Goal: Information Seeking & Learning: Check status

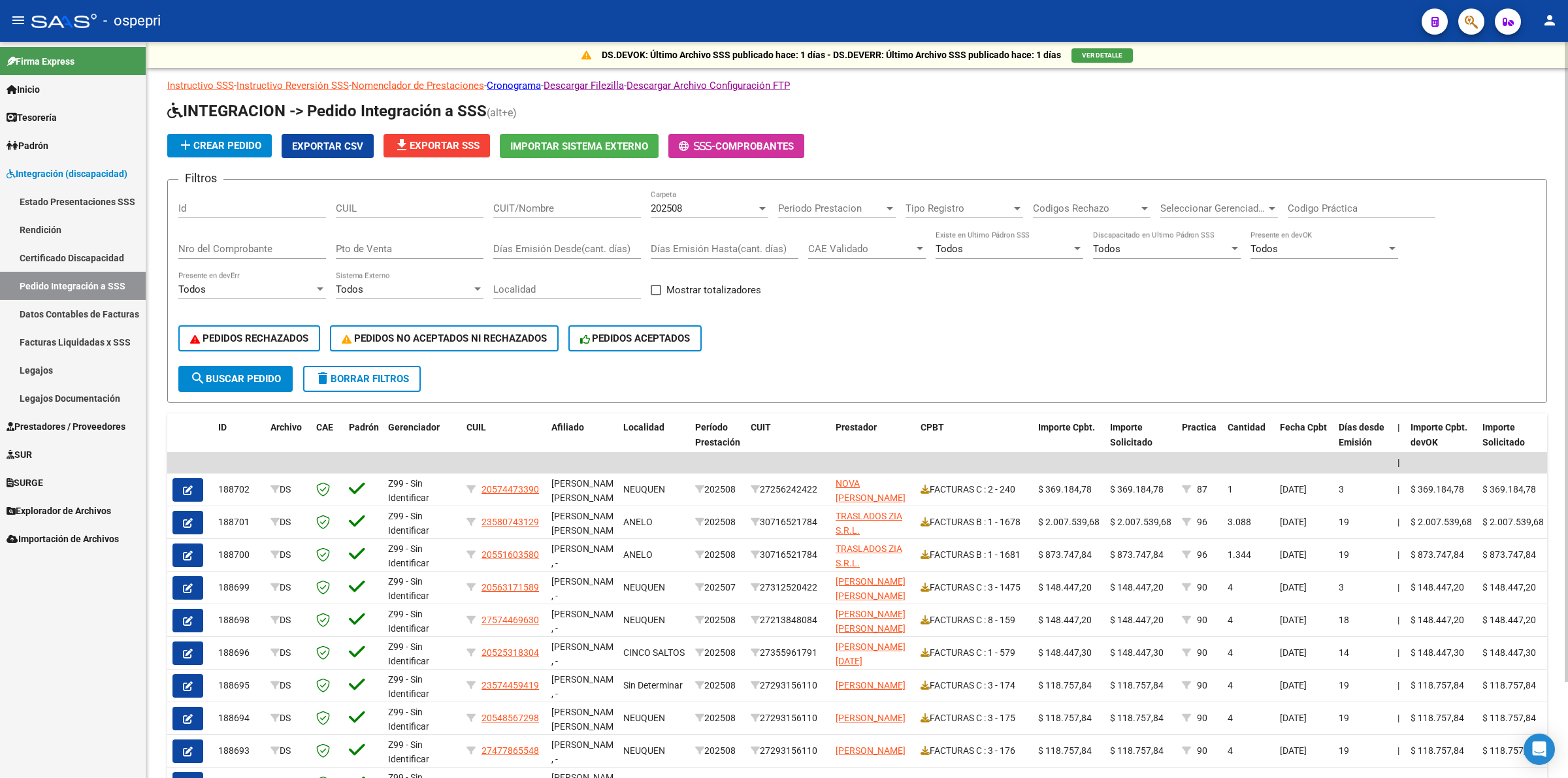
click at [543, 211] on input "CUIT/Nombre" at bounding box center [567, 208] width 147 height 12
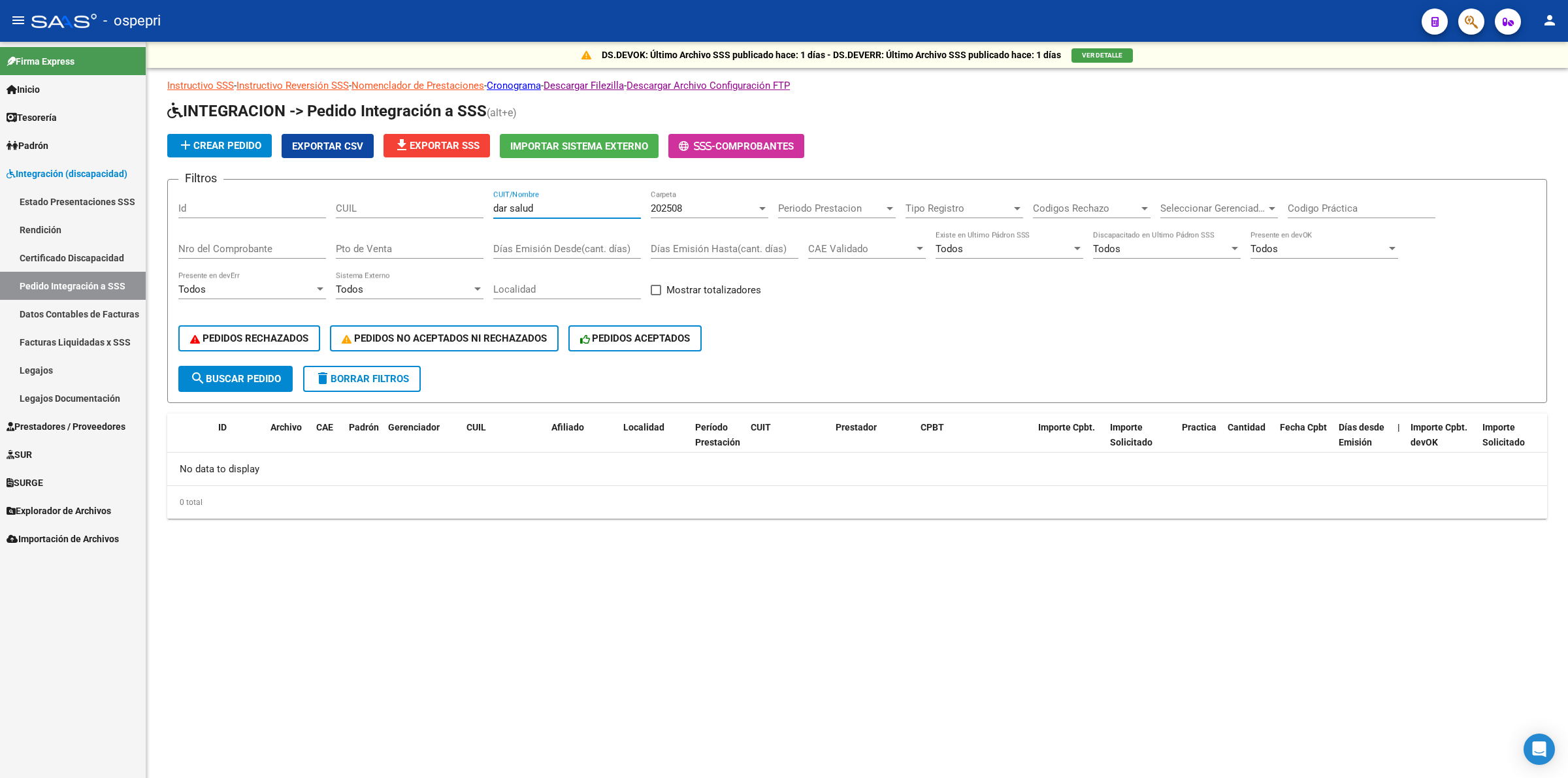
type input "dar salud"
click at [676, 194] on div "202508 Carpeta" at bounding box center [710, 204] width 118 height 28
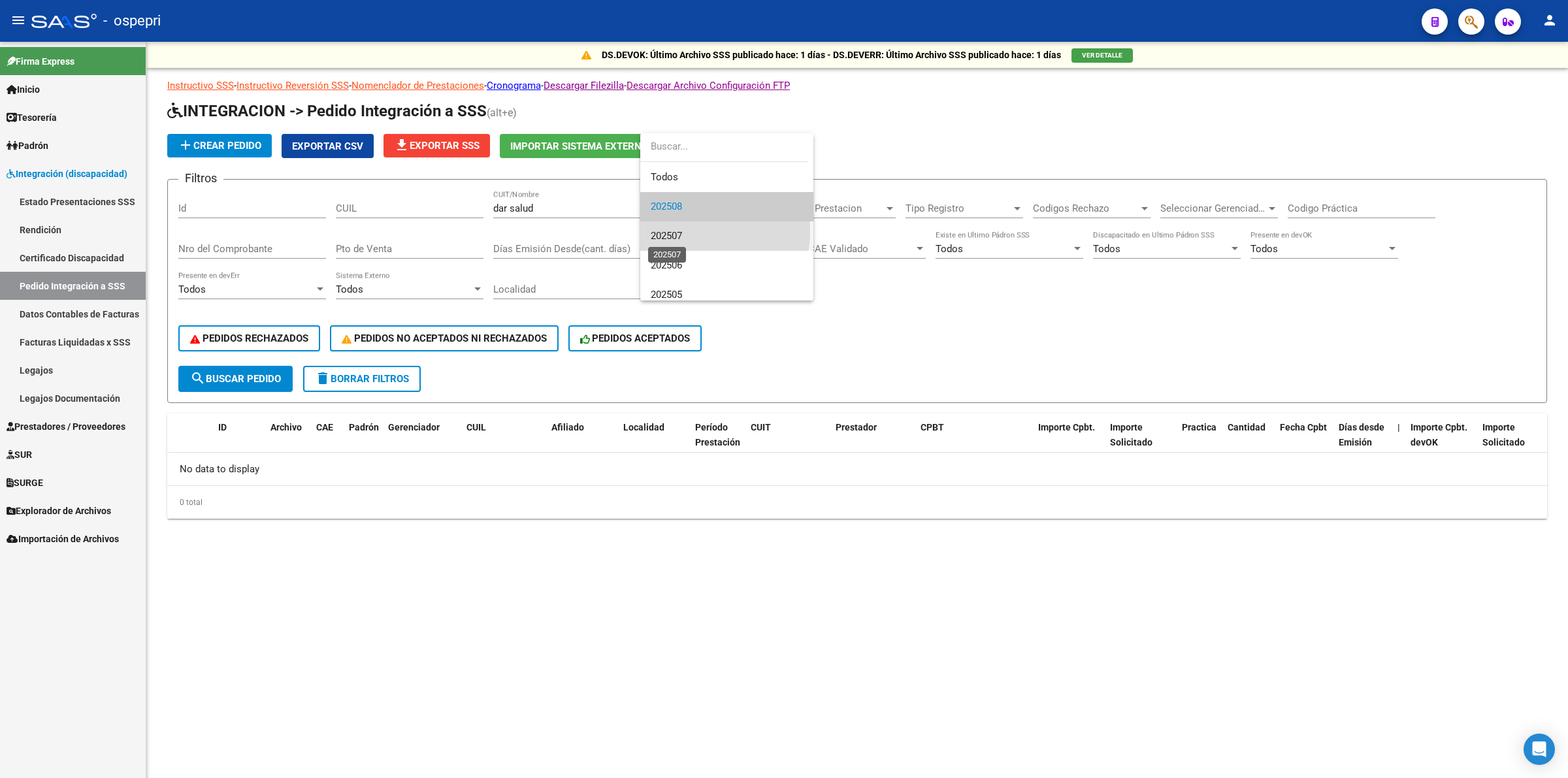
drag, startPoint x: 680, startPoint y: 230, endPoint x: 410, endPoint y: 306, distance: 280.5
click at [677, 230] on span "202507" at bounding box center [666, 235] width 31 height 12
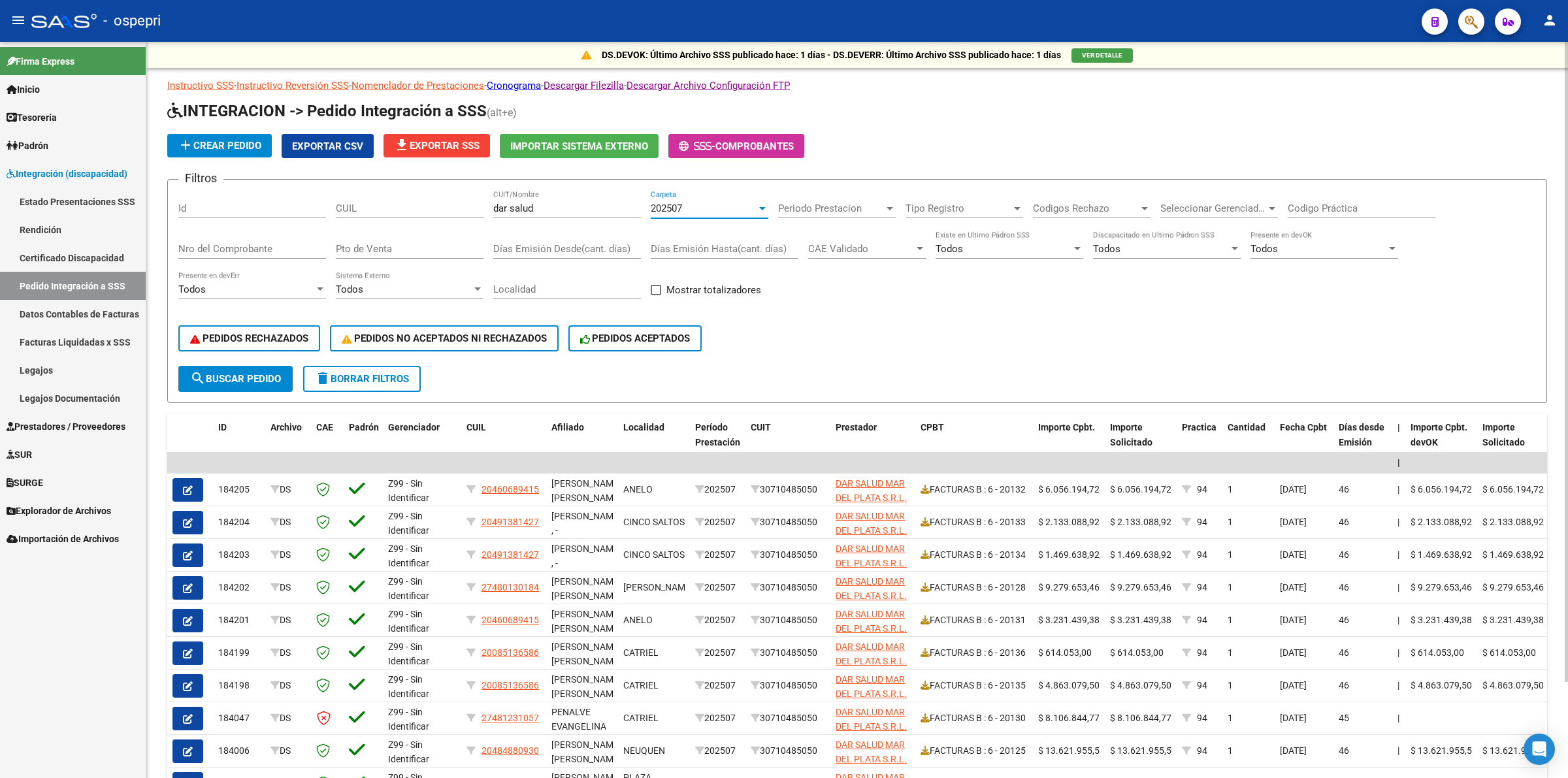
click at [262, 243] on input "Nro del Comprobante" at bounding box center [252, 248] width 147 height 12
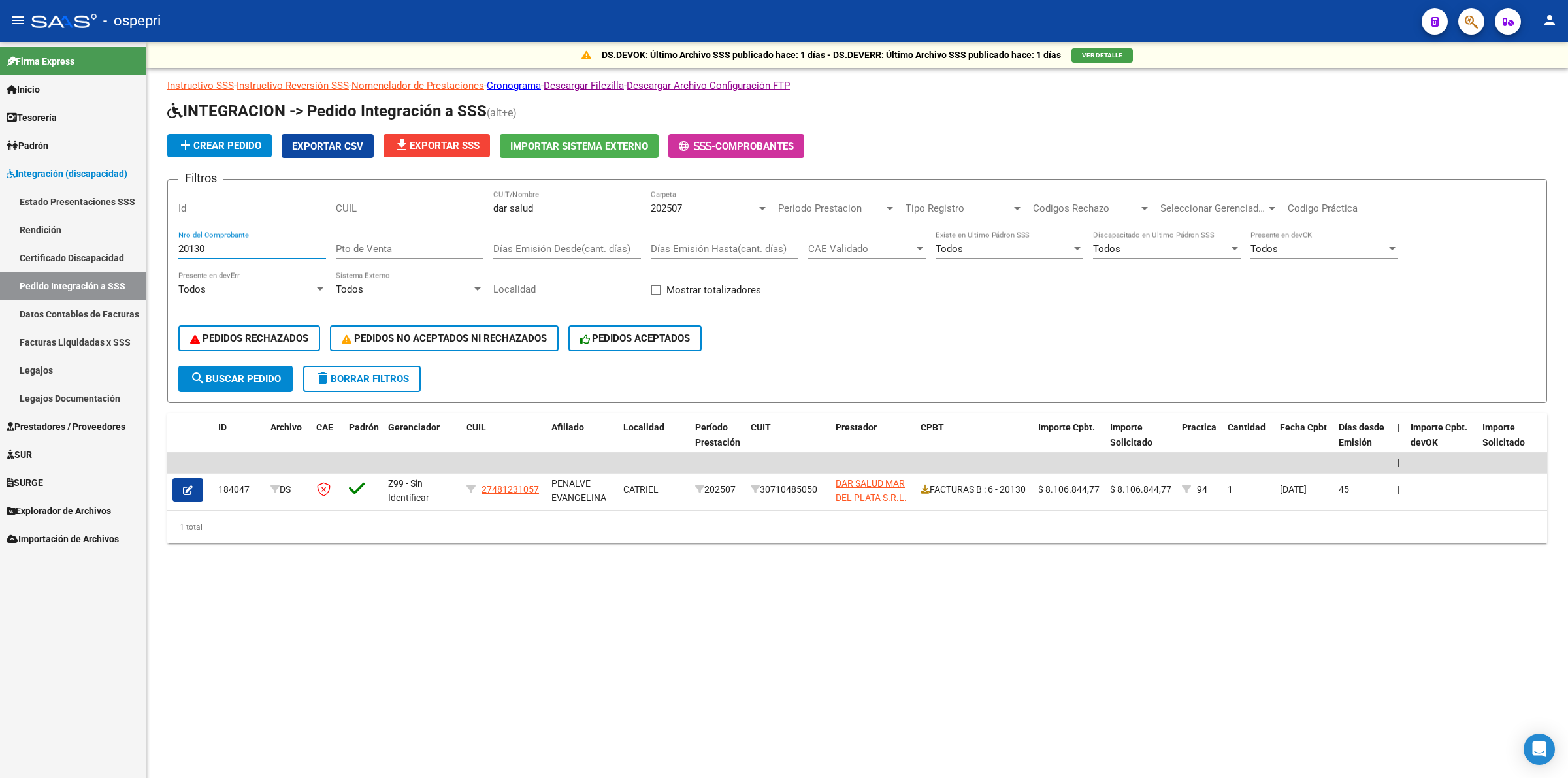
type input "20130"
click at [53, 424] on span "Prestadores / Proveedores" at bounding box center [66, 426] width 119 height 15
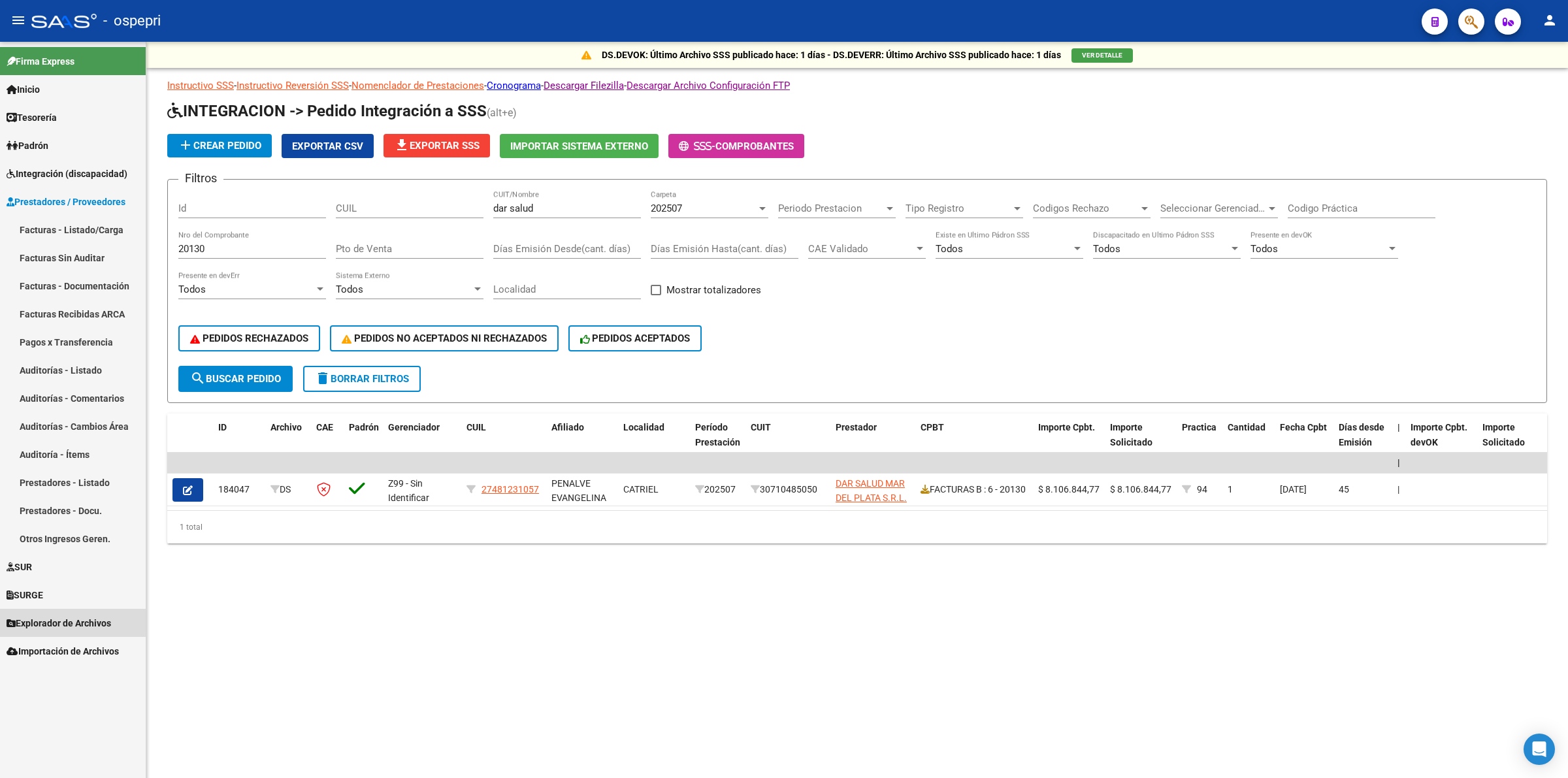
click at [71, 616] on span "Explorador de Archivos" at bounding box center [58, 623] width 105 height 15
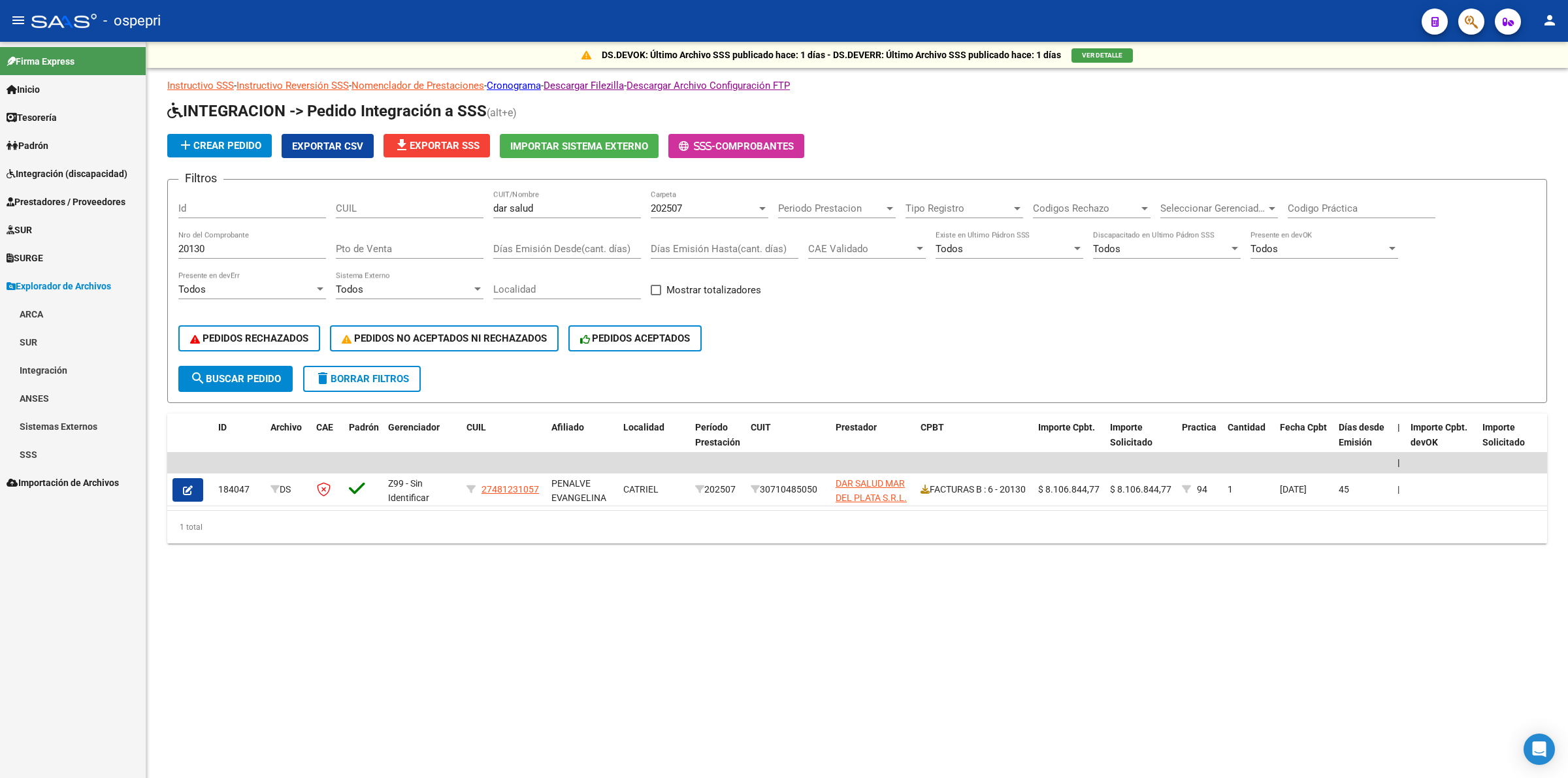
click at [80, 366] on link "Integración" at bounding box center [73, 370] width 145 height 28
click at [95, 479] on link "DS.DEVOK" at bounding box center [73, 482] width 145 height 28
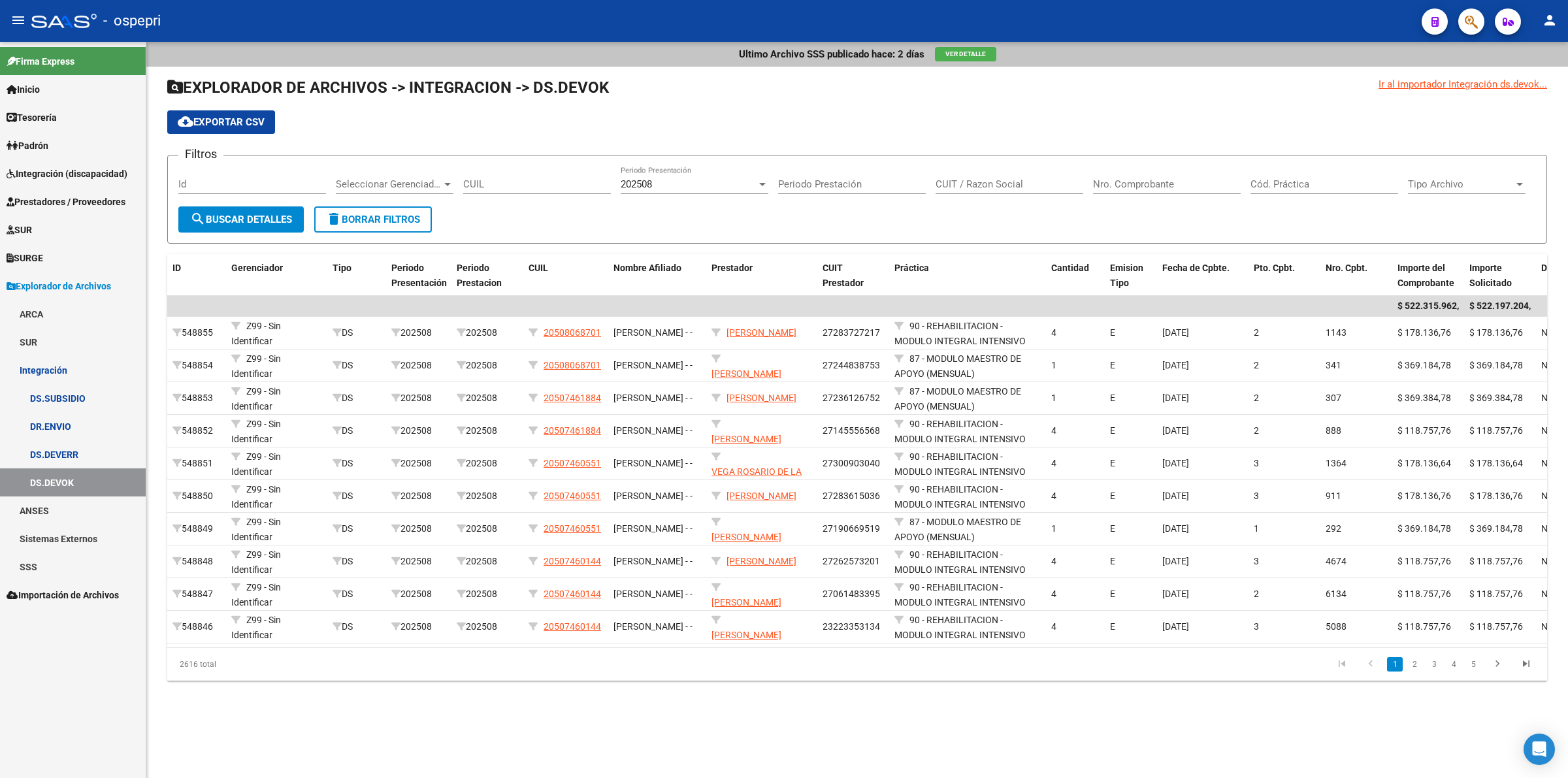
click at [633, 181] on span "202508" at bounding box center [636, 184] width 31 height 12
click at [657, 226] on span "202507" at bounding box center [694, 212] width 147 height 29
click at [994, 173] on div "CUIT / Razon Social" at bounding box center [1009, 180] width 147 height 28
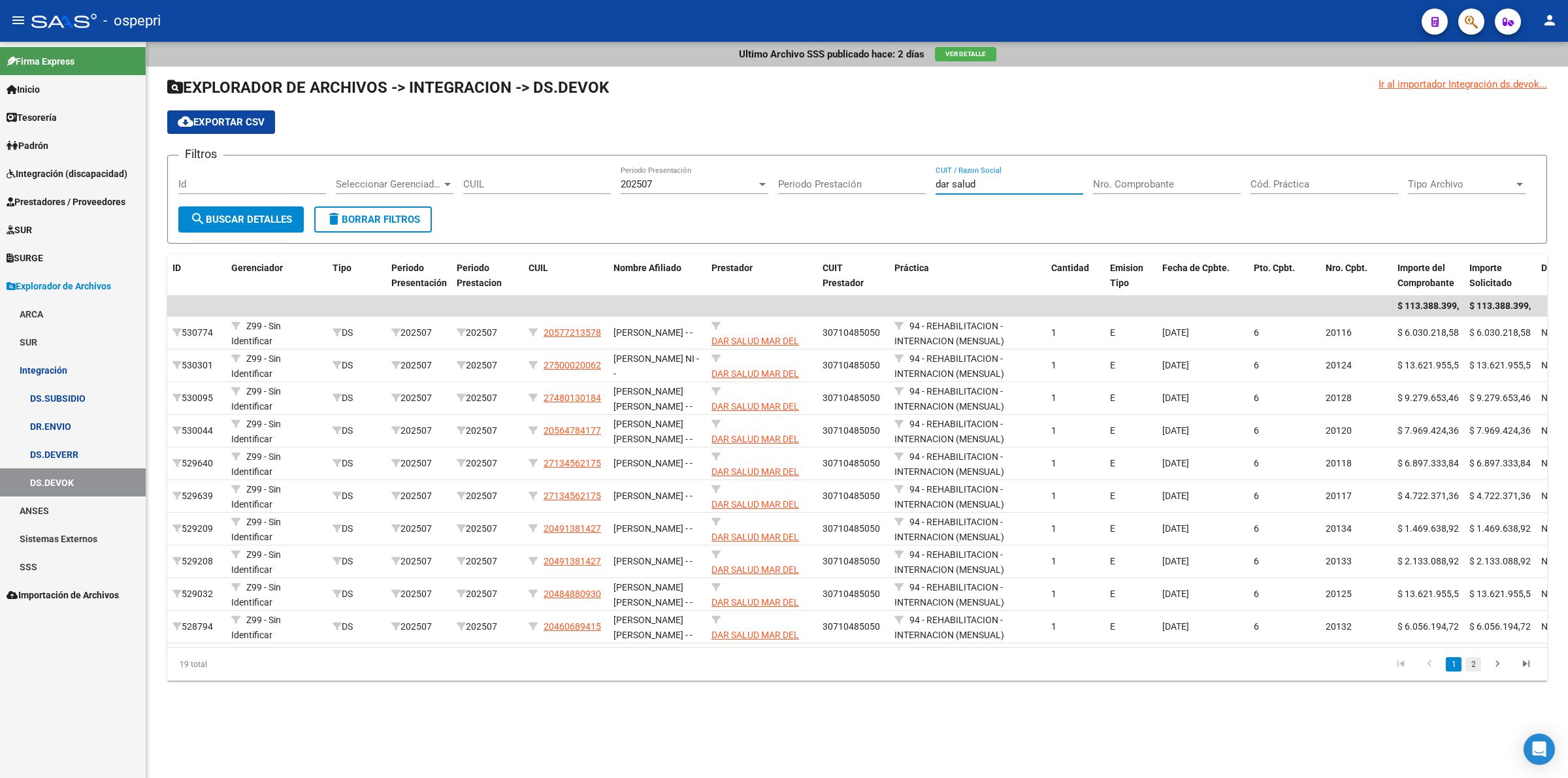
type input "dar salud"
click at [1469, 671] on link "2" at bounding box center [1473, 664] width 16 height 15
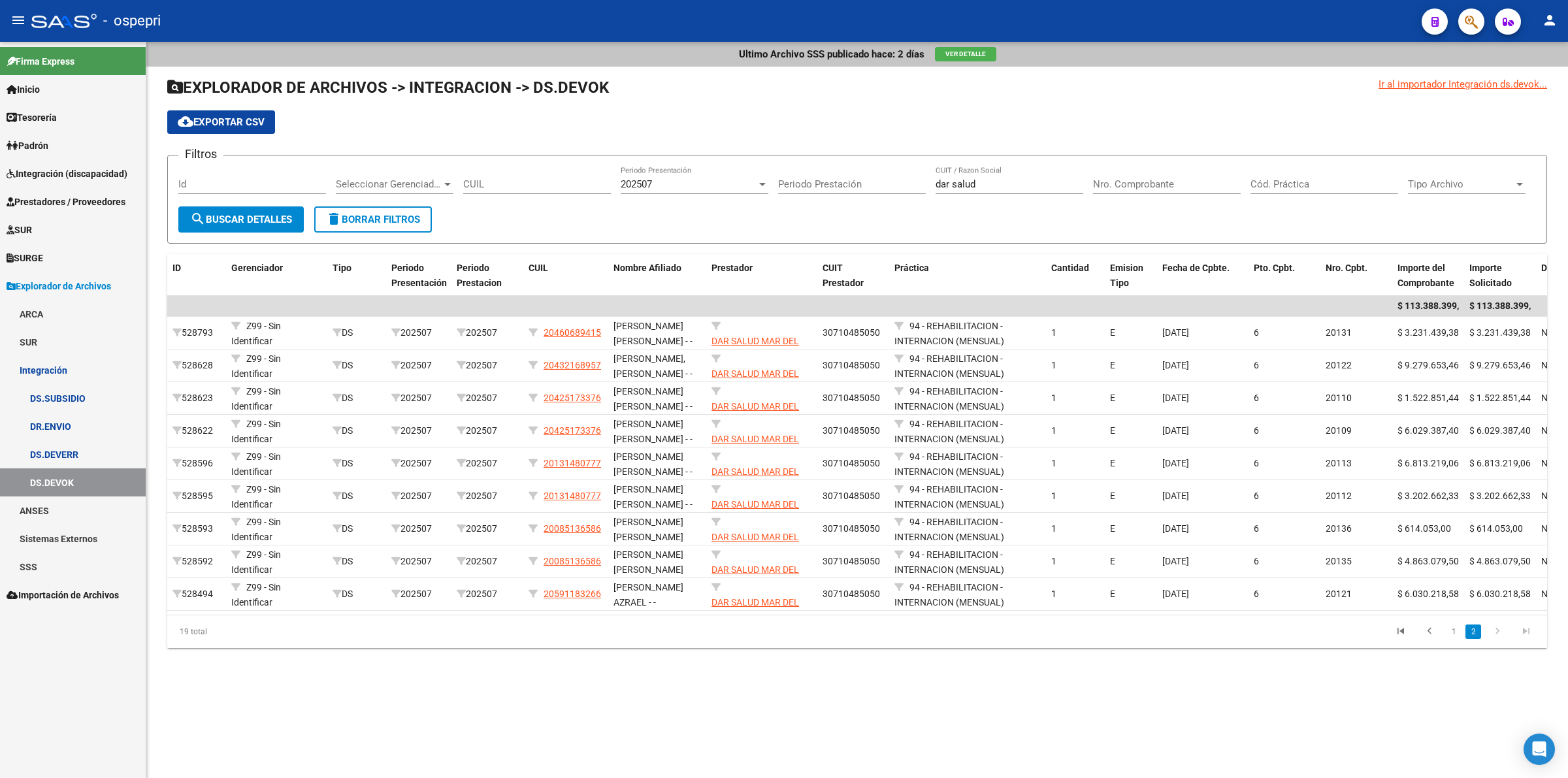
drag, startPoint x: 70, startPoint y: 449, endPoint x: 129, endPoint y: 439, distance: 59.8
click at [71, 449] on link "DS.DEVERR" at bounding box center [73, 454] width 145 height 28
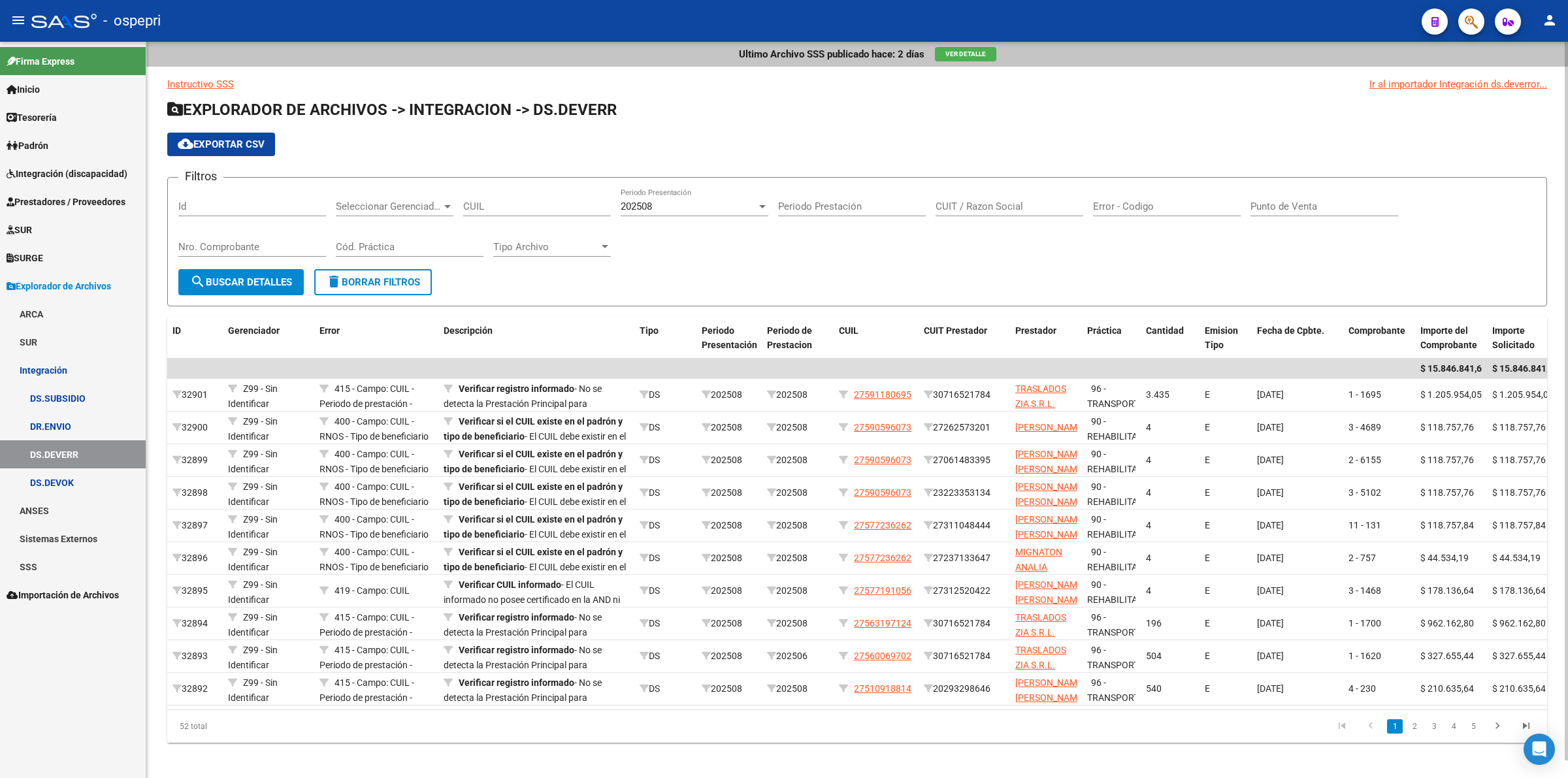
click at [649, 203] on span "202508" at bounding box center [636, 206] width 31 height 12
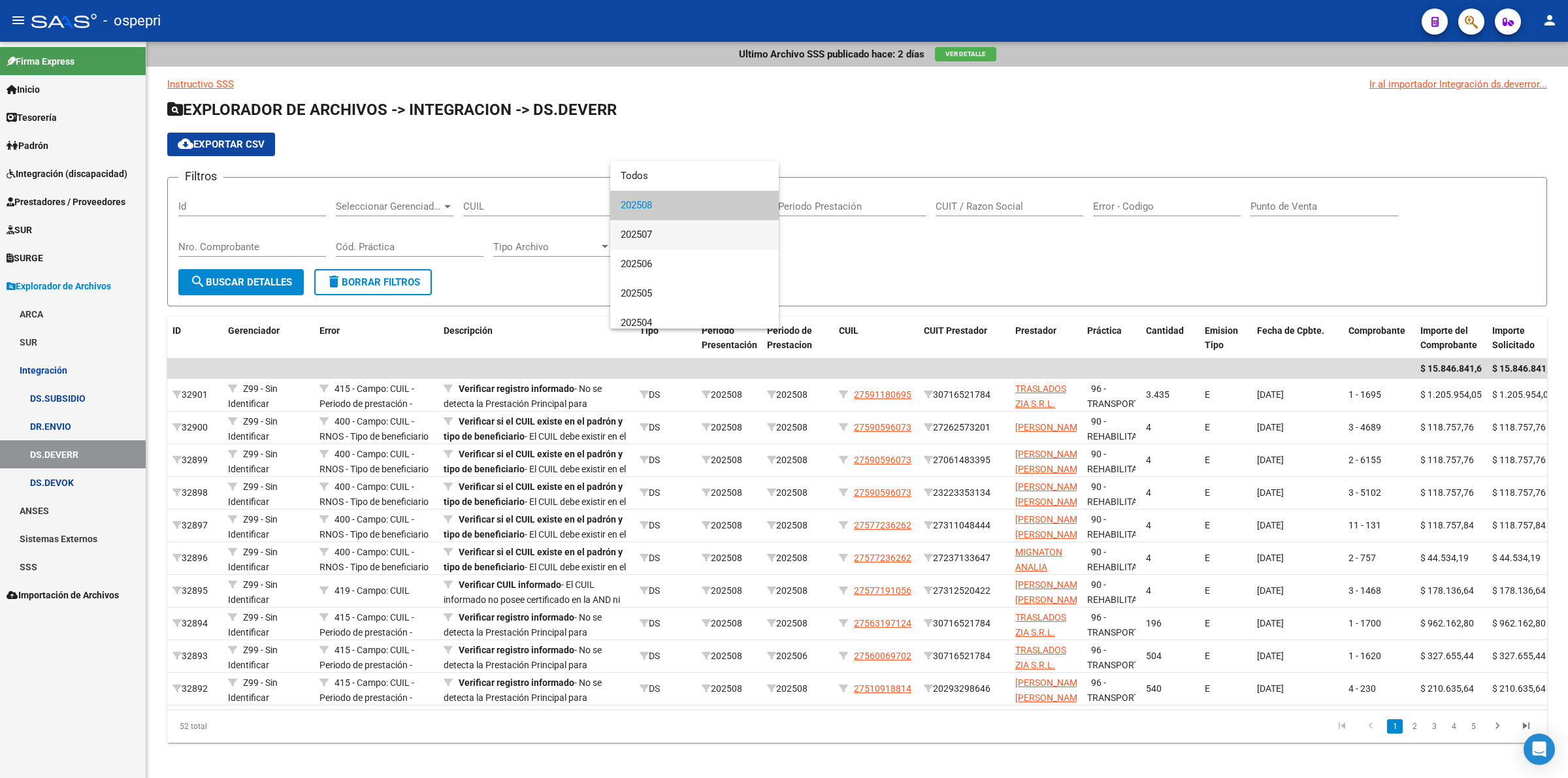
click at [672, 239] on span "202507" at bounding box center [694, 235] width 147 height 29
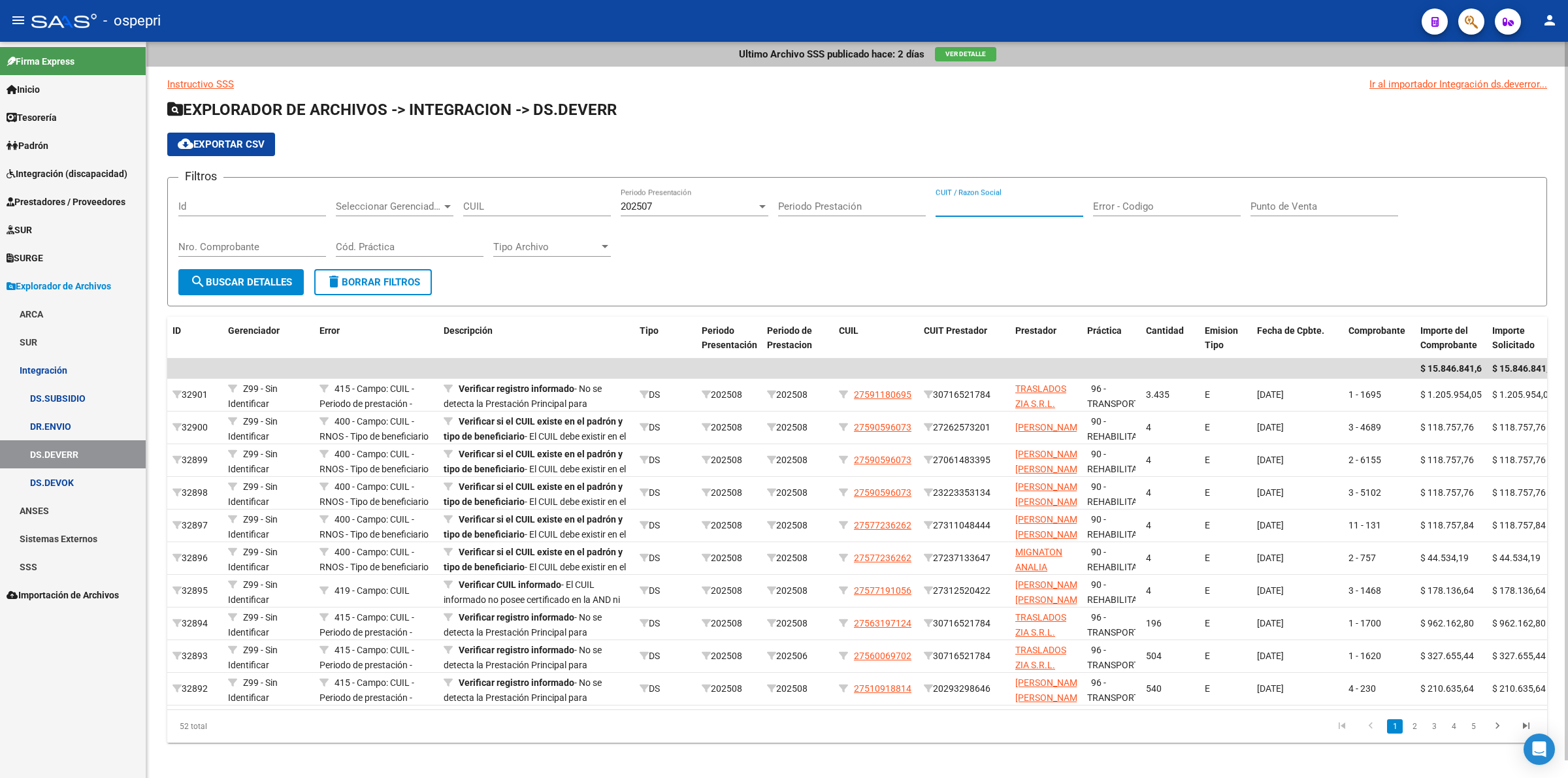
click at [956, 206] on input "CUIT / Razon Social" at bounding box center [1009, 206] width 147 height 12
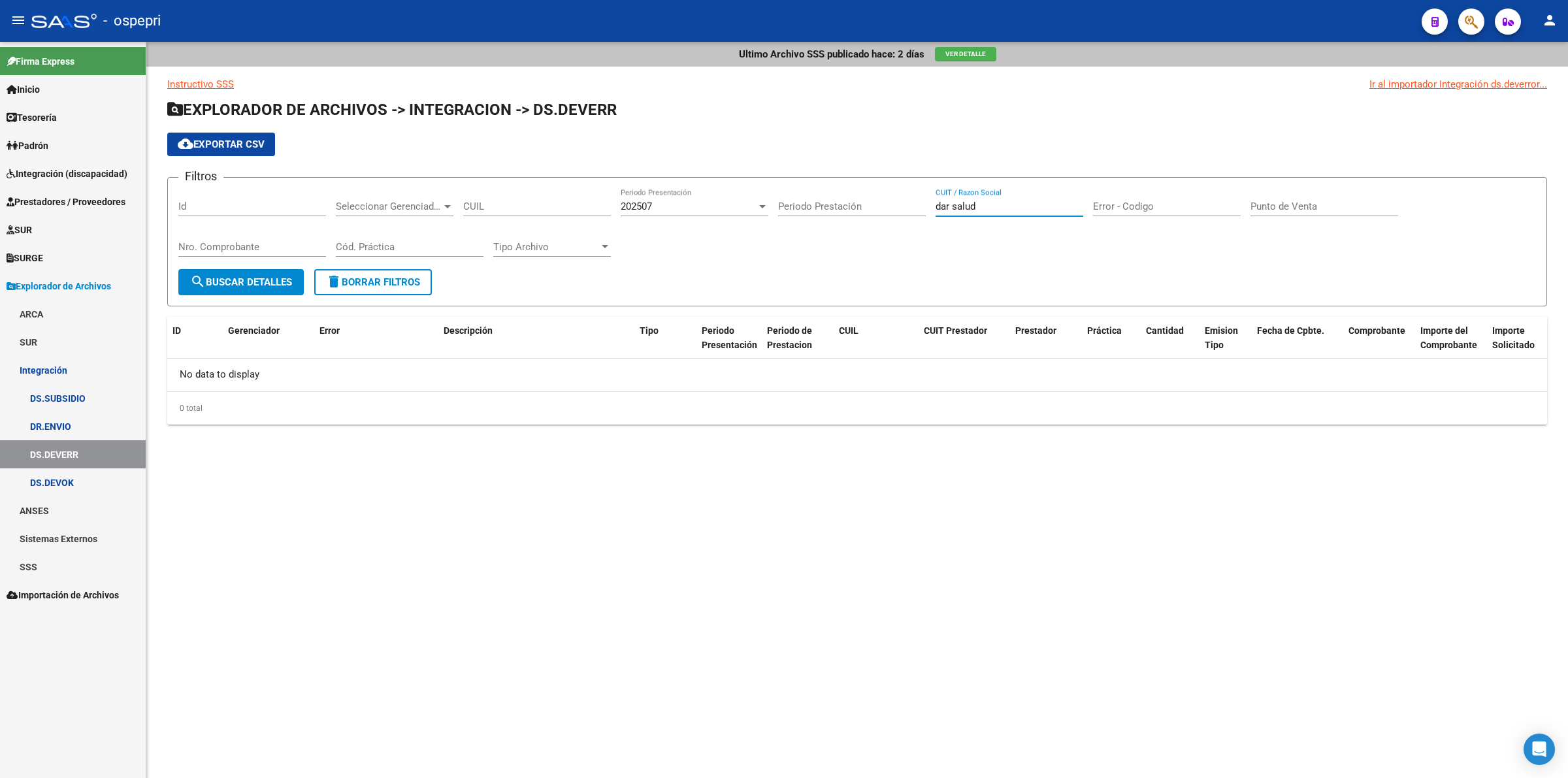
type input "dar salud"
click at [53, 164] on link "Integración (discapacidad)" at bounding box center [73, 173] width 145 height 28
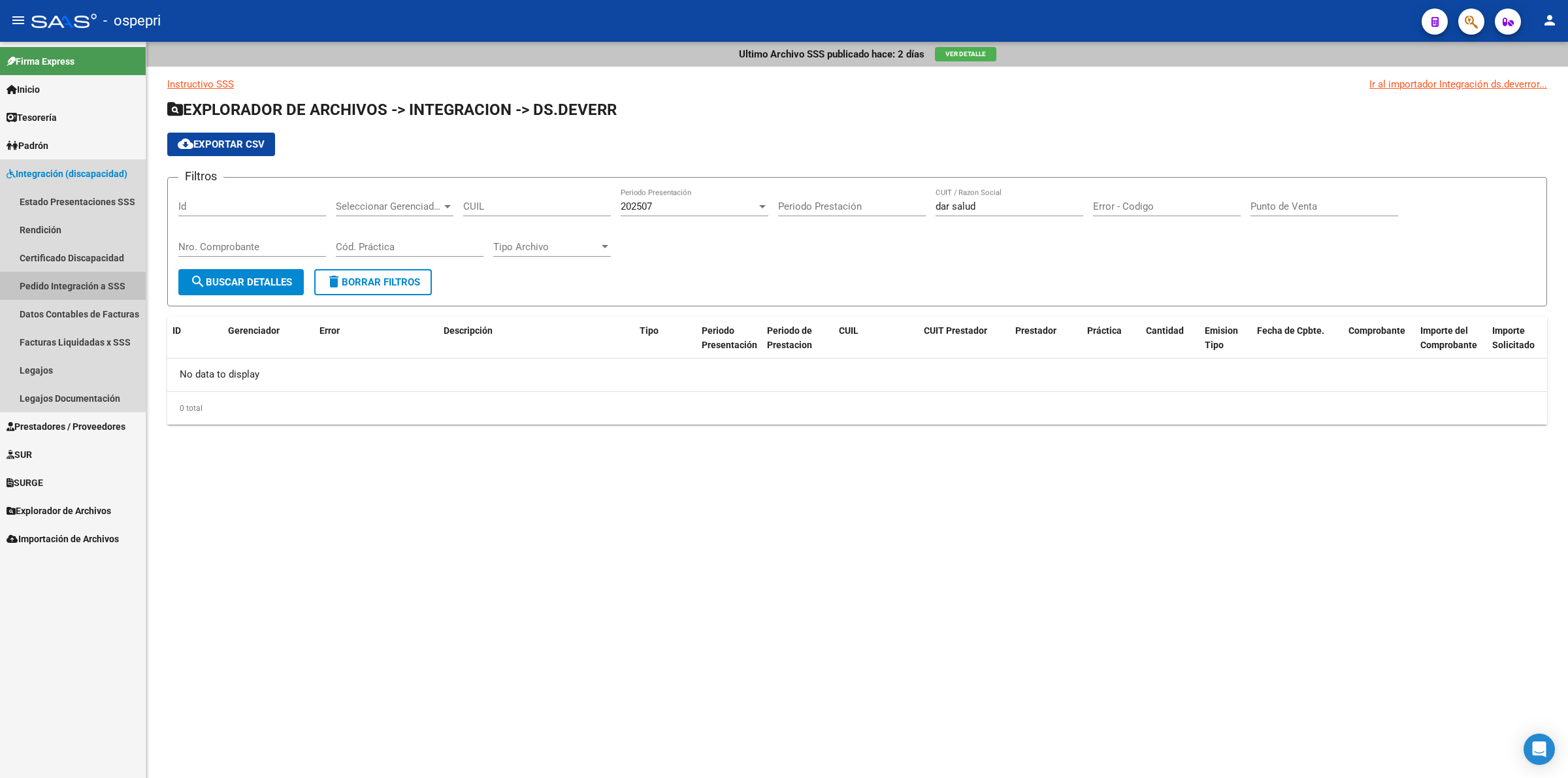
click at [93, 276] on link "Pedido Integración a SSS" at bounding box center [73, 286] width 145 height 28
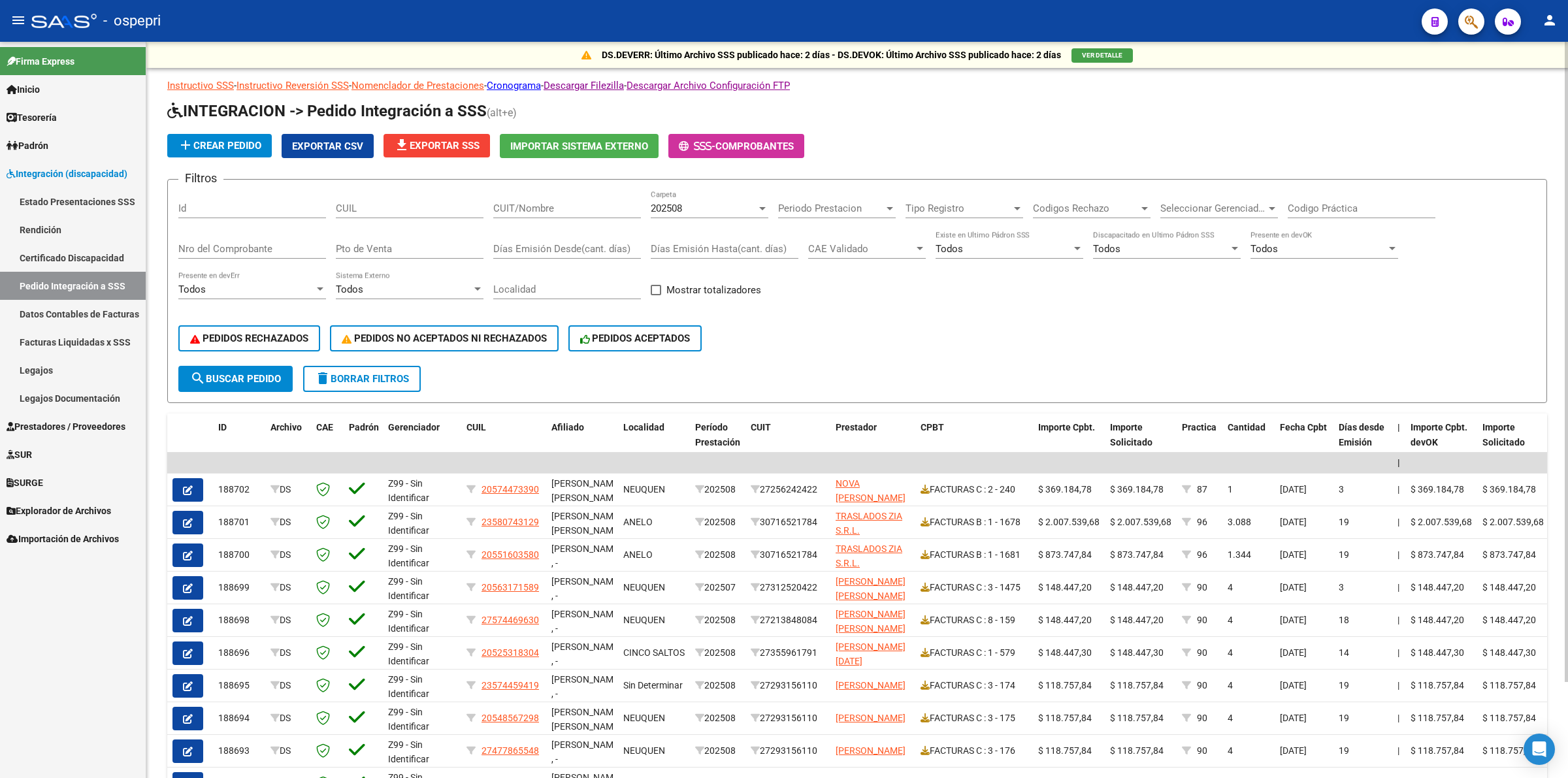
click at [537, 204] on input "CUIT/Nombre" at bounding box center [567, 208] width 147 height 12
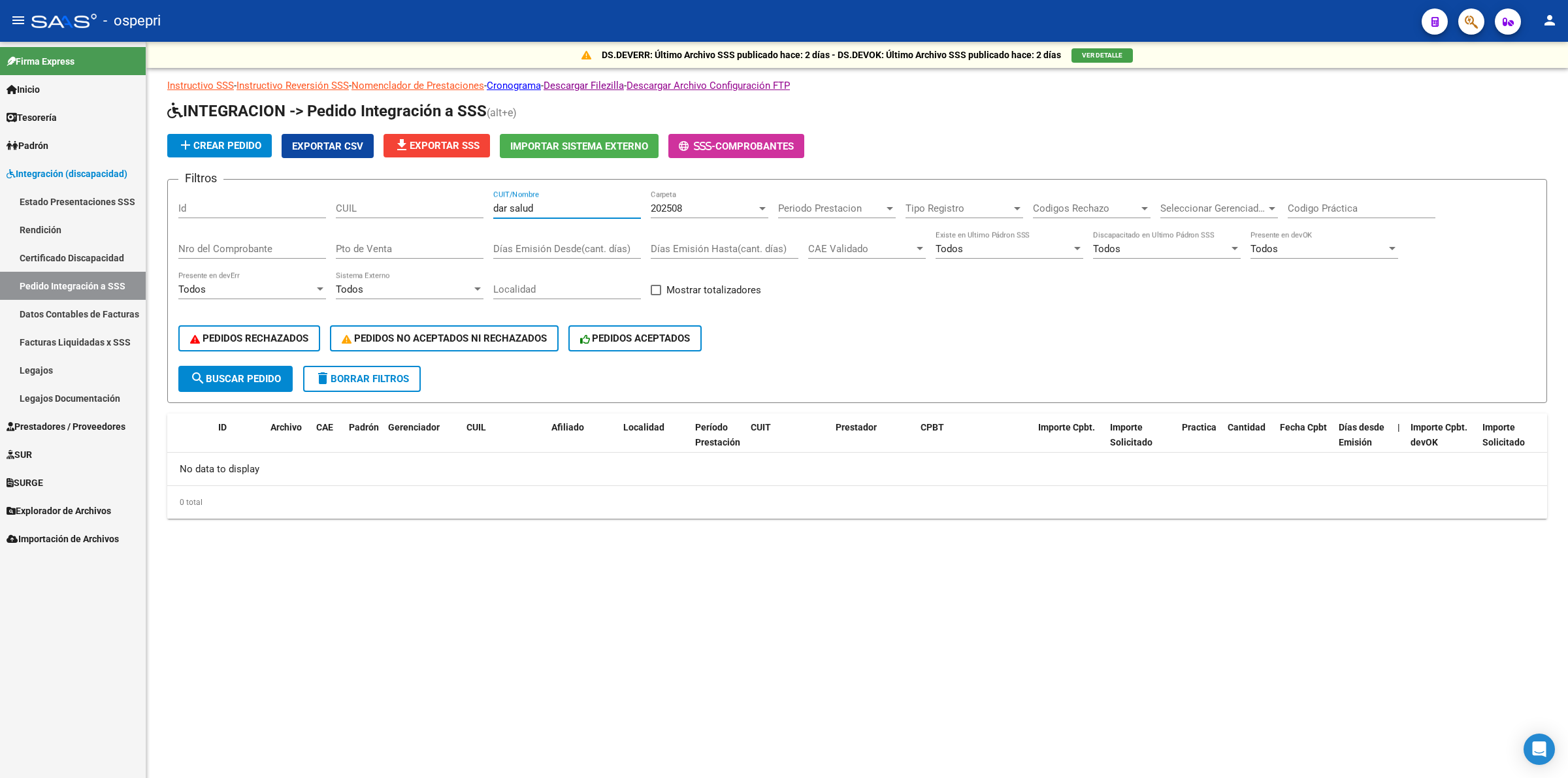
type input "dar salud"
click at [656, 197] on div "202508 Carpeta" at bounding box center [710, 204] width 118 height 28
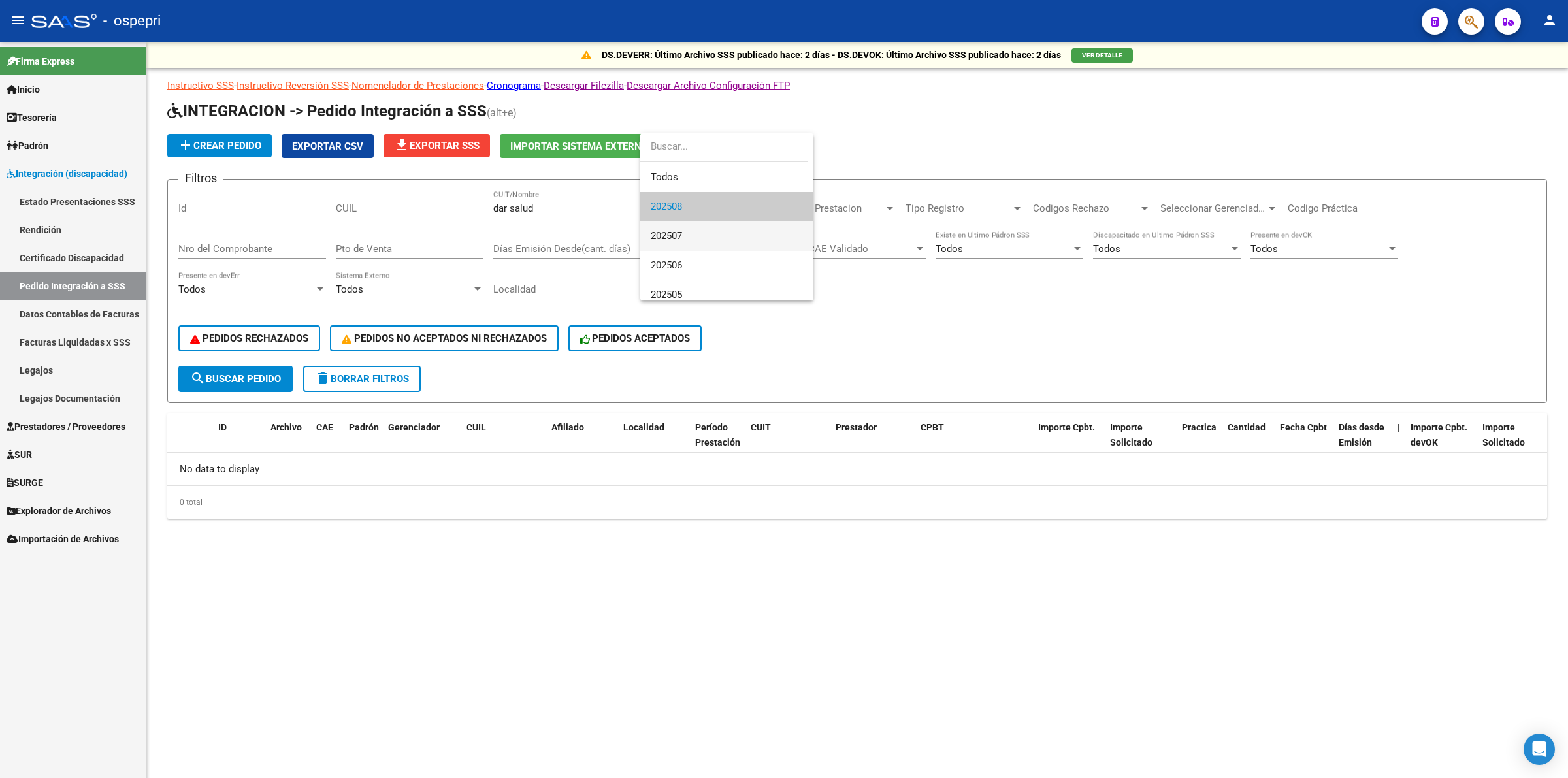
click at [675, 233] on span "202507" at bounding box center [727, 236] width 152 height 29
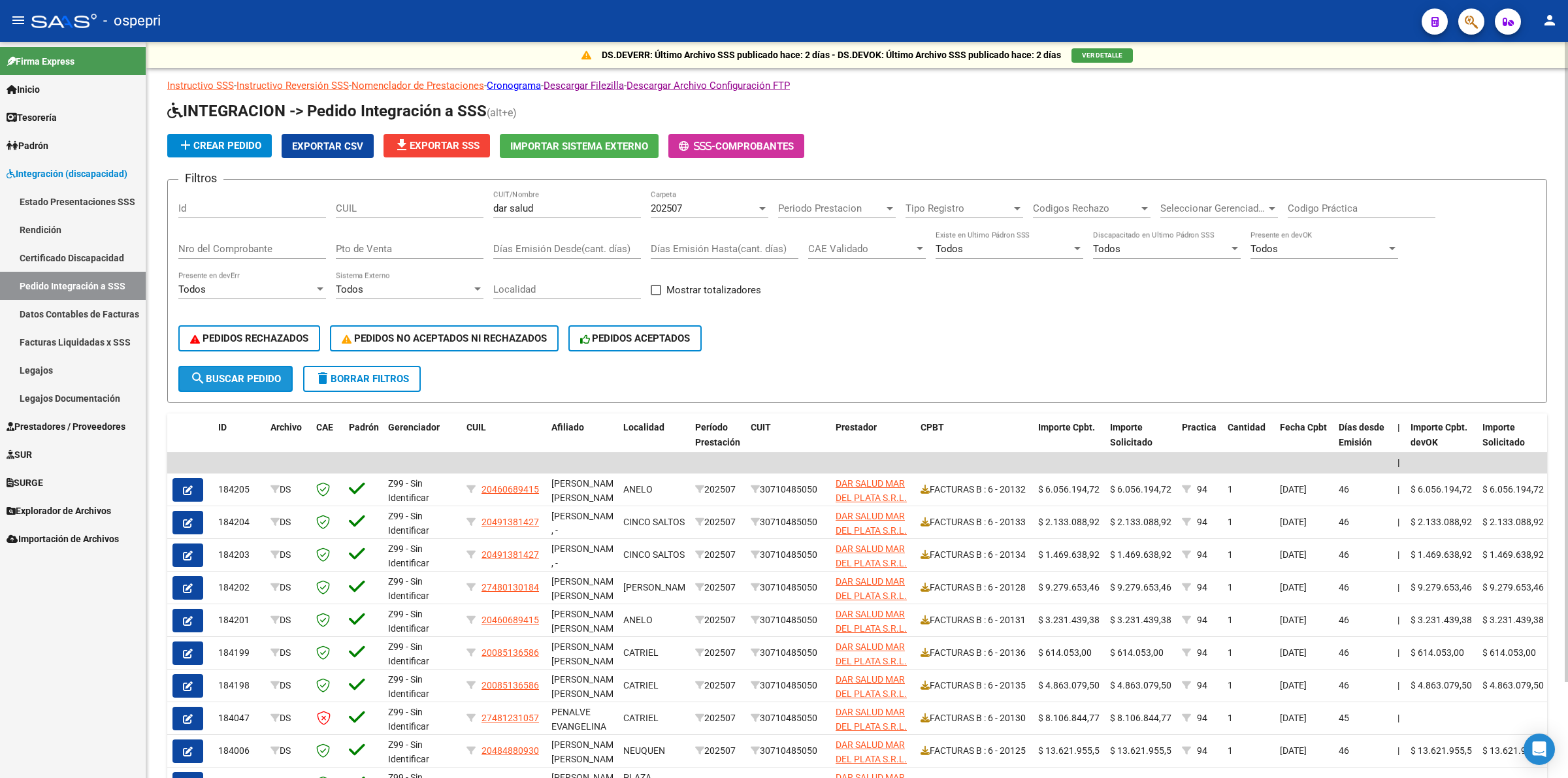
click at [281, 379] on span "search Buscar Pedido" at bounding box center [235, 379] width 91 height 12
click at [253, 244] on input "Nro del Comprobante" at bounding box center [252, 248] width 147 height 12
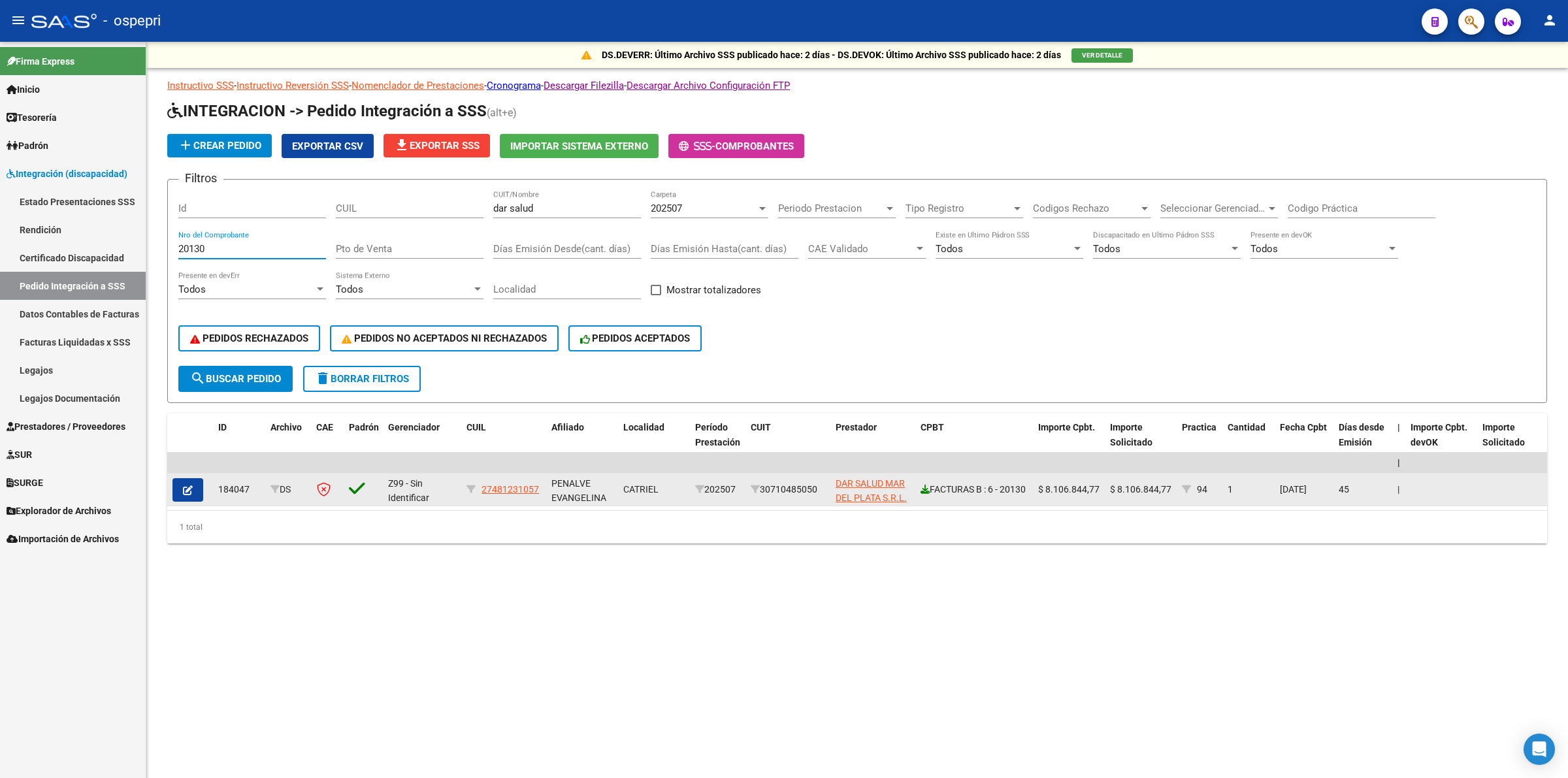
type input "20130"
click at [921, 485] on icon at bounding box center [925, 489] width 9 height 9
click at [317, 482] on icon at bounding box center [324, 489] width 14 height 15
click at [181, 489] on button "button" at bounding box center [188, 490] width 30 height 24
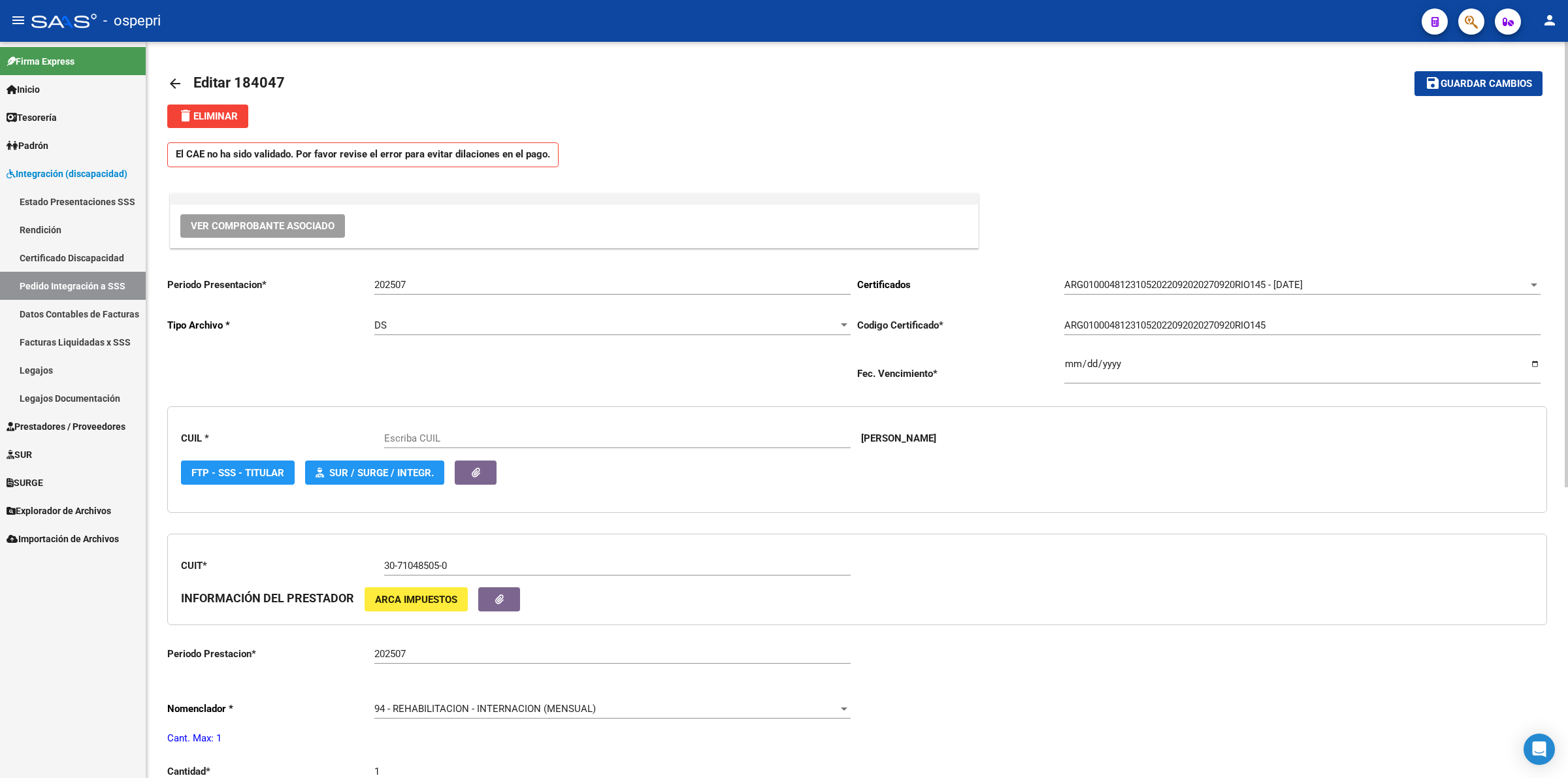
type input "27481231057"
click at [237, 224] on span "Ver Comprobante Asociado" at bounding box center [263, 226] width 144 height 12
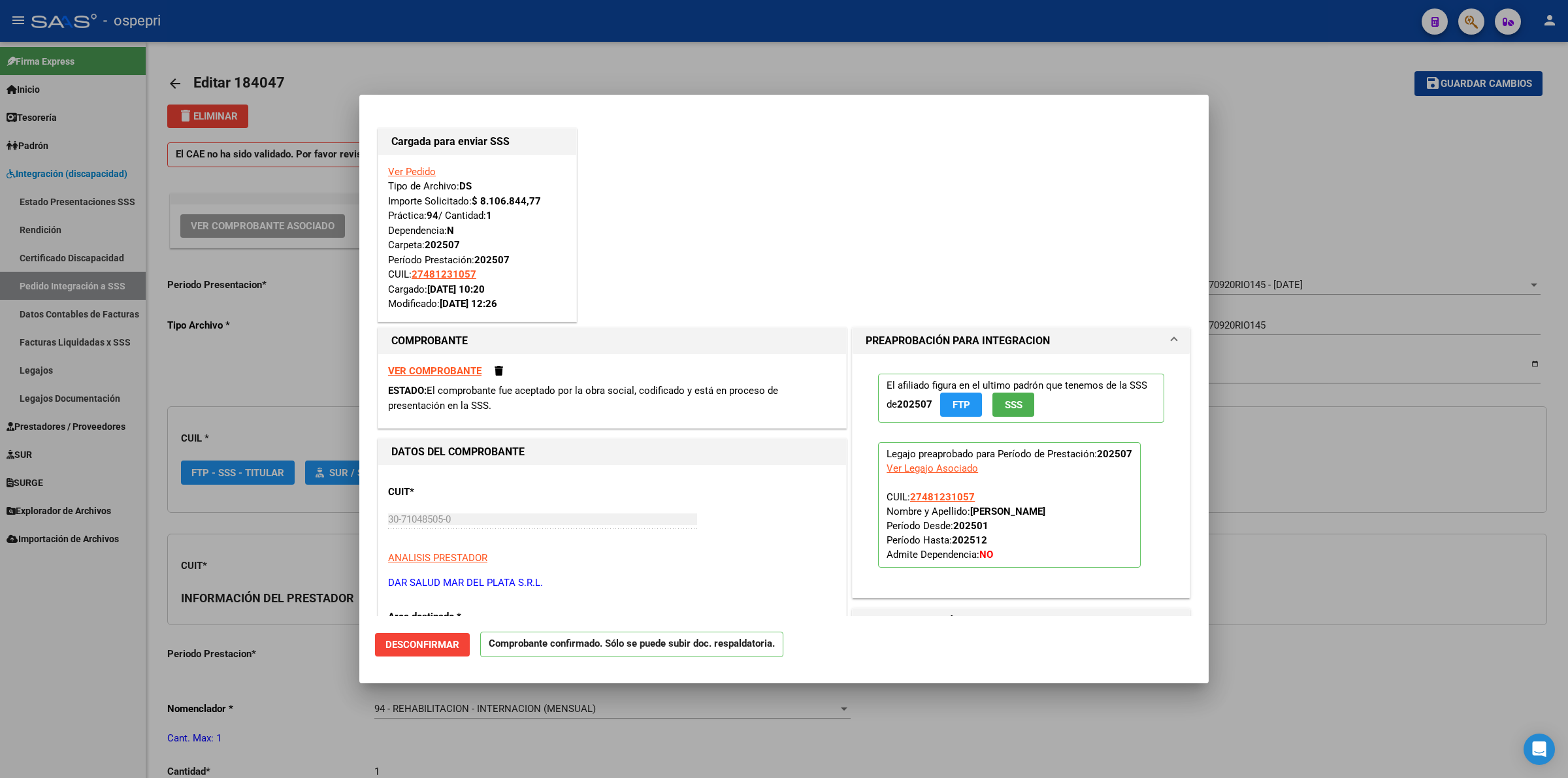
click at [435, 367] on strong "VER COMPROBANTE" at bounding box center [435, 371] width 93 height 12
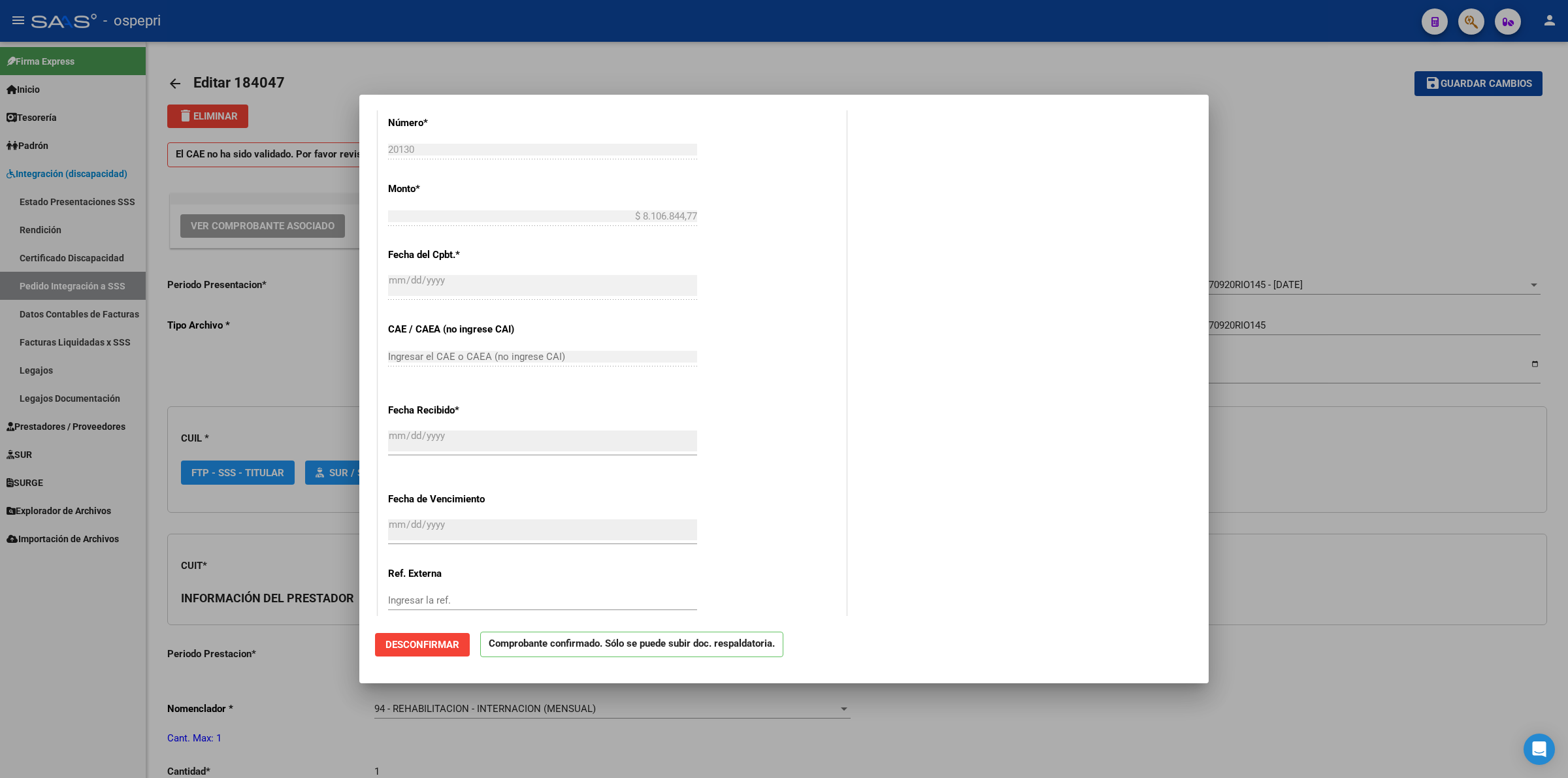
scroll to position [889, 0]
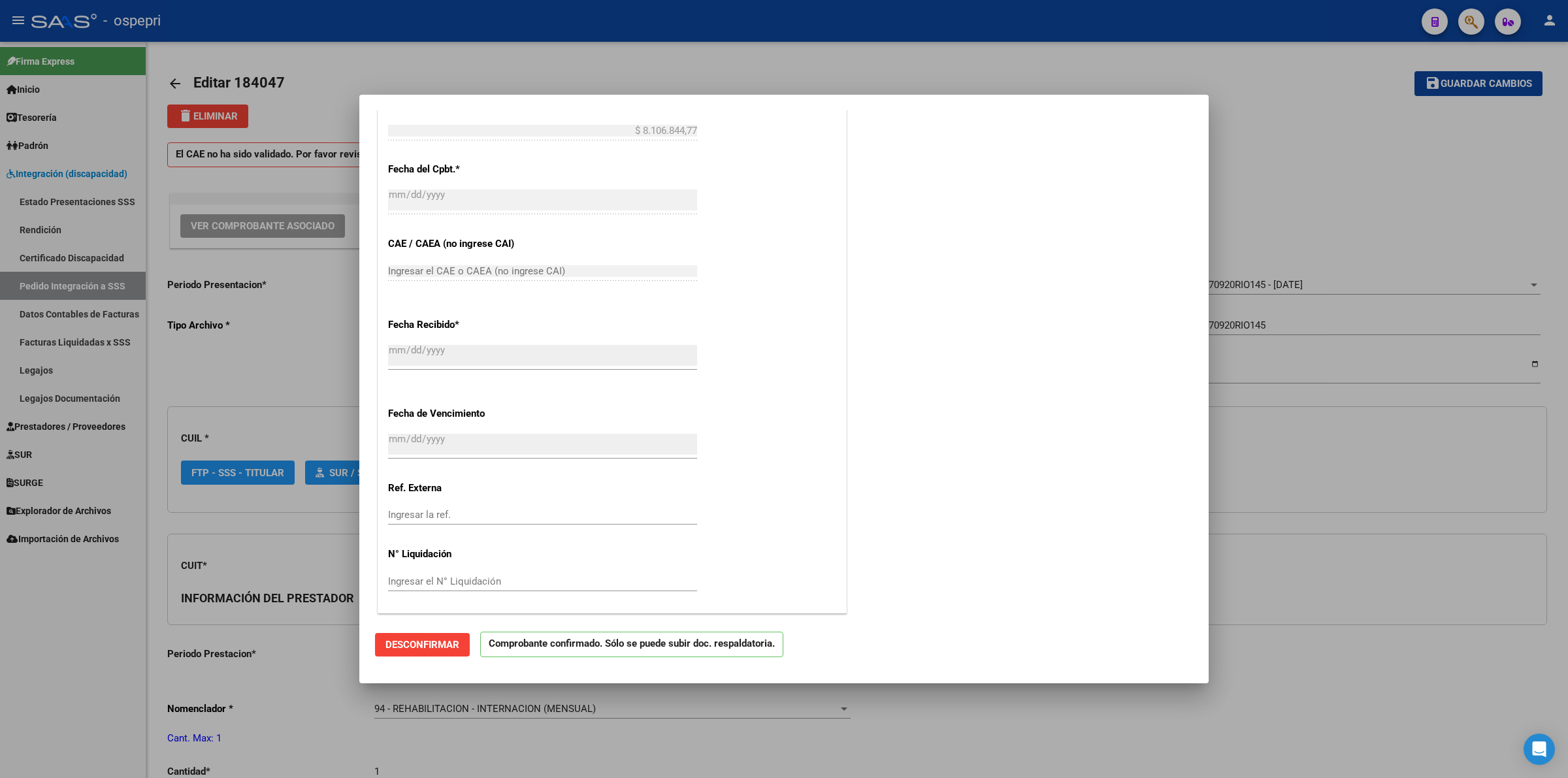
type input "$ 0,00"
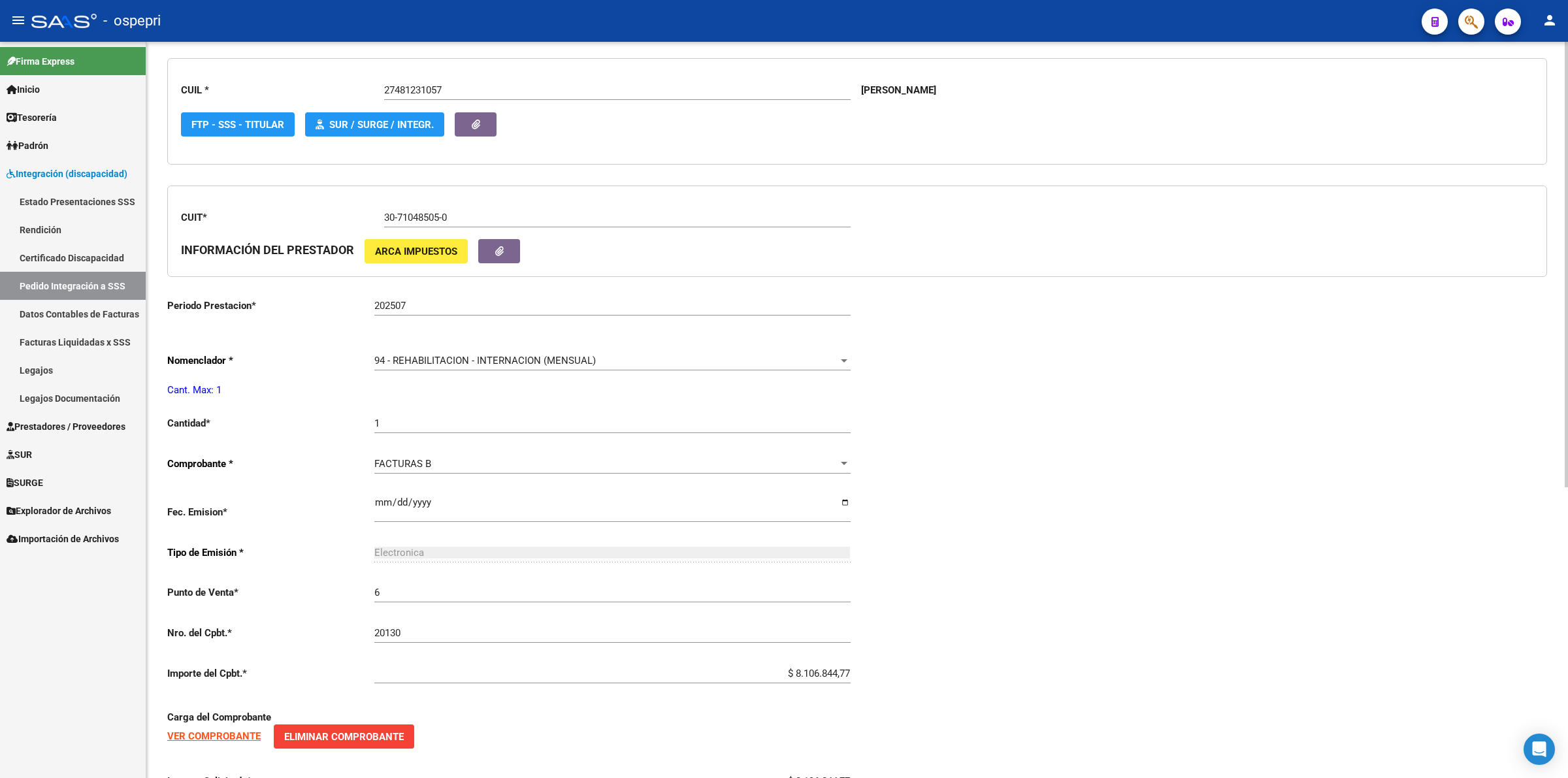
scroll to position [479, 0]
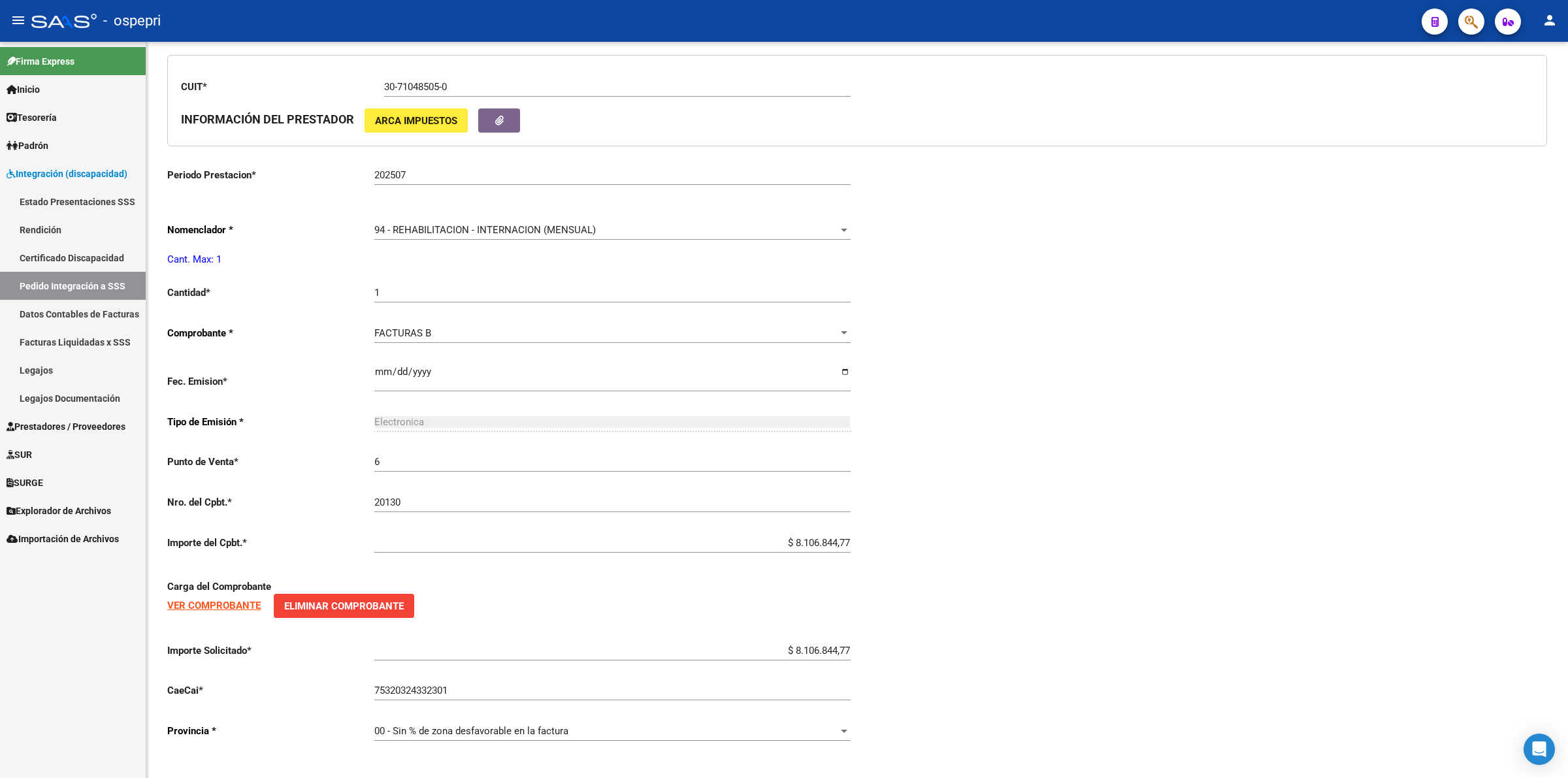
click at [109, 281] on link "Pedido Integración a SSS" at bounding box center [73, 286] width 145 height 28
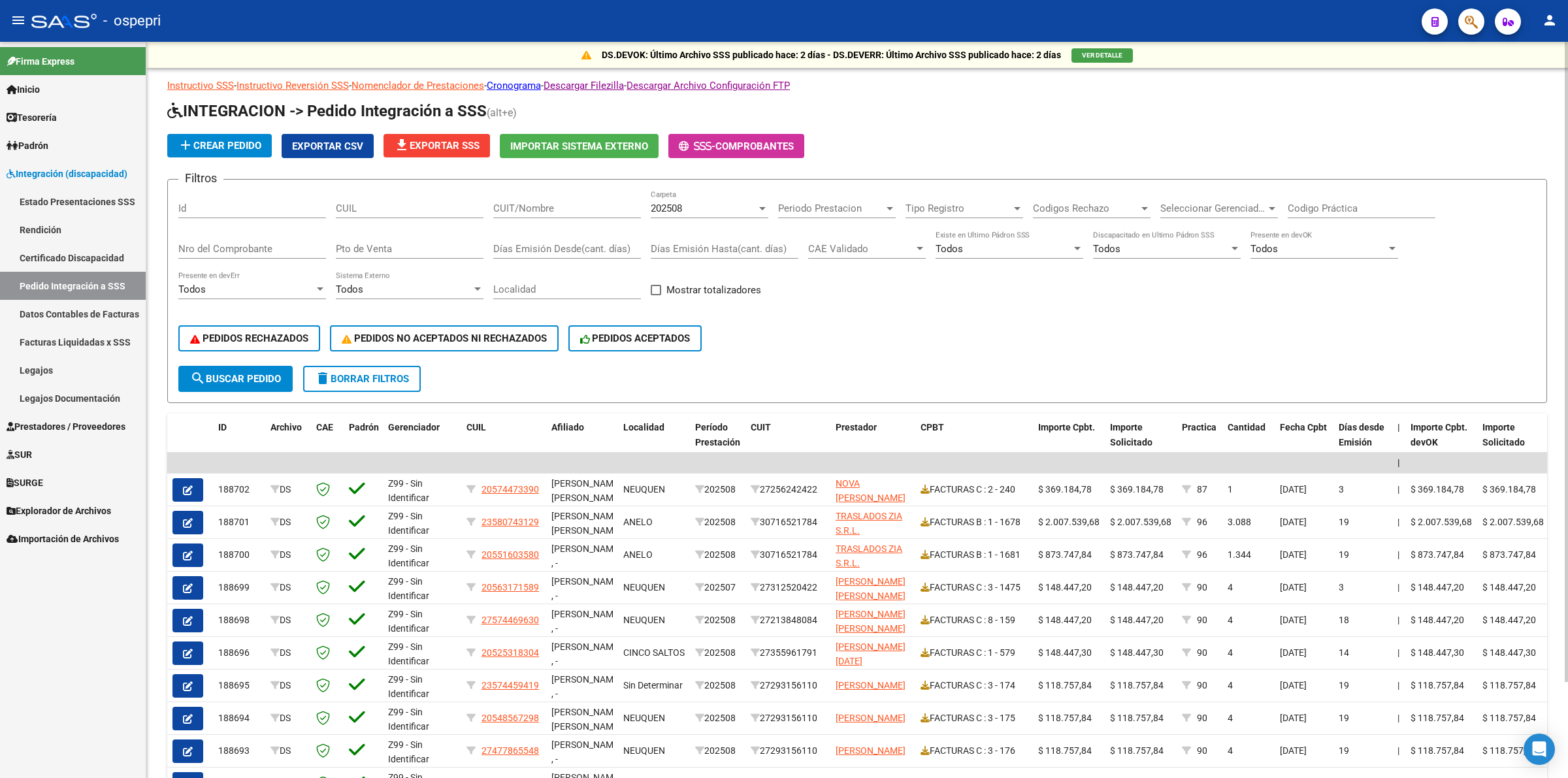
click at [675, 206] on span "202508" at bounding box center [666, 208] width 31 height 12
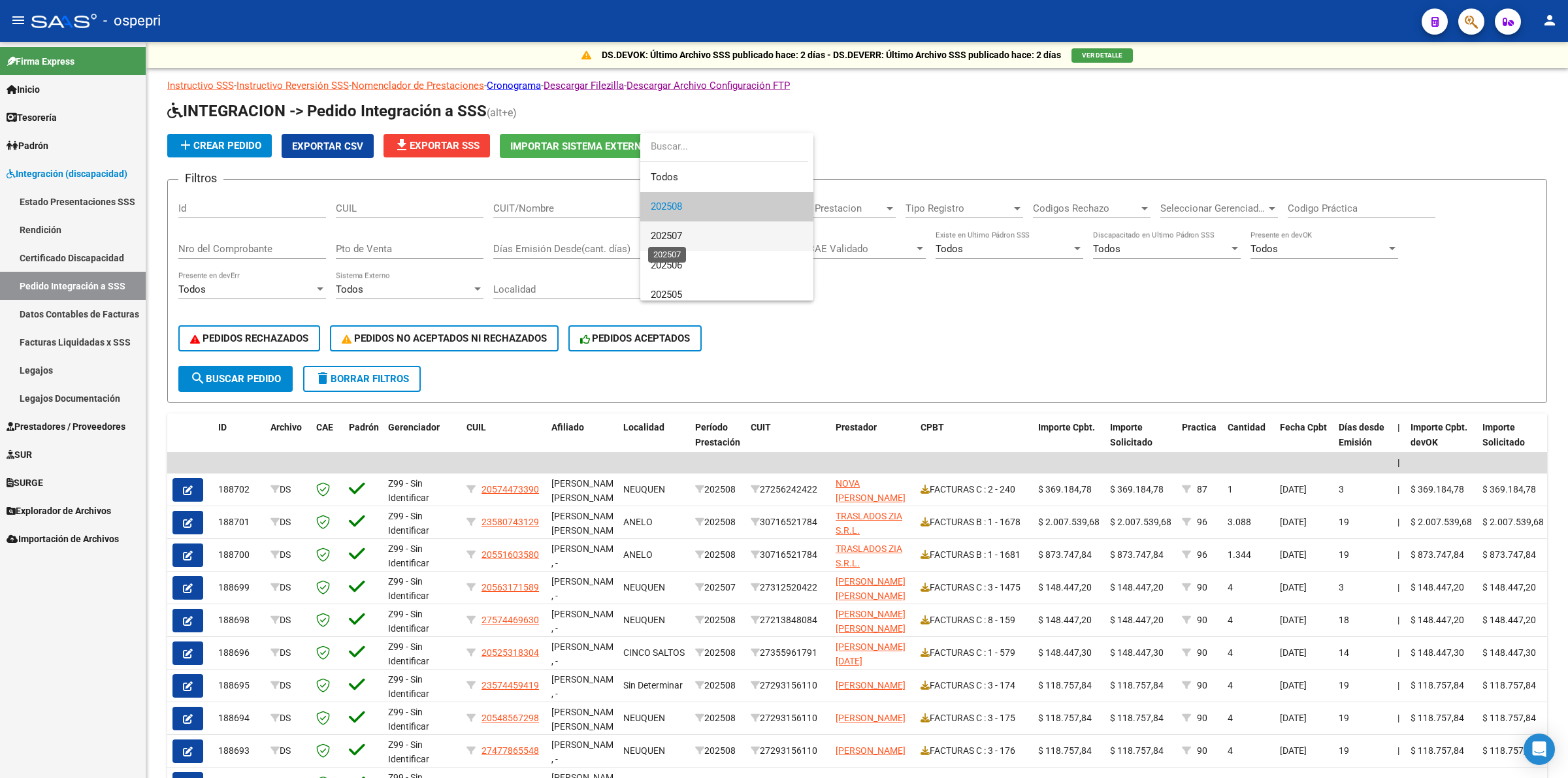
click at [678, 235] on span "202507" at bounding box center [666, 235] width 31 height 12
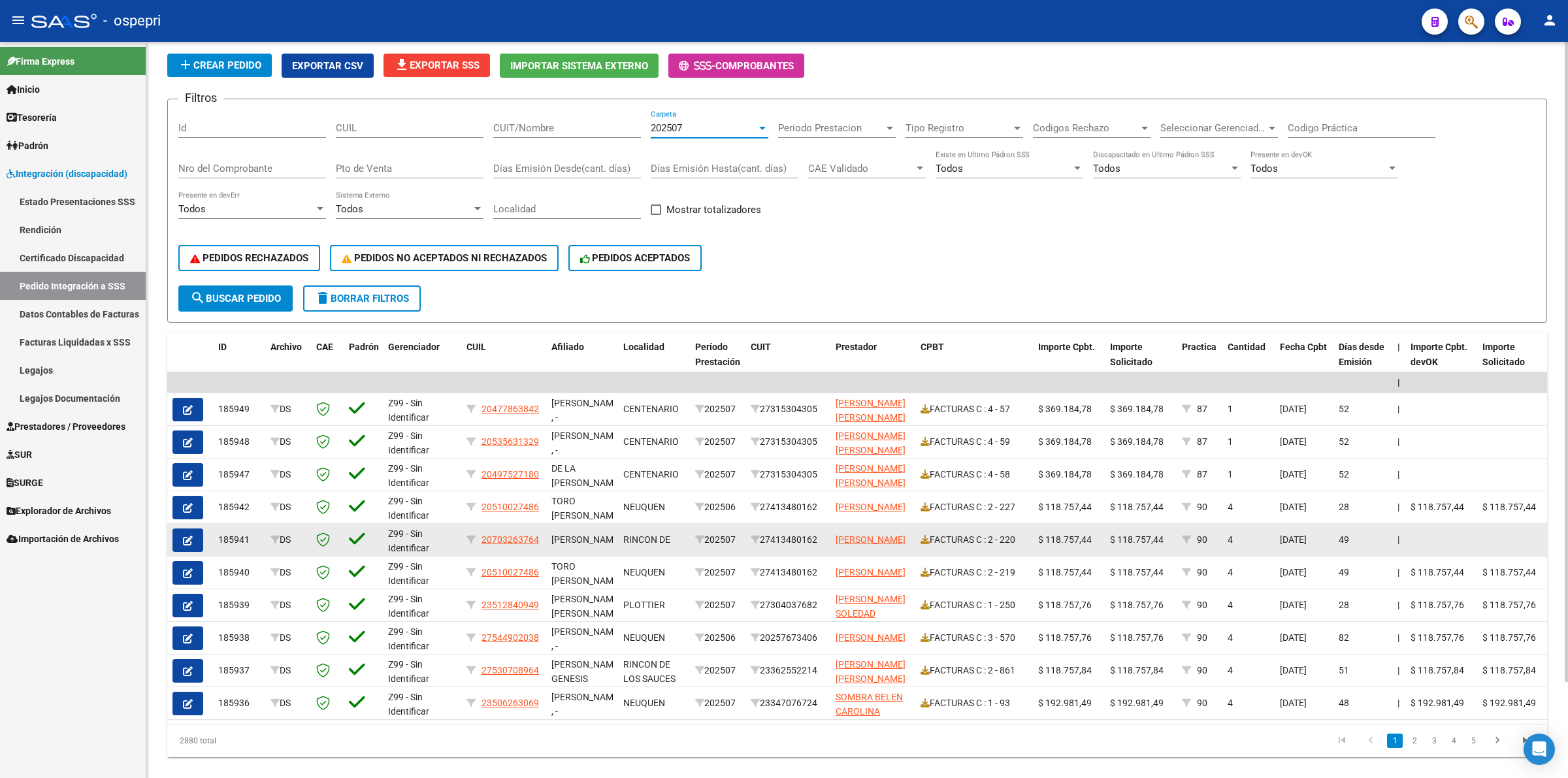
scroll to position [110, 0]
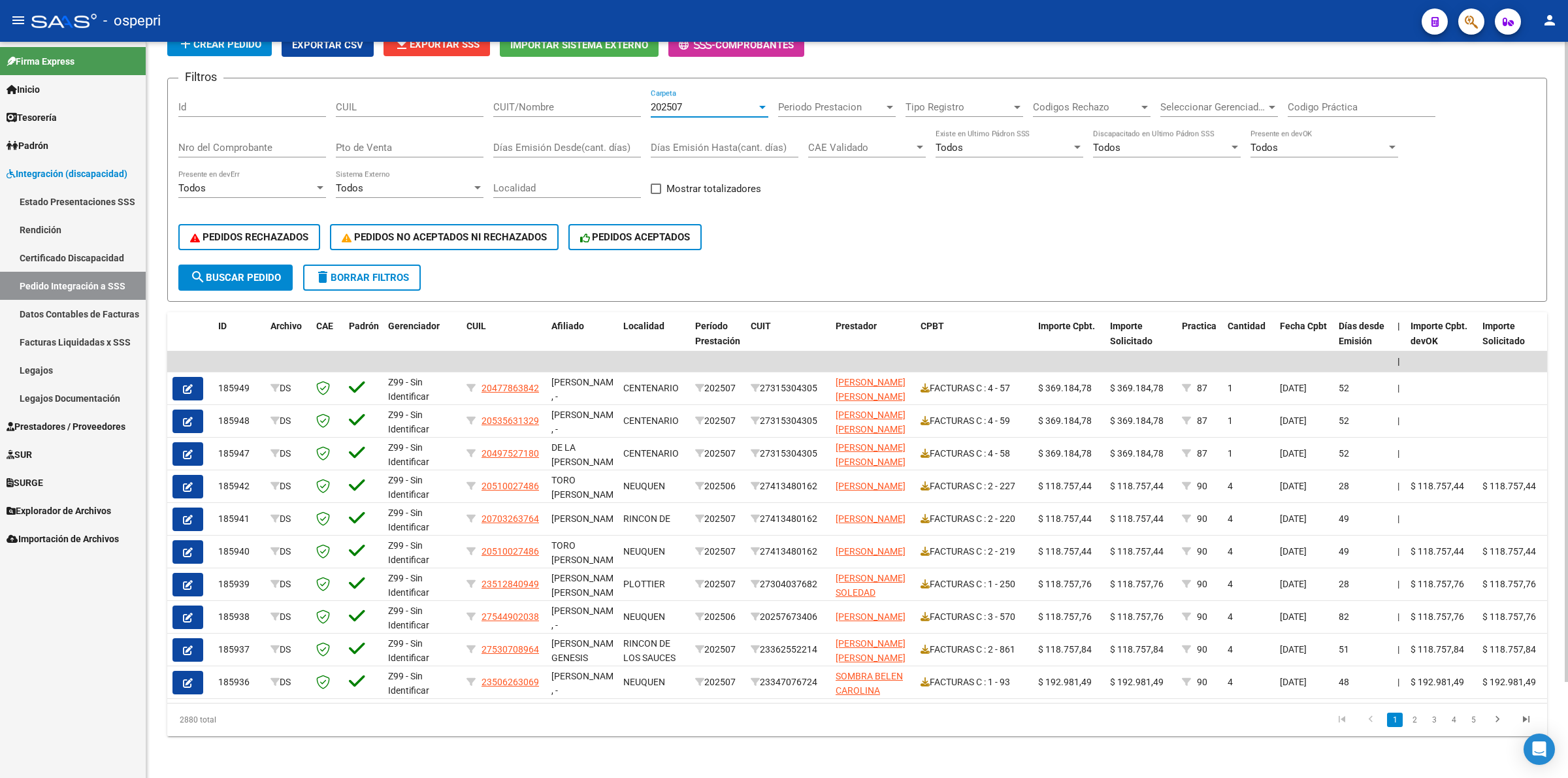
click at [220, 272] on span "search Buscar Pedido" at bounding box center [235, 278] width 91 height 12
click at [38, 505] on span "Explorador de Archivos" at bounding box center [58, 511] width 105 height 15
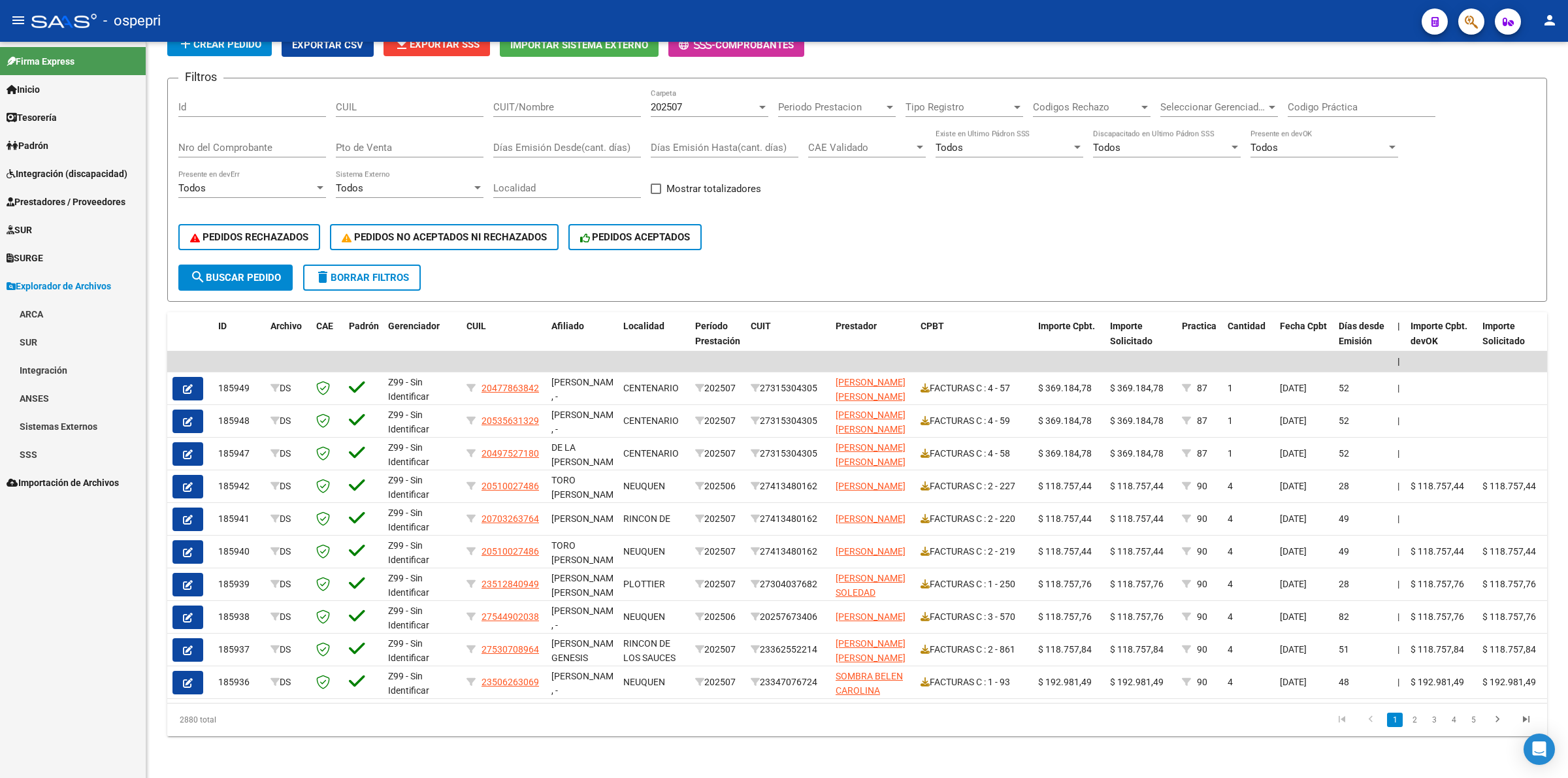
click at [53, 360] on link "Integración" at bounding box center [73, 370] width 145 height 28
click at [86, 422] on link "DR.ENVIO" at bounding box center [73, 426] width 145 height 28
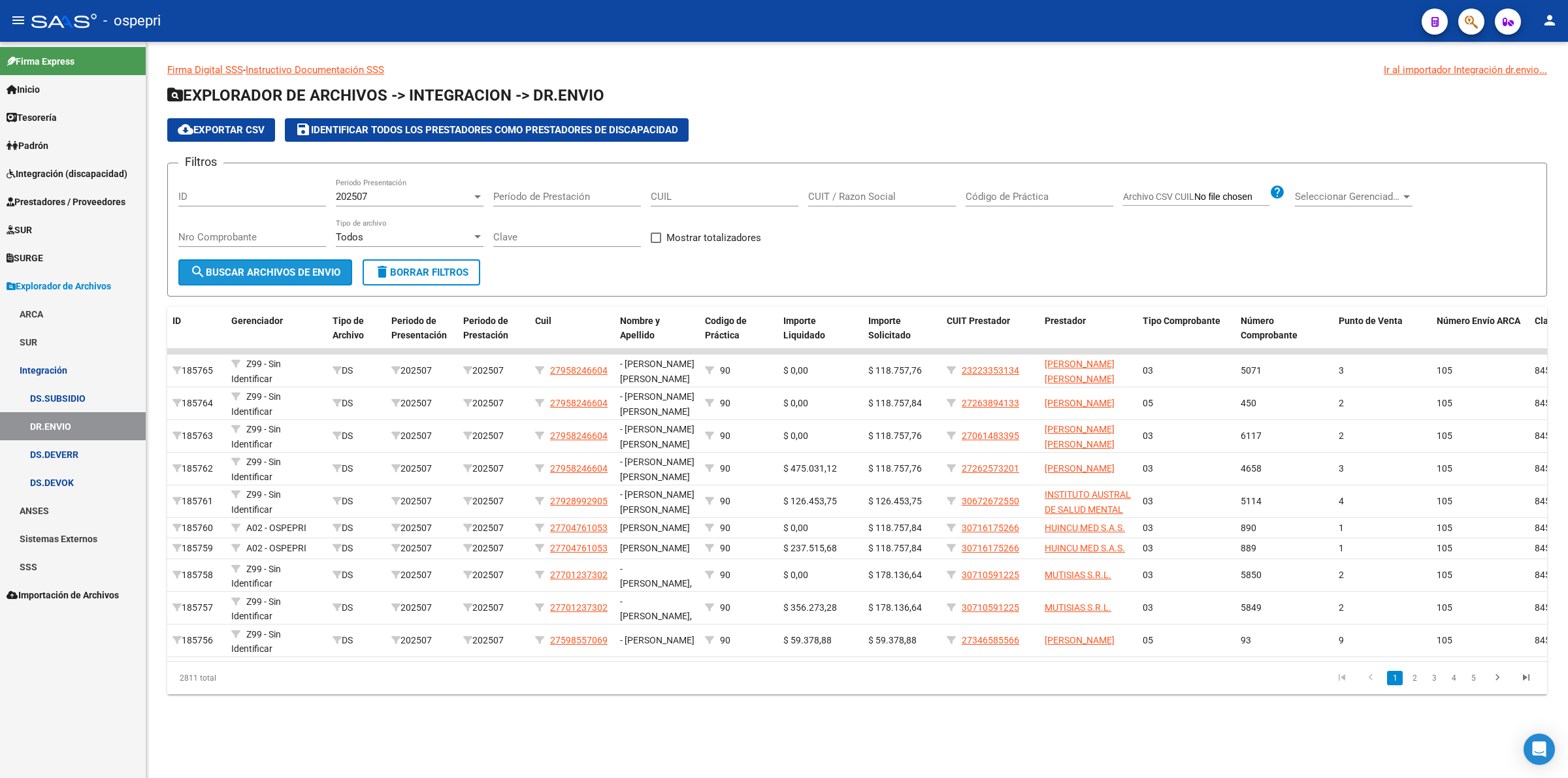
click at [269, 266] on span "search Buscar Archivos de Envio" at bounding box center [265, 272] width 150 height 12
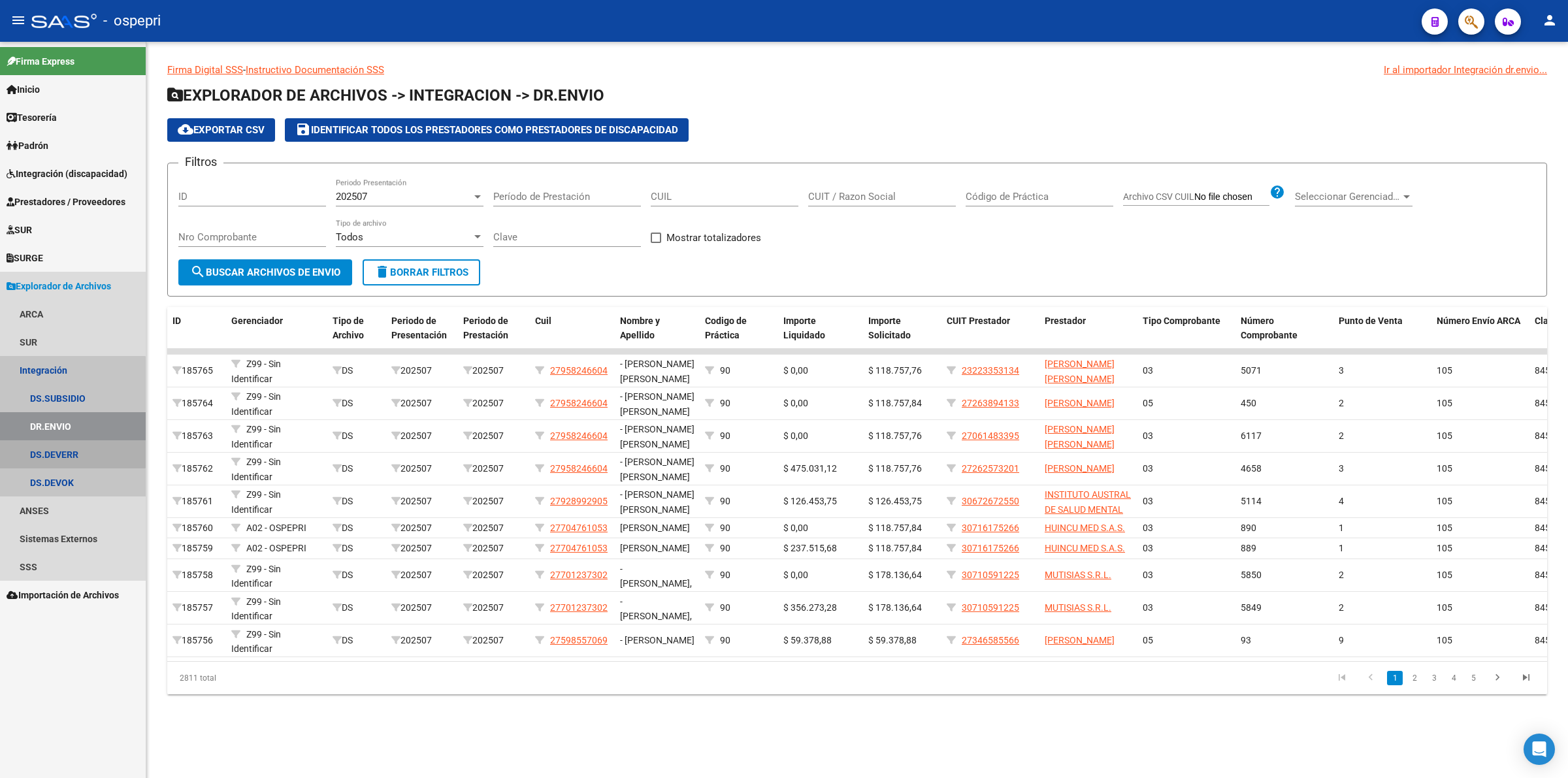
click at [73, 442] on link "DS.DEVERR" at bounding box center [73, 454] width 145 height 28
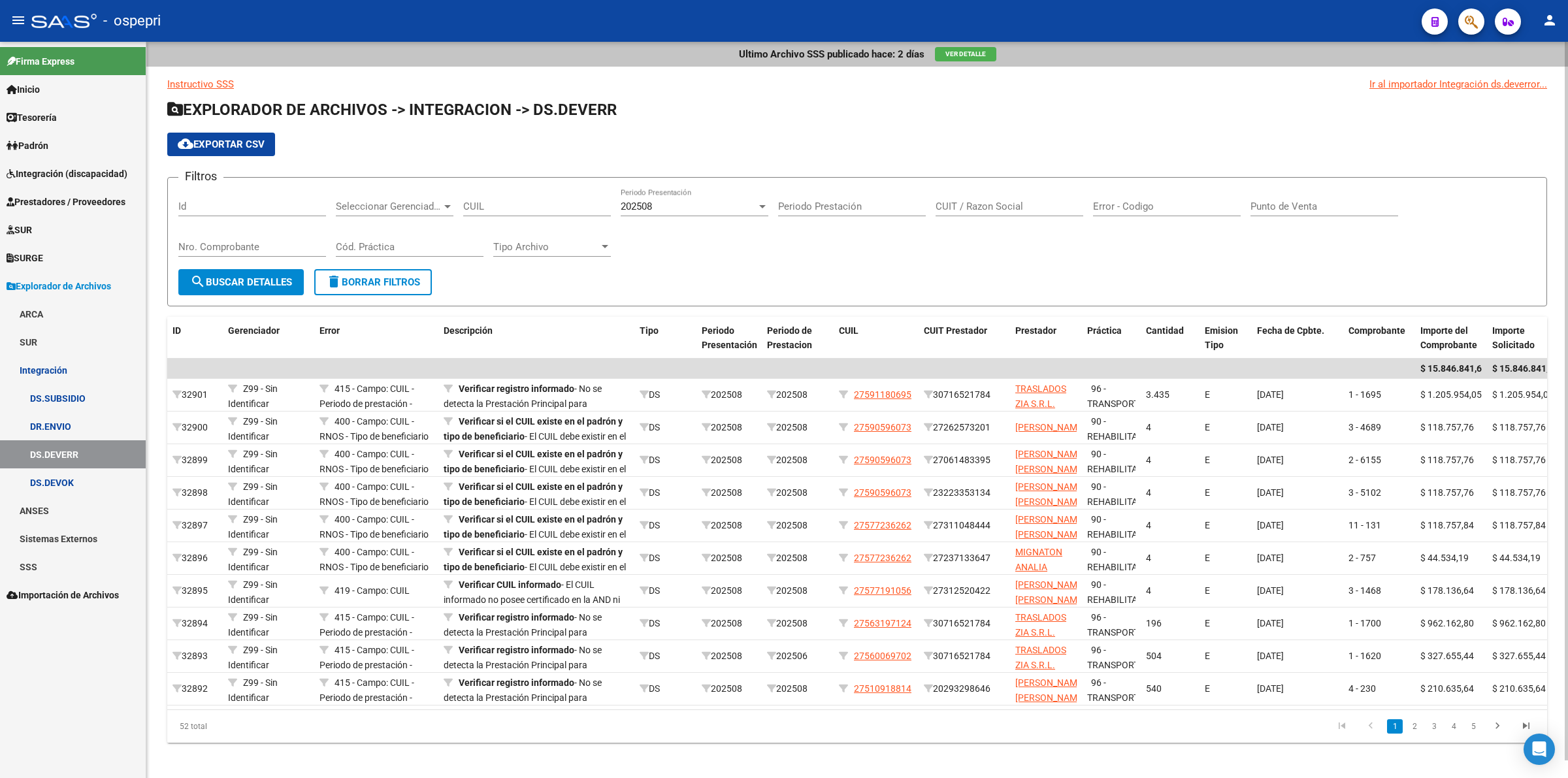
click at [634, 204] on span "202508" at bounding box center [636, 206] width 31 height 12
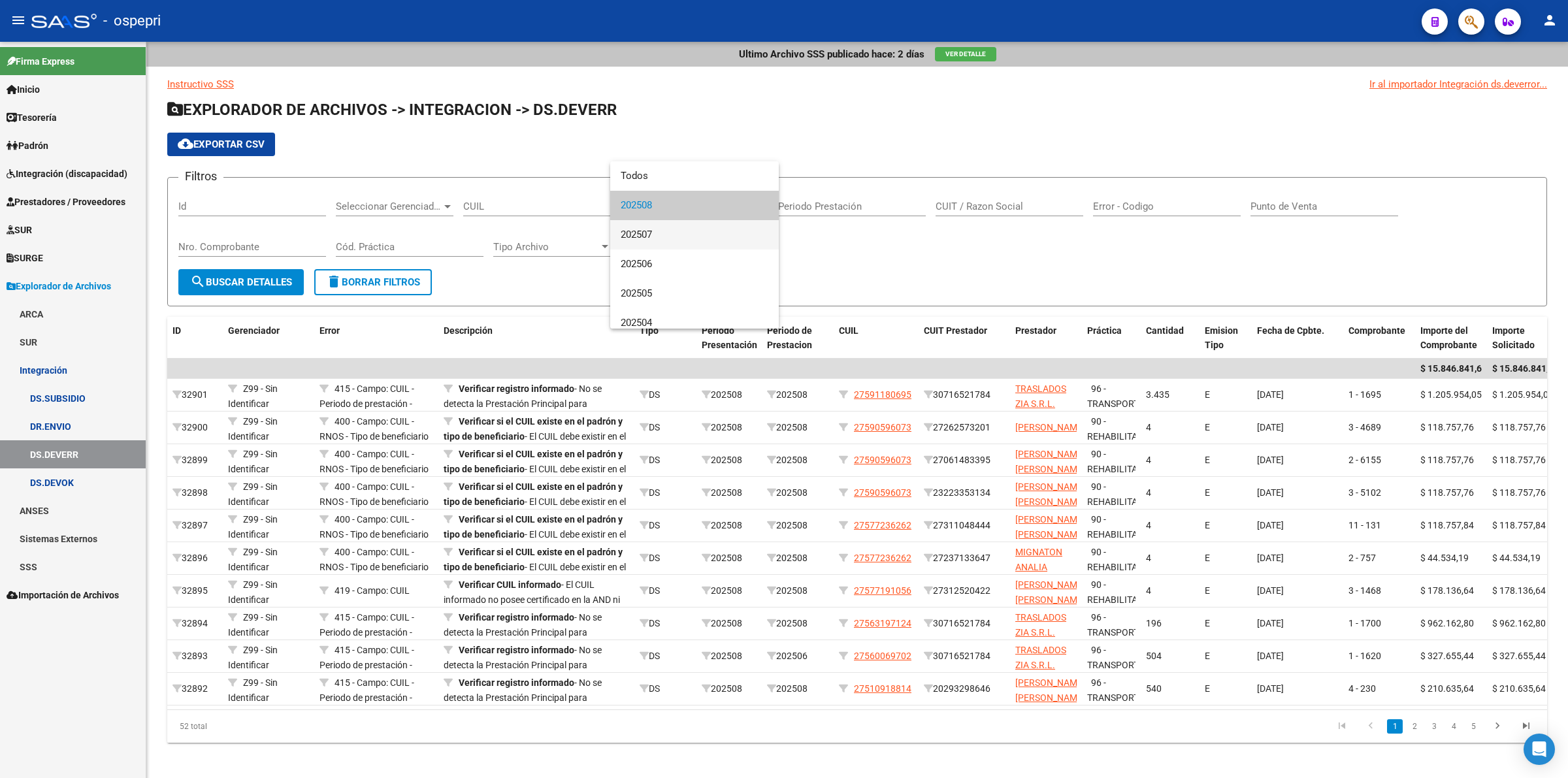
click at [660, 237] on span "202507" at bounding box center [694, 235] width 147 height 29
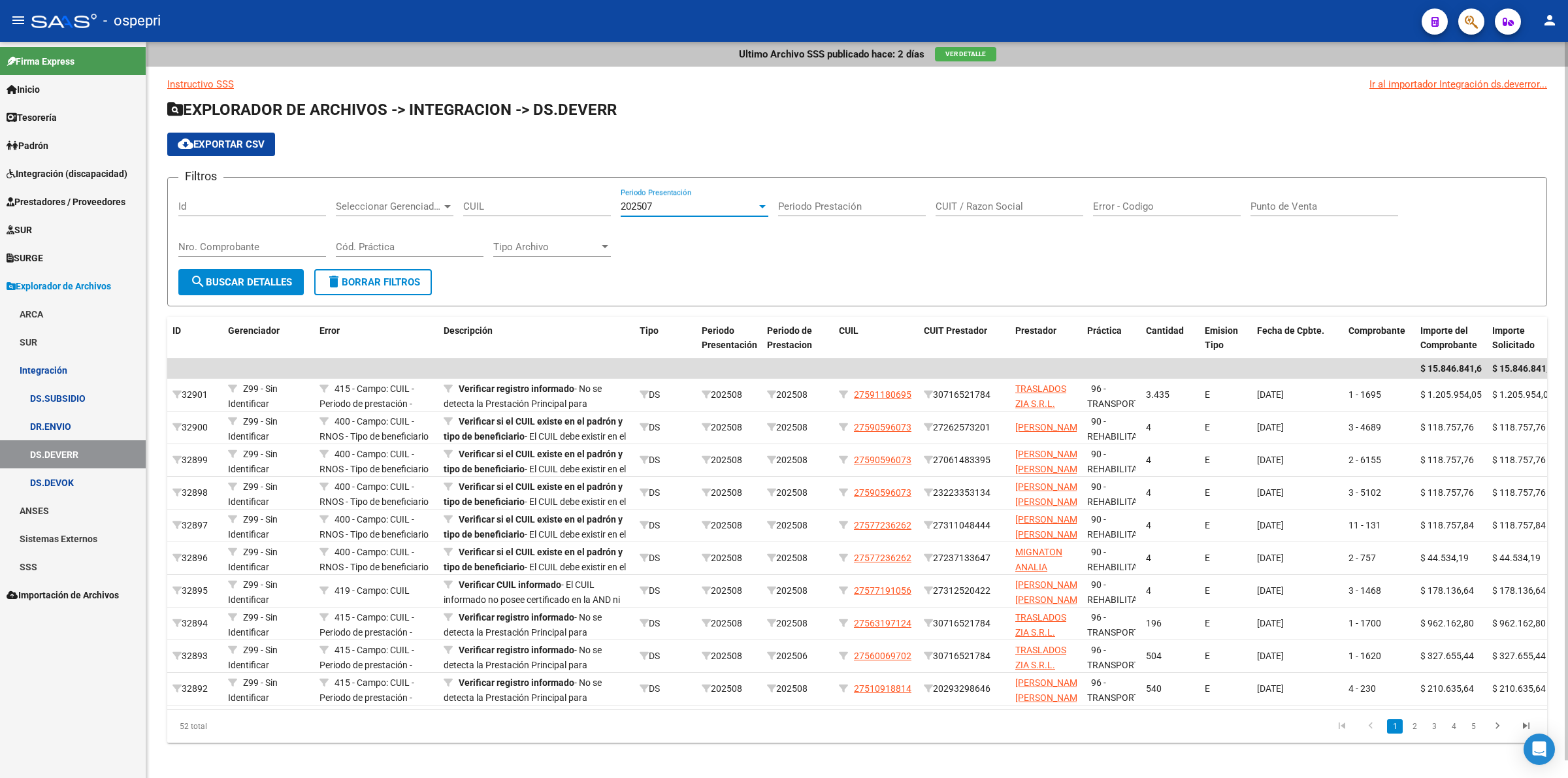
click at [217, 272] on button "search Buscar Detalles" at bounding box center [241, 282] width 125 height 26
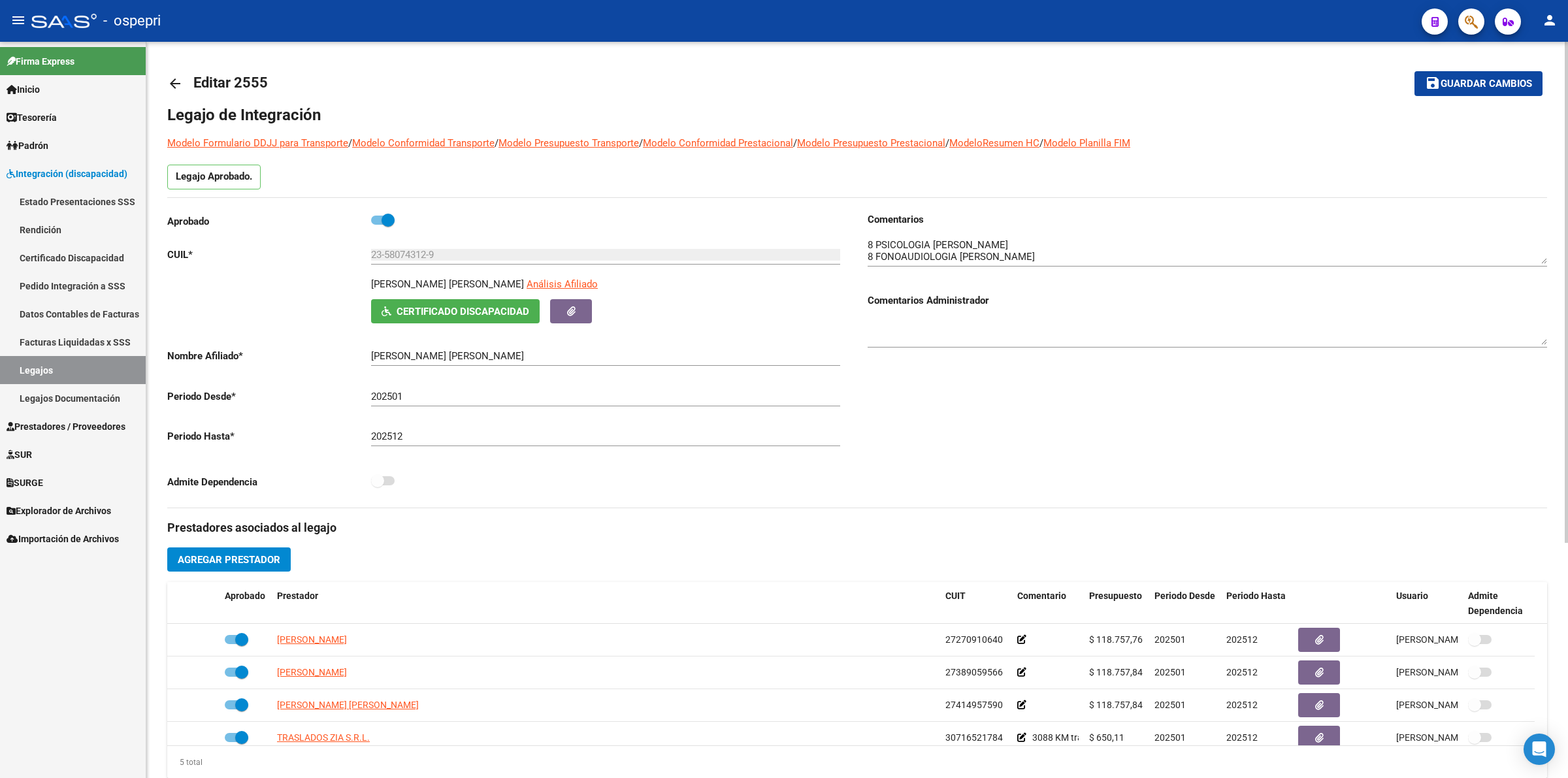
click at [183, 80] on link "arrow_back" at bounding box center [181, 83] width 26 height 30
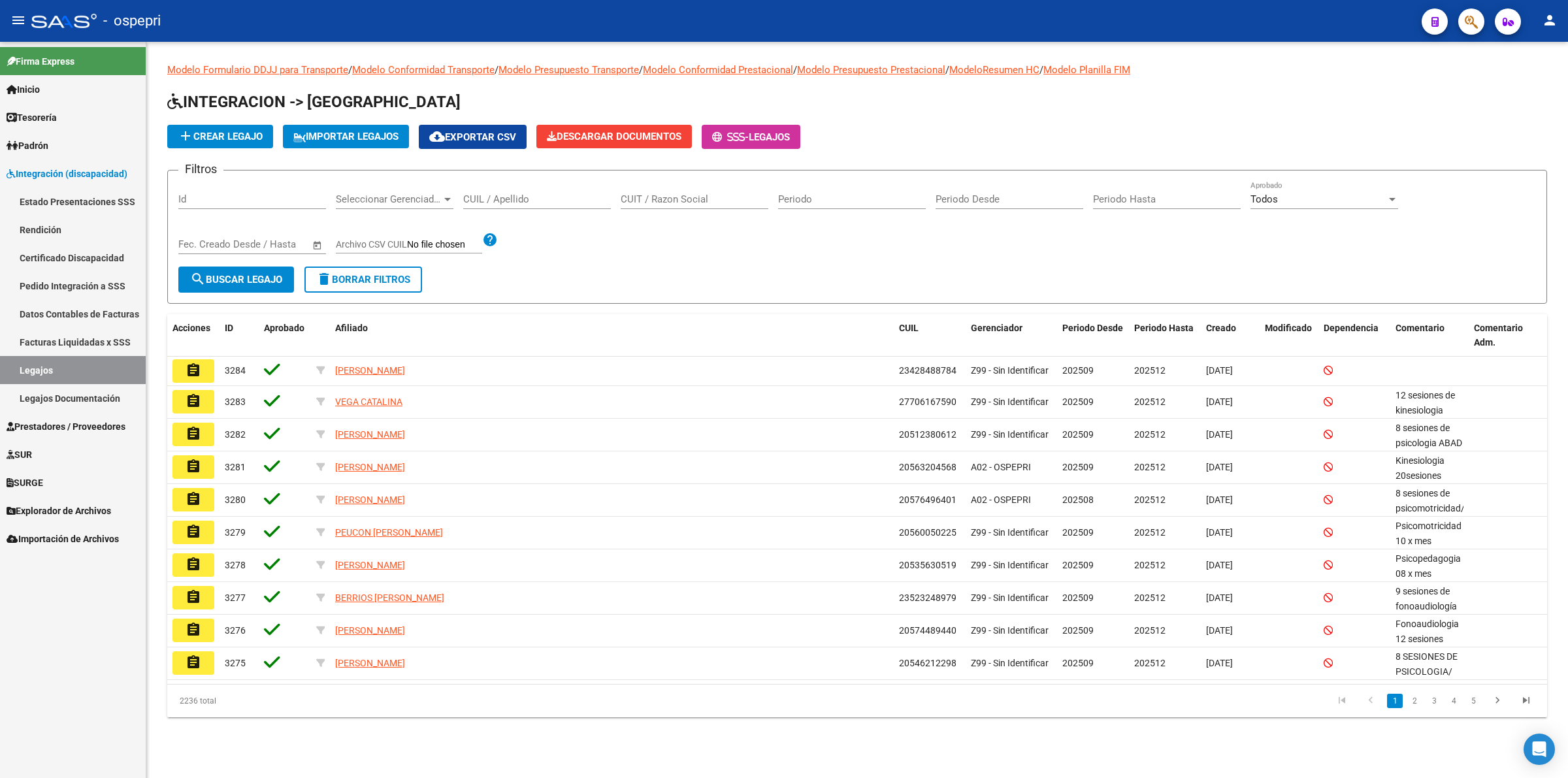
click at [525, 191] on div "CUIL / Apellido" at bounding box center [537, 194] width 147 height 28
click at [527, 203] on input "CUIL / Apellido" at bounding box center [537, 199] width 147 height 12
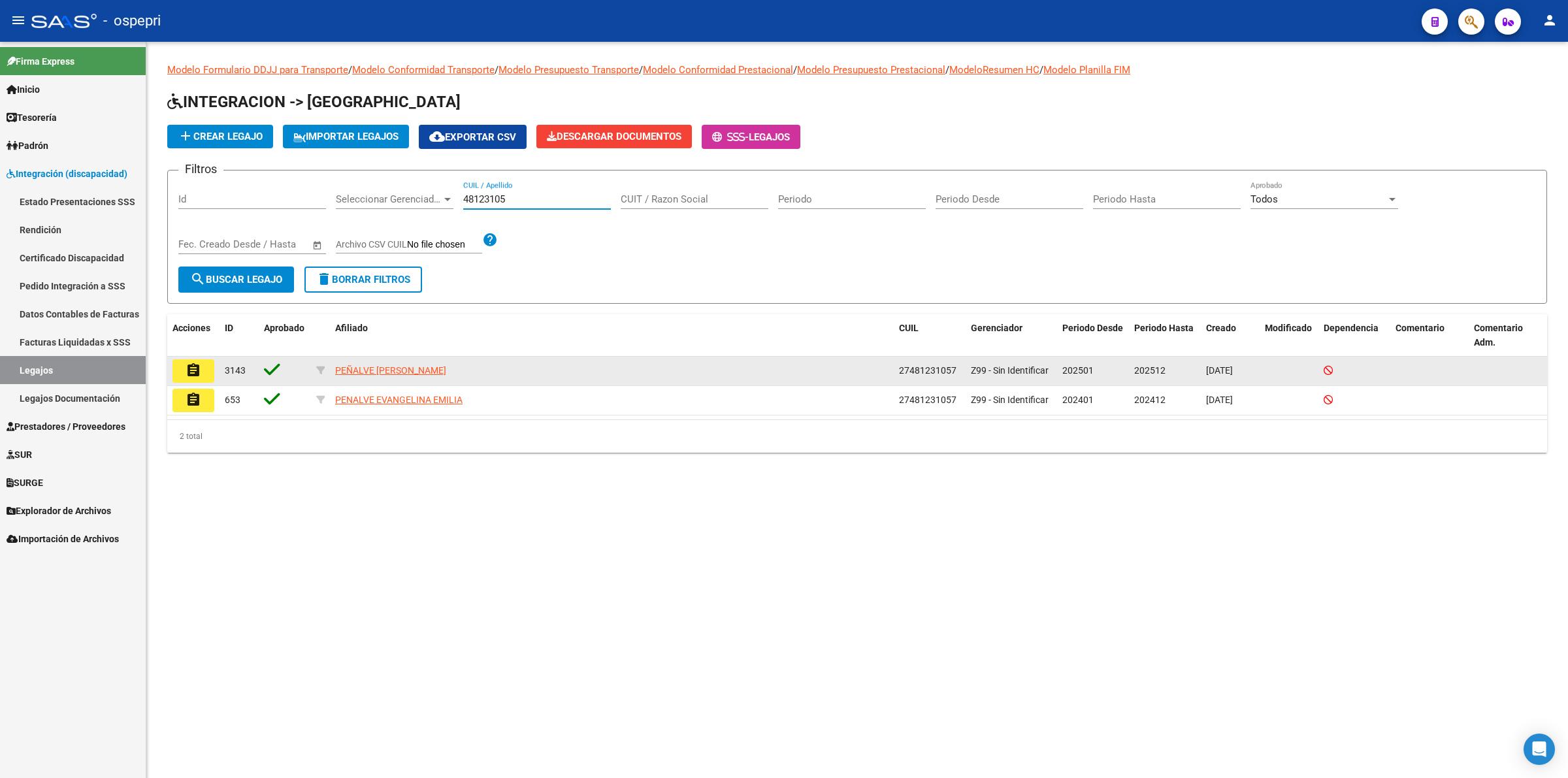
type input "48123105"
click at [190, 371] on mat-icon "assignment" at bounding box center [193, 370] width 16 height 16
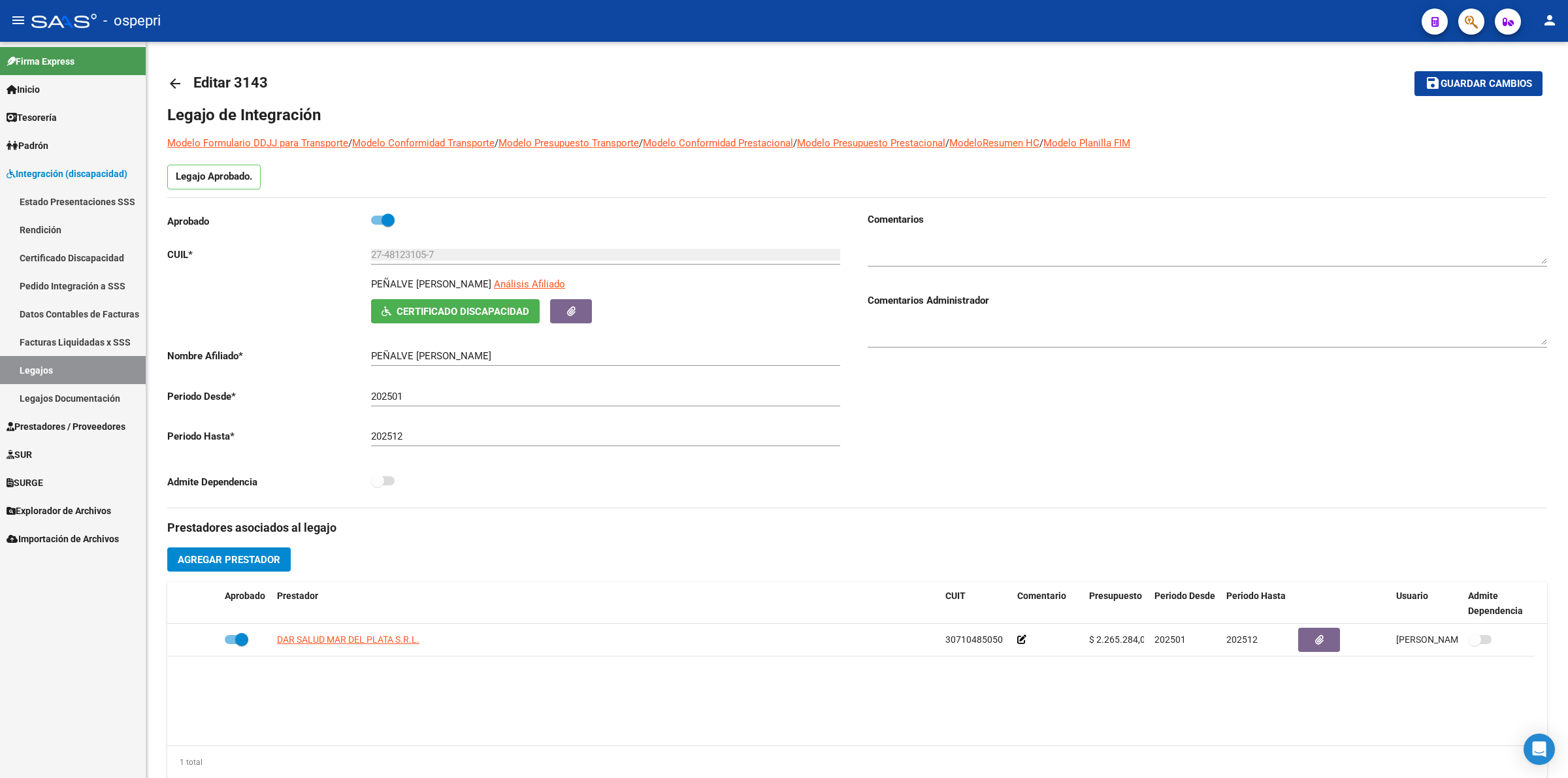
click at [56, 197] on link "Estado Presentaciones SSS" at bounding box center [73, 201] width 145 height 28
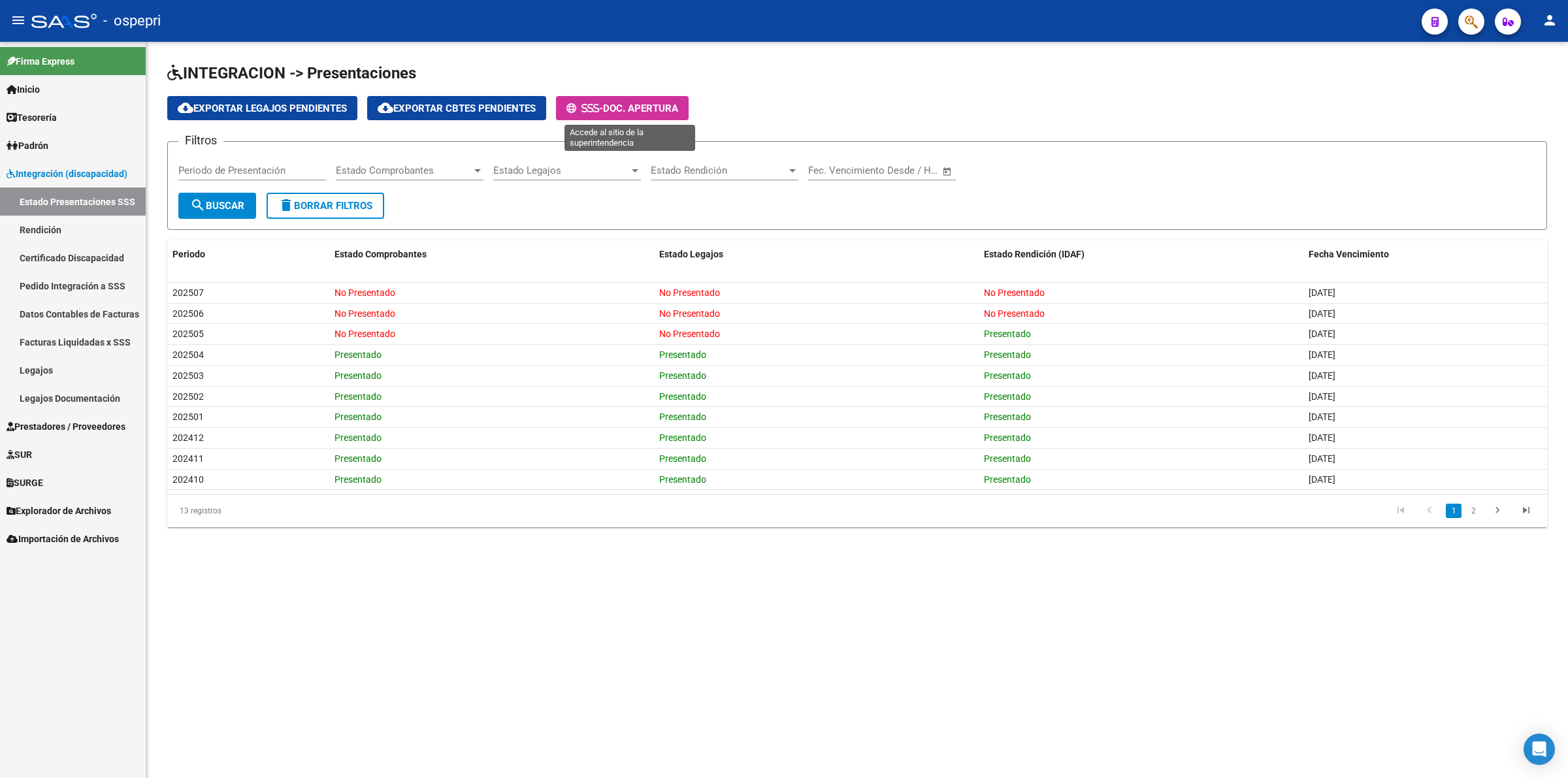
click at [616, 96] on button "- Doc. Apertura" at bounding box center [622, 108] width 133 height 24
click at [82, 363] on link "Legajos" at bounding box center [73, 370] width 145 height 28
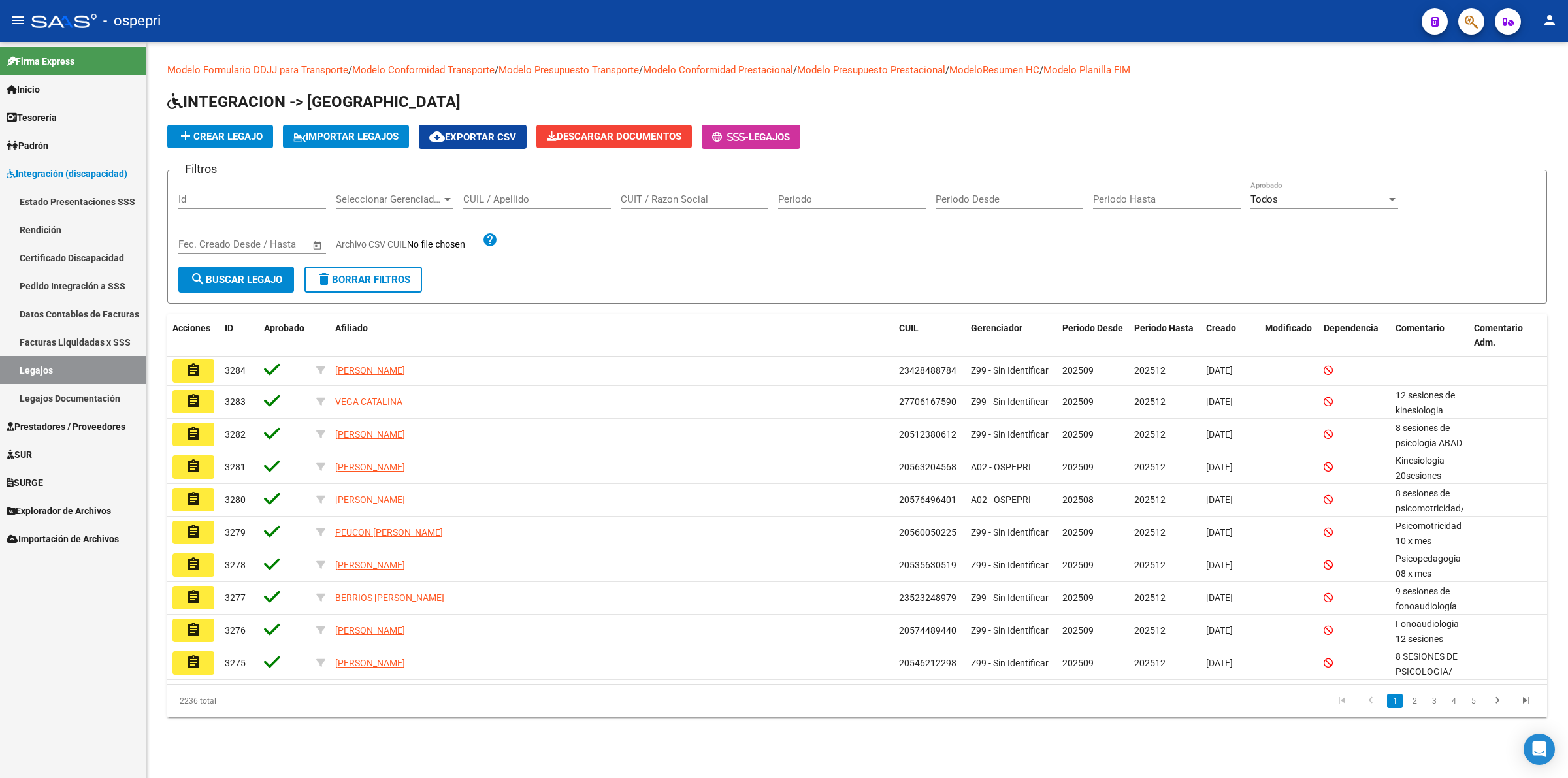
click at [82, 280] on link "Pedido Integración a SSS" at bounding box center [73, 286] width 145 height 28
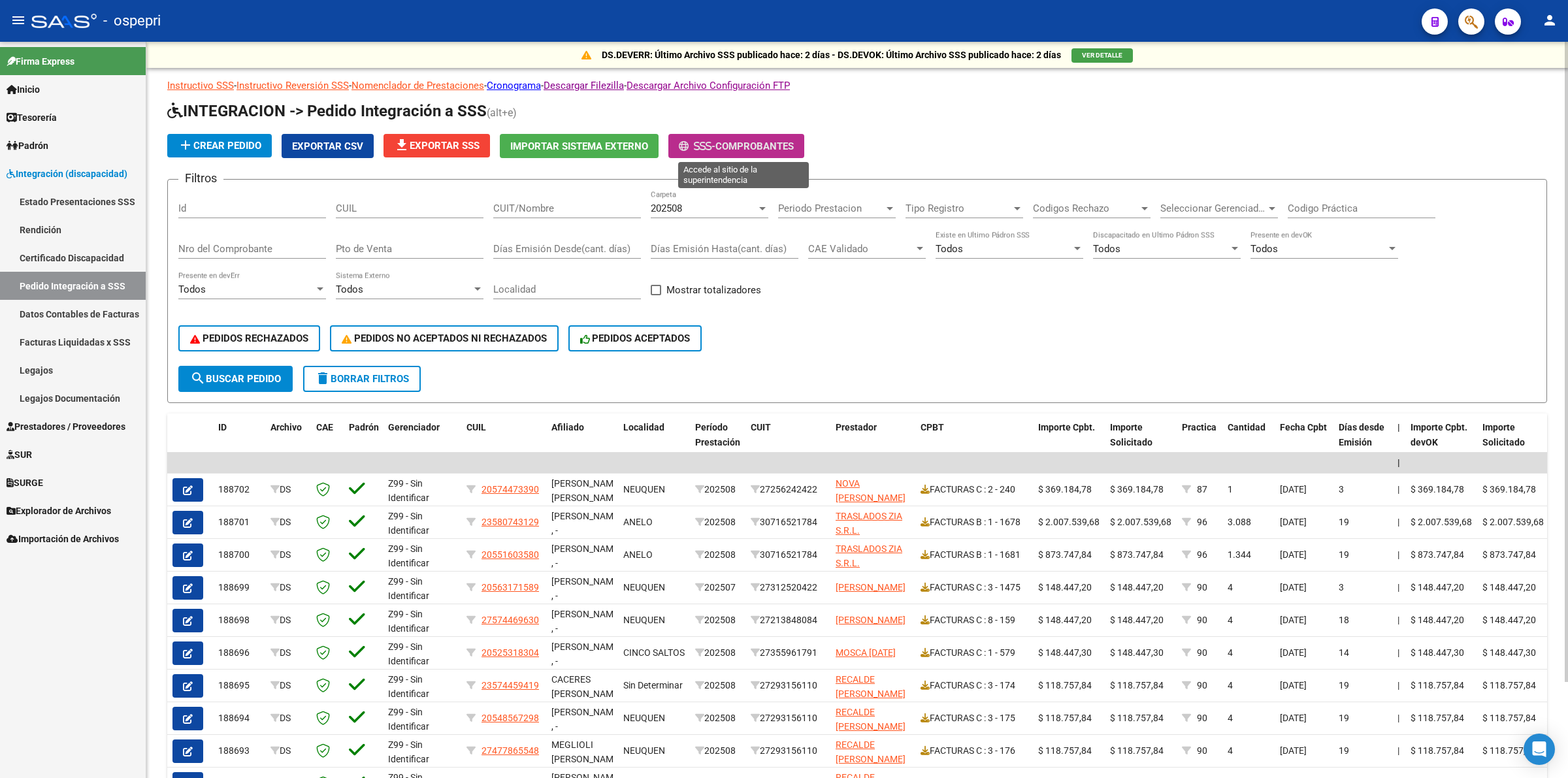
click at [729, 143] on span "Comprobantes" at bounding box center [754, 146] width 78 height 12
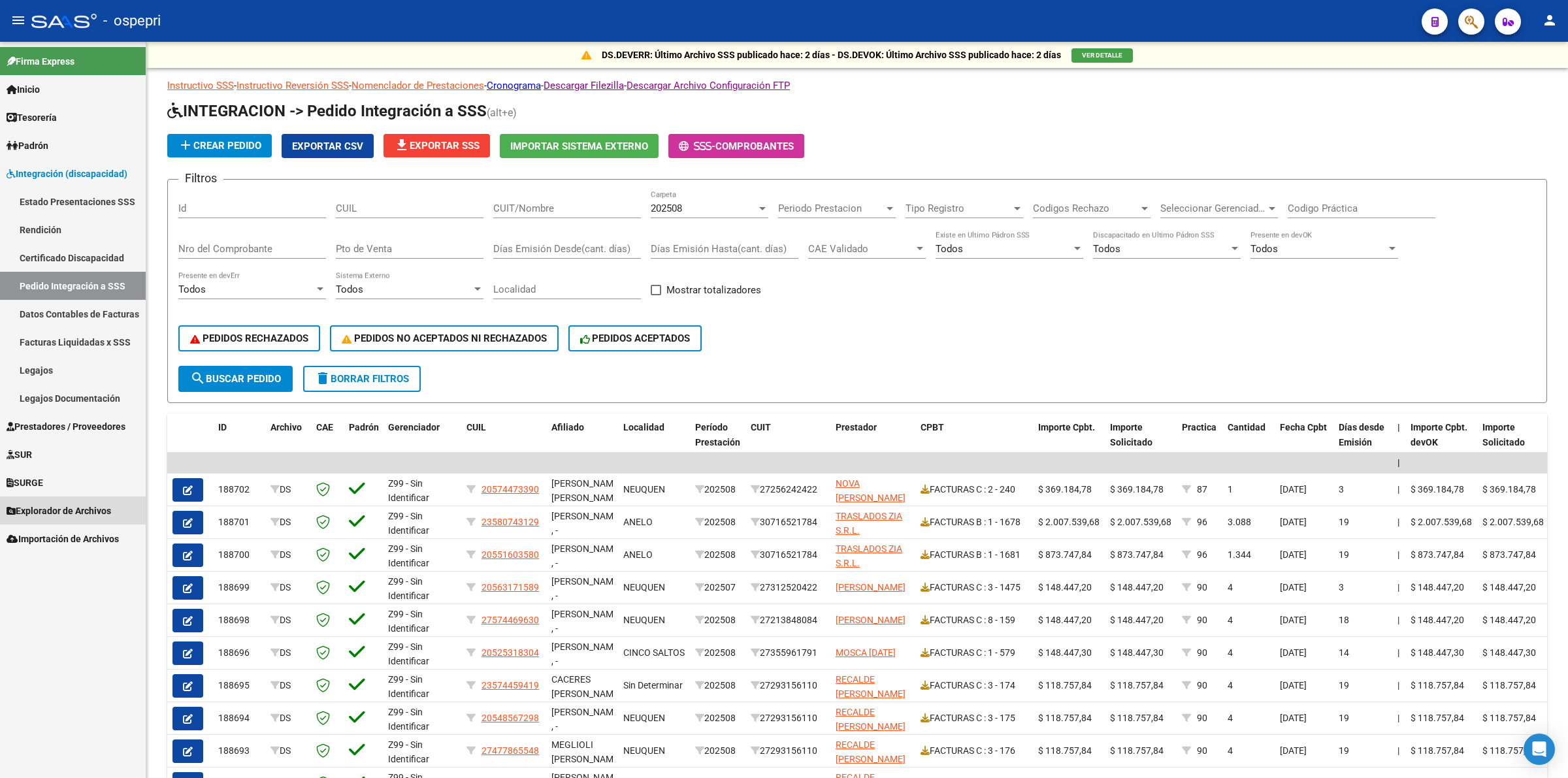
click at [28, 500] on link "Explorador de Archivos" at bounding box center [73, 510] width 145 height 28
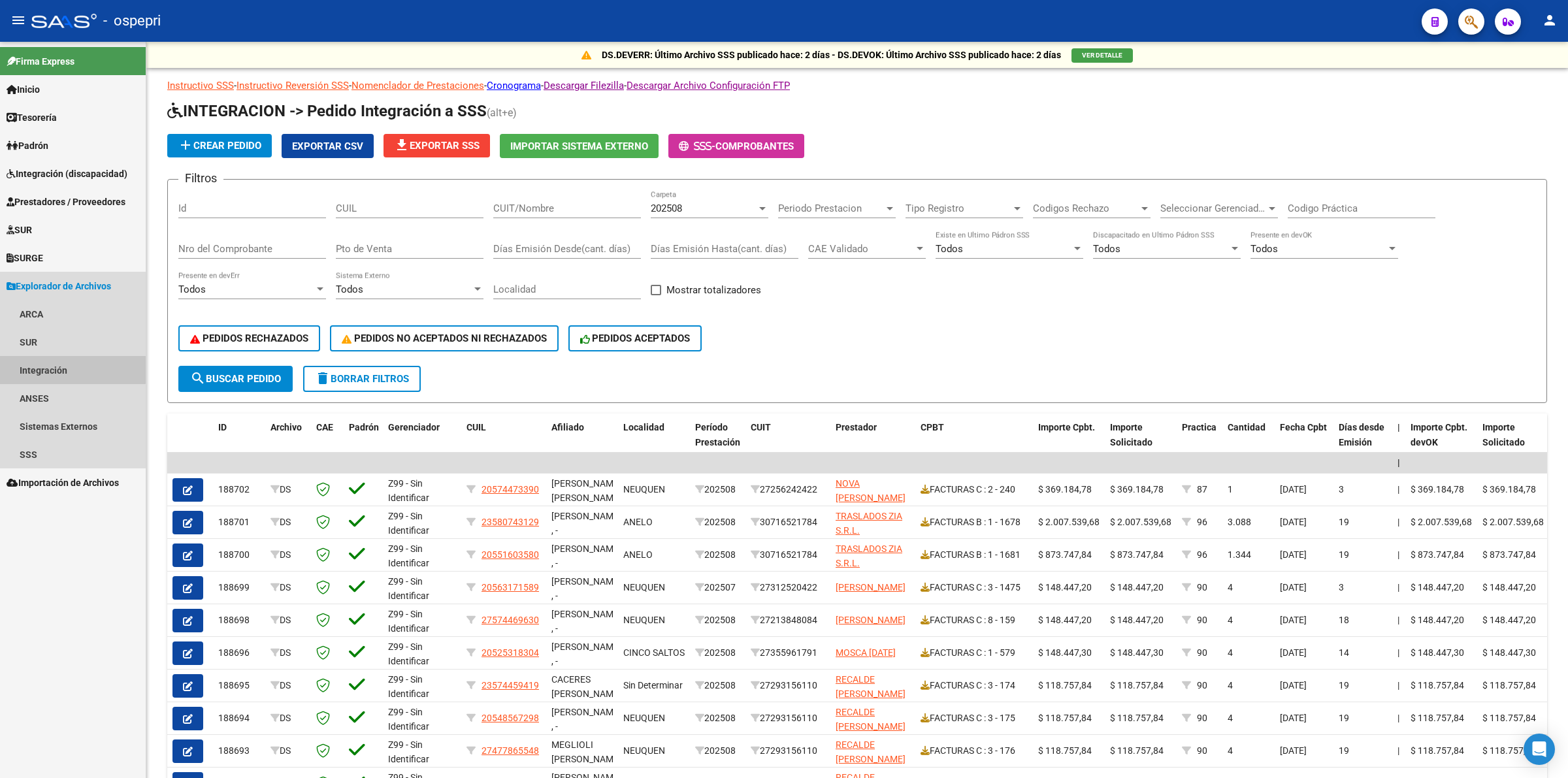
click at [39, 363] on link "Integración" at bounding box center [73, 370] width 145 height 28
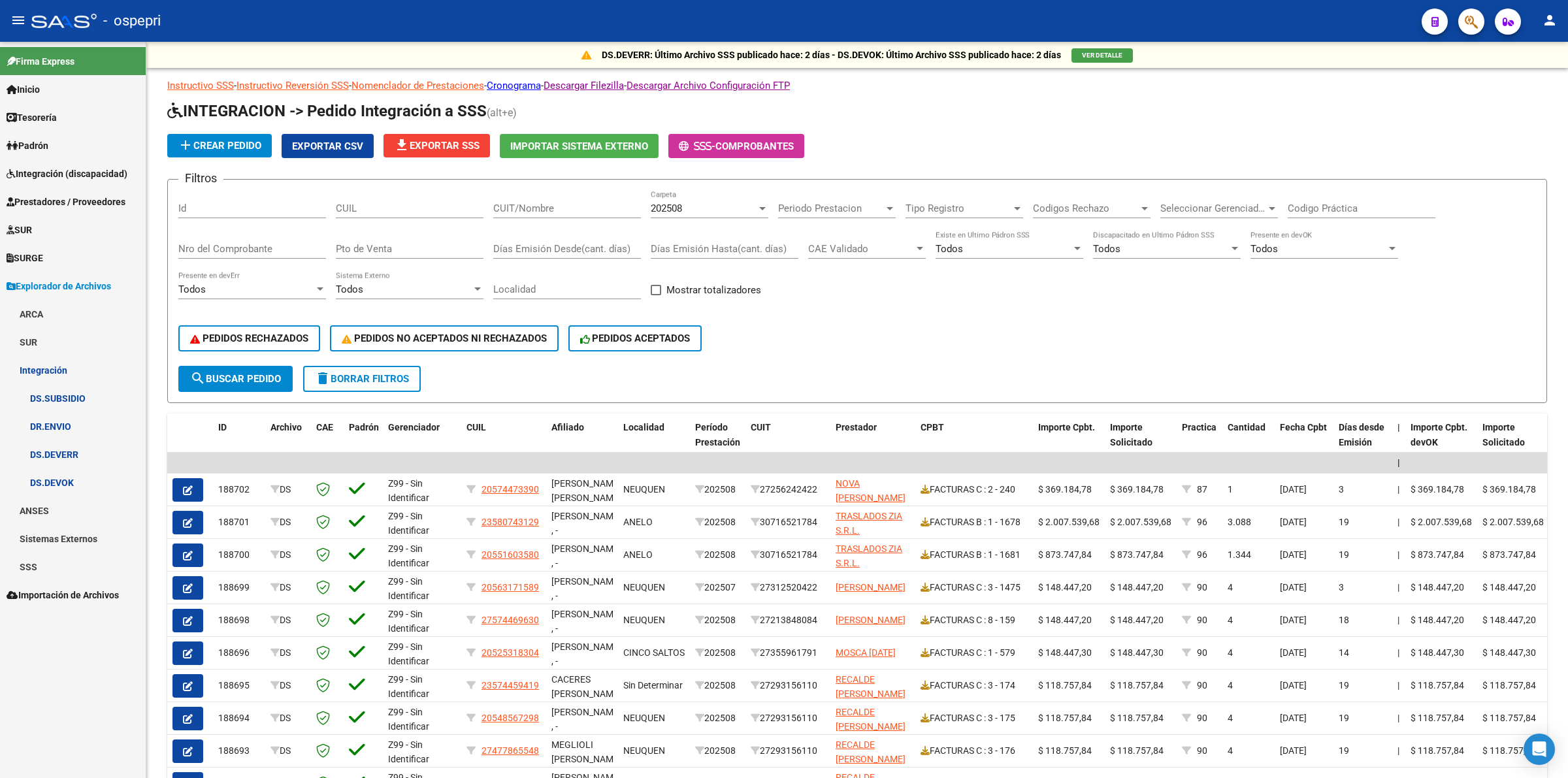
click at [65, 432] on link "DR.ENVIO" at bounding box center [73, 426] width 145 height 28
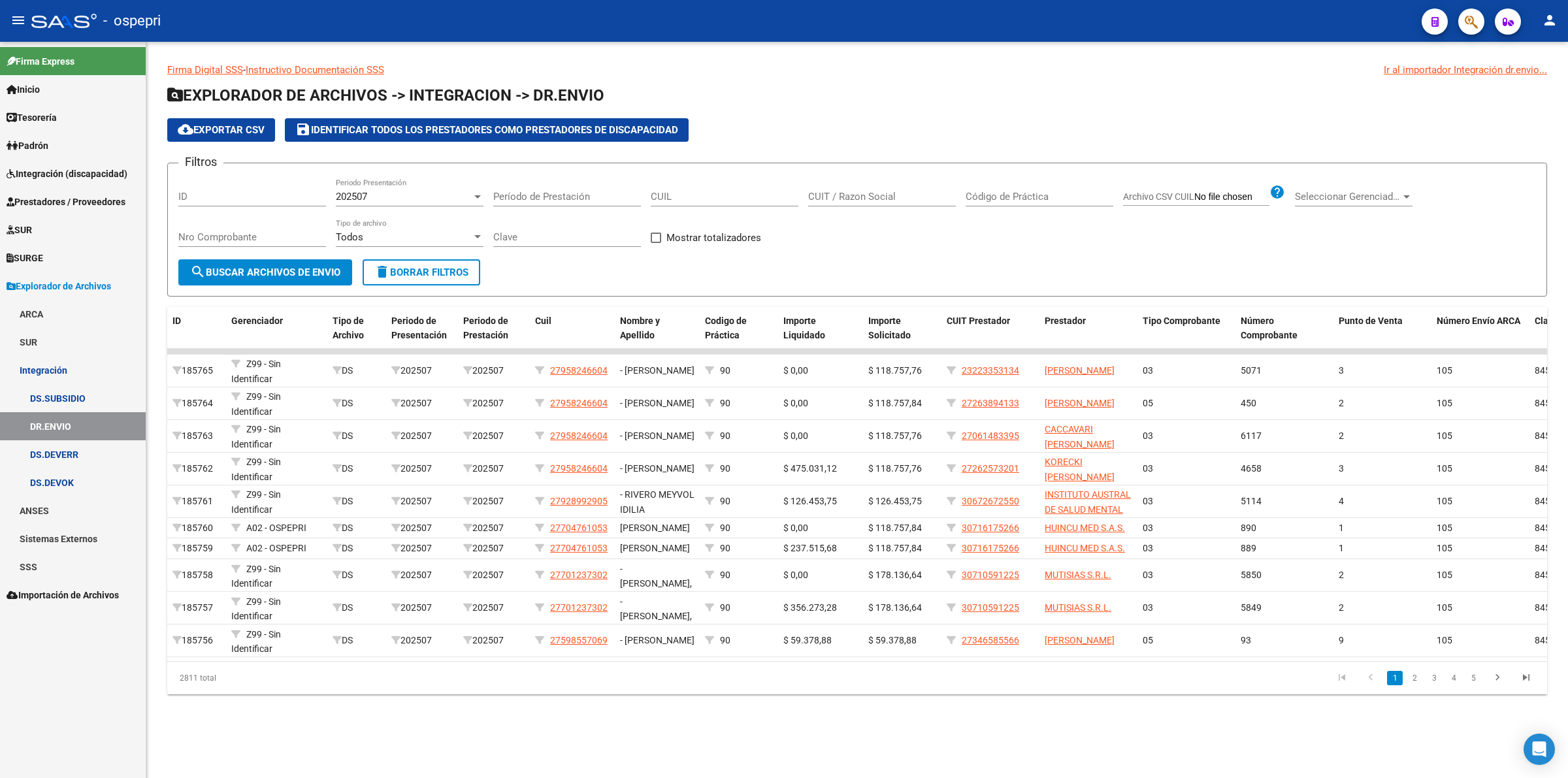
click at [363, 192] on span "202507" at bounding box center [351, 197] width 31 height 12
click at [366, 255] on span "202505" at bounding box center [409, 255] width 147 height 29
click at [328, 279] on button "search Buscar Archivos de Envio" at bounding box center [265, 273] width 174 height 26
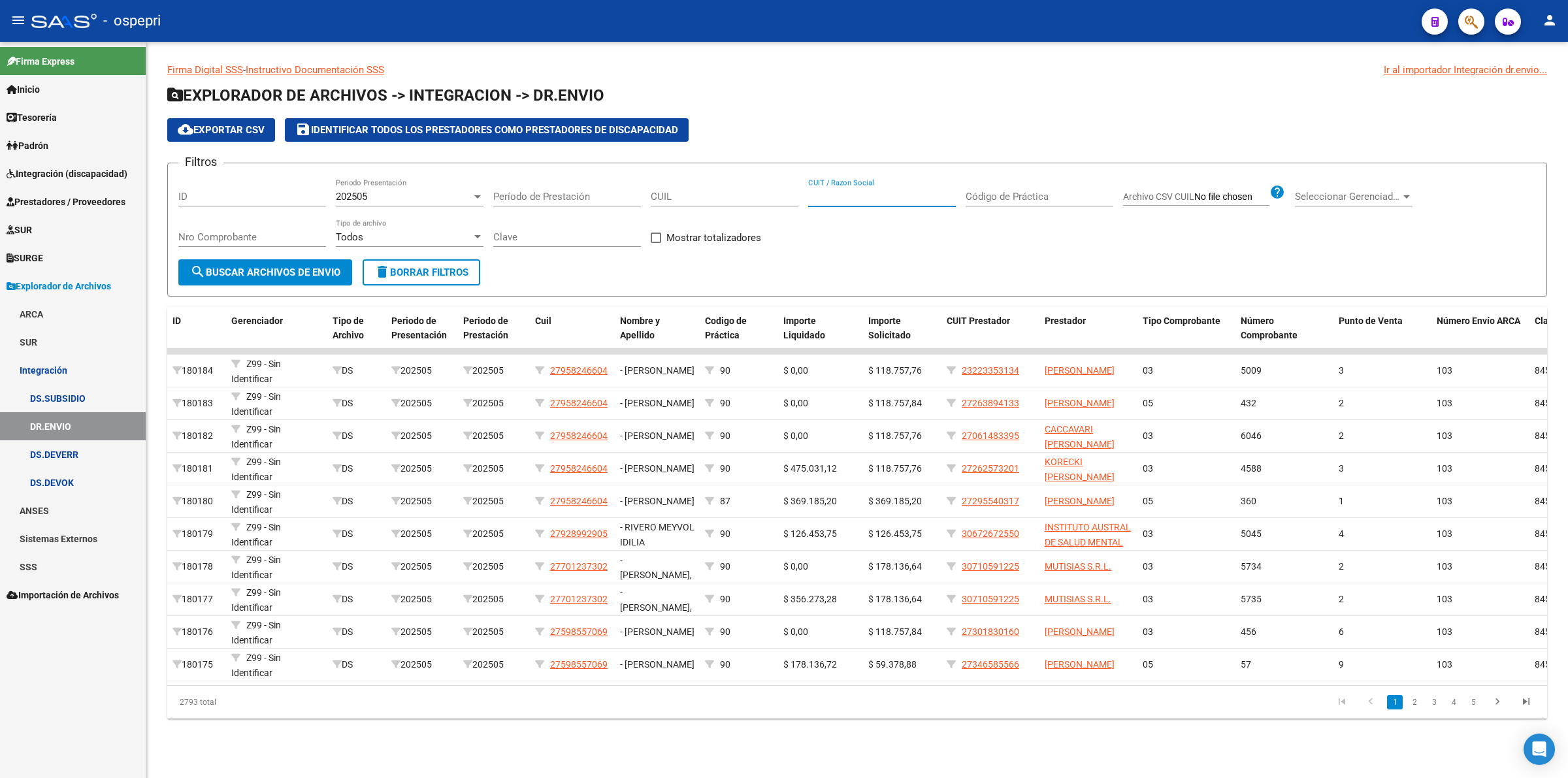
click at [831, 193] on input "CUIT / Razon Social" at bounding box center [881, 197] width 147 height 12
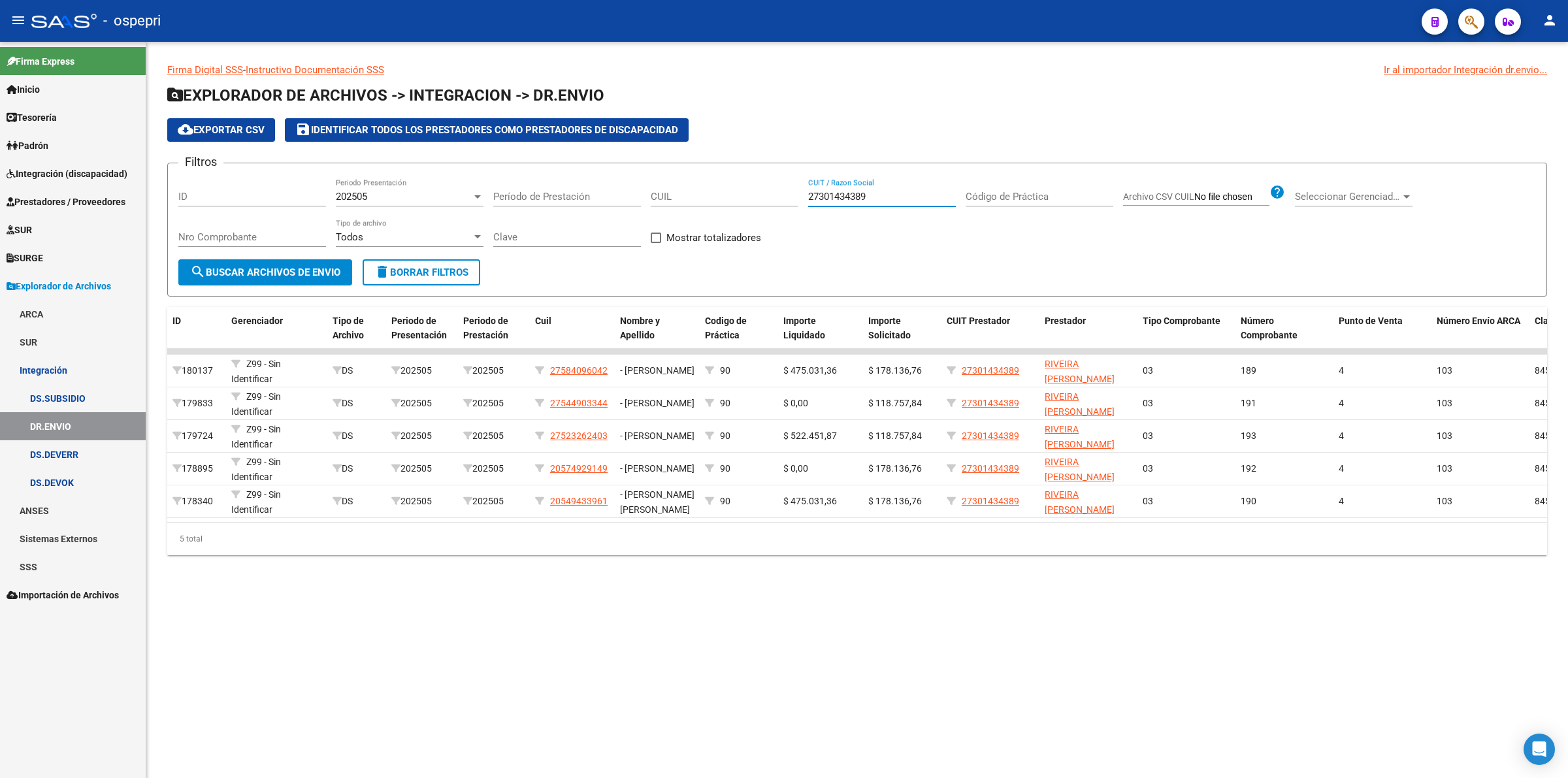
type input "27301434389"
click at [57, 165] on link "Integración (discapacidad)" at bounding box center [73, 173] width 145 height 28
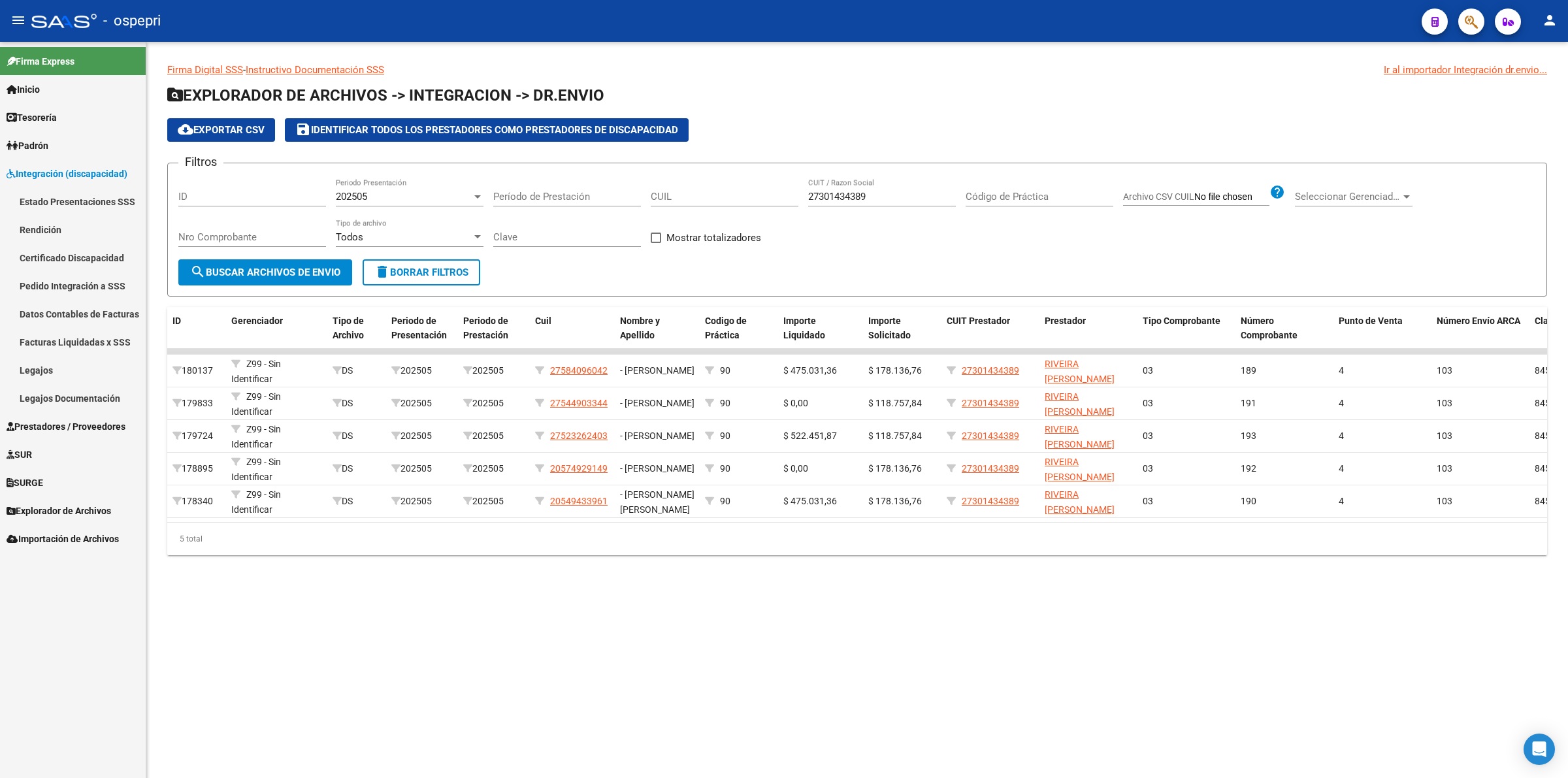
click at [55, 371] on link "Legajos" at bounding box center [73, 370] width 145 height 28
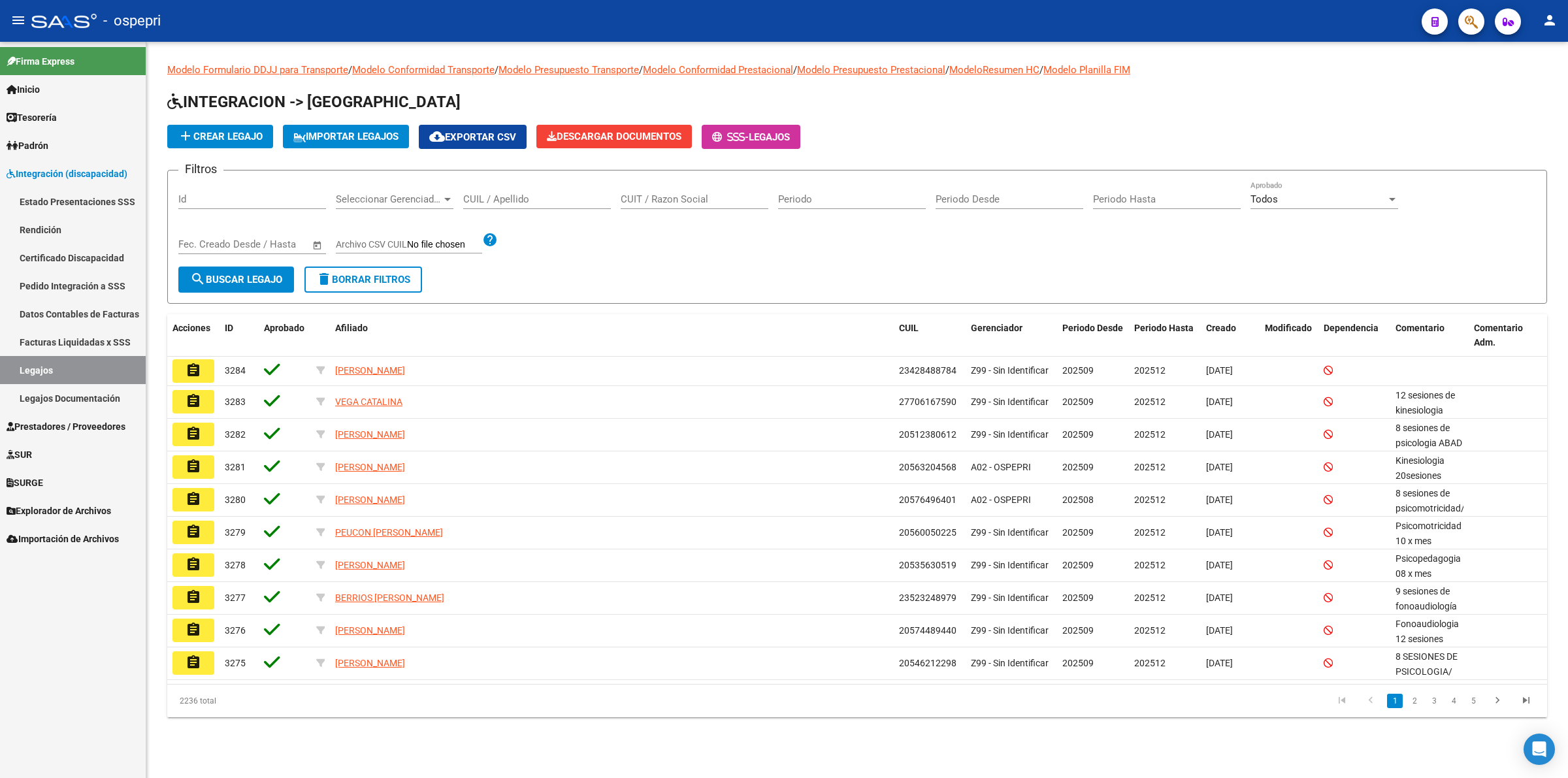
click at [546, 194] on input "CUIL / Apellido" at bounding box center [537, 199] width 147 height 12
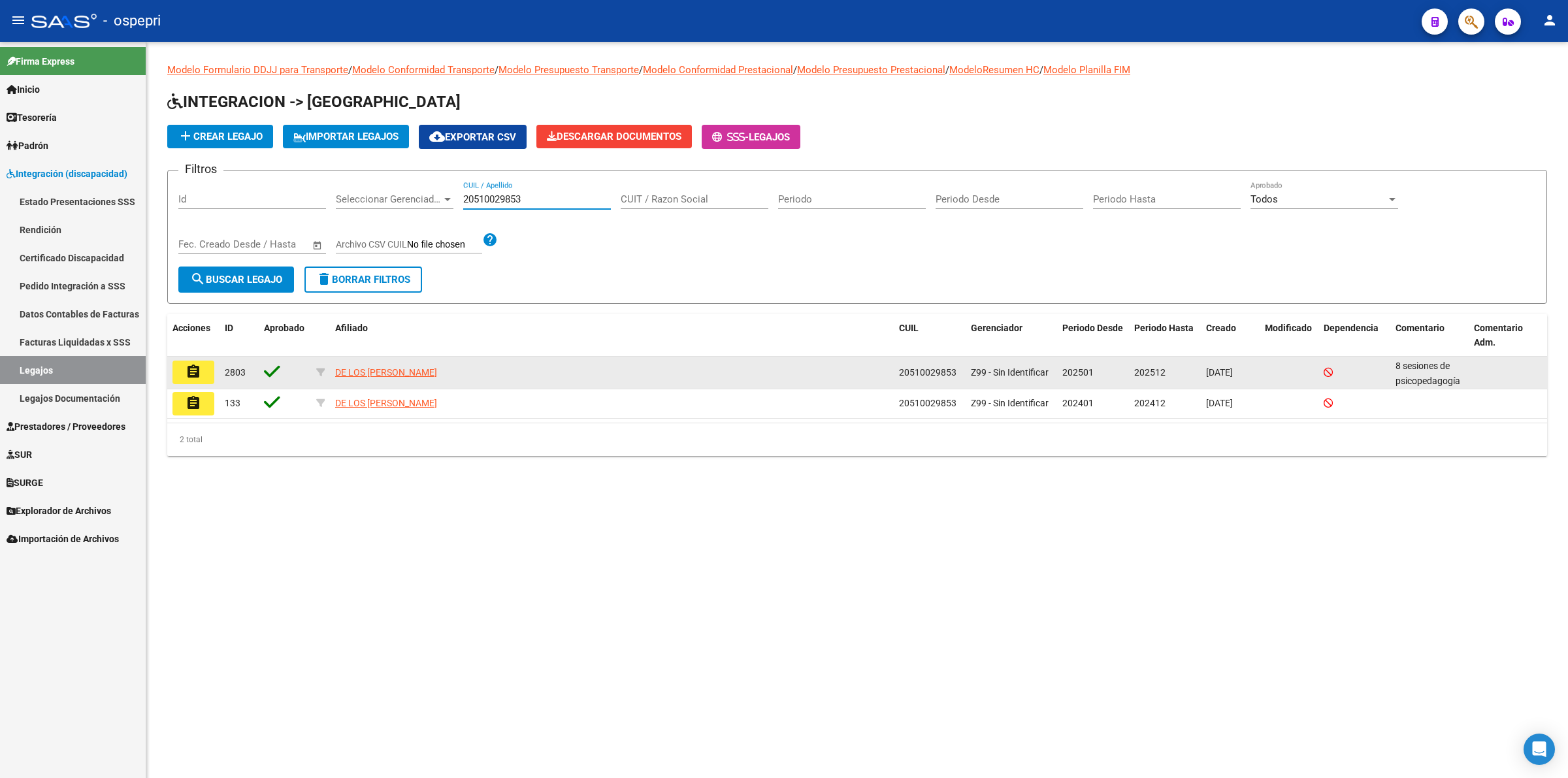
type input "20510029853"
click at [191, 366] on mat-icon "assignment" at bounding box center [193, 372] width 16 height 16
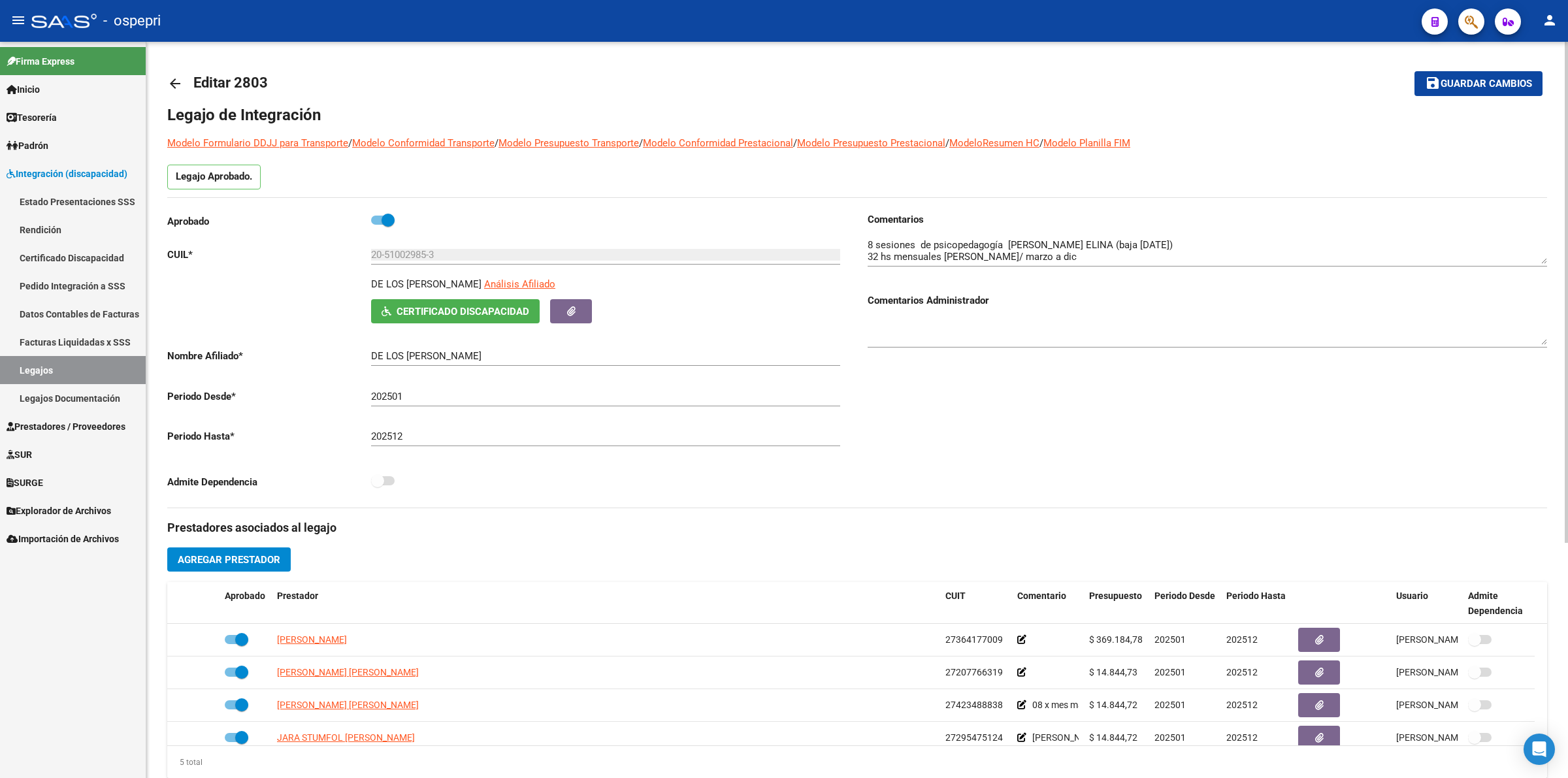
click at [174, 82] on mat-icon "arrow_back" at bounding box center [175, 83] width 16 height 16
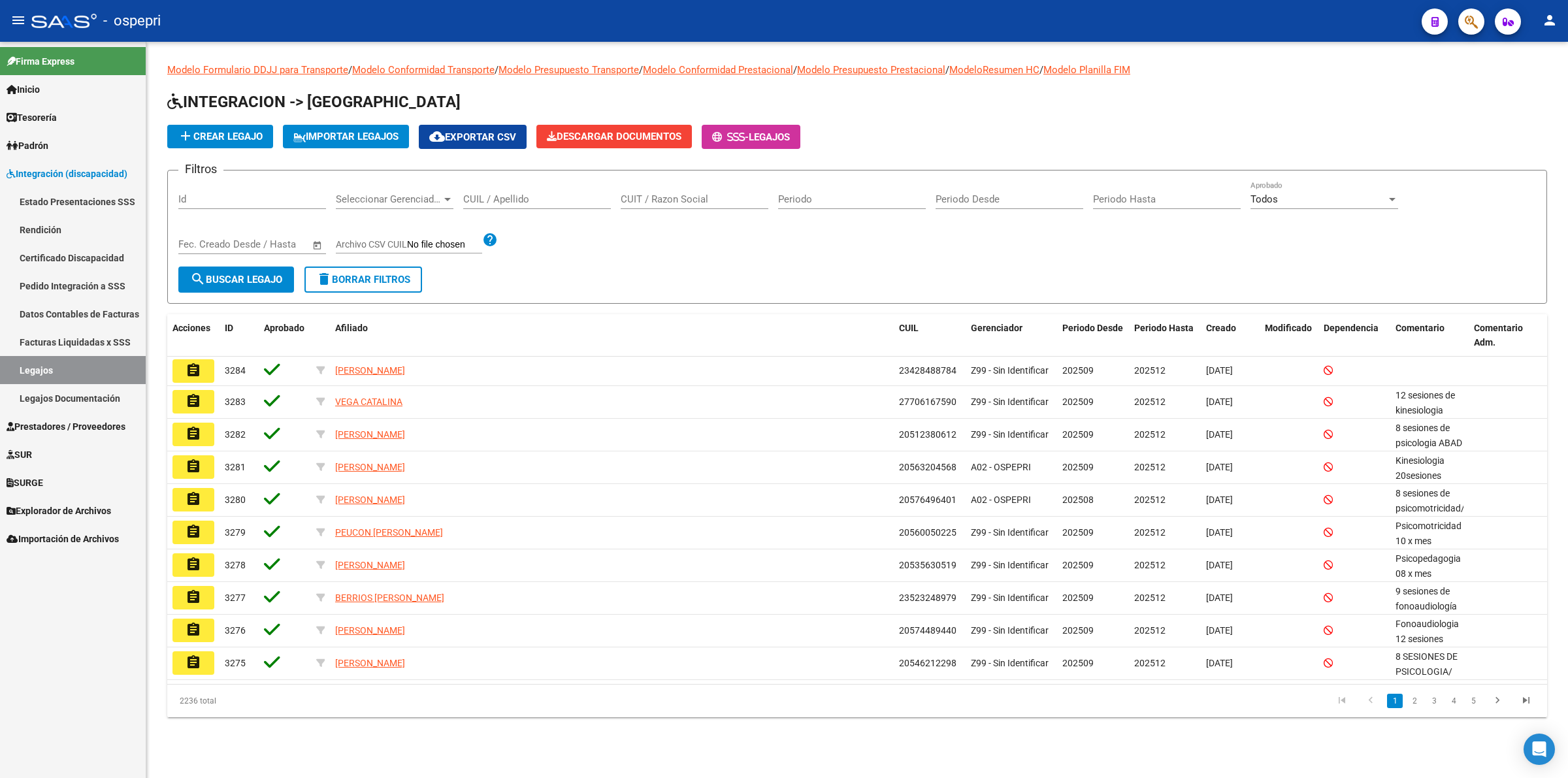
drag, startPoint x: 514, startPoint y: 210, endPoint x: 516, endPoint y: 203, distance: 7.3
click at [515, 206] on div "CUIL / Apellido" at bounding box center [537, 201] width 147 height 41
click at [517, 201] on input "CUIL / Apellido" at bounding box center [537, 199] width 147 height 12
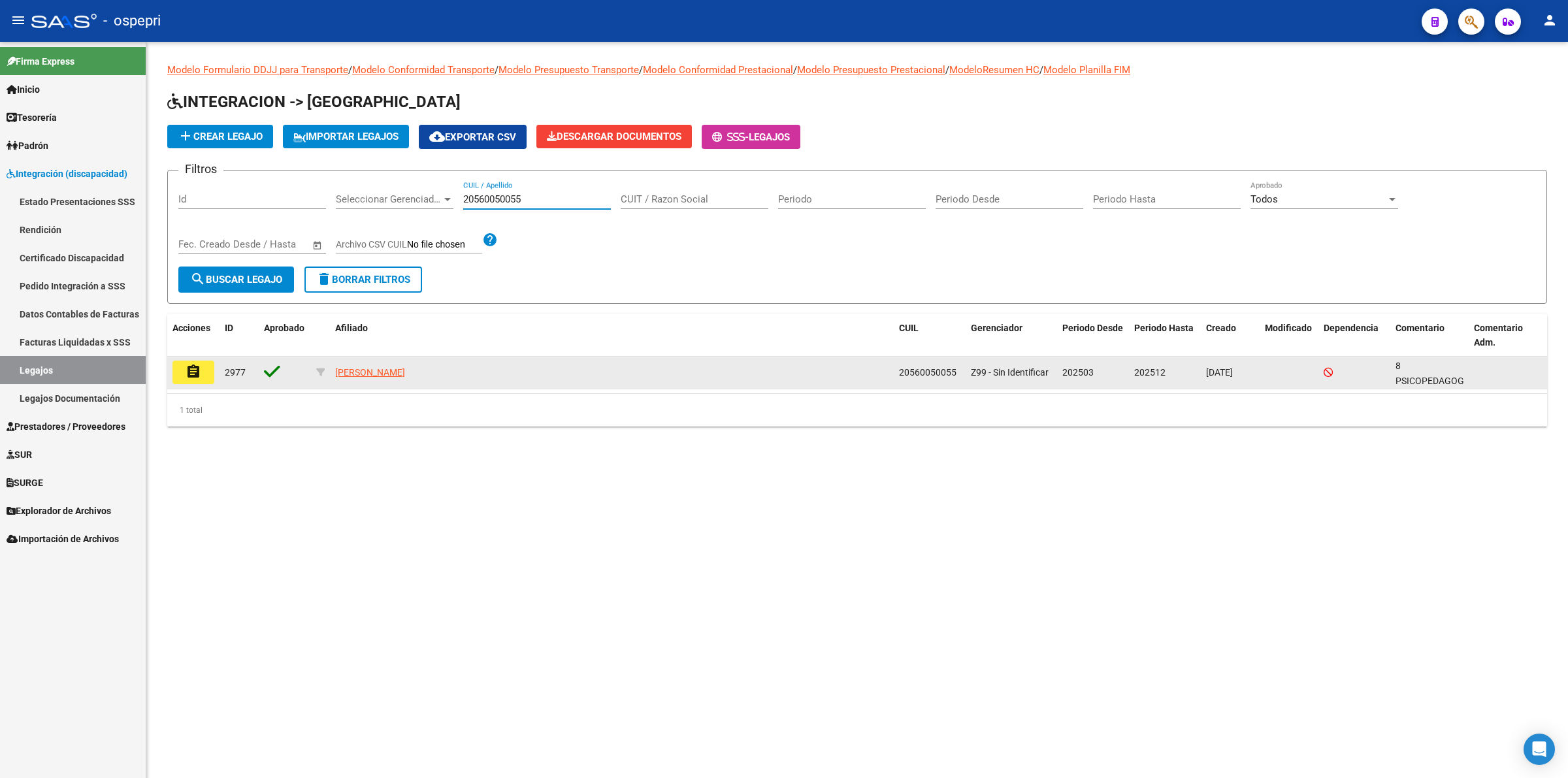
type input "20560050055"
click at [208, 376] on button "assignment" at bounding box center [193, 372] width 42 height 24
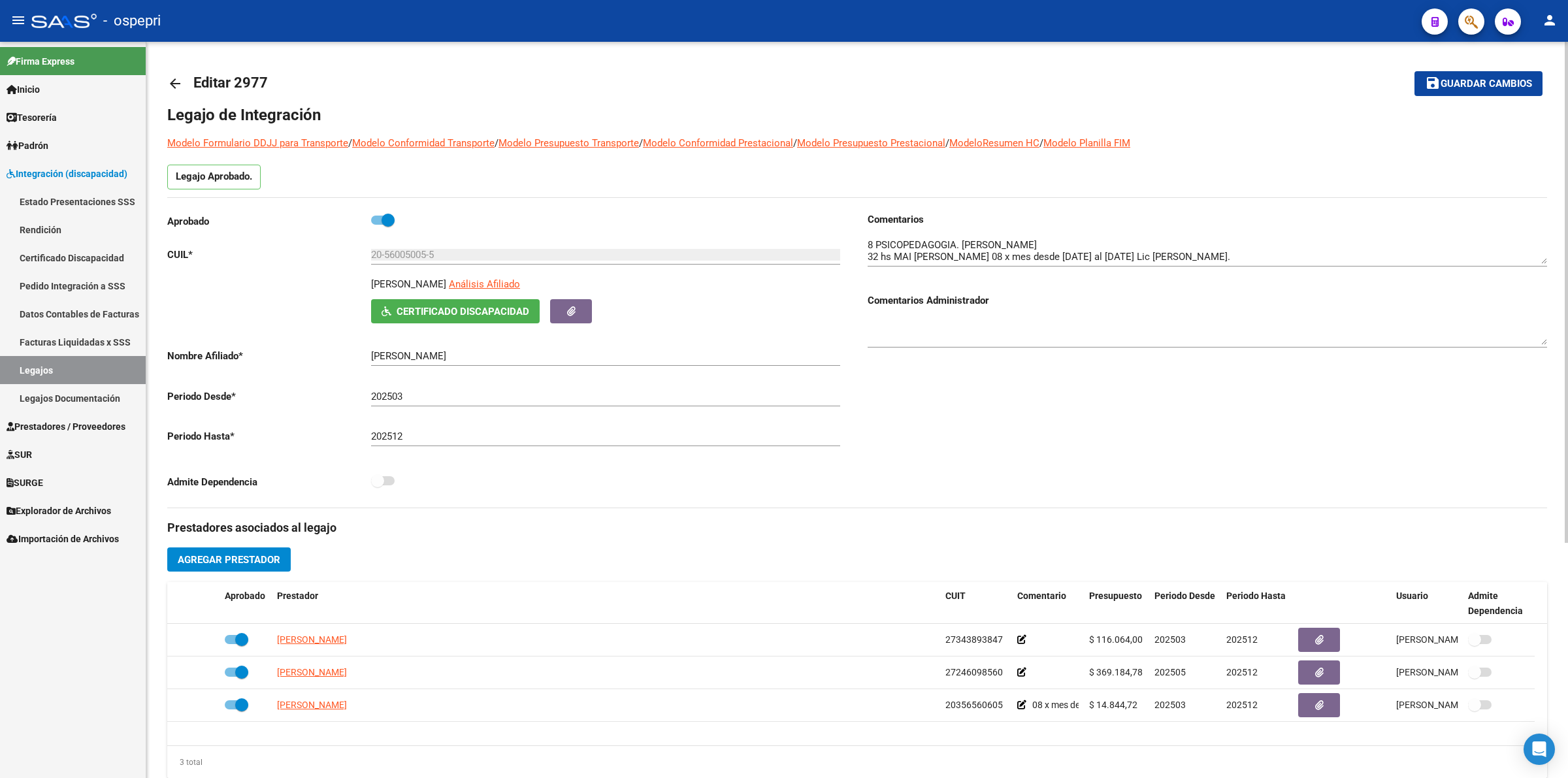
click at [170, 82] on mat-icon "arrow_back" at bounding box center [175, 83] width 16 height 16
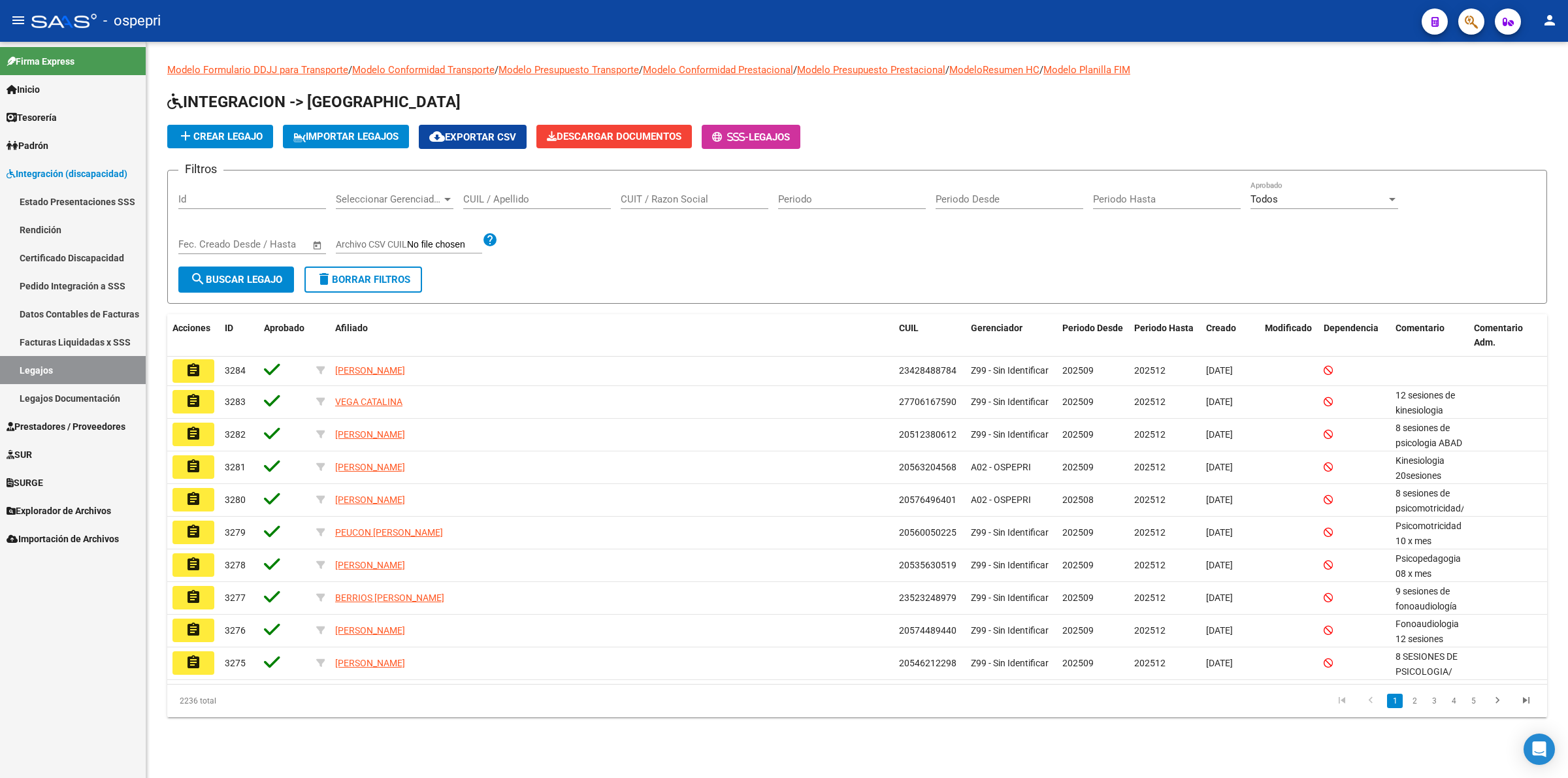
click at [505, 196] on input "CUIL / Apellido" at bounding box center [537, 199] width 147 height 12
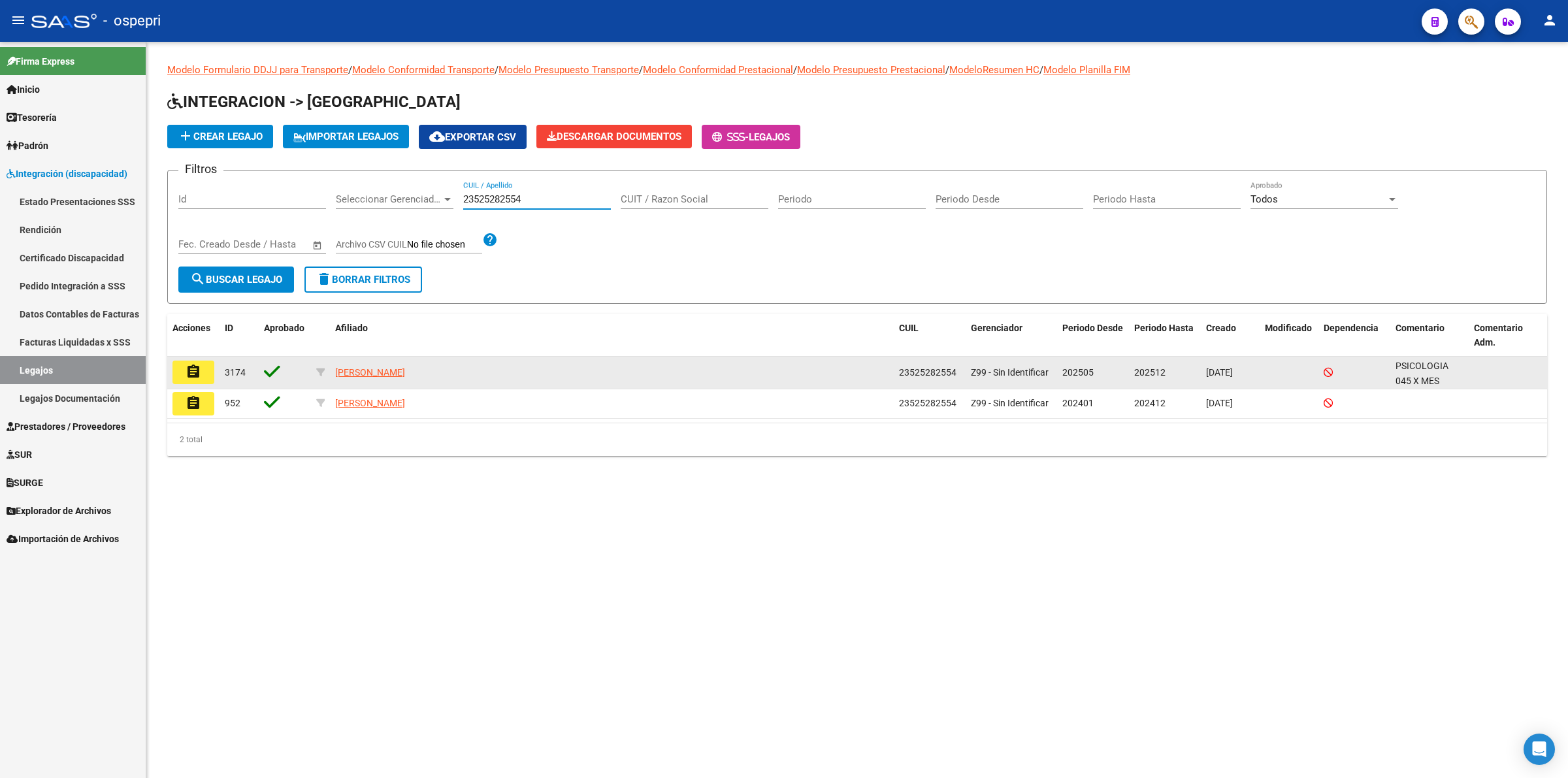
type input "23525282554"
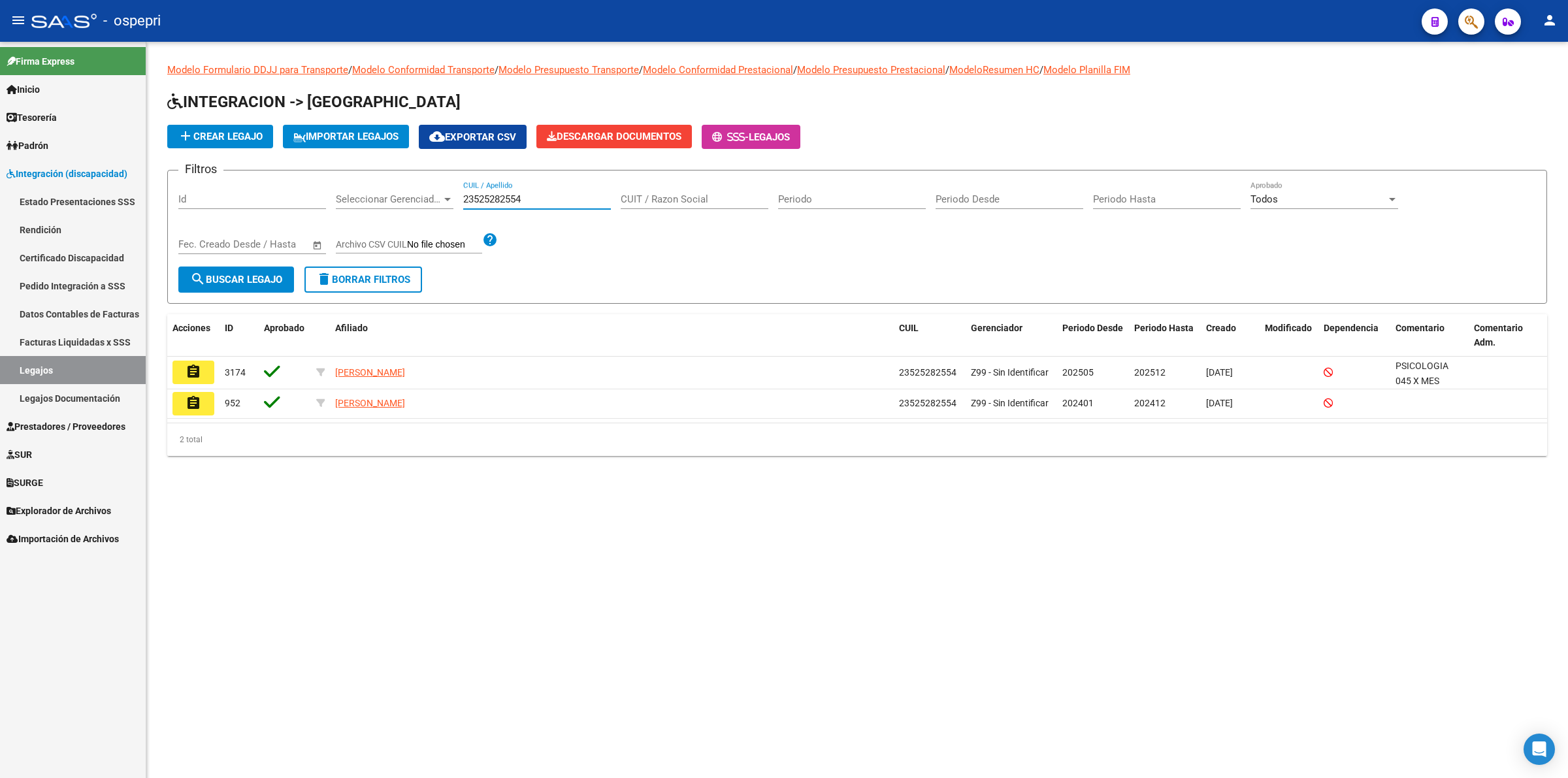
click at [203, 366] on button "assignment" at bounding box center [193, 372] width 42 height 24
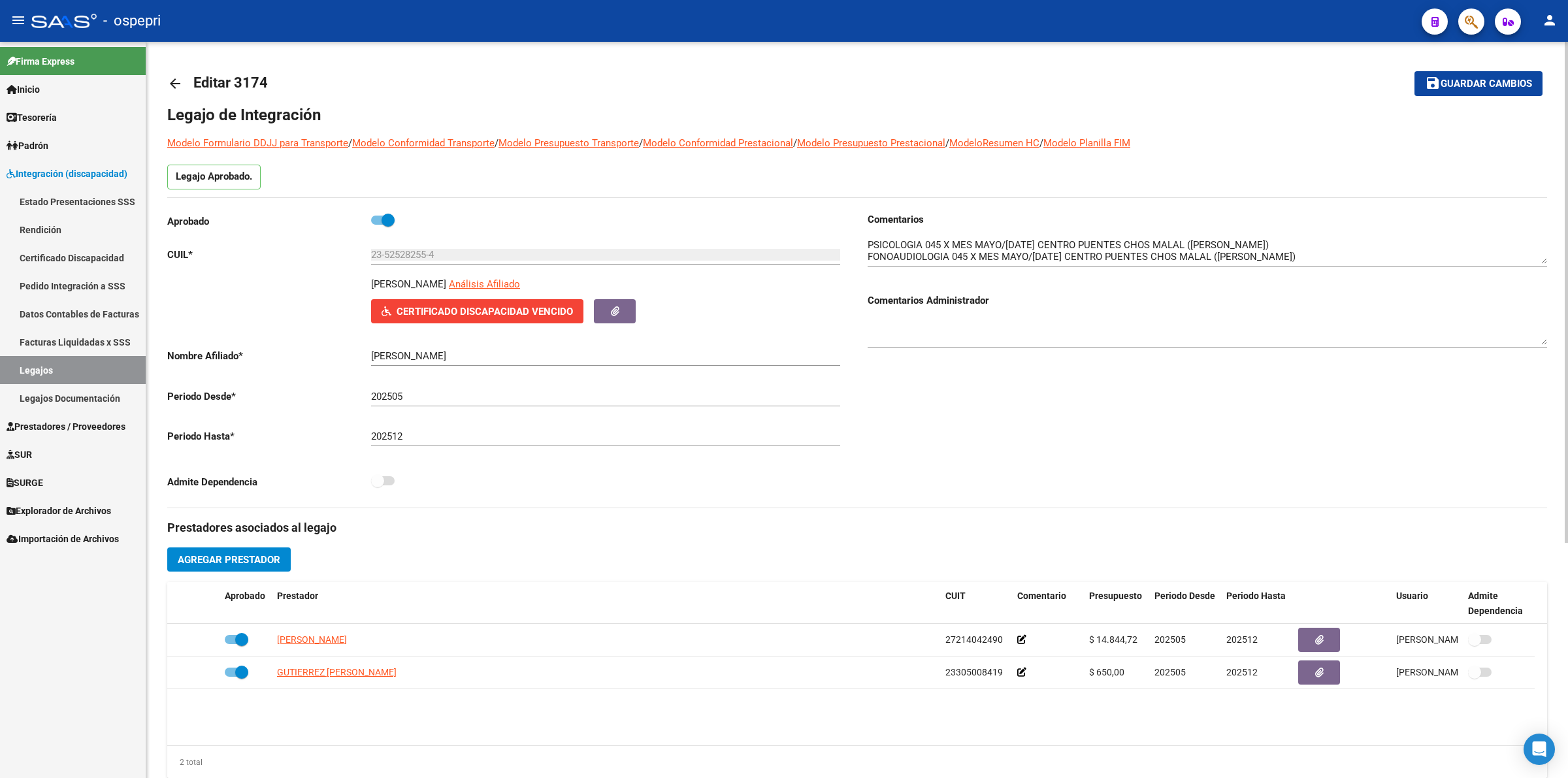
click at [174, 80] on mat-icon "arrow_back" at bounding box center [175, 83] width 16 height 16
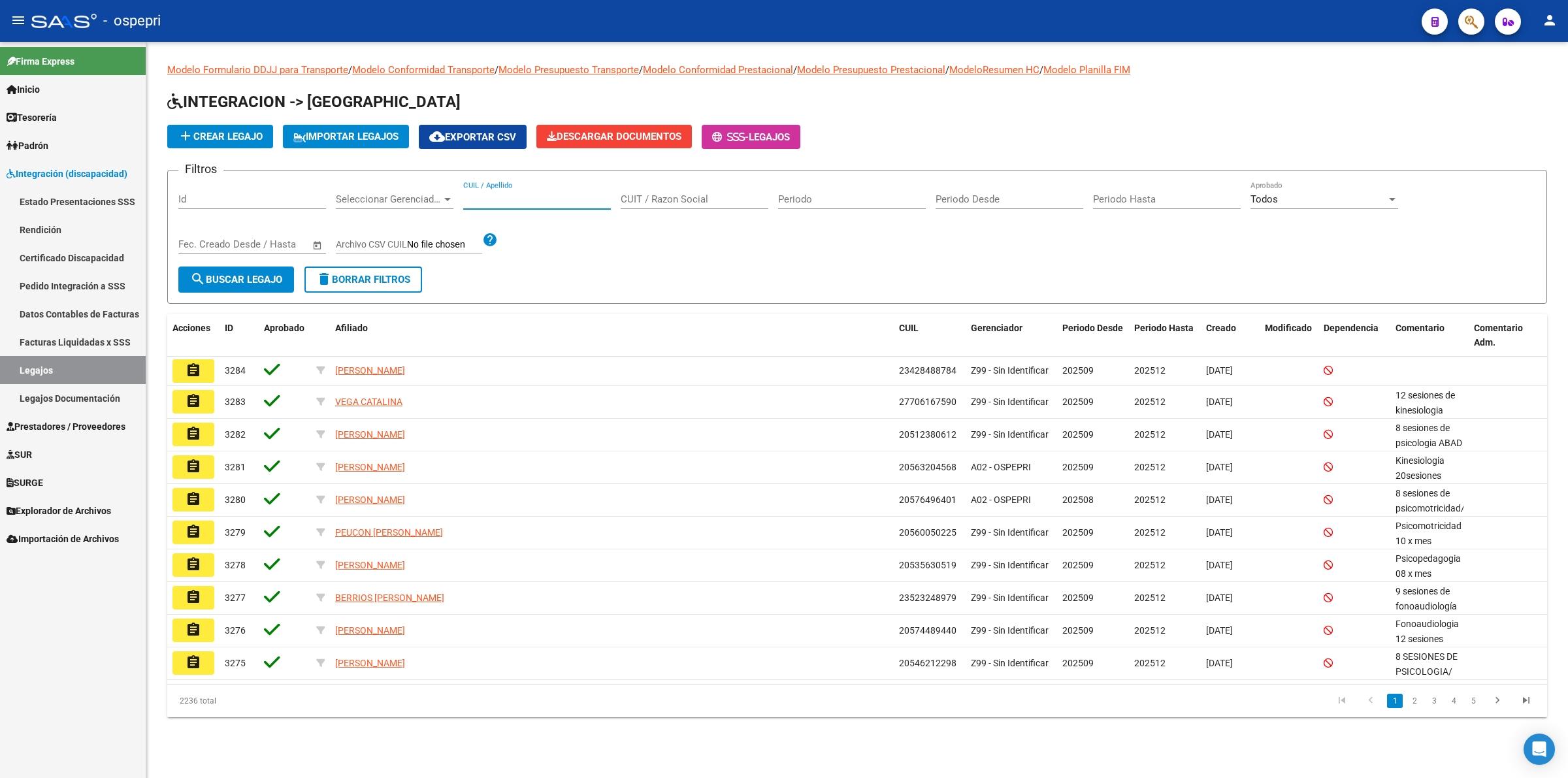
click at [521, 198] on input "CUIL / Apellido" at bounding box center [537, 199] width 147 height 12
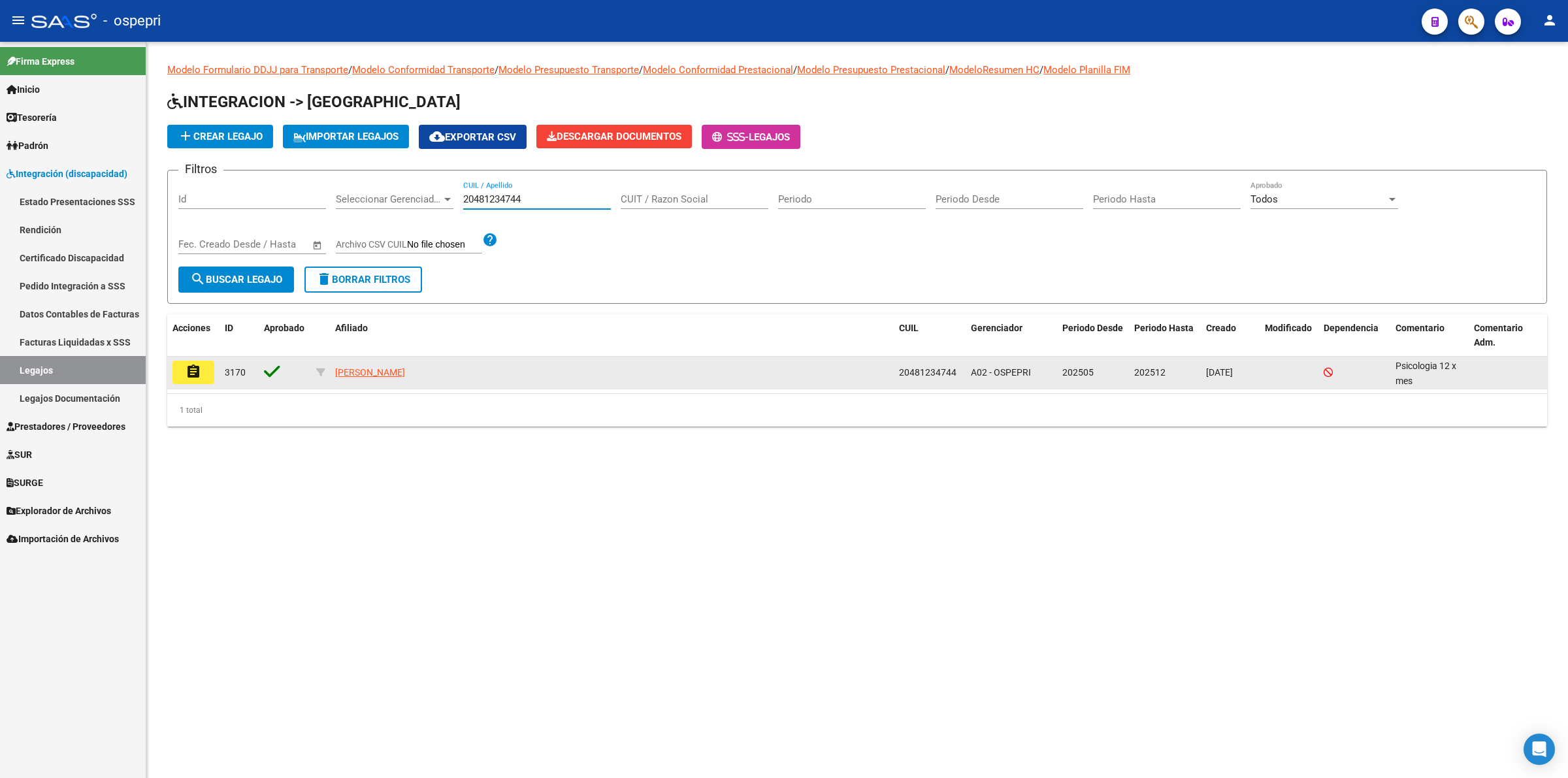
type input "20481234744"
click at [188, 370] on mat-icon "assignment" at bounding box center [193, 372] width 16 height 16
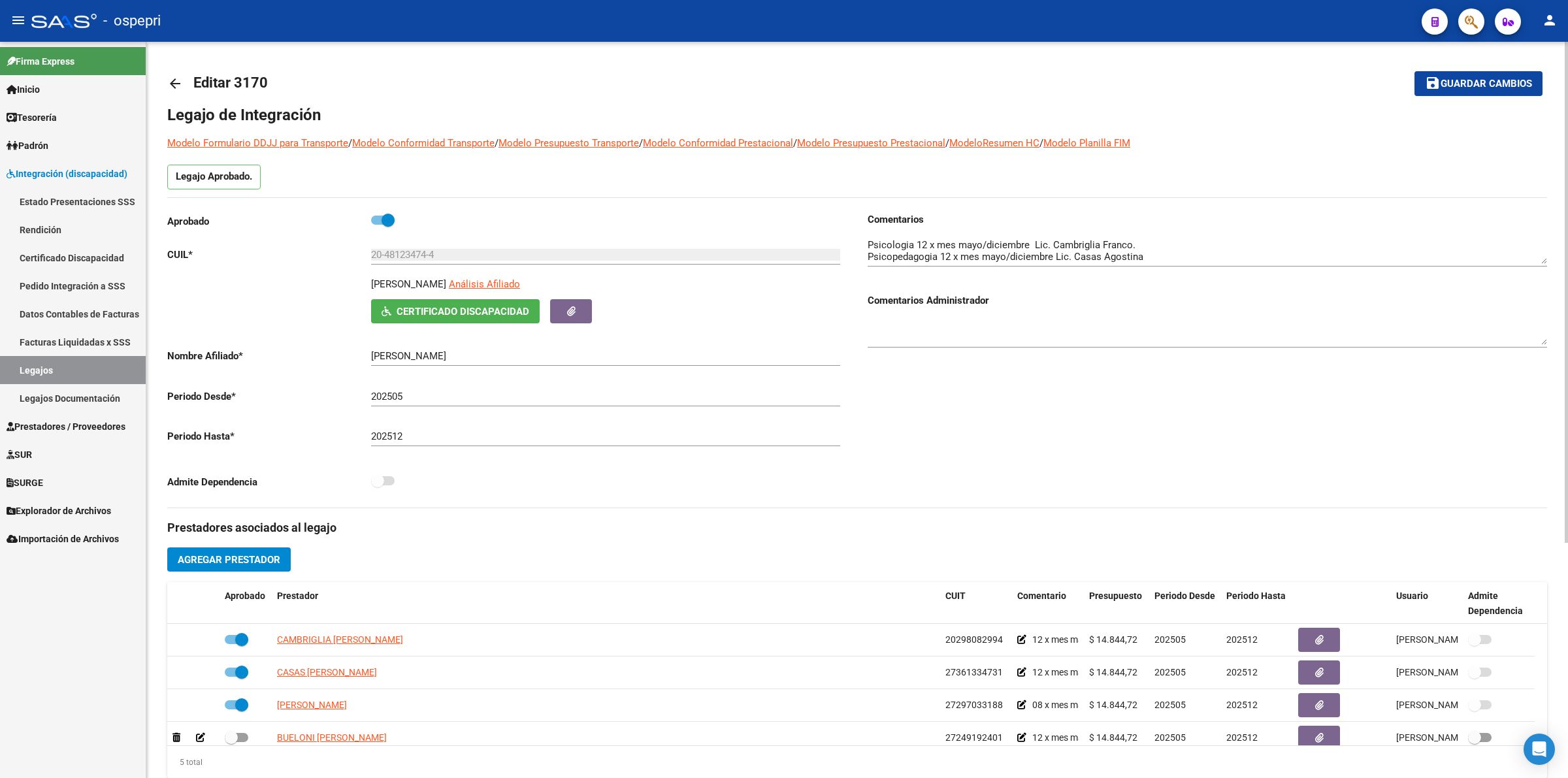
click at [180, 75] on mat-icon "arrow_back" at bounding box center [175, 83] width 16 height 16
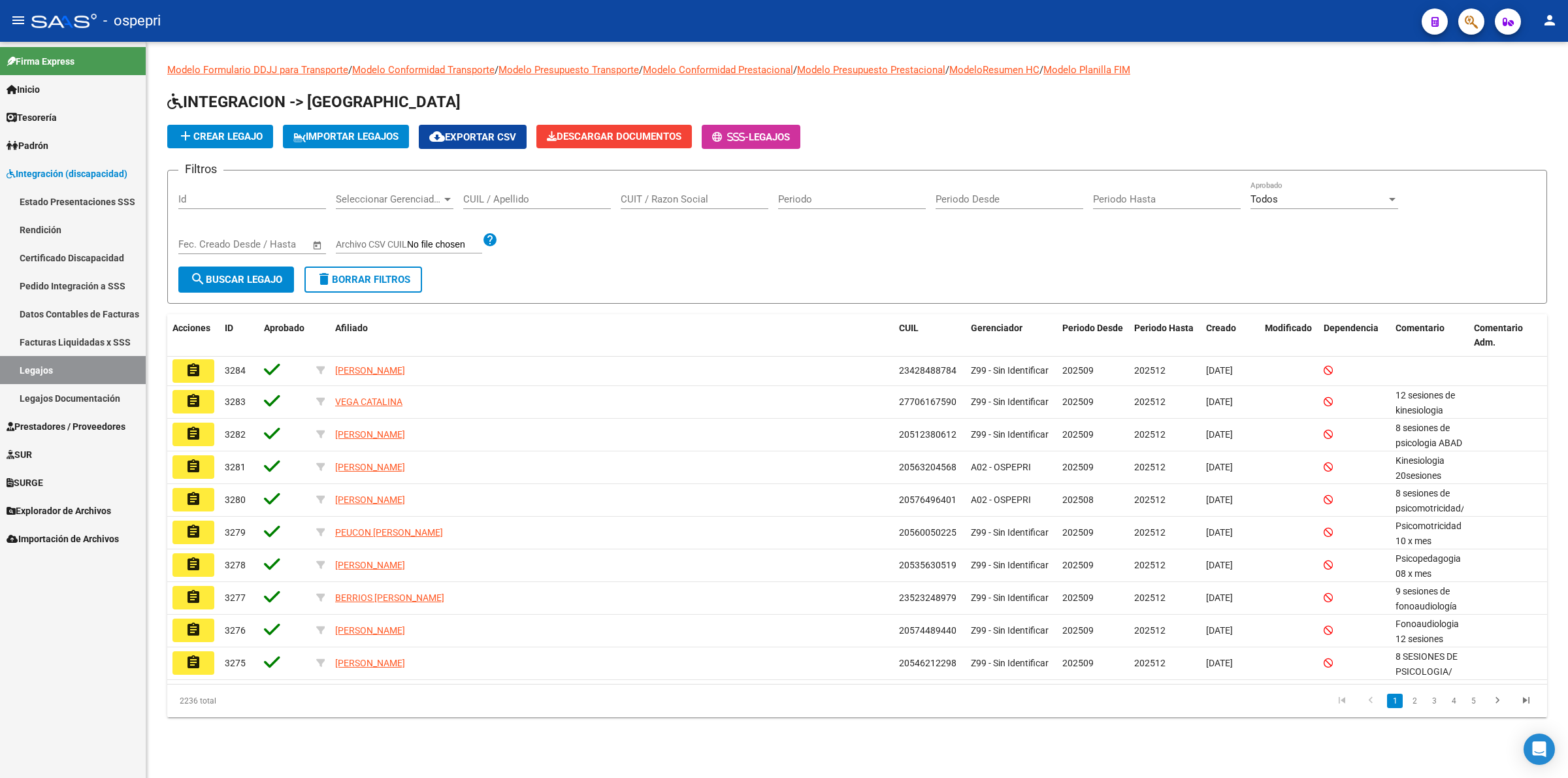
click at [497, 197] on input "CUIL / Apellido" at bounding box center [537, 199] width 147 height 12
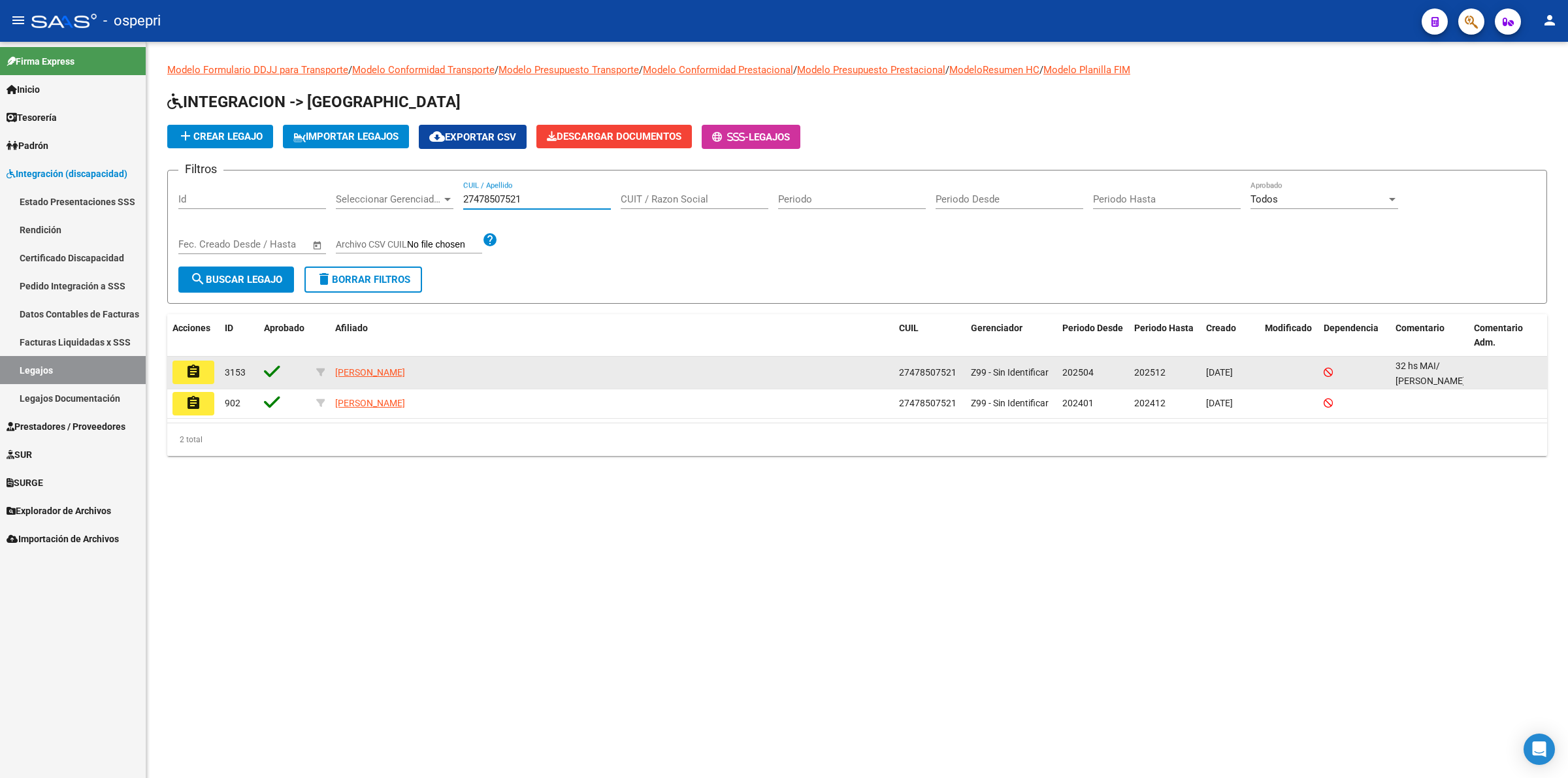
type input "27478507521"
drag, startPoint x: 220, startPoint y: 361, endPoint x: 204, endPoint y: 365, distance: 16.5
click at [210, 363] on div "assignment 3153 RIQUELME CATALINA CANDELA 27478507521 Z99 - Sin Identificar 202…" at bounding box center [857, 372] width 1380 height 33
click at [204, 365] on button "assignment" at bounding box center [193, 372] width 42 height 24
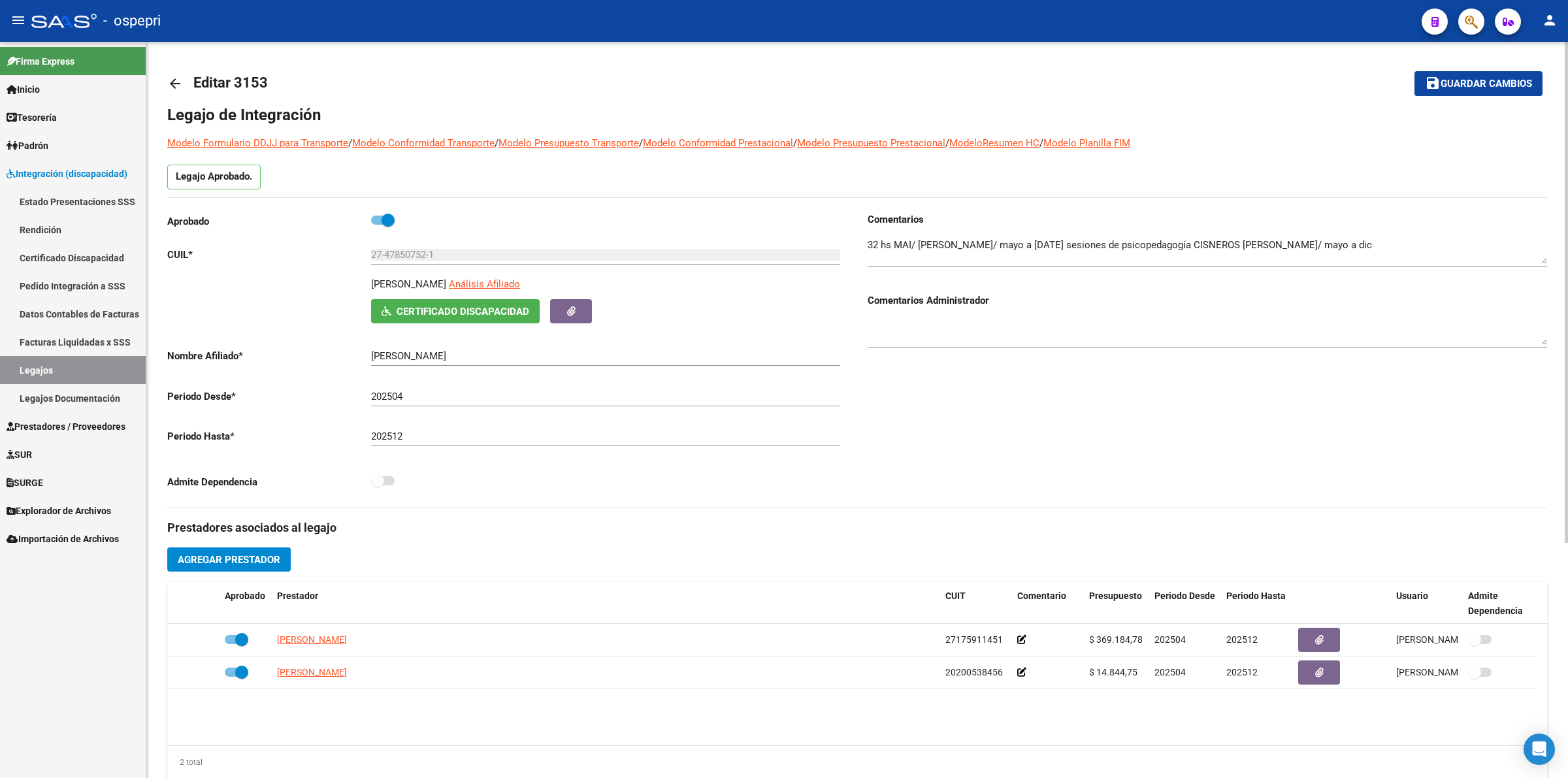
click at [177, 78] on mat-icon "arrow_back" at bounding box center [175, 83] width 16 height 16
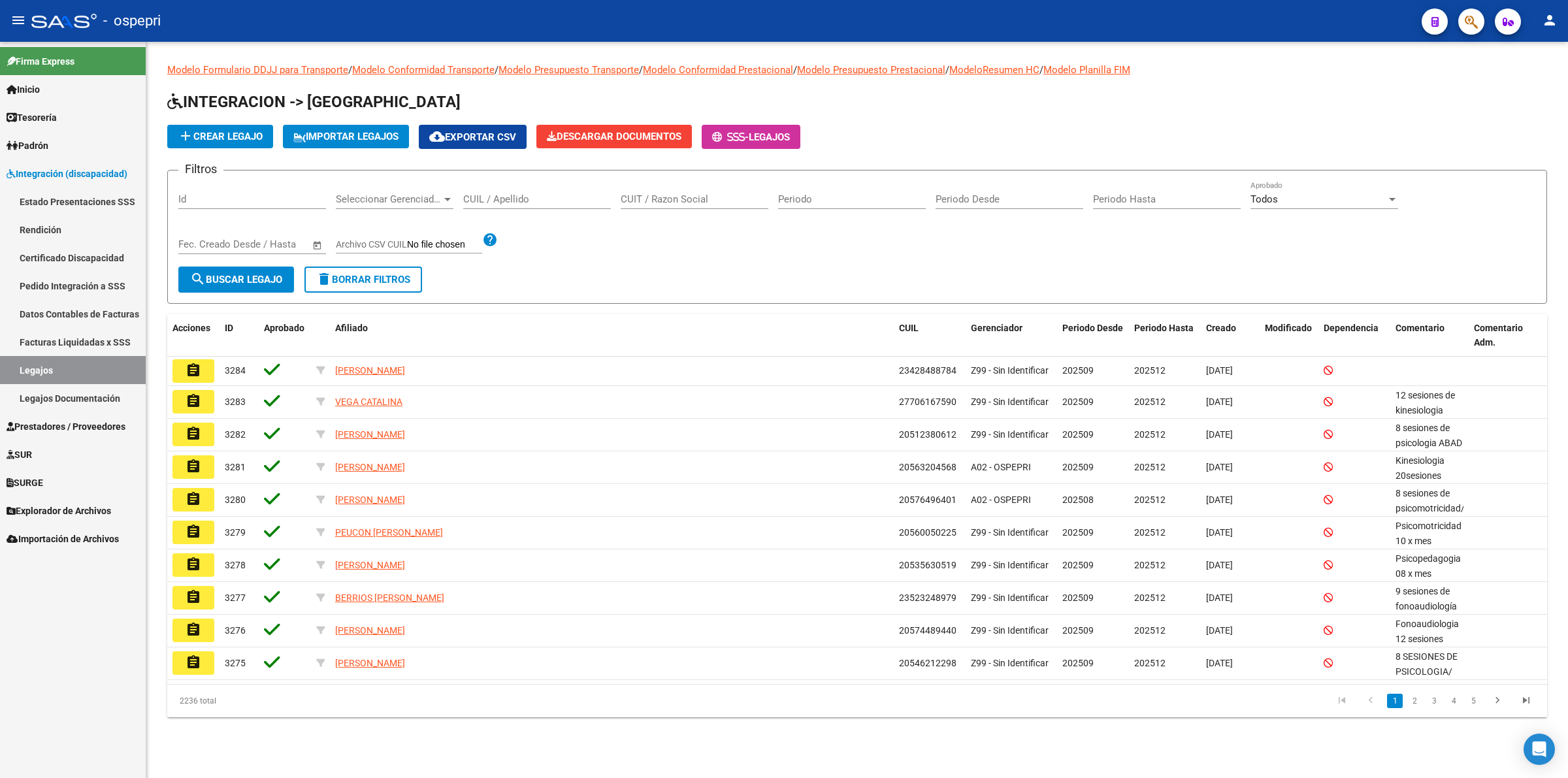
click at [492, 196] on input "CUIL / Apellido" at bounding box center [537, 199] width 147 height 12
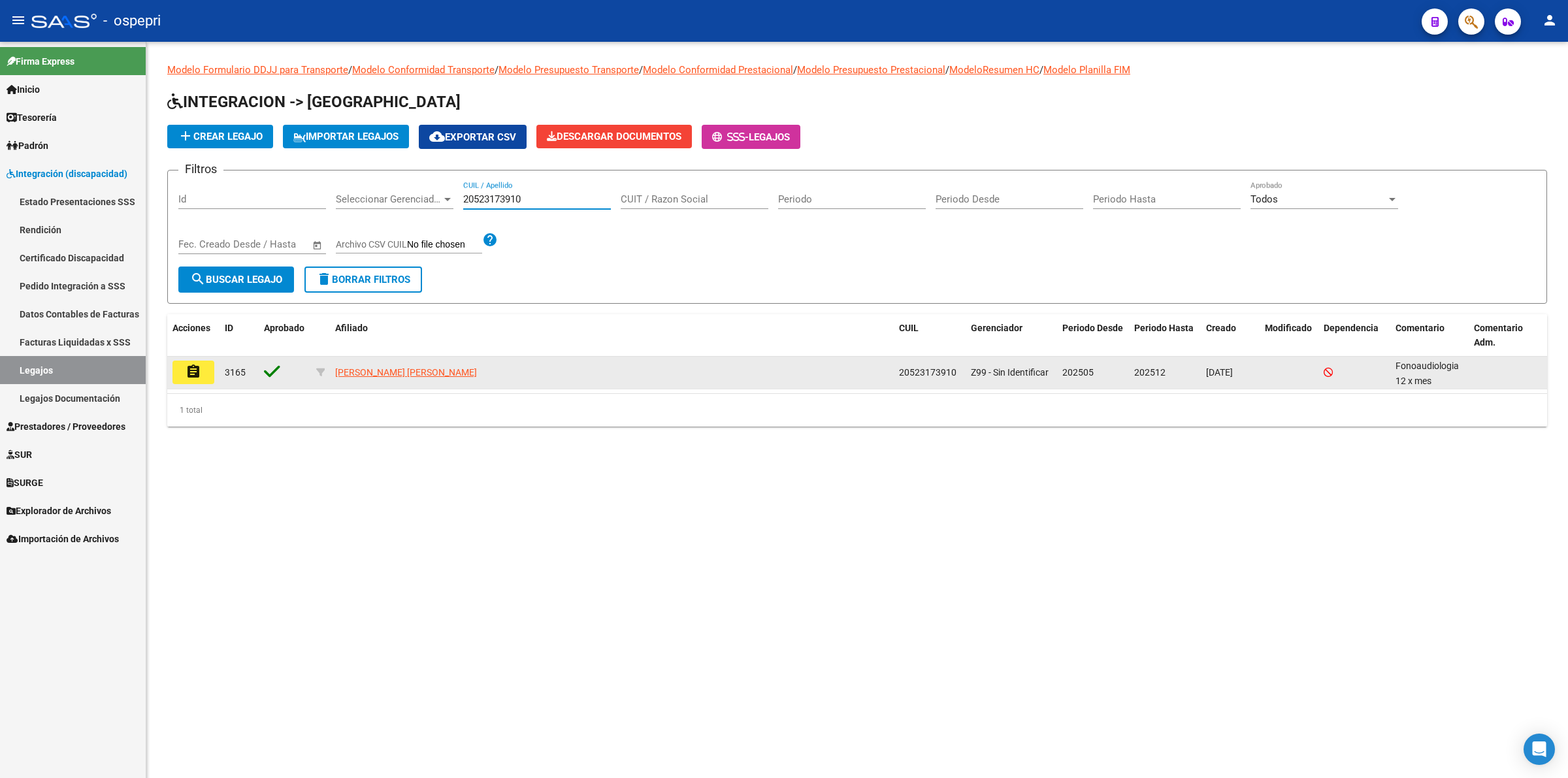
type input "20523173910"
click at [197, 364] on mat-icon "assignment" at bounding box center [193, 372] width 16 height 16
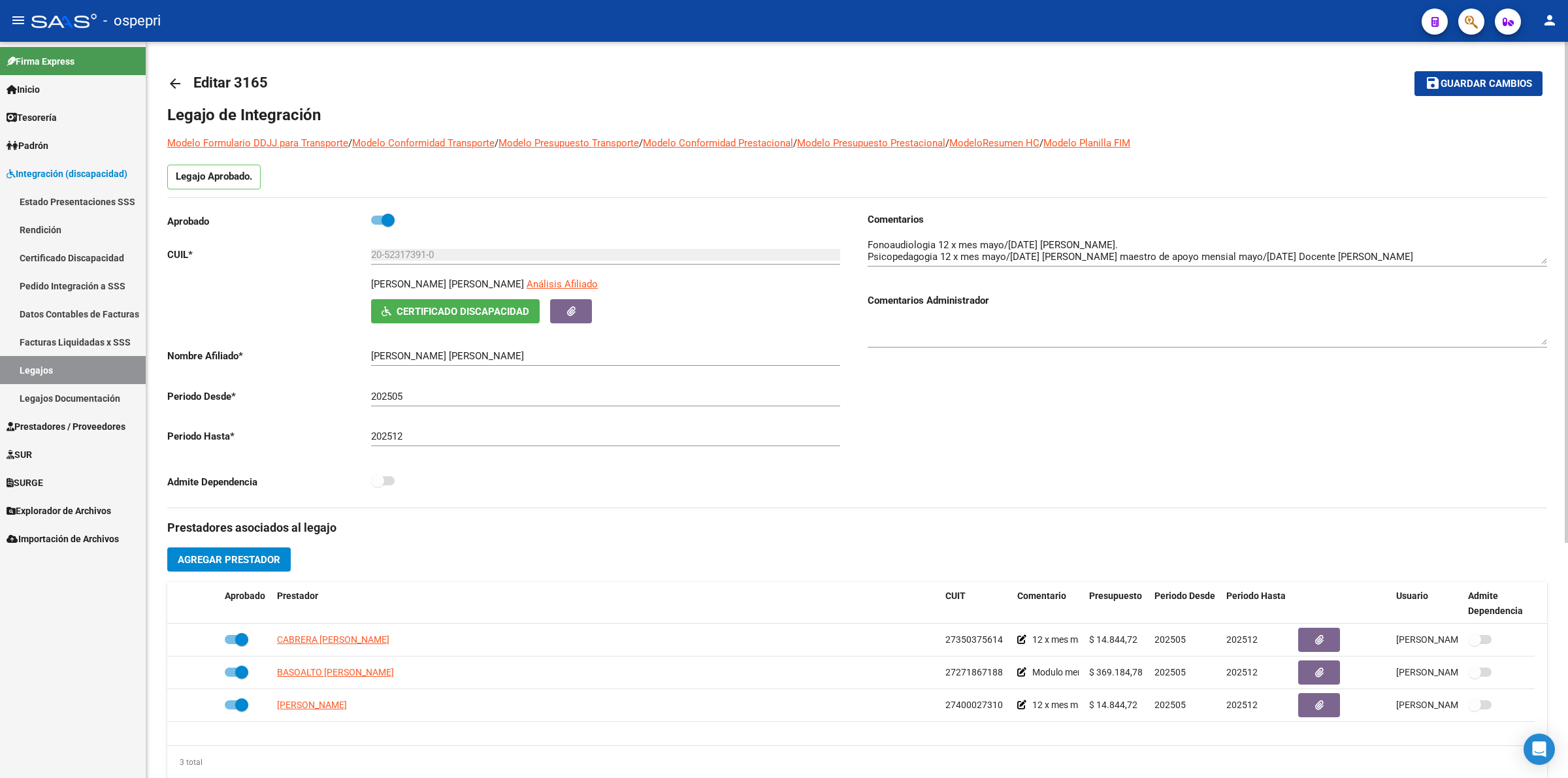
click at [174, 82] on mat-icon "arrow_back" at bounding box center [175, 83] width 16 height 16
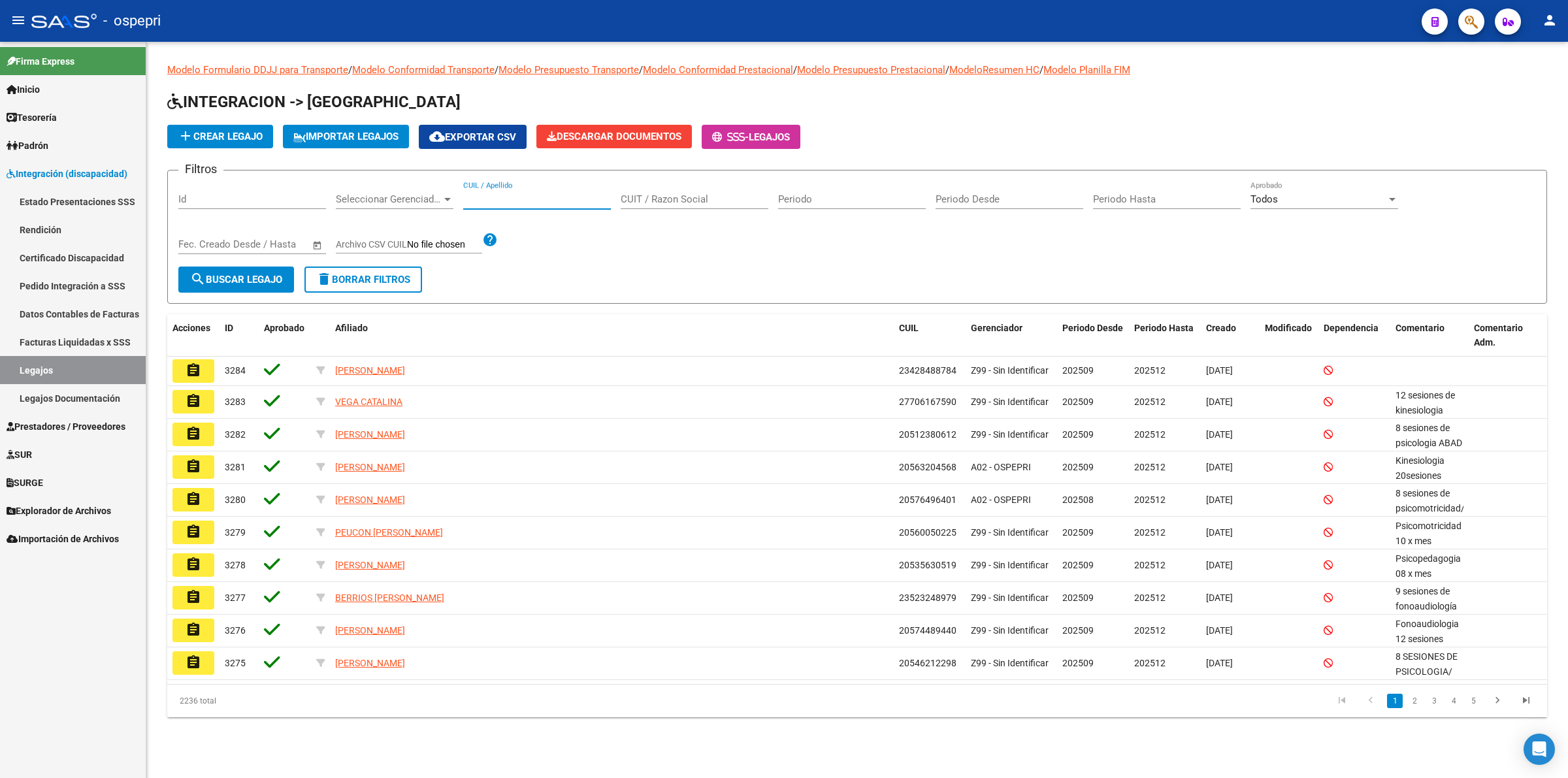
click at [504, 201] on input "CUIL / Apellido" at bounding box center [537, 199] width 147 height 12
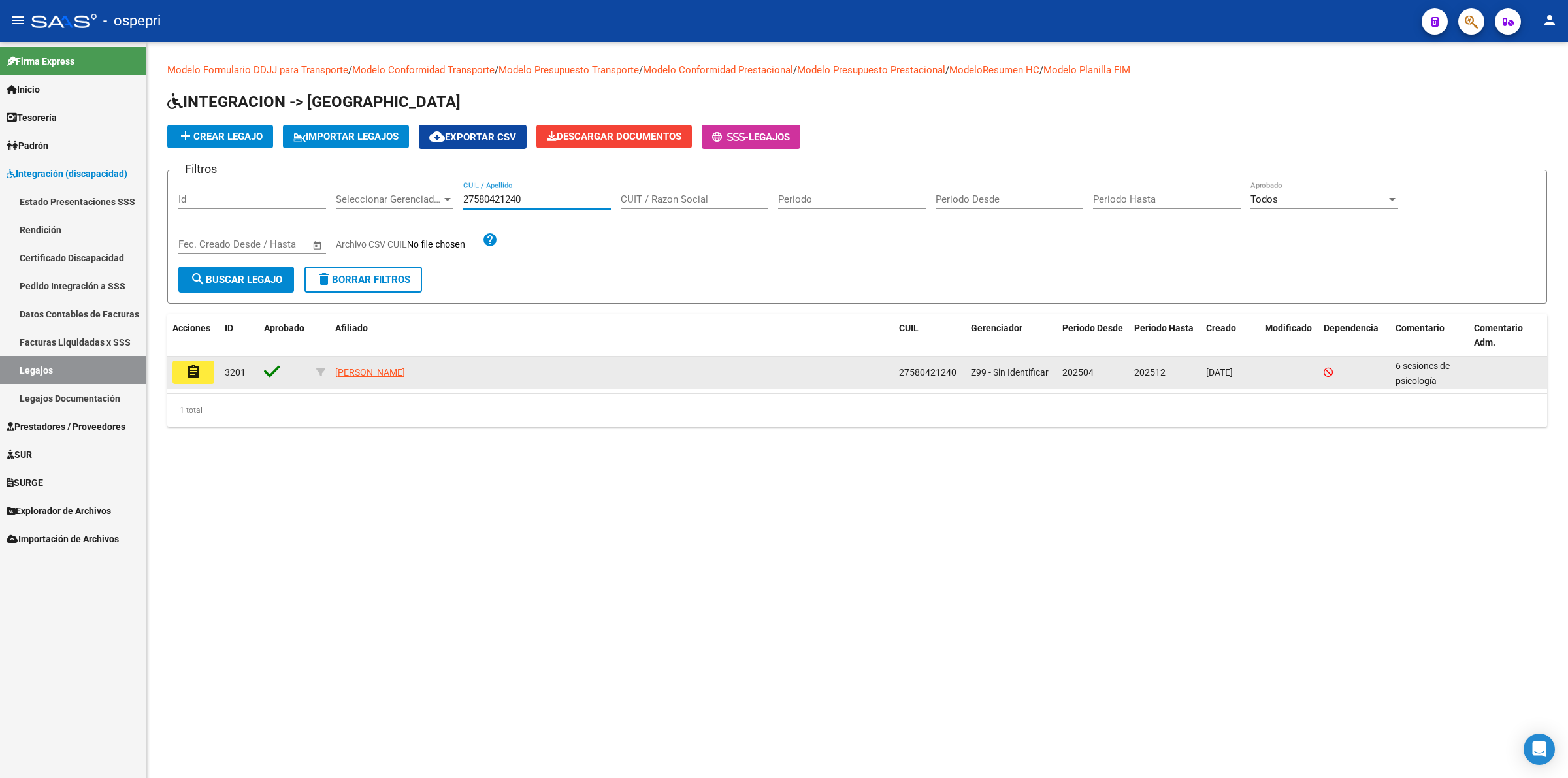
type input "27580421240"
click at [188, 364] on mat-icon "assignment" at bounding box center [193, 372] width 16 height 16
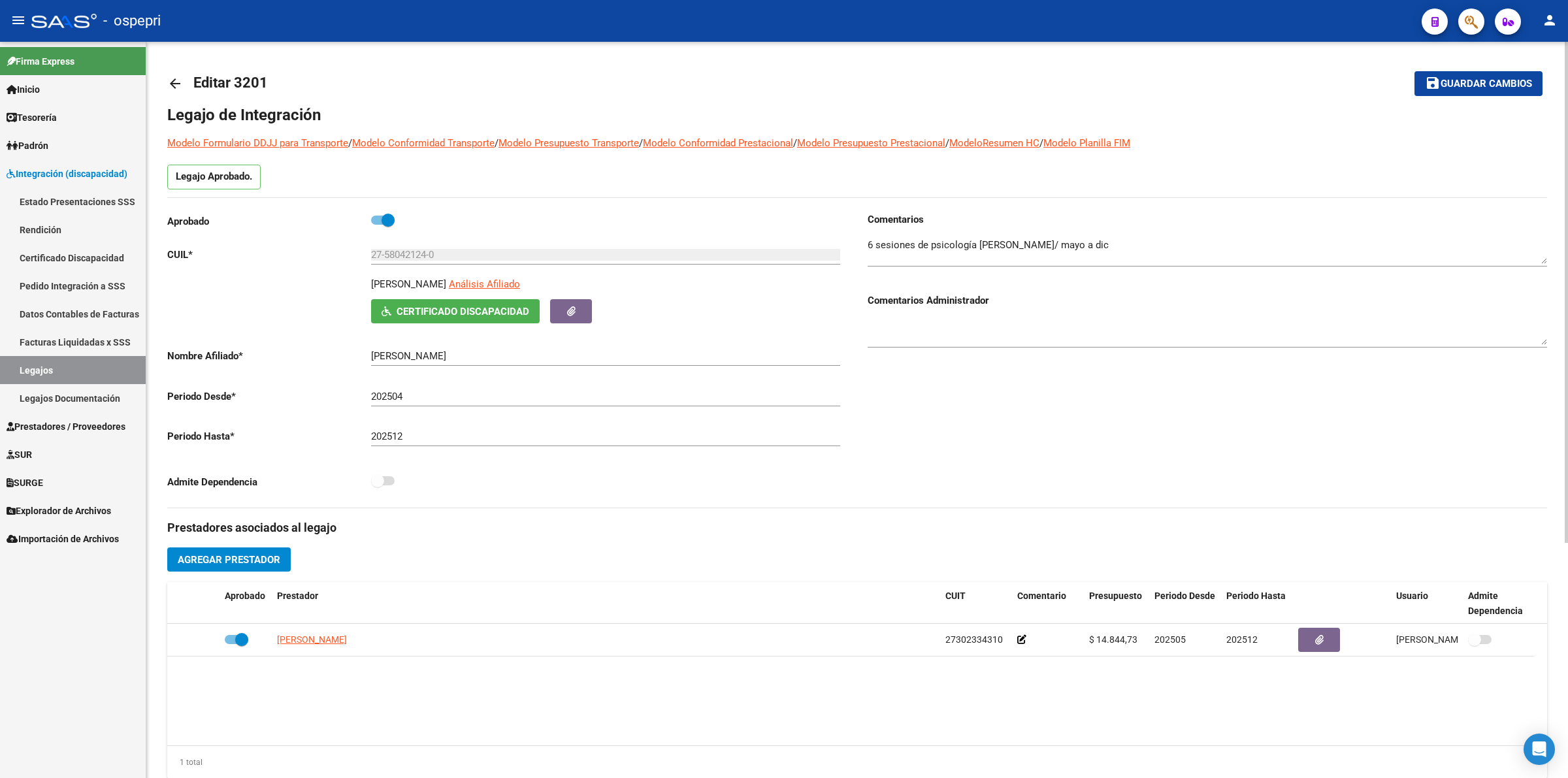
click at [177, 76] on mat-icon "arrow_back" at bounding box center [175, 83] width 16 height 16
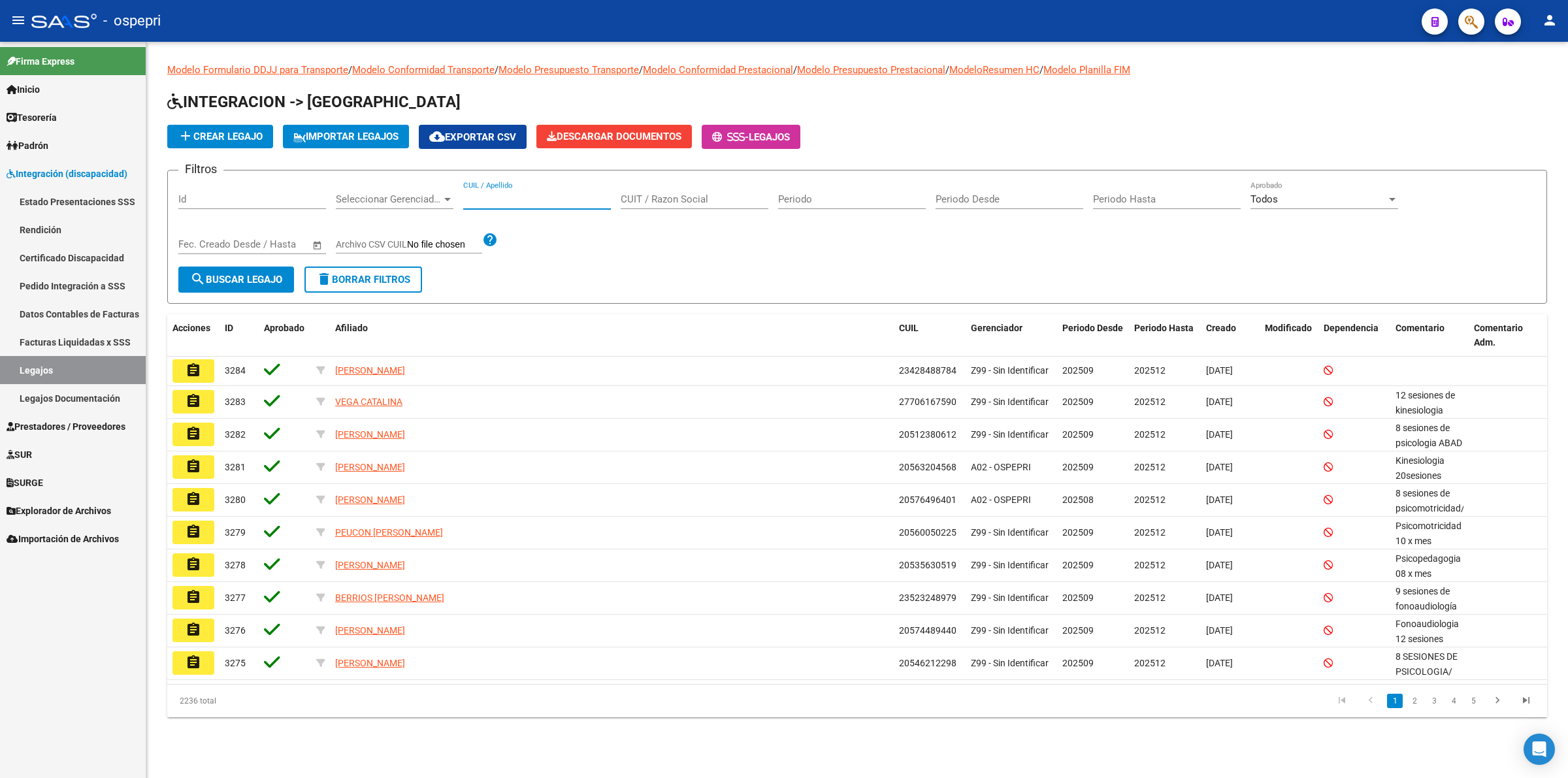
click at [530, 201] on input "CUIL / Apellido" at bounding box center [537, 199] width 147 height 12
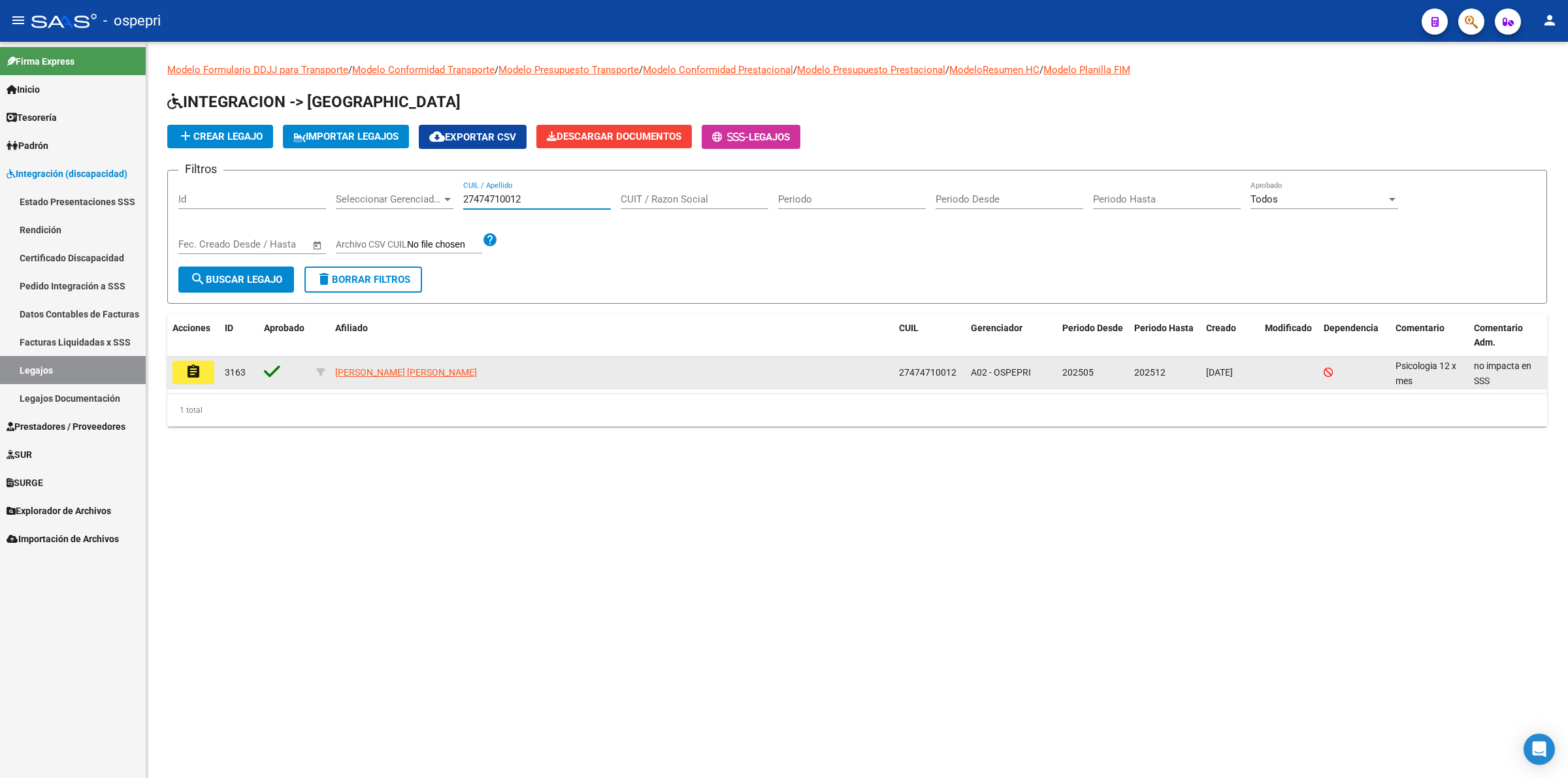
type input "27474710012"
click at [186, 370] on mat-icon "assignment" at bounding box center [193, 372] width 16 height 16
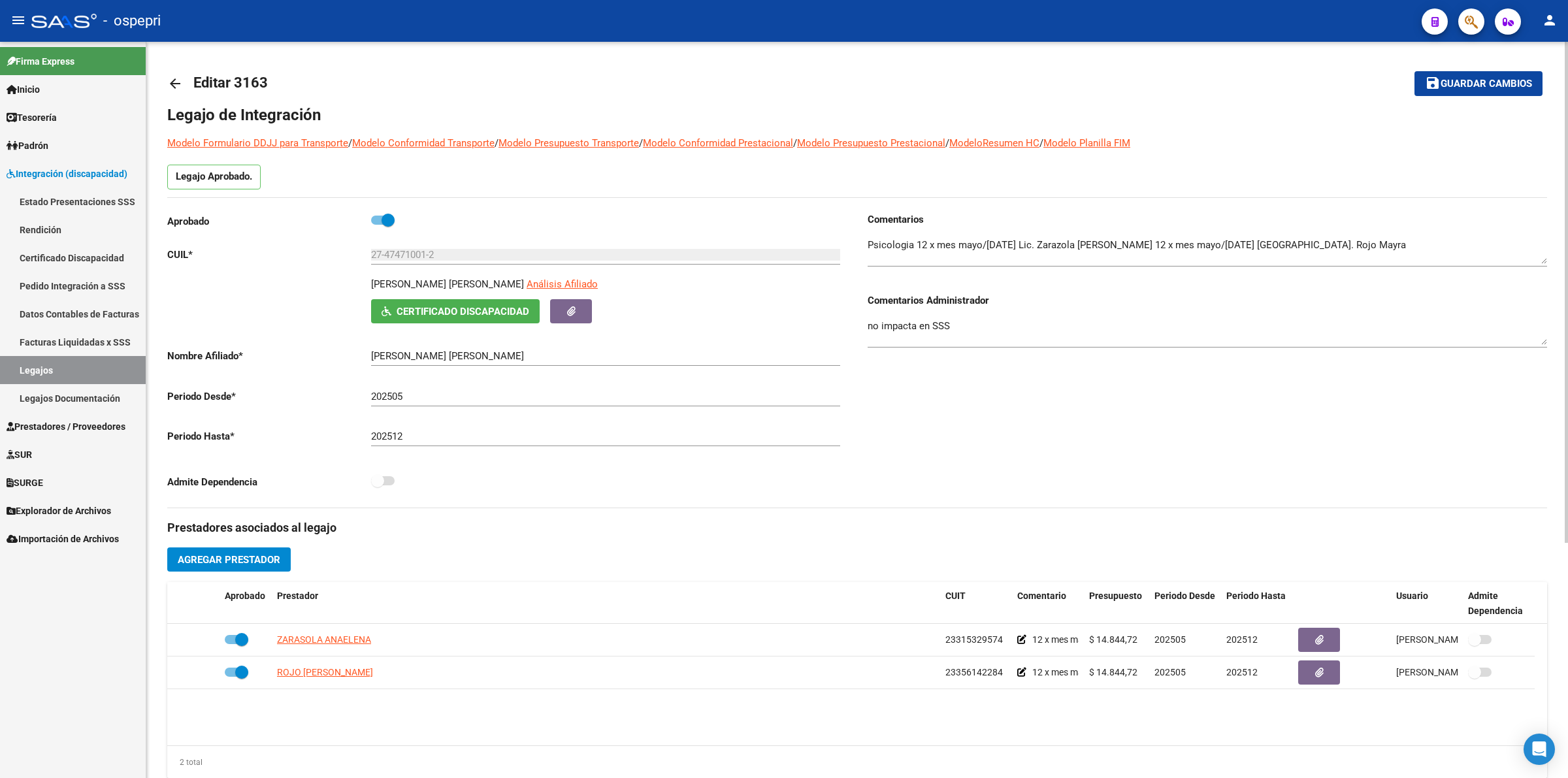
click at [177, 84] on mat-icon "arrow_back" at bounding box center [175, 83] width 16 height 16
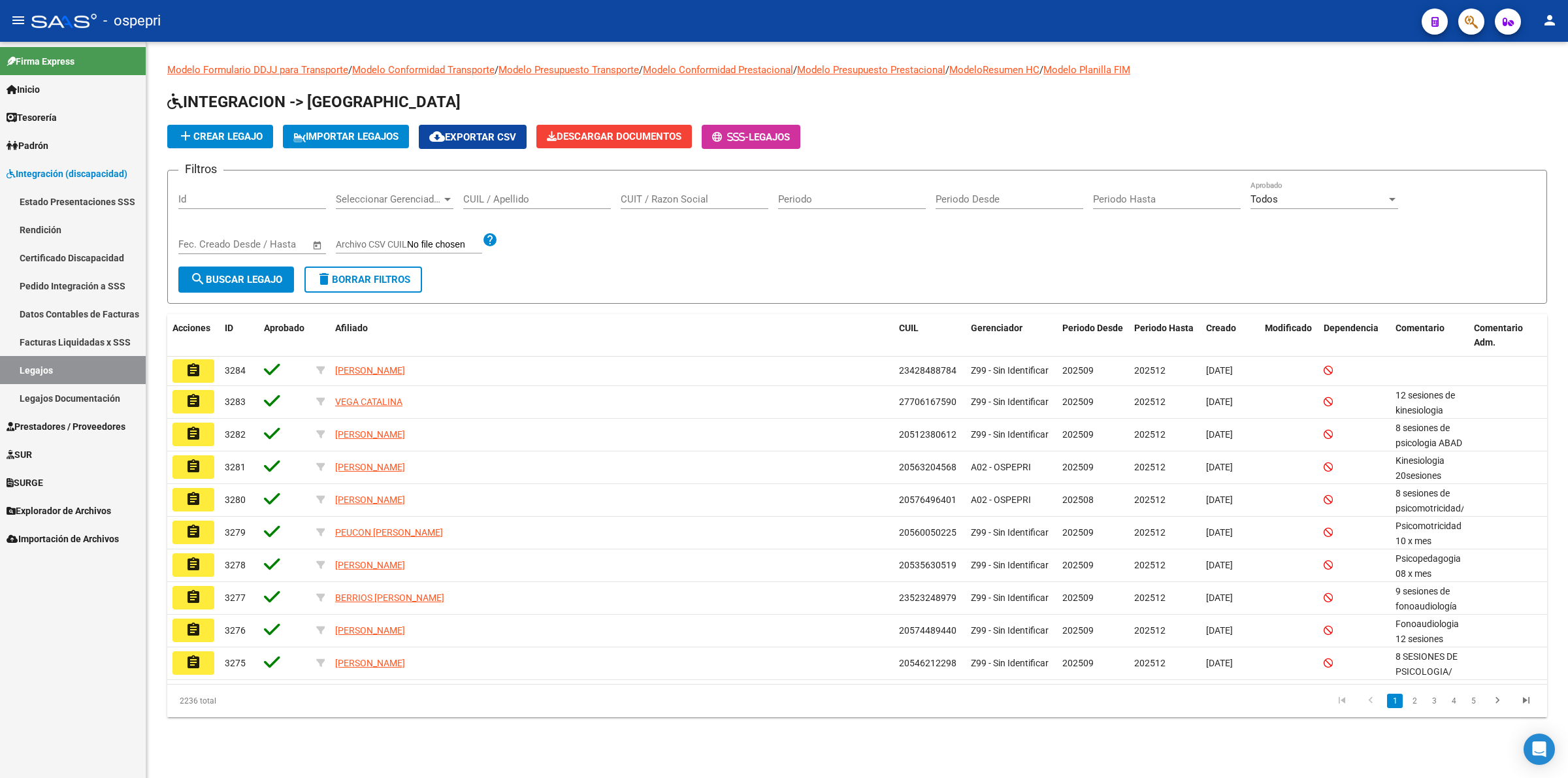
click at [515, 190] on div "CUIL / Apellido" at bounding box center [537, 194] width 147 height 28
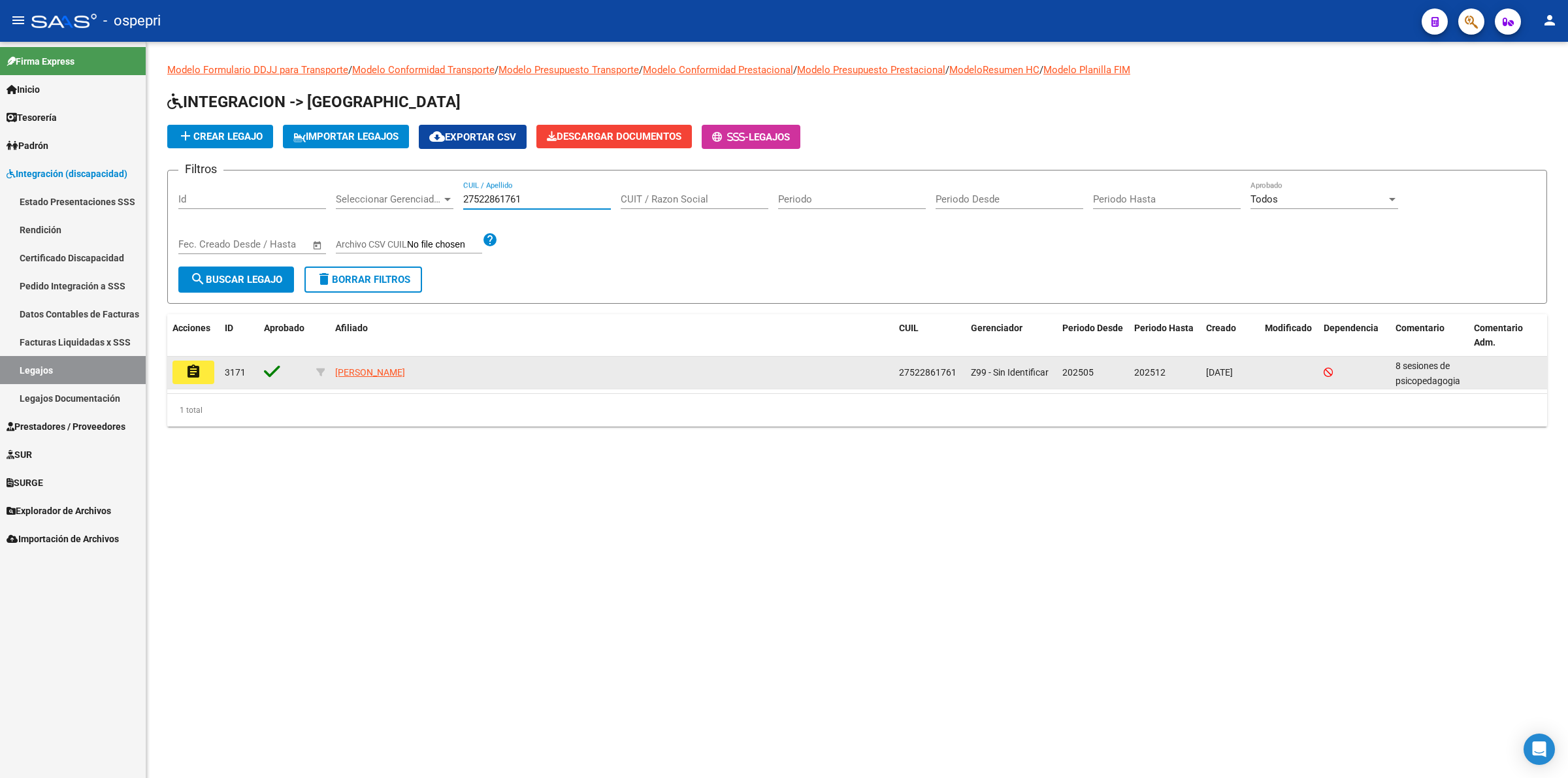
type input "27522861761"
click at [184, 379] on button "assignment" at bounding box center [193, 372] width 42 height 24
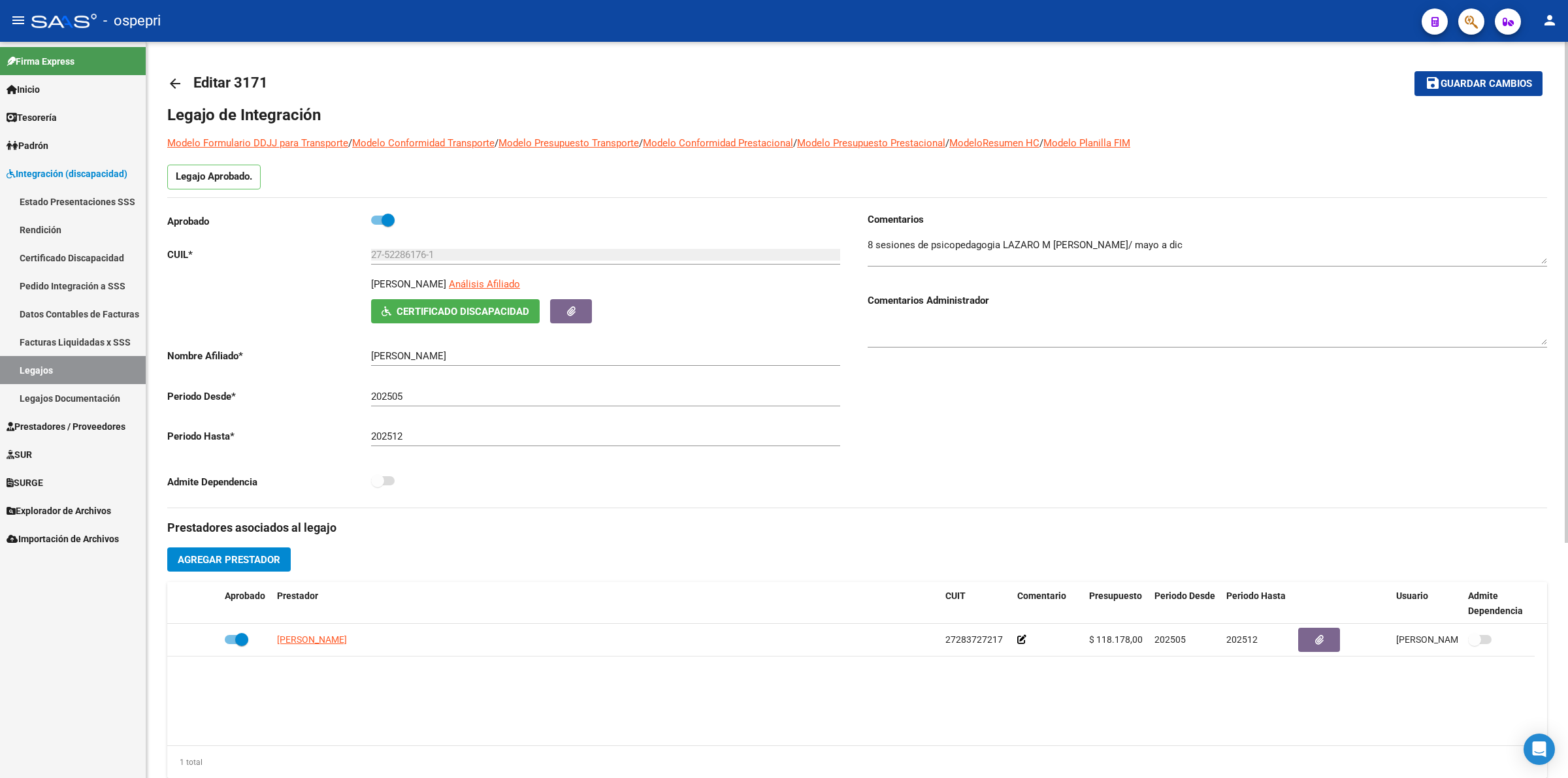
click at [174, 84] on mat-icon "arrow_back" at bounding box center [175, 83] width 16 height 16
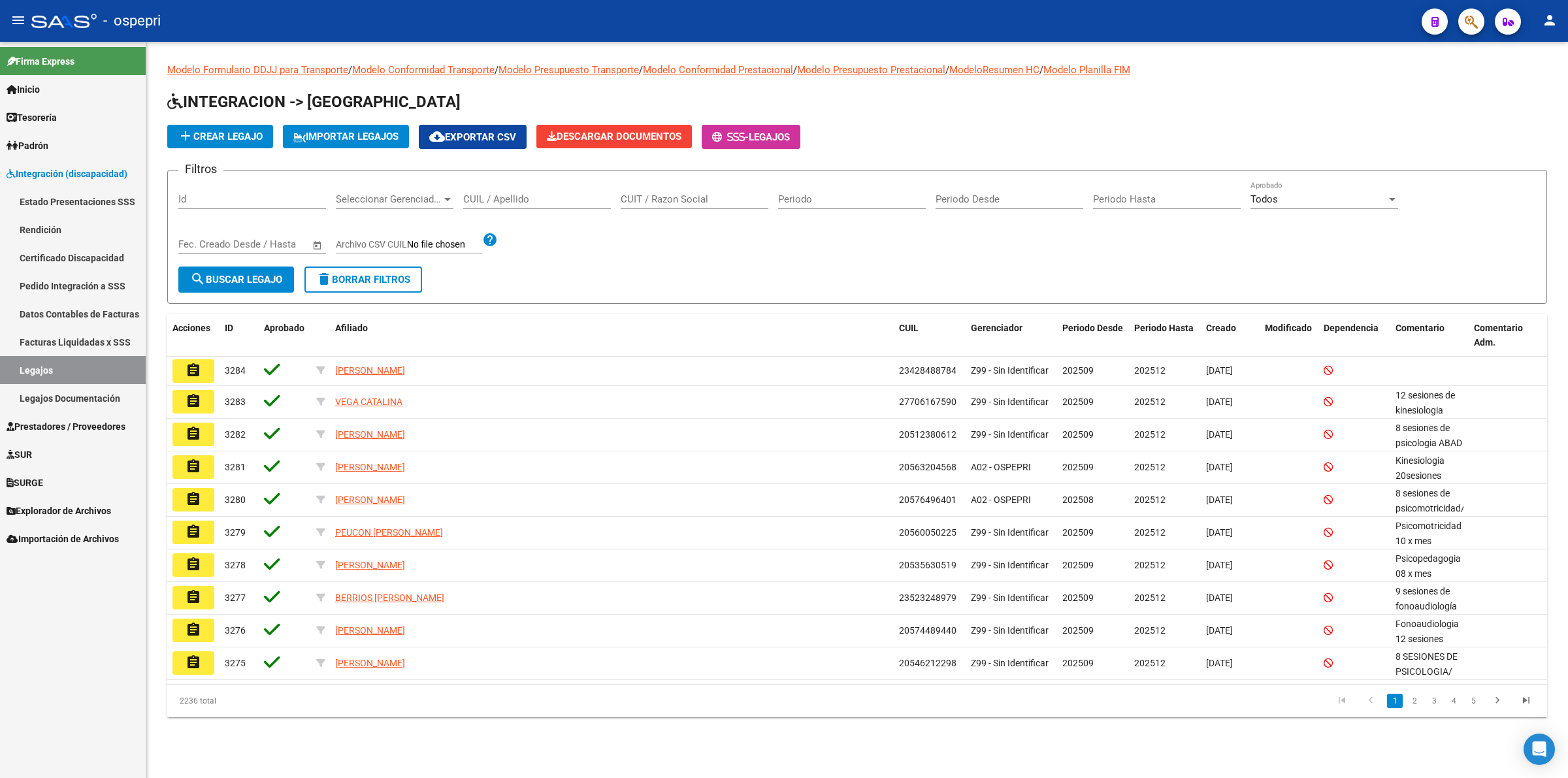
click at [546, 201] on input "CUIL / Apellido" at bounding box center [537, 199] width 147 height 12
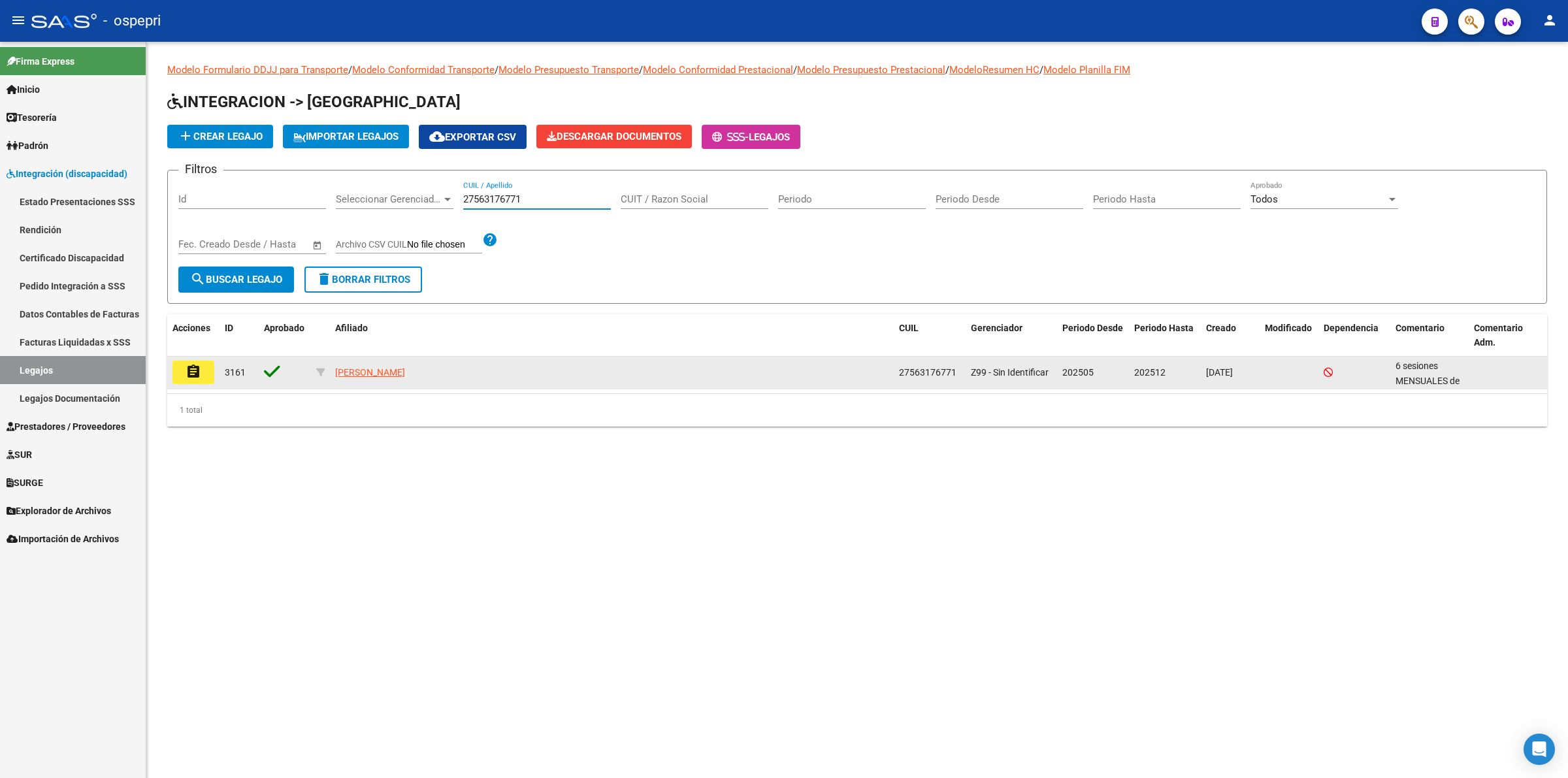
type input "27563176771"
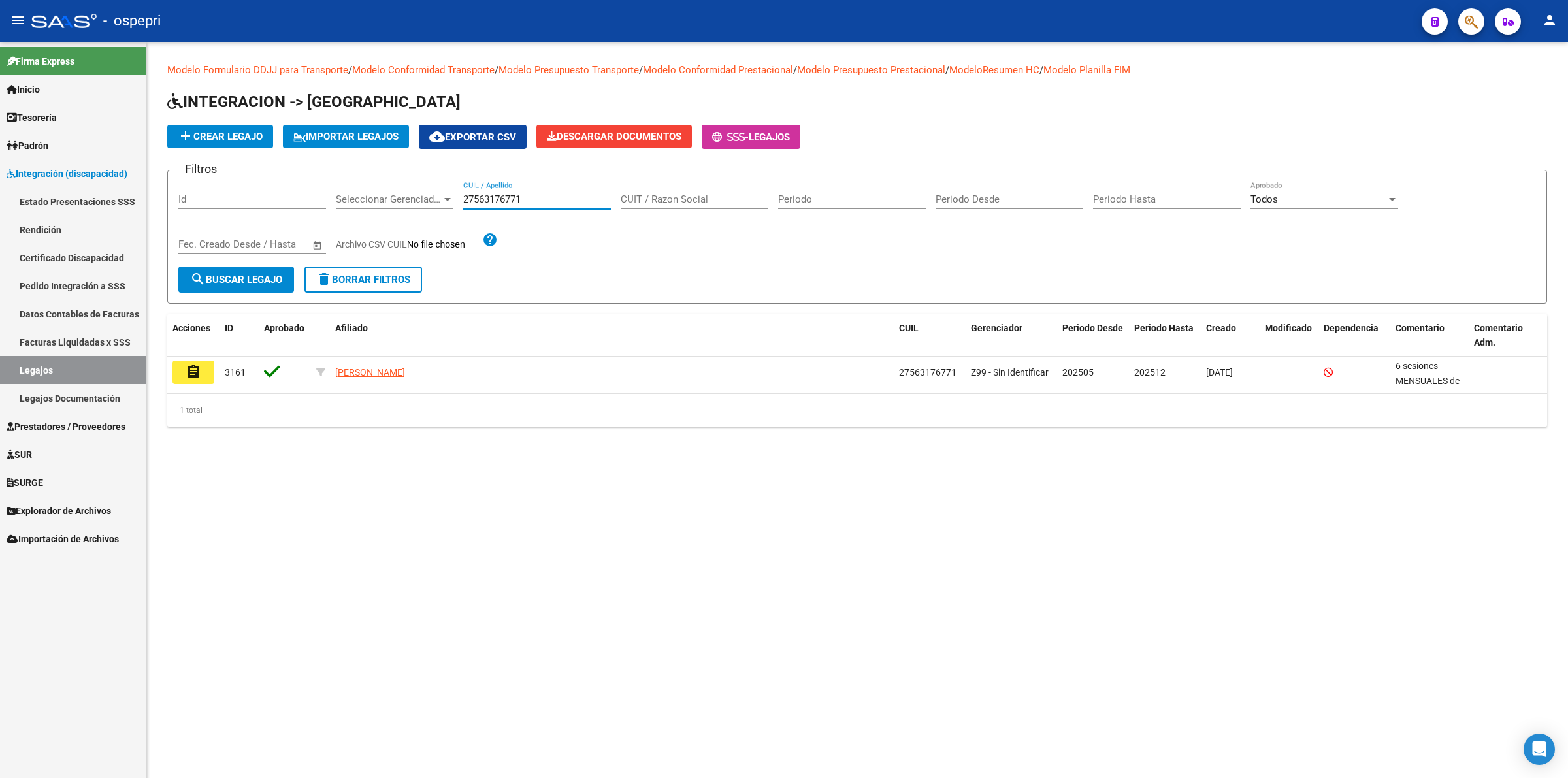
drag, startPoint x: 193, startPoint y: 366, endPoint x: 201, endPoint y: 366, distance: 8.0
click at [196, 366] on mat-icon "assignment" at bounding box center [193, 372] width 16 height 16
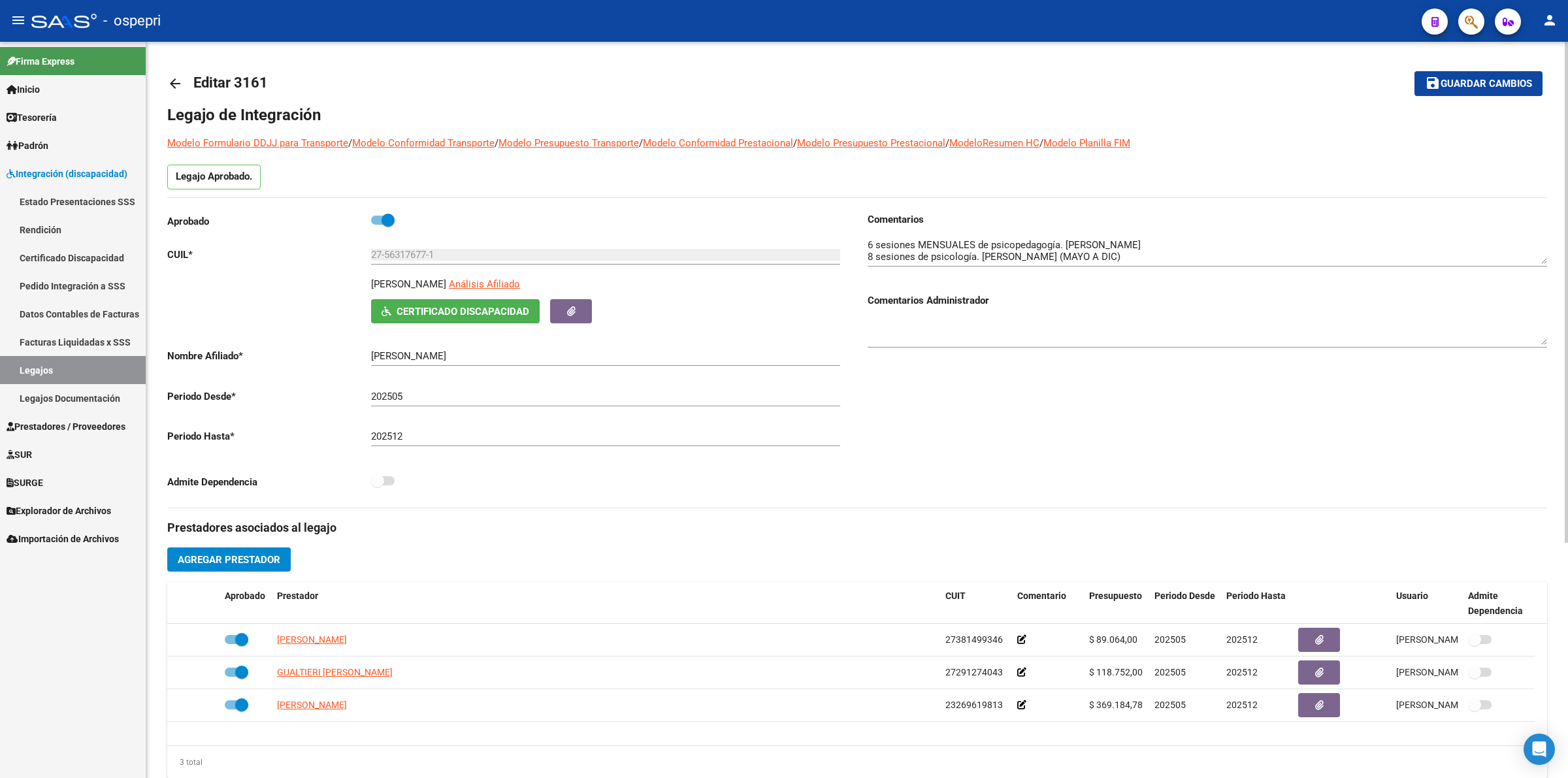
click at [173, 79] on mat-icon "arrow_back" at bounding box center [175, 83] width 16 height 16
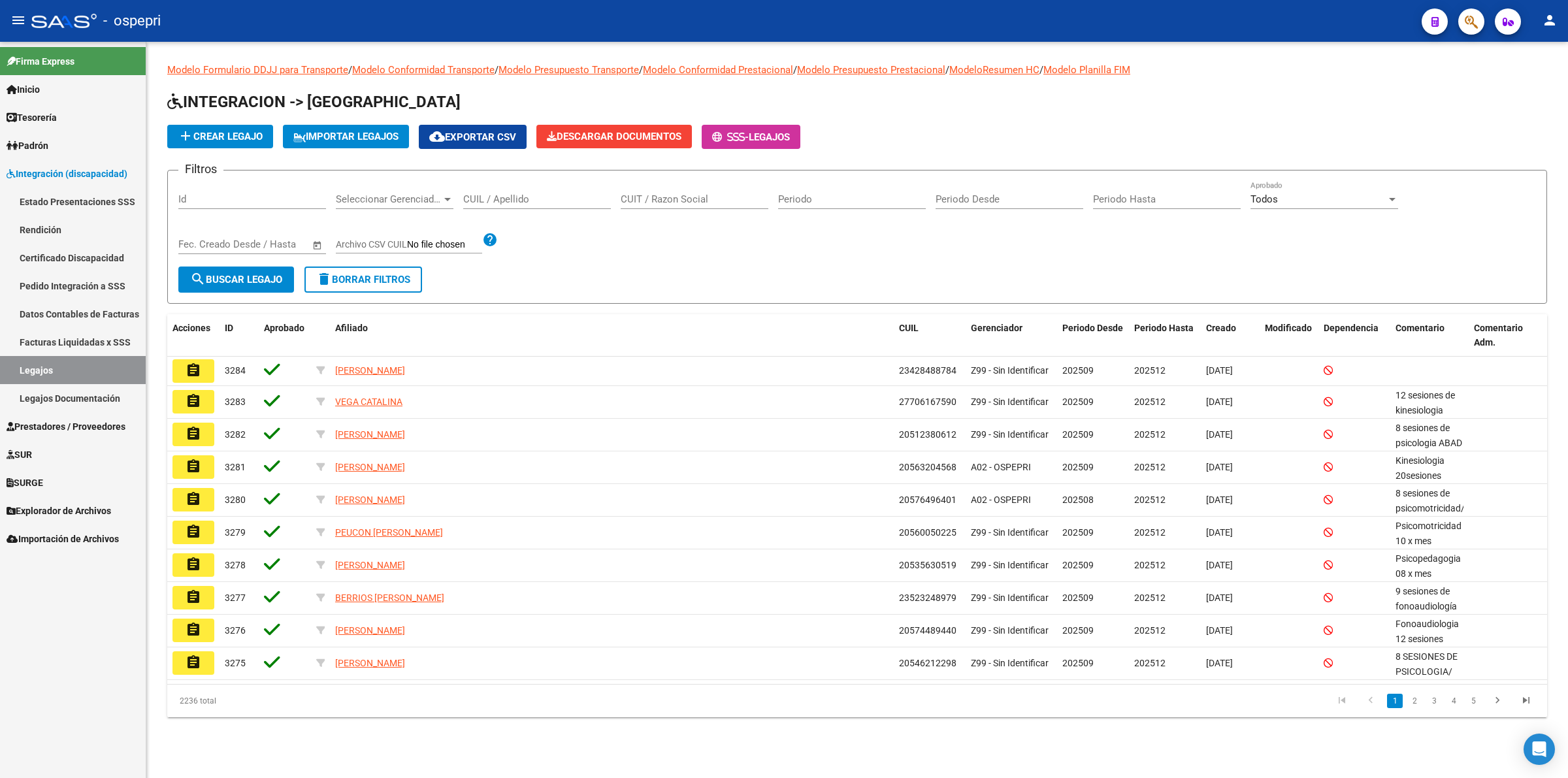
click at [546, 203] on input "CUIL / Apellido" at bounding box center [537, 199] width 147 height 12
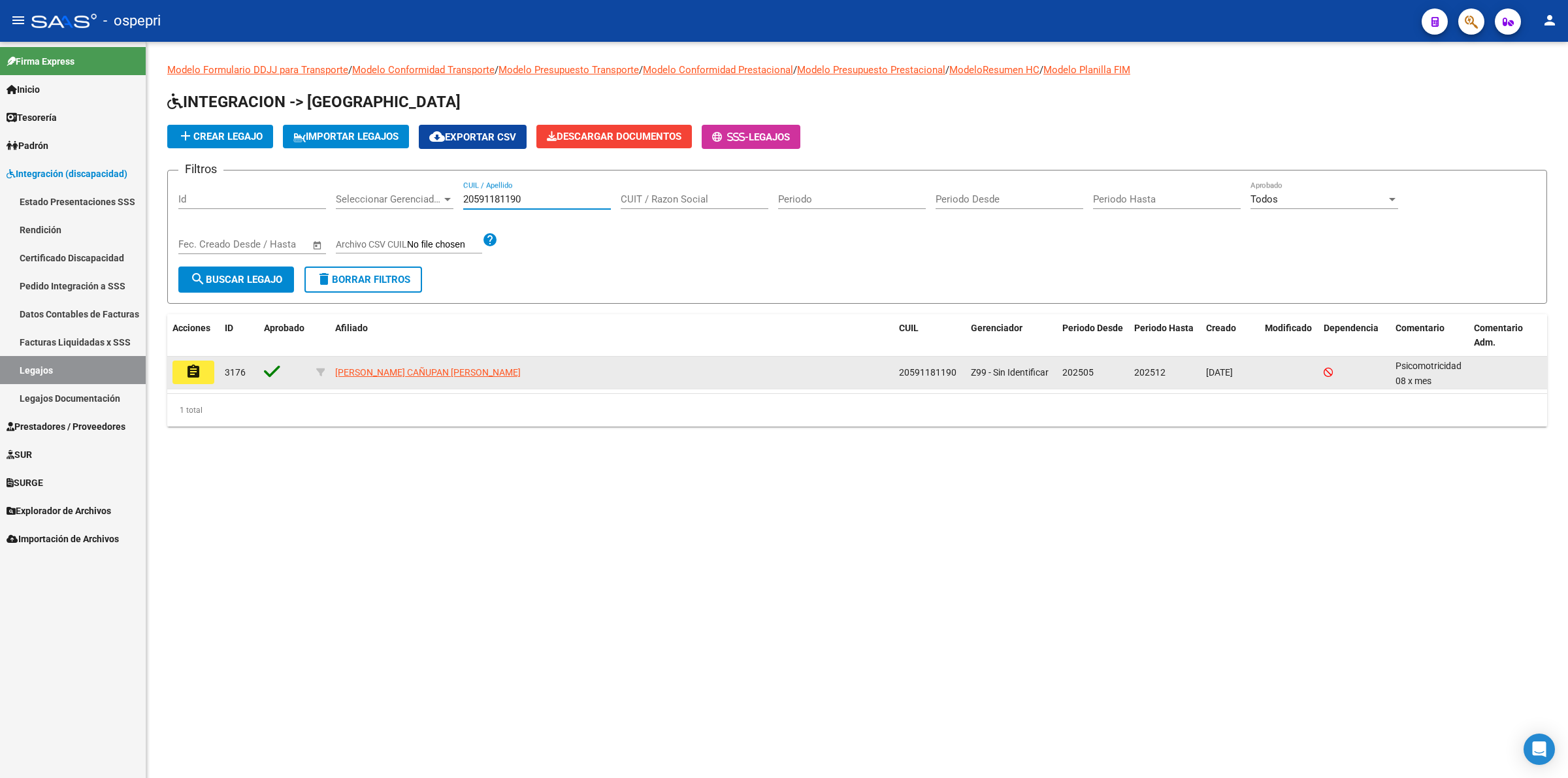
type input "20591181190"
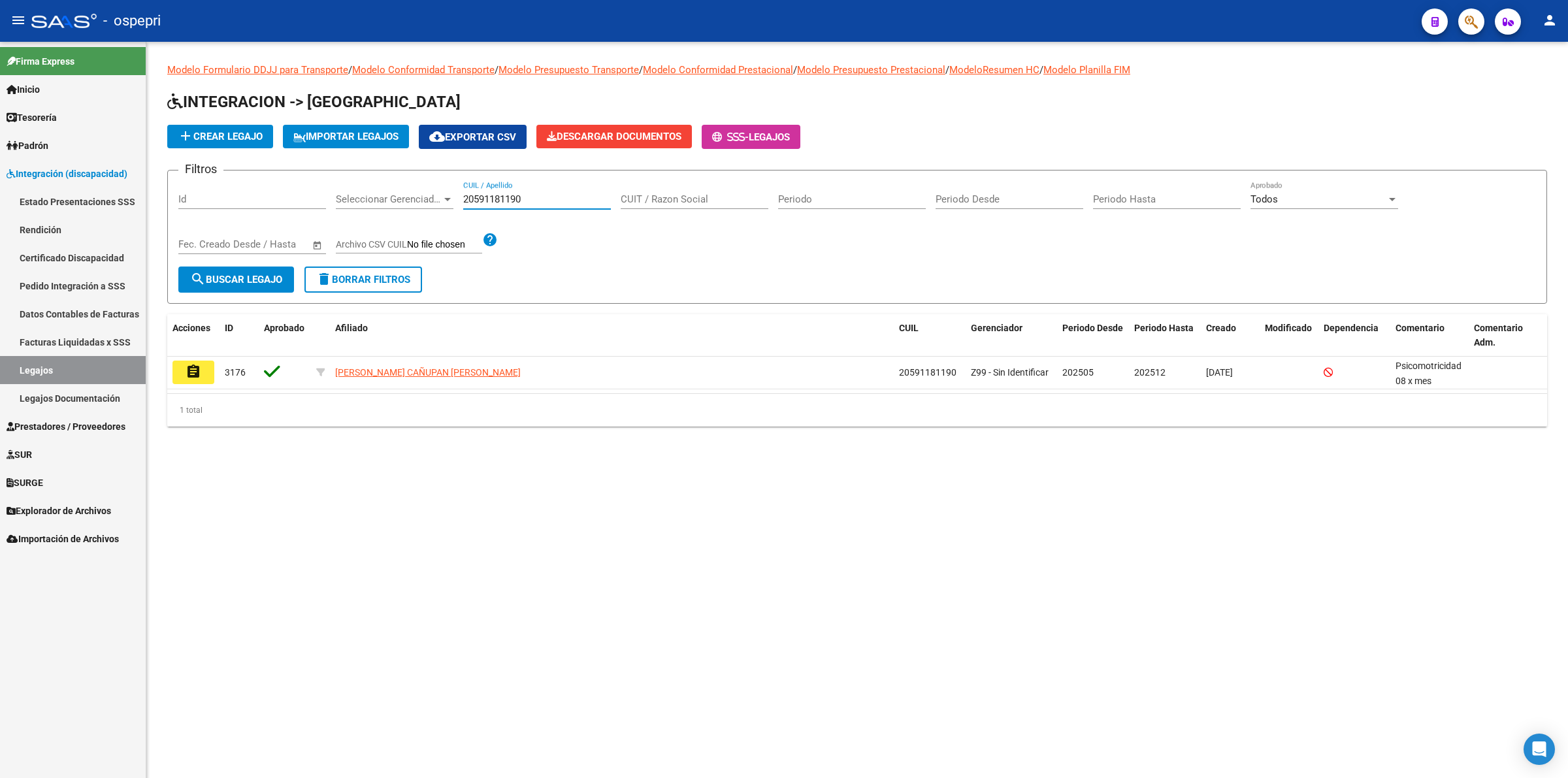
click at [197, 364] on mat-icon "assignment" at bounding box center [193, 372] width 16 height 16
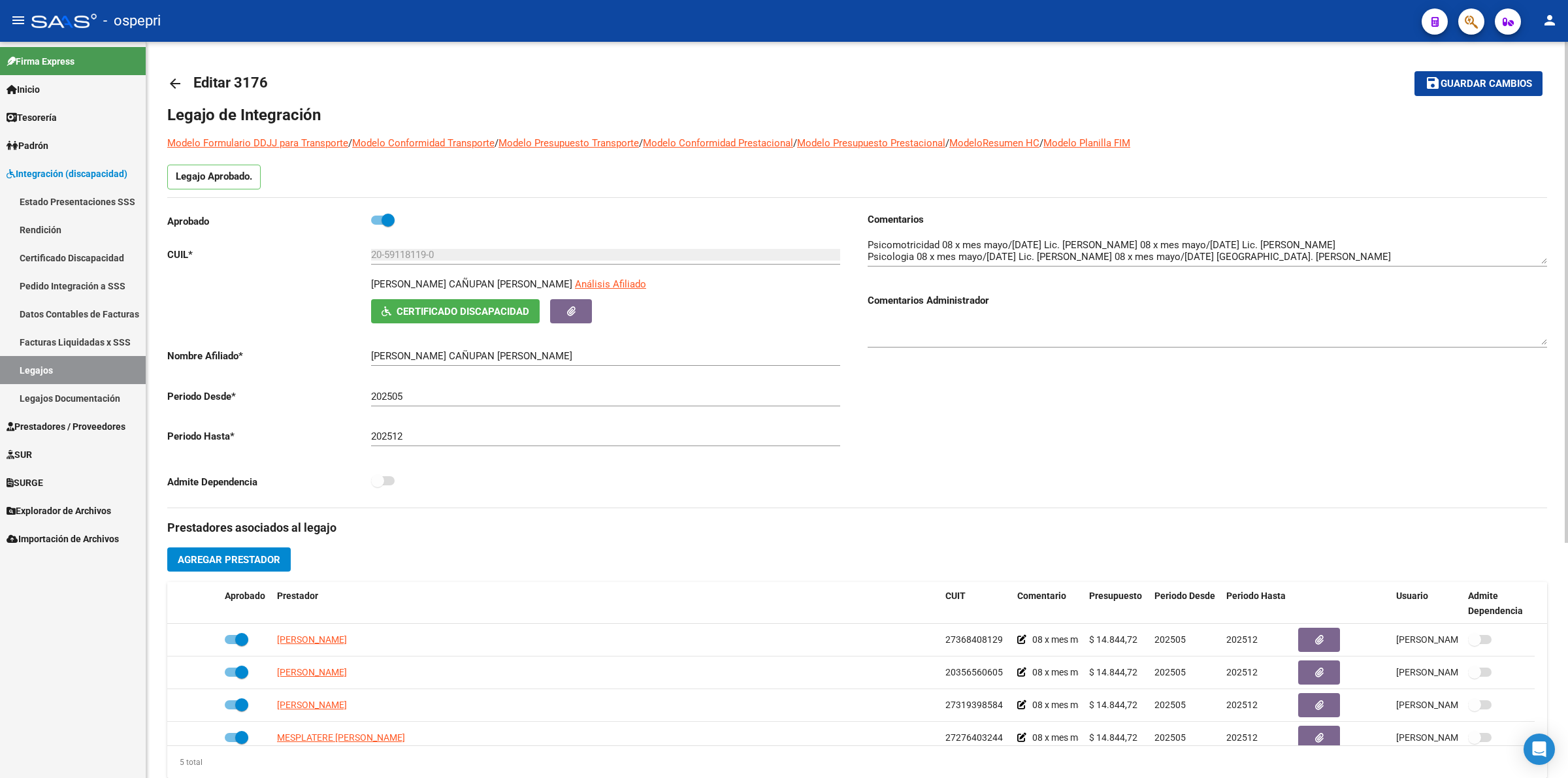
click at [177, 82] on mat-icon "arrow_back" at bounding box center [175, 83] width 16 height 16
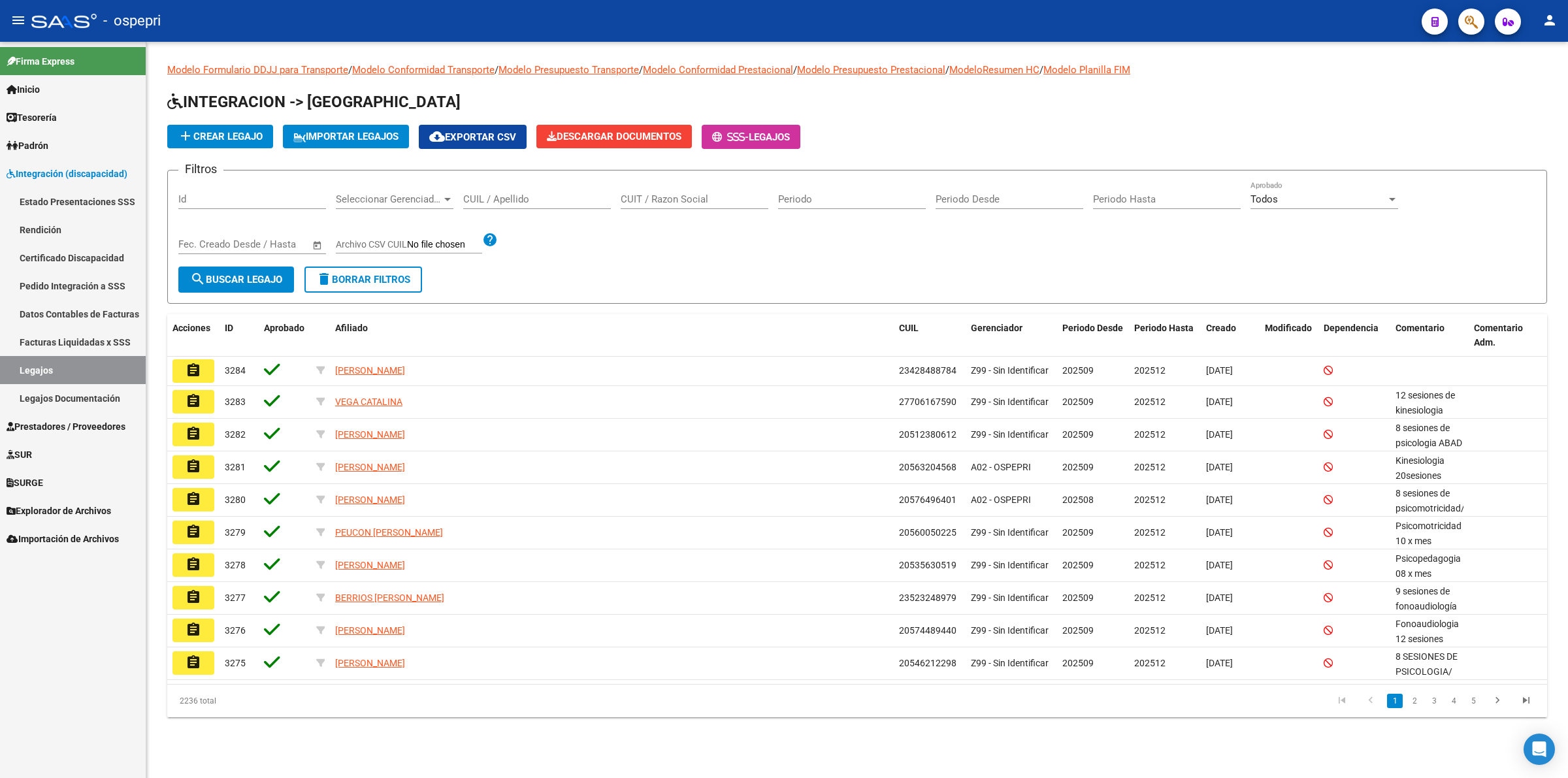
click at [531, 203] on input "CUIL / Apellido" at bounding box center [537, 199] width 147 height 12
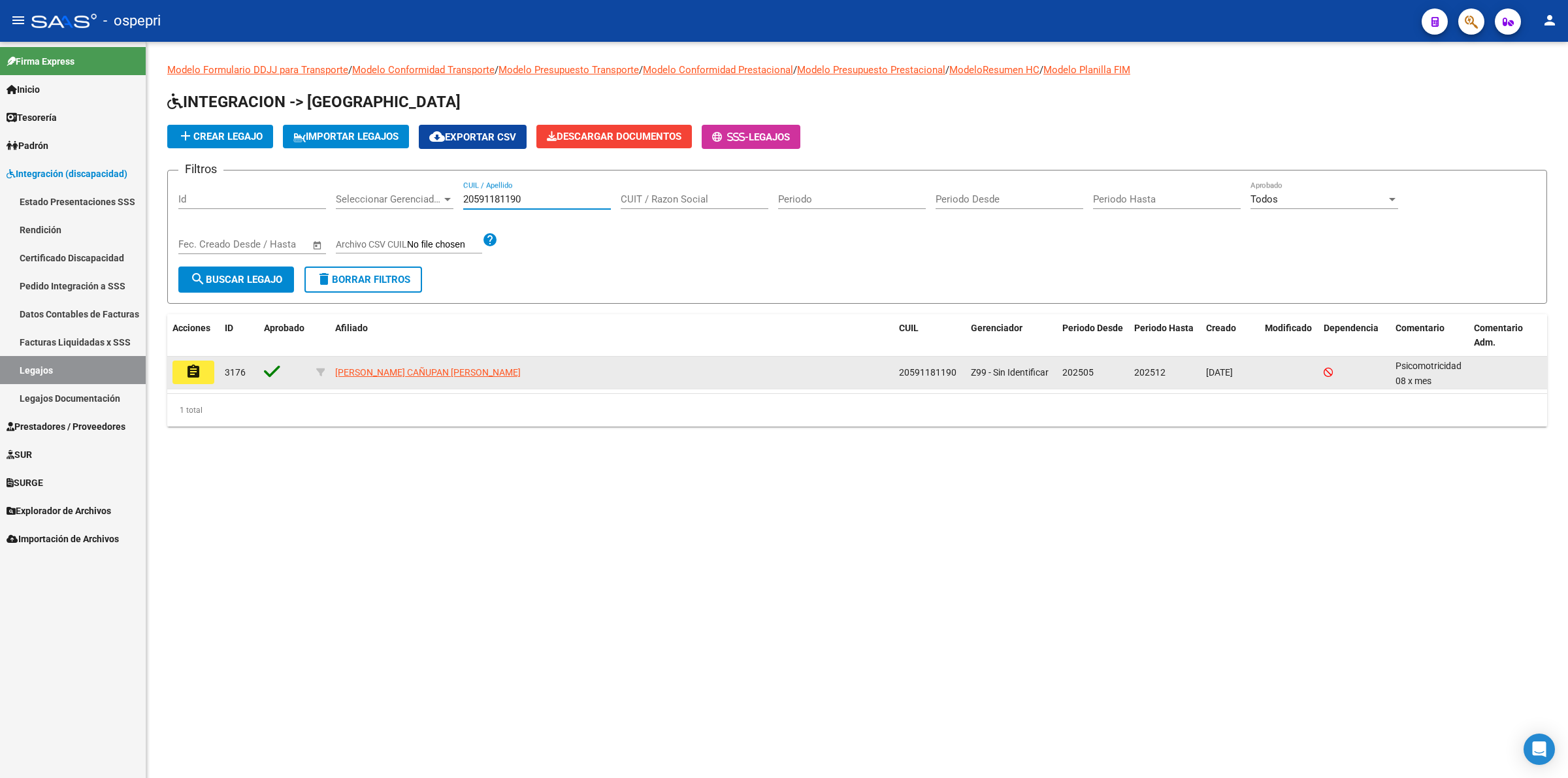
type input "20591181190"
click at [192, 369] on mat-icon "assignment" at bounding box center [193, 372] width 16 height 16
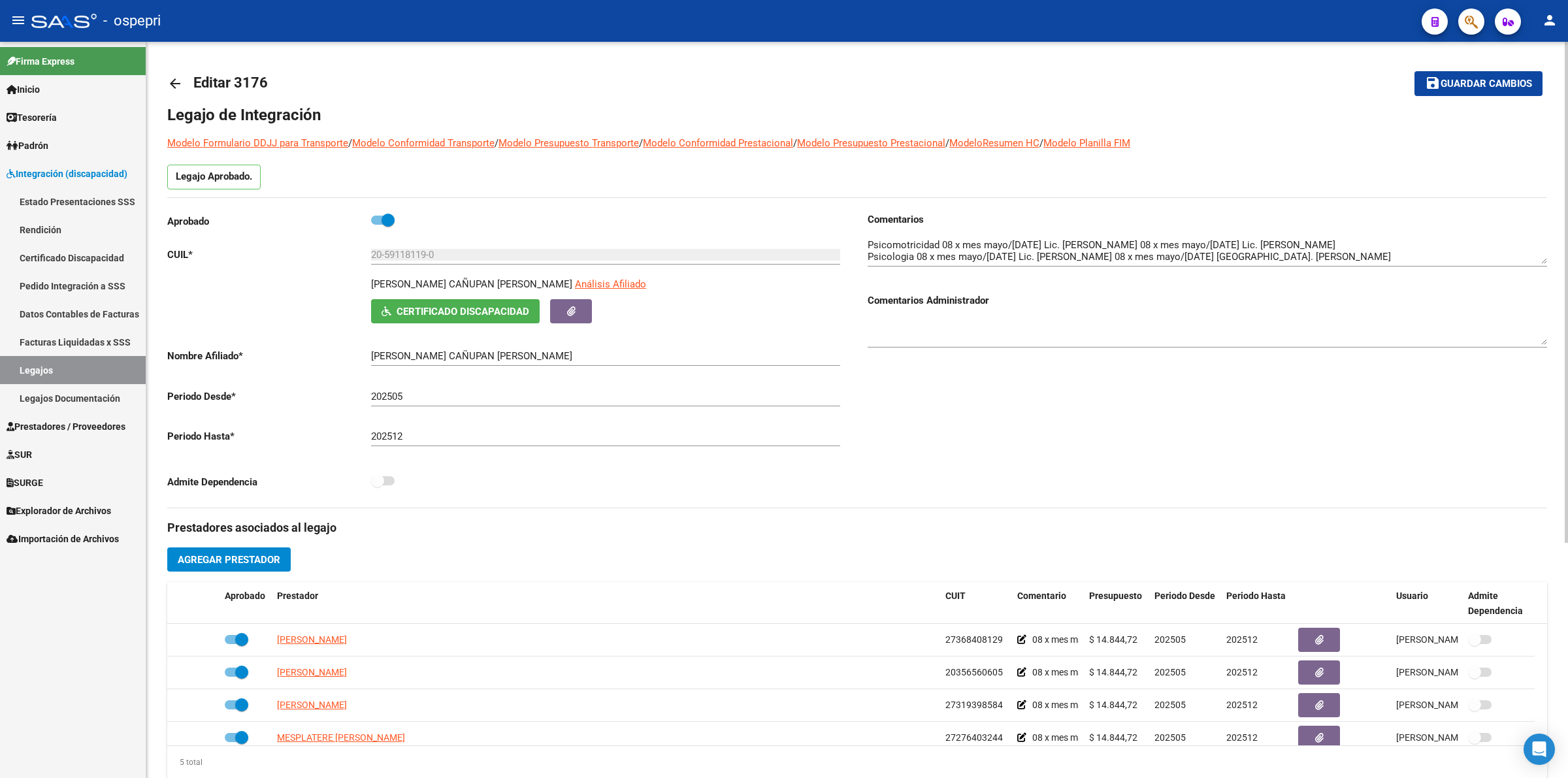
click at [180, 83] on mat-icon "arrow_back" at bounding box center [175, 83] width 16 height 16
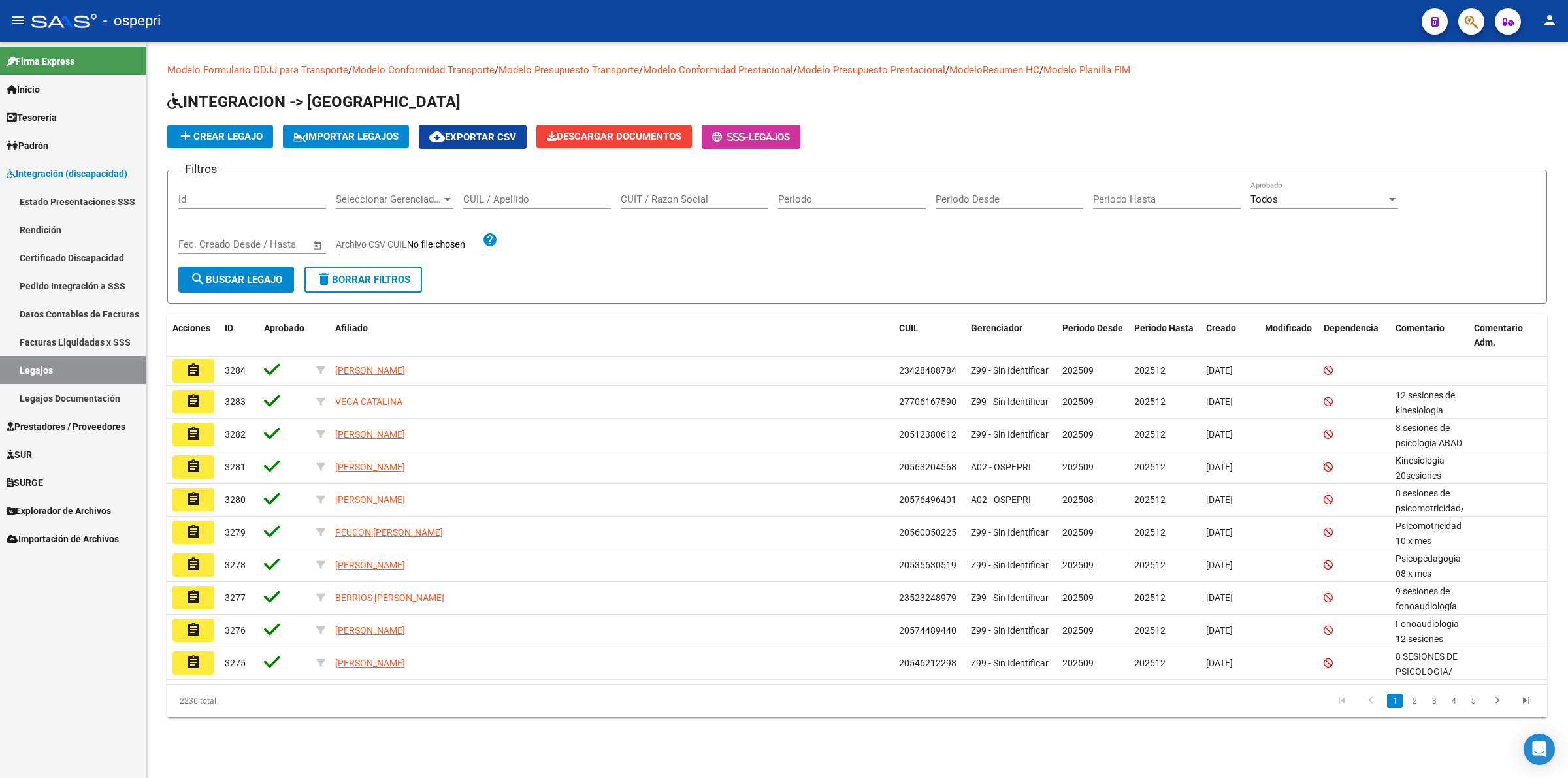
click at [489, 200] on input "CUIL / Apellido" at bounding box center [537, 199] width 147 height 12
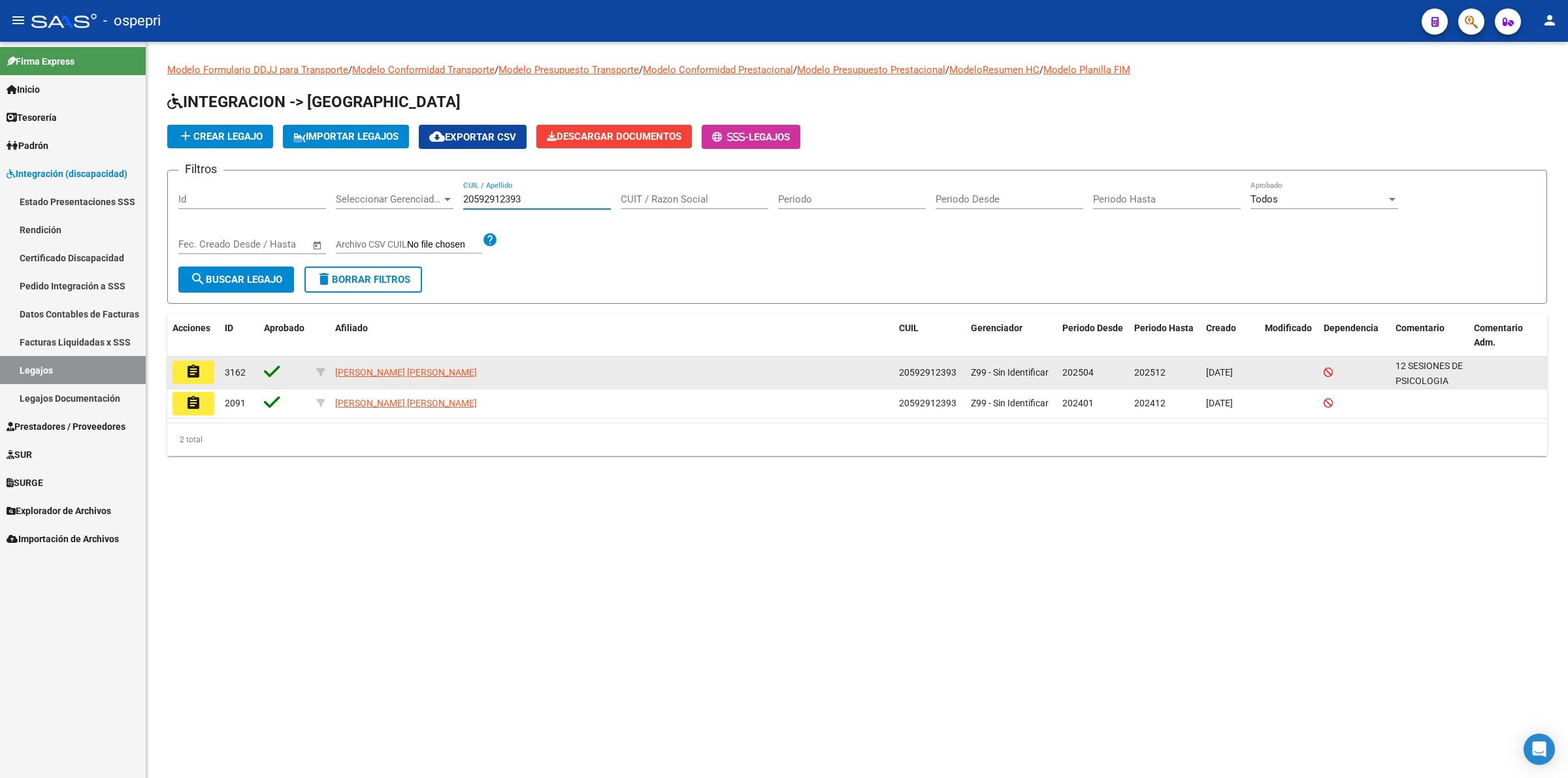
type input "20592912393"
click at [201, 374] on button "assignment" at bounding box center [193, 372] width 42 height 24
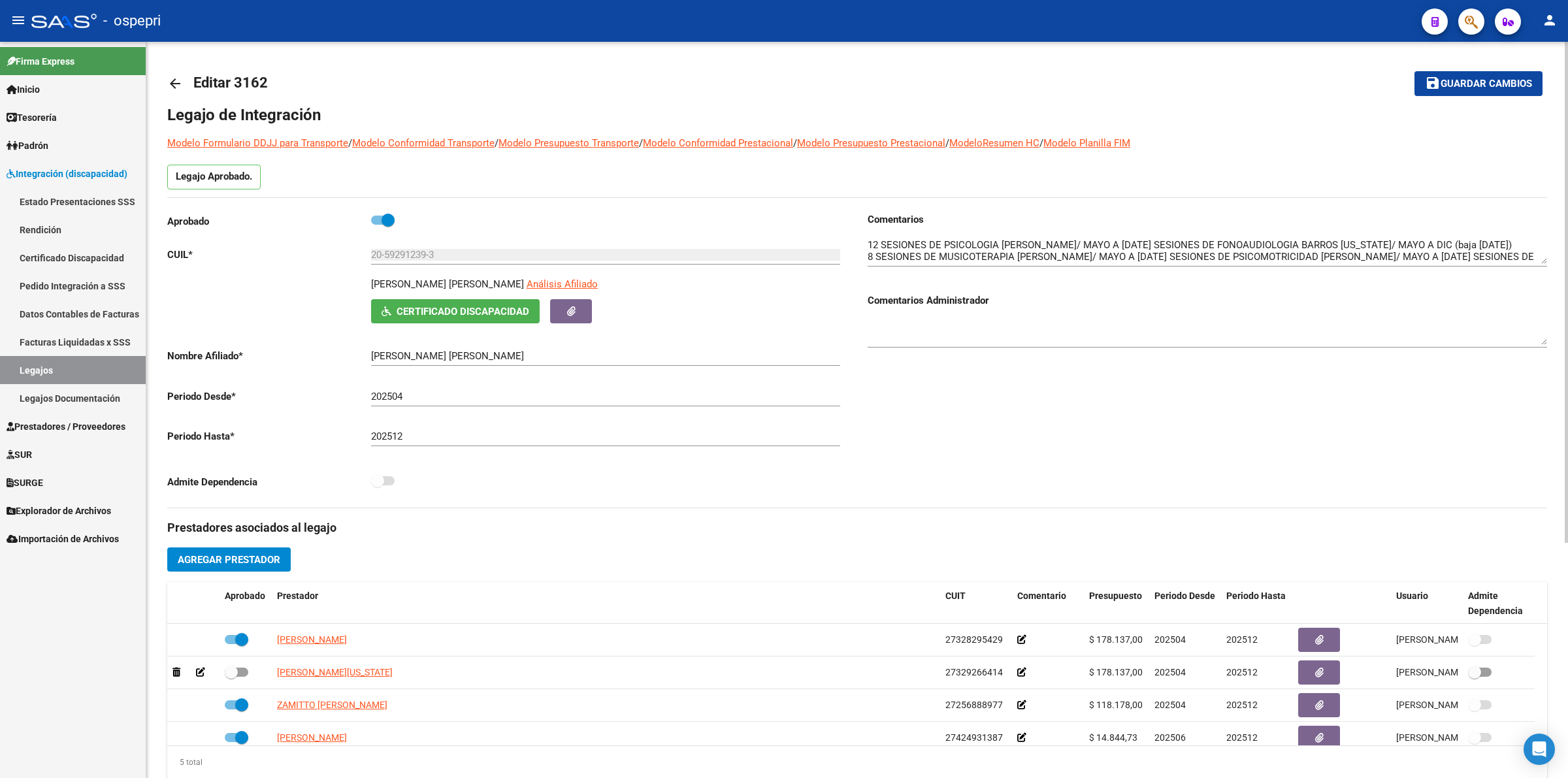
click at [168, 74] on link "arrow_back" at bounding box center [181, 83] width 26 height 30
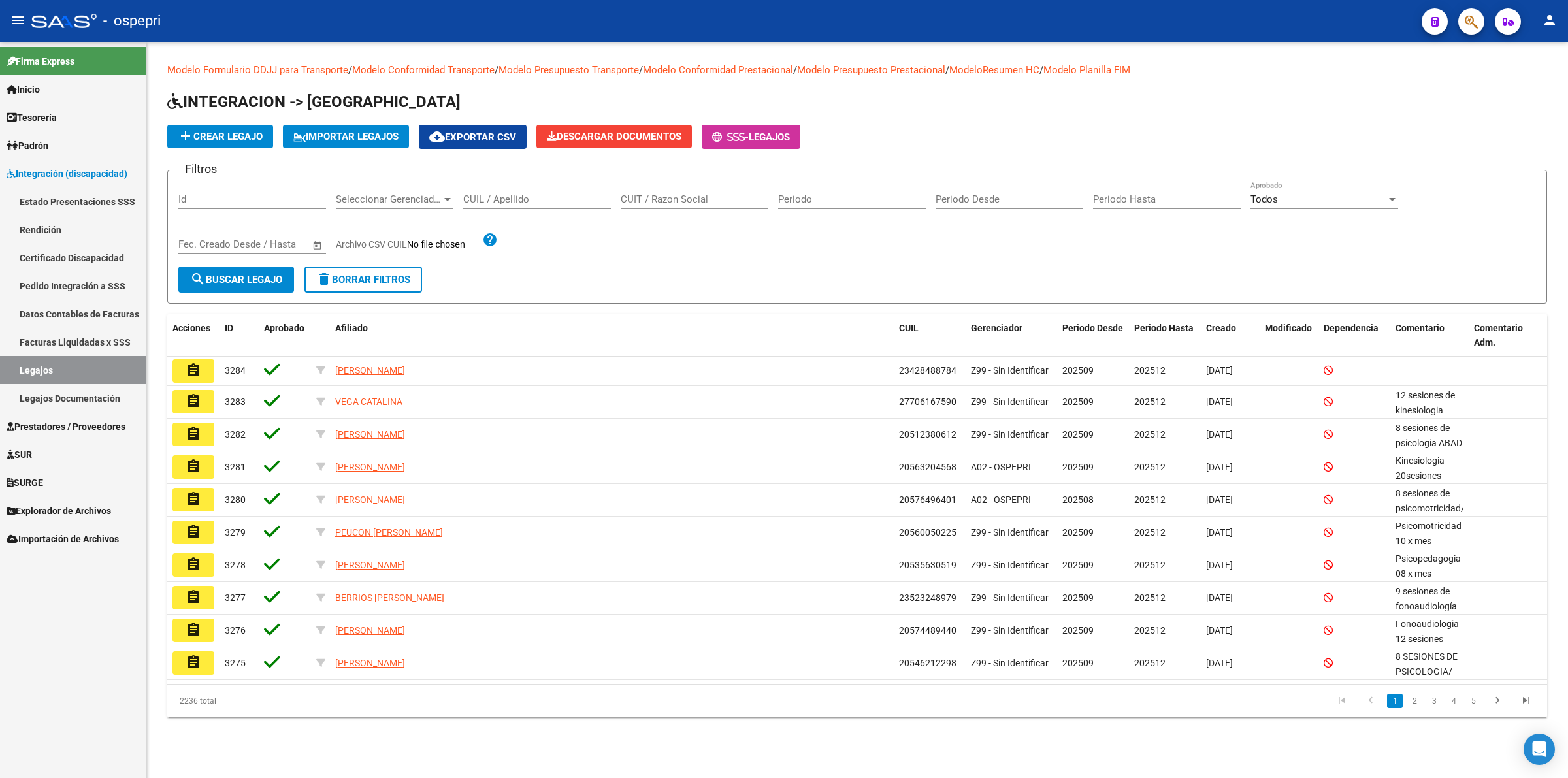
click at [510, 193] on input "CUIL / Apellido" at bounding box center [537, 199] width 147 height 12
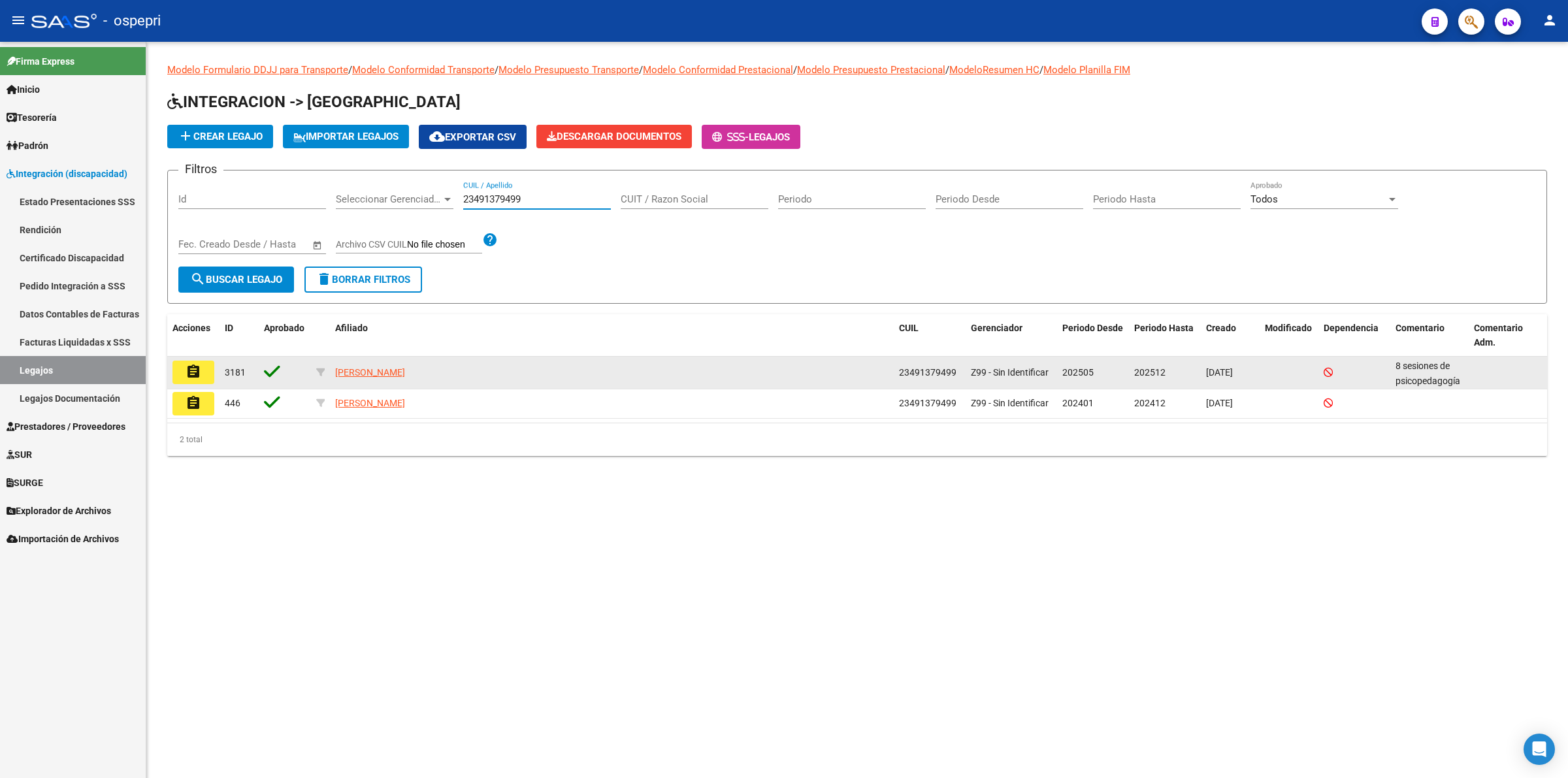
type input "23491379499"
click at [198, 367] on mat-icon "assignment" at bounding box center [193, 372] width 16 height 16
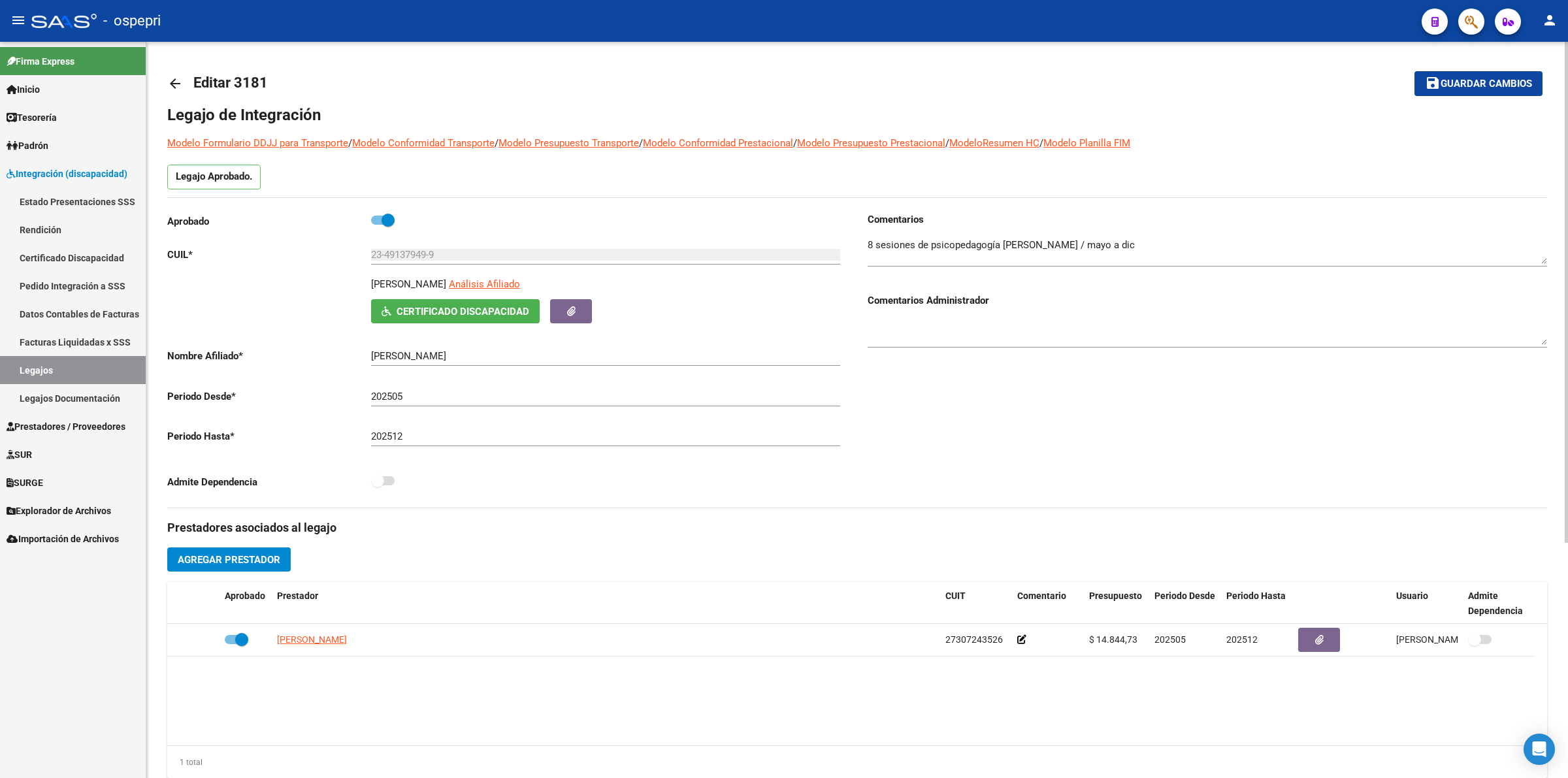
click at [170, 80] on mat-icon "arrow_back" at bounding box center [175, 83] width 16 height 16
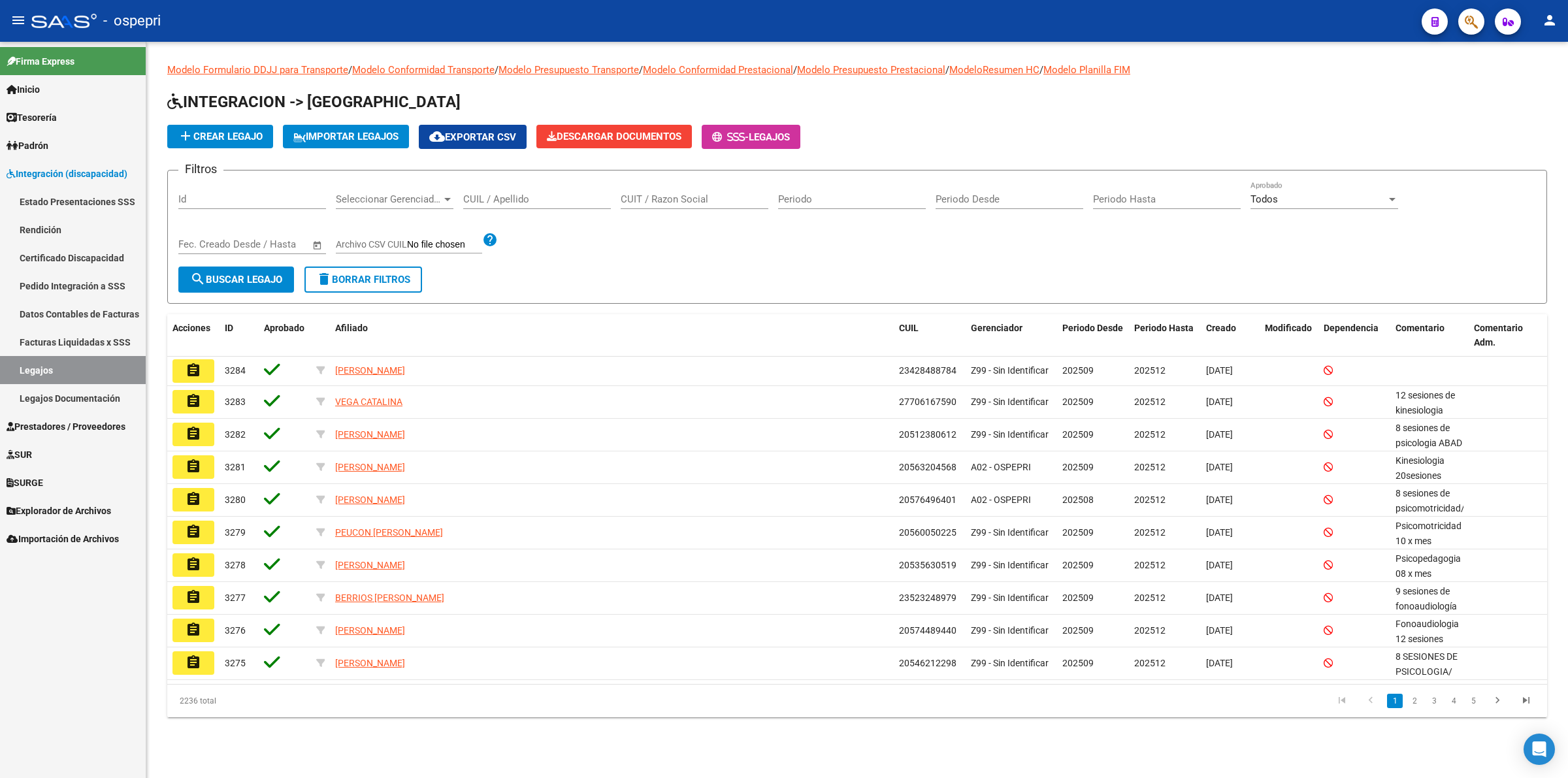
click at [498, 193] on input "CUIL / Apellido" at bounding box center [537, 199] width 147 height 12
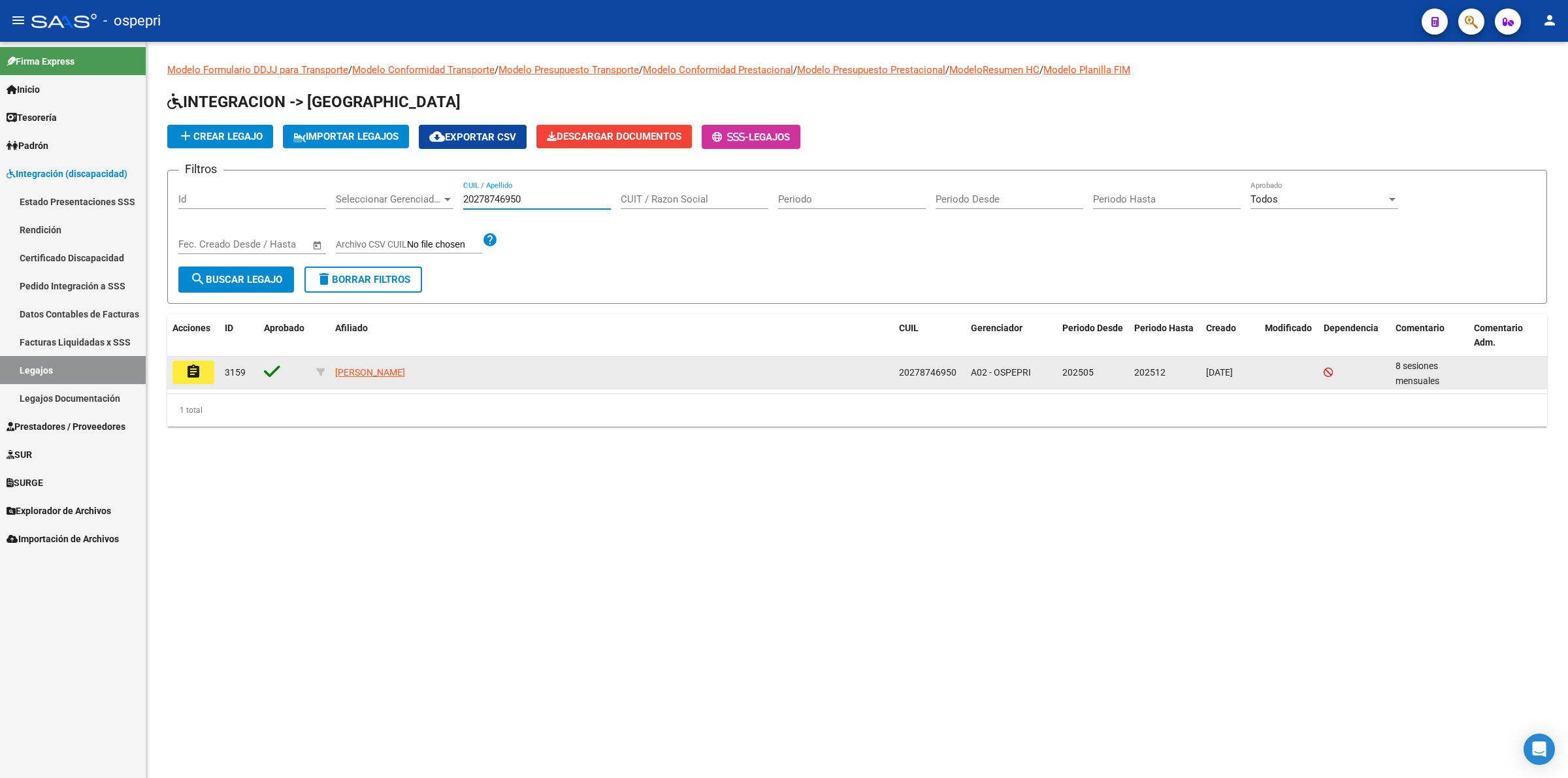
type input "20278746950"
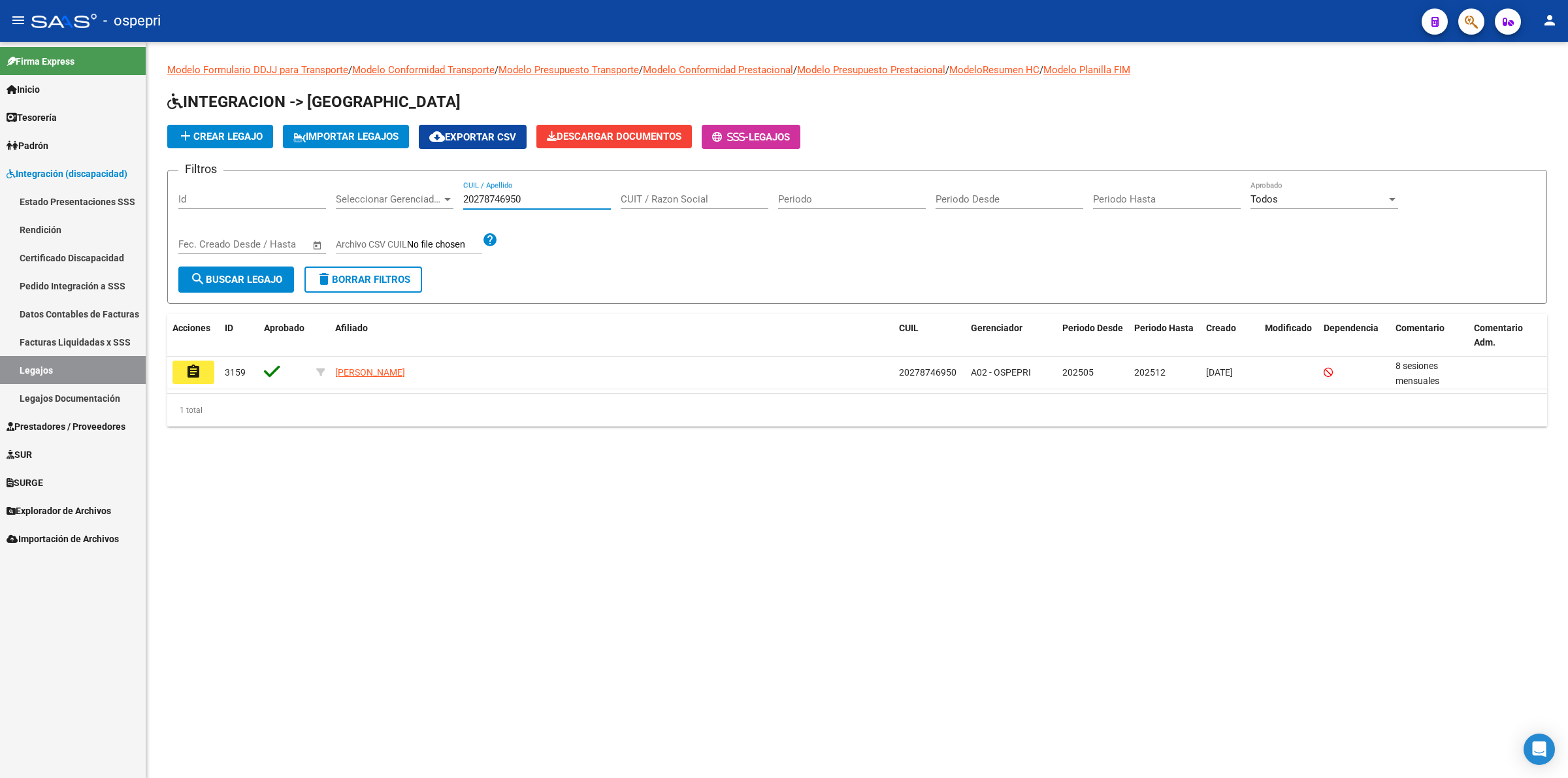
drag, startPoint x: 179, startPoint y: 374, endPoint x: 523, endPoint y: 489, distance: 362.7
click at [180, 373] on button "assignment" at bounding box center [193, 372] width 42 height 24
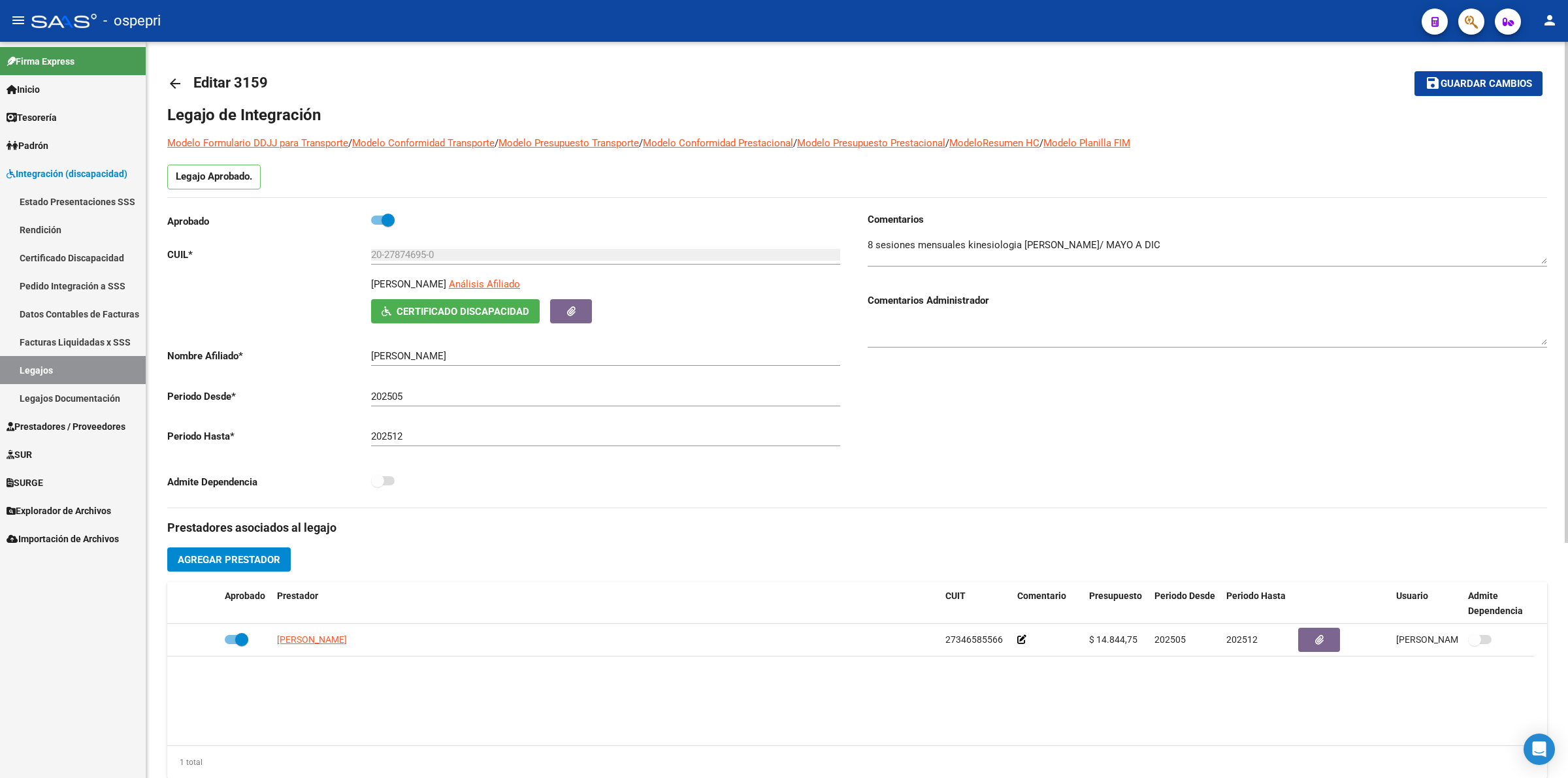
click at [170, 87] on mat-icon "arrow_back" at bounding box center [175, 83] width 16 height 16
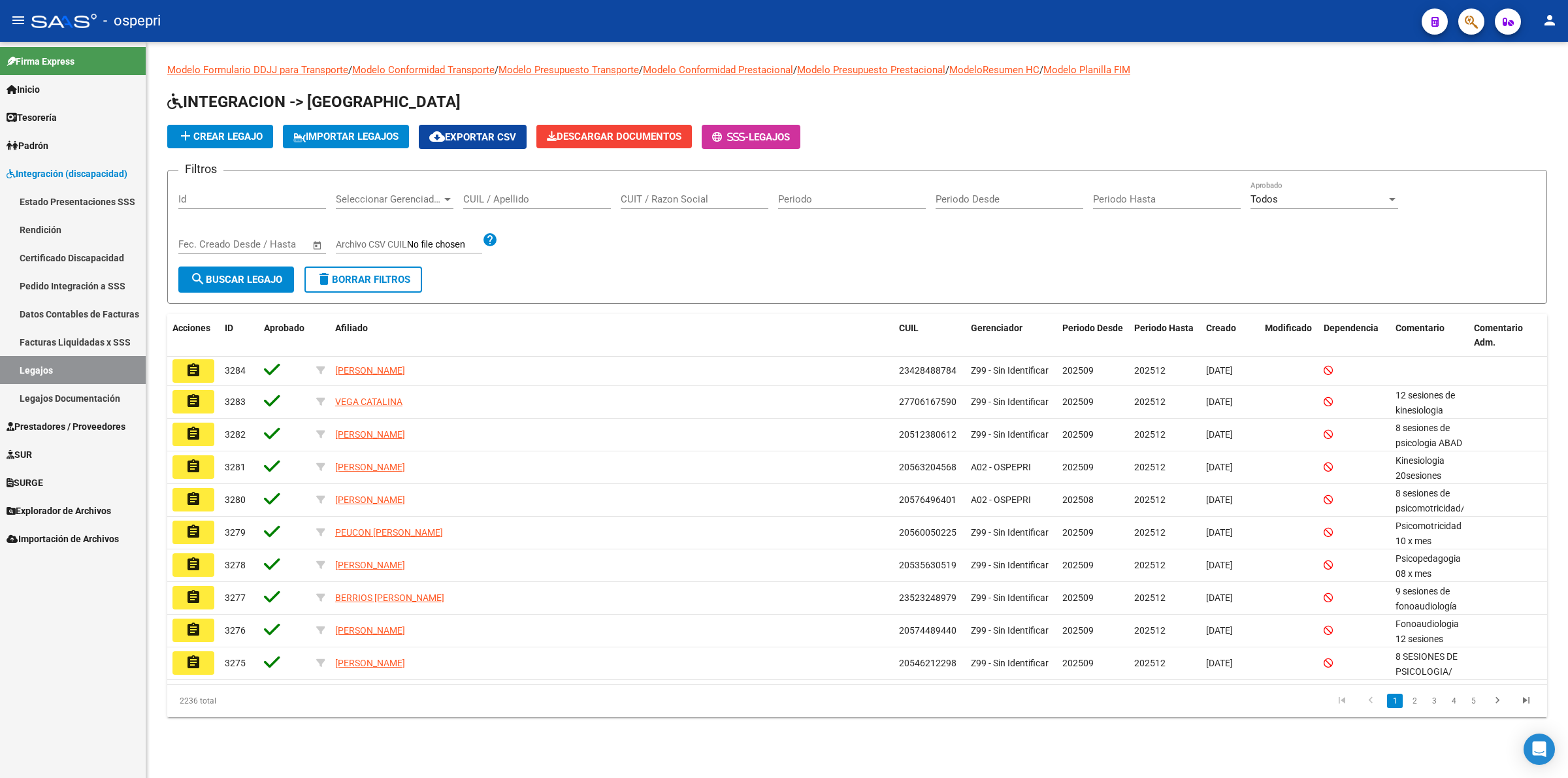
click at [514, 193] on input "CUIL / Apellido" at bounding box center [537, 199] width 147 height 12
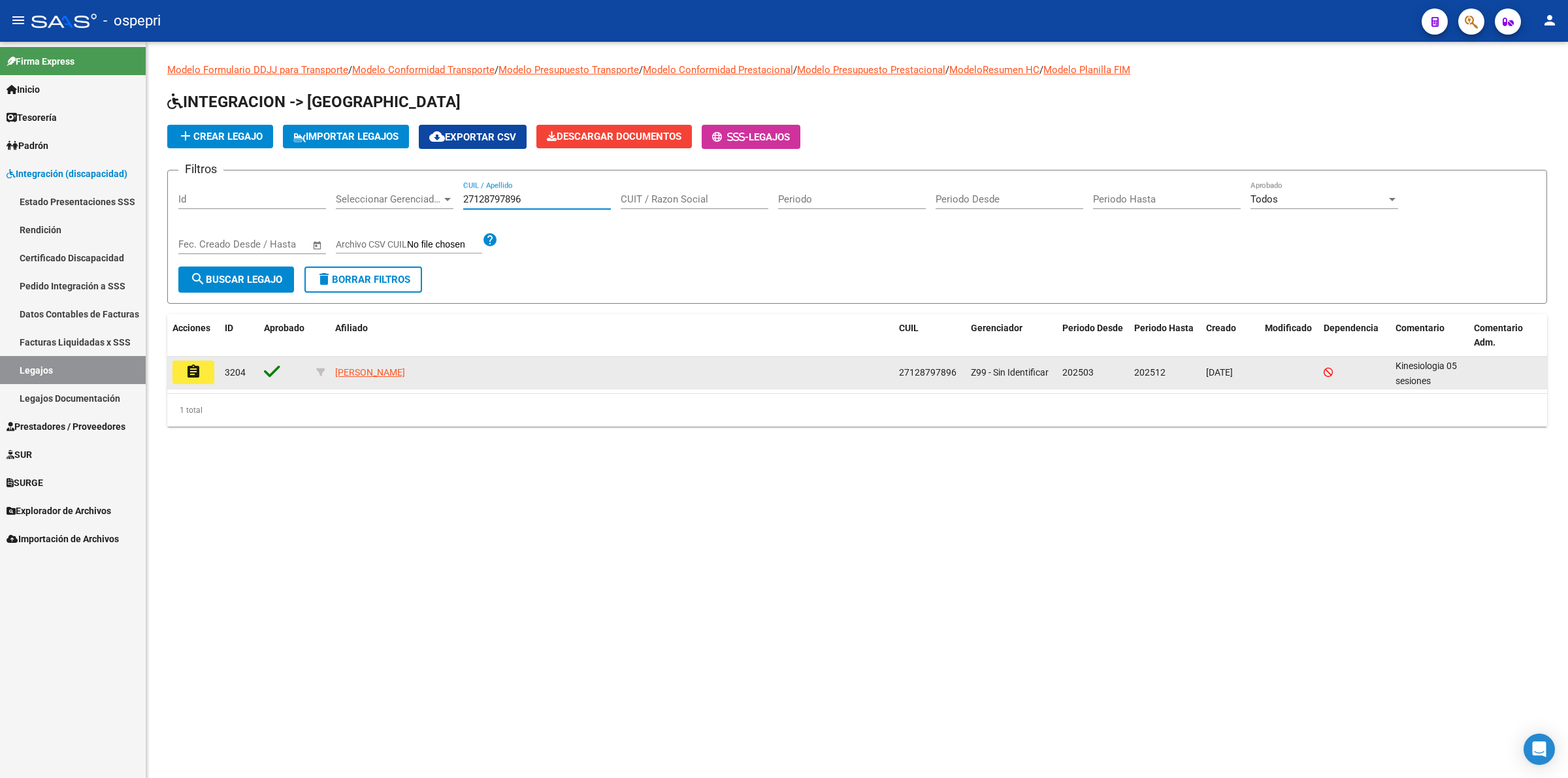
type input "27128797896"
click at [192, 365] on mat-icon "assignment" at bounding box center [193, 372] width 16 height 16
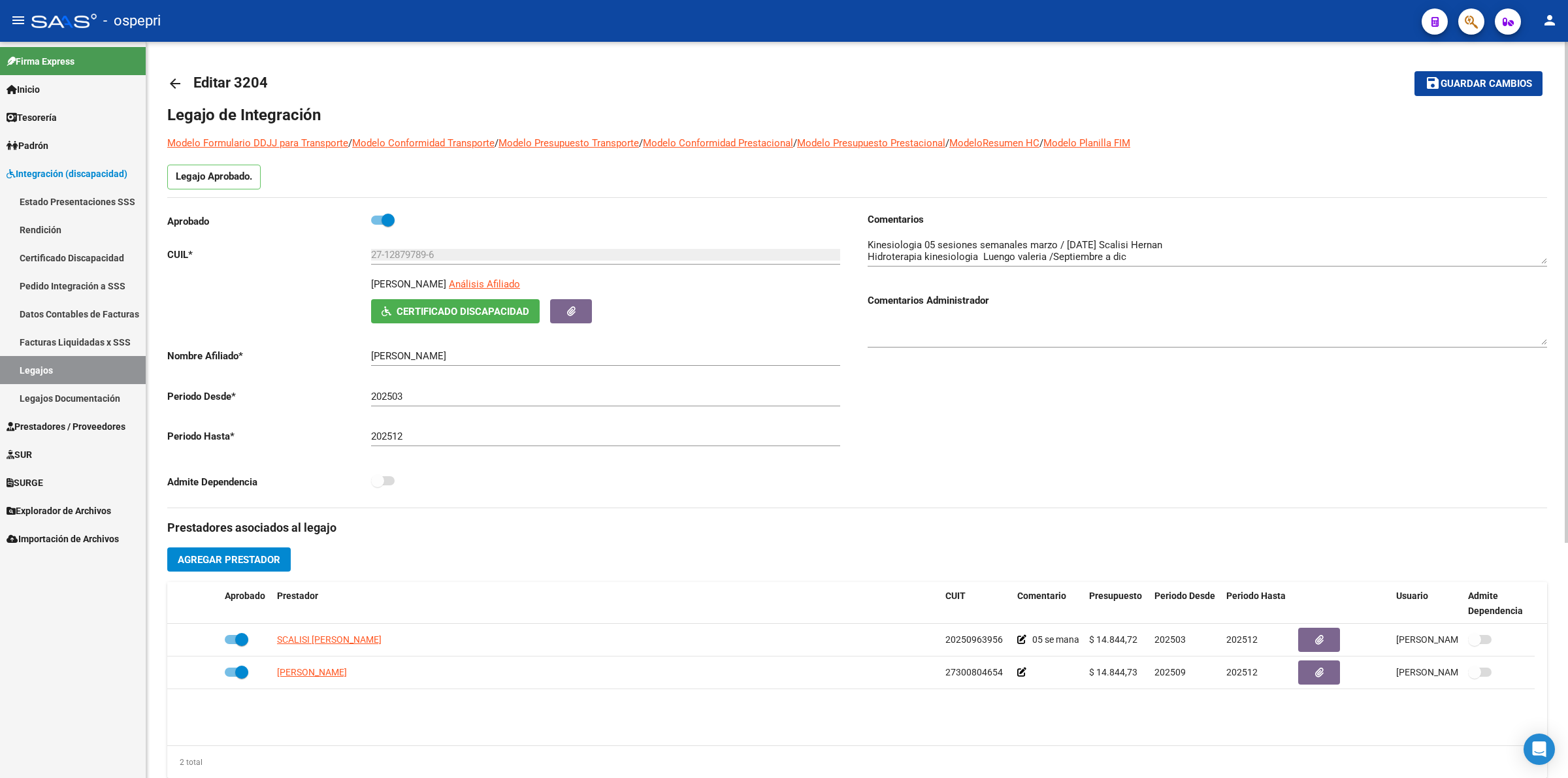
click at [174, 85] on mat-icon "arrow_back" at bounding box center [175, 83] width 16 height 16
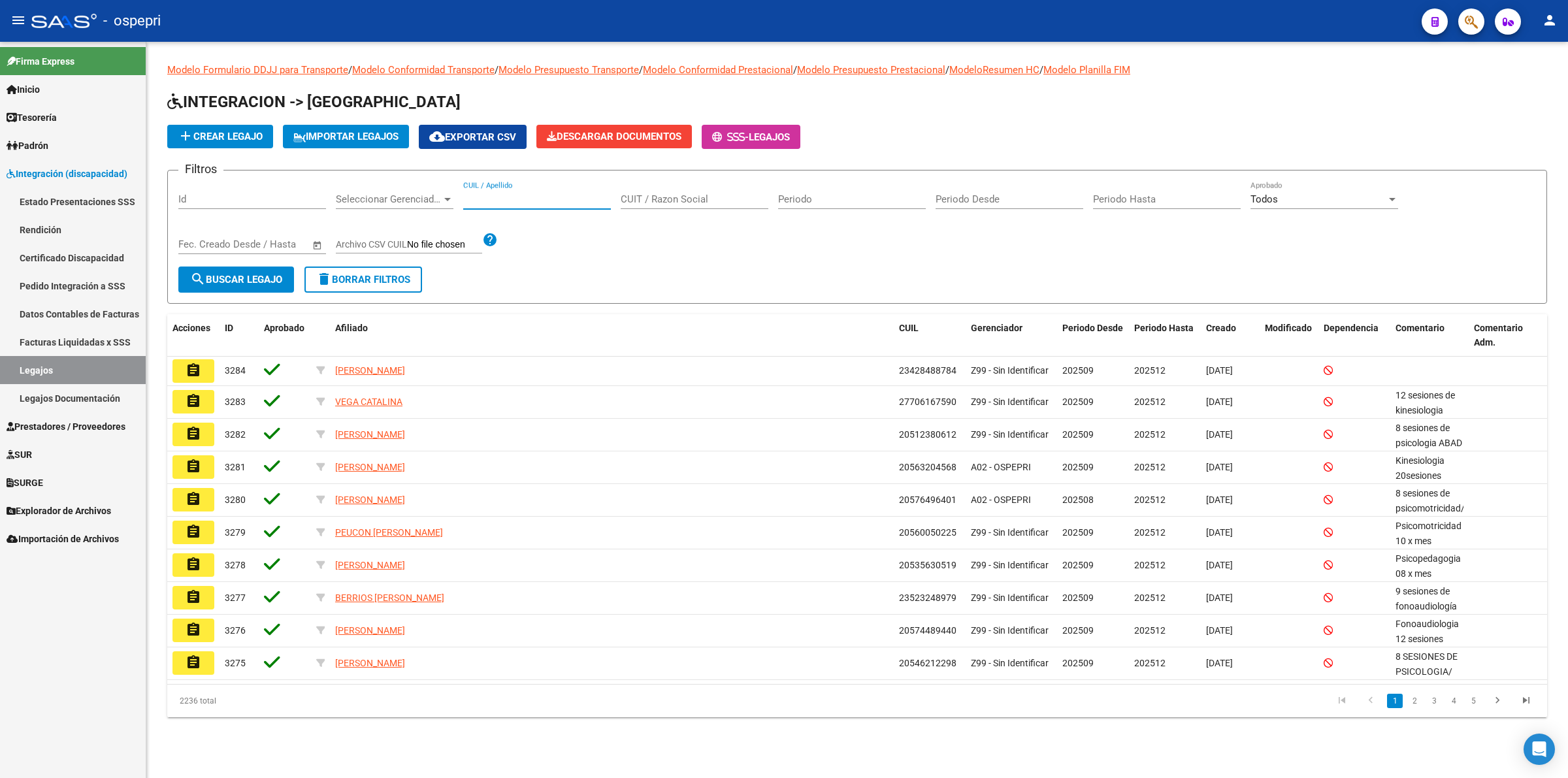
click at [528, 203] on input "CUIL / Apellido" at bounding box center [537, 199] width 147 height 12
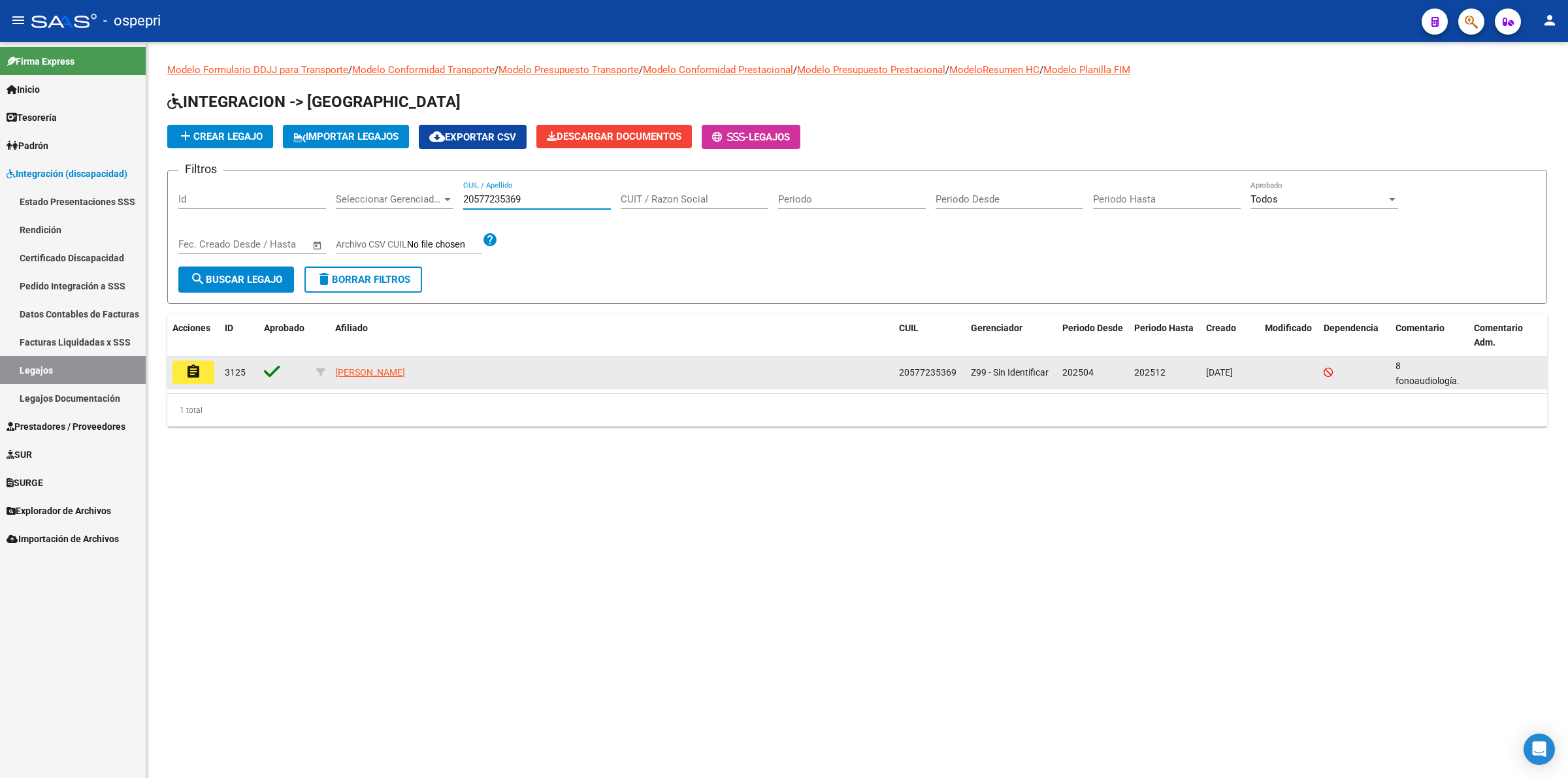
type input "20577235369"
click at [198, 372] on mat-icon "assignment" at bounding box center [193, 372] width 16 height 16
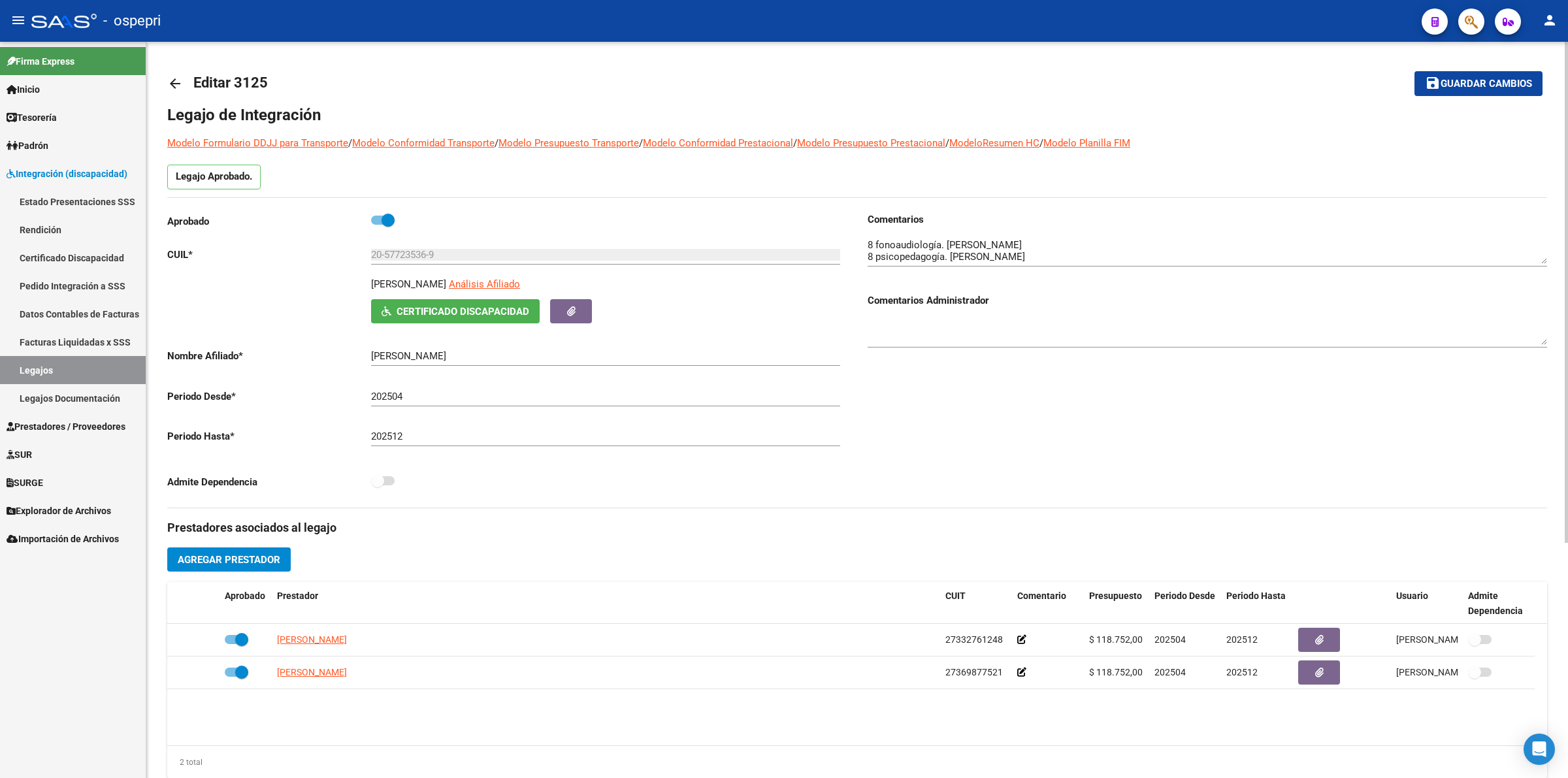
click at [174, 83] on mat-icon "arrow_back" at bounding box center [175, 83] width 16 height 16
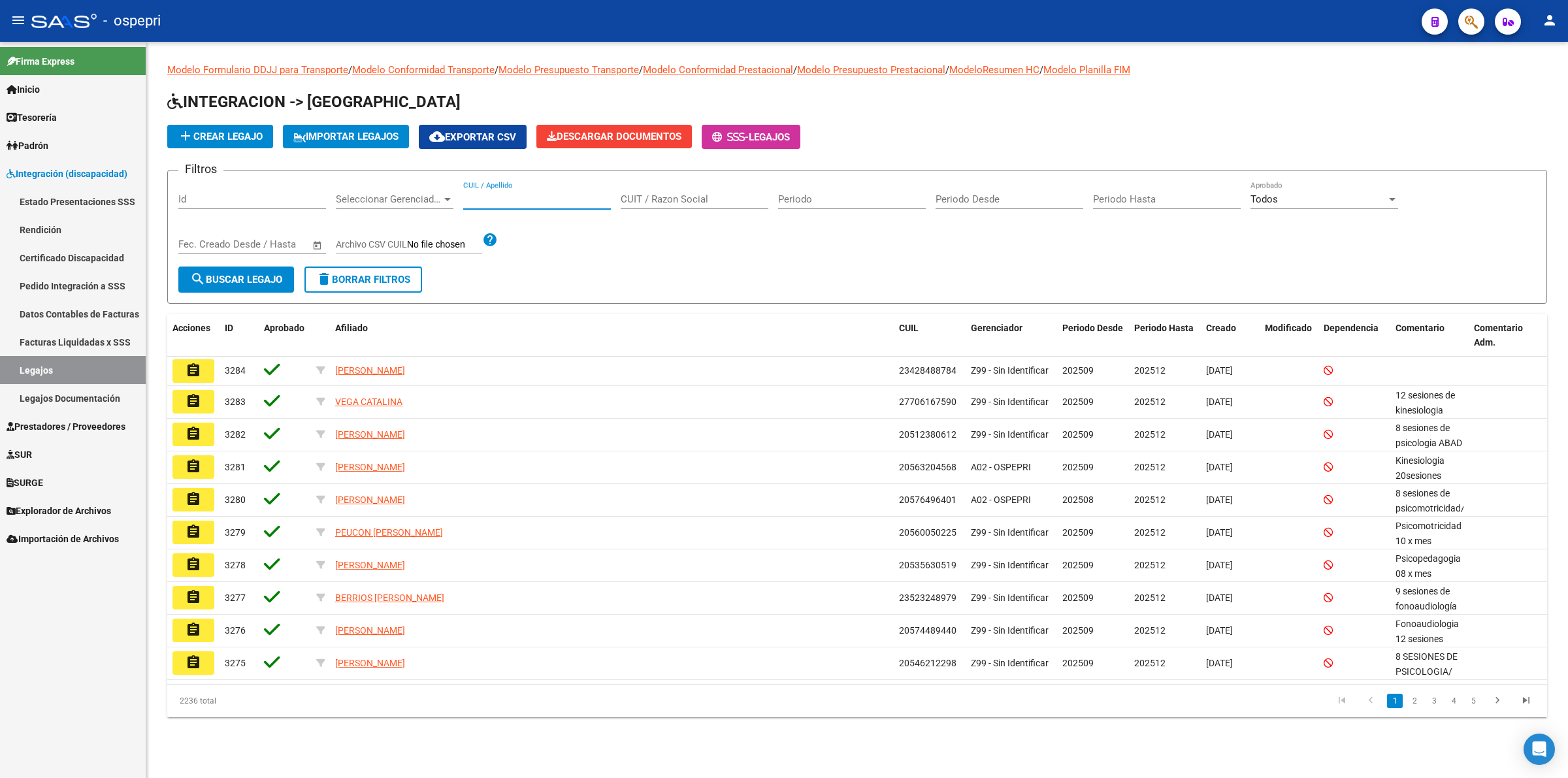
click at [514, 193] on input "CUIL / Apellido" at bounding box center [537, 199] width 147 height 12
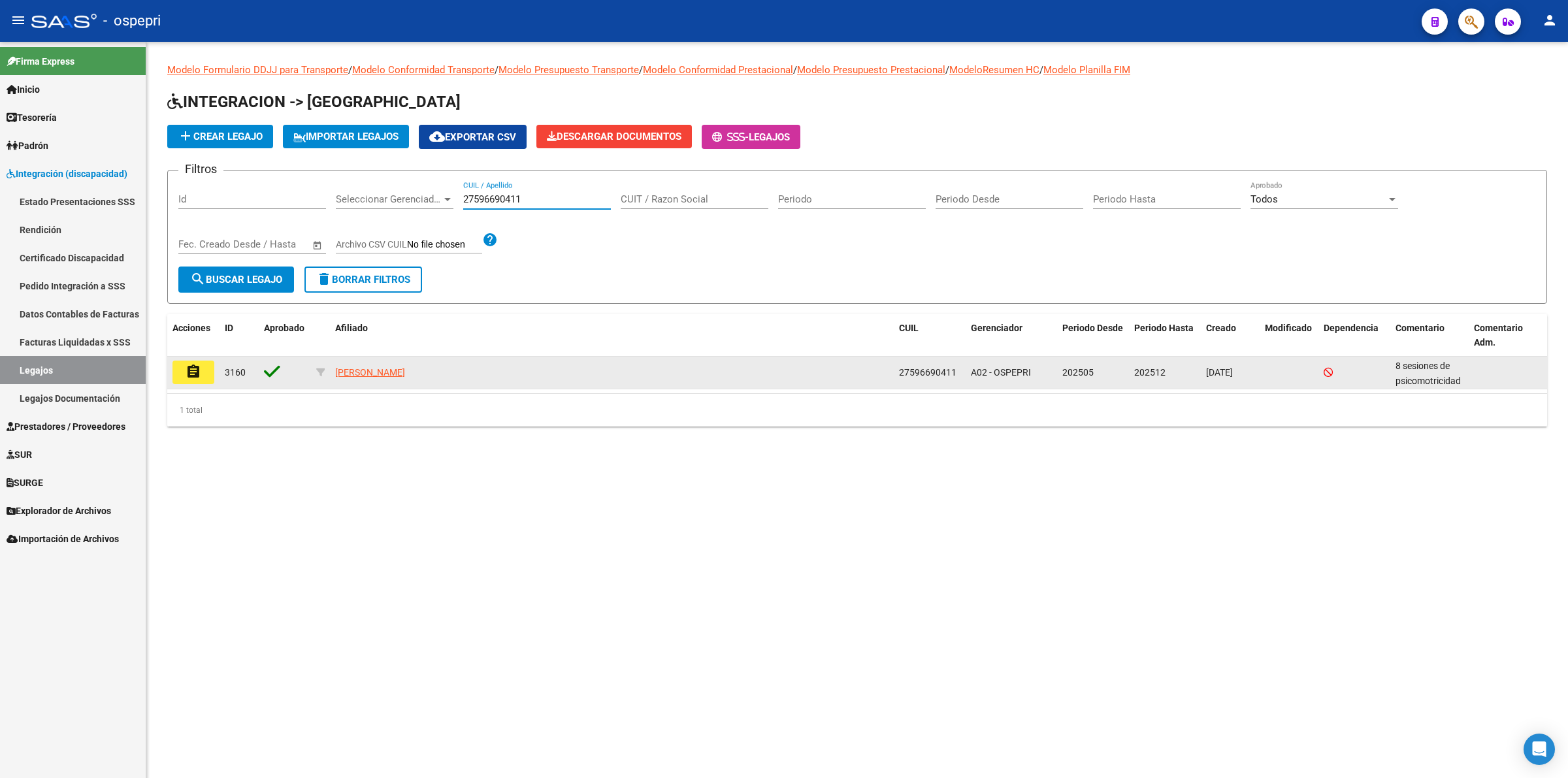
type input "27596690411"
click at [199, 369] on mat-icon "assignment" at bounding box center [193, 372] width 16 height 16
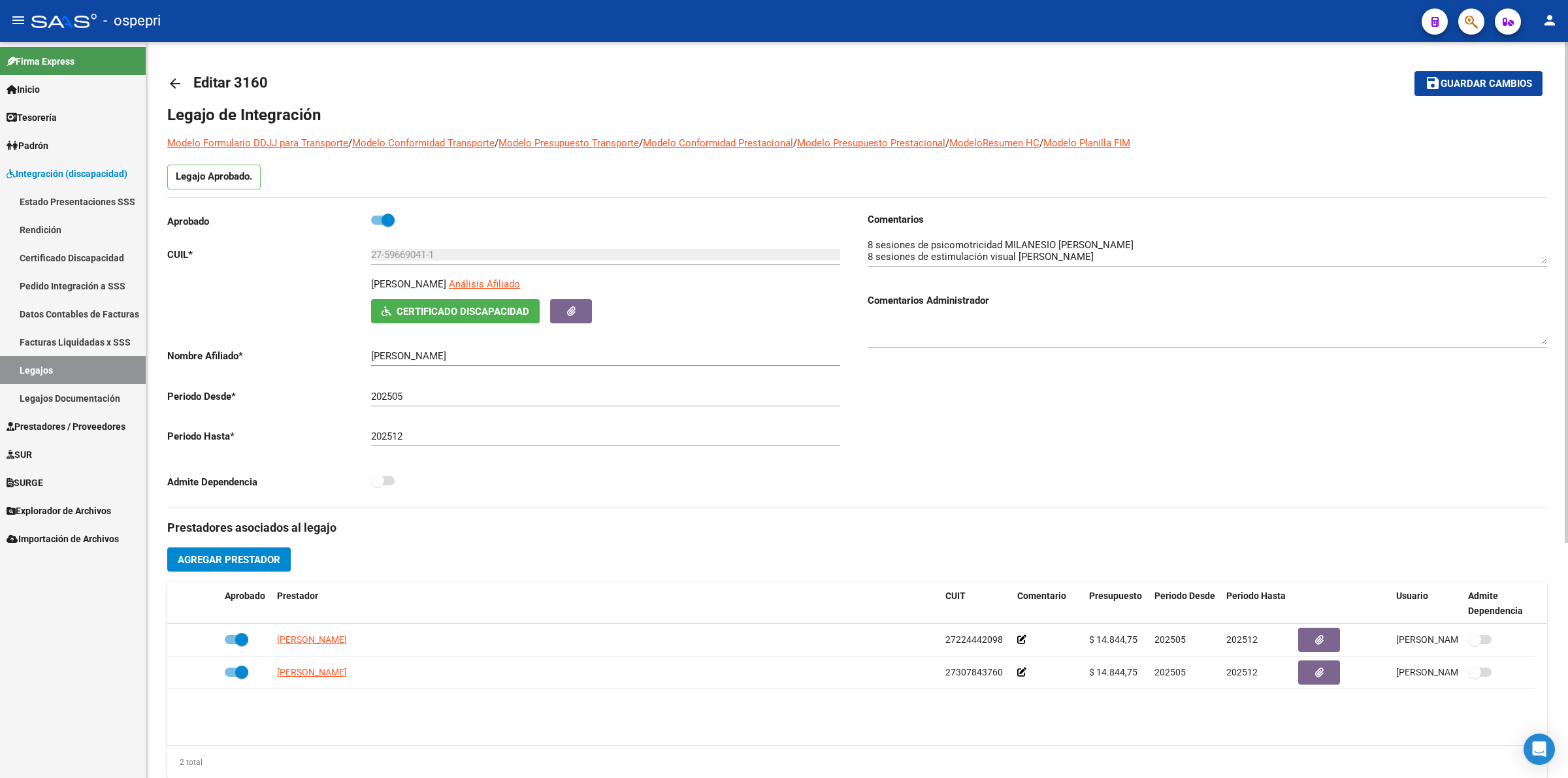
click at [180, 84] on mat-icon "arrow_back" at bounding box center [175, 83] width 16 height 16
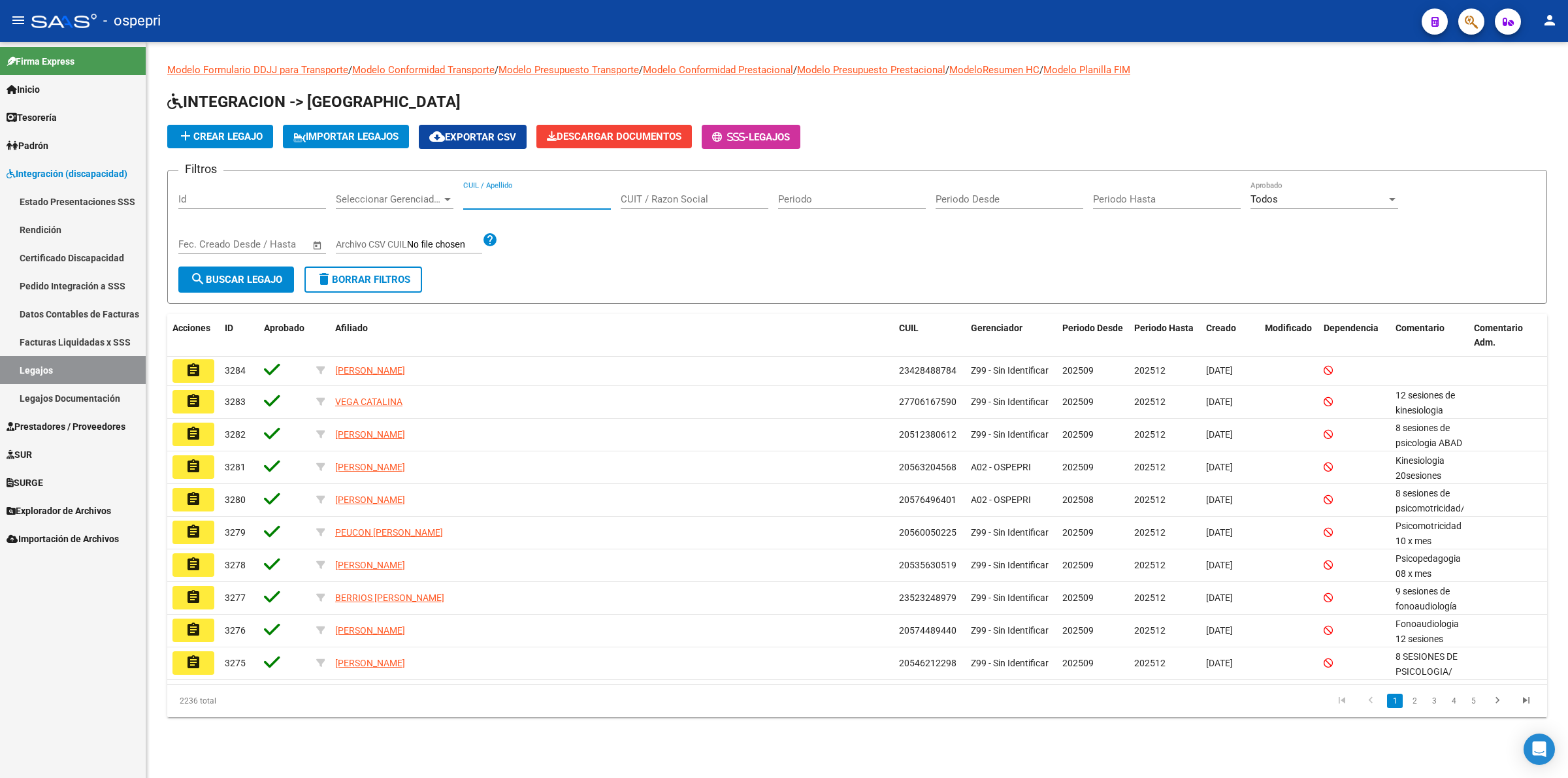
click at [508, 198] on input "CUIL / Apellido" at bounding box center [537, 199] width 147 height 12
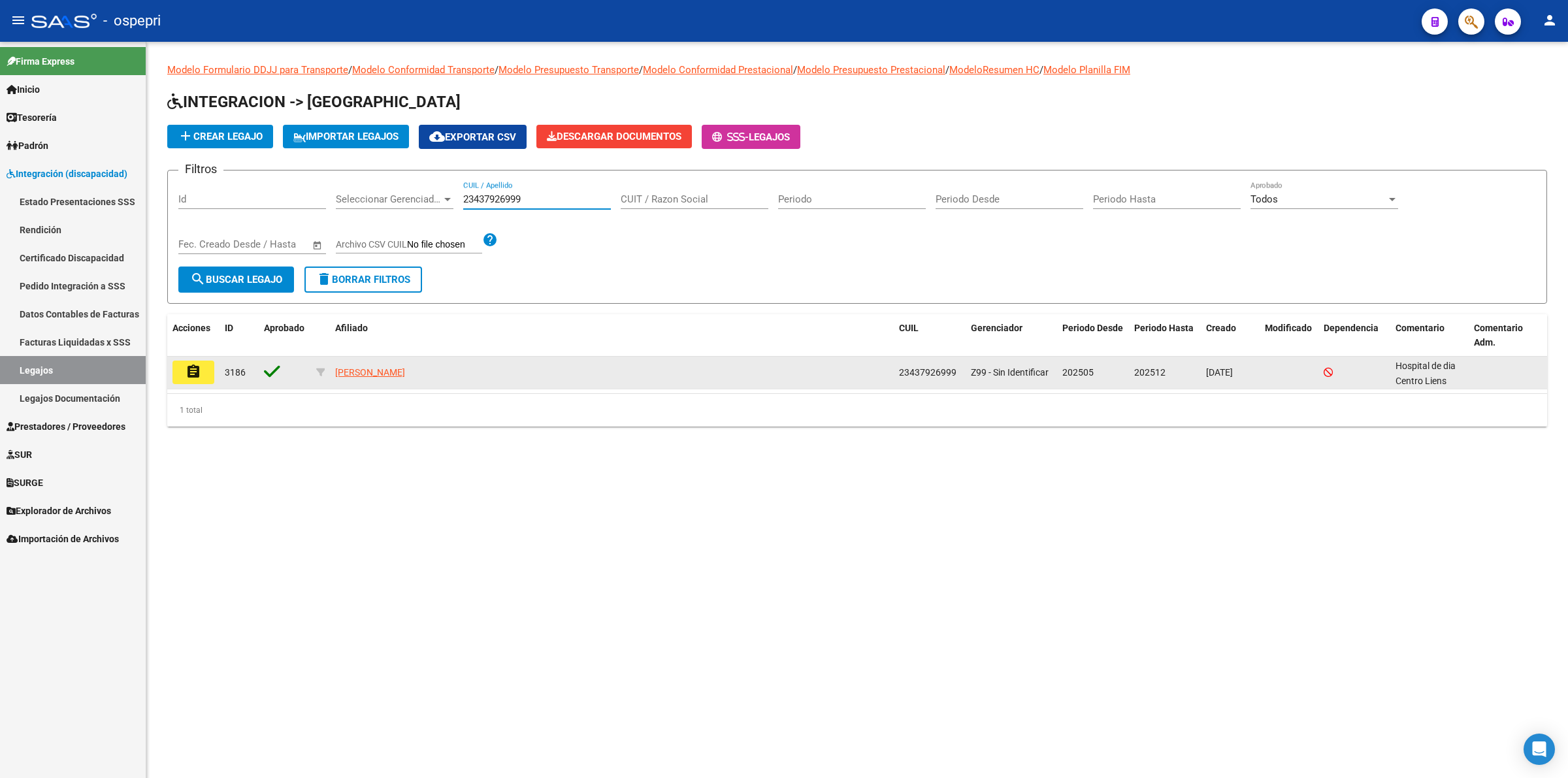
type input "23437926999"
click at [206, 372] on button "assignment" at bounding box center [193, 372] width 42 height 24
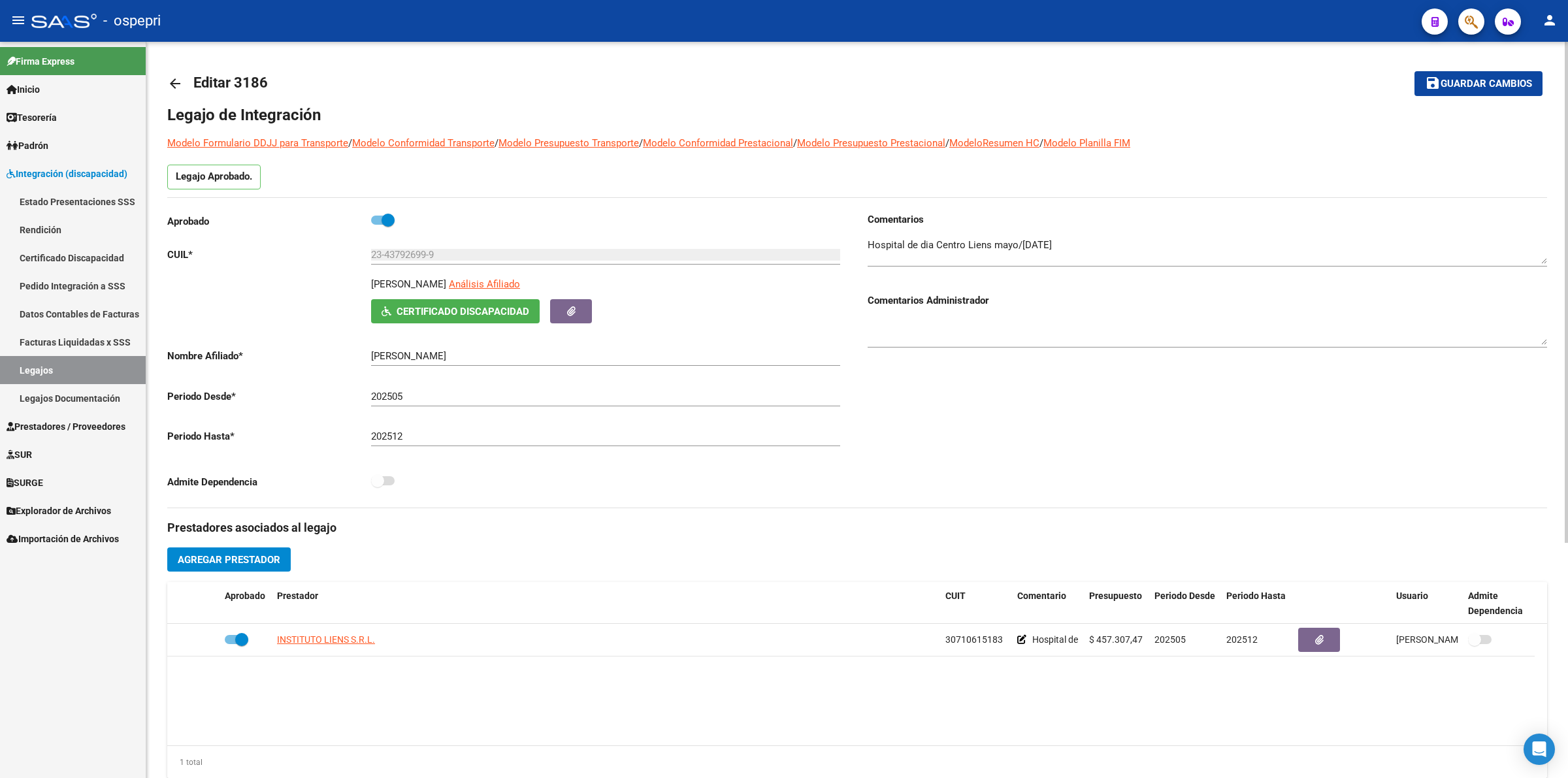
click at [175, 76] on mat-icon "arrow_back" at bounding box center [175, 83] width 16 height 16
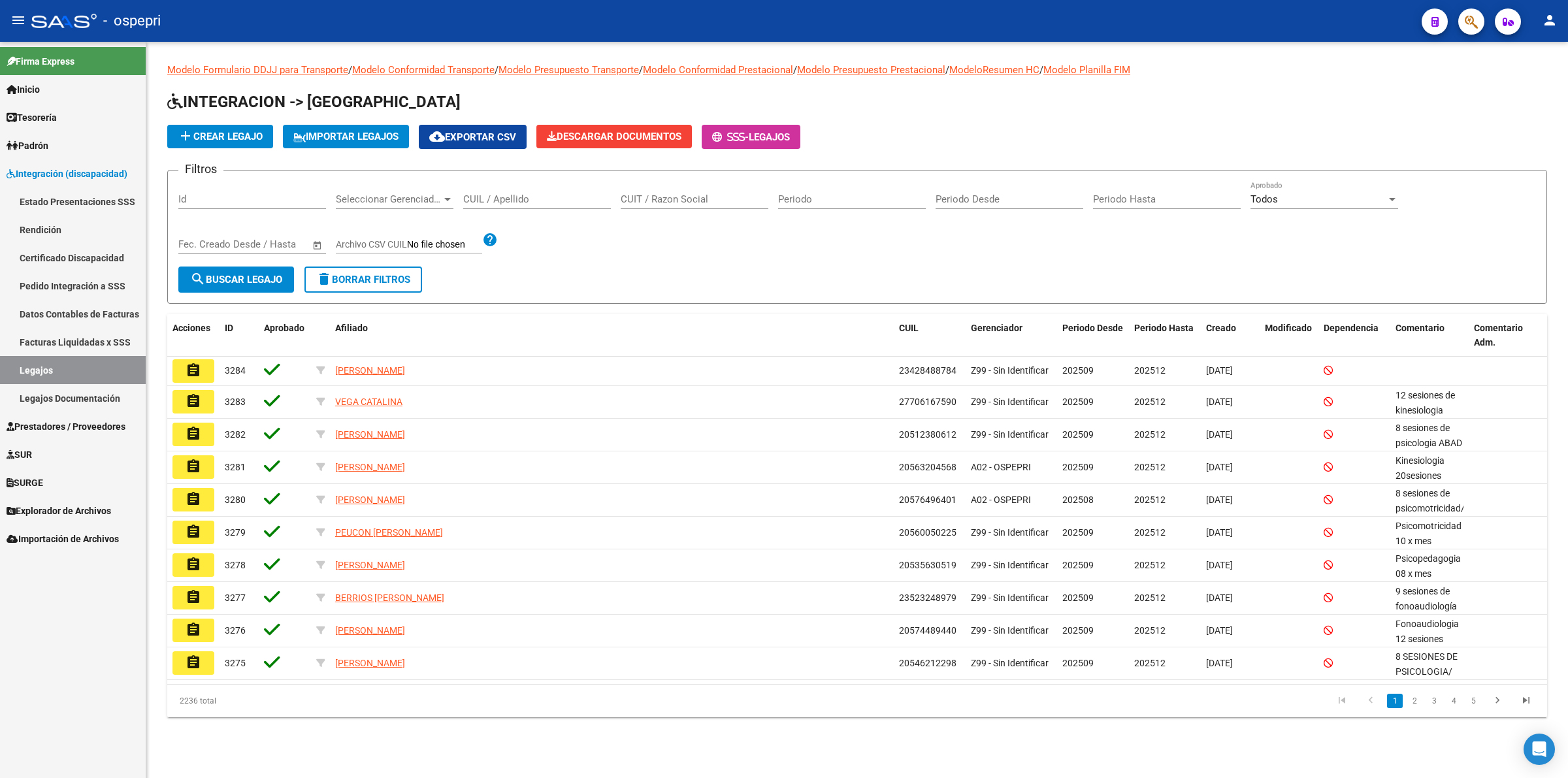
click at [510, 201] on input "CUIL / Apellido" at bounding box center [537, 199] width 147 height 12
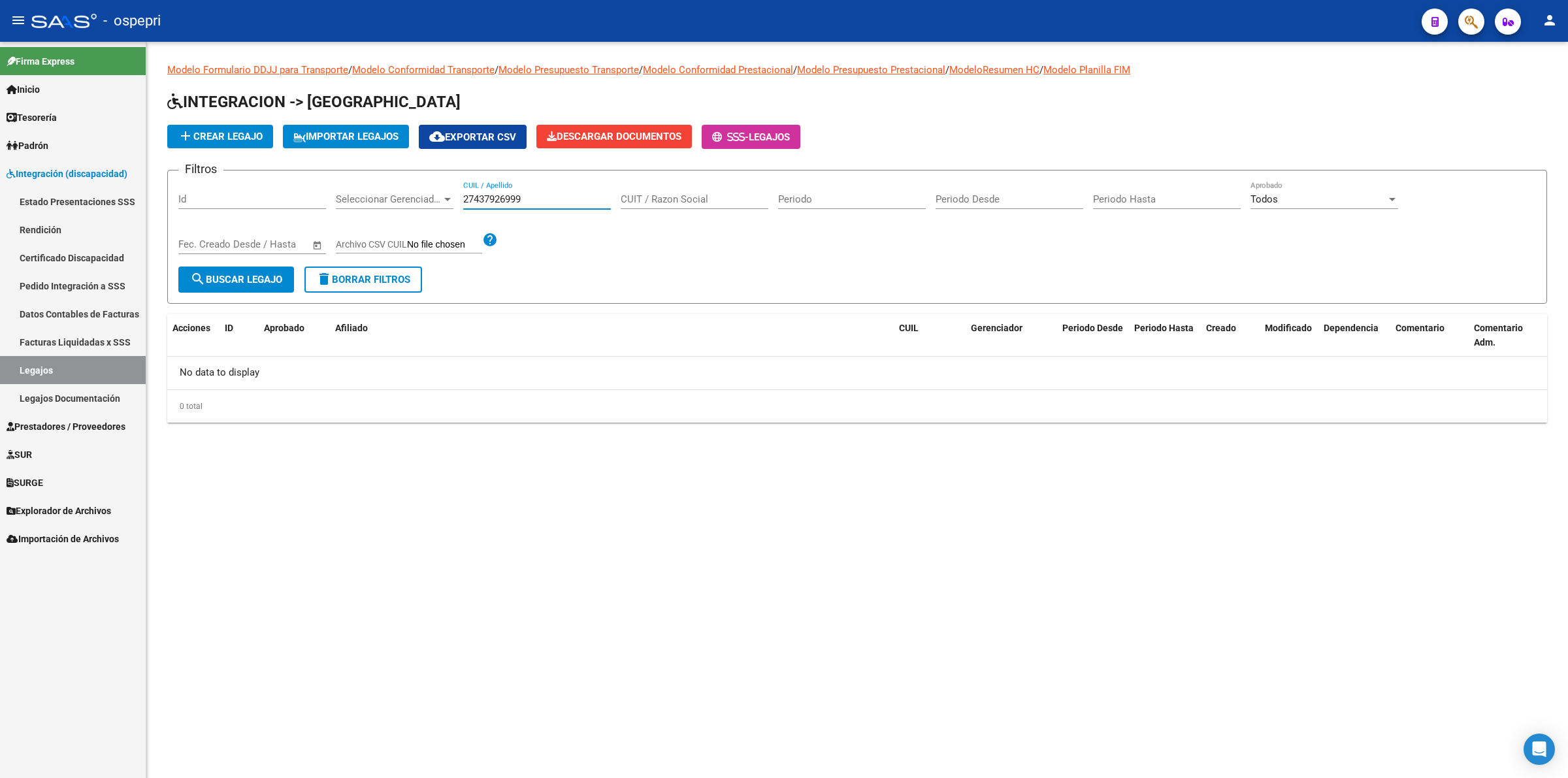
type input "27437926999"
drag, startPoint x: 555, startPoint y: 208, endPoint x: 367, endPoint y: 200, distance: 188.2
click at [367, 201] on div "Filtros Id Seleccionar Gerenciador Seleccionar Gerenciador 27437926999 CUIL / A…" at bounding box center [857, 224] width 1358 height 86
click at [539, 196] on input "27437926999" at bounding box center [537, 199] width 147 height 12
click at [541, 196] on input "27437926999" at bounding box center [537, 199] width 147 height 12
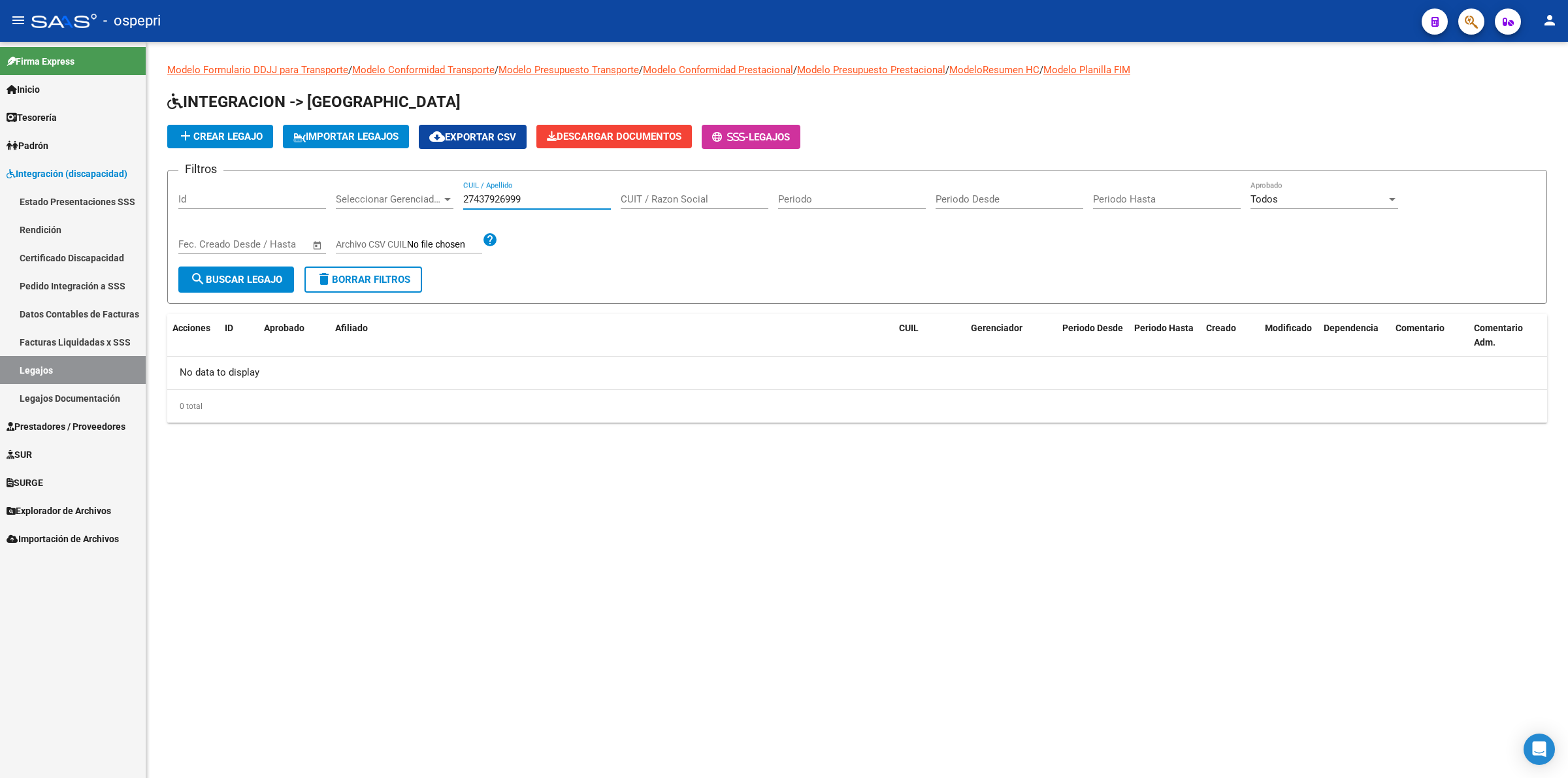
click at [541, 196] on input "27437926999" at bounding box center [537, 199] width 147 height 12
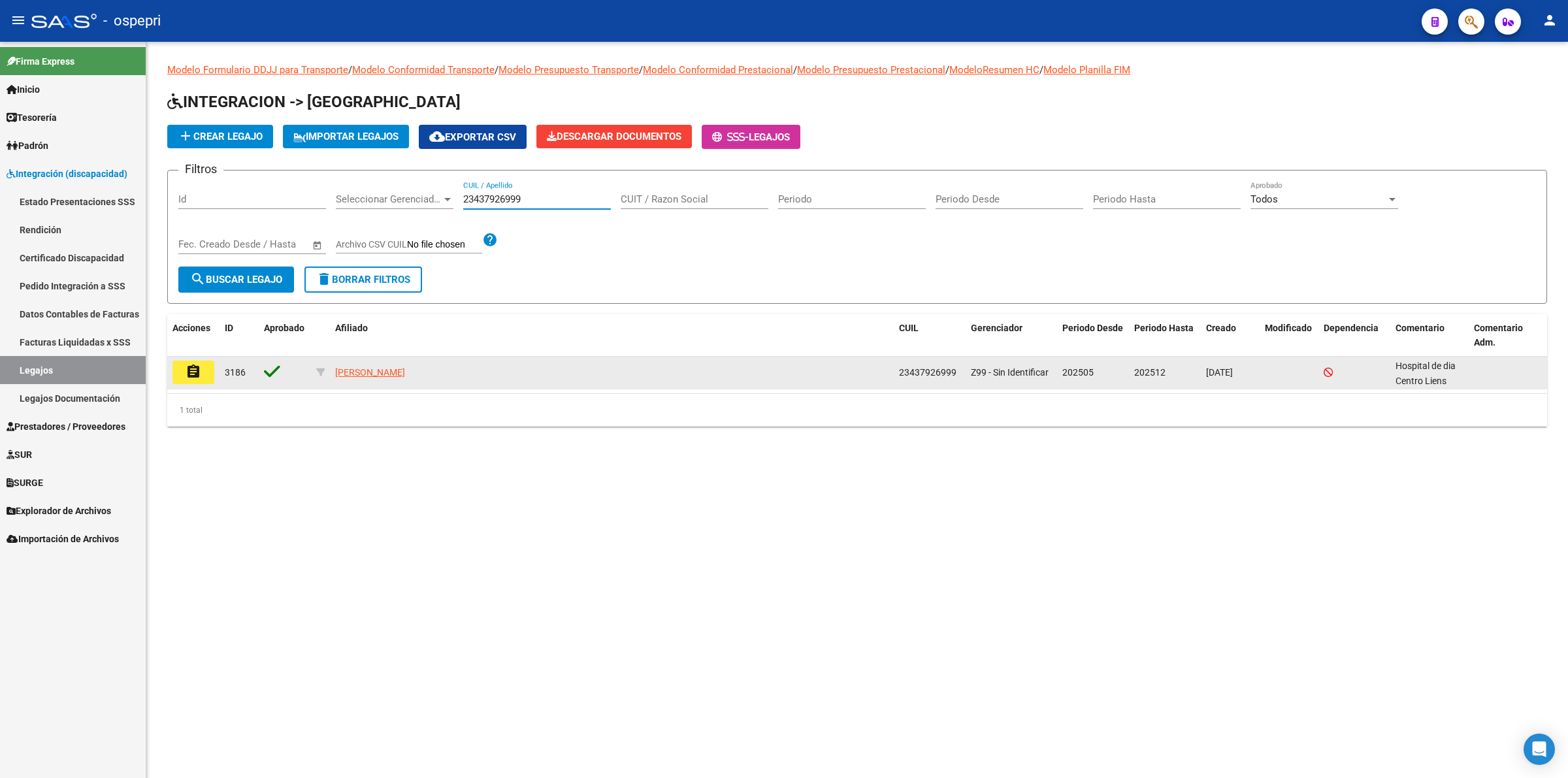
type input "23437926999"
click at [180, 371] on button "assignment" at bounding box center [193, 372] width 42 height 24
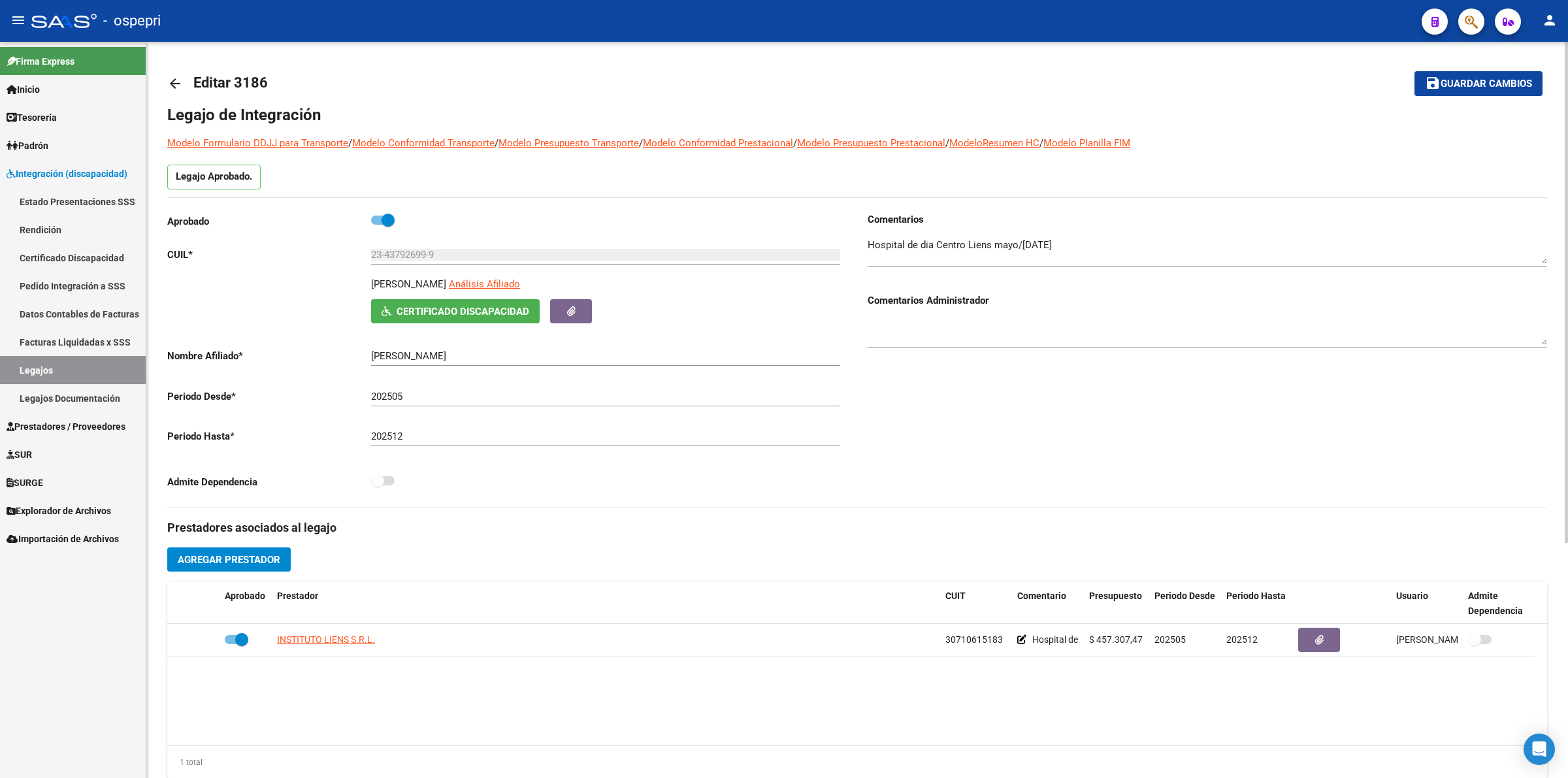
click at [174, 76] on mat-icon "arrow_back" at bounding box center [175, 83] width 16 height 16
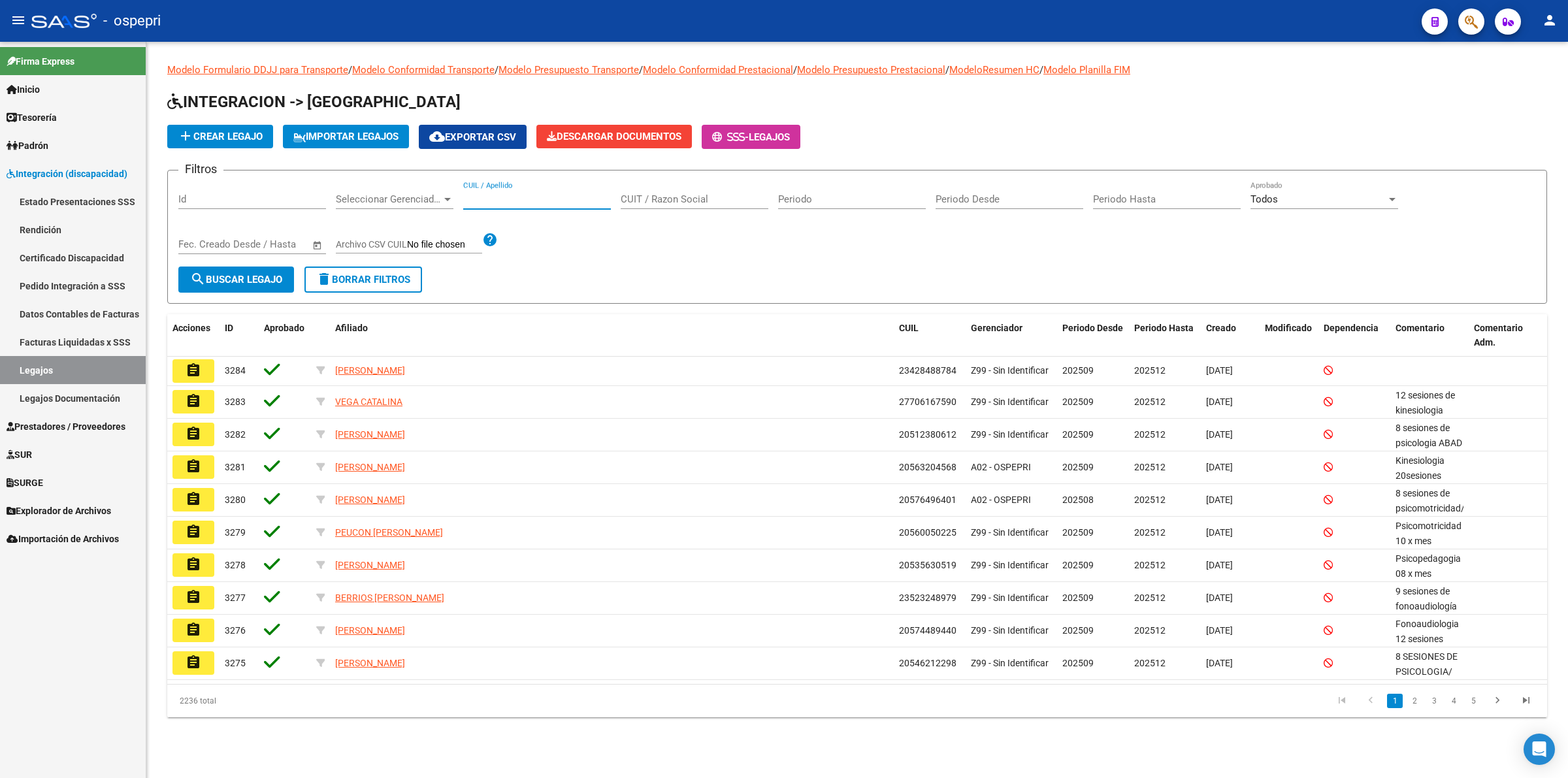
click at [555, 197] on input "CUIL / Apellido" at bounding box center [537, 199] width 147 height 12
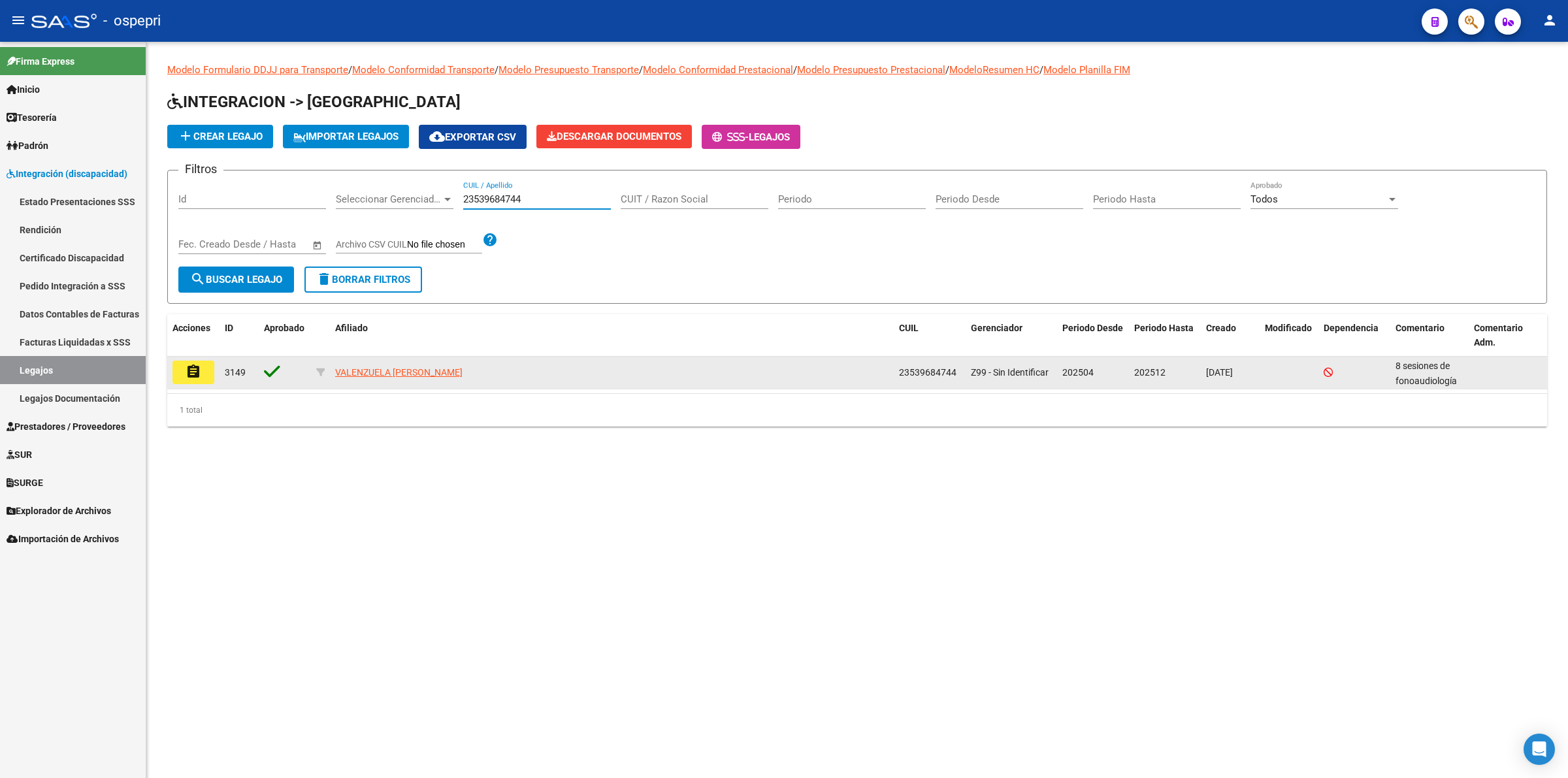
type input "23539684744"
click at [188, 369] on mat-icon "assignment" at bounding box center [193, 372] width 16 height 16
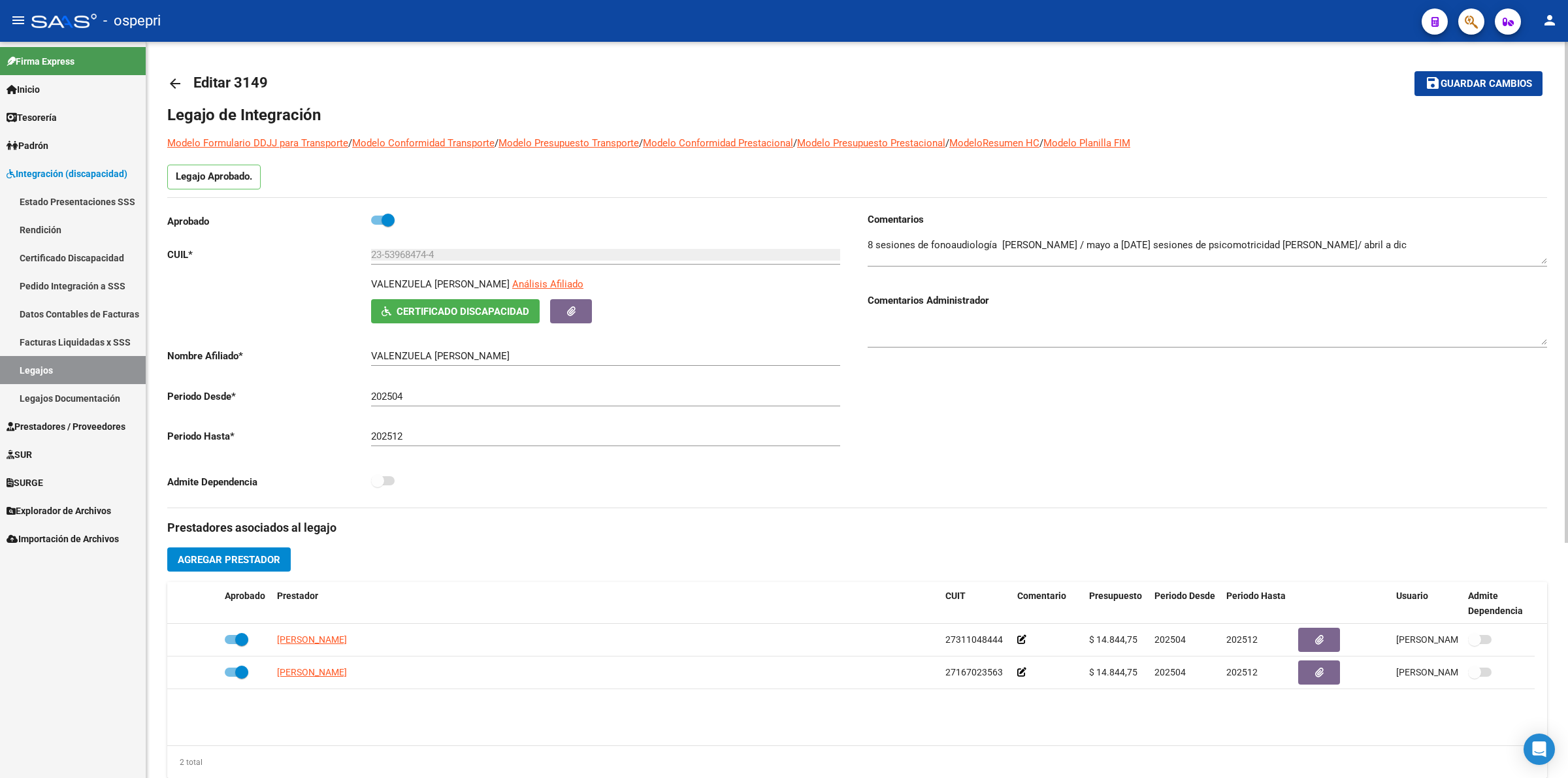
click at [173, 79] on mat-icon "arrow_back" at bounding box center [175, 83] width 16 height 16
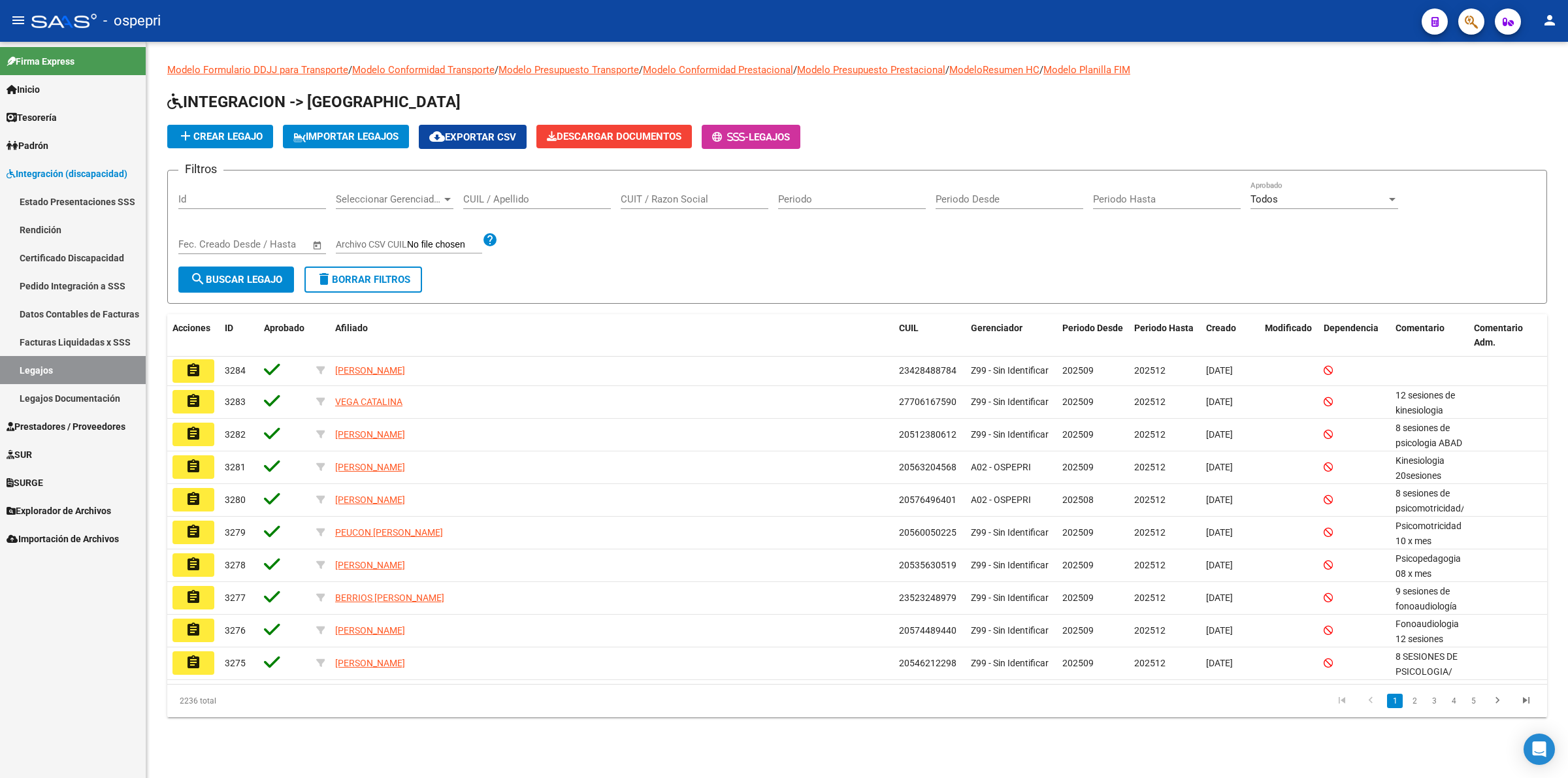
drag, startPoint x: 487, startPoint y: 190, endPoint x: 492, endPoint y: 196, distance: 7.8
click at [489, 191] on div "CUIL / Apellido" at bounding box center [537, 194] width 147 height 28
click at [494, 196] on input "CUIL / Apellido" at bounding box center [537, 199] width 147 height 12
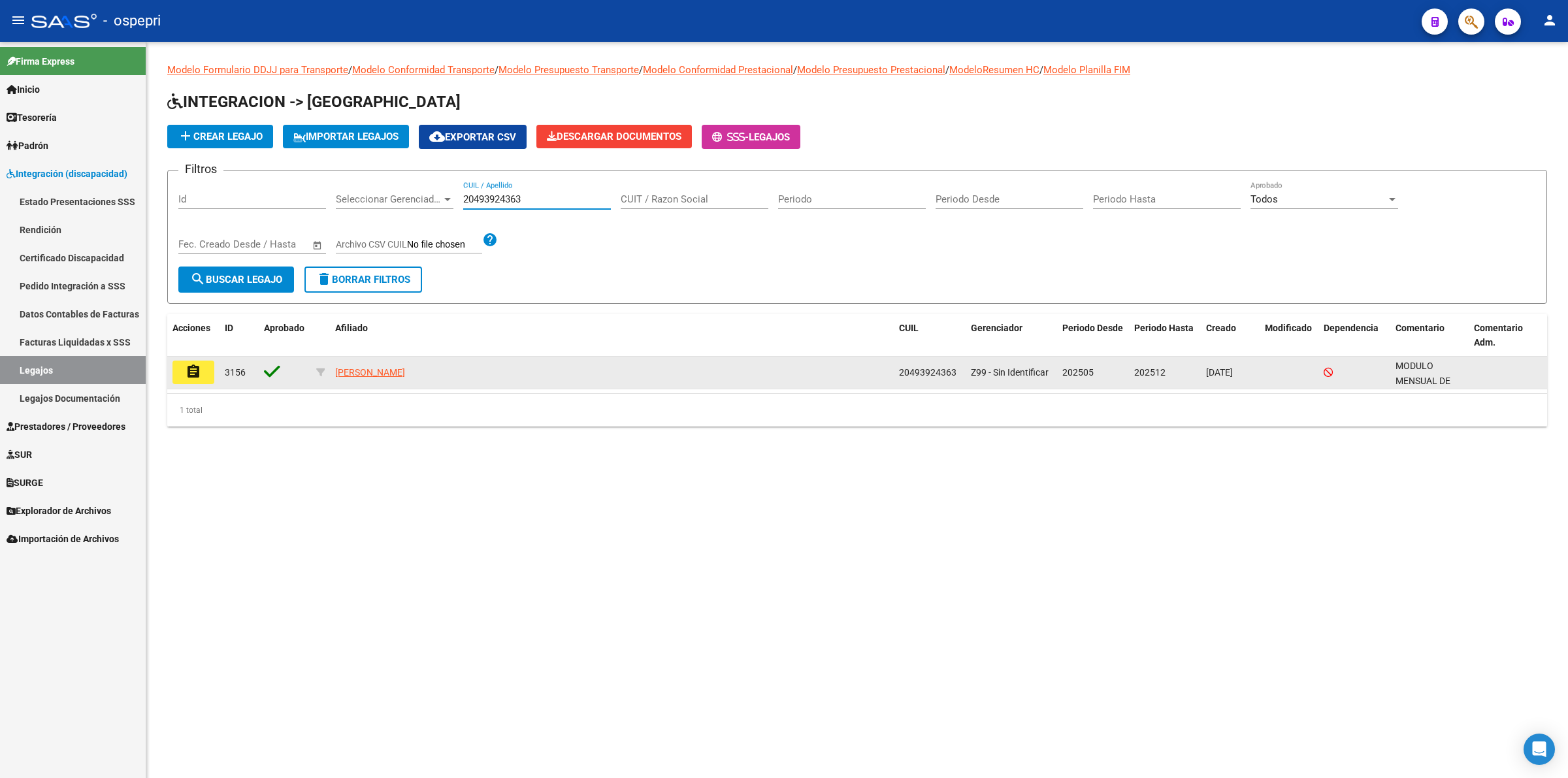
type input "20493924363"
click at [193, 370] on mat-icon "assignment" at bounding box center [193, 372] width 16 height 16
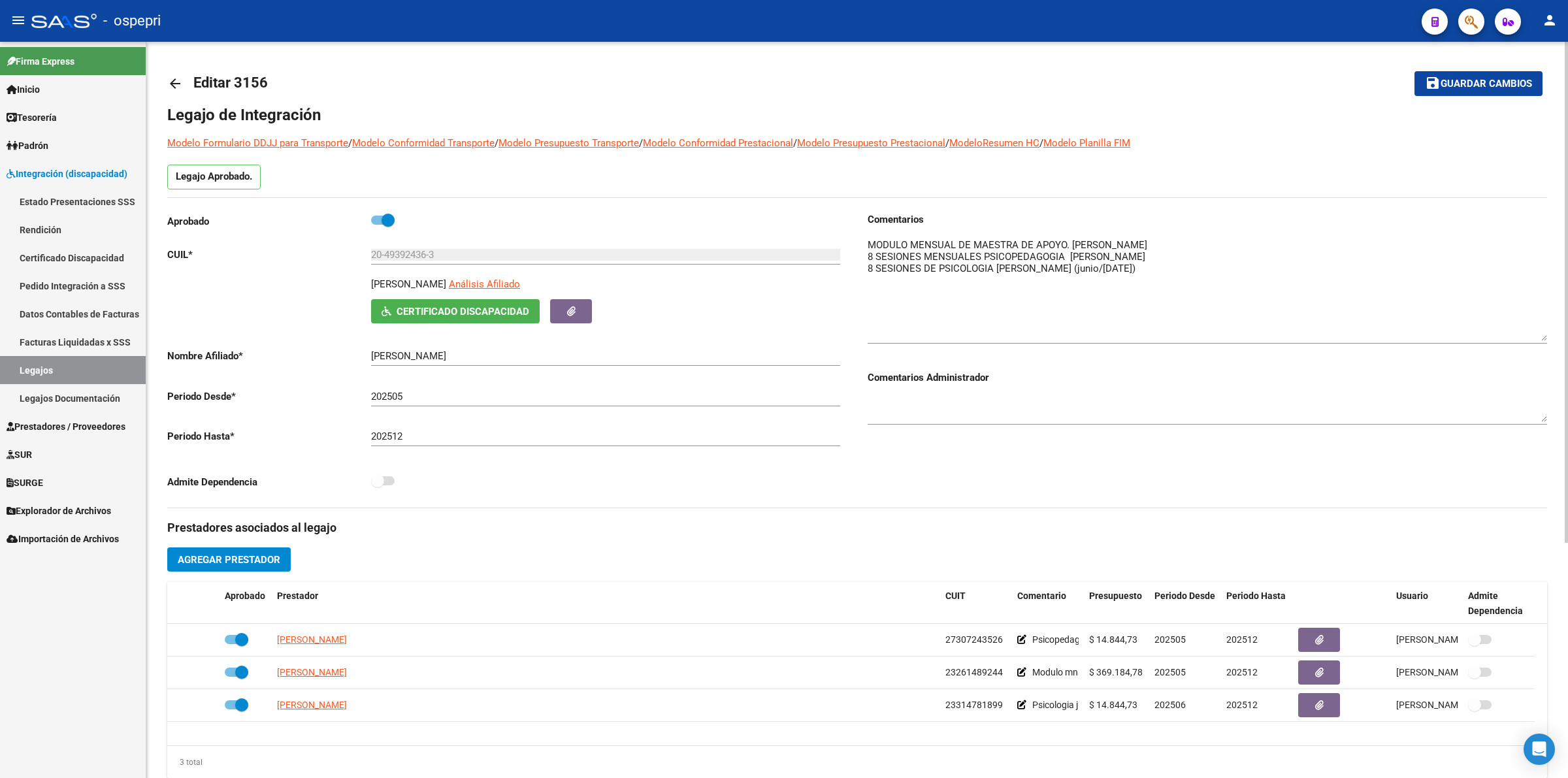
drag, startPoint x: 1544, startPoint y: 255, endPoint x: 1549, endPoint y: 322, distance: 67.2
click at [1547, 325] on div "arrow_back Editar 3156 save Guardar cambios Legajo de Integración Modelo Formul…" at bounding box center [857, 582] width 1422 height 1081
click at [174, 77] on mat-icon "arrow_back" at bounding box center [175, 83] width 16 height 16
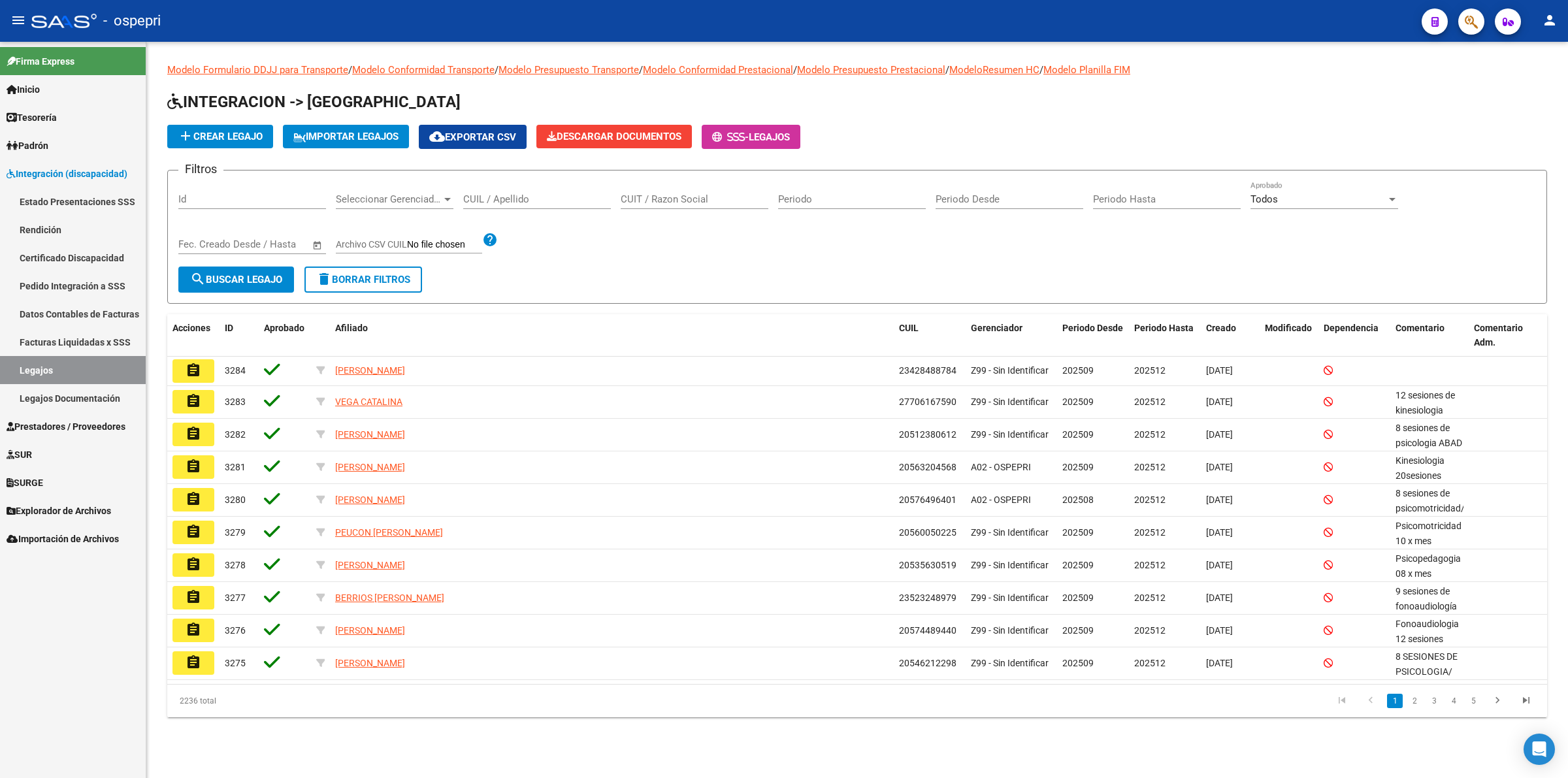
click at [555, 203] on div "CUIL / Apellido" at bounding box center [537, 194] width 147 height 28
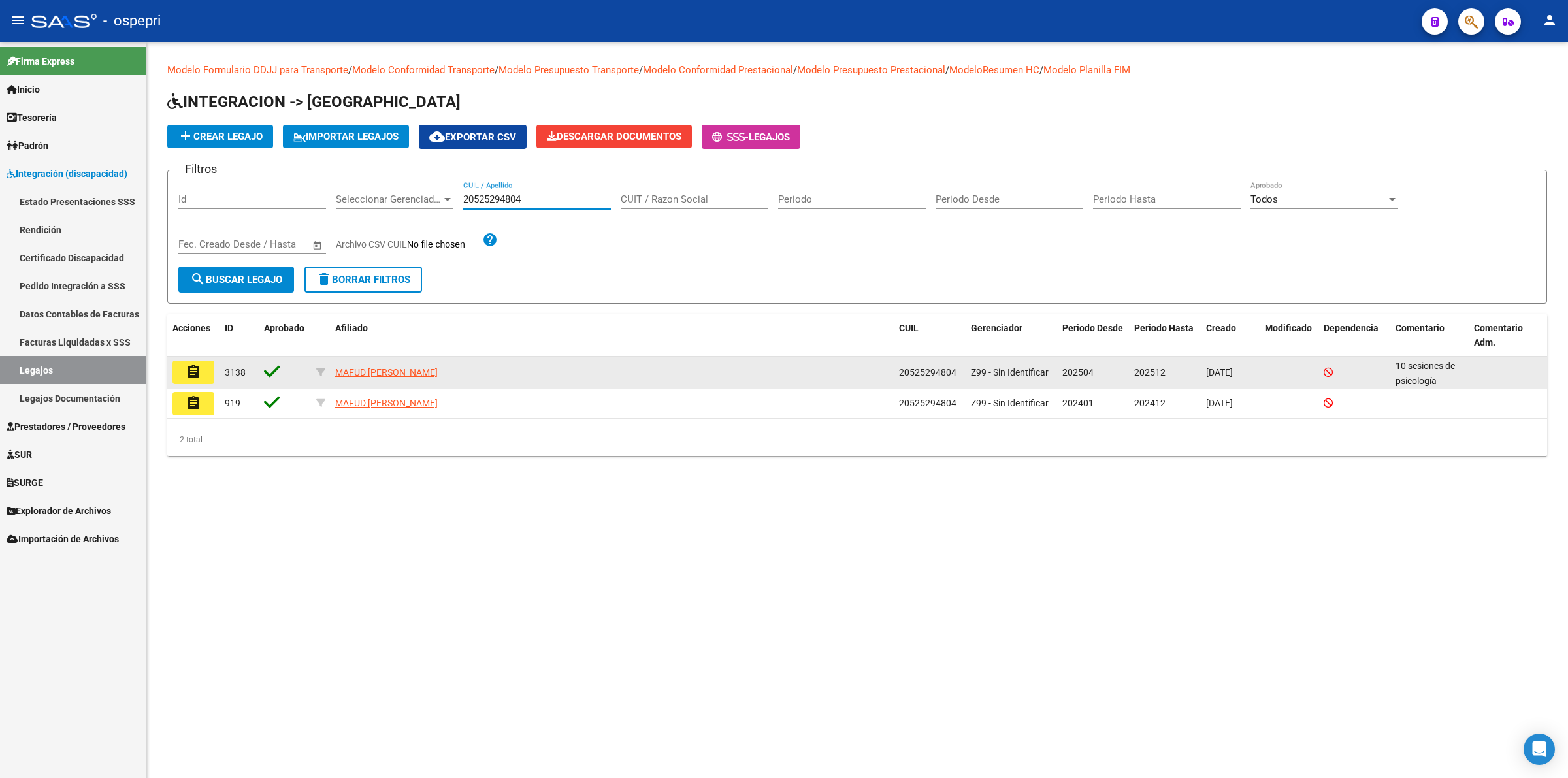
type input "20525294804"
drag, startPoint x: 213, startPoint y: 364, endPoint x: 203, endPoint y: 372, distance: 12.8
click at [209, 368] on button "assignment" at bounding box center [193, 372] width 42 height 24
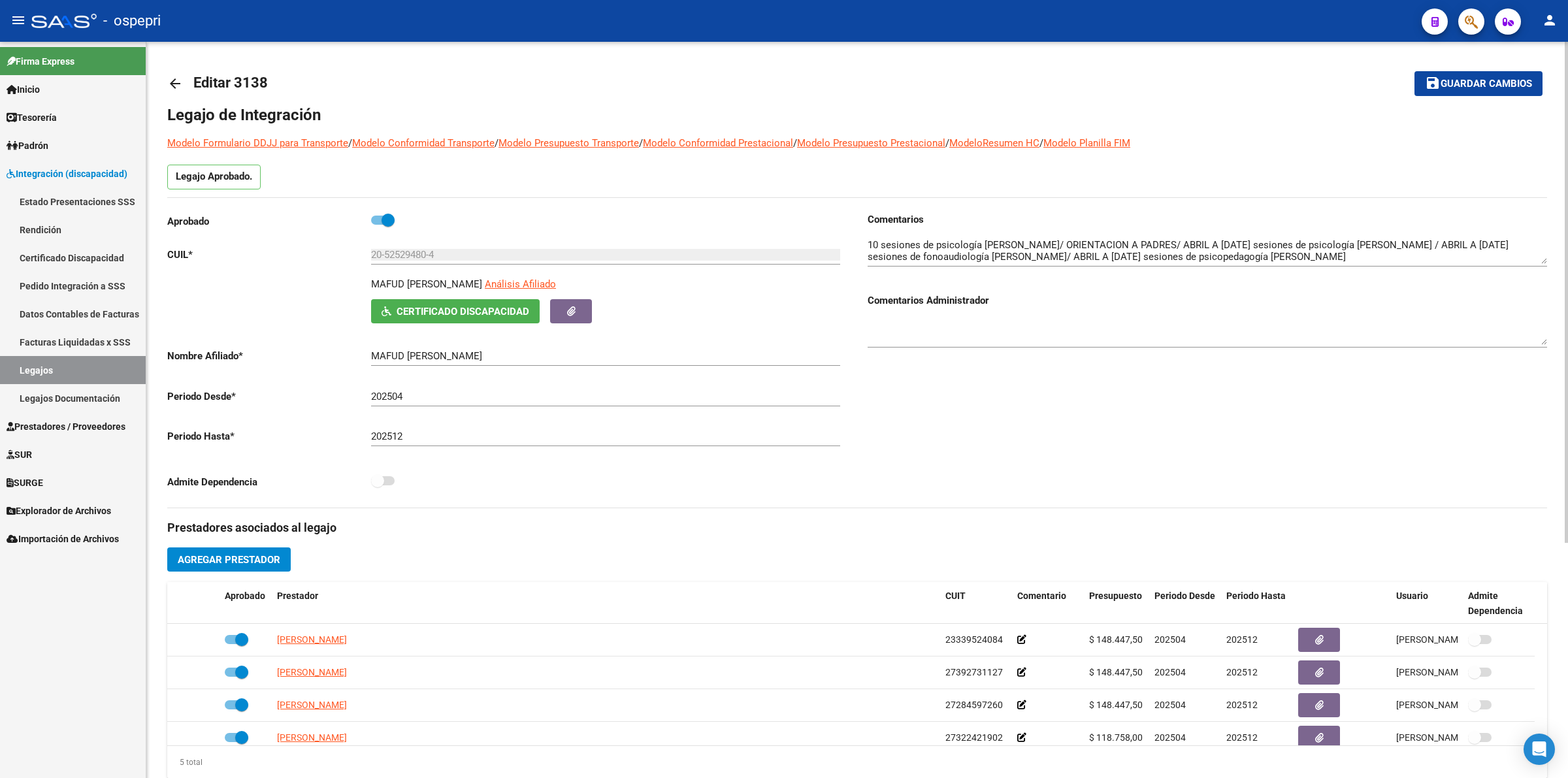
click at [171, 87] on mat-icon "arrow_back" at bounding box center [175, 83] width 16 height 16
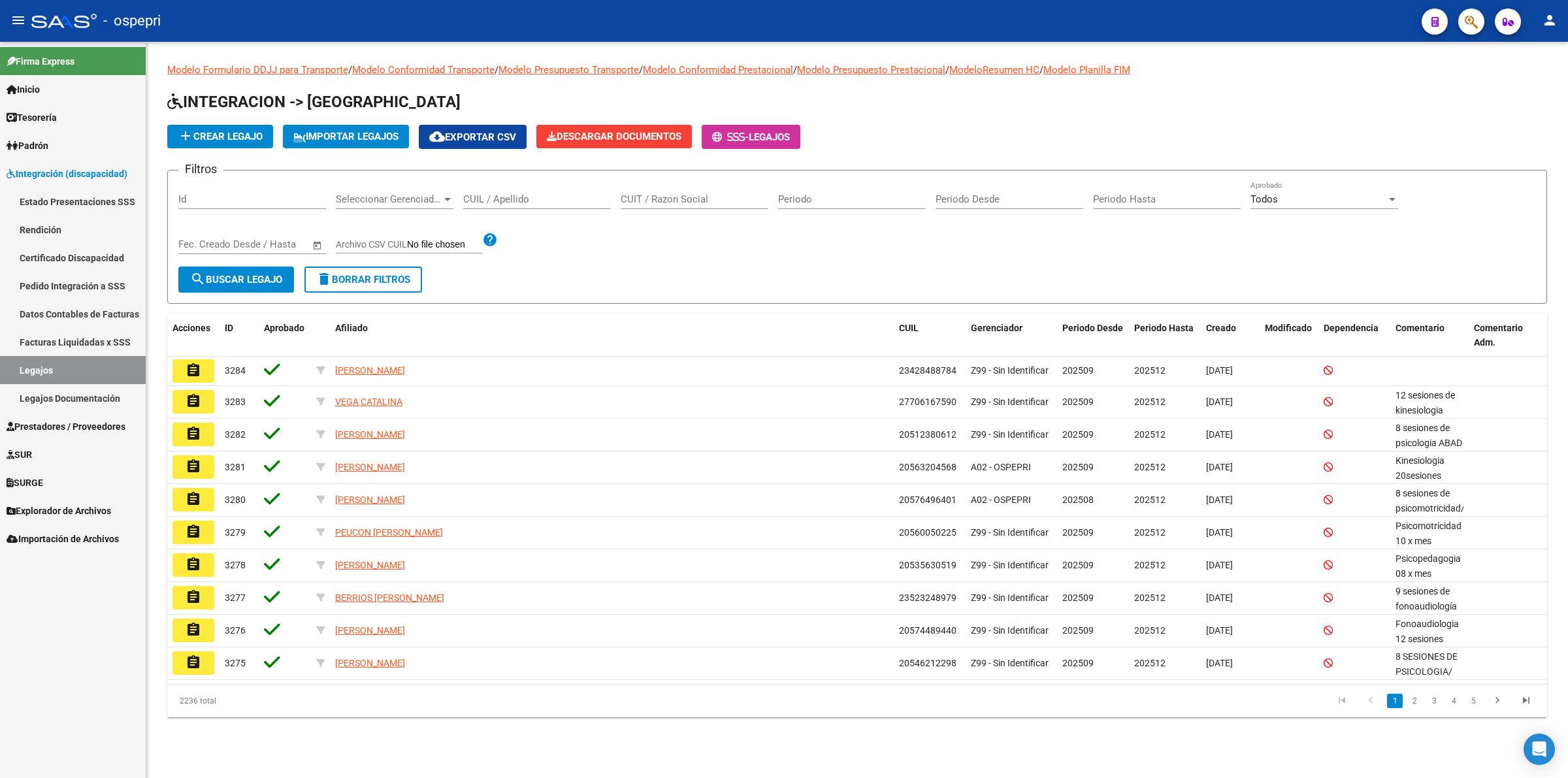
click at [511, 203] on input "CUIL / Apellido" at bounding box center [537, 199] width 147 height 12
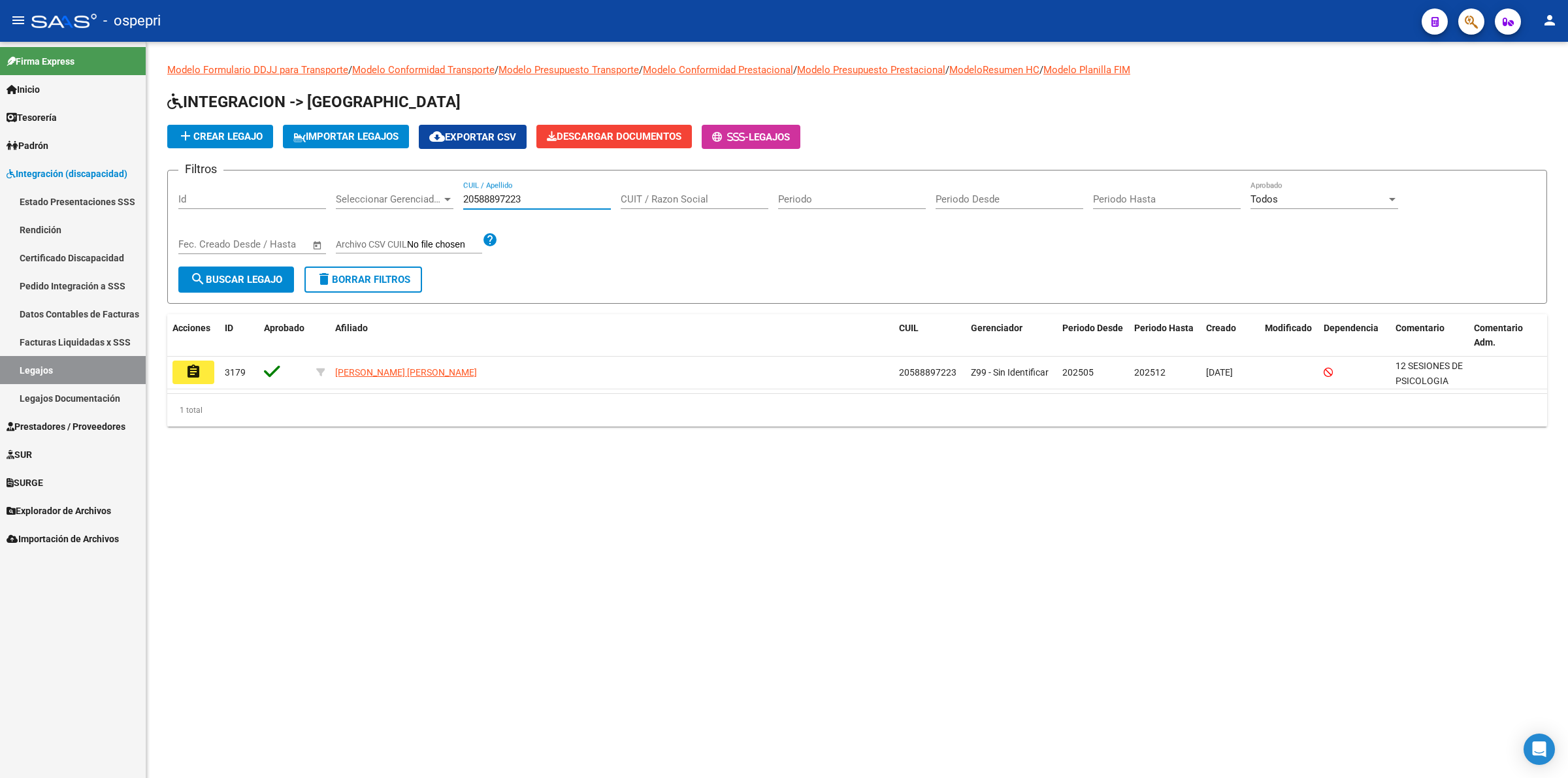
type input "20588897223"
click at [165, 367] on div "Modelo Formulario DDJJ para Transporte / Modelo Conformidad Transporte / Modelo…" at bounding box center [857, 255] width 1422 height 426
click at [203, 366] on button "assignment" at bounding box center [193, 372] width 42 height 24
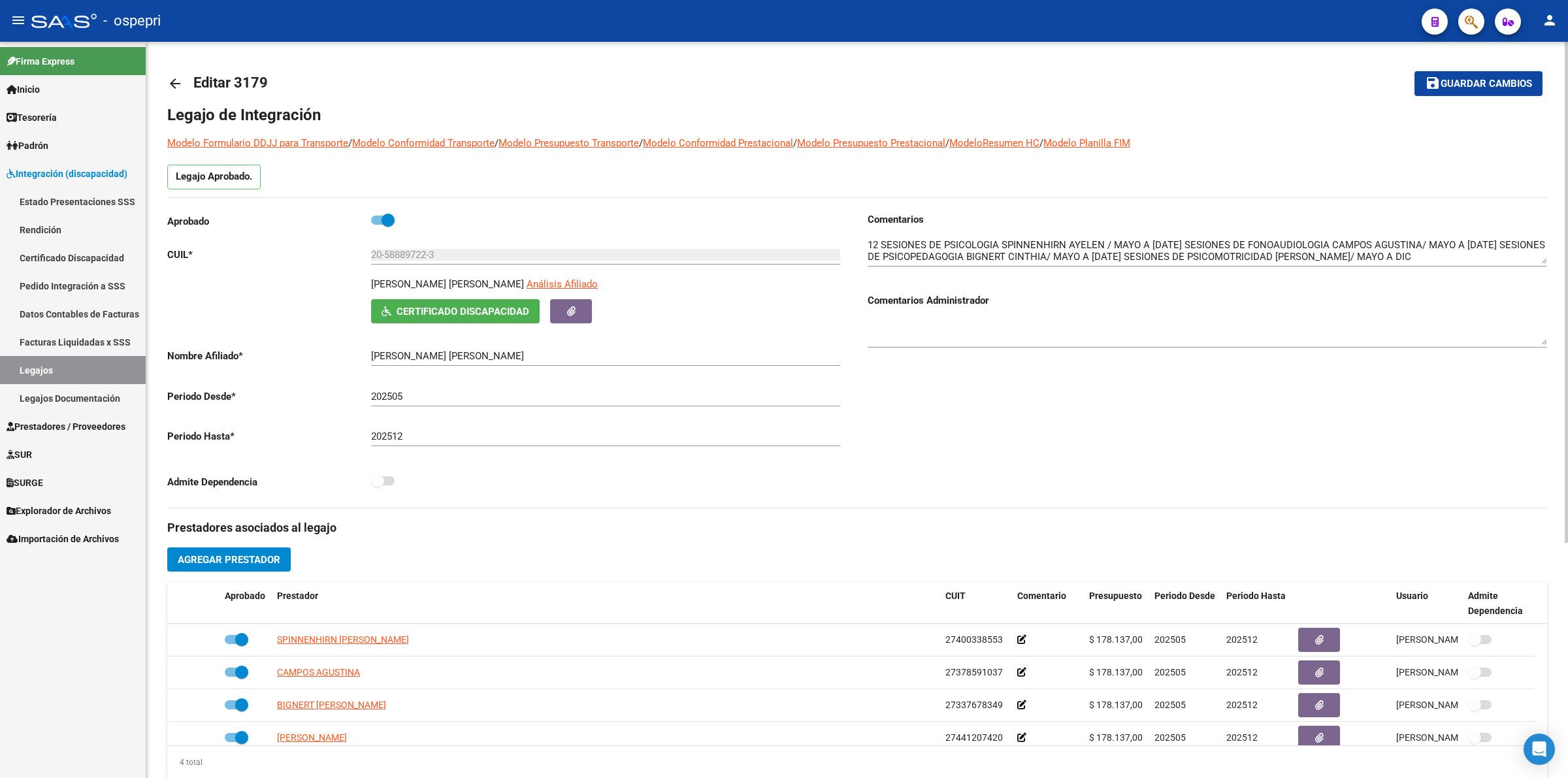
click at [174, 84] on mat-icon "arrow_back" at bounding box center [175, 83] width 16 height 16
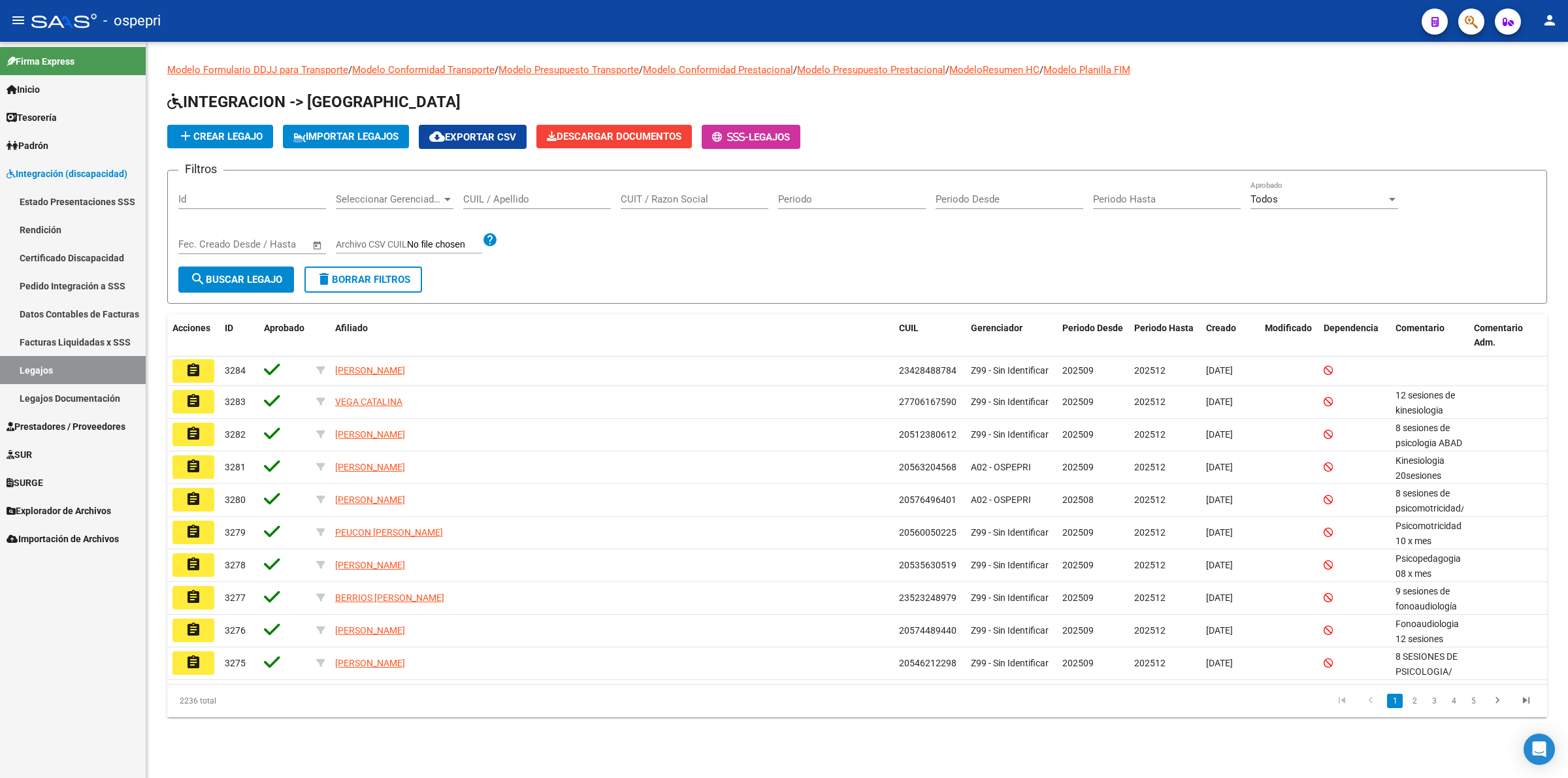
click at [538, 198] on input "CUIL / Apellido" at bounding box center [537, 199] width 147 height 12
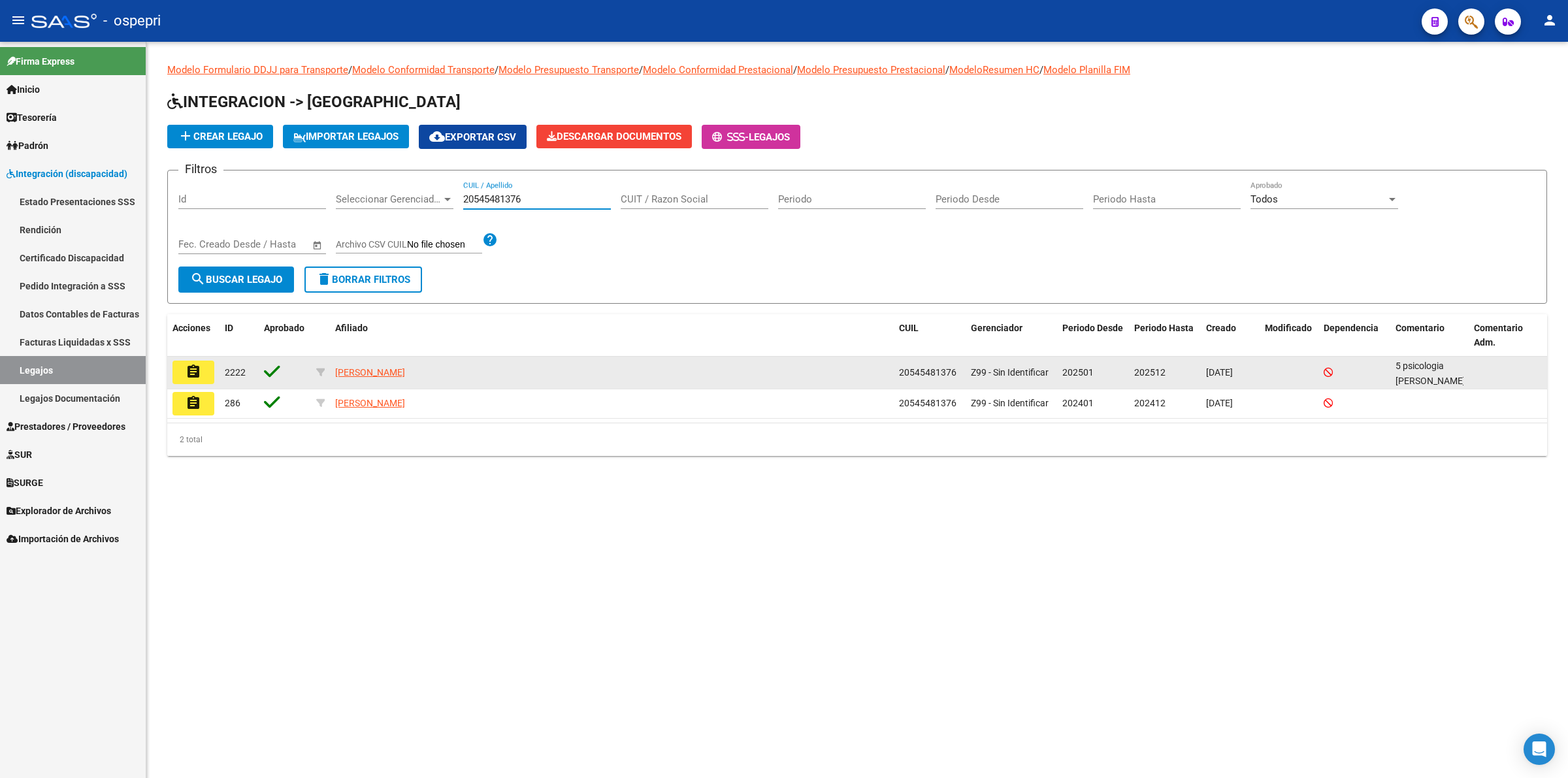
type input "20545481376"
click at [203, 366] on button "assignment" at bounding box center [193, 372] width 42 height 24
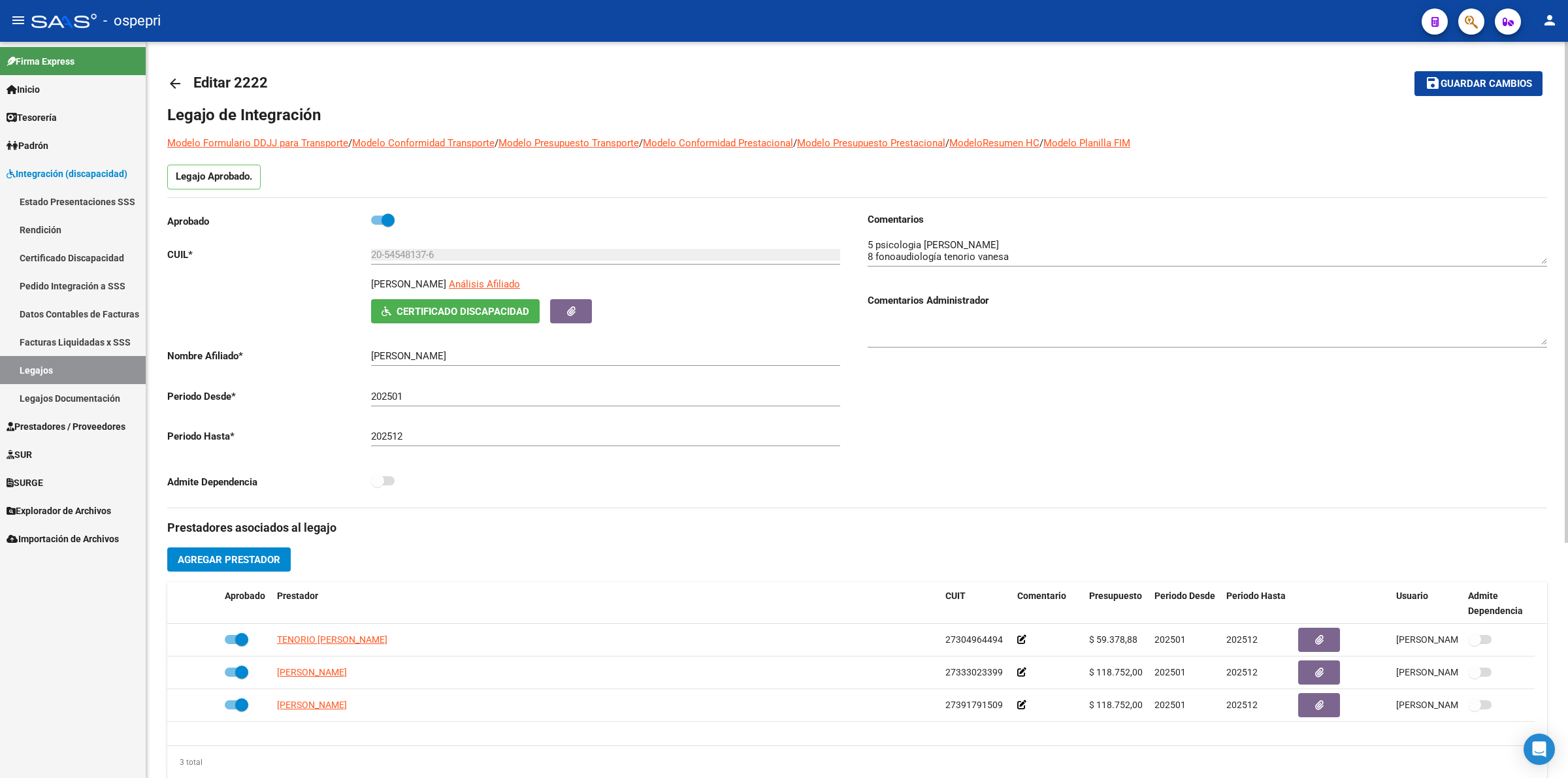
click at [168, 79] on mat-icon "arrow_back" at bounding box center [175, 83] width 16 height 16
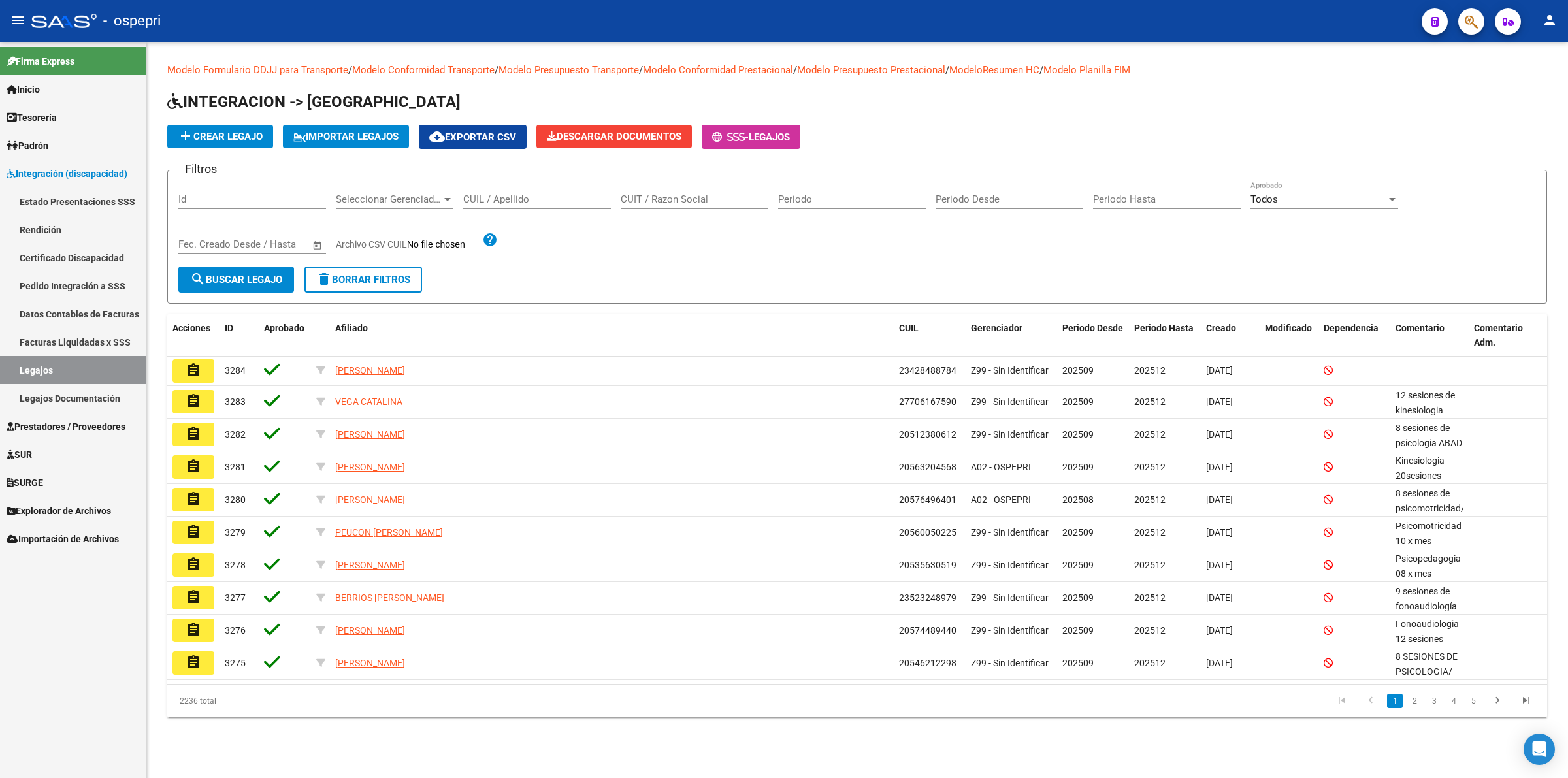
click at [519, 193] on input "CUIL / Apellido" at bounding box center [537, 199] width 147 height 12
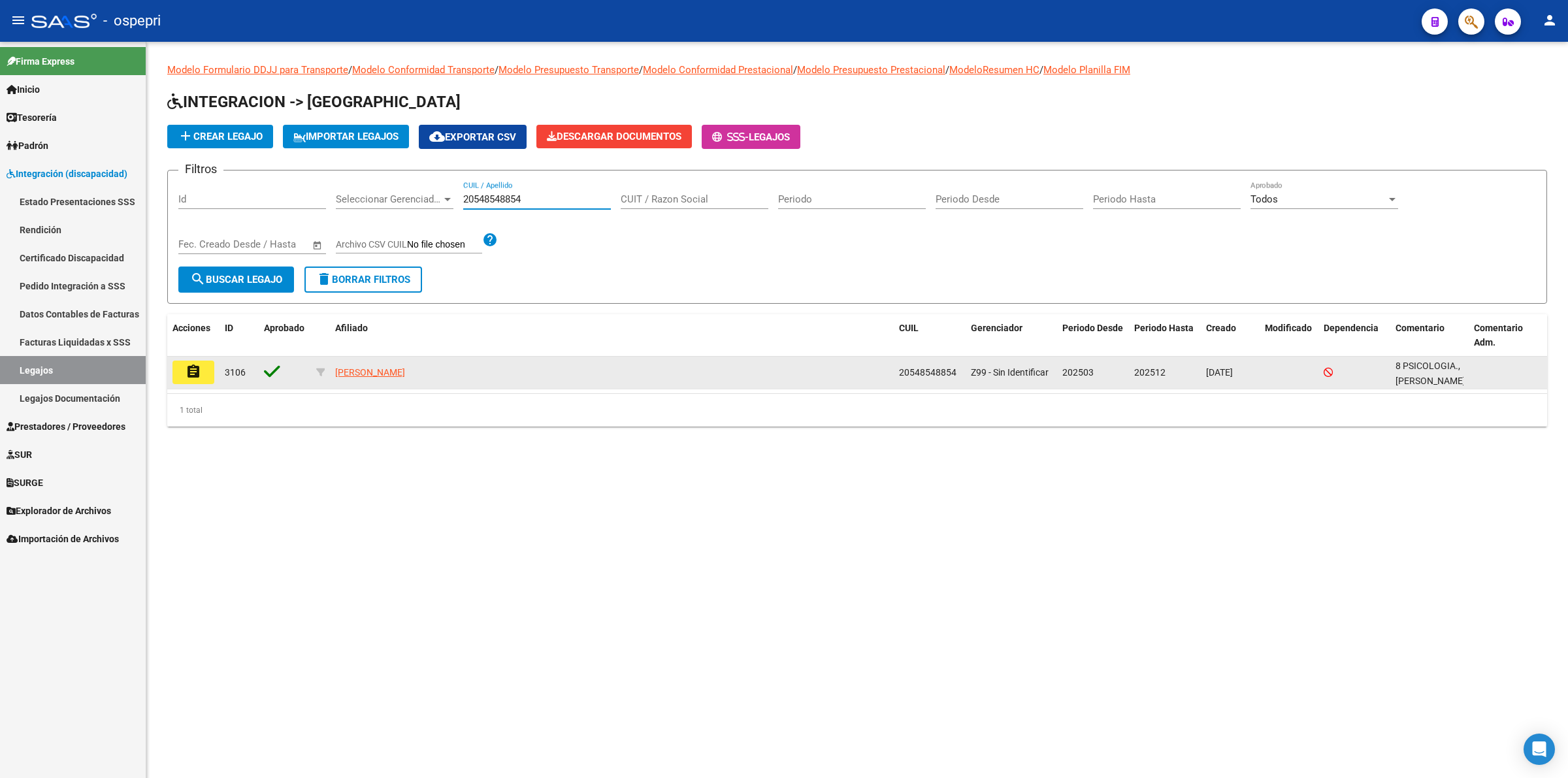
type input "20548548854"
click at [186, 367] on mat-icon "assignment" at bounding box center [193, 372] width 16 height 16
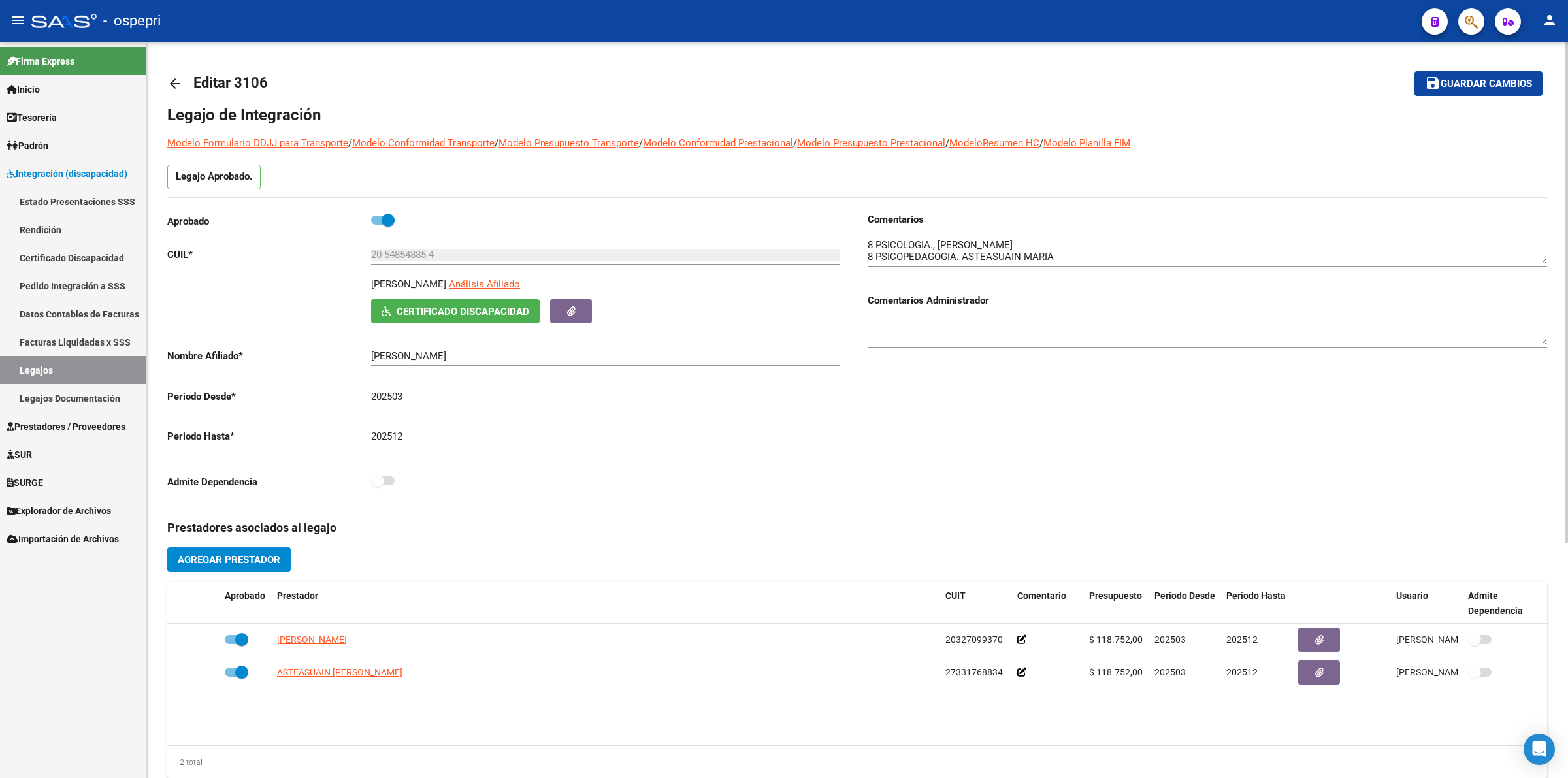
click at [174, 82] on mat-icon "arrow_back" at bounding box center [175, 83] width 16 height 16
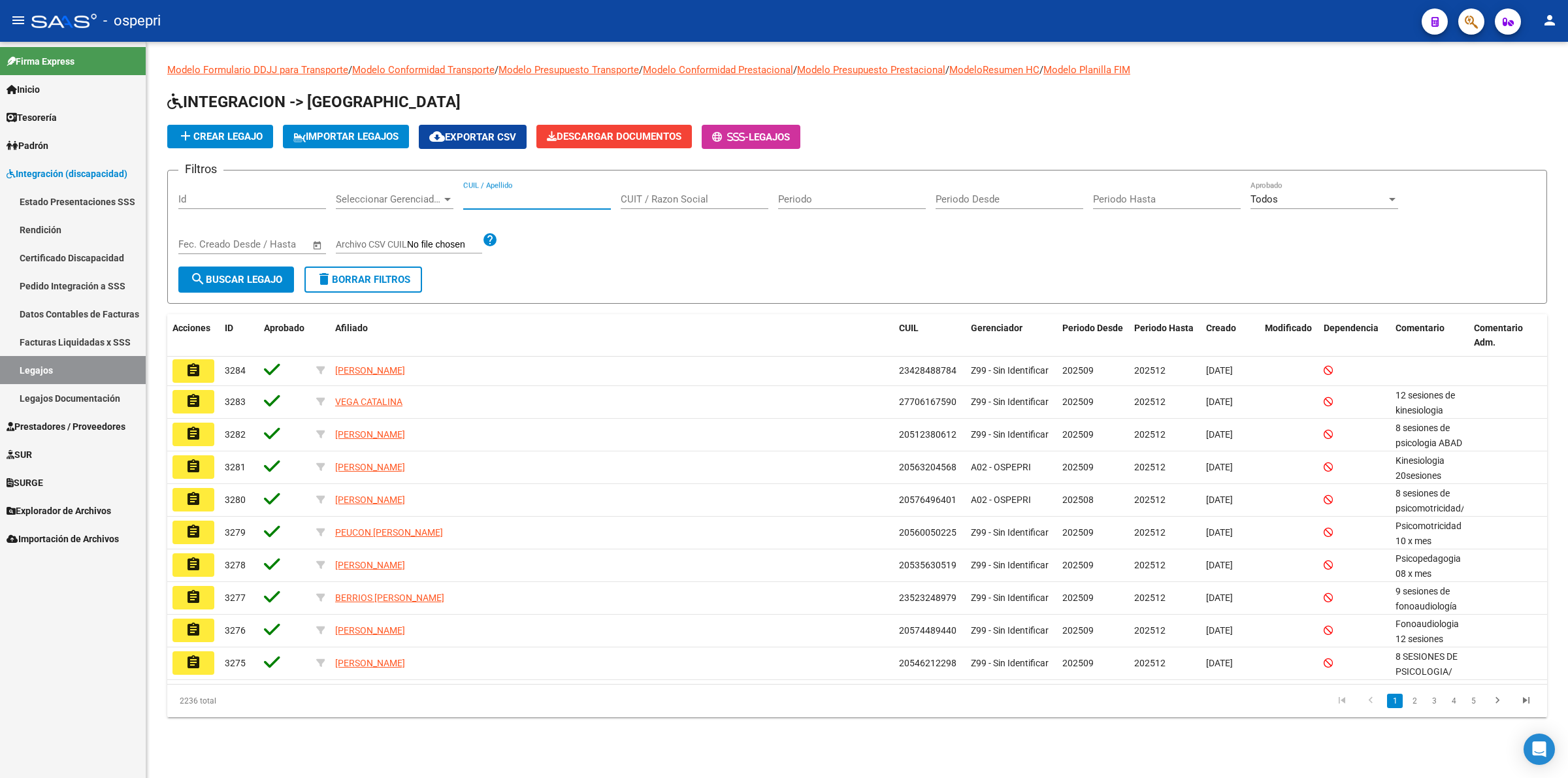
click at [512, 201] on input "CUIL / Apellido" at bounding box center [537, 199] width 147 height 12
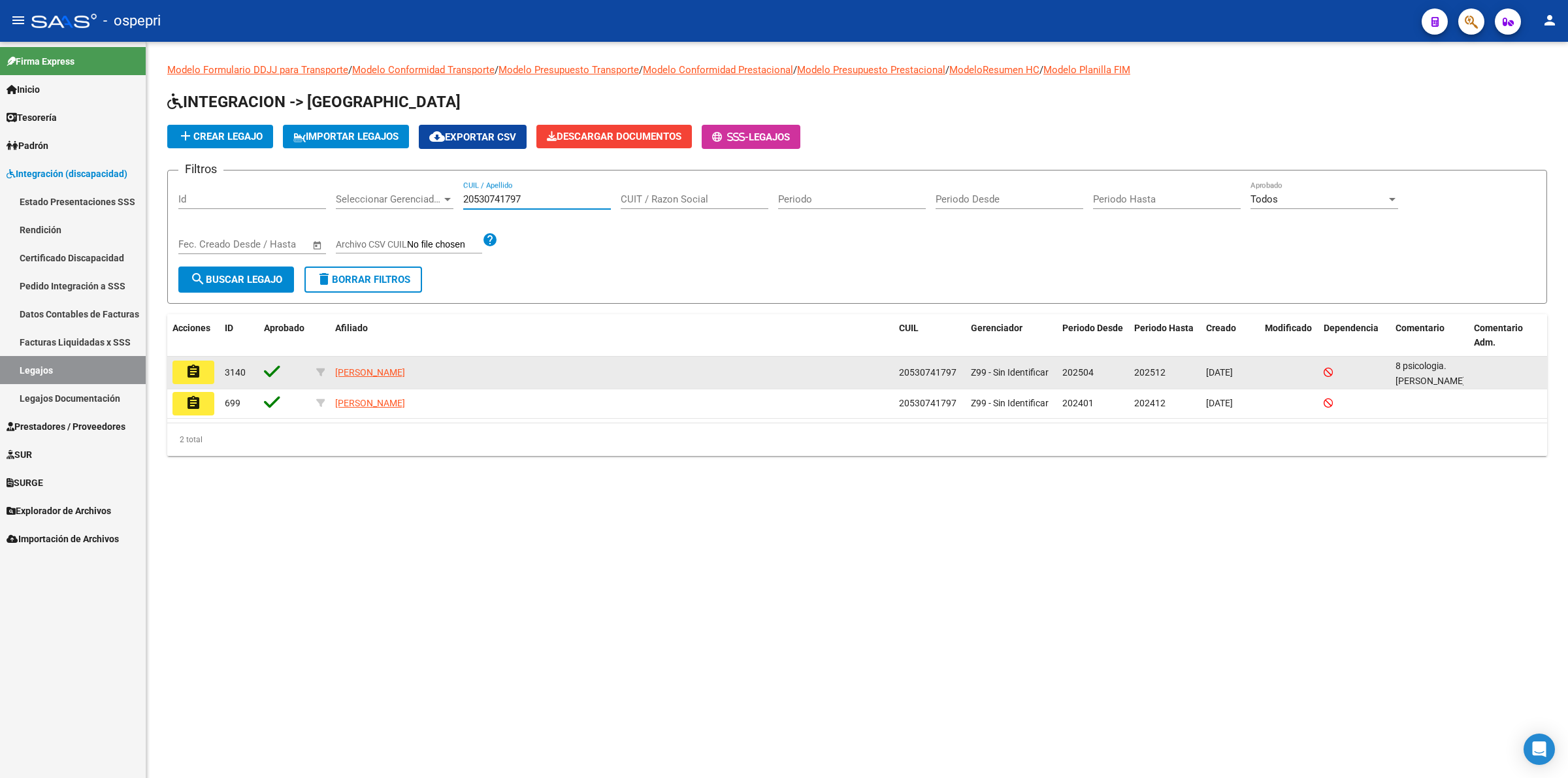
type input "20530741797"
click at [188, 369] on mat-icon "assignment" at bounding box center [193, 372] width 16 height 16
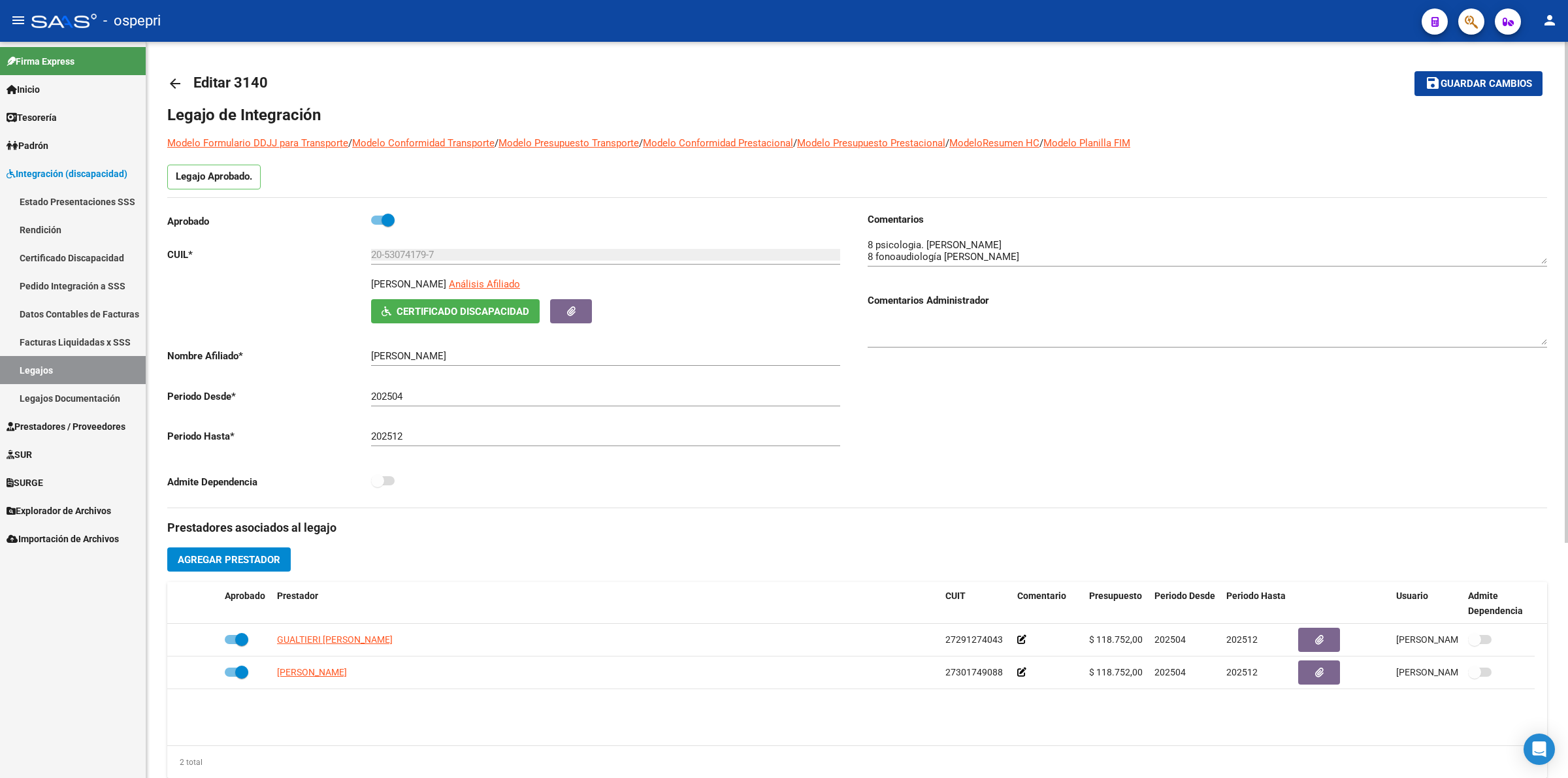
click at [174, 84] on mat-icon "arrow_back" at bounding box center [175, 83] width 16 height 16
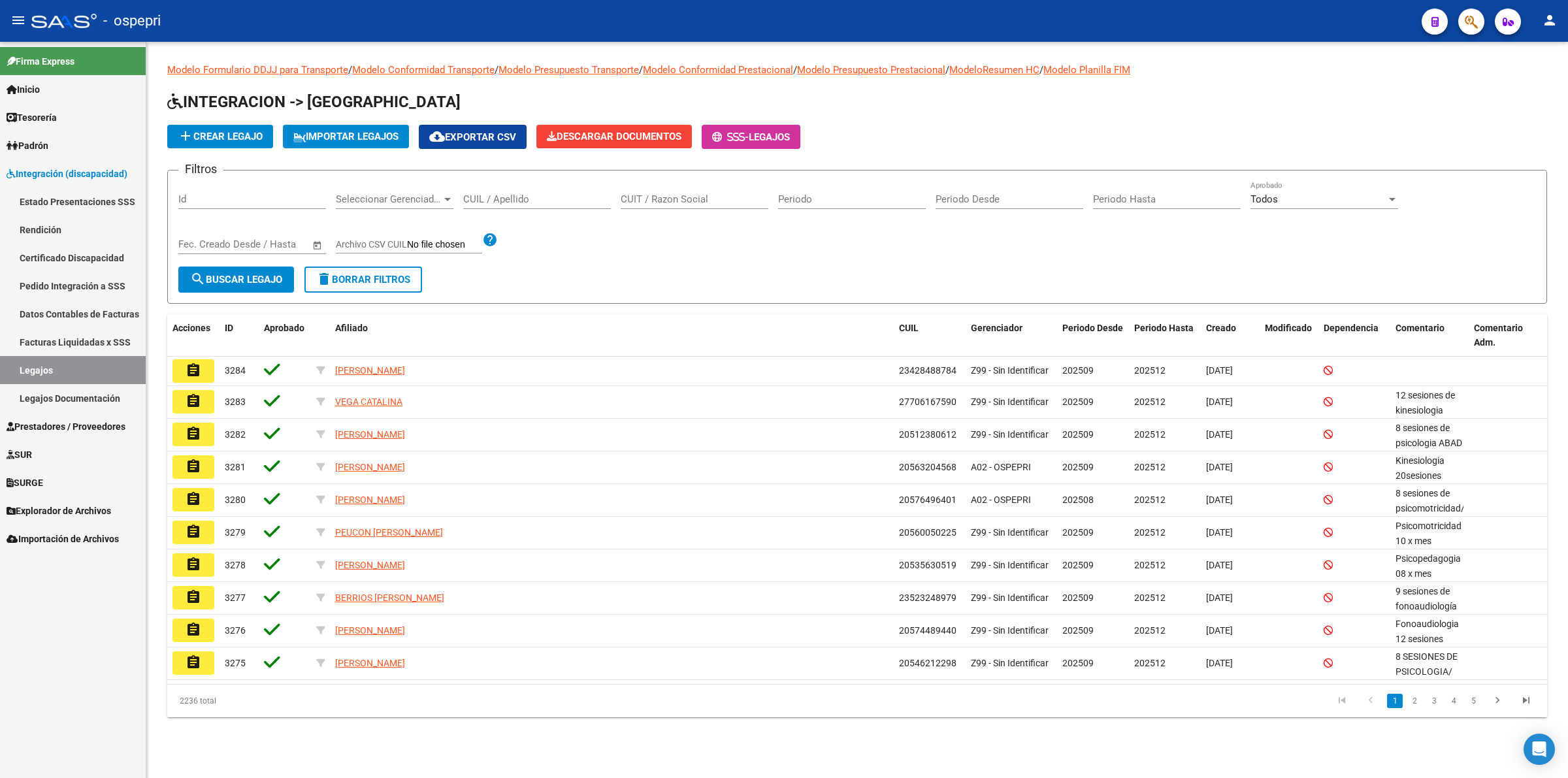
click at [530, 191] on div "CUIL / Apellido" at bounding box center [537, 194] width 147 height 28
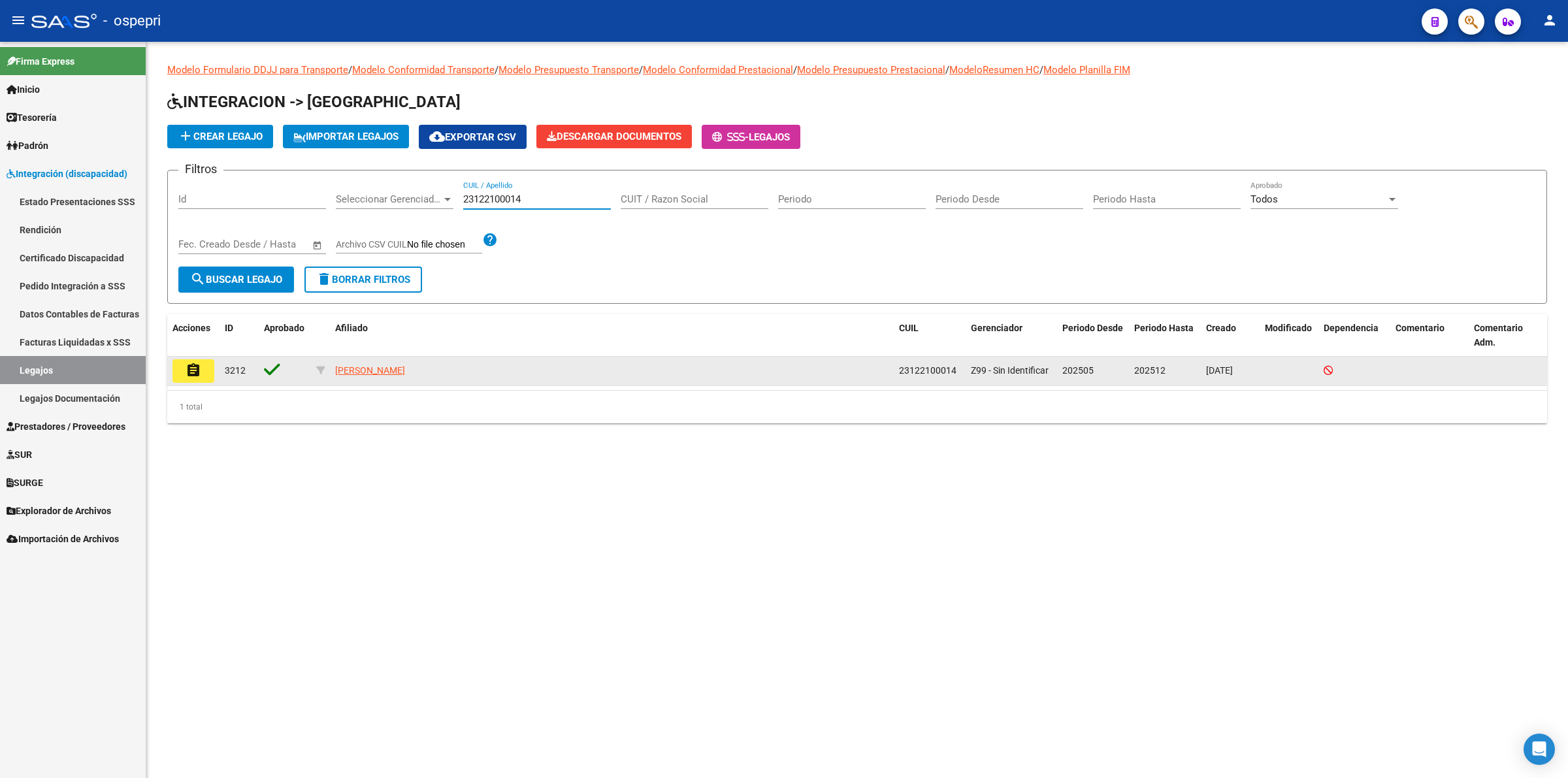
type input "23122100014"
drag, startPoint x: 201, startPoint y: 367, endPoint x: 204, endPoint y: 356, distance: 11.4
click at [201, 364] on button "assignment" at bounding box center [193, 371] width 42 height 24
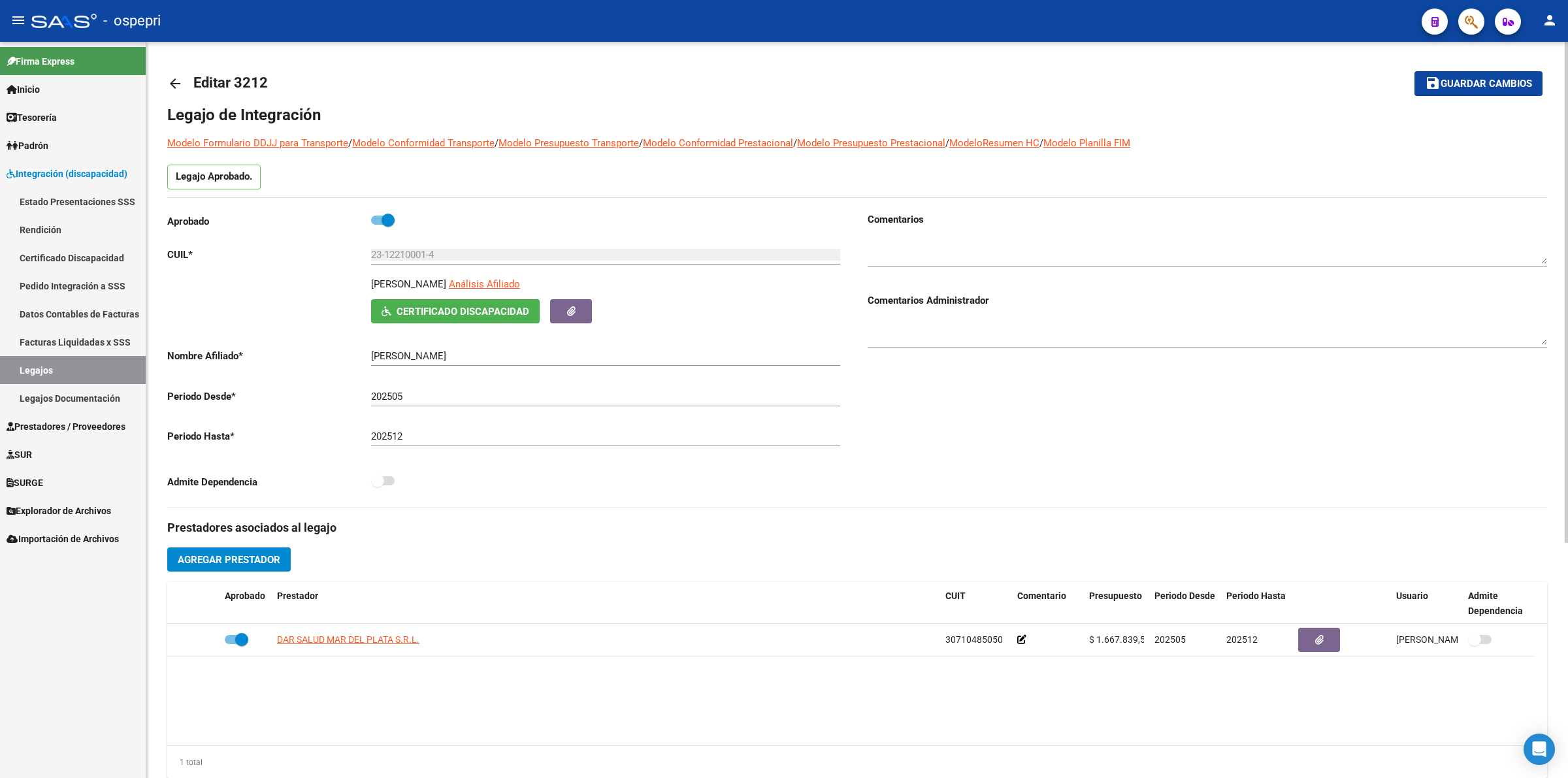
click at [181, 82] on mat-icon "arrow_back" at bounding box center [175, 83] width 16 height 16
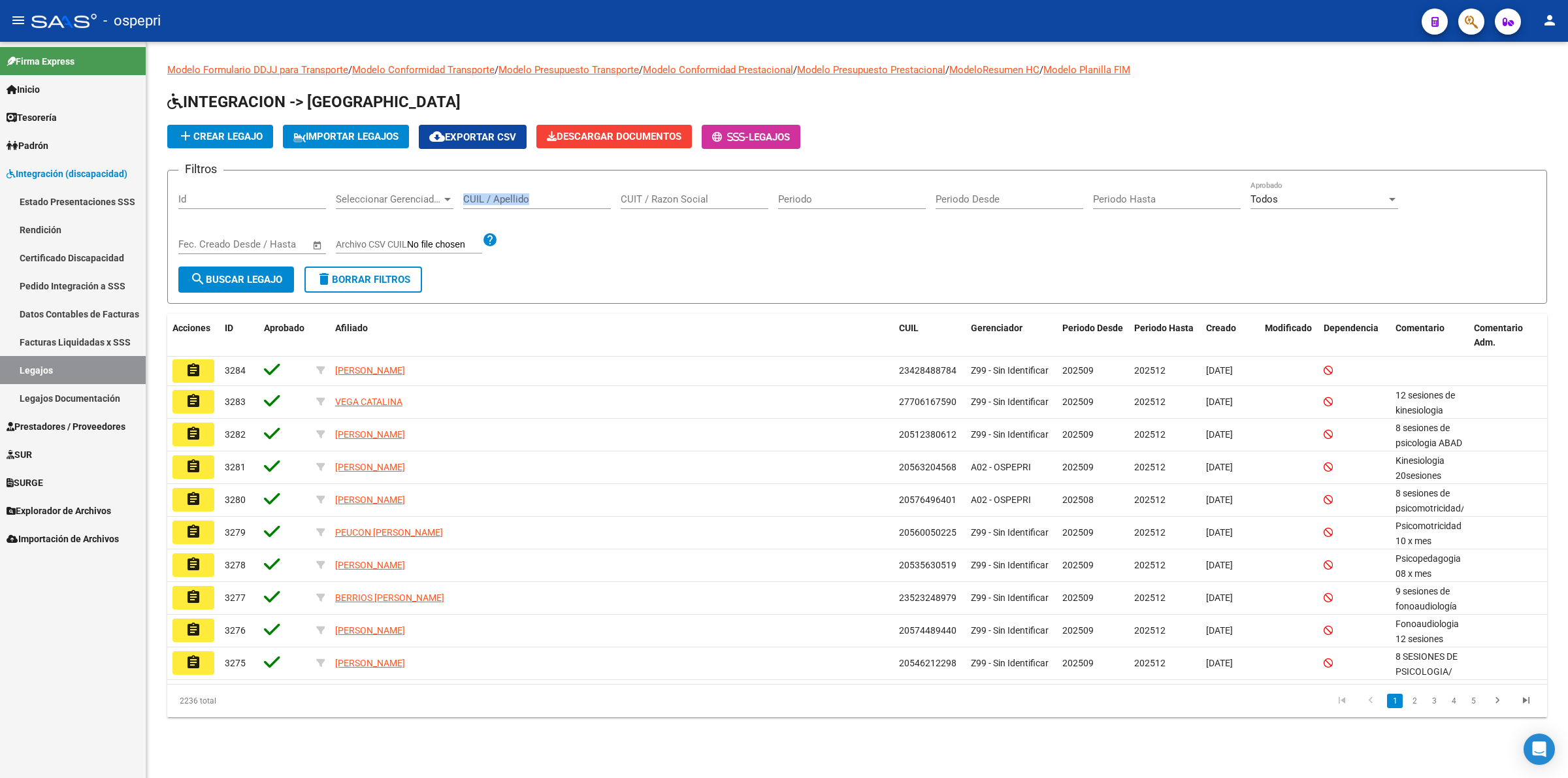
drag, startPoint x: 523, startPoint y: 209, endPoint x: 529, endPoint y: 190, distance: 19.9
click at [527, 199] on div "CUIL / Apellido" at bounding box center [537, 201] width 147 height 41
click at [530, 190] on div "CUIL / Apellido" at bounding box center [537, 194] width 147 height 28
click at [534, 193] on input "CUIL / Apellido" at bounding box center [537, 199] width 147 height 12
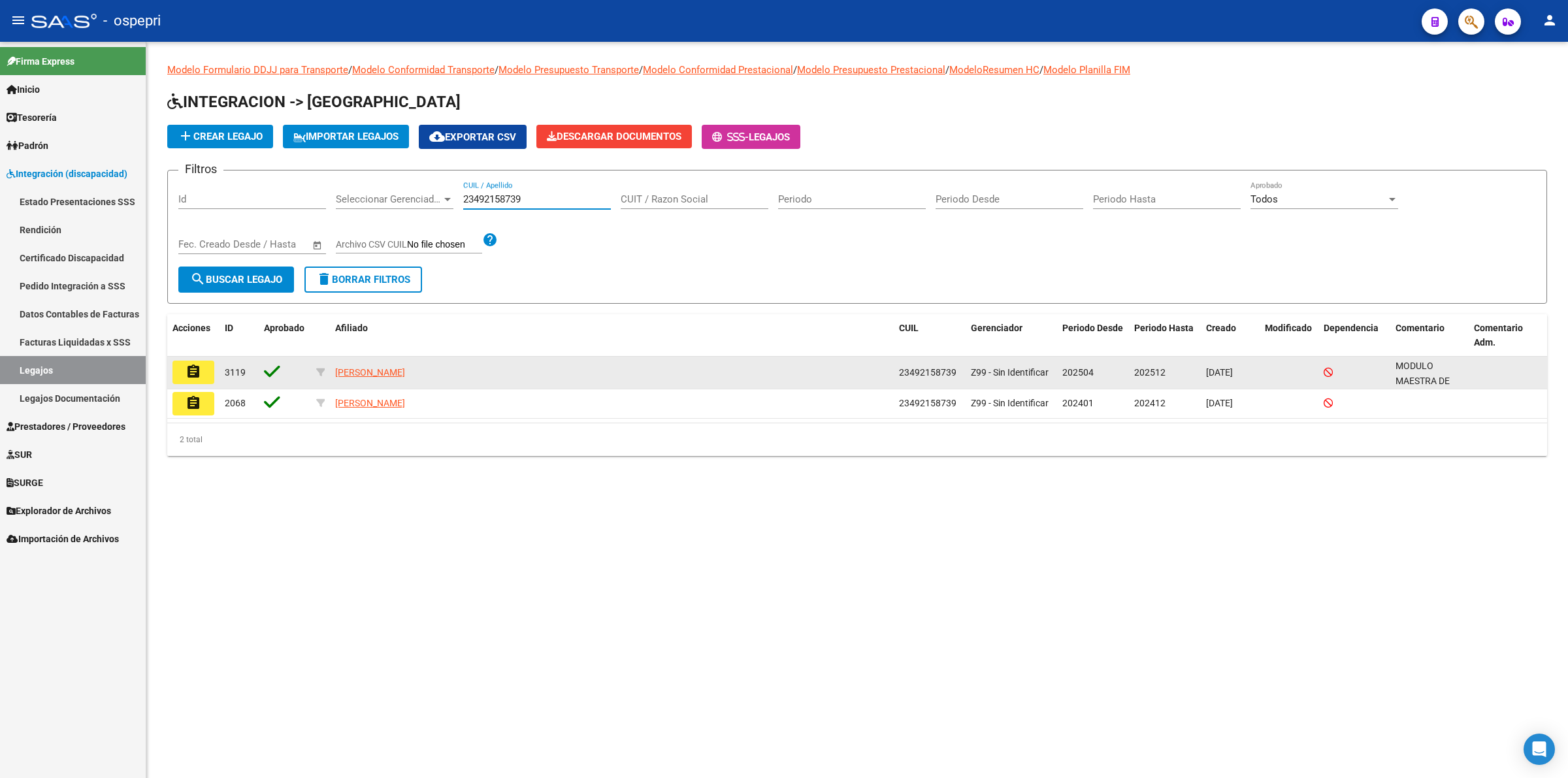
type input "23492158739"
click at [201, 364] on button "assignment" at bounding box center [193, 372] width 42 height 24
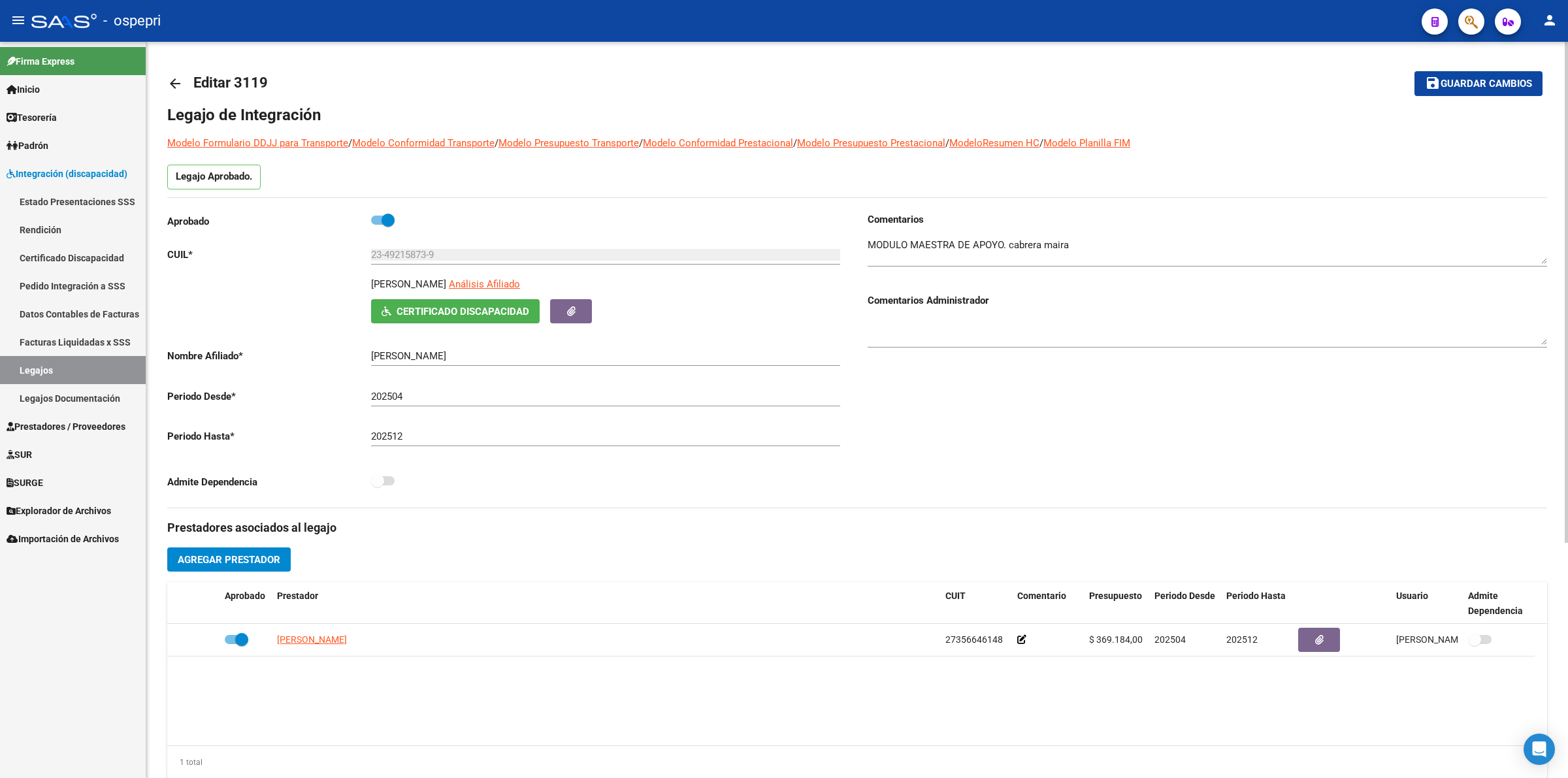
click at [175, 78] on mat-icon "arrow_back" at bounding box center [175, 83] width 16 height 16
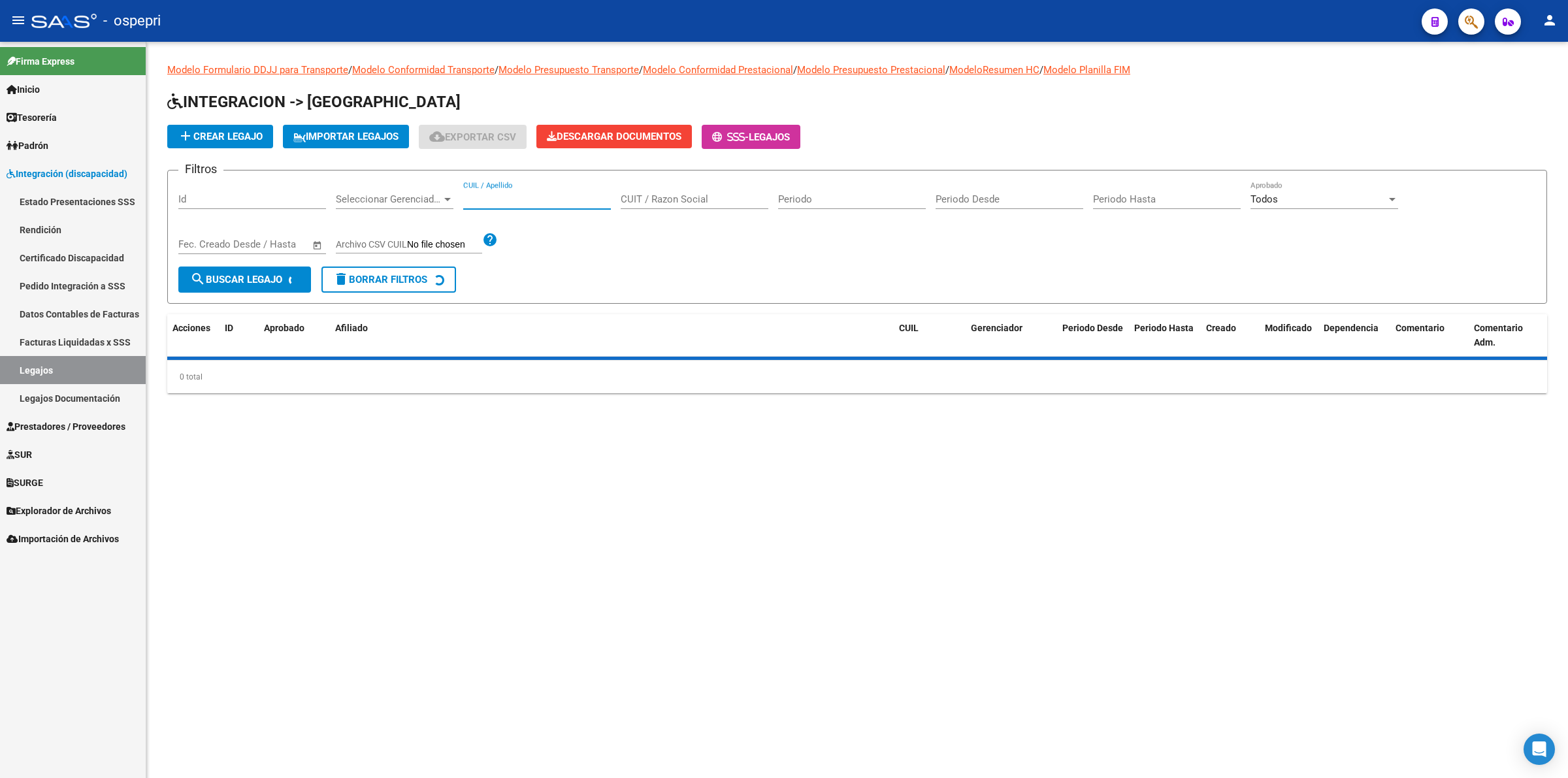
click at [546, 196] on input "CUIL / Apellido" at bounding box center [537, 199] width 147 height 12
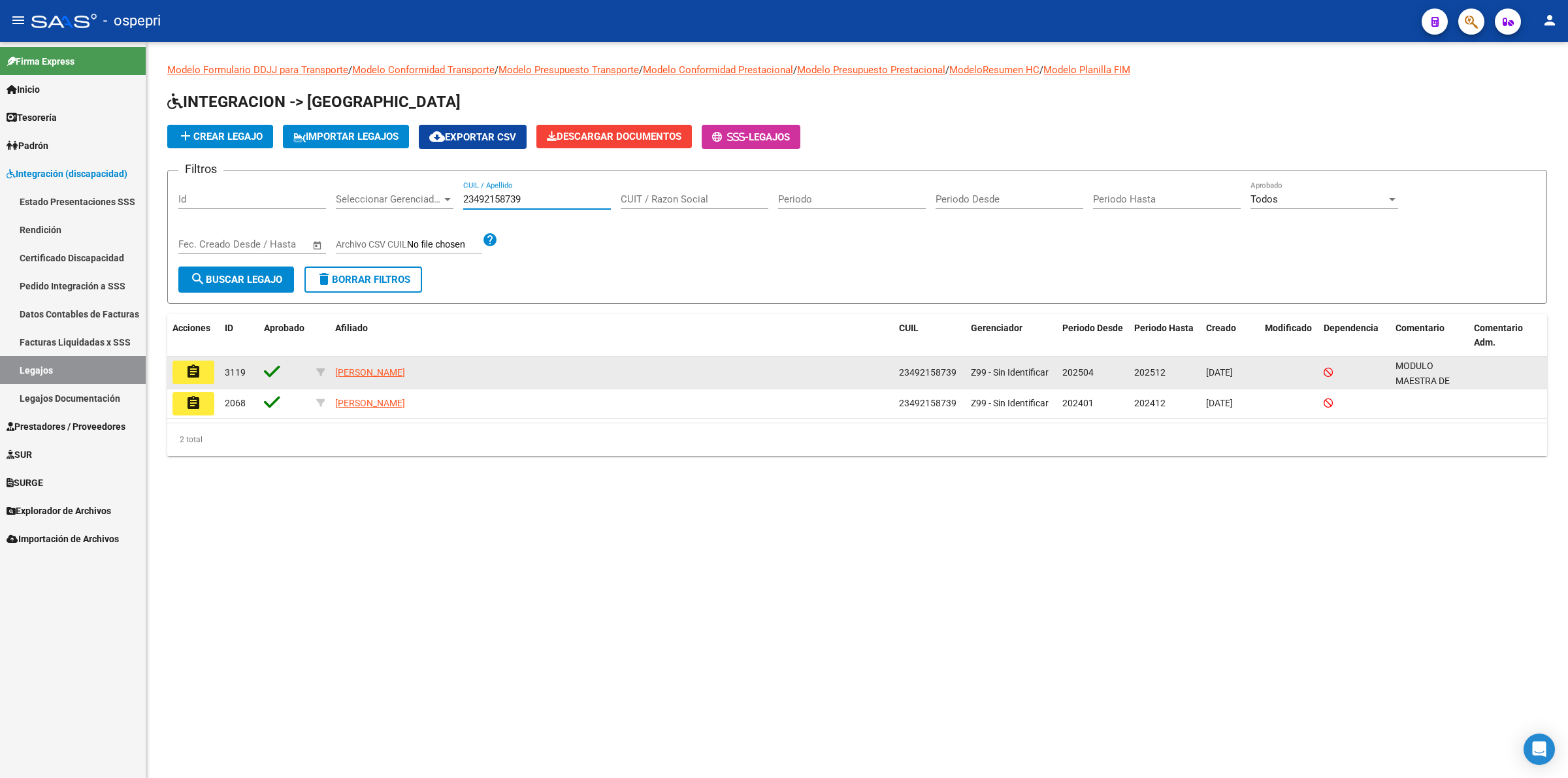
type input "23492158739"
click at [187, 370] on mat-icon "assignment" at bounding box center [193, 372] width 16 height 16
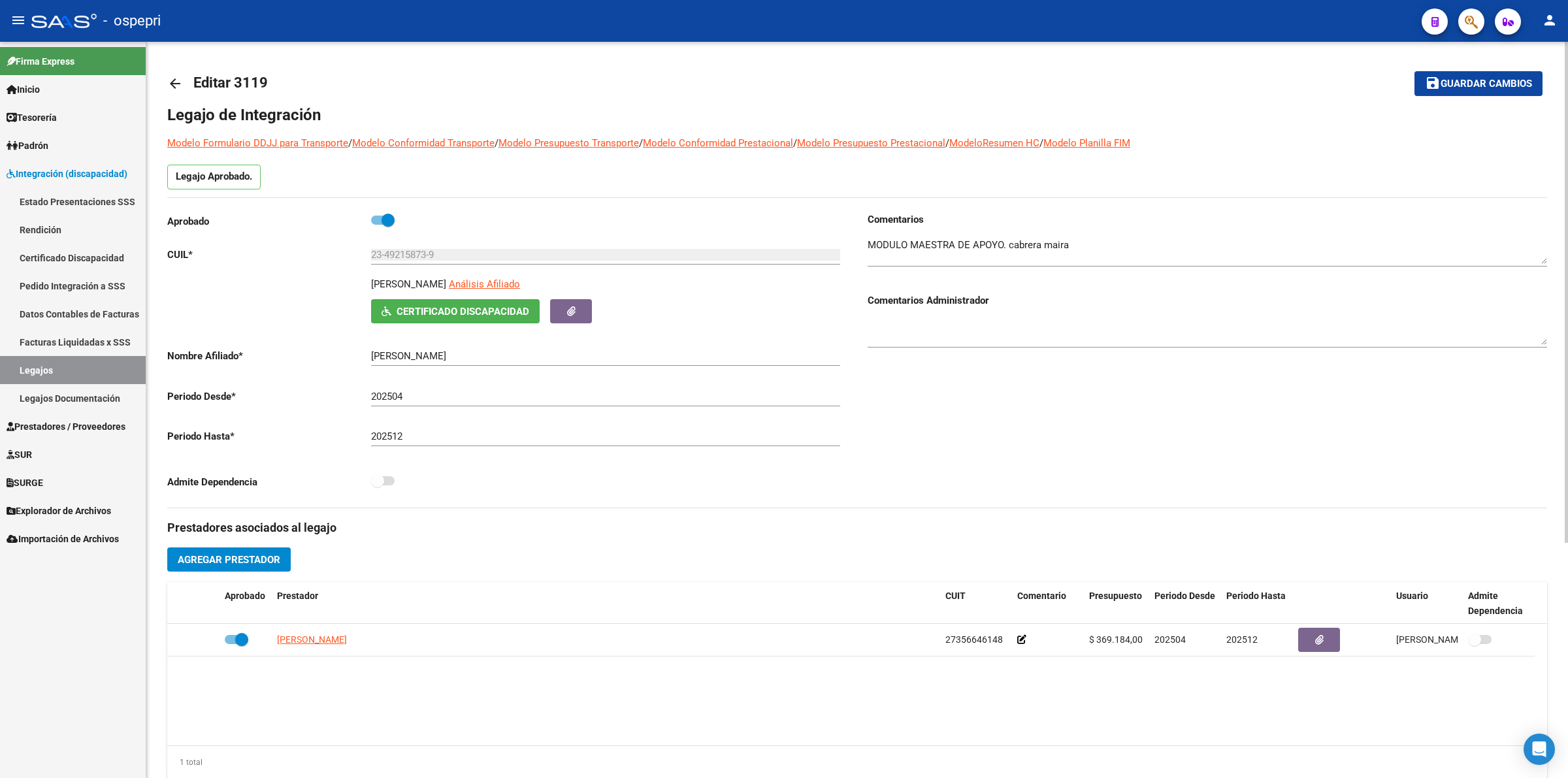
drag, startPoint x: 1121, startPoint y: 660, endPoint x: 1211, endPoint y: 644, distance: 91.4
click at [1121, 658] on datatable-body "CABRERA MAIRA ALEJANDRA 27356646148 $ 369.184,00 202504 202512 Janet Boladeres …" at bounding box center [857, 685] width 1380 height 122
click at [168, 73] on link "arrow_back" at bounding box center [181, 83] width 26 height 30
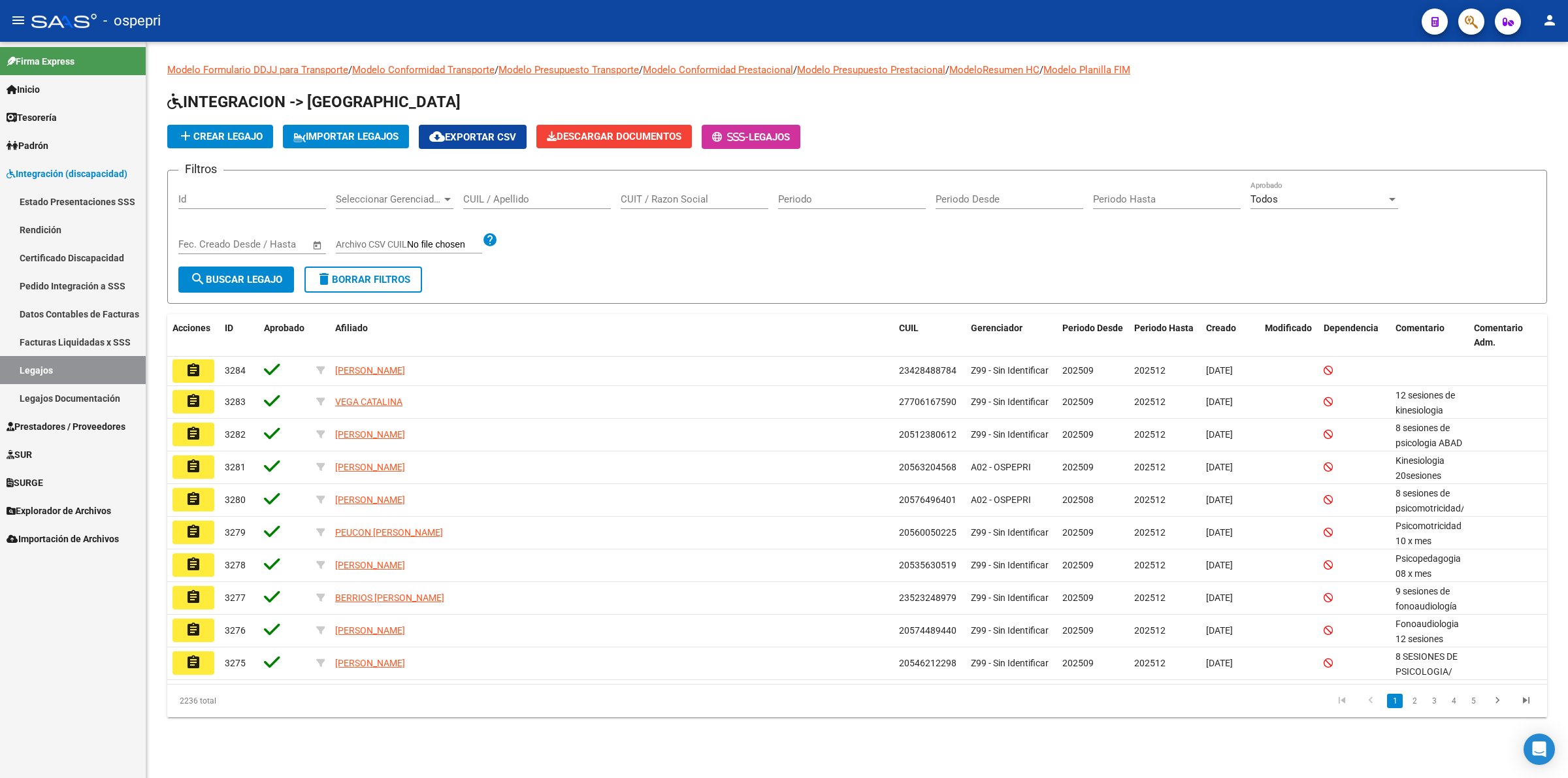
click at [484, 199] on input "CUIL / Apellido" at bounding box center [537, 199] width 147 height 12
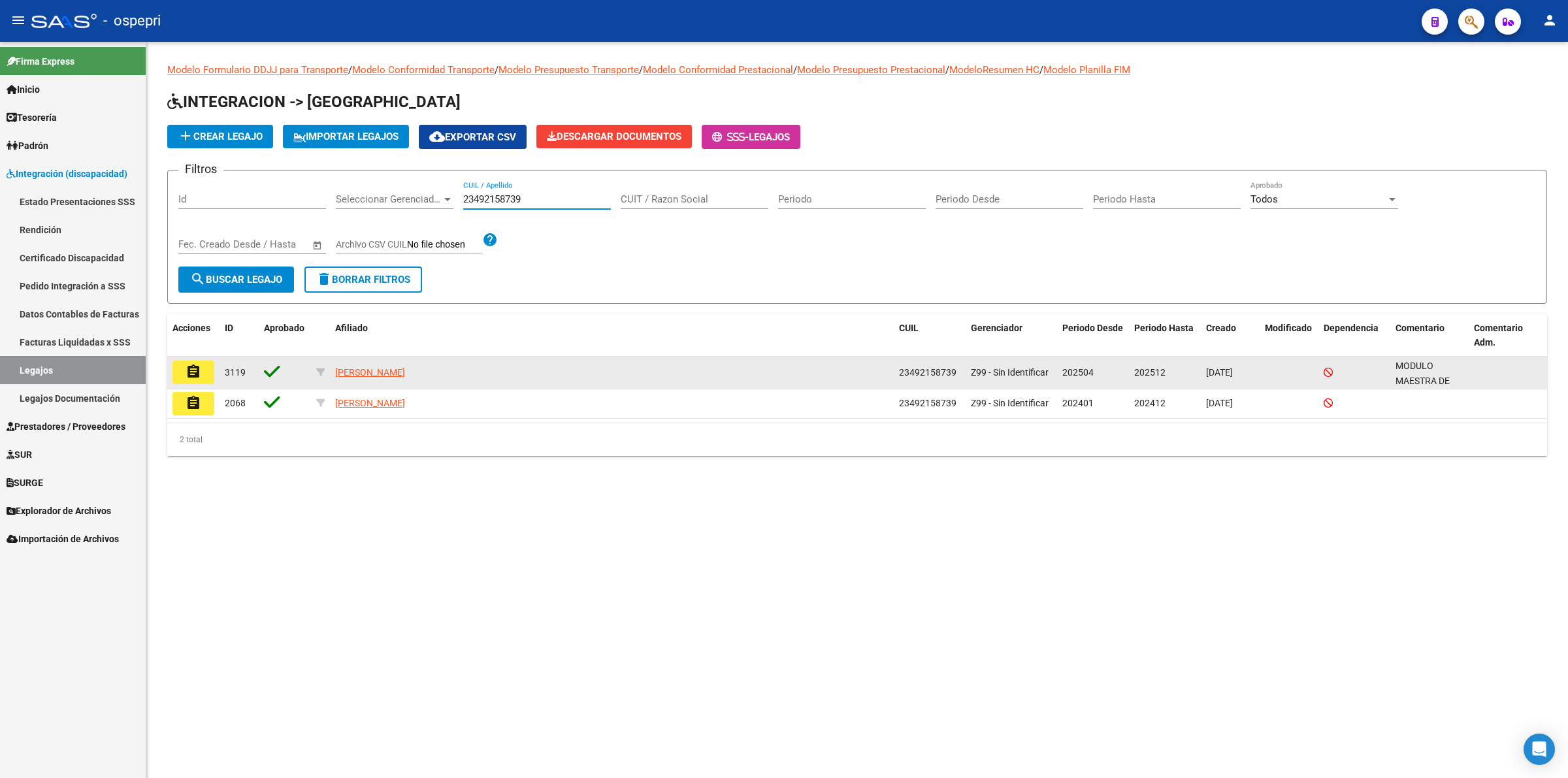
type input "23492158739"
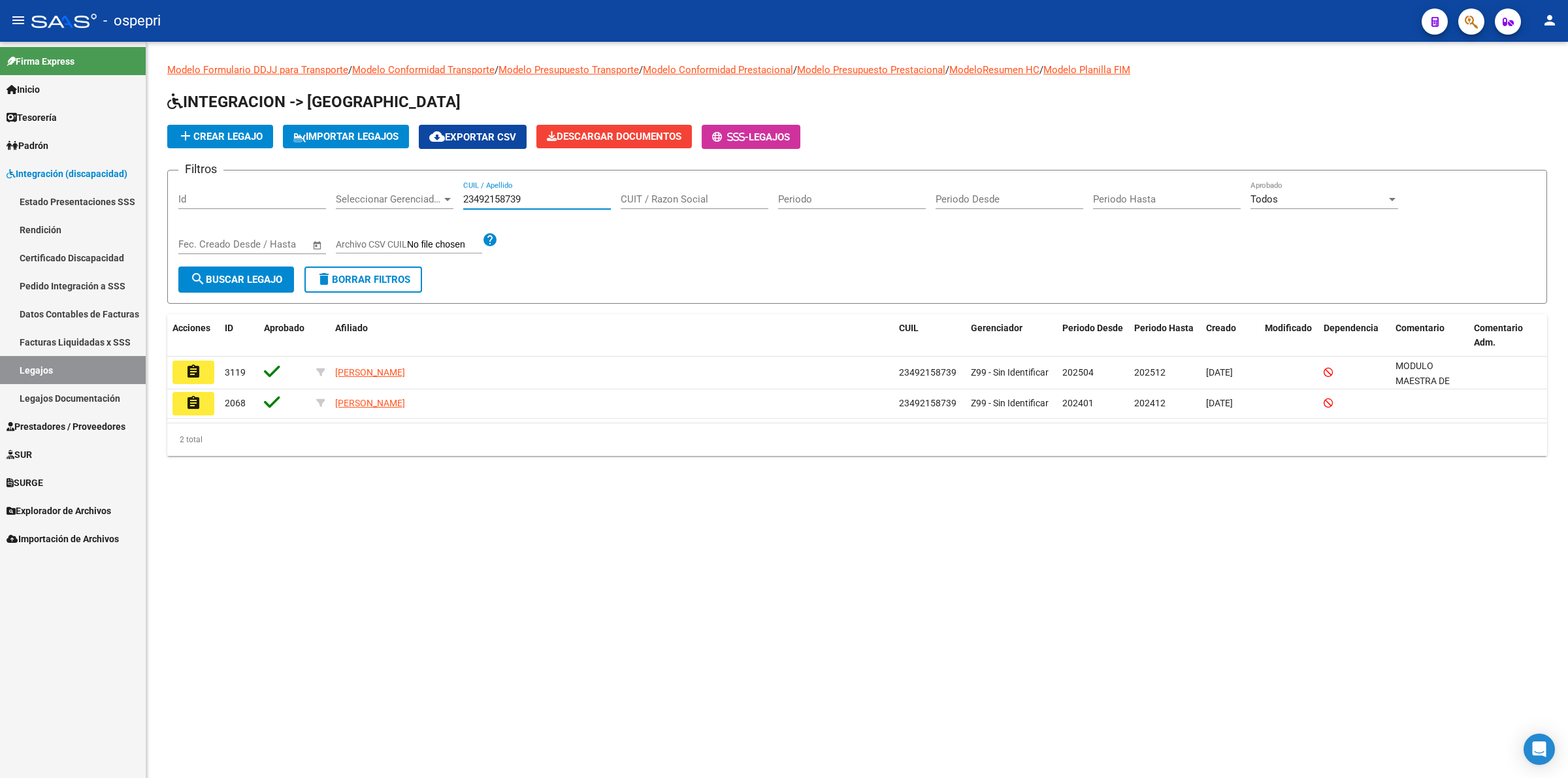
click at [186, 364] on mat-icon "assignment" at bounding box center [193, 372] width 16 height 16
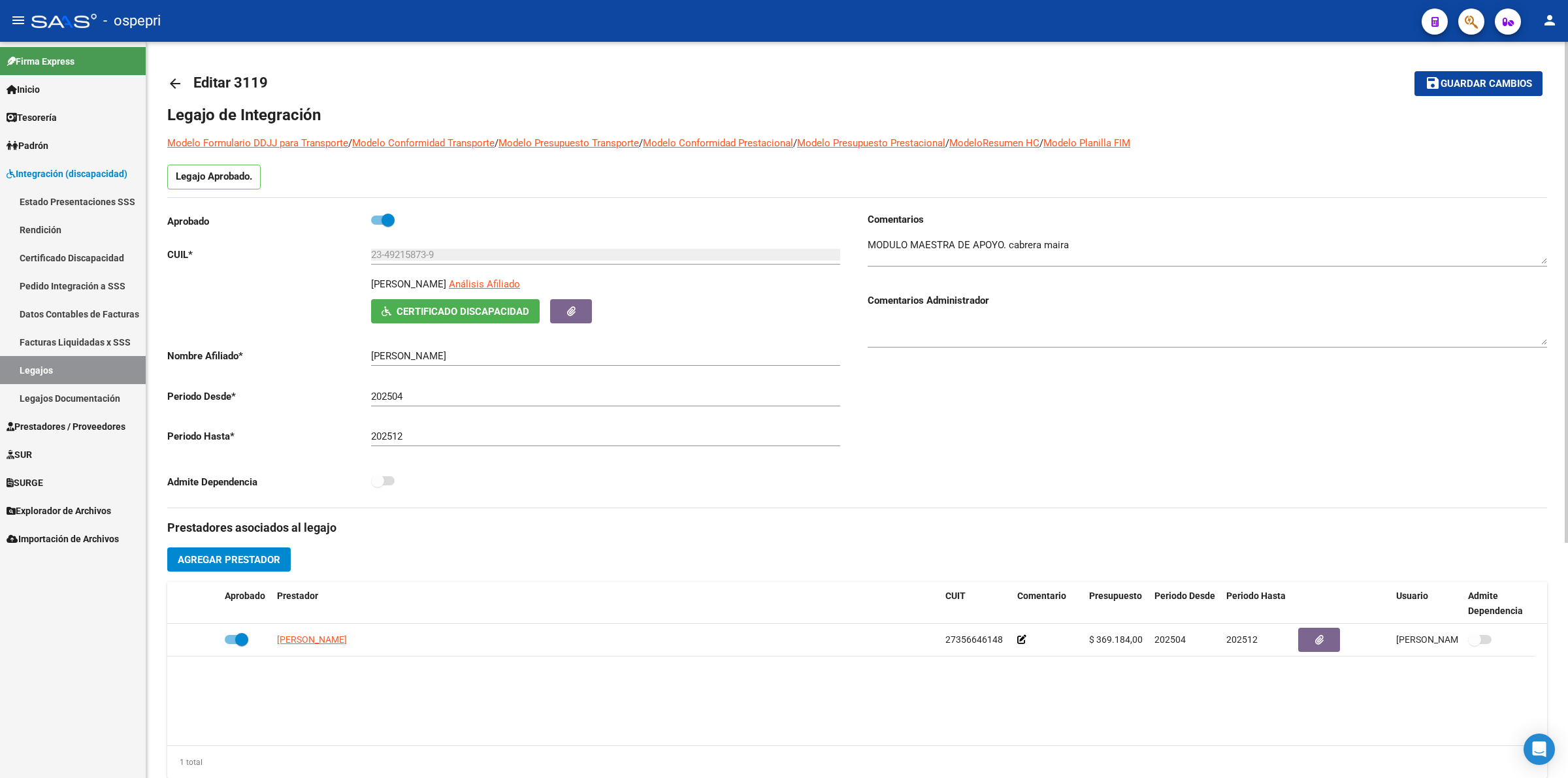
click at [177, 75] on mat-icon "arrow_back" at bounding box center [175, 83] width 16 height 16
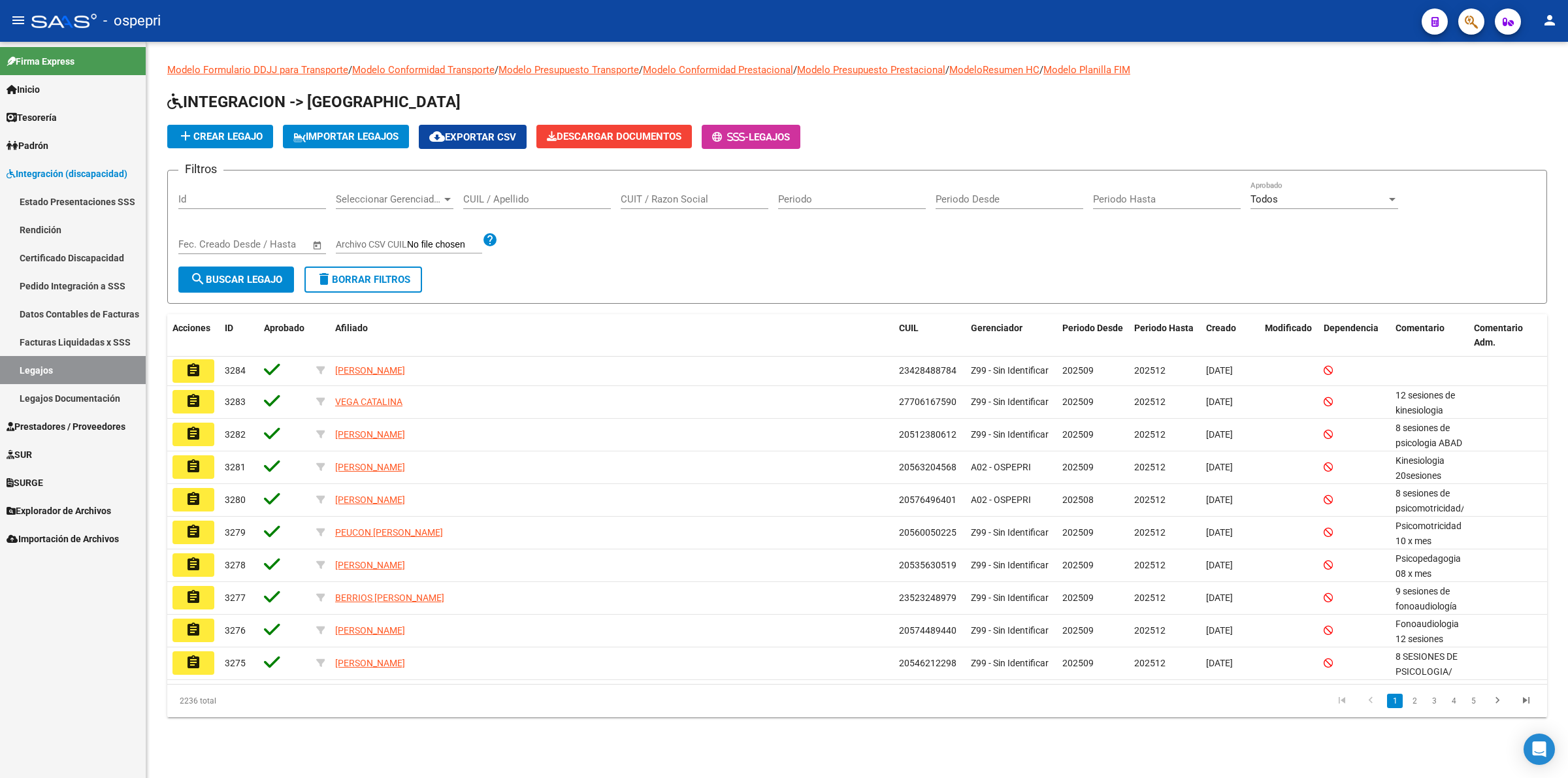
click at [475, 197] on input "CUIL / Apellido" at bounding box center [537, 199] width 147 height 12
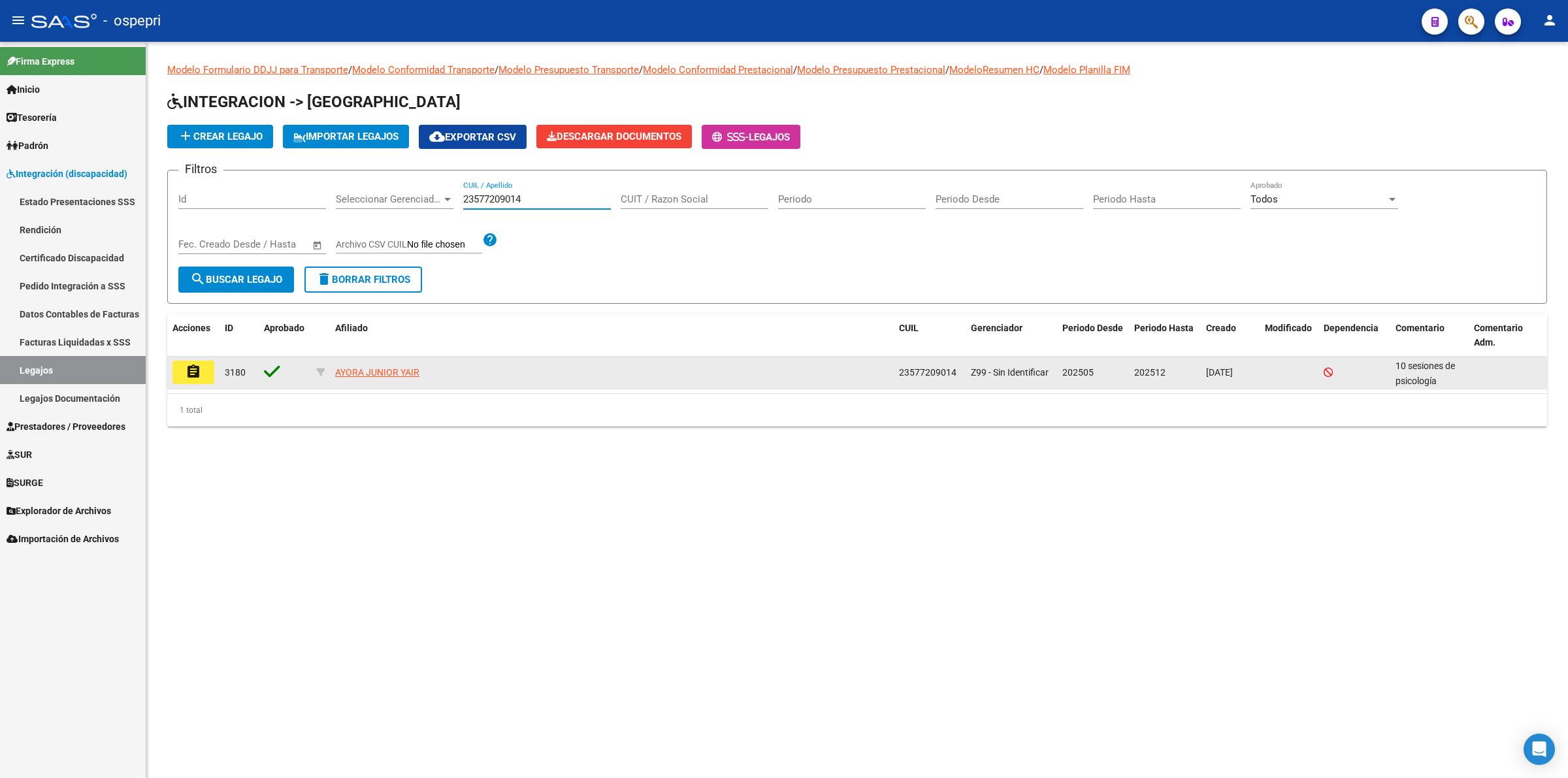
type input "23577209014"
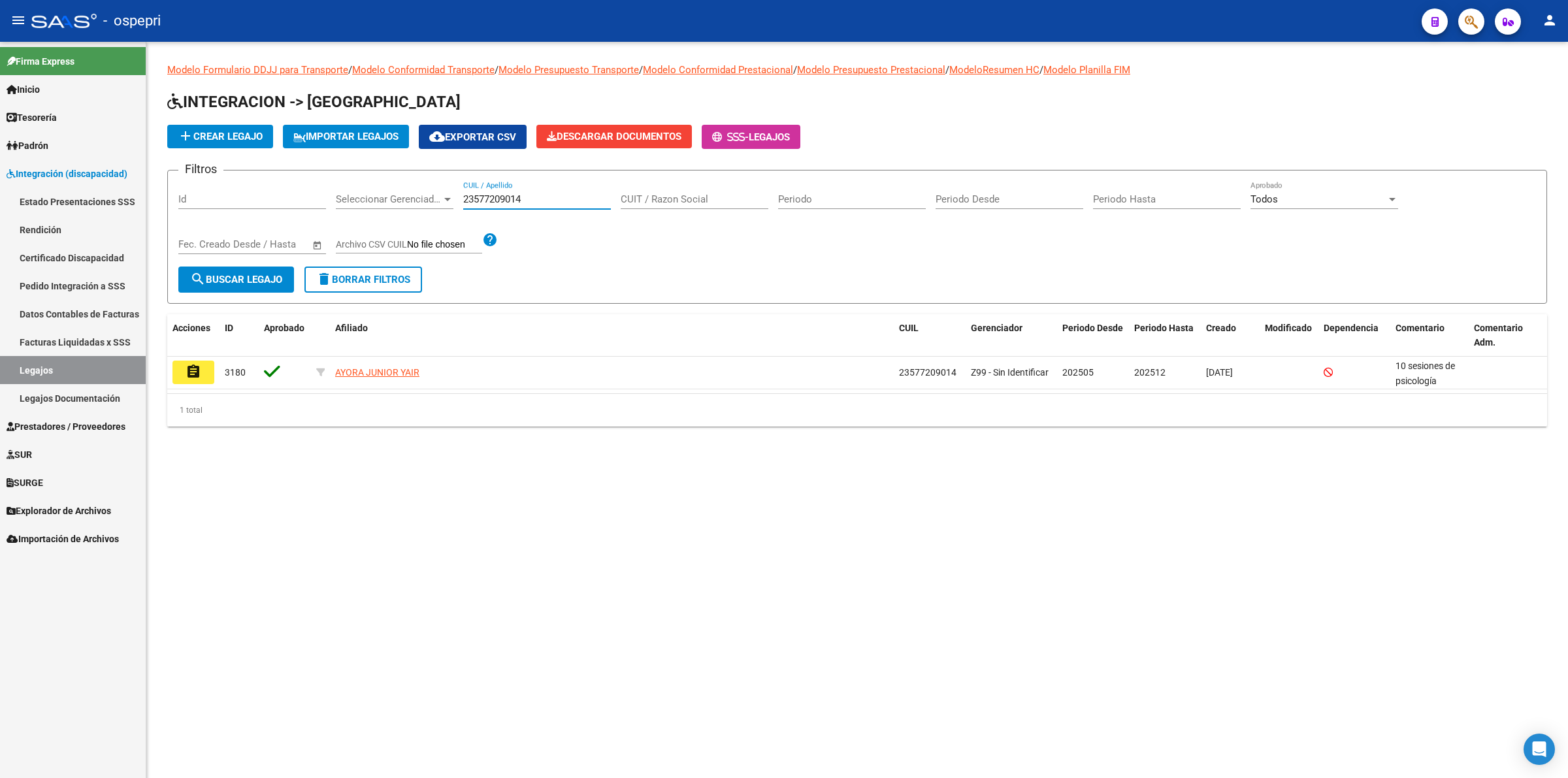
click at [188, 370] on mat-icon "assignment" at bounding box center [193, 372] width 16 height 16
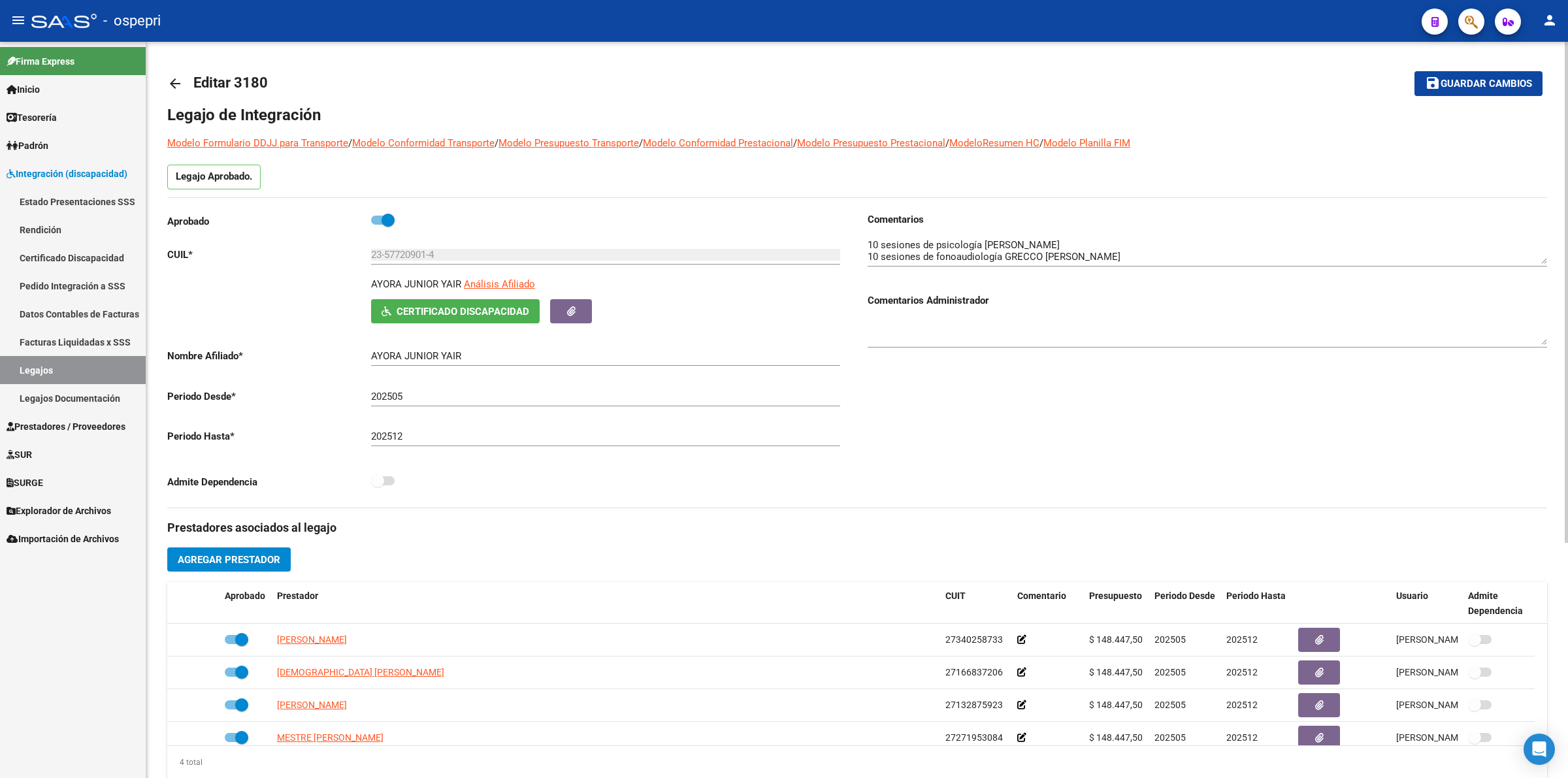
click at [185, 83] on link "arrow_back" at bounding box center [181, 83] width 26 height 30
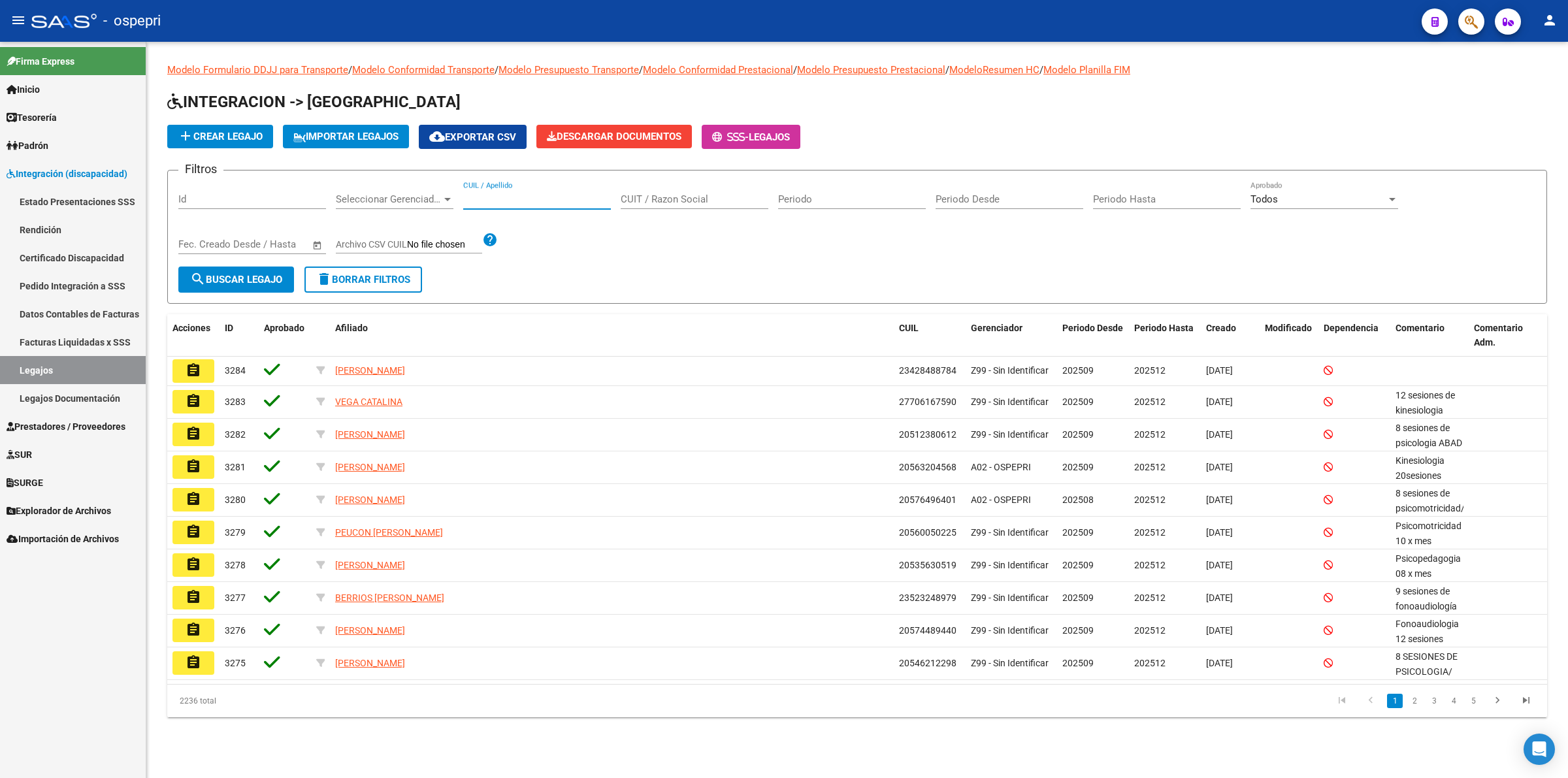
click at [485, 198] on input "CUIL / Apellido" at bounding box center [537, 199] width 147 height 12
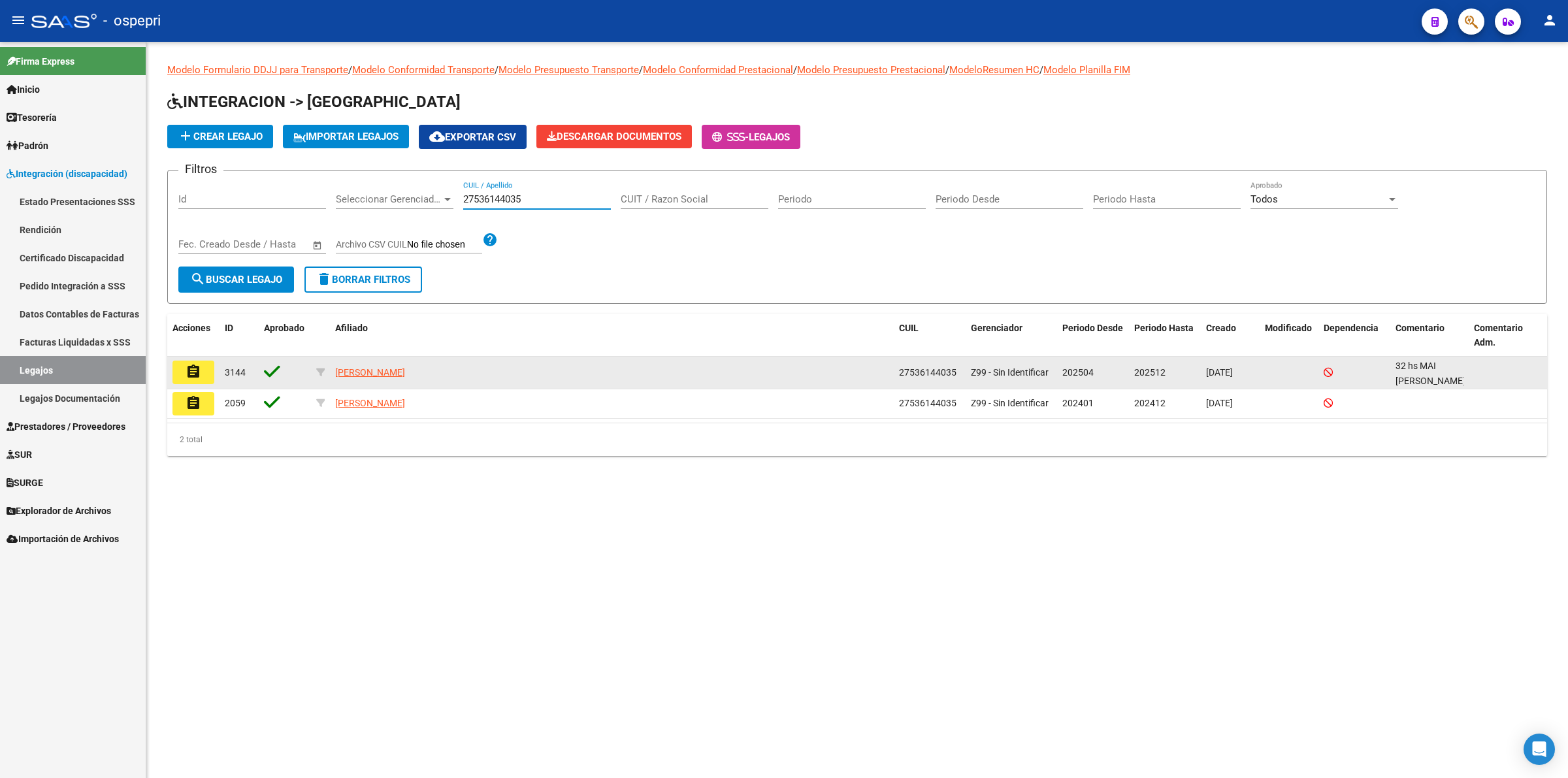
type input "27536144035"
click at [197, 370] on mat-icon "assignment" at bounding box center [193, 372] width 16 height 16
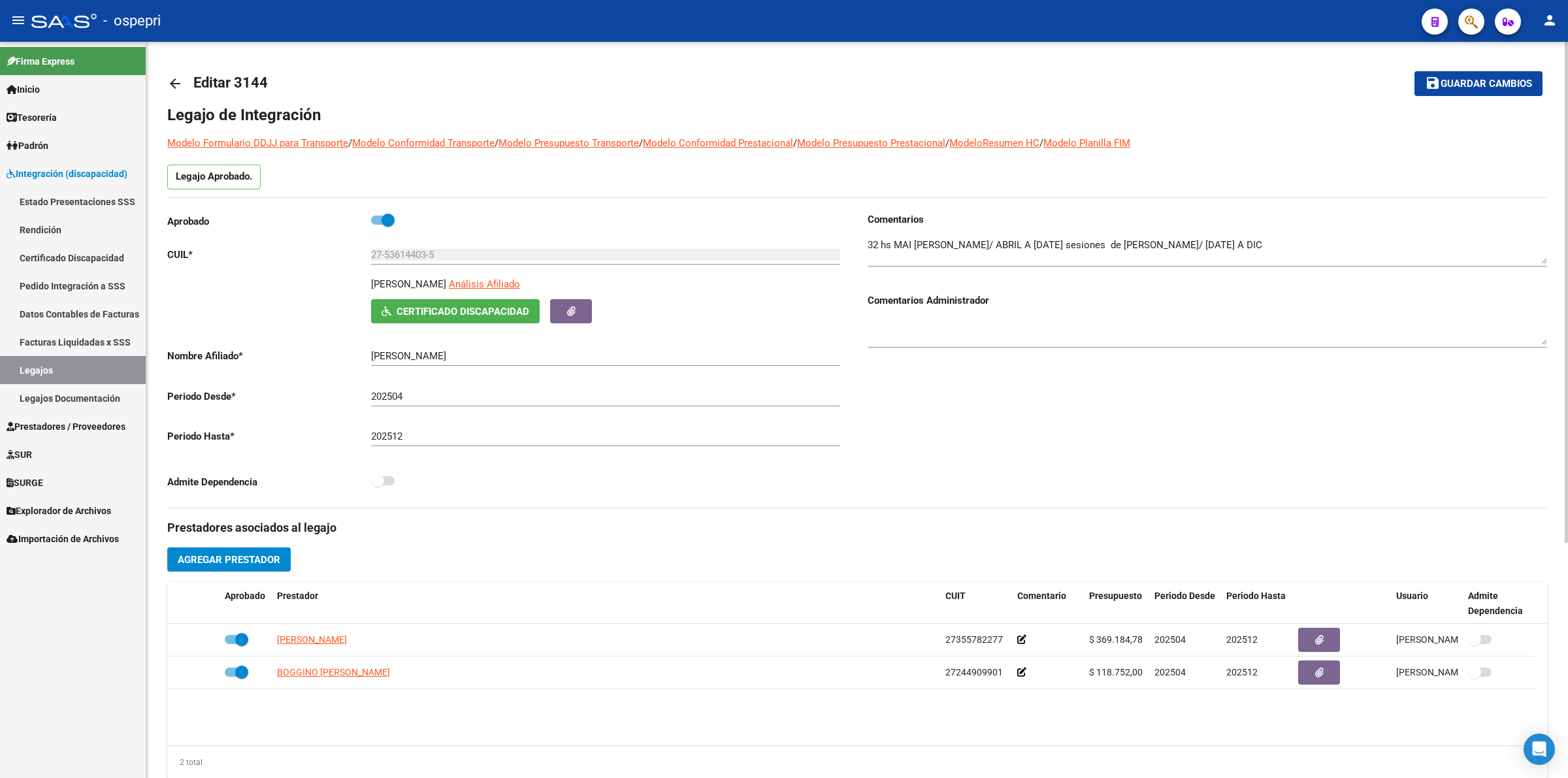
click at [177, 80] on mat-icon "arrow_back" at bounding box center [175, 83] width 16 height 16
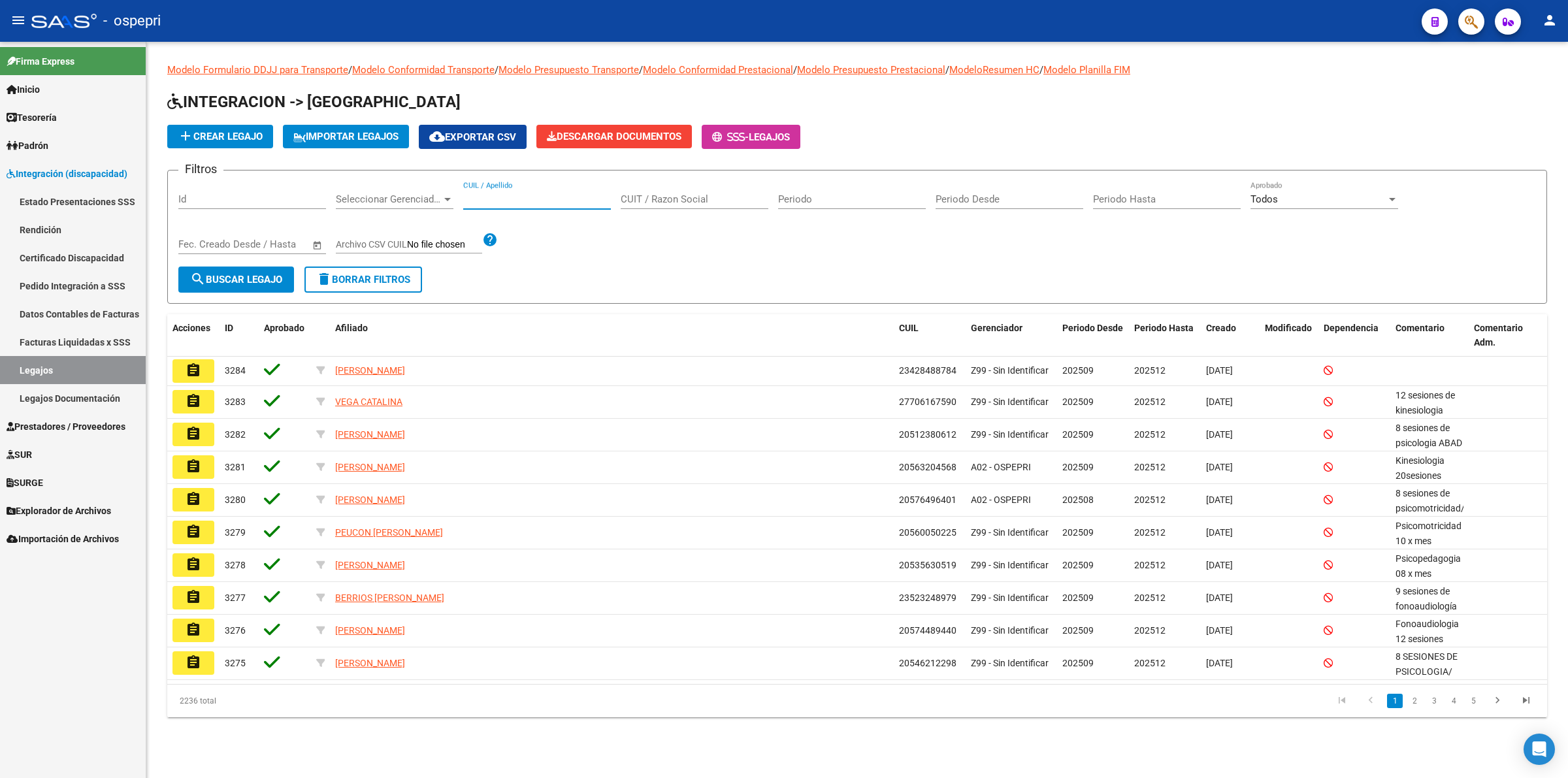
click at [510, 193] on input "CUIL / Apellido" at bounding box center [537, 199] width 147 height 12
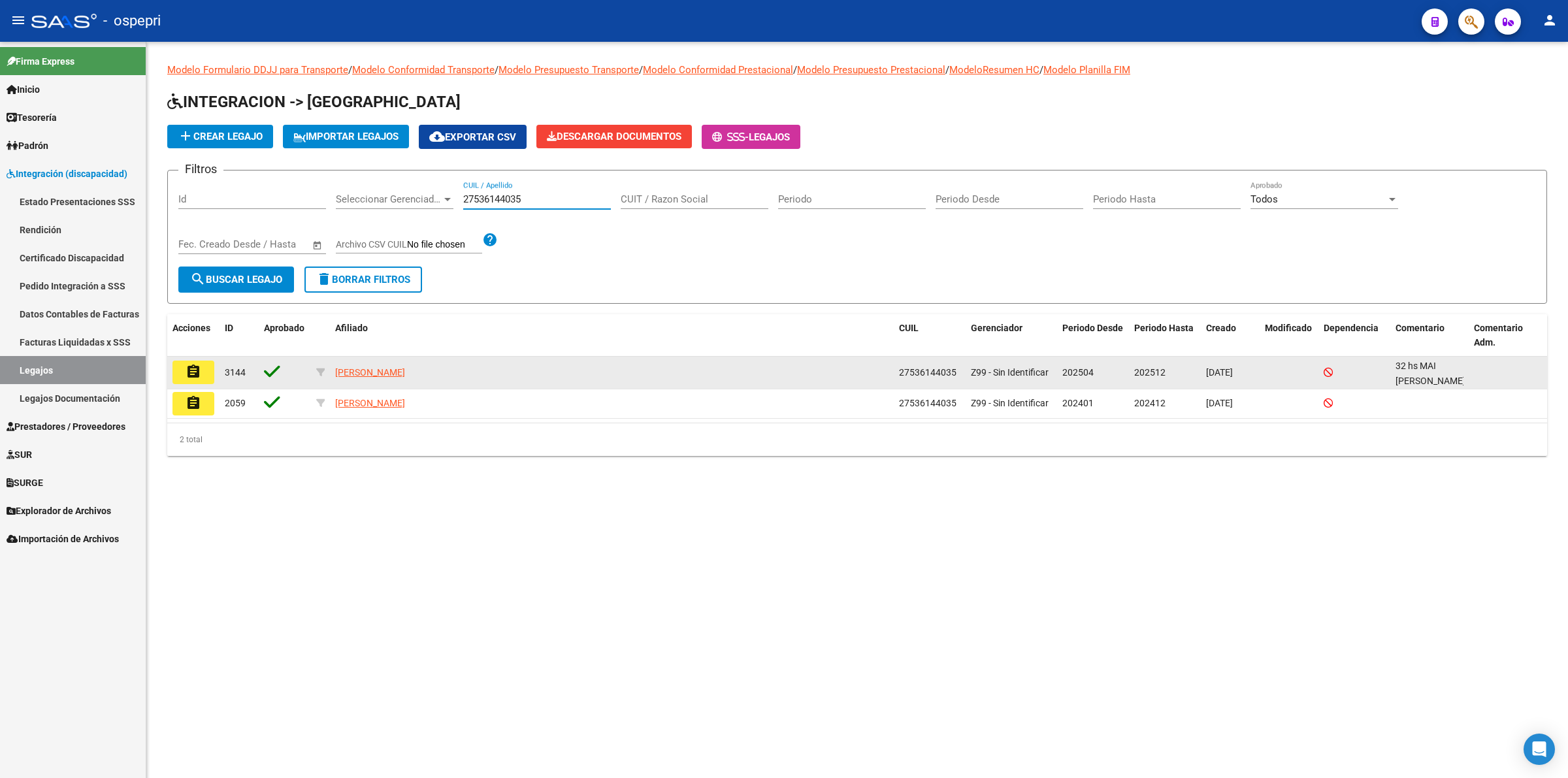
type input "27536144035"
click at [199, 369] on mat-icon "assignment" at bounding box center [193, 372] width 16 height 16
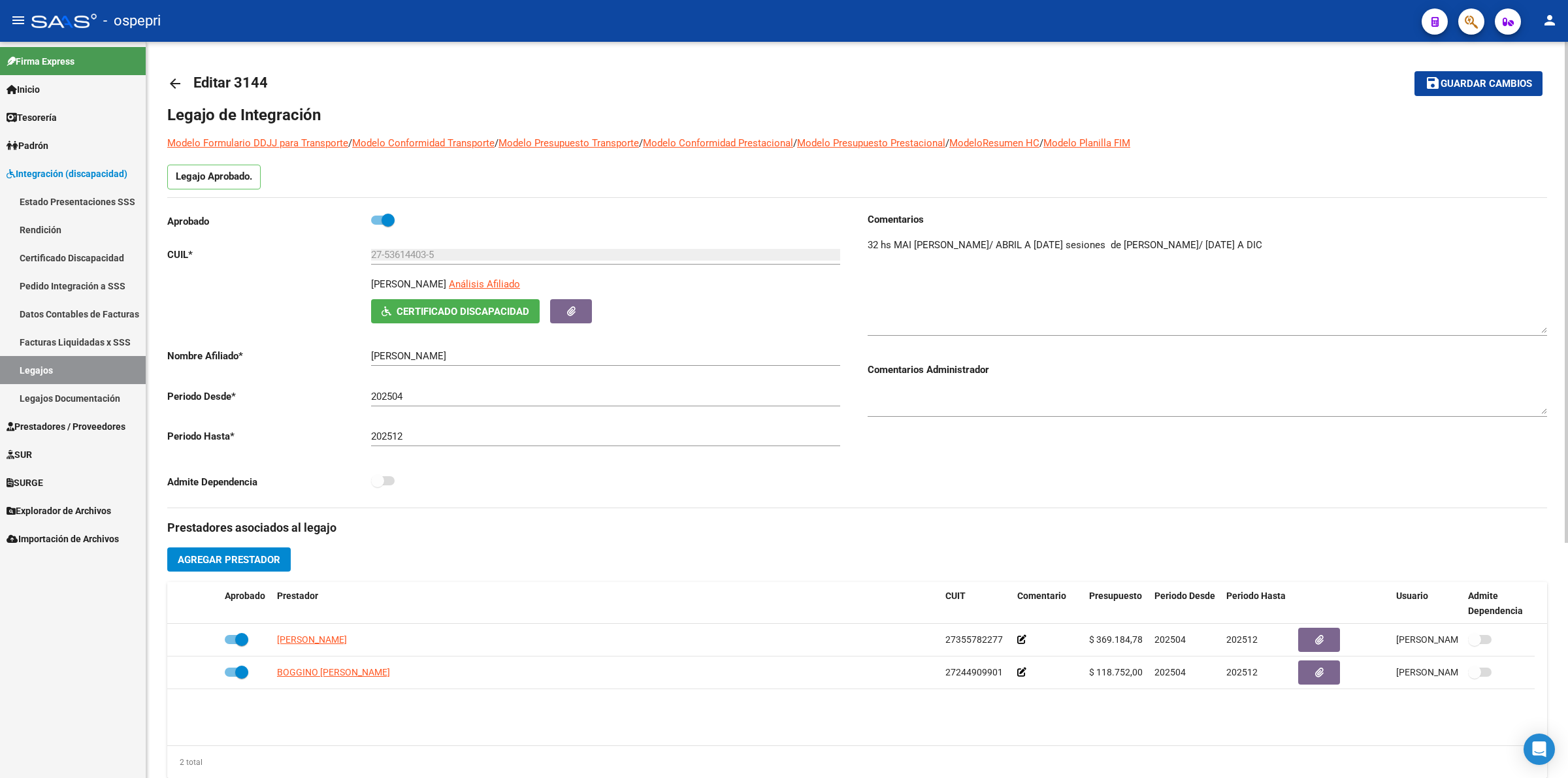
drag, startPoint x: 1540, startPoint y: 259, endPoint x: 1543, endPoint y: 328, distance: 69.1
click at [1543, 328] on textarea at bounding box center [1207, 286] width 680 height 96
click at [181, 70] on link "arrow_back" at bounding box center [181, 83] width 26 height 30
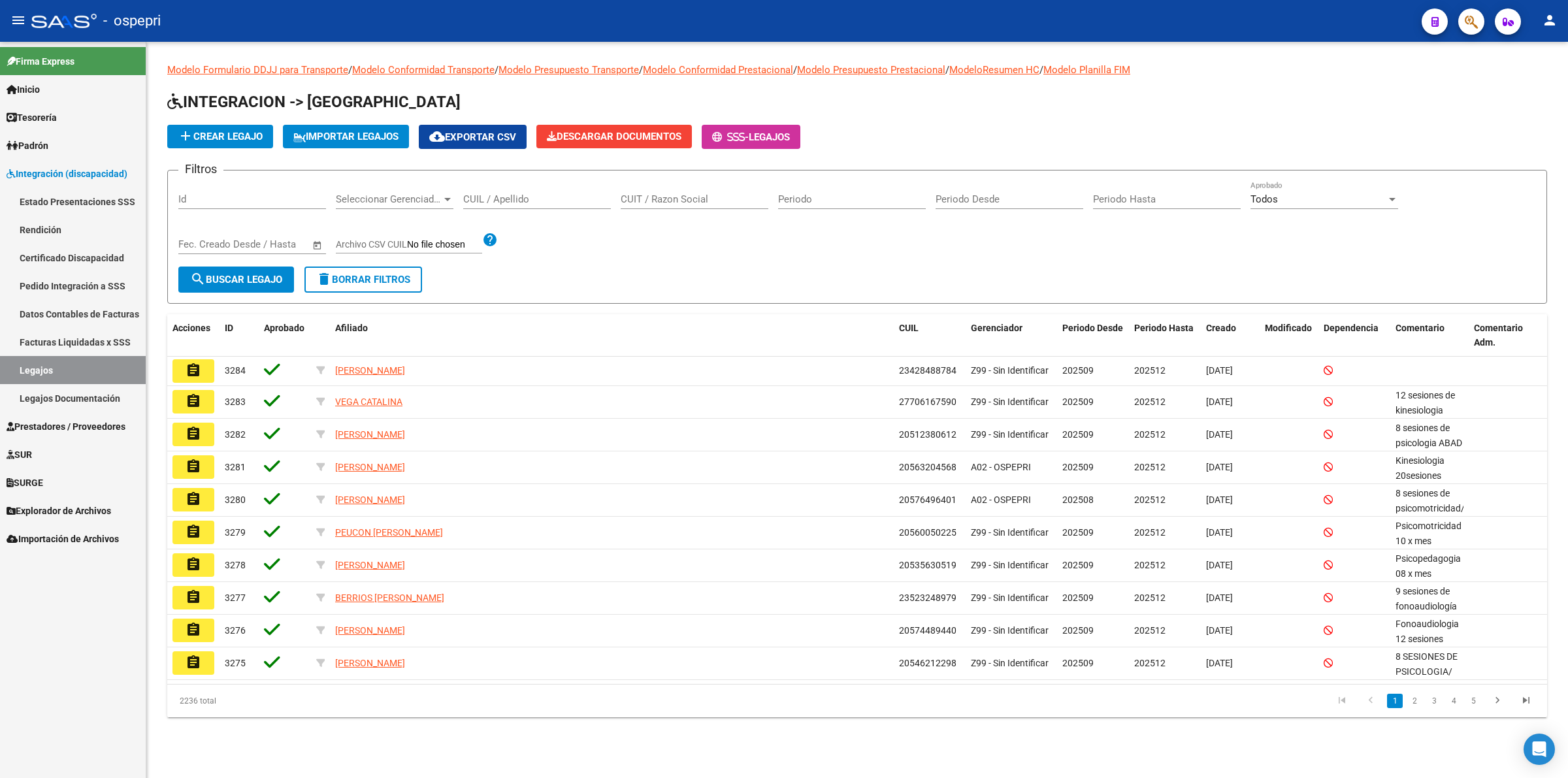
click at [501, 196] on input "CUIL / Apellido" at bounding box center [537, 199] width 147 height 12
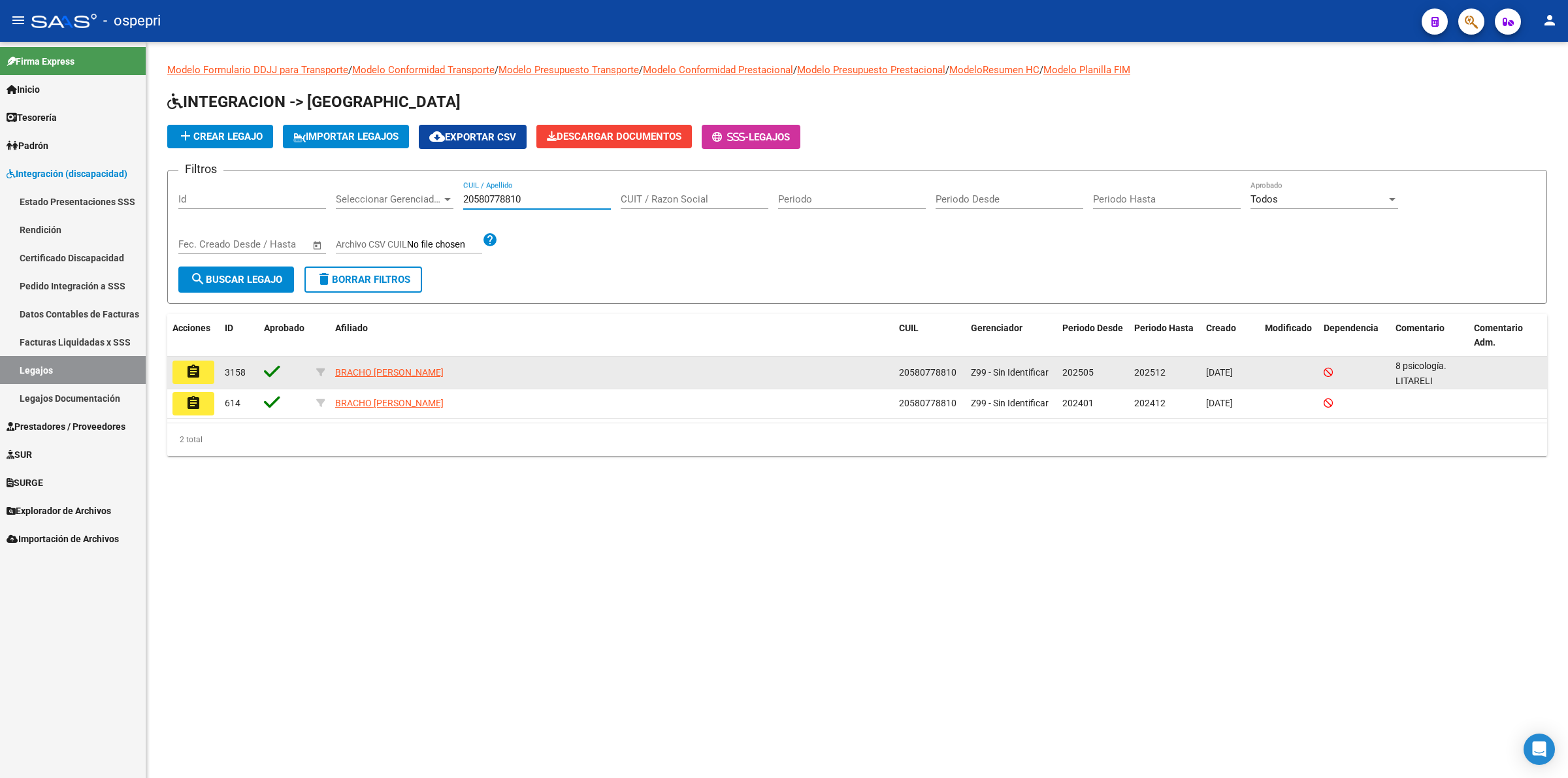
type input "20580778810"
click at [214, 363] on div "assignment" at bounding box center [193, 372] width 42 height 24
click at [209, 368] on button "assignment" at bounding box center [193, 372] width 42 height 24
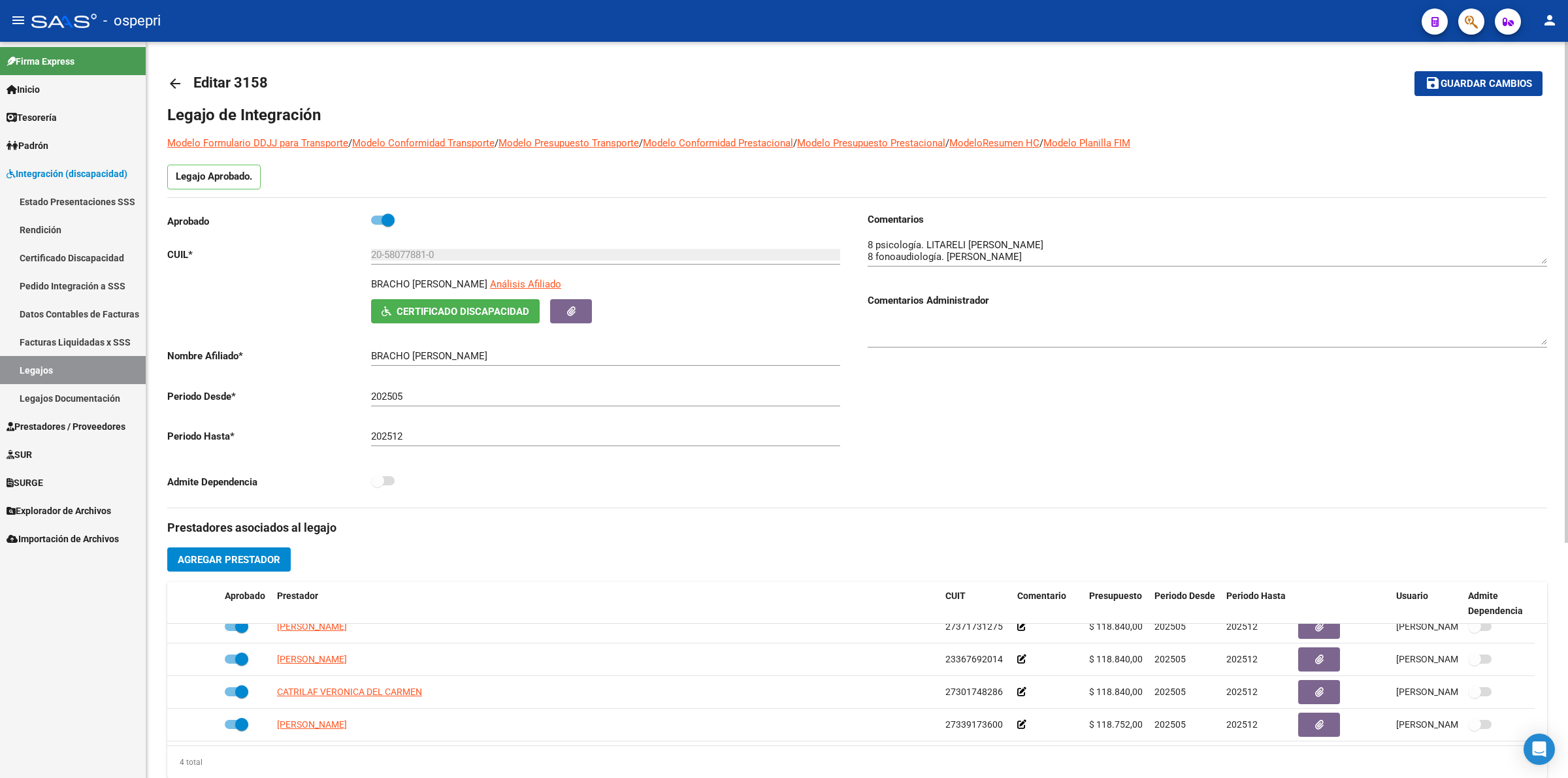
click at [174, 82] on mat-icon "arrow_back" at bounding box center [175, 83] width 16 height 16
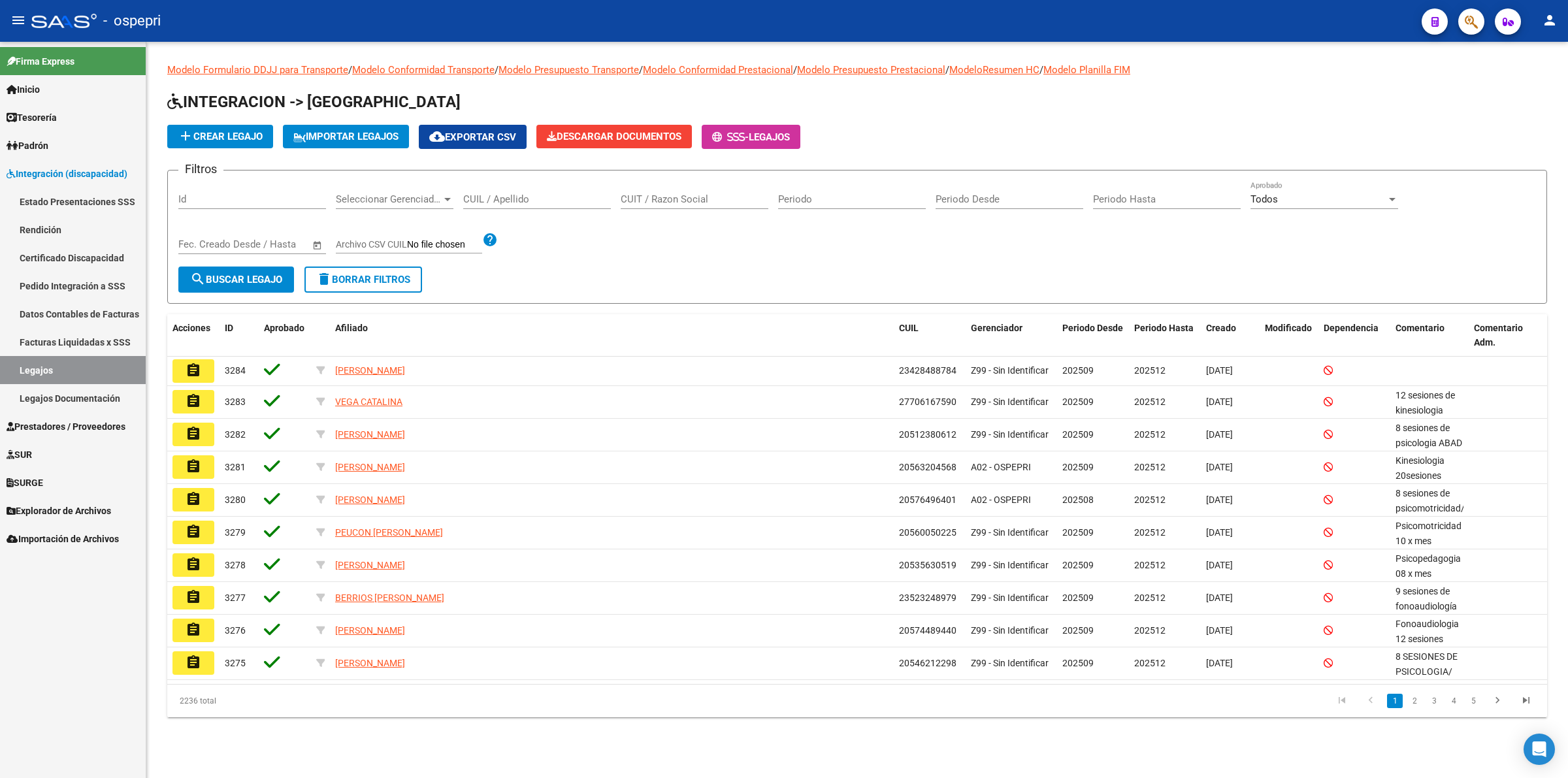
click at [514, 203] on input "CUIL / Apellido" at bounding box center [537, 199] width 147 height 12
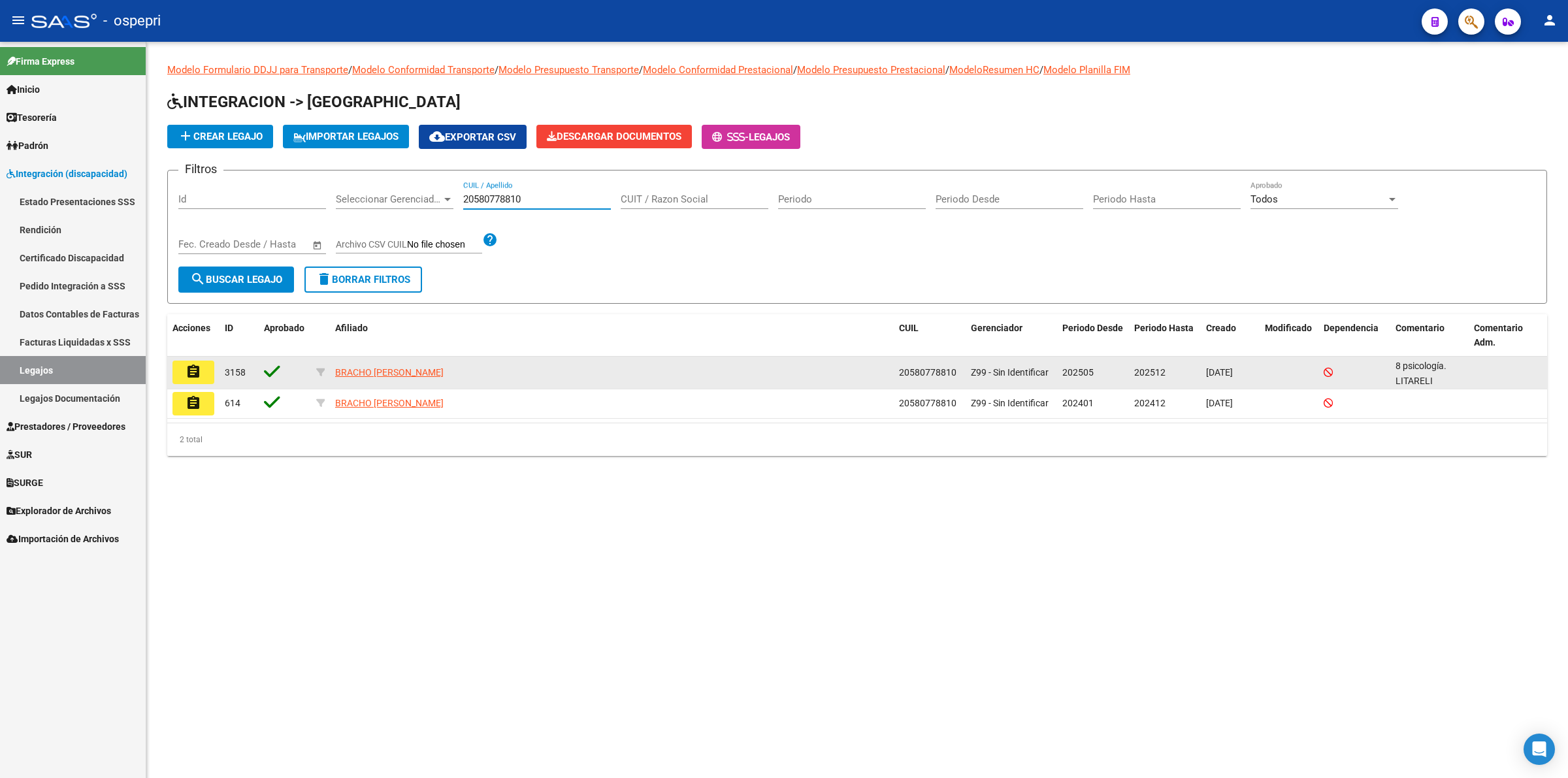
type input "20580778810"
click at [208, 356] on datatable-body-cell "assignment" at bounding box center [194, 372] width 53 height 32
click at [204, 366] on button "assignment" at bounding box center [193, 372] width 42 height 24
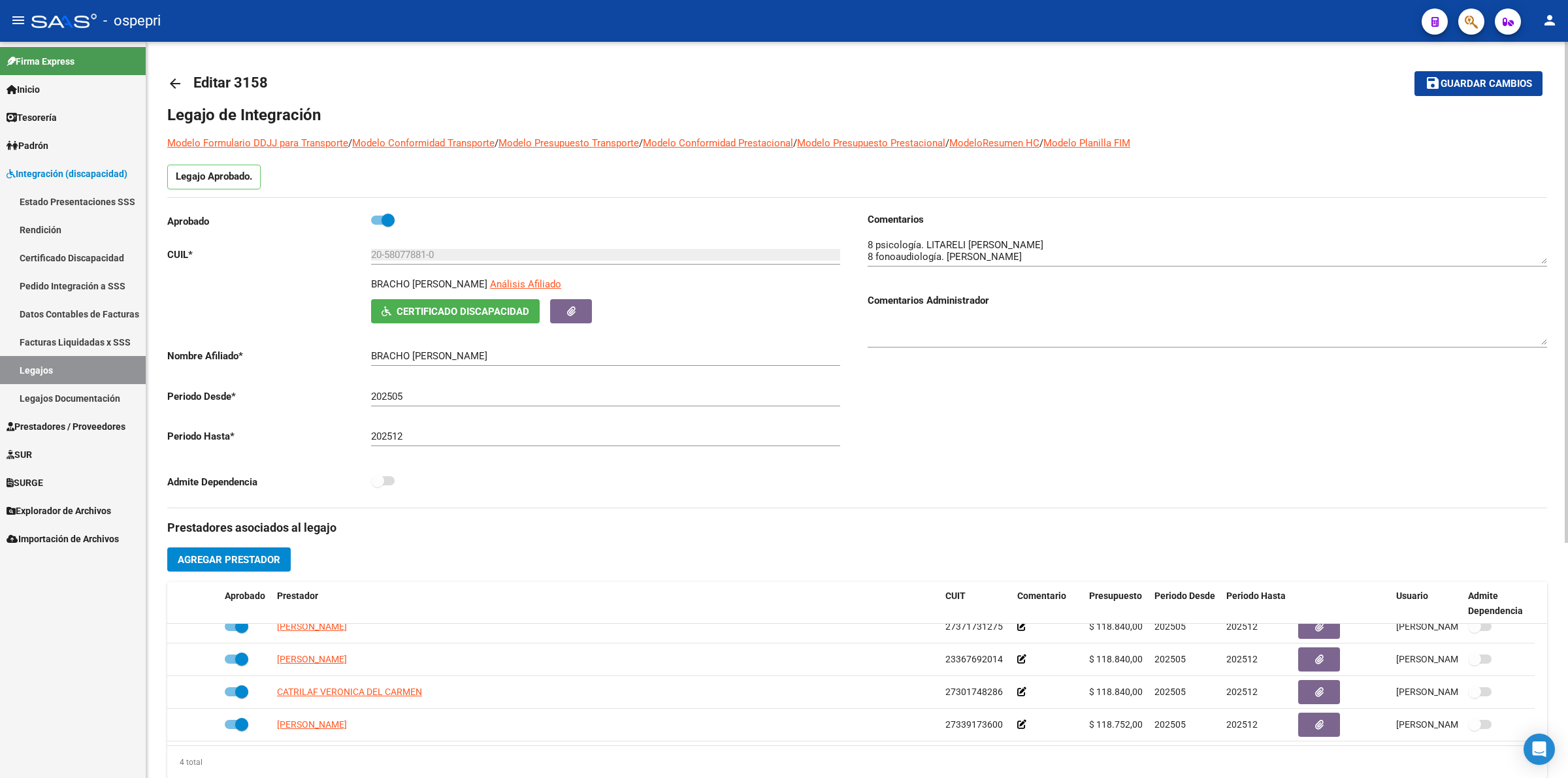
click at [168, 72] on link "arrow_back" at bounding box center [181, 83] width 26 height 30
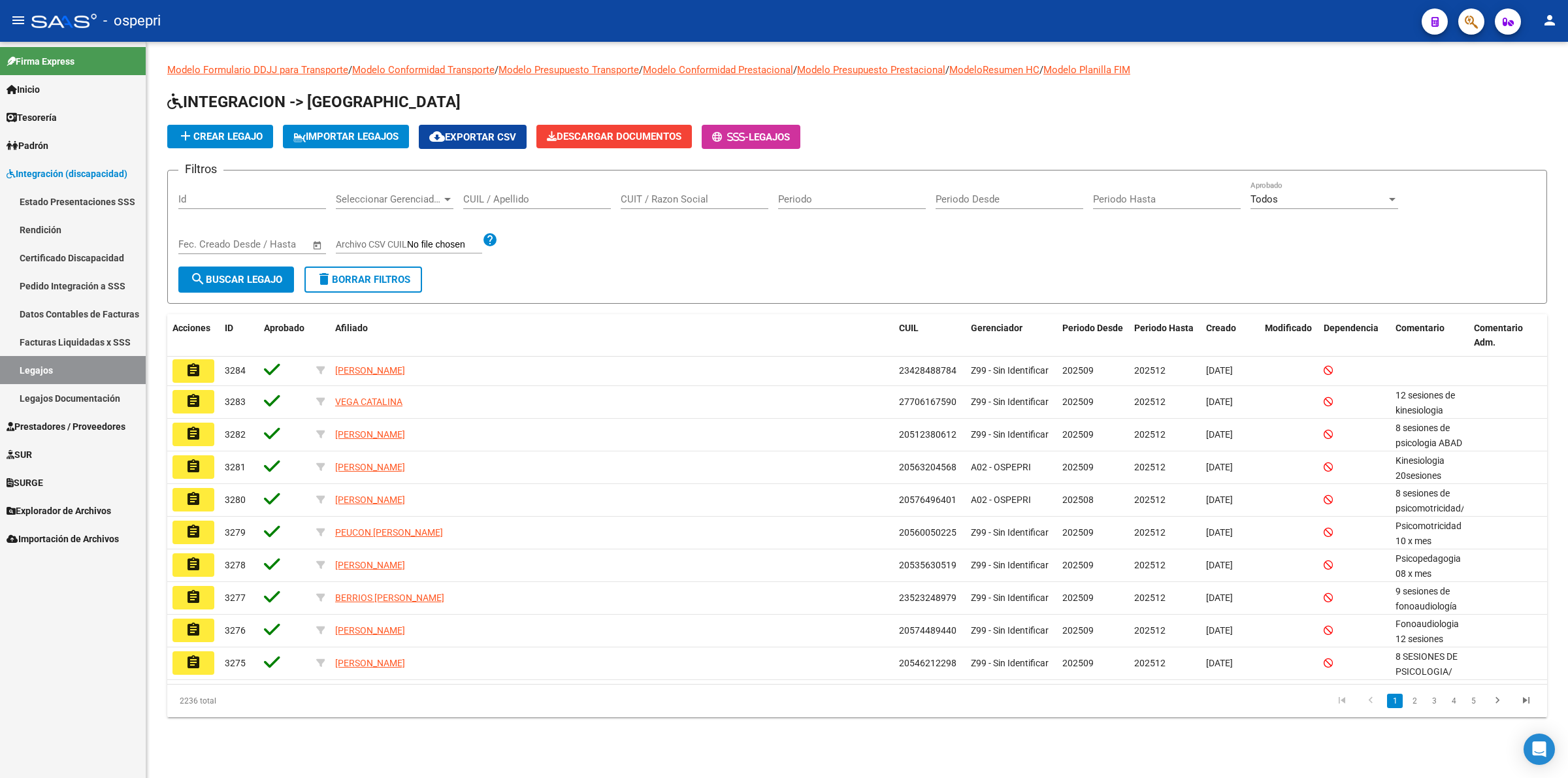
click at [487, 204] on div "CUIL / Apellido" at bounding box center [537, 194] width 147 height 28
click at [490, 196] on input "CUIL / Apellido" at bounding box center [537, 199] width 147 height 12
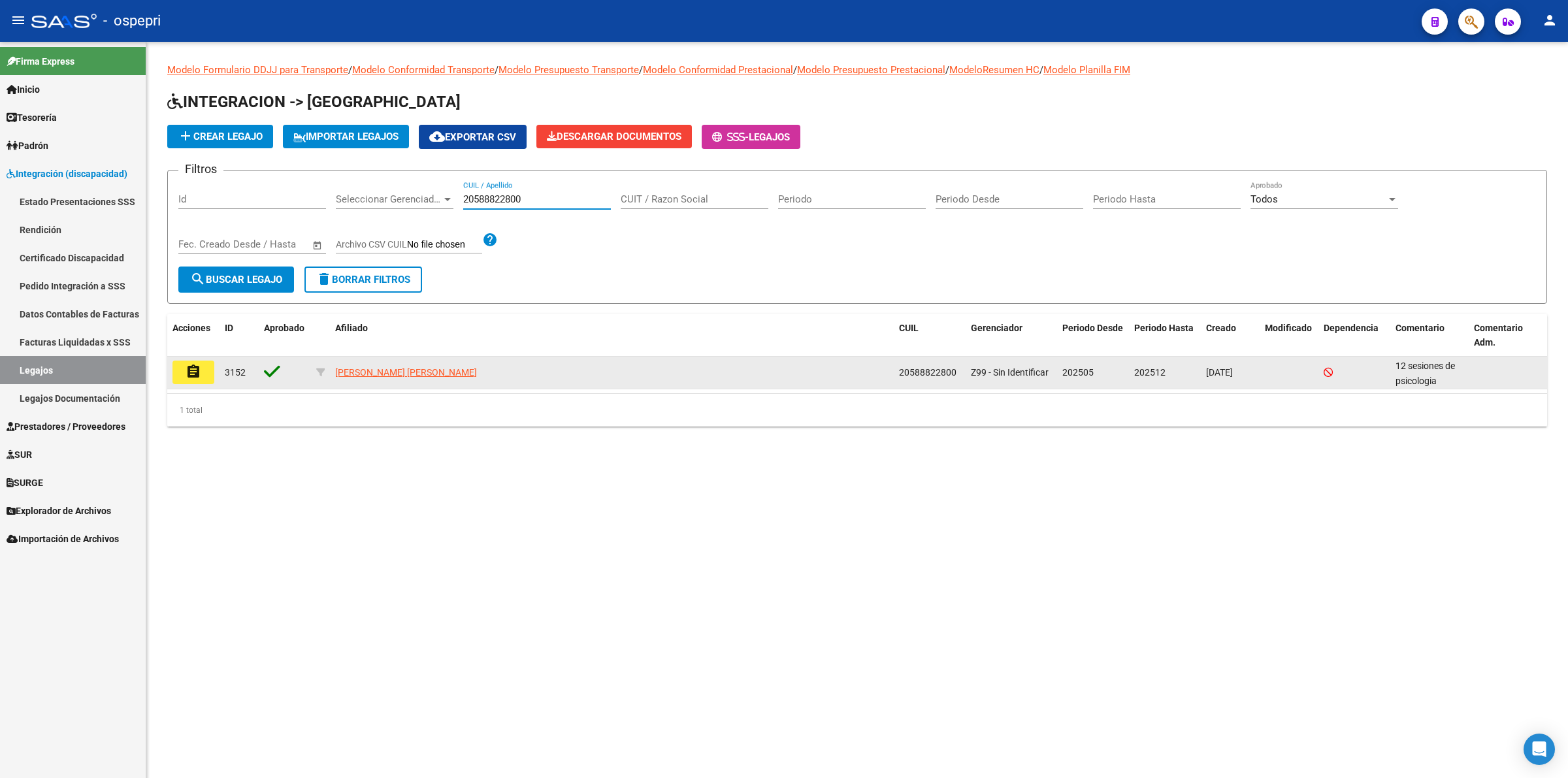
type input "20588822800"
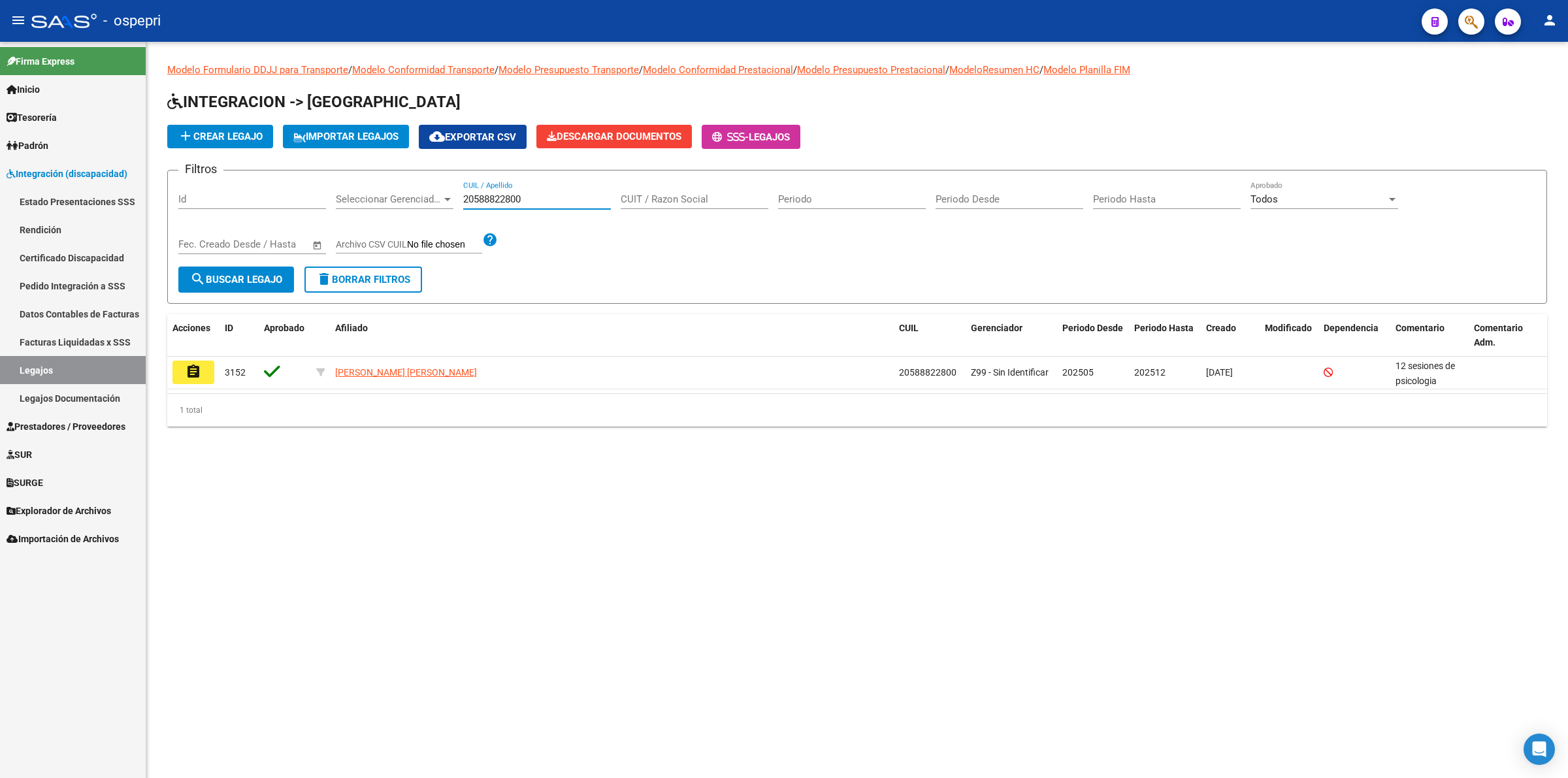
drag, startPoint x: 180, startPoint y: 365, endPoint x: 191, endPoint y: 368, distance: 11.4
click at [183, 365] on button "assignment" at bounding box center [193, 372] width 42 height 24
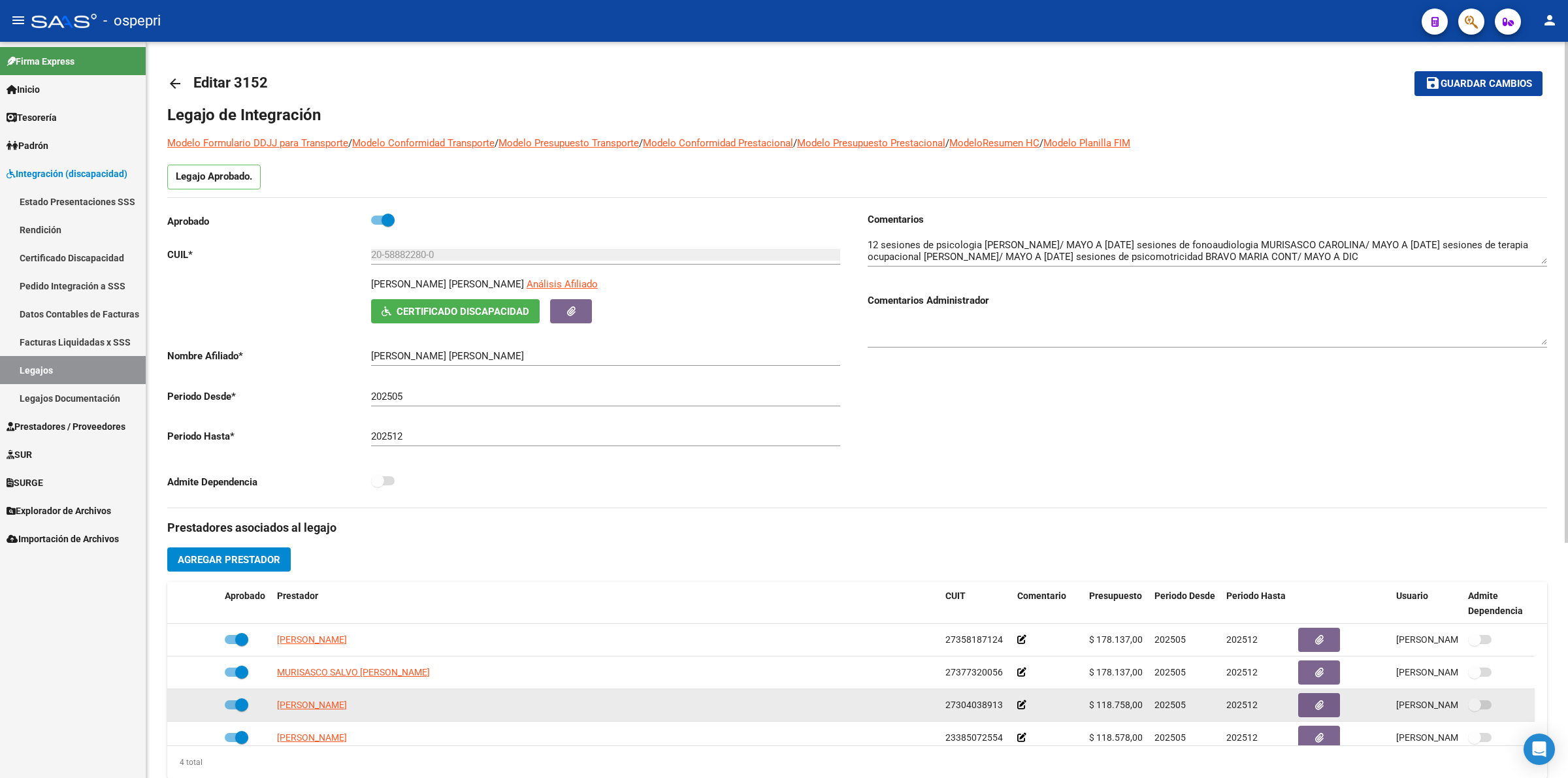
scroll to position [14, 0]
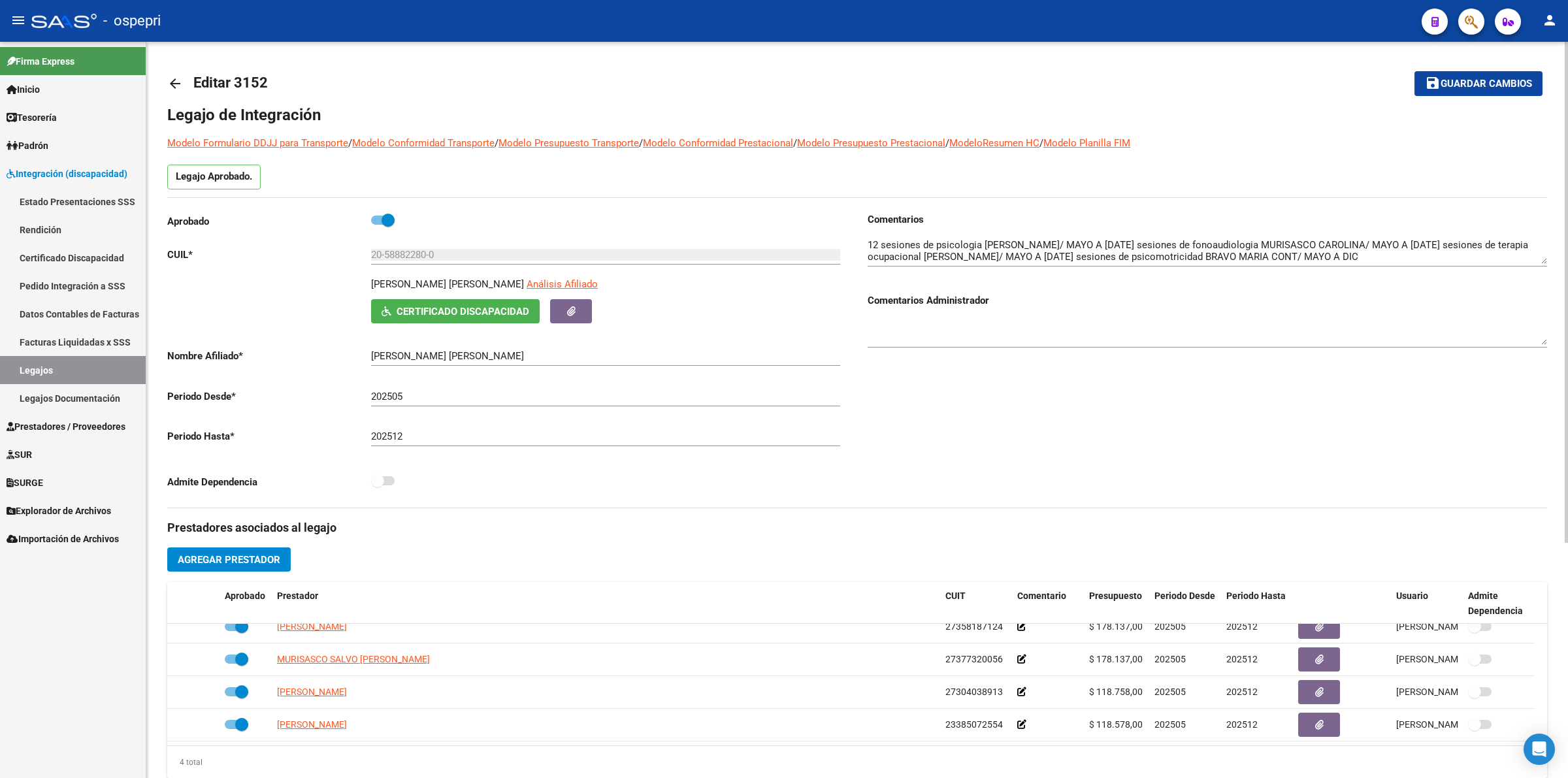
click at [169, 82] on mat-icon "arrow_back" at bounding box center [175, 83] width 16 height 16
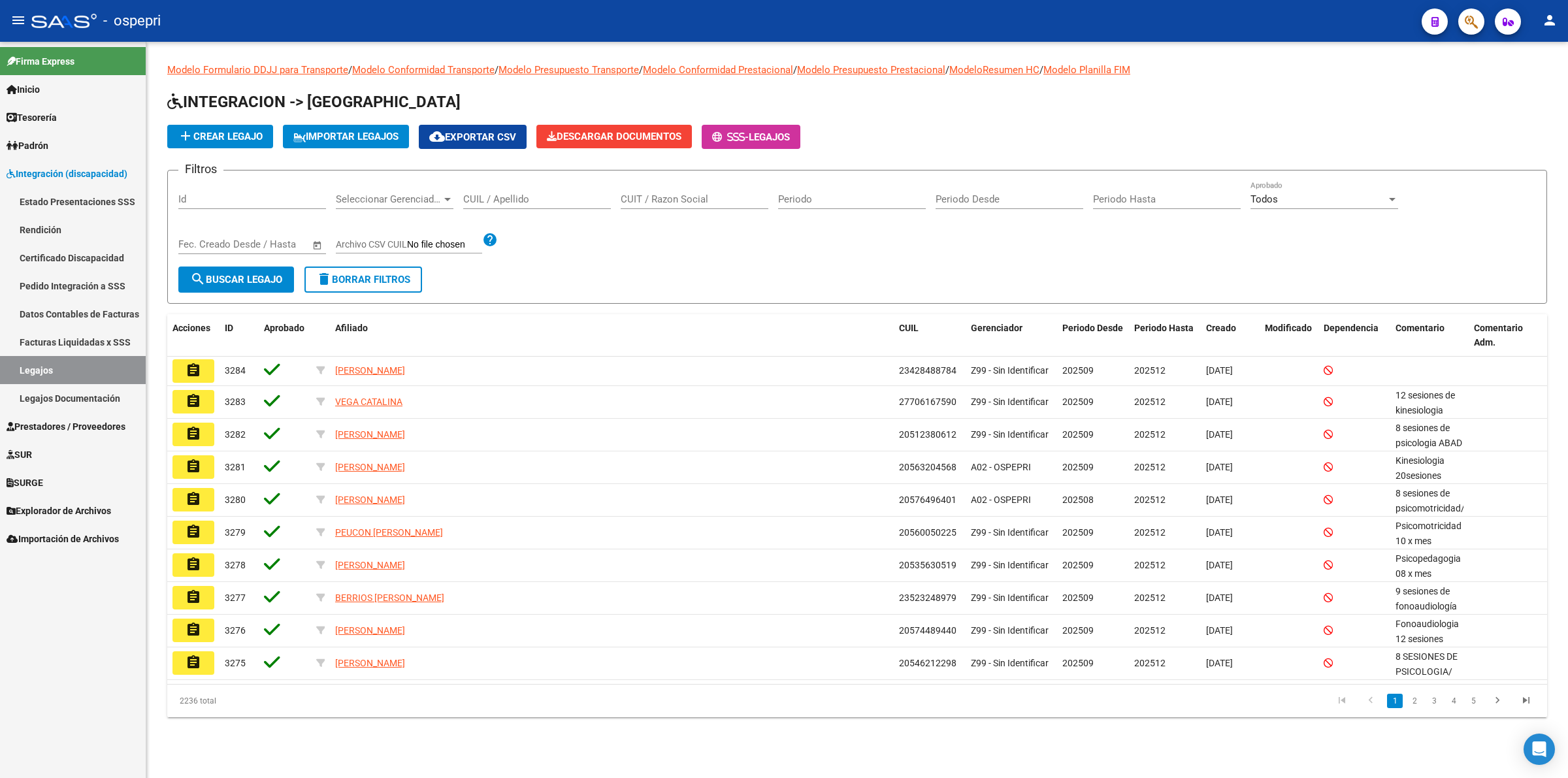
click at [491, 204] on div "CUIL / Apellido" at bounding box center [537, 194] width 147 height 28
click at [492, 196] on input "CUIL / Apellido" at bounding box center [537, 199] width 147 height 12
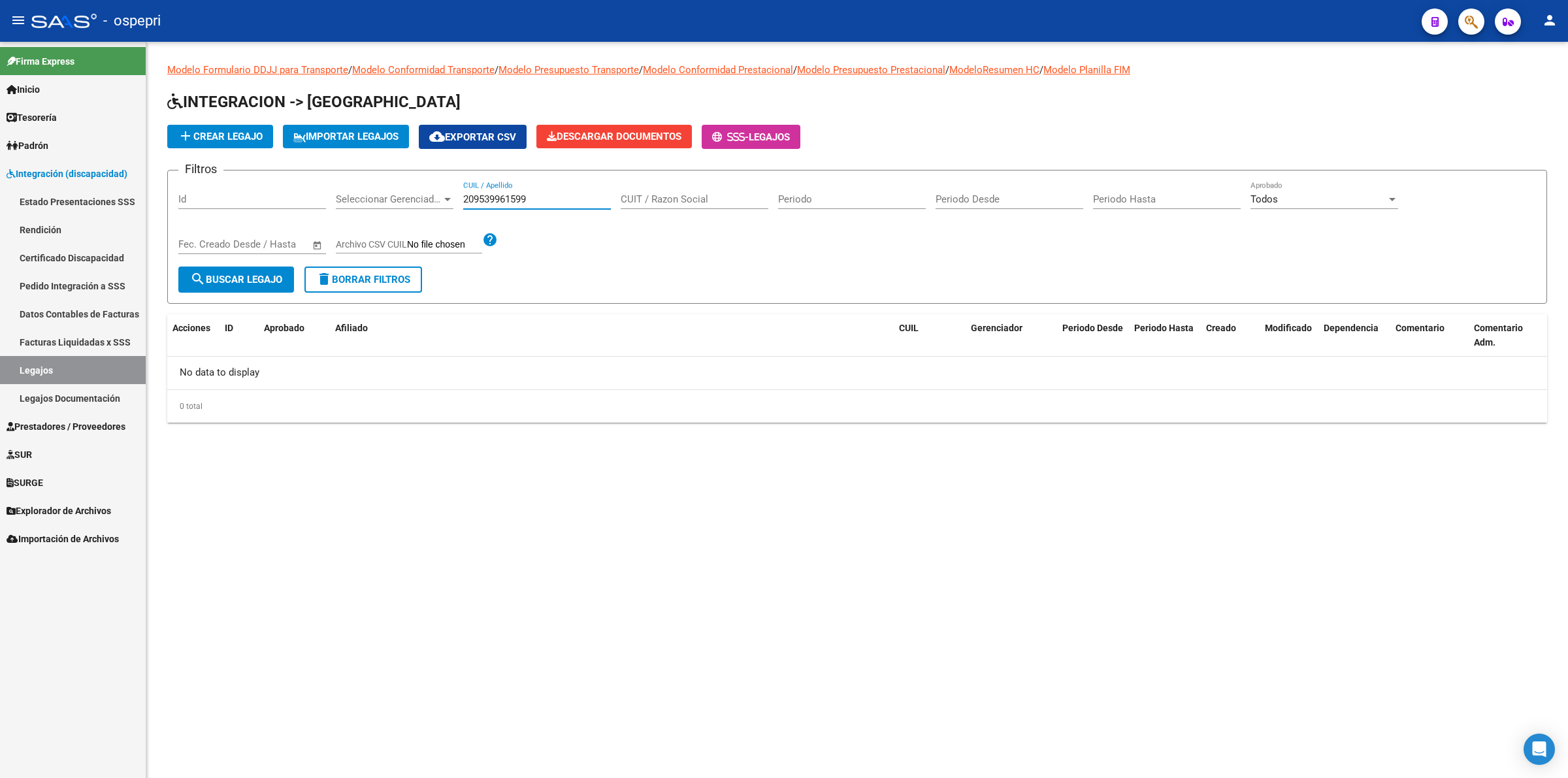
click at [497, 197] on input "209539961599" at bounding box center [537, 199] width 147 height 12
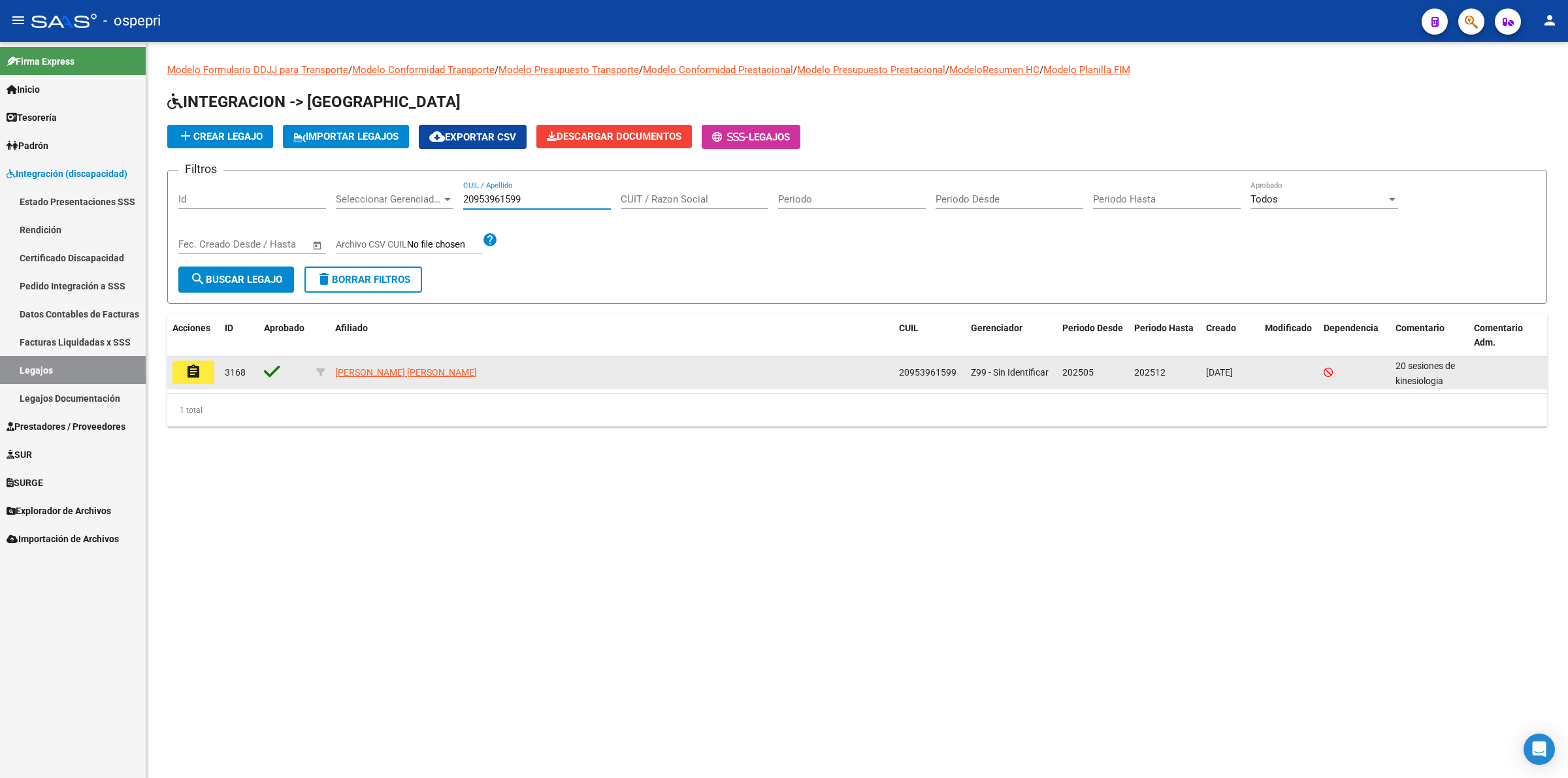
type input "20953961599"
click at [206, 356] on datatable-body-cell "assignment" at bounding box center [194, 372] width 53 height 32
click at [206, 363] on button "assignment" at bounding box center [193, 372] width 42 height 24
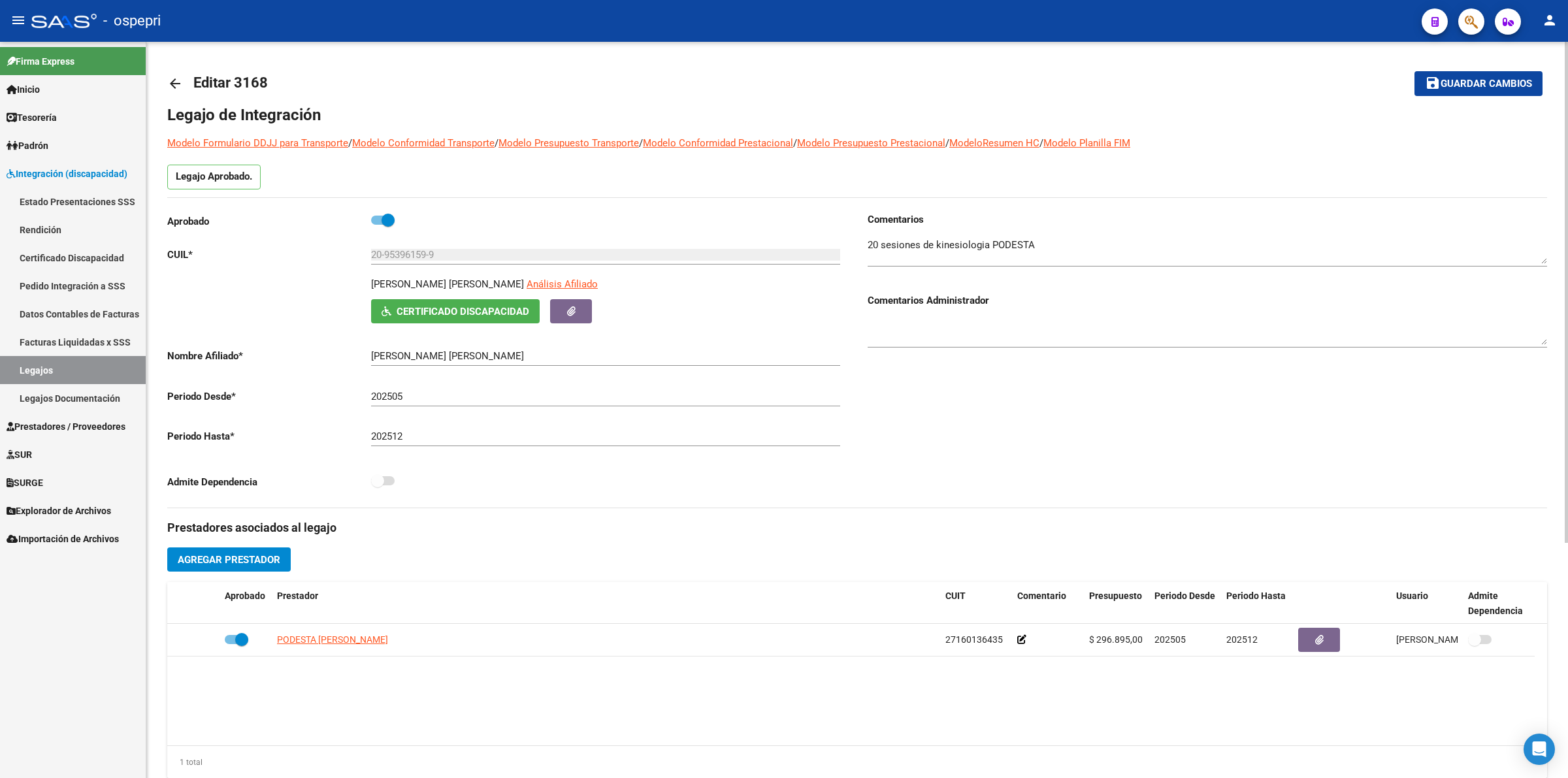
click at [177, 83] on mat-icon "arrow_back" at bounding box center [175, 83] width 16 height 16
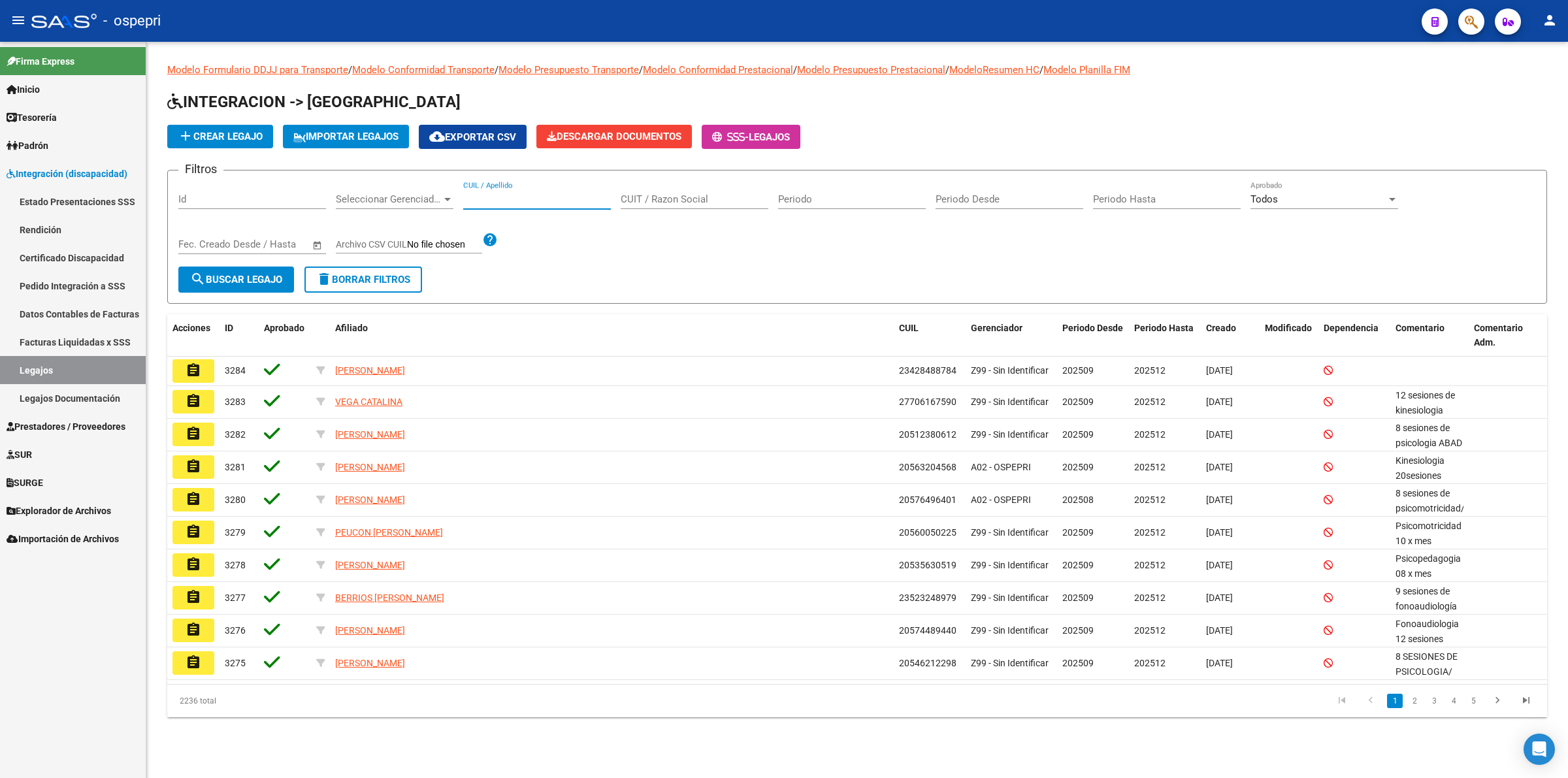
click at [525, 196] on input "CUIL / Apellido" at bounding box center [537, 199] width 147 height 12
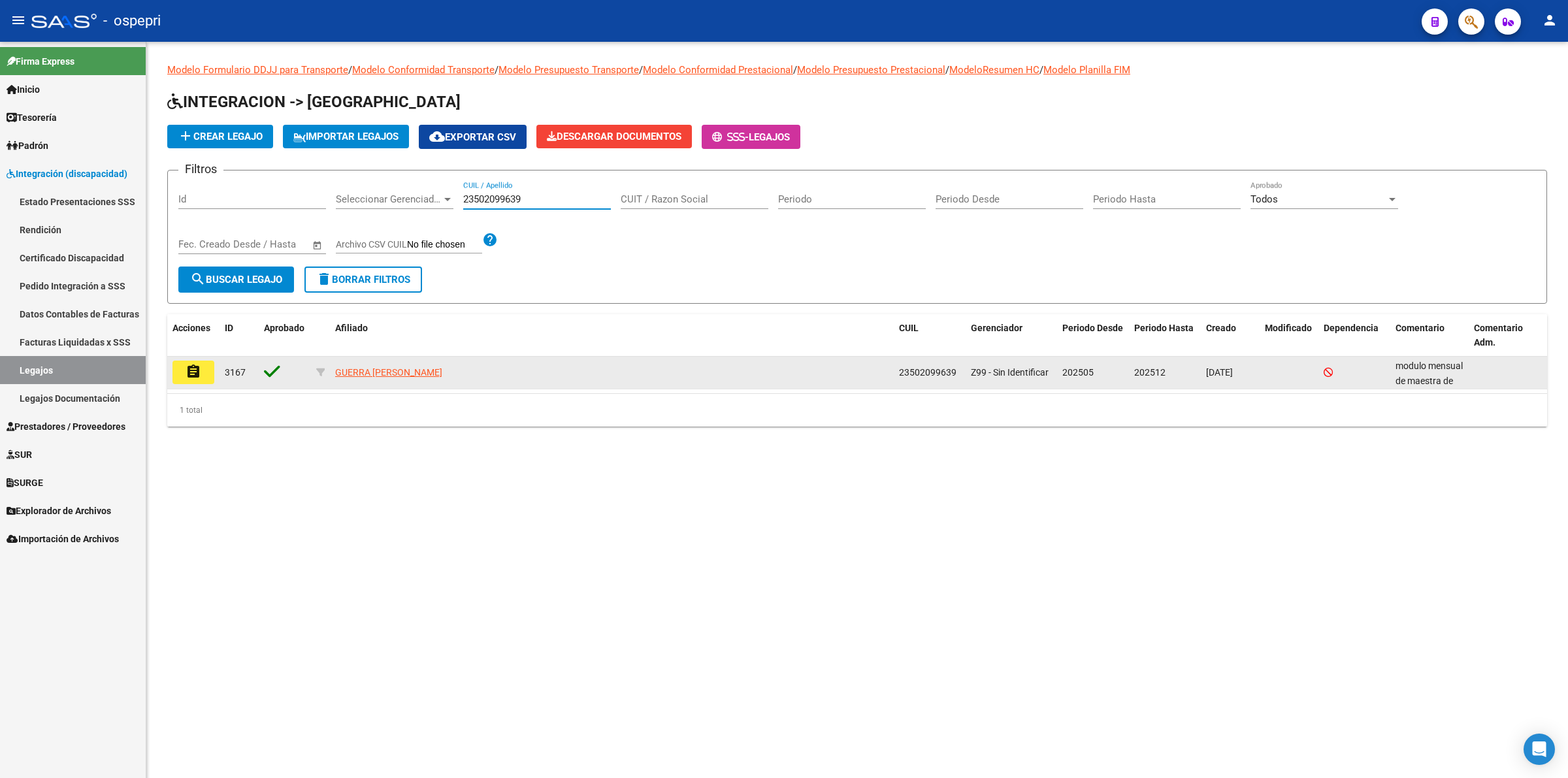
type input "23502099639"
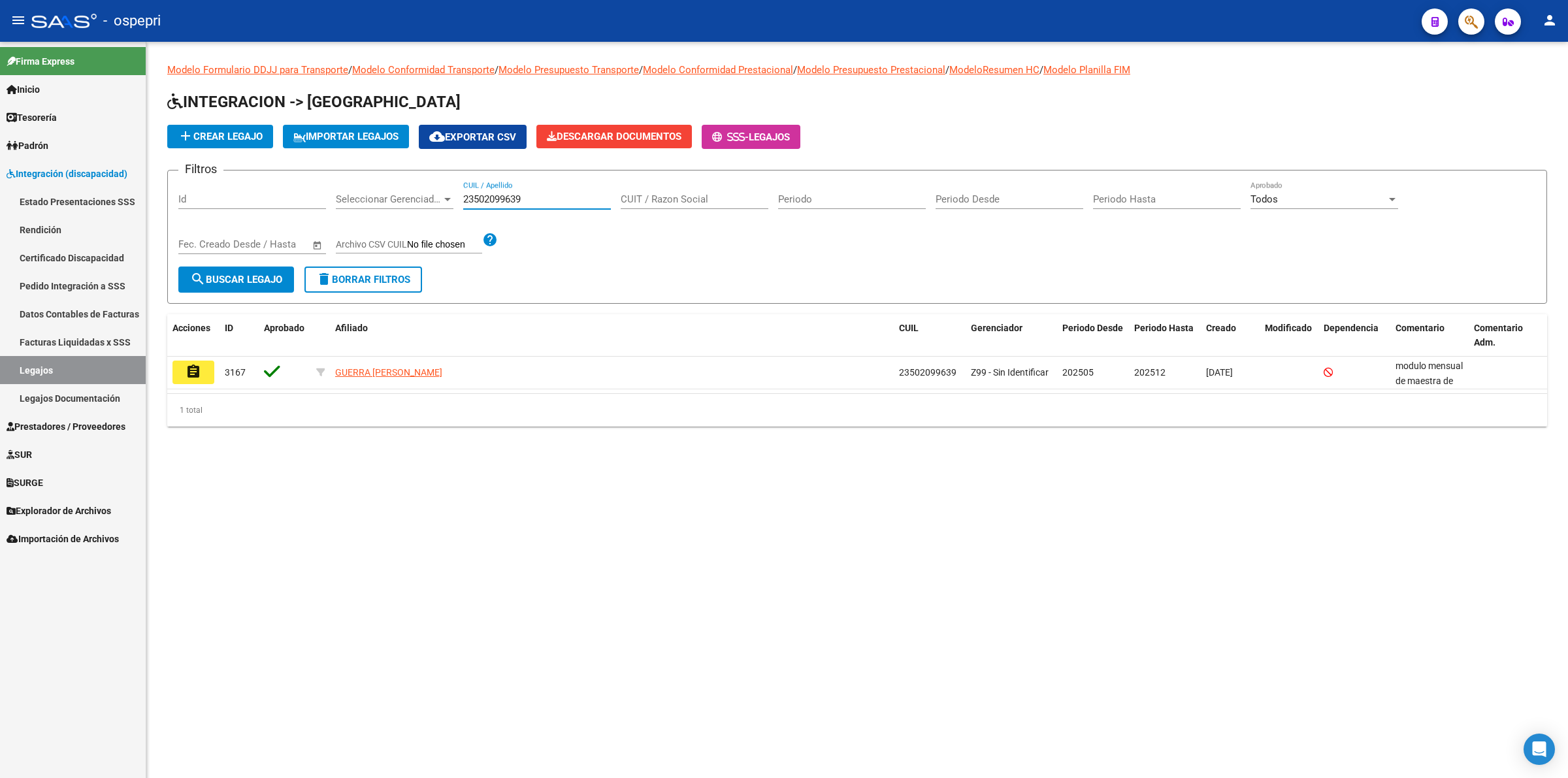
drag, startPoint x: 192, startPoint y: 369, endPoint x: 217, endPoint y: 388, distance: 31.4
click at [195, 370] on mat-icon "assignment" at bounding box center [193, 372] width 16 height 16
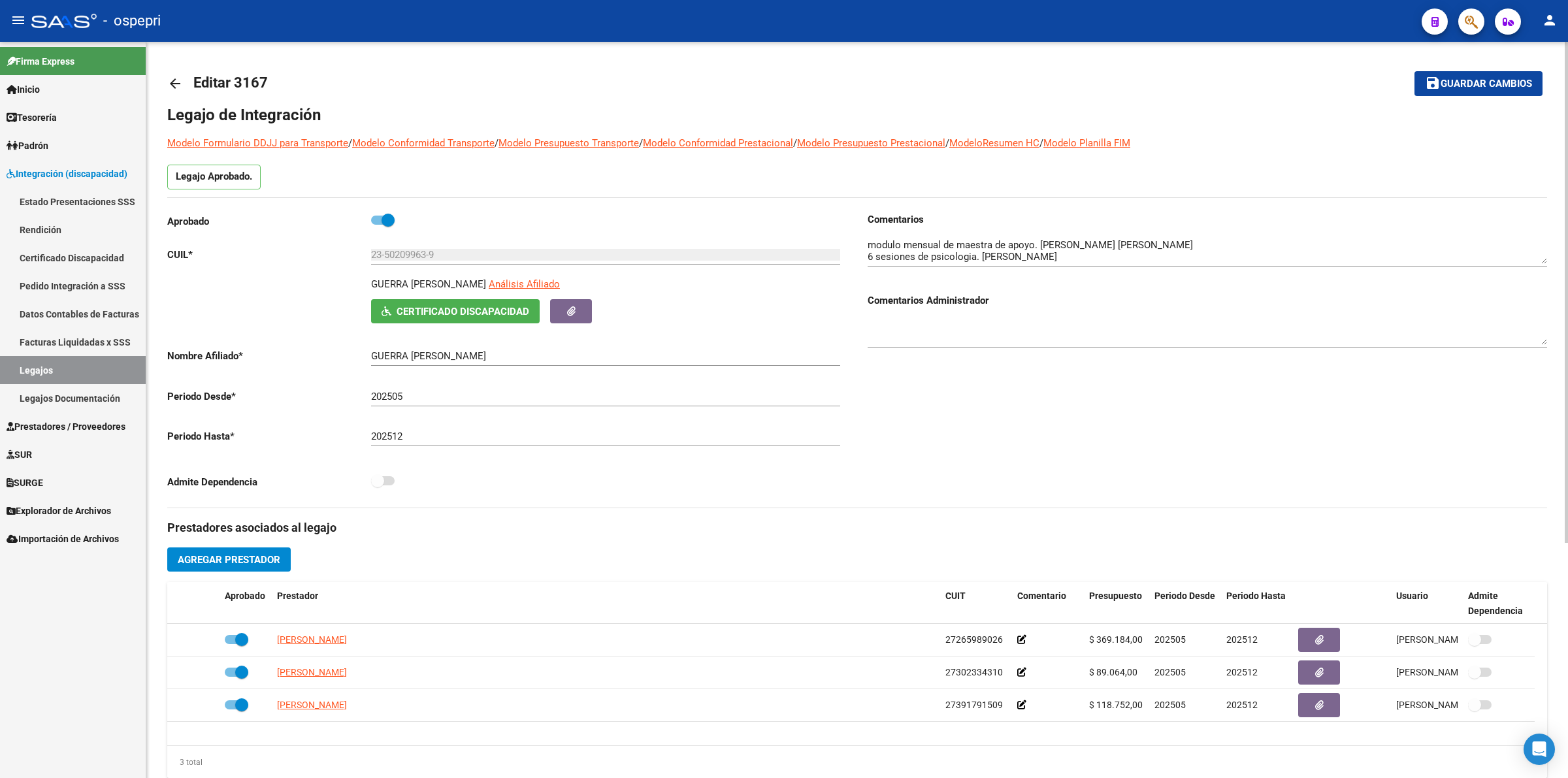
click at [180, 80] on mat-icon "arrow_back" at bounding box center [175, 83] width 16 height 16
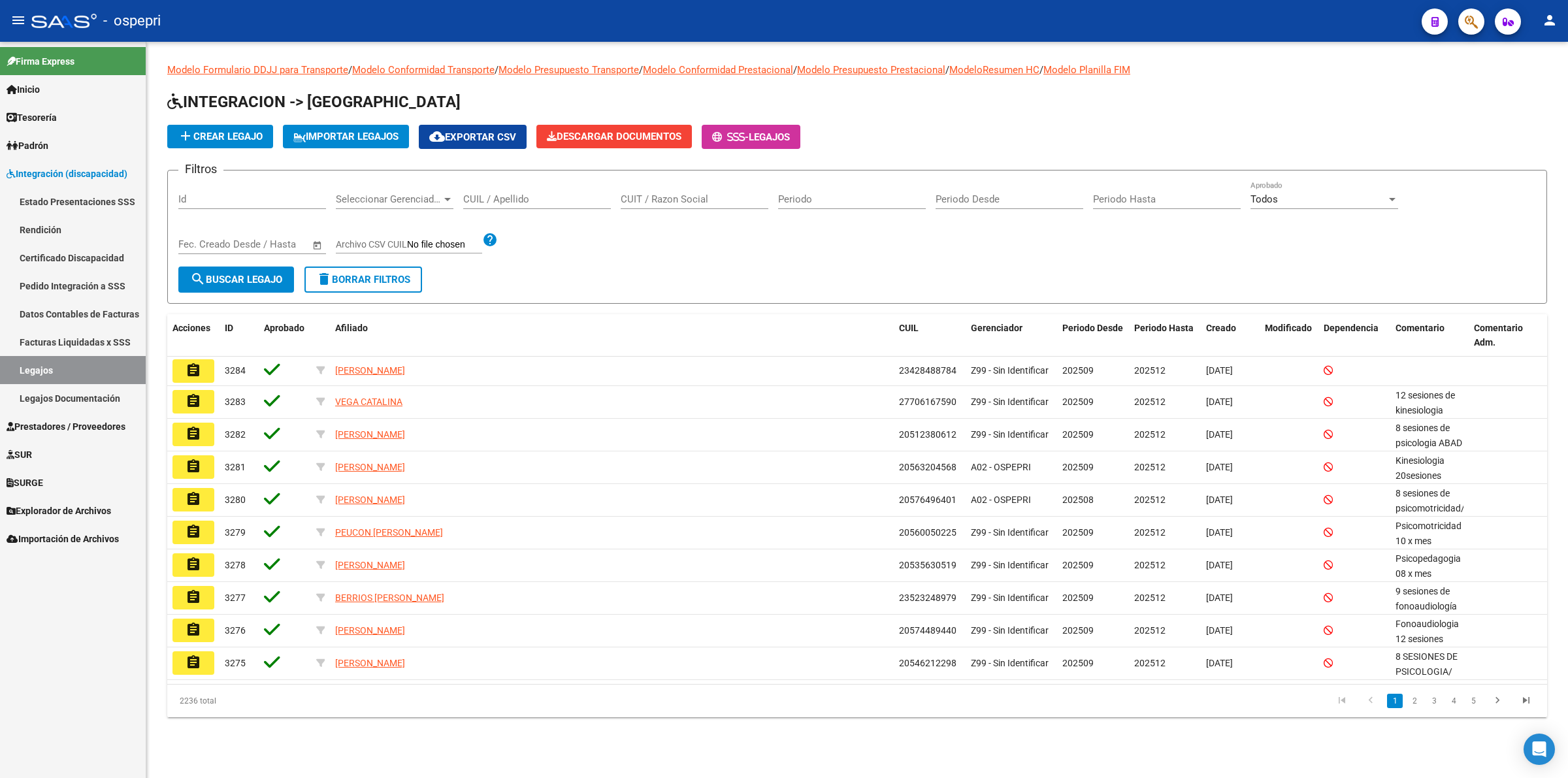
click at [511, 203] on input "CUIL / Apellido" at bounding box center [537, 199] width 147 height 12
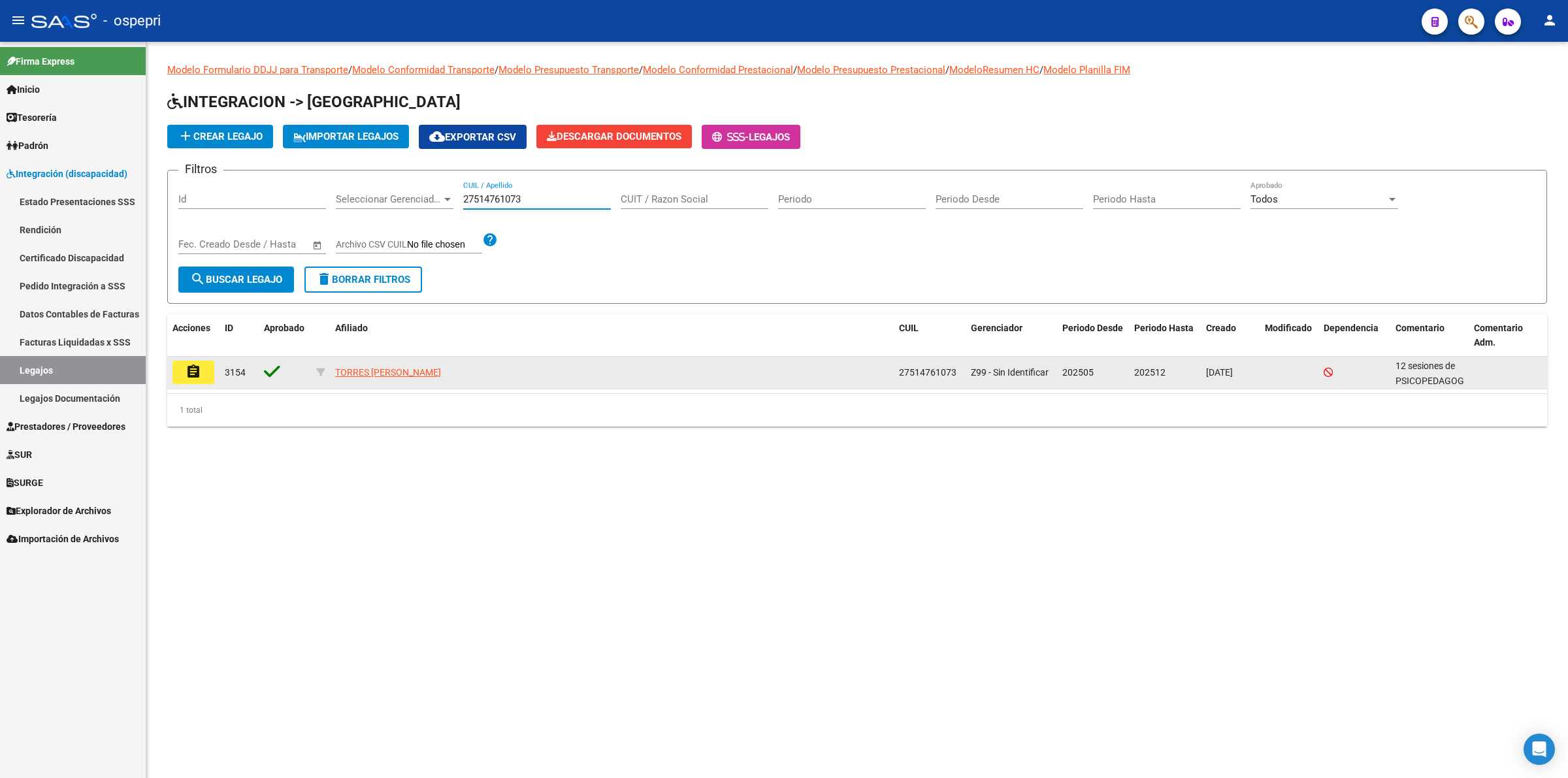
type input "27514761073"
click at [181, 370] on button "assignment" at bounding box center [193, 372] width 42 height 24
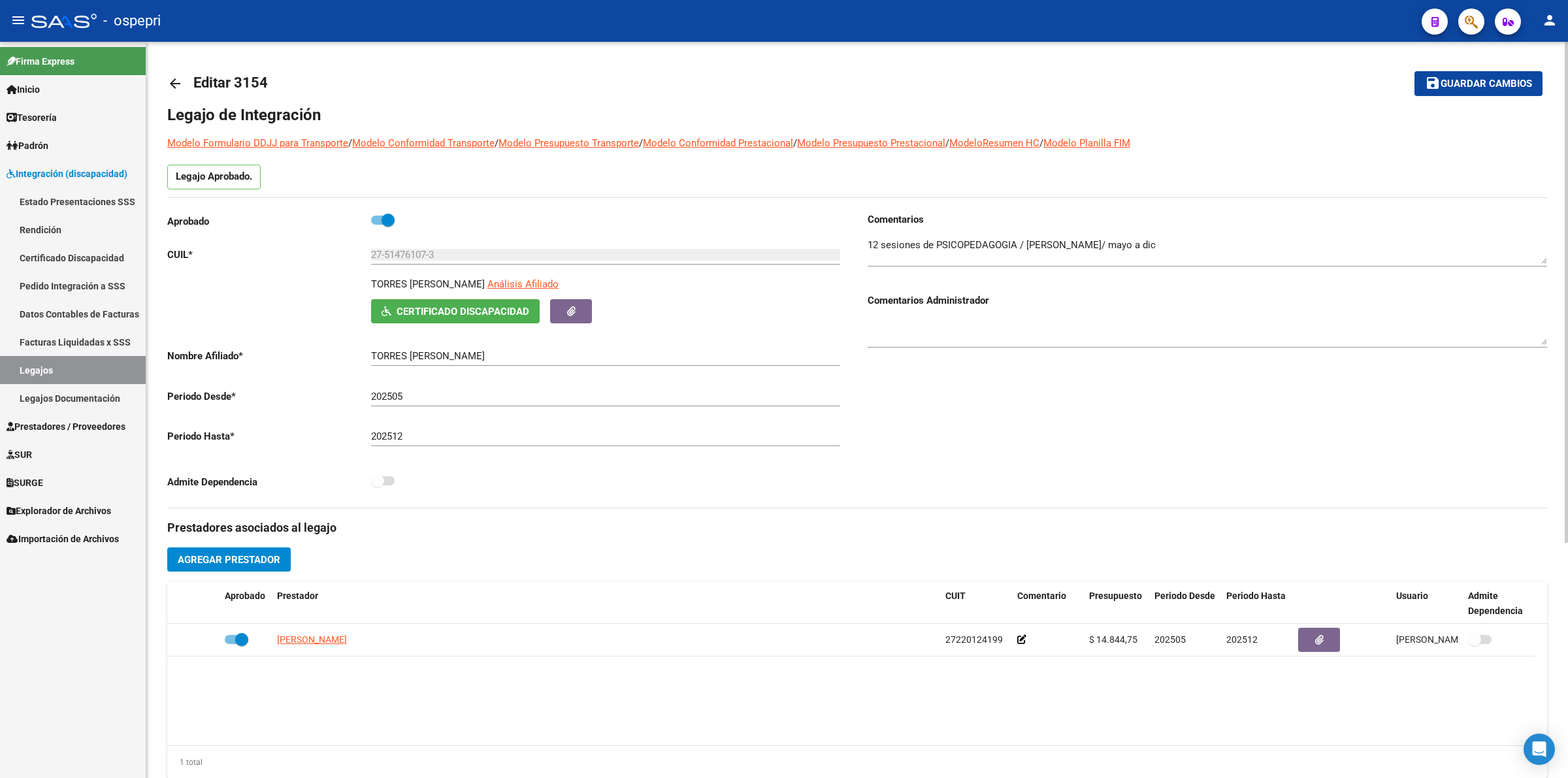
click at [171, 83] on mat-icon "arrow_back" at bounding box center [175, 83] width 16 height 16
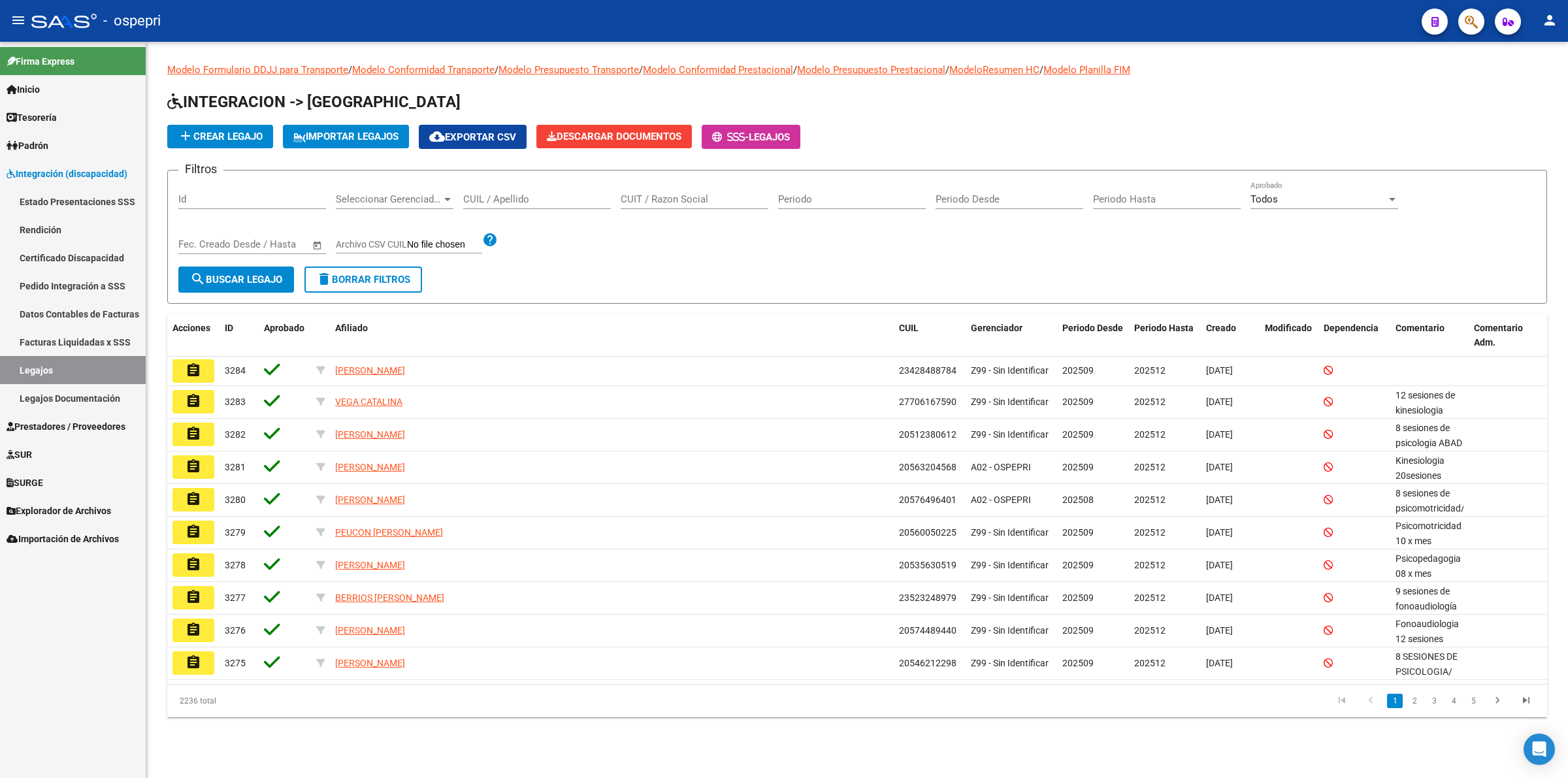
click at [478, 198] on input "CUIL / Apellido" at bounding box center [537, 199] width 147 height 12
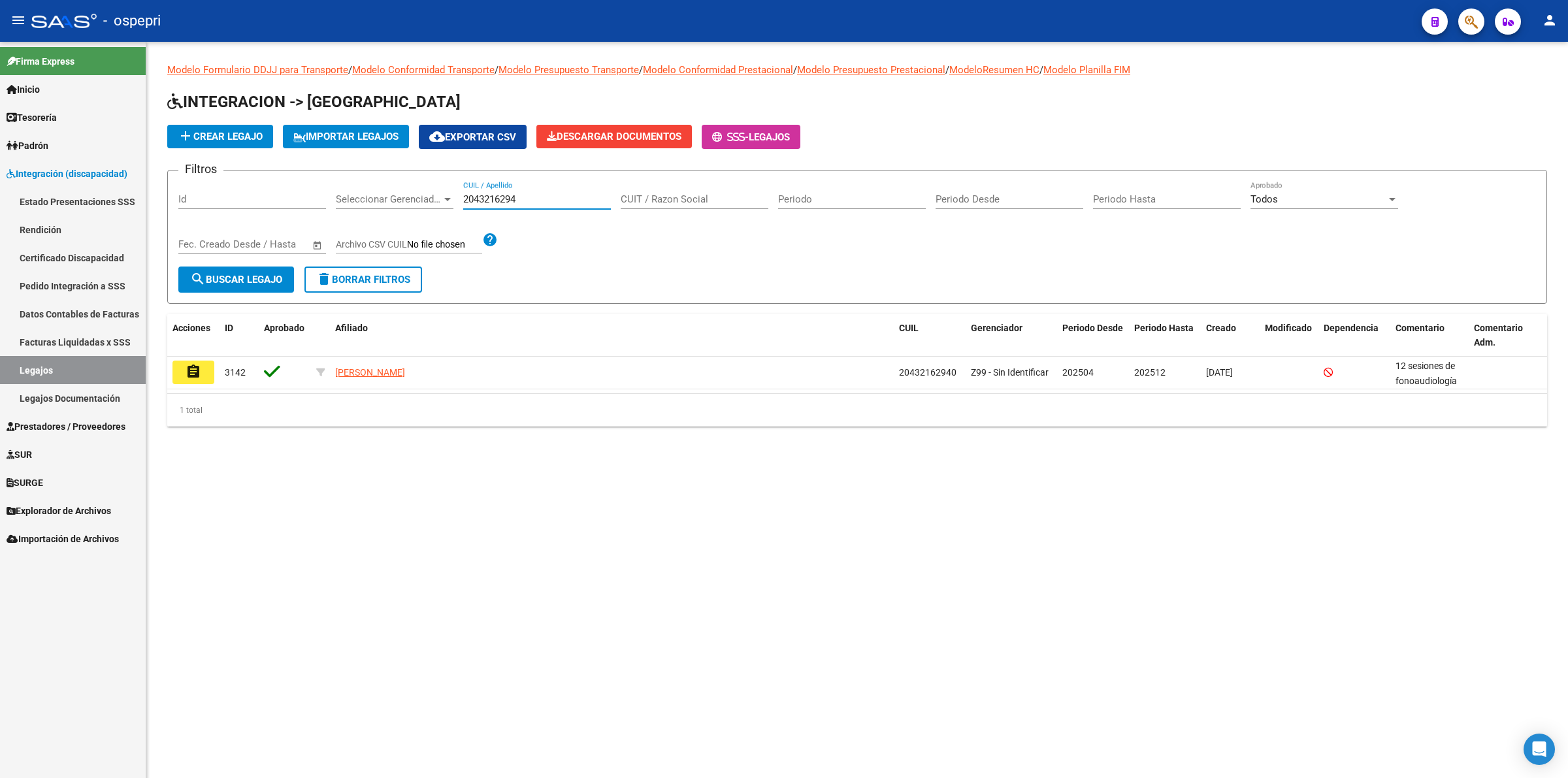
click at [534, 197] on input "2043216294" at bounding box center [537, 199] width 147 height 12
type input "20432162943"
drag, startPoint x: 534, startPoint y: 194, endPoint x: 285, endPoint y: 191, distance: 249.0
click at [282, 193] on div "Filtros Id Seleccionar Gerenciador Seleccionar Gerenciador 20432162943 CUIL / A…" at bounding box center [857, 224] width 1358 height 86
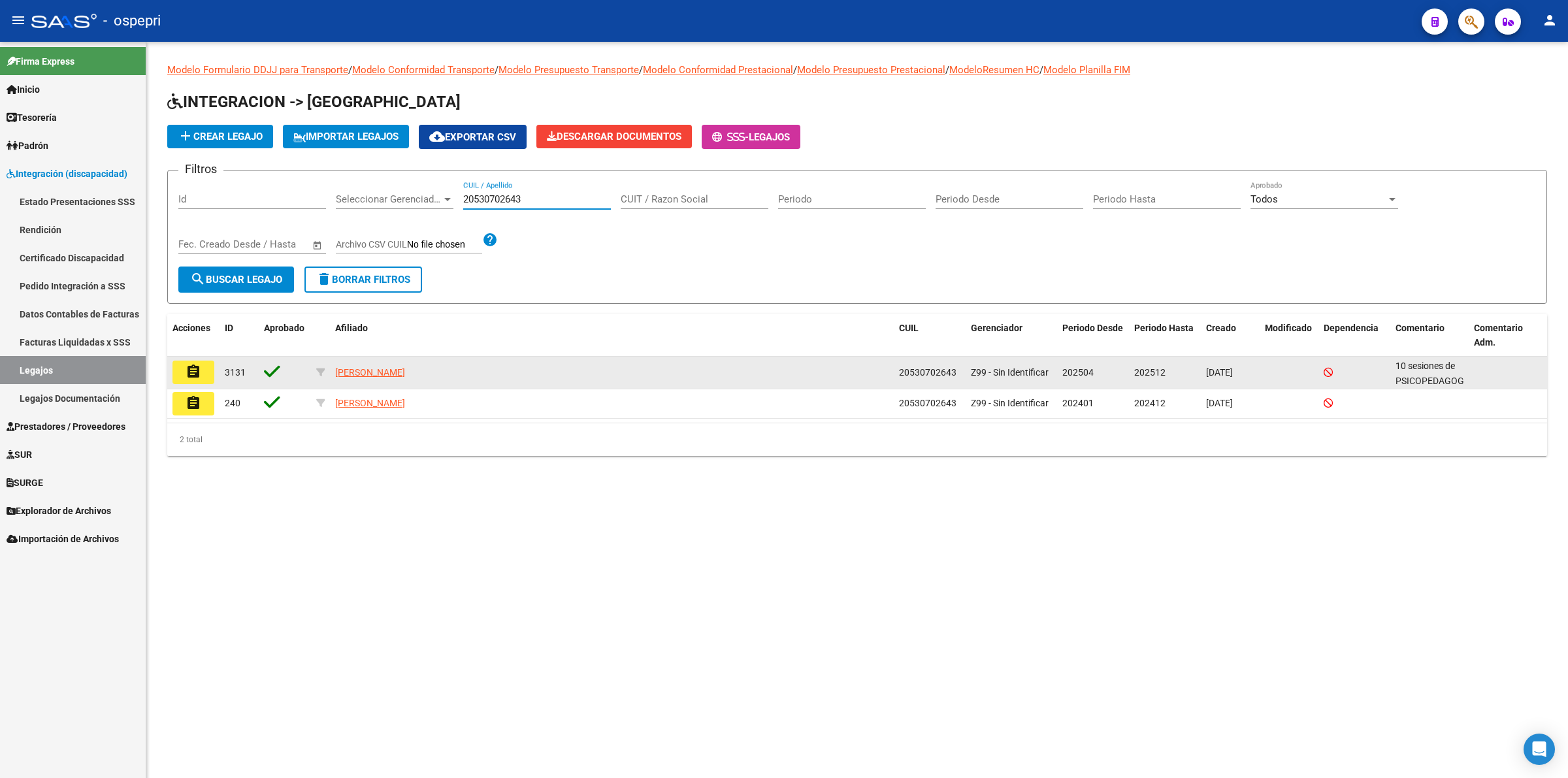
type input "20530702643"
click at [194, 366] on mat-icon "assignment" at bounding box center [193, 372] width 16 height 16
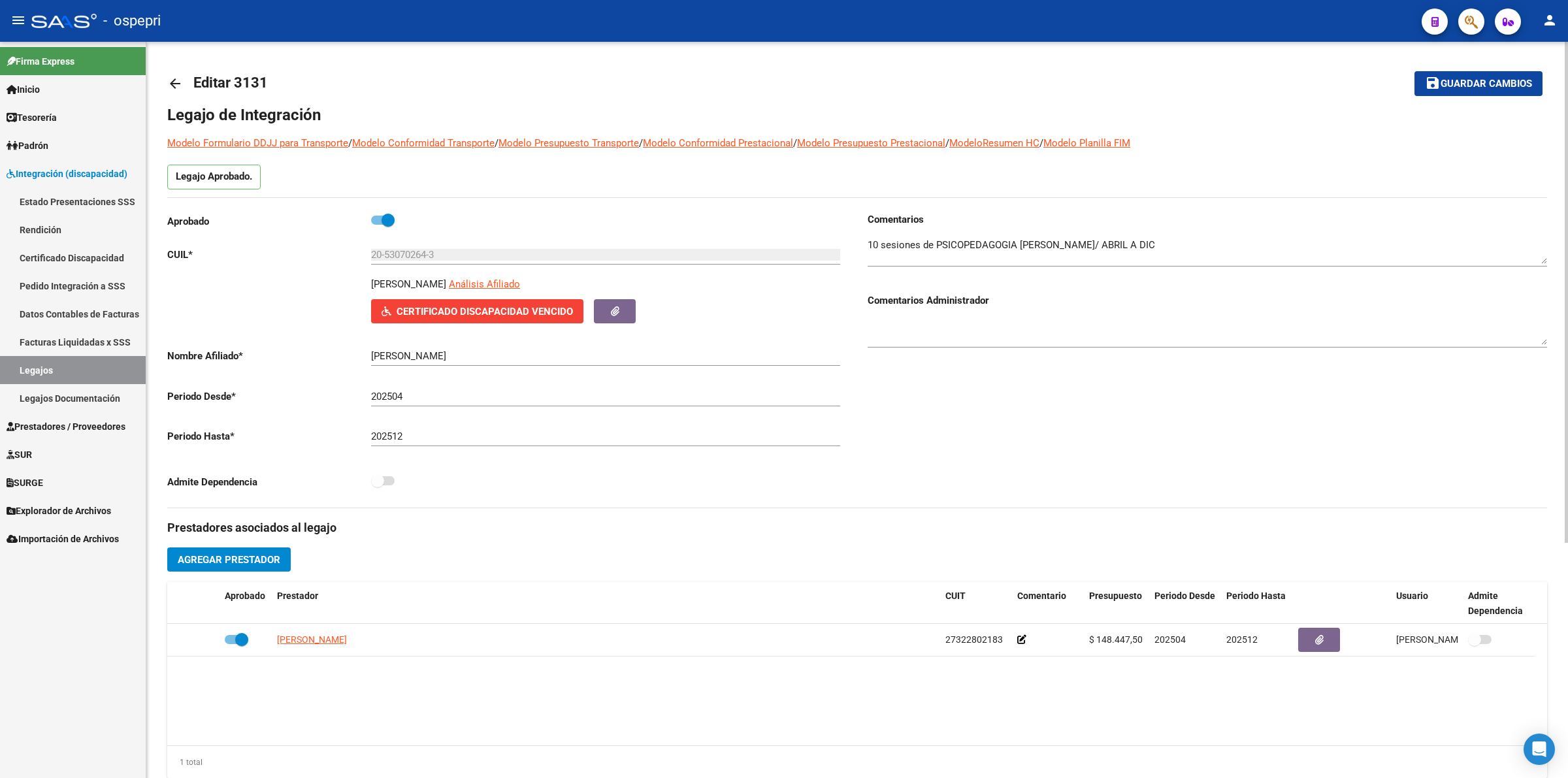
click at [177, 80] on mat-icon "arrow_back" at bounding box center [175, 83] width 16 height 16
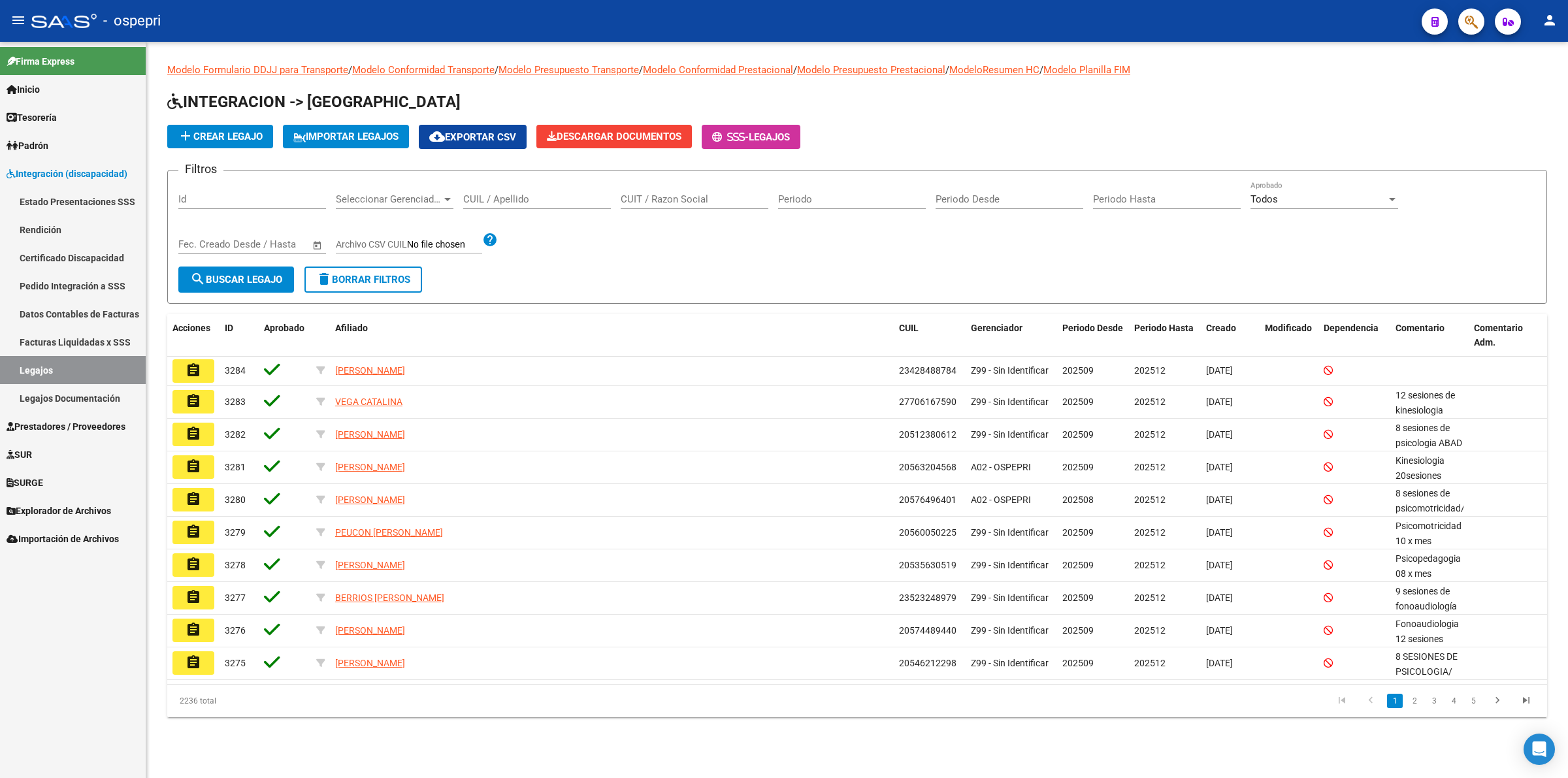
click at [504, 191] on div "CUIL / Apellido" at bounding box center [537, 194] width 147 height 28
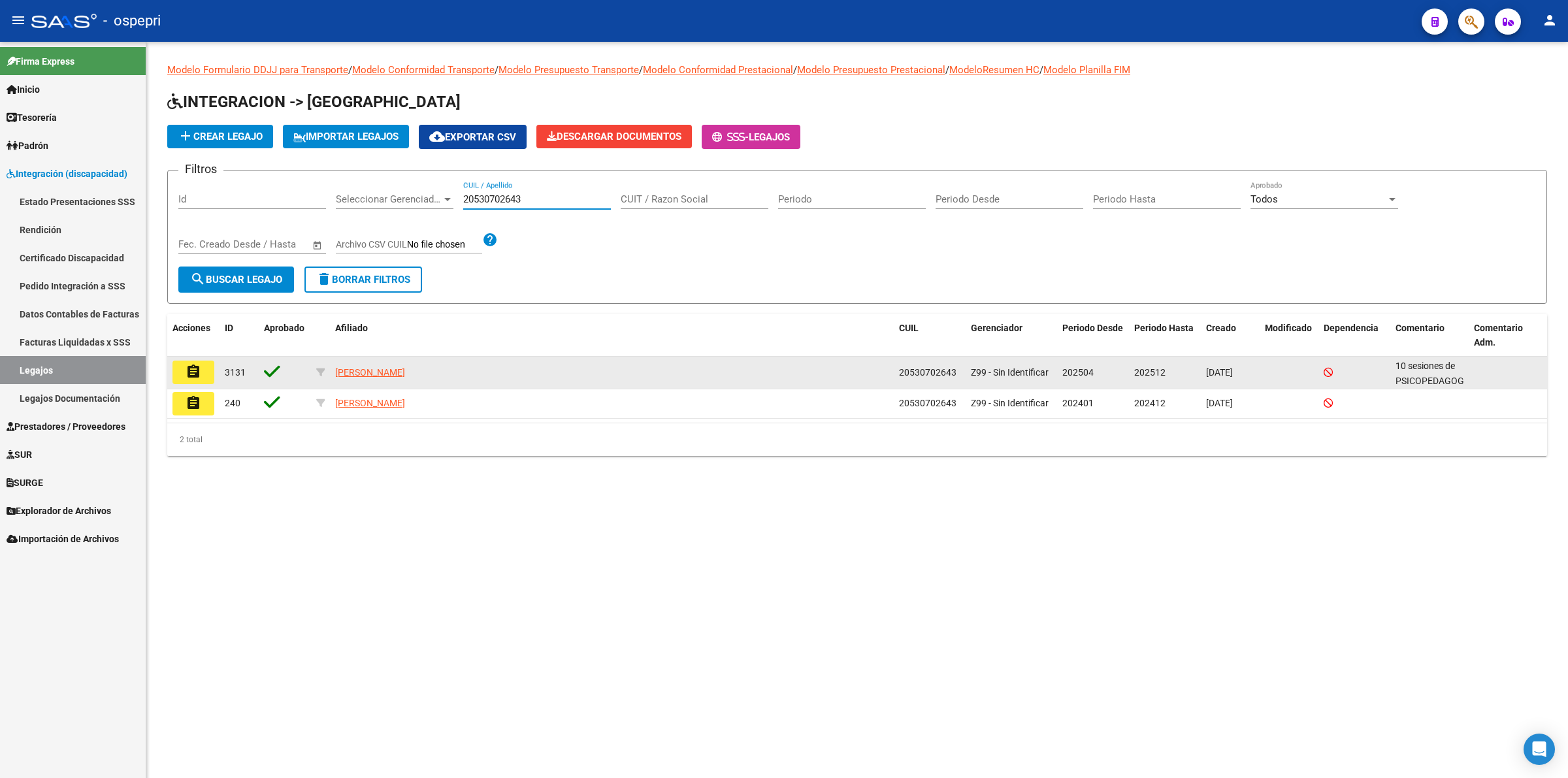
type input "20530702643"
click at [187, 361] on button "assignment" at bounding box center [193, 372] width 42 height 24
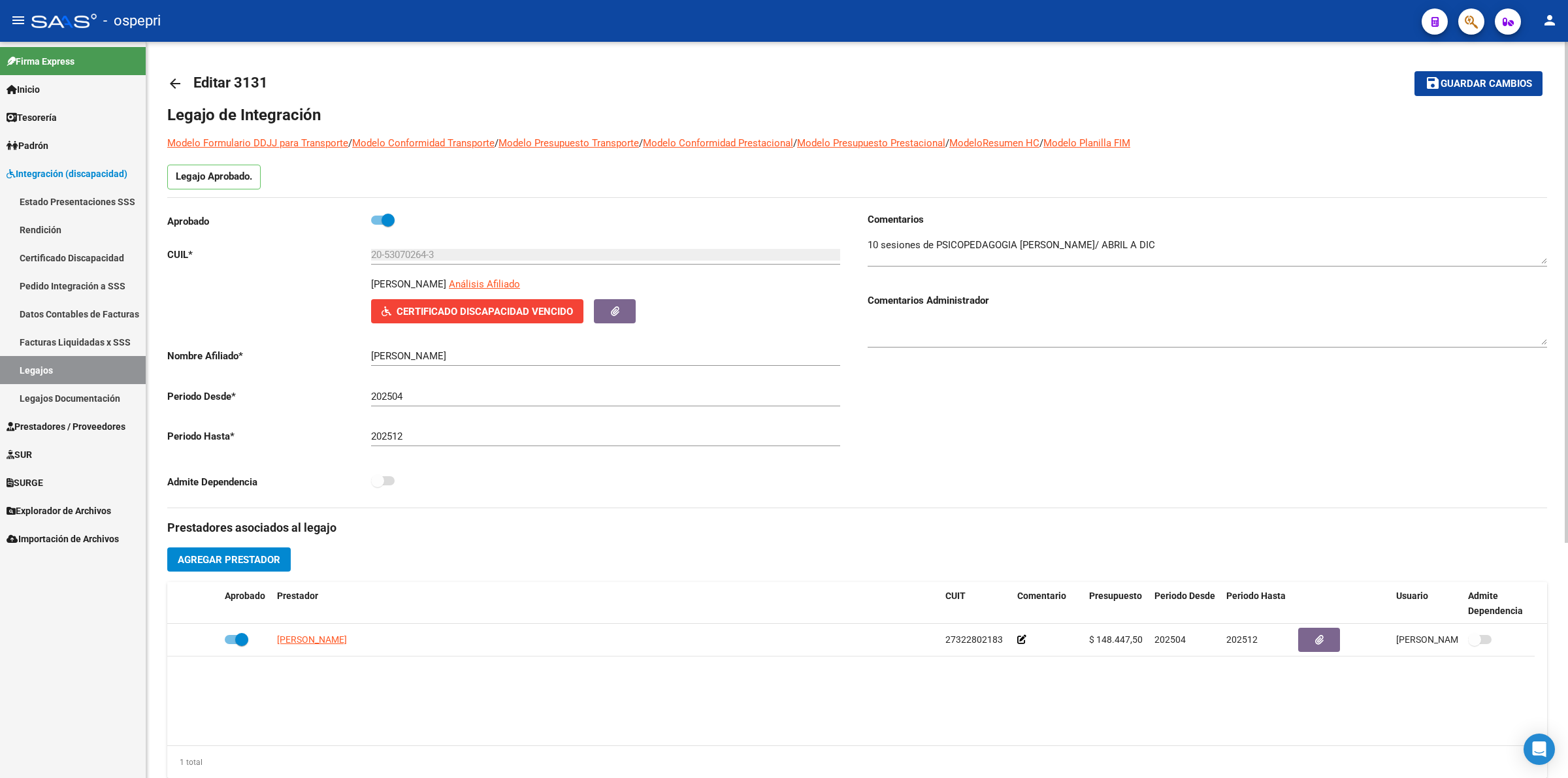
click at [174, 79] on mat-icon "arrow_back" at bounding box center [175, 83] width 16 height 16
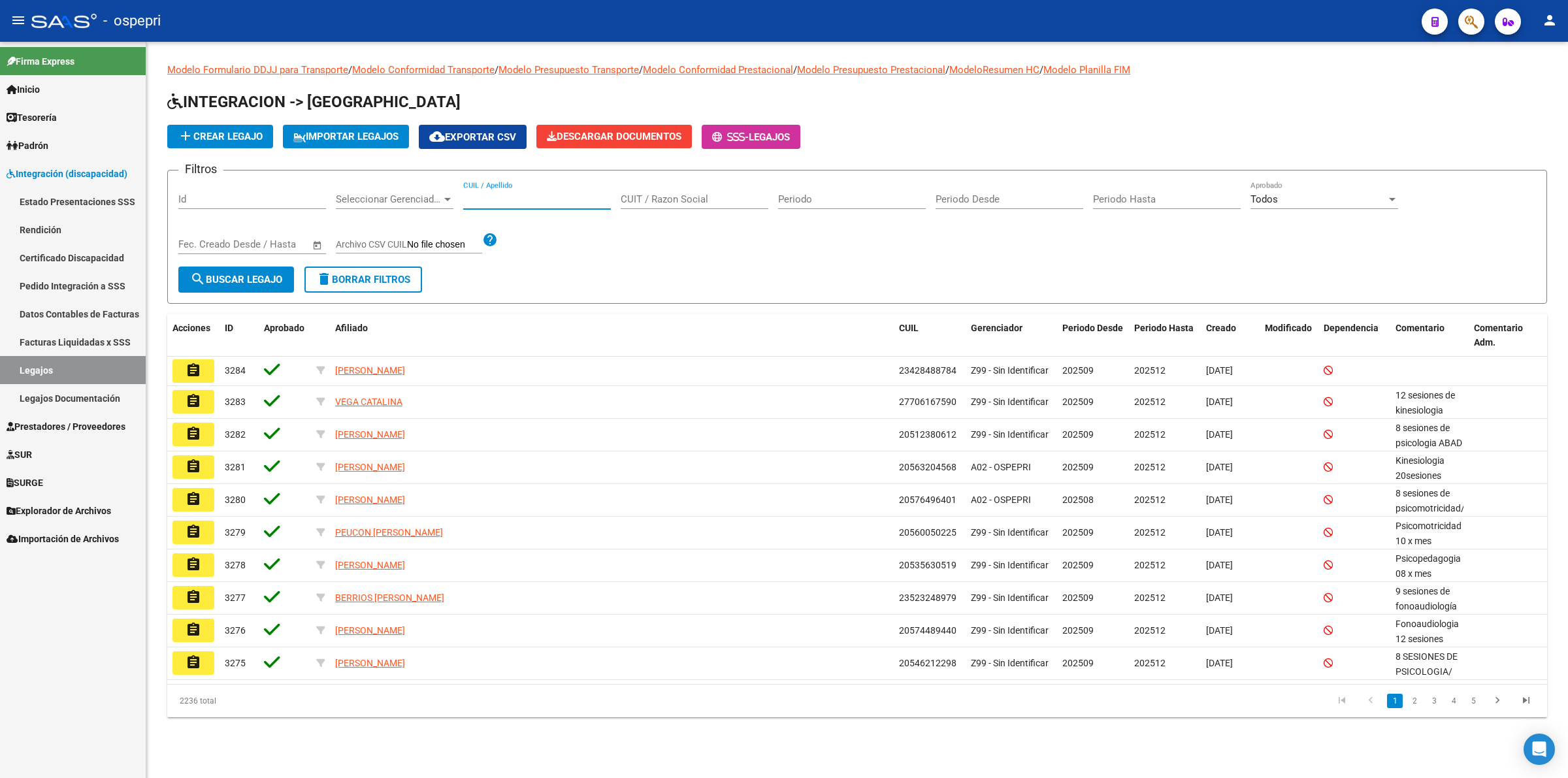
click at [529, 201] on input "CUIL / Apellido" at bounding box center [537, 199] width 147 height 12
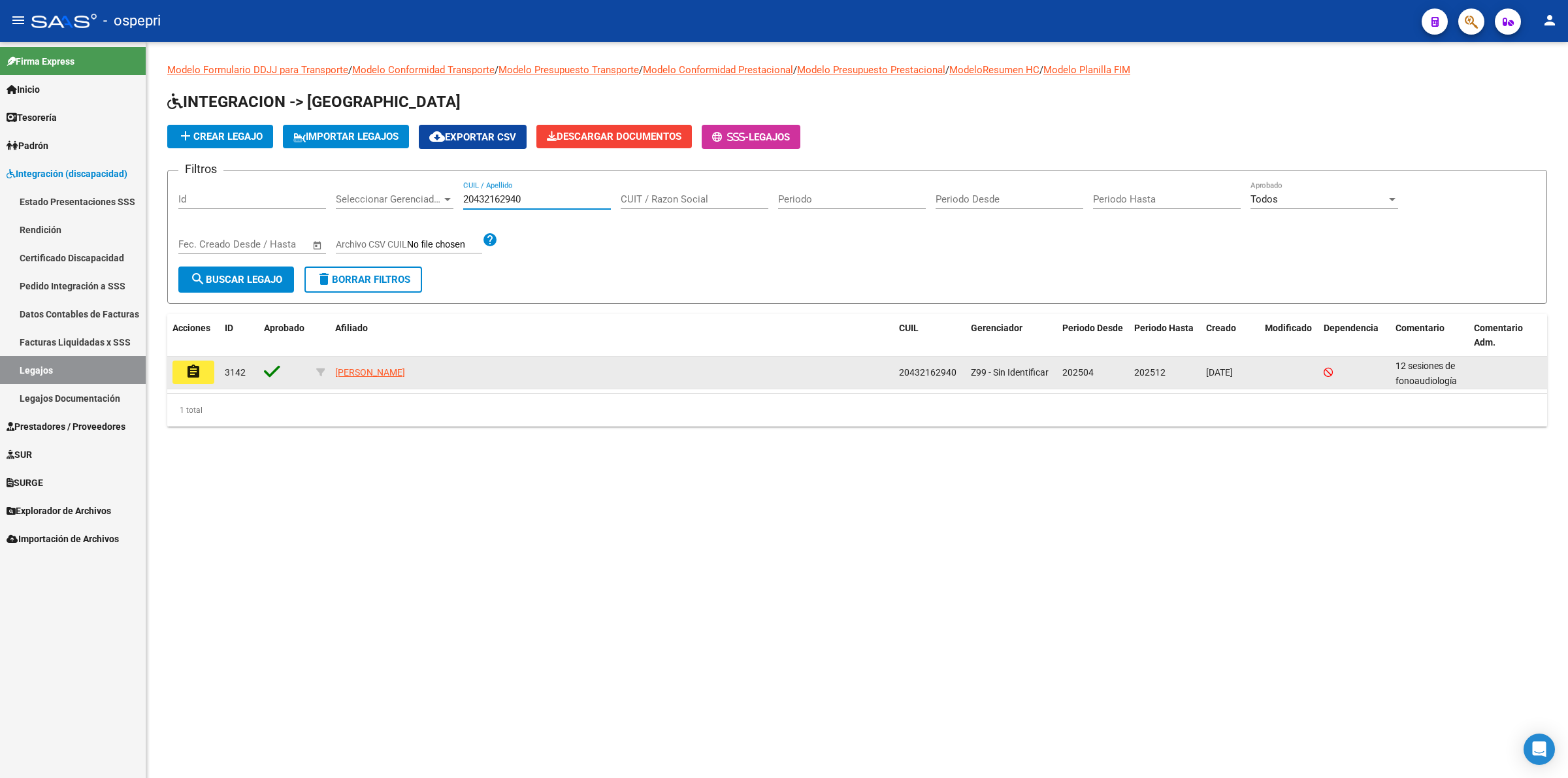
type input "20432162940"
click at [215, 366] on datatable-body-cell "assignment" at bounding box center [194, 372] width 53 height 32
click at [209, 367] on button "assignment" at bounding box center [193, 372] width 42 height 24
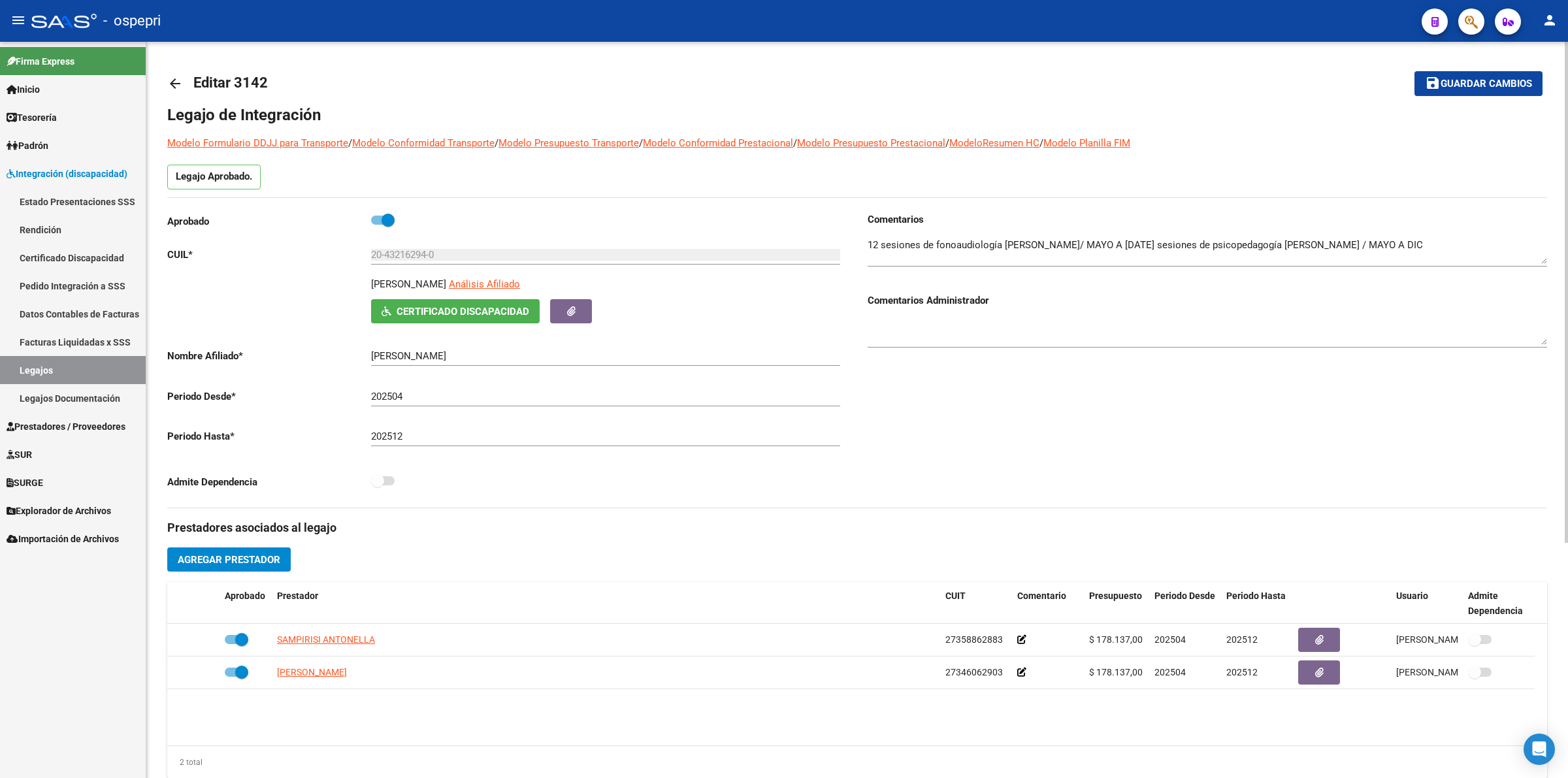
drag, startPoint x: 165, startPoint y: 78, endPoint x: 174, endPoint y: 80, distance: 9.2
click at [167, 78] on div "arrow_back Editar 3142 save Guardar cambios Legajo de Integración Modelo Formul…" at bounding box center [857, 582] width 1422 height 1081
click at [174, 80] on mat-icon "arrow_back" at bounding box center [175, 83] width 16 height 16
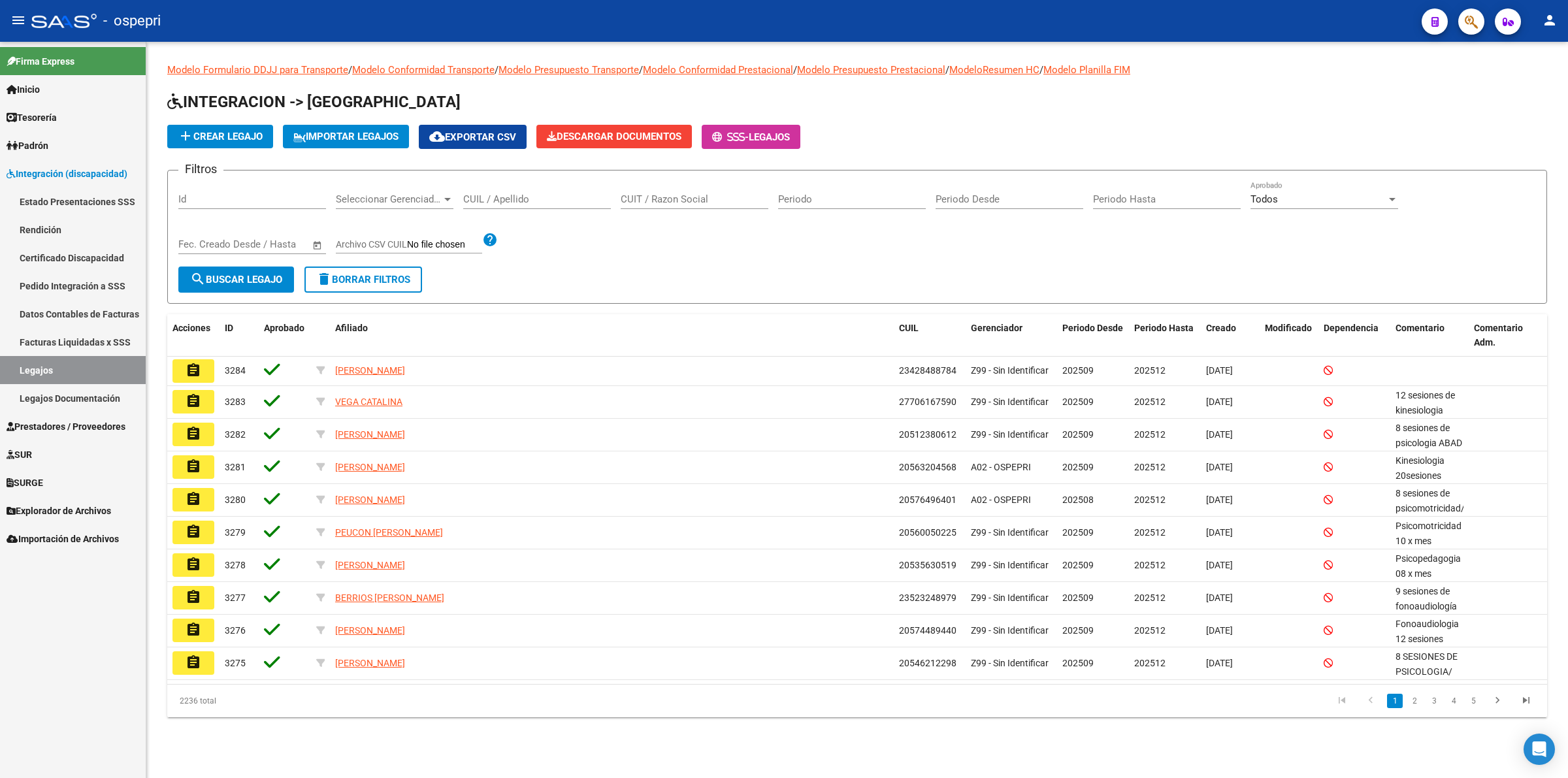
drag, startPoint x: 532, startPoint y: 190, endPoint x: 533, endPoint y: 198, distance: 8.1
click at [532, 191] on div "CUIL / Apellido" at bounding box center [537, 194] width 147 height 28
click at [534, 203] on input "CUIL / Apellido" at bounding box center [537, 199] width 147 height 12
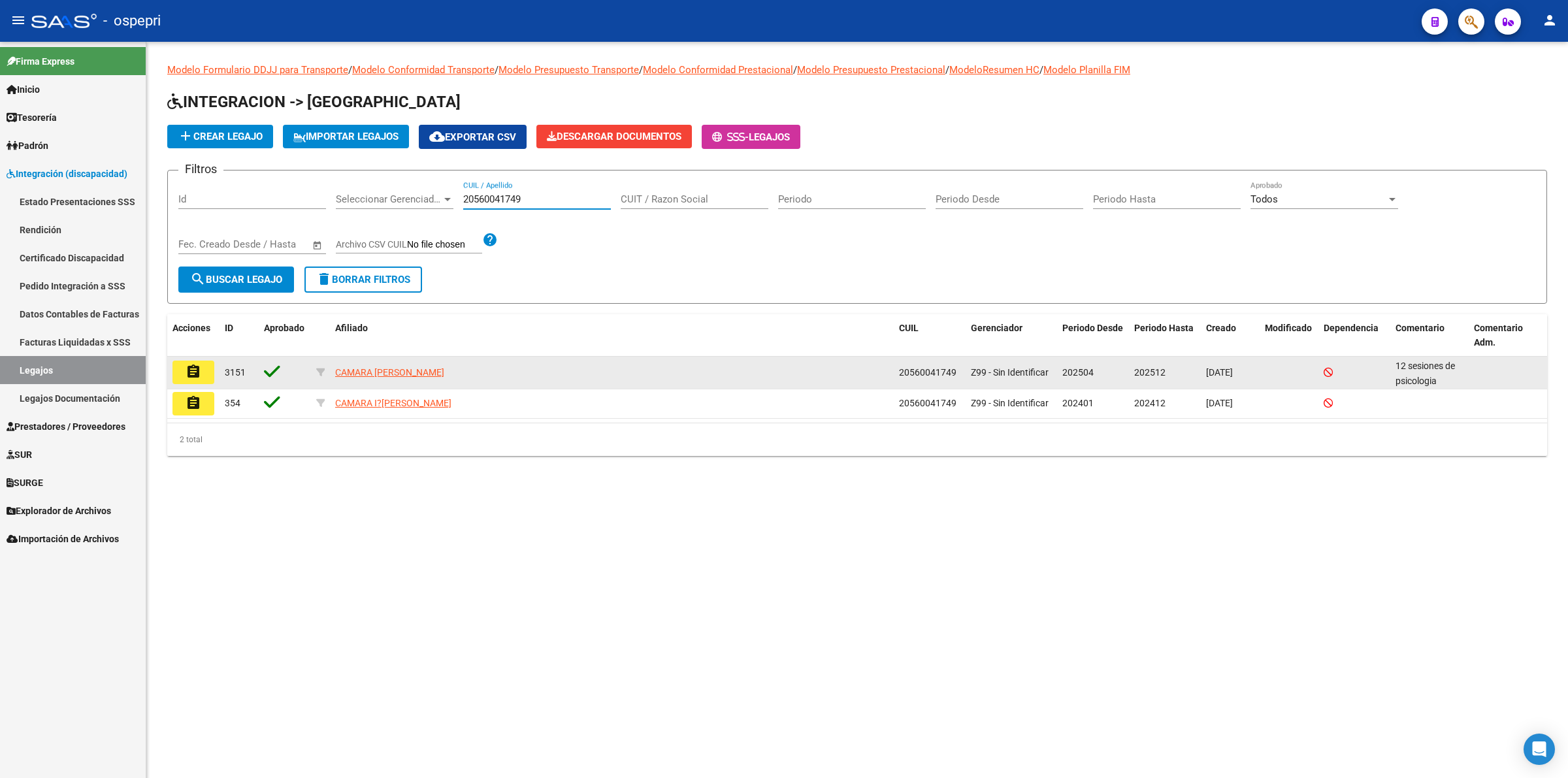
type input "20560041749"
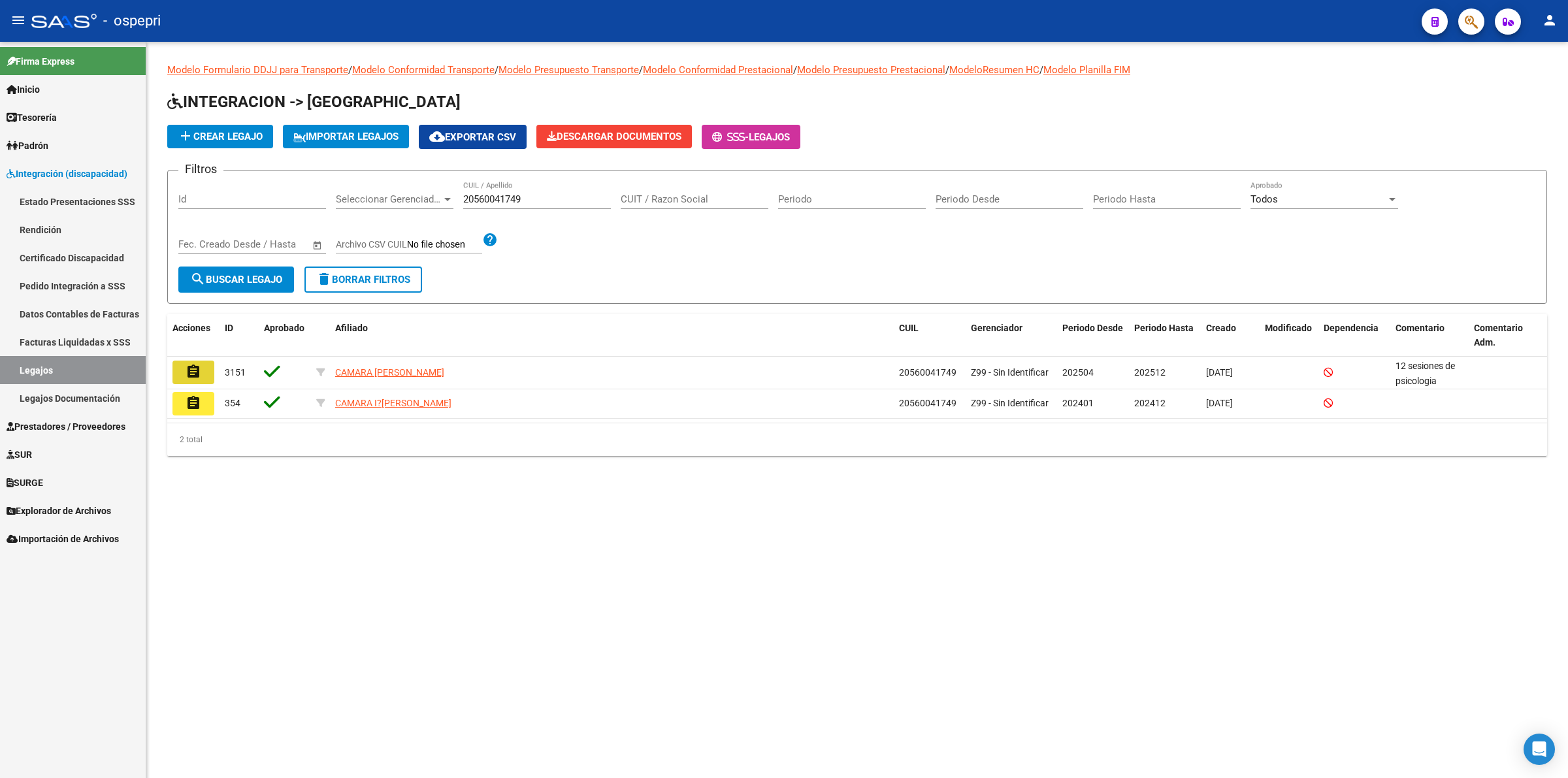
drag, startPoint x: 203, startPoint y: 370, endPoint x: 296, endPoint y: 400, distance: 97.7
click at [203, 372] on button "assignment" at bounding box center [193, 372] width 42 height 24
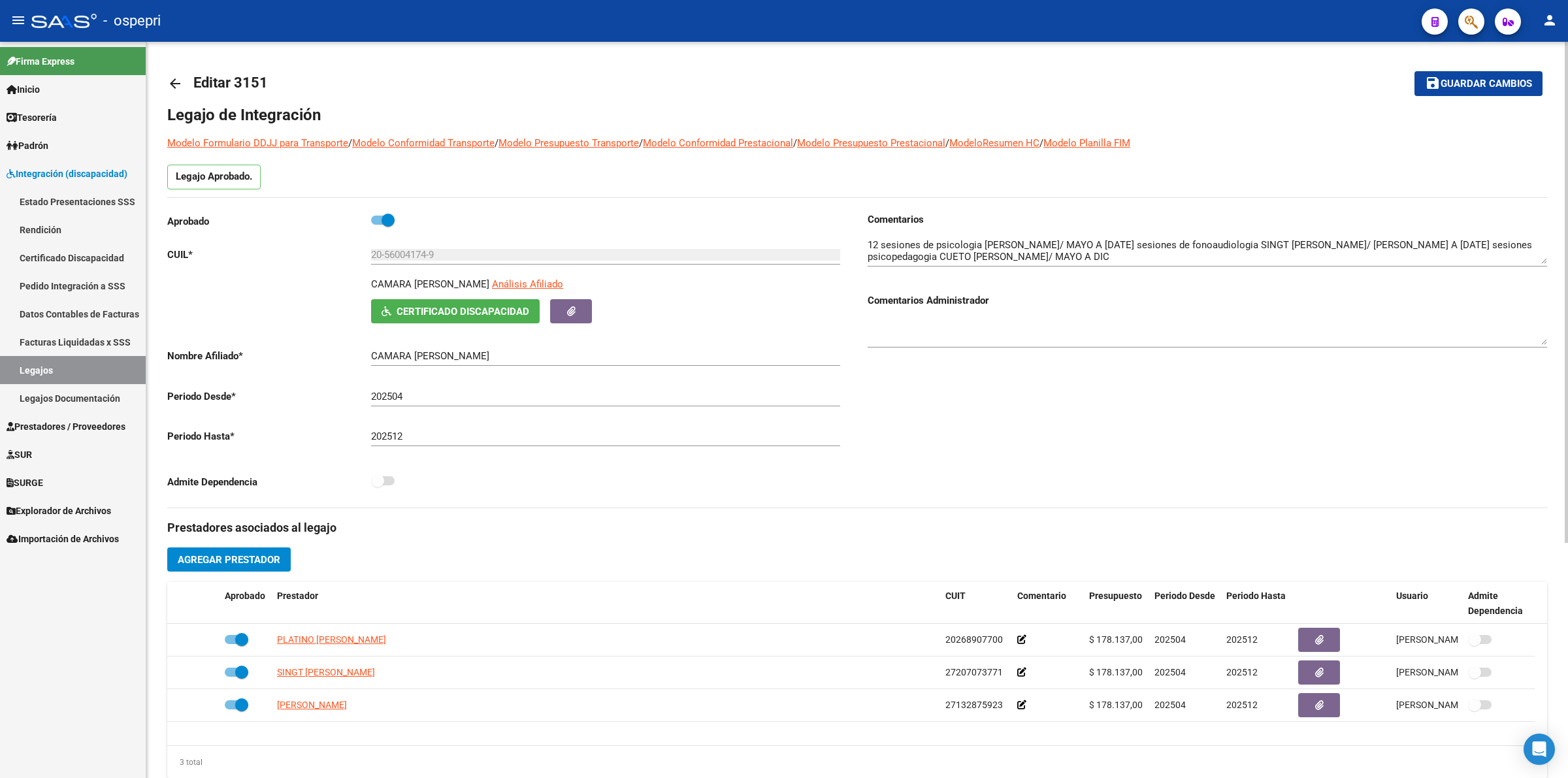
click at [174, 83] on mat-icon "arrow_back" at bounding box center [175, 83] width 16 height 16
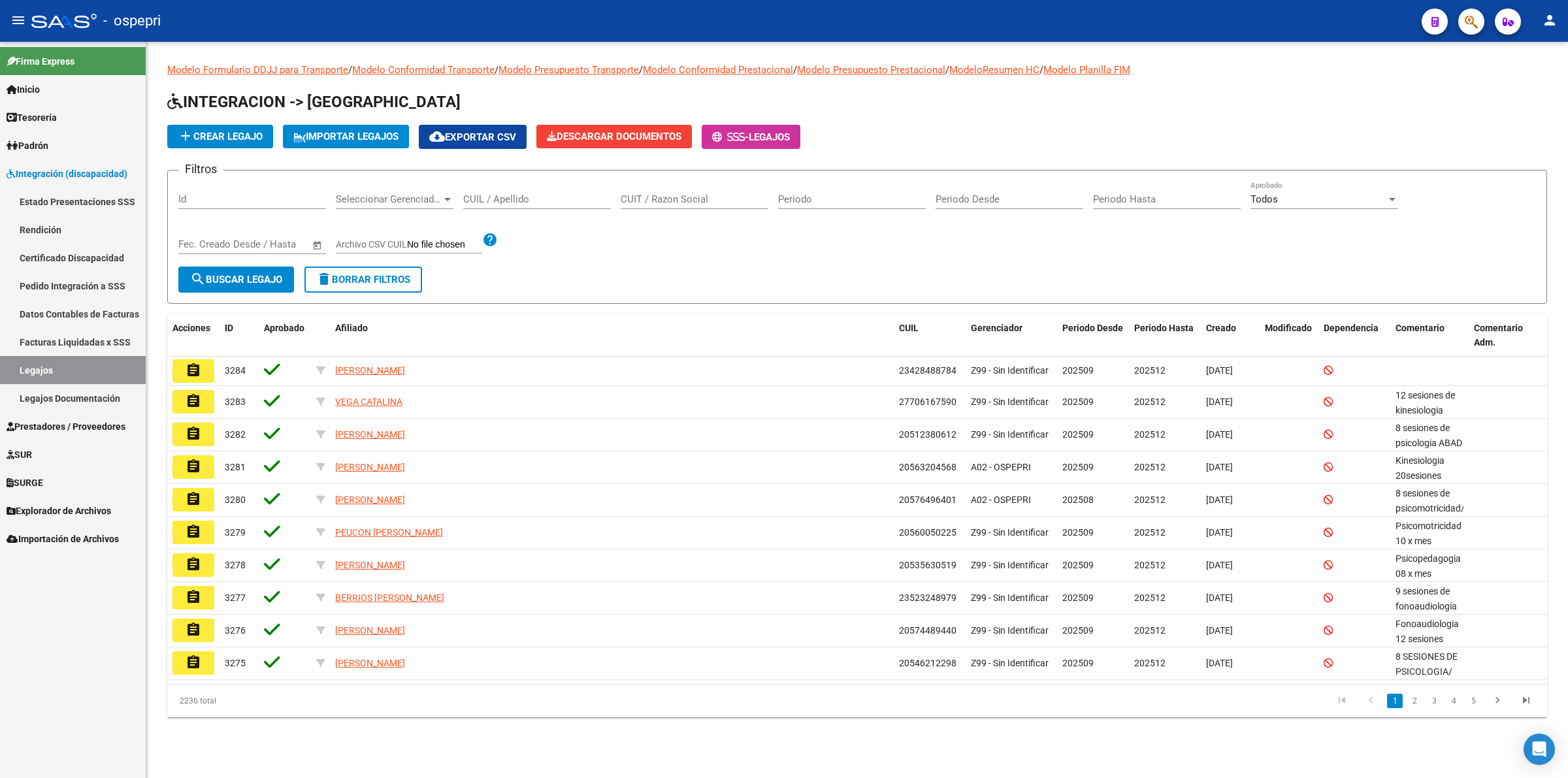
drag, startPoint x: 494, startPoint y: 185, endPoint x: 502, endPoint y: 196, distance: 13.6
click at [495, 187] on div "CUIL / Apellido" at bounding box center [537, 194] width 147 height 28
click at [502, 196] on input "CUIL / Apellido" at bounding box center [537, 199] width 147 height 12
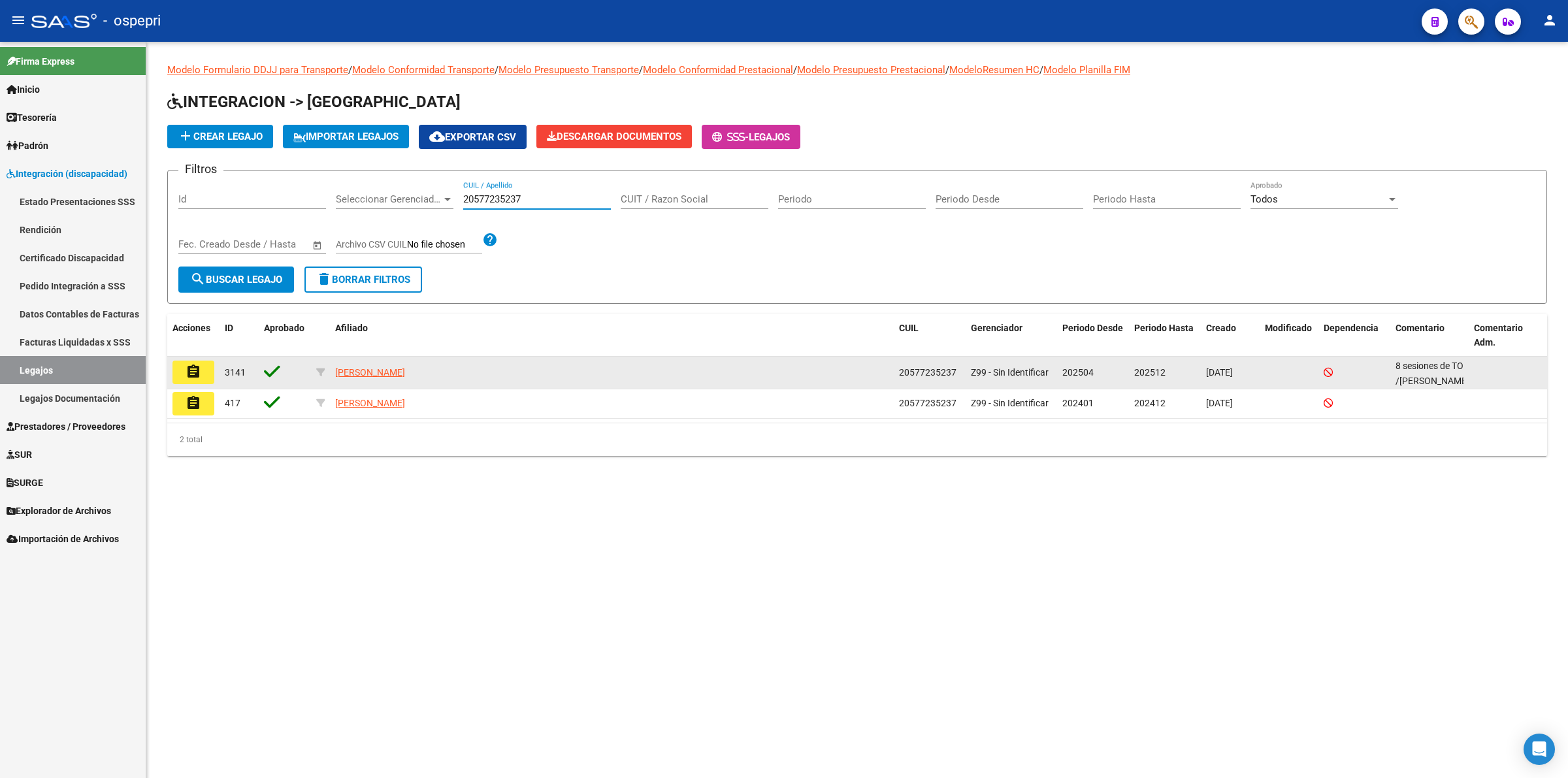
type input "20577235237"
click at [194, 370] on mat-icon "assignment" at bounding box center [193, 372] width 16 height 16
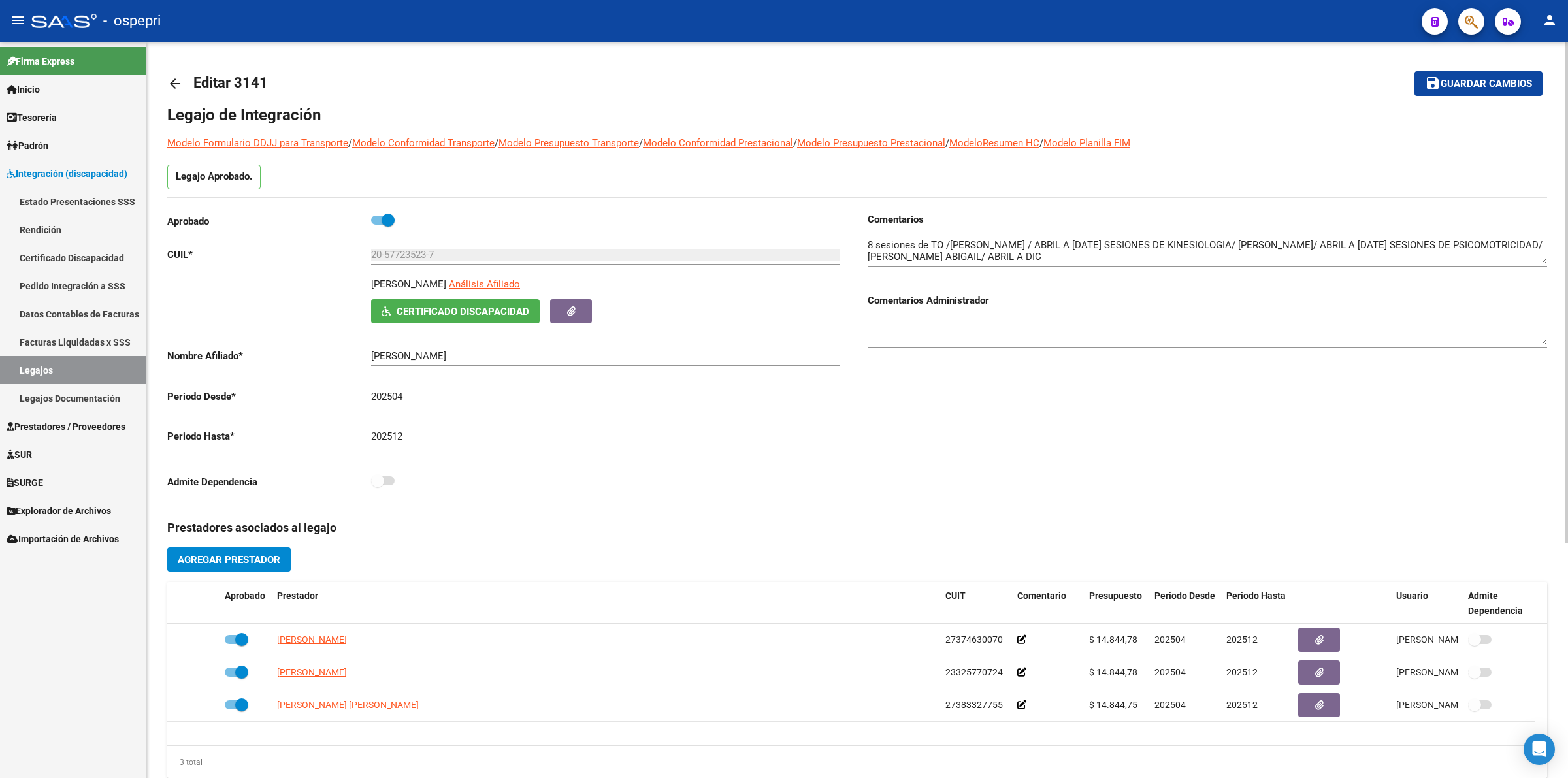
click at [174, 84] on mat-icon "arrow_back" at bounding box center [175, 83] width 16 height 16
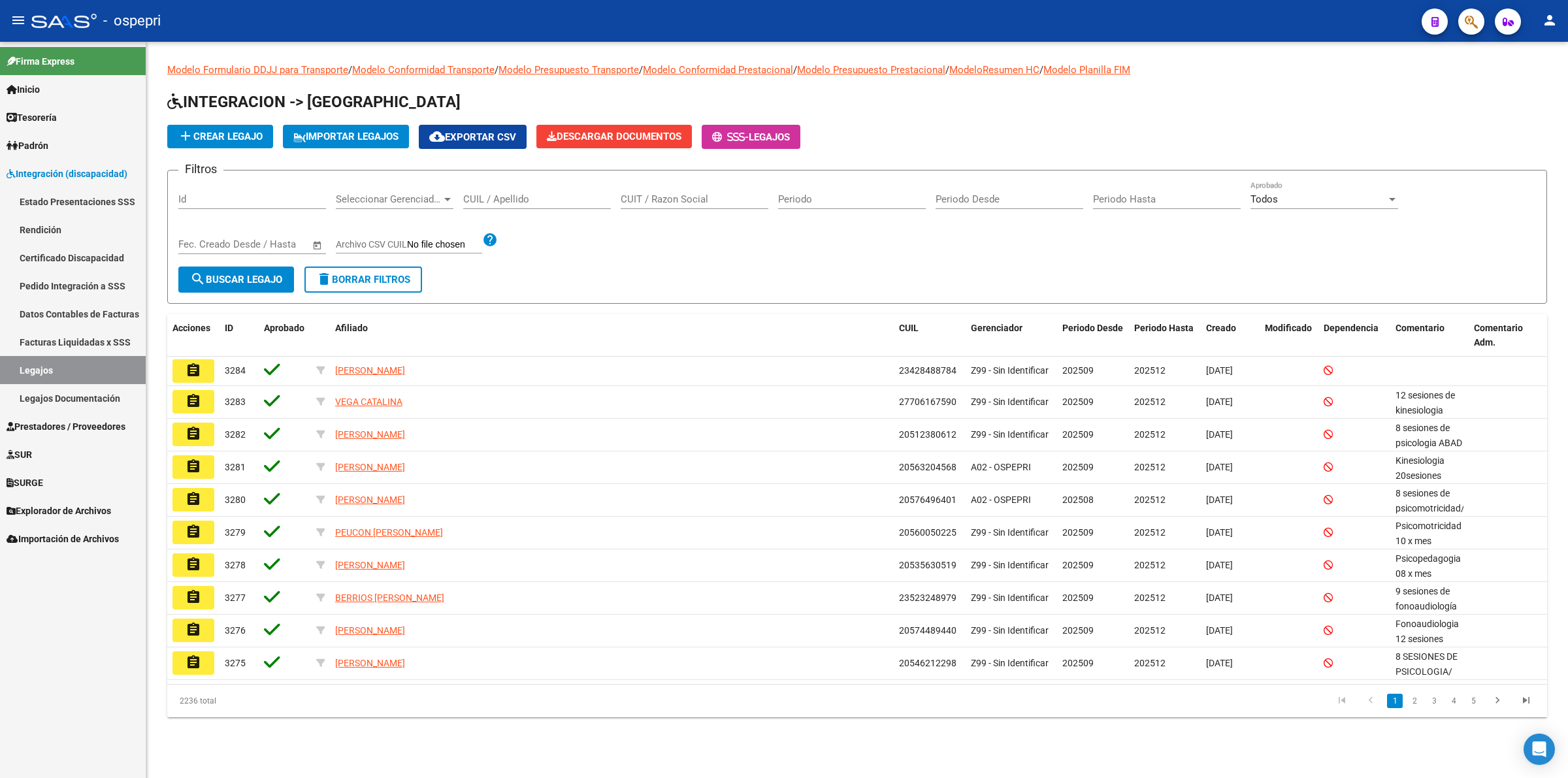
click at [505, 191] on div "CUIL / Apellido" at bounding box center [537, 194] width 147 height 28
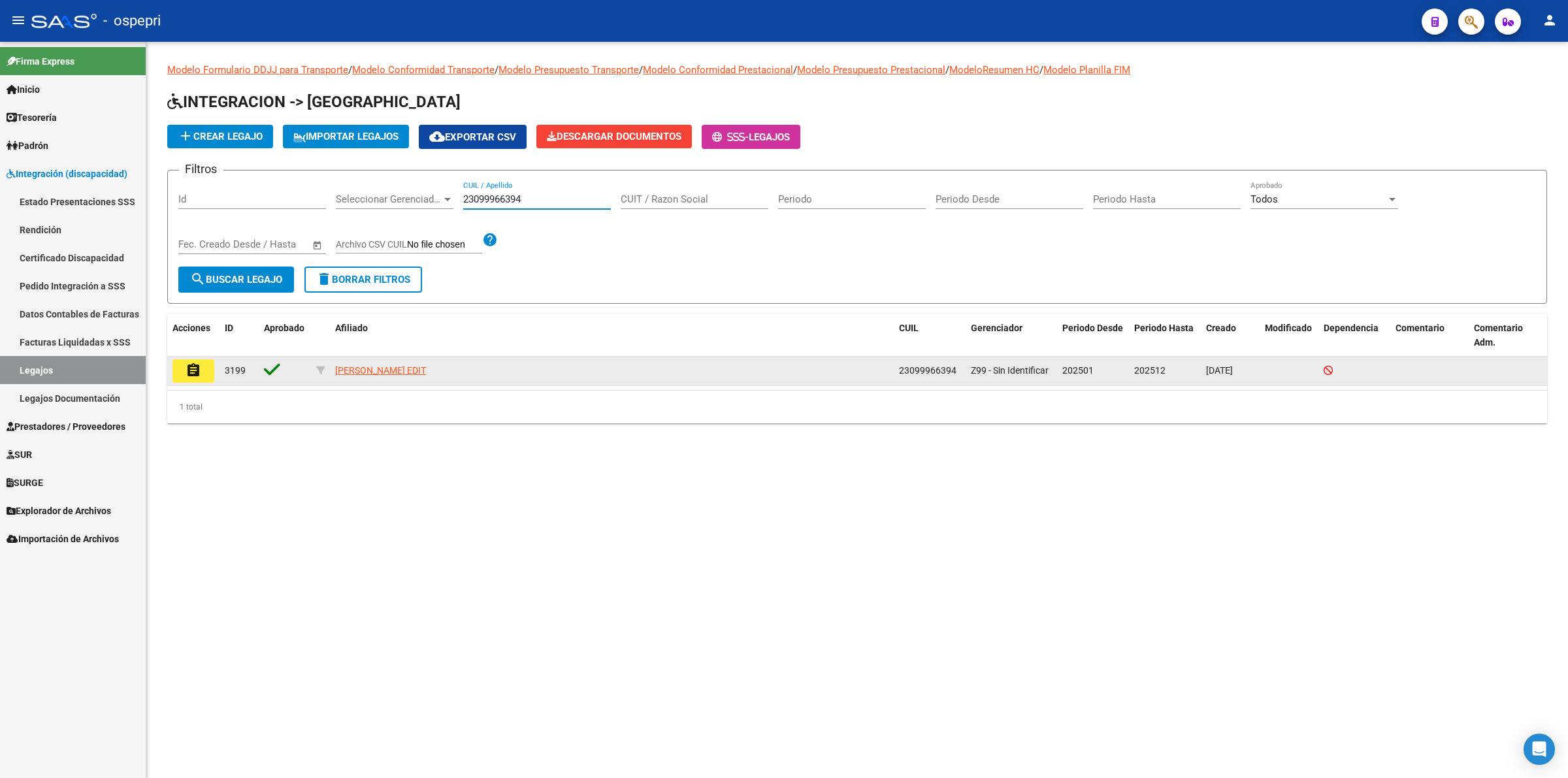
type input "23099966394"
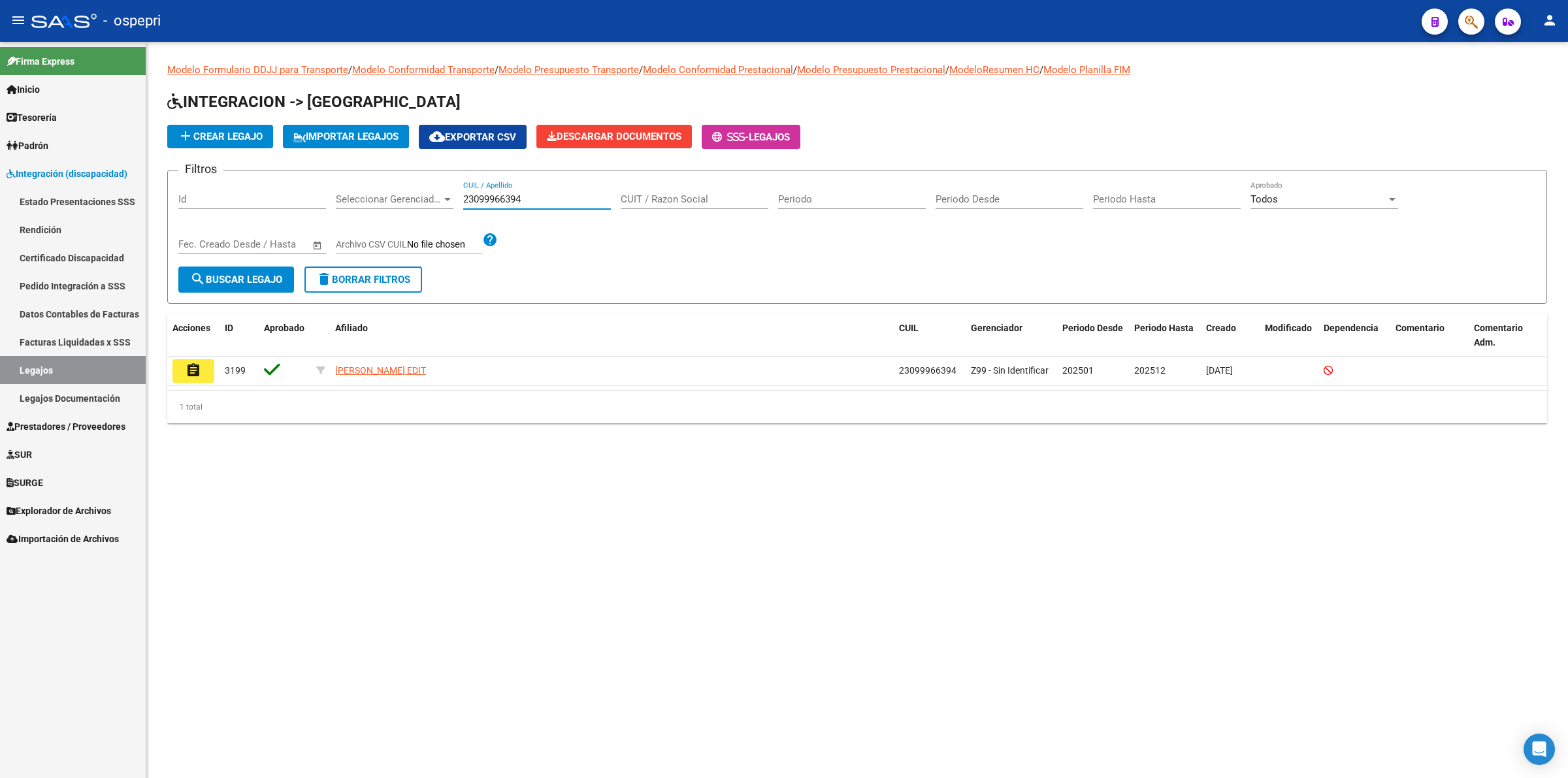
drag, startPoint x: 188, startPoint y: 363, endPoint x: 330, endPoint y: 424, distance: 154.5
click at [191, 363] on mat-icon "assignment" at bounding box center [193, 370] width 16 height 16
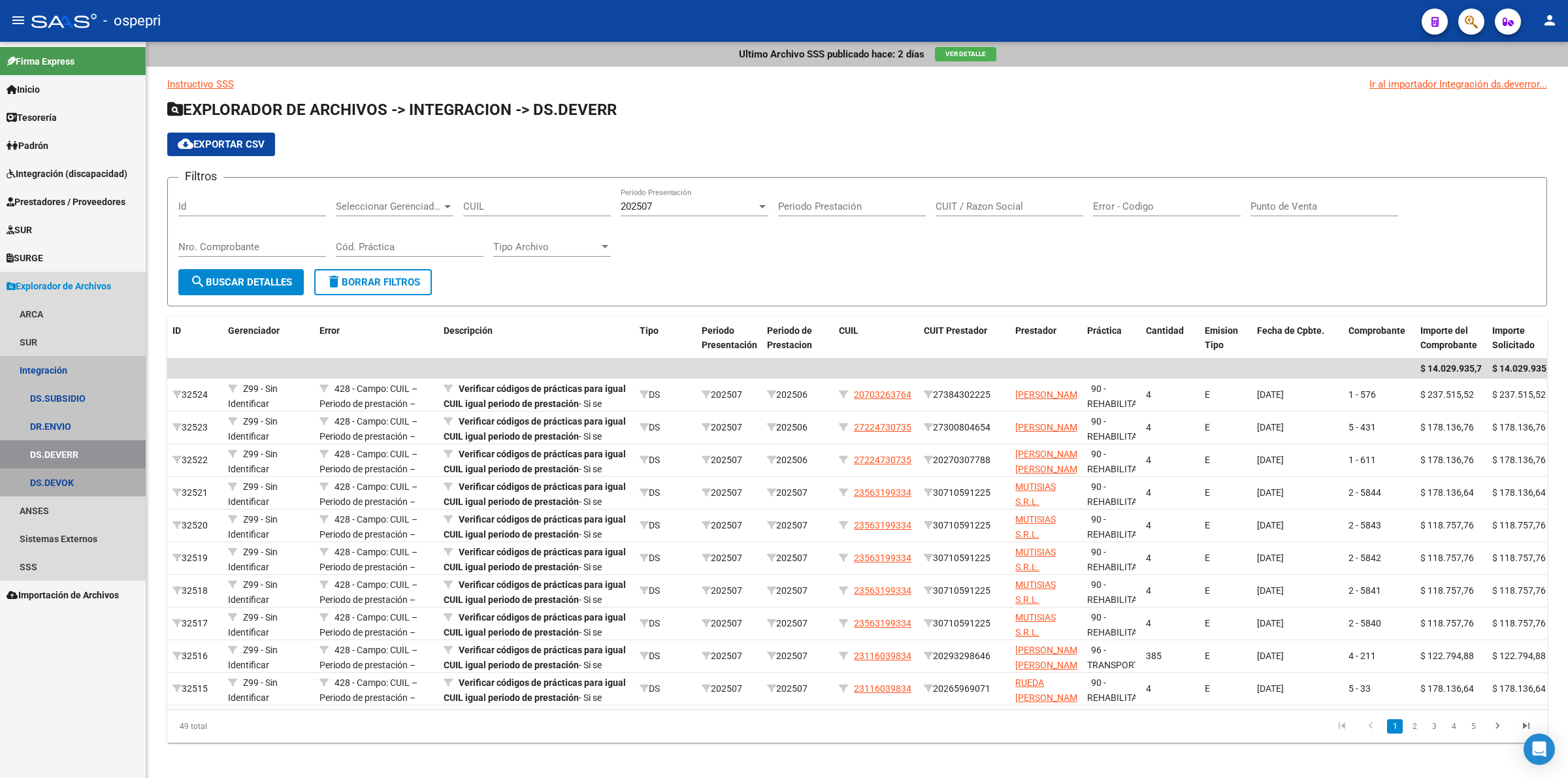
drag, startPoint x: 77, startPoint y: 479, endPoint x: 145, endPoint y: 465, distance: 69.4
click at [77, 480] on link "DS.DEVOK" at bounding box center [73, 482] width 145 height 28
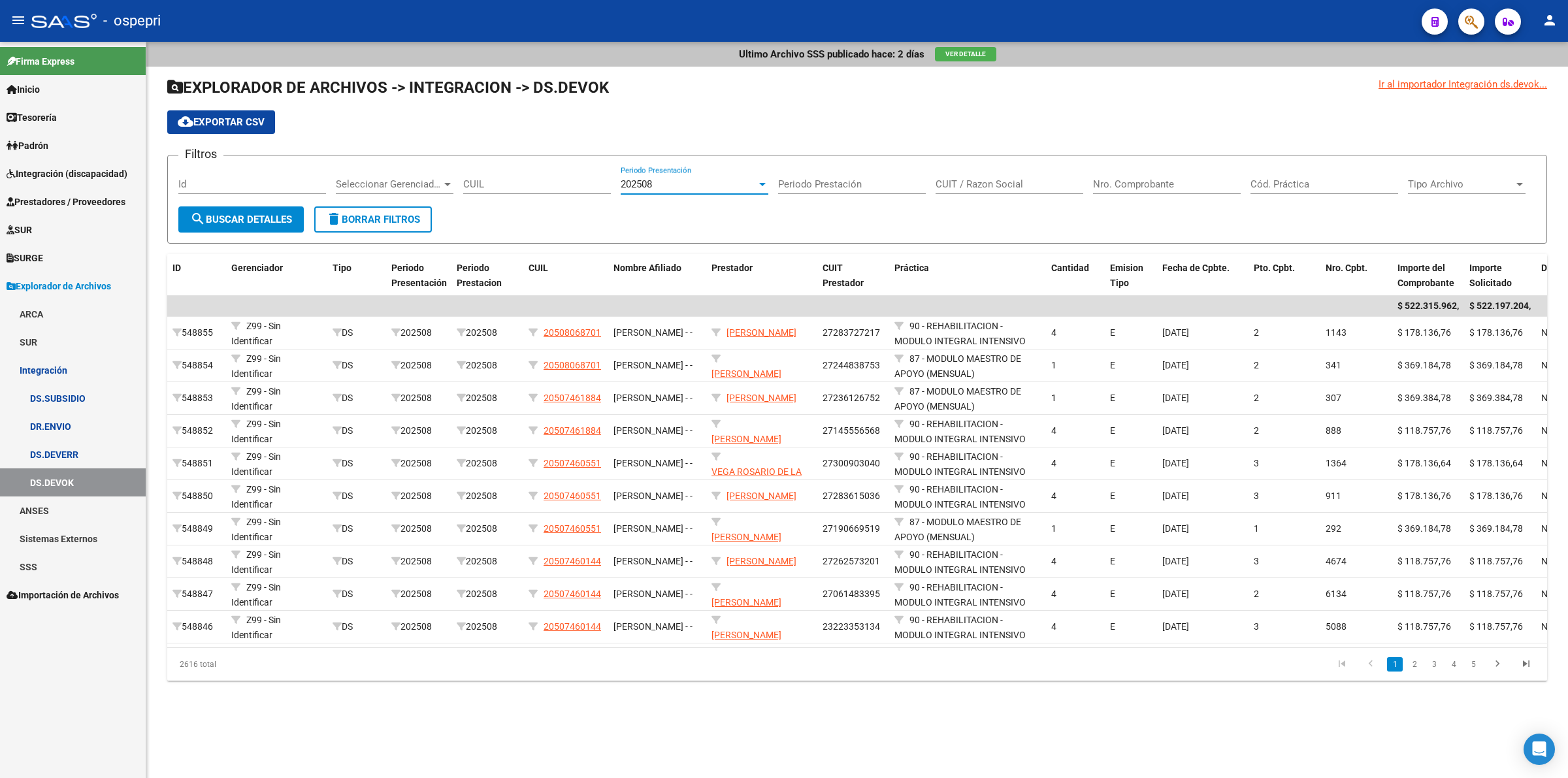
click at [634, 181] on span "202508" at bounding box center [636, 184] width 31 height 12
click at [645, 207] on span "202507" at bounding box center [694, 212] width 147 height 29
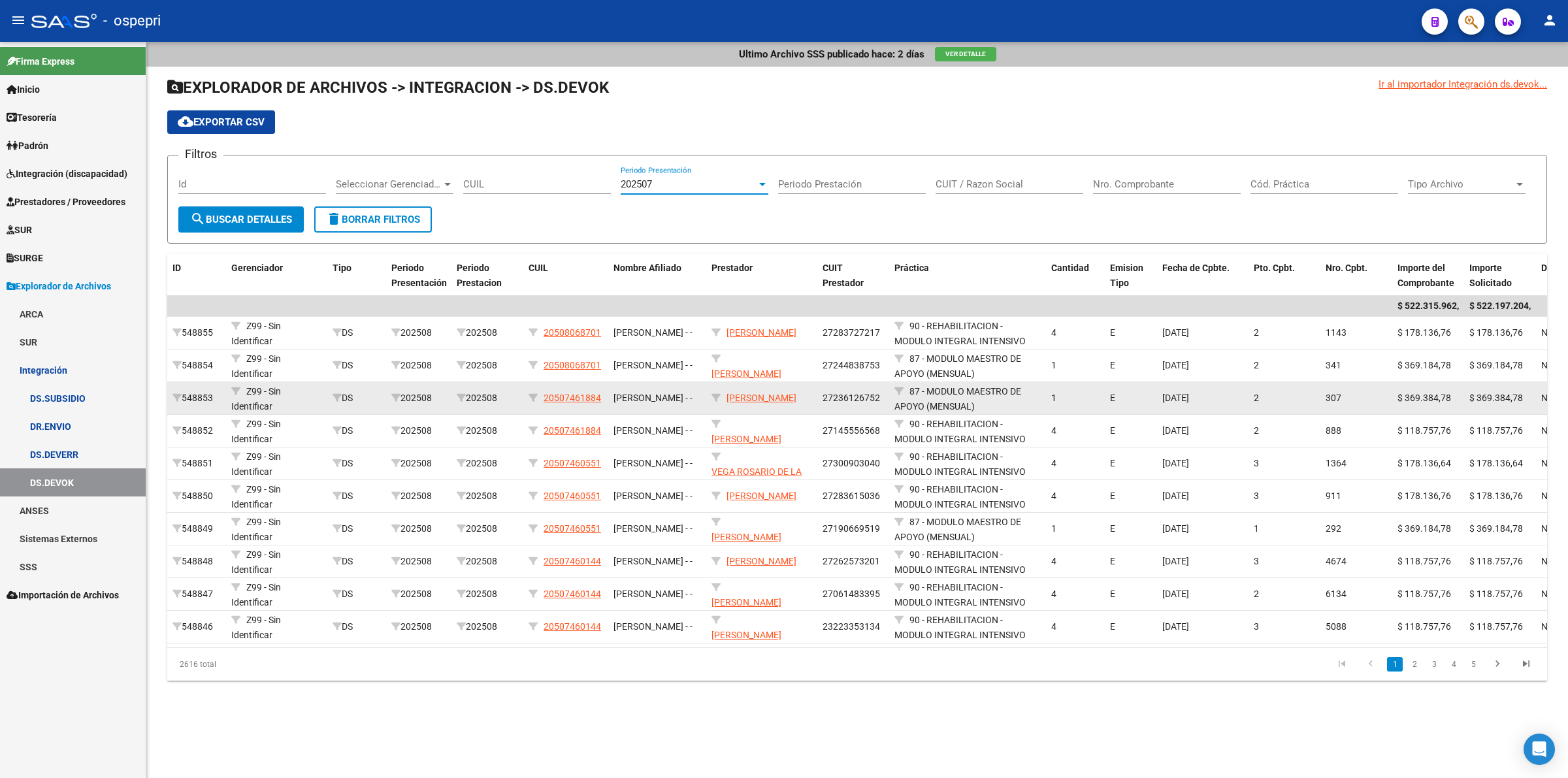
drag, startPoint x: 278, startPoint y: 215, endPoint x: 439, endPoint y: 383, distance: 232.7
click at [278, 216] on span "search Buscar Detalles" at bounding box center [241, 219] width 102 height 12
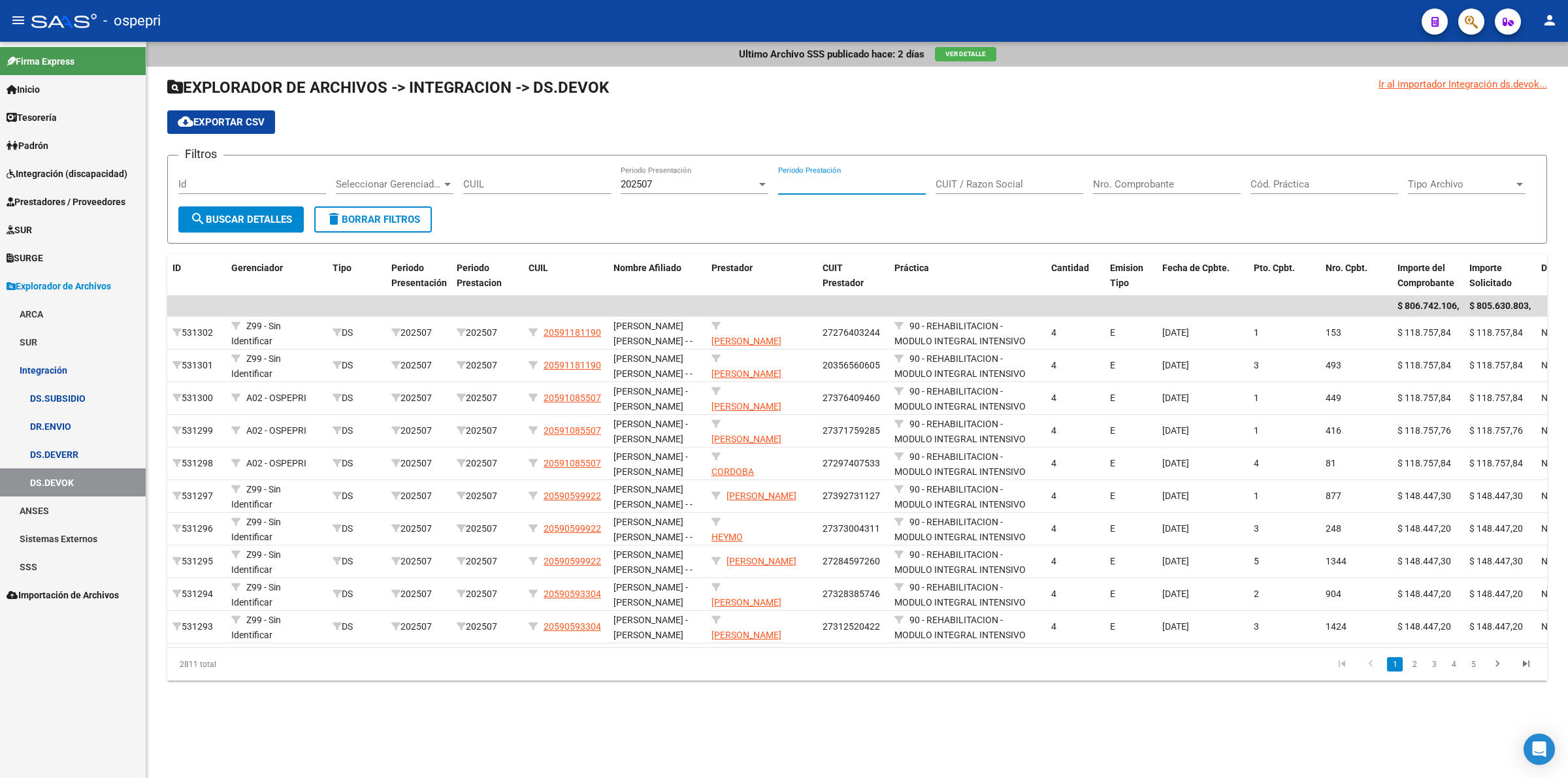
click at [857, 180] on input "Periodo Prestación" at bounding box center [851, 184] width 147 height 12
click at [1003, 183] on input "CUIT / Razon Social" at bounding box center [1009, 184] width 147 height 12
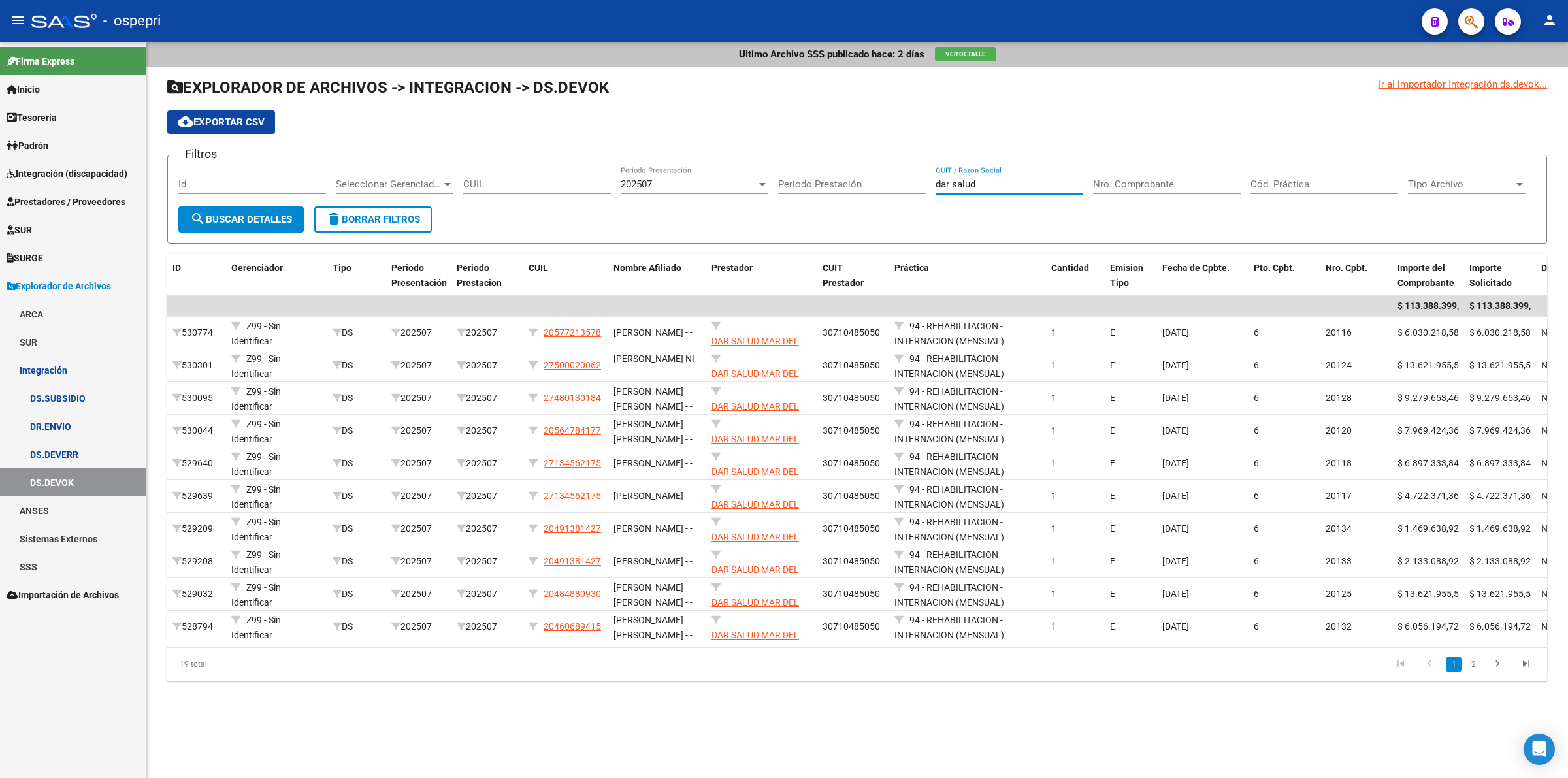
type input "dar salud"
click at [1164, 184] on input "Nro. Comprobante" at bounding box center [1166, 184] width 147 height 12
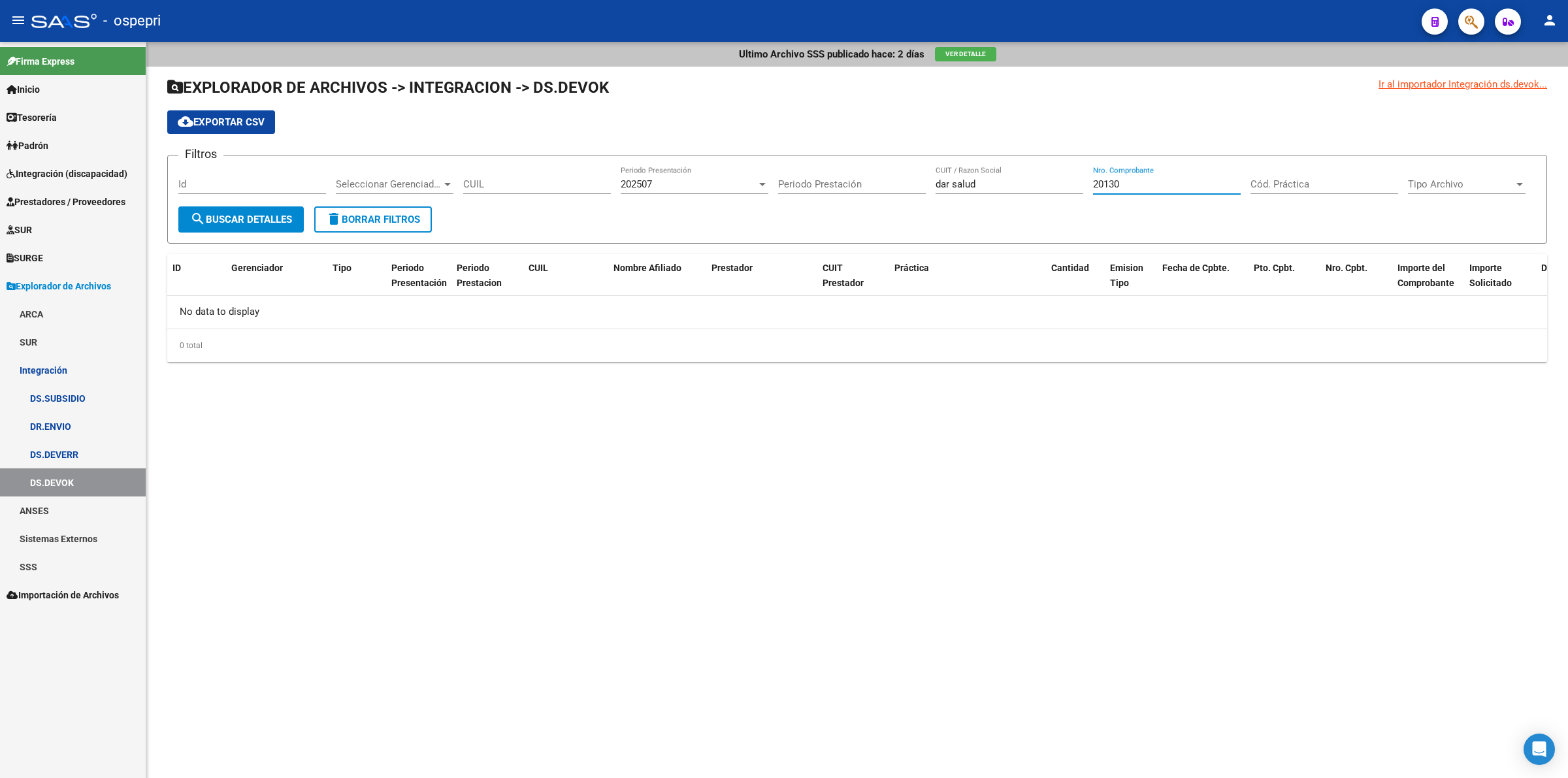
type input "20130"
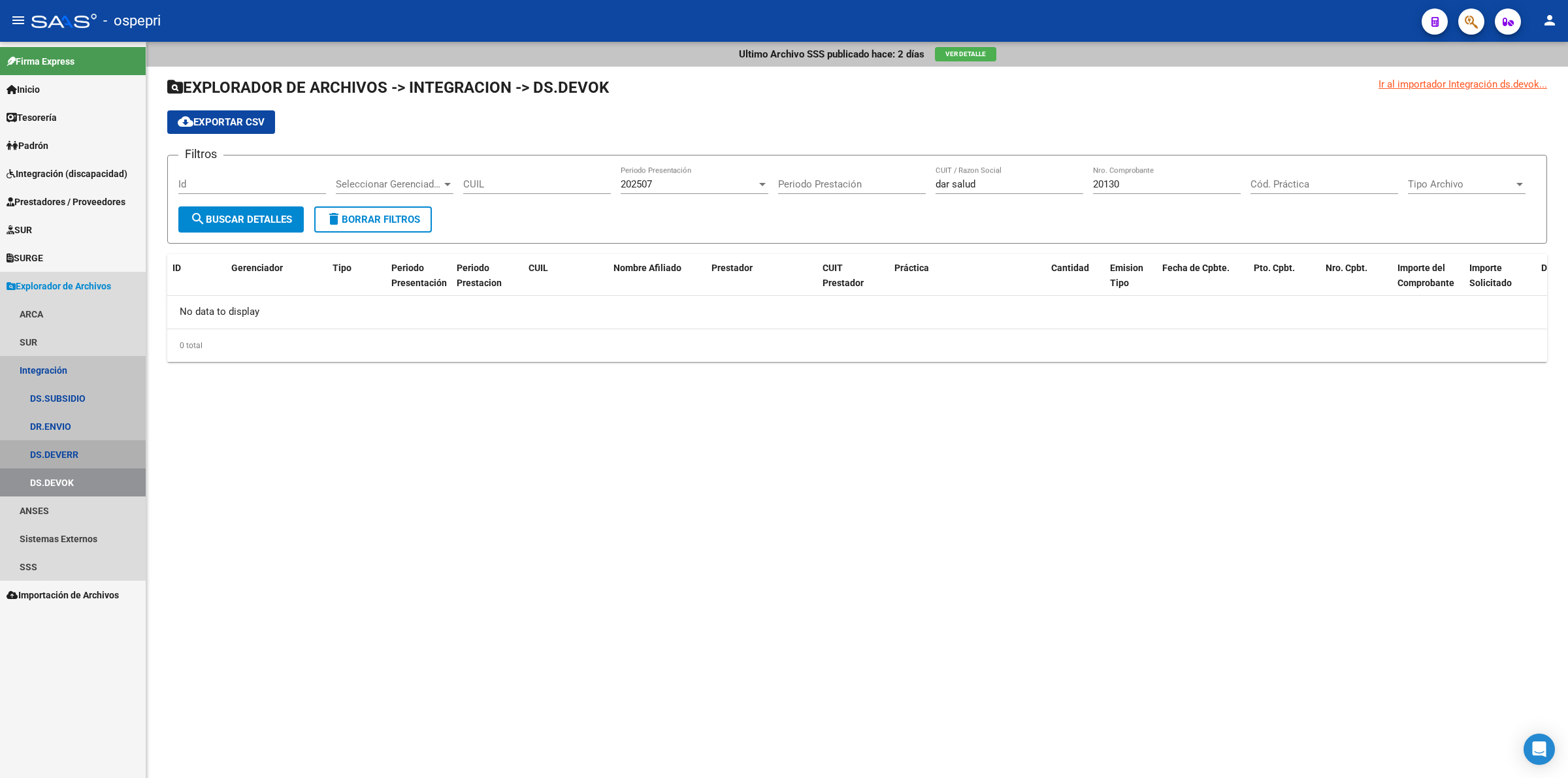
drag, startPoint x: 64, startPoint y: 459, endPoint x: 89, endPoint y: 442, distance: 30.2
click at [65, 458] on link "DS.DEVERR" at bounding box center [73, 454] width 145 height 28
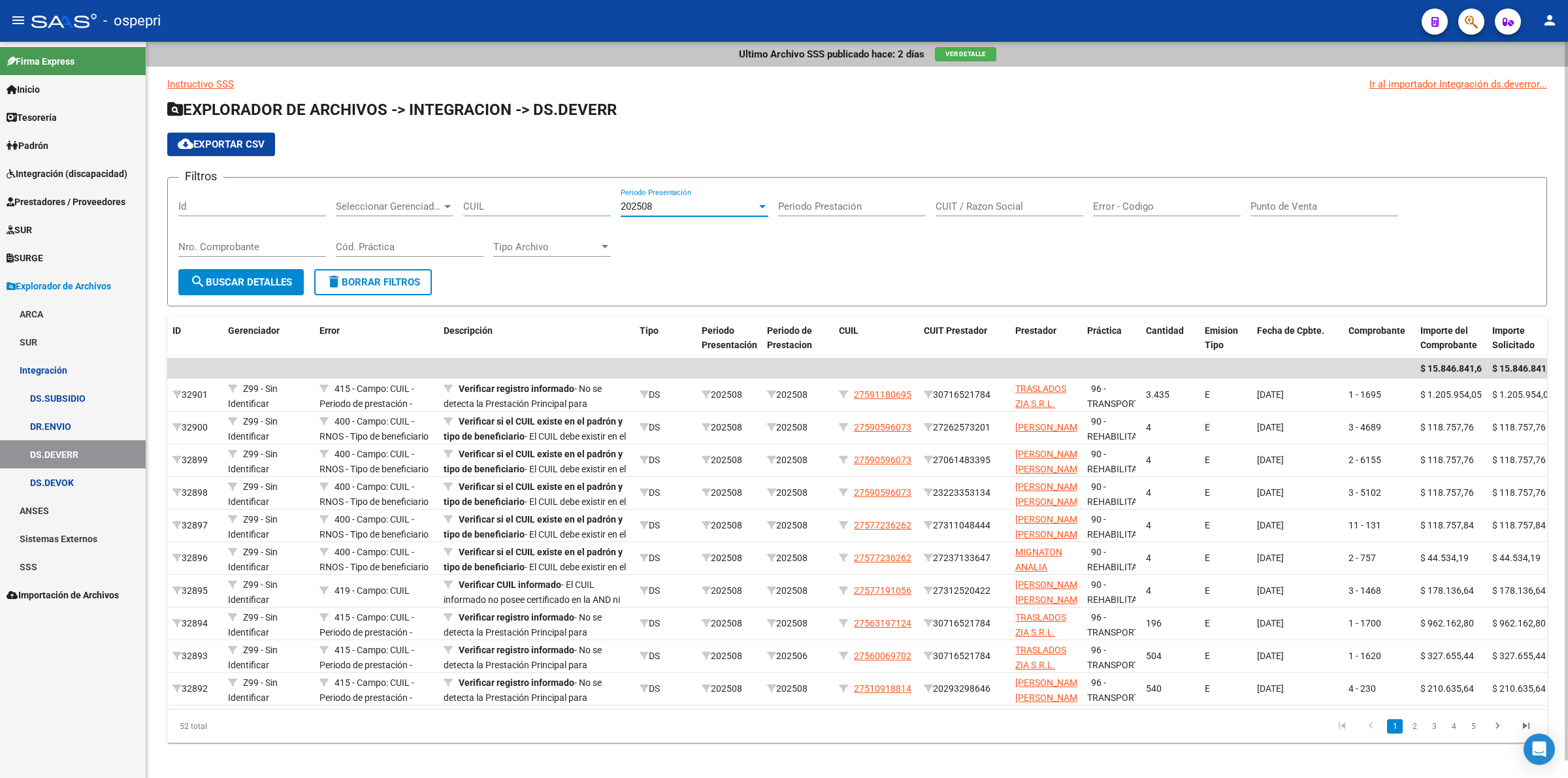
click at [633, 203] on span "202508" at bounding box center [636, 206] width 31 height 12
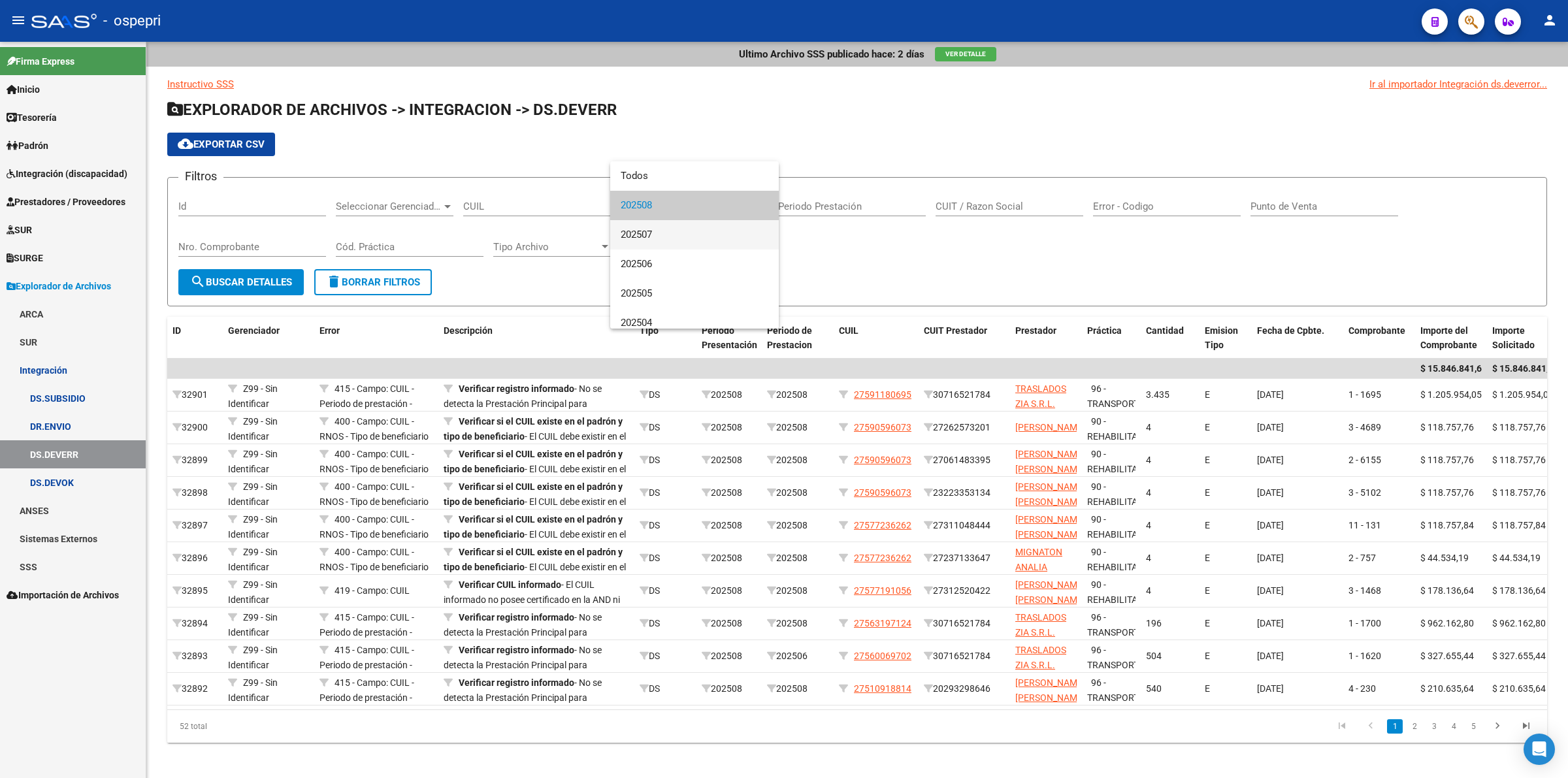
click at [638, 235] on span "202507" at bounding box center [694, 235] width 147 height 29
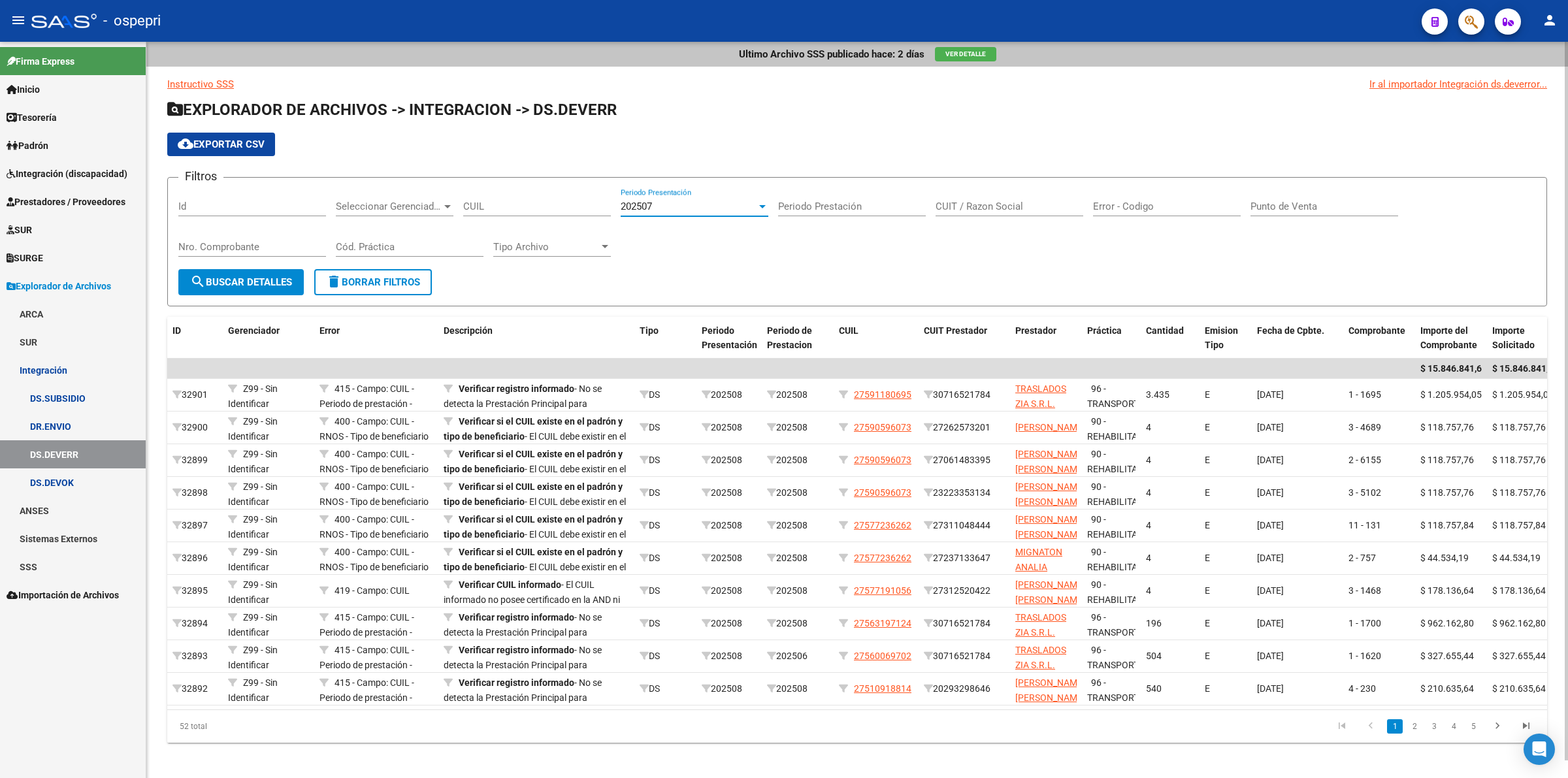
drag, startPoint x: 270, startPoint y: 284, endPoint x: 553, endPoint y: 258, distance: 284.2
click at [271, 282] on span "search Buscar Detalles" at bounding box center [241, 282] width 102 height 12
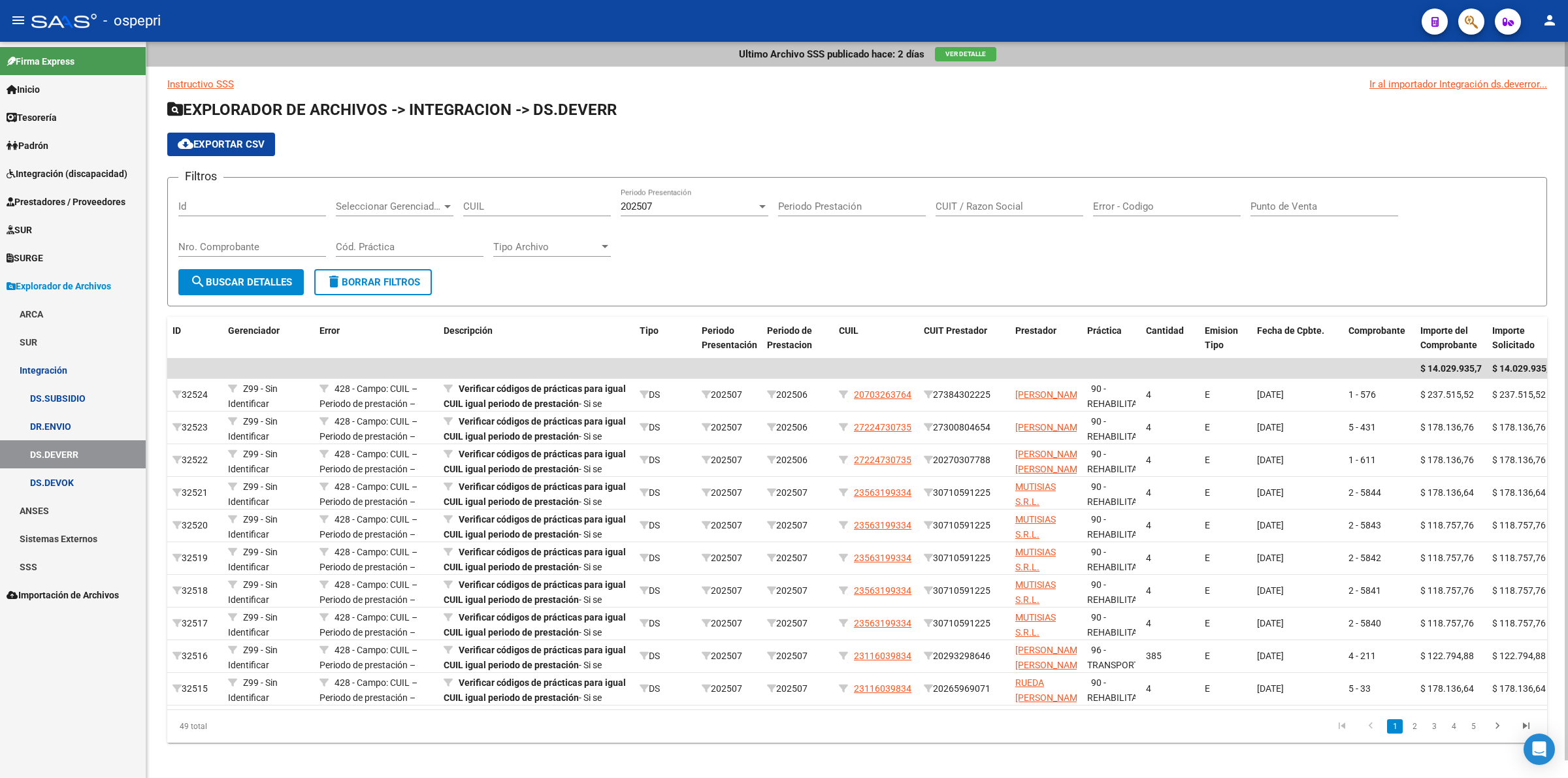
click at [1013, 201] on input "CUIT / Razon Social" at bounding box center [1009, 206] width 147 height 12
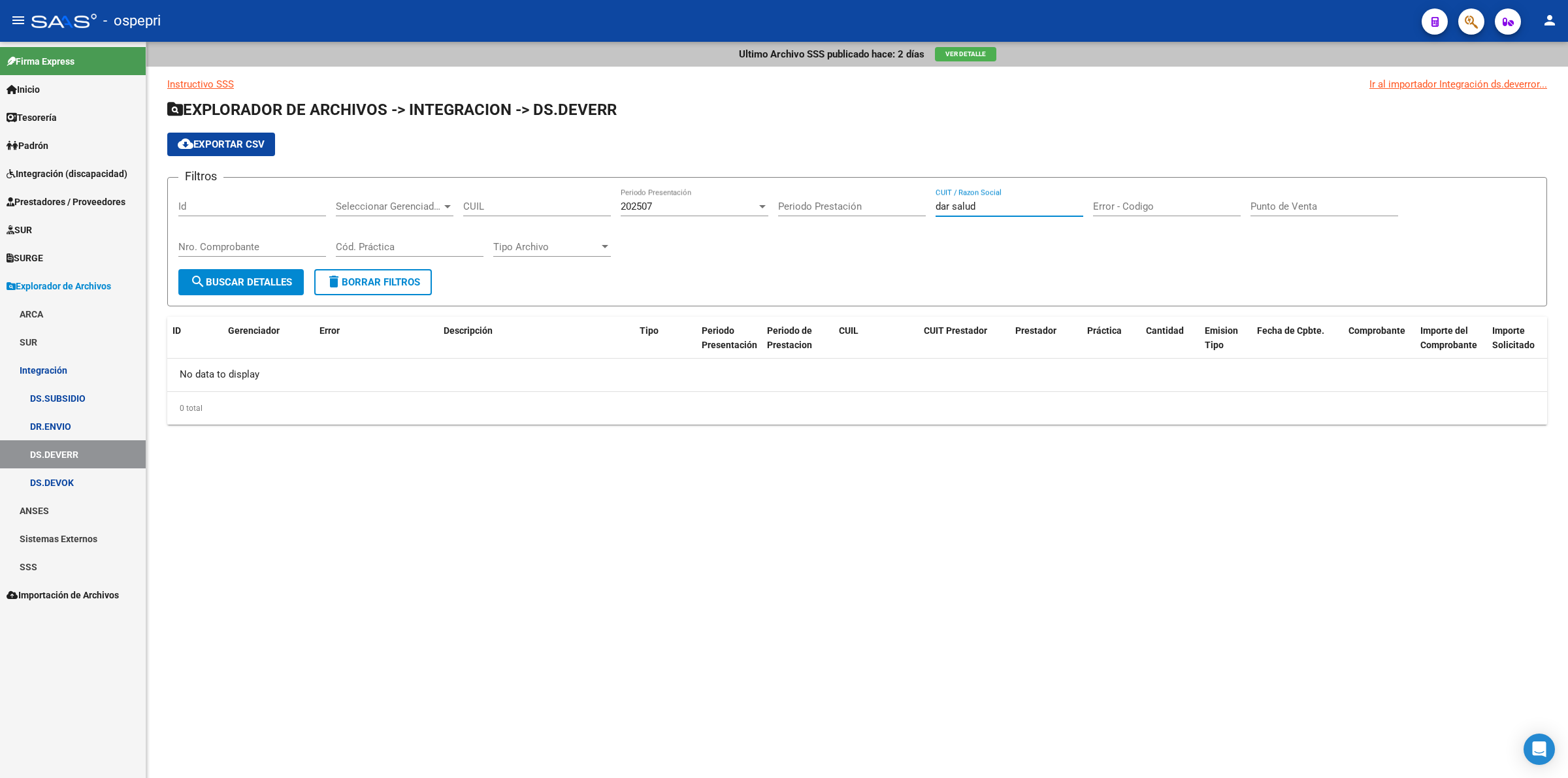
type input "dar salud"
click at [96, 173] on span "Integración (discapacidad)" at bounding box center [66, 174] width 121 height 15
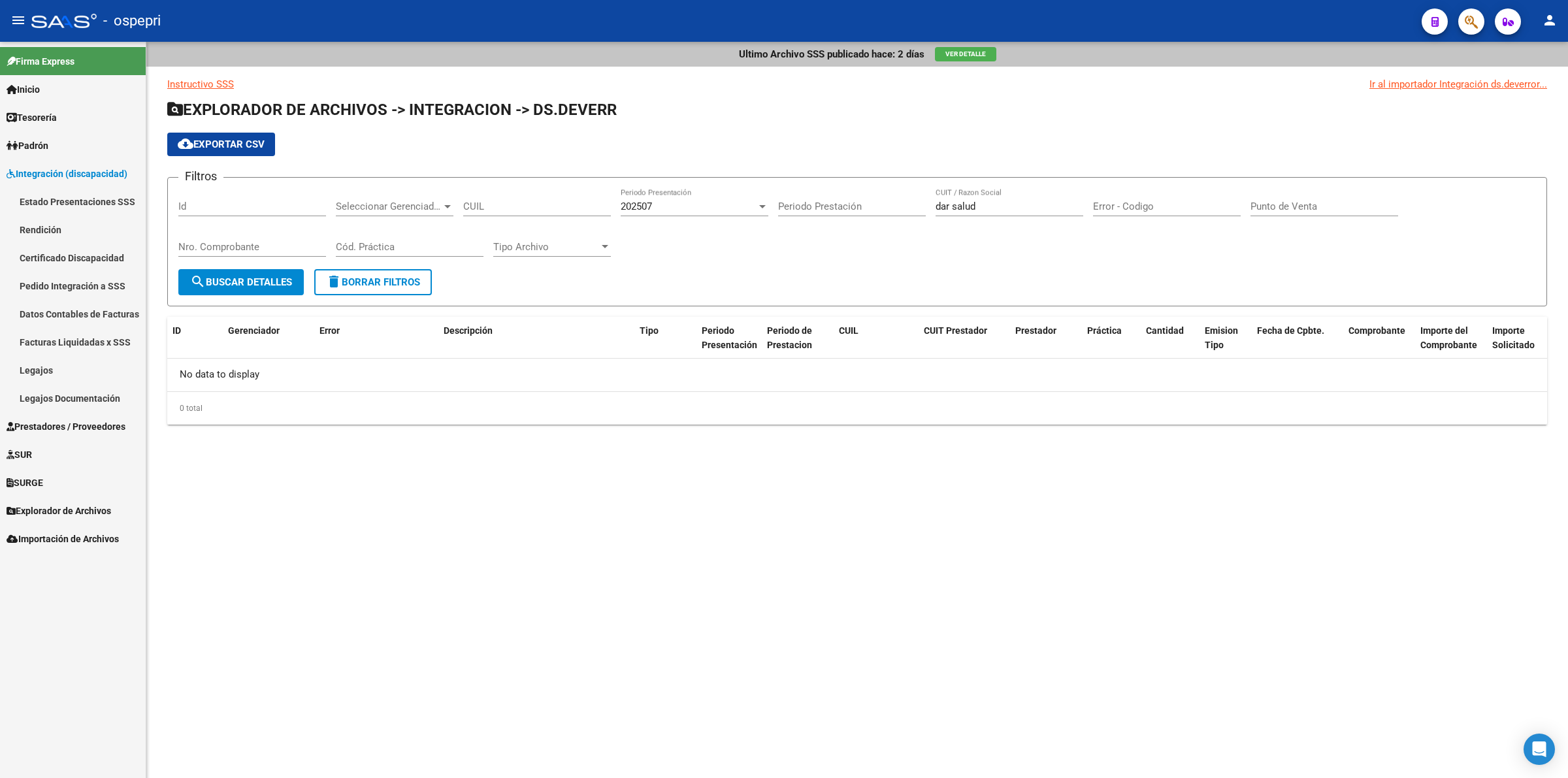
click at [82, 279] on link "Pedido Integración a SSS" at bounding box center [73, 286] width 145 height 28
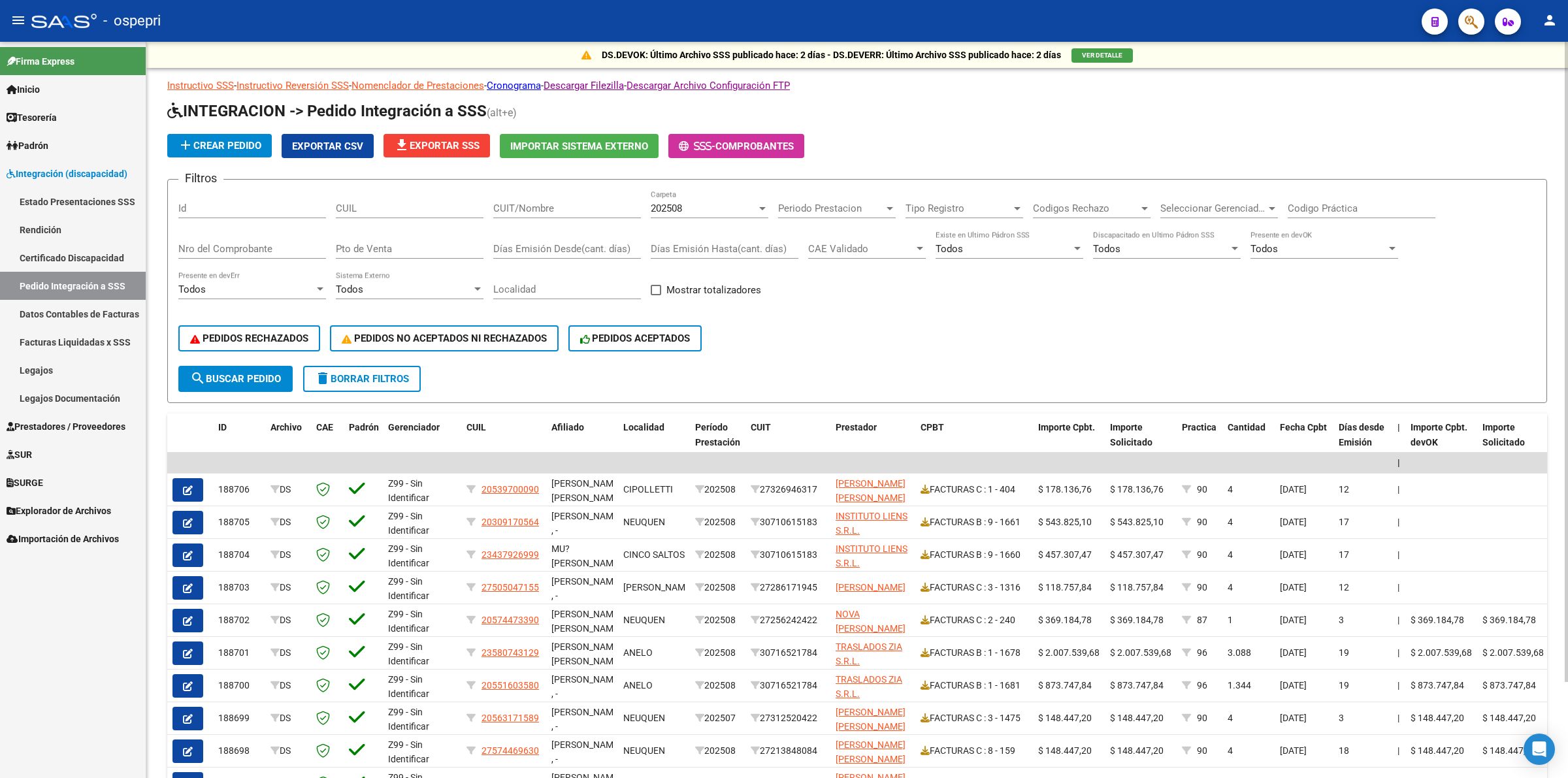
click at [670, 208] on span "202508" at bounding box center [666, 208] width 31 height 12
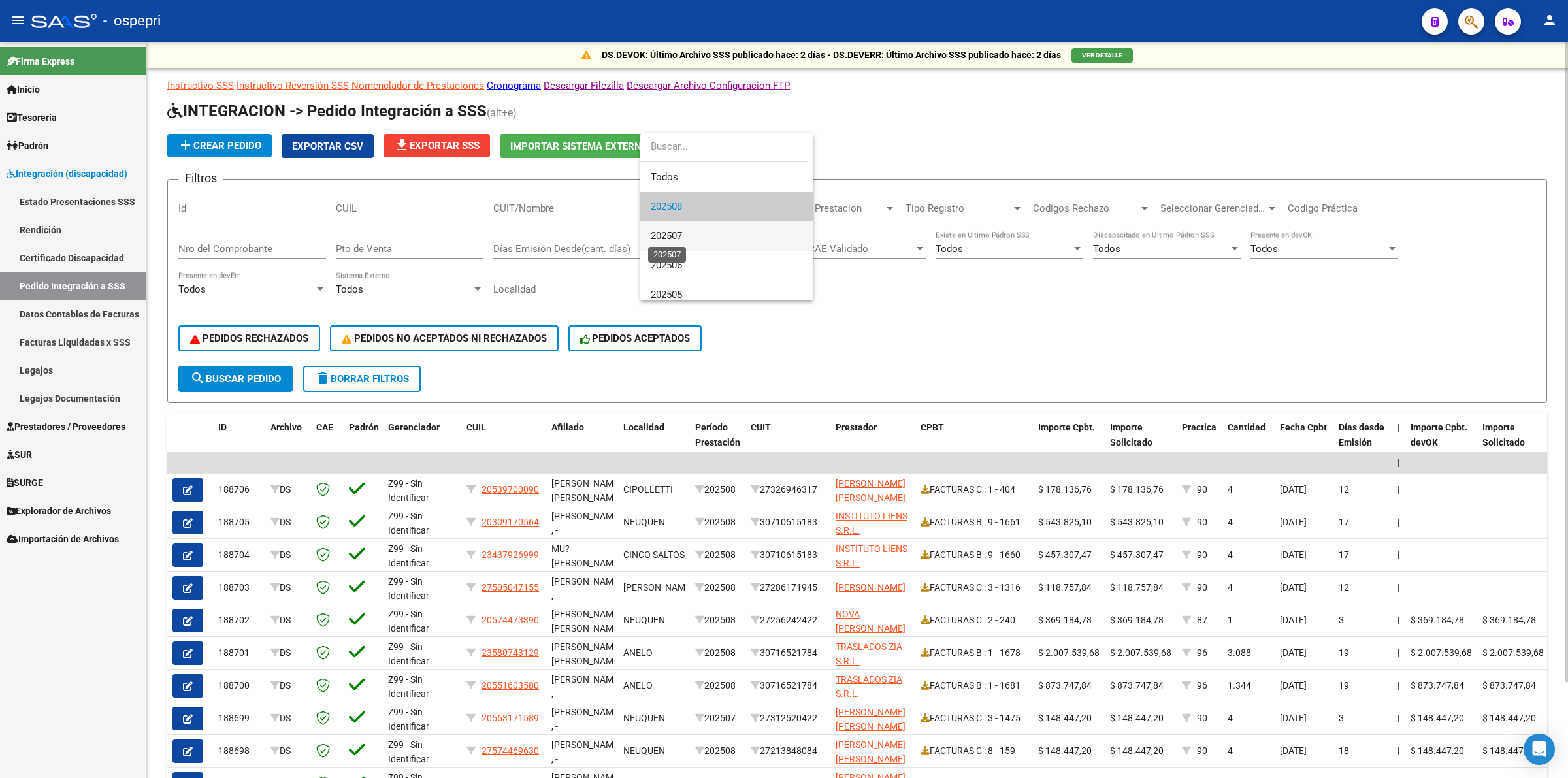
drag, startPoint x: 677, startPoint y: 232, endPoint x: 677, endPoint y: 243, distance: 11.0
click at [677, 234] on span "202507" at bounding box center [666, 235] width 31 height 12
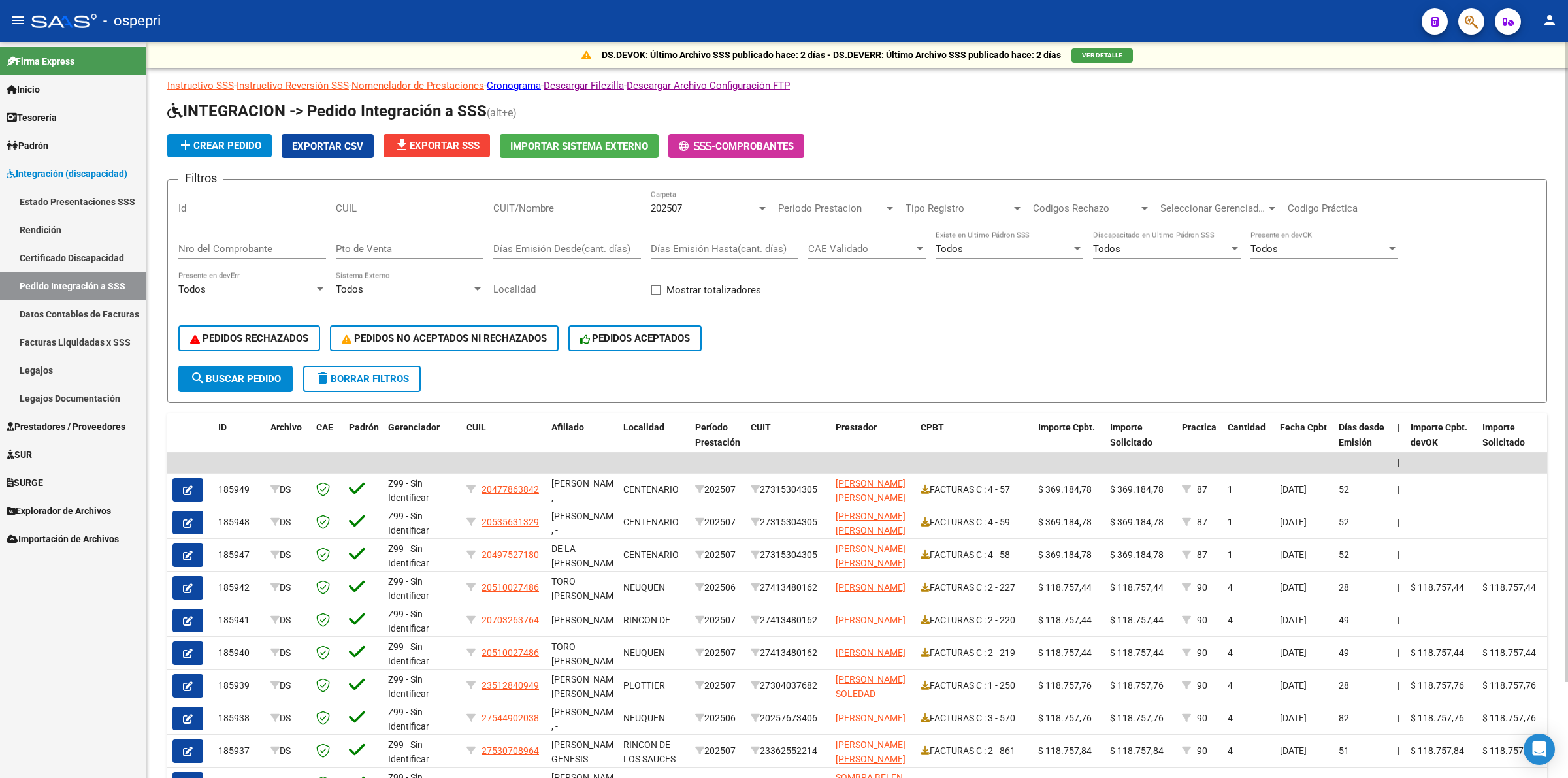
click at [866, 255] on div "CAE Validado CAE Validado" at bounding box center [867, 244] width 118 height 28
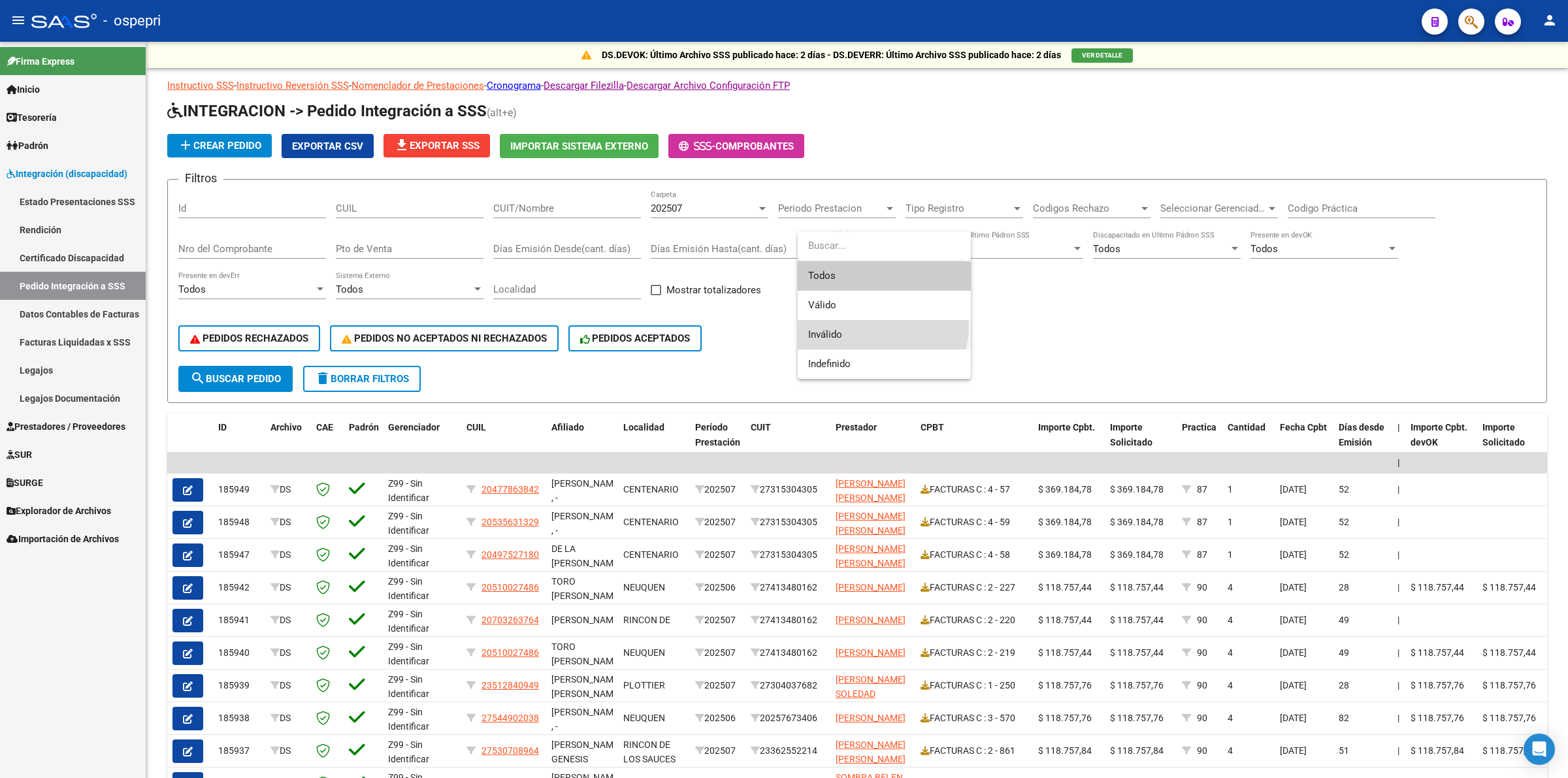
click at [867, 325] on span "Inválido" at bounding box center [884, 334] width 152 height 29
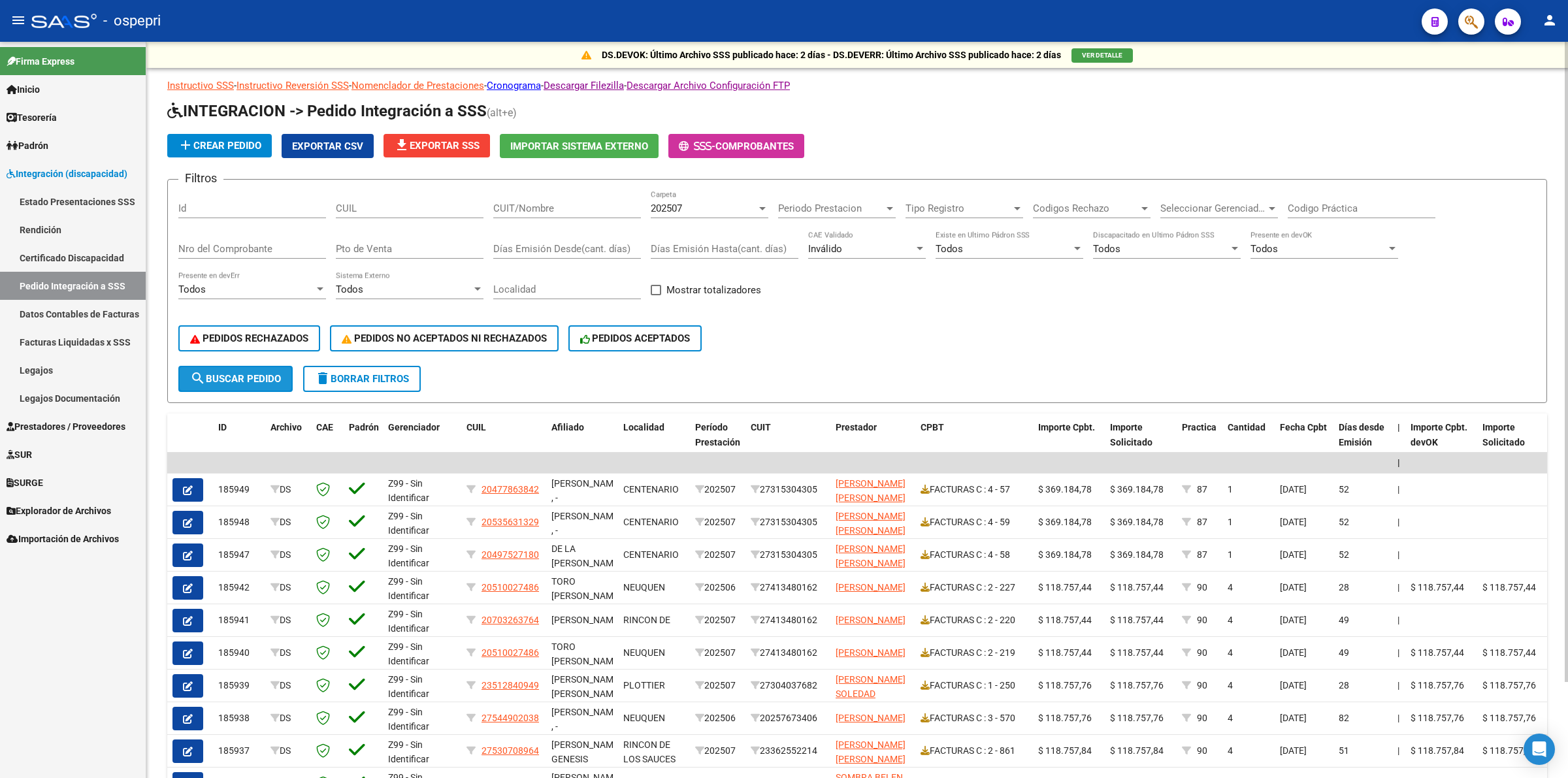
click at [255, 373] on span "search Buscar Pedido" at bounding box center [235, 379] width 91 height 12
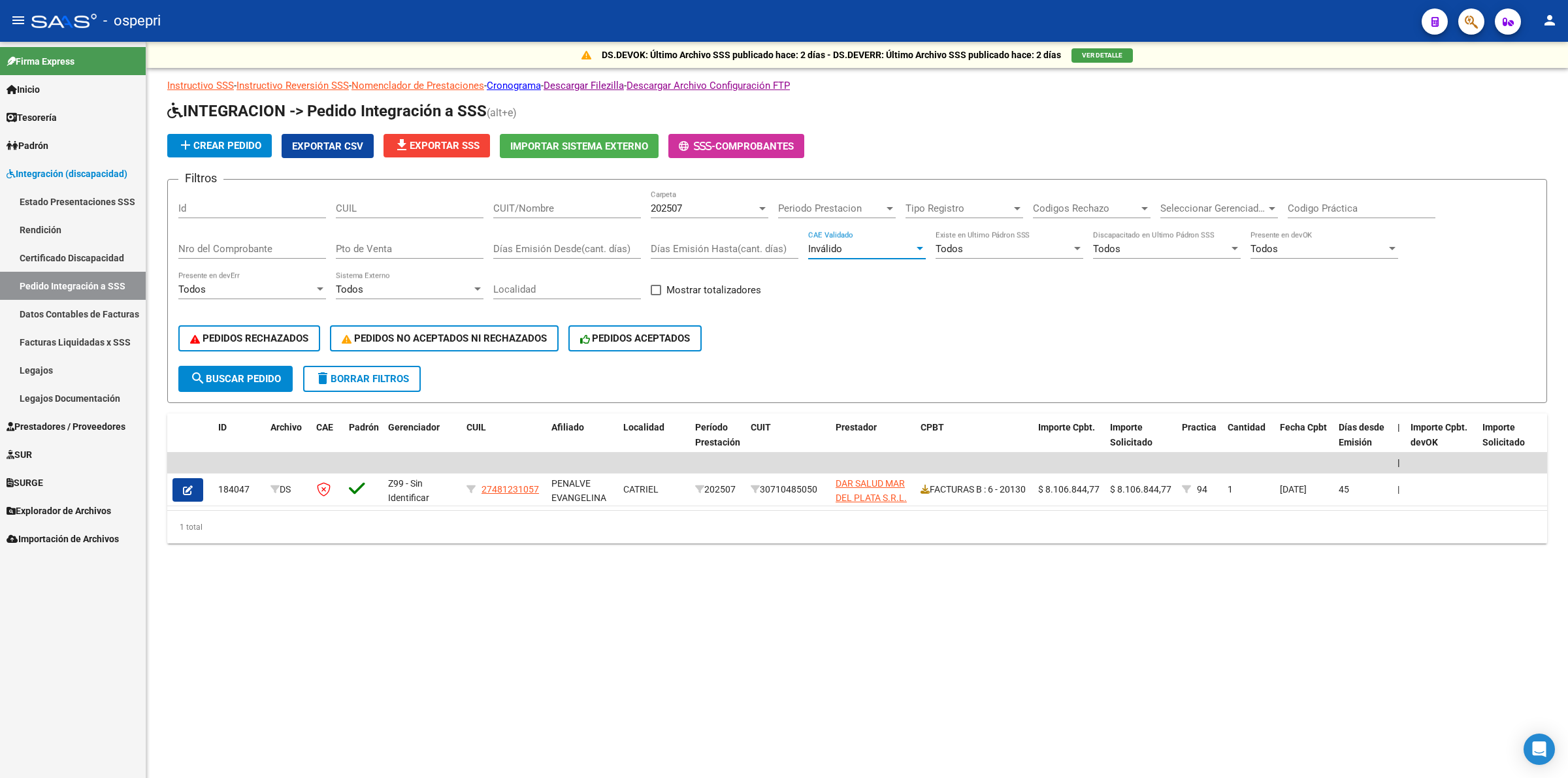
click at [828, 248] on span "Inválido" at bounding box center [824, 248] width 34 height 12
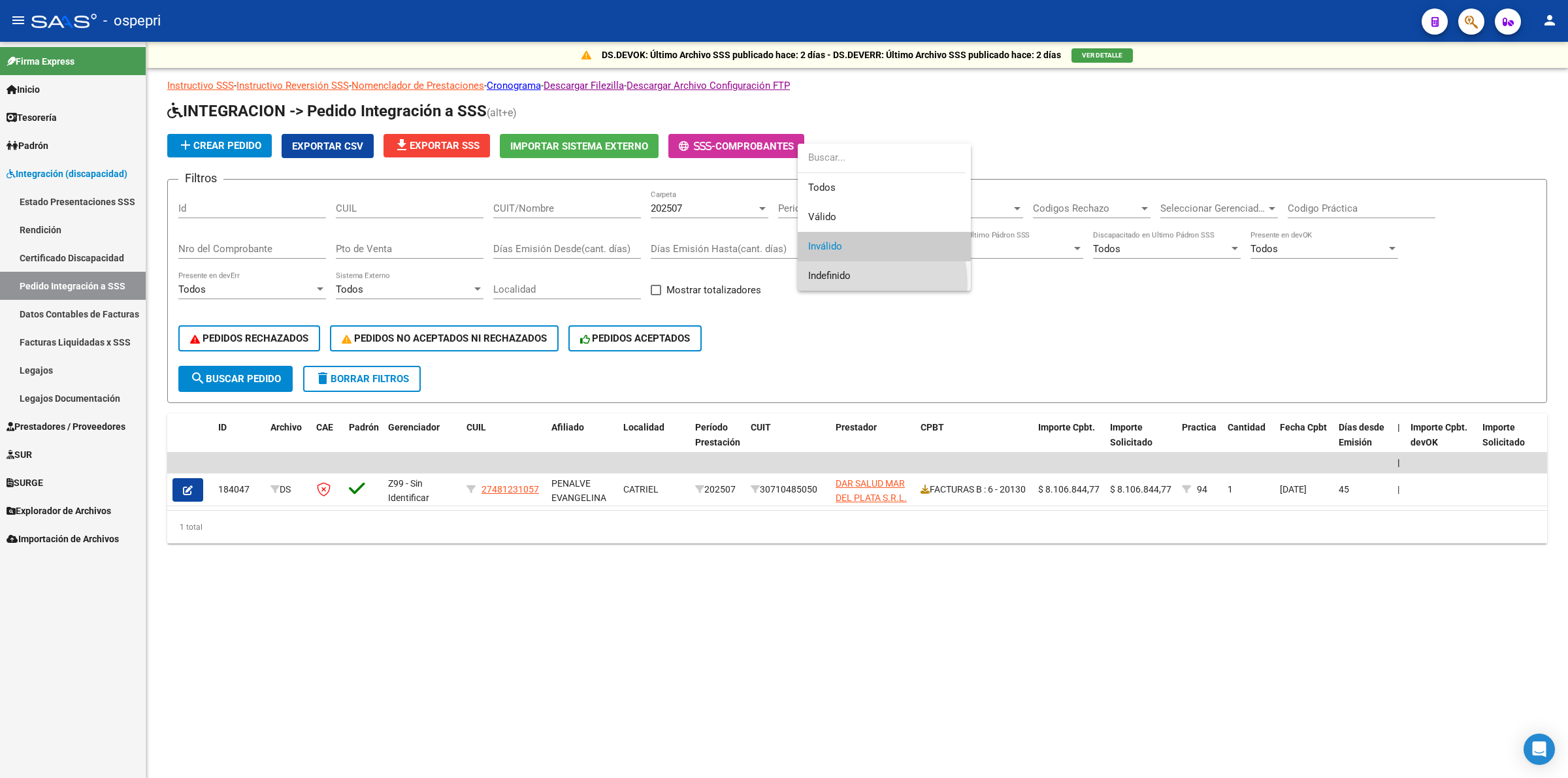
click at [849, 283] on span "Indefinido" at bounding box center [884, 276] width 152 height 29
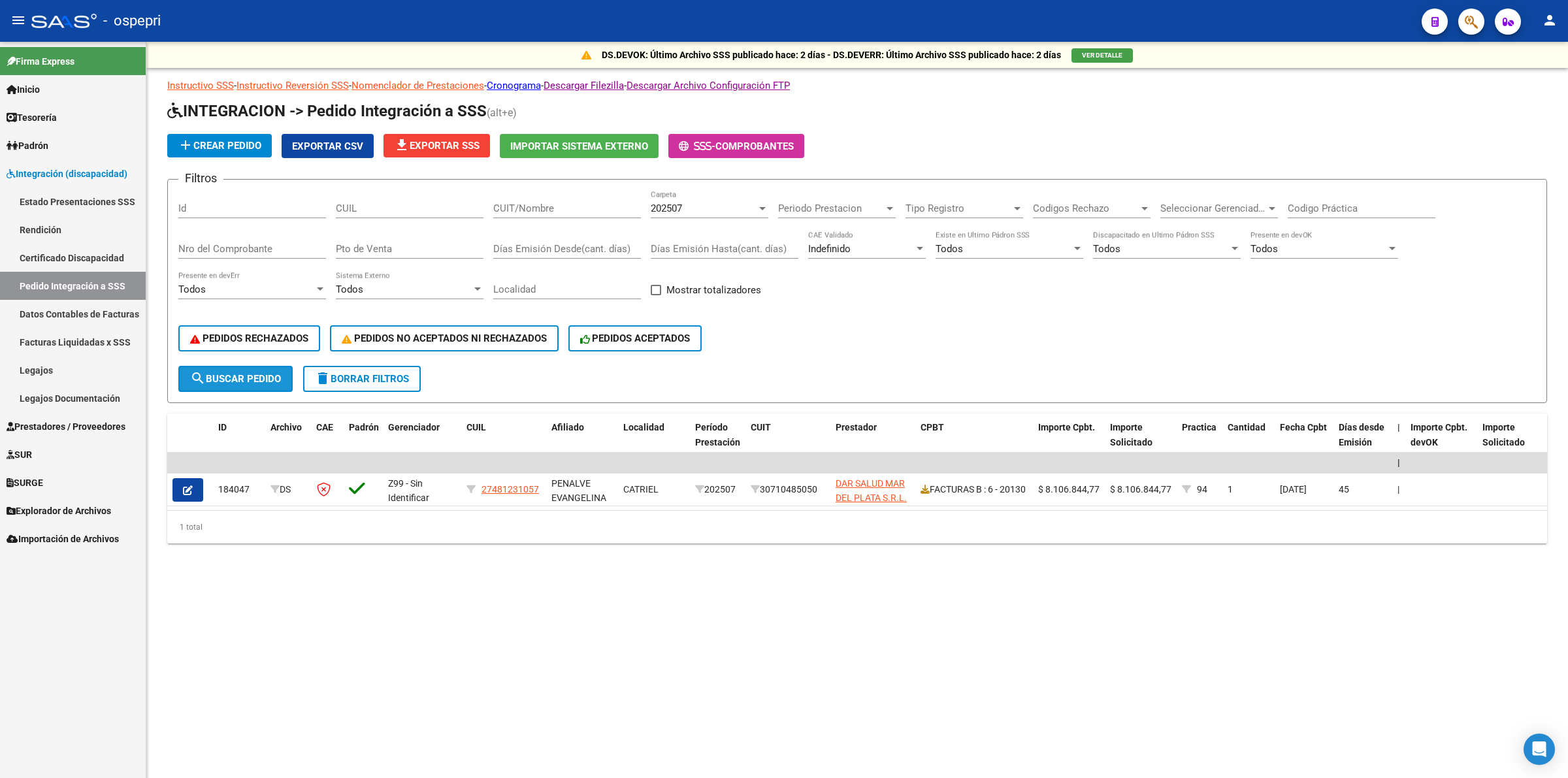
click at [242, 373] on span "search Buscar Pedido" at bounding box center [235, 379] width 91 height 12
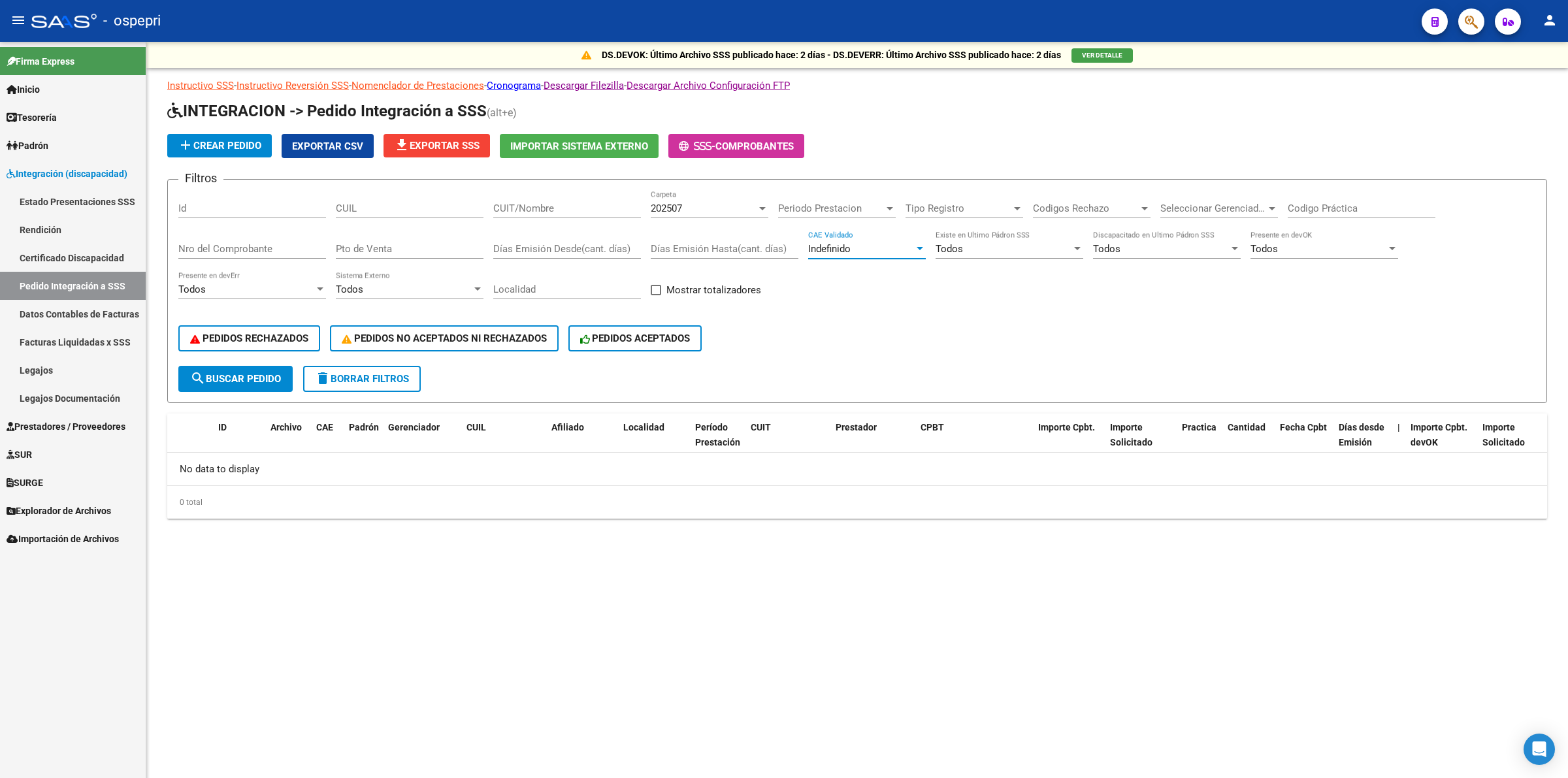
click at [827, 250] on span "Indefinido" at bounding box center [829, 248] width 42 height 12
click at [836, 185] on span "Válido" at bounding box center [884, 188] width 152 height 29
click at [264, 379] on span "search Buscar Pedido" at bounding box center [235, 379] width 91 height 12
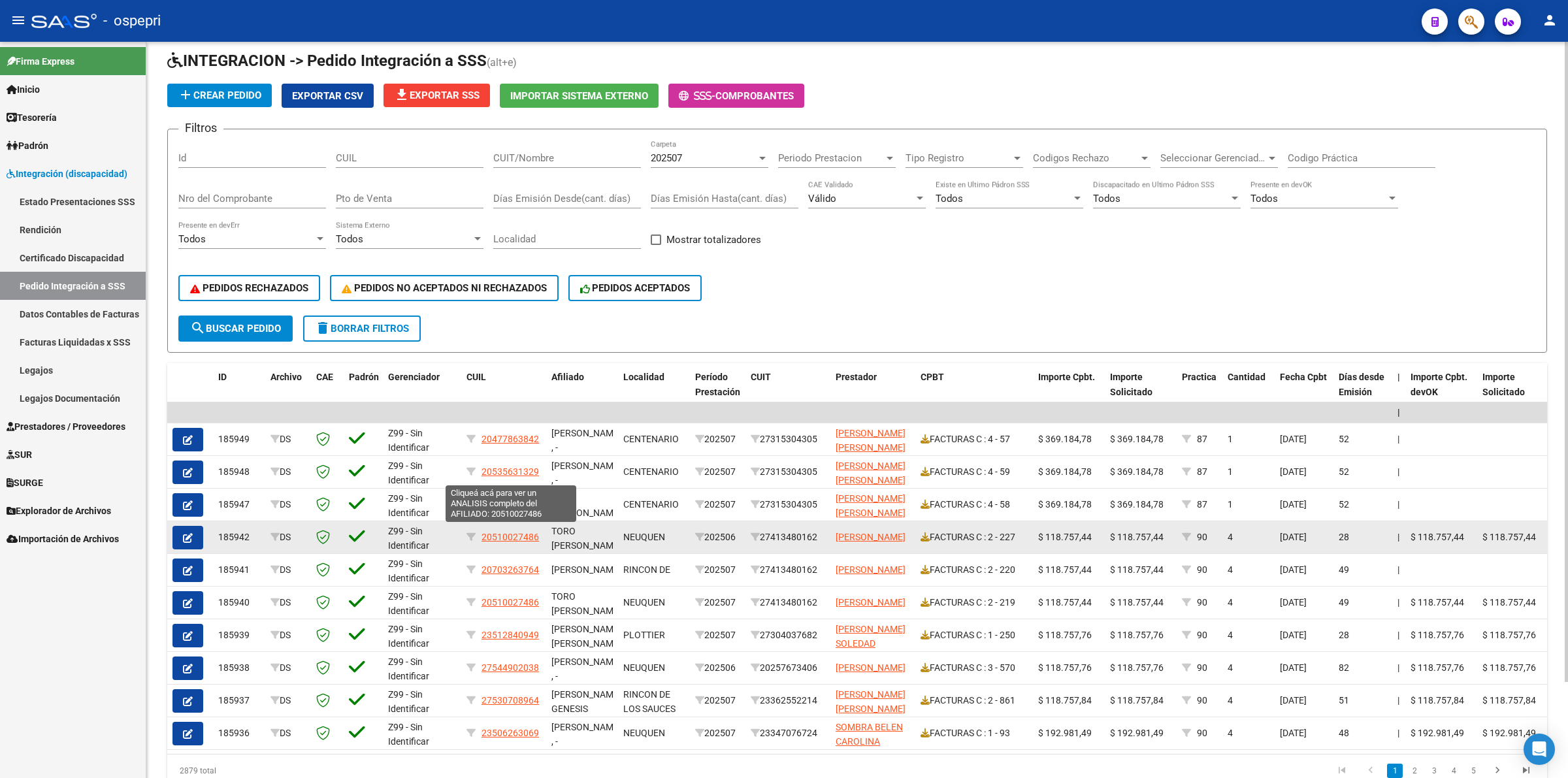
scroll to position [28, 0]
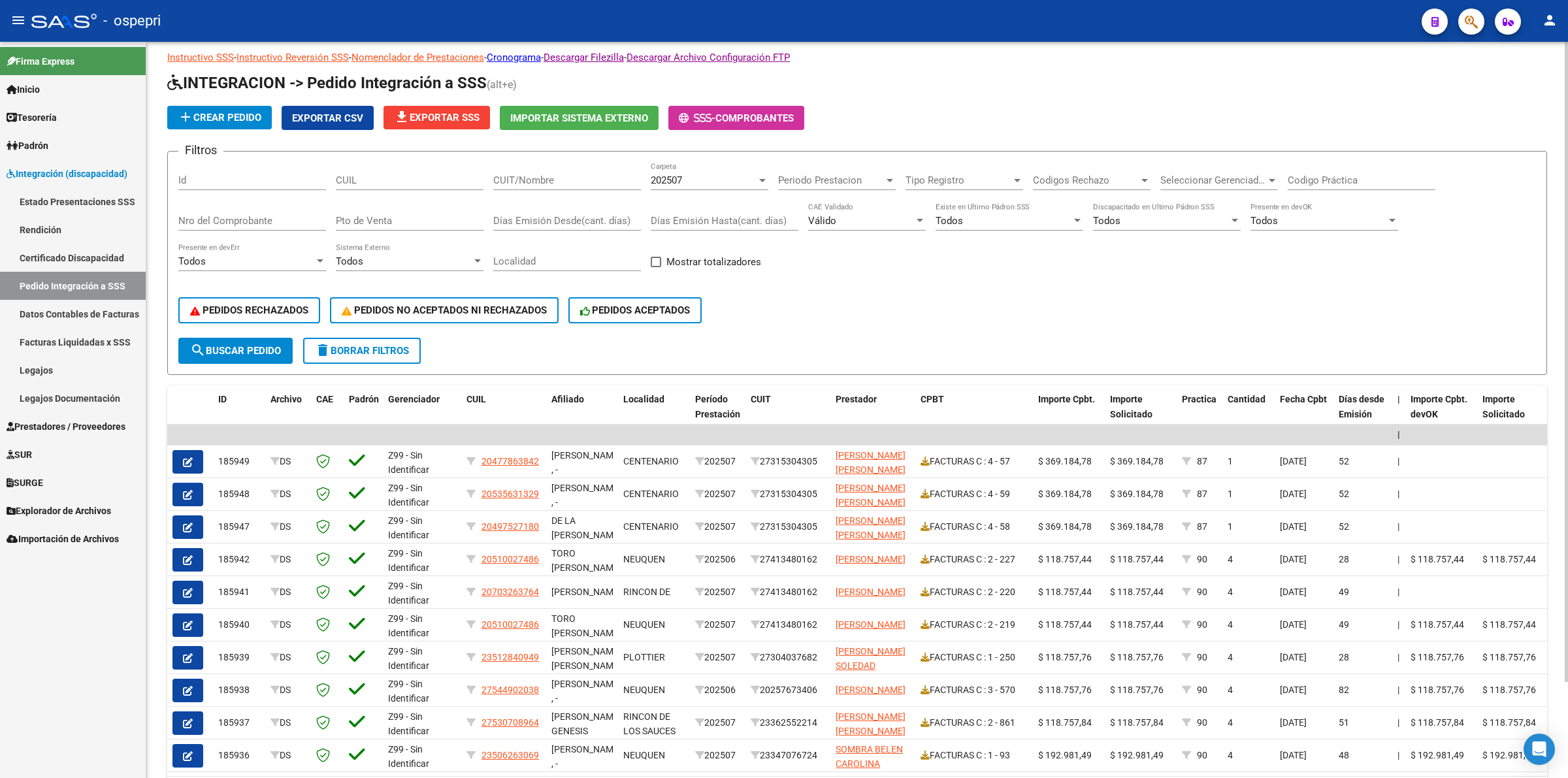
click at [830, 207] on div "Válido CAE Validado" at bounding box center [867, 217] width 118 height 28
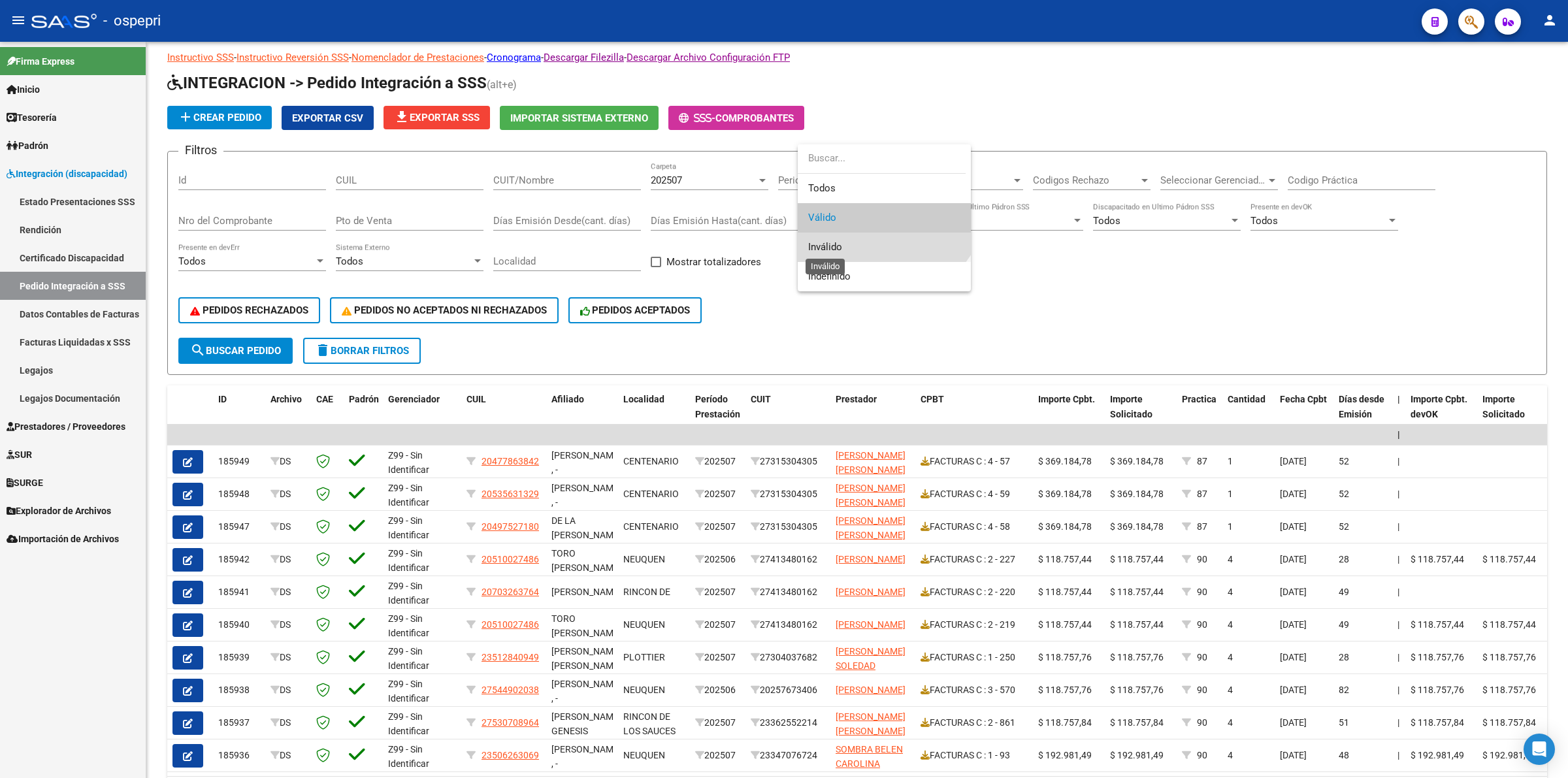
click at [835, 250] on span "Inválido" at bounding box center [824, 246] width 34 height 12
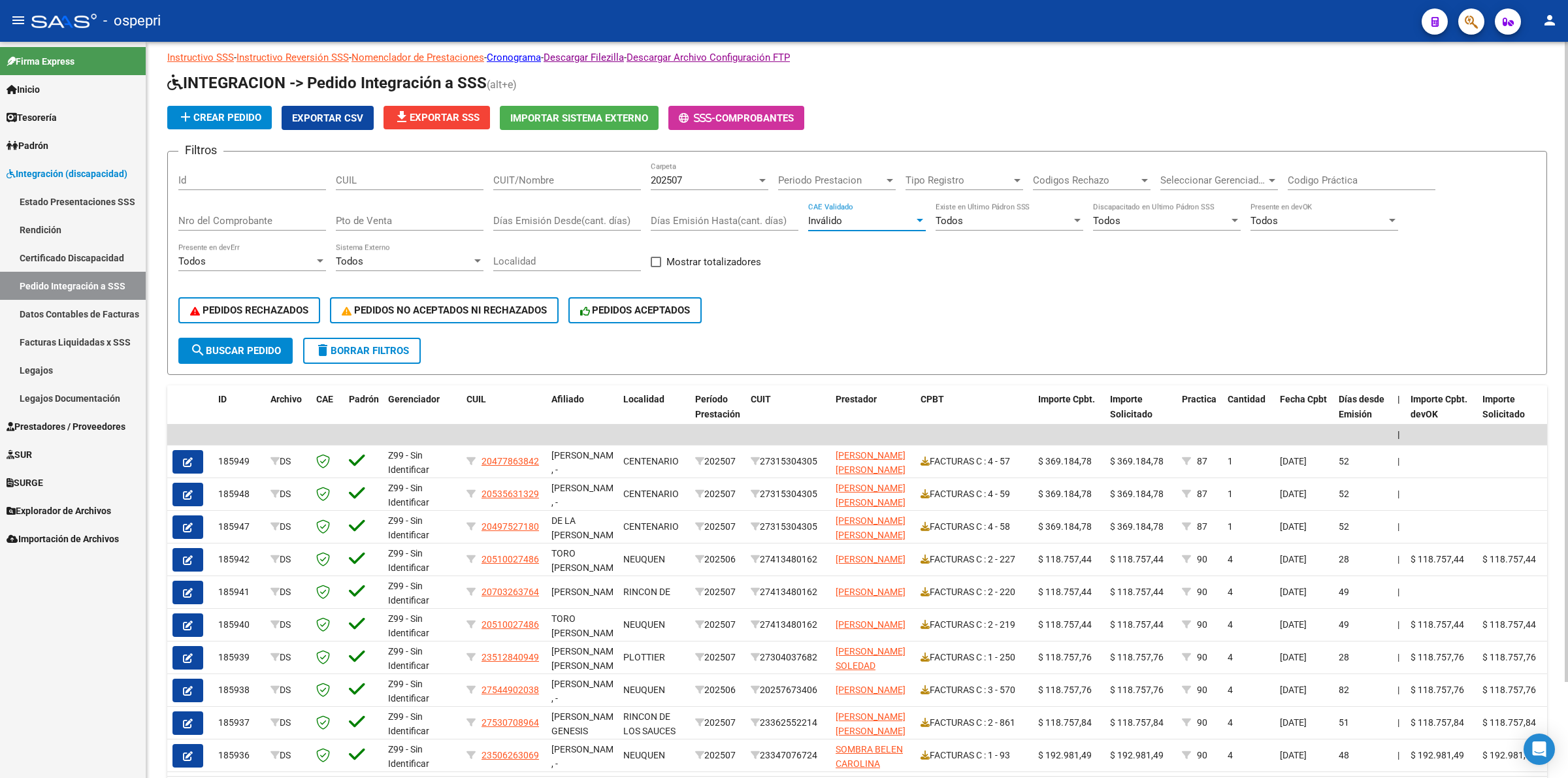
click at [247, 347] on span "search Buscar Pedido" at bounding box center [235, 350] width 91 height 12
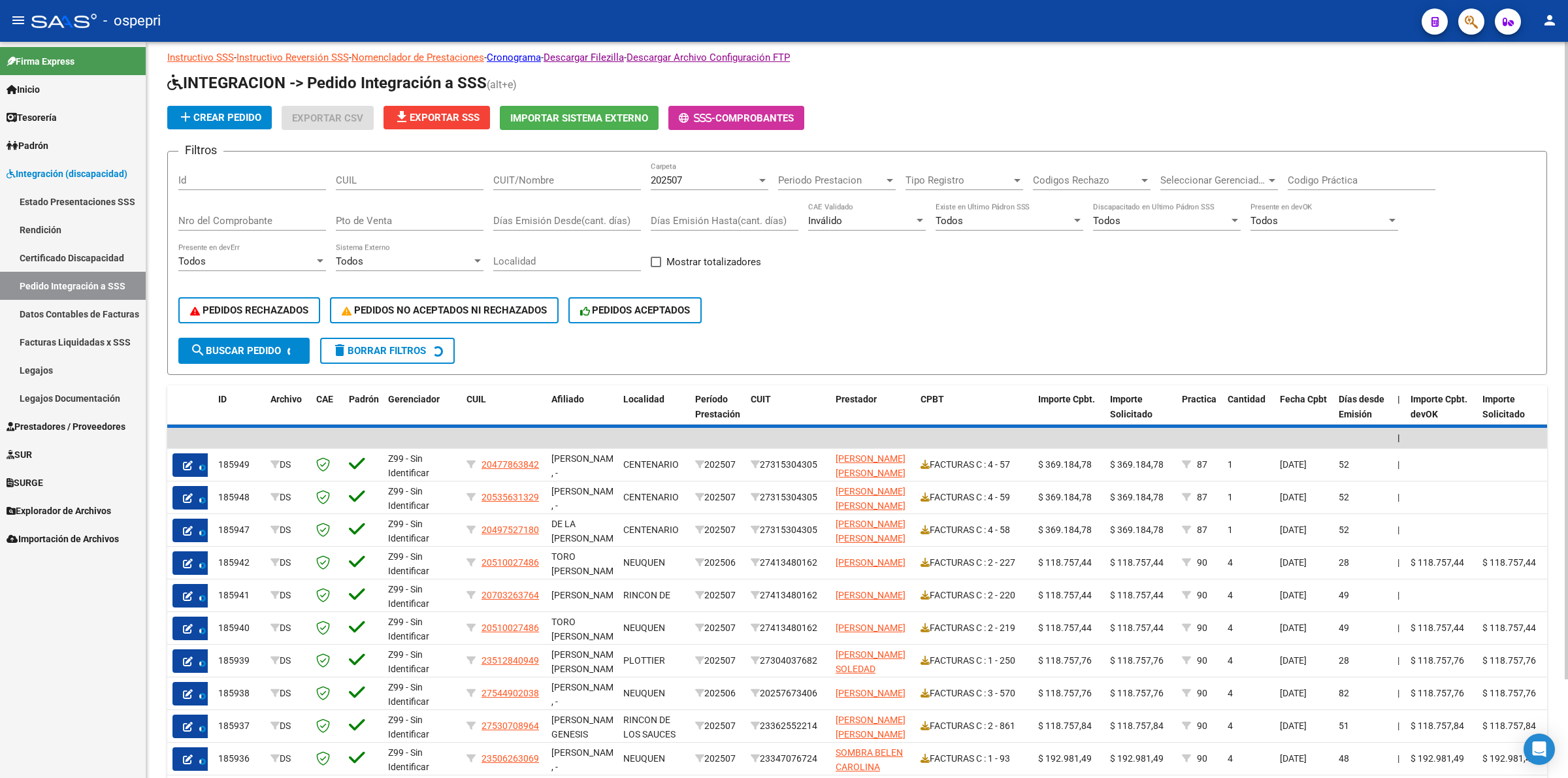
scroll to position [0, 0]
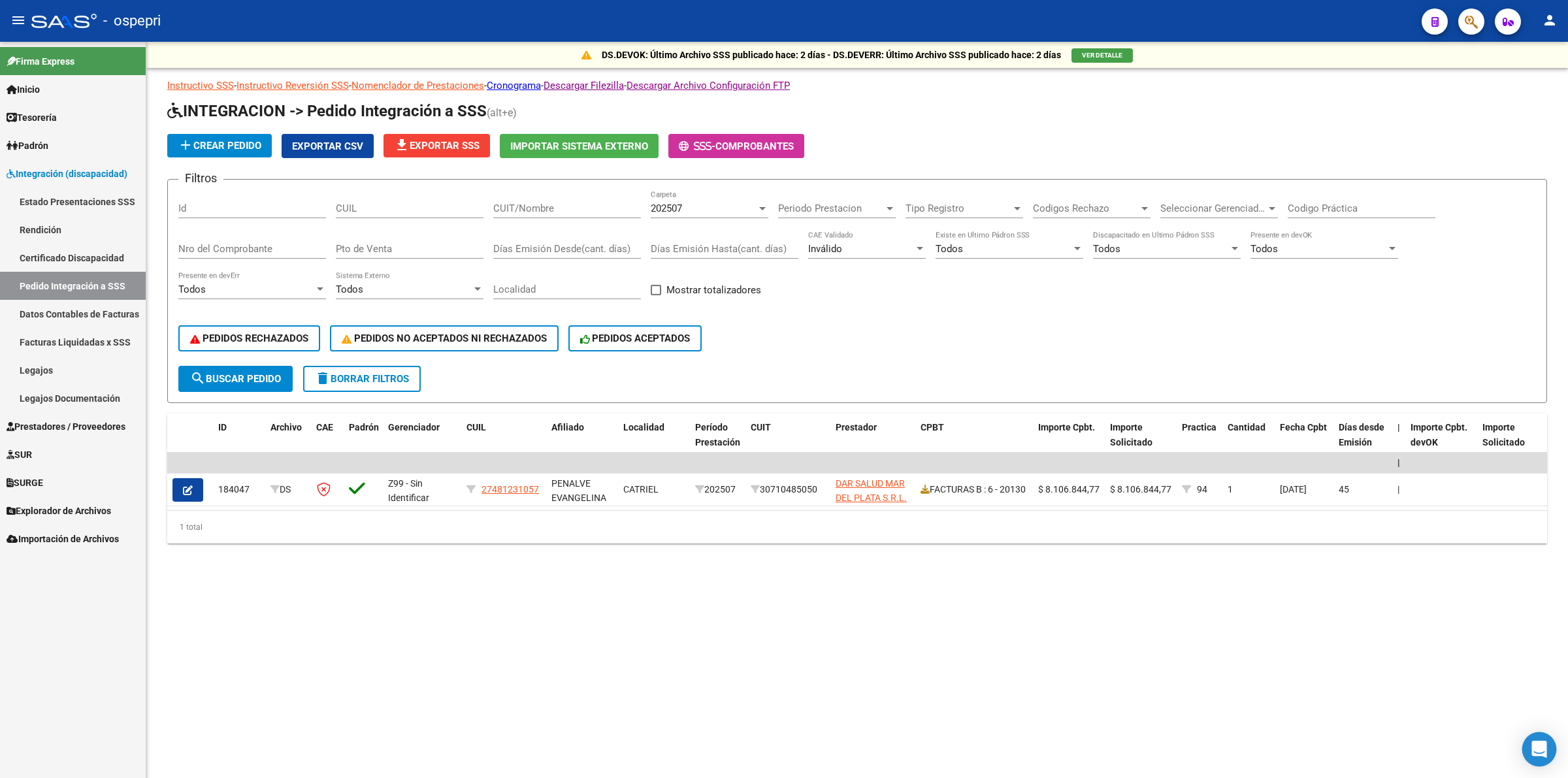
drag, startPoint x: 1544, startPoint y: 745, endPoint x: 1546, endPoint y: 752, distance: 7.3
click at [1544, 750] on icon "Open Intercom Messenger" at bounding box center [1539, 749] width 15 height 17
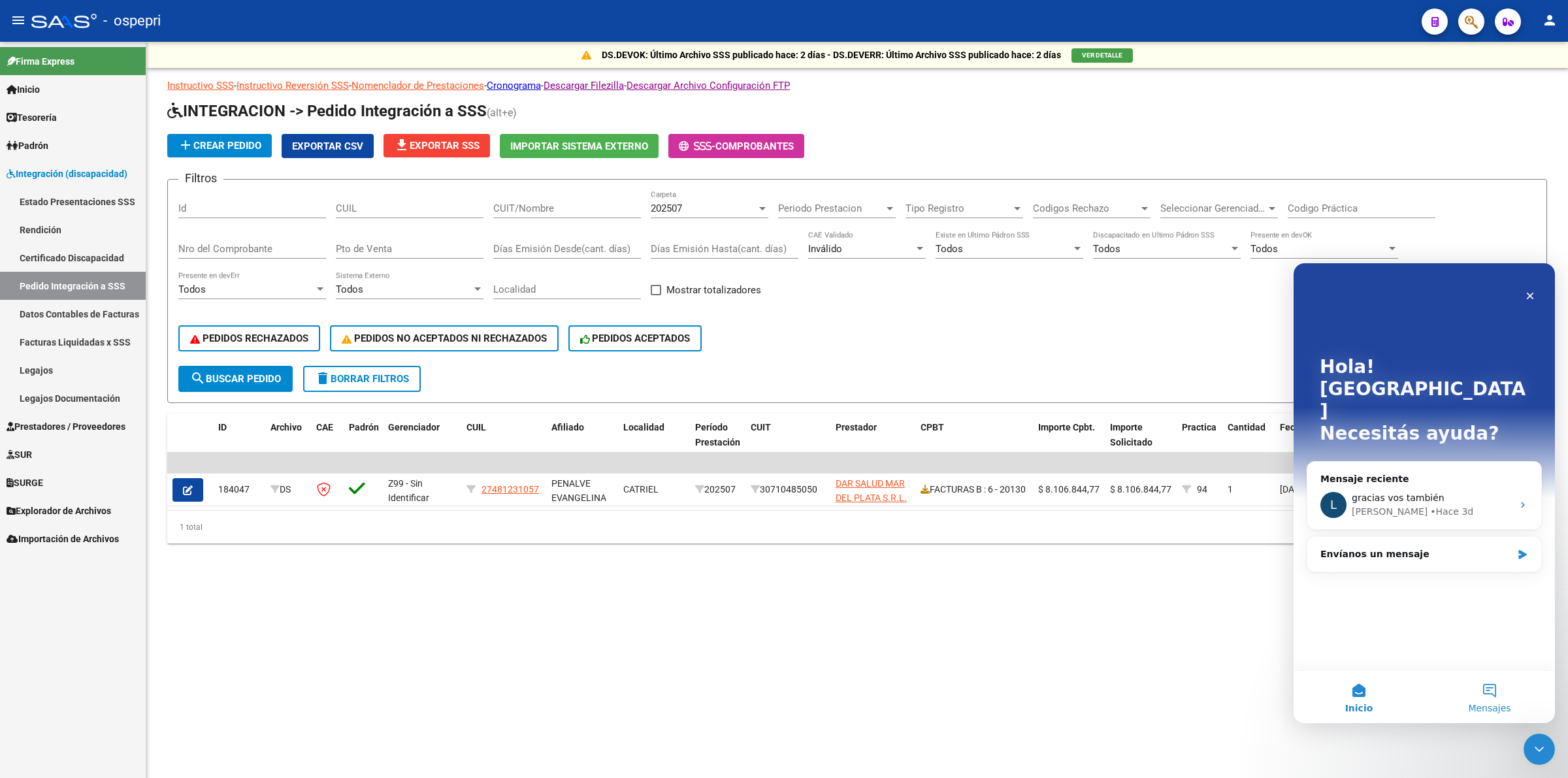
click at [1477, 695] on button "Mensajes" at bounding box center [1489, 697] width 131 height 53
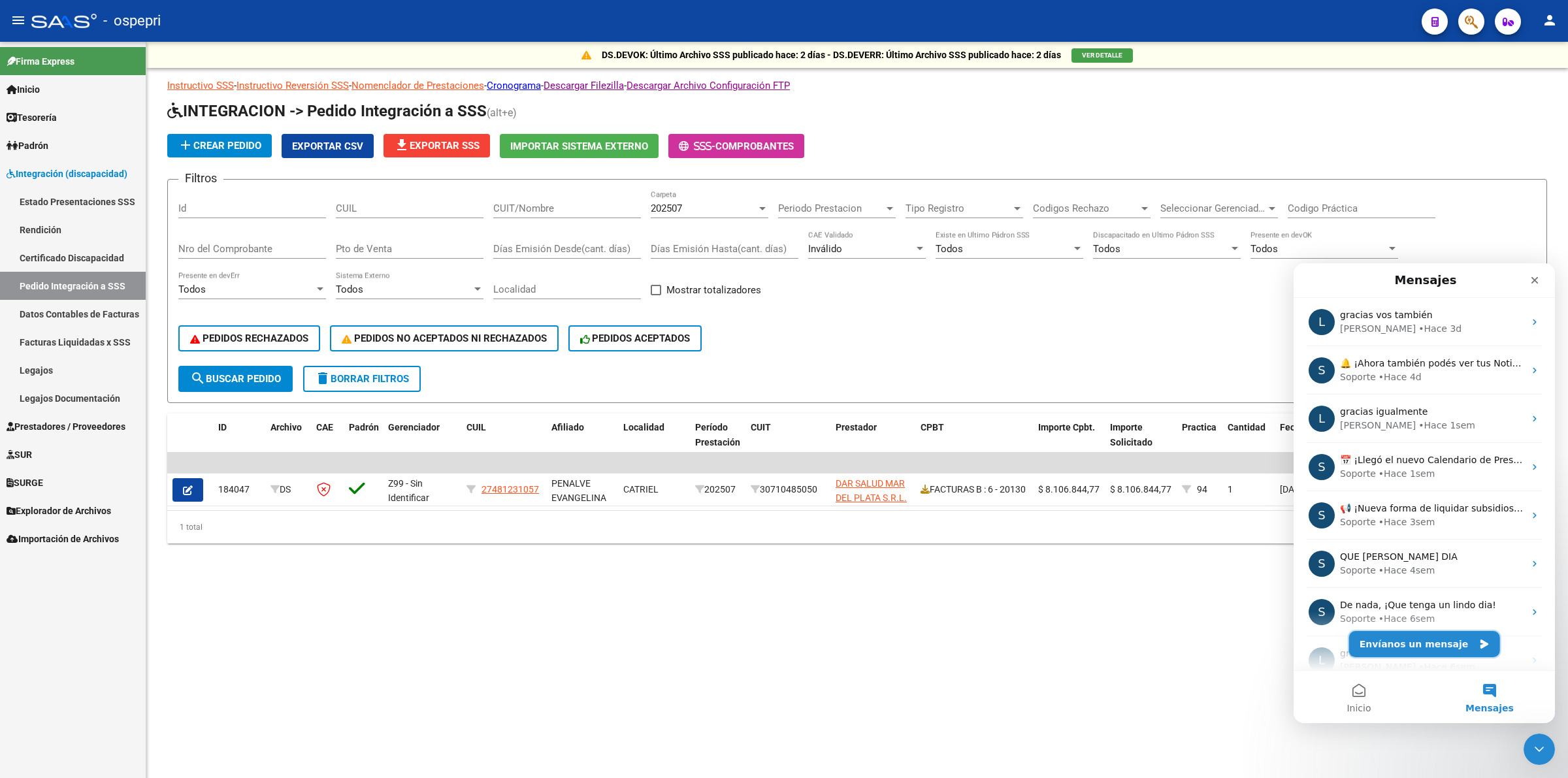
click at [1409, 648] on button "Envíanos un mensaje" at bounding box center [1425, 644] width 151 height 26
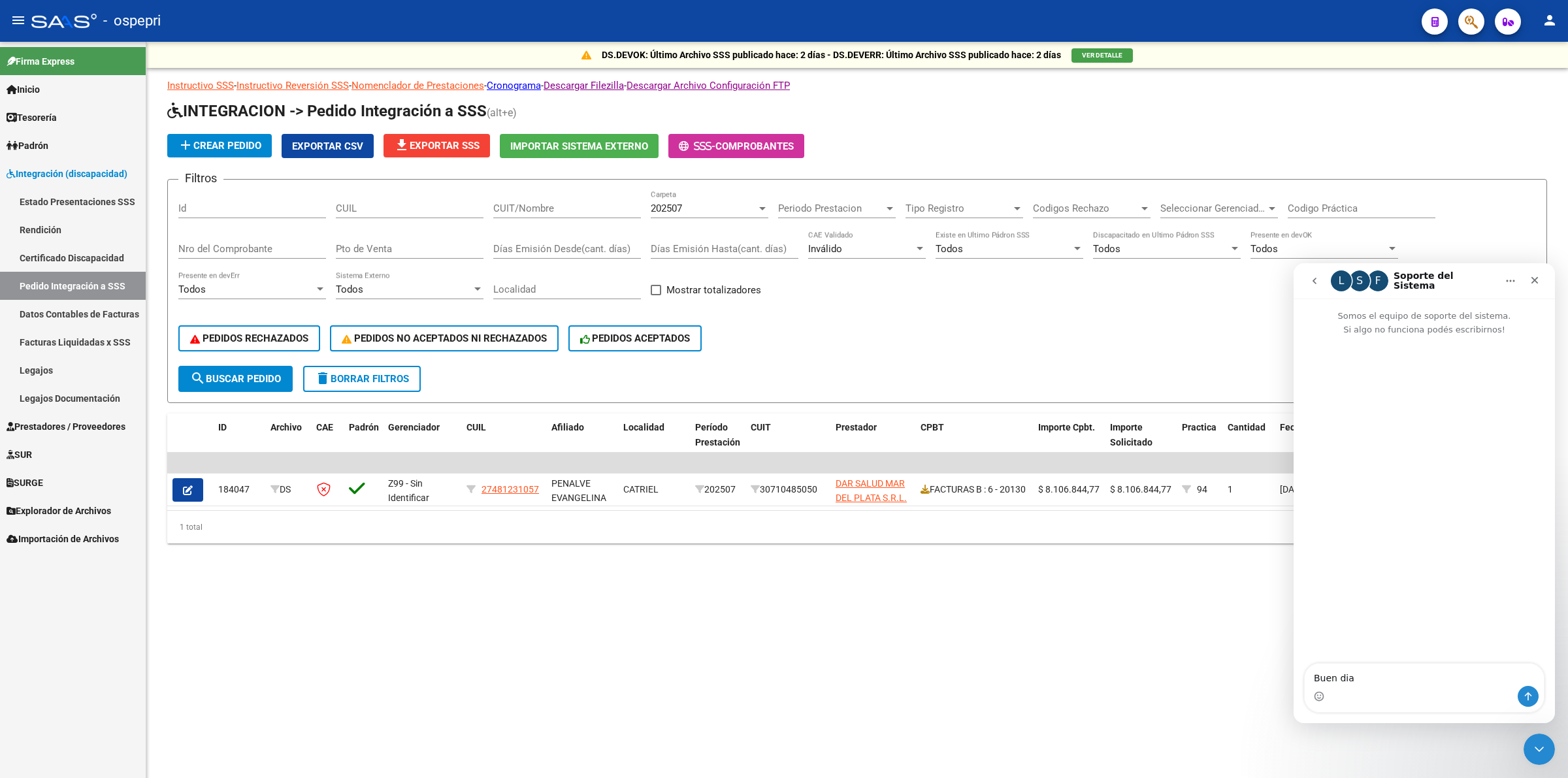
type textarea "Buen dia"
click at [55, 496] on link "Explorador de Archivos" at bounding box center [73, 510] width 145 height 28
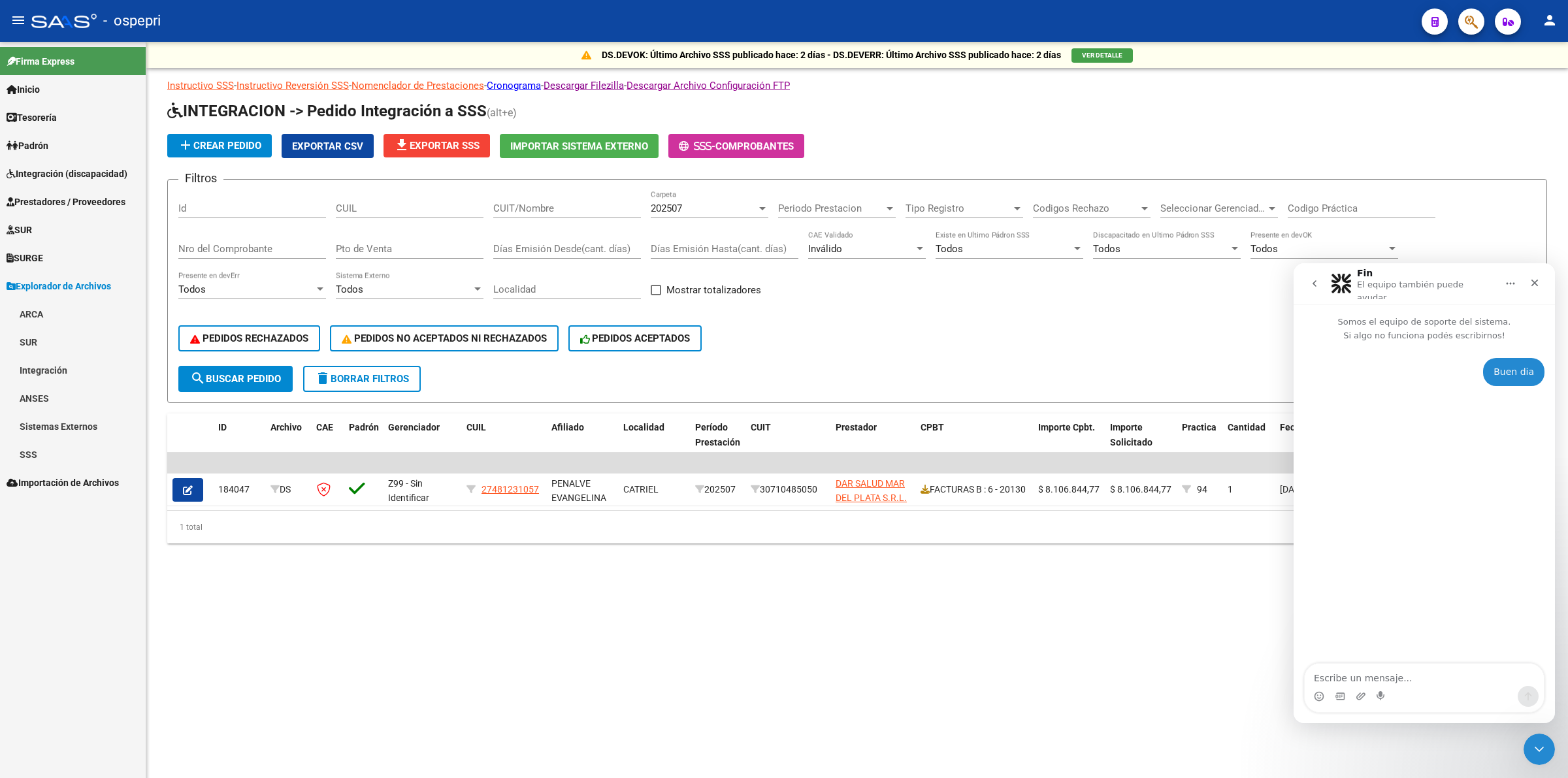
click at [38, 361] on link "Integración" at bounding box center [73, 370] width 145 height 28
click at [66, 487] on link "DS.DEVOK" at bounding box center [73, 482] width 145 height 28
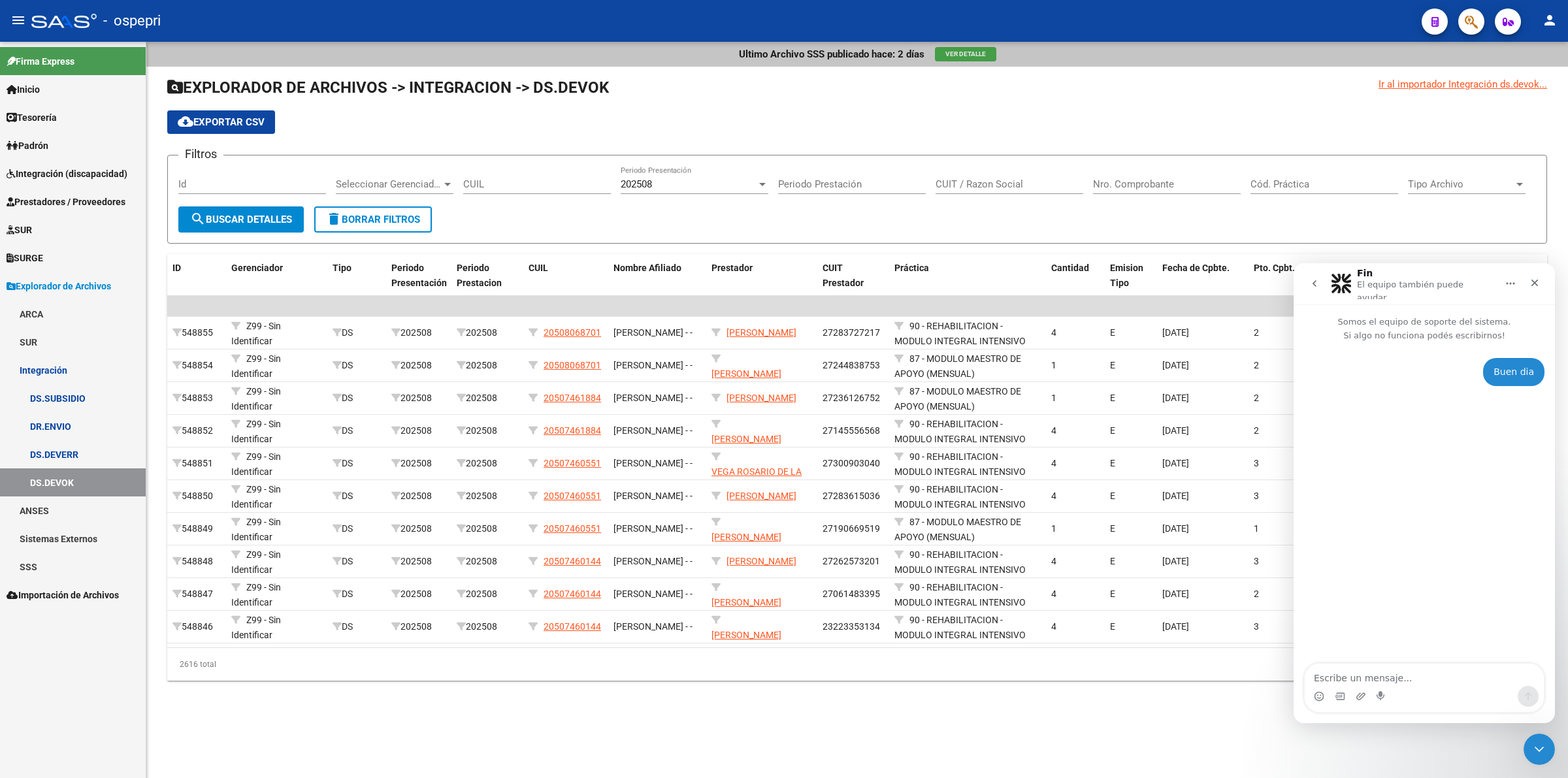
click at [978, 54] on span "Ver Detalle" at bounding box center [966, 54] width 41 height 7
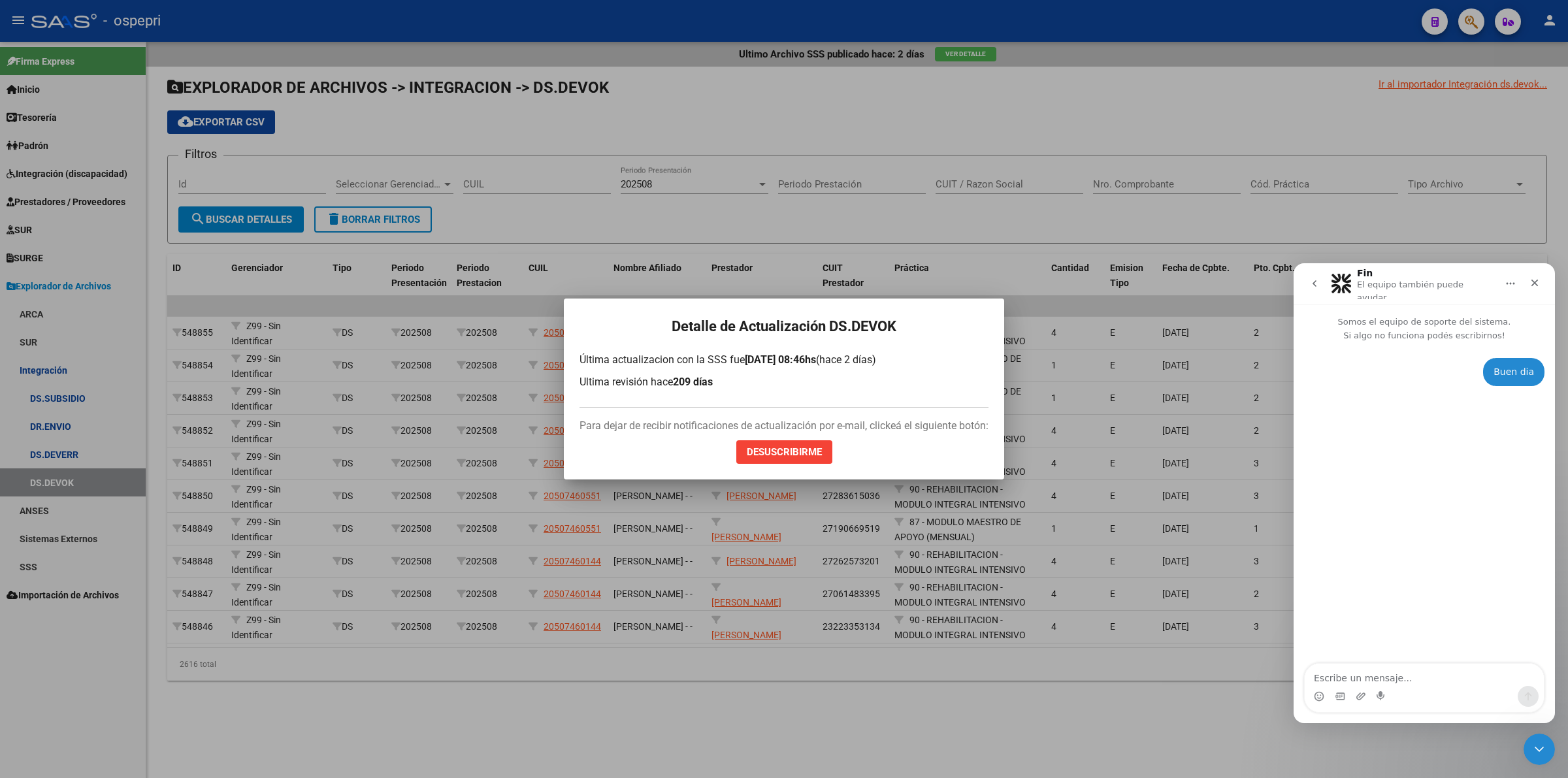
click at [1058, 185] on div at bounding box center [784, 389] width 1568 height 778
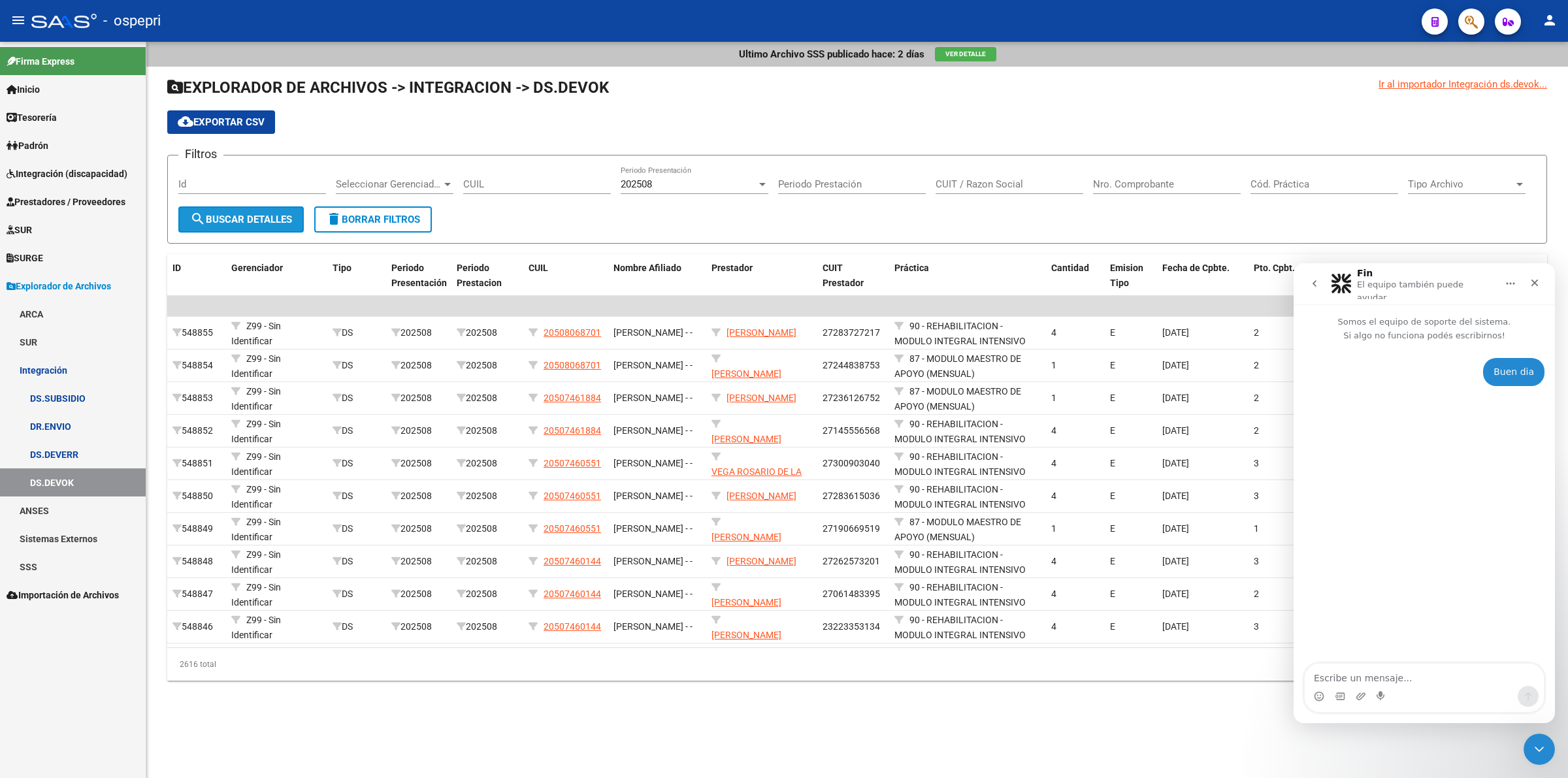
click at [269, 214] on span "search Buscar Detalles" at bounding box center [241, 219] width 102 height 12
drag, startPoint x: 226, startPoint y: 103, endPoint x: 228, endPoint y: 115, distance: 12.2
click at [226, 105] on app-list-header "EXPLORADOR DE ARCHIVOS -> INTEGRACION -> DS.DEVOK cloud_download Exportar CSV F…" at bounding box center [857, 160] width 1380 height 167
click at [228, 116] on span "cloud_download Exportar CSV" at bounding box center [222, 122] width 87 height 12
click at [1540, 283] on icon "Cerrar" at bounding box center [1534, 282] width 10 height 10
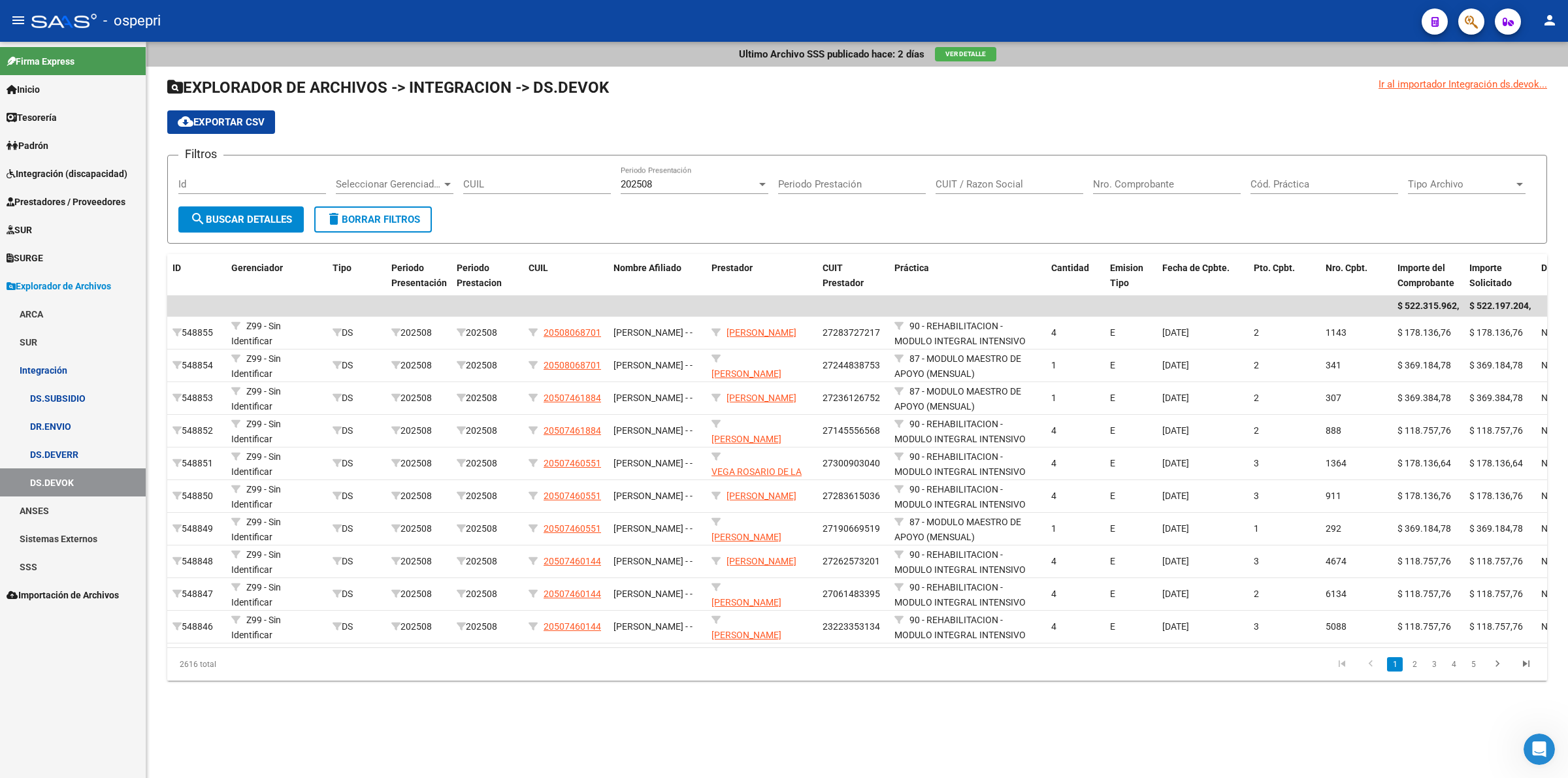
click at [53, 446] on link "DS.DEVERR" at bounding box center [73, 454] width 145 height 28
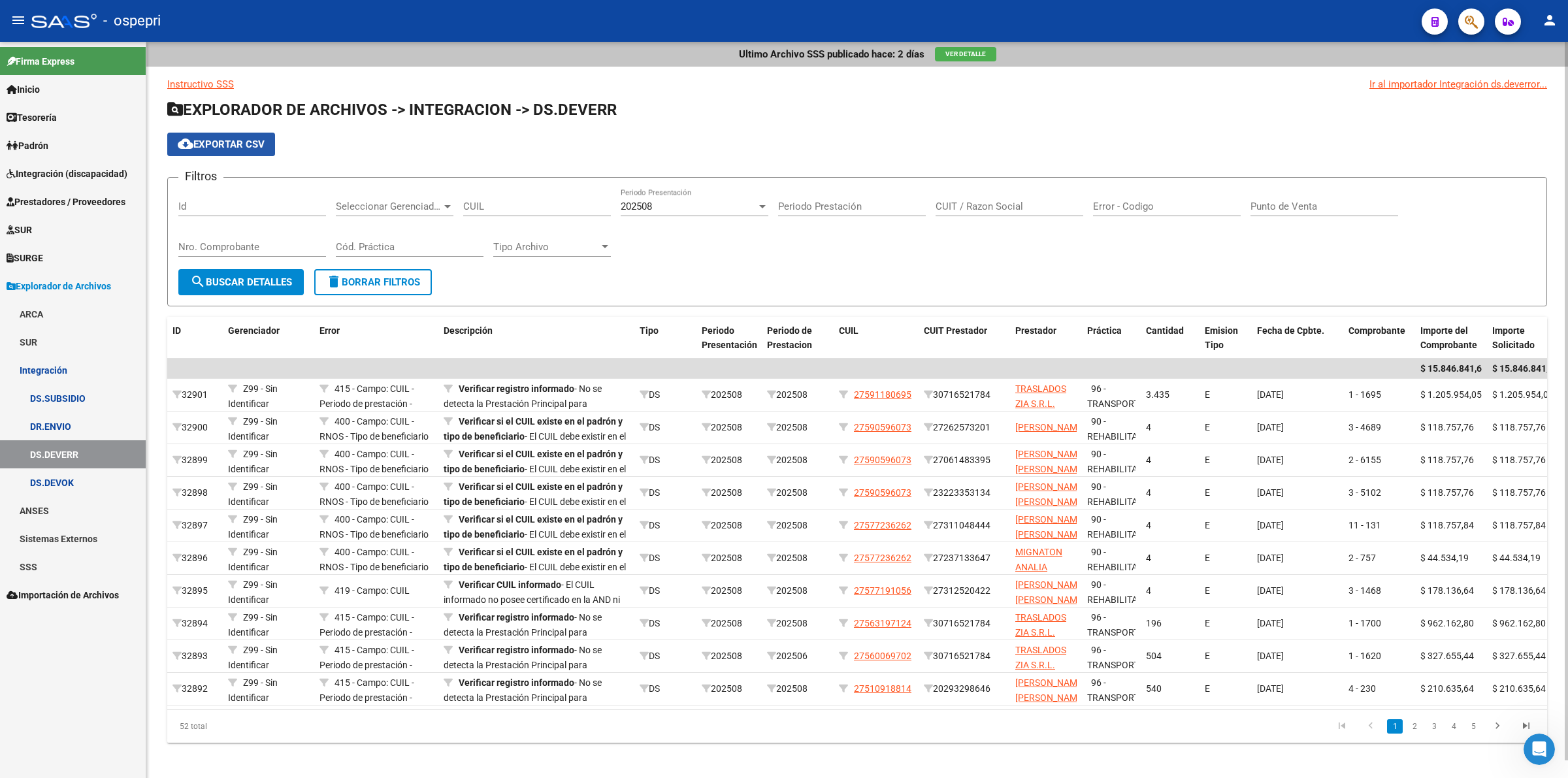
click at [213, 141] on span "cloud_download Exportar CSV" at bounding box center [222, 144] width 87 height 12
click at [285, 286] on button "search Buscar Detalles" at bounding box center [241, 282] width 125 height 26
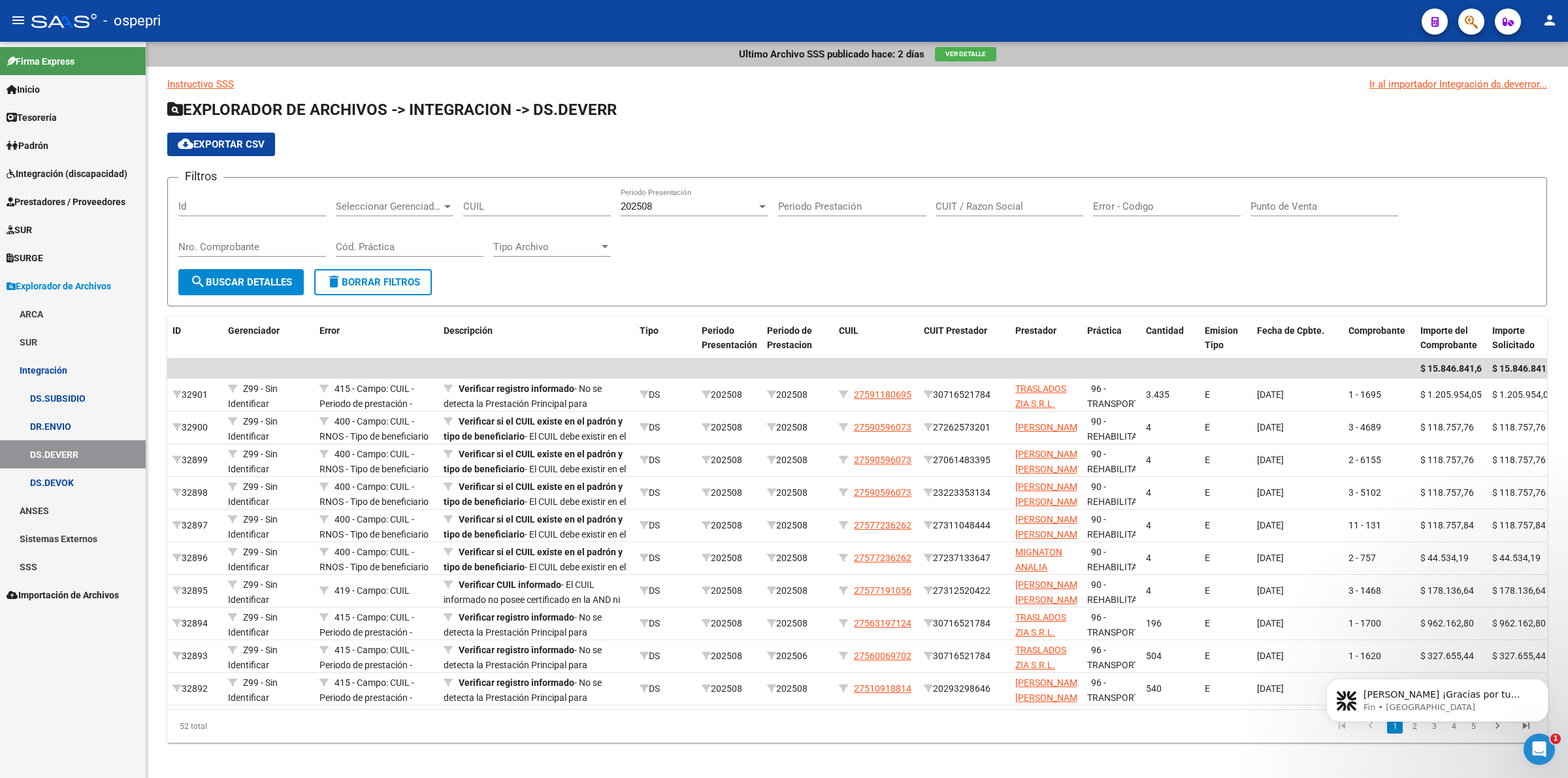
click at [73, 167] on span "Integración (discapacidad)" at bounding box center [66, 174] width 121 height 15
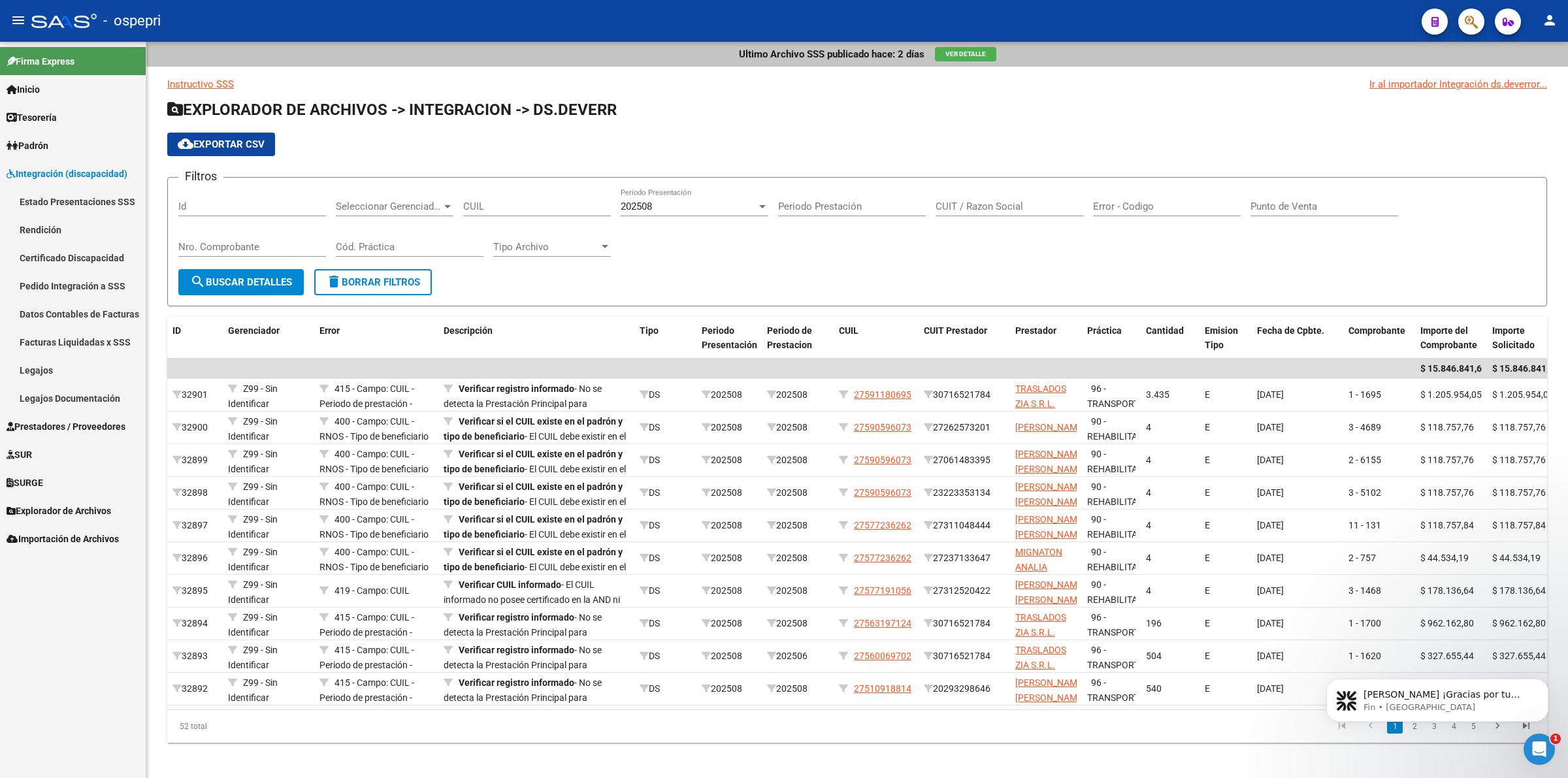
click at [99, 367] on link "Legajos" at bounding box center [73, 370] width 145 height 28
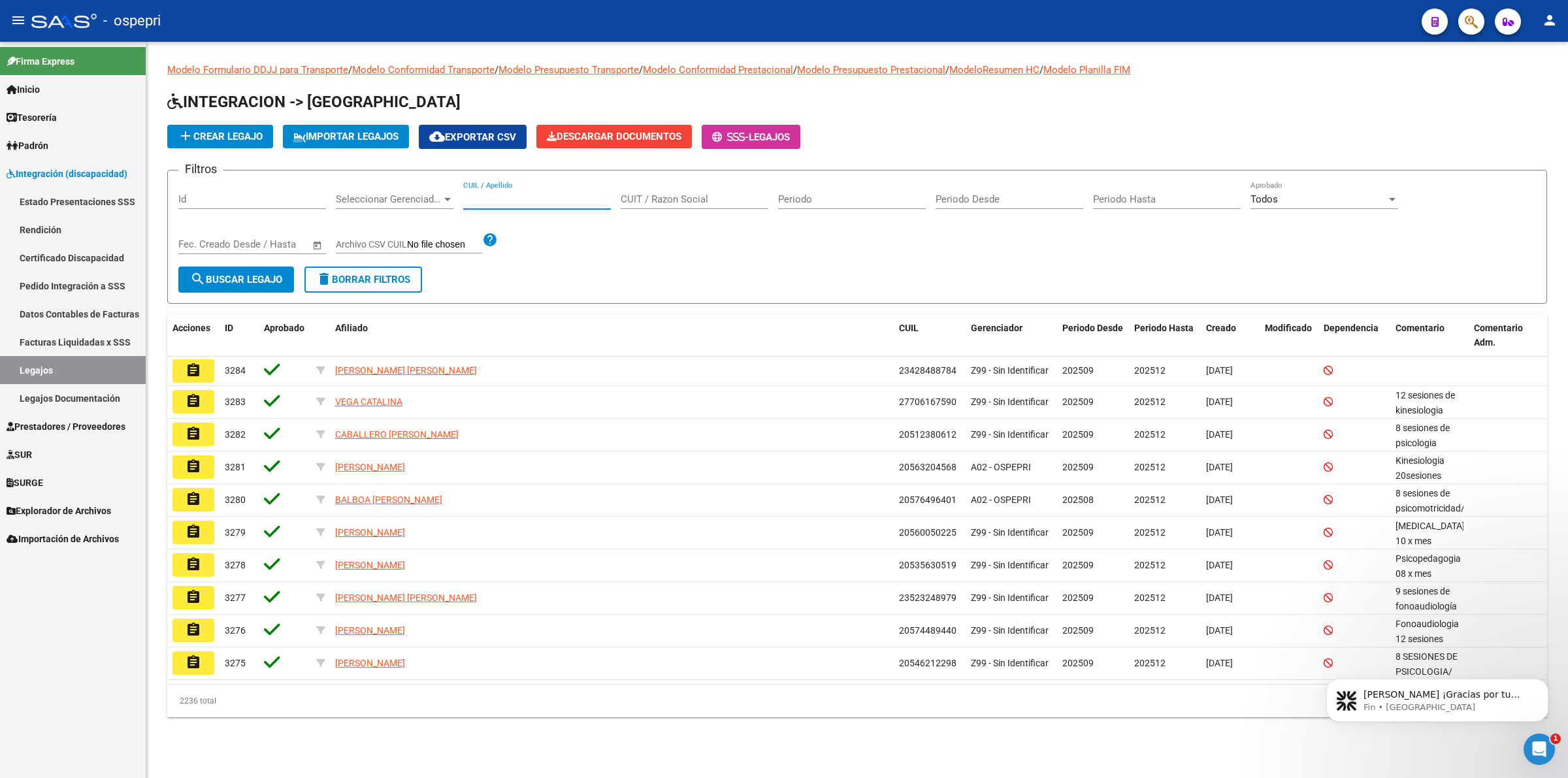
click at [563, 200] on input "CUIL / Apellido" at bounding box center [537, 199] width 147 height 12
paste input "27577191056"
type input "27577191056"
click at [253, 273] on span "search Buscar Legajo" at bounding box center [236, 279] width 92 height 12
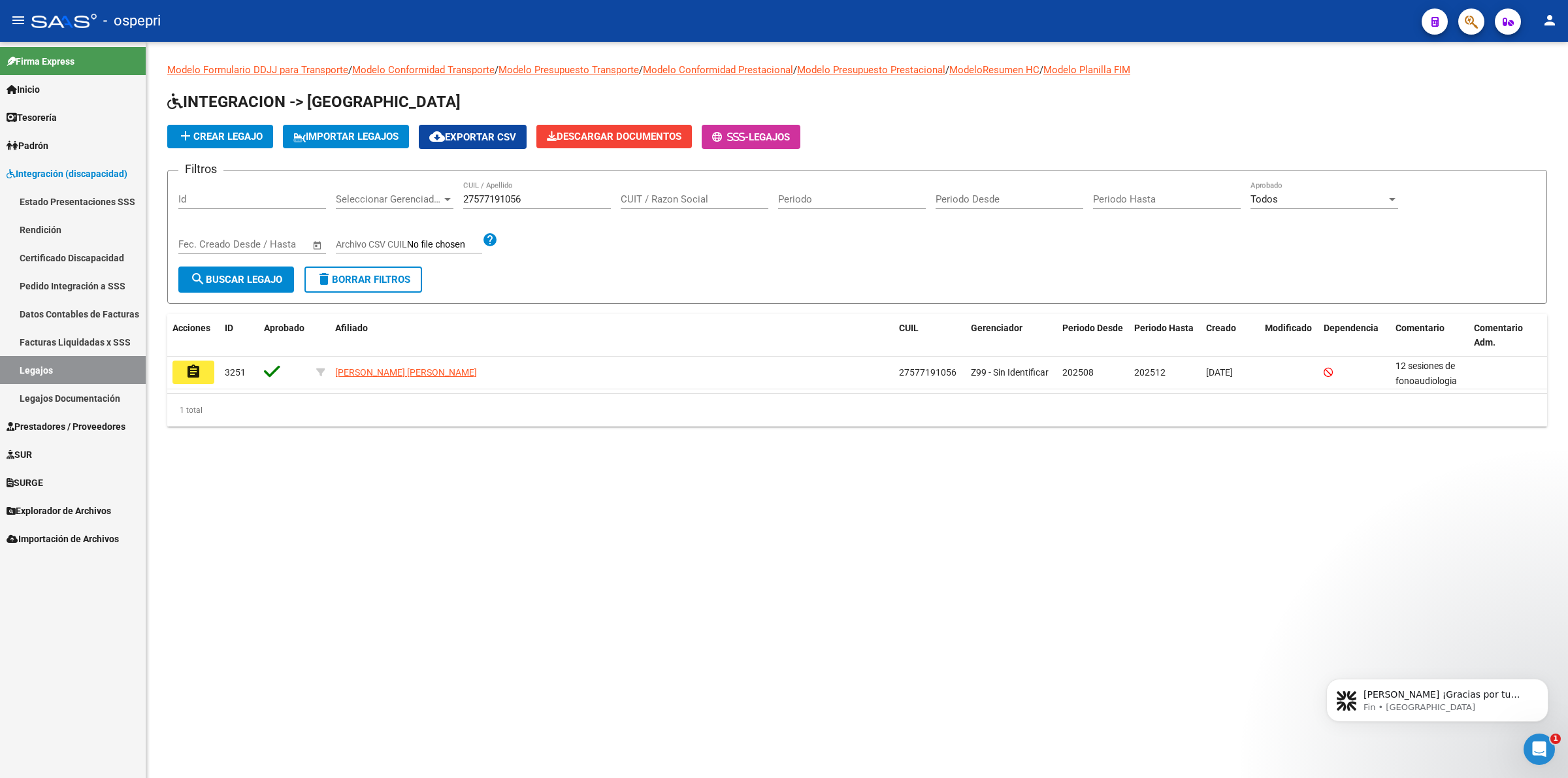
click at [186, 364] on mat-icon "assignment" at bounding box center [193, 372] width 16 height 16
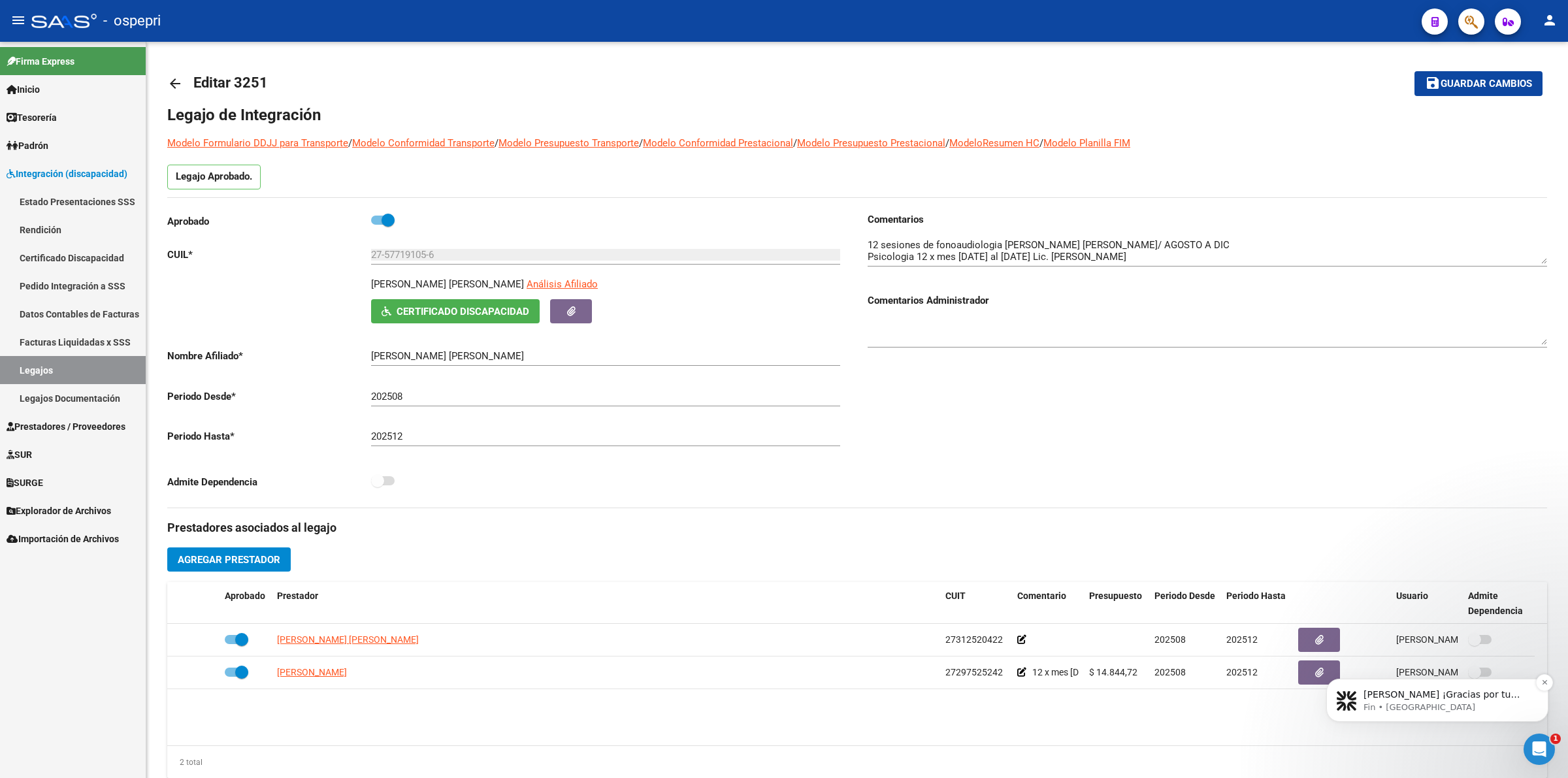
click at [1435, 692] on p "Micaela ¡Gracias por tu paciencia! Estamos revisando tu mensaje y te respondere…" at bounding box center [1448, 695] width 169 height 13
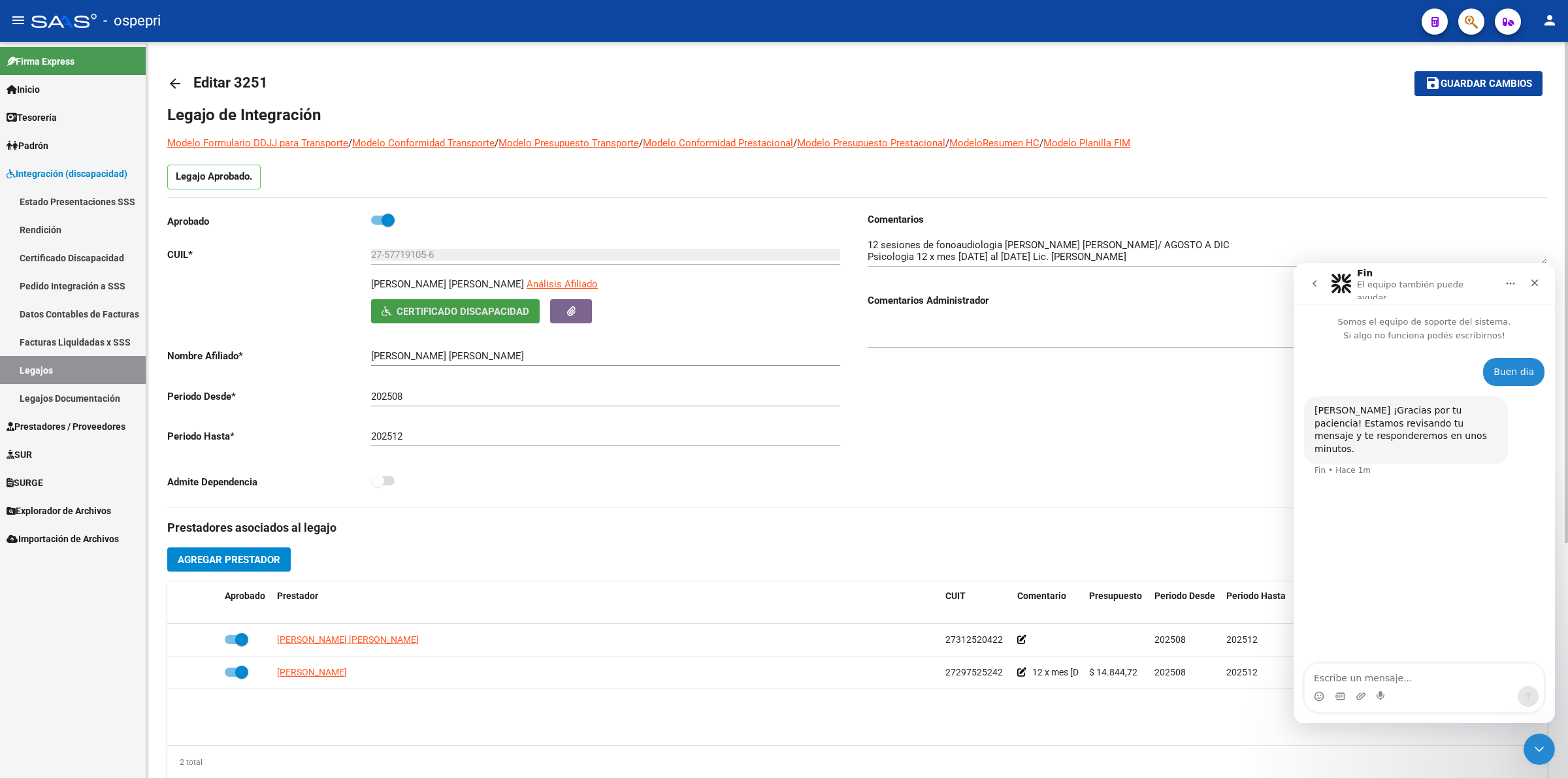
click at [445, 306] on span "Certificado Discapacidad" at bounding box center [463, 311] width 133 height 12
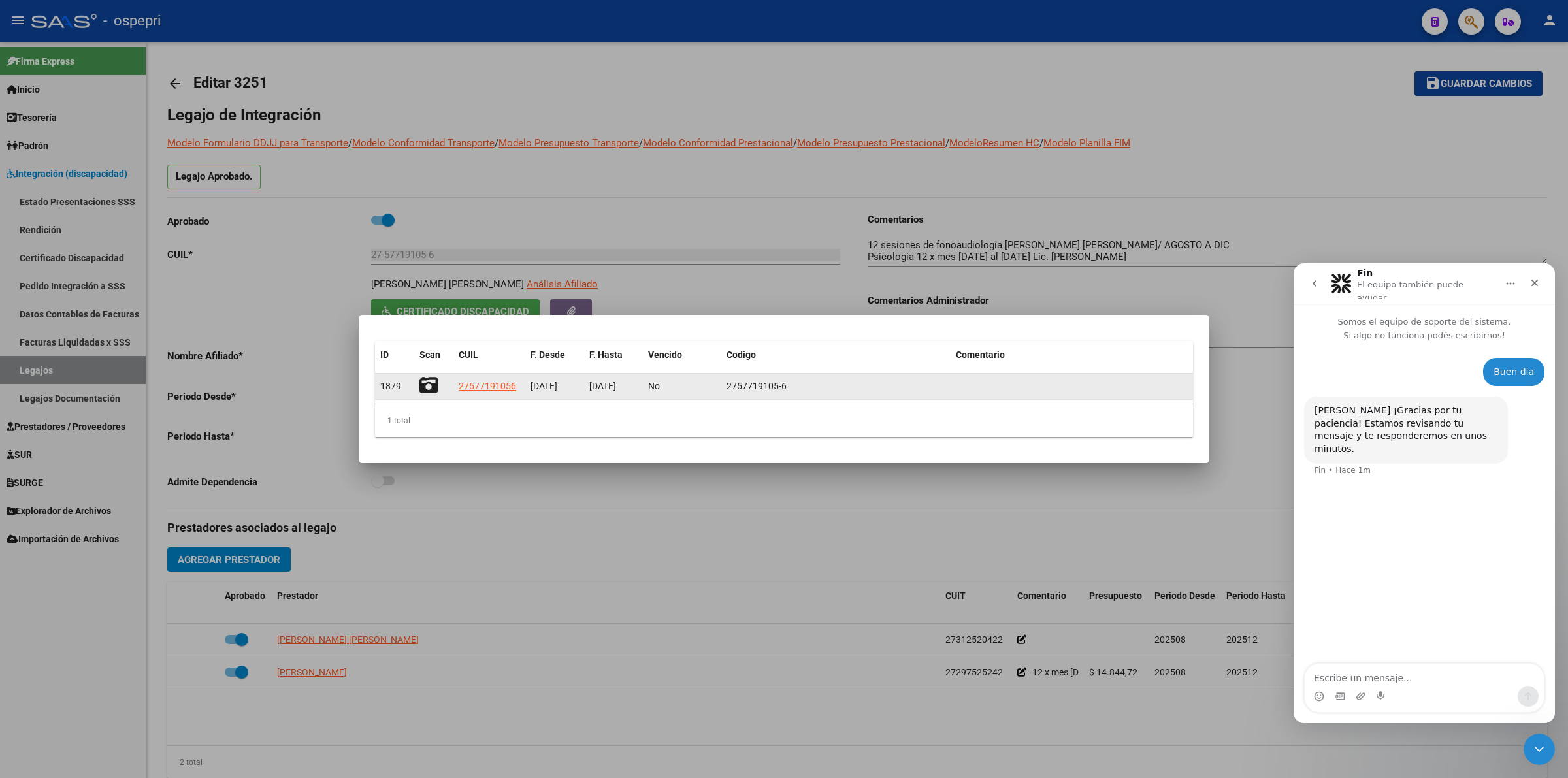
click at [425, 390] on icon at bounding box center [429, 386] width 18 height 18
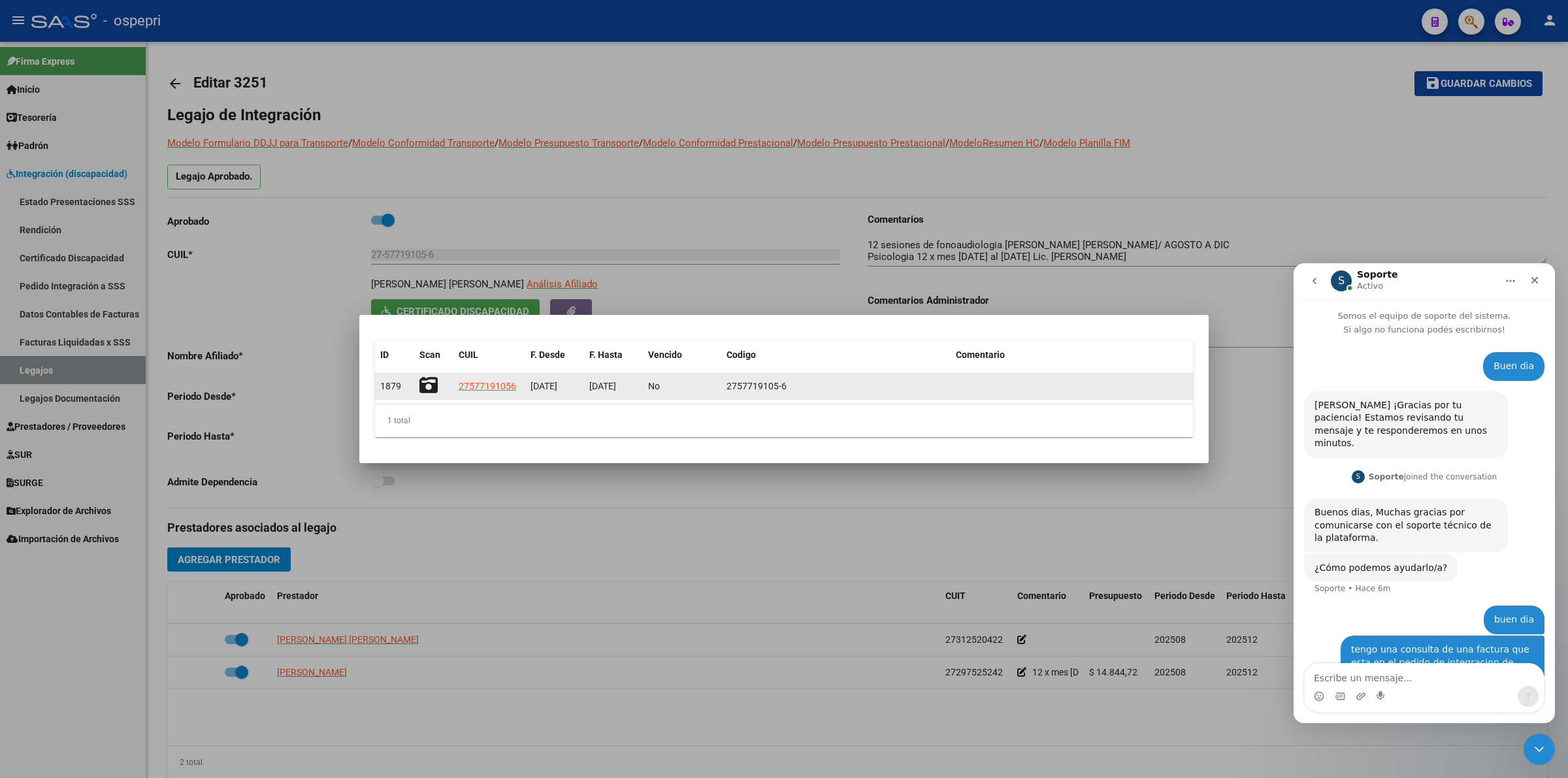
scroll to position [134, 0]
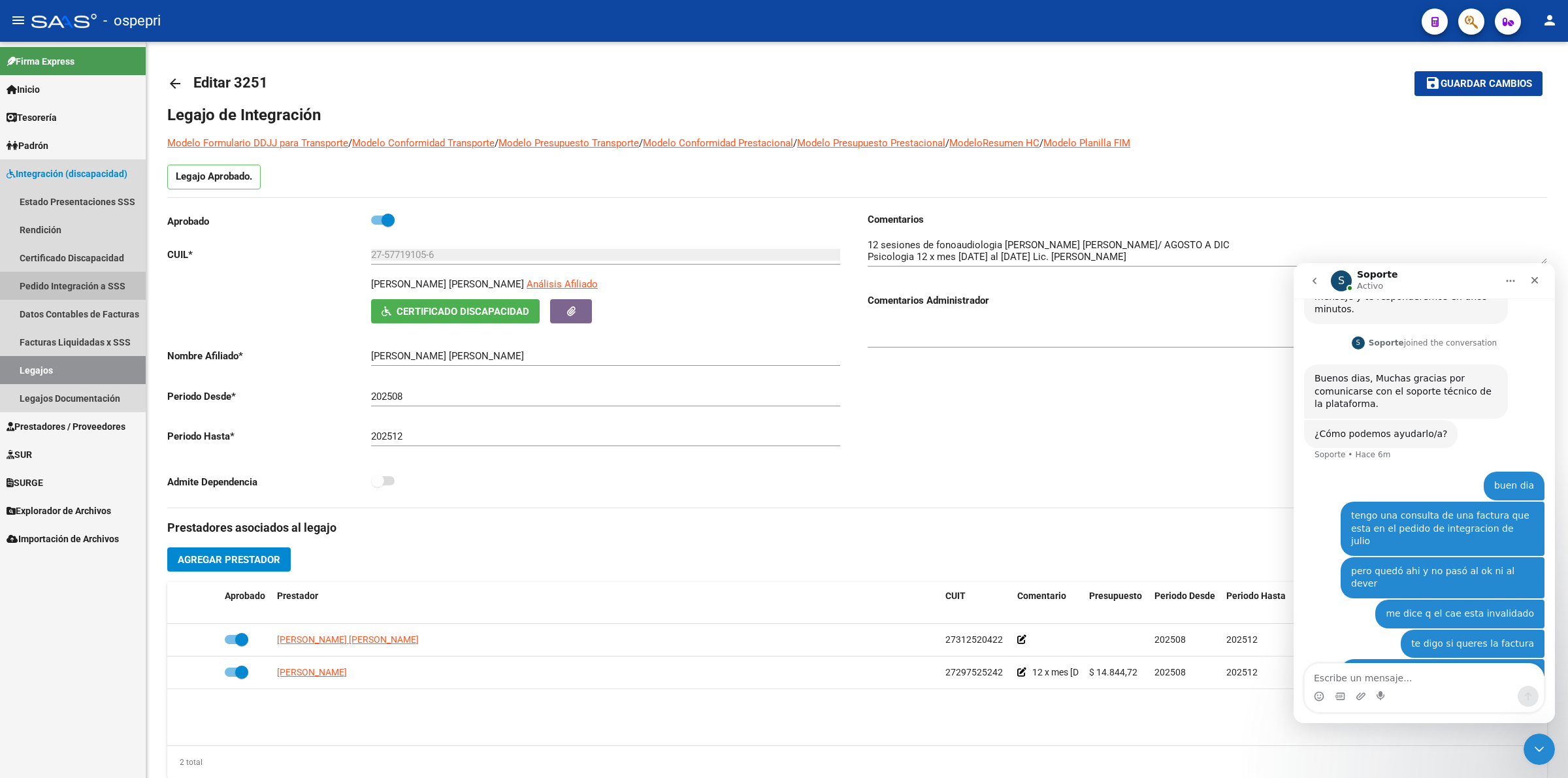
click at [89, 273] on link "Pedido Integración a SSS" at bounding box center [73, 286] width 145 height 28
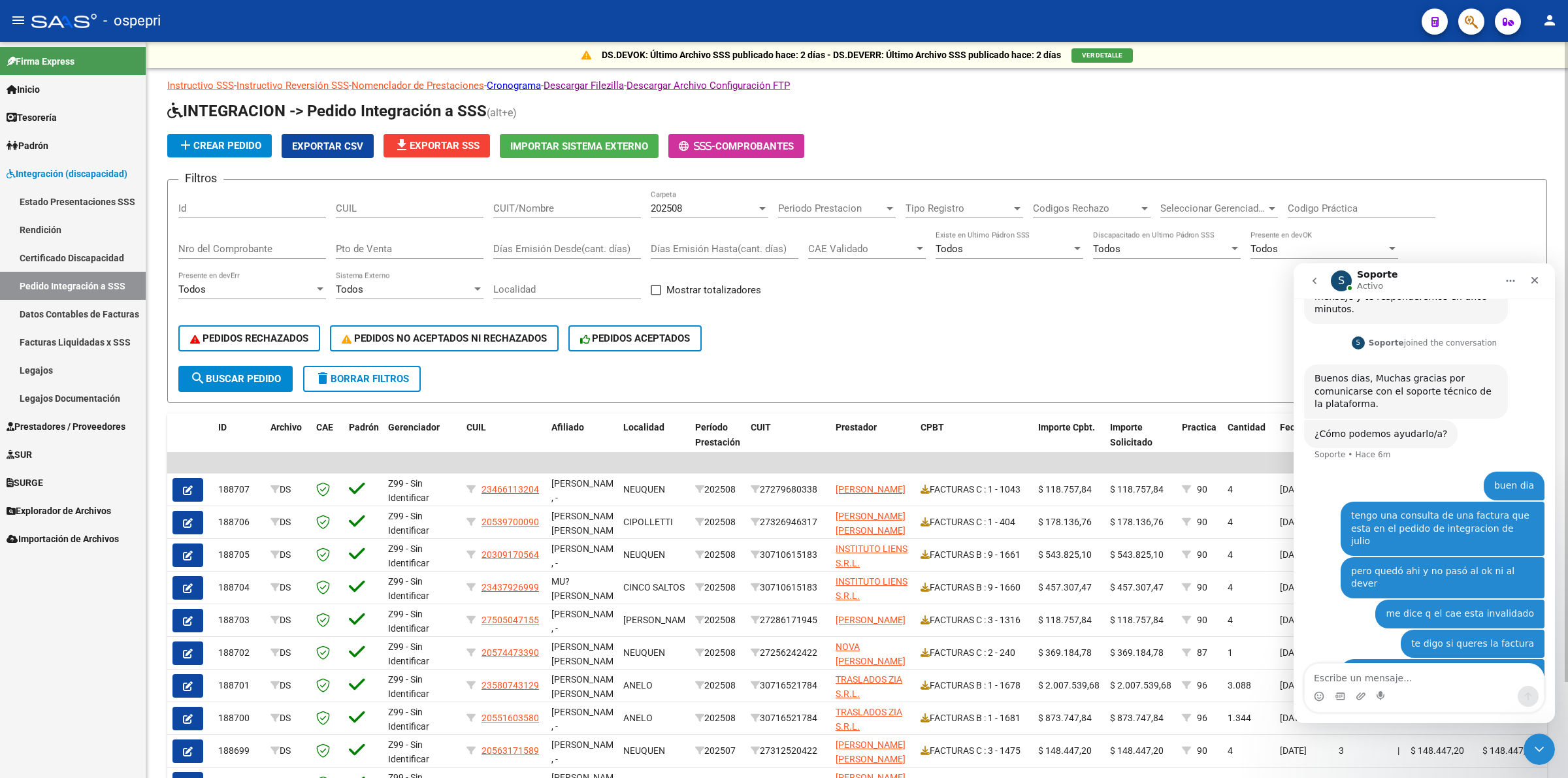
click at [684, 198] on div "202508 Carpeta" at bounding box center [710, 204] width 118 height 28
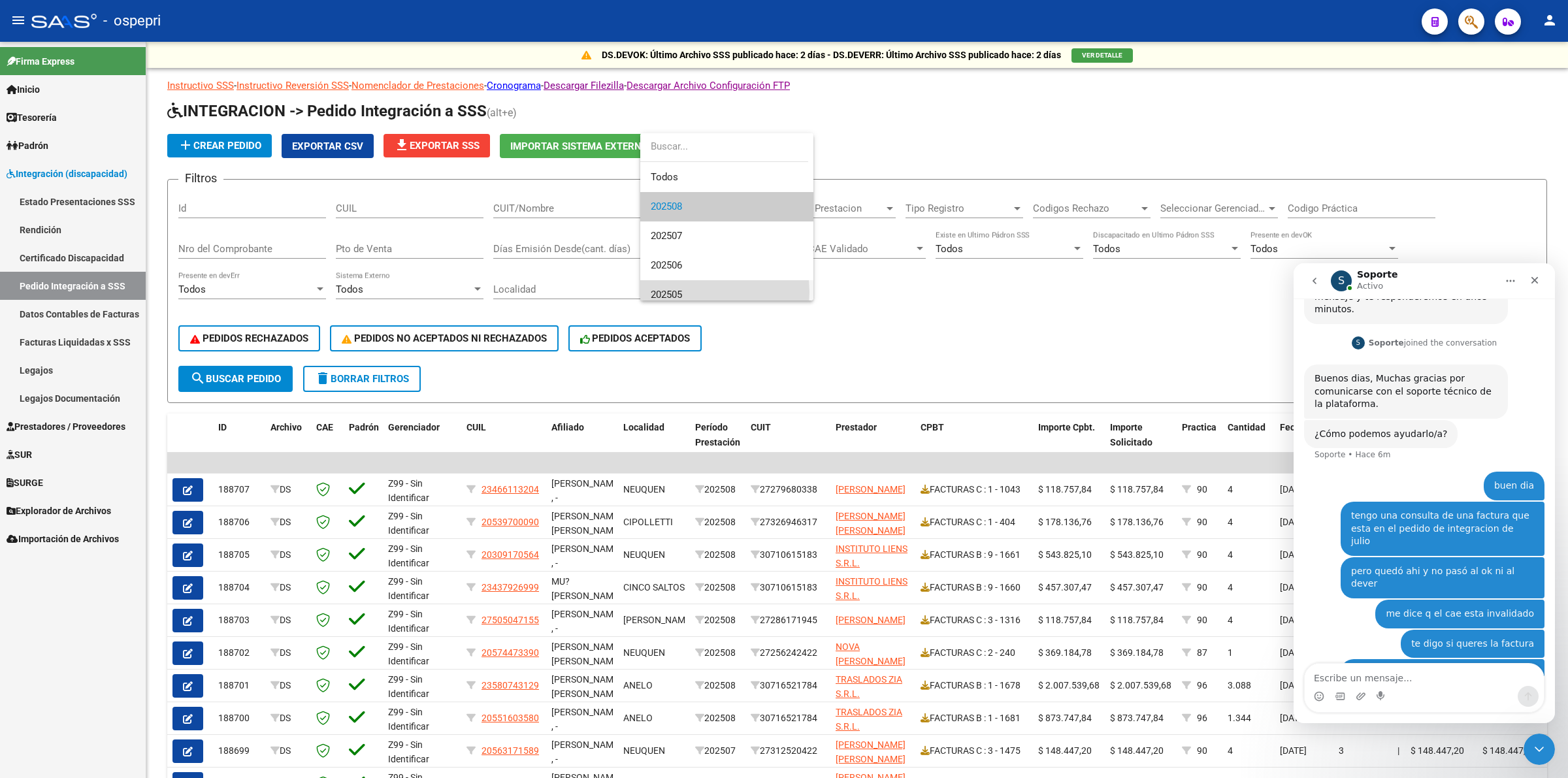
click at [692, 292] on span "202505" at bounding box center [727, 295] width 152 height 29
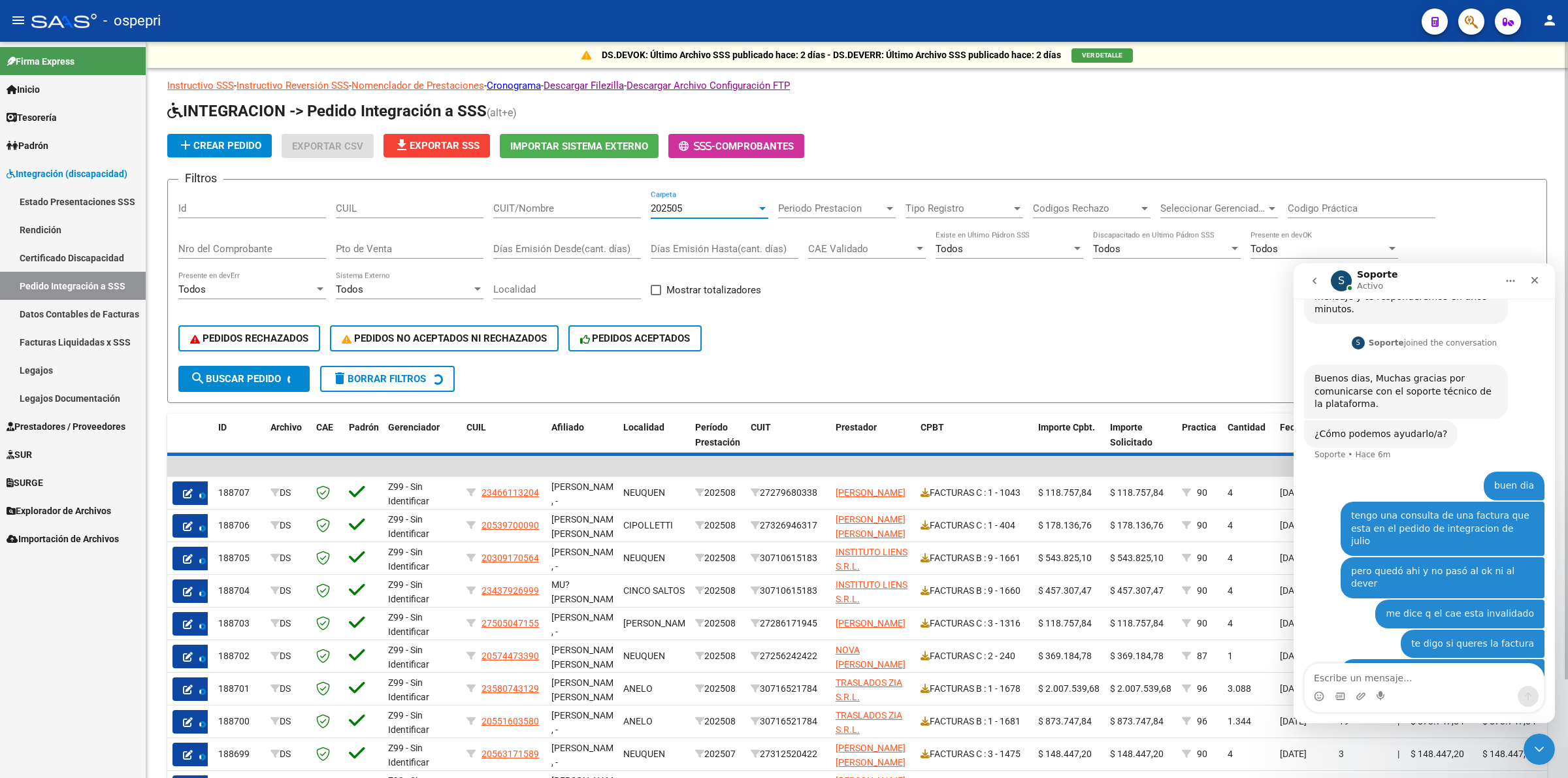
click at [512, 203] on input "CUIT/Nombre" at bounding box center [567, 208] width 147 height 12
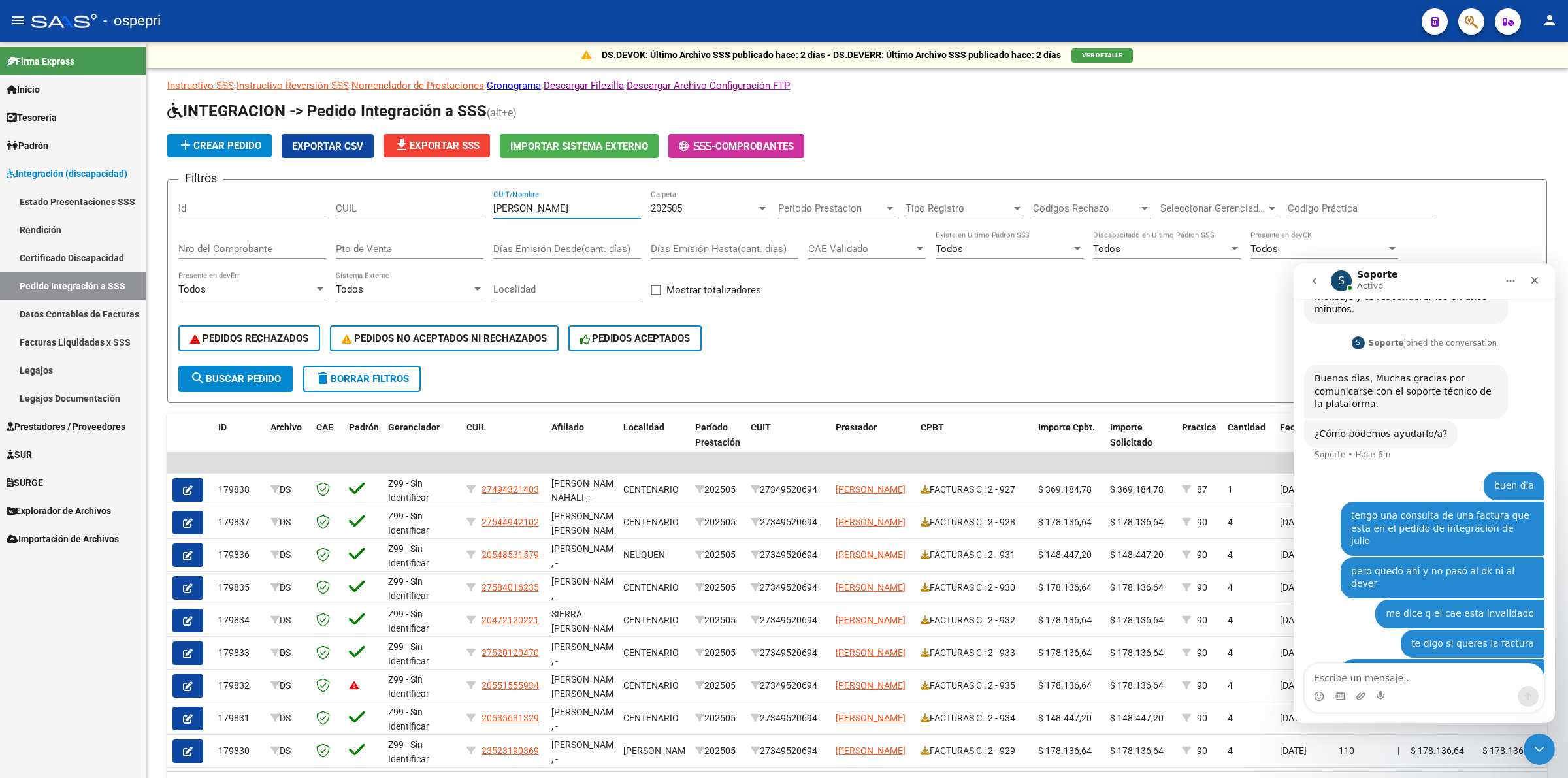
type input "suazo"
click at [1501, 280] on button "Inicio" at bounding box center [1511, 281] width 25 height 25
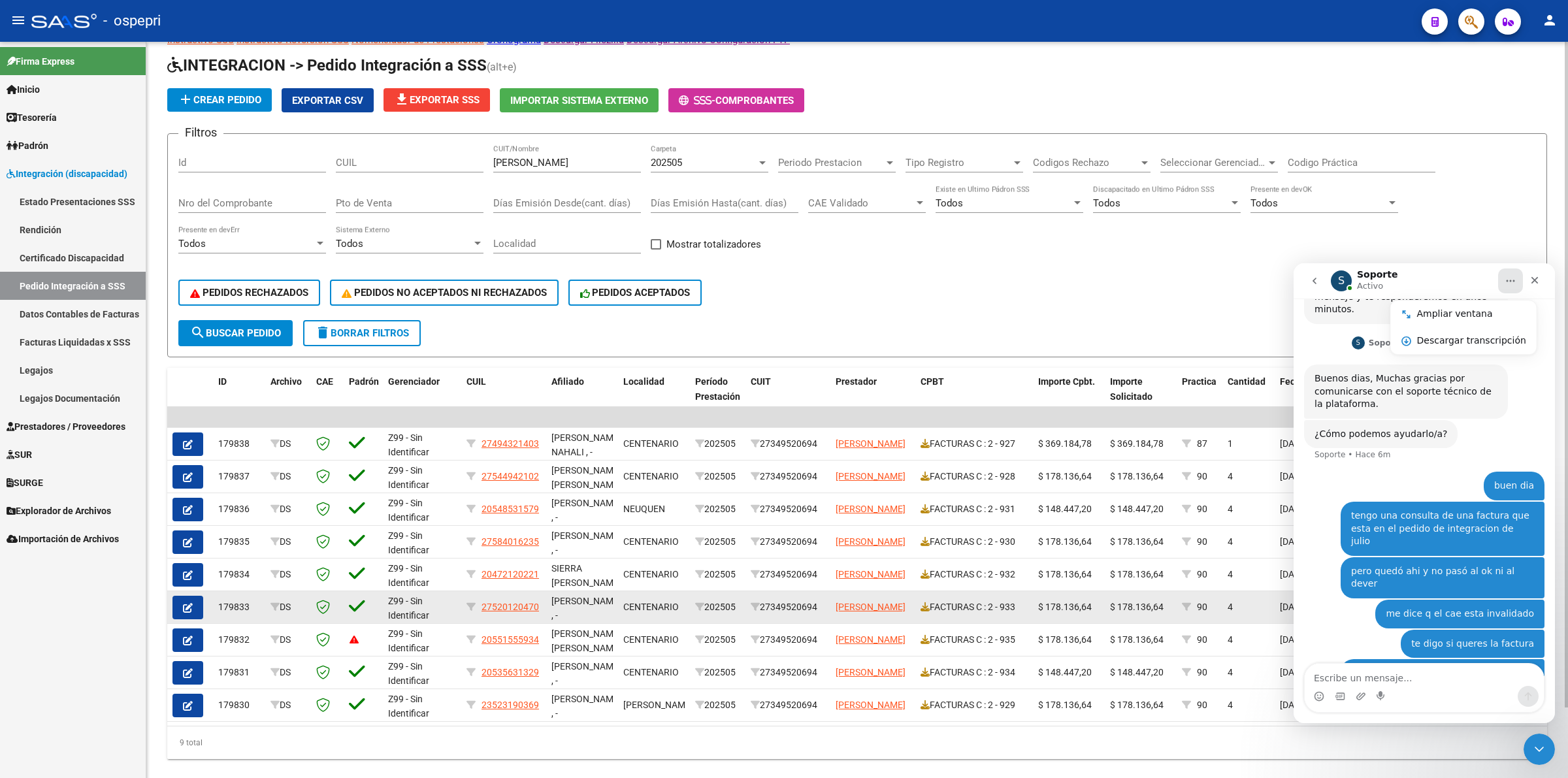
scroll to position [77, 0]
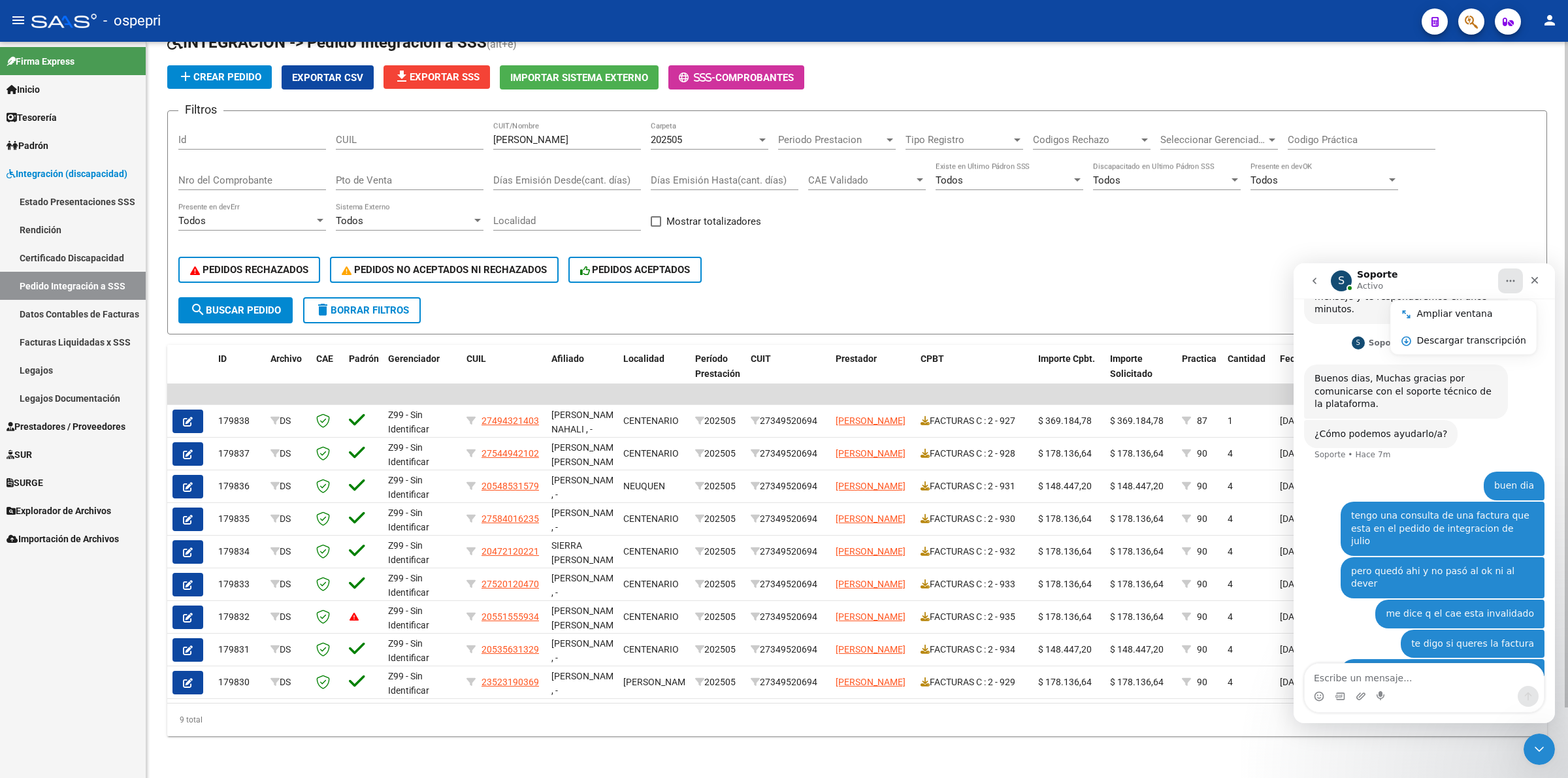
click at [183, 174] on input "Nro del Comprobante" at bounding box center [252, 180] width 147 height 12
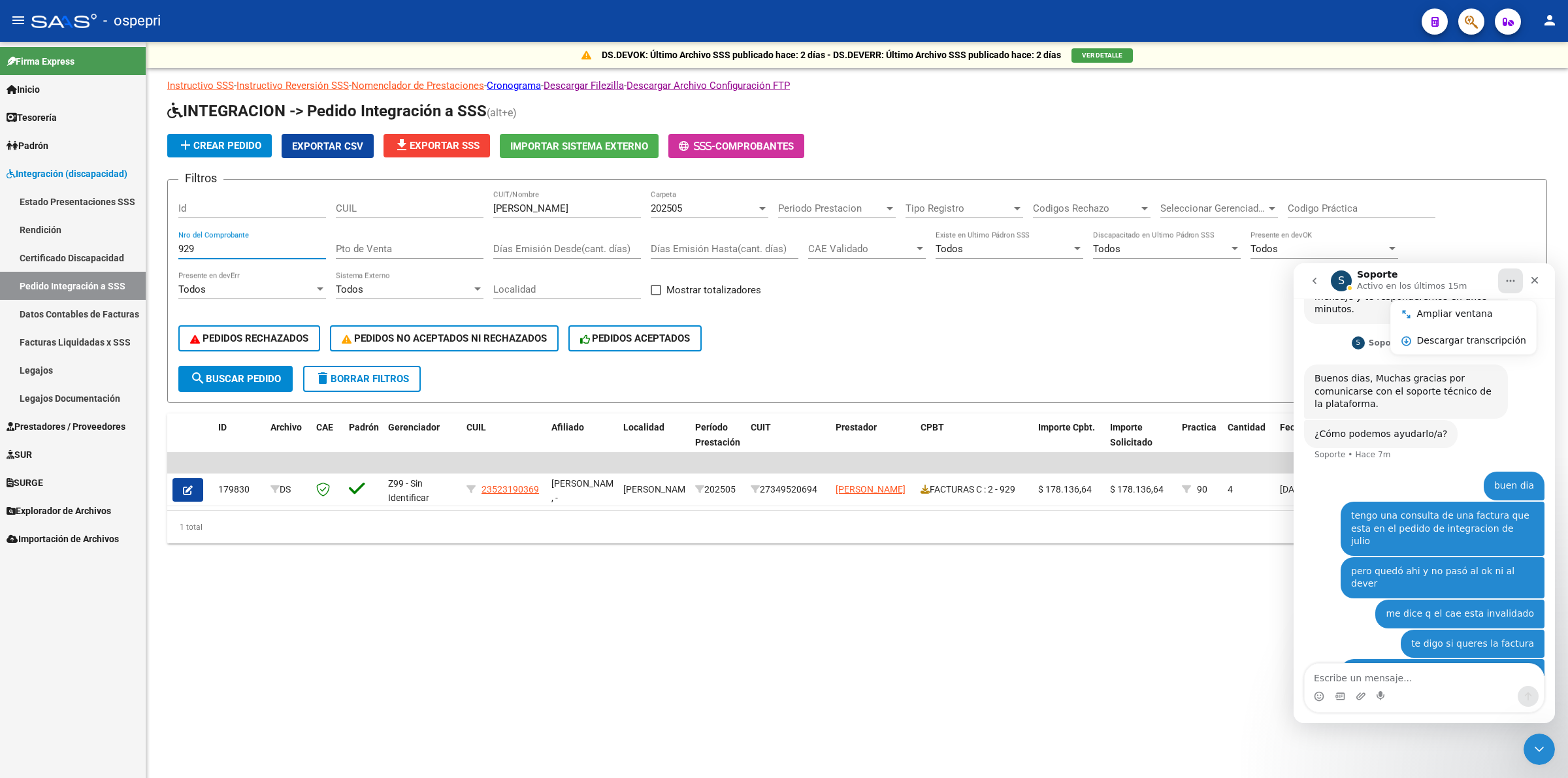
scroll to position [0, 0]
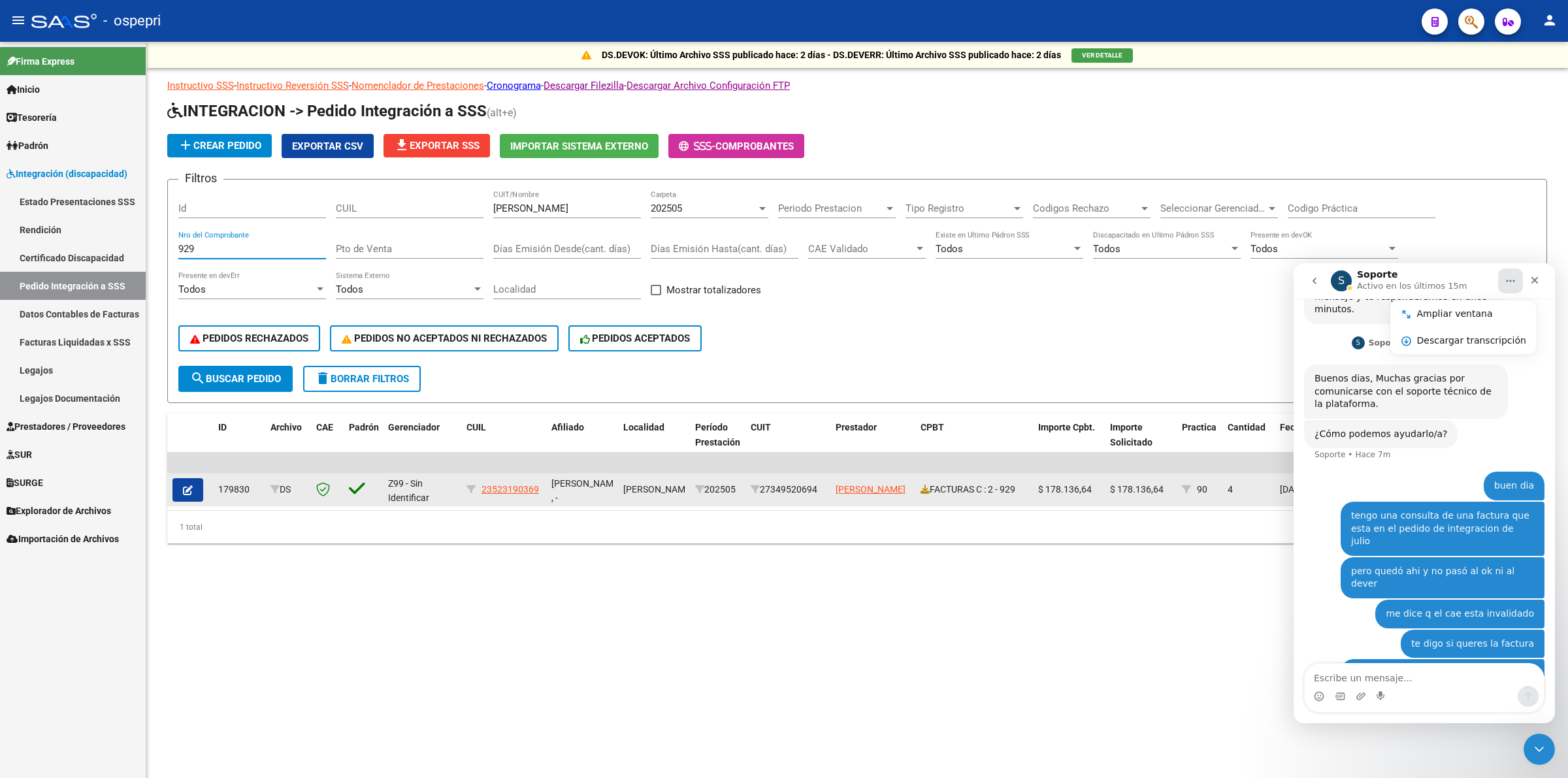
type input "929"
click at [196, 478] on button "button" at bounding box center [188, 490] width 30 height 24
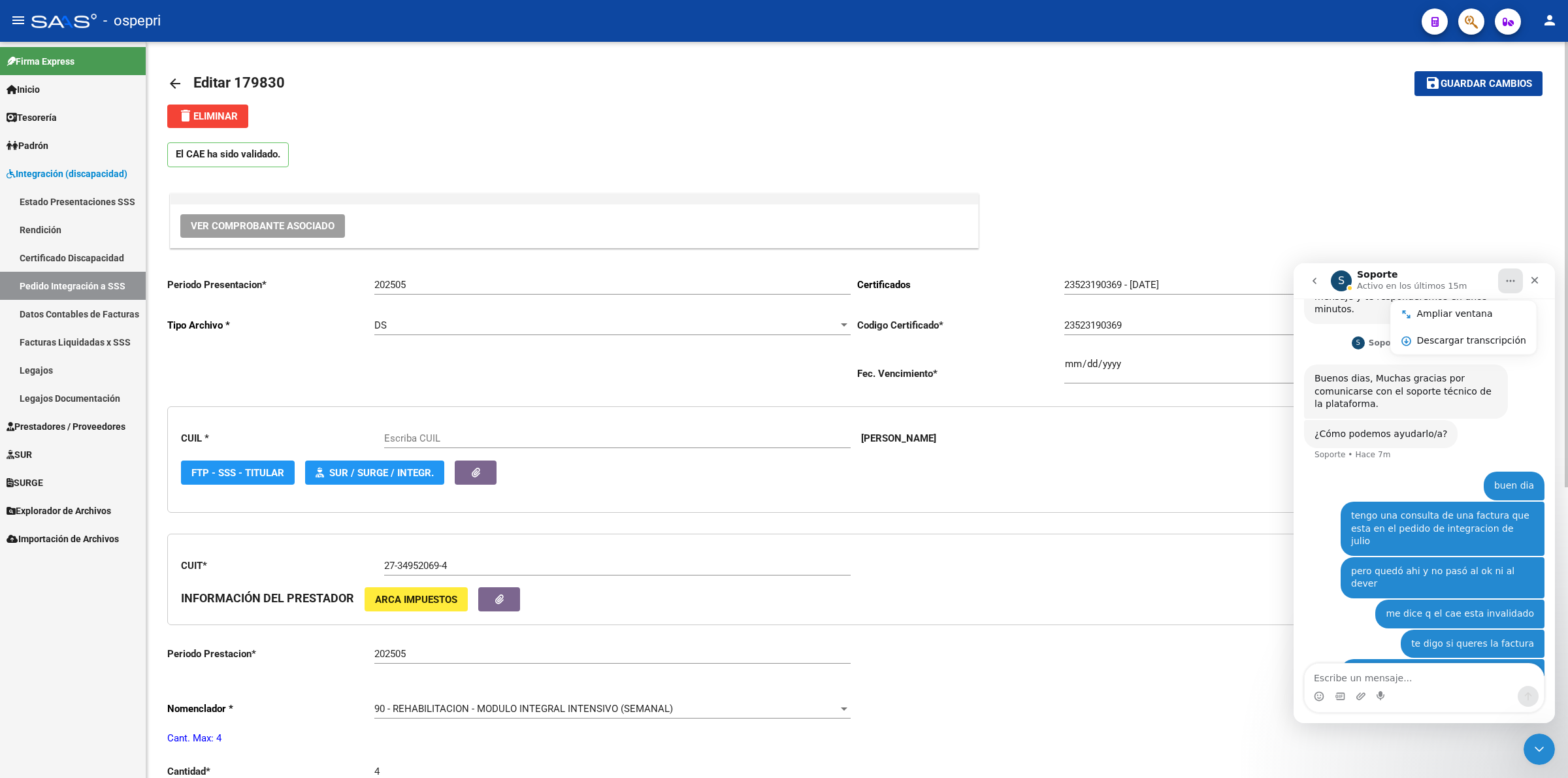
type input "23523190369"
click at [315, 223] on span "Ver Comprobante Asociado" at bounding box center [263, 226] width 144 height 12
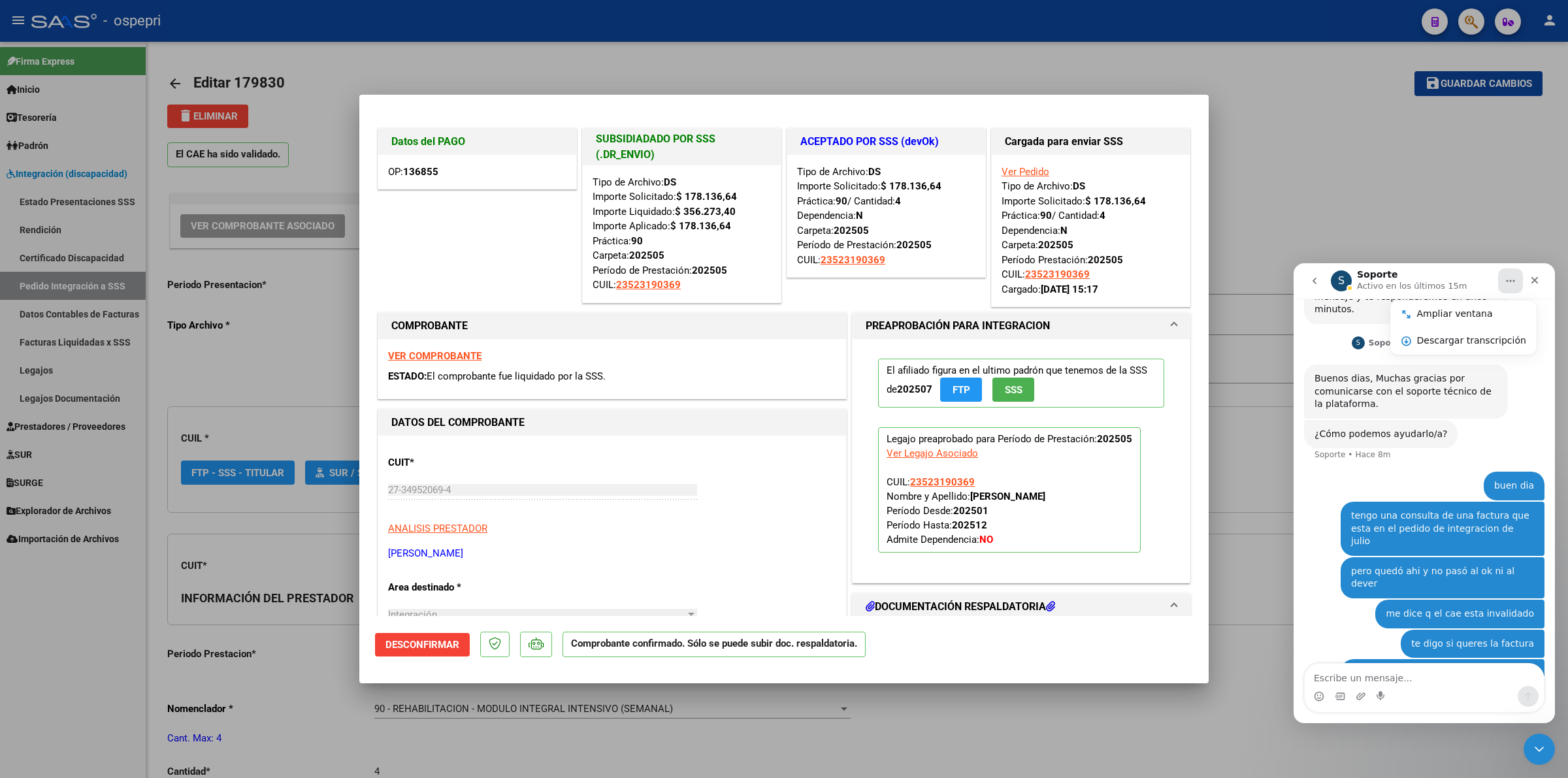
click at [431, 171] on strong "136855" at bounding box center [420, 172] width 35 height 12
click at [453, 165] on div "OP: 136855" at bounding box center [477, 172] width 198 height 35
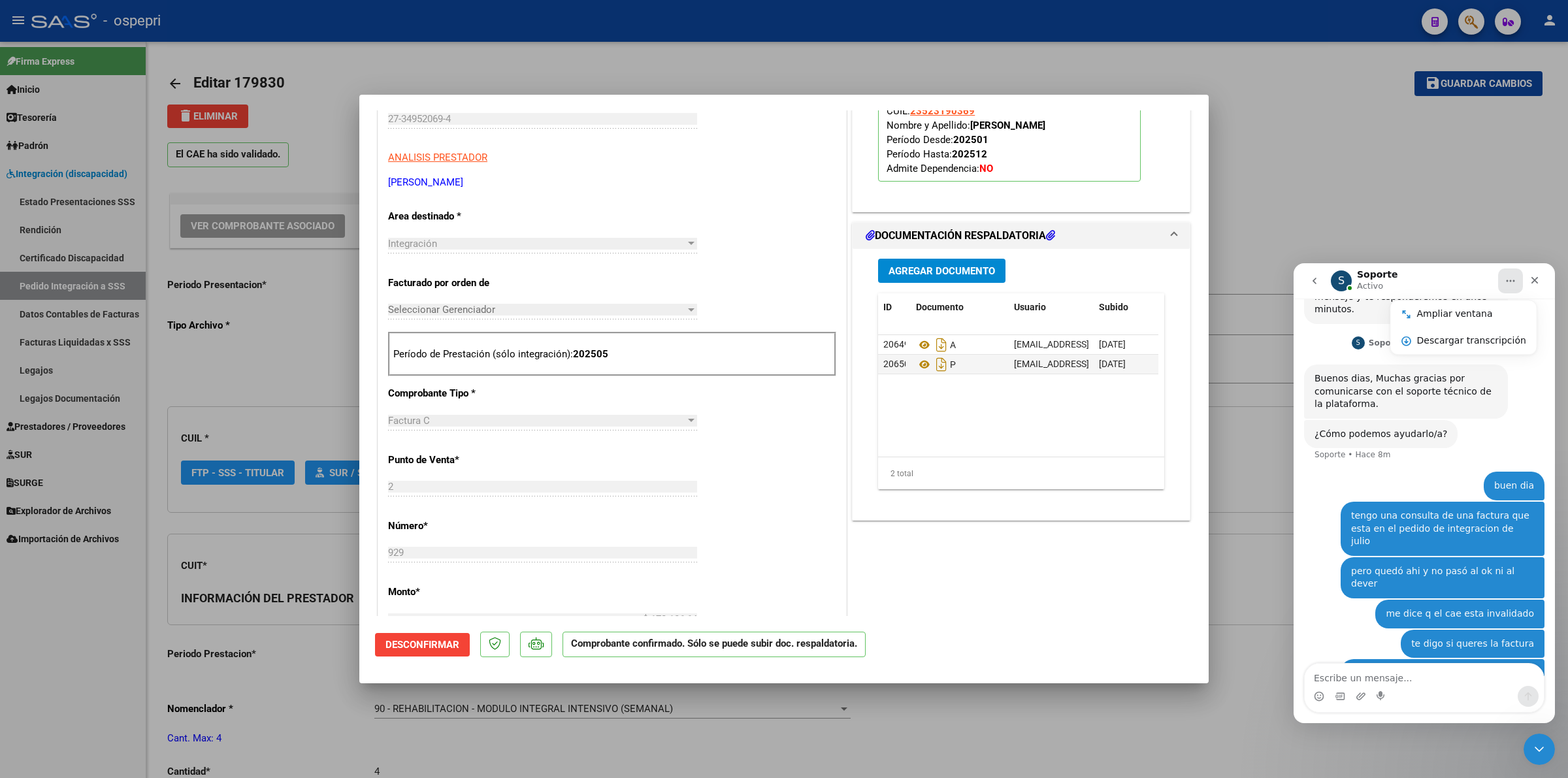
scroll to position [490, 0]
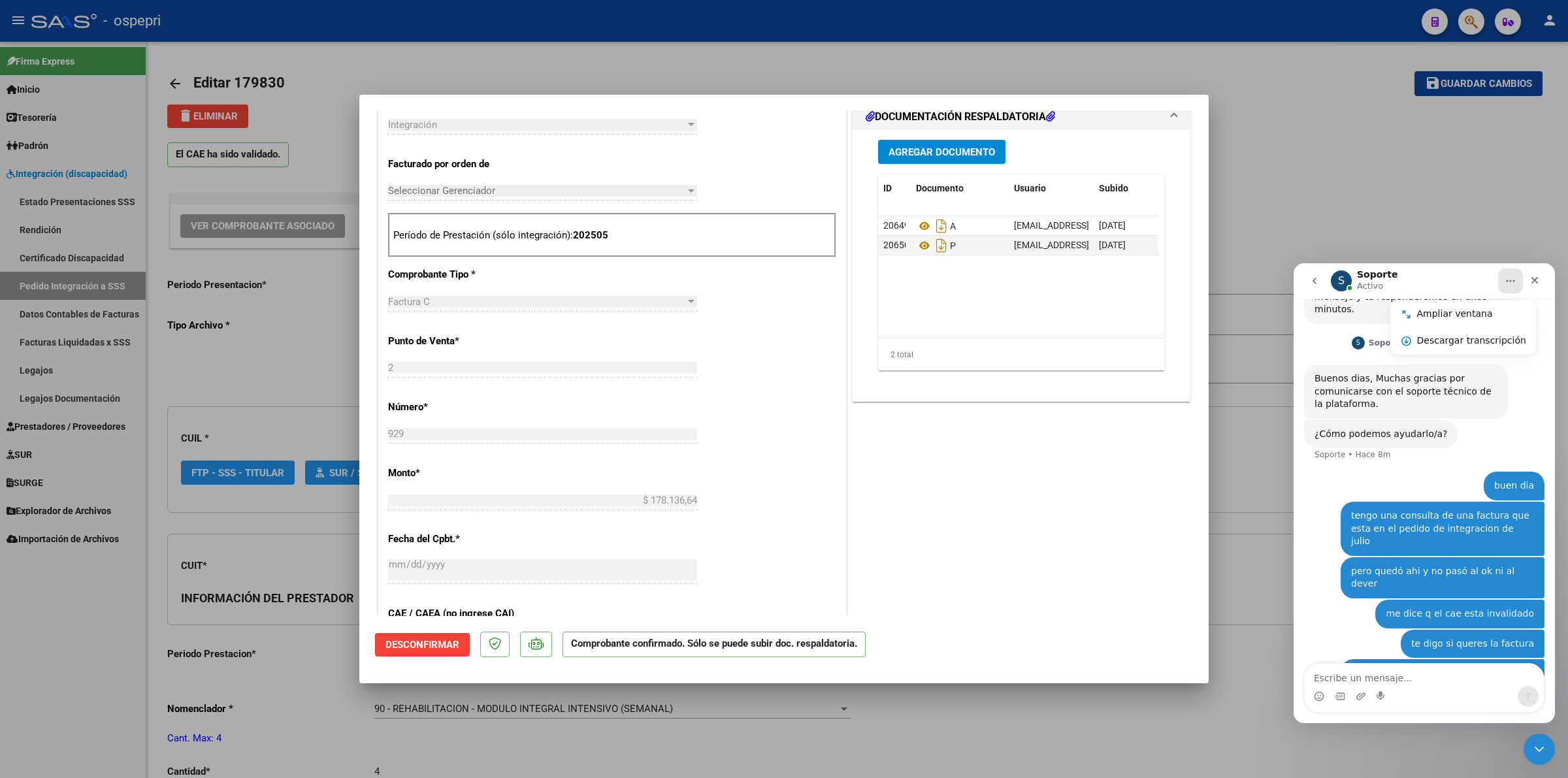
click at [110, 341] on div at bounding box center [784, 389] width 1568 height 778
type input "$ 0,00"
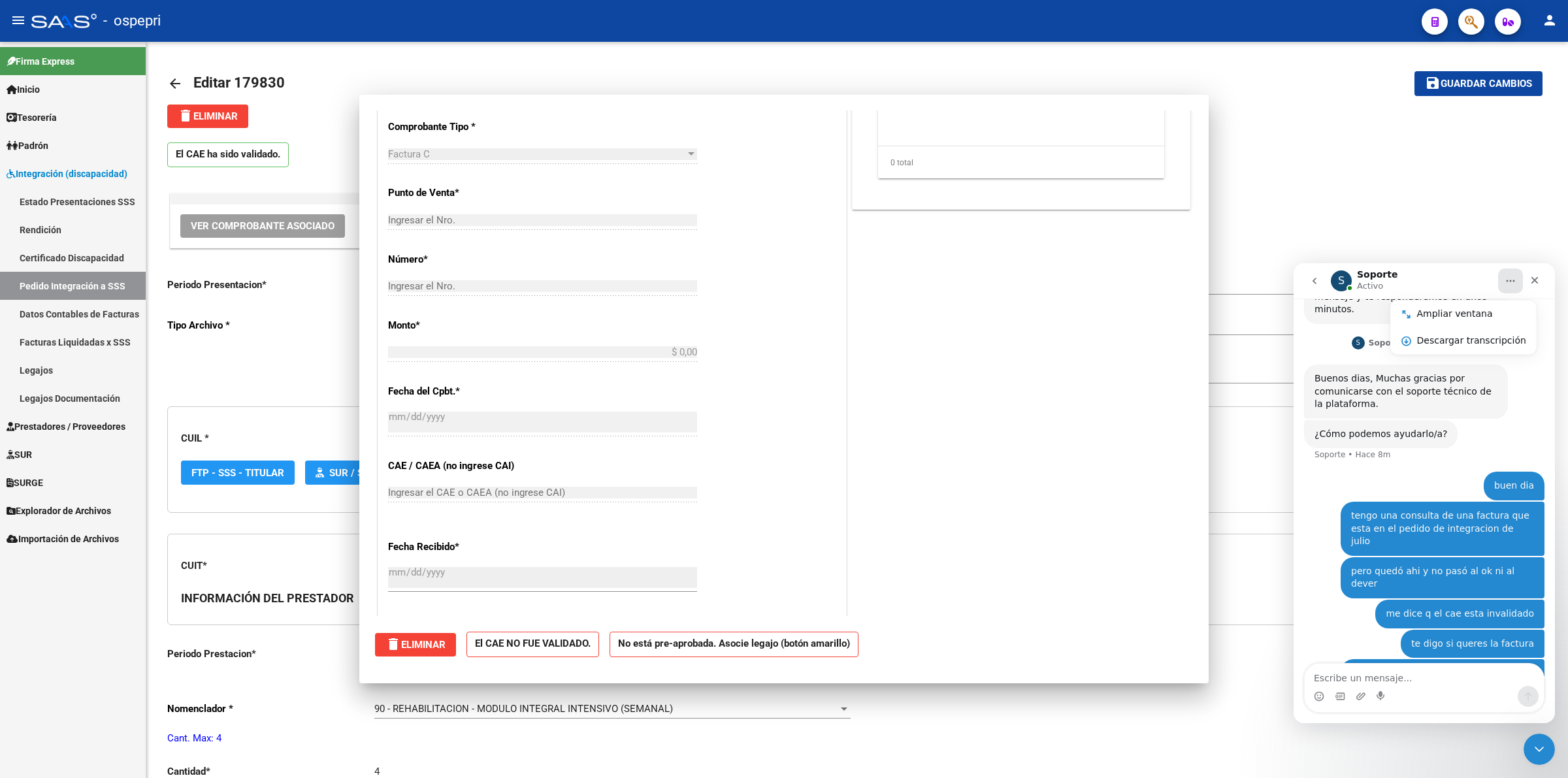
scroll to position [0, 0]
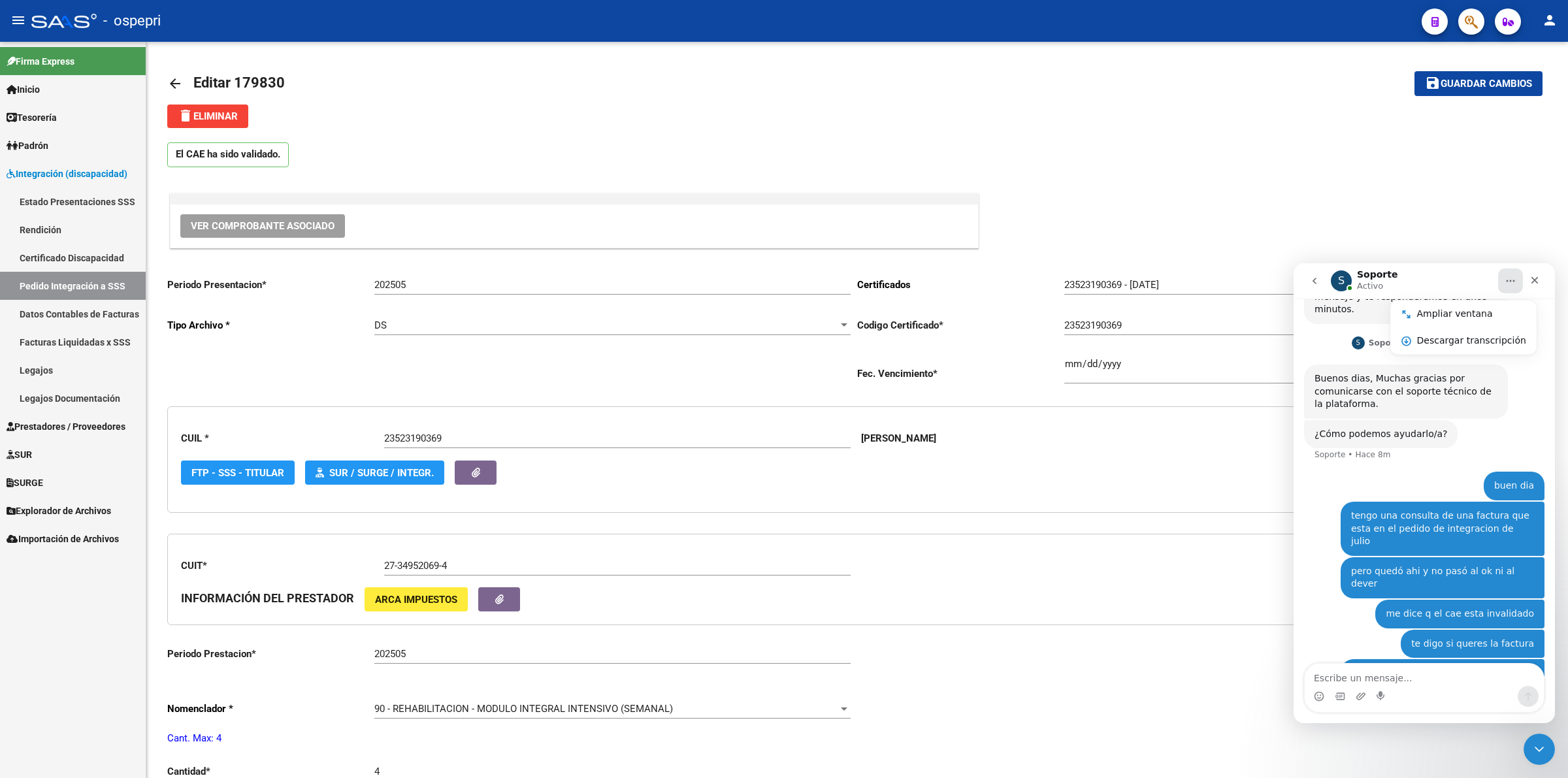
click at [110, 341] on link "Facturas Liquidadas x SSS" at bounding box center [73, 342] width 145 height 28
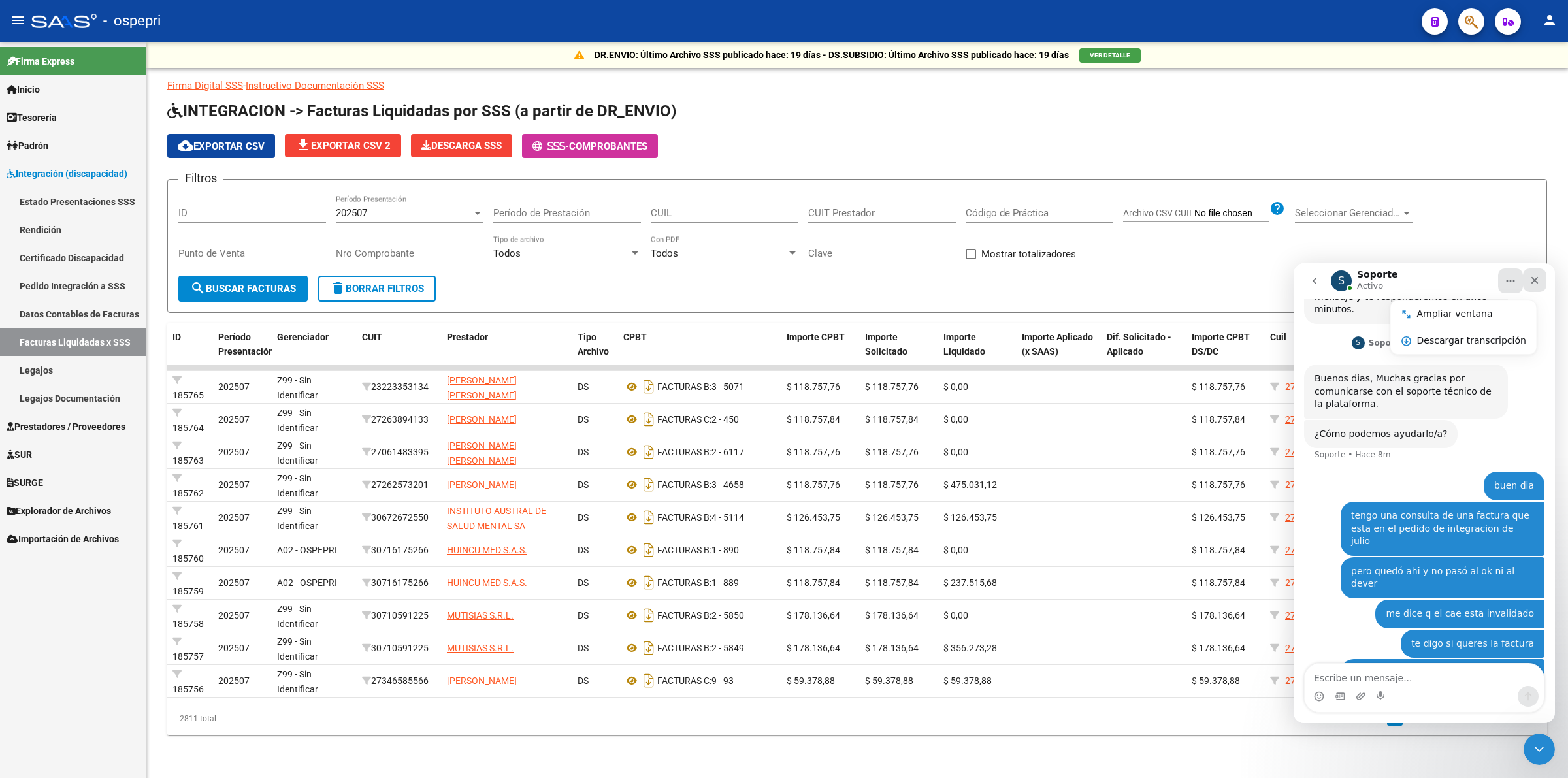
click at [1531, 282] on icon "Cerrar" at bounding box center [1534, 280] width 10 height 10
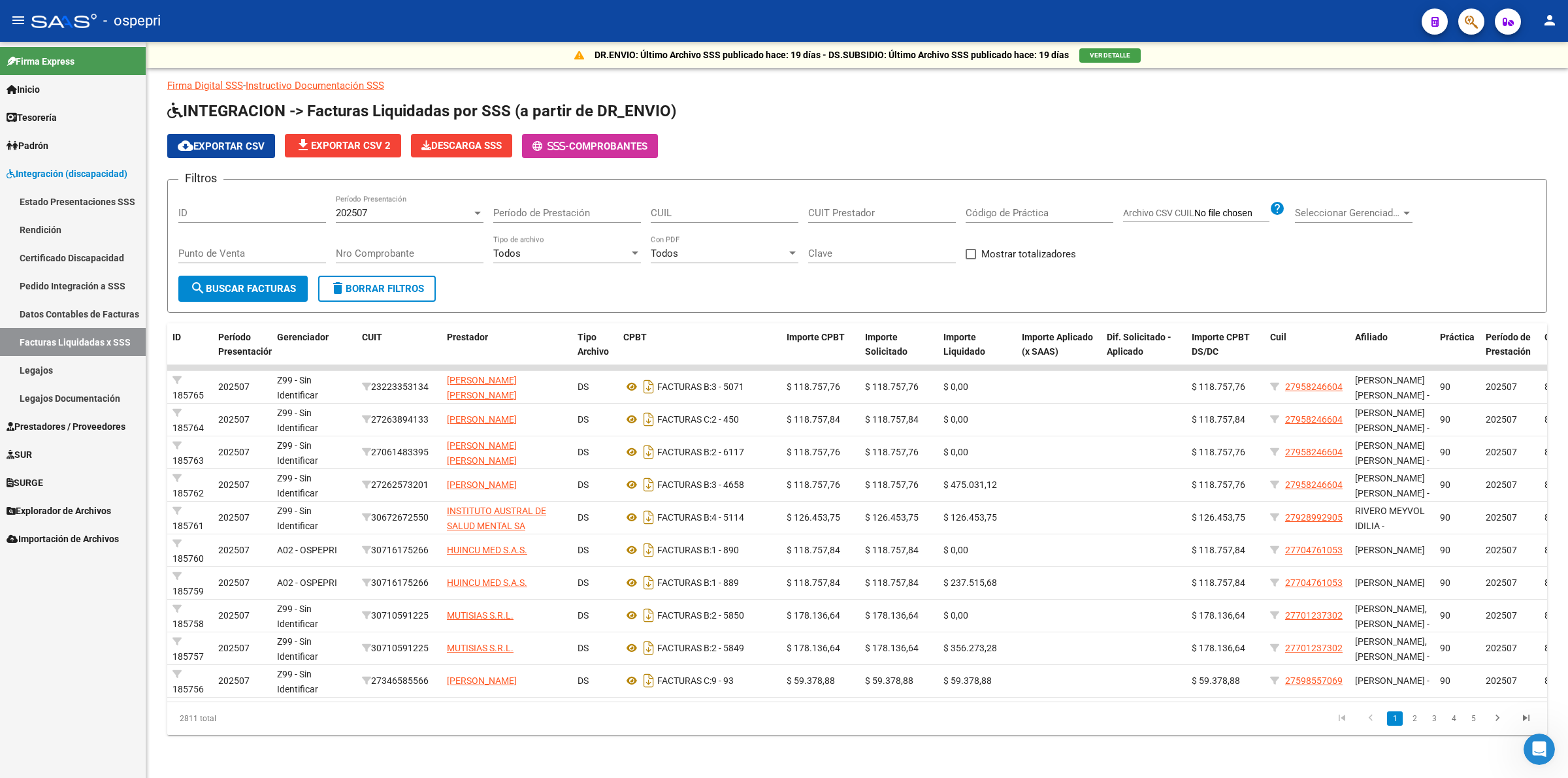
click at [40, 504] on span "Explorador de Archivos" at bounding box center [58, 511] width 105 height 15
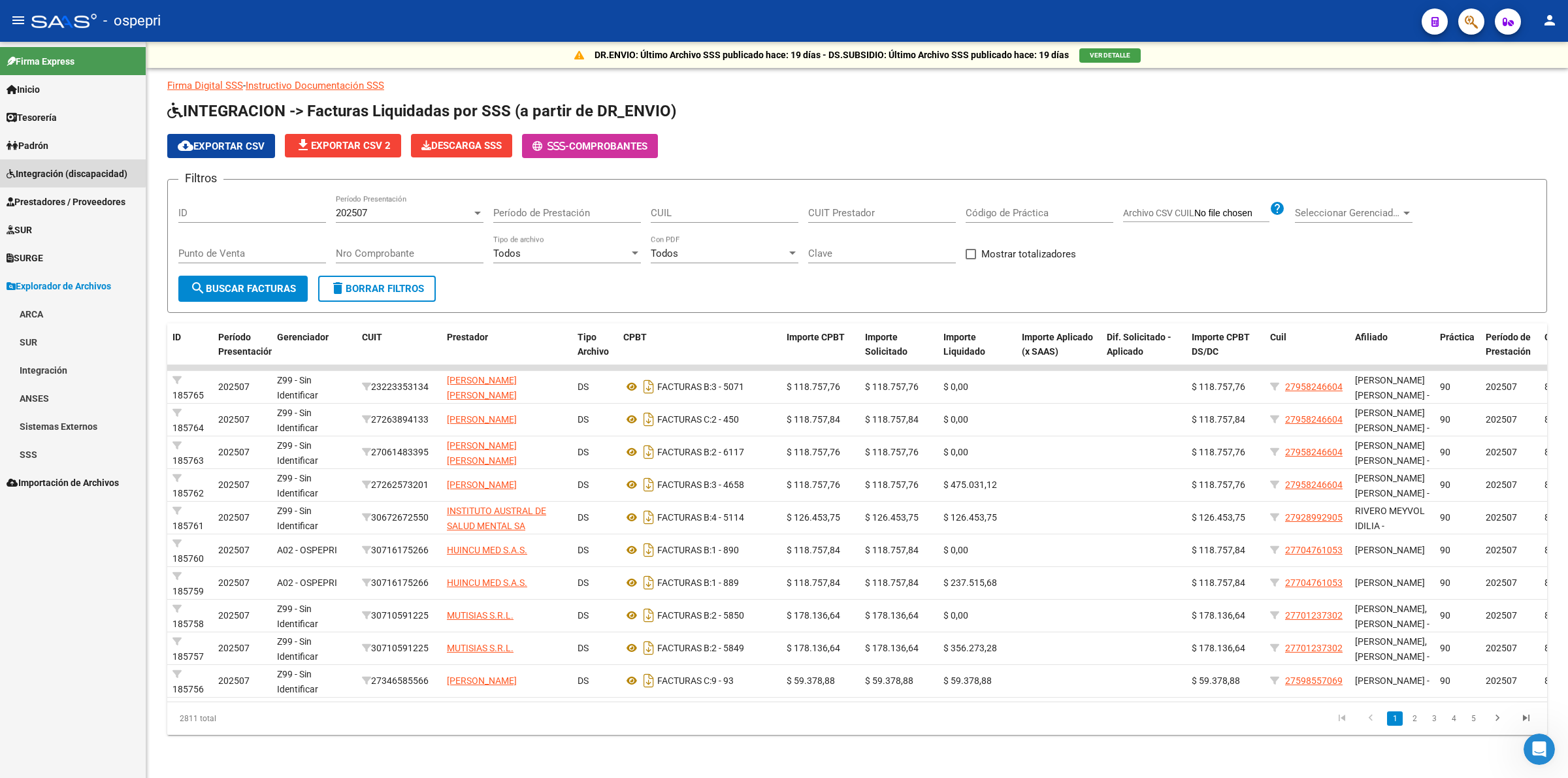
click at [49, 164] on link "Integración (discapacidad)" at bounding box center [73, 173] width 145 height 28
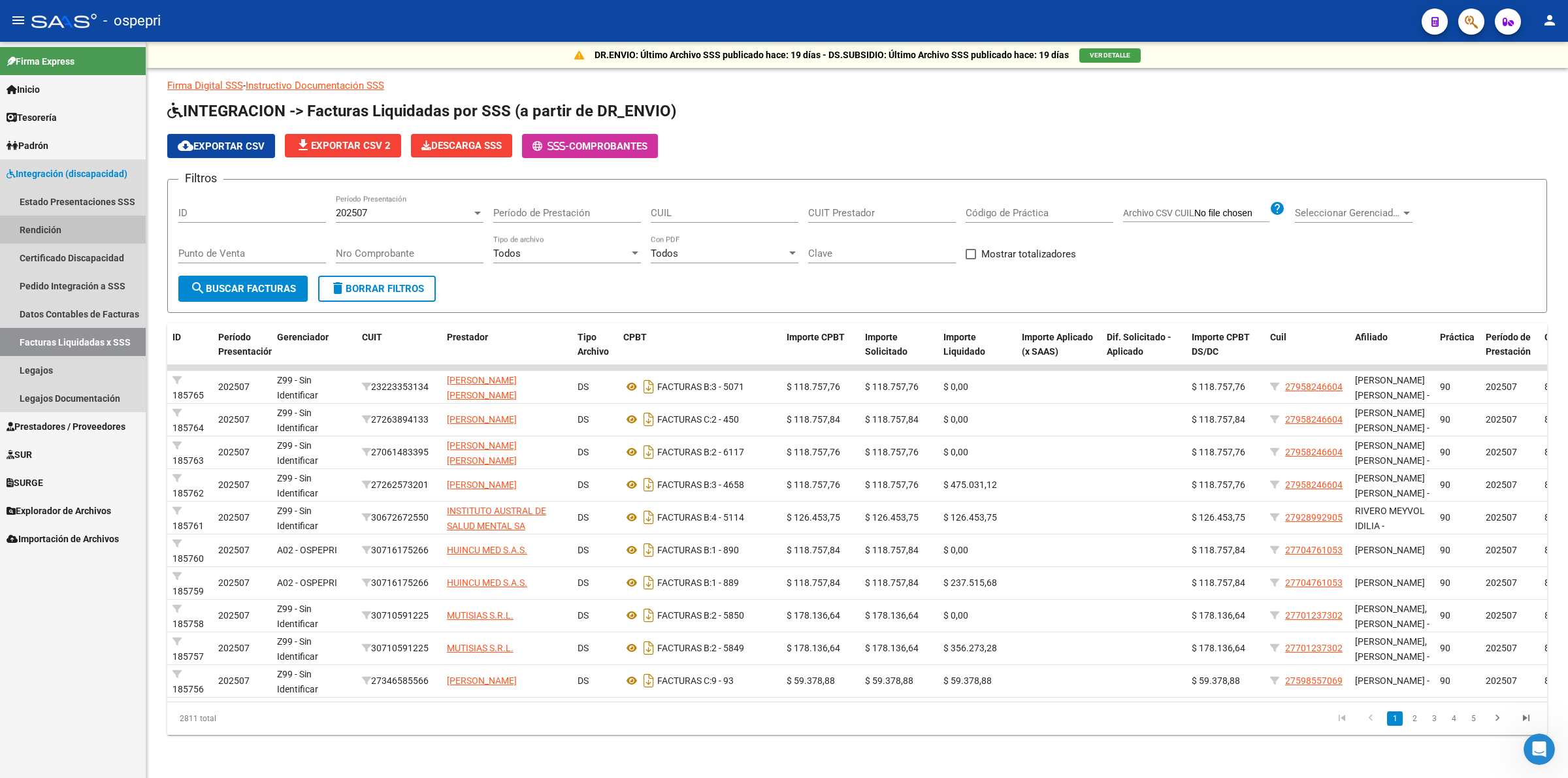
click at [70, 228] on link "Rendición" at bounding box center [73, 229] width 145 height 28
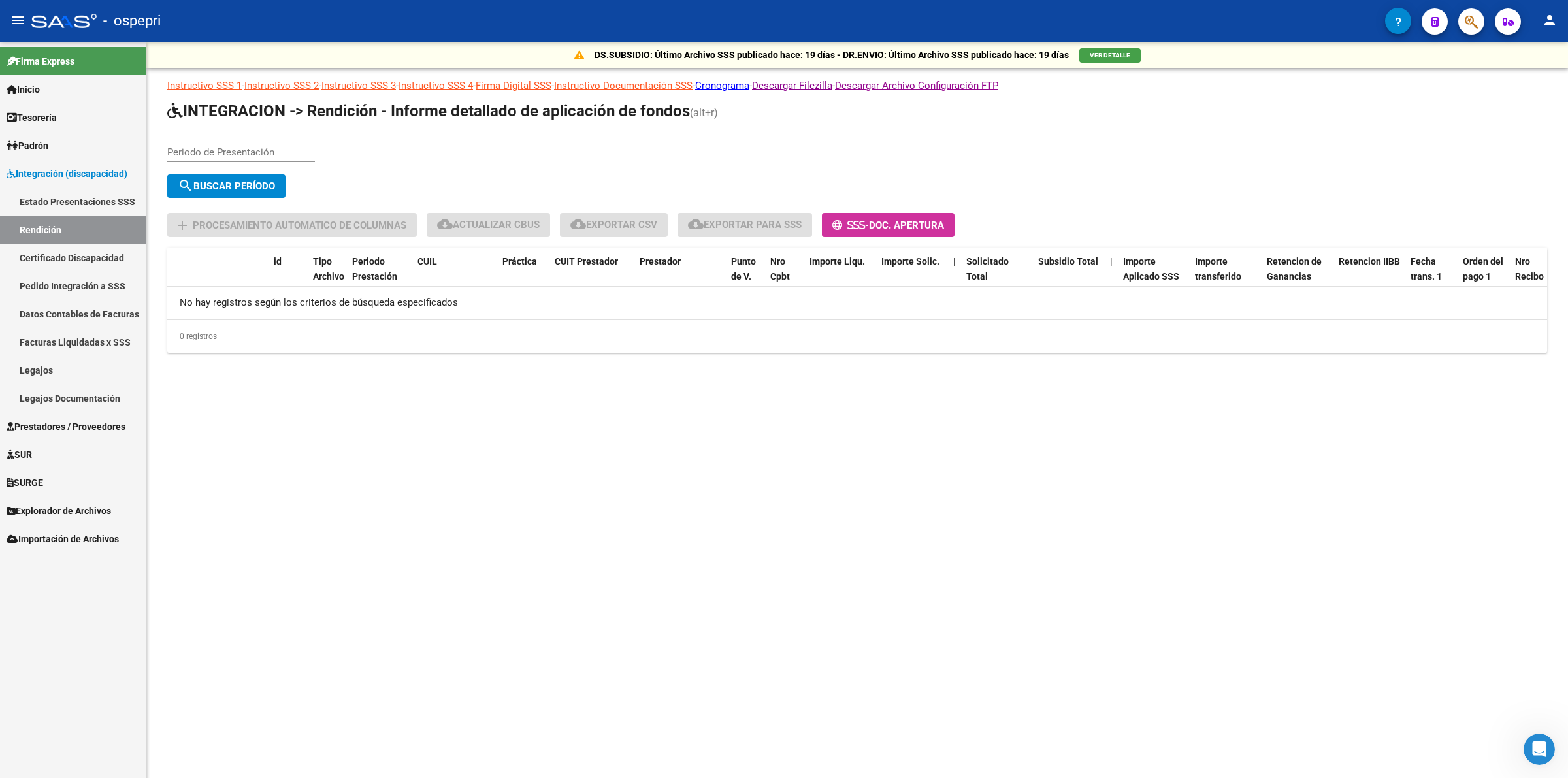
click at [223, 147] on input "Periodo de Presentación" at bounding box center [241, 152] width 147 height 12
type input "202505"
drag, startPoint x: 240, startPoint y: 181, endPoint x: 250, endPoint y: 183, distance: 10.2
click at [240, 181] on span "search Buscar Período" at bounding box center [226, 186] width 98 height 12
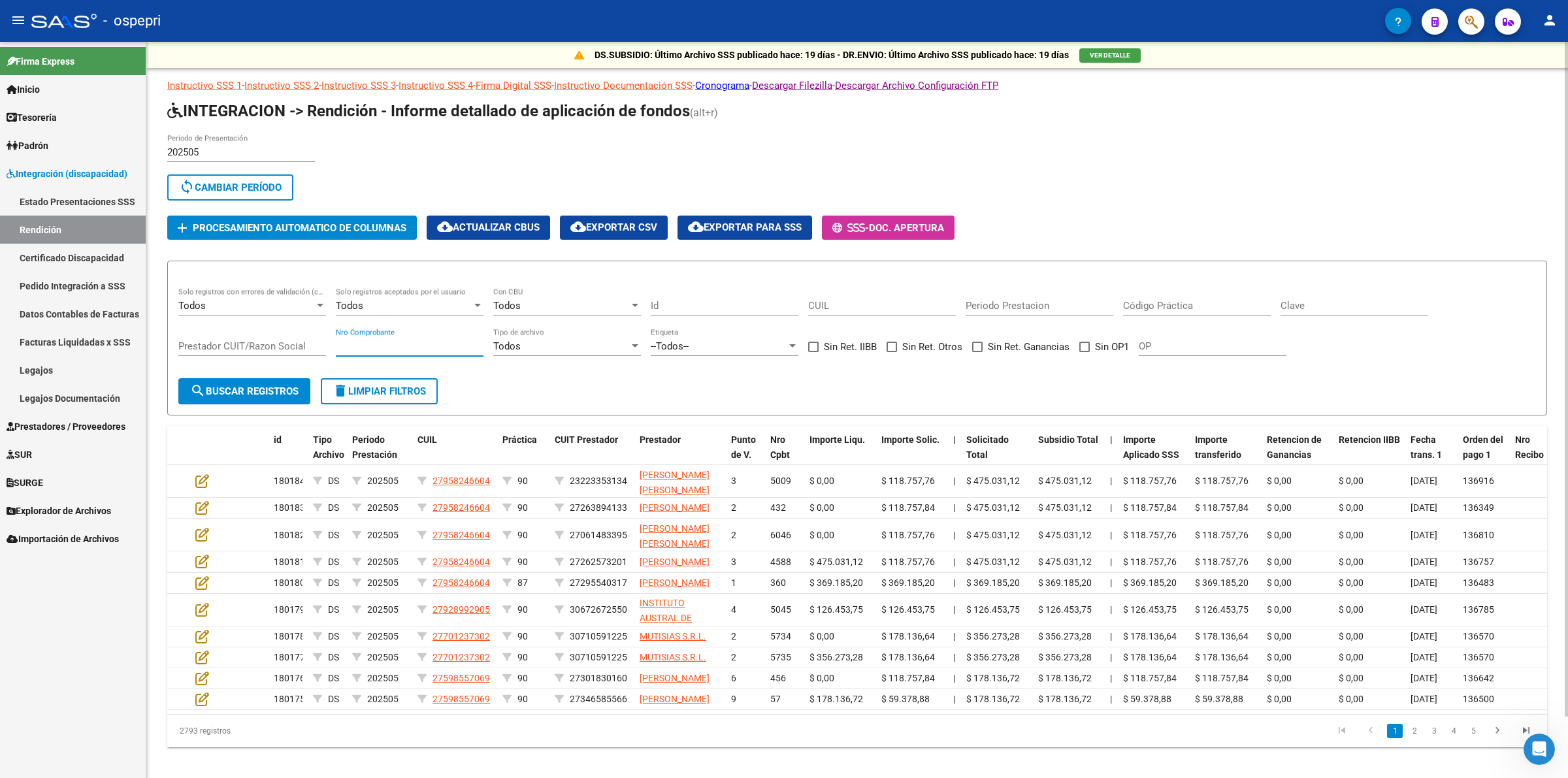
drag, startPoint x: 395, startPoint y: 343, endPoint x: 397, endPoint y: 334, distance: 9.2
click at [395, 342] on input "Nro Comprobante" at bounding box center [409, 346] width 147 height 12
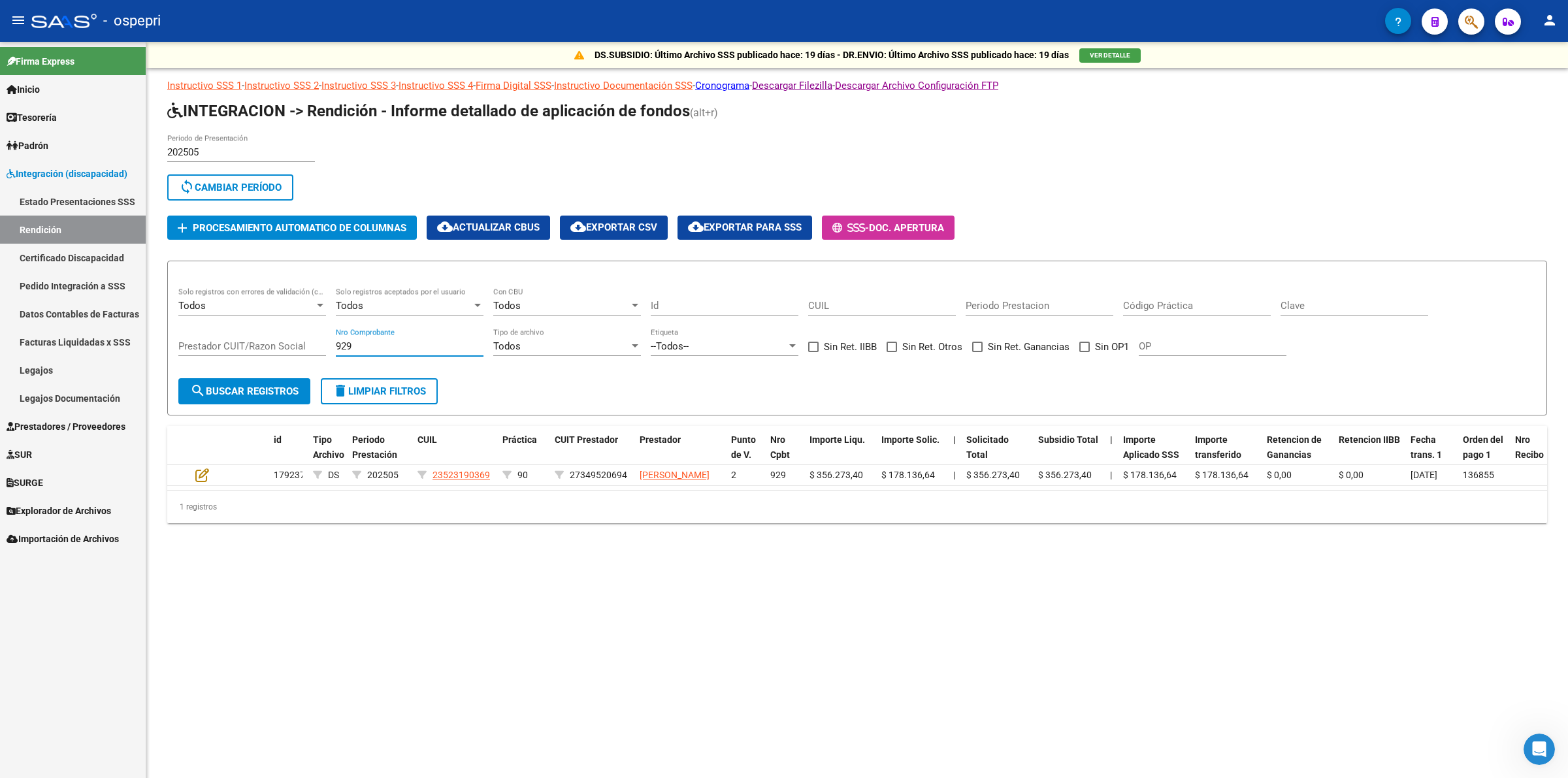
type input "929"
click at [66, 498] on link "Explorador de Archivos" at bounding box center [73, 510] width 145 height 28
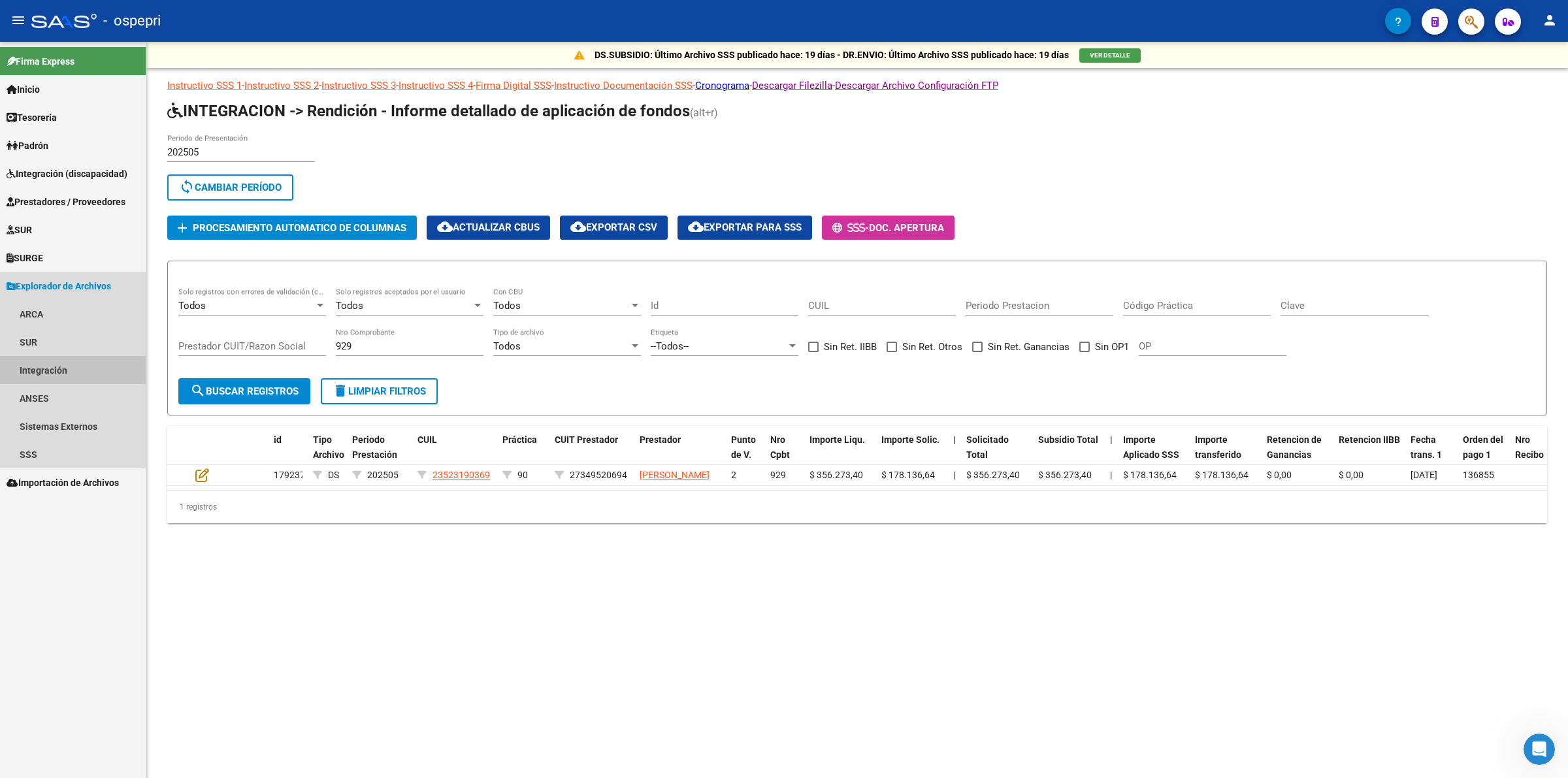
click at [64, 361] on link "Integración" at bounding box center [73, 370] width 145 height 28
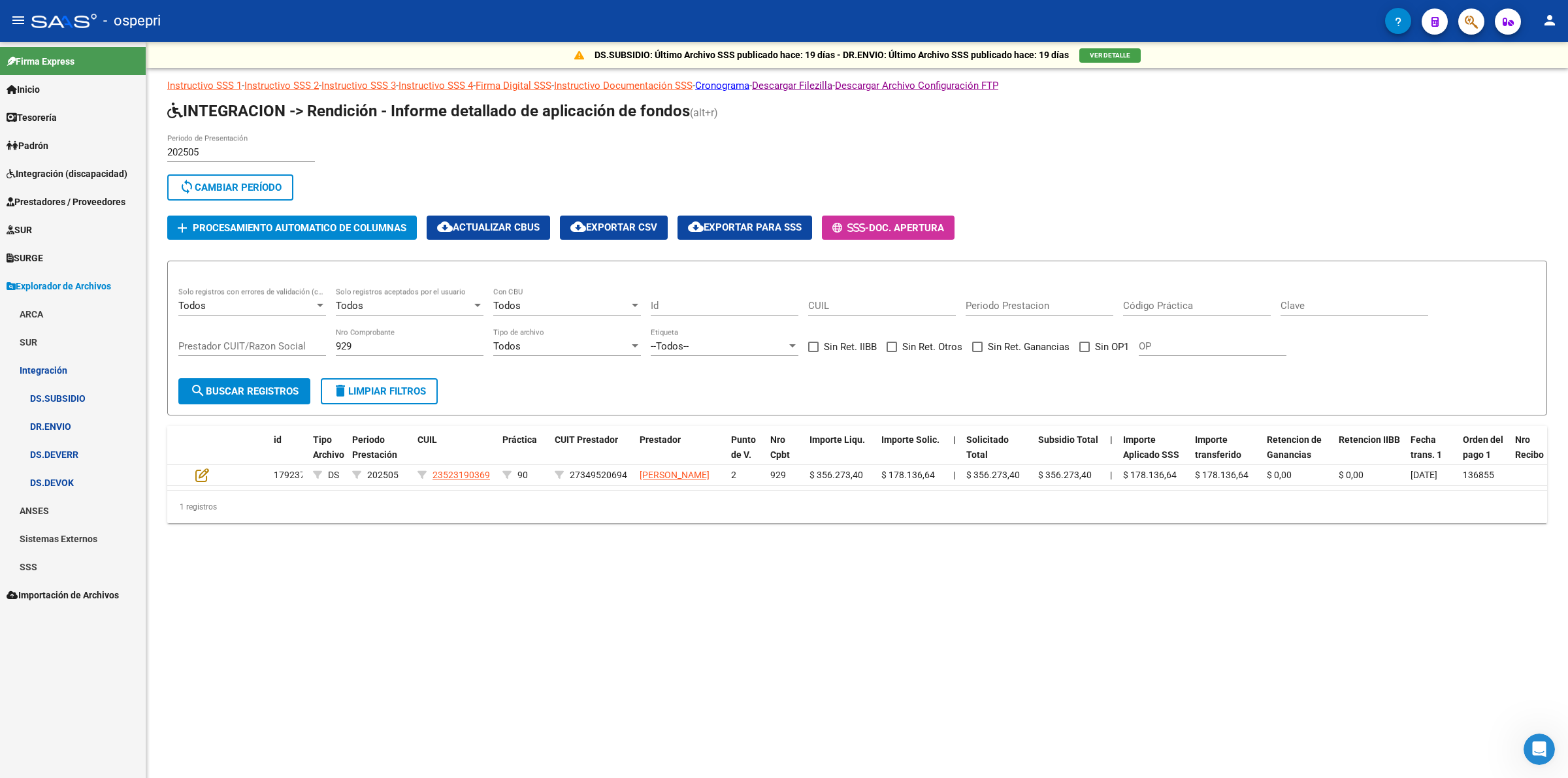
click at [63, 426] on link "DR.ENVIO" at bounding box center [73, 426] width 145 height 28
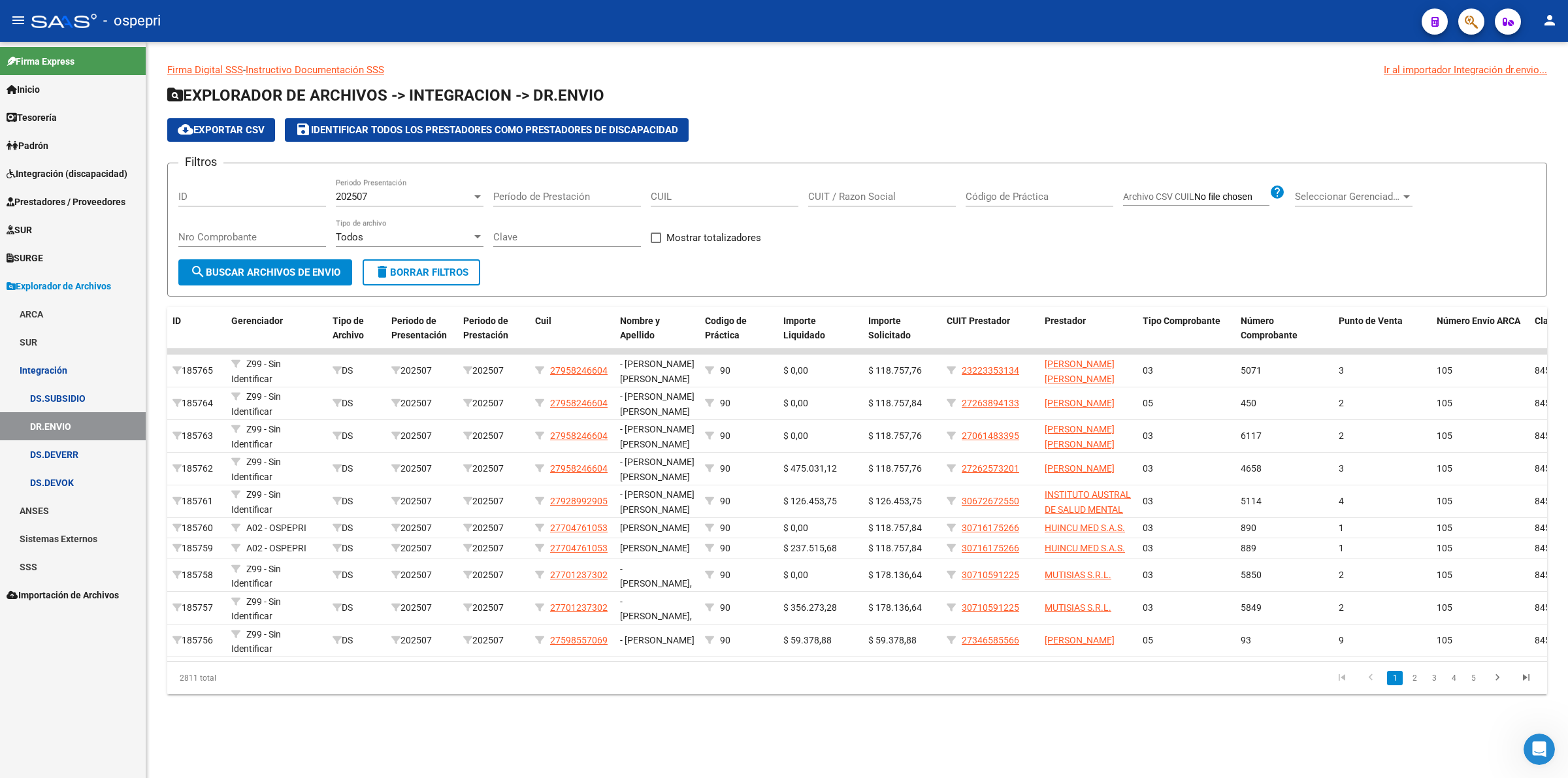
drag, startPoint x: 252, startPoint y: 233, endPoint x: 314, endPoint y: 152, distance: 102.0
click at [260, 223] on div "Nro Comprobante" at bounding box center [252, 233] width 147 height 28
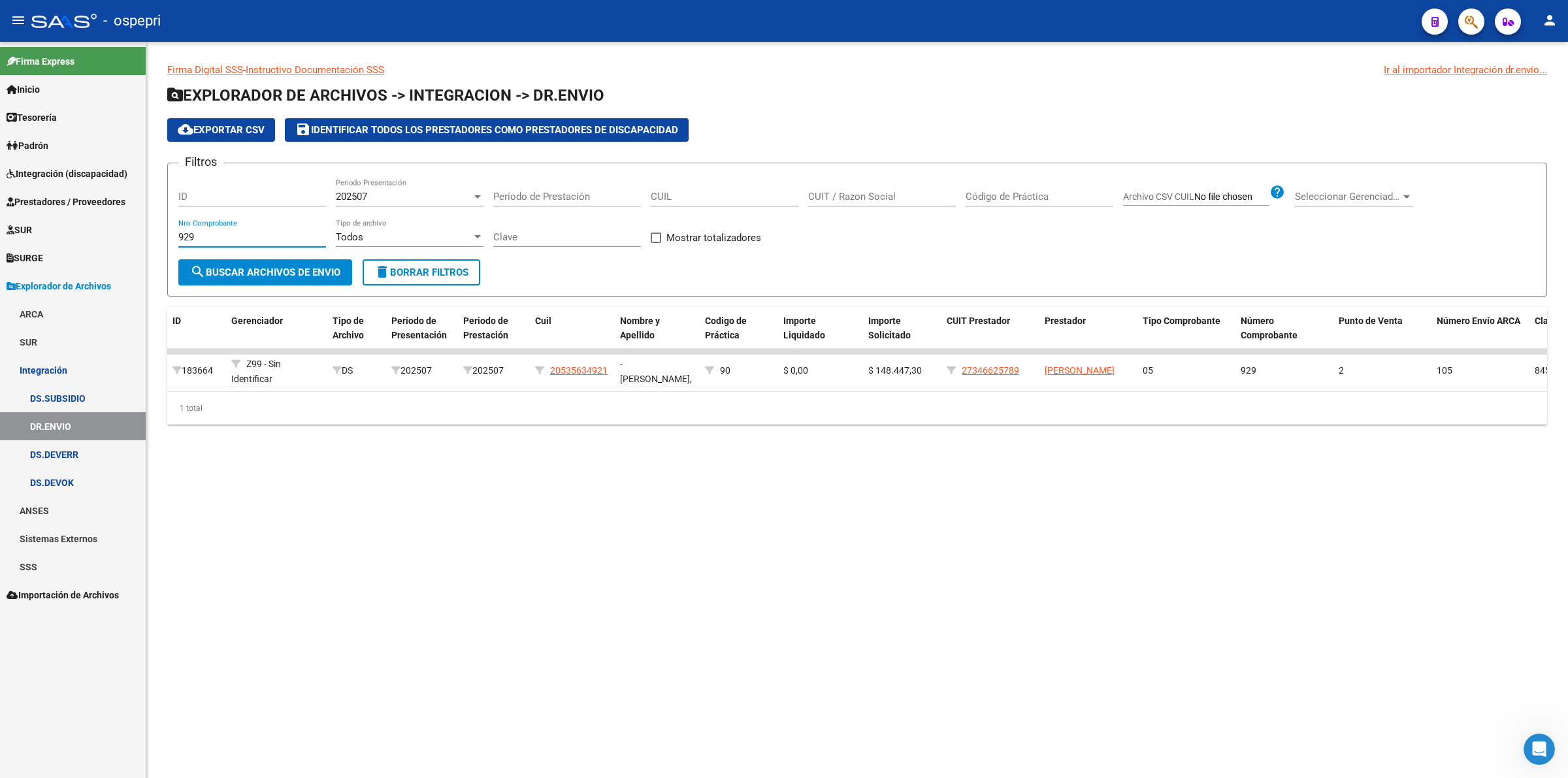
type input "929"
click at [354, 196] on span "202507" at bounding box center [351, 197] width 31 height 12
drag, startPoint x: 370, startPoint y: 255, endPoint x: 308, endPoint y: 260, distance: 62.2
click at [369, 255] on span "202505" at bounding box center [409, 255] width 147 height 29
click at [280, 271] on span "search Buscar Archivos de Envio" at bounding box center [265, 272] width 150 height 12
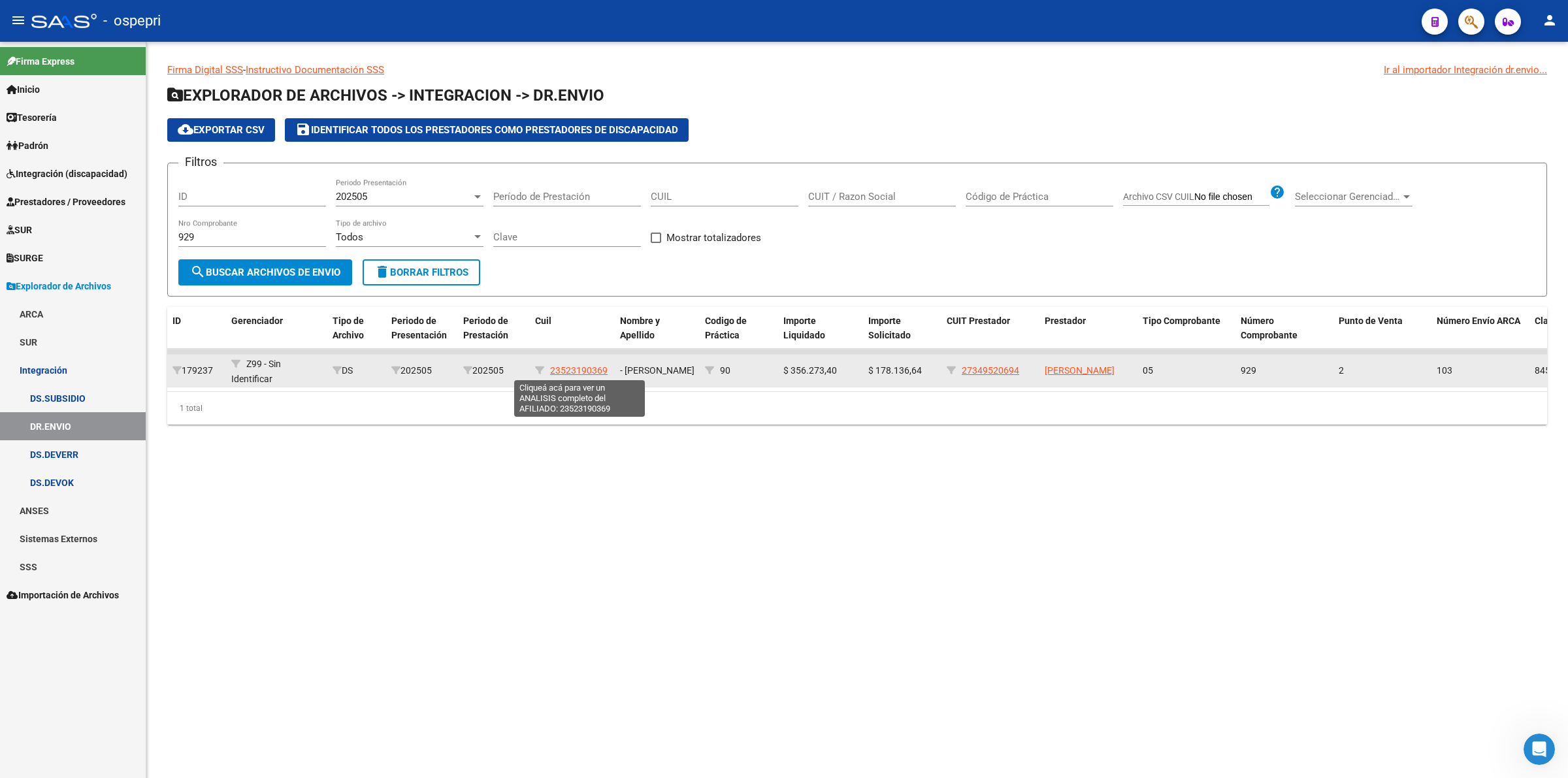
click at [566, 367] on span "23523190369" at bounding box center [579, 370] width 57 height 10
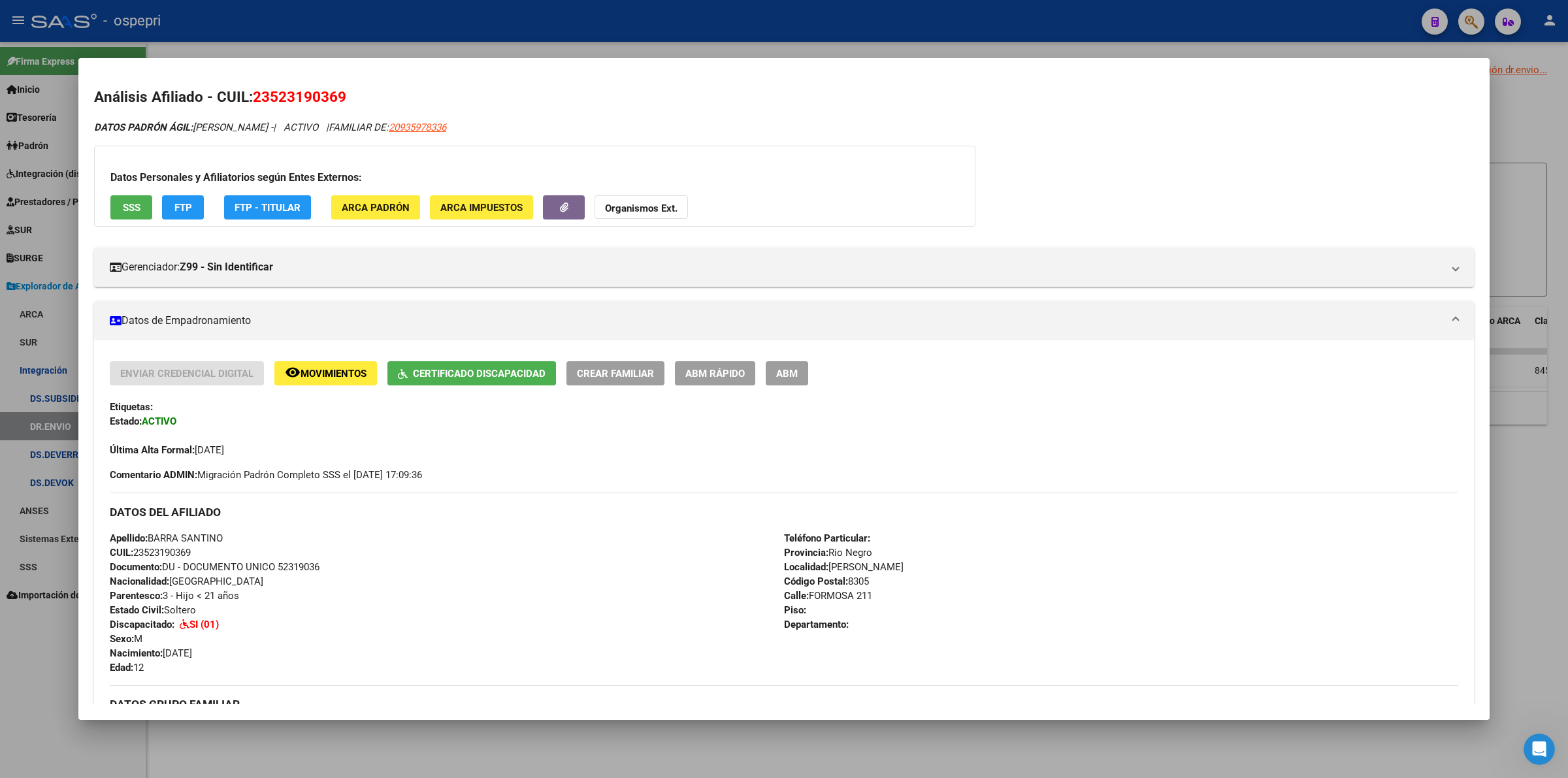
drag, startPoint x: 348, startPoint y: 99, endPoint x: 253, endPoint y: 97, distance: 95.0
click at [253, 97] on h2 "Análisis Afiliado - CUIL: 23523190369" at bounding box center [784, 98] width 1380 height 22
copy span "23523190369"
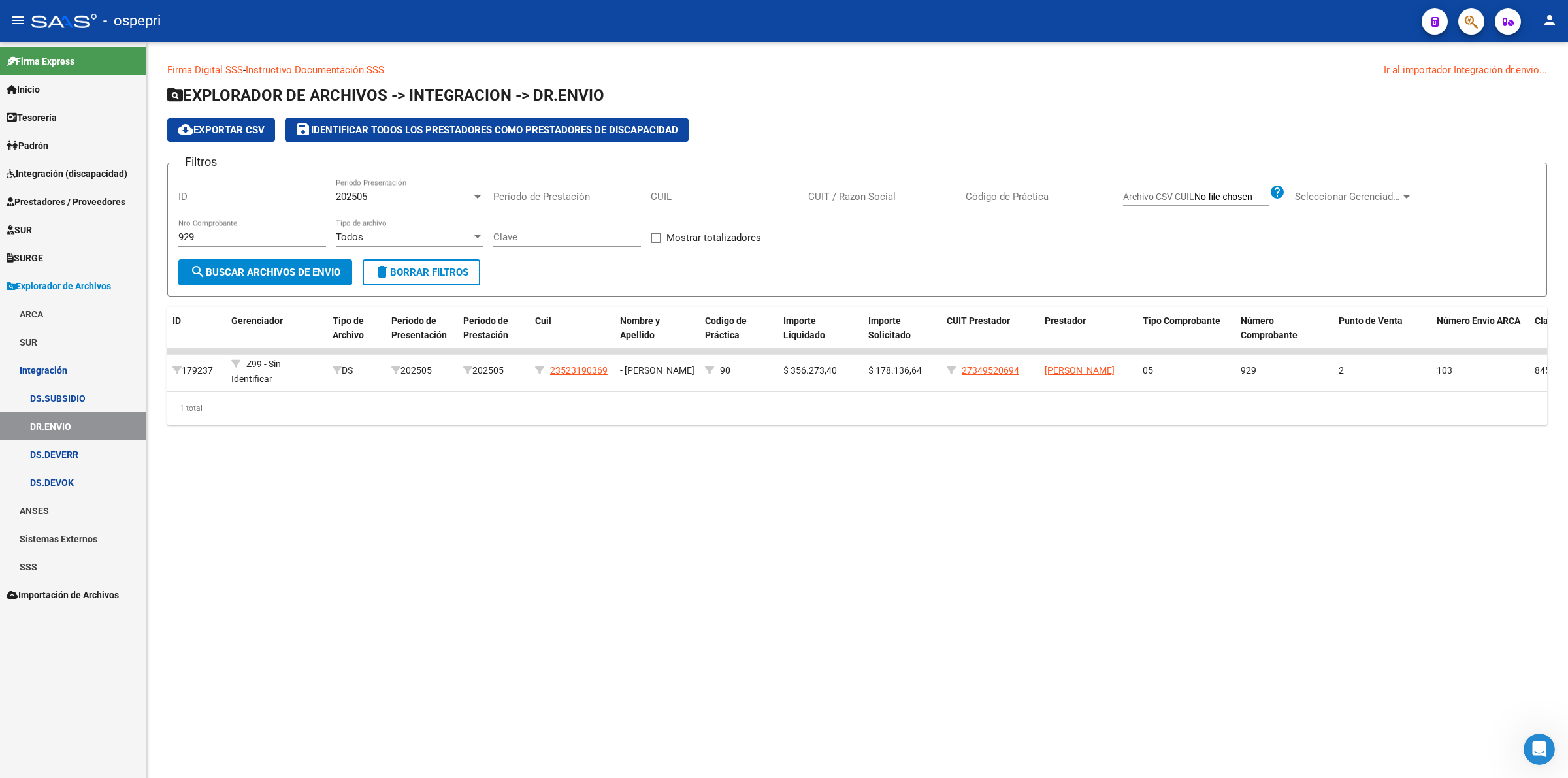
click at [55, 170] on span "Integración (discapacidad)" at bounding box center [66, 174] width 121 height 15
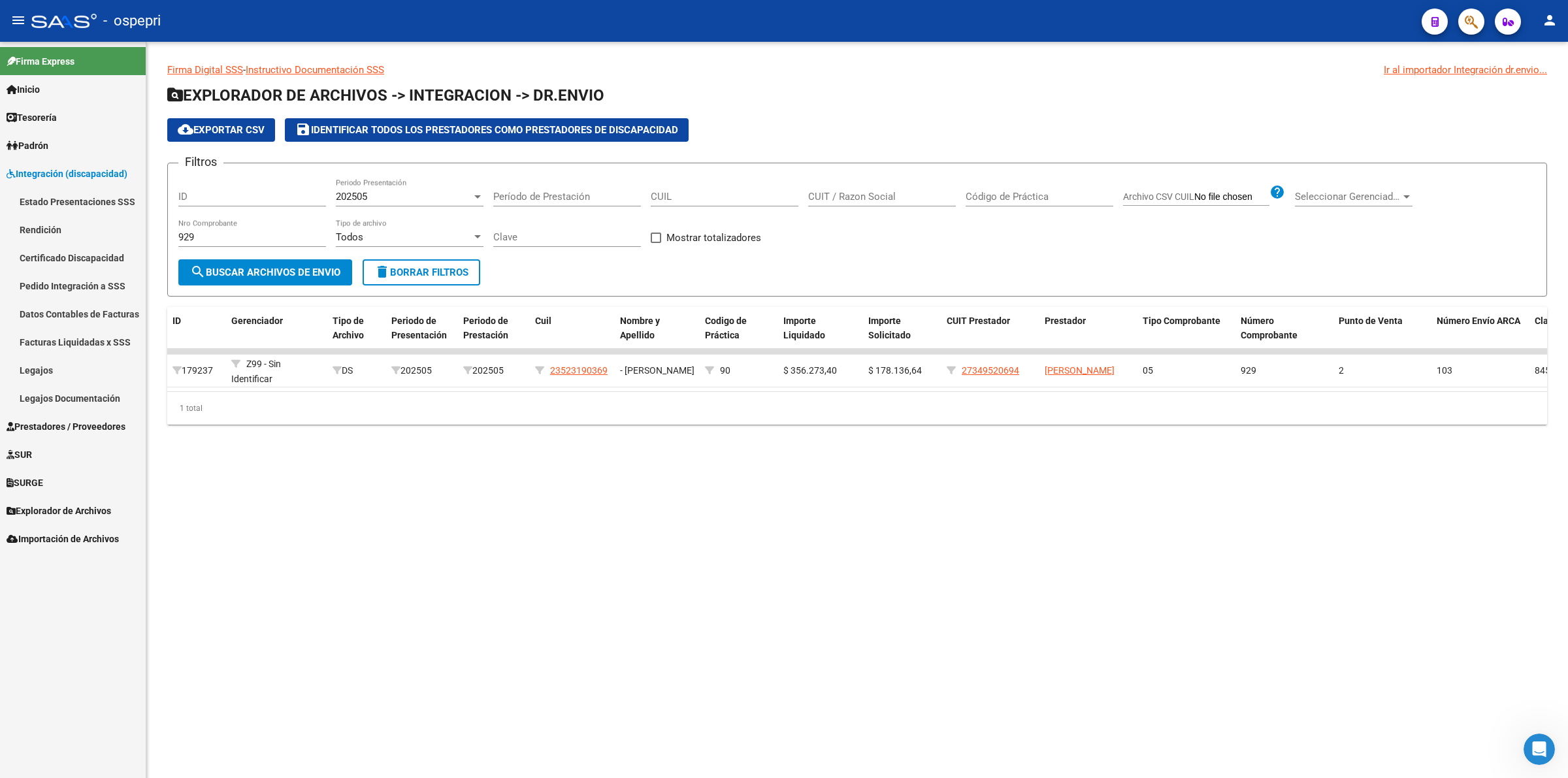
drag, startPoint x: 44, startPoint y: 373, endPoint x: 73, endPoint y: 366, distance: 29.8
click at [47, 371] on link "Legajos" at bounding box center [73, 370] width 145 height 28
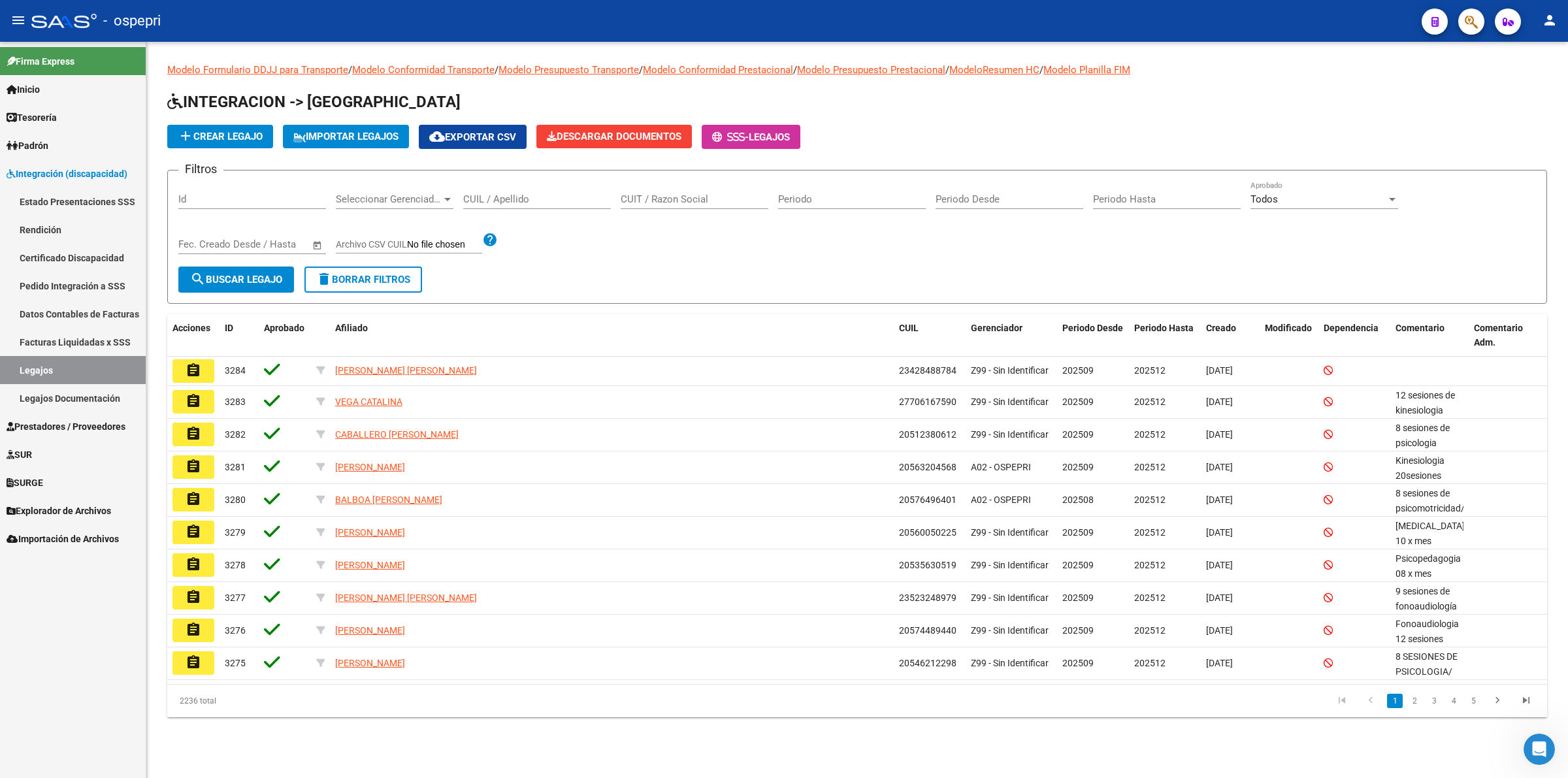
click at [506, 201] on input "CUIL / Apellido" at bounding box center [537, 199] width 147 height 12
paste input "23523190369"
type input "23523190369"
click at [234, 280] on span "search Buscar Legajo" at bounding box center [236, 279] width 92 height 12
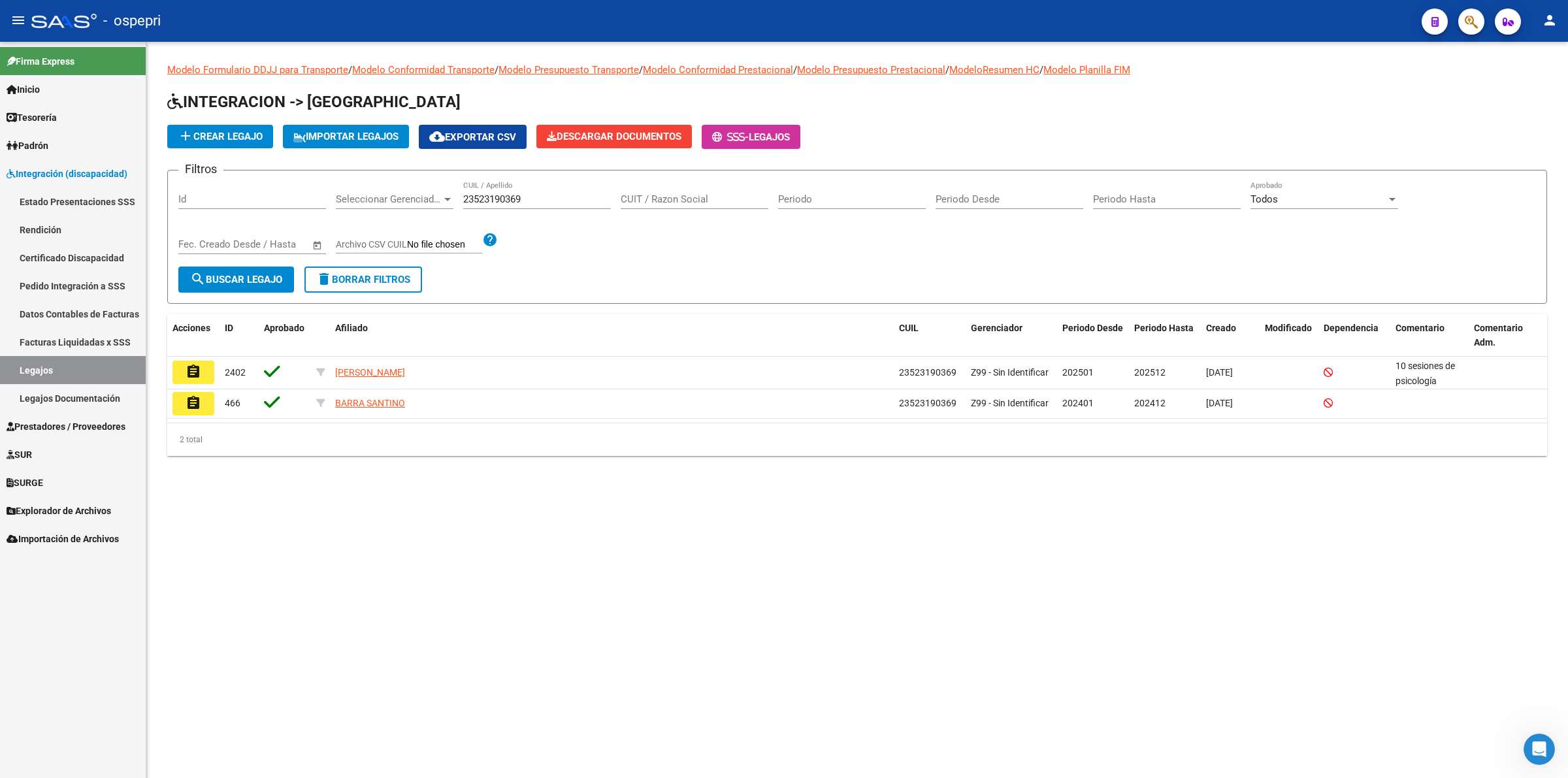
click at [192, 368] on mat-icon "assignment" at bounding box center [193, 372] width 16 height 16
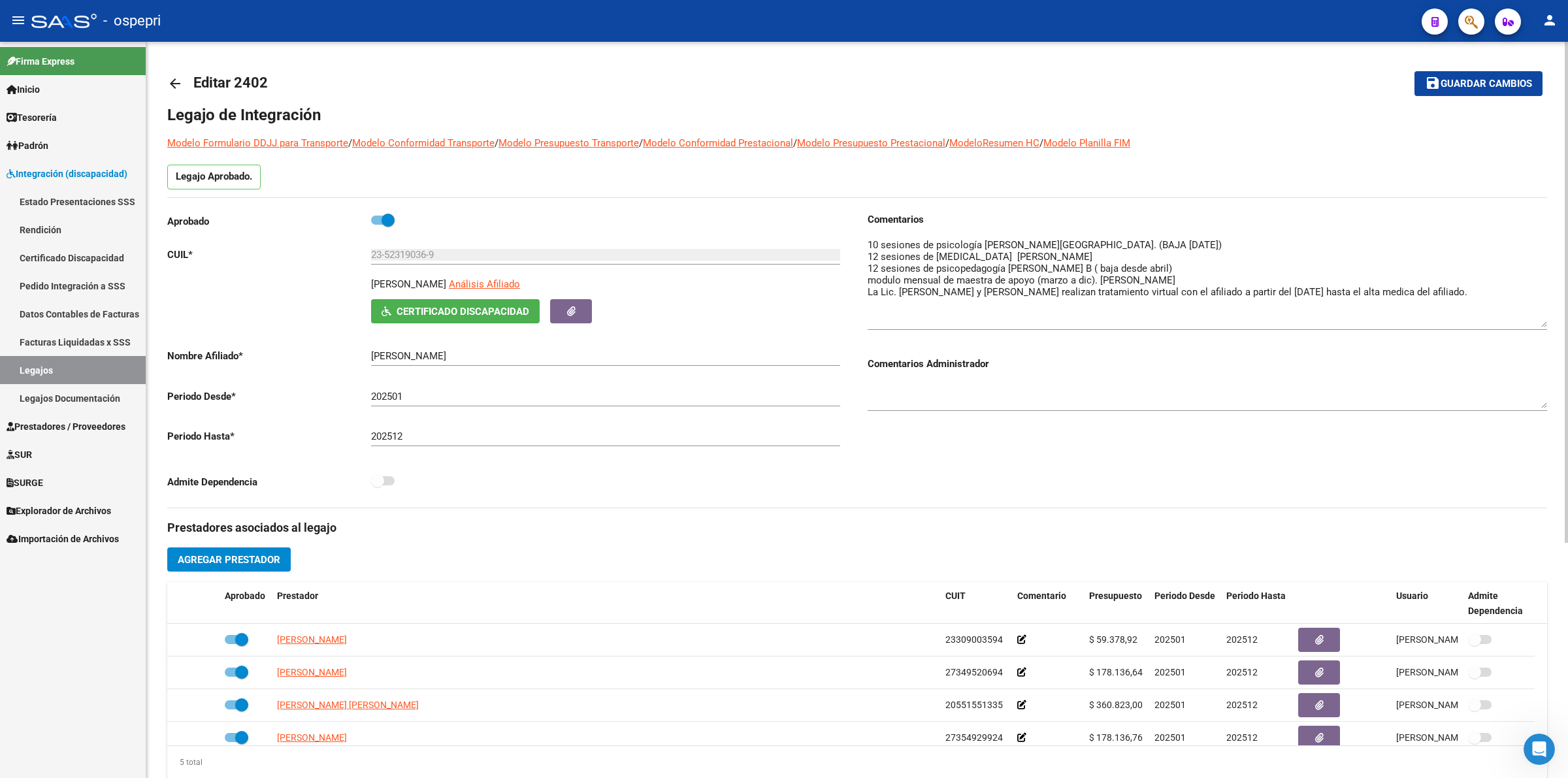
drag, startPoint x: 1539, startPoint y: 257, endPoint x: 1539, endPoint y: 320, distance: 63.0
click at [1539, 320] on textarea at bounding box center [1207, 282] width 680 height 89
click at [1124, 262] on textarea at bounding box center [1207, 282] width 680 height 89
click at [1124, 264] on textarea at bounding box center [1207, 282] width 680 height 89
drag, startPoint x: 1169, startPoint y: 266, endPoint x: 859, endPoint y: 269, distance: 310.0
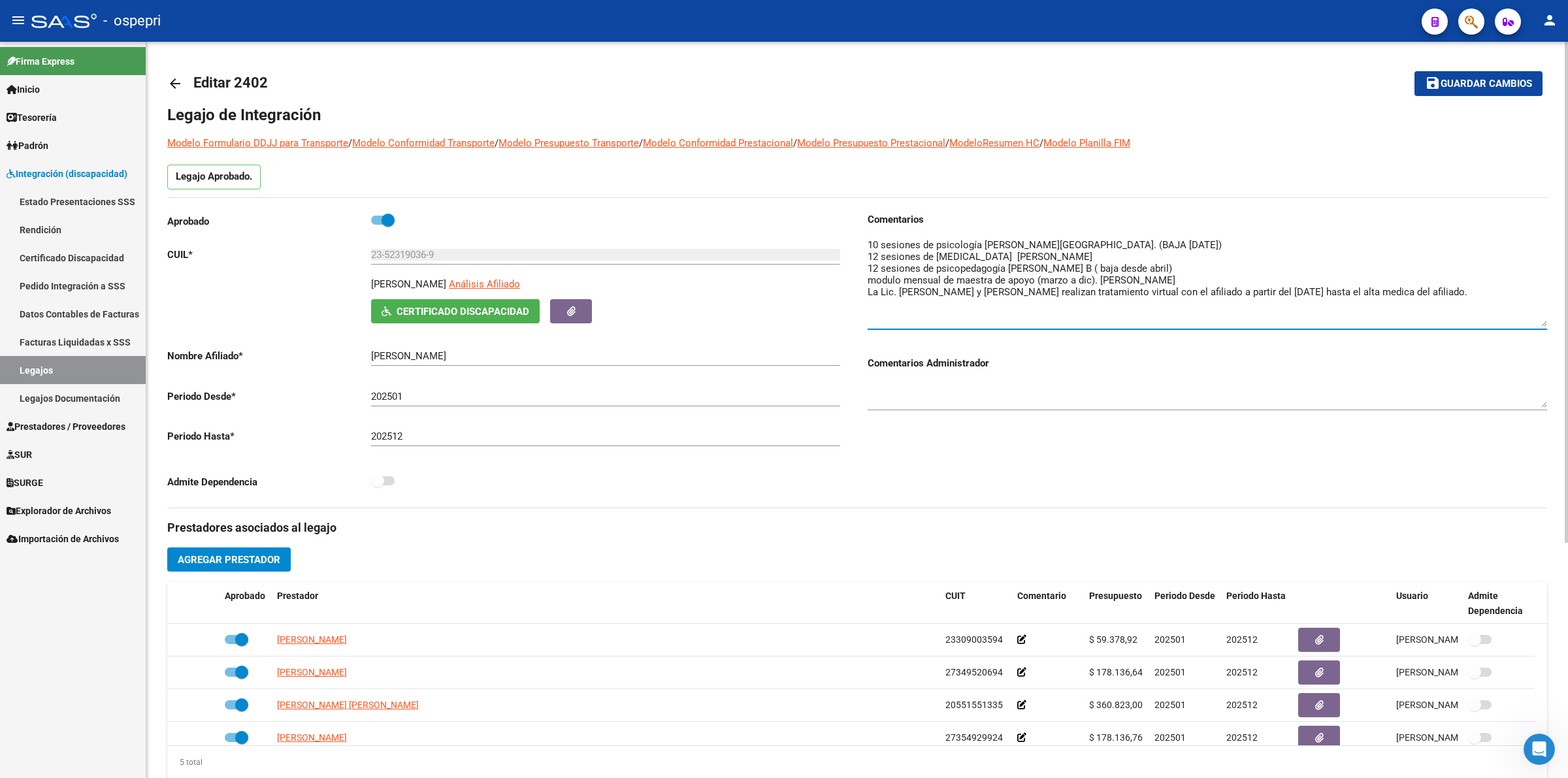
click at [859, 269] on div "Comentarios Comentarios Administrador" at bounding box center [1202, 360] width 690 height 296
click at [1164, 270] on textarea at bounding box center [1207, 282] width 680 height 89
click at [1168, 265] on textarea at bounding box center [1207, 282] width 680 height 89
drag, startPoint x: 1168, startPoint y: 263, endPoint x: 1094, endPoint y: 263, distance: 74.0
click at [1094, 263] on textarea at bounding box center [1207, 282] width 680 height 89
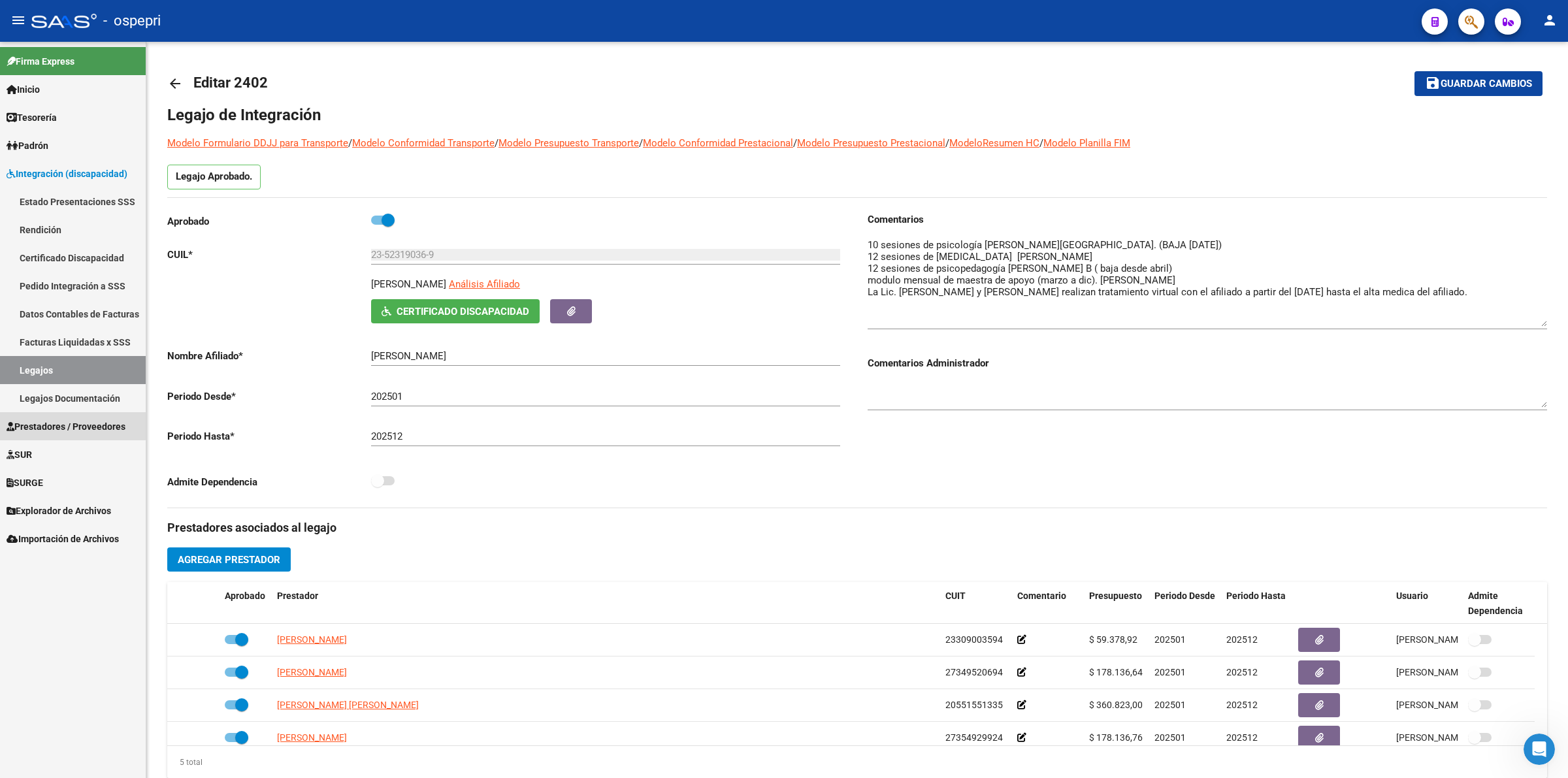
click at [53, 419] on span "Prestadores / Proveedores" at bounding box center [66, 426] width 119 height 15
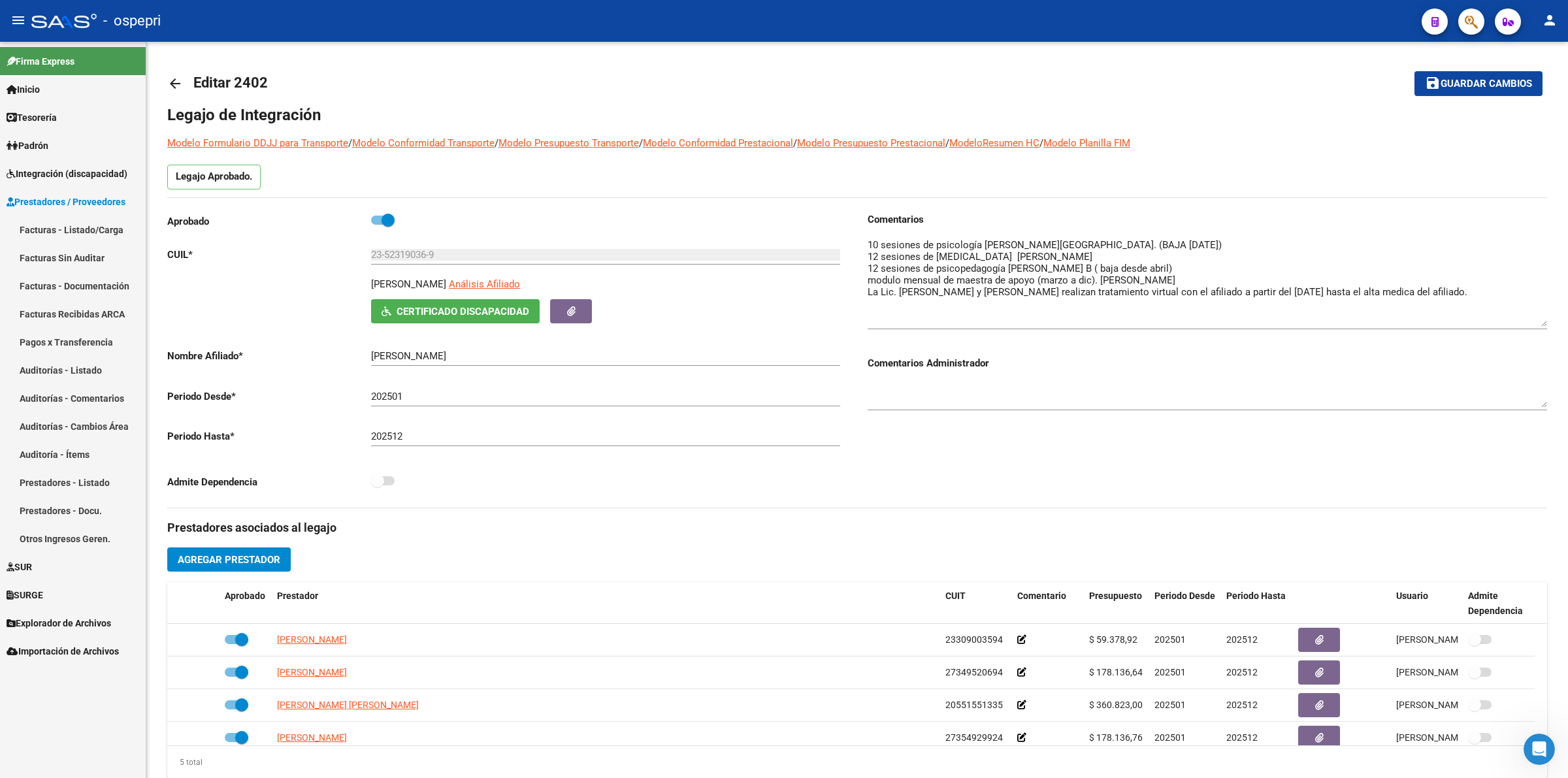
click at [95, 226] on link "Facturas - Listado/Carga" at bounding box center [73, 229] width 145 height 28
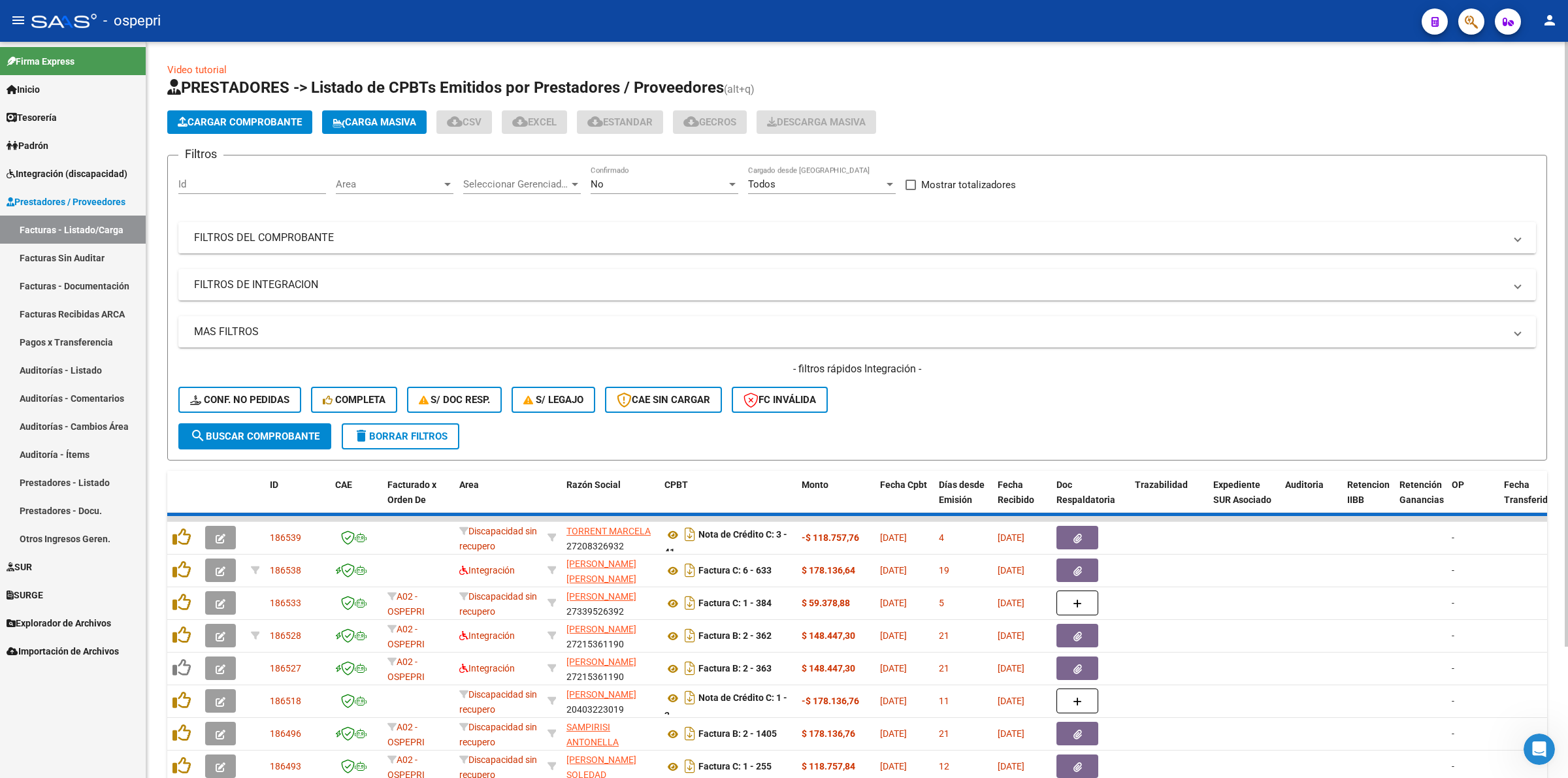
click at [323, 242] on mat-panel-title "FILTROS DEL COMPROBANTE" at bounding box center [849, 237] width 1310 height 15
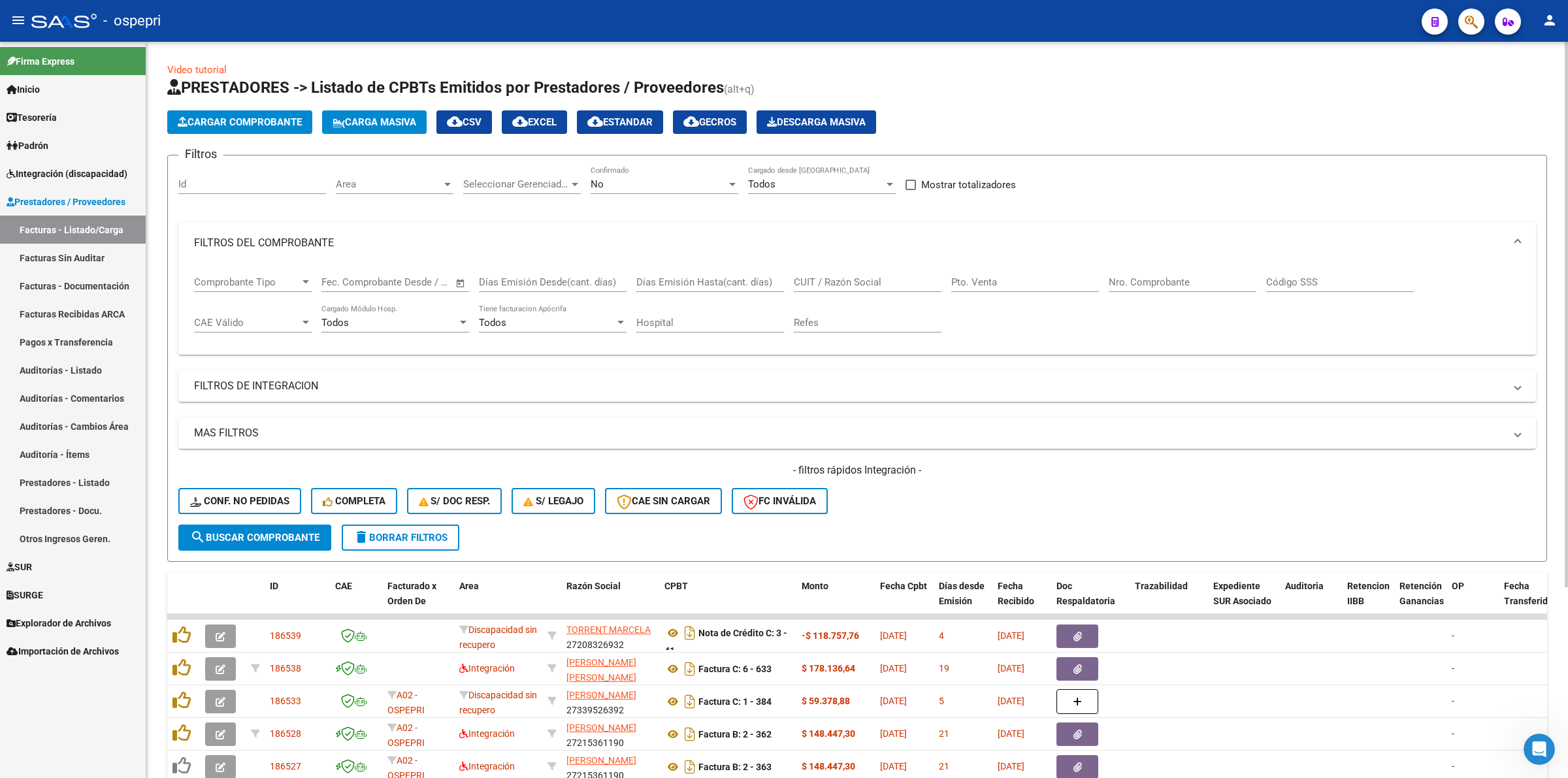
click at [1138, 265] on div "Nro. Comprobante" at bounding box center [1182, 278] width 147 height 28
click at [1140, 266] on div "Nro. Comprobante" at bounding box center [1182, 278] width 147 height 28
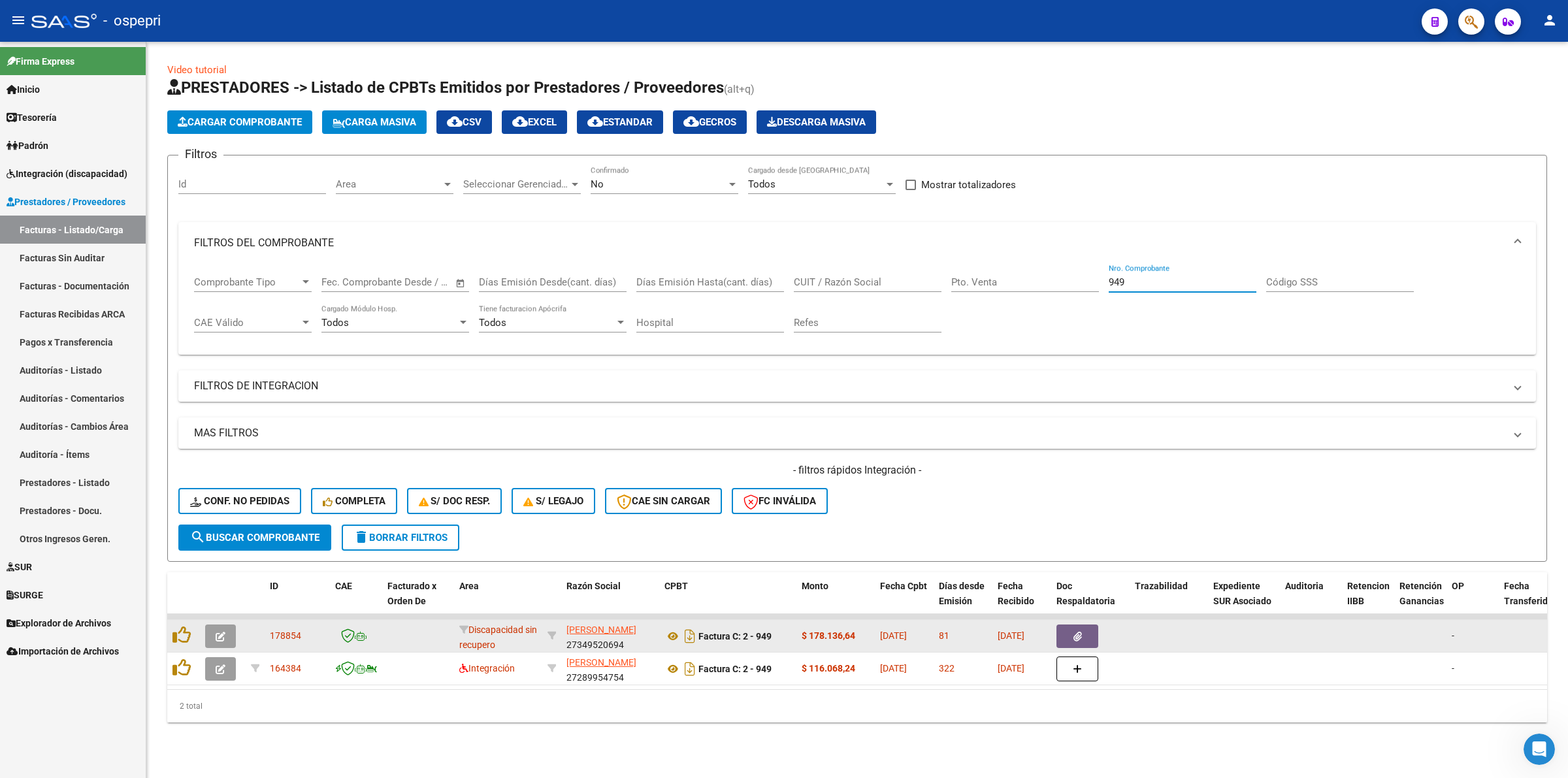
type input "949"
click at [217, 632] on icon "button" at bounding box center [220, 637] width 10 height 10
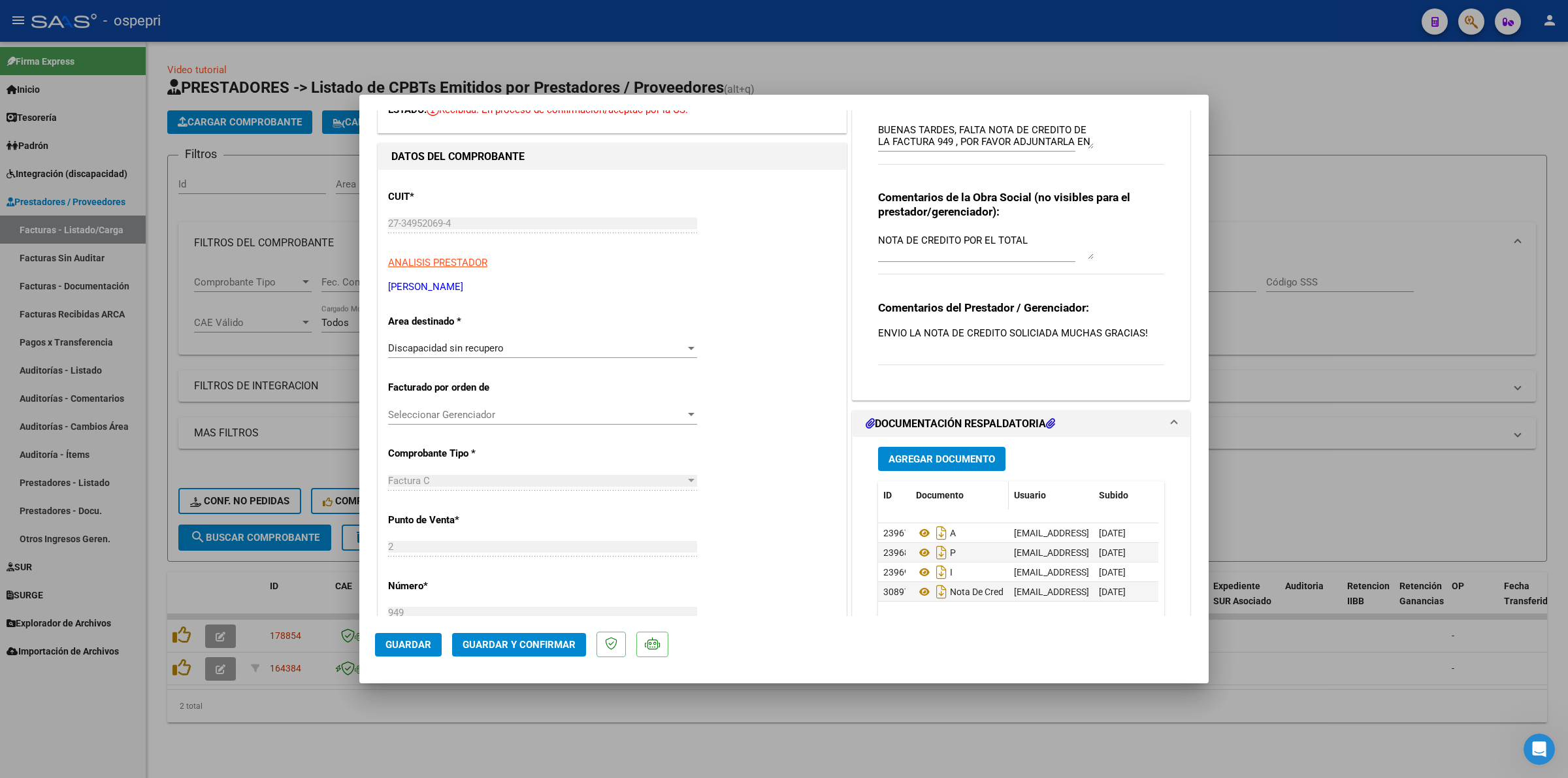
scroll to position [163, 0]
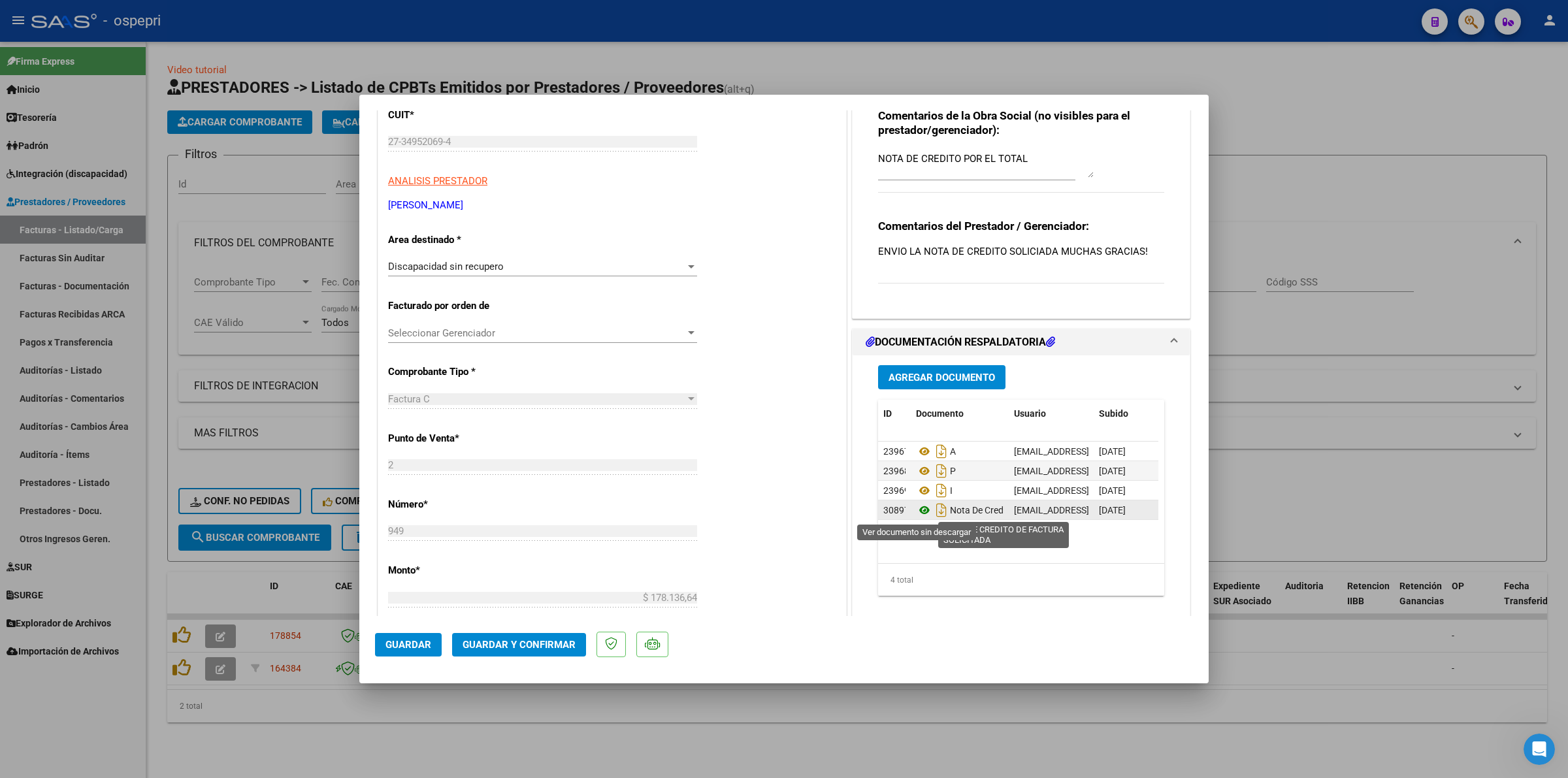
click at [918, 509] on icon at bounding box center [924, 510] width 17 height 16
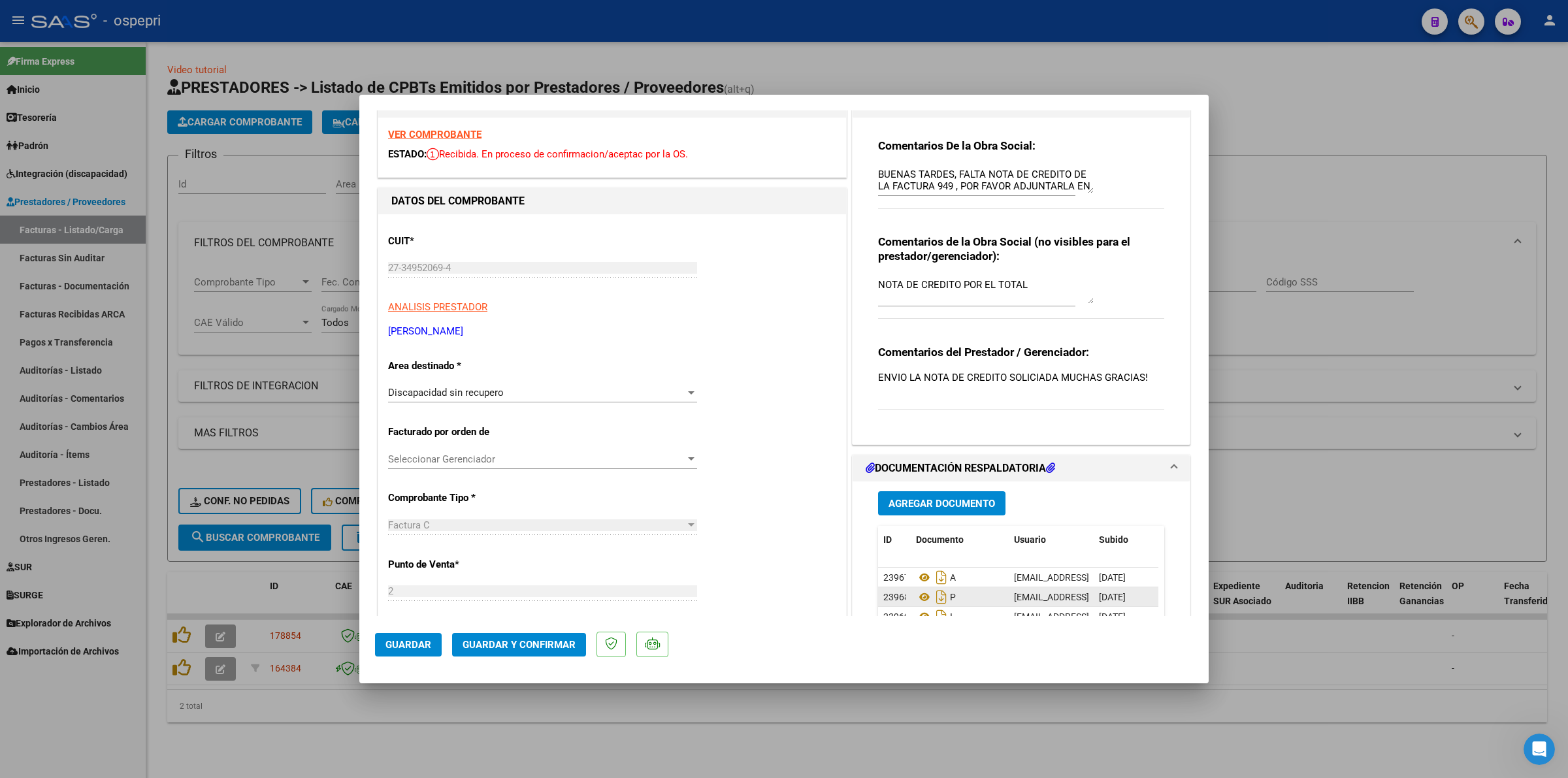
scroll to position [0, 0]
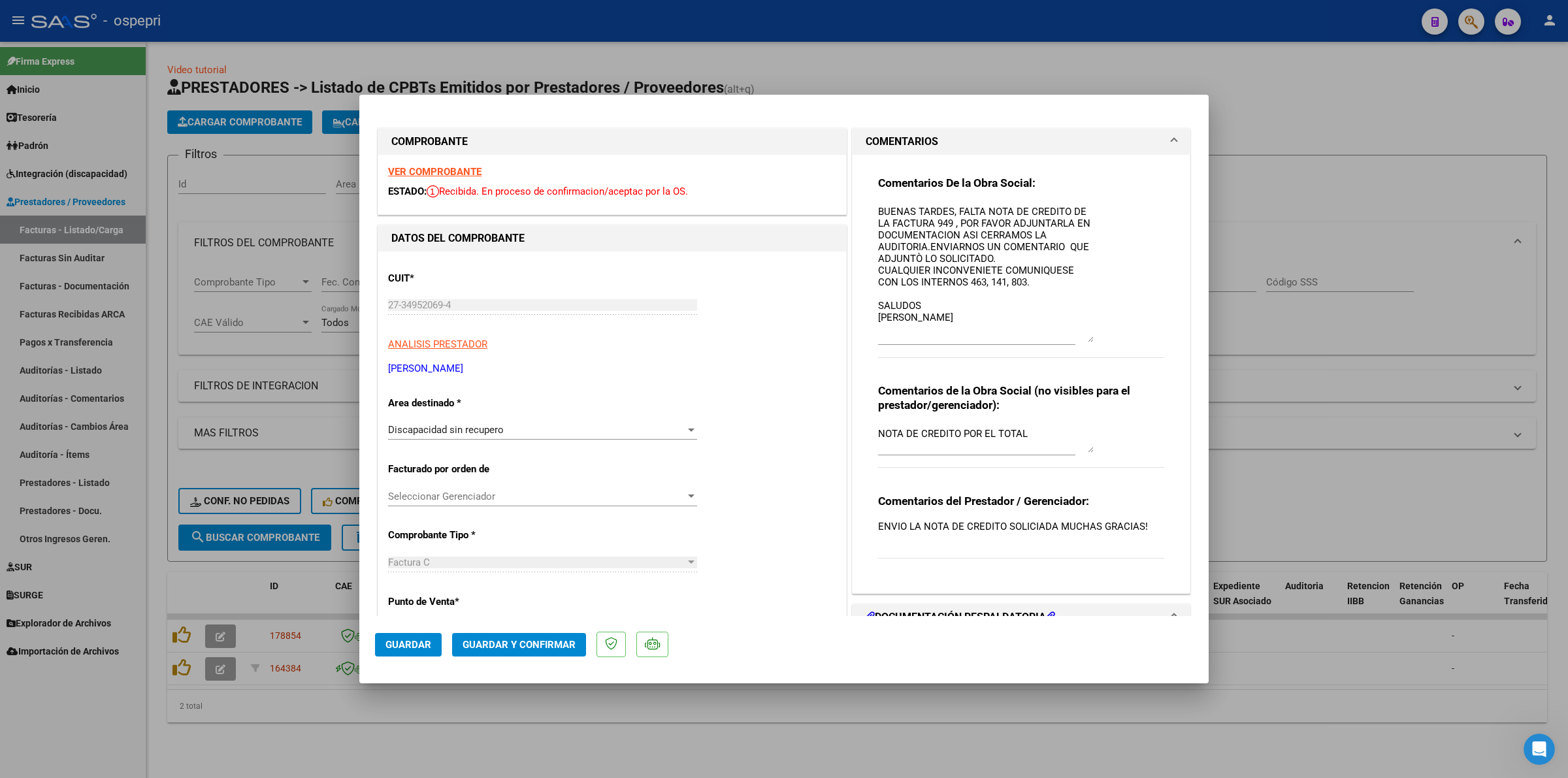
drag, startPoint x: 1079, startPoint y: 221, endPoint x: 1106, endPoint y: 329, distance: 111.3
click at [1106, 332] on div "Comentarios De la Obra Social: BUENAS TARDES, FALTA NOTA DE CREDITO DE LA FACTU…" at bounding box center [1020, 273] width 286 height 196
click at [1360, 116] on div at bounding box center [784, 389] width 1568 height 778
type input "$ 0,00"
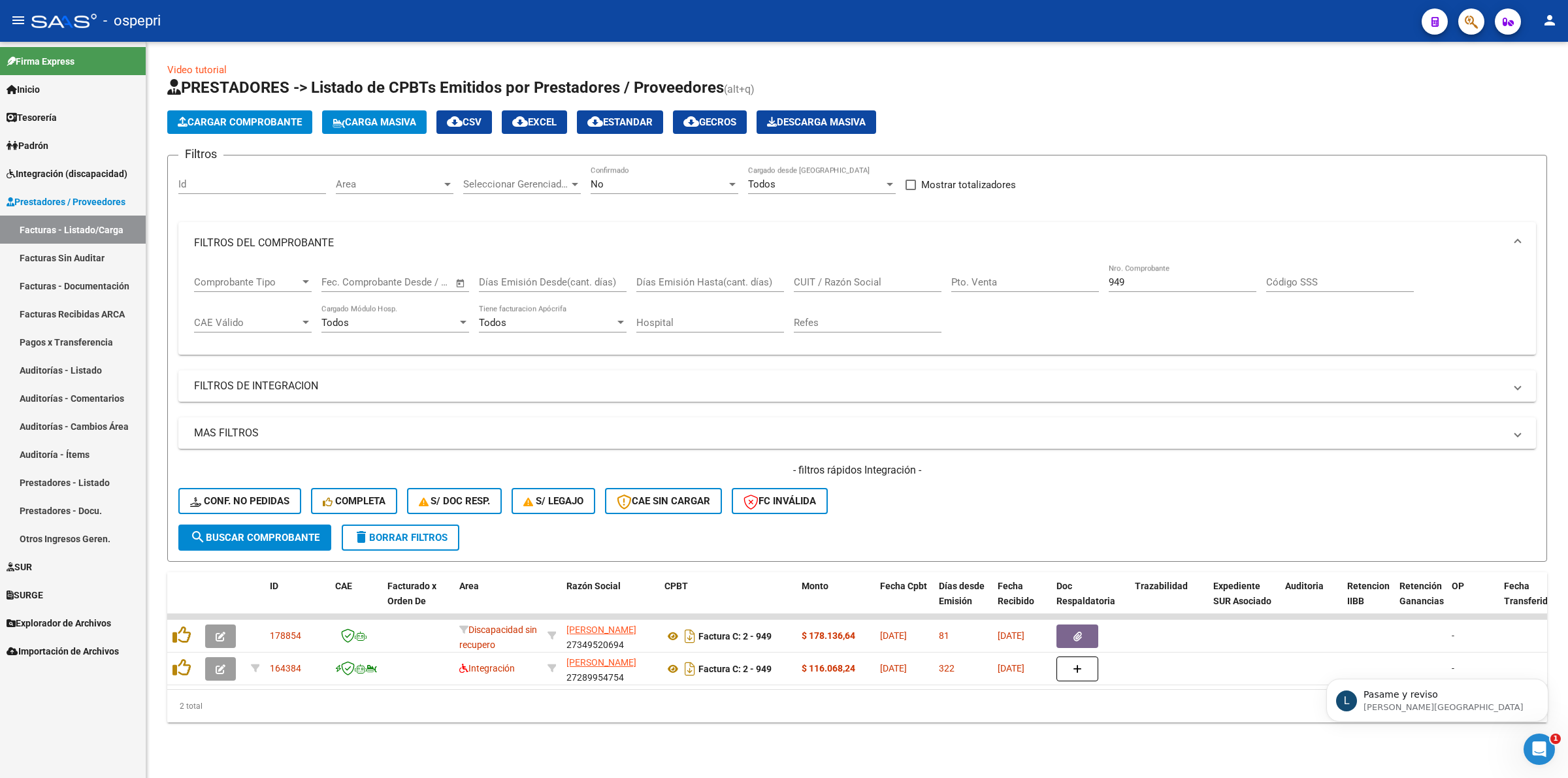
scroll to position [246, 0]
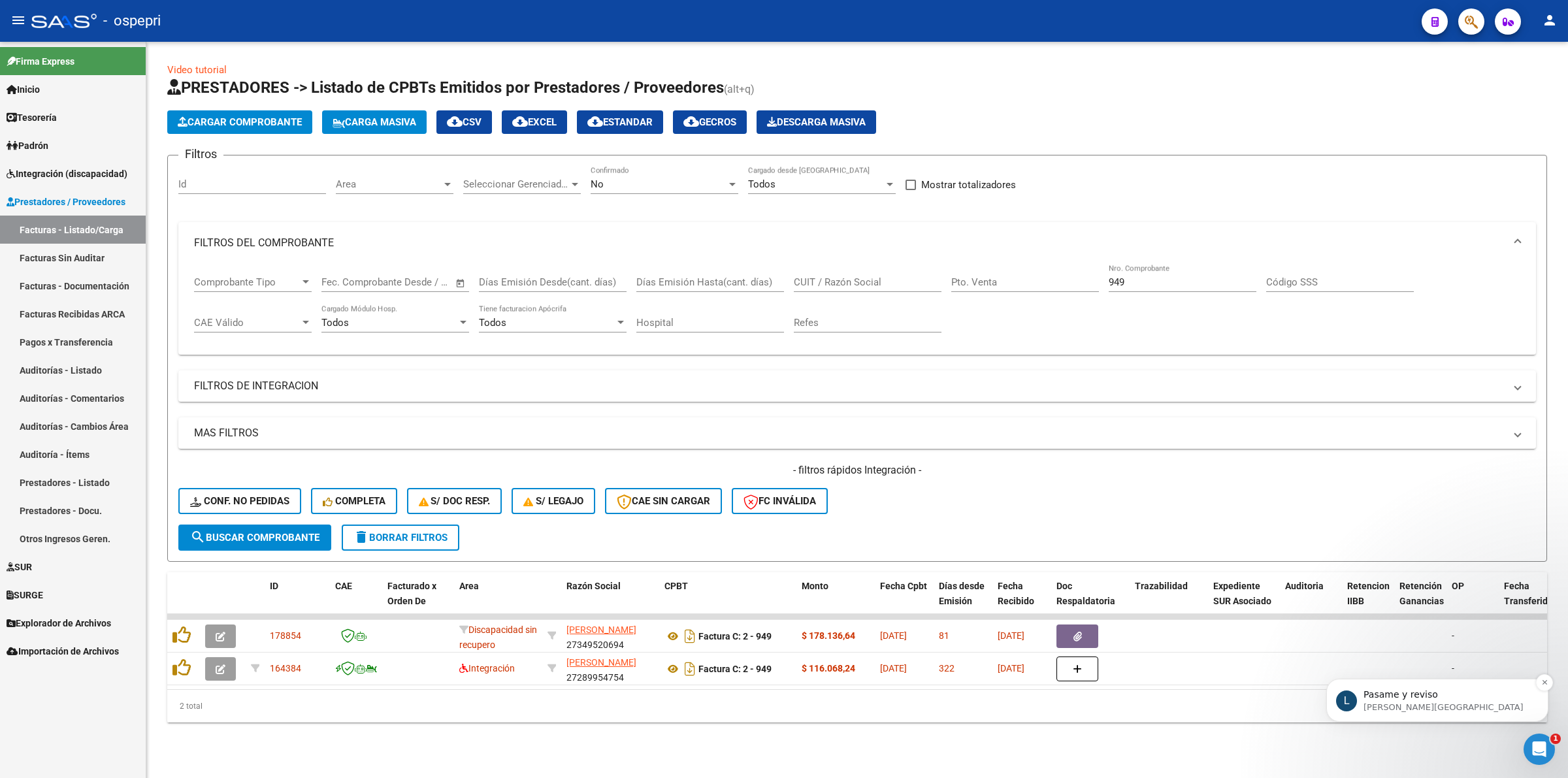
click at [1373, 698] on p "Pasame y reviso" at bounding box center [1448, 695] width 169 height 13
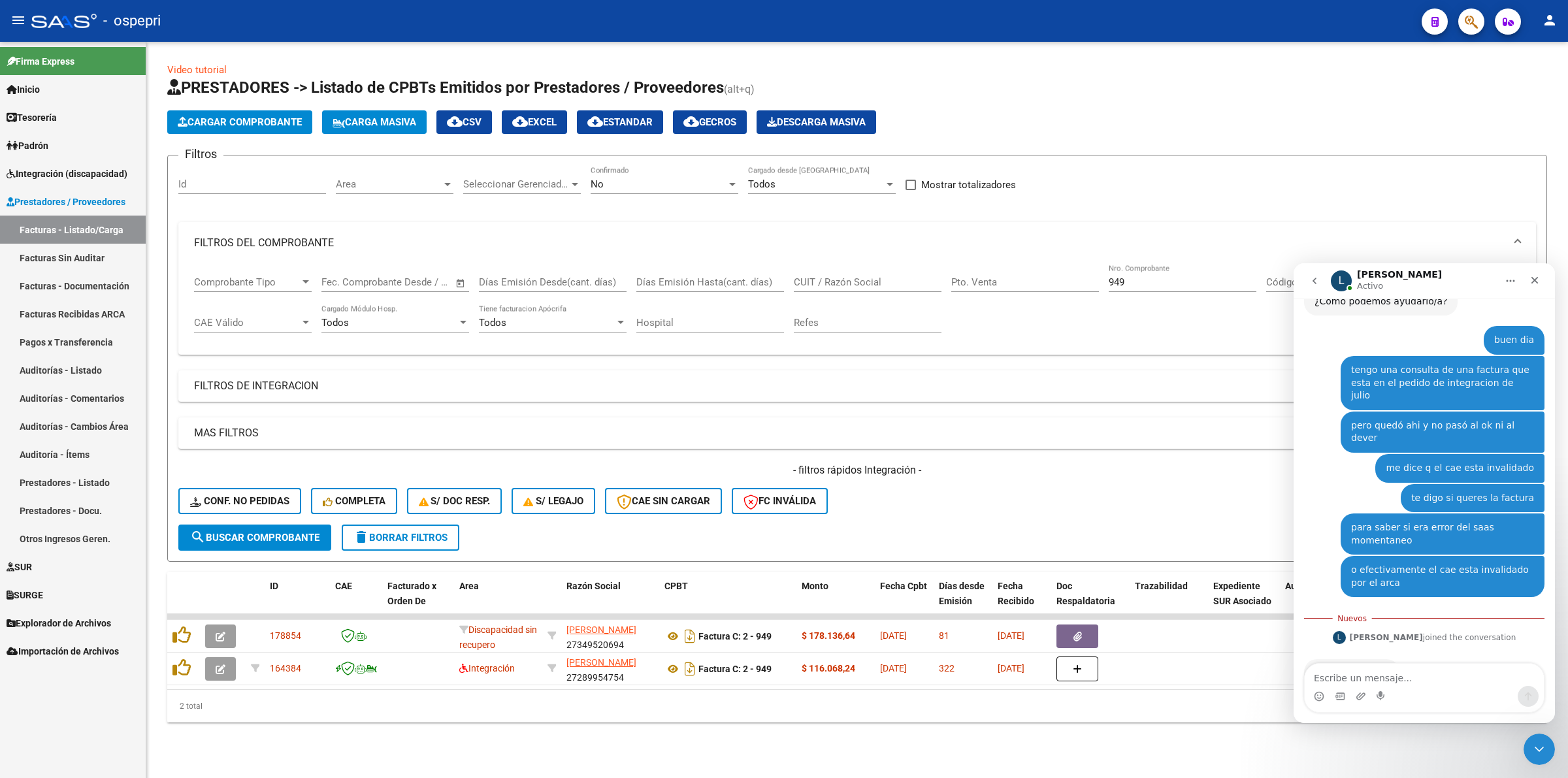
scroll to position [266, 0]
type textarea "gracias"
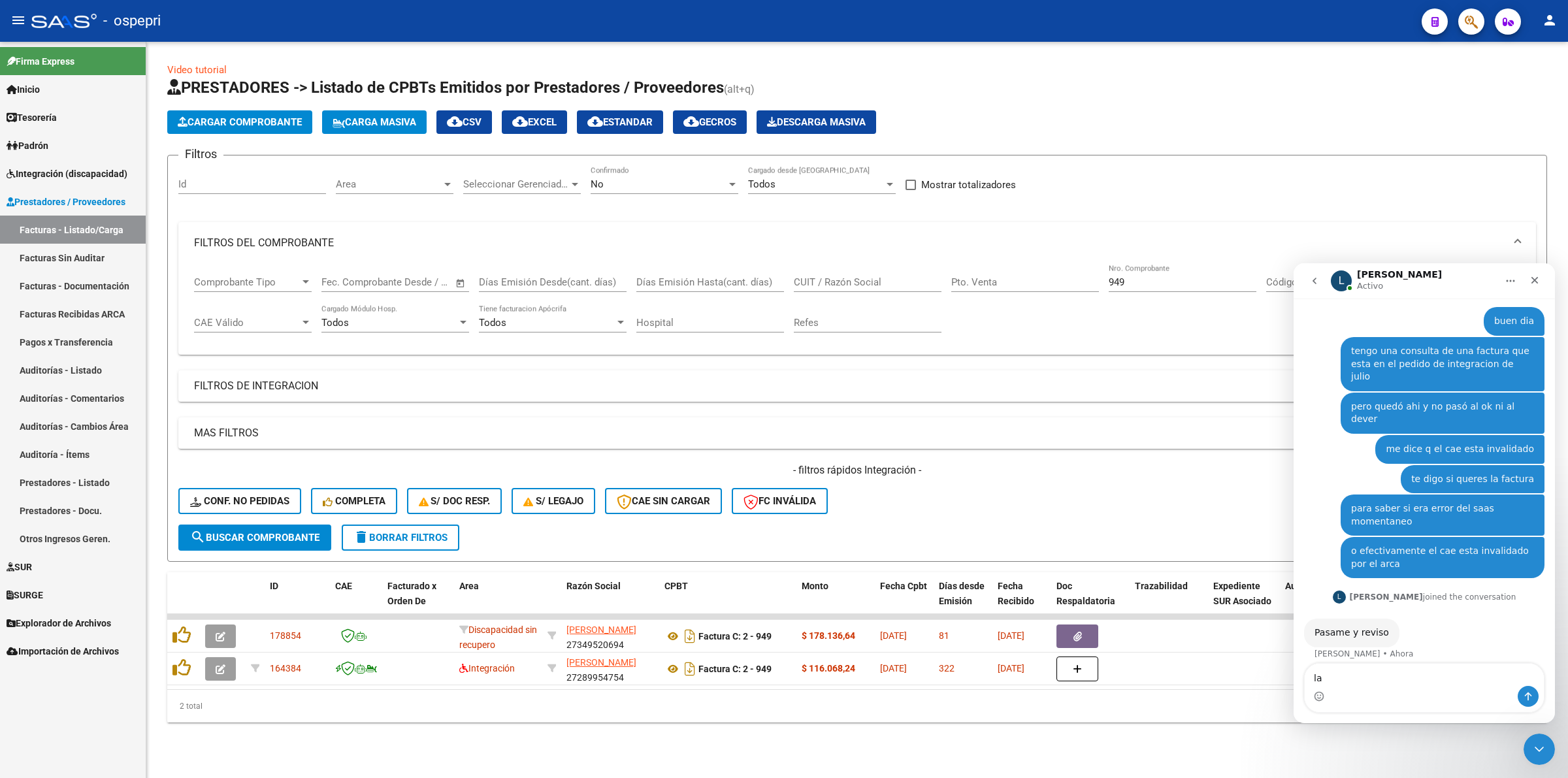
type textarea "l"
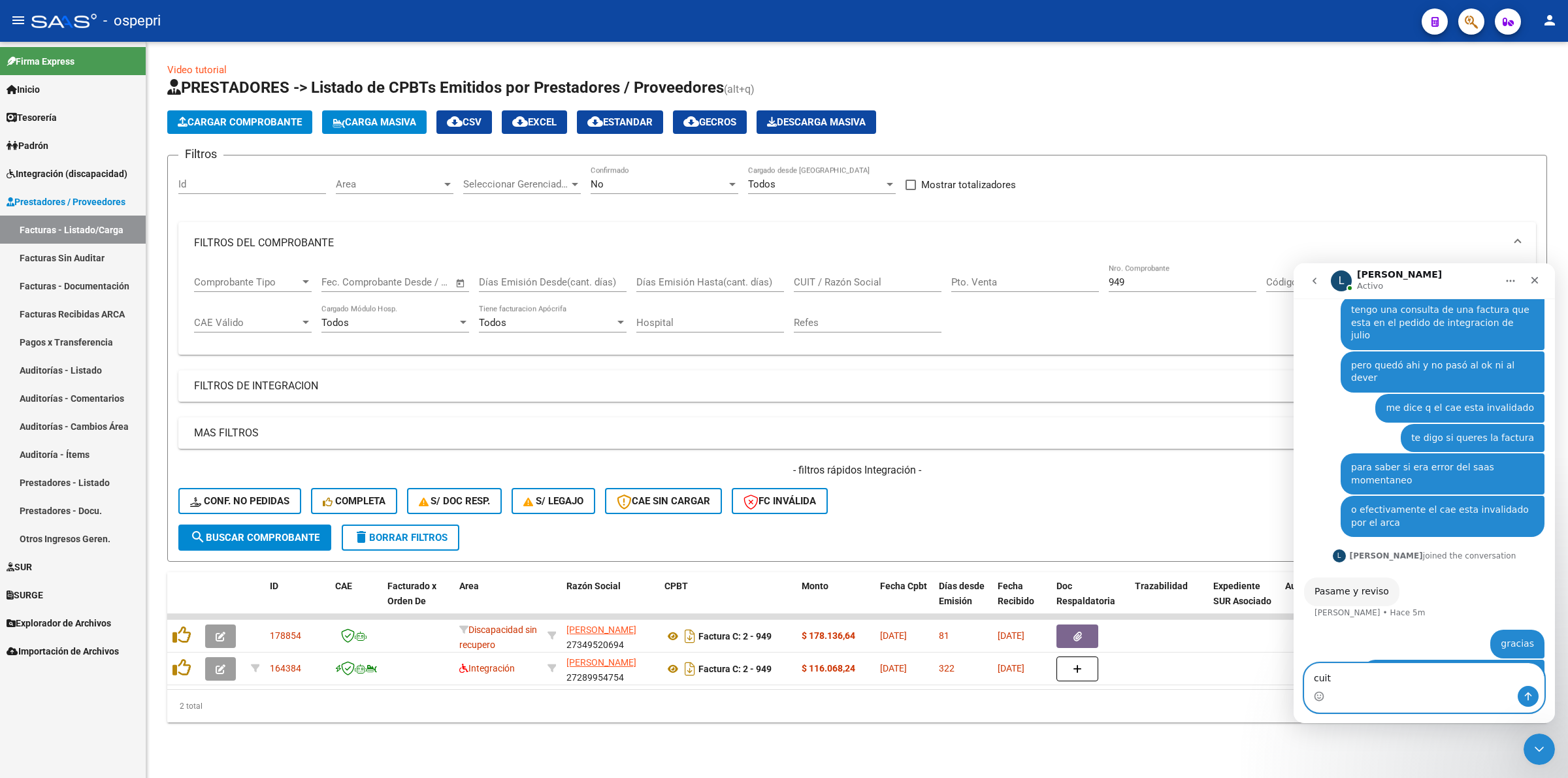
scroll to position [343, 0]
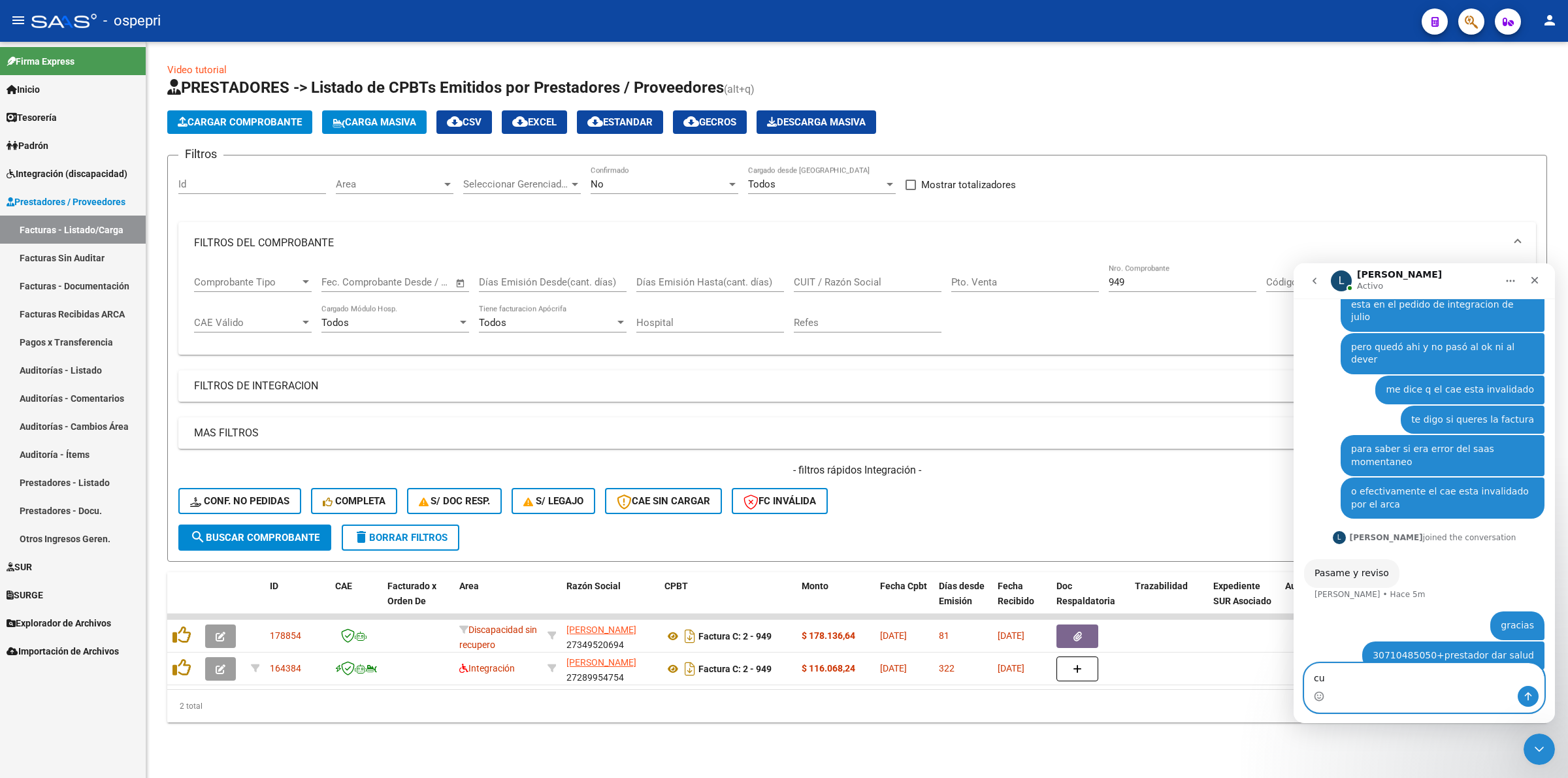
type textarea "c"
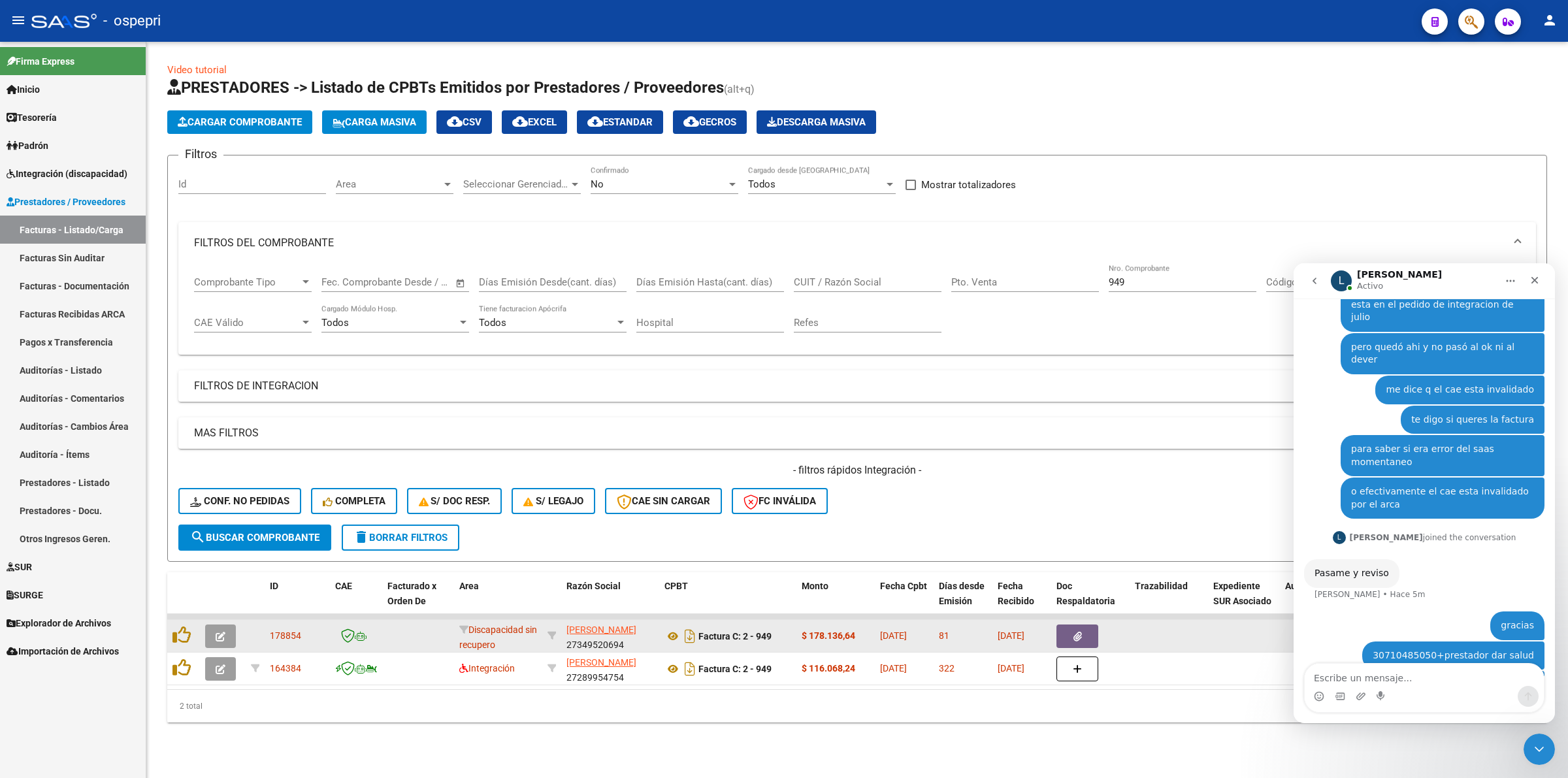
click at [222, 632] on icon "button" at bounding box center [220, 637] width 10 height 10
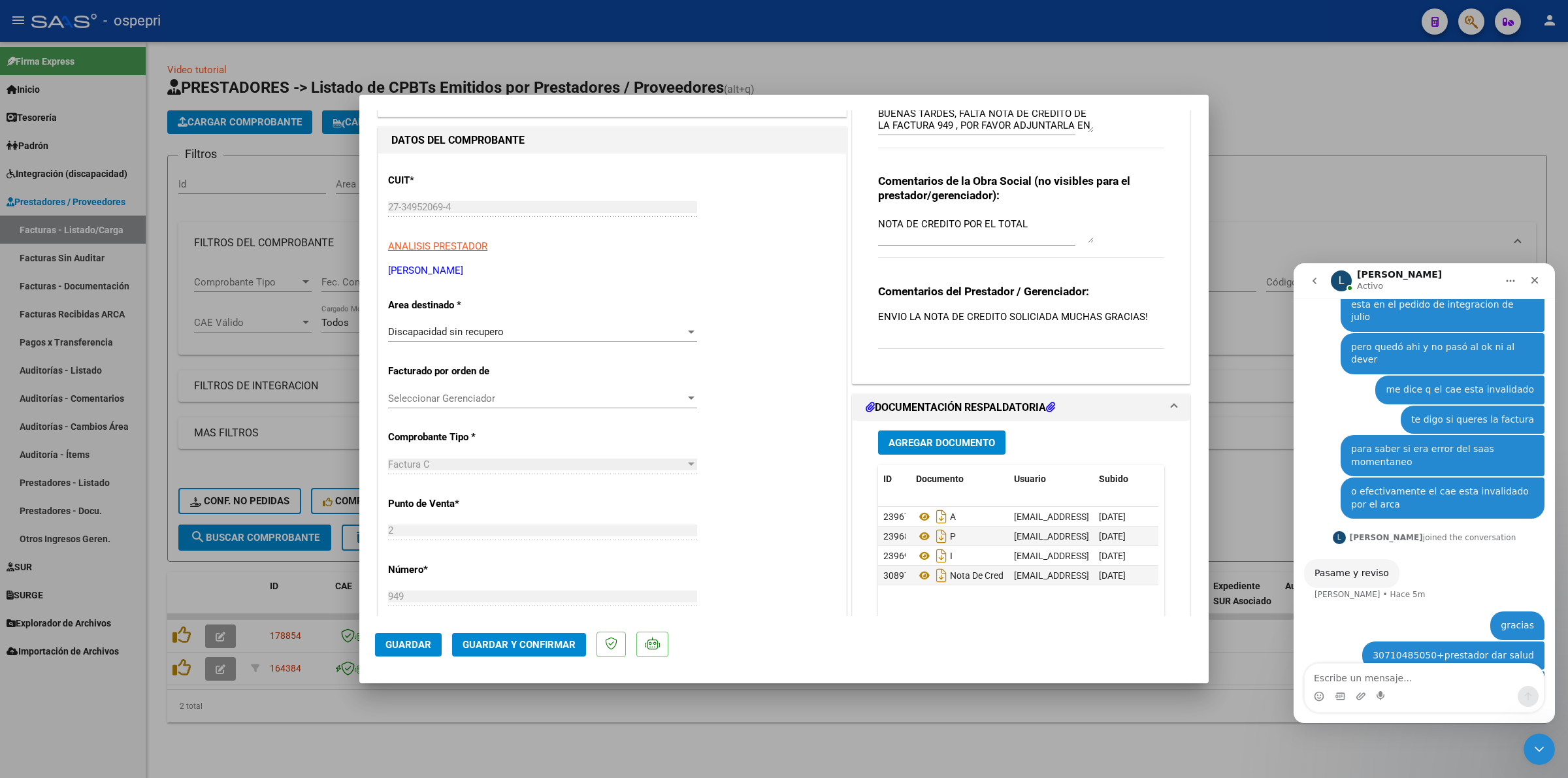
scroll to position [0, 0]
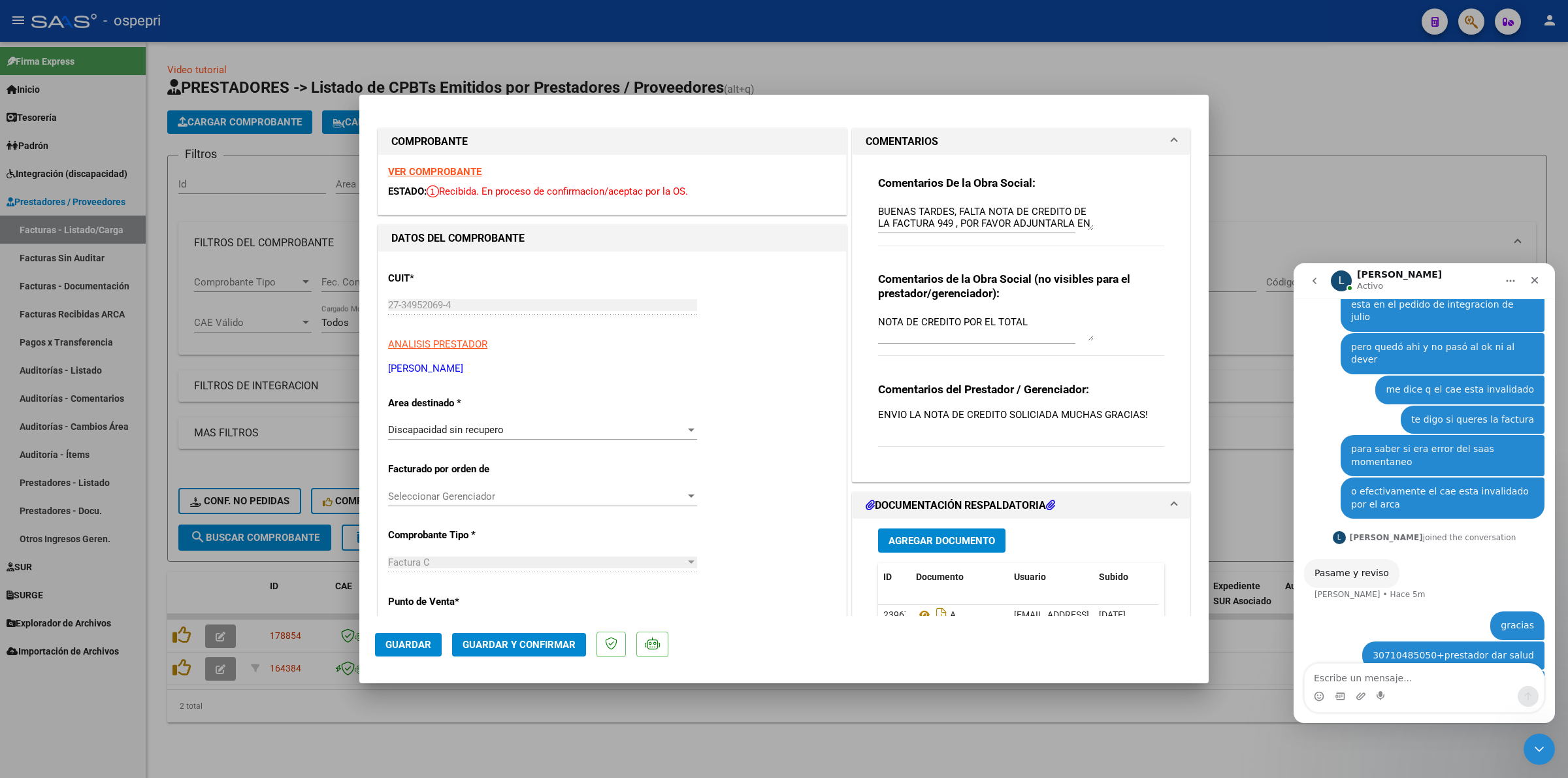
click at [436, 167] on strong "VER COMPROBANTE" at bounding box center [435, 172] width 93 height 12
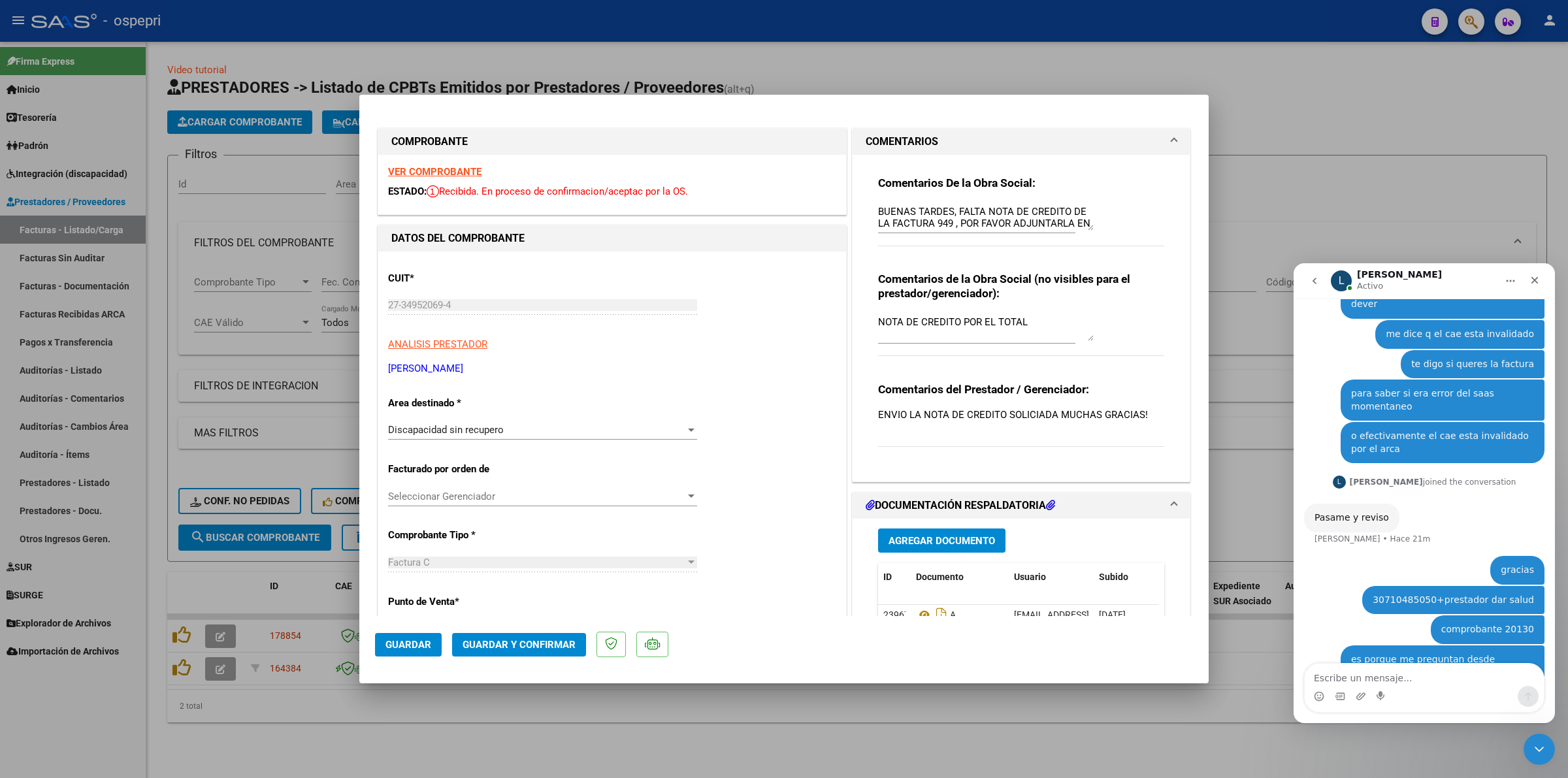
type input "$ 0,00"
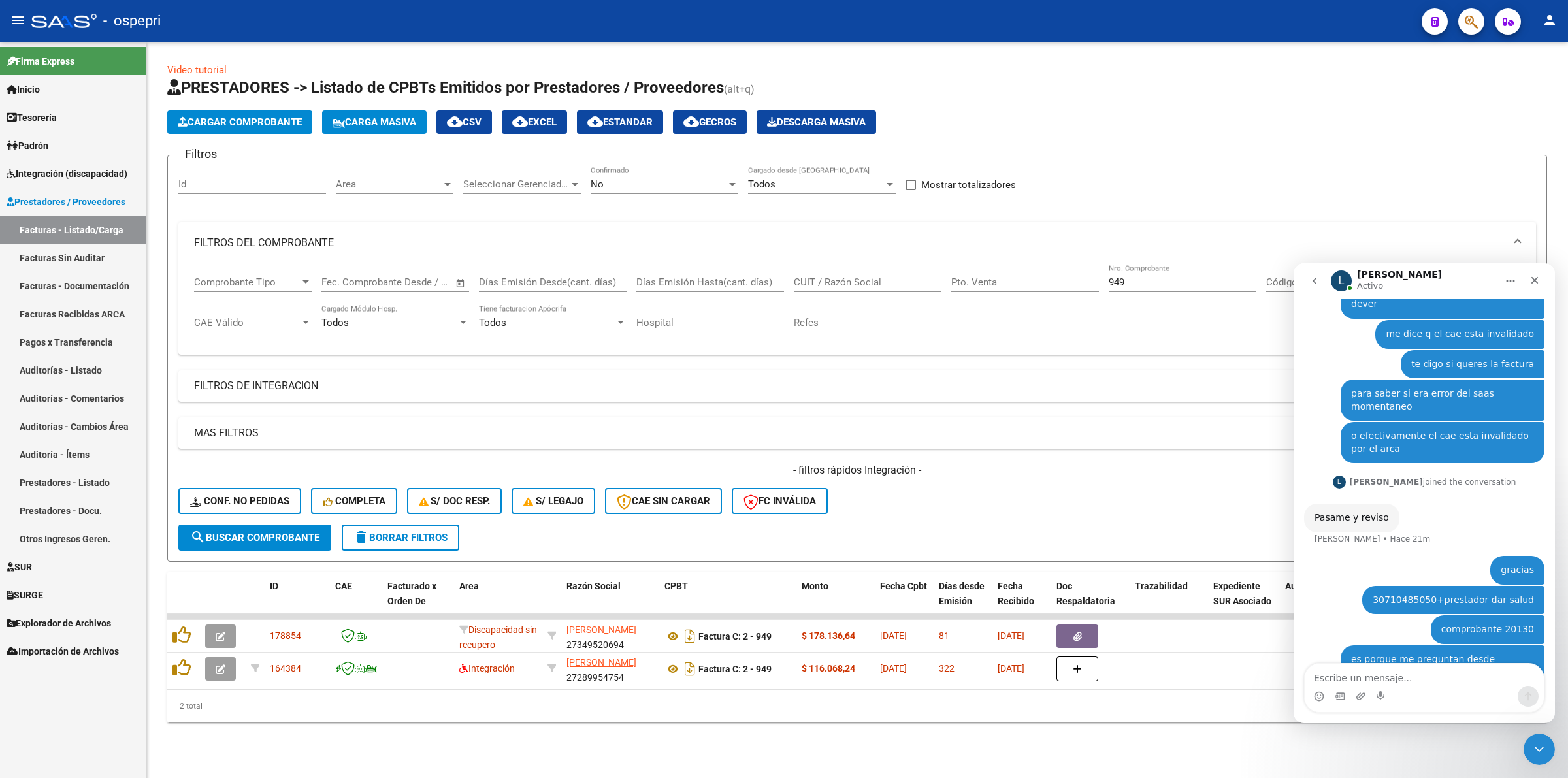
click at [74, 171] on span "Integración (discapacidad)" at bounding box center [66, 174] width 121 height 15
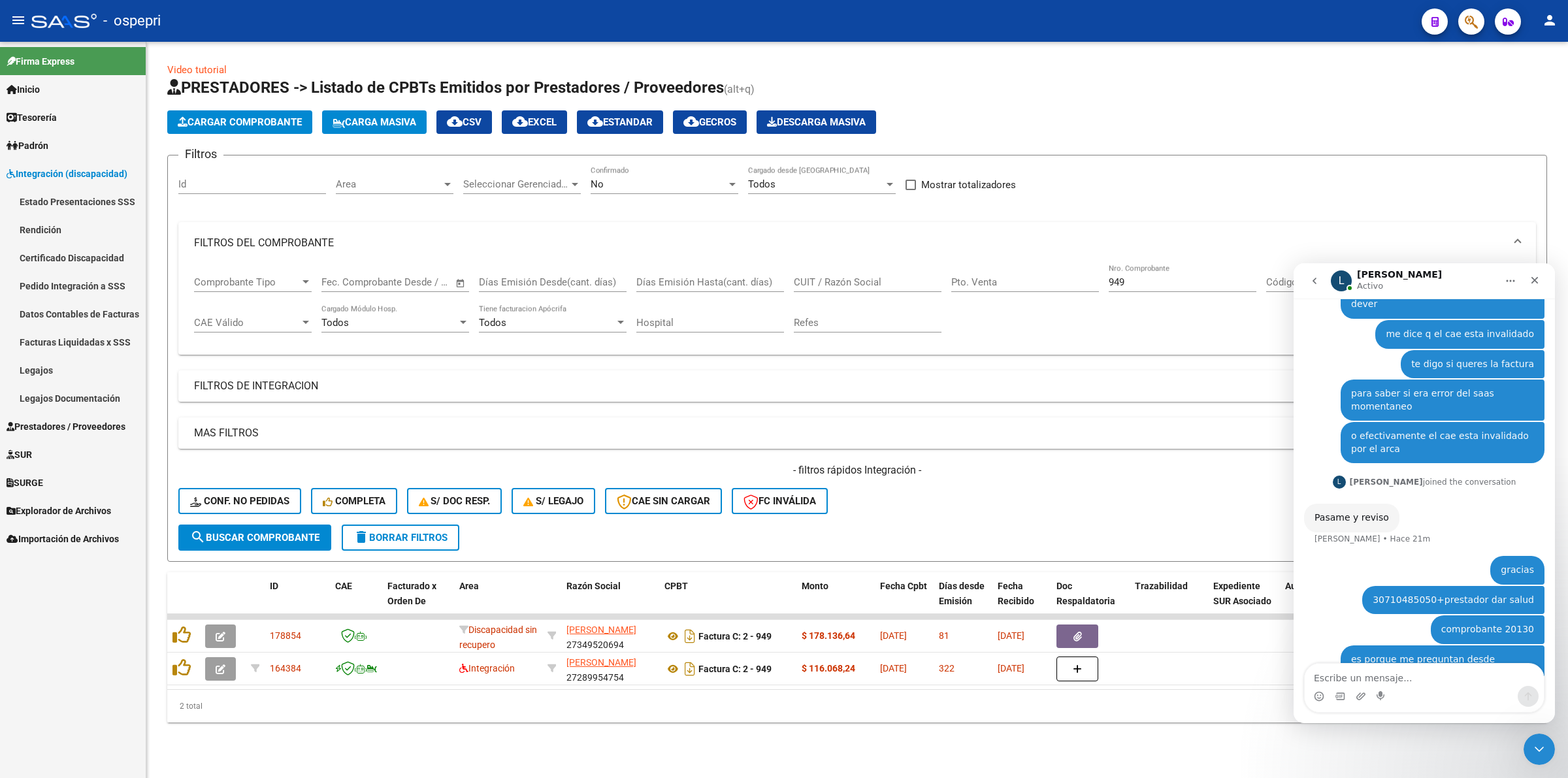
click at [80, 284] on link "Pedido Integración a SSS" at bounding box center [73, 286] width 145 height 28
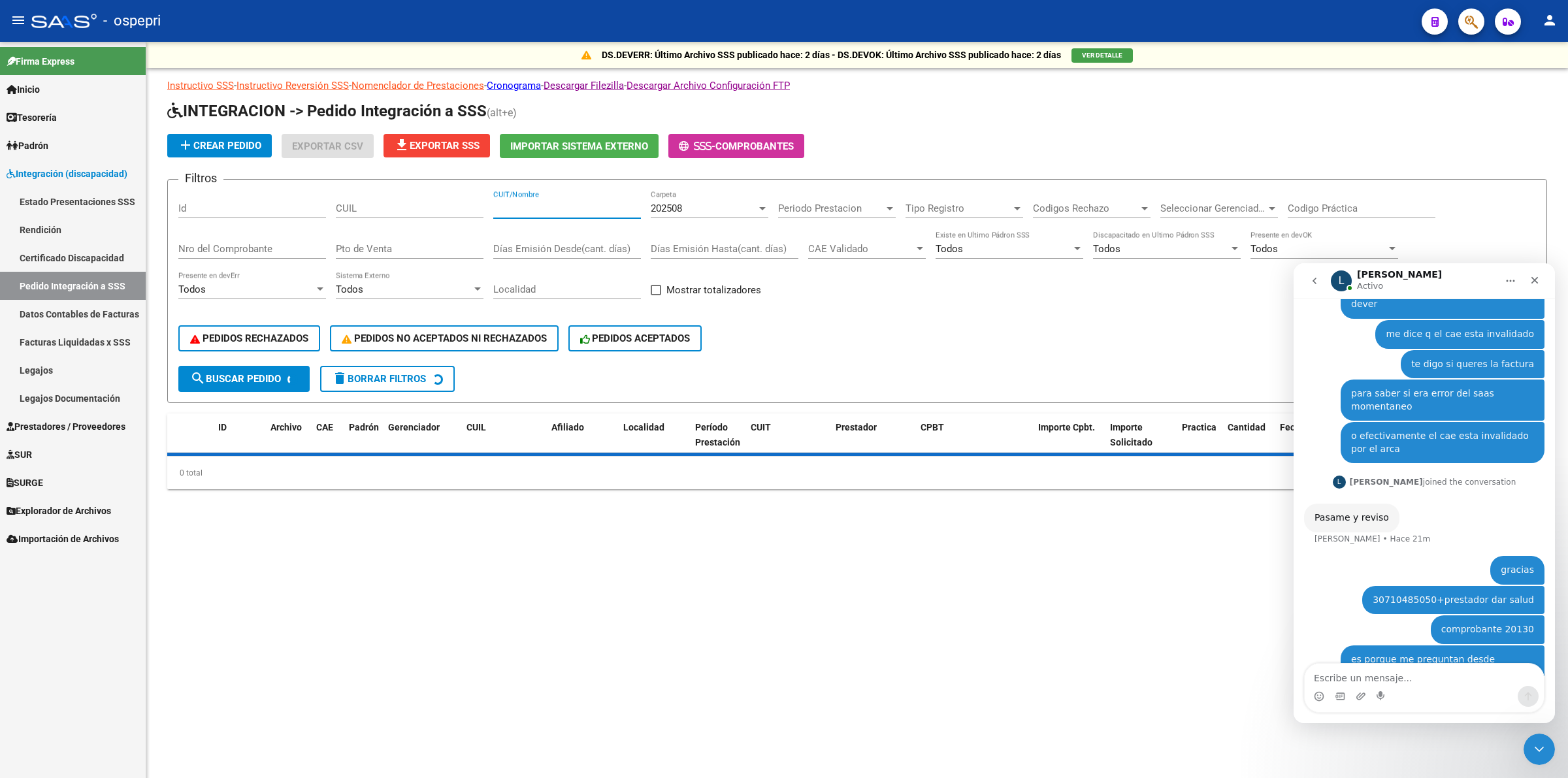
click at [554, 212] on input "CUIT/Nombre" at bounding box center [567, 208] width 147 height 12
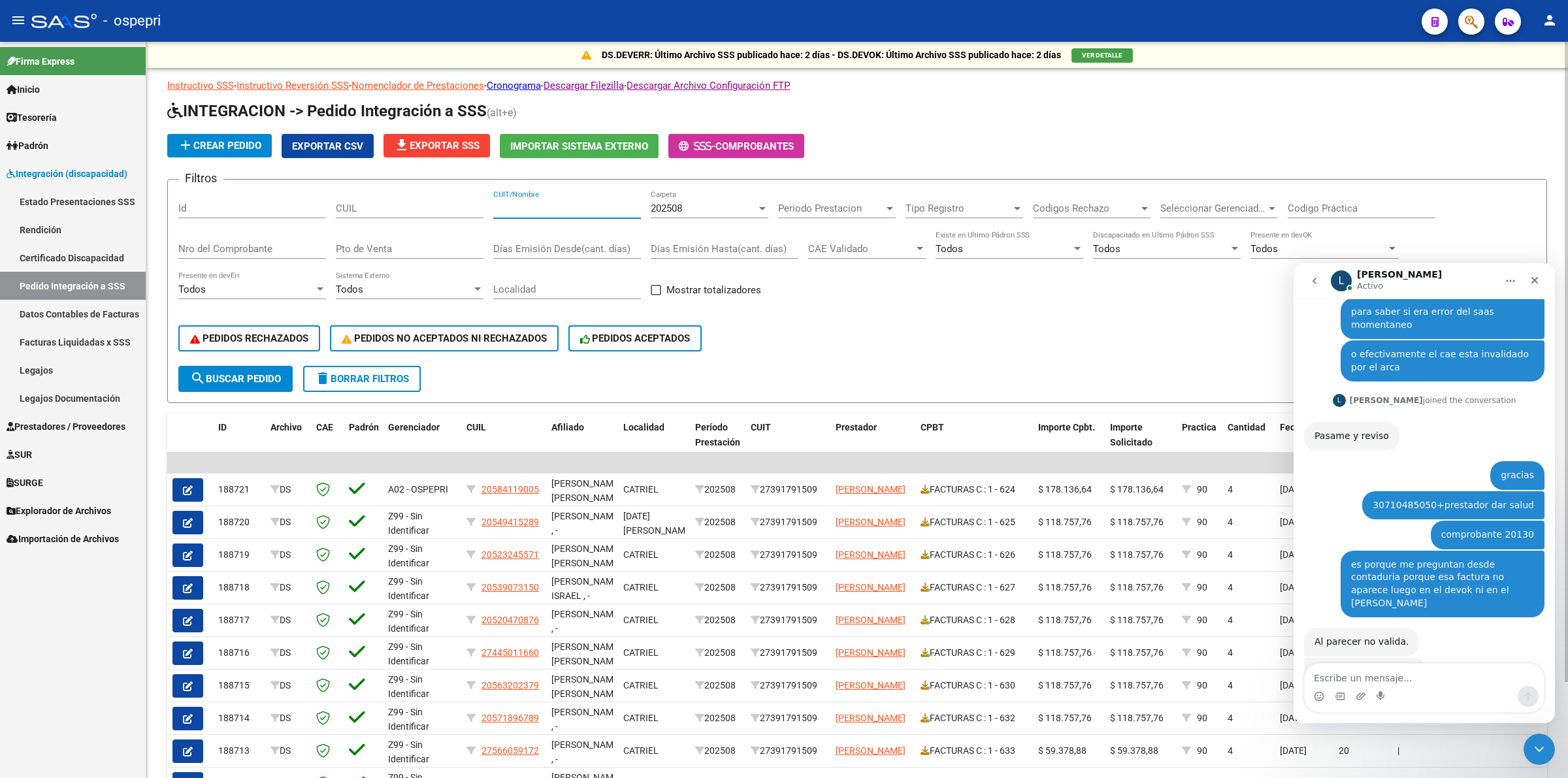
scroll to position [510, 0]
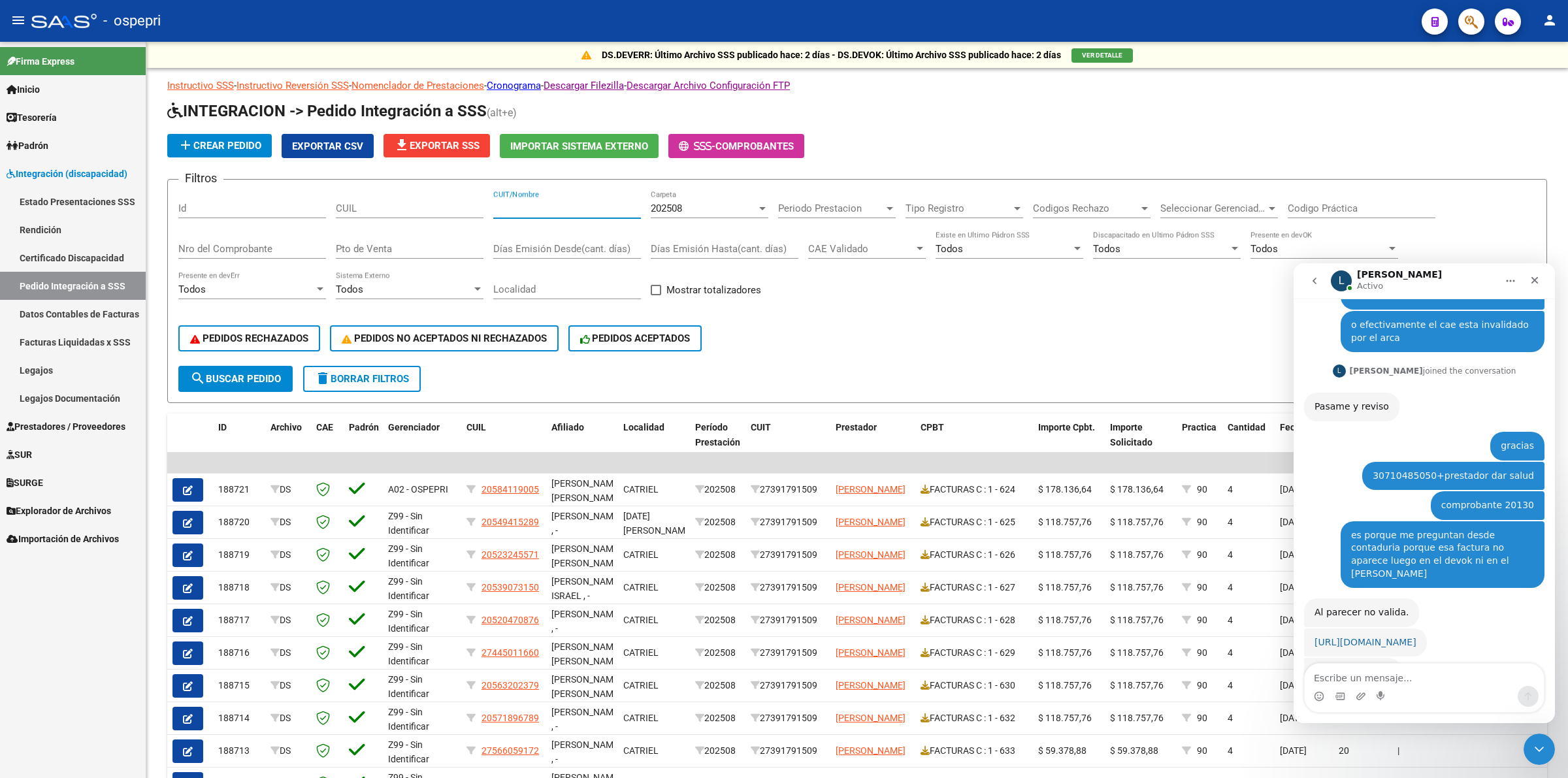
click at [1349, 637] on link "https://servicioscf.afip.gob.ar/publico/comprobantes/cae.aspx" at bounding box center [1365, 642] width 102 height 10
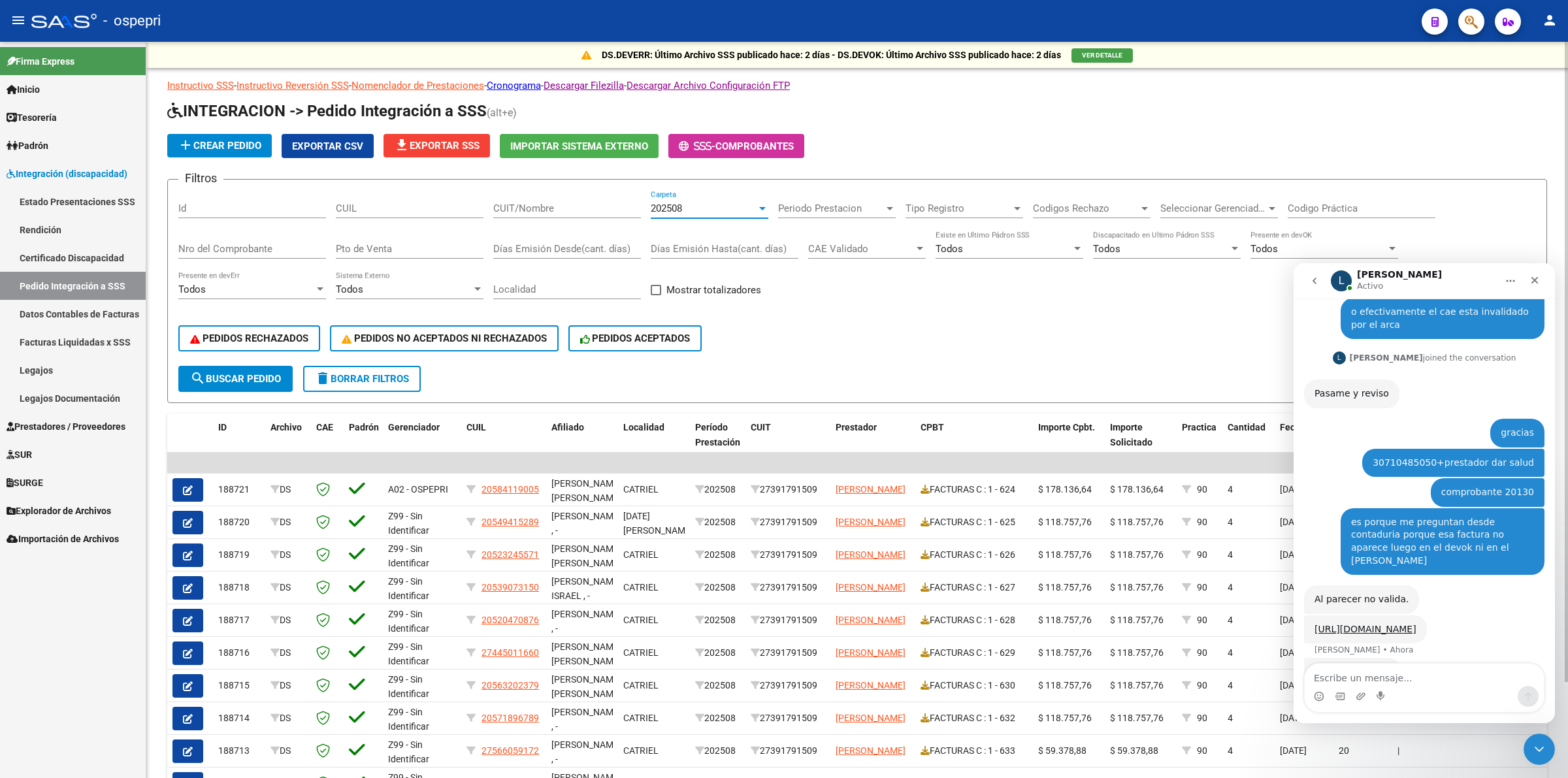
click at [696, 210] on div "202508" at bounding box center [703, 208] width 106 height 12
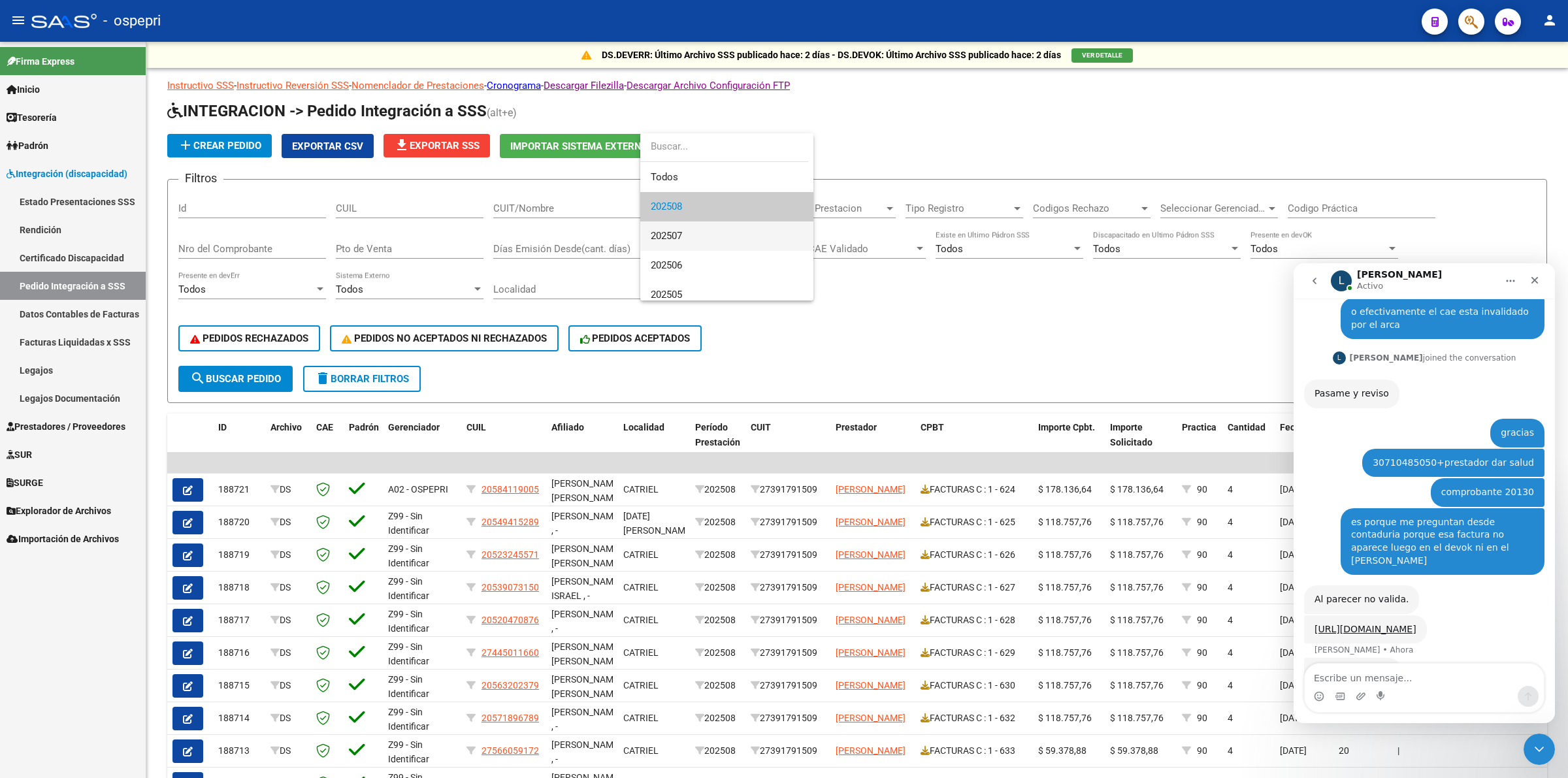
click at [688, 238] on span "202507" at bounding box center [727, 236] width 152 height 29
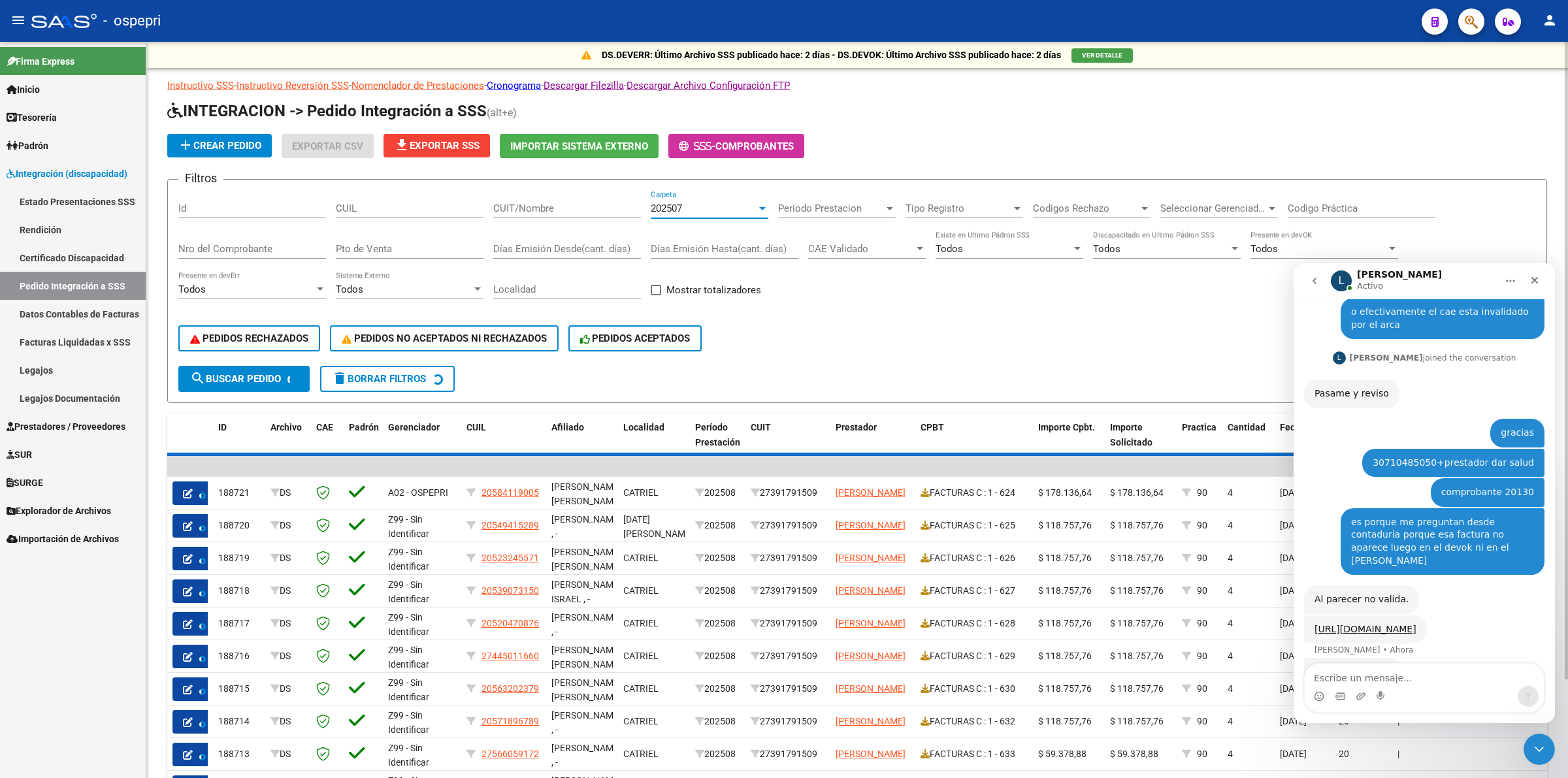
click at [582, 207] on input "CUIT/Nombre" at bounding box center [567, 208] width 147 height 12
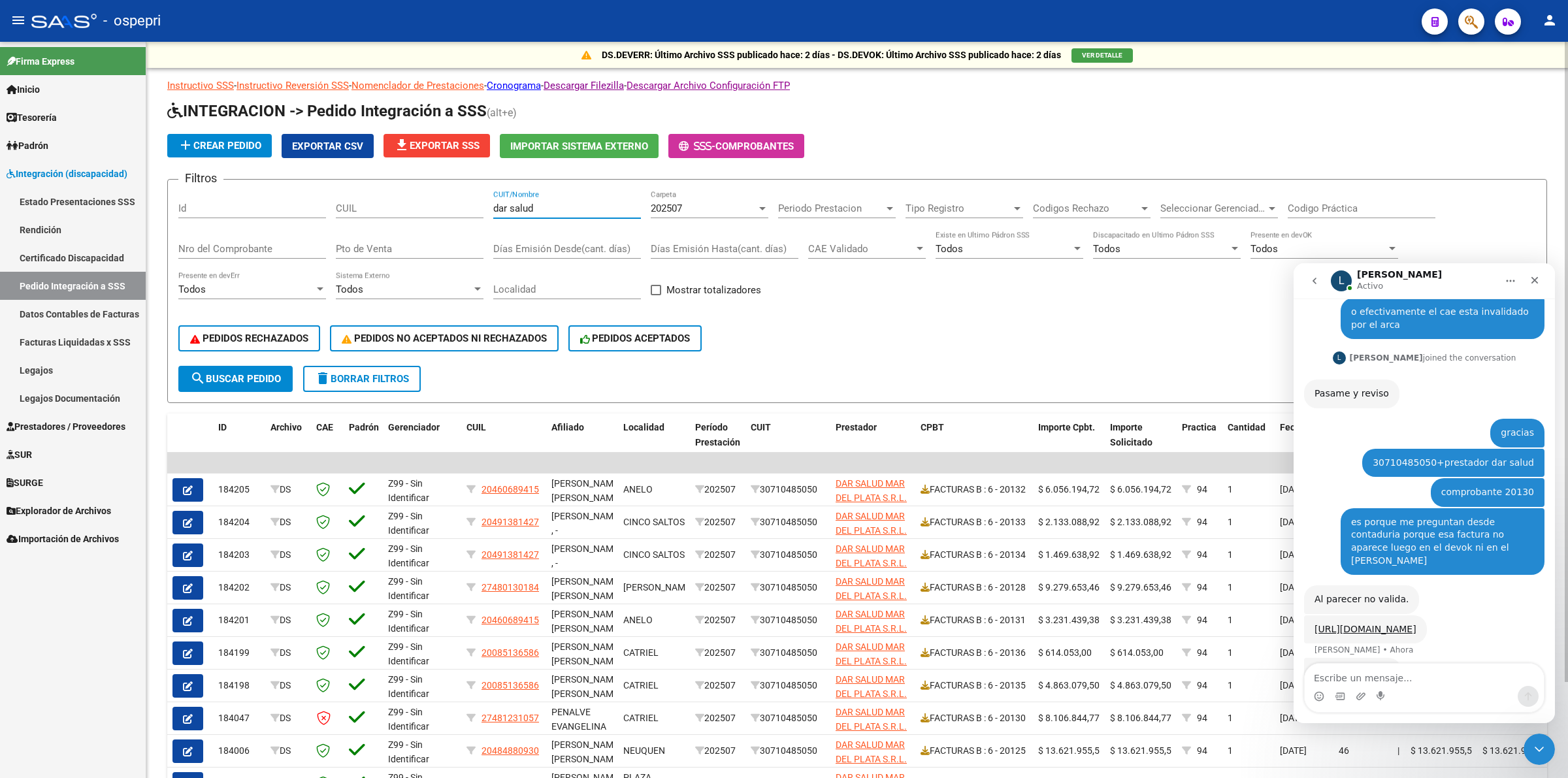
type input "dar salud"
click at [231, 373] on span "search Buscar Pedido" at bounding box center [235, 379] width 91 height 12
drag, startPoint x: 256, startPoint y: 242, endPoint x: 265, endPoint y: 237, distance: 10.3
click at [256, 243] on input "Nro del Comprobante" at bounding box center [252, 248] width 147 height 12
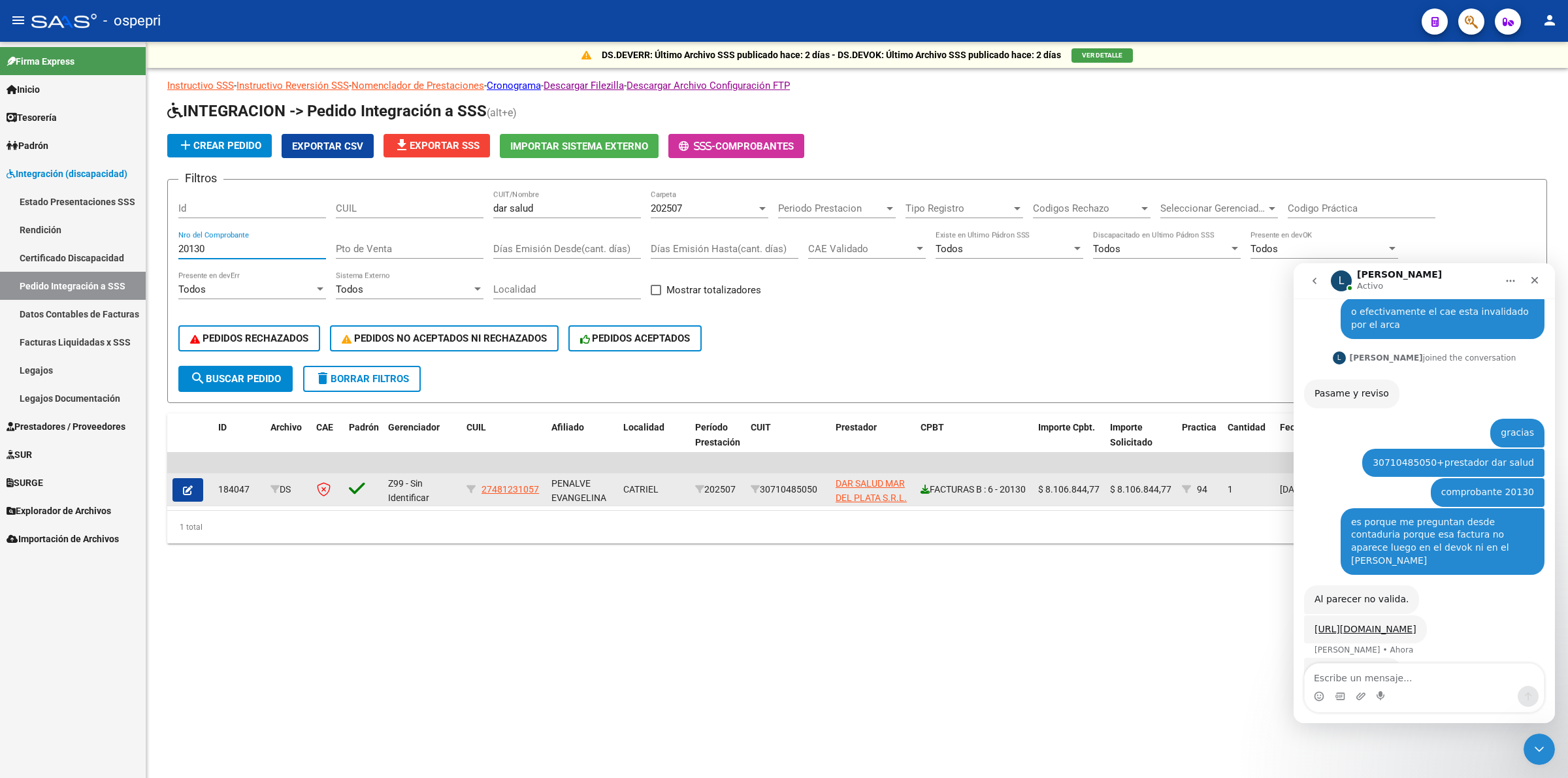
type input "20130"
click at [928, 485] on icon at bounding box center [925, 489] width 9 height 9
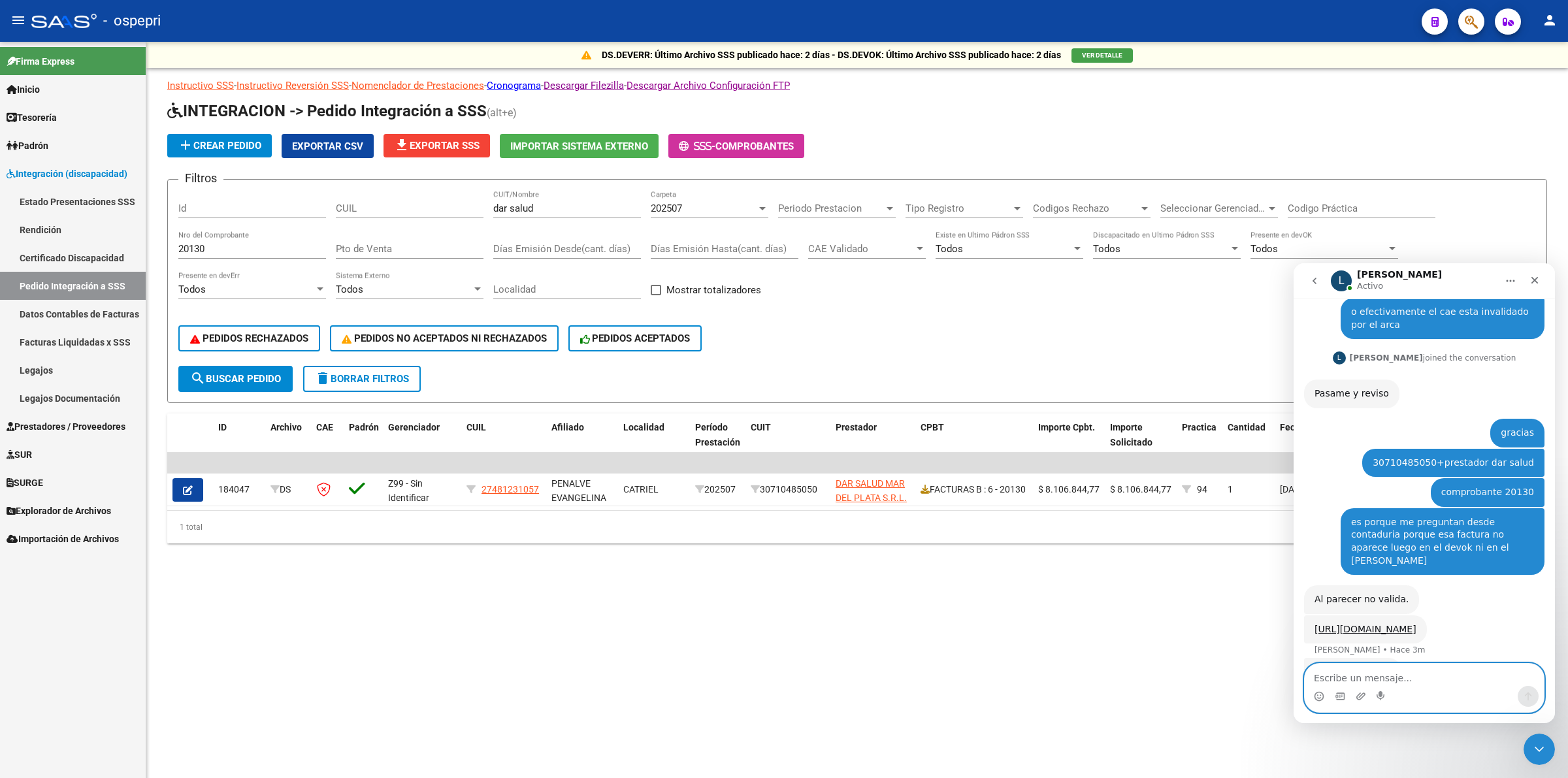
click at [1370, 682] on textarea "Escribe un mensaje..." at bounding box center [1424, 675] width 239 height 22
click at [1373, 671] on textarea "Escribe un mensaje..." at bounding box center [1424, 675] width 239 height 22
click at [1369, 676] on textarea "claro, si como hay q" at bounding box center [1424, 675] width 239 height 22
click at [1418, 671] on textarea "claro, si como que hay q" at bounding box center [1424, 675] width 239 height 22
type textarea "claro, si como que hay error me dice"
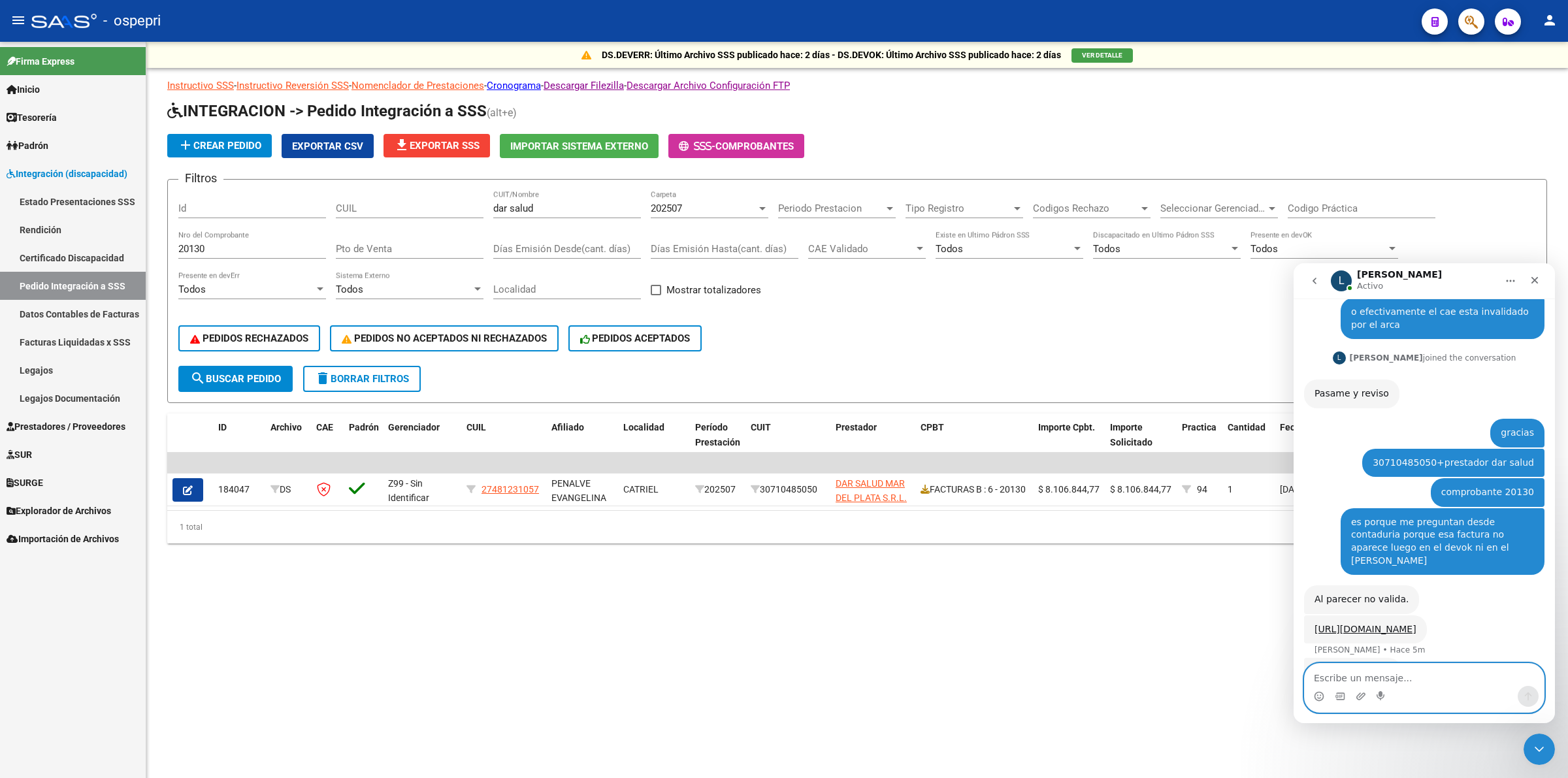
scroll to position [563, 0]
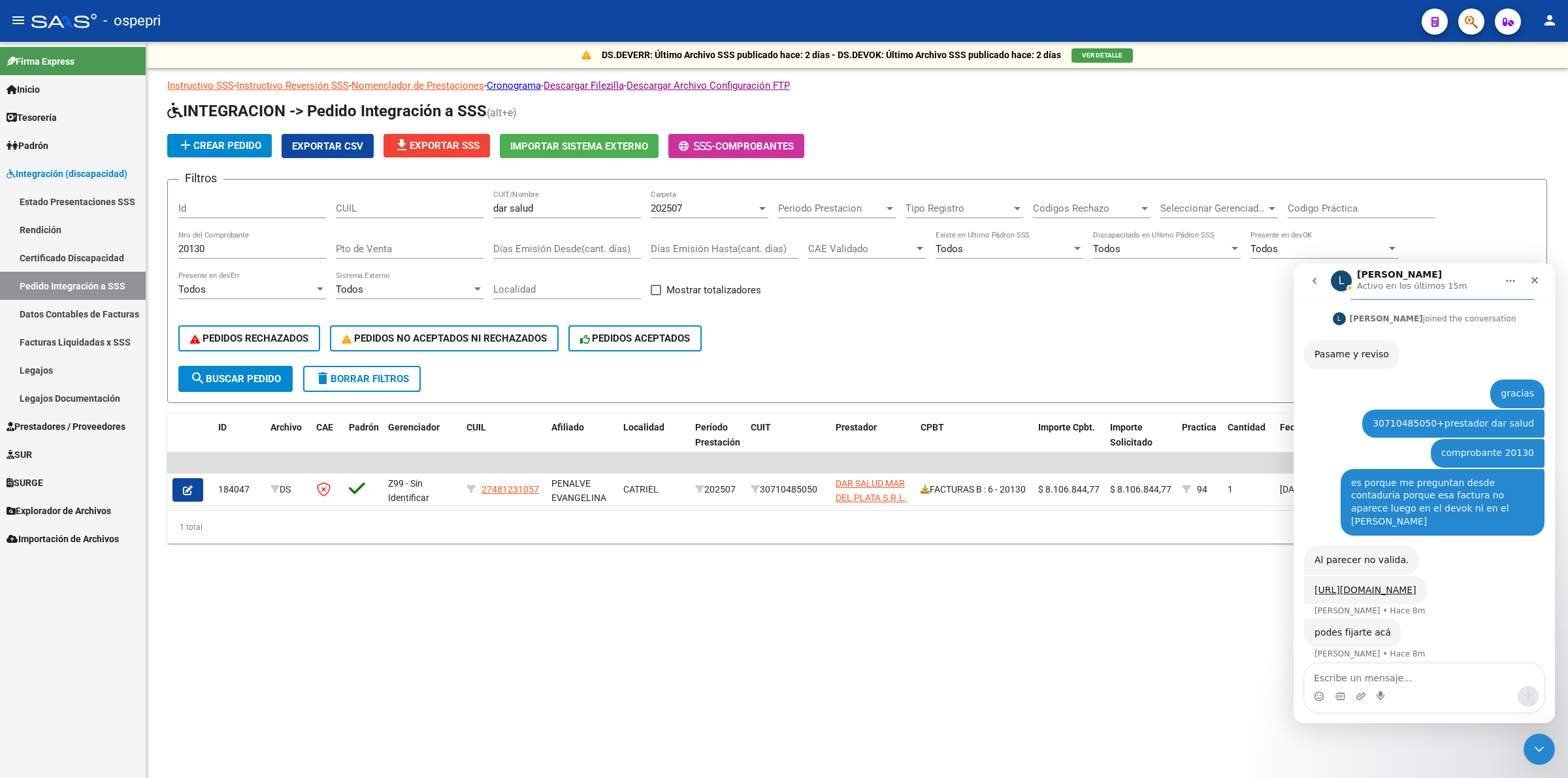
drag, startPoint x: 10, startPoint y: 363, endPoint x: 23, endPoint y: 363, distance: 13.0
click at [12, 363] on link "Legajos" at bounding box center [73, 370] width 145 height 28
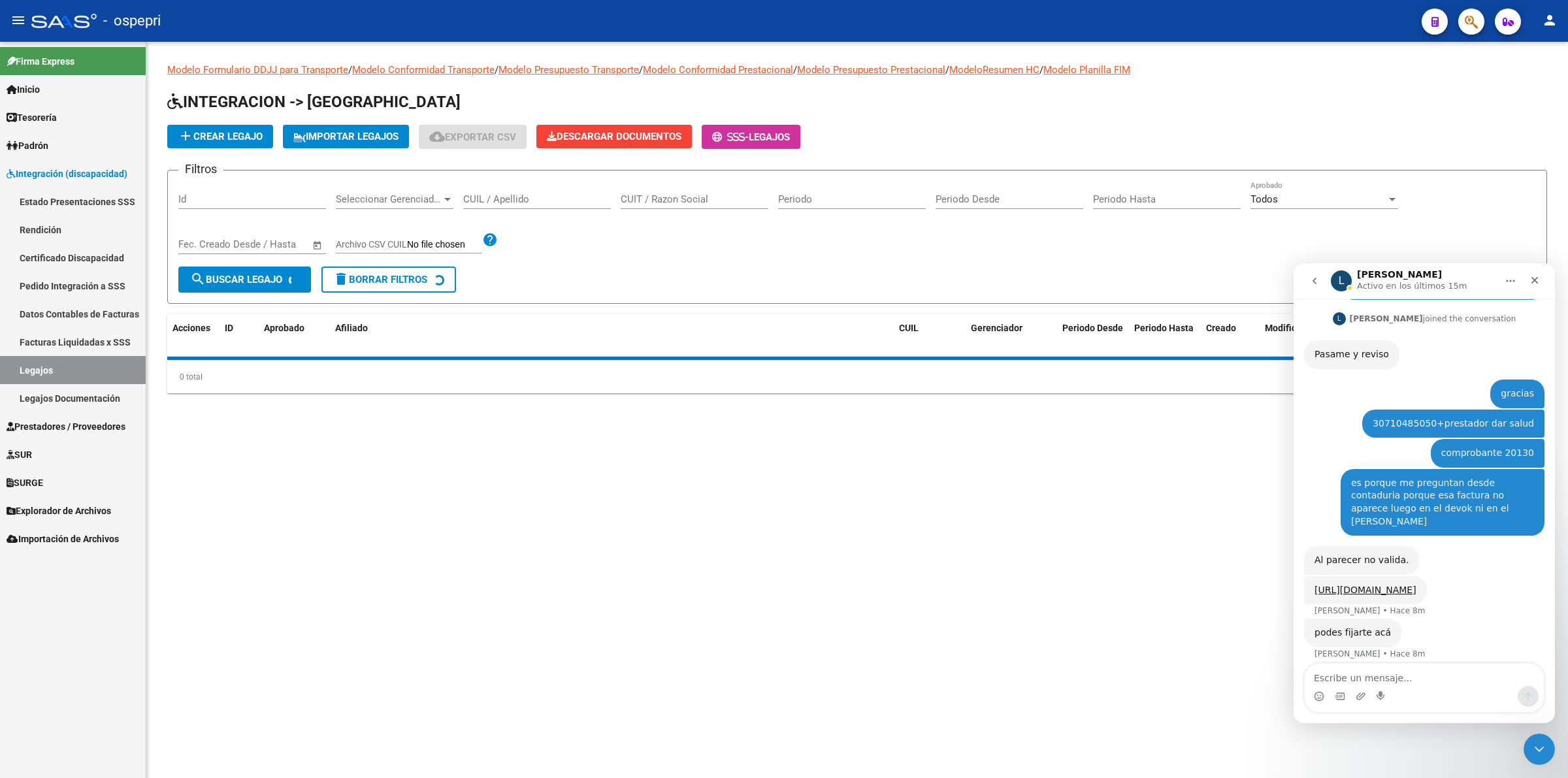
click at [487, 199] on input "CUIL / Apellido" at bounding box center [537, 199] width 147 height 12
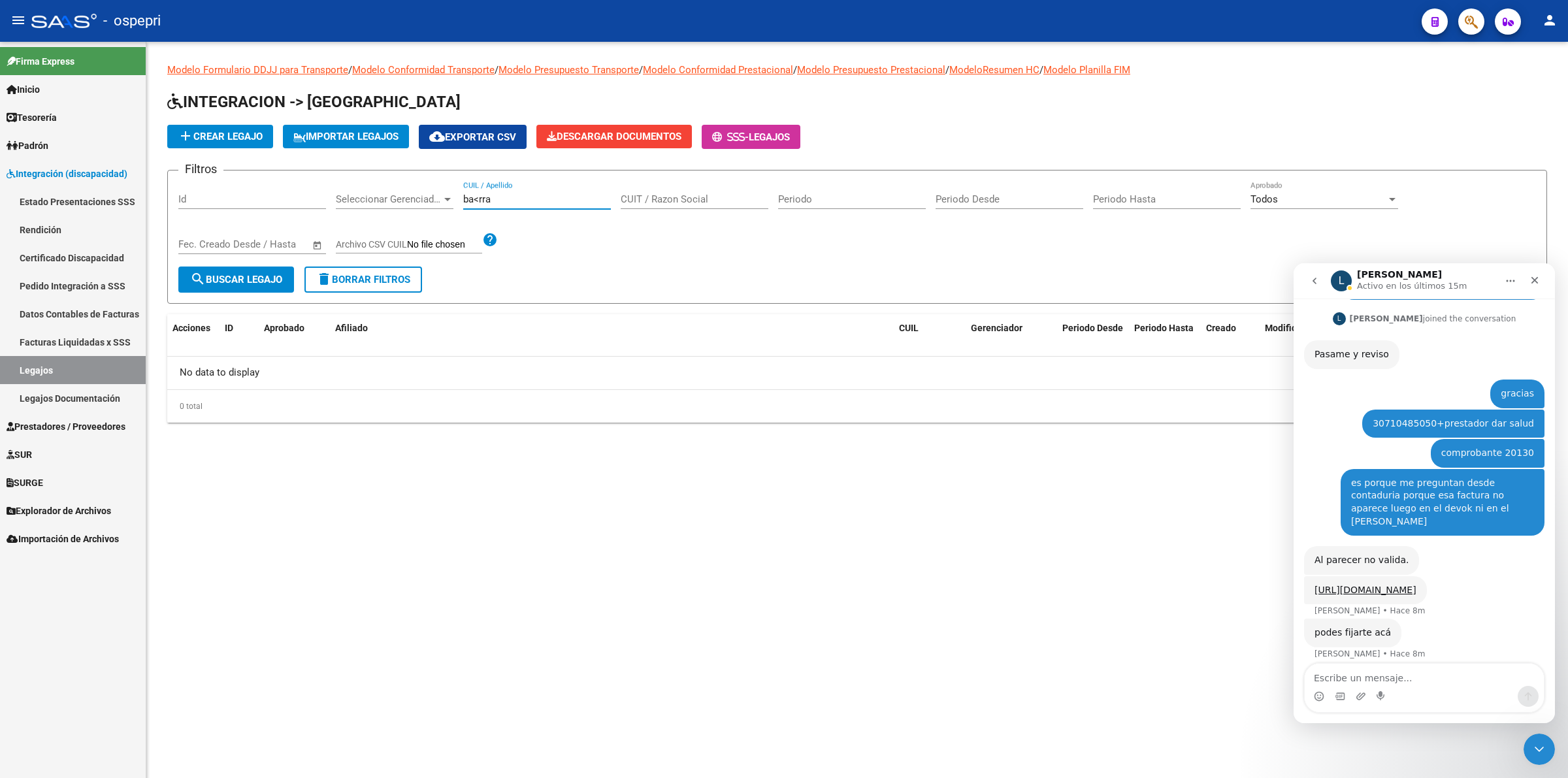
click at [478, 194] on input "ba<rra" at bounding box center [537, 199] width 147 height 12
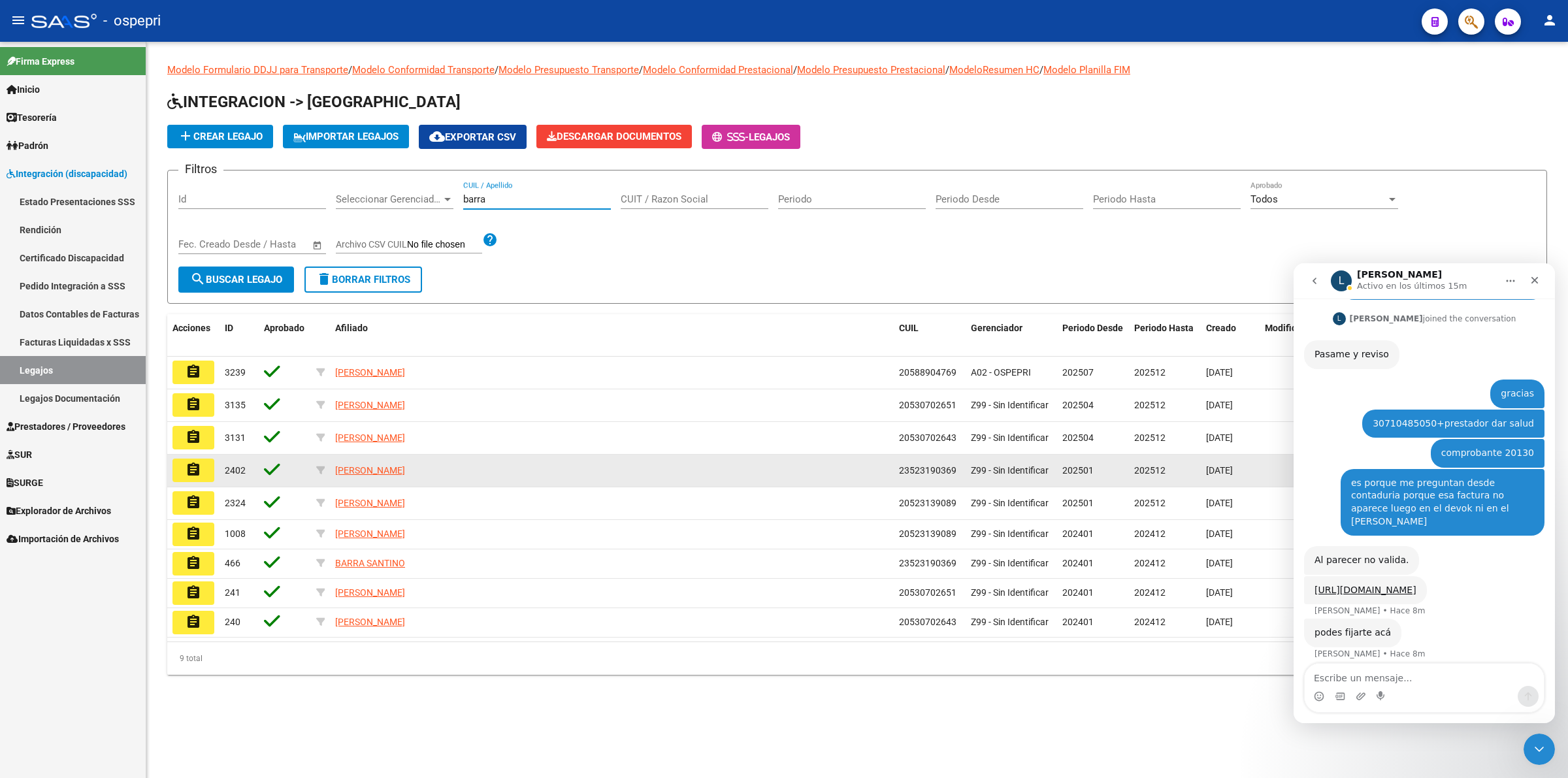
type input "barra"
click at [197, 467] on mat-icon "assignment" at bounding box center [193, 469] width 16 height 16
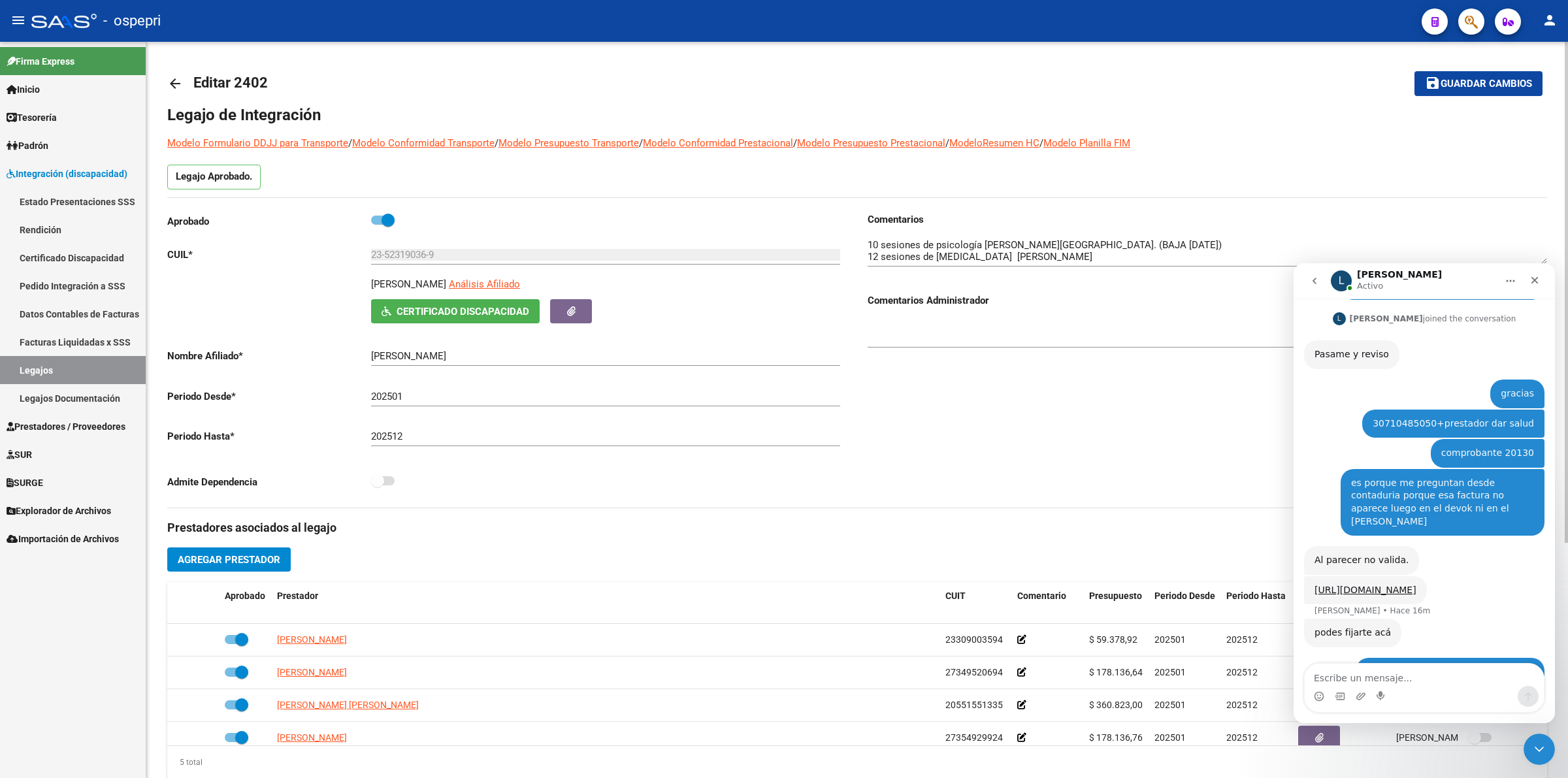
scroll to position [601, 0]
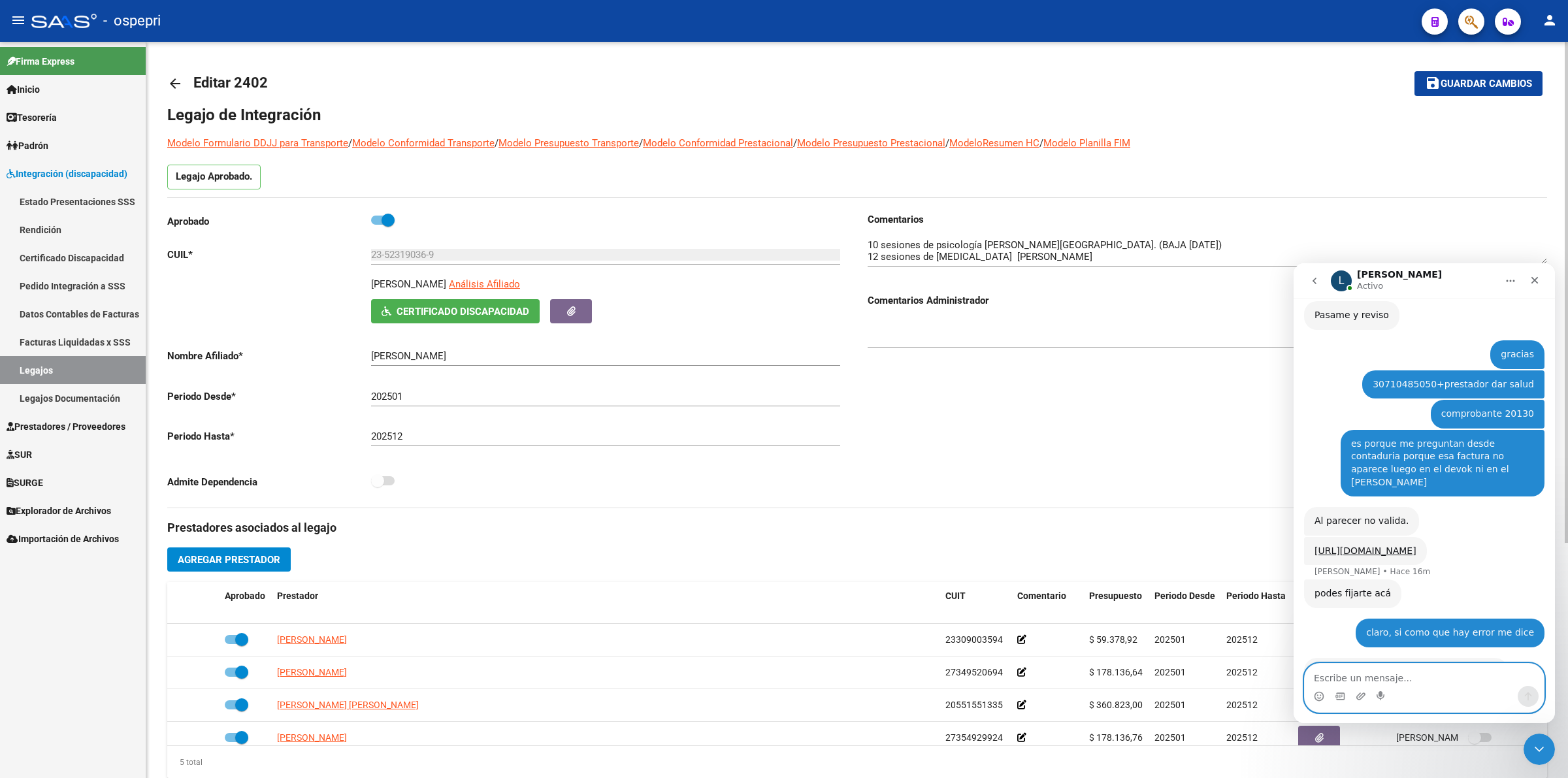
click at [1428, 676] on textarea "Escribe un mensaje..." at bounding box center [1424, 675] width 239 height 22
type textarea "gracias!"
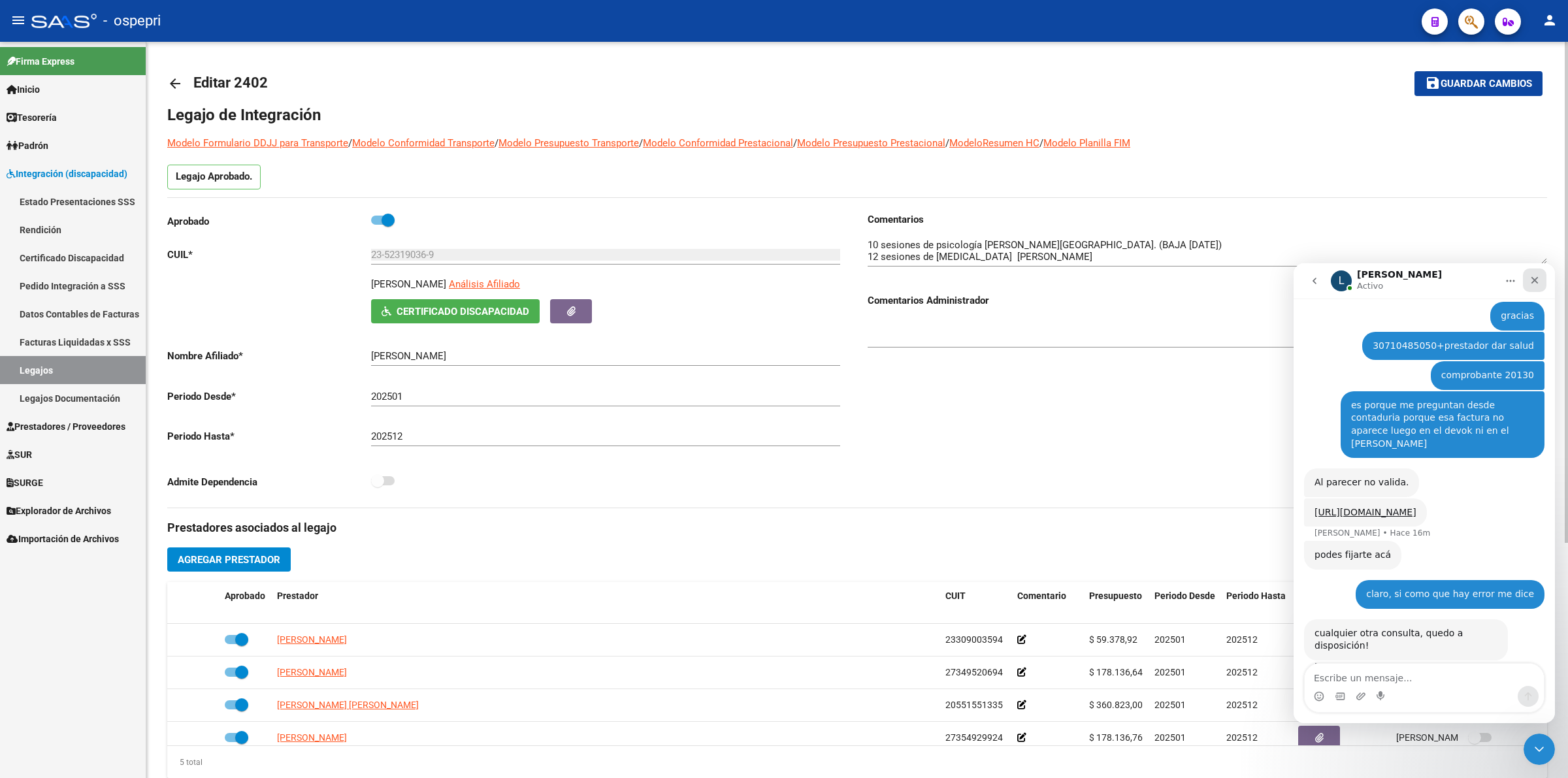
drag, startPoint x: 1536, startPoint y: 266, endPoint x: 1536, endPoint y: 282, distance: 16.0
click at [1536, 269] on nav "L Ludmila Activo" at bounding box center [1425, 280] width 262 height 35
drag, startPoint x: 1536, startPoint y: 283, endPoint x: 2821, endPoint y: 538, distance: 1310.1
click at [1536, 283] on icon "Cerrar" at bounding box center [1534, 280] width 10 height 10
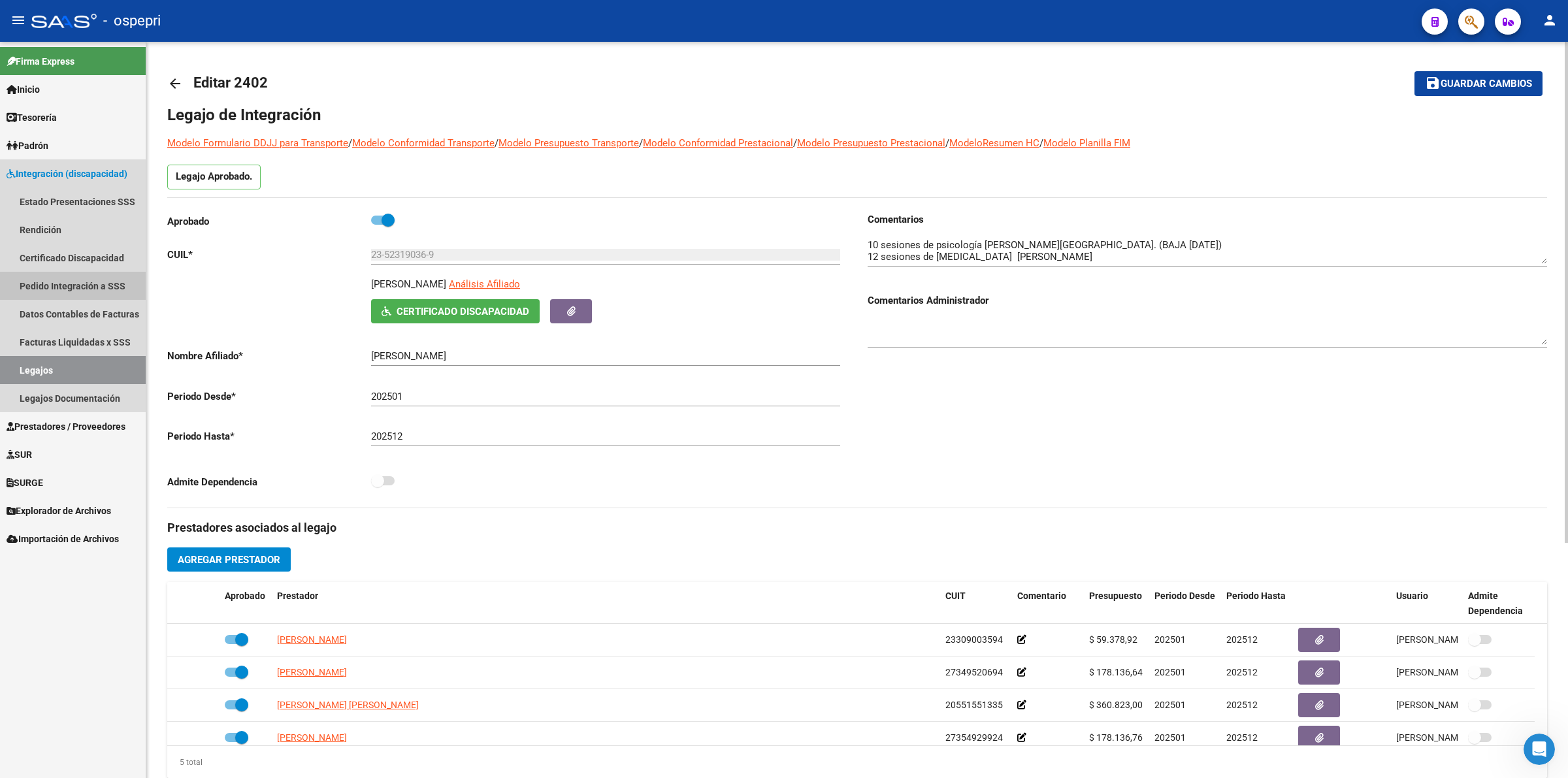
click at [27, 283] on link "Pedido Integración a SSS" at bounding box center [73, 286] width 145 height 28
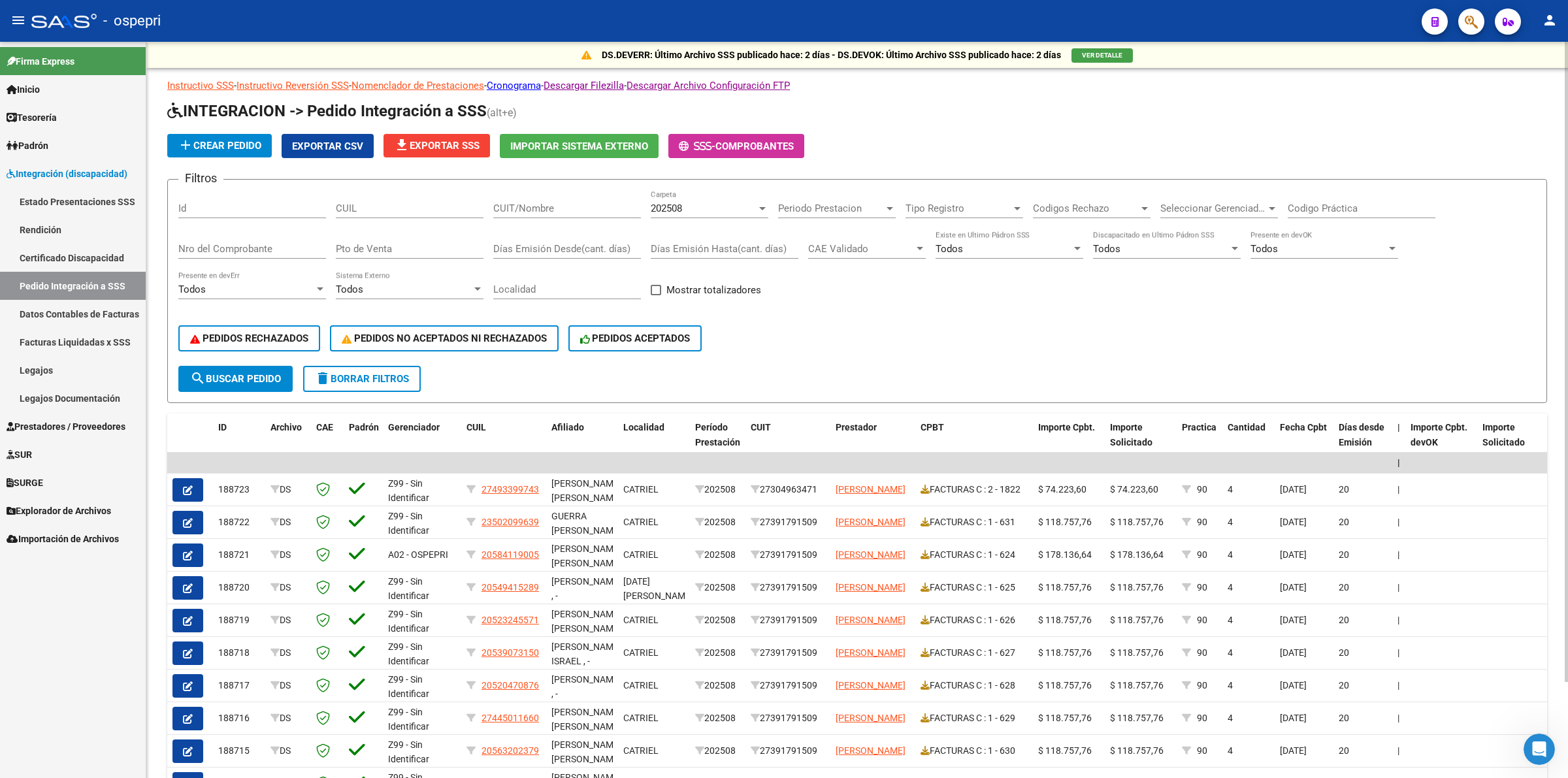
click at [35, 424] on span "Prestadores / Proveedores" at bounding box center [66, 426] width 119 height 15
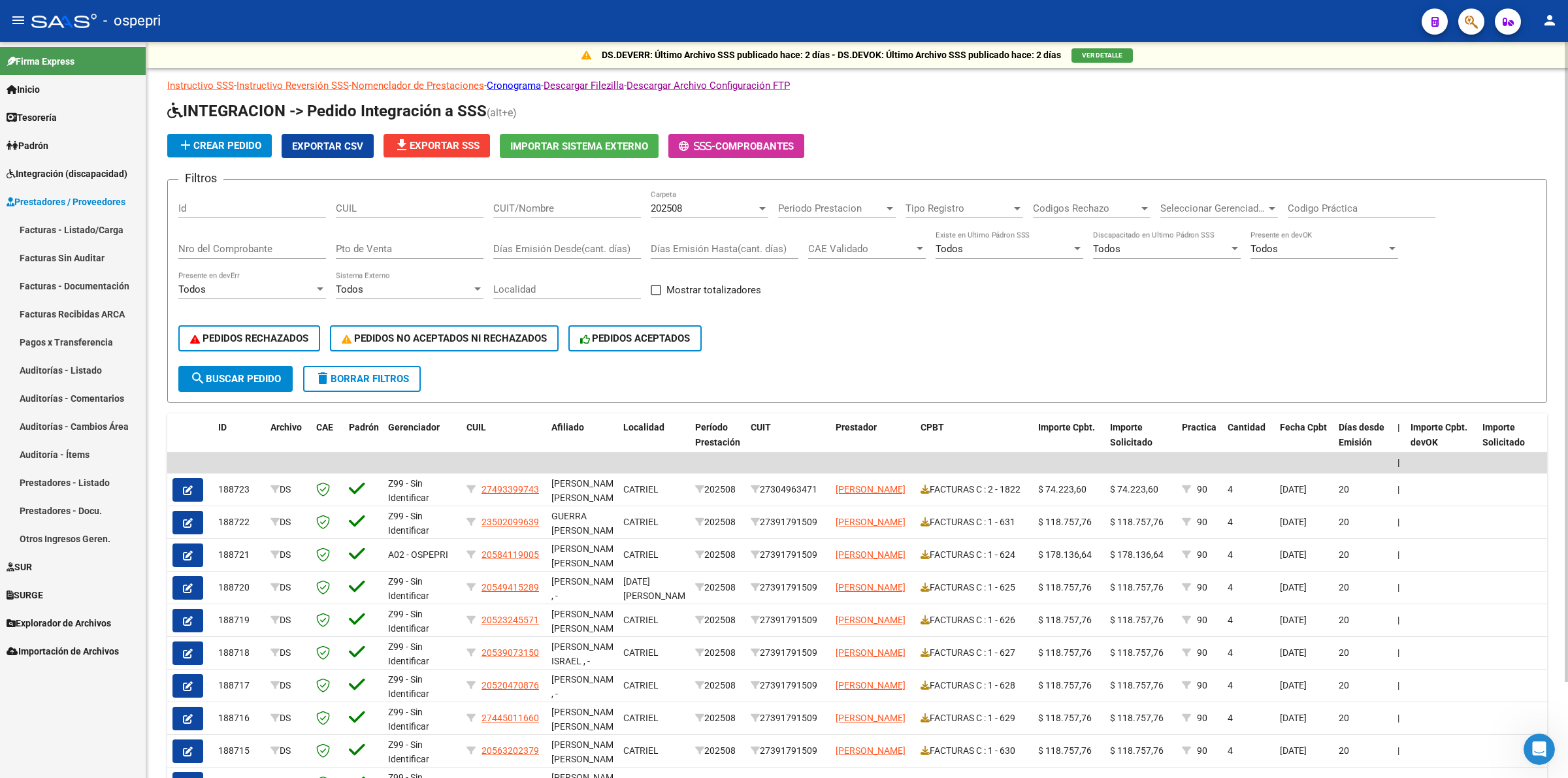
click at [549, 209] on input "CUIT/Nombre" at bounding box center [567, 208] width 147 height 12
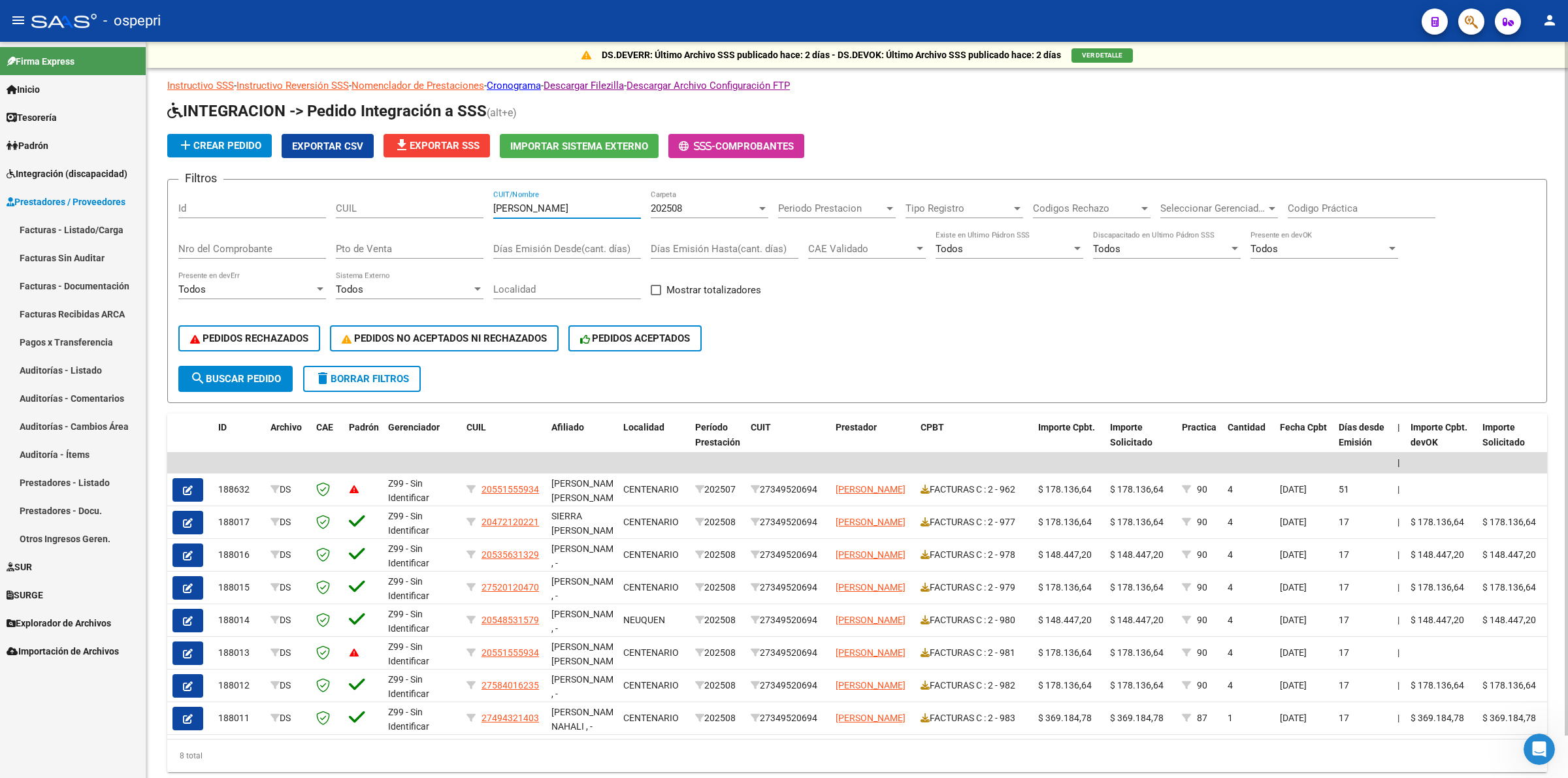
type input "suazo"
click at [61, 171] on span "Integración (discapacidad)" at bounding box center [66, 174] width 121 height 15
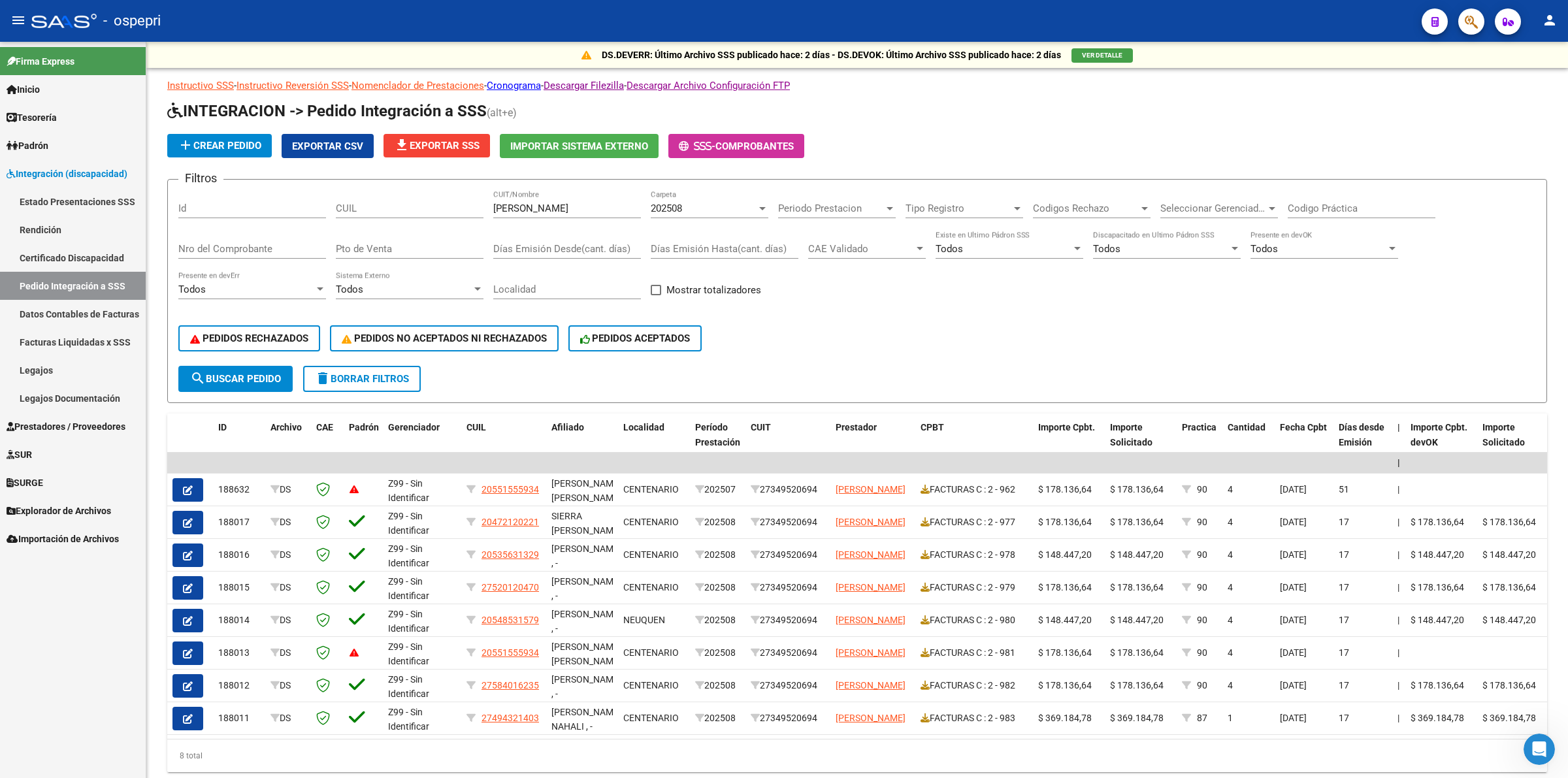
click at [26, 370] on link "Legajos" at bounding box center [73, 370] width 145 height 28
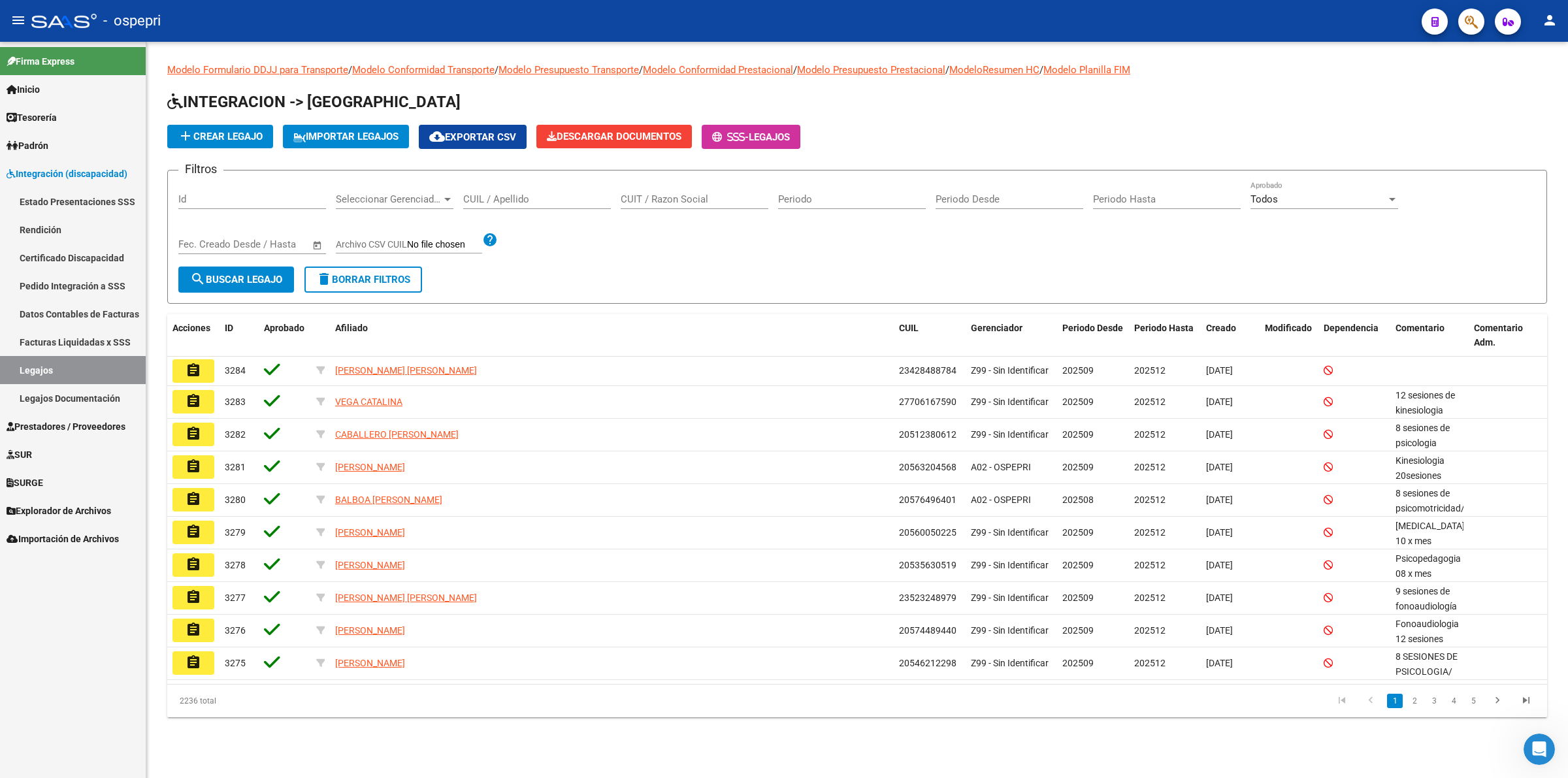
click at [495, 196] on input "CUIL / Apellido" at bounding box center [537, 199] width 147 height 12
click at [495, 194] on input "CUIL / Apellido" at bounding box center [537, 199] width 147 height 12
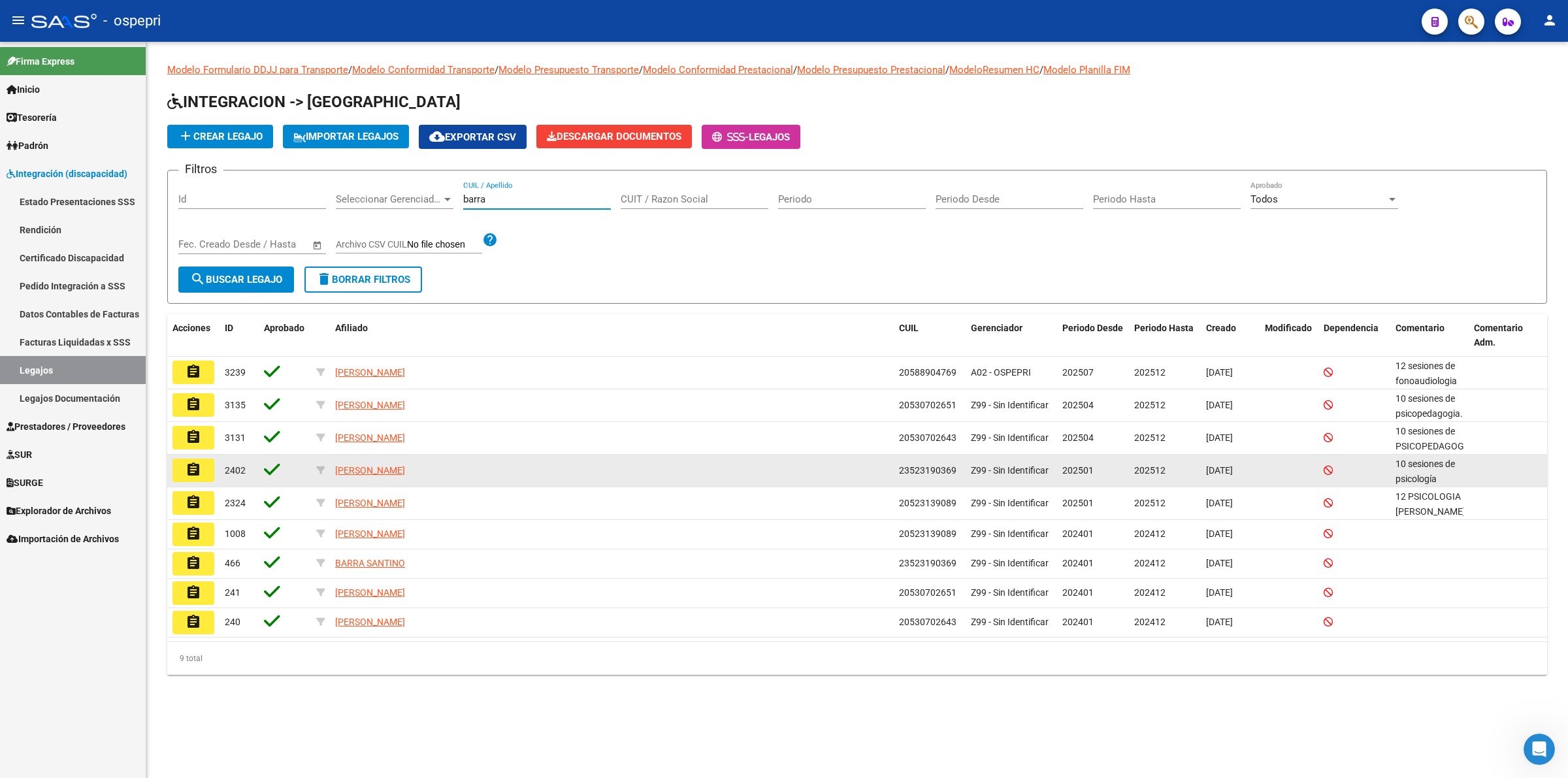
type input "barra"
click at [192, 469] on mat-icon "assignment" at bounding box center [193, 469] width 16 height 16
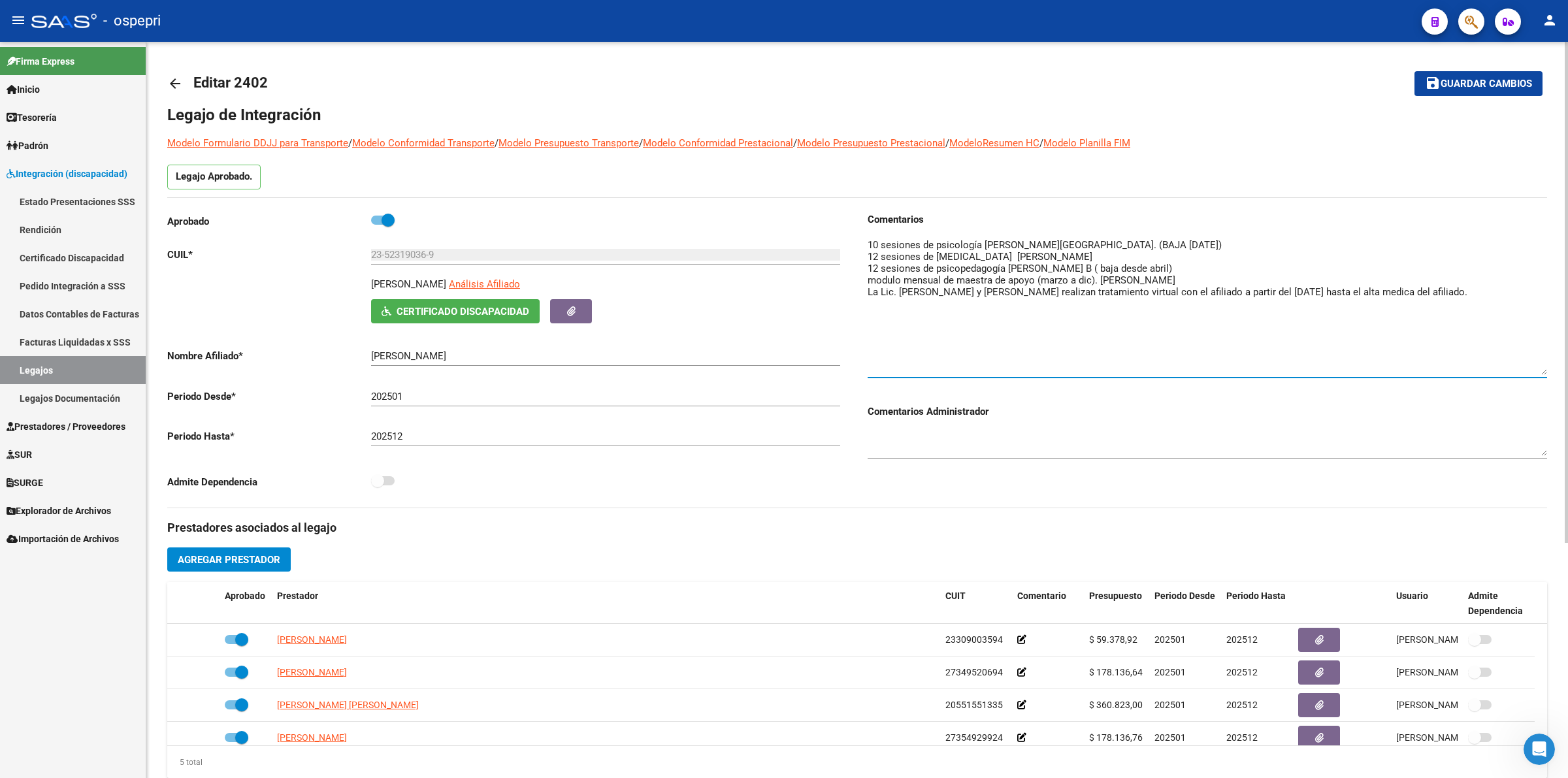
drag, startPoint x: 1542, startPoint y: 262, endPoint x: 1533, endPoint y: 366, distance: 104.4
click at [1533, 366] on textarea at bounding box center [1207, 307] width 680 height 137
click at [1164, 273] on textarea at bounding box center [1207, 307] width 680 height 137
click at [1103, 262] on textarea at bounding box center [1207, 307] width 680 height 137
click at [1128, 345] on textarea at bounding box center [1207, 307] width 680 height 137
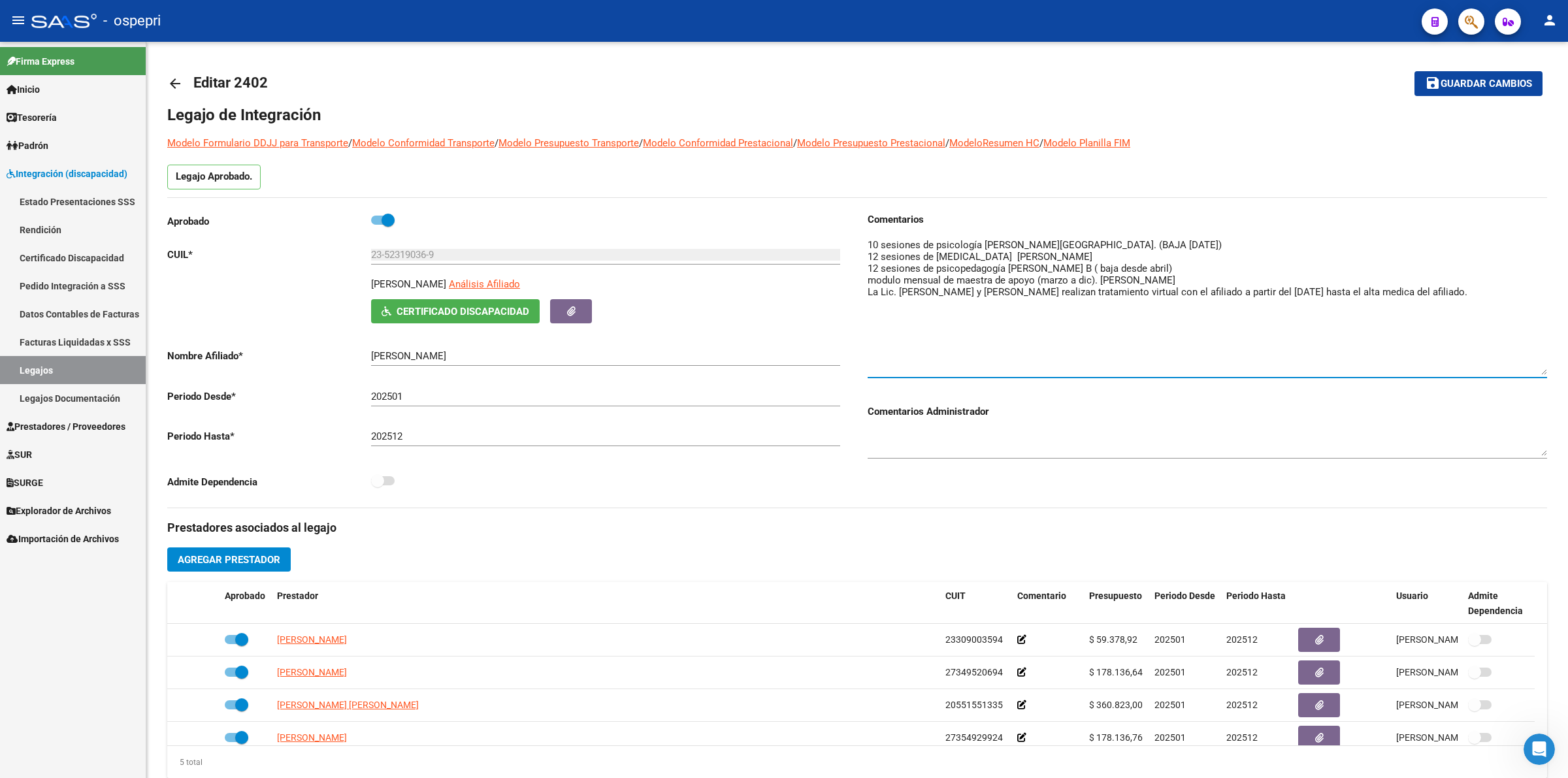
drag, startPoint x: 21, startPoint y: 280, endPoint x: 135, endPoint y: 282, distance: 114.0
click at [23, 279] on link "Pedido Integración a SSS" at bounding box center [73, 286] width 145 height 28
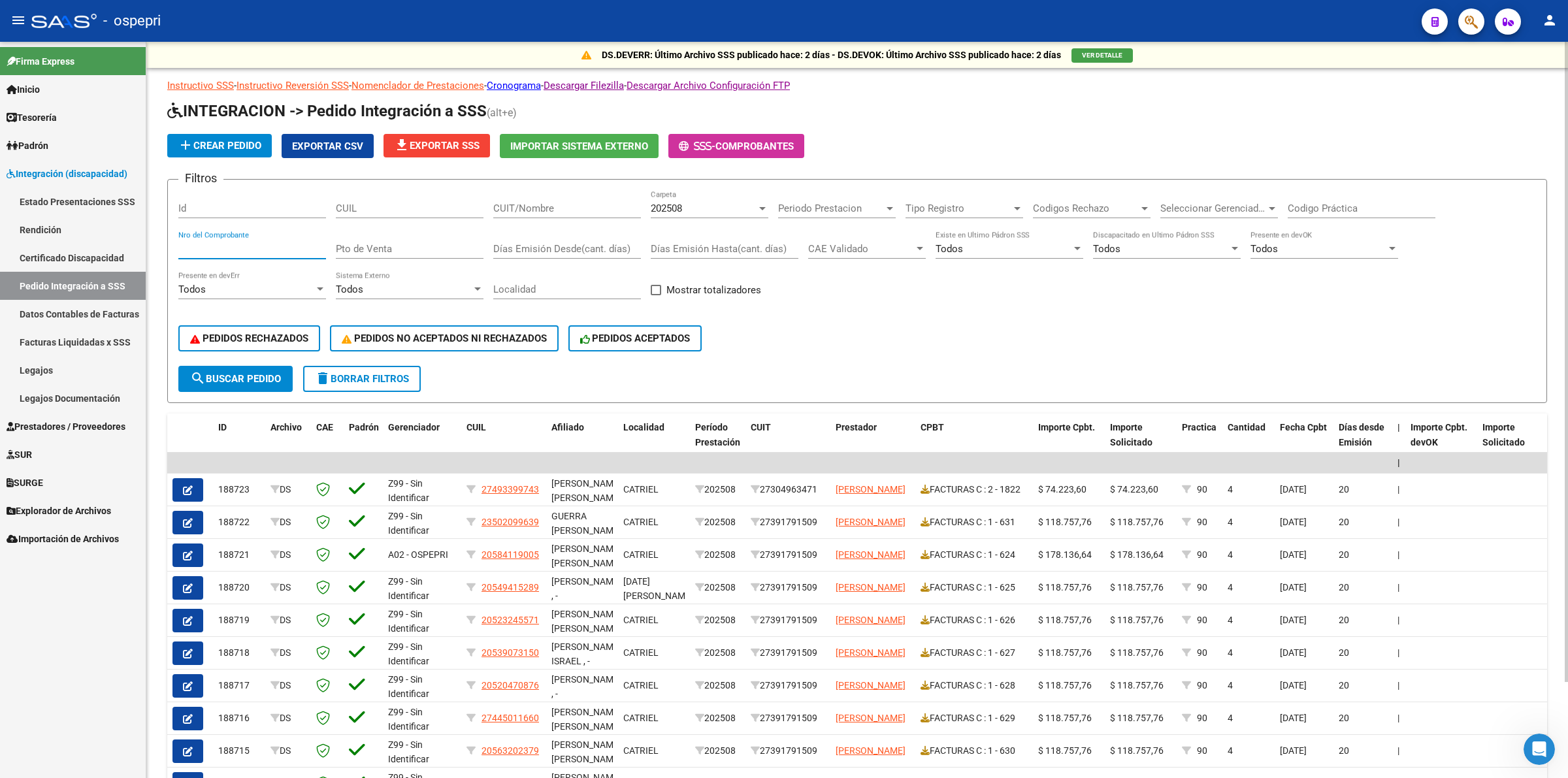
click at [208, 250] on input "Nro del Comprobante" at bounding box center [252, 248] width 147 height 12
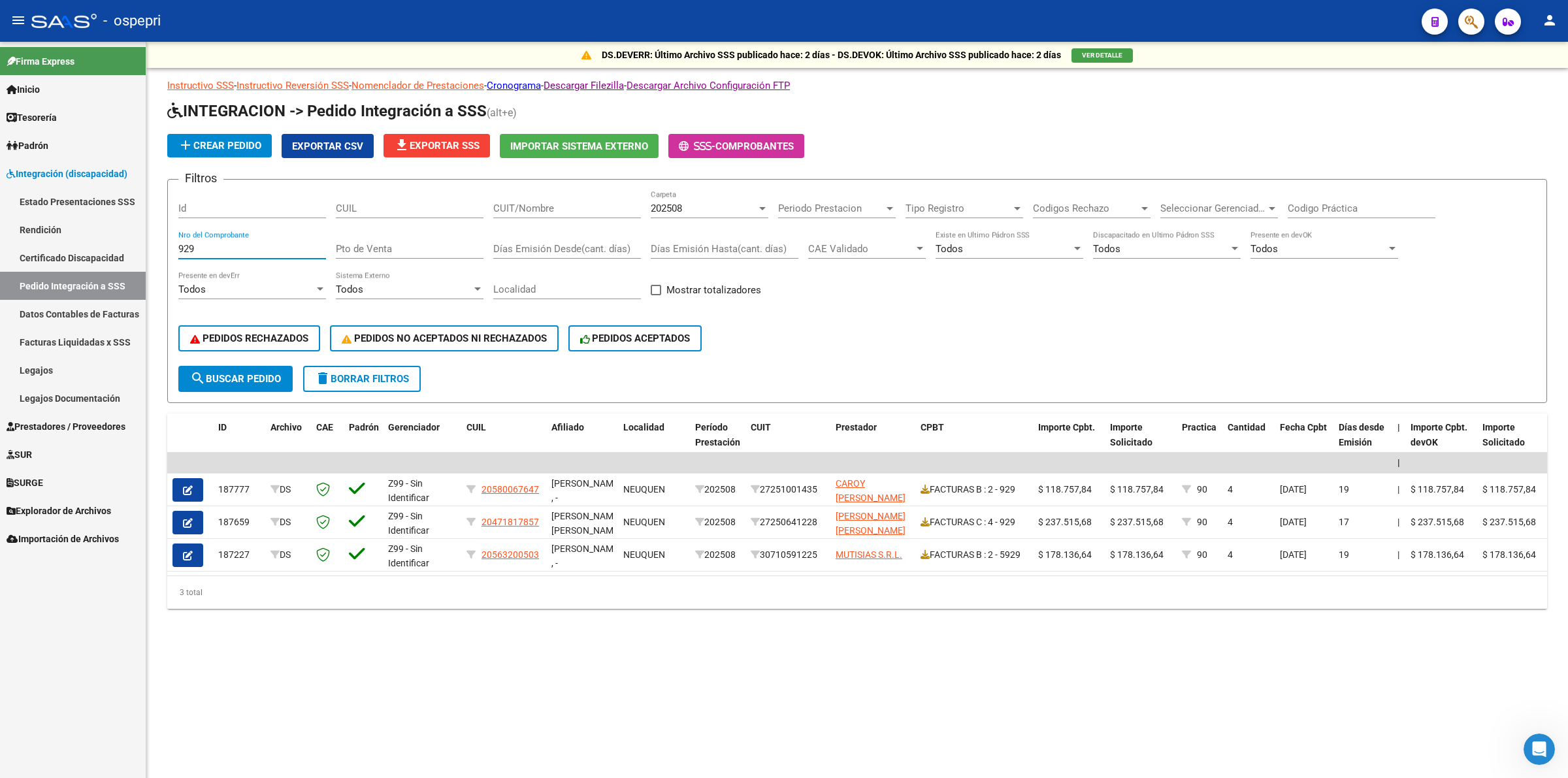
type input "929"
click at [671, 203] on span "202508" at bounding box center [666, 208] width 31 height 12
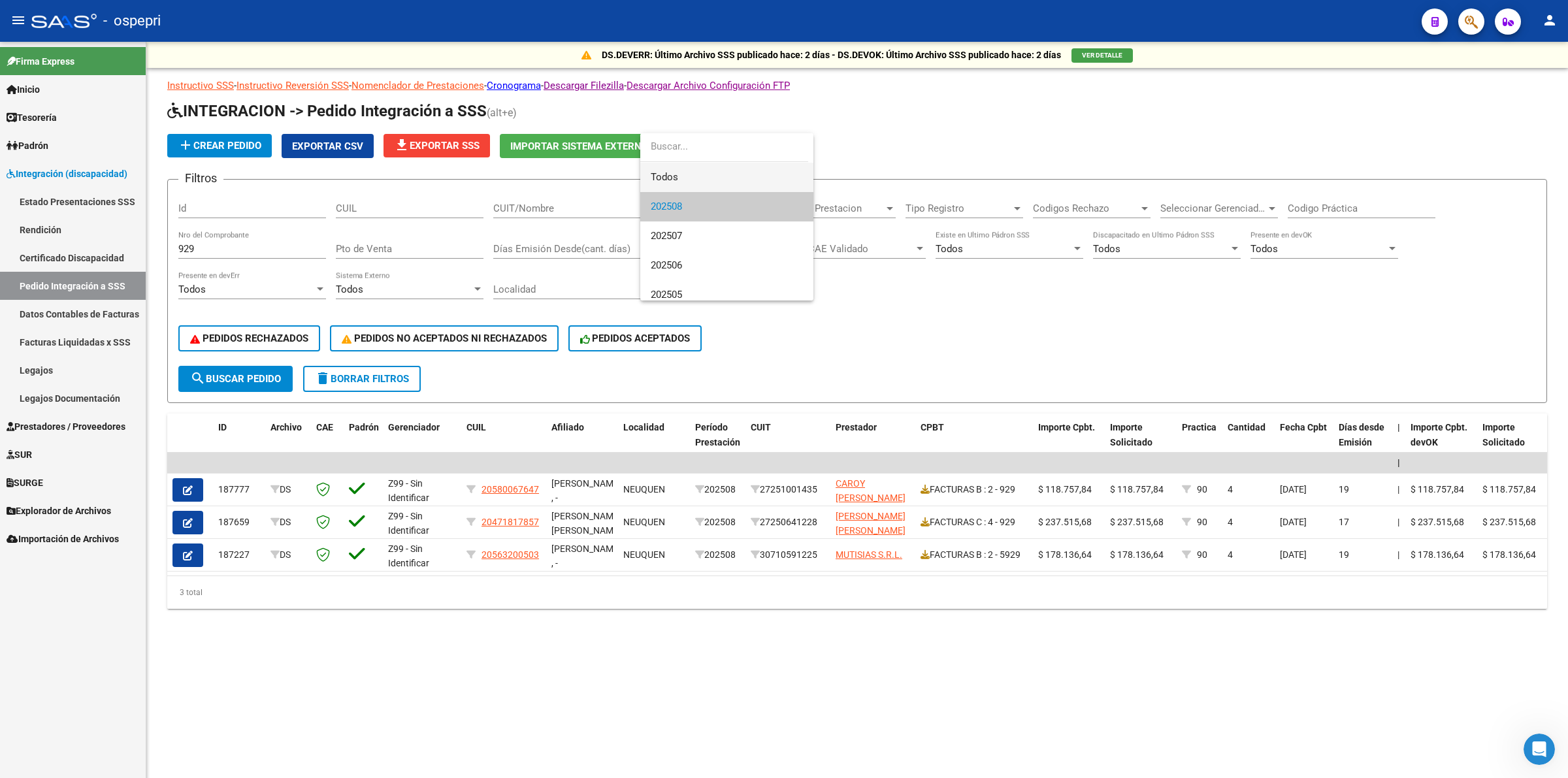
click at [678, 181] on span "Todos" at bounding box center [727, 177] width 152 height 29
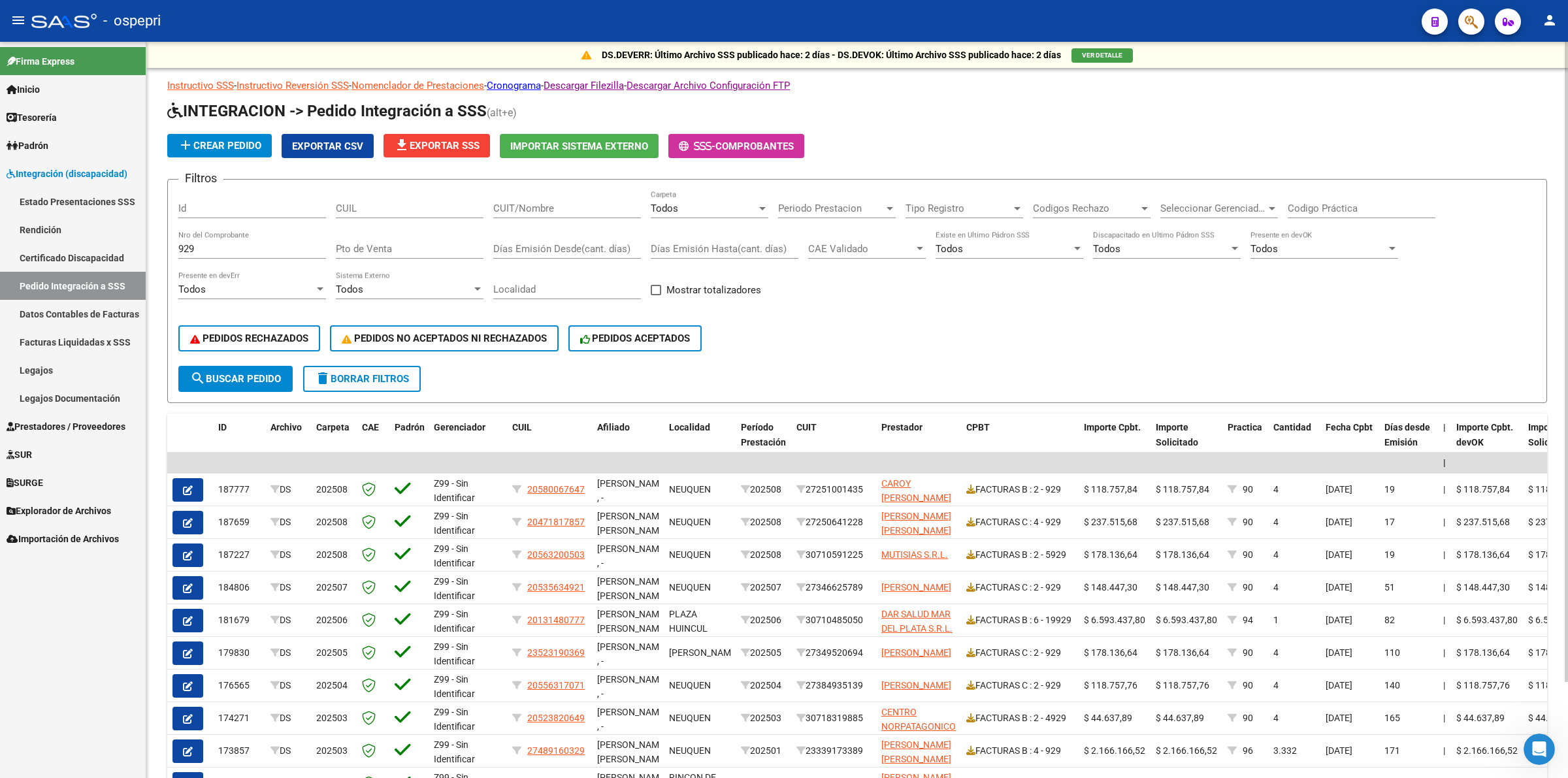
drag, startPoint x: 516, startPoint y: 194, endPoint x: 518, endPoint y: 206, distance: 12.2
click at [517, 197] on div "CUIT/Nombre" at bounding box center [567, 204] width 147 height 28
click at [518, 209] on input "CUIT/Nombre" at bounding box center [567, 208] width 147 height 12
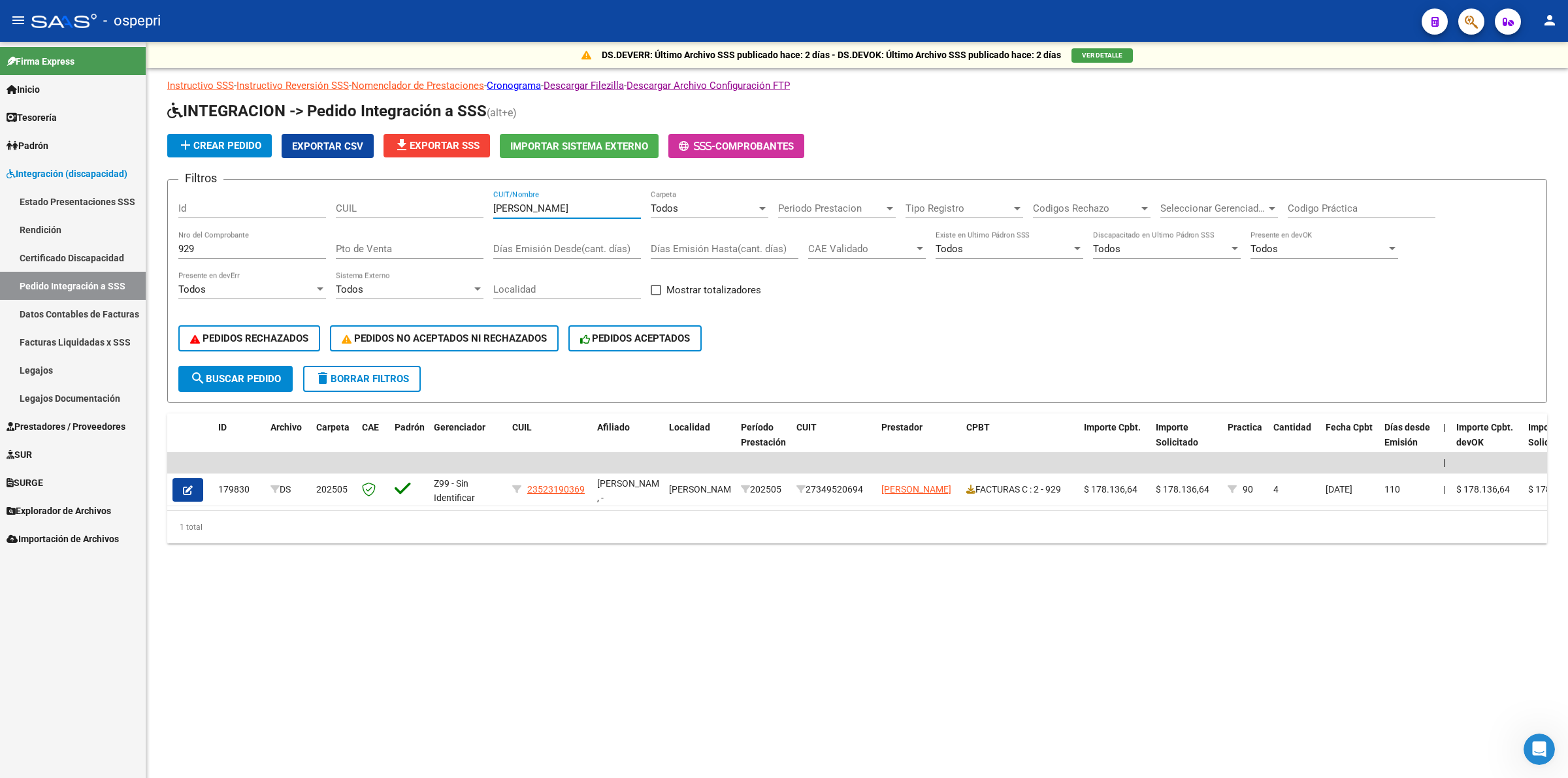
type input "suazo"
click at [219, 239] on div "929 Nro del Comprobante" at bounding box center [252, 244] width 147 height 28
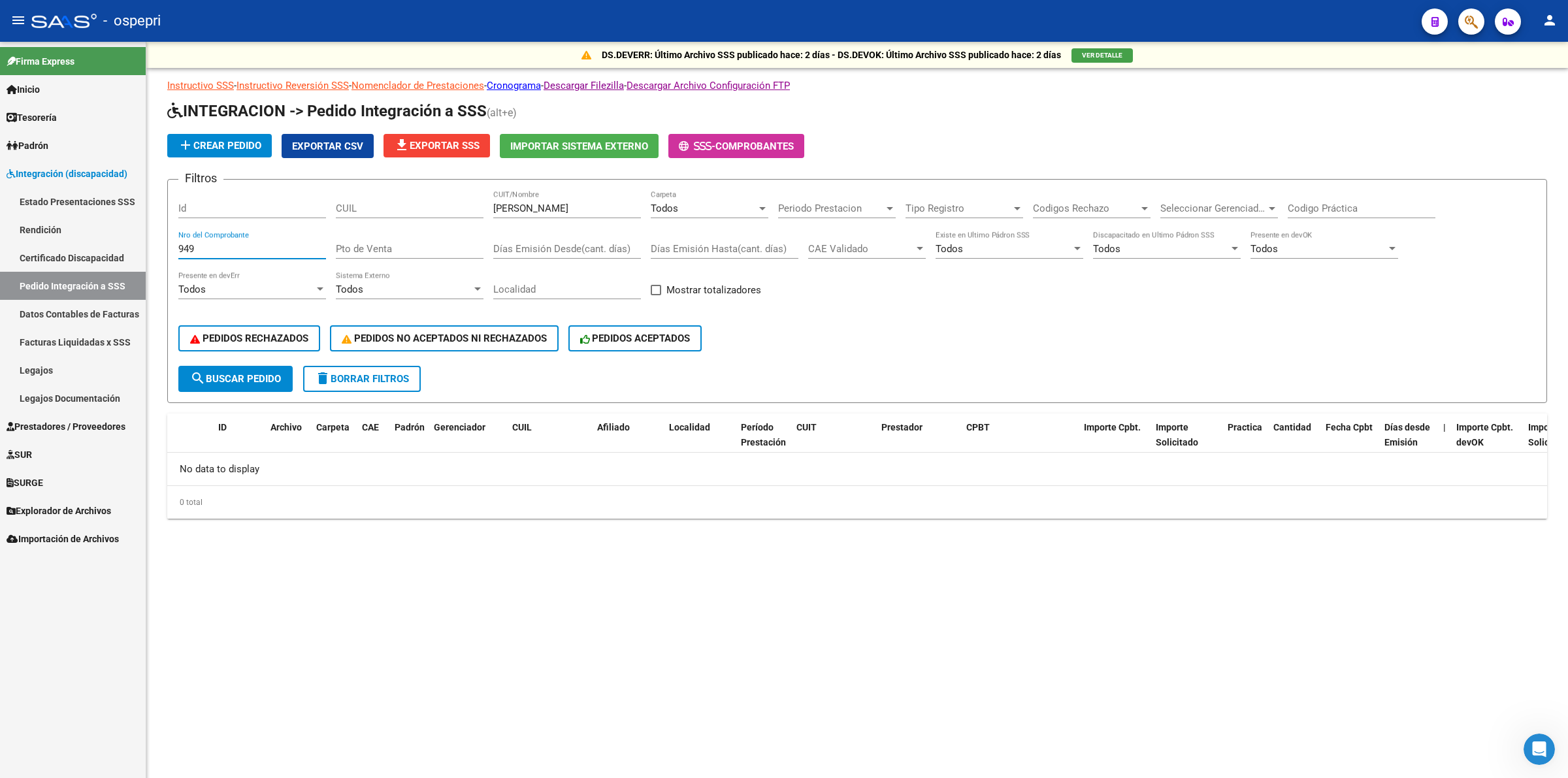
type input "949"
click at [41, 426] on span "Prestadores / Proveedores" at bounding box center [66, 426] width 119 height 15
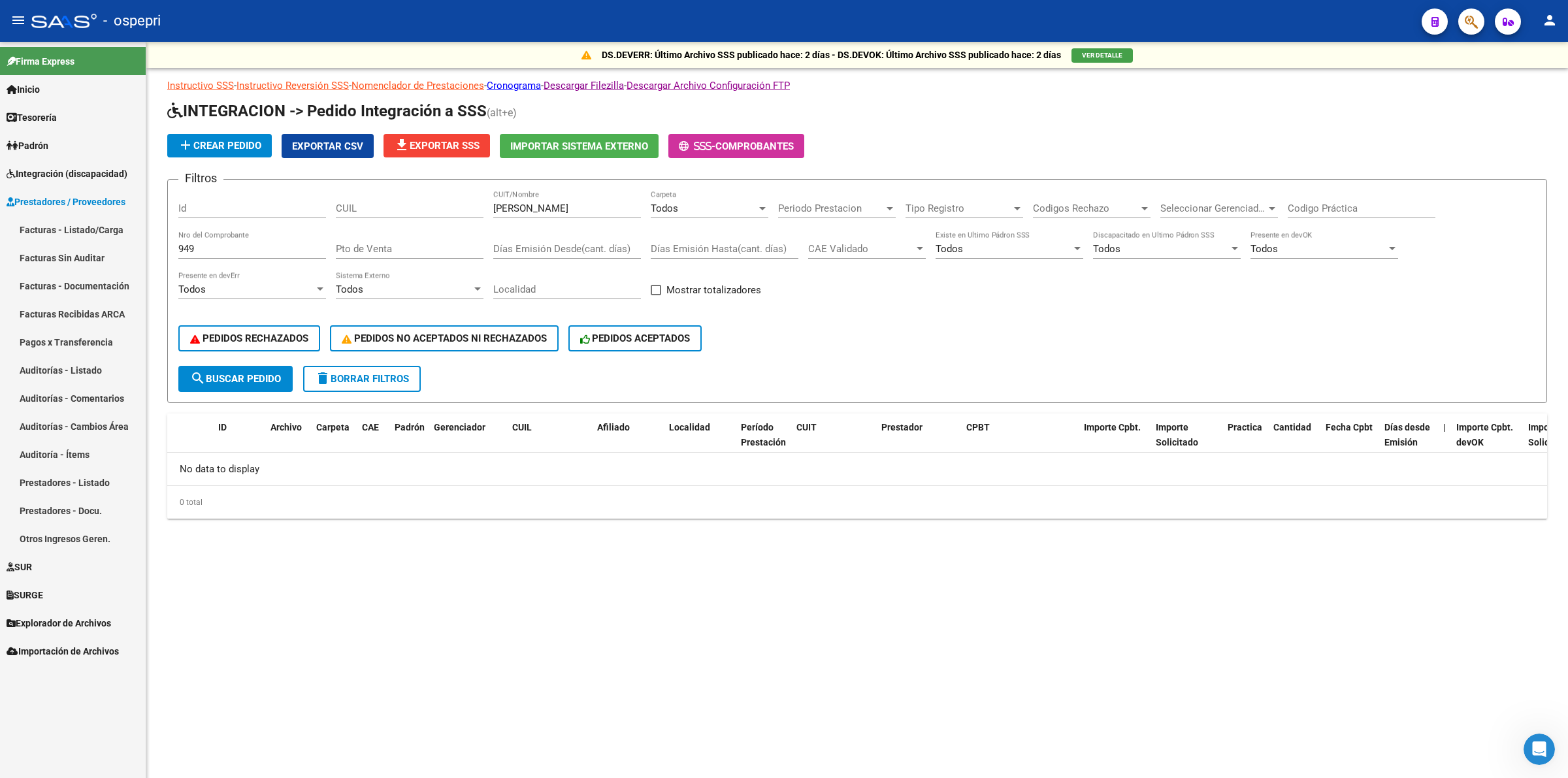
click at [46, 220] on link "Facturas - Listado/Carga" at bounding box center [73, 229] width 145 height 28
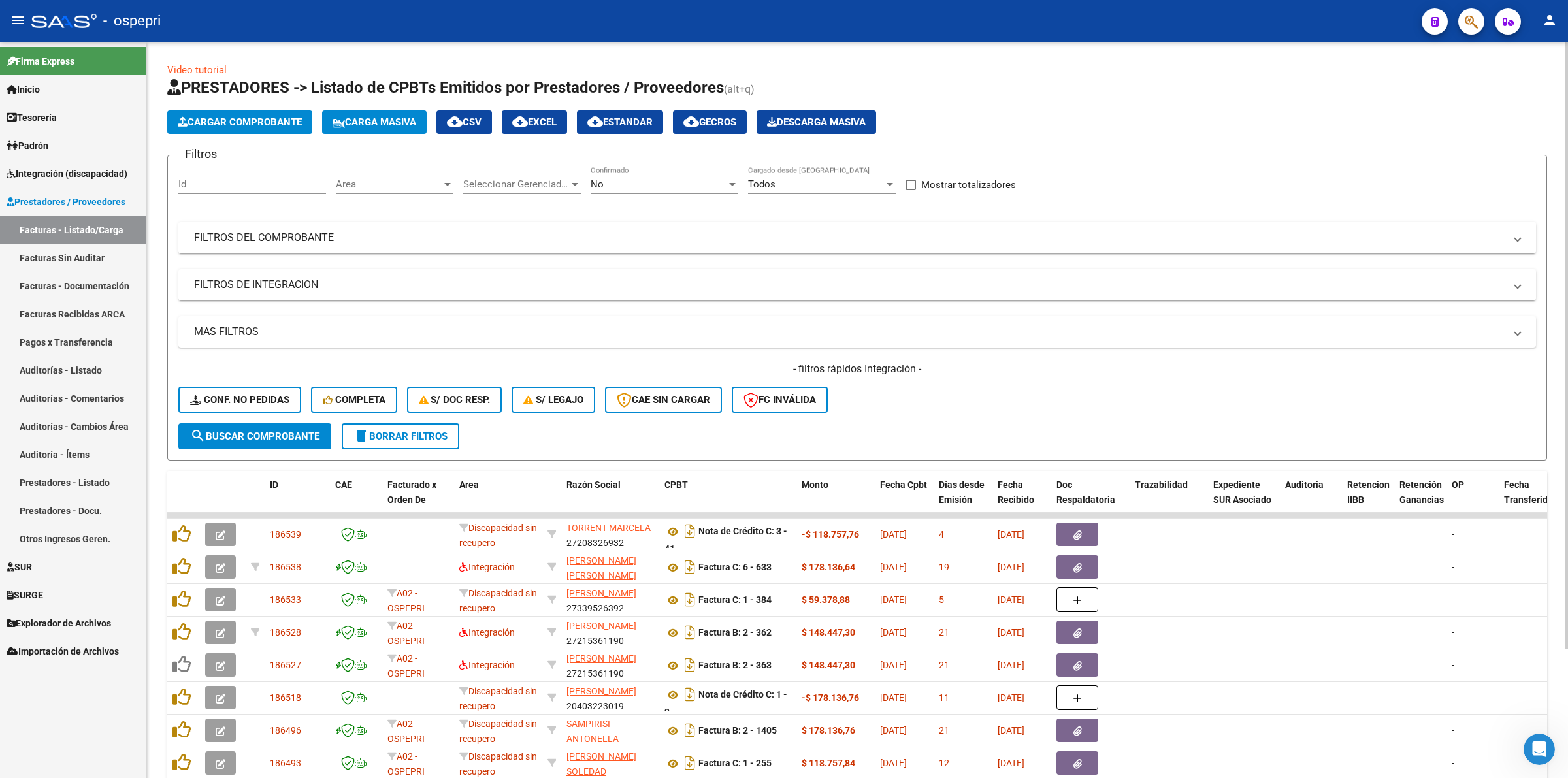
click at [314, 233] on mat-panel-title "FILTROS DEL COMPROBANTE" at bounding box center [849, 237] width 1310 height 15
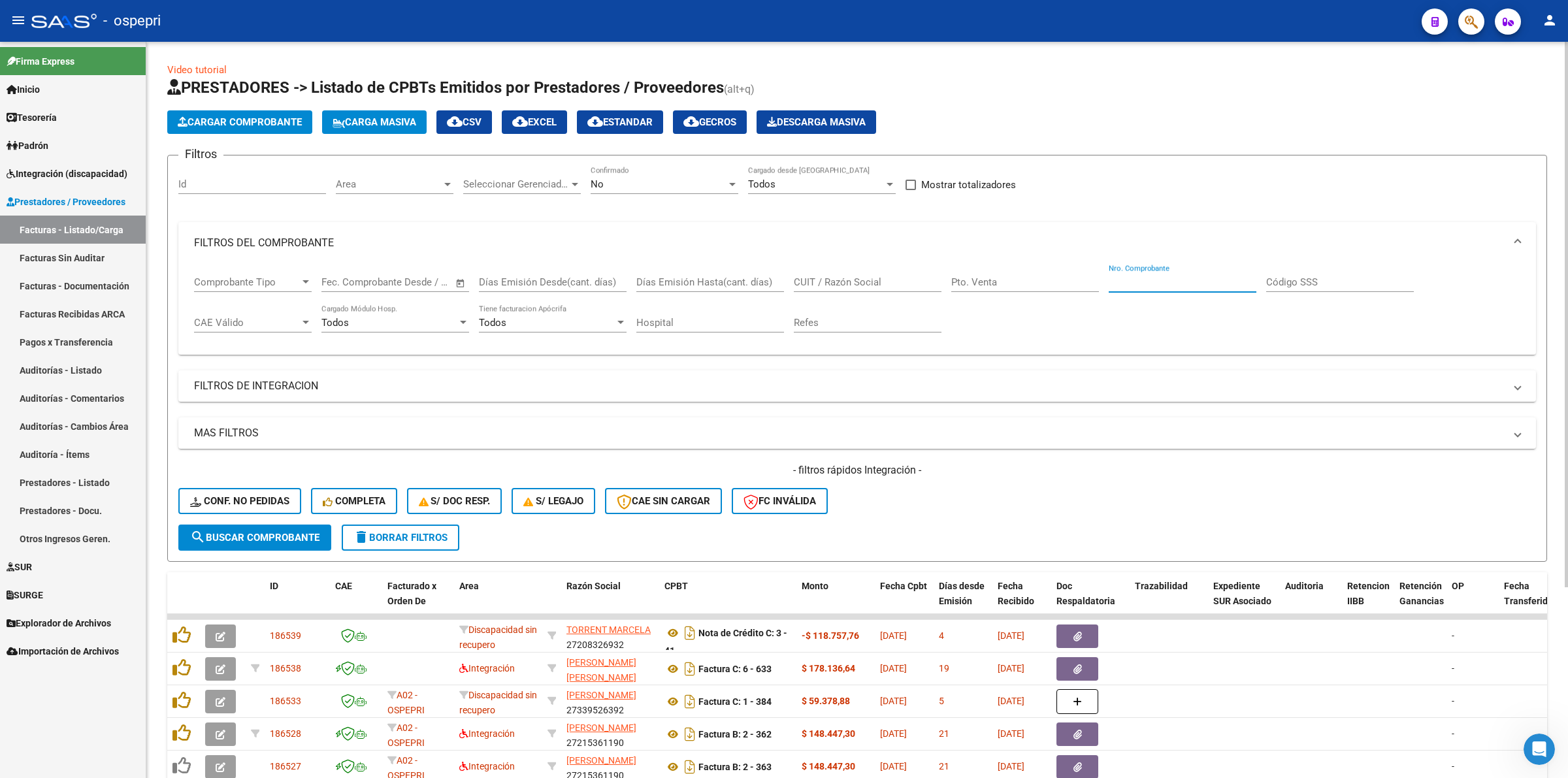
click at [1210, 278] on input "Nro. Comprobante" at bounding box center [1182, 282] width 147 height 12
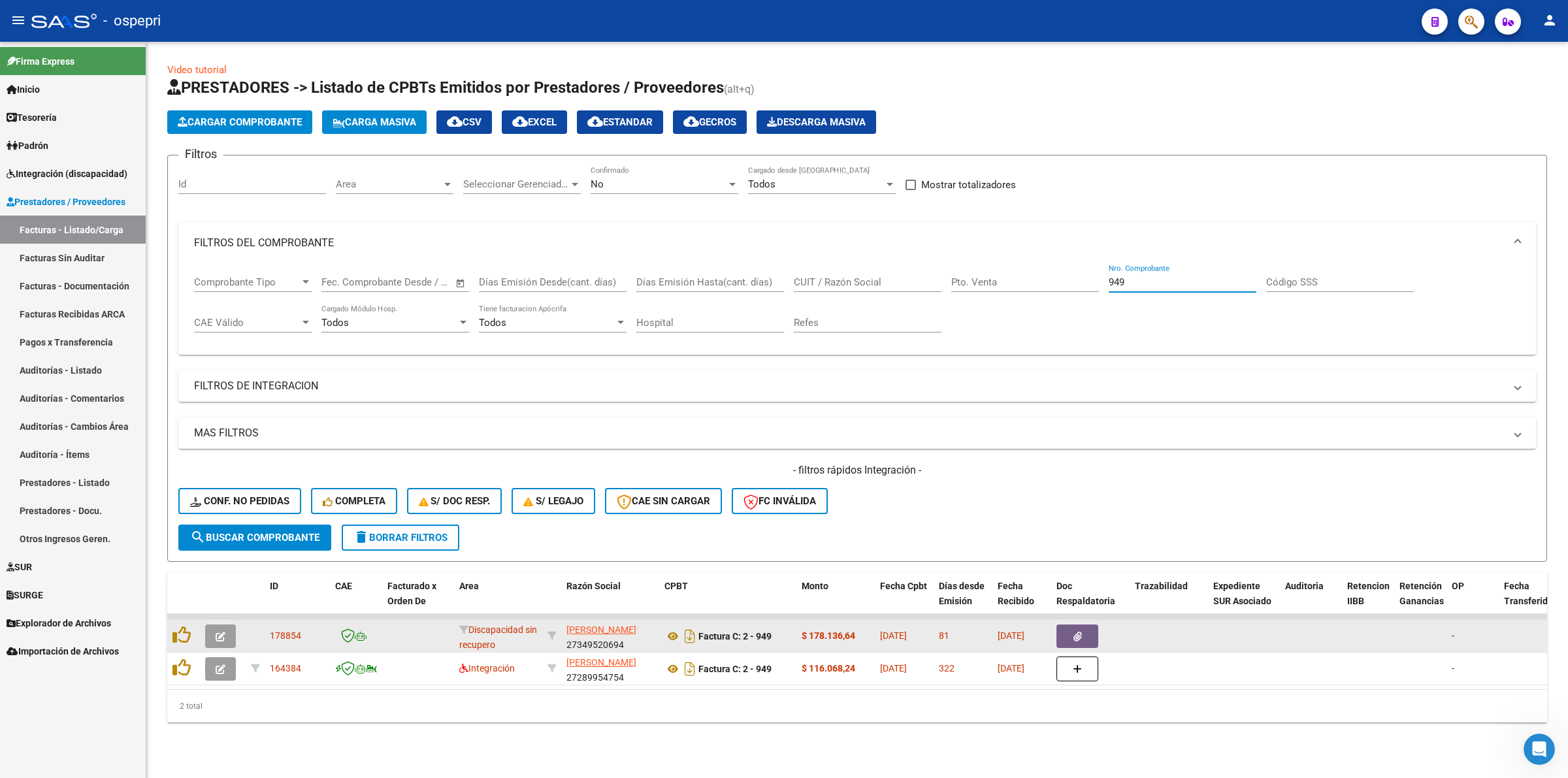
type input "949"
click at [226, 628] on button "button" at bounding box center [220, 636] width 30 height 24
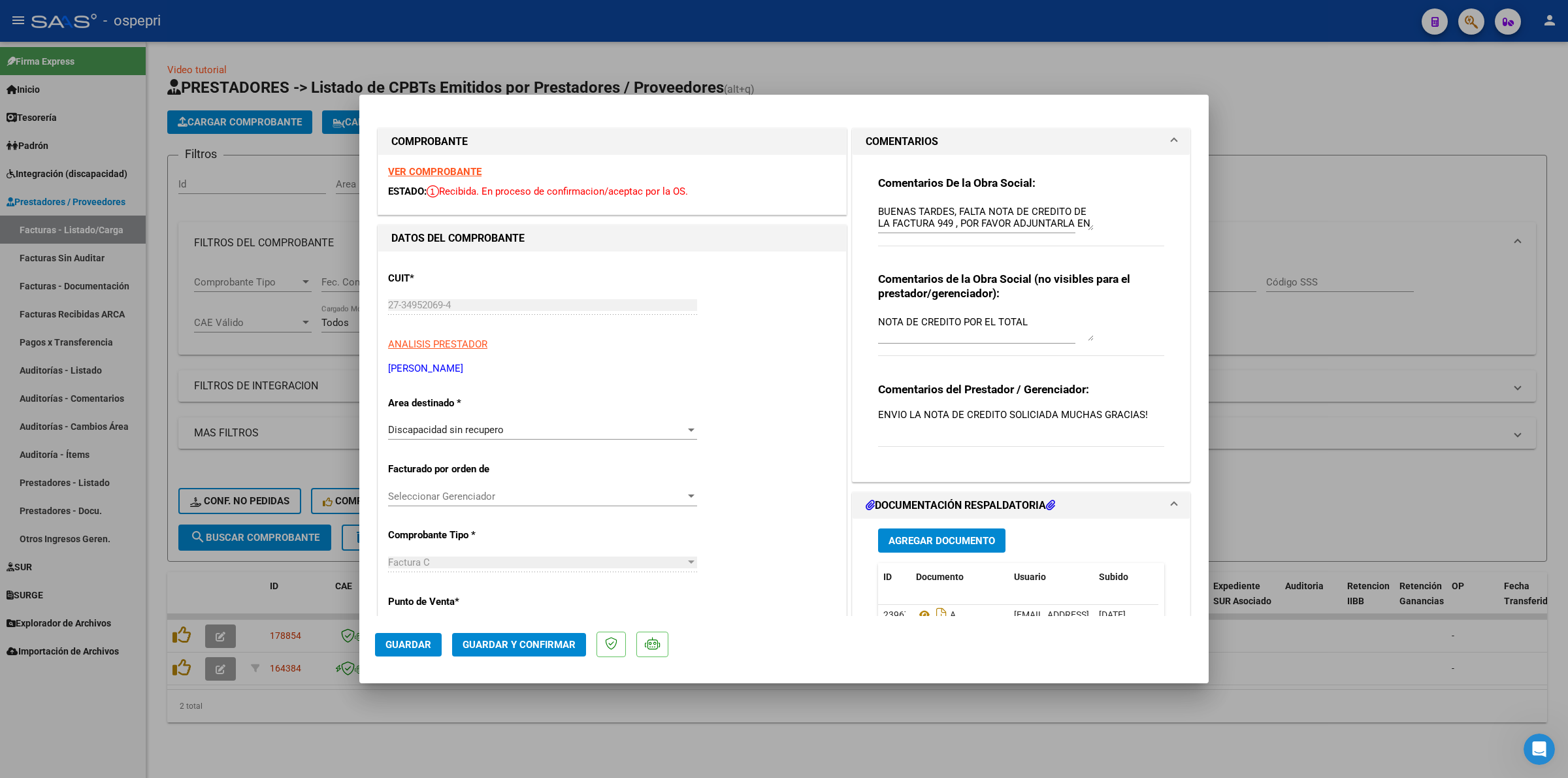
type input "$ 0,00"
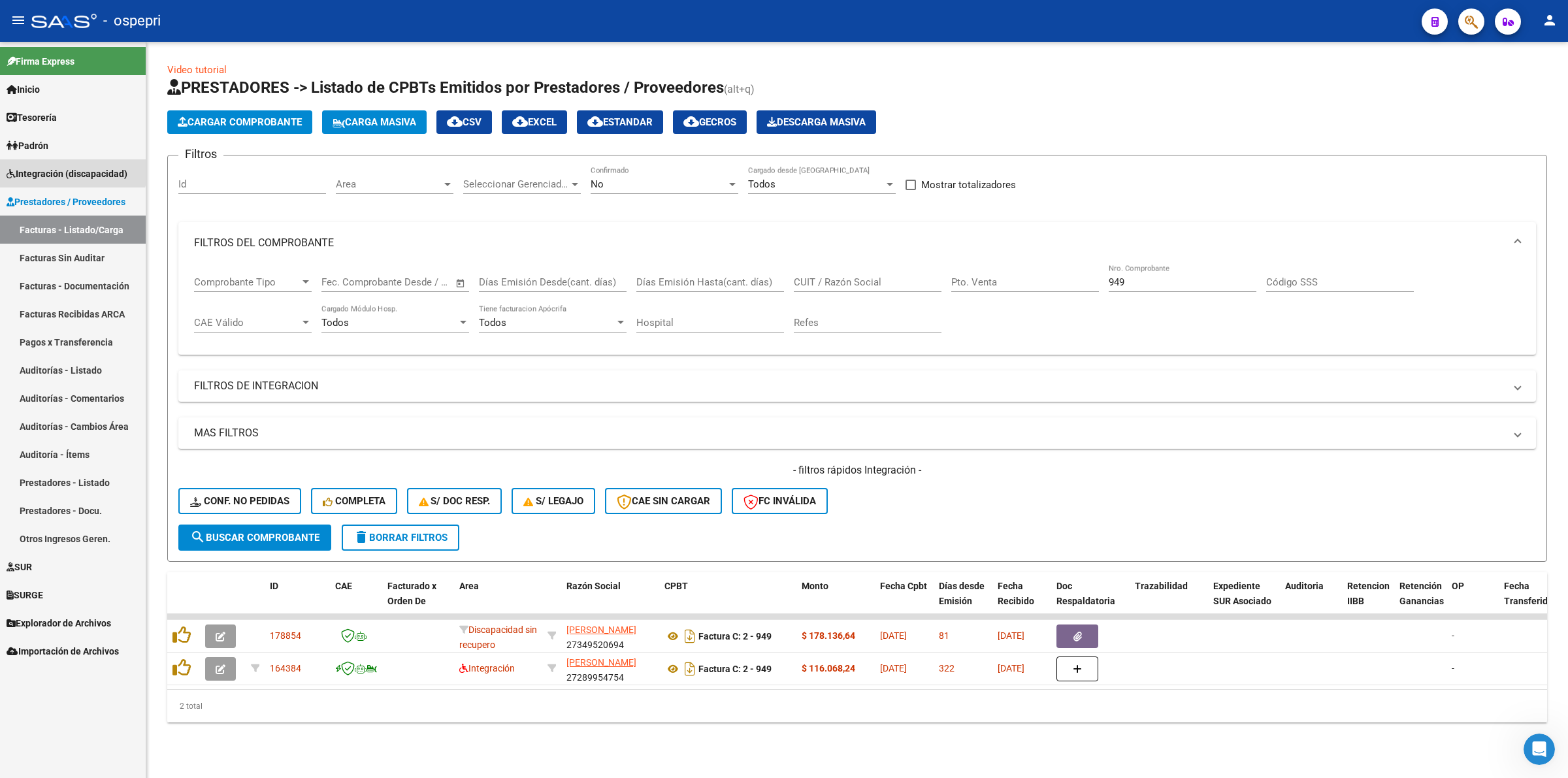
click at [71, 171] on span "Integración (discapacidad)" at bounding box center [66, 174] width 121 height 15
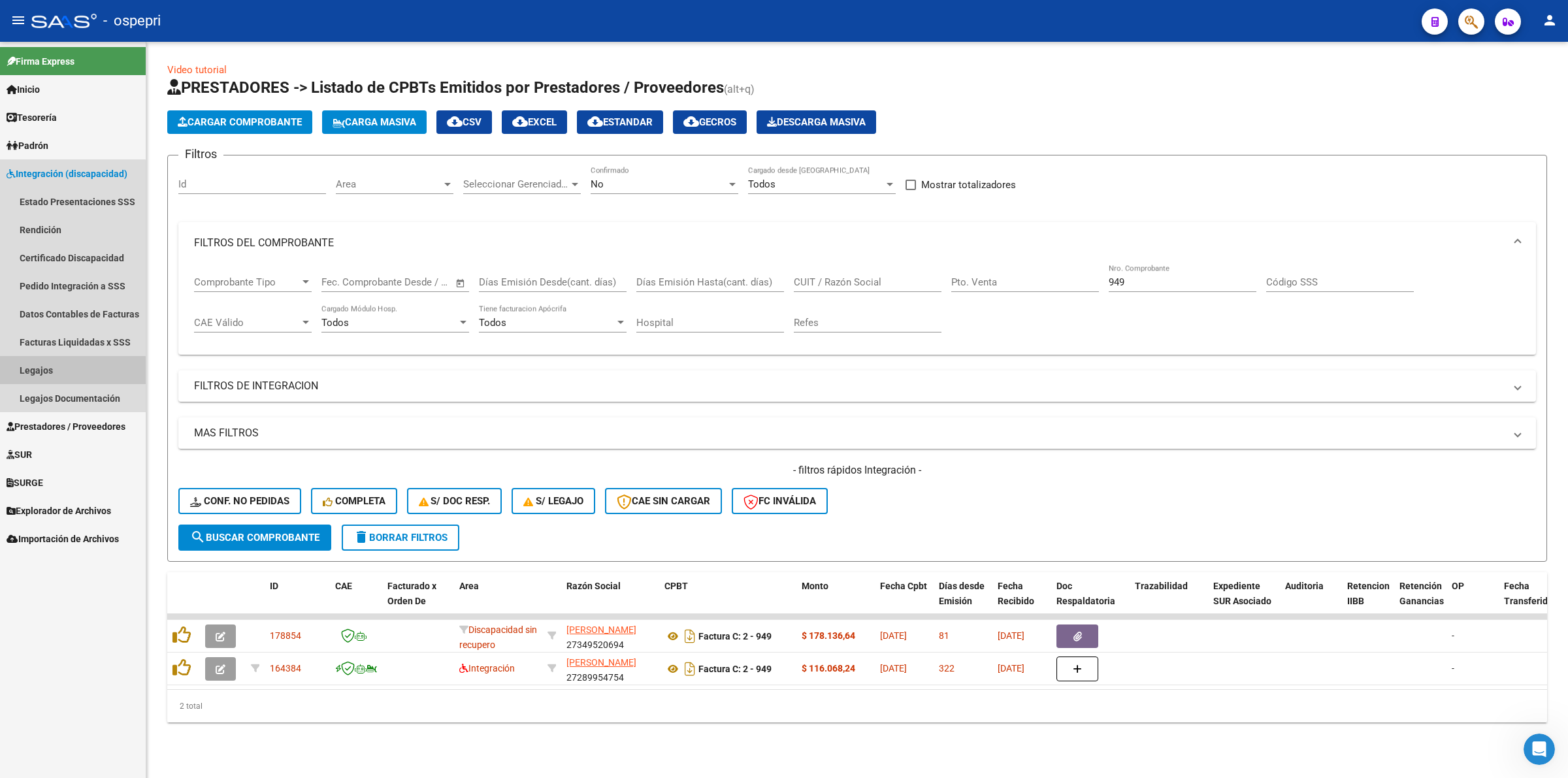
click at [73, 377] on link "Legajos" at bounding box center [73, 370] width 145 height 28
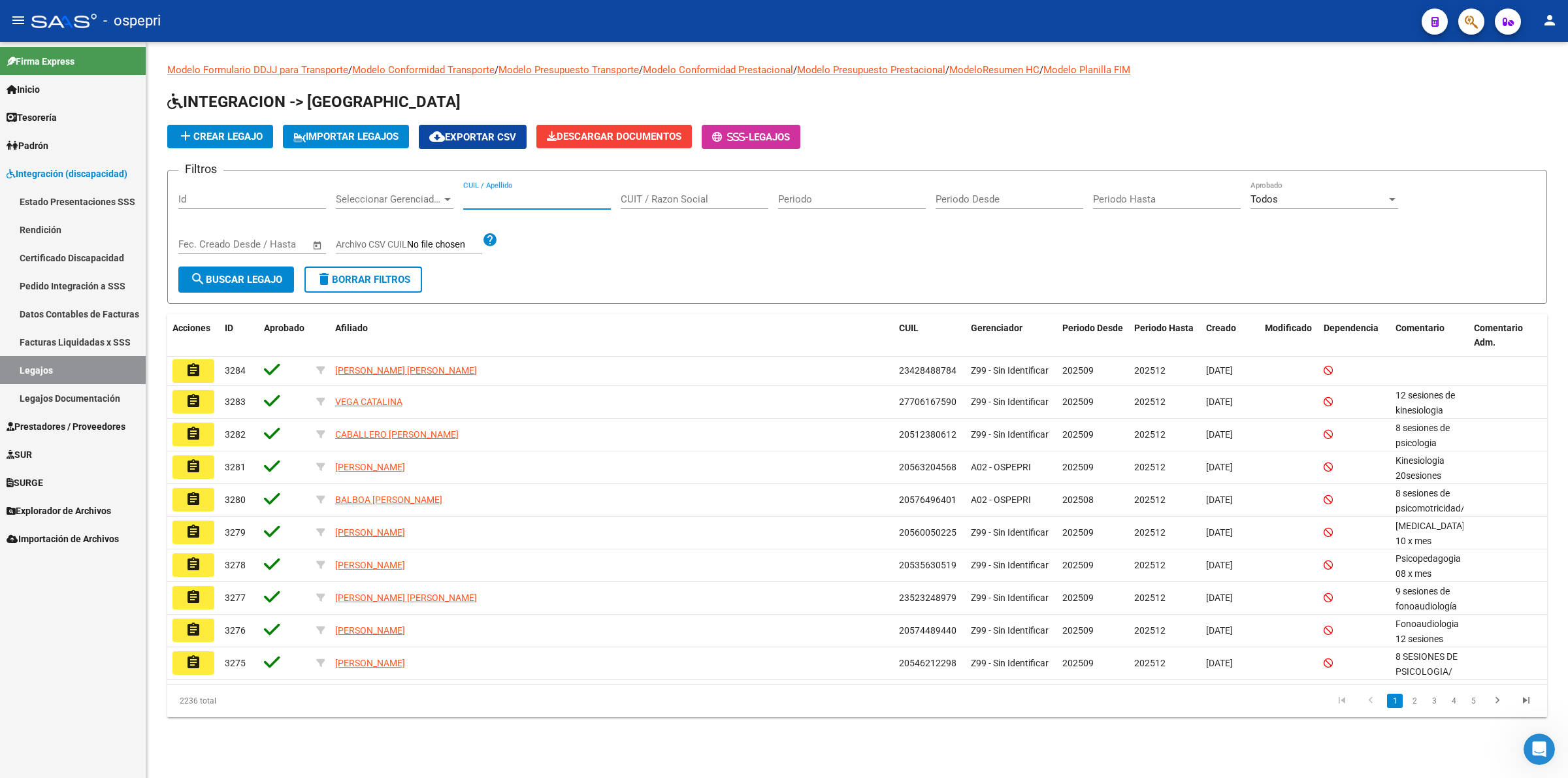
click at [512, 199] on input "CUIL / Apellido" at bounding box center [537, 199] width 147 height 12
paste input "59961247"
type input "59961247"
click at [243, 278] on span "search Buscar Legajo" at bounding box center [236, 279] width 92 height 12
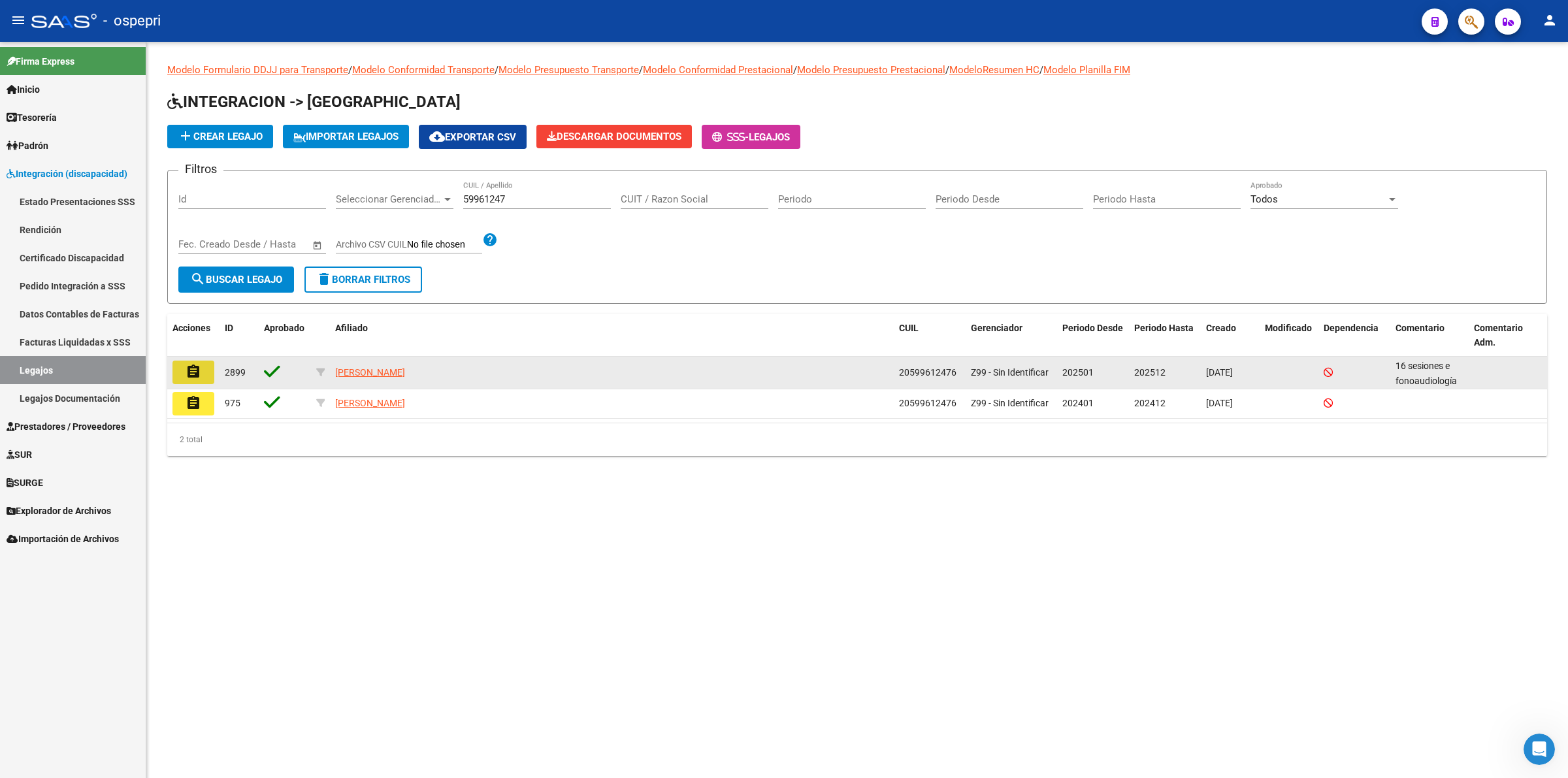
click at [192, 364] on mat-icon "assignment" at bounding box center [193, 372] width 16 height 16
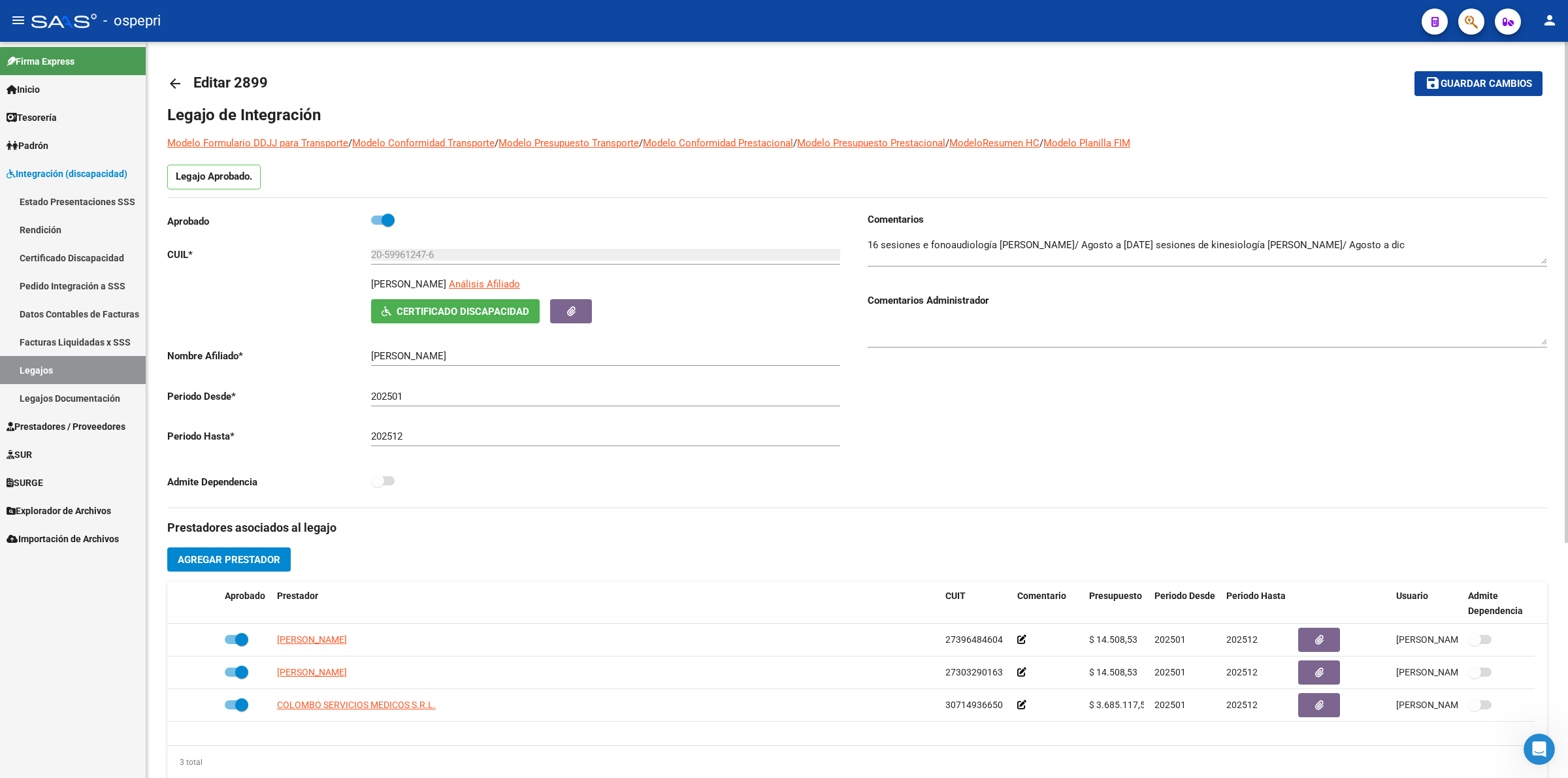
click at [490, 312] on span "Certificado Discapacidad" at bounding box center [463, 311] width 133 height 12
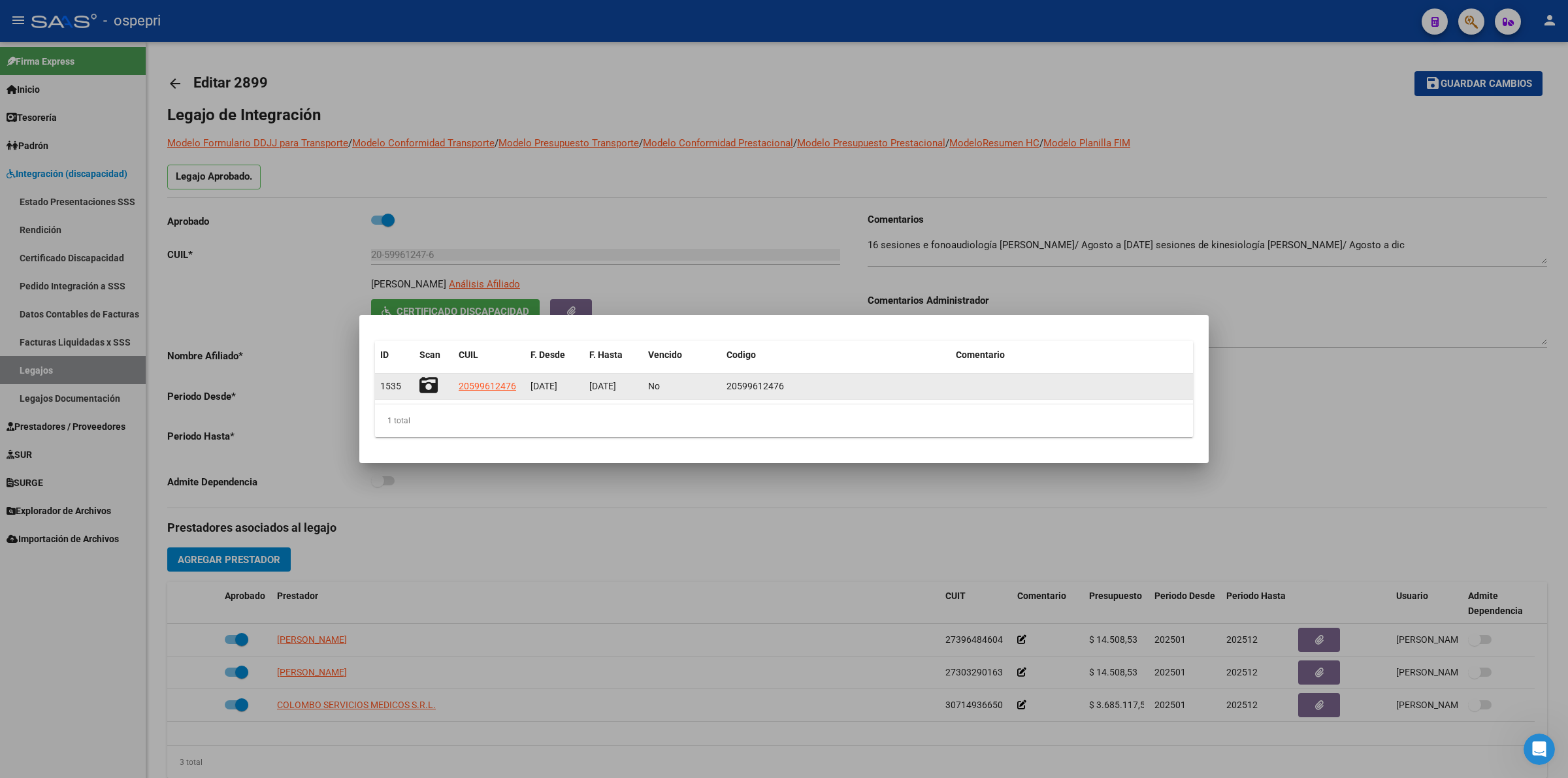
click at [420, 384] on icon at bounding box center [429, 386] width 18 height 18
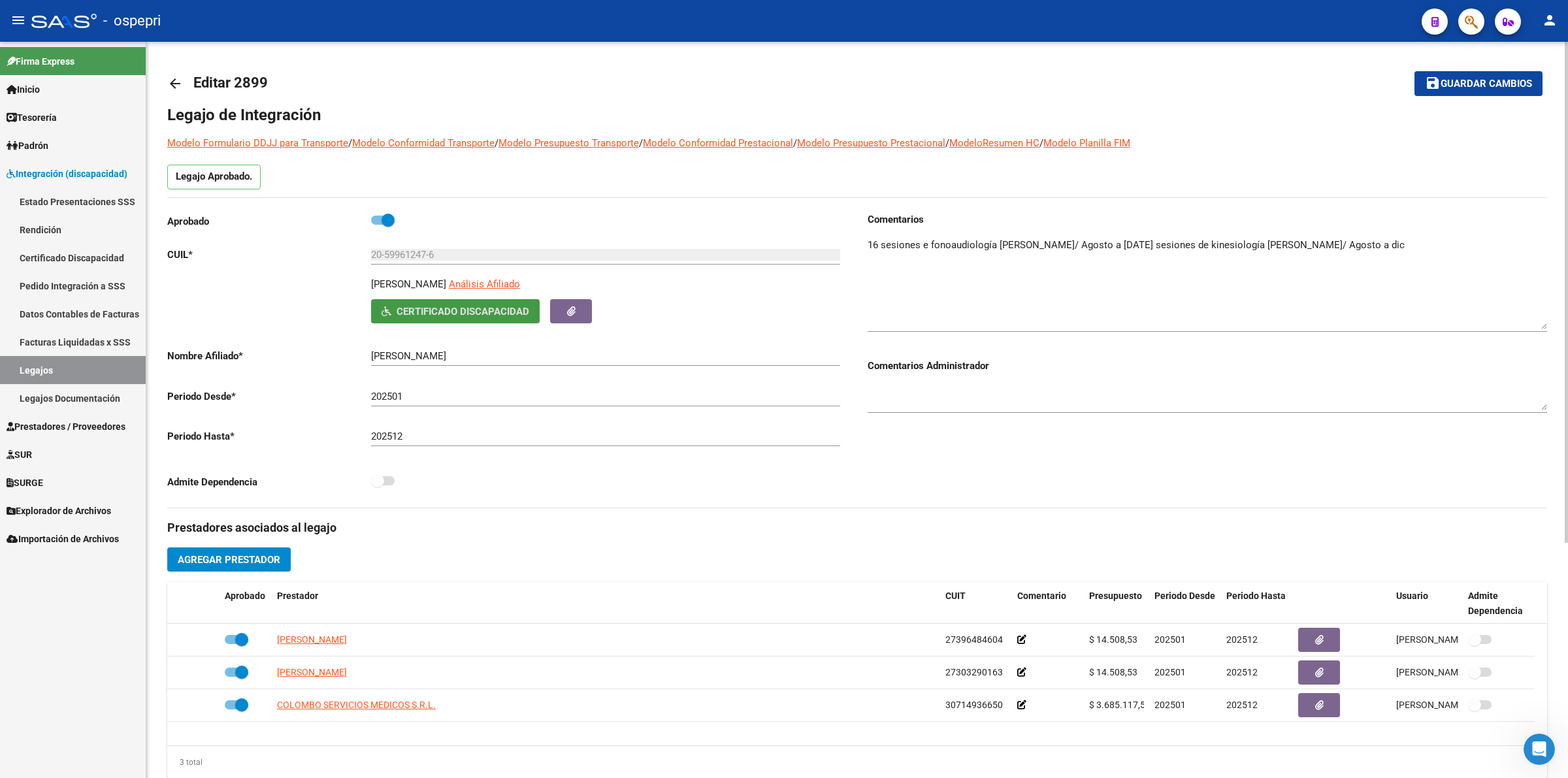
drag, startPoint x: 1540, startPoint y: 259, endPoint x: 1549, endPoint y: 318, distance: 59.7
click at [1556, 325] on div "arrow_back Editar 2899 save Guardar cambios Legajo de Integración Modelo Formul…" at bounding box center [857, 582] width 1422 height 1081
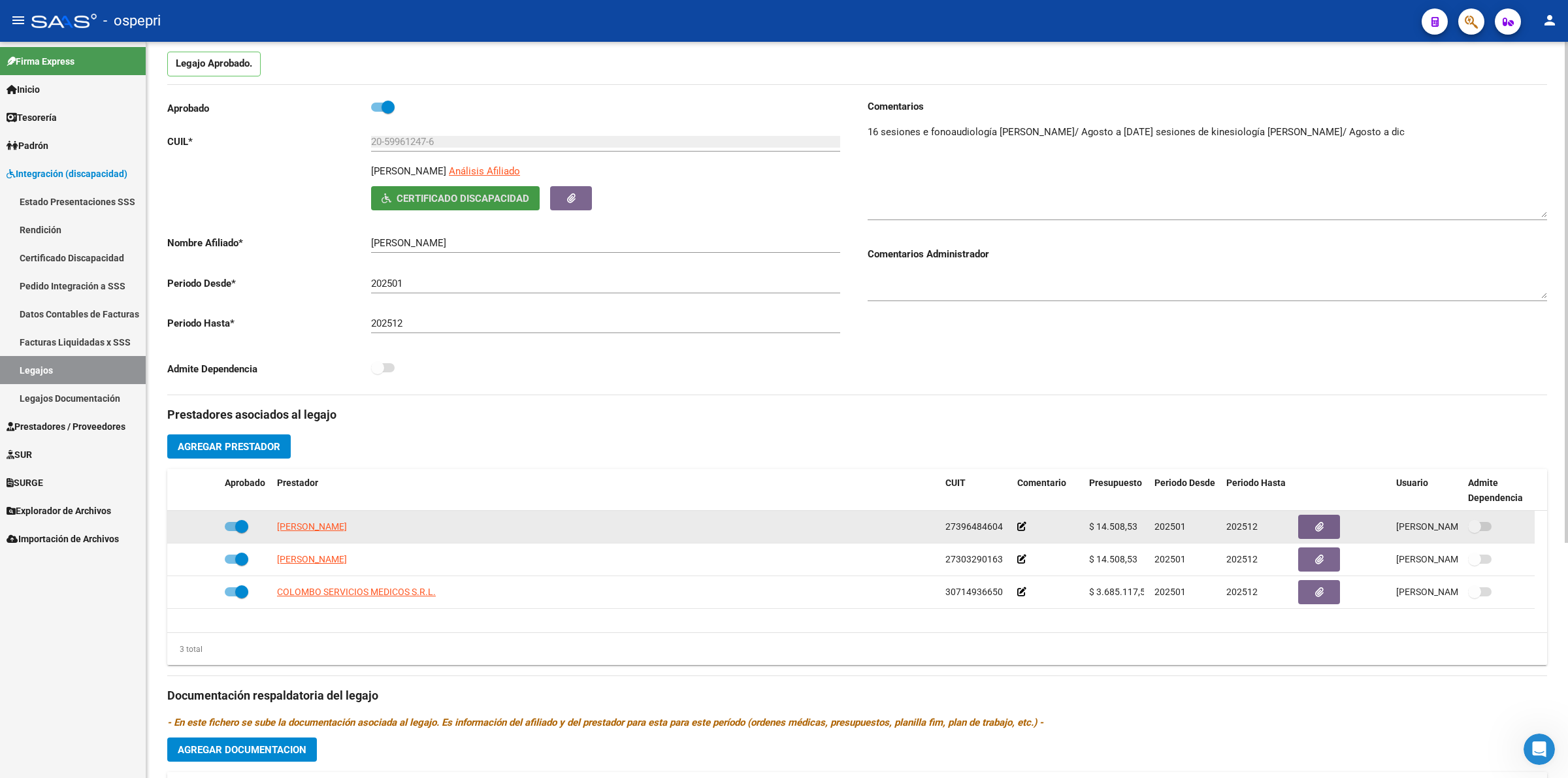
scroll to position [82, 0]
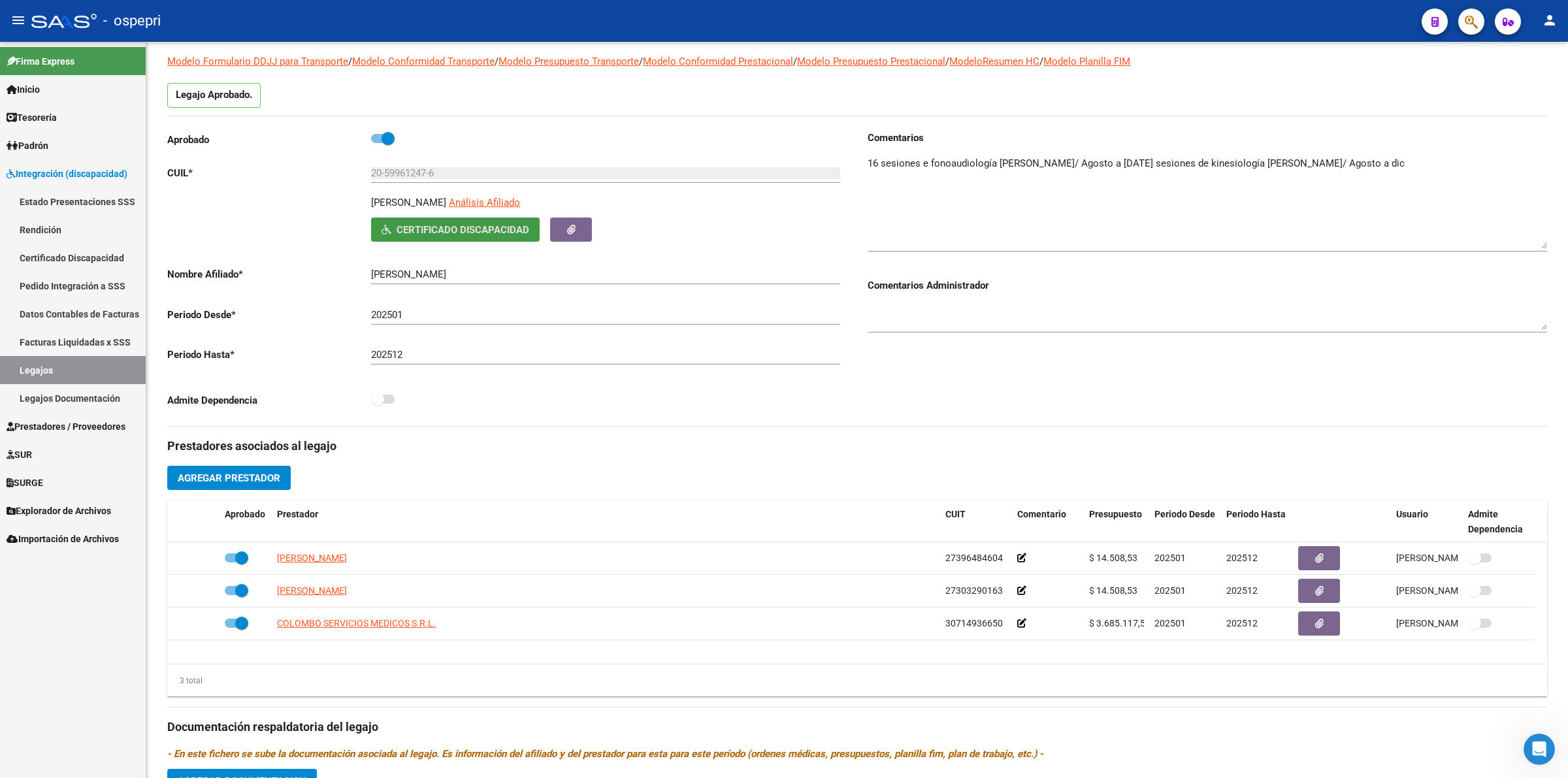
click at [15, 419] on span "Prestadores / Proveedores" at bounding box center [66, 426] width 119 height 15
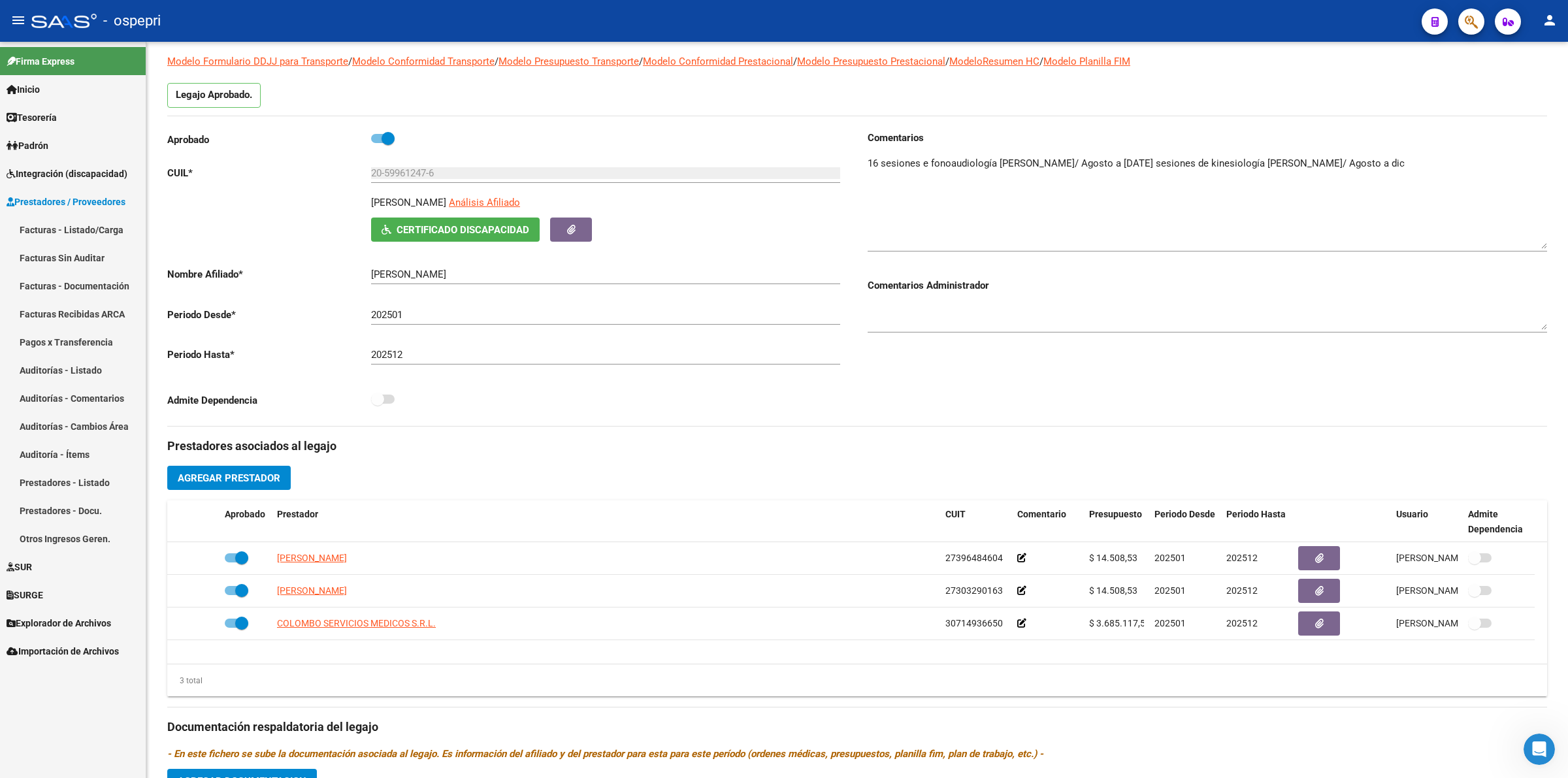
click at [61, 213] on link "Prestadores / Proveedores" at bounding box center [73, 201] width 145 height 28
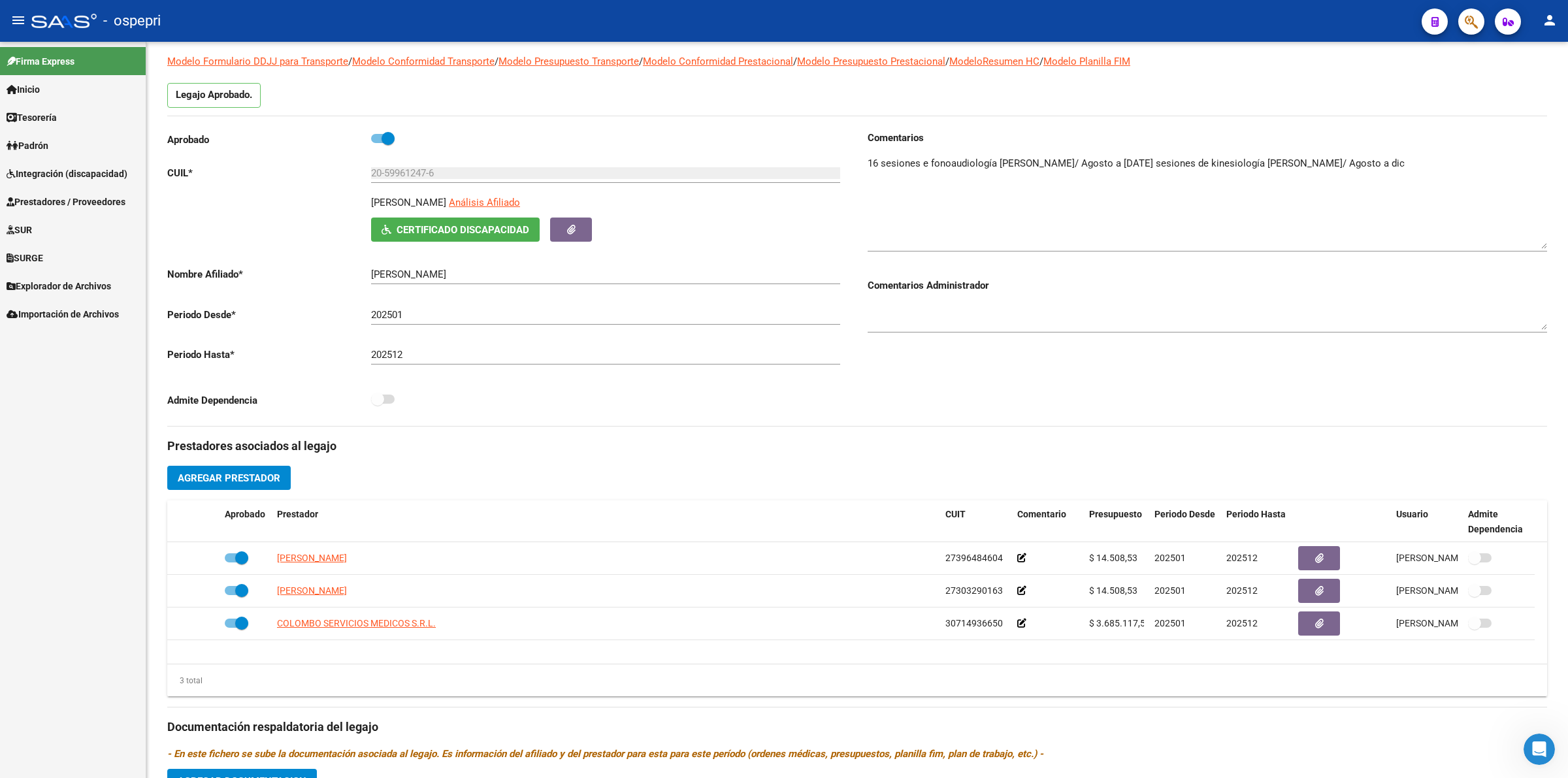
drag, startPoint x: 93, startPoint y: 217, endPoint x: 93, endPoint y: 210, distance: 7.0
click at [93, 215] on link "SUR" at bounding box center [73, 229] width 145 height 28
click at [93, 203] on span "Prestadores / Proveedores" at bounding box center [66, 201] width 119 height 15
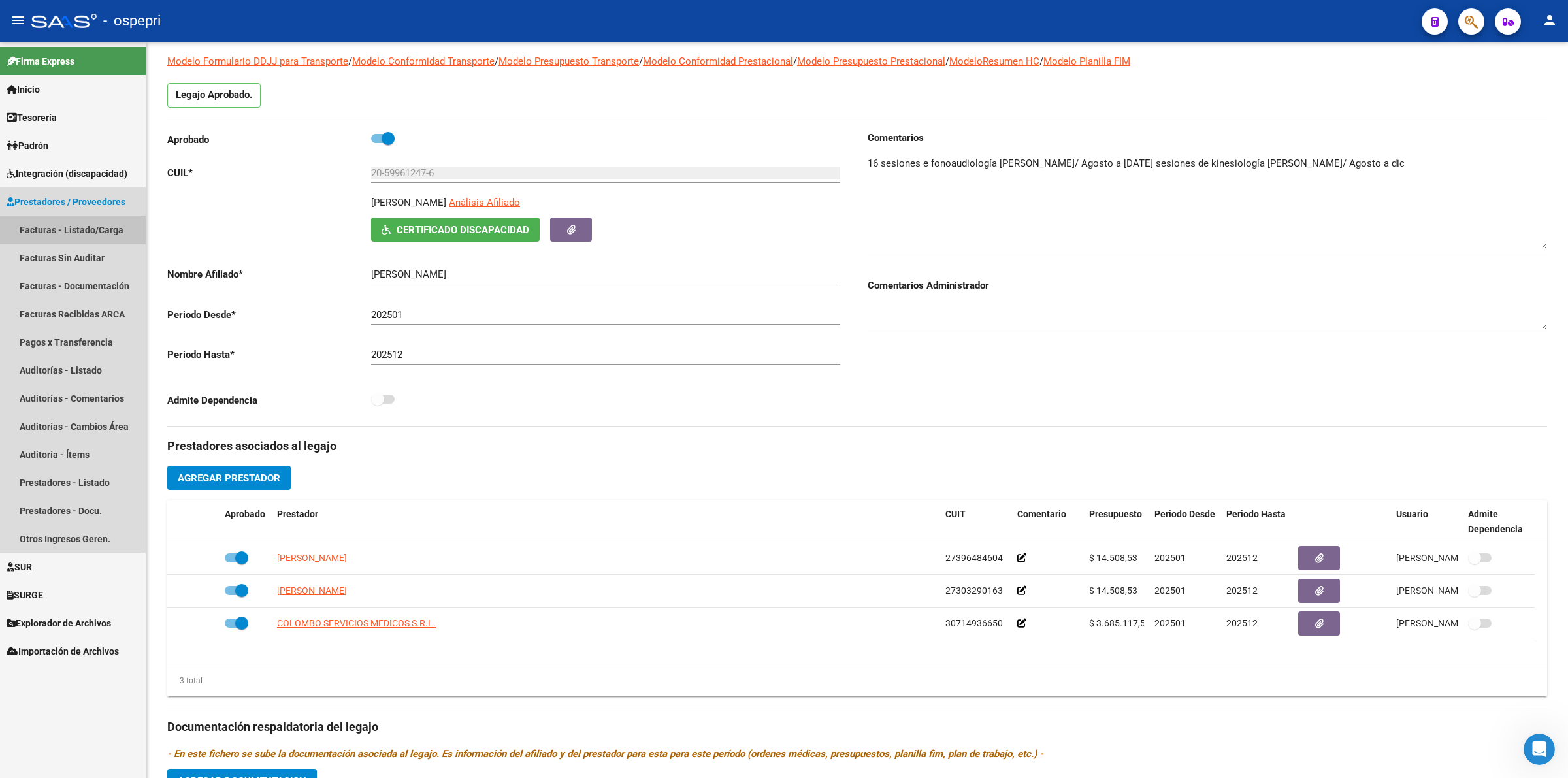
click at [99, 224] on link "Facturas - Listado/Carga" at bounding box center [73, 229] width 145 height 28
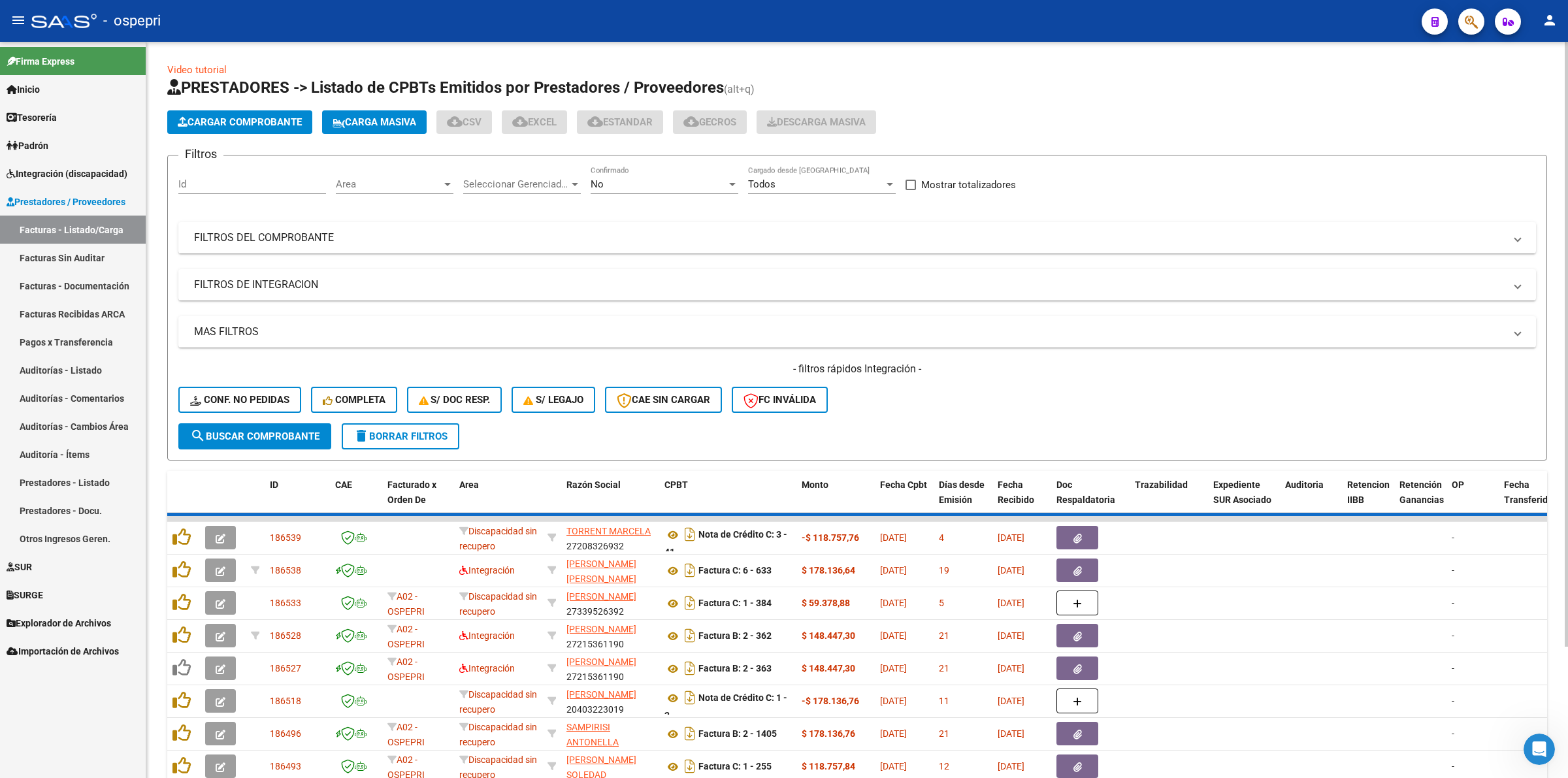
drag, startPoint x: 273, startPoint y: 237, endPoint x: 726, endPoint y: 302, distance: 457.6
click at [281, 236] on mat-panel-title "FILTROS DEL COMPROBANTE" at bounding box center [849, 237] width 1310 height 15
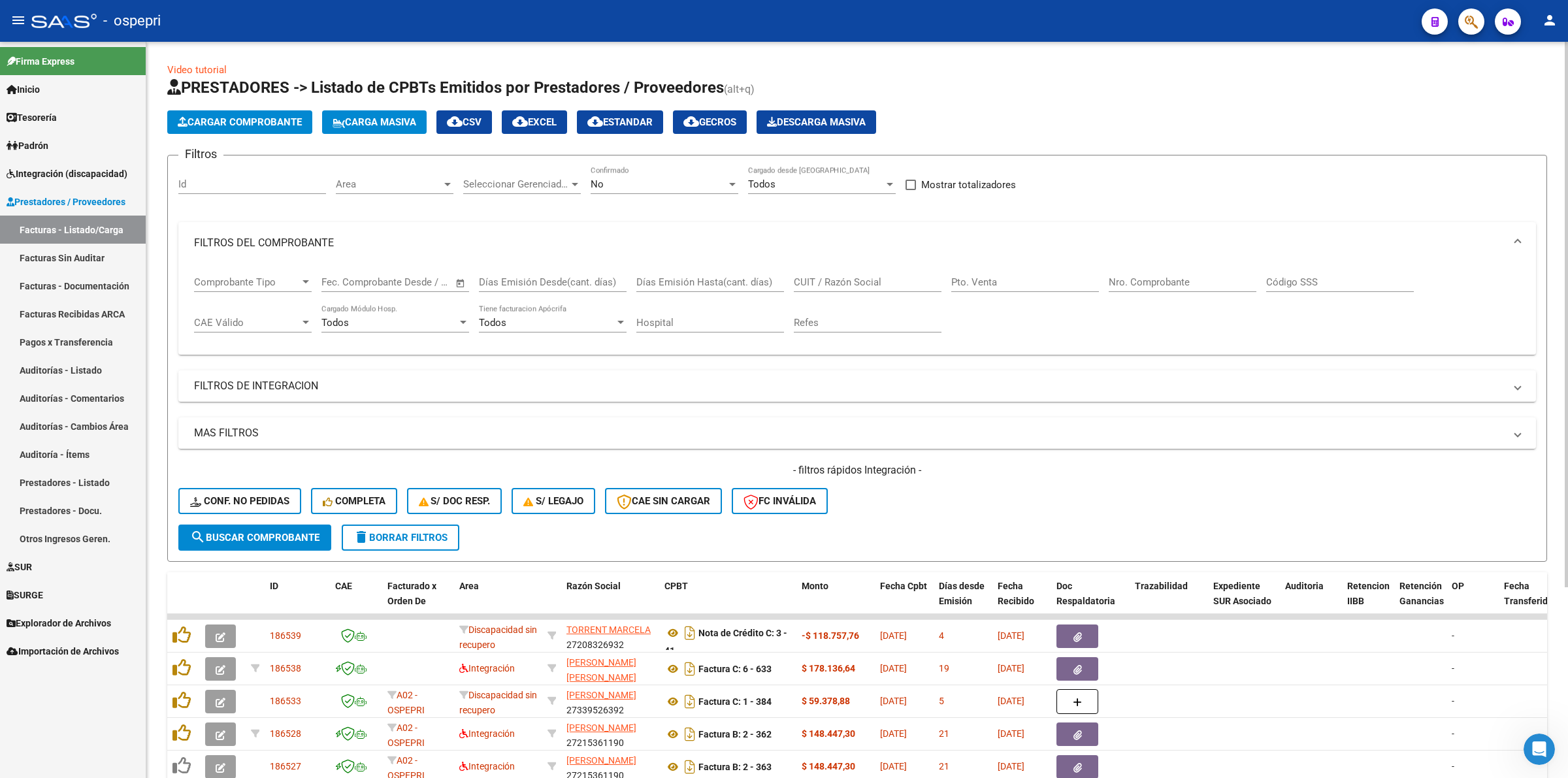
click at [854, 280] on input "CUIT / Razón Social" at bounding box center [867, 282] width 147 height 12
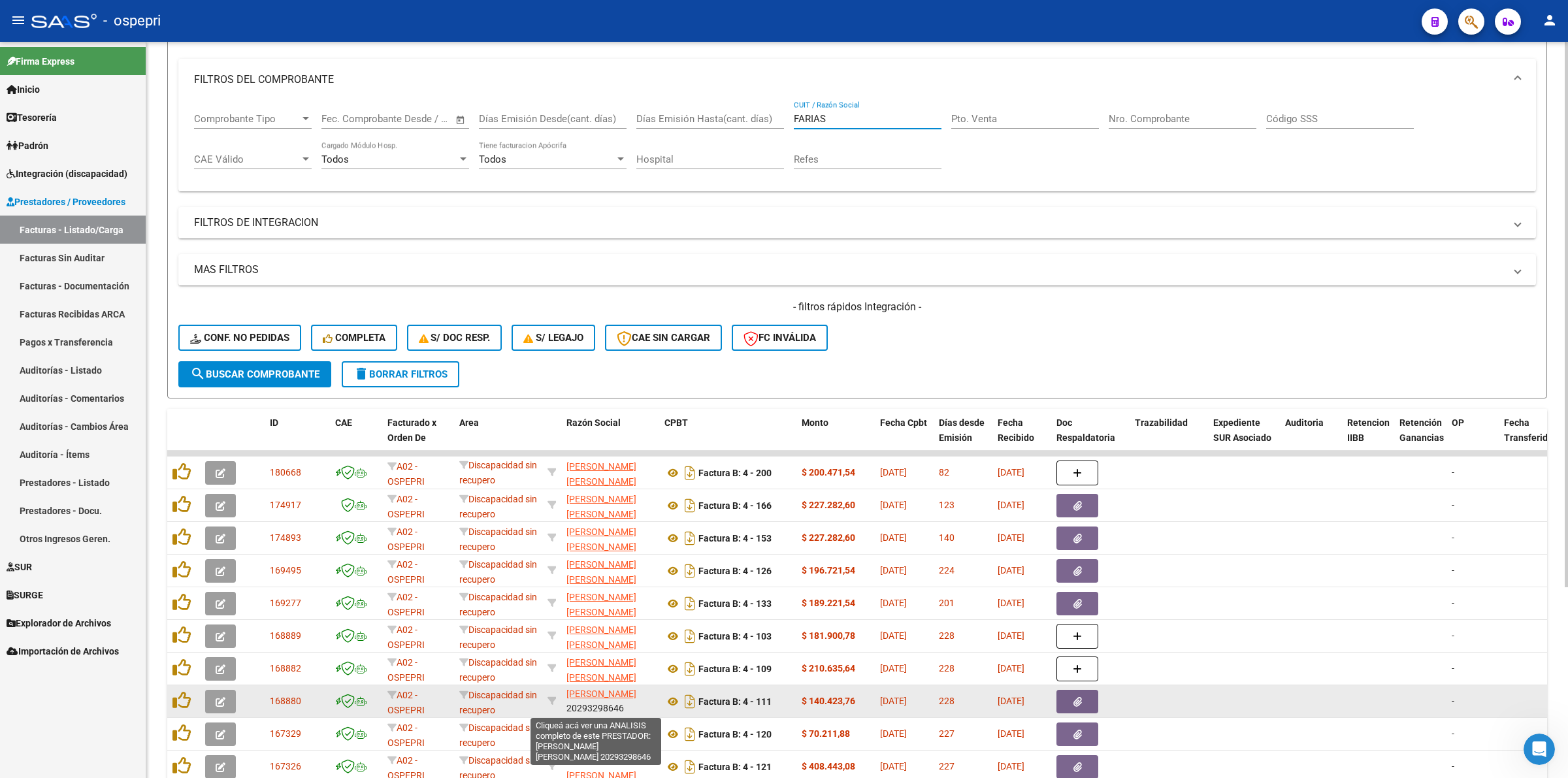
scroll to position [17, 0]
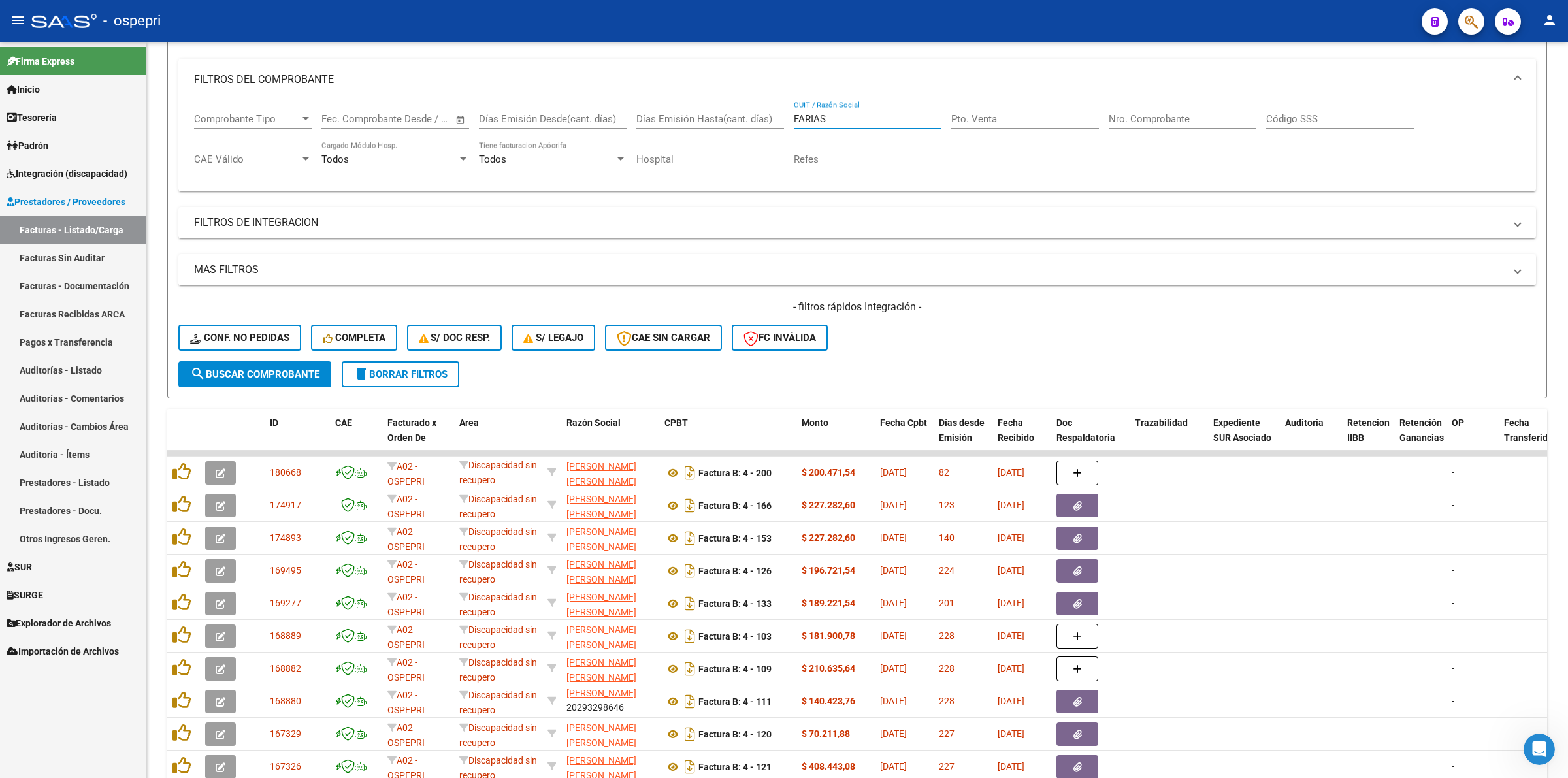
type input "FARIAS"
click at [34, 167] on span "Integración (discapacidad)" at bounding box center [66, 174] width 121 height 15
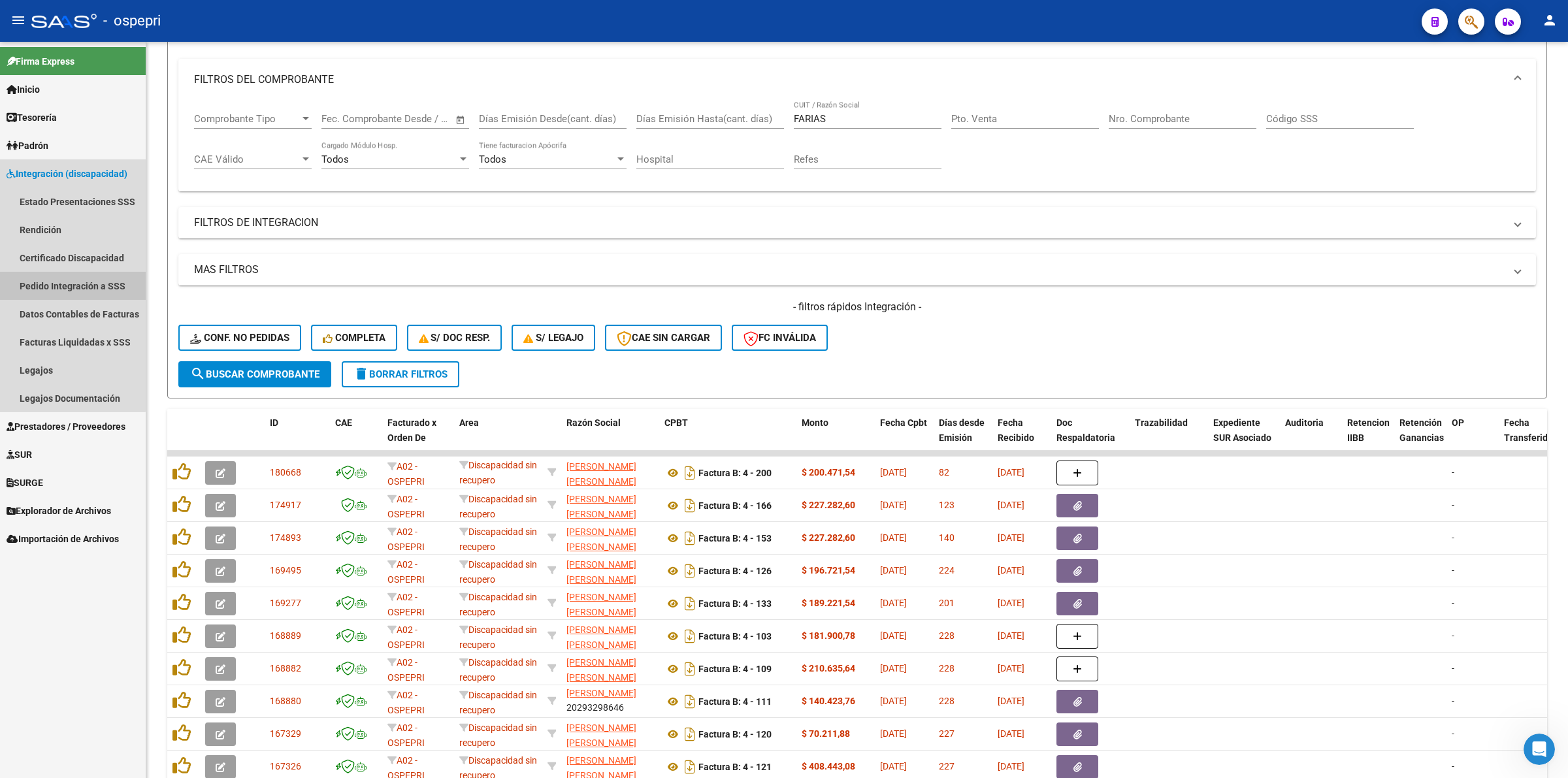
click at [61, 285] on link "Pedido Integración a SSS" at bounding box center [73, 286] width 145 height 28
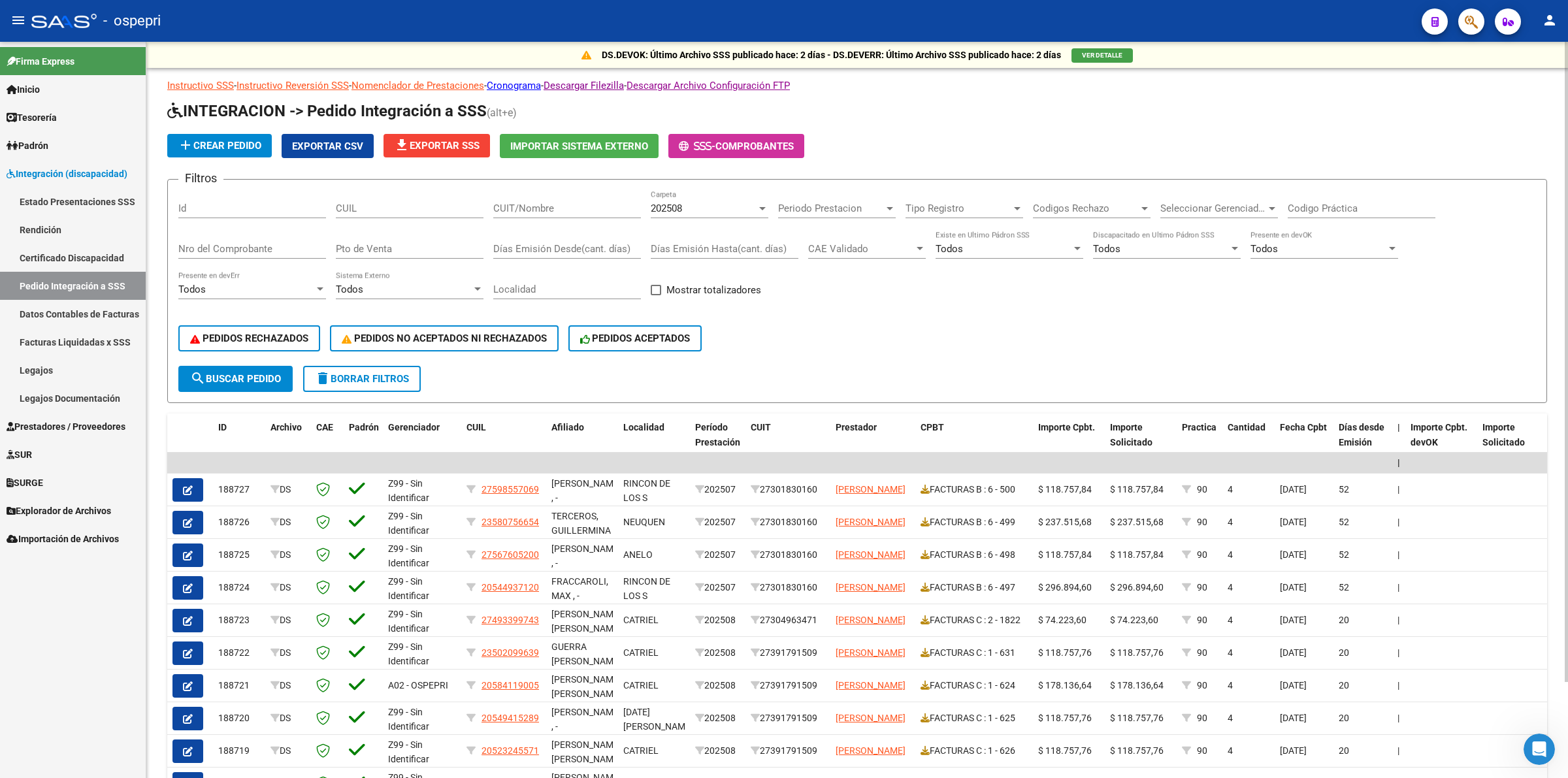
click at [564, 210] on input "CUIT/Nombre" at bounding box center [567, 208] width 147 height 12
type input "FARIAS"
click at [74, 409] on link "Legajos Documentación" at bounding box center [73, 398] width 145 height 28
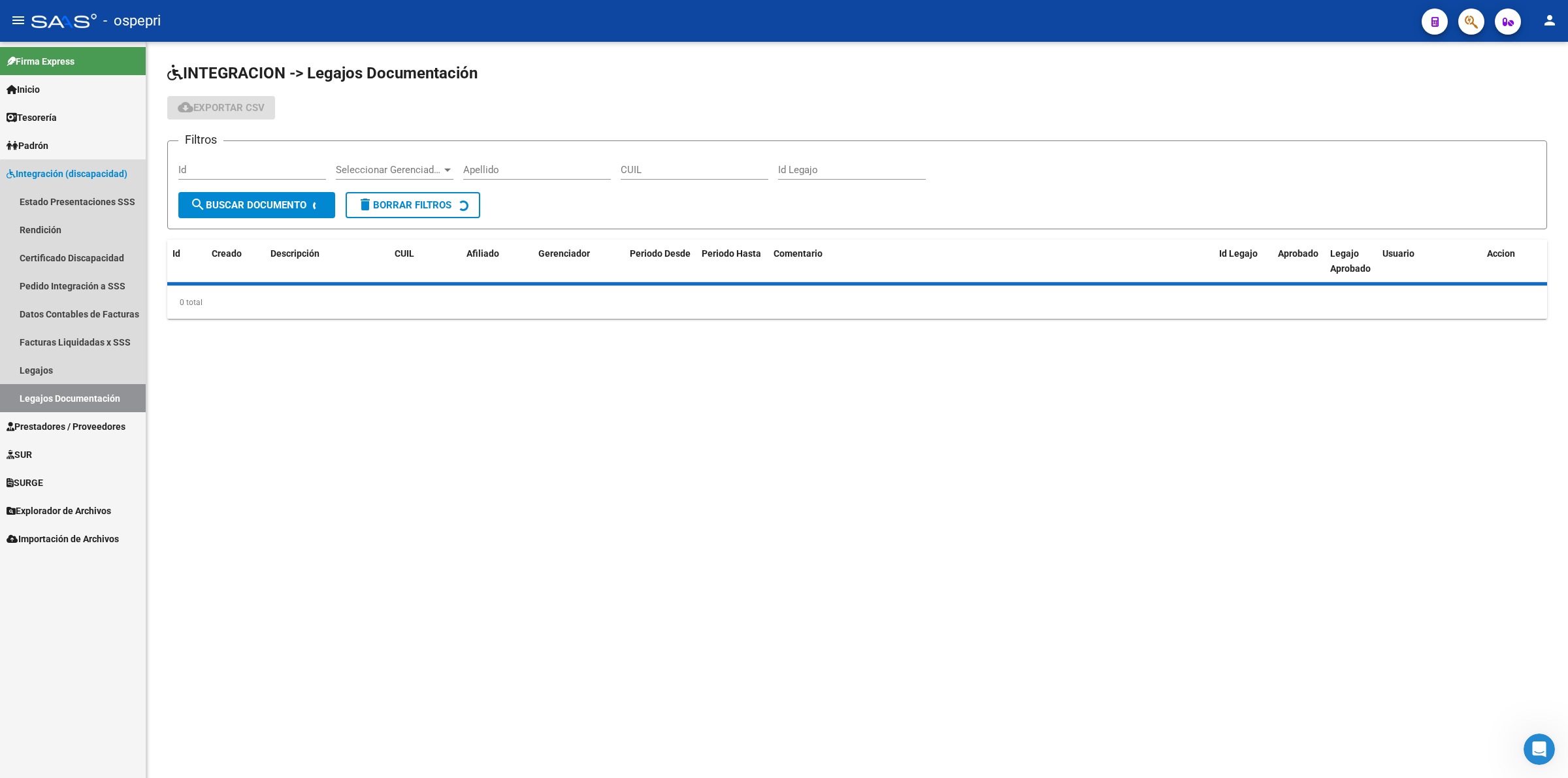
click at [74, 415] on link "Prestadores / Proveedores" at bounding box center [73, 426] width 145 height 28
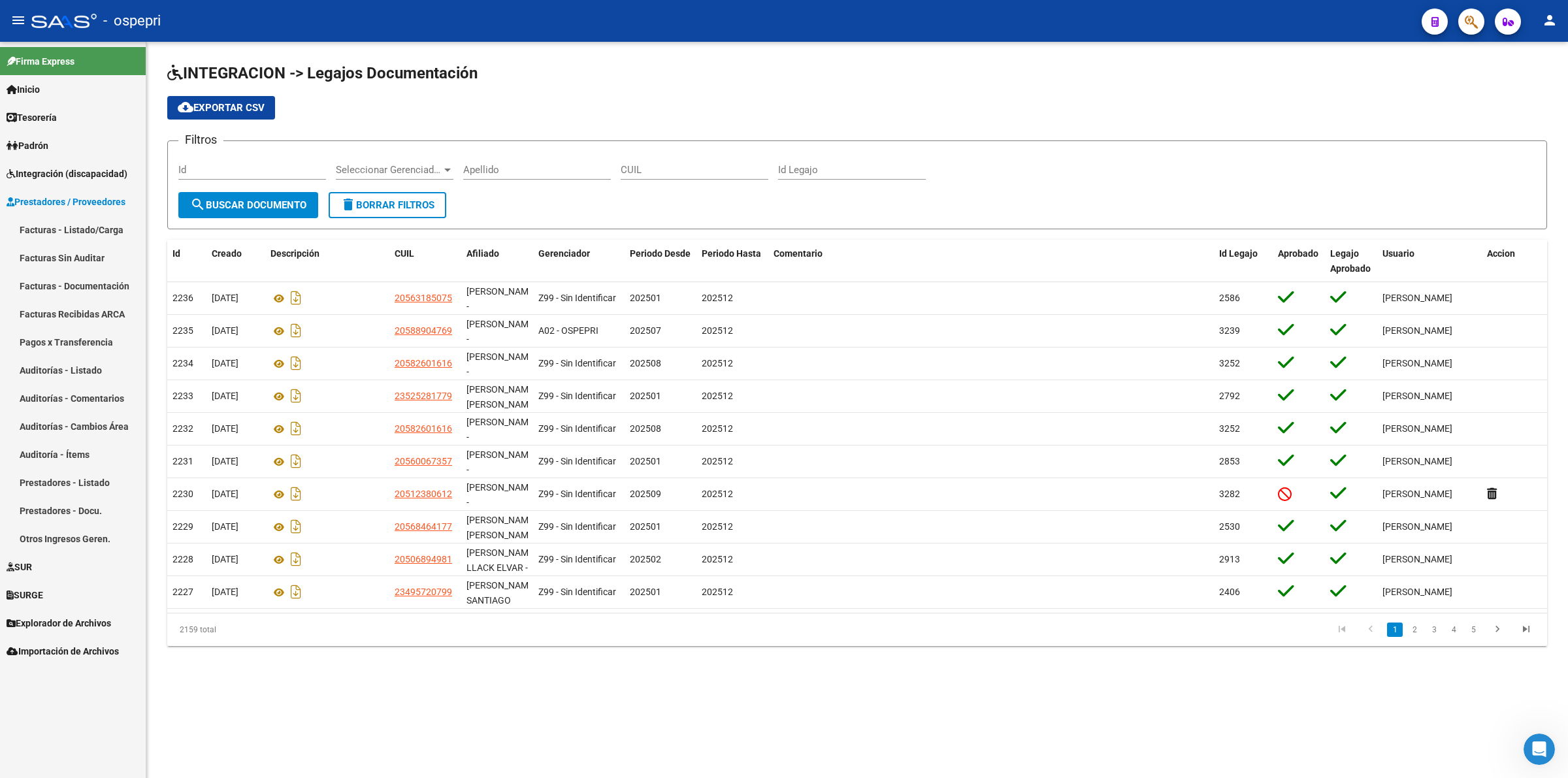
click at [41, 224] on link "Facturas - Listado/Carga" at bounding box center [73, 229] width 145 height 28
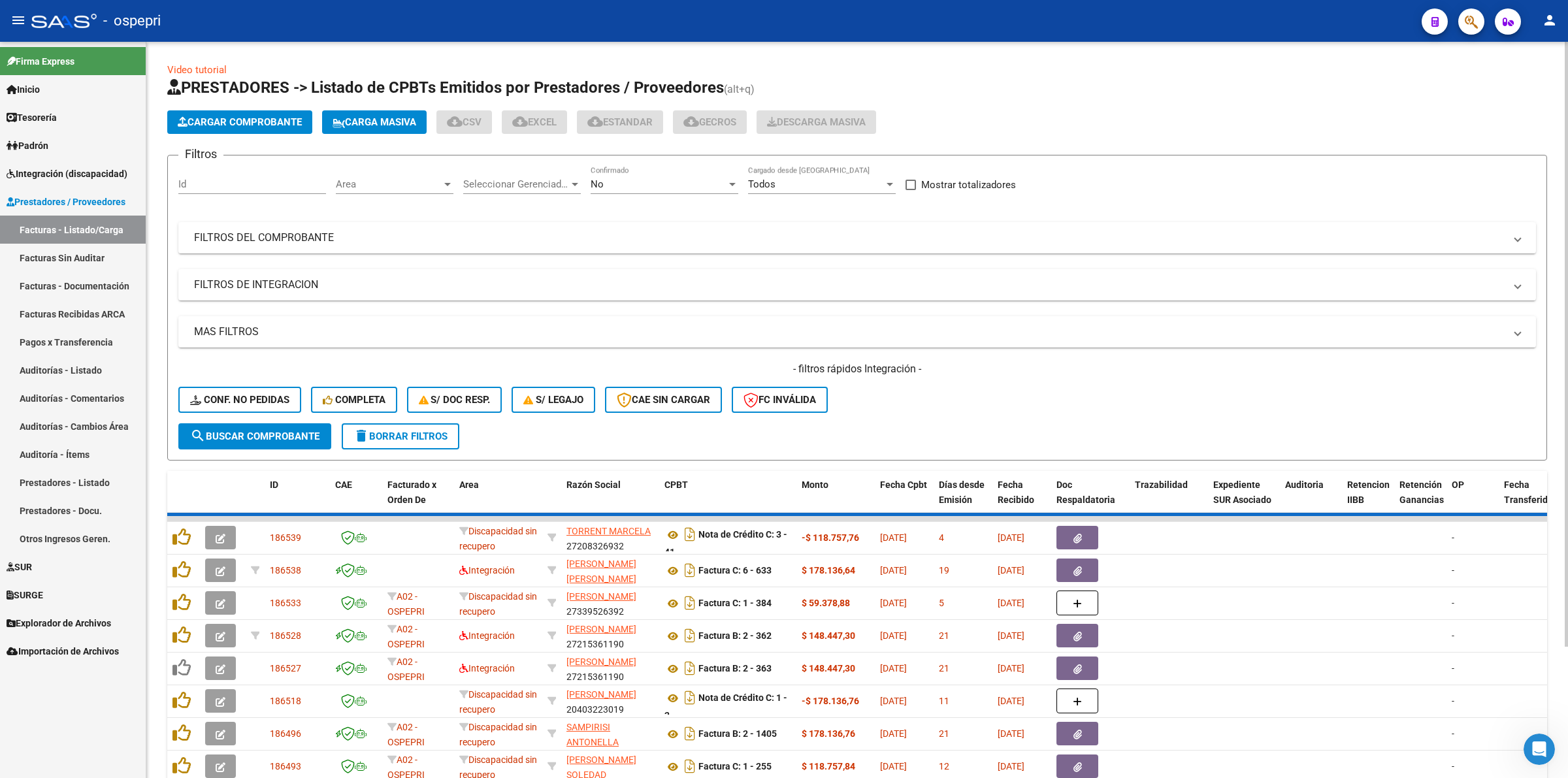
drag, startPoint x: 255, startPoint y: 251, endPoint x: 835, endPoint y: 273, distance: 580.4
click at [260, 249] on mat-expansion-panel-header "FILTROS DEL COMPROBANTE" at bounding box center [857, 237] width 1358 height 31
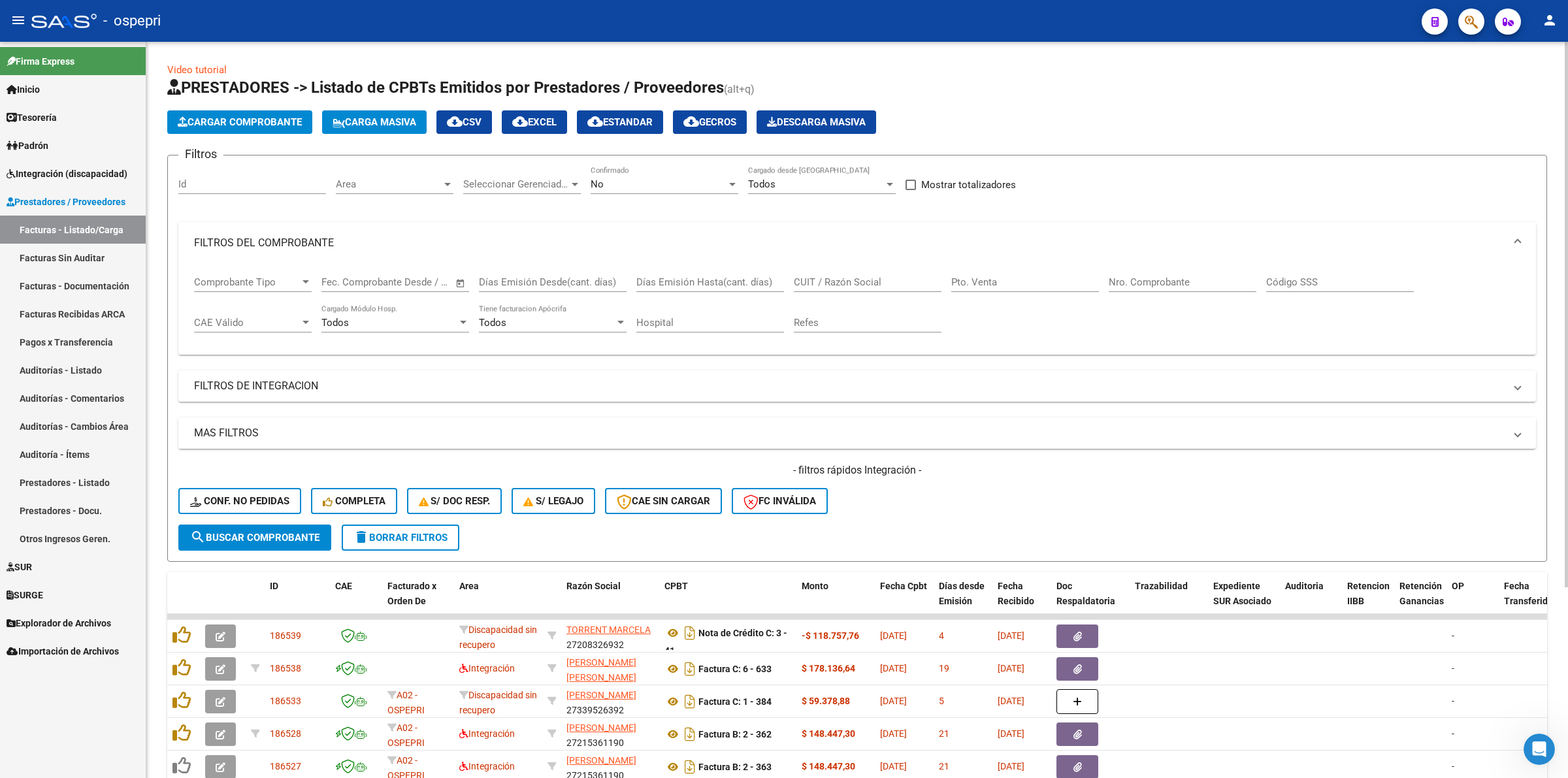
click at [858, 264] on div "CUIT / Razón Social" at bounding box center [867, 278] width 147 height 28
click at [859, 271] on div "CUIT / Razón Social" at bounding box center [867, 278] width 147 height 28
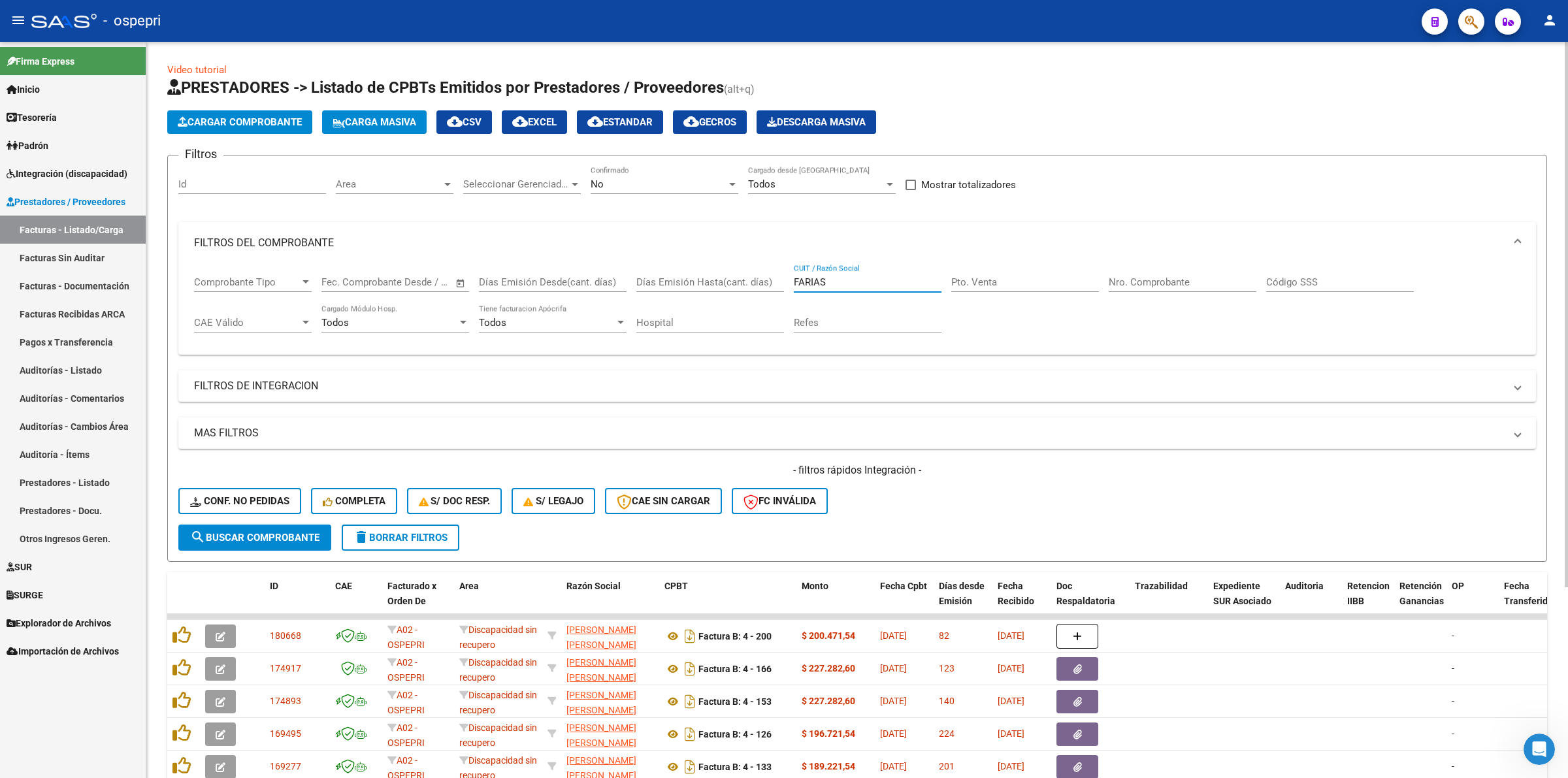
type input "FARIAS"
click at [271, 533] on span "search Buscar Comprobante" at bounding box center [255, 537] width 129 height 12
click at [598, 190] on div "No Confirmado" at bounding box center [664, 180] width 147 height 28
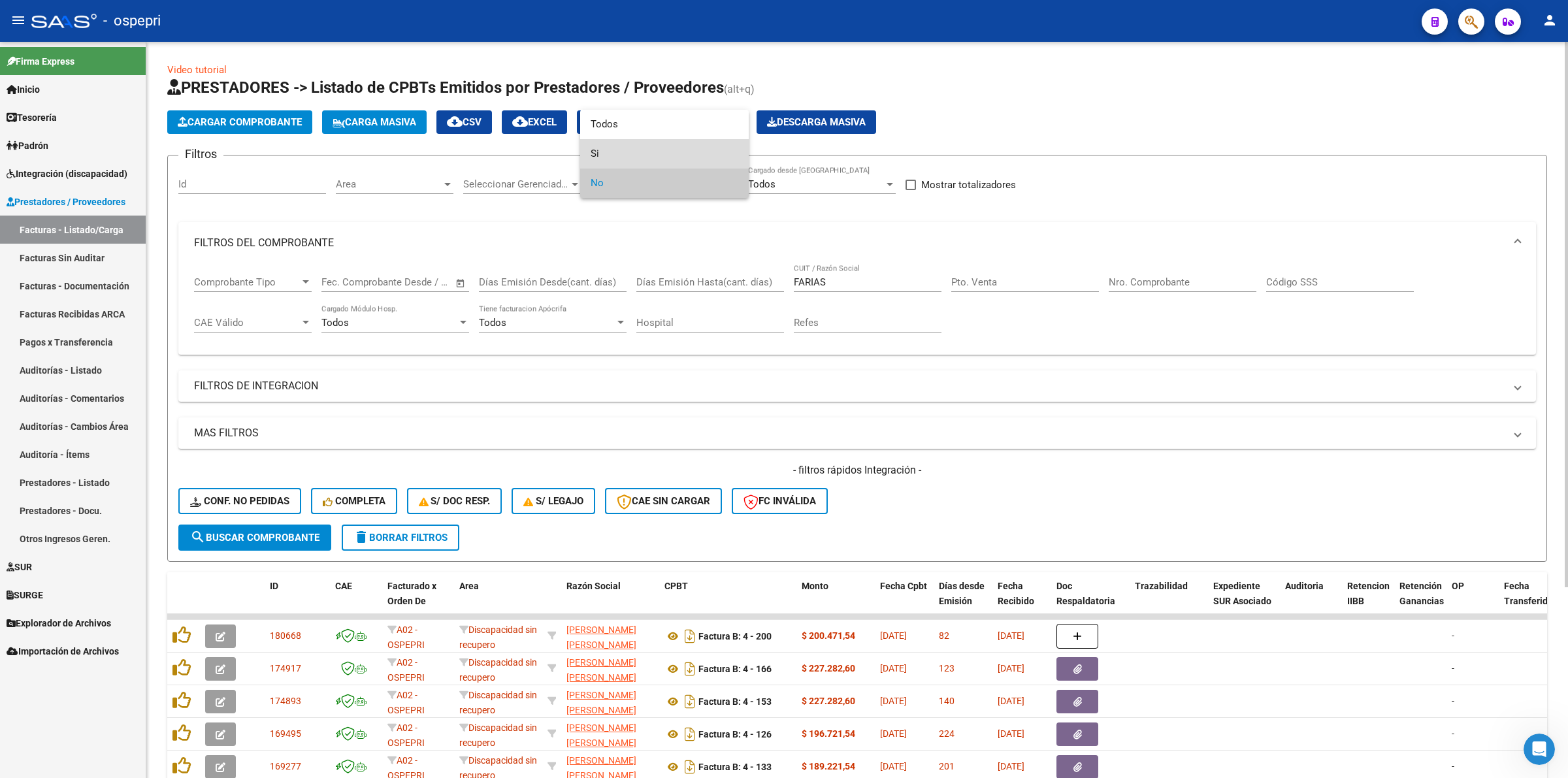
drag, startPoint x: 599, startPoint y: 154, endPoint x: 445, endPoint y: 354, distance: 252.4
click at [597, 154] on span "Si" at bounding box center [664, 154] width 147 height 29
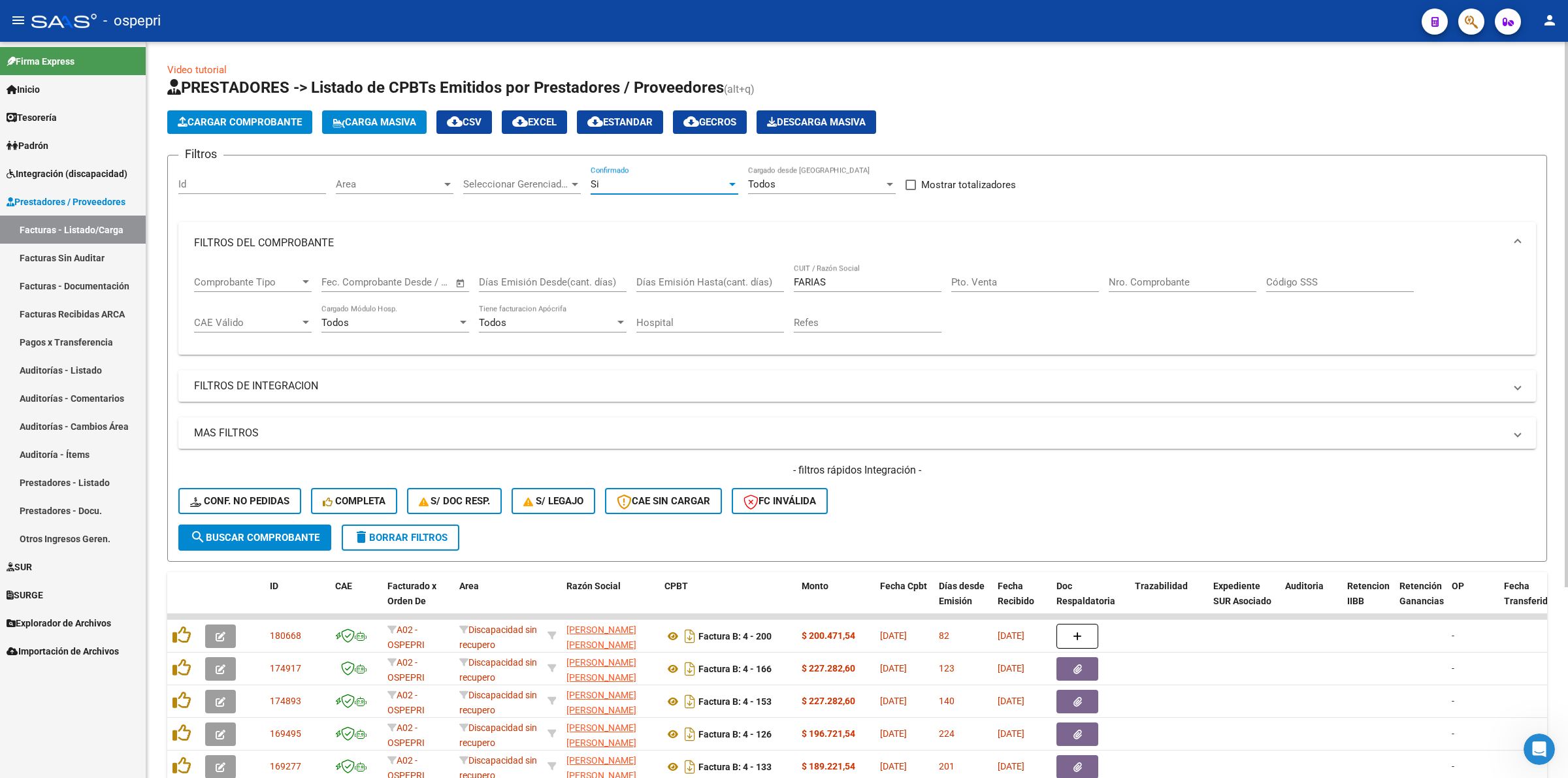
click at [264, 526] on button "search Buscar Comprobante" at bounding box center [255, 538] width 153 height 26
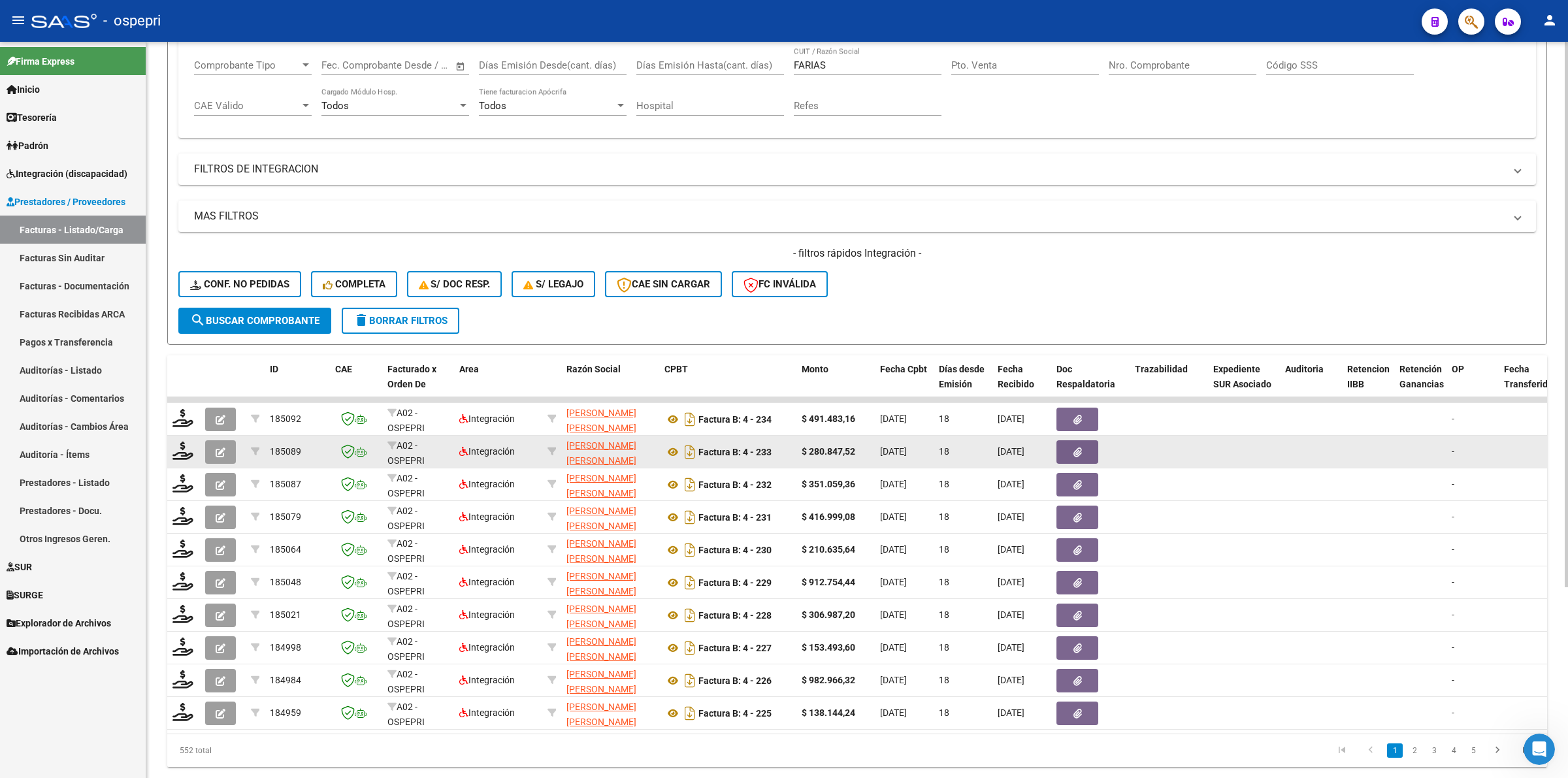
scroll to position [257, 0]
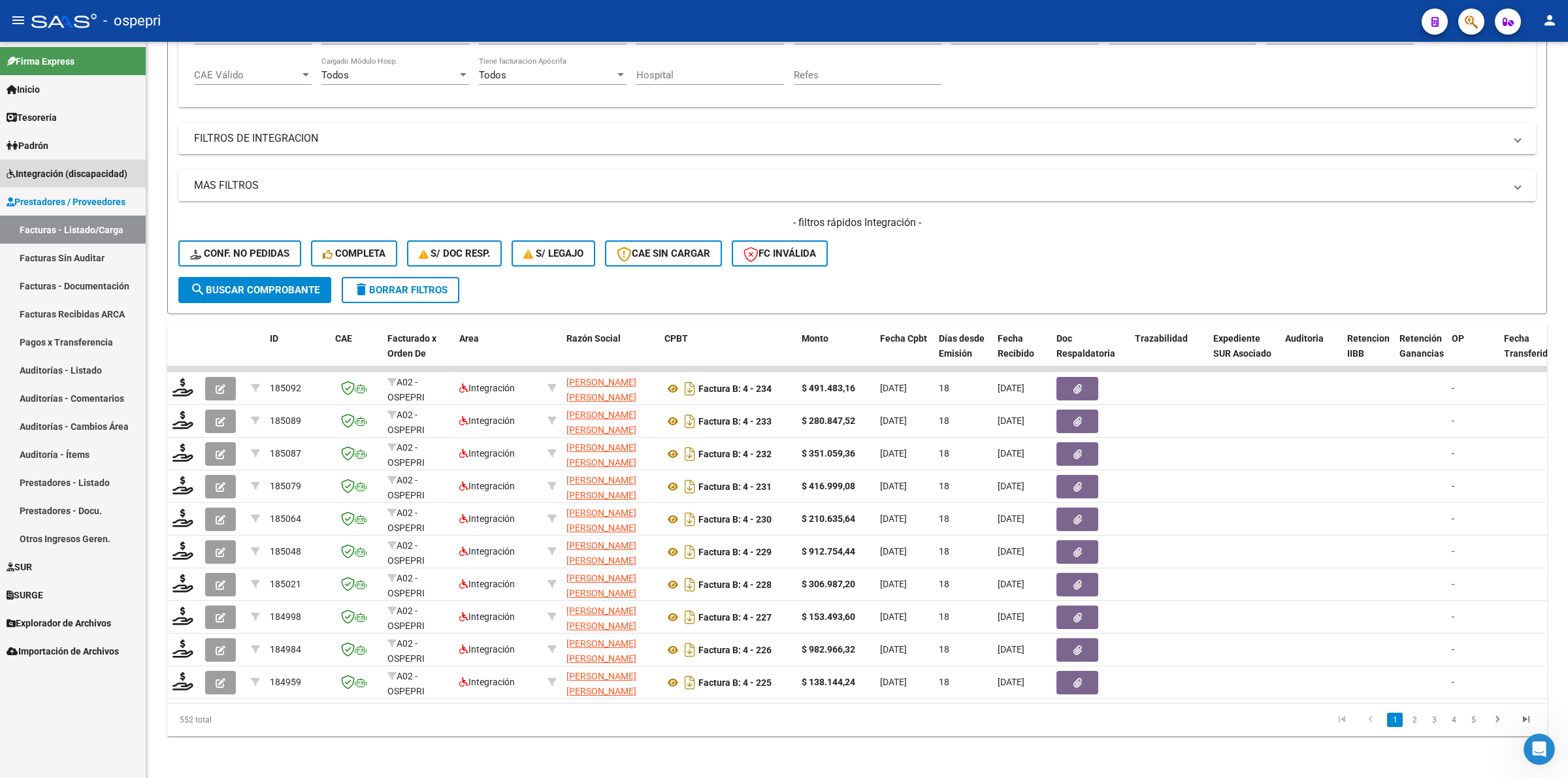
drag, startPoint x: 49, startPoint y: 177, endPoint x: 111, endPoint y: 301, distance: 138.6
click at [50, 177] on span "Integración (discapacidad)" at bounding box center [66, 174] width 121 height 15
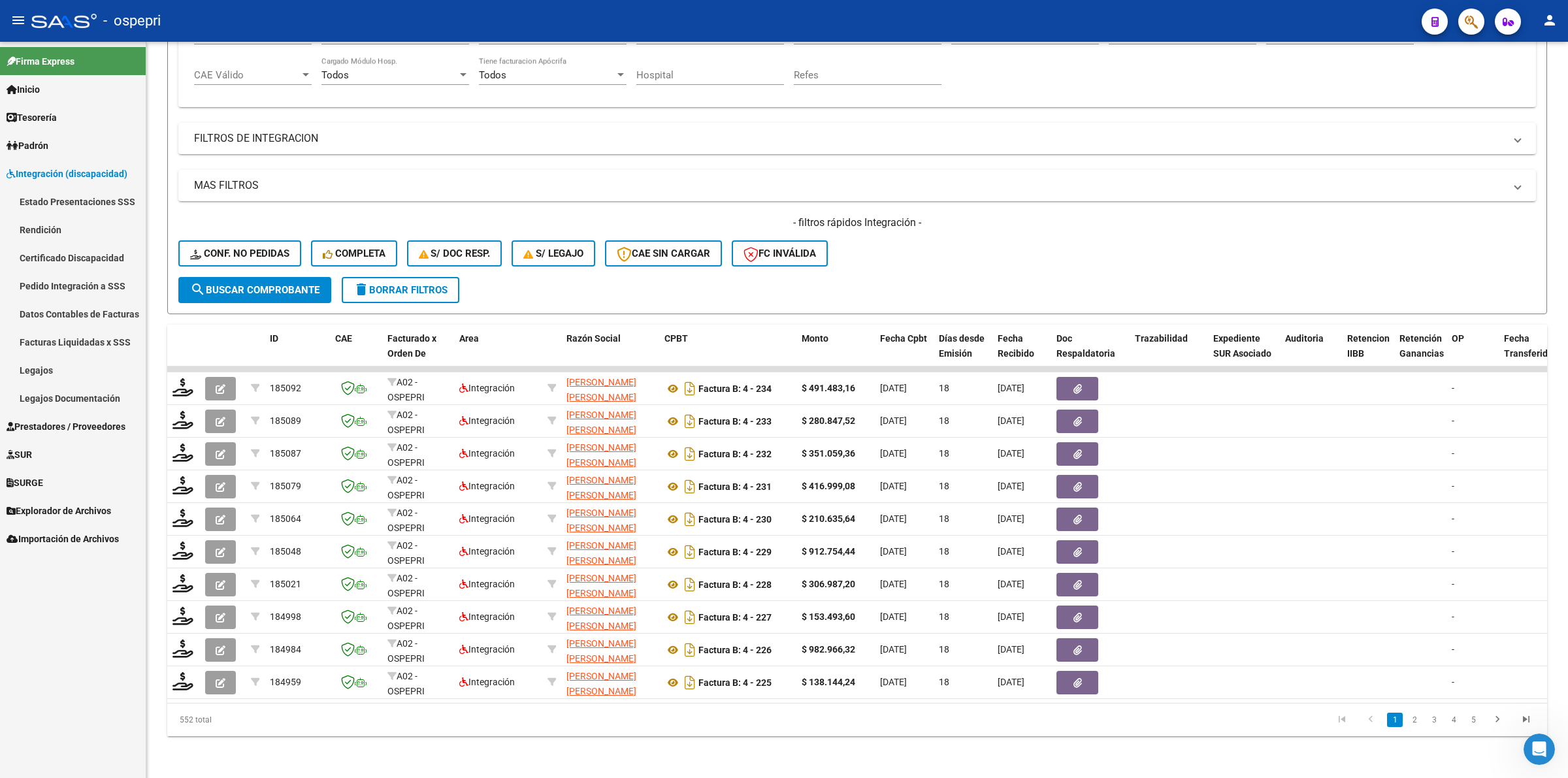
drag, startPoint x: 89, startPoint y: 291, endPoint x: 122, endPoint y: 292, distance: 33.0
click at [89, 288] on link "Pedido Integración a SSS" at bounding box center [73, 286] width 145 height 28
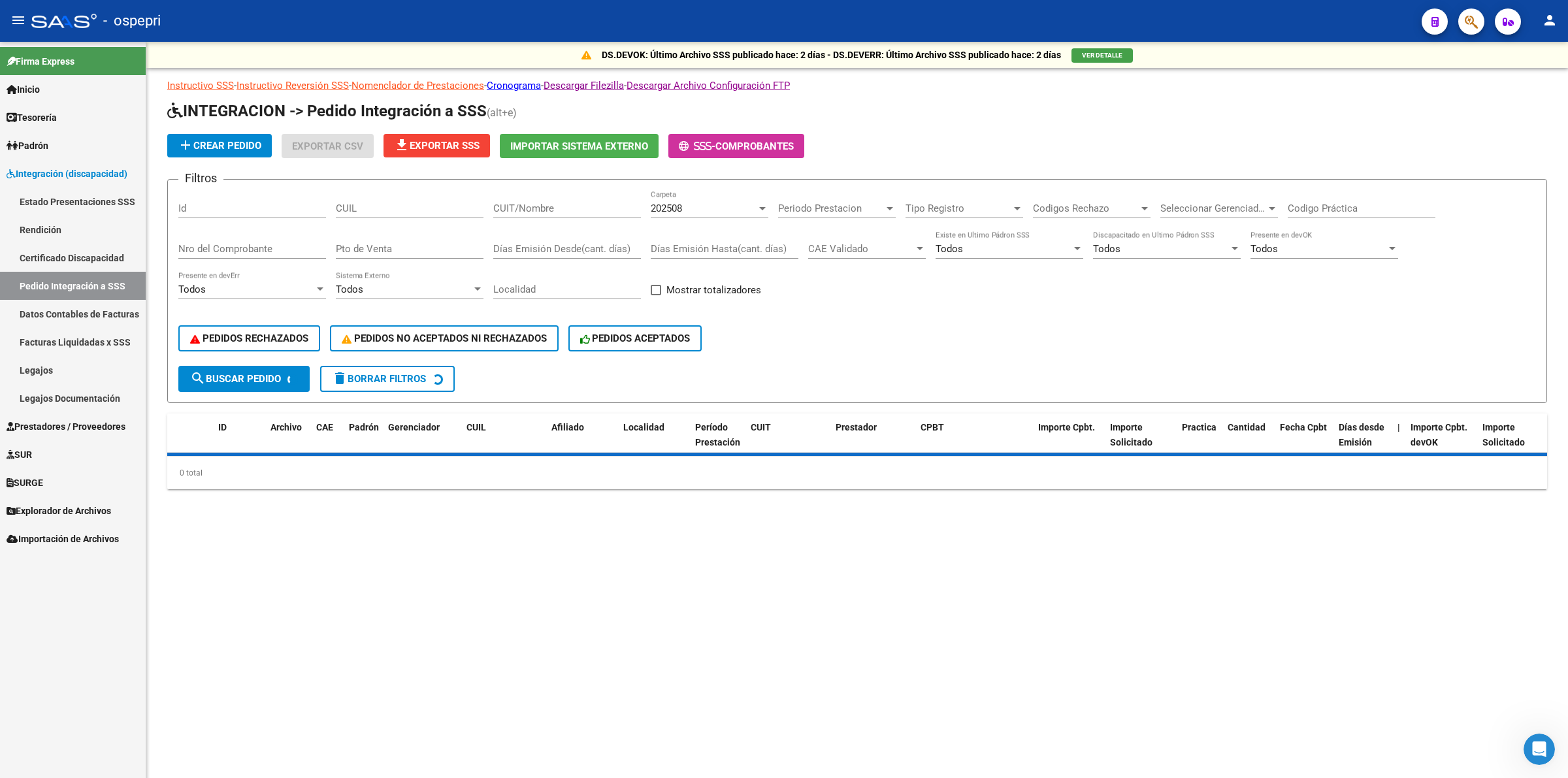
click at [587, 213] on div "CUIT/Nombre" at bounding box center [567, 204] width 147 height 28
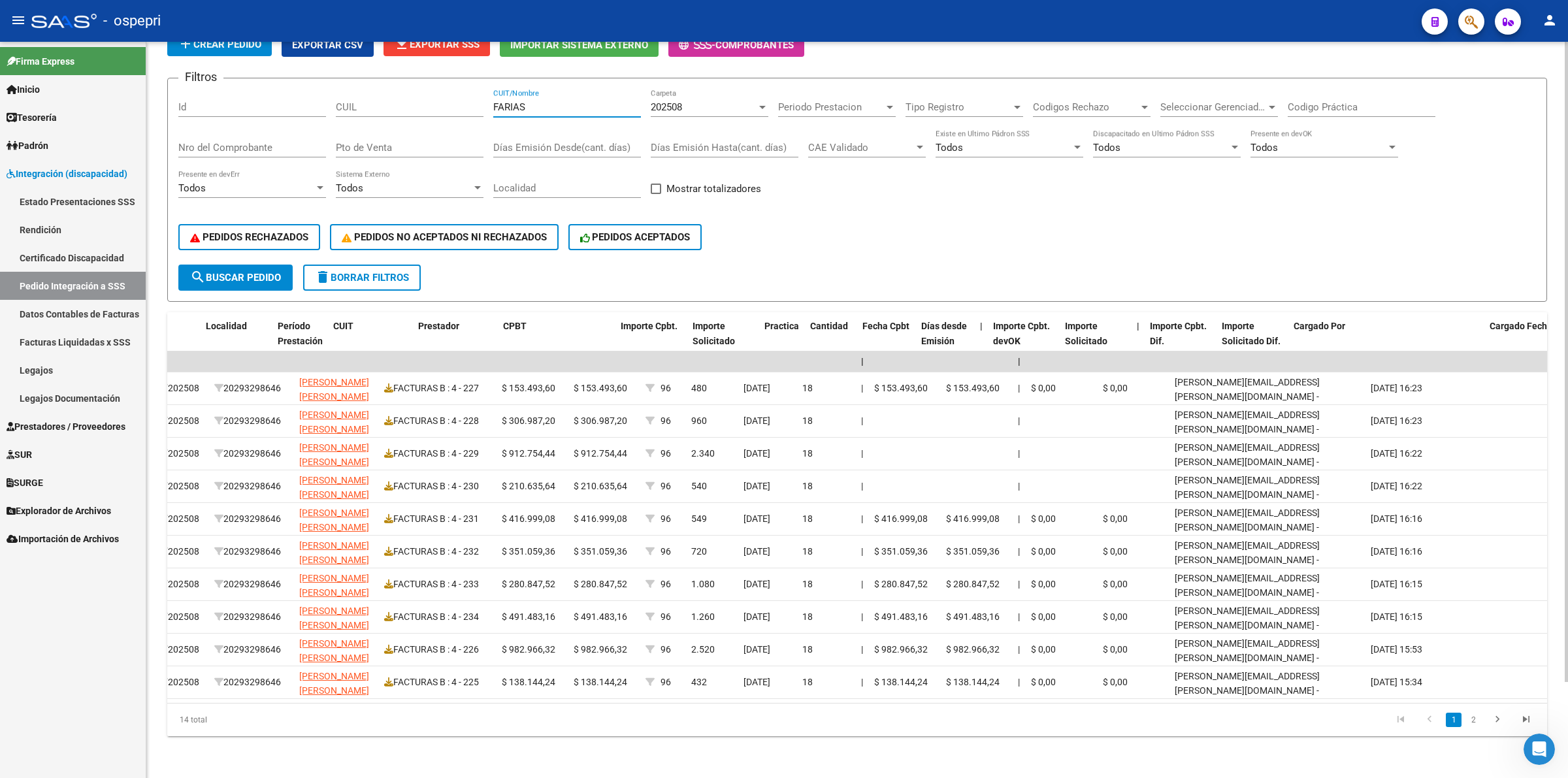
scroll to position [0, 406]
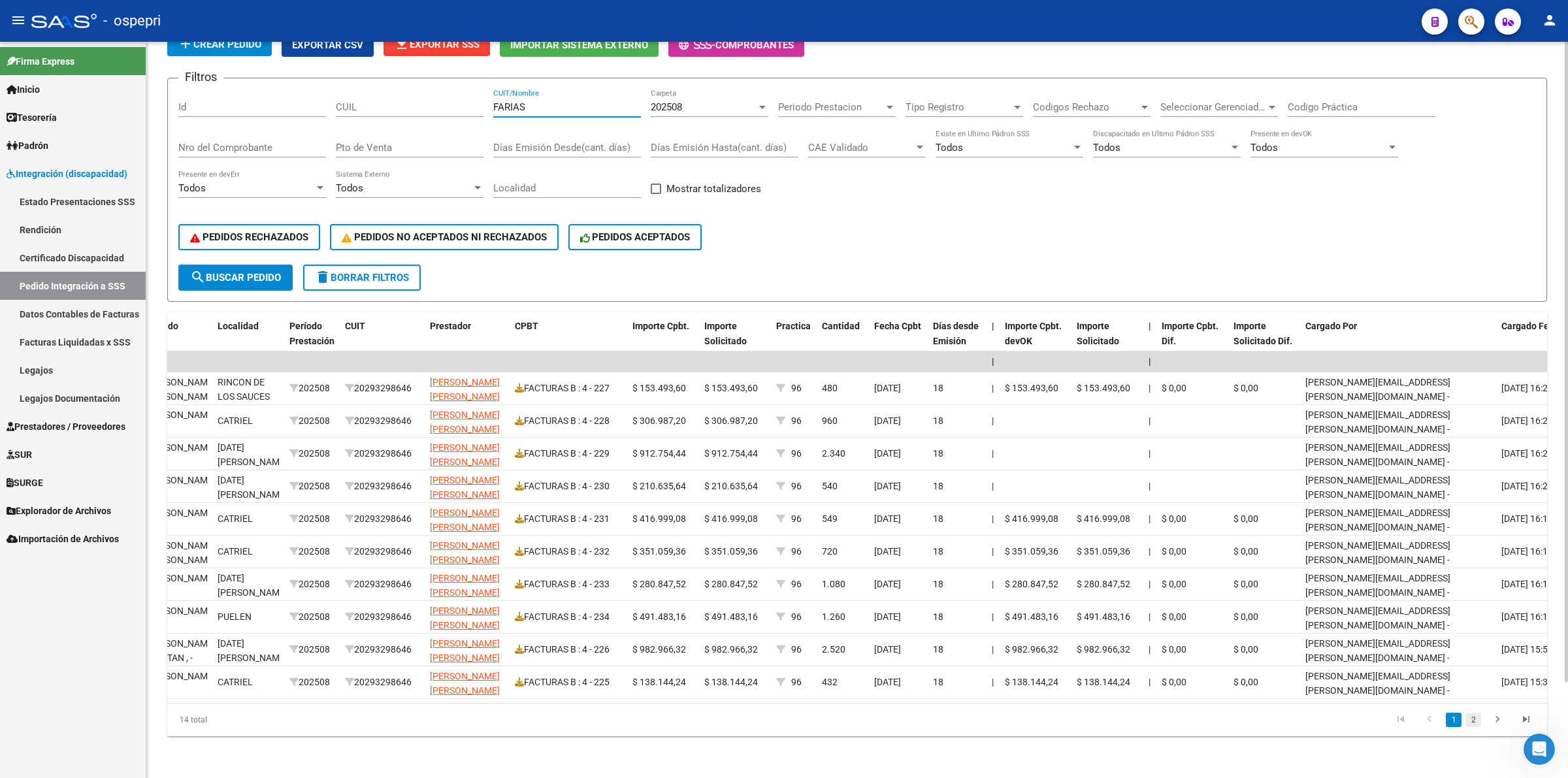
type input "FARIAS"
click at [1471, 726] on link "2" at bounding box center [1473, 720] width 16 height 15
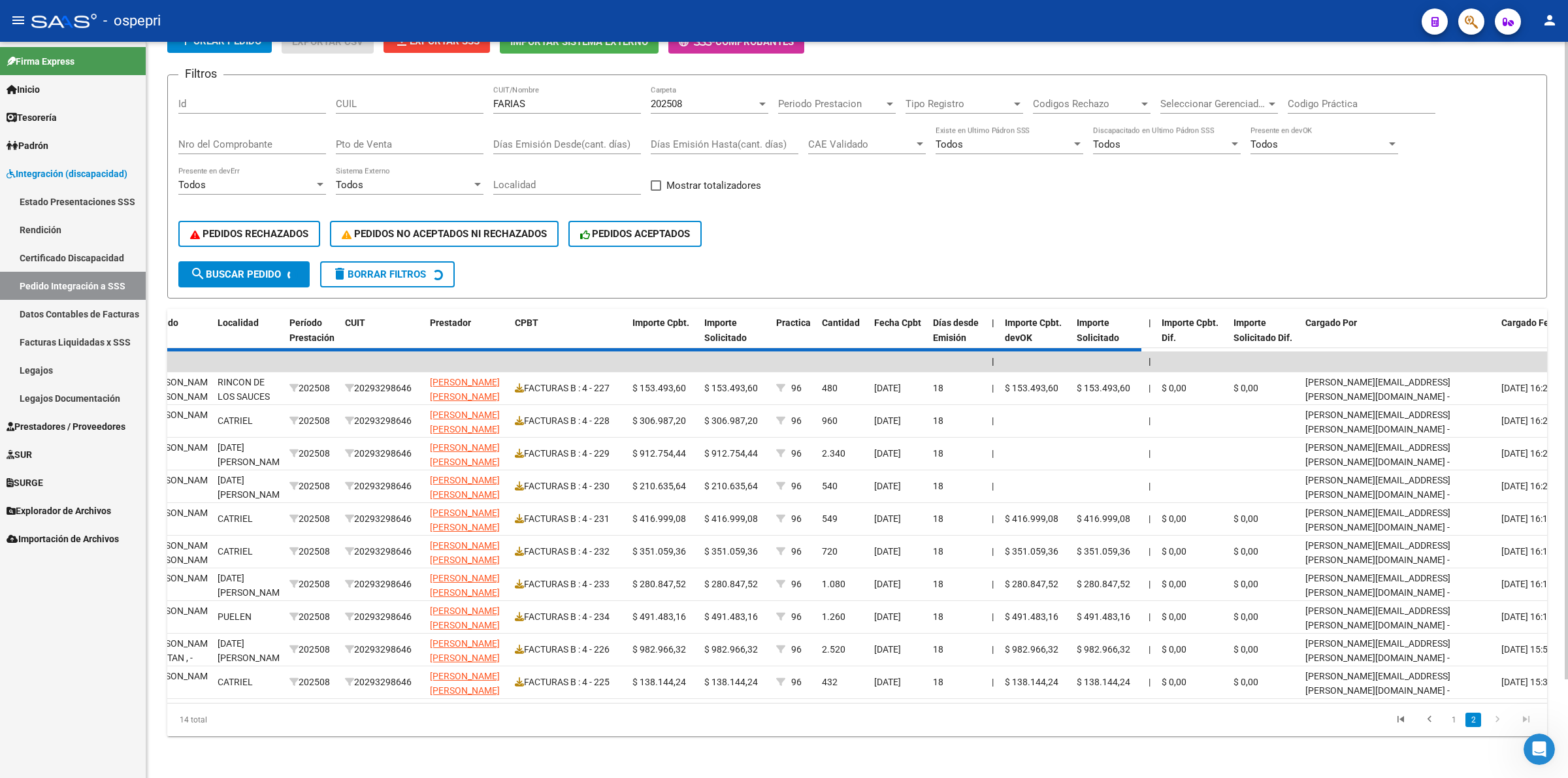
scroll to position [0, 0]
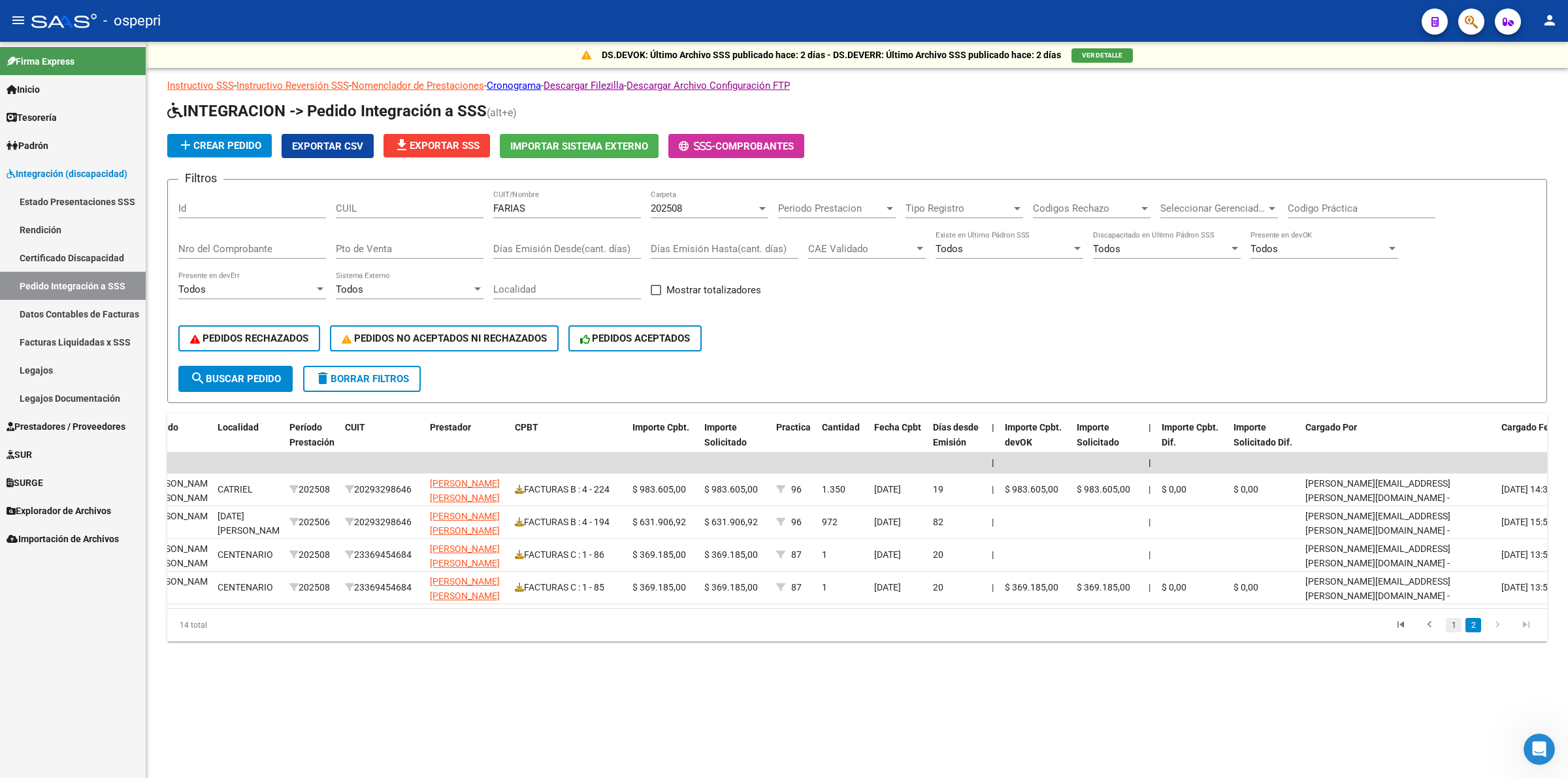
click at [1455, 633] on link "1" at bounding box center [1454, 625] width 16 height 15
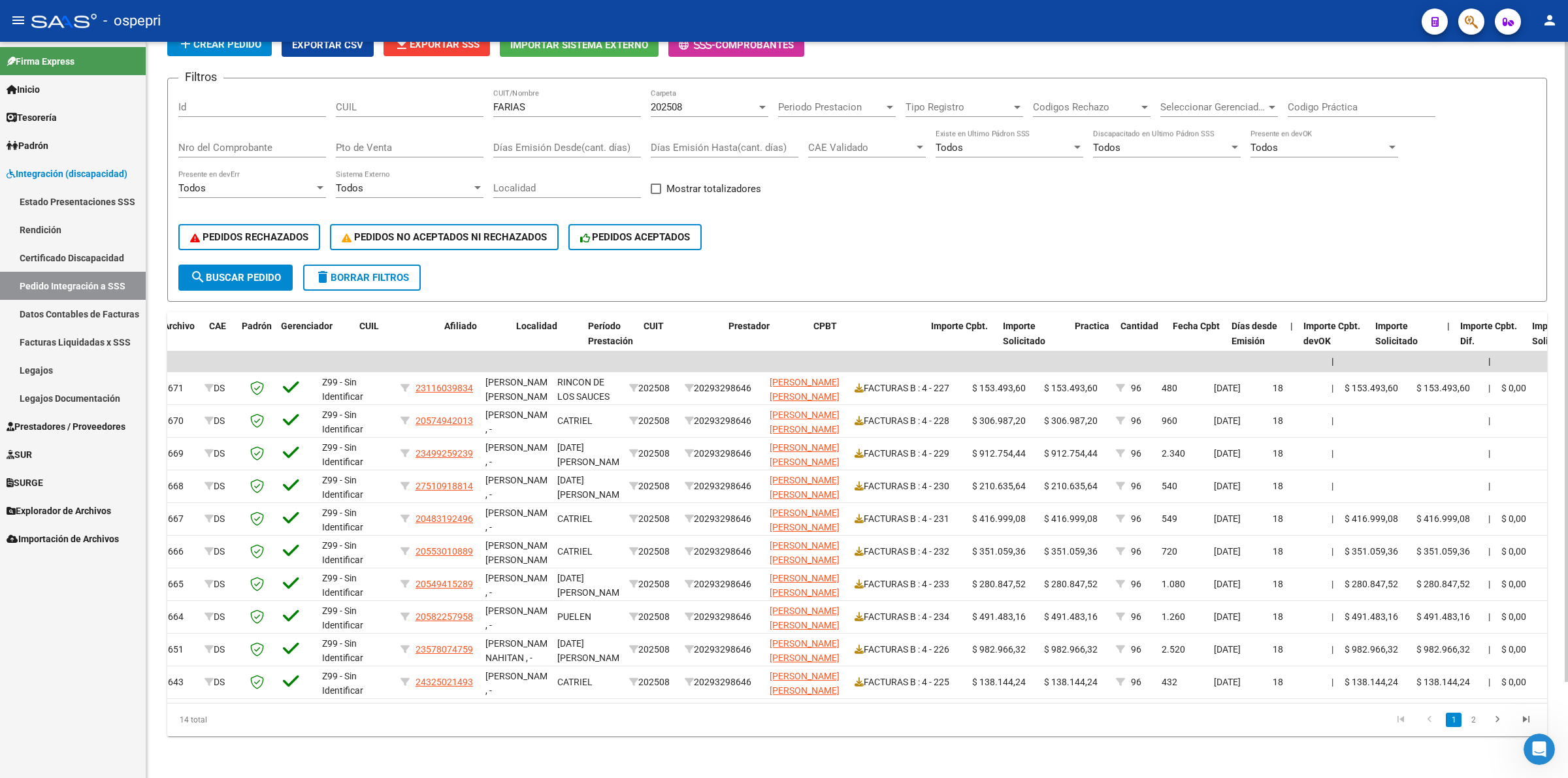
scroll to position [0, 128]
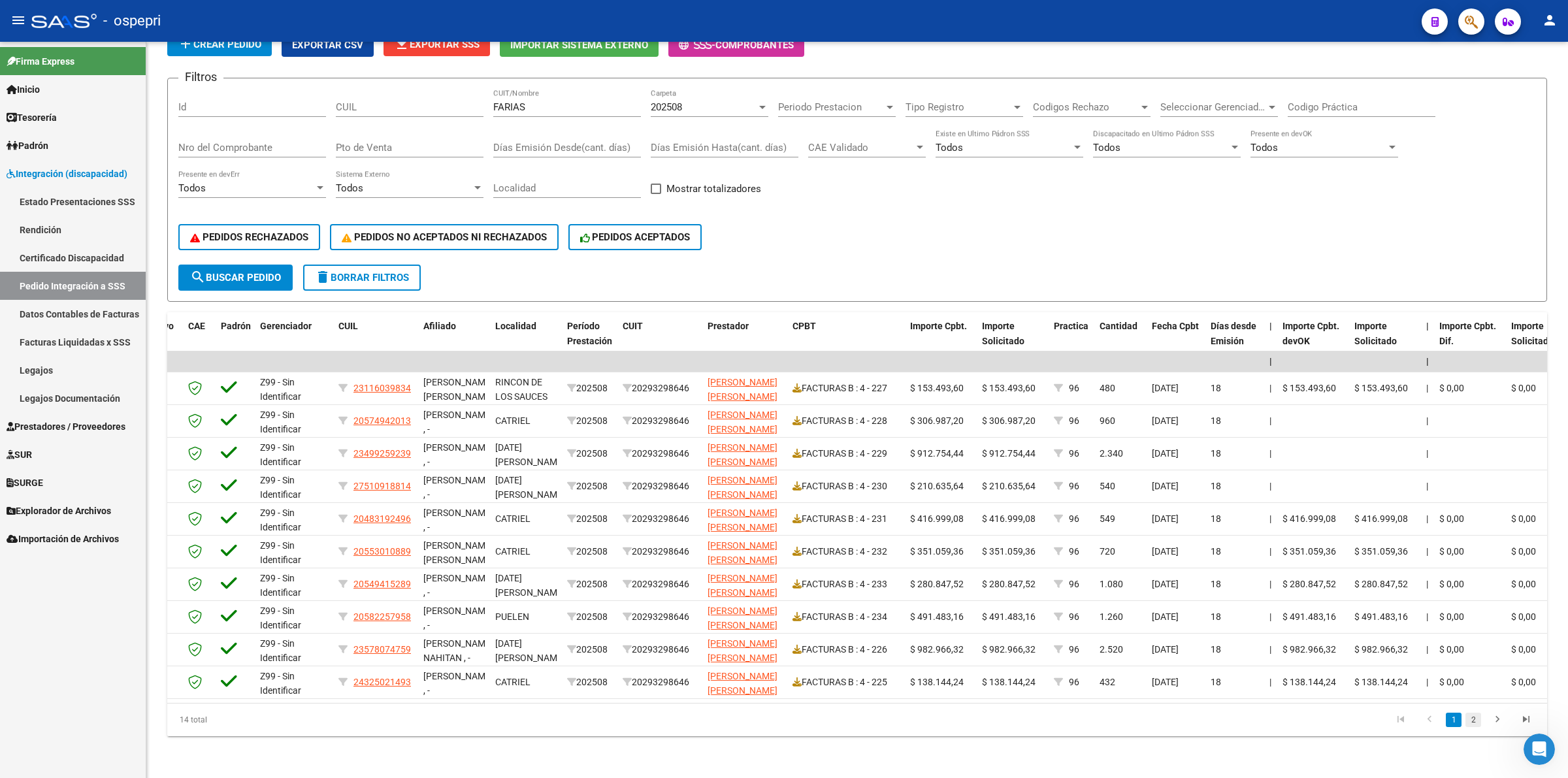
click at [1466, 718] on link "2" at bounding box center [1473, 720] width 16 height 15
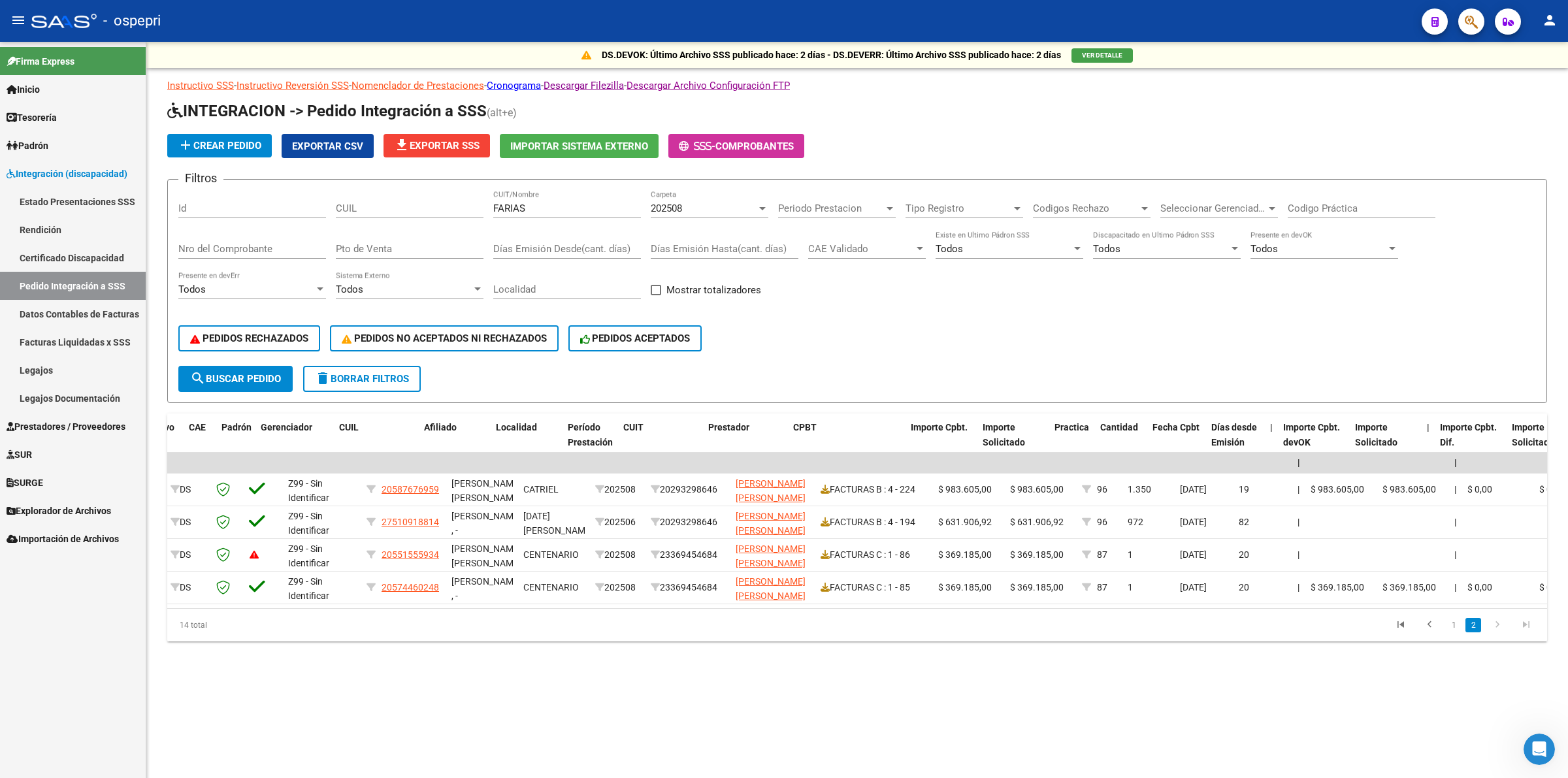
scroll to position [0, 0]
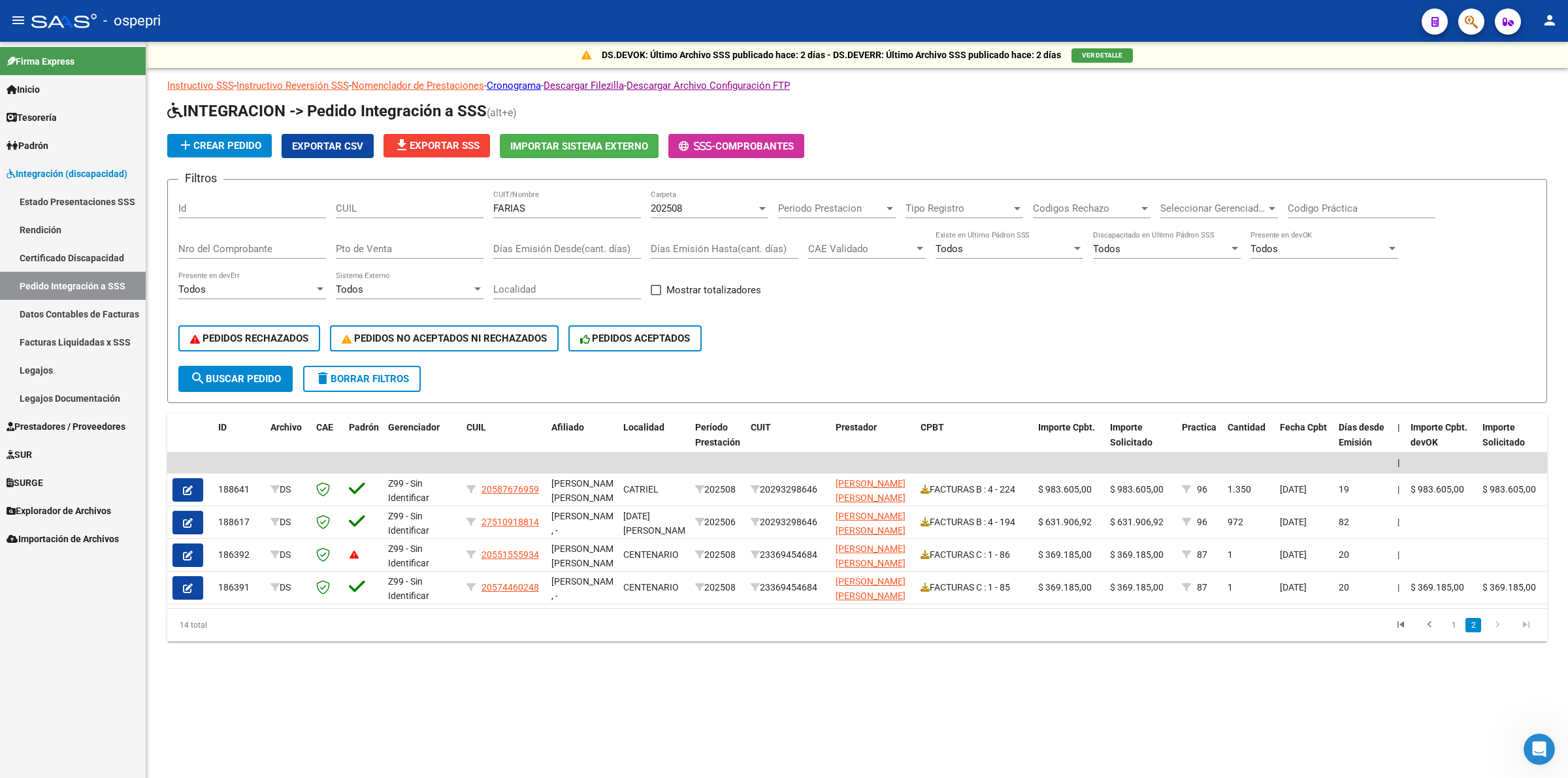
click at [380, 376] on span "delete Borrar Filtros" at bounding box center [362, 379] width 94 height 12
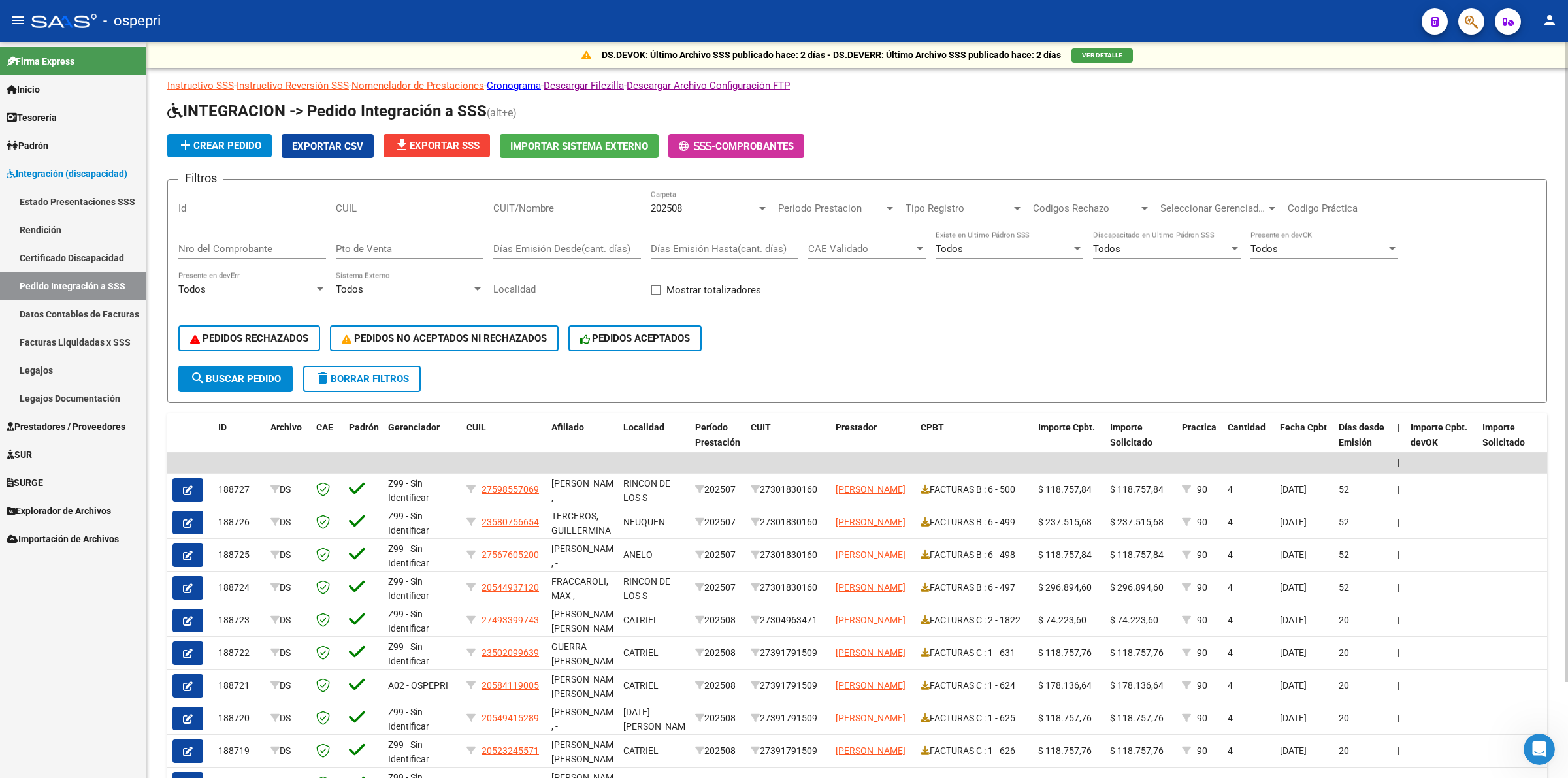
click at [857, 250] on span "CAE Validado" at bounding box center [860, 248] width 106 height 12
click at [854, 337] on span "Inválido" at bounding box center [884, 334] width 152 height 29
click at [258, 374] on span "search Buscar Pedido" at bounding box center [235, 379] width 91 height 12
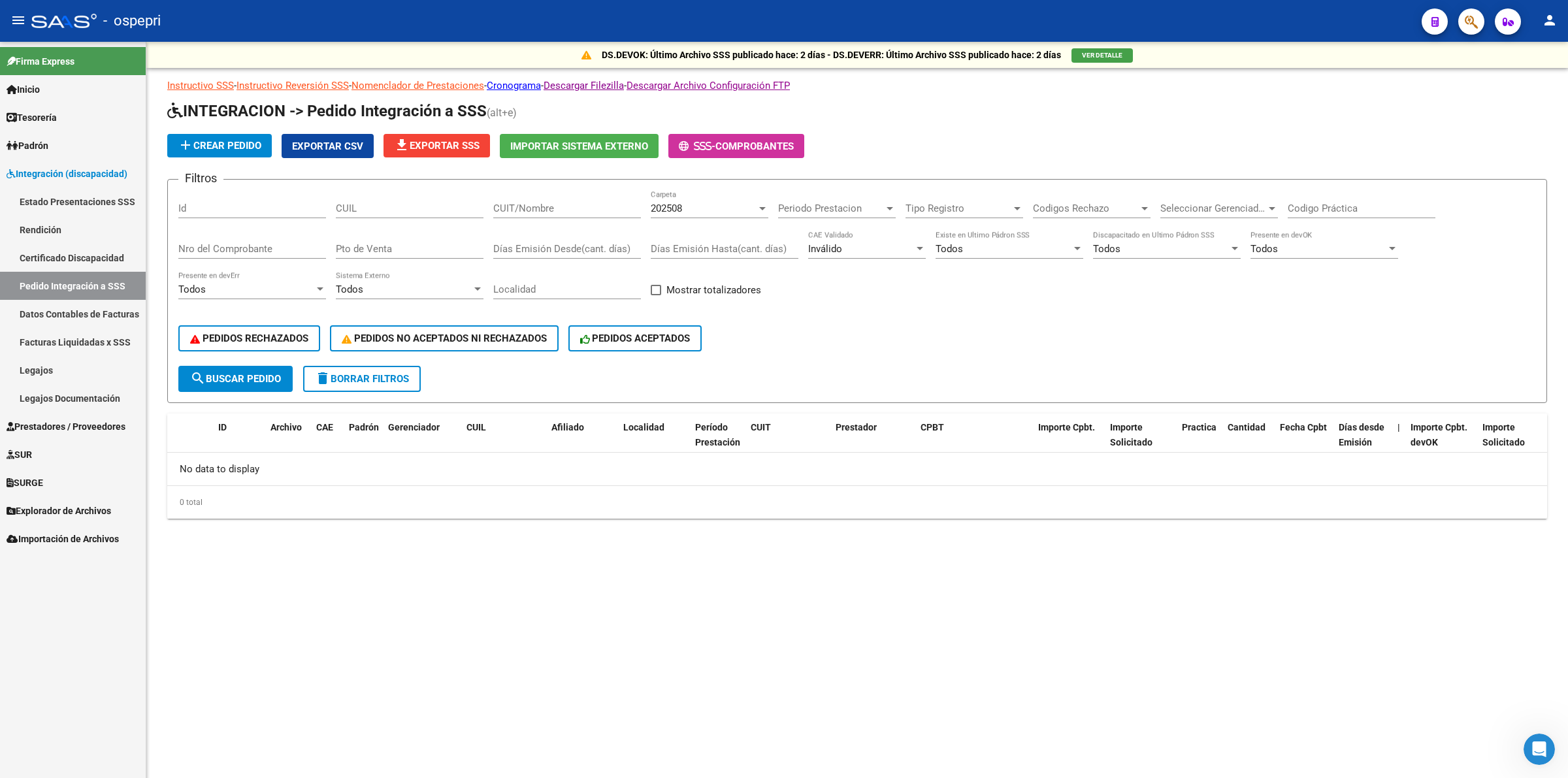
click at [837, 237] on div "Inválido CAE Validado" at bounding box center [867, 244] width 118 height 28
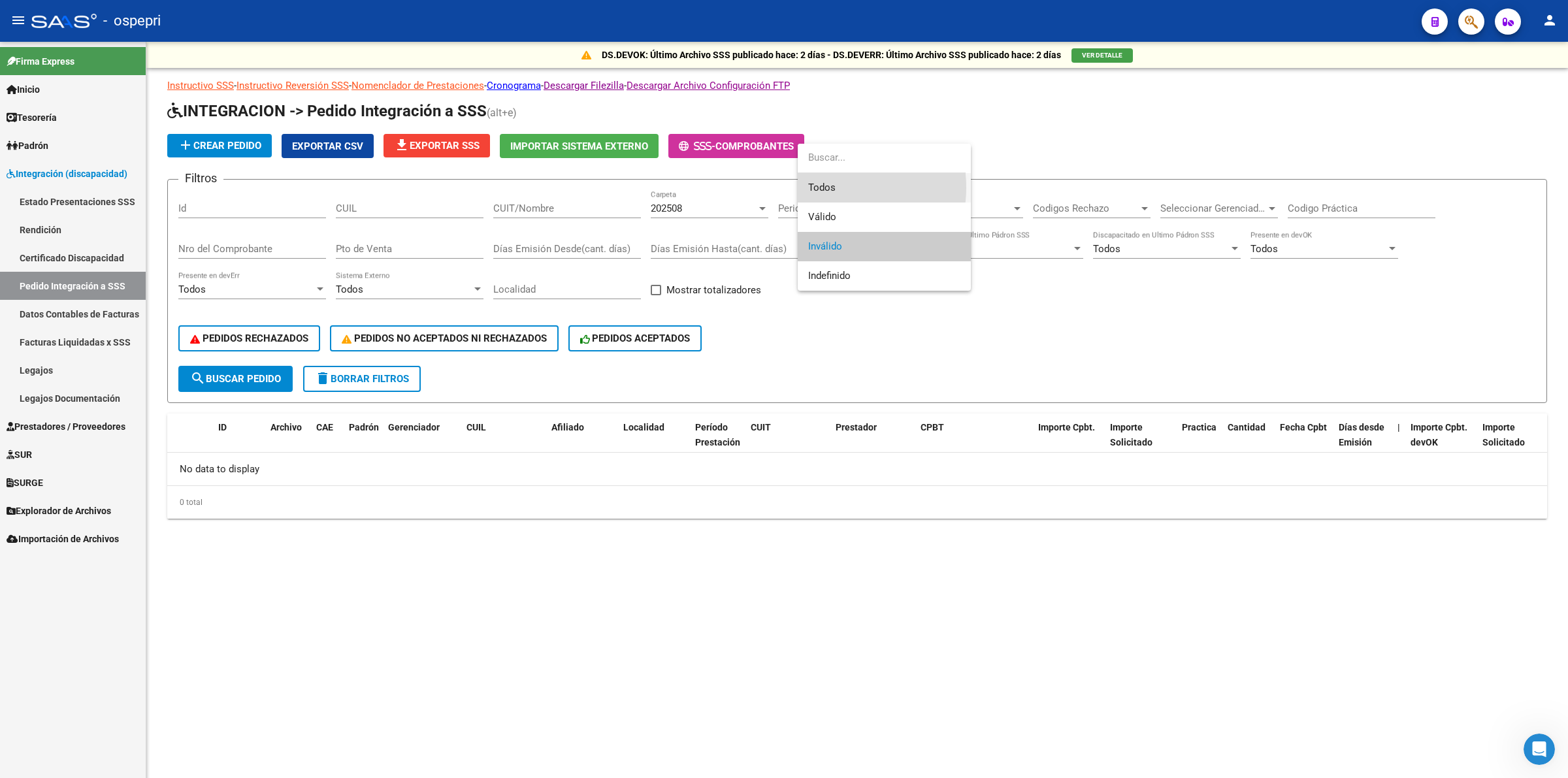
click at [828, 188] on span "Todos" at bounding box center [884, 188] width 152 height 29
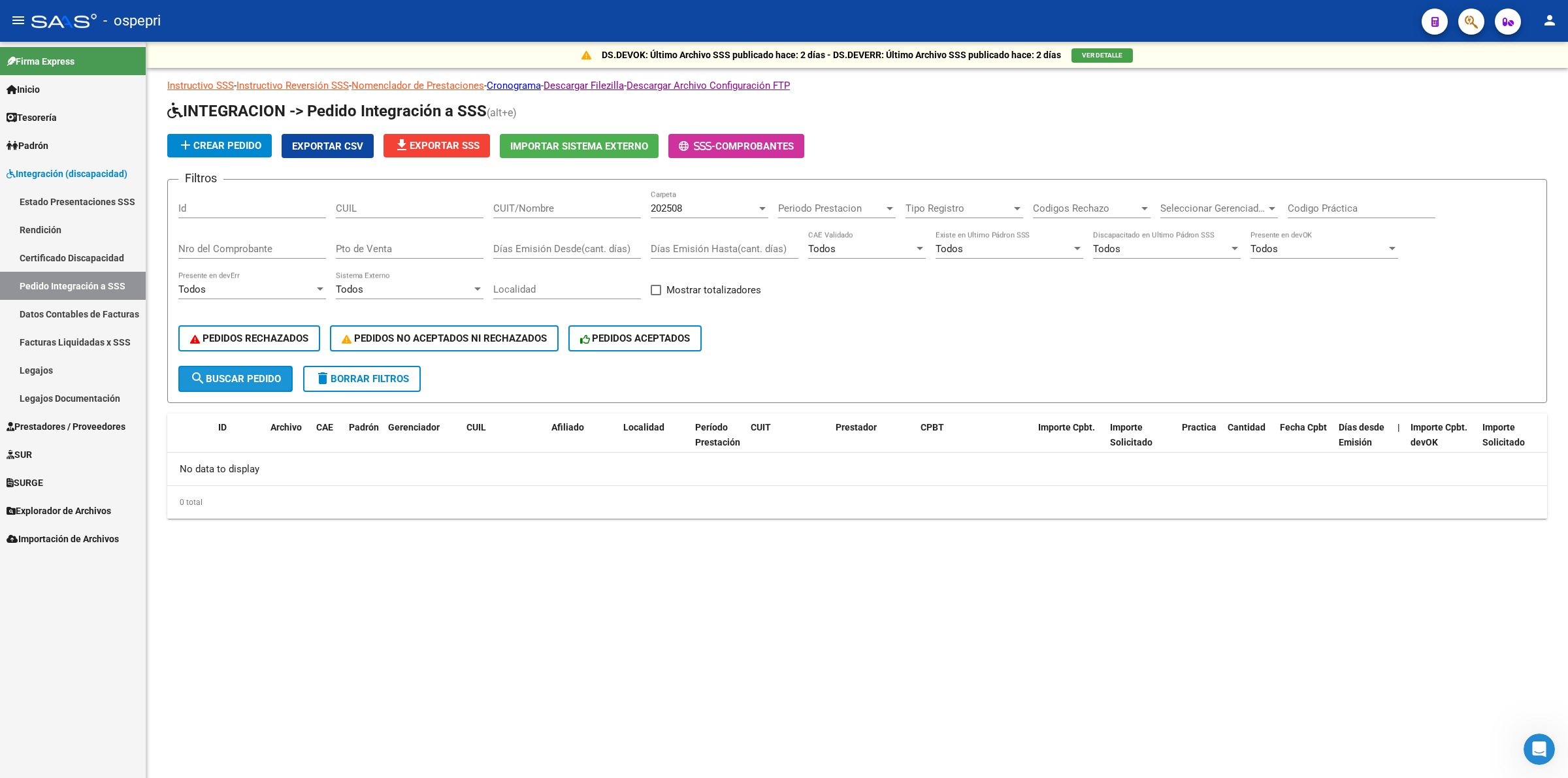
click at [224, 374] on span "search Buscar Pedido" at bounding box center [235, 379] width 91 height 12
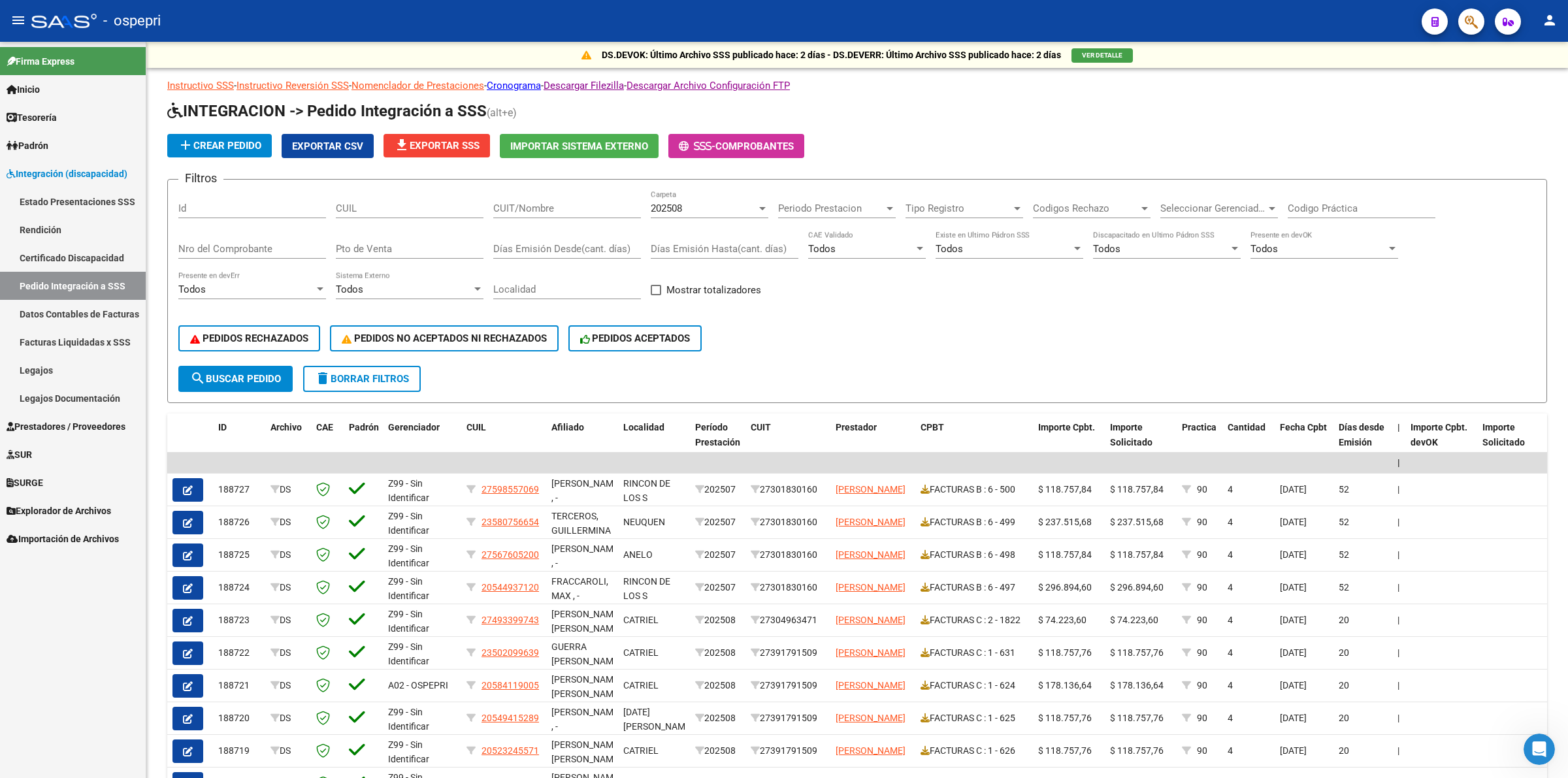
click at [118, 429] on span "Prestadores / Proveedores" at bounding box center [66, 426] width 119 height 15
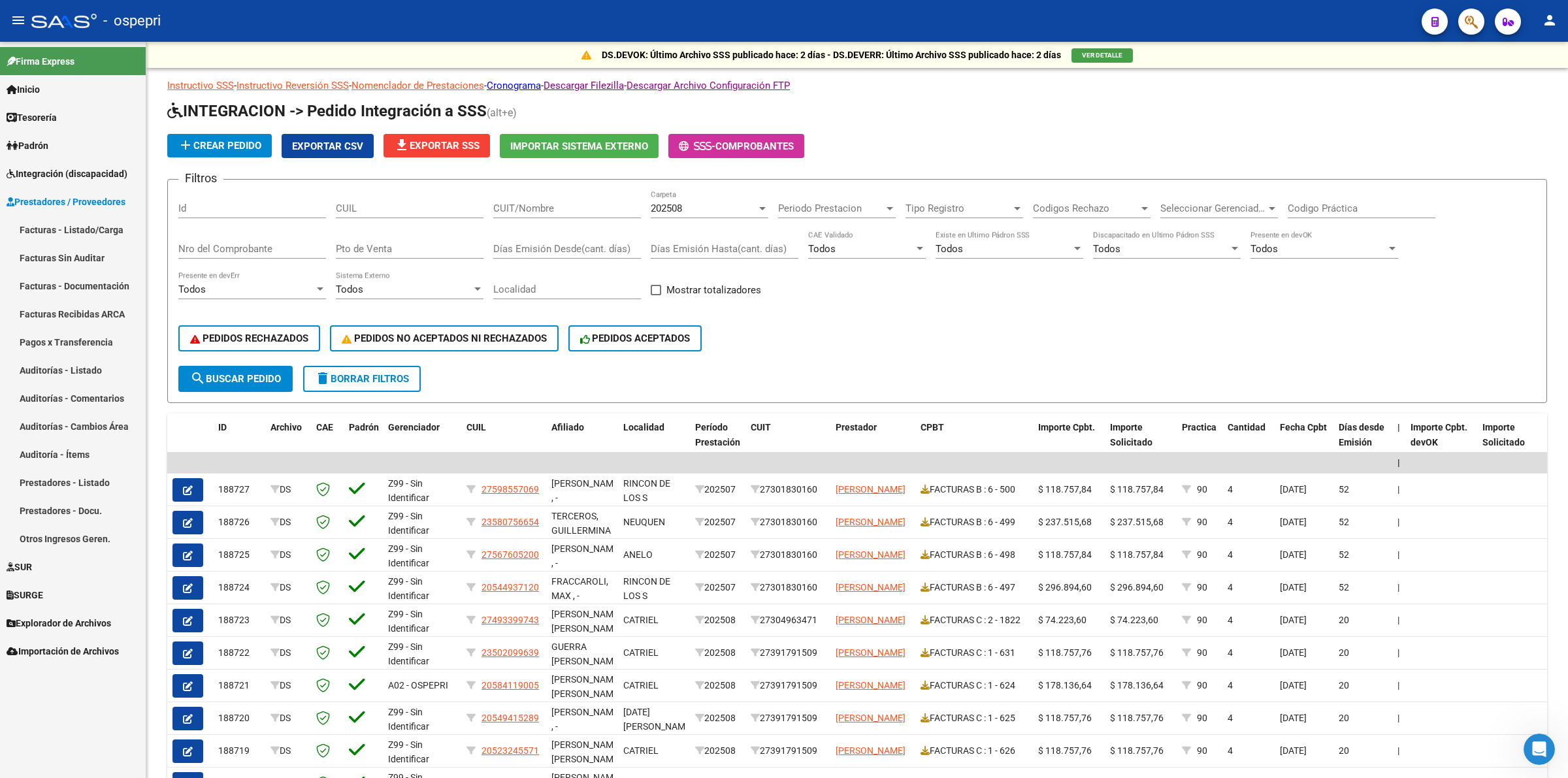
click at [90, 226] on link "Facturas - Listado/Carga" at bounding box center [73, 229] width 145 height 28
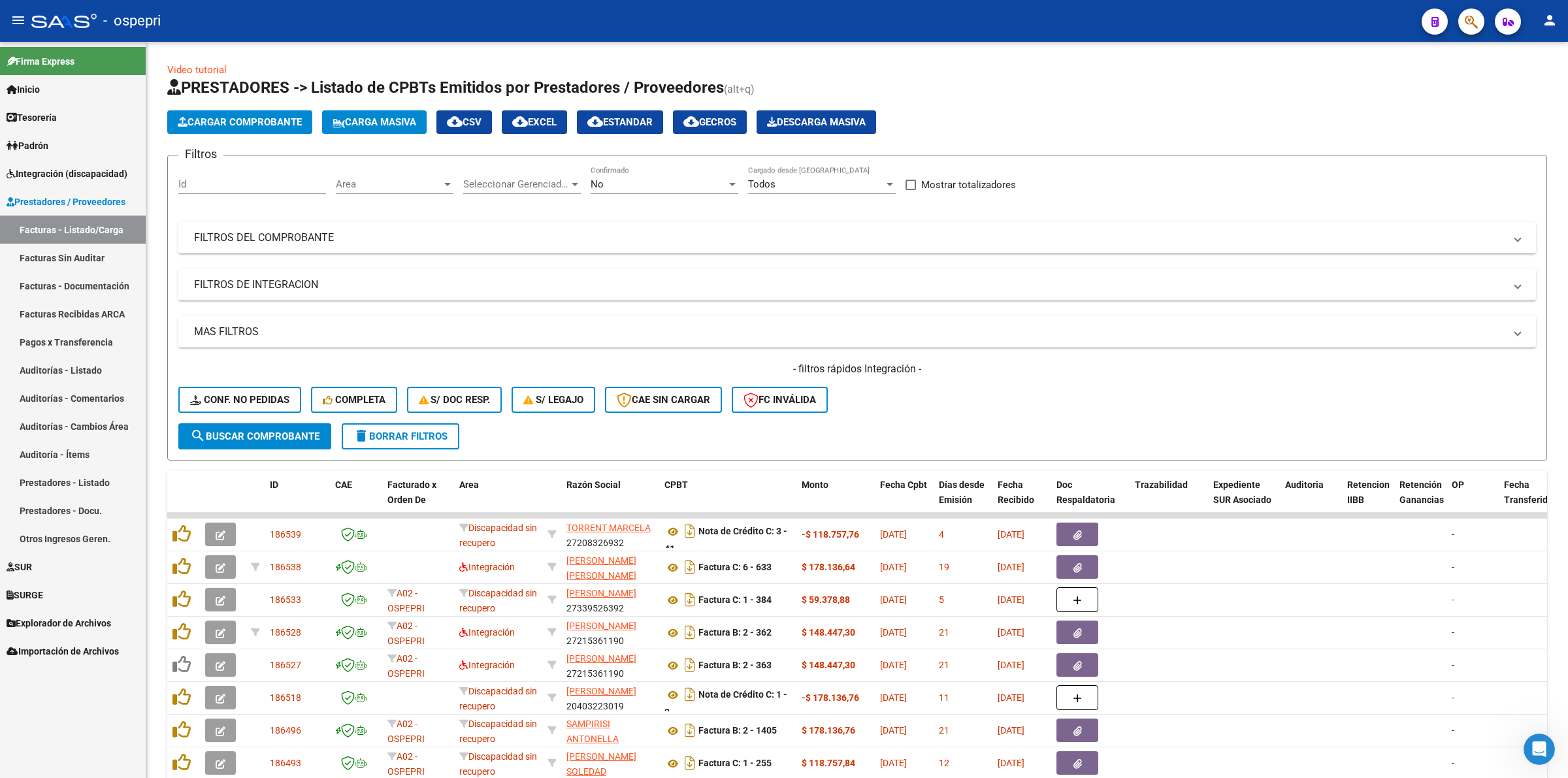
click at [33, 157] on link "Padrón" at bounding box center [73, 145] width 145 height 28
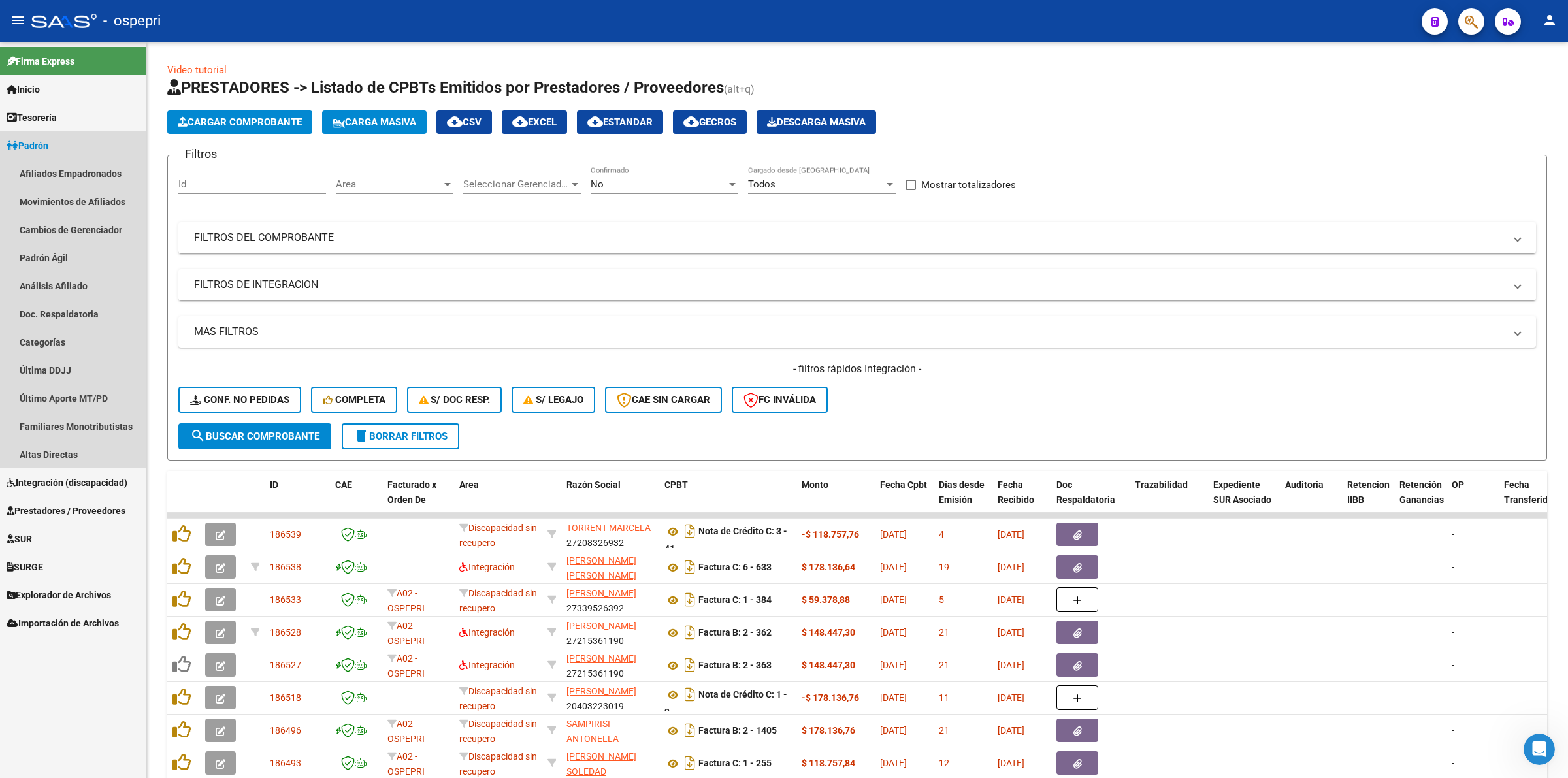
click at [37, 152] on span "Padrón" at bounding box center [27, 145] width 42 height 15
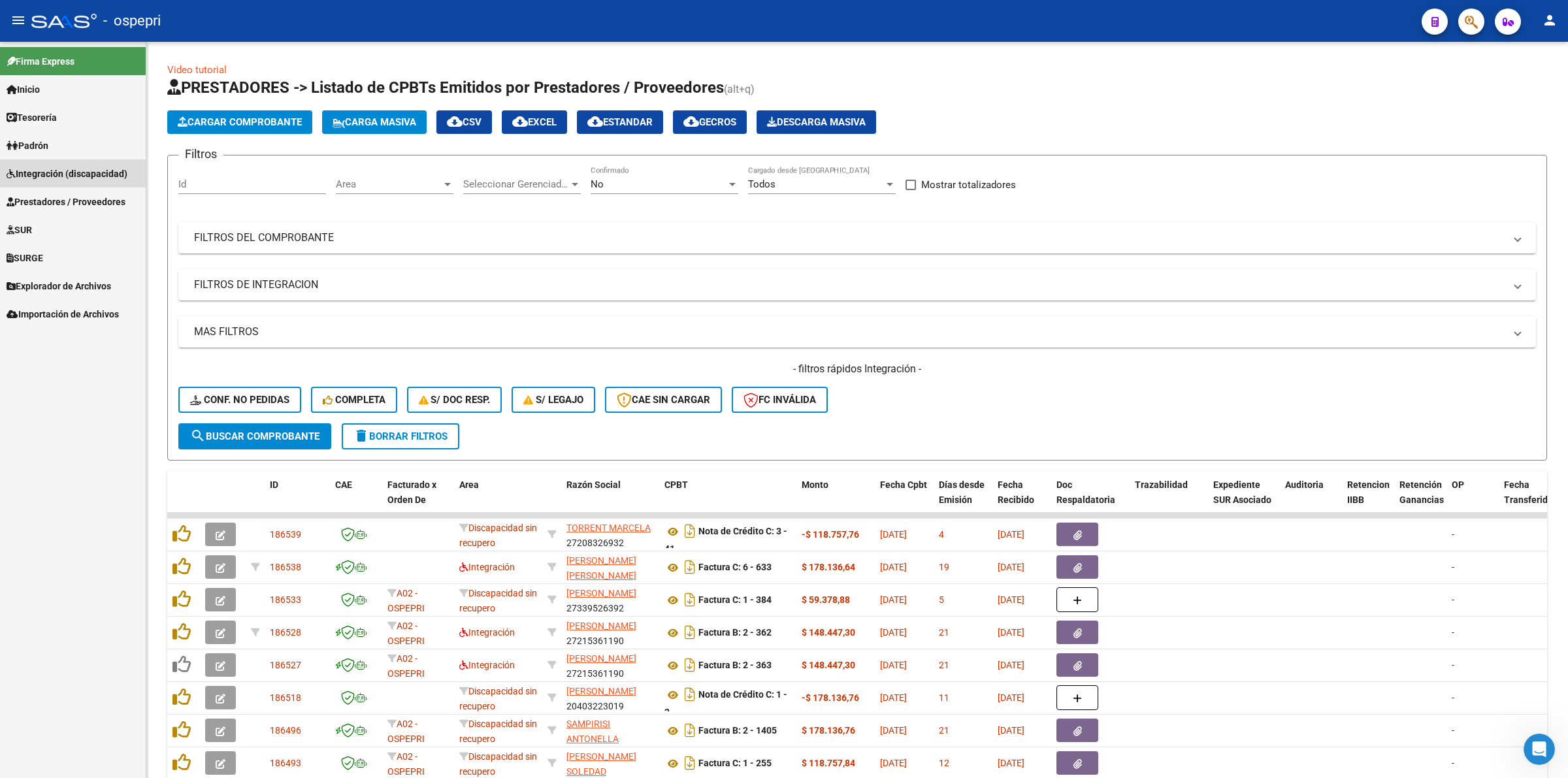
click at [44, 170] on span "Integración (discapacidad)" at bounding box center [66, 174] width 121 height 15
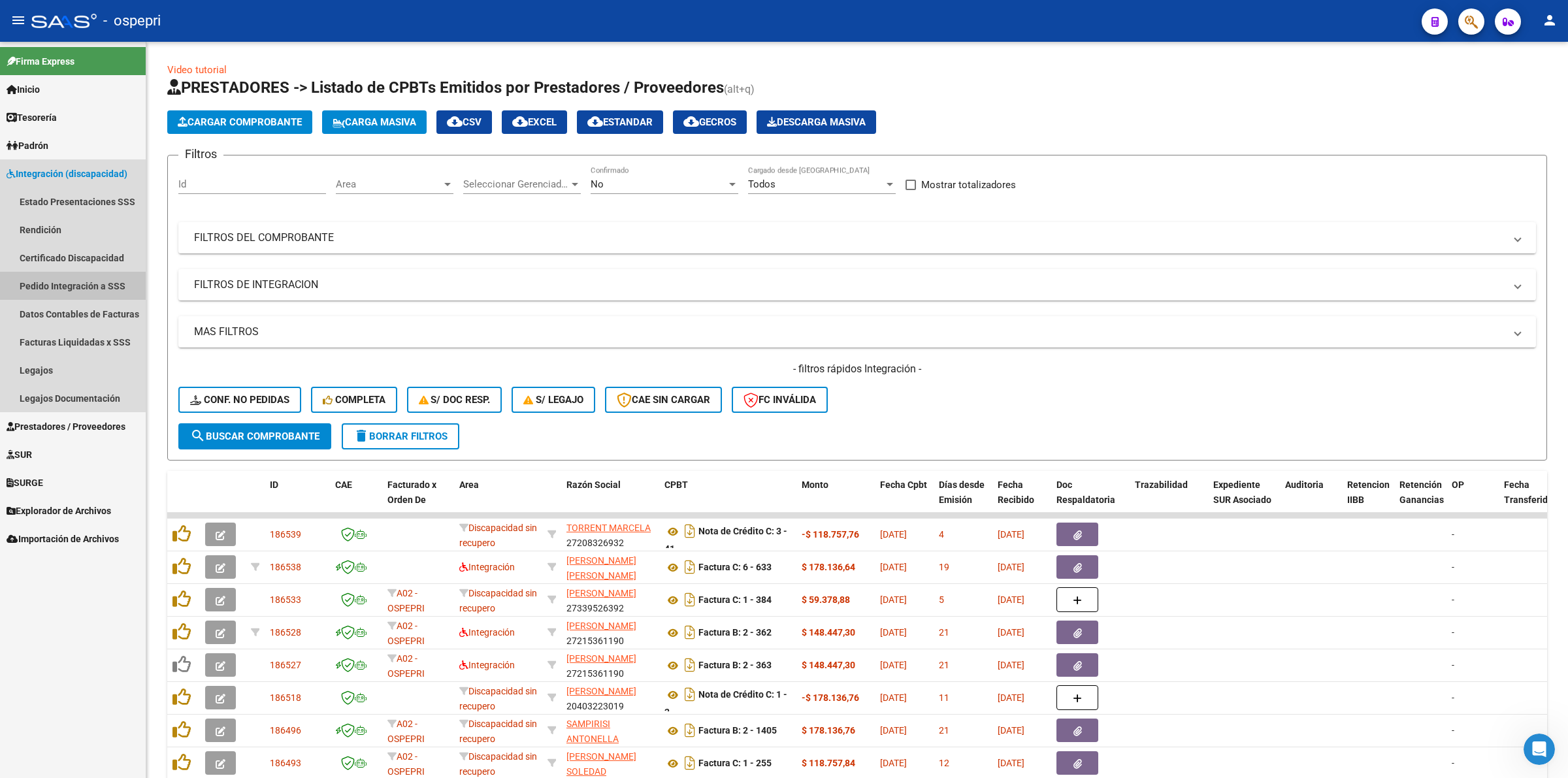
click at [64, 282] on link "Pedido Integración a SSS" at bounding box center [73, 286] width 145 height 28
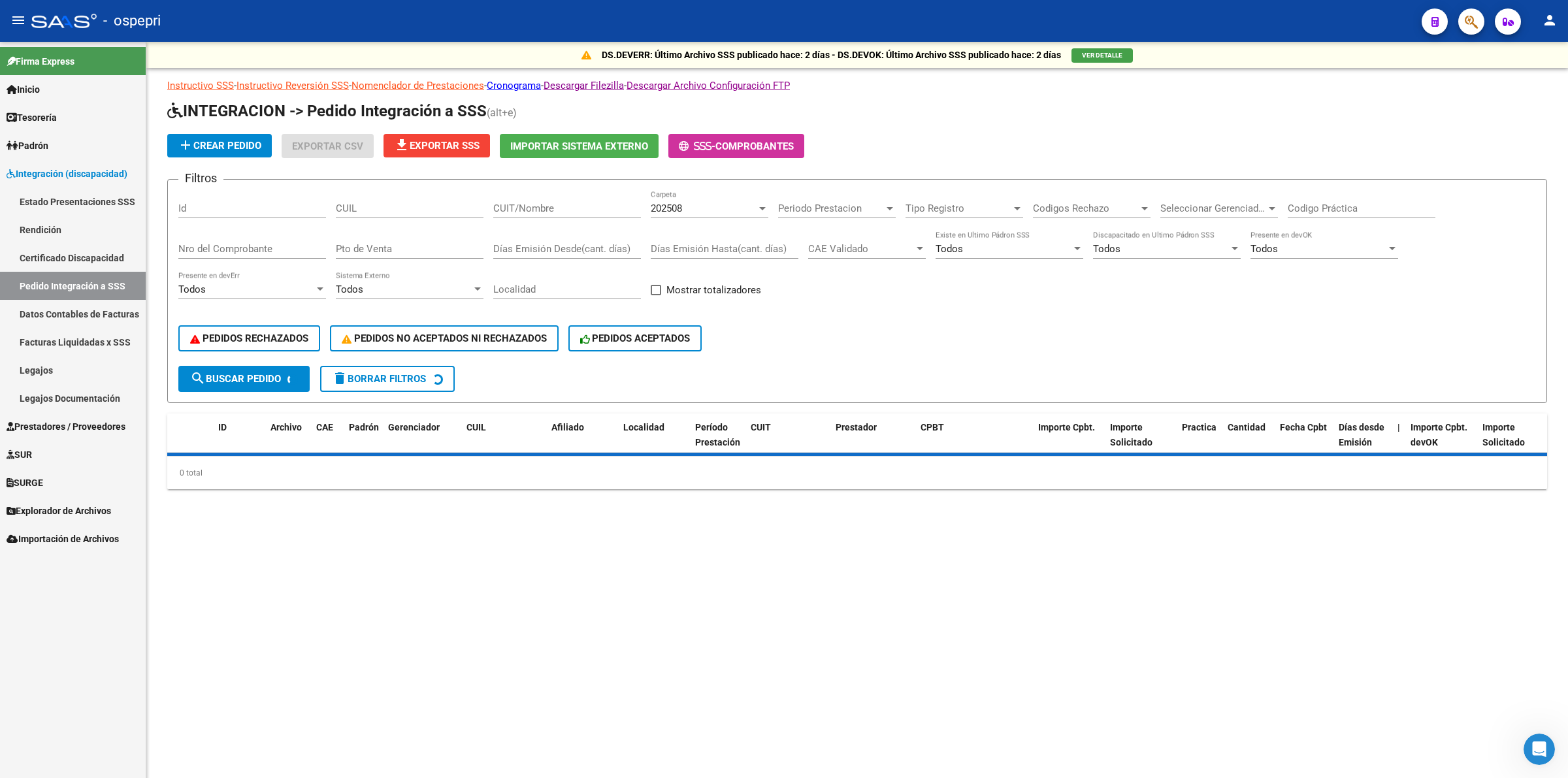
drag, startPoint x: 550, startPoint y: 192, endPoint x: 555, endPoint y: 203, distance: 12.1
click at [551, 193] on div "CUIT/Nombre" at bounding box center [567, 204] width 147 height 28
click at [555, 203] on input "CUIT/Nombre" at bounding box center [567, 208] width 147 height 12
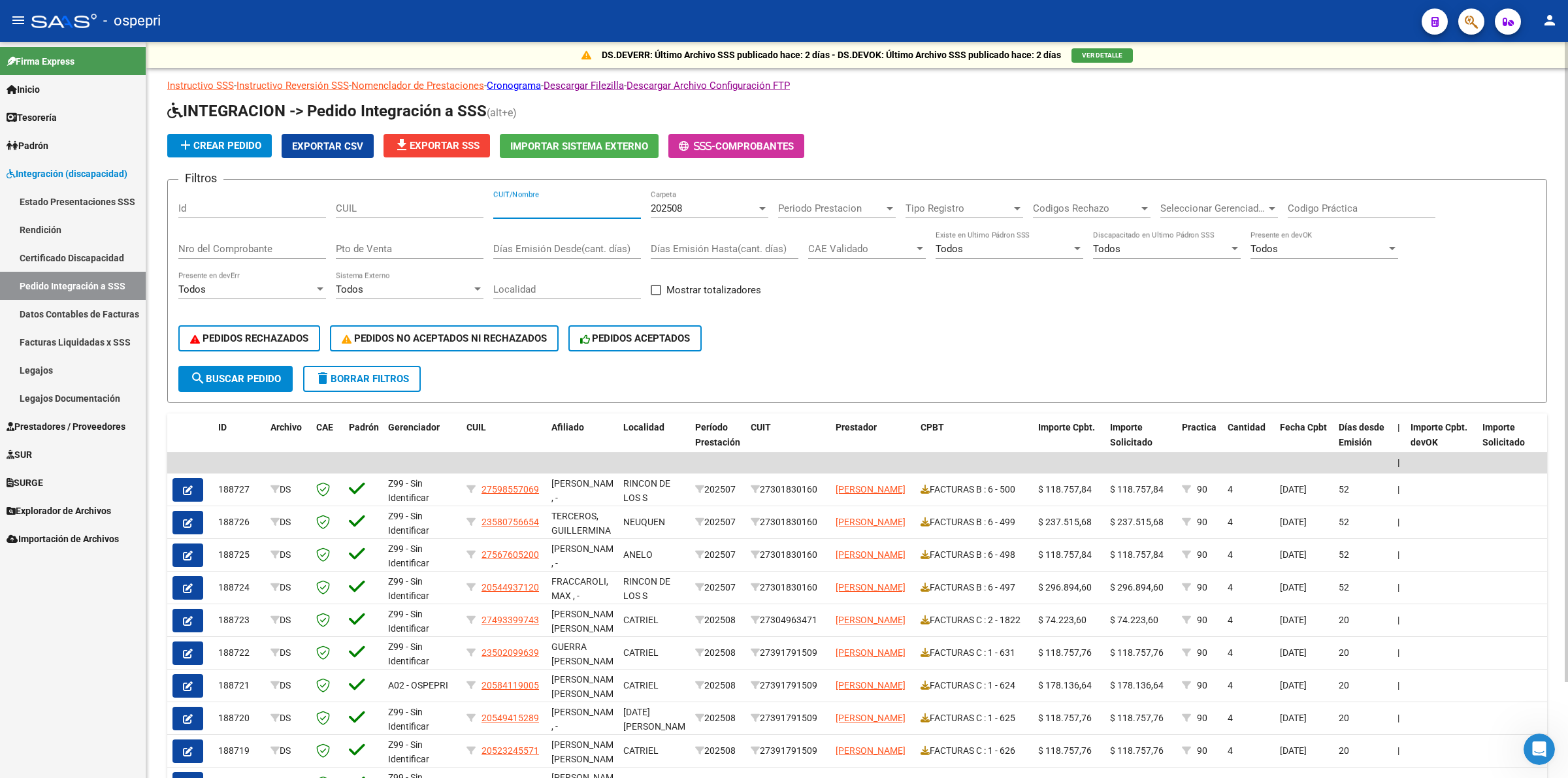
paste input "59961247"
type input "59961247"
click at [264, 377] on span "search Buscar Pedido" at bounding box center [235, 379] width 91 height 12
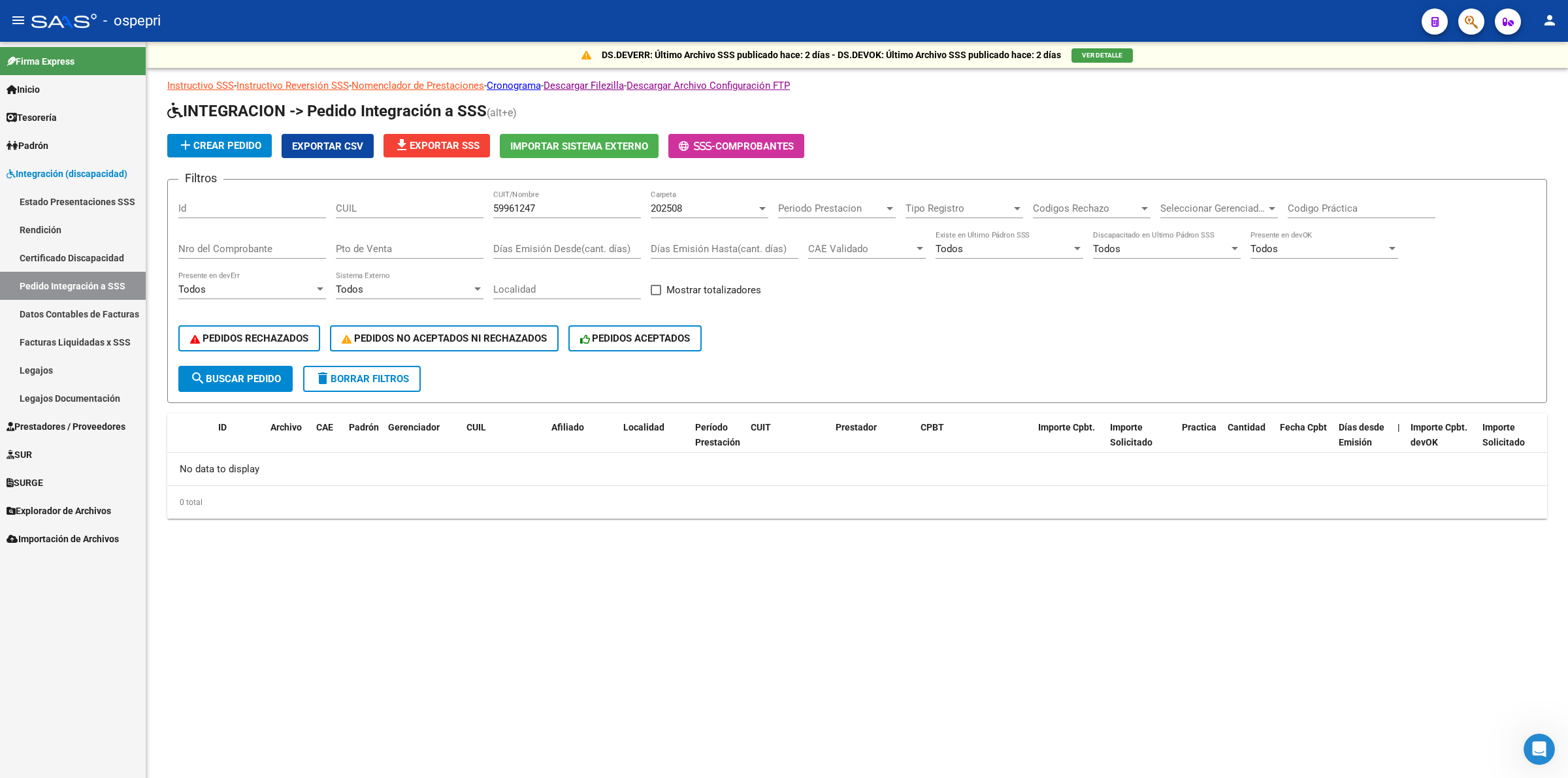
click at [673, 210] on span "202508" at bounding box center [666, 208] width 31 height 12
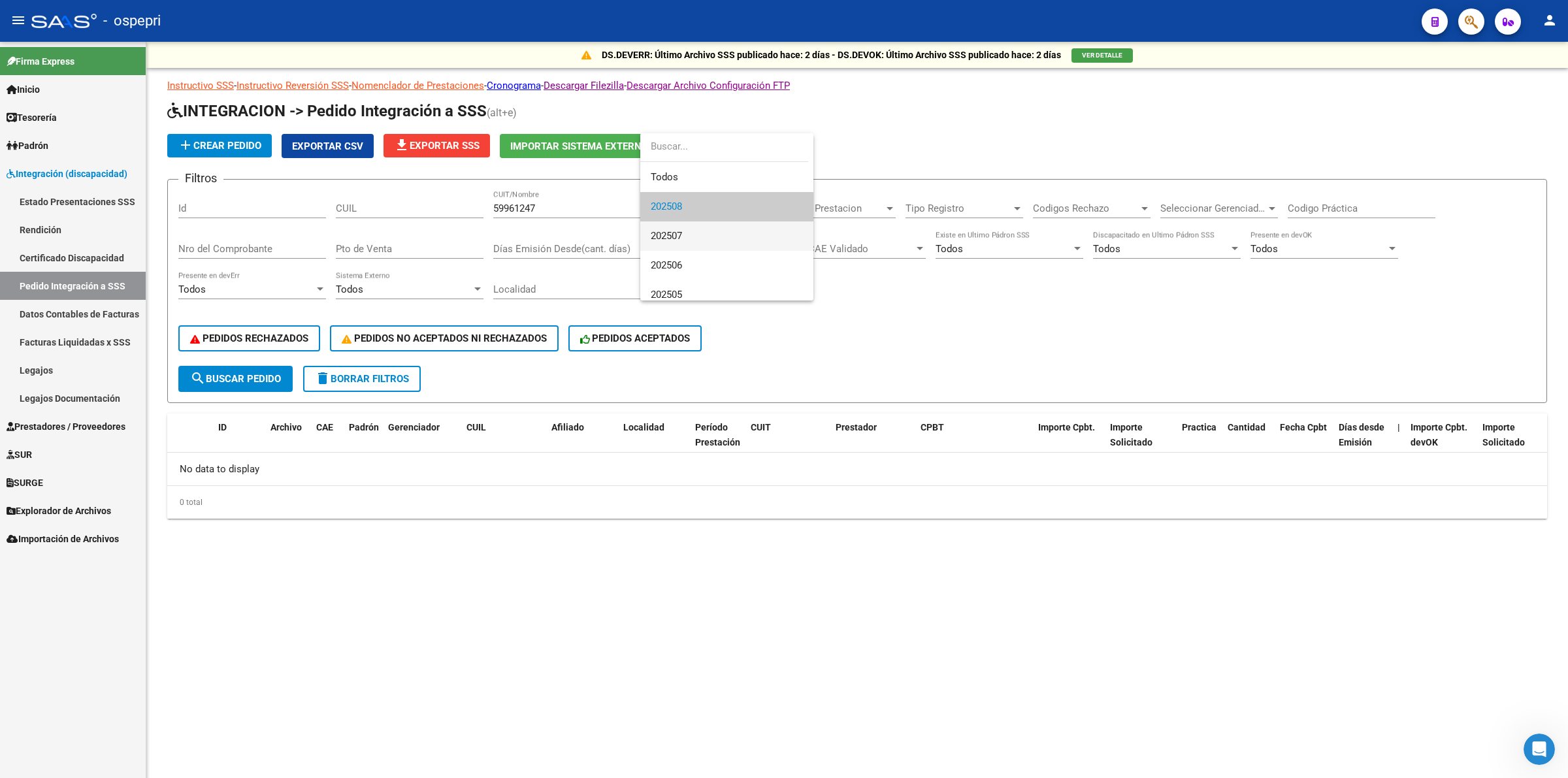
click at [692, 232] on span "202507" at bounding box center [727, 236] width 152 height 29
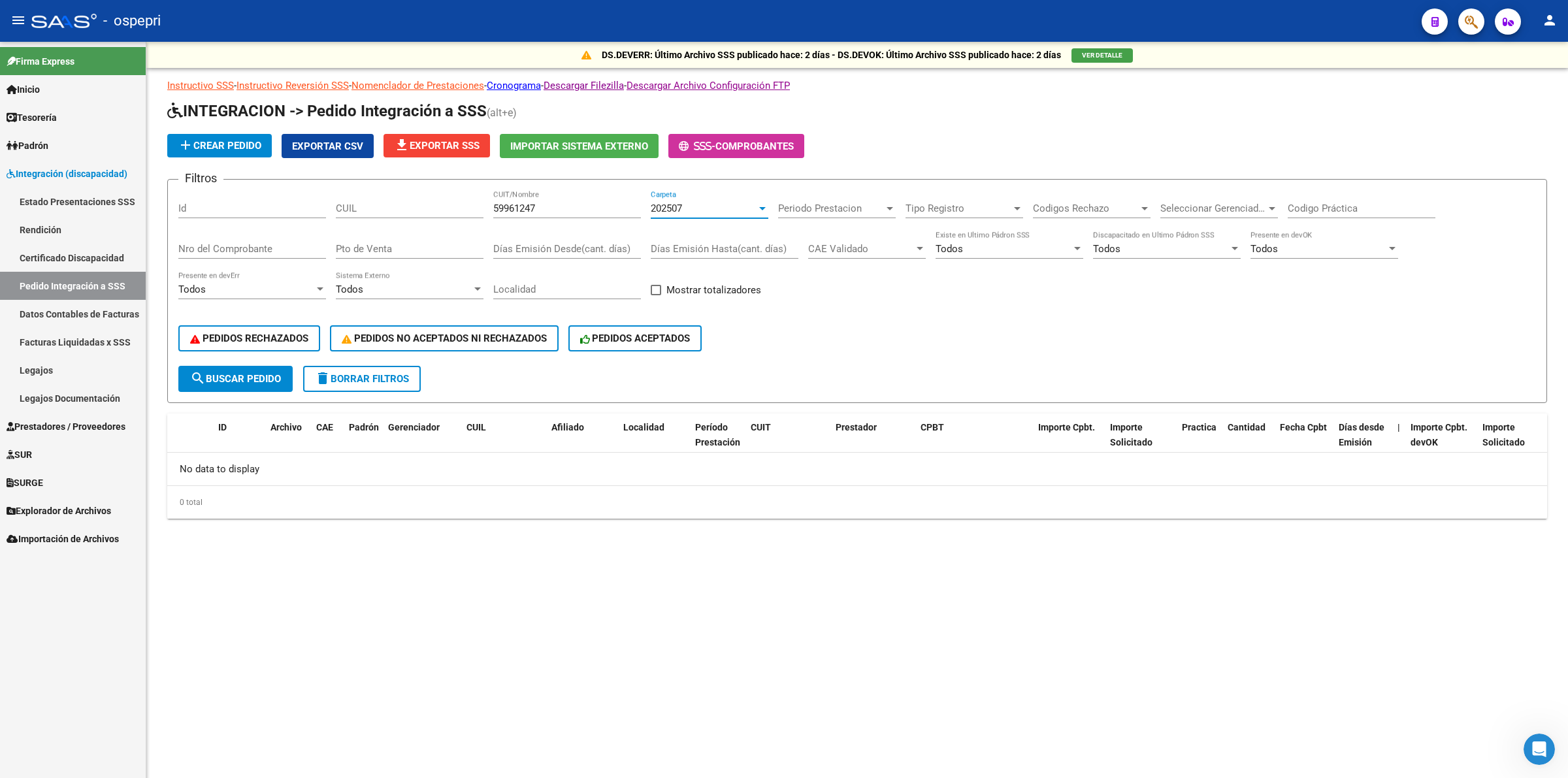
click at [685, 203] on div "202507" at bounding box center [703, 208] width 106 height 12
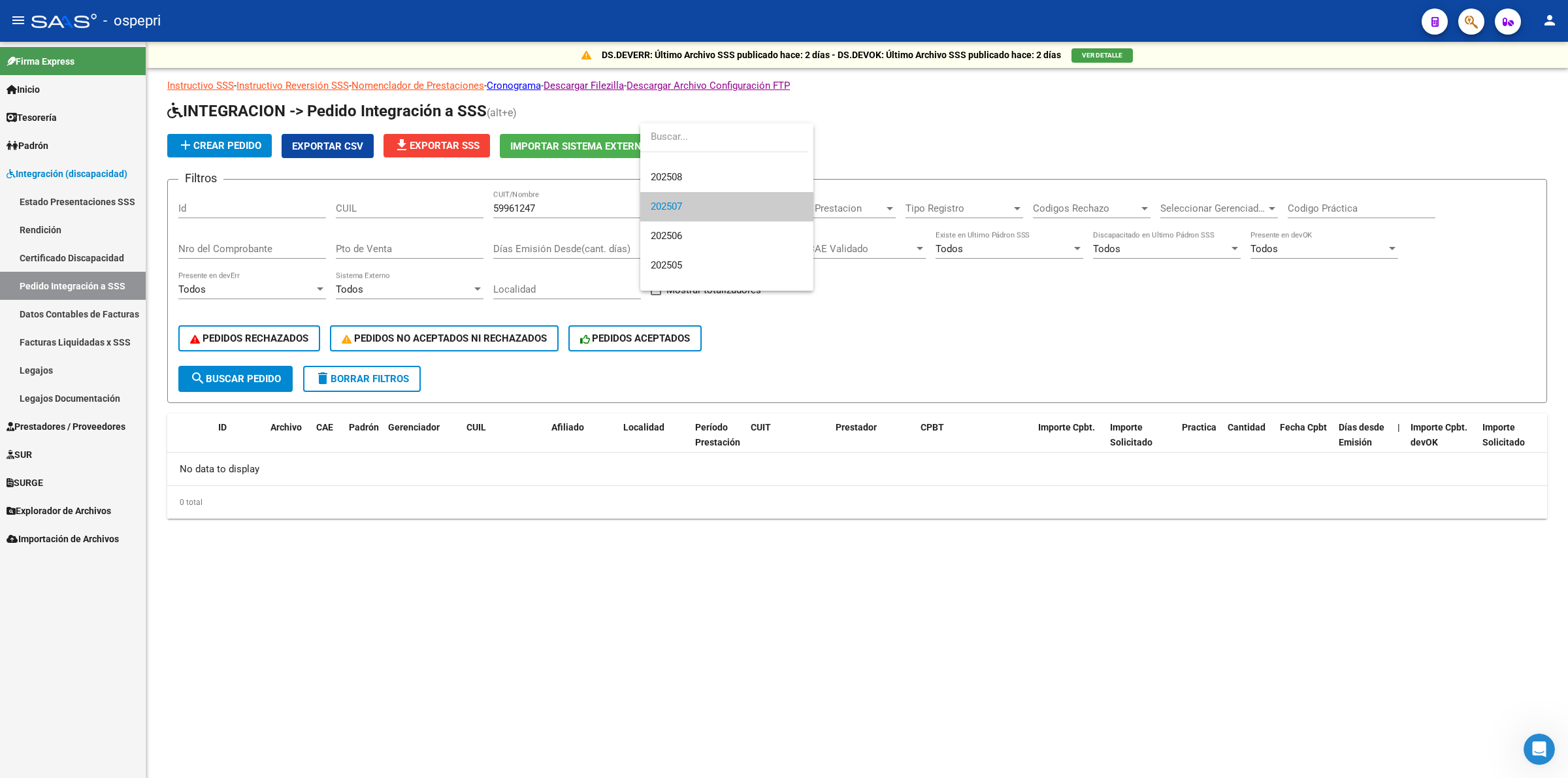
click at [549, 203] on div at bounding box center [784, 389] width 1568 height 778
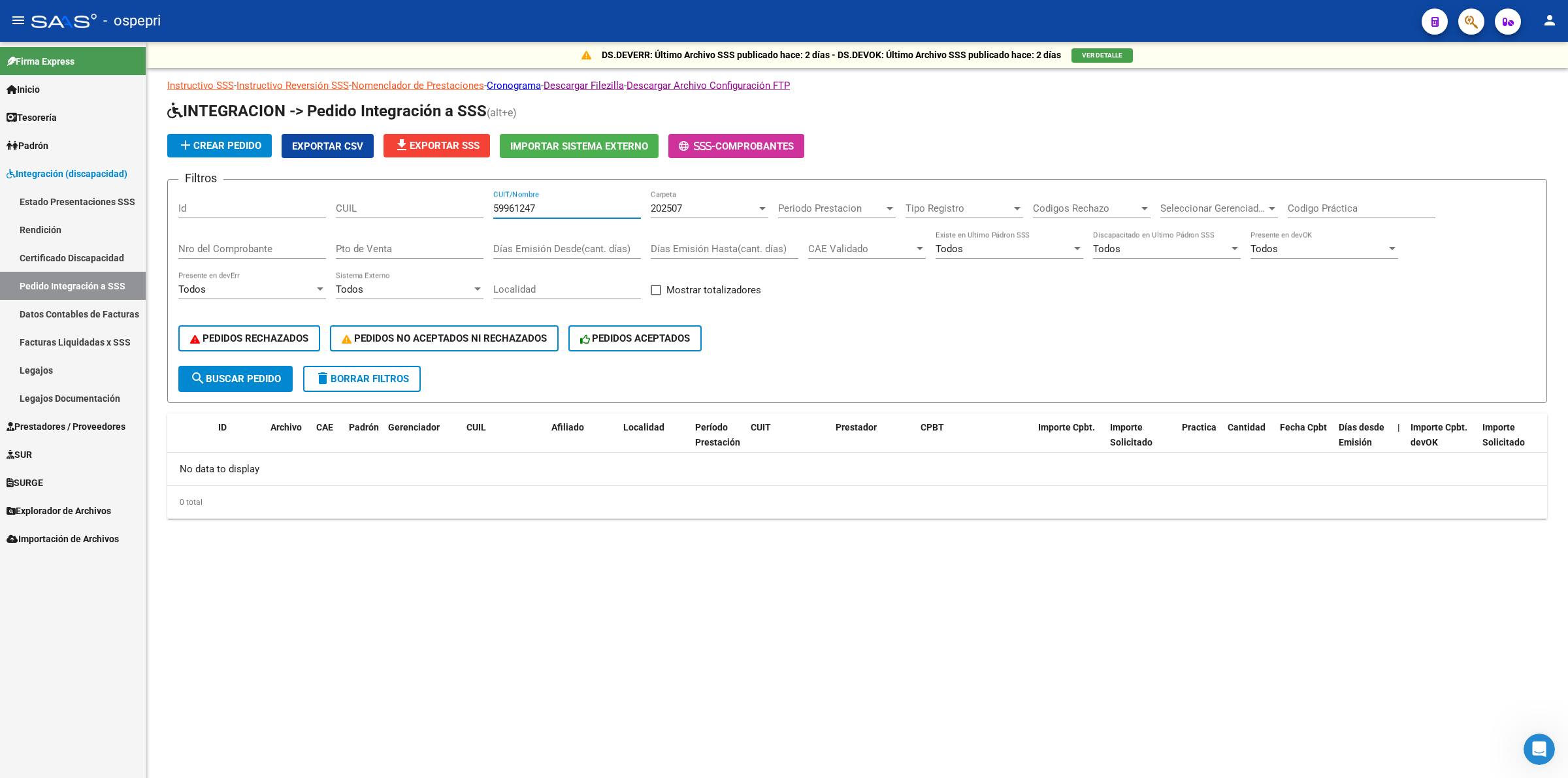
drag, startPoint x: 551, startPoint y: 207, endPoint x: 341, endPoint y: 207, distance: 210.0
click at [341, 207] on div "Filtros Id CUIL 59961247 CUIT/Nombre 202507 Carpeta Periodo Prestacion Periodo …" at bounding box center [857, 278] width 1358 height 176
click at [354, 211] on div "CUIL" at bounding box center [409, 204] width 147 height 28
click at [354, 209] on input "CUIL" at bounding box center [409, 208] width 147 height 12
paste input "59961247"
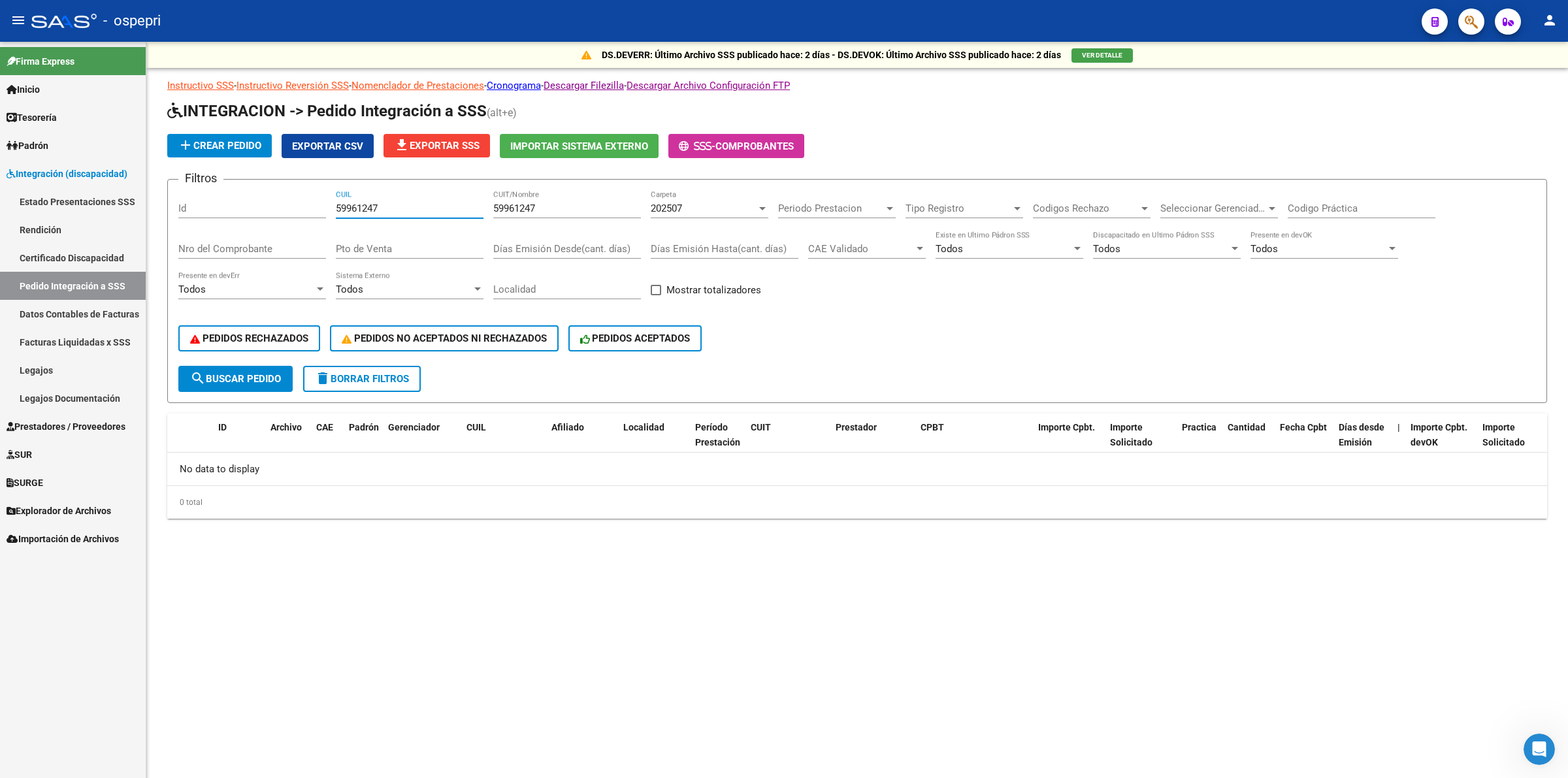
type input "59961247"
drag, startPoint x: 551, startPoint y: 208, endPoint x: 388, endPoint y: 197, distance: 163.4
click at [388, 197] on div "Filtros Id 59961247 CUIL 59961247 CUIT/Nombre 202507 Carpeta Periodo Prestacion…" at bounding box center [857, 278] width 1358 height 176
click at [269, 373] on span "search Buscar Pedido" at bounding box center [235, 379] width 91 height 12
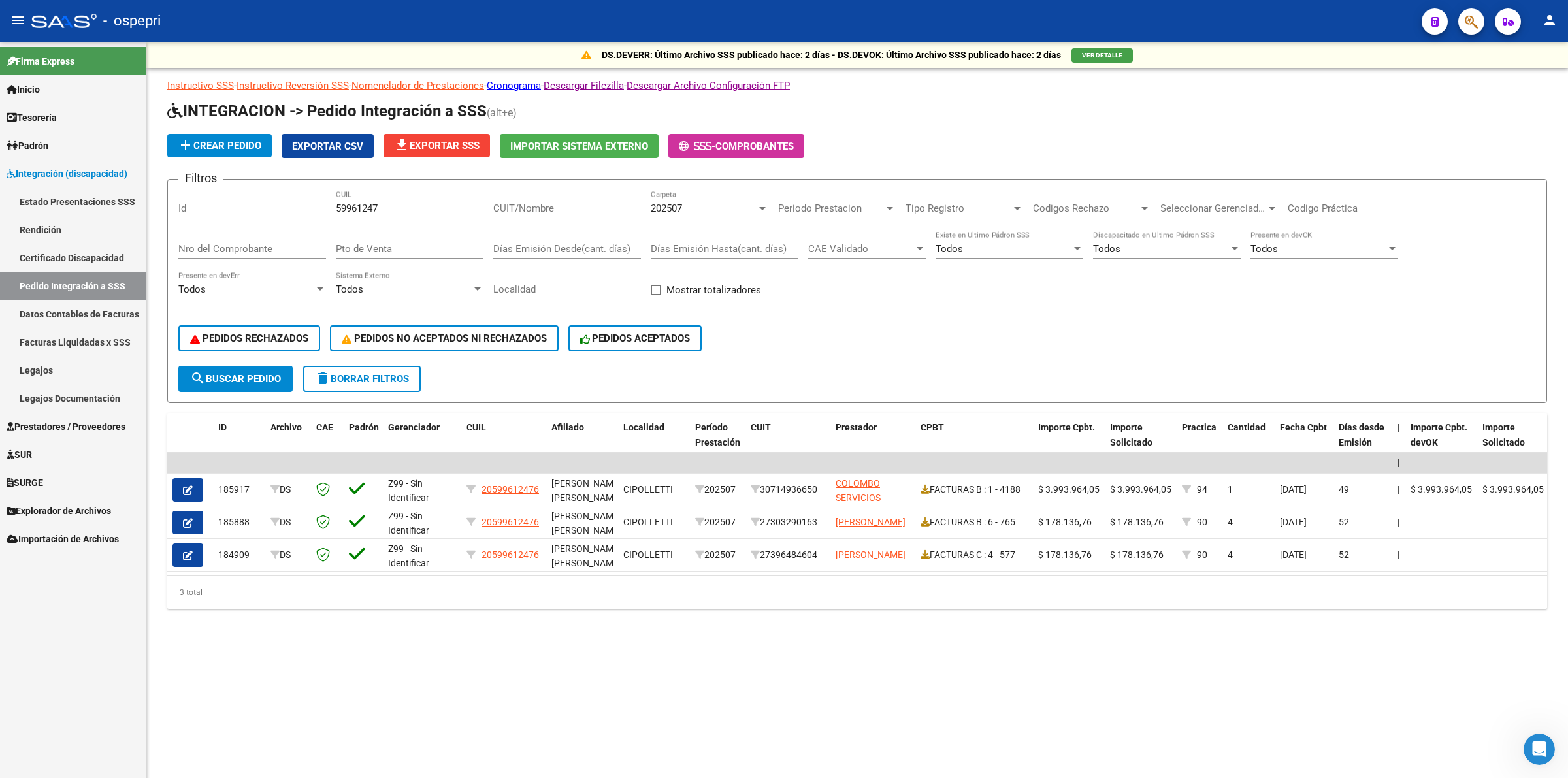
click at [676, 203] on span "202507" at bounding box center [666, 208] width 31 height 12
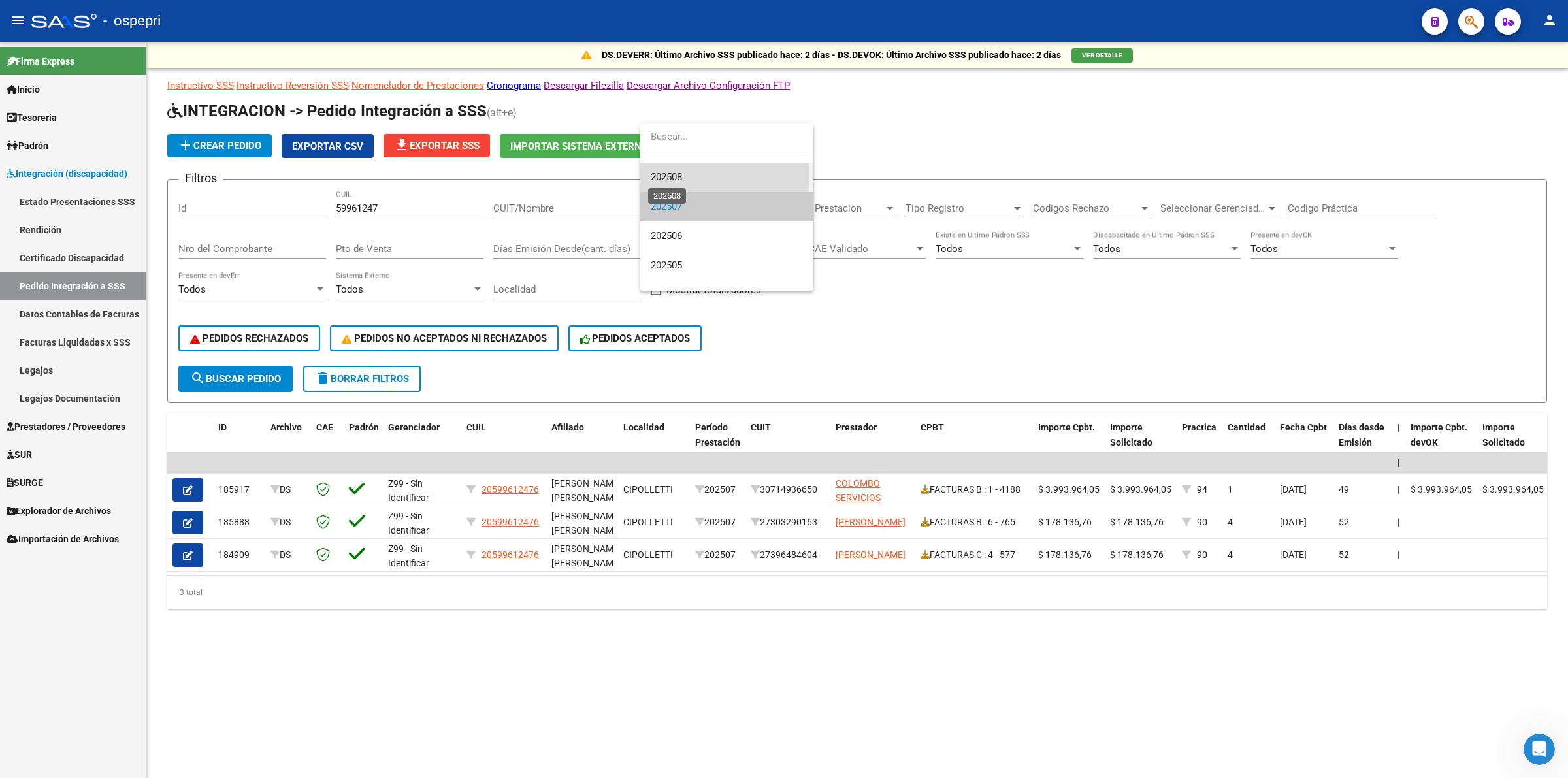
click at [680, 177] on span "202508" at bounding box center [666, 177] width 31 height 12
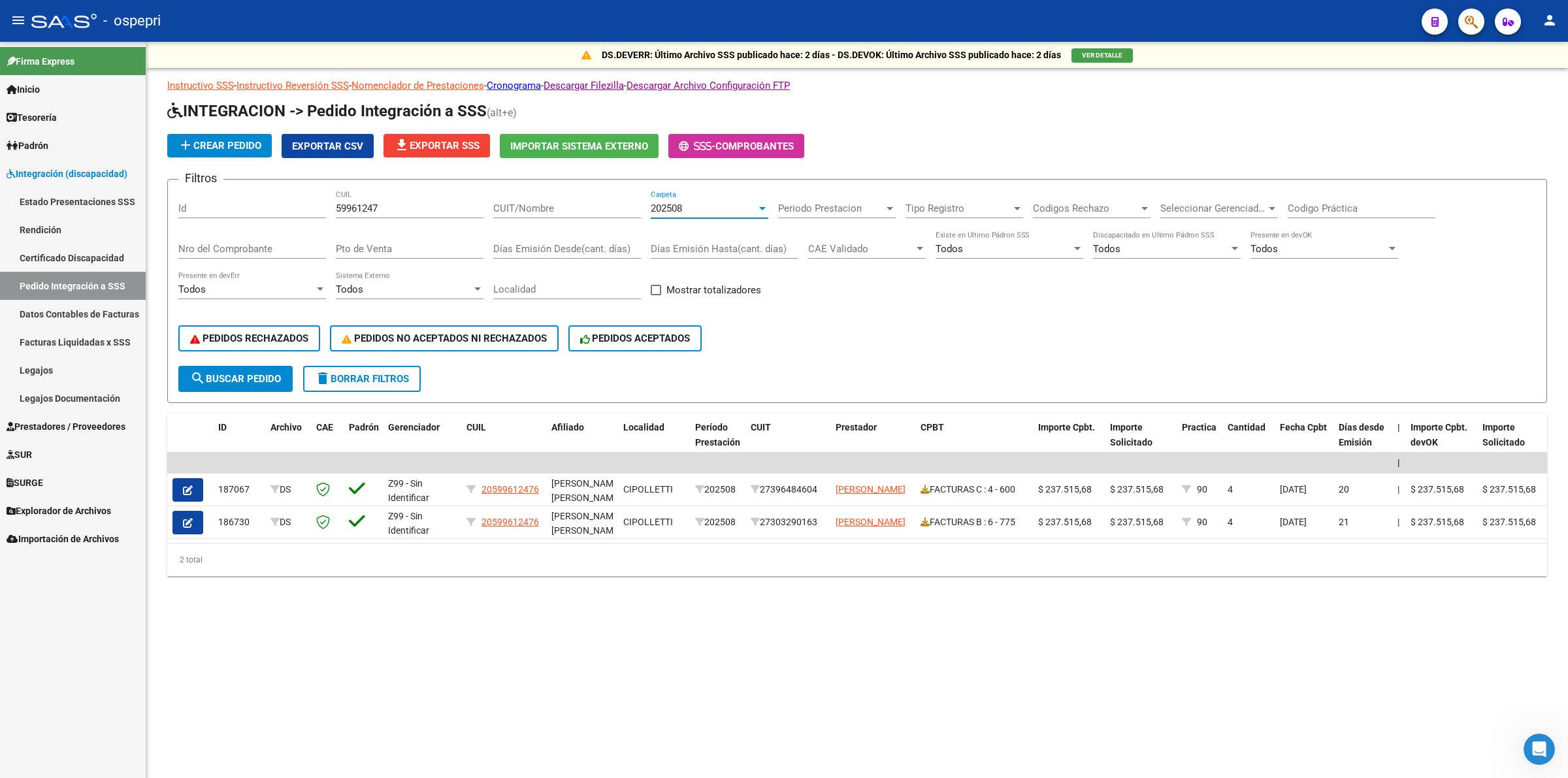
click at [676, 206] on span "202508" at bounding box center [666, 208] width 31 height 12
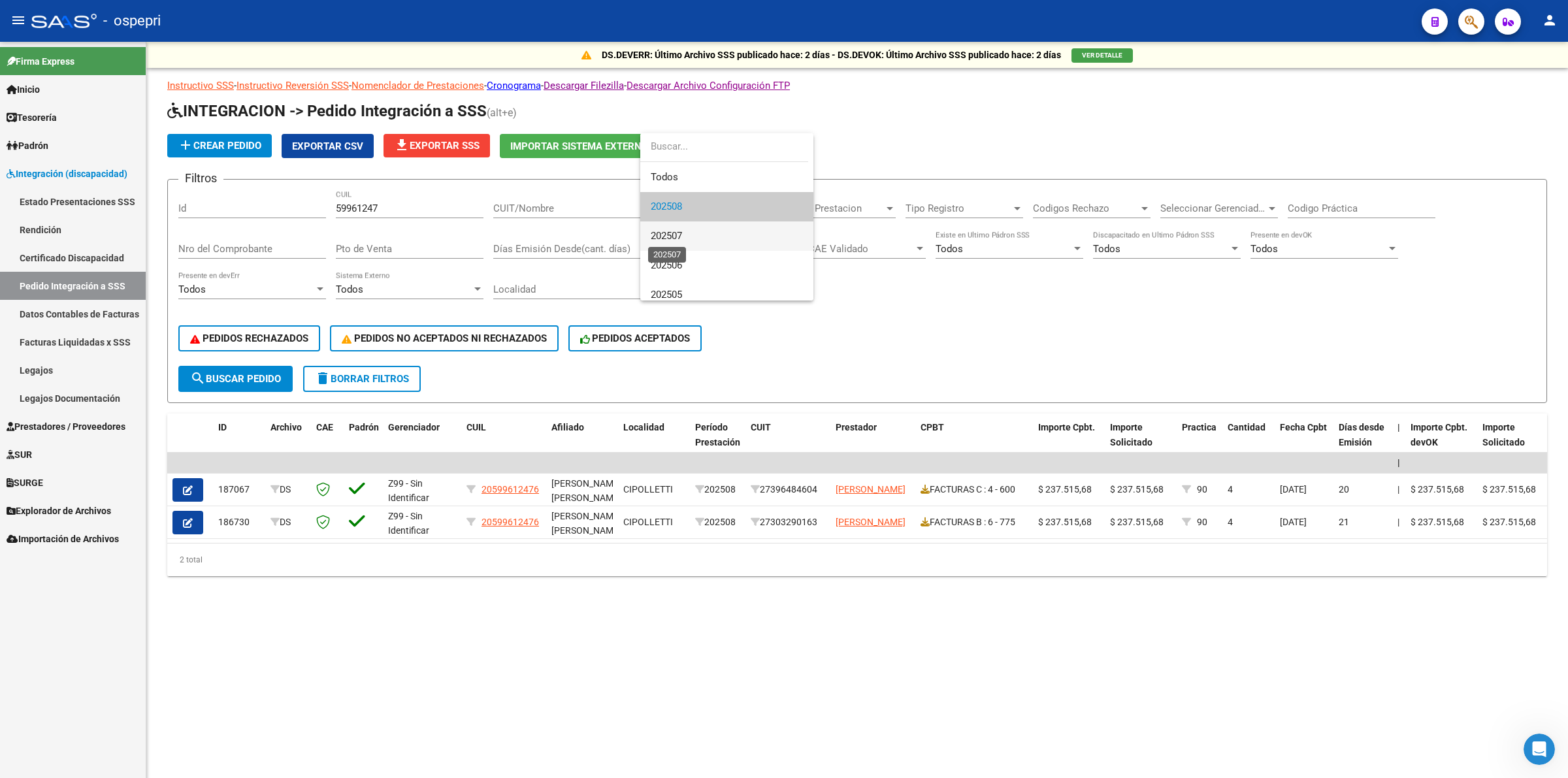
click at [677, 240] on span "202507" at bounding box center [666, 235] width 31 height 12
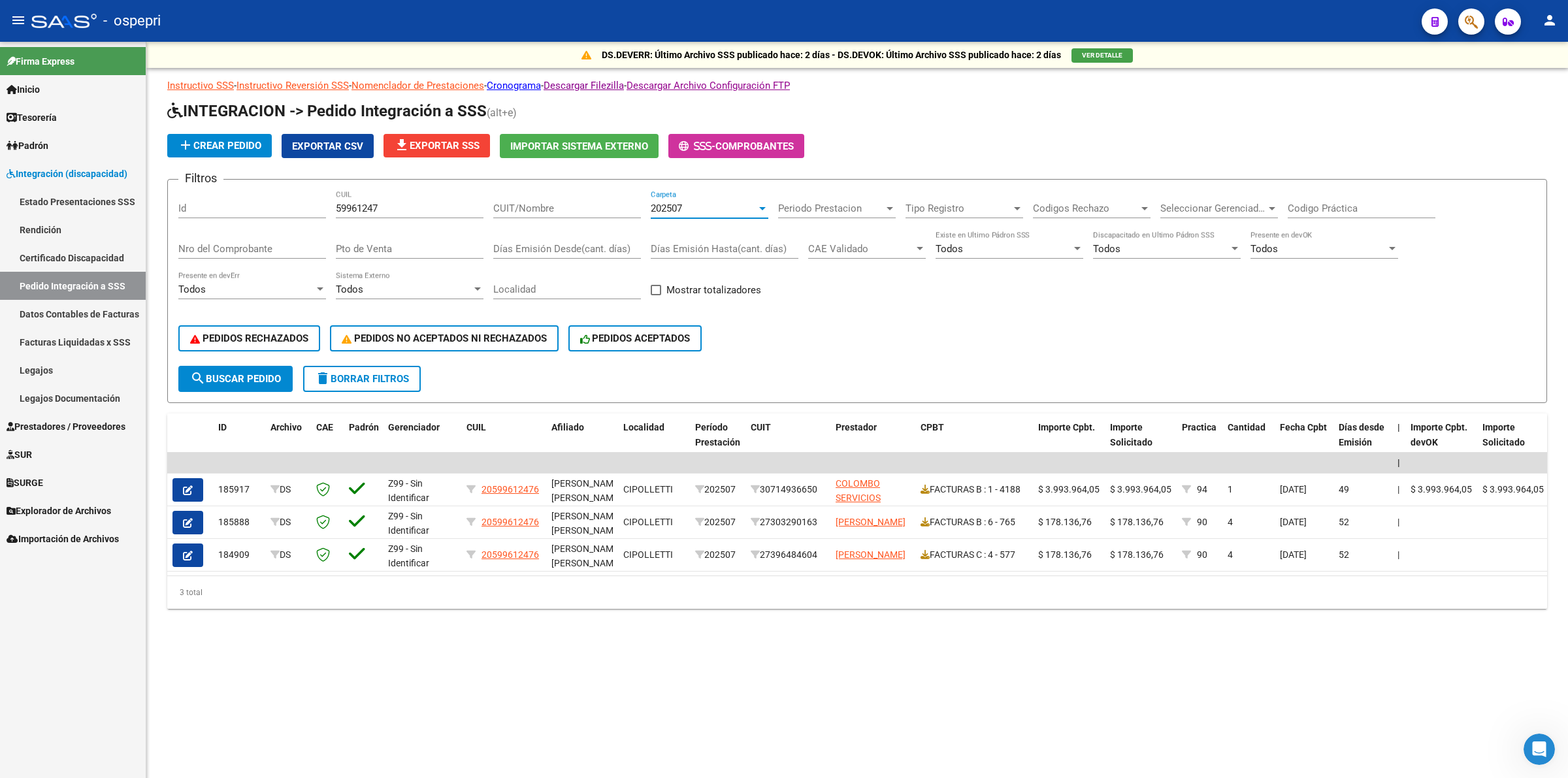
click at [677, 203] on span "202507" at bounding box center [666, 208] width 31 height 12
click at [678, 183] on span "202508" at bounding box center [727, 177] width 152 height 29
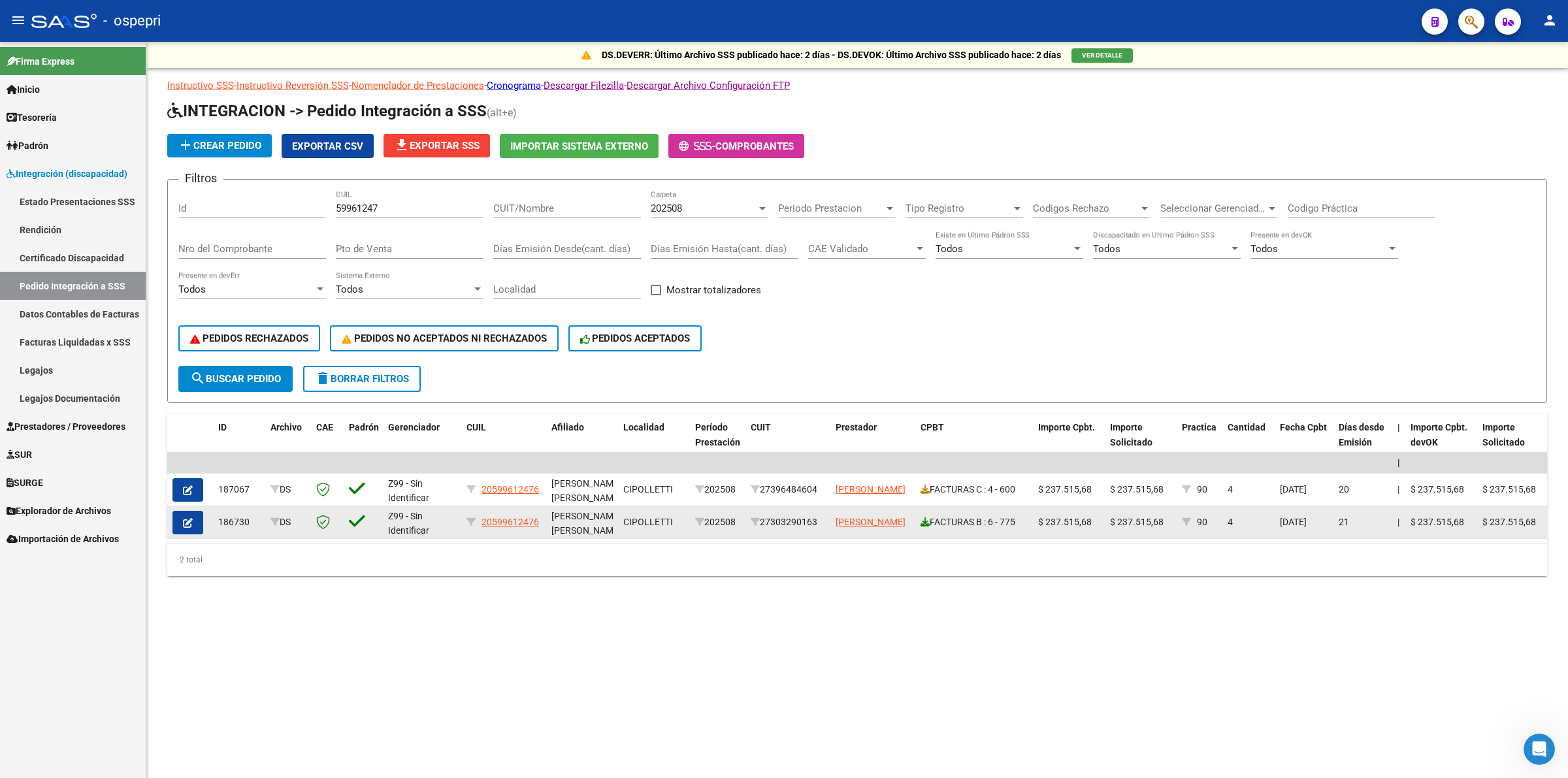
click at [924, 518] on icon at bounding box center [925, 521] width 9 height 9
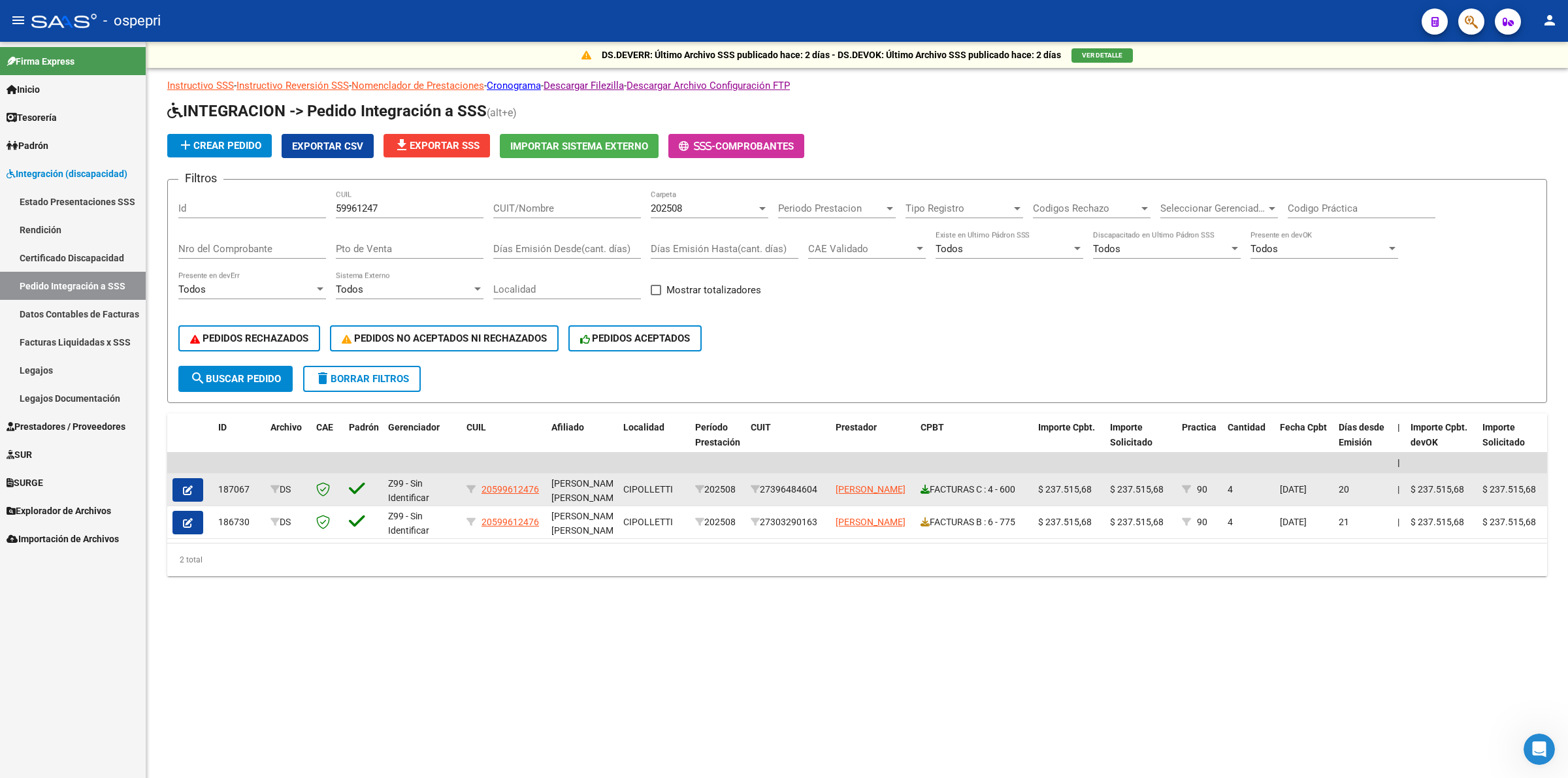
click at [921, 487] on icon at bounding box center [925, 489] width 9 height 9
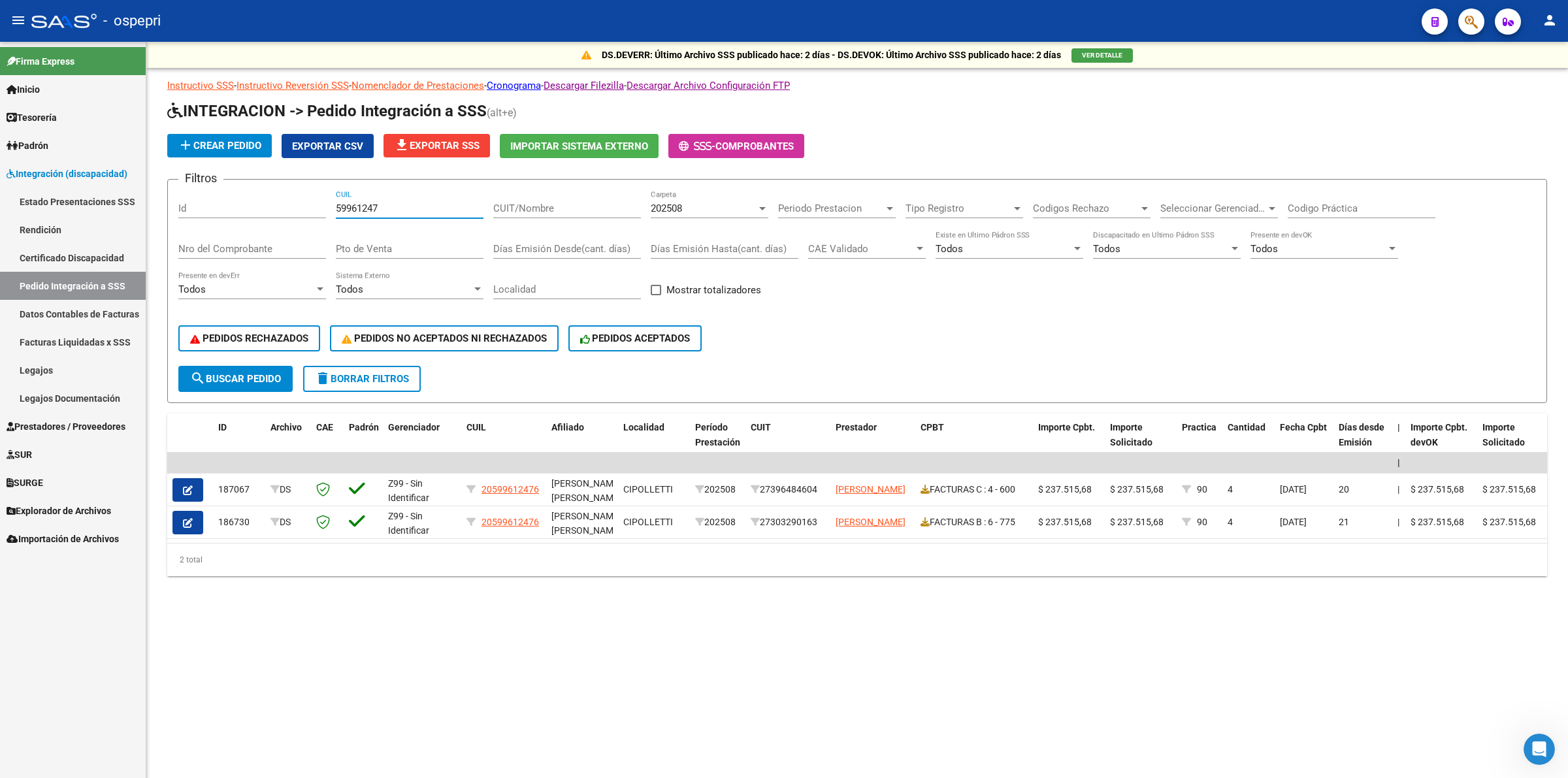
click at [387, 203] on input "59961247" at bounding box center [409, 208] width 147 height 12
drag, startPoint x: 60, startPoint y: 377, endPoint x: 128, endPoint y: 359, distance: 70.3
click at [61, 374] on link "Legajos" at bounding box center [73, 370] width 145 height 28
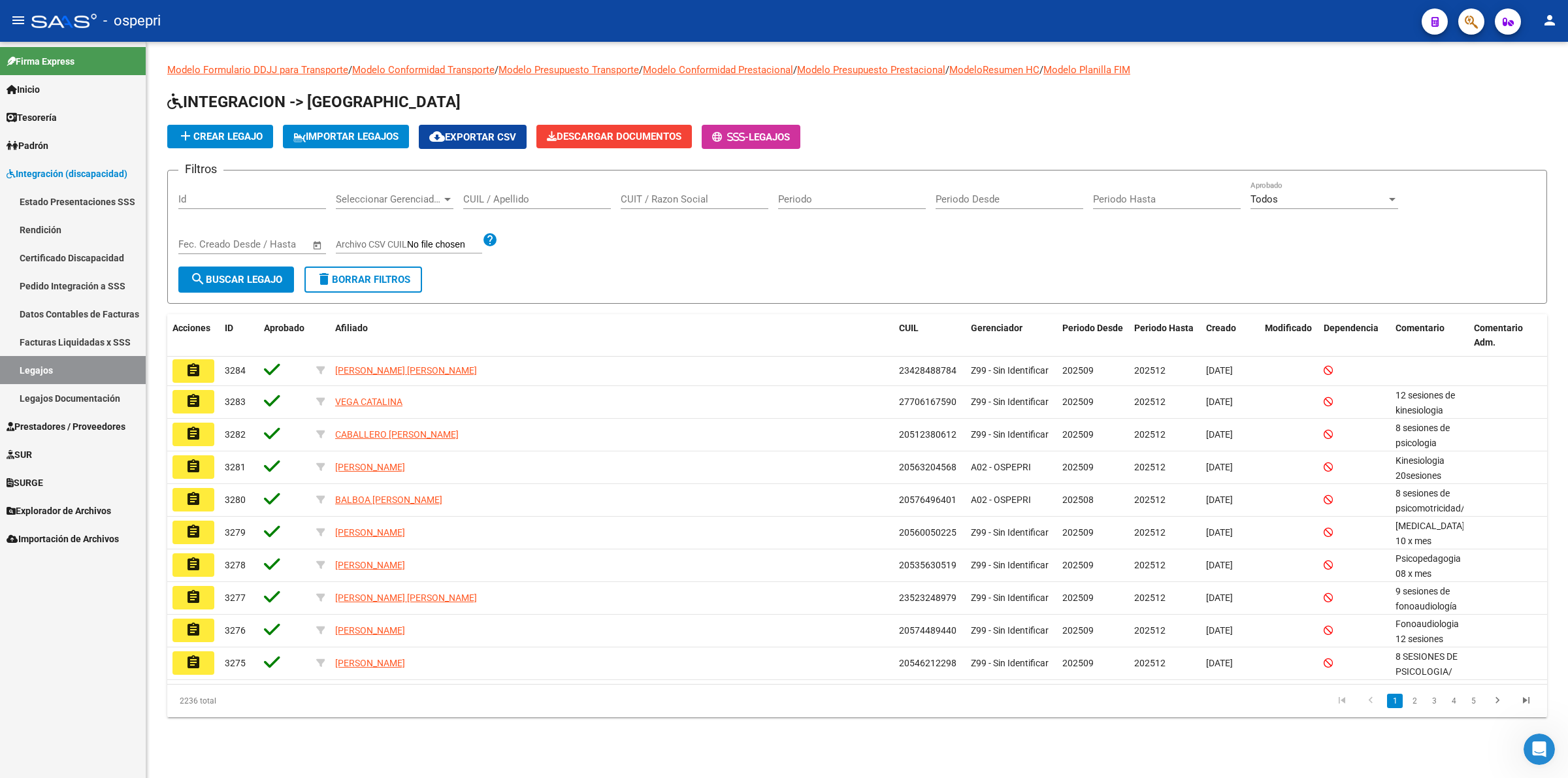
click at [521, 197] on input "CUIL / Apellido" at bounding box center [537, 199] width 147 height 12
paste input "56846417"
type input "56846417"
click at [242, 268] on button "search Buscar Legajo" at bounding box center [236, 280] width 116 height 26
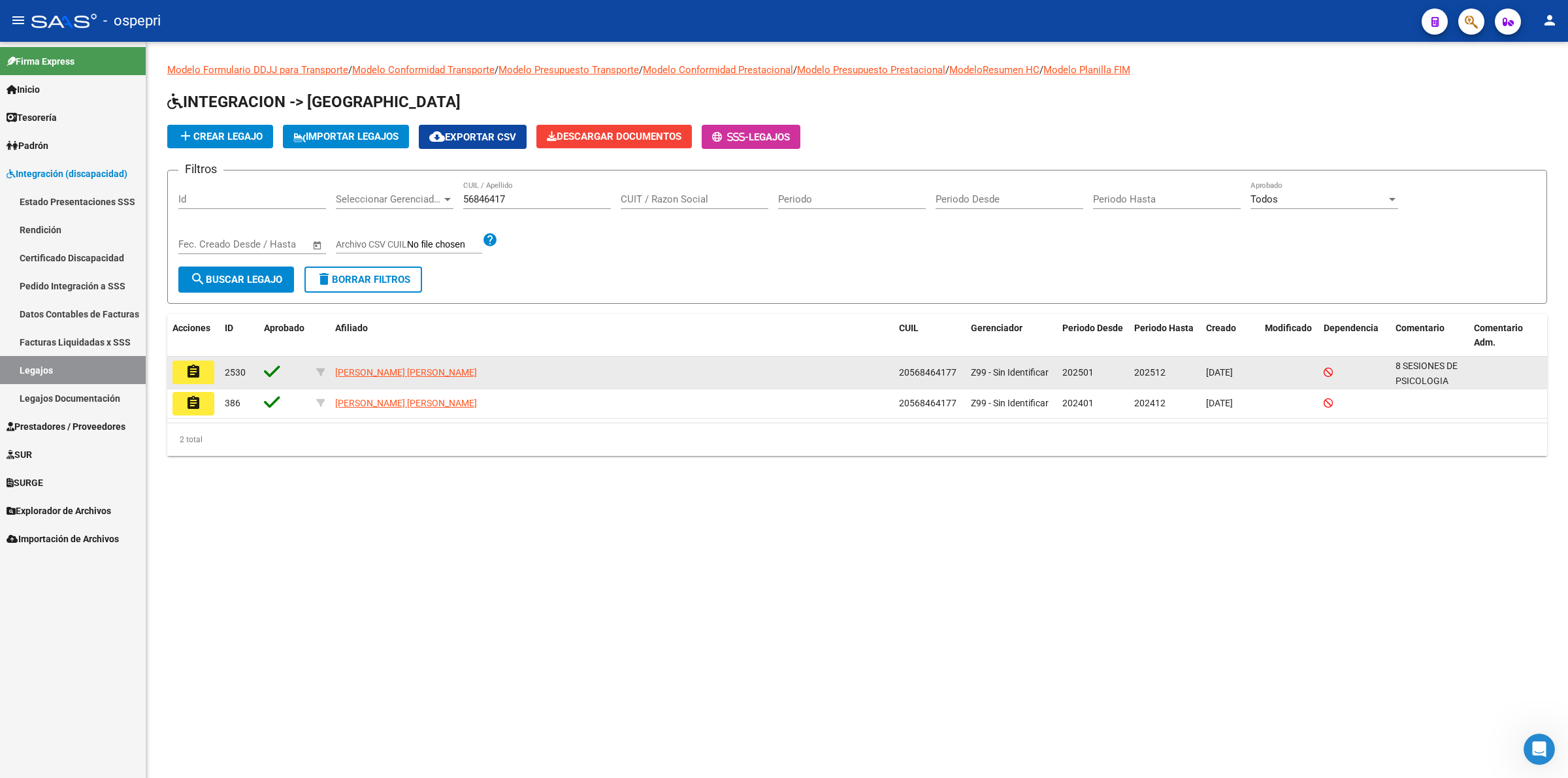
click at [199, 367] on mat-icon "assignment" at bounding box center [193, 372] width 16 height 16
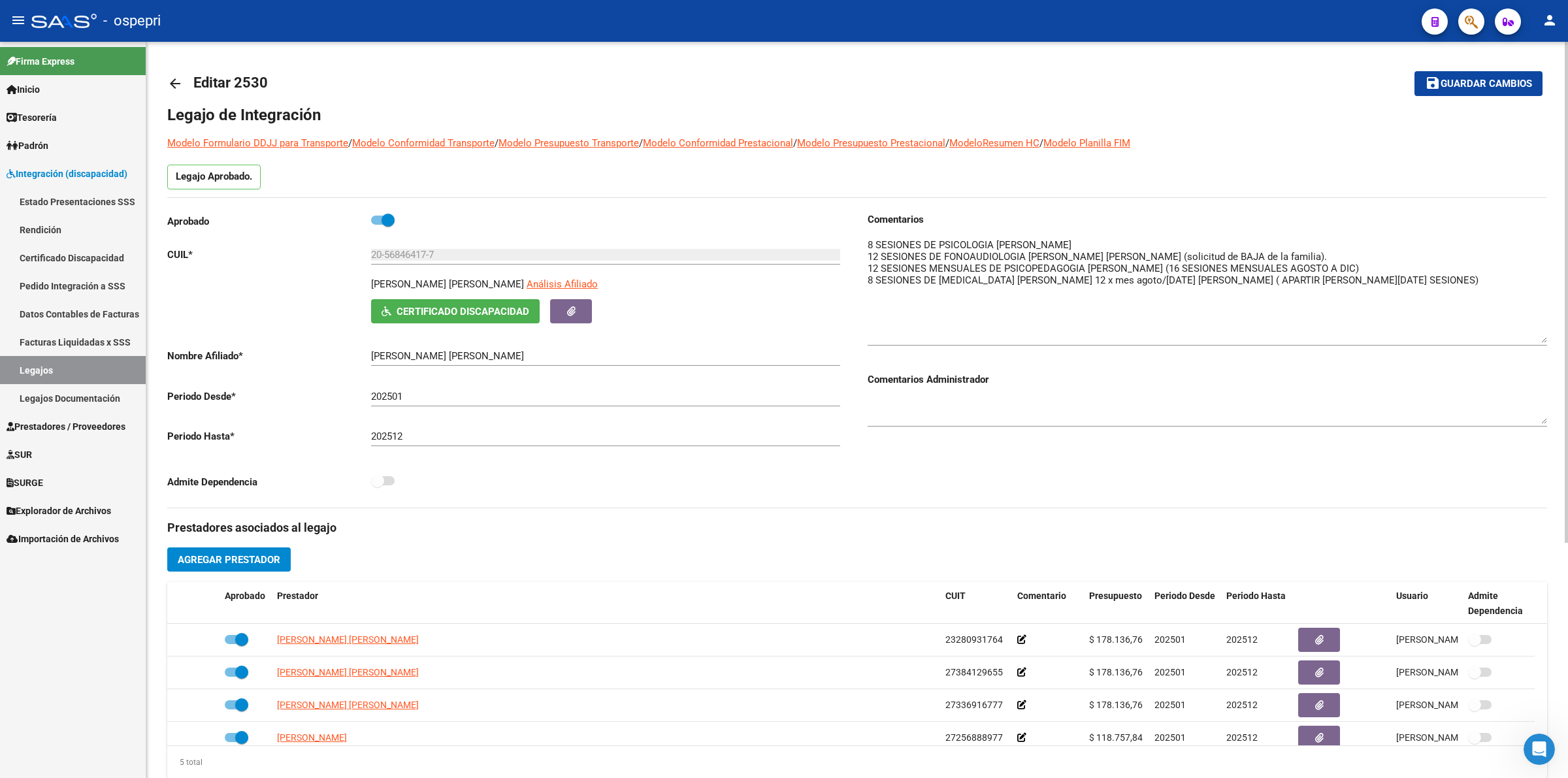
drag, startPoint x: 1544, startPoint y: 258, endPoint x: 1544, endPoint y: 337, distance: 79.0
click at [1544, 337] on textarea at bounding box center [1207, 291] width 680 height 105
click at [433, 309] on span "Certificado Discapacidad" at bounding box center [463, 311] width 133 height 12
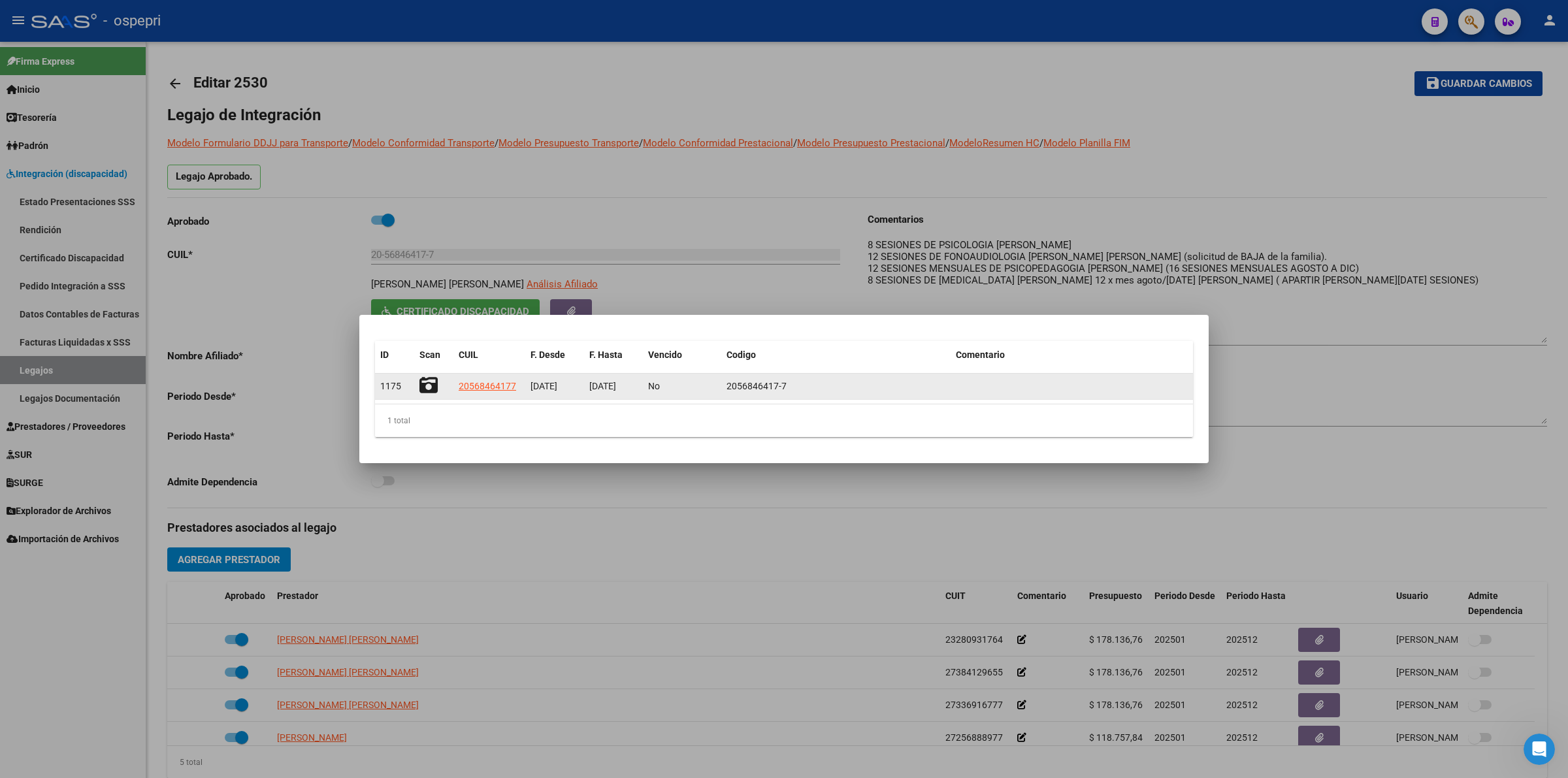
click at [433, 384] on icon at bounding box center [429, 386] width 18 height 18
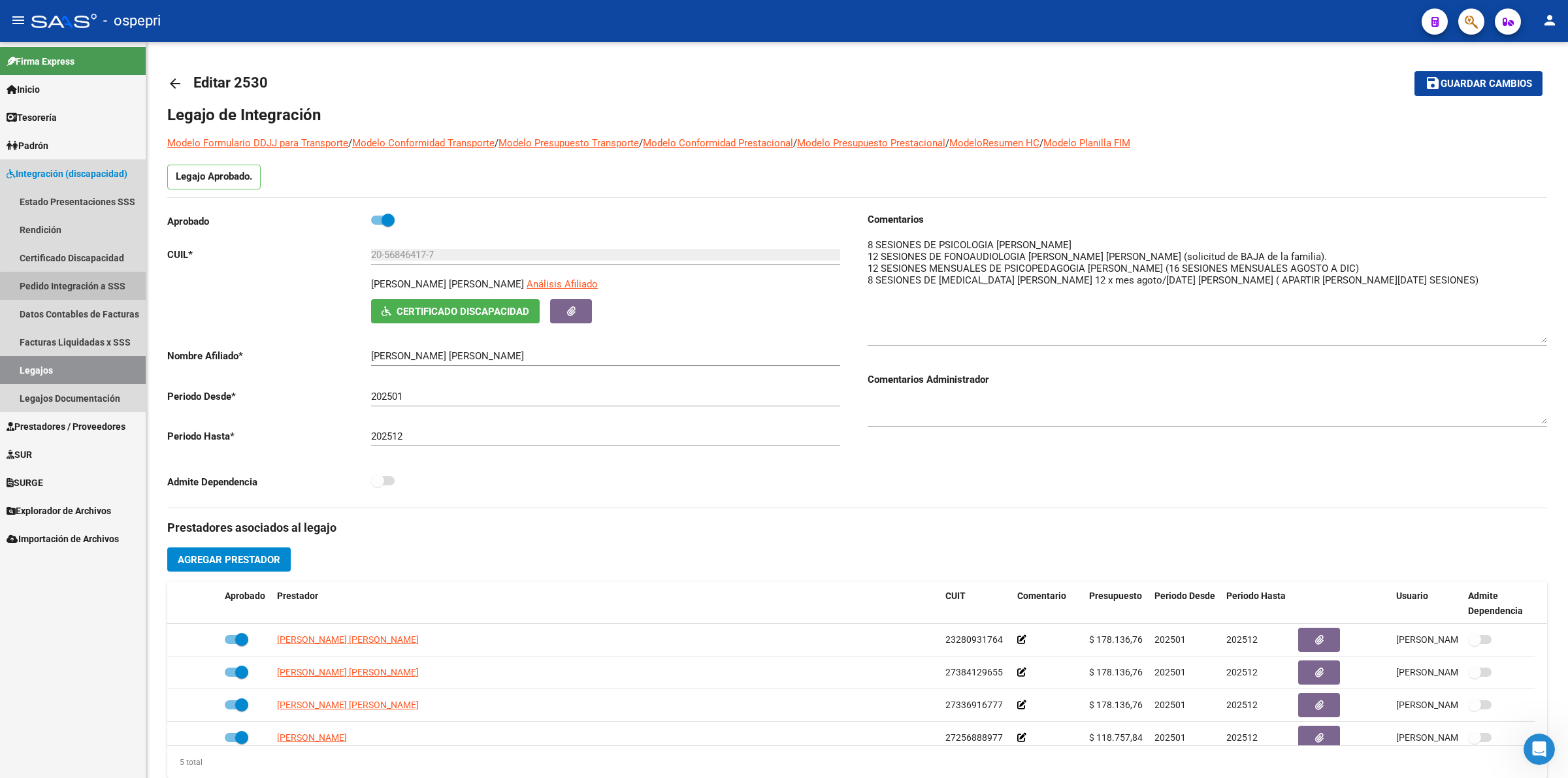
drag, startPoint x: 87, startPoint y: 291, endPoint x: 134, endPoint y: 286, distance: 47.3
click at [87, 289] on link "Pedido Integración a SSS" at bounding box center [73, 286] width 145 height 28
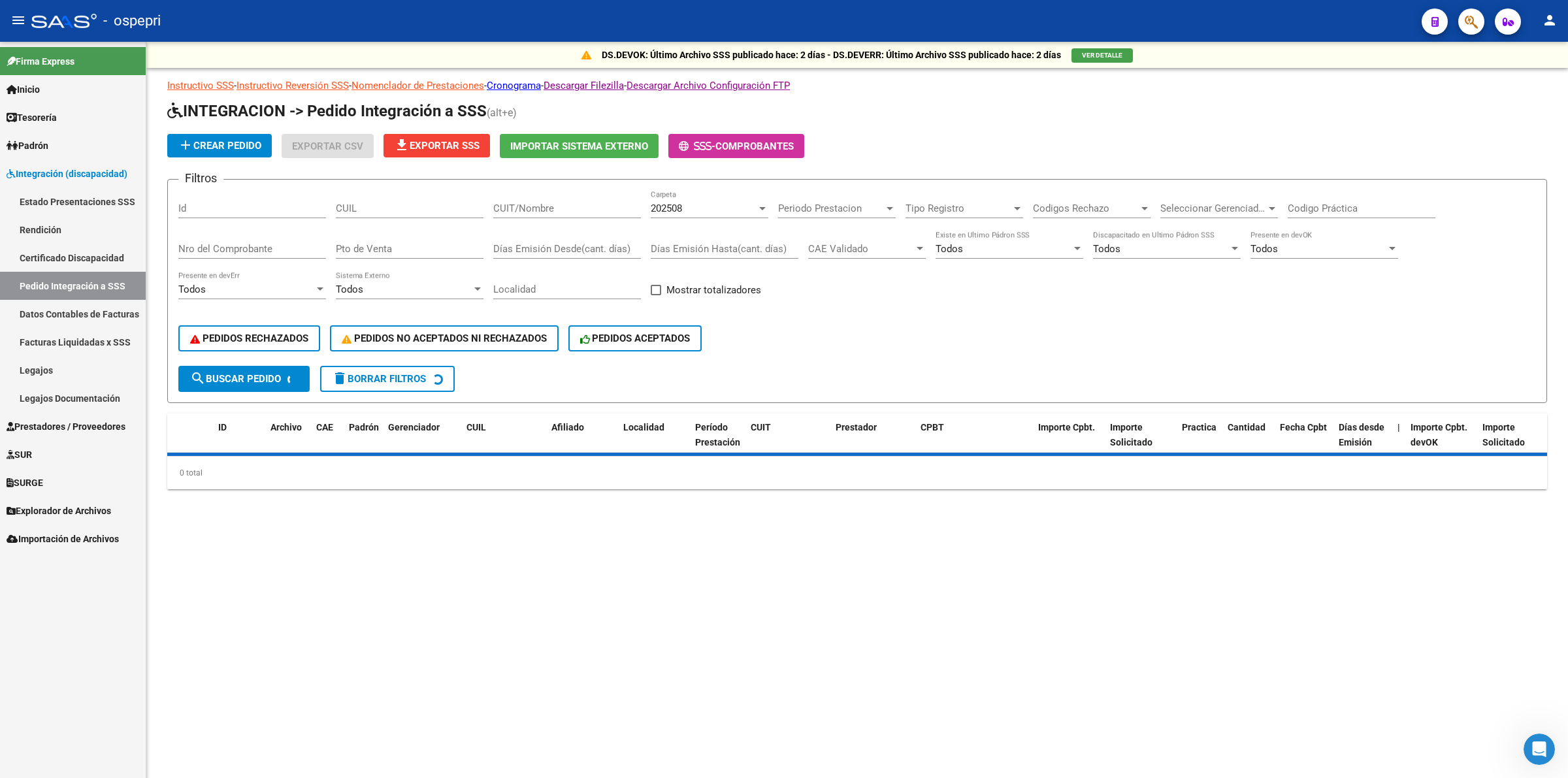
click at [566, 192] on div "CUIT/Nombre" at bounding box center [567, 204] width 147 height 28
click at [572, 200] on div "CUIT/Nombre" at bounding box center [567, 204] width 147 height 28
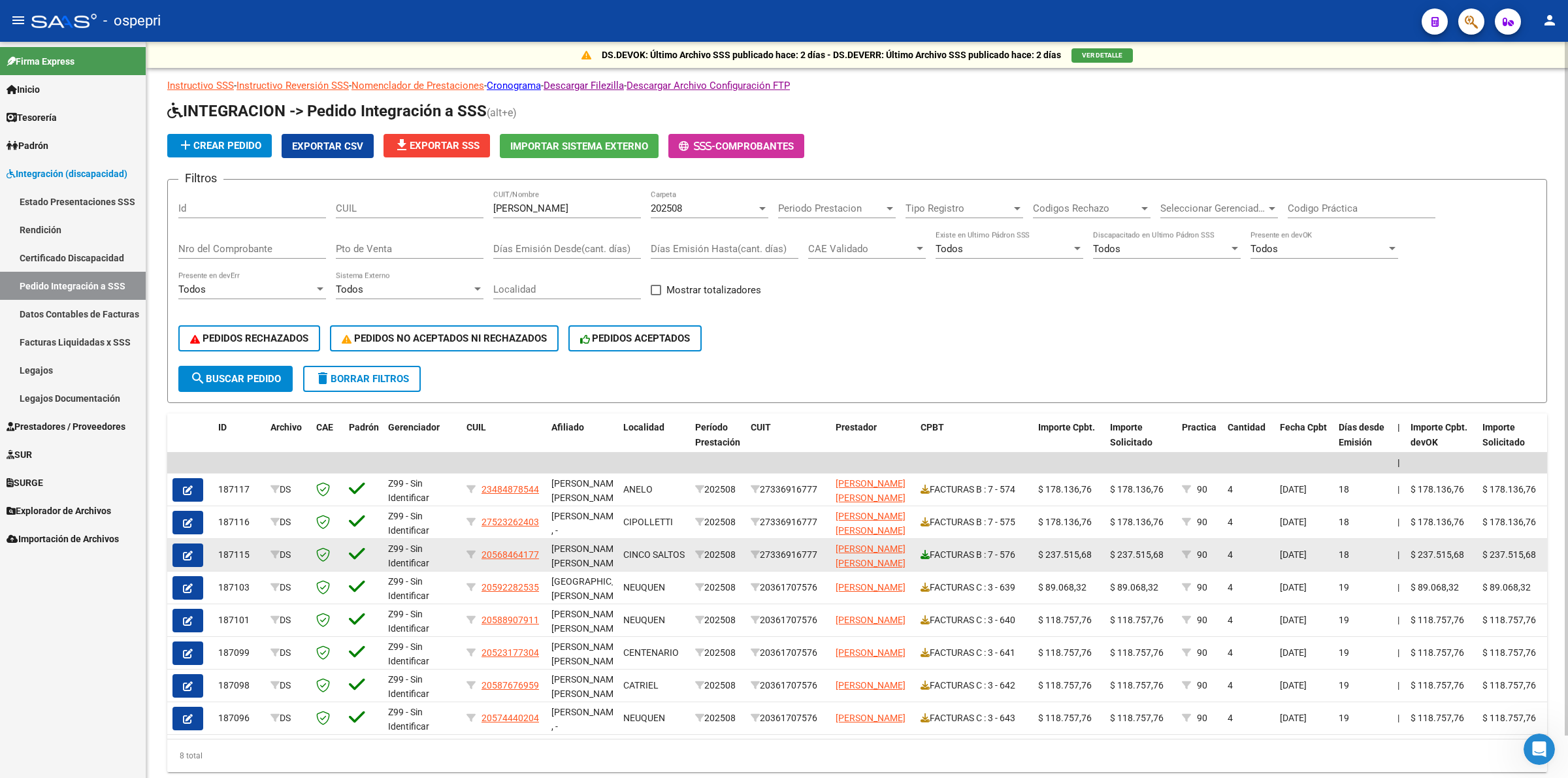
click at [921, 550] on icon at bounding box center [925, 554] width 9 height 9
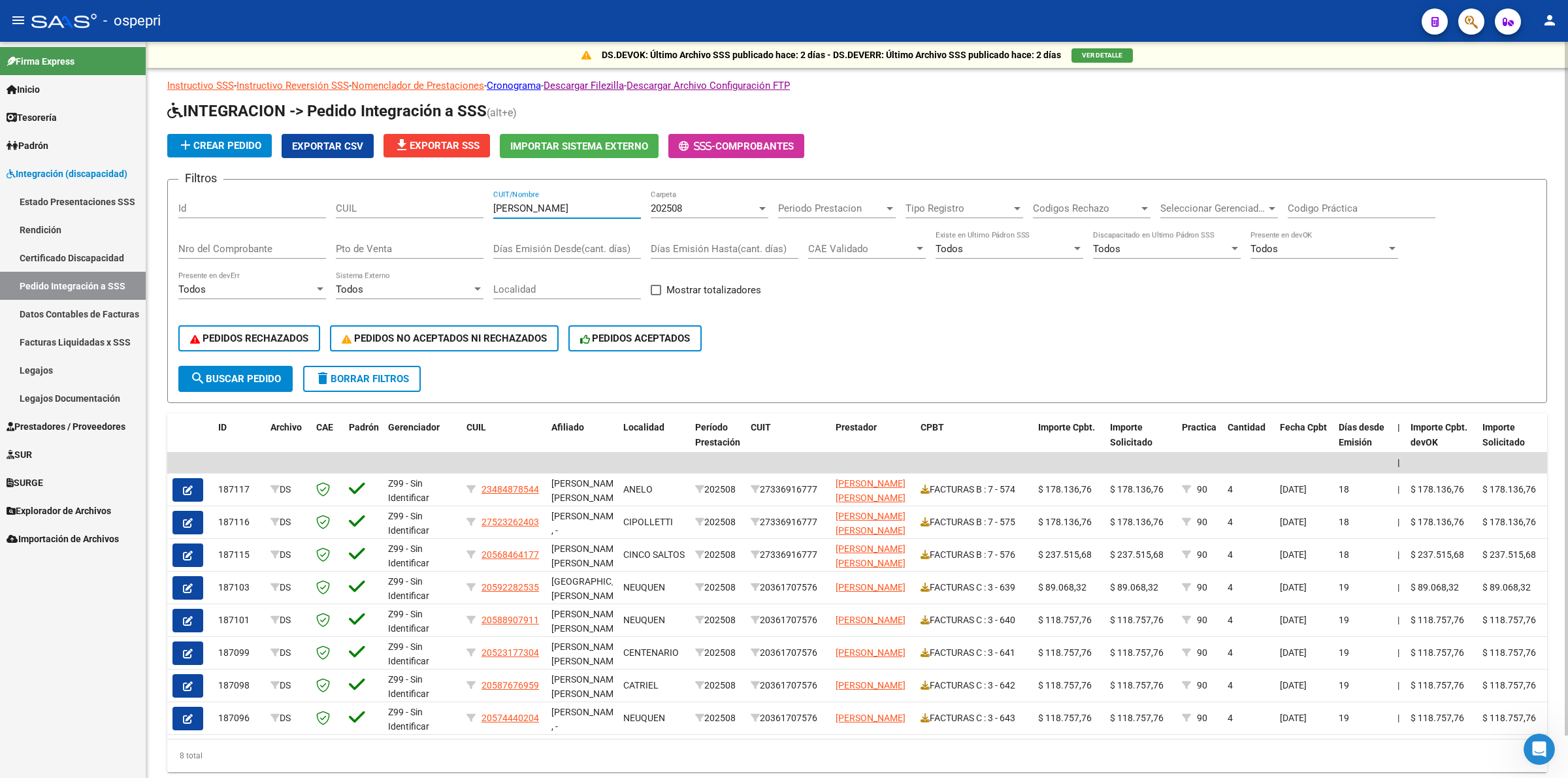
drag, startPoint x: 551, startPoint y: 210, endPoint x: 507, endPoint y: 151, distance: 73.6
click at [416, 183] on form "Filtros Id CUIL TAVELLA CUIT/Nombre 202508 Carpeta Periodo Prestacion Periodo P…" at bounding box center [857, 291] width 1380 height 224
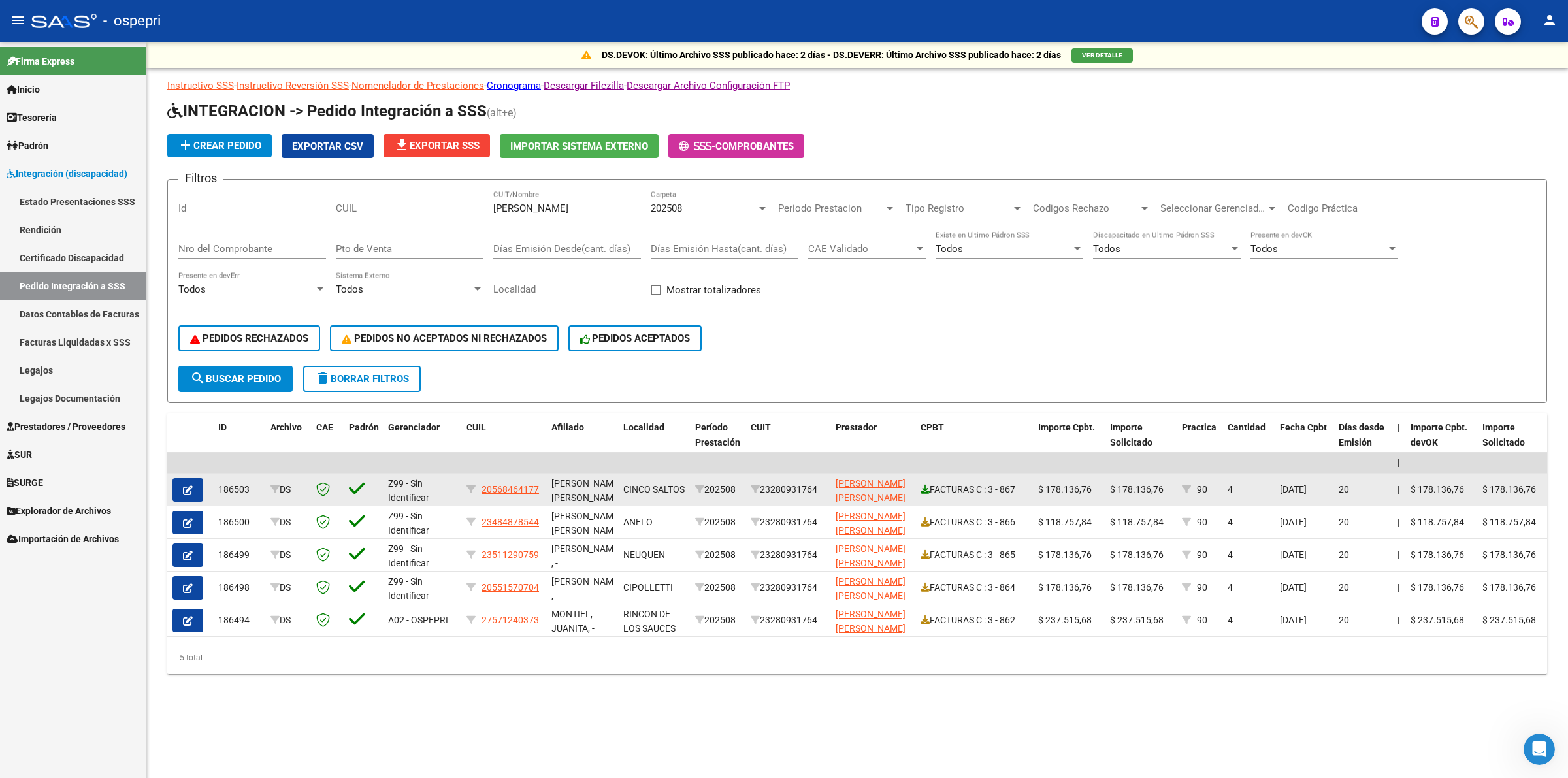
click at [926, 485] on icon at bounding box center [925, 489] width 9 height 9
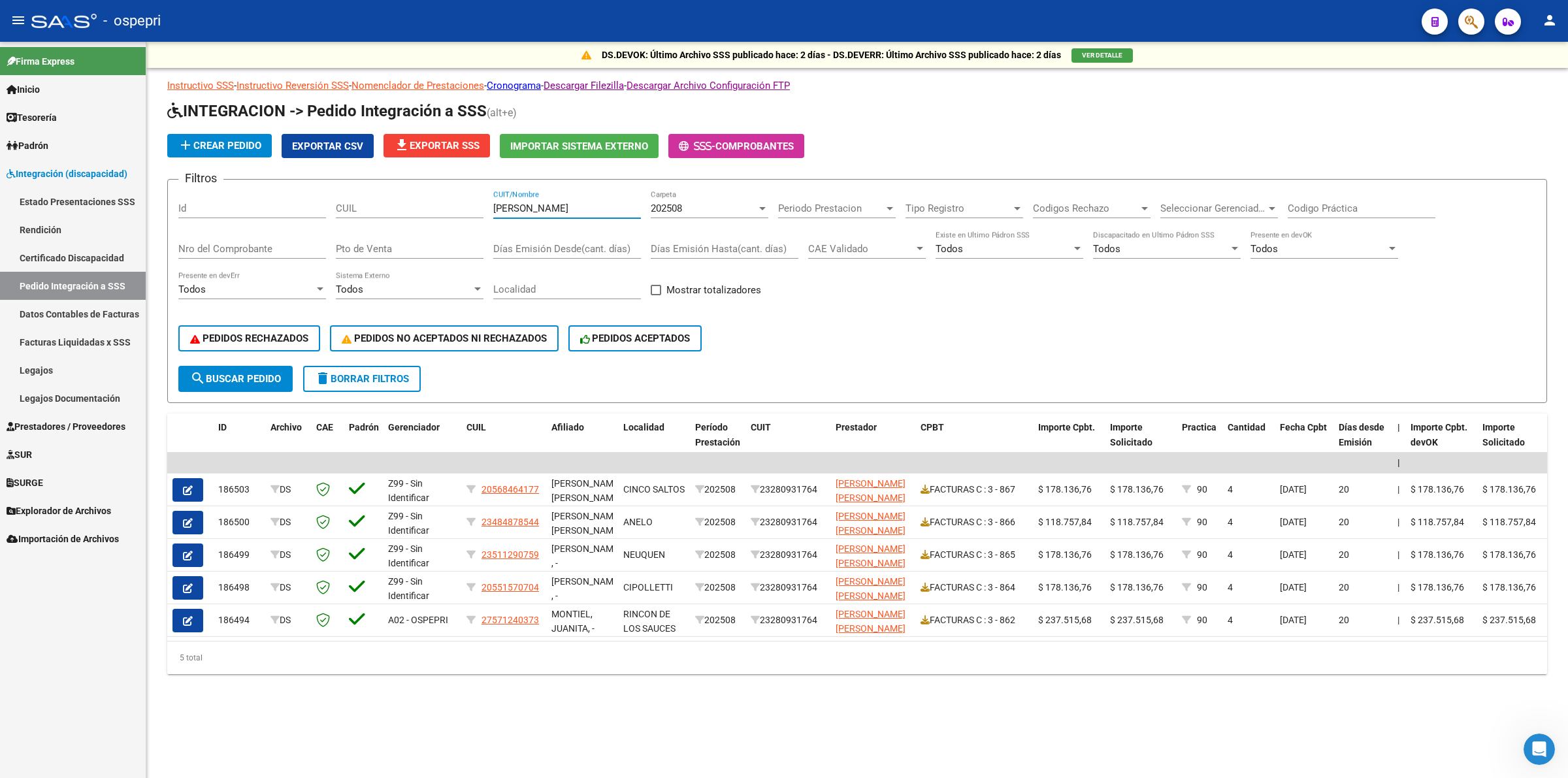
drag, startPoint x: 374, startPoint y: 203, endPoint x: 361, endPoint y: 200, distance: 13.3
click at [315, 207] on div "Filtros Id CUIL NOVELLINO CUIT/Nombre 202508 Carpeta Periodo Prestacion Periodo…" at bounding box center [857, 278] width 1358 height 176
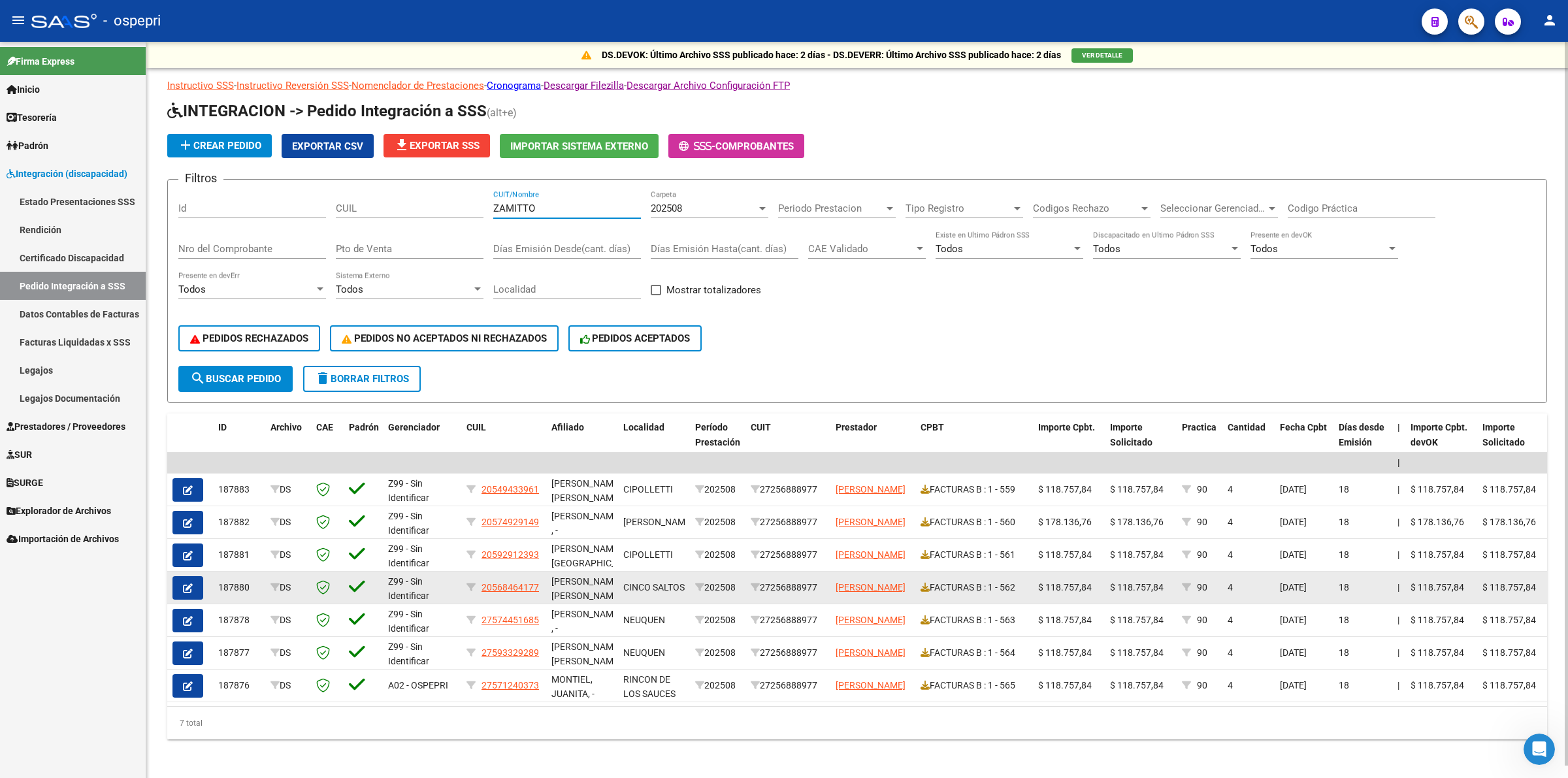
type input "ZAMITTO"
click at [919, 587] on datatable-body-cell "FACTURAS B : 1 - 562" at bounding box center [974, 588] width 118 height 32
click at [923, 583] on icon at bounding box center [925, 587] width 9 height 9
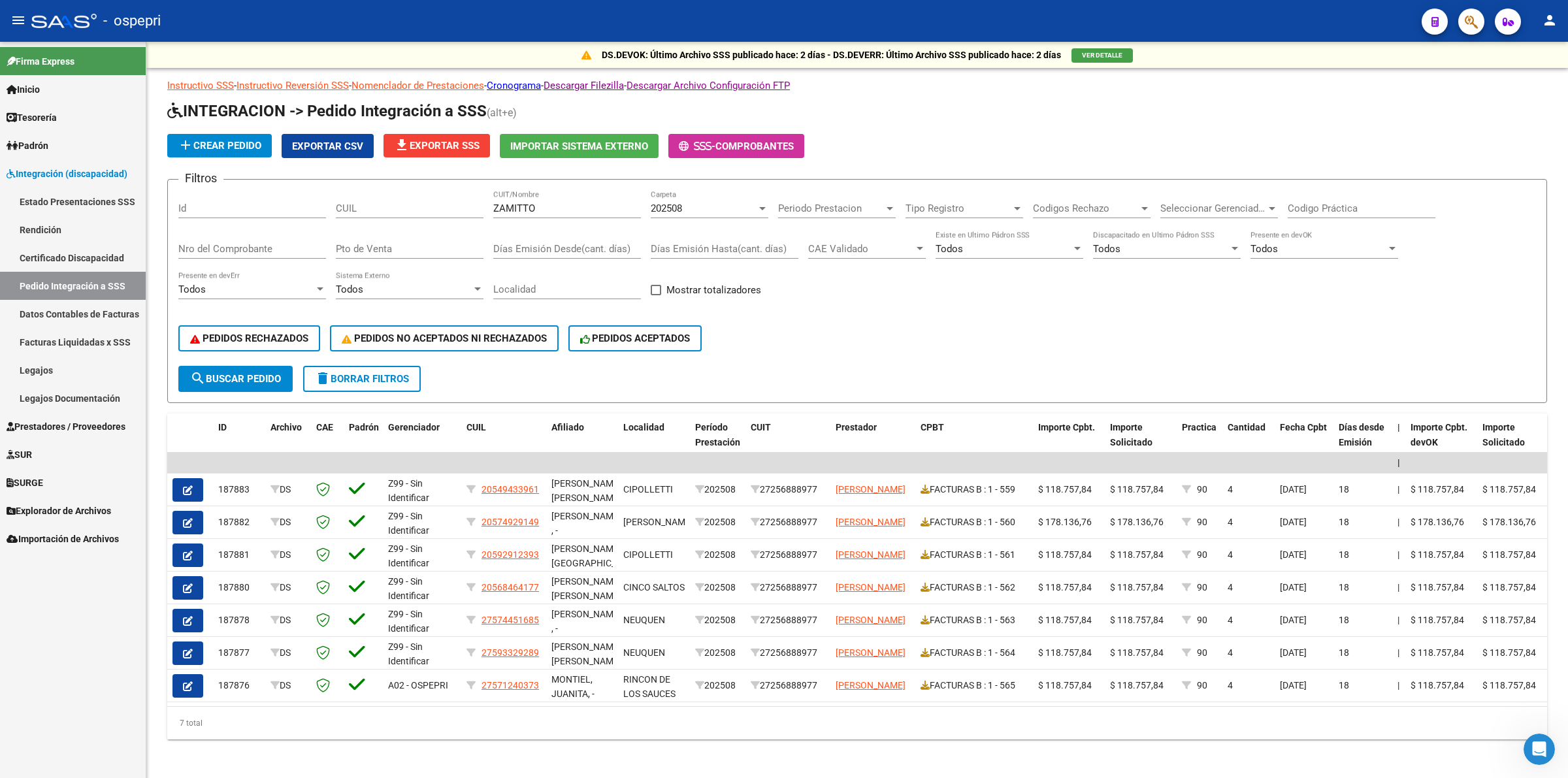
click at [106, 366] on link "Legajos" at bounding box center [73, 370] width 145 height 28
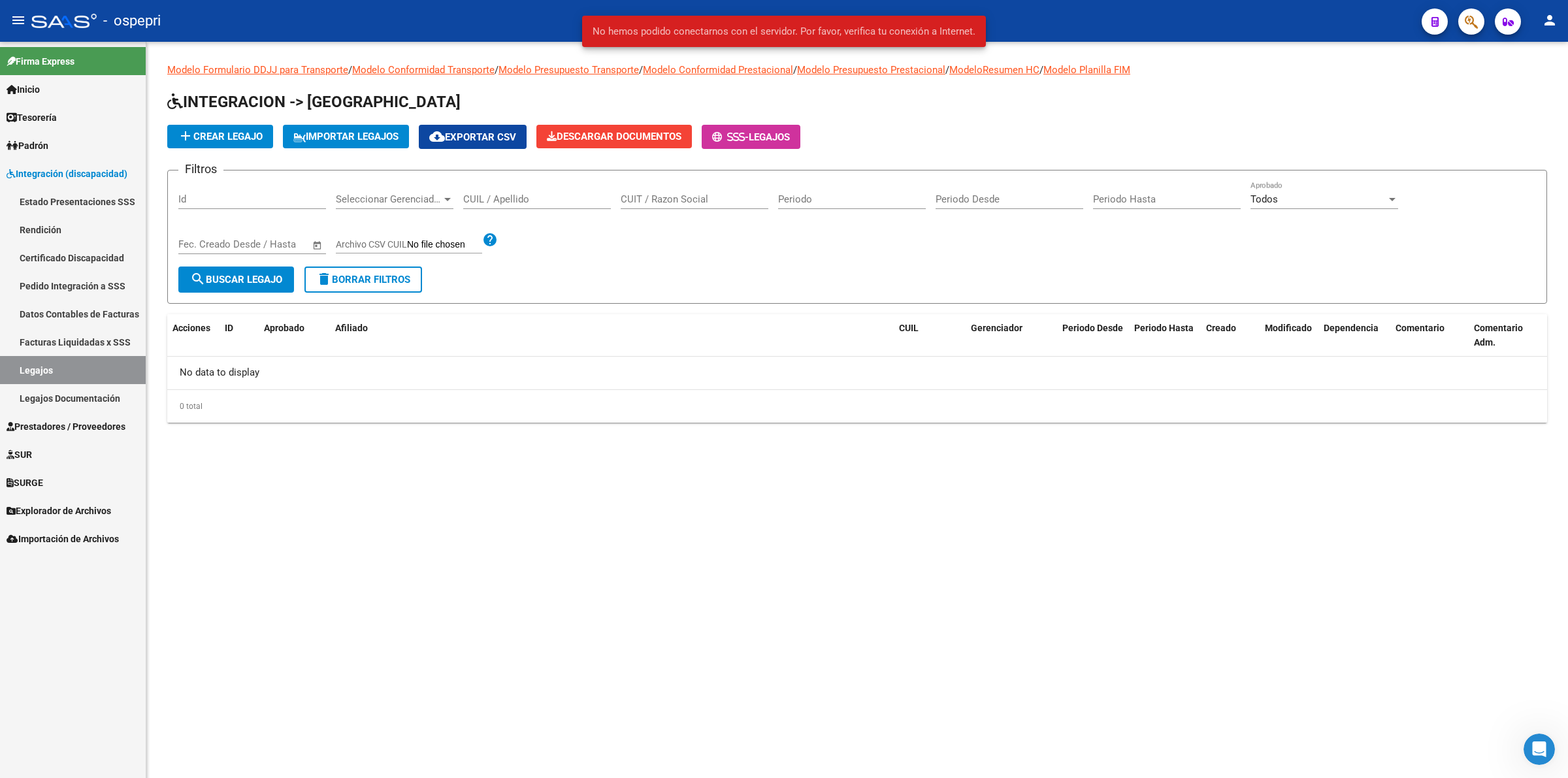
drag, startPoint x: 530, startPoint y: 208, endPoint x: 530, endPoint y: 201, distance: 7.0
click at [530, 207] on div "CUIL / Apellido" at bounding box center [537, 201] width 147 height 41
click at [530, 201] on input "CUIL / Apellido" at bounding box center [537, 199] width 147 height 12
paste input "42654177"
type input "42654177"
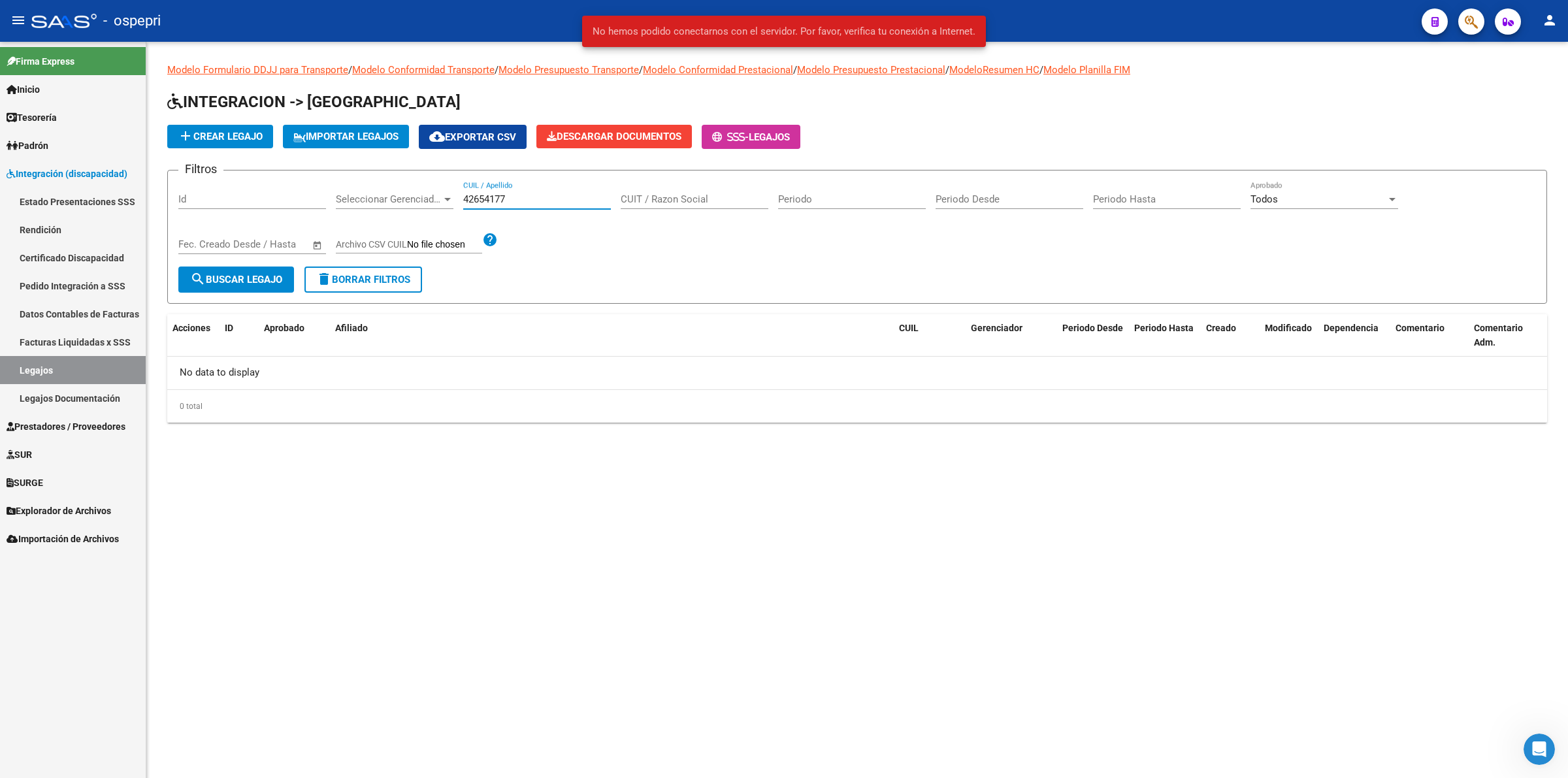
click at [255, 266] on button "search Buscar Legajo" at bounding box center [236, 280] width 116 height 26
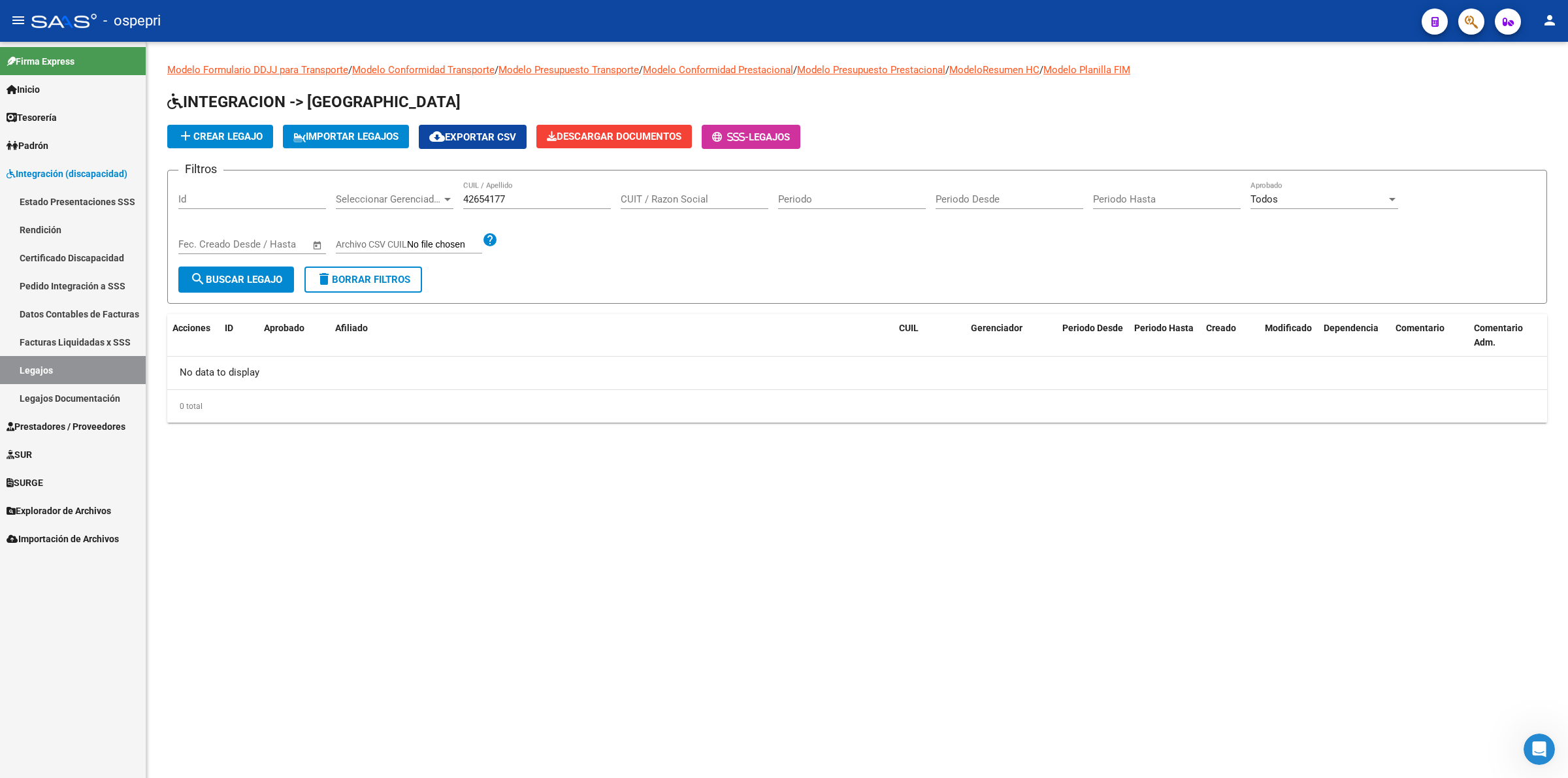
click at [511, 199] on input "42654177" at bounding box center [537, 199] width 147 height 12
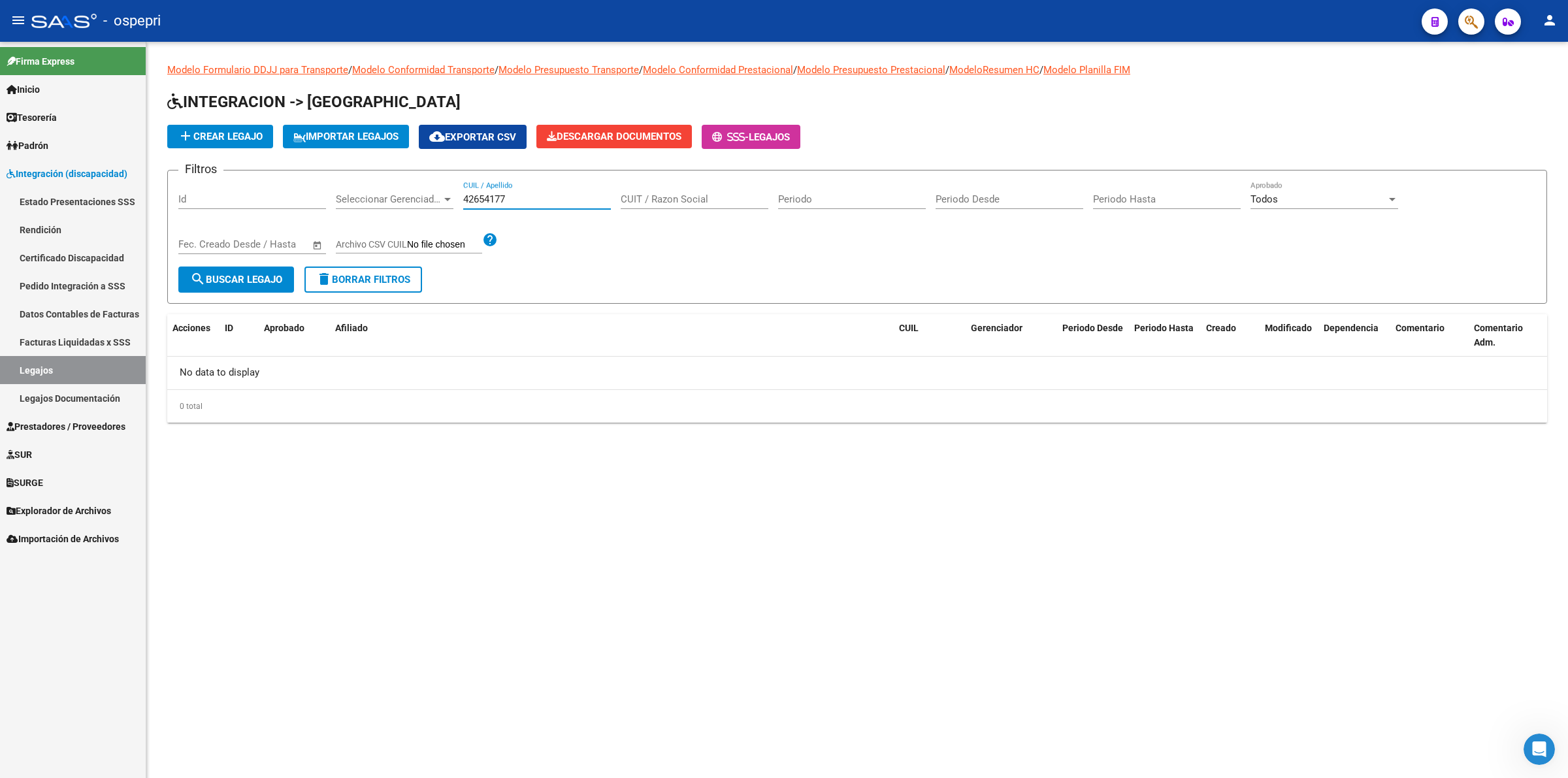
click at [511, 199] on input "42654177" at bounding box center [537, 199] width 147 height 12
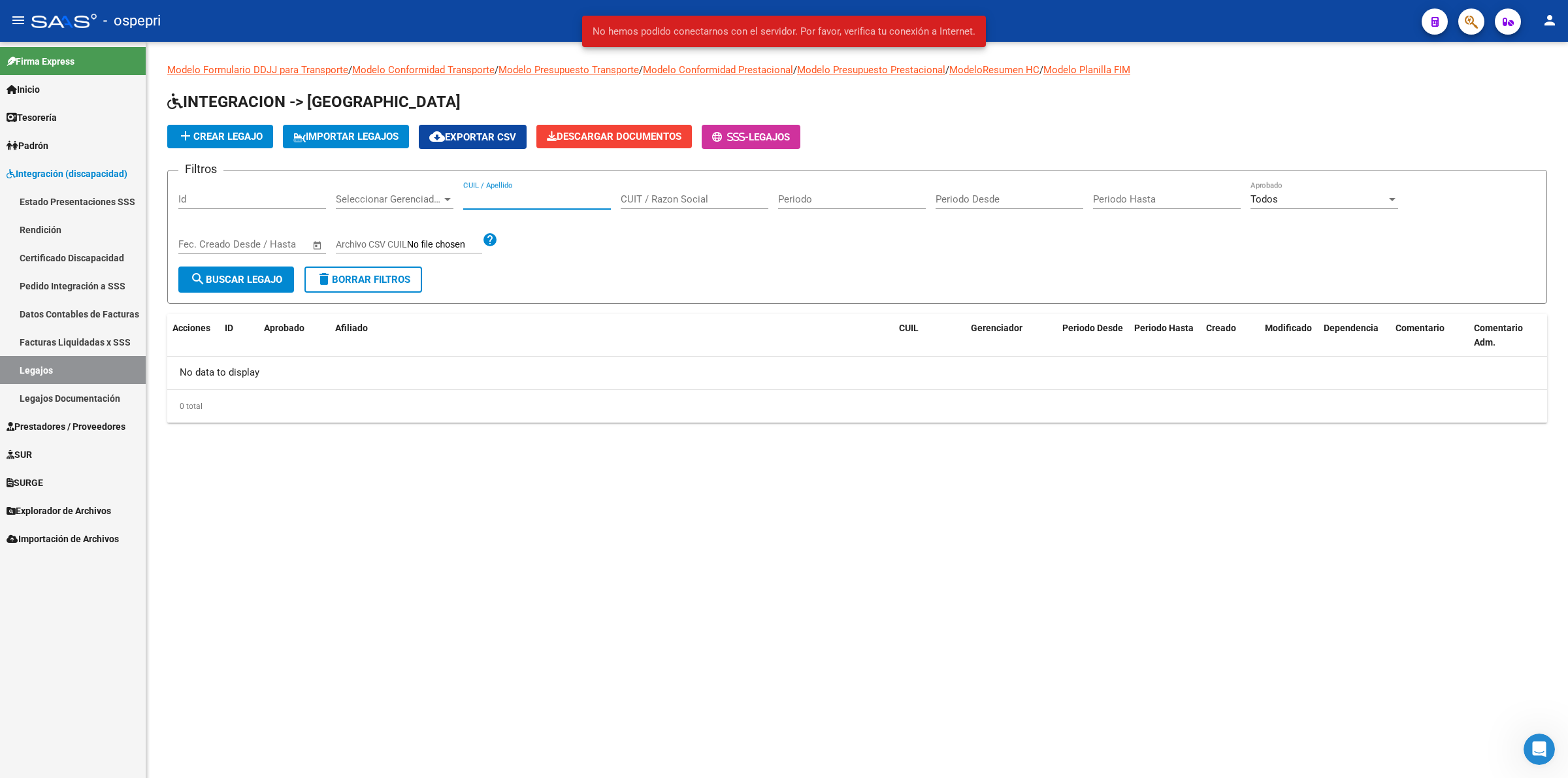
paste input "42654177"
type input "42654177"
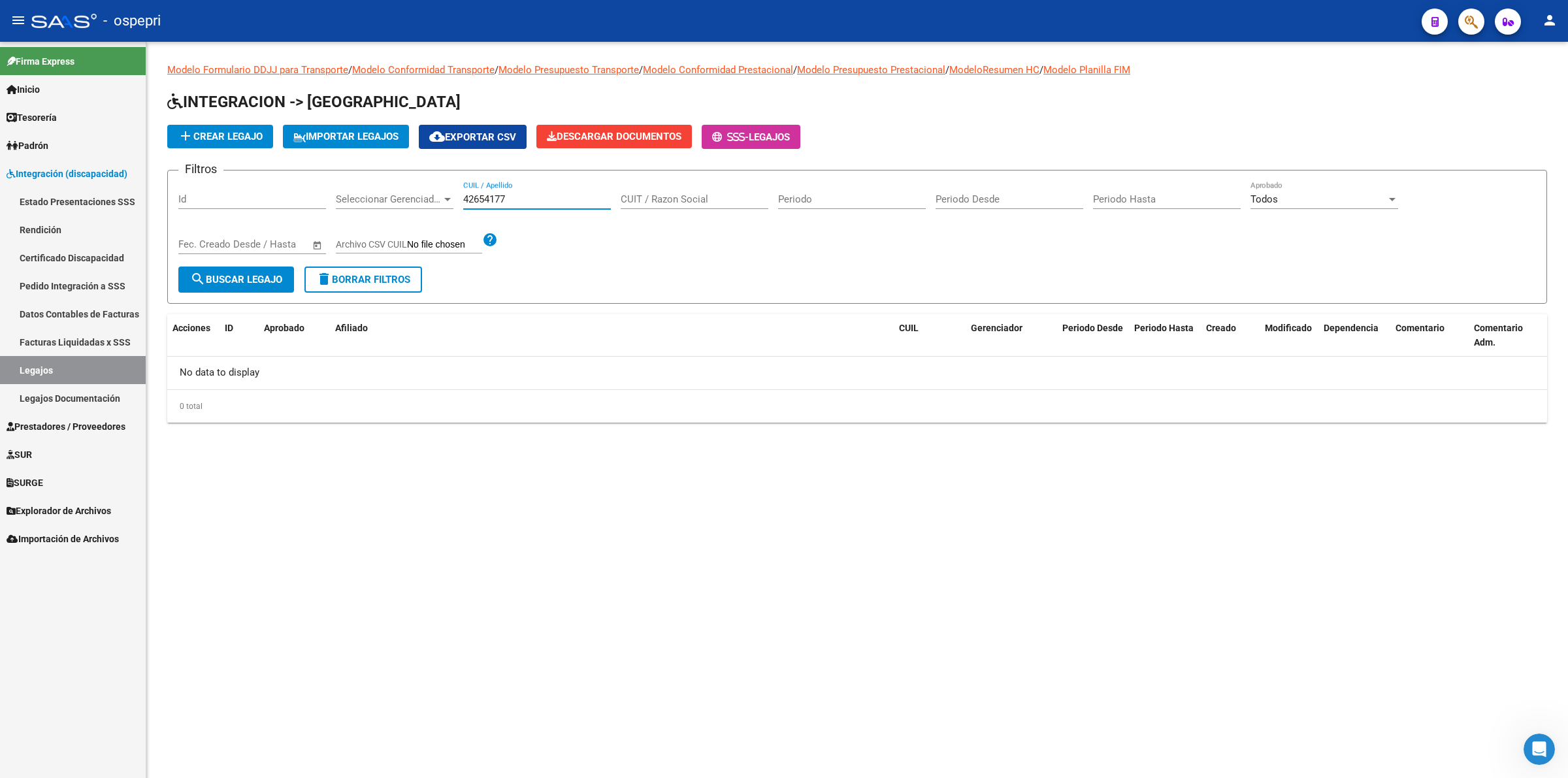
click at [260, 281] on span "search Buscar Legajo" at bounding box center [236, 279] width 92 height 12
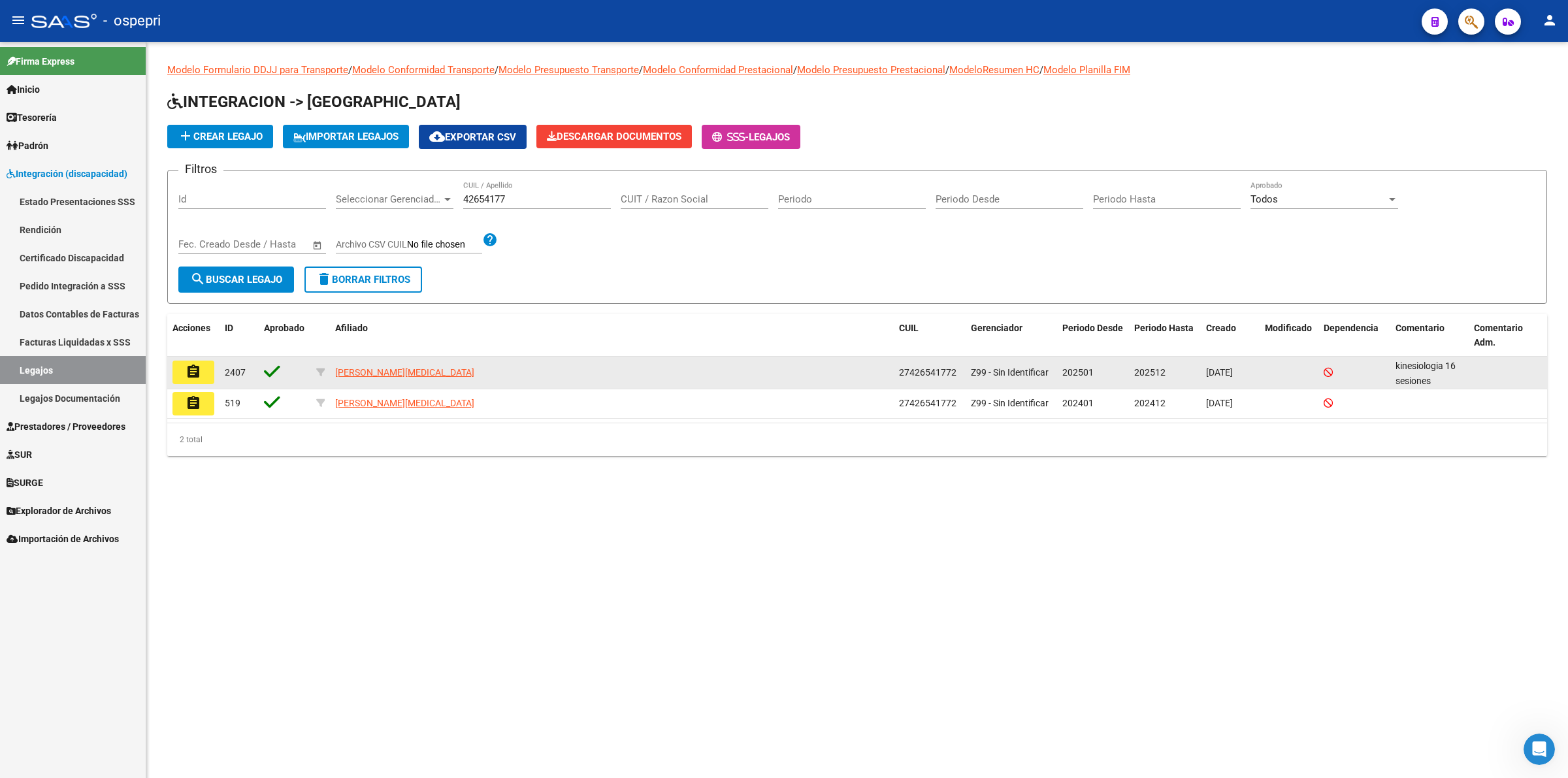
click at [197, 367] on mat-icon "assignment" at bounding box center [193, 372] width 16 height 16
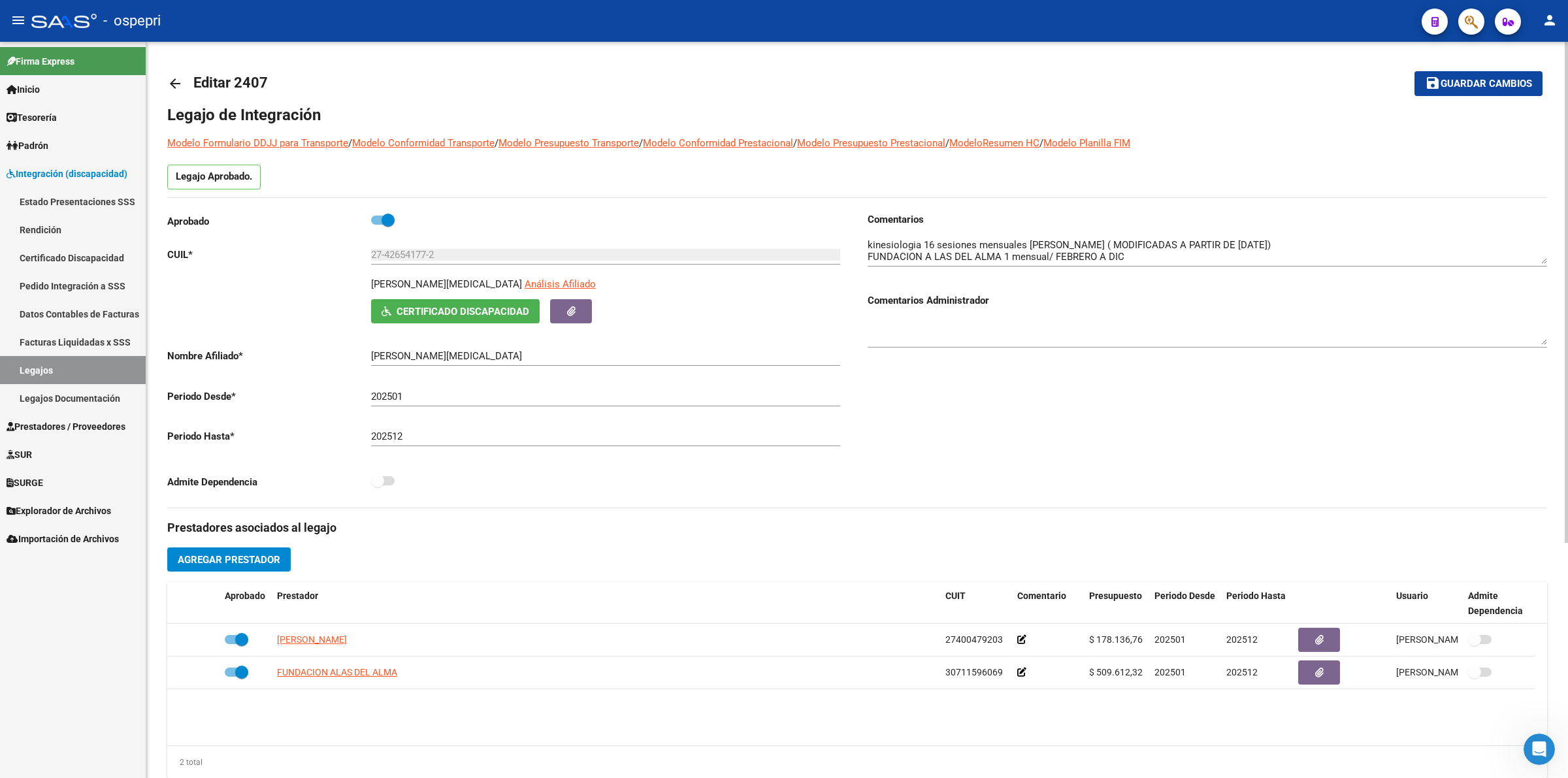
click at [169, 82] on mat-icon "arrow_back" at bounding box center [175, 83] width 16 height 16
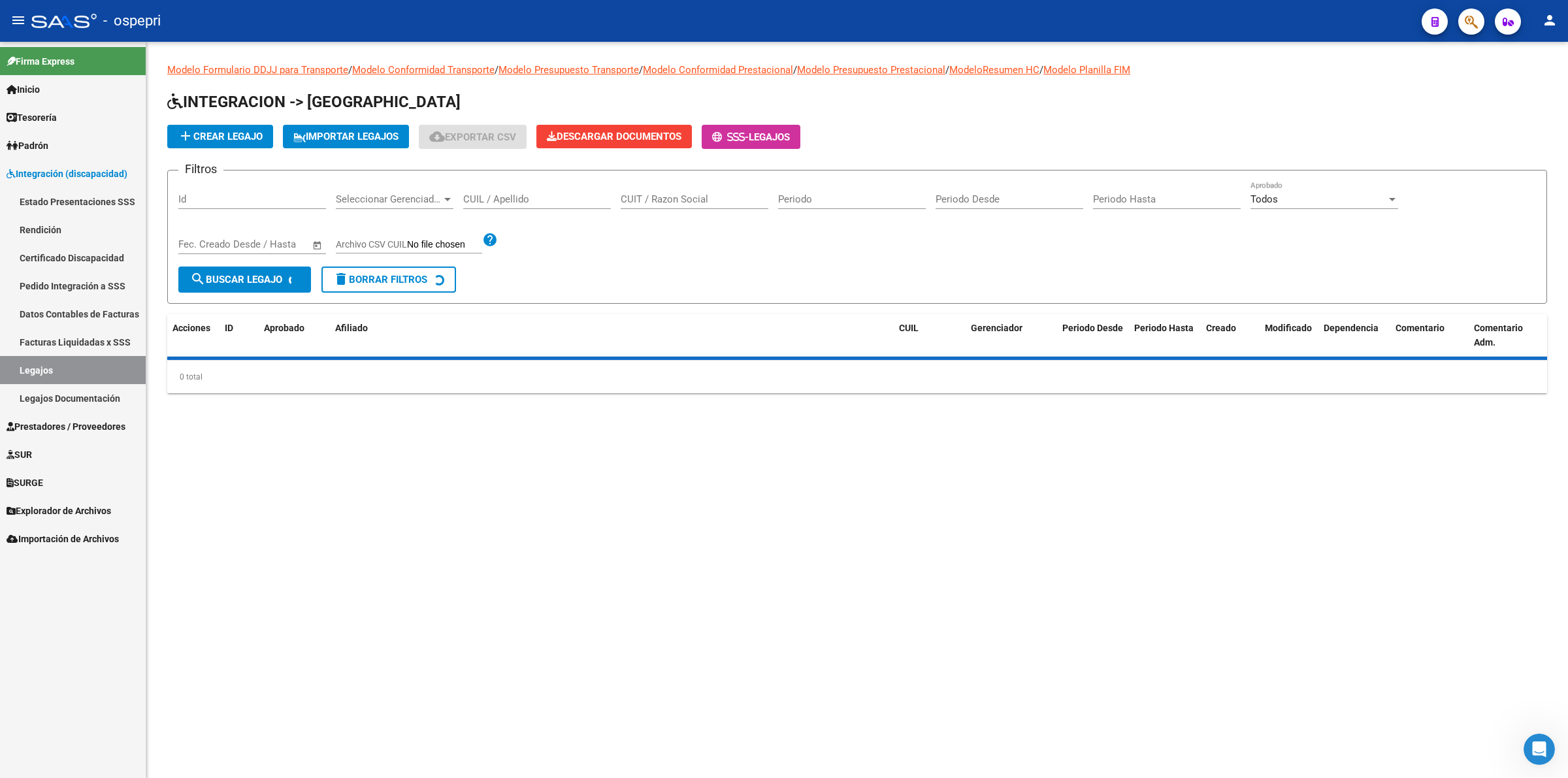
click at [569, 197] on input "CUIL / Apellido" at bounding box center [537, 199] width 147 height 12
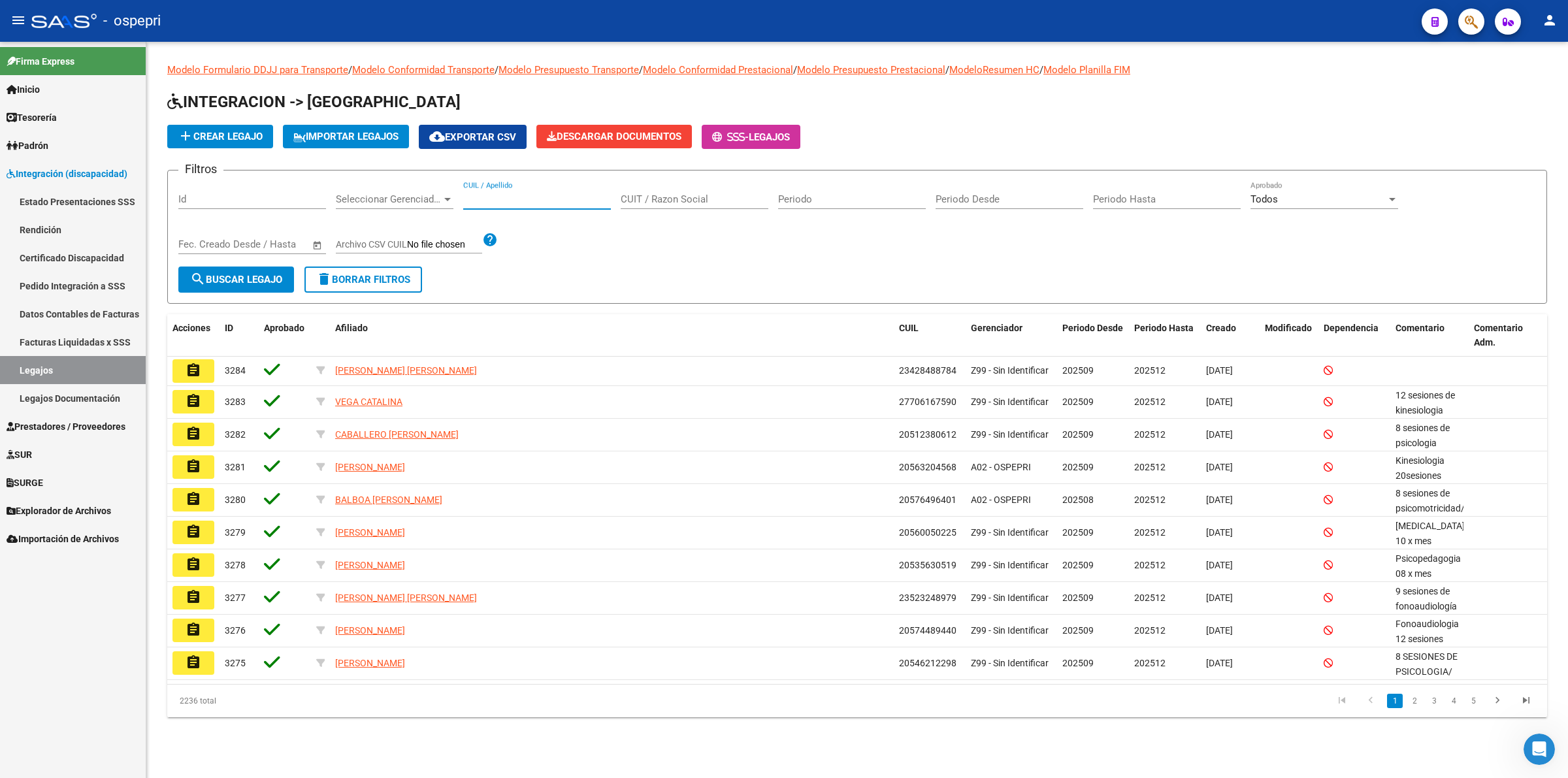
paste input "50689498"
type input "50689498"
drag, startPoint x: 257, startPoint y: 280, endPoint x: 288, endPoint y: 279, distance: 31.0
click at [258, 280] on span "search Buscar Legajo" at bounding box center [236, 279] width 92 height 12
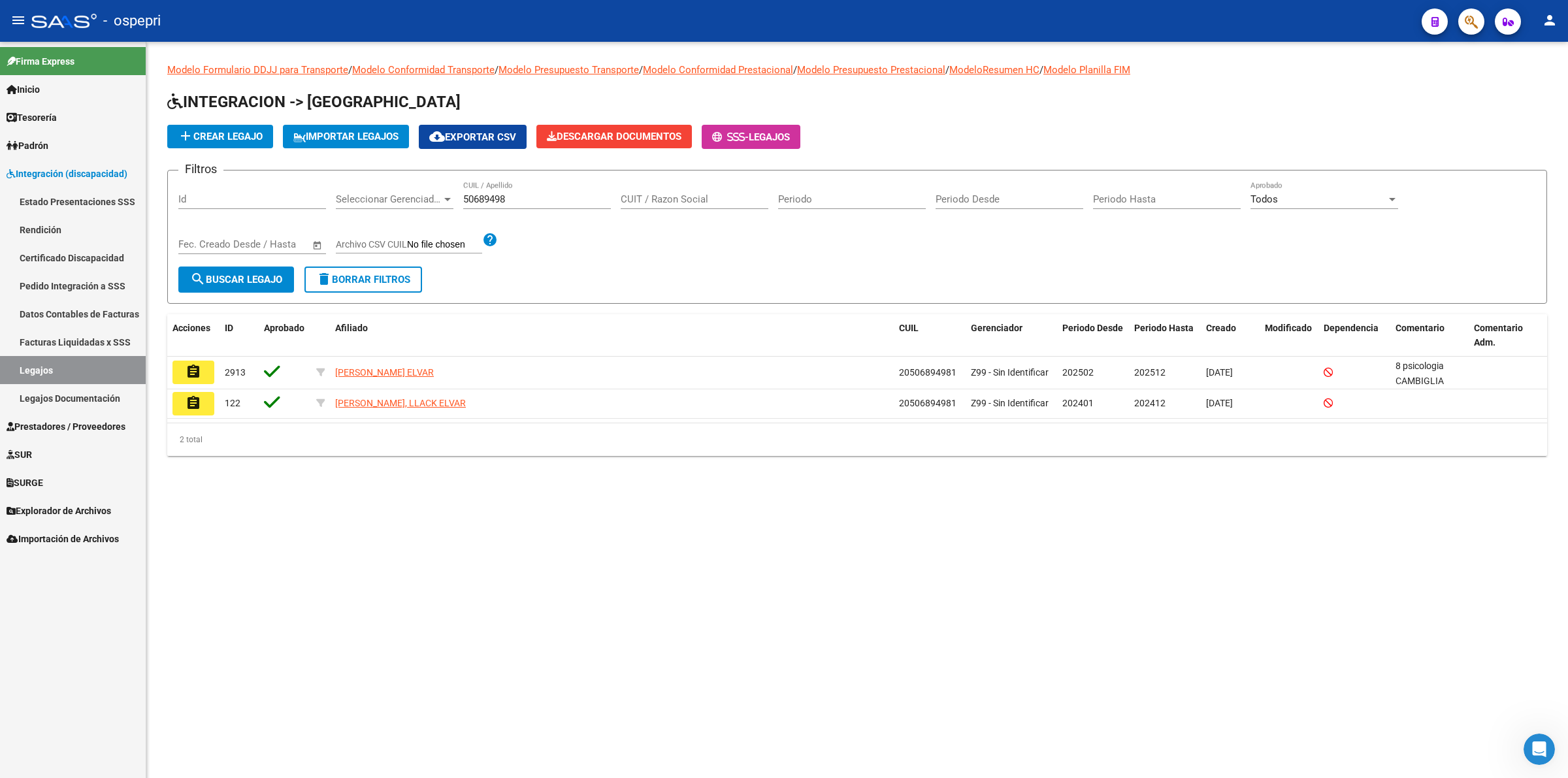
drag, startPoint x: 184, startPoint y: 370, endPoint x: 458, endPoint y: 364, distance: 274.1
click at [188, 368] on mat-icon "assignment" at bounding box center [193, 372] width 16 height 16
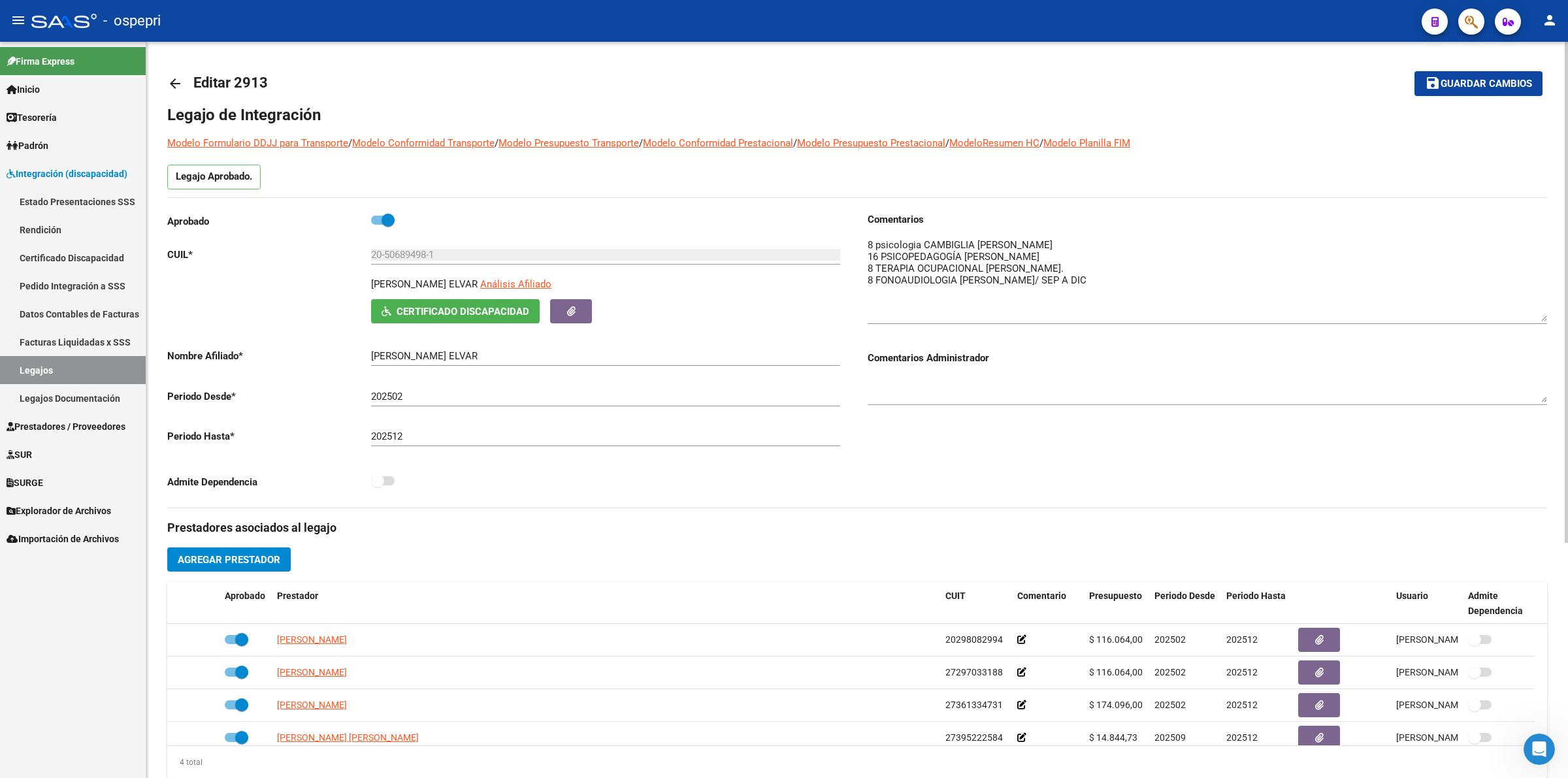
drag, startPoint x: 1543, startPoint y: 255, endPoint x: 1506, endPoint y: 320, distance: 74.8
click at [1542, 321] on textarea at bounding box center [1207, 280] width 680 height 84
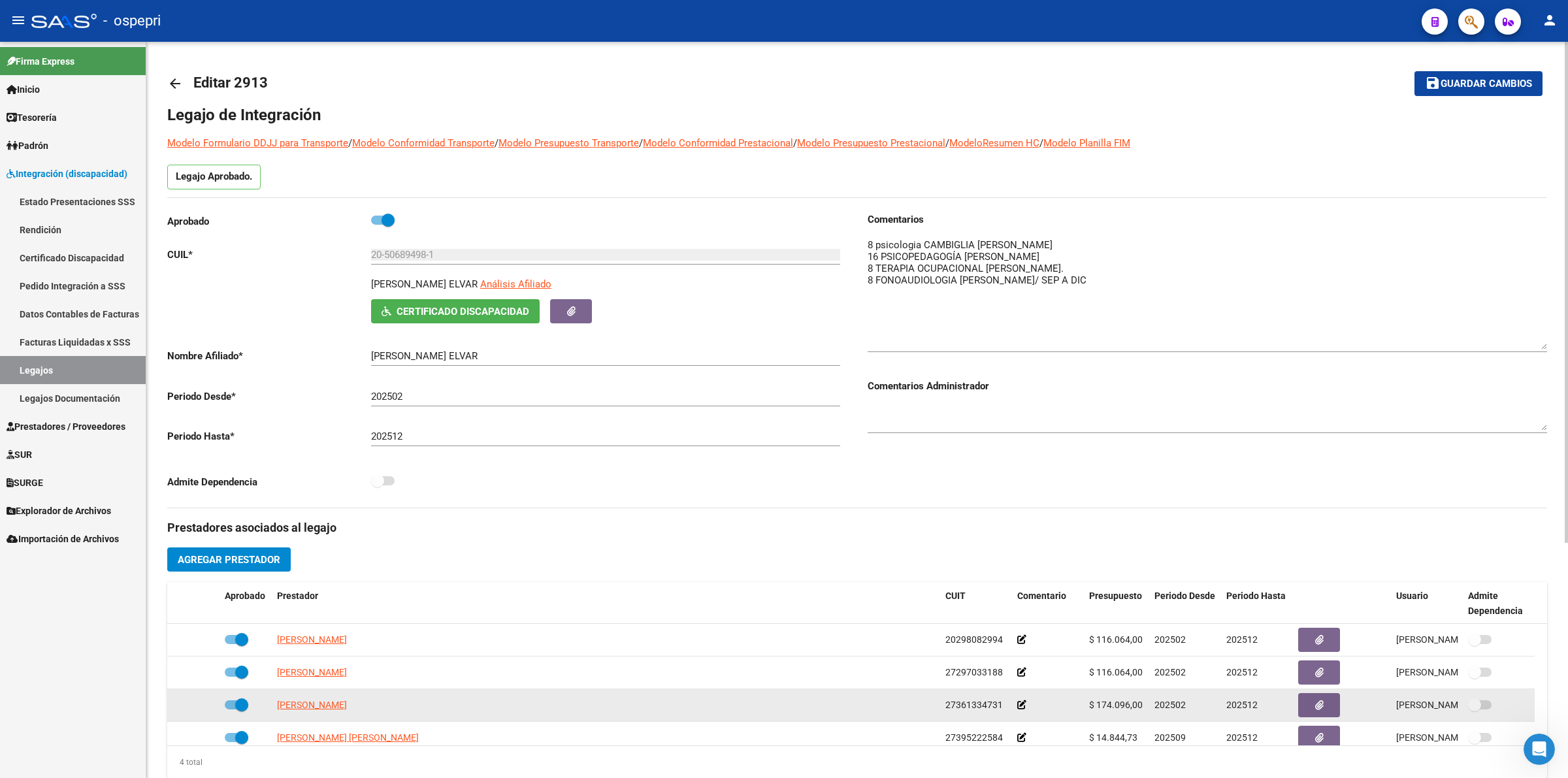
click at [727, 709] on div "[PERSON_NAME]" at bounding box center [606, 705] width 658 height 15
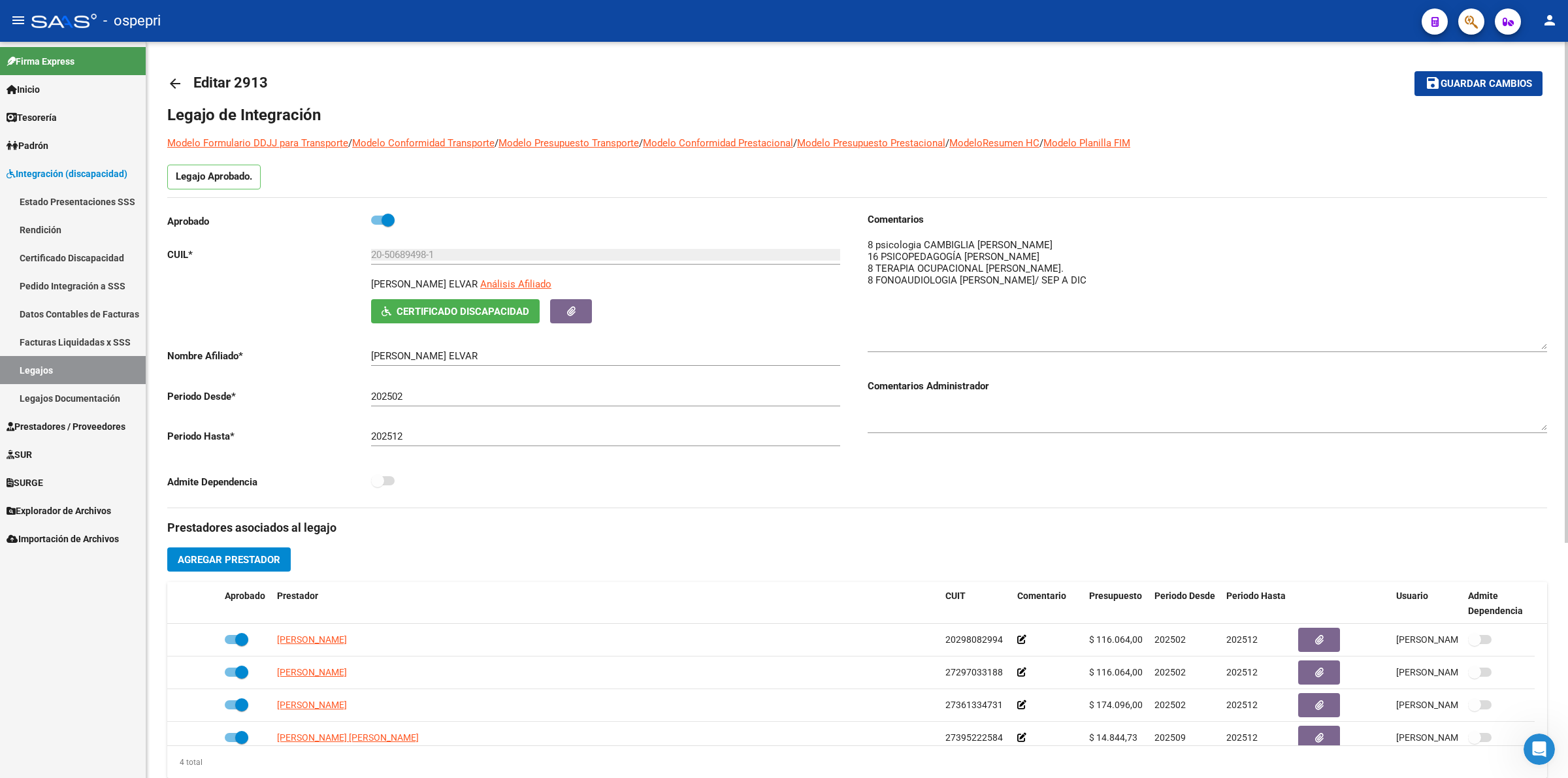
drag, startPoint x: 410, startPoint y: 286, endPoint x: 417, endPoint y: 306, distance: 21.2
click at [417, 305] on div "RODRIGUEZ ZARCO LLACK ELVAR Análisis Afiliado Certificado Discapacidad ARCA Pad…" at bounding box center [609, 300] width 476 height 46
click at [417, 306] on span "Certificado Discapacidad" at bounding box center [463, 311] width 133 height 12
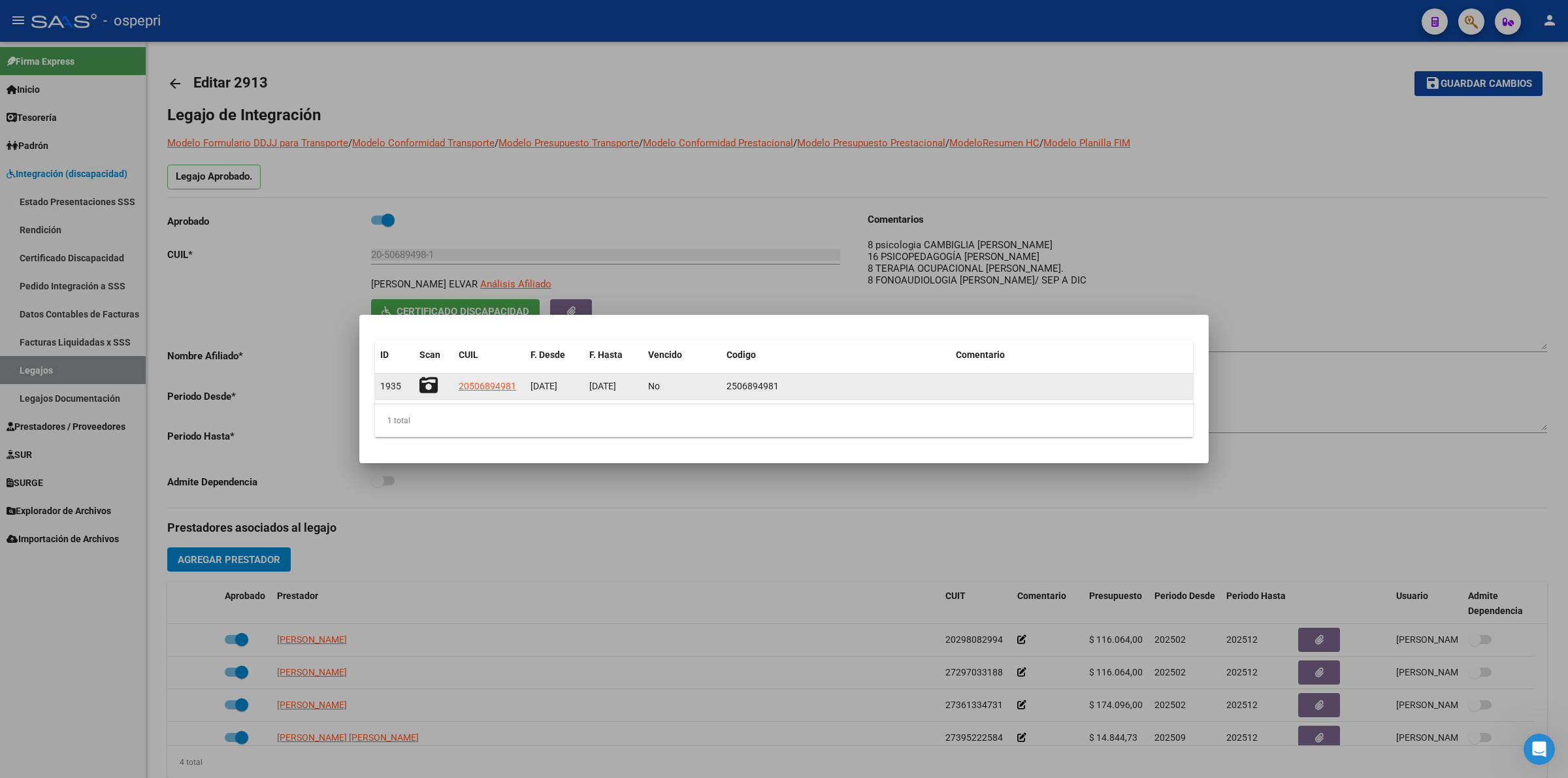
click at [424, 379] on icon at bounding box center [429, 386] width 18 height 18
click at [424, 388] on icon at bounding box center [429, 386] width 18 height 18
click at [429, 381] on icon at bounding box center [429, 386] width 18 height 18
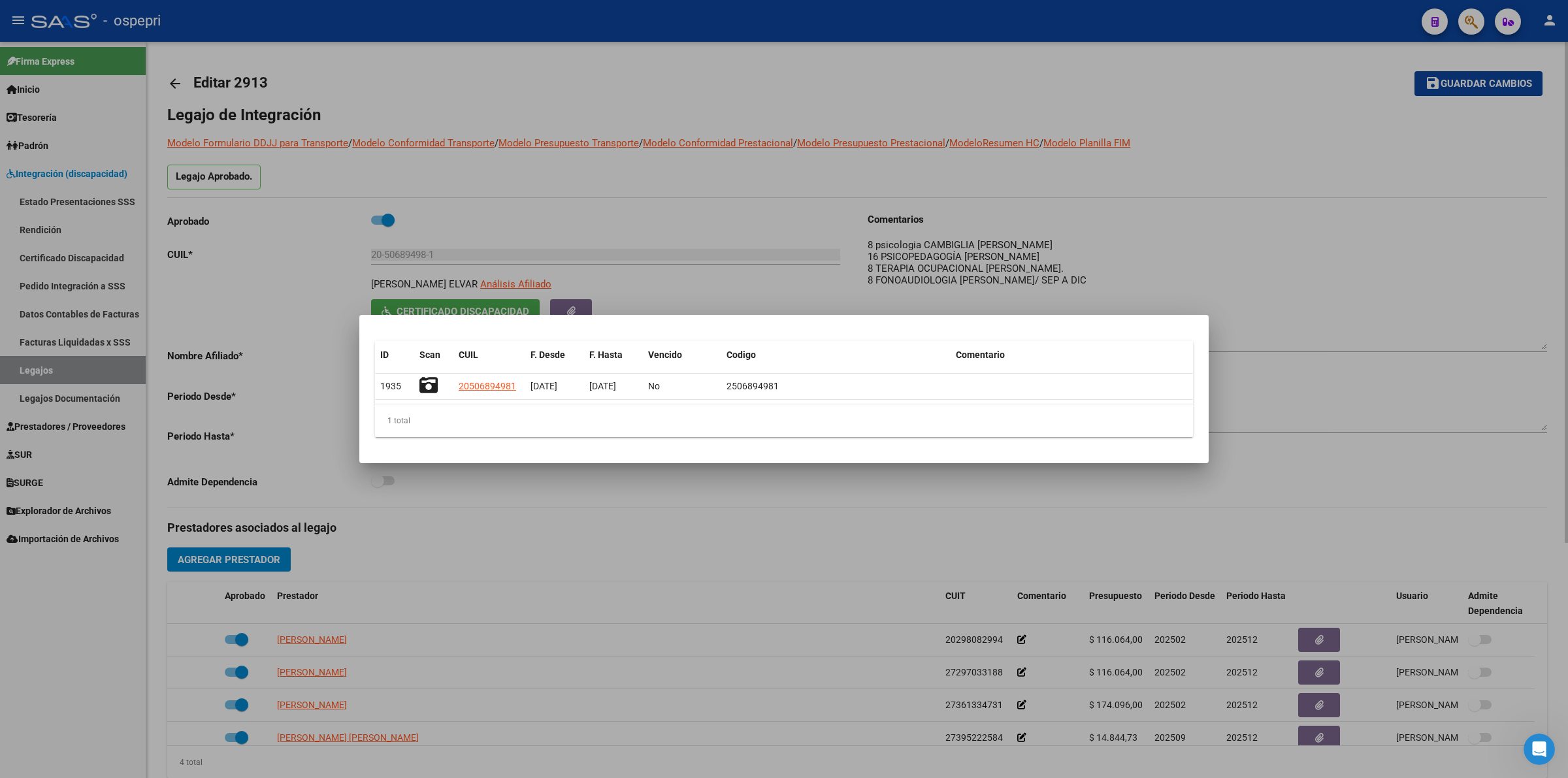
drag, startPoint x: 933, startPoint y: 291, endPoint x: 938, endPoint y: 284, distance: 8.6
click at [933, 291] on div at bounding box center [784, 389] width 1568 height 778
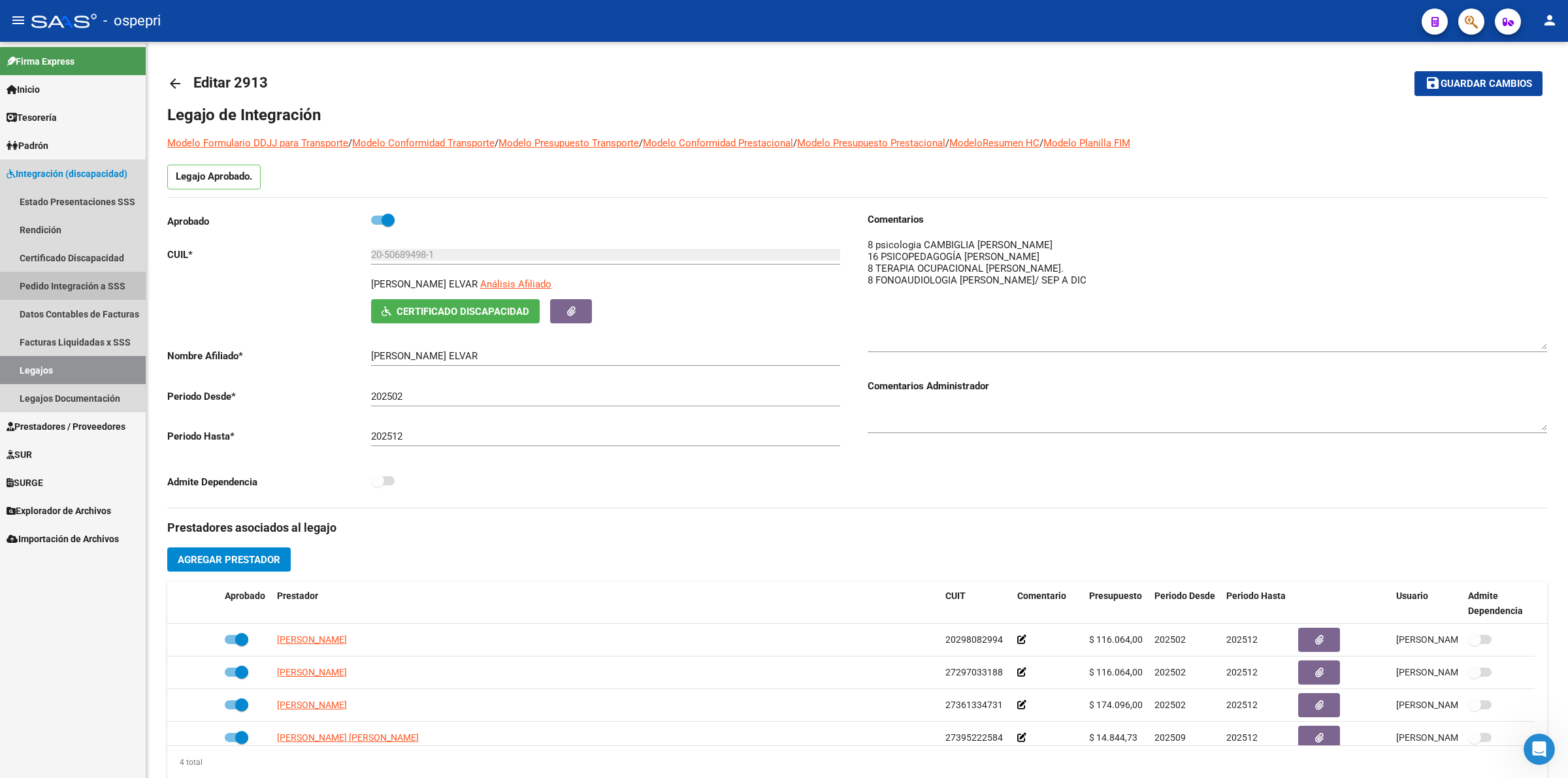
drag, startPoint x: 64, startPoint y: 278, endPoint x: 132, endPoint y: 278, distance: 68.0
click at [66, 278] on link "Pedido Integración a SSS" at bounding box center [73, 286] width 145 height 28
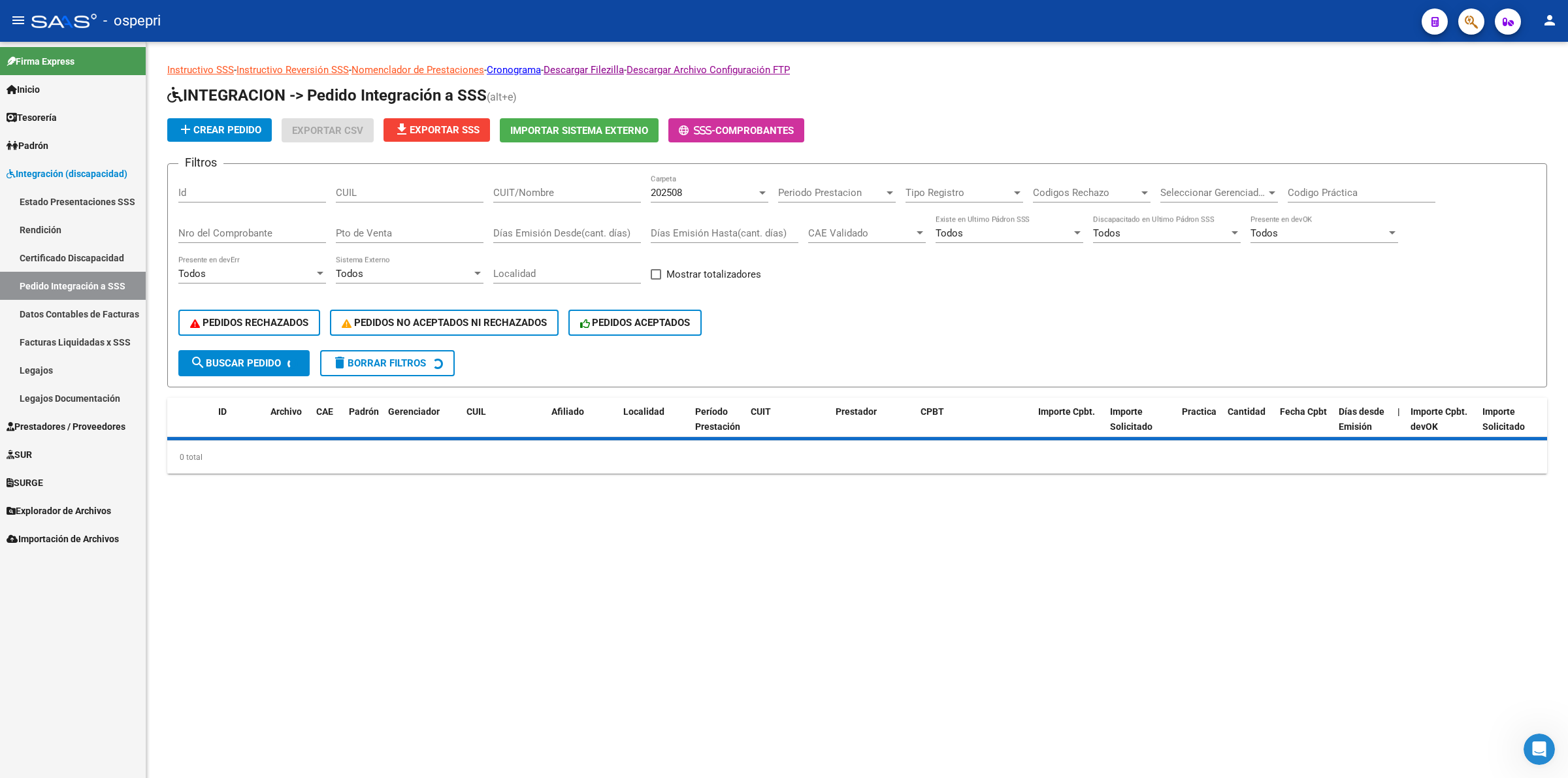
click at [556, 193] on input "CUIT/Nombre" at bounding box center [567, 192] width 147 height 12
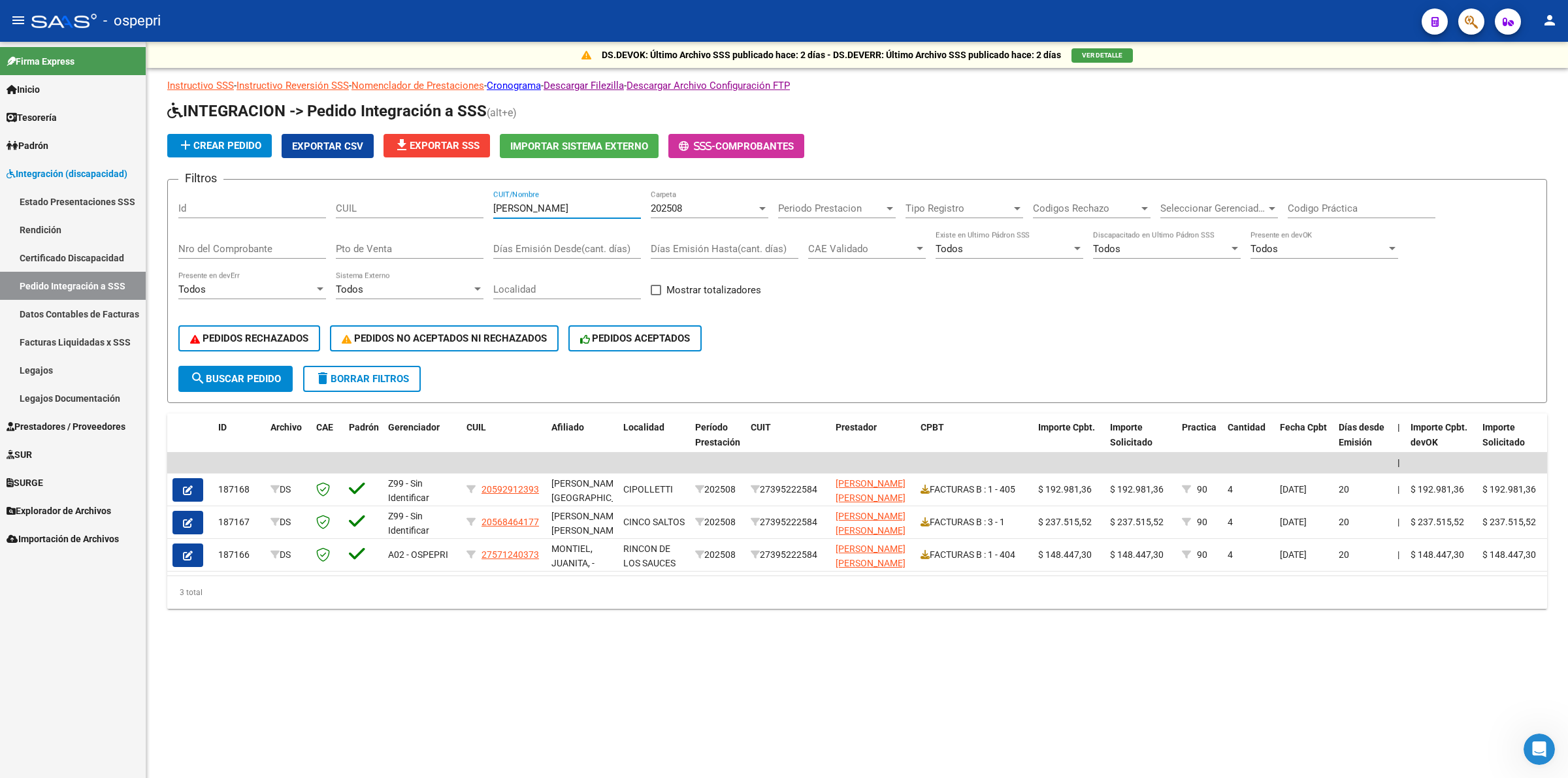
type input "BRIDI"
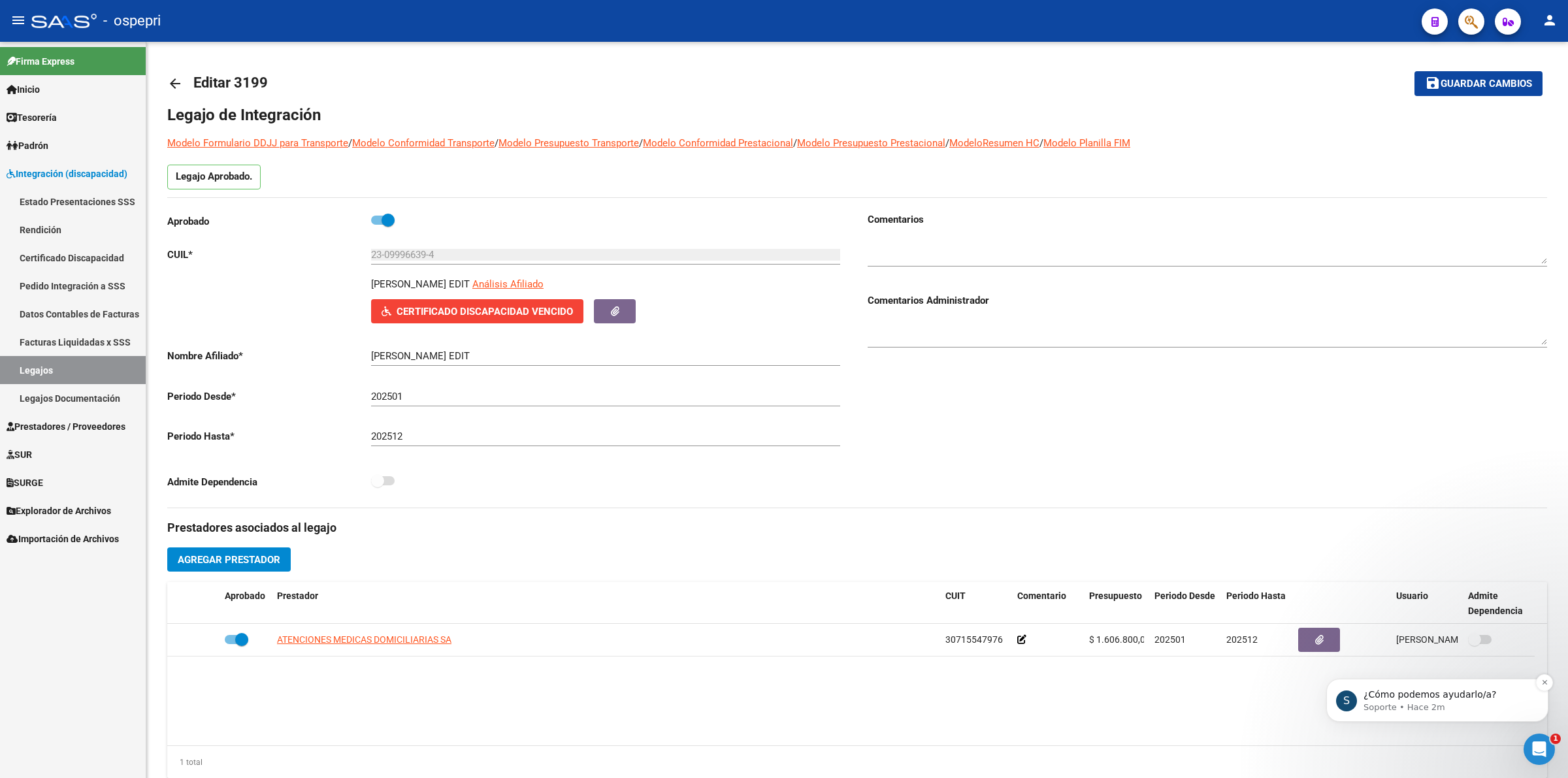
click at [1425, 696] on p "¿Cómo podemos ayudarlo/a?" at bounding box center [1448, 695] width 169 height 13
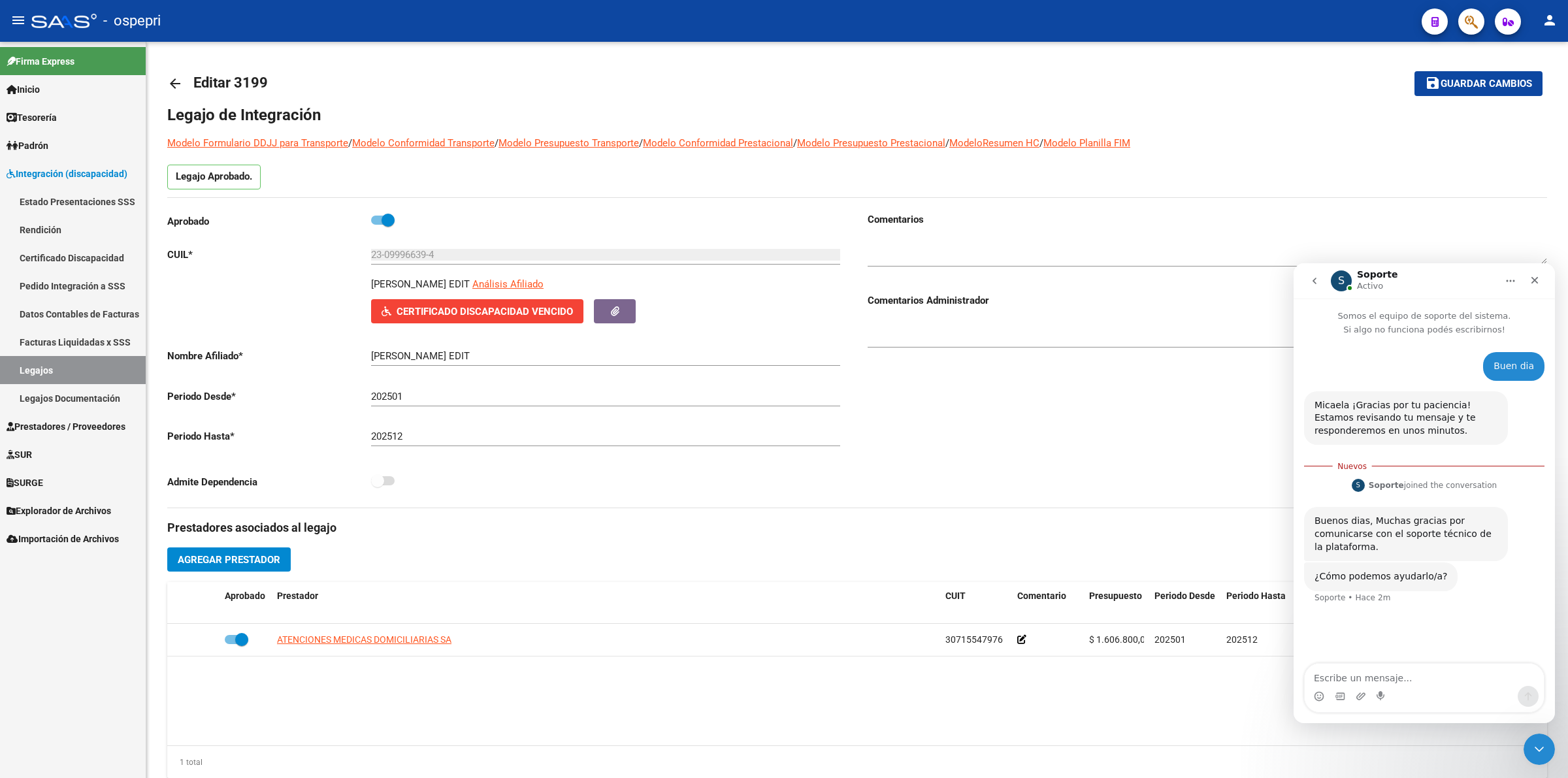
scroll to position [2, 0]
click at [1410, 682] on textarea "Escribe un mensaje..." at bounding box center [1424, 675] width 239 height 22
type textarea "buen dia"
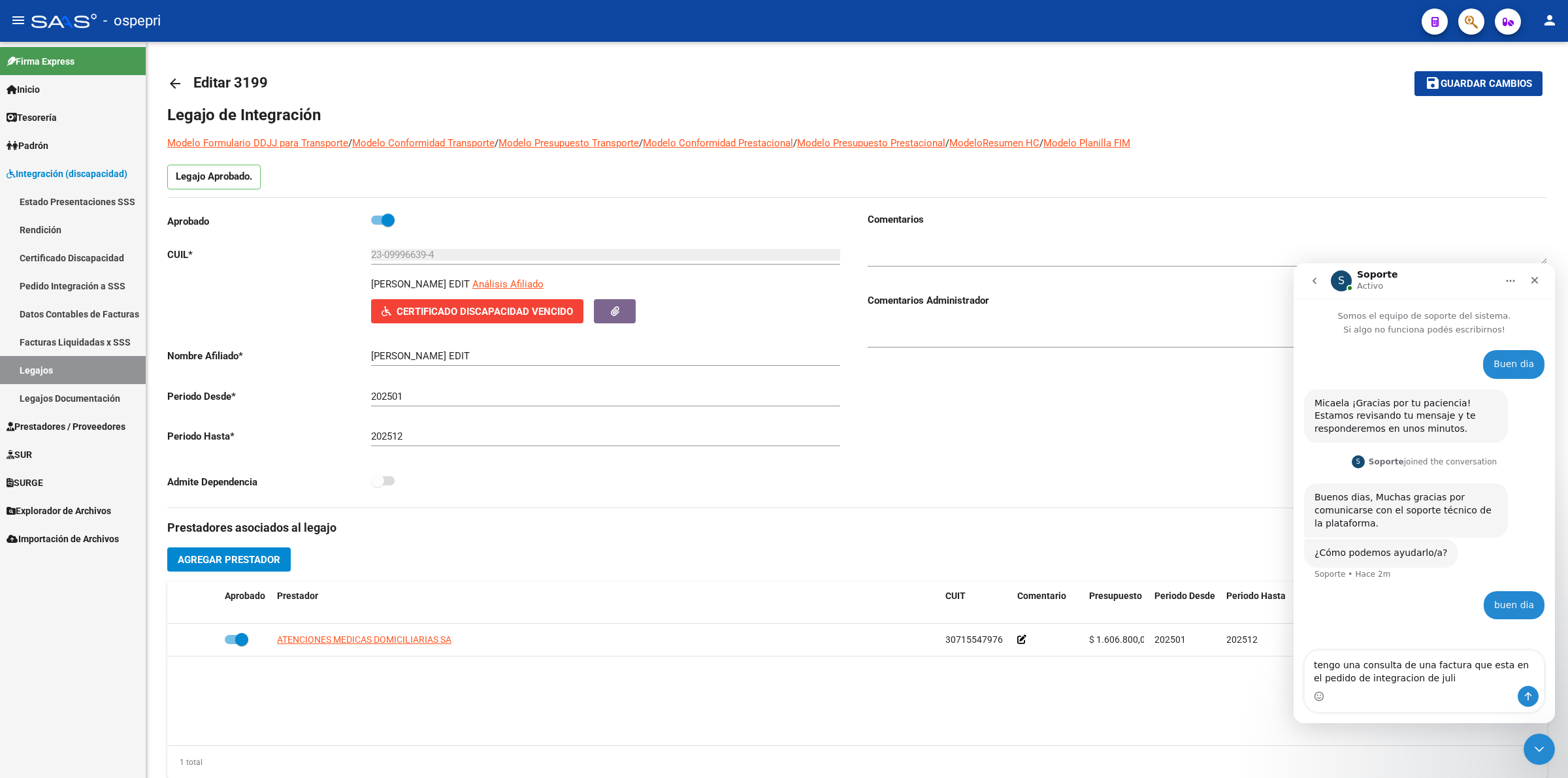
type textarea "tengo una consulta de una factura que esta en el pedido de integracion de julio"
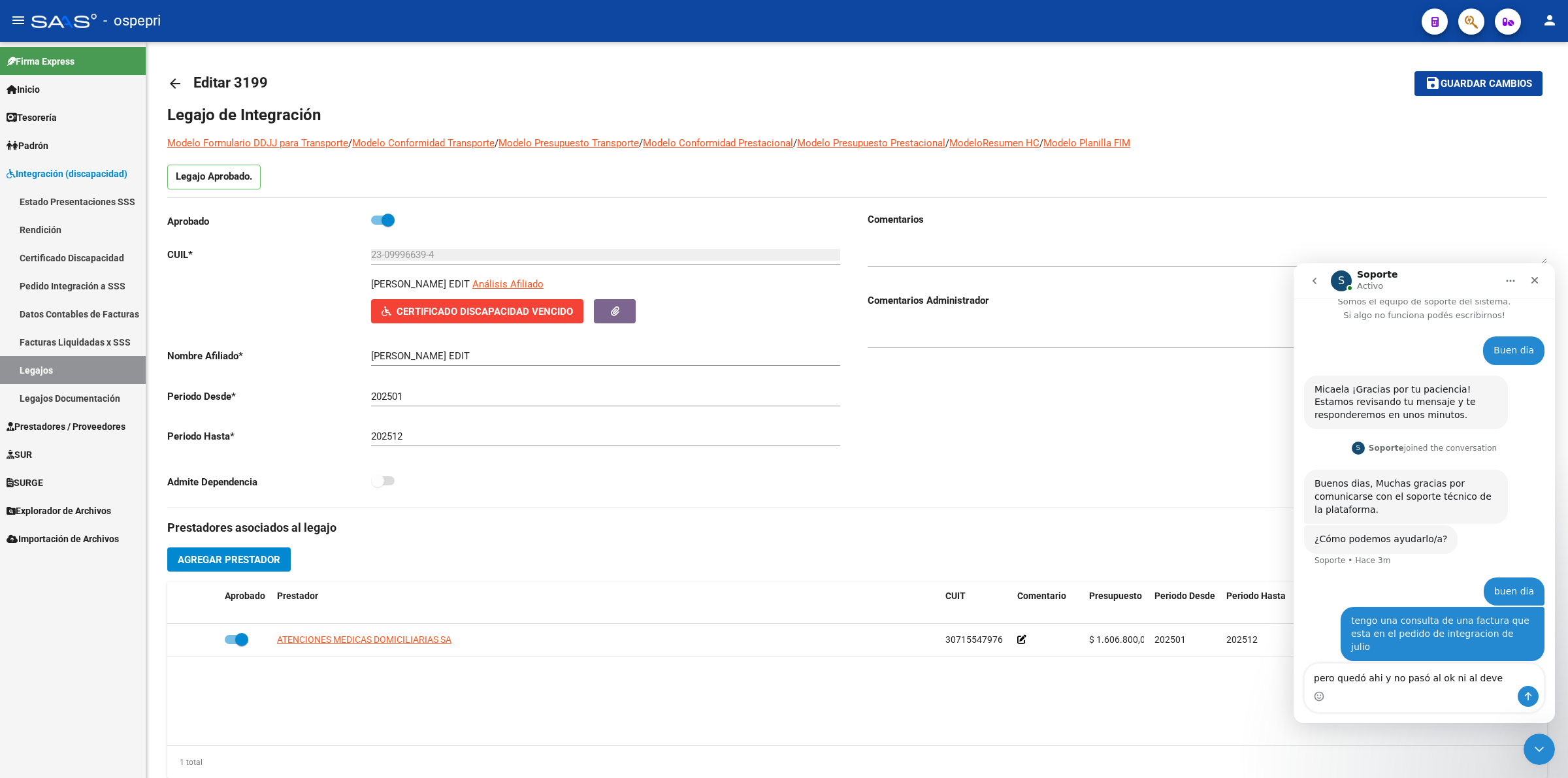
type textarea "pero quedó ahi y no pasó al ok ni al dever"
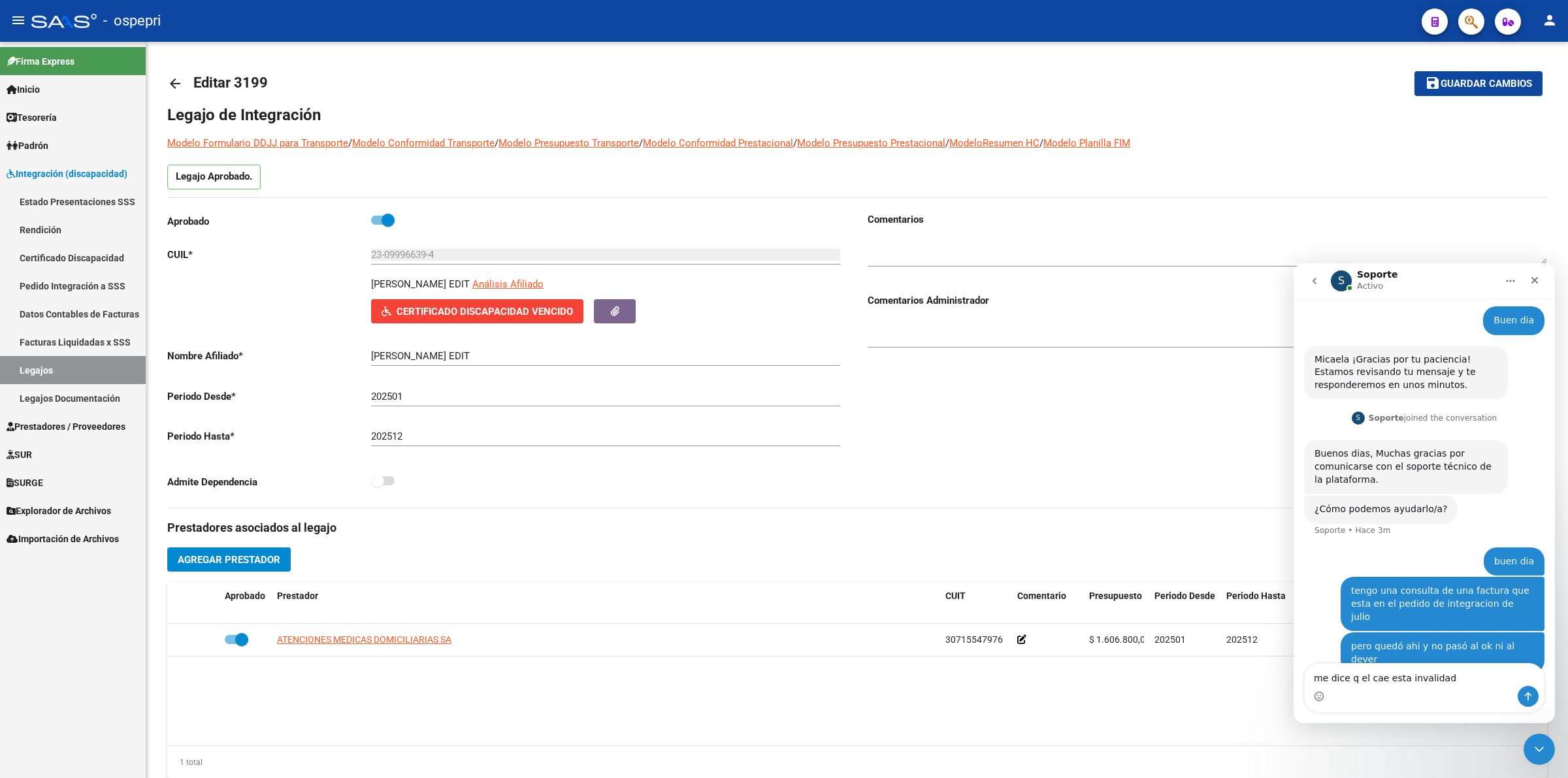
type textarea "me dice q el cae esta invalidado"
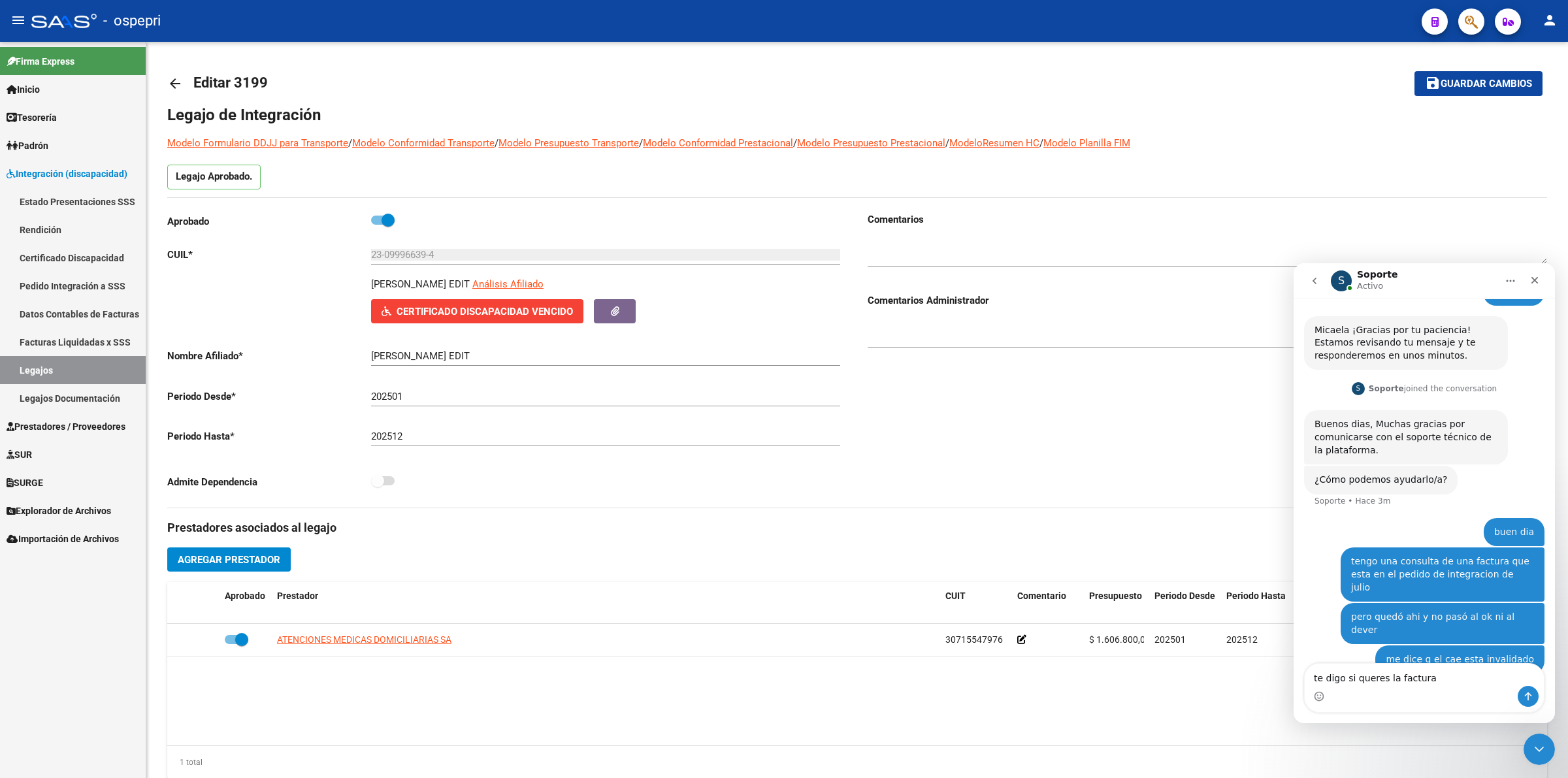
type textarea "te digo si queres la factura"
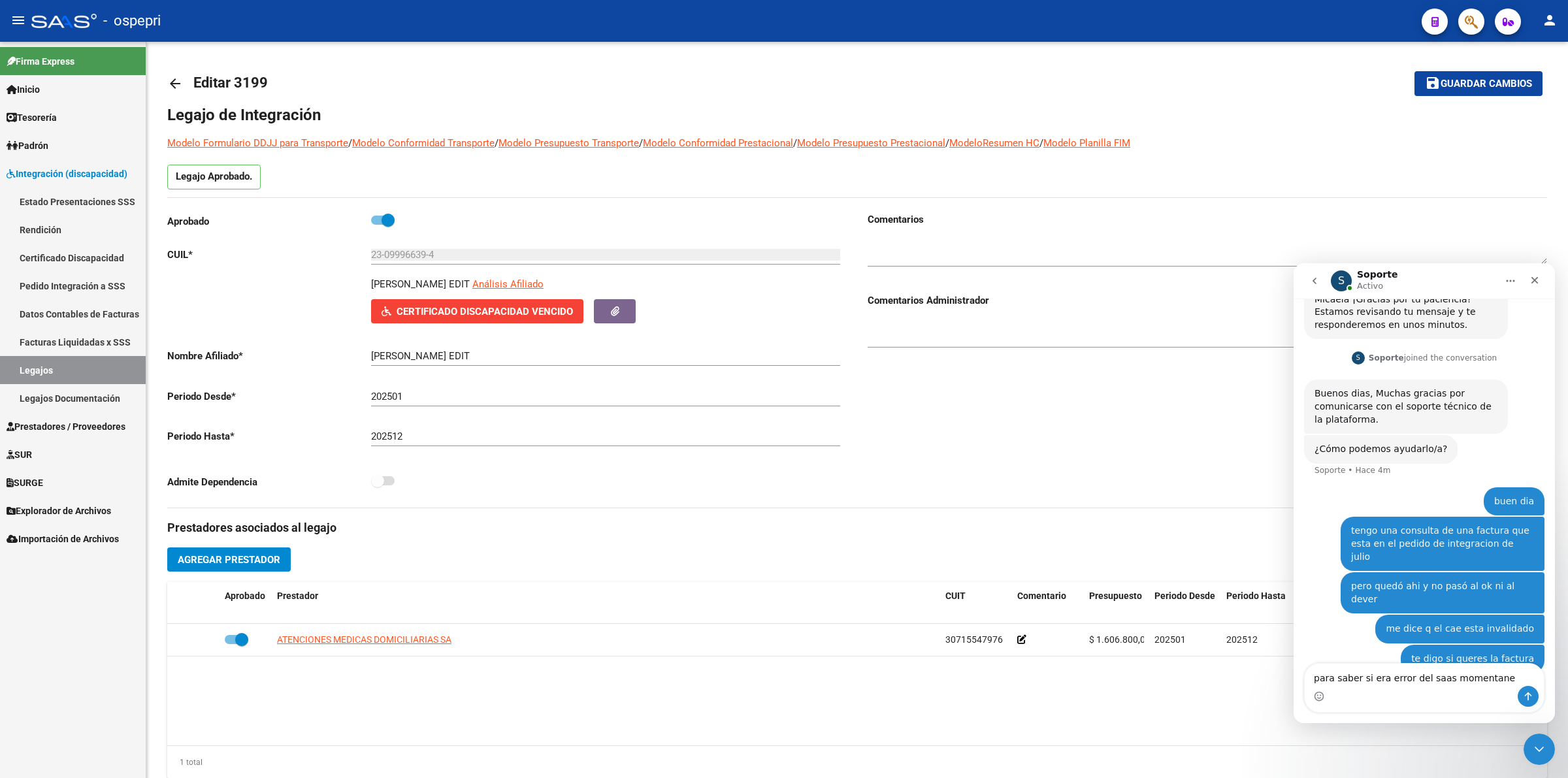
type textarea "para saber si era error del saas momentaneo"
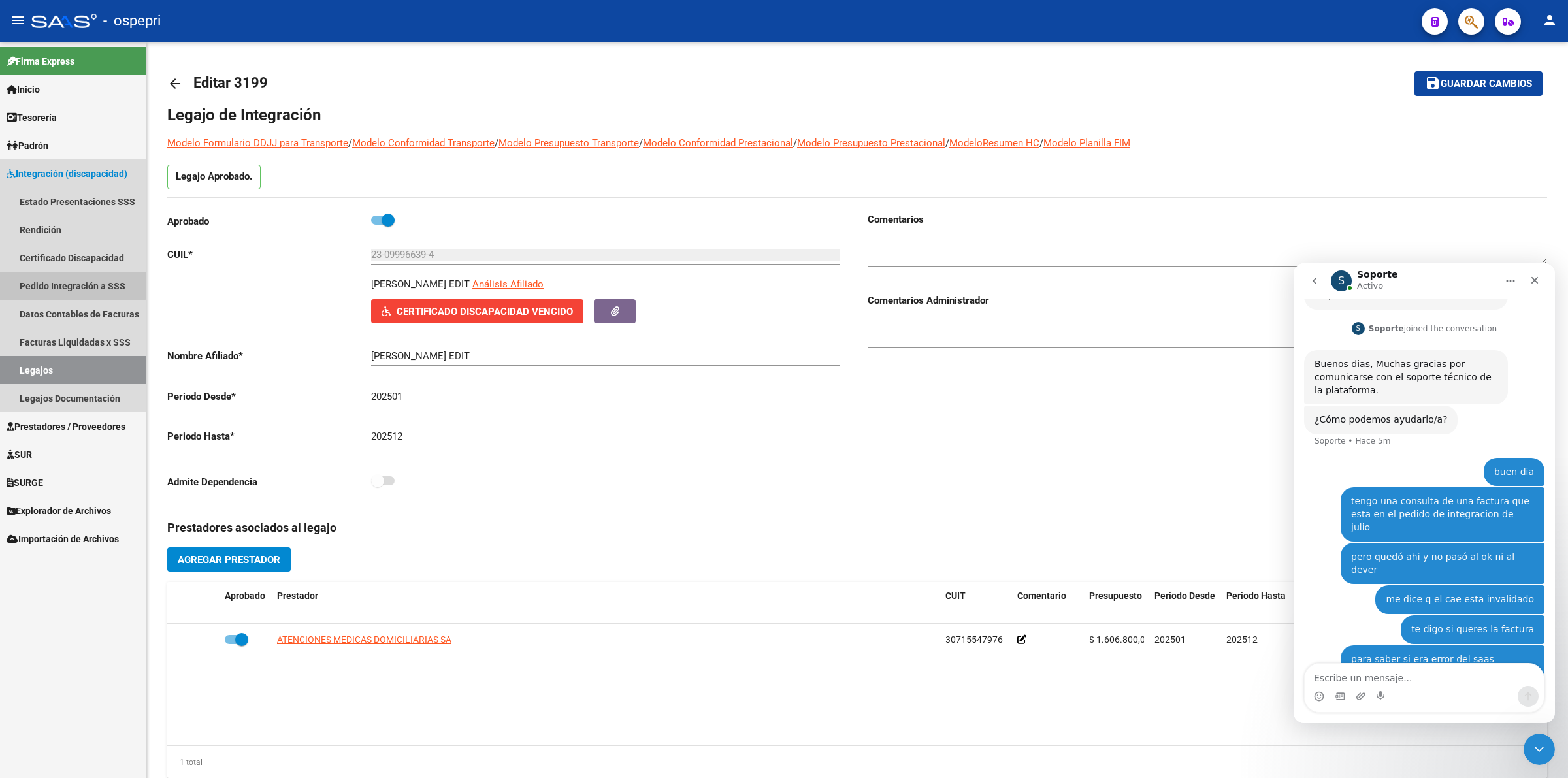
click at [53, 278] on link "Pedido Integración a SSS" at bounding box center [73, 286] width 145 height 28
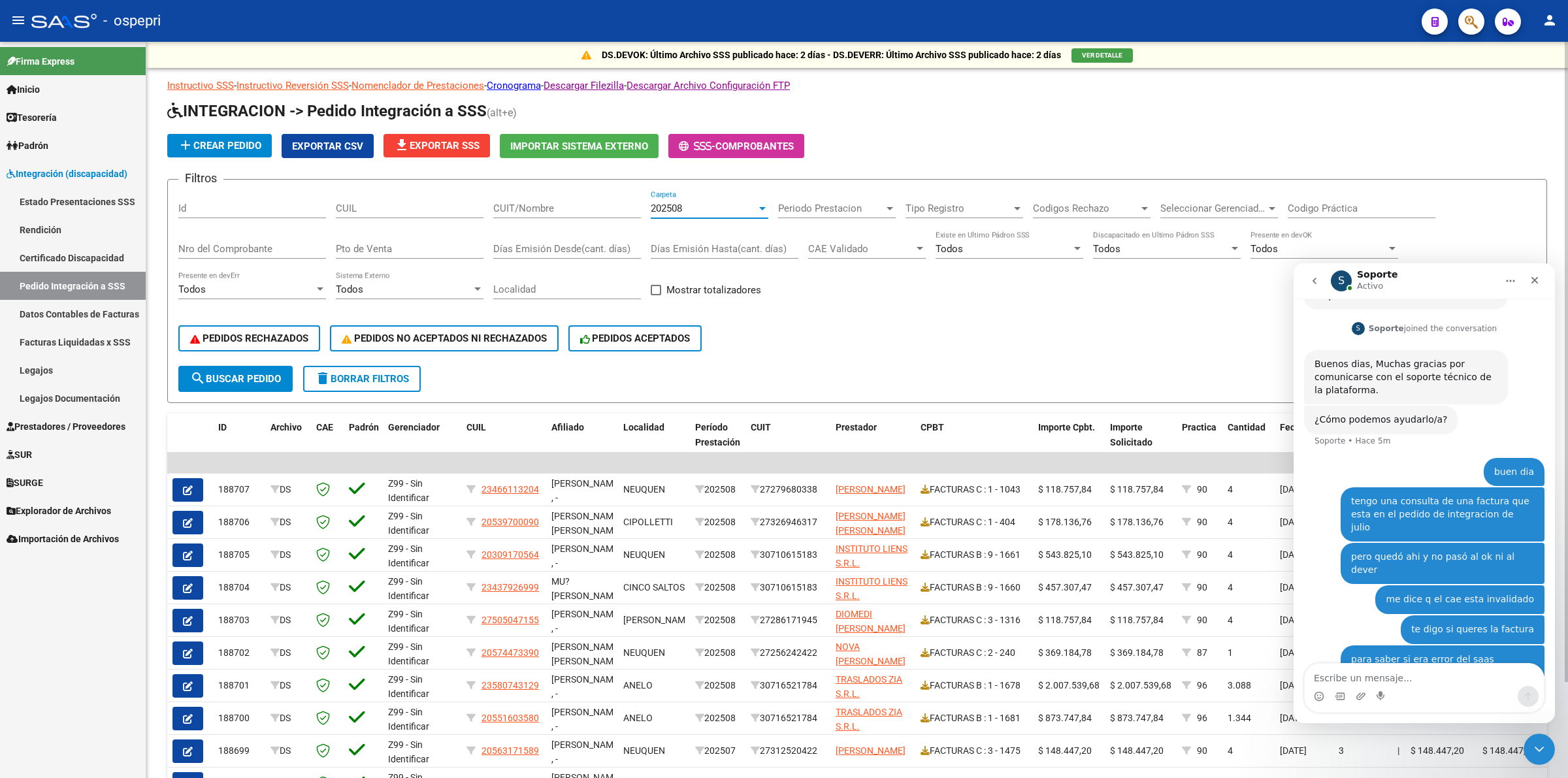
click at [697, 203] on div "202508" at bounding box center [703, 208] width 106 height 12
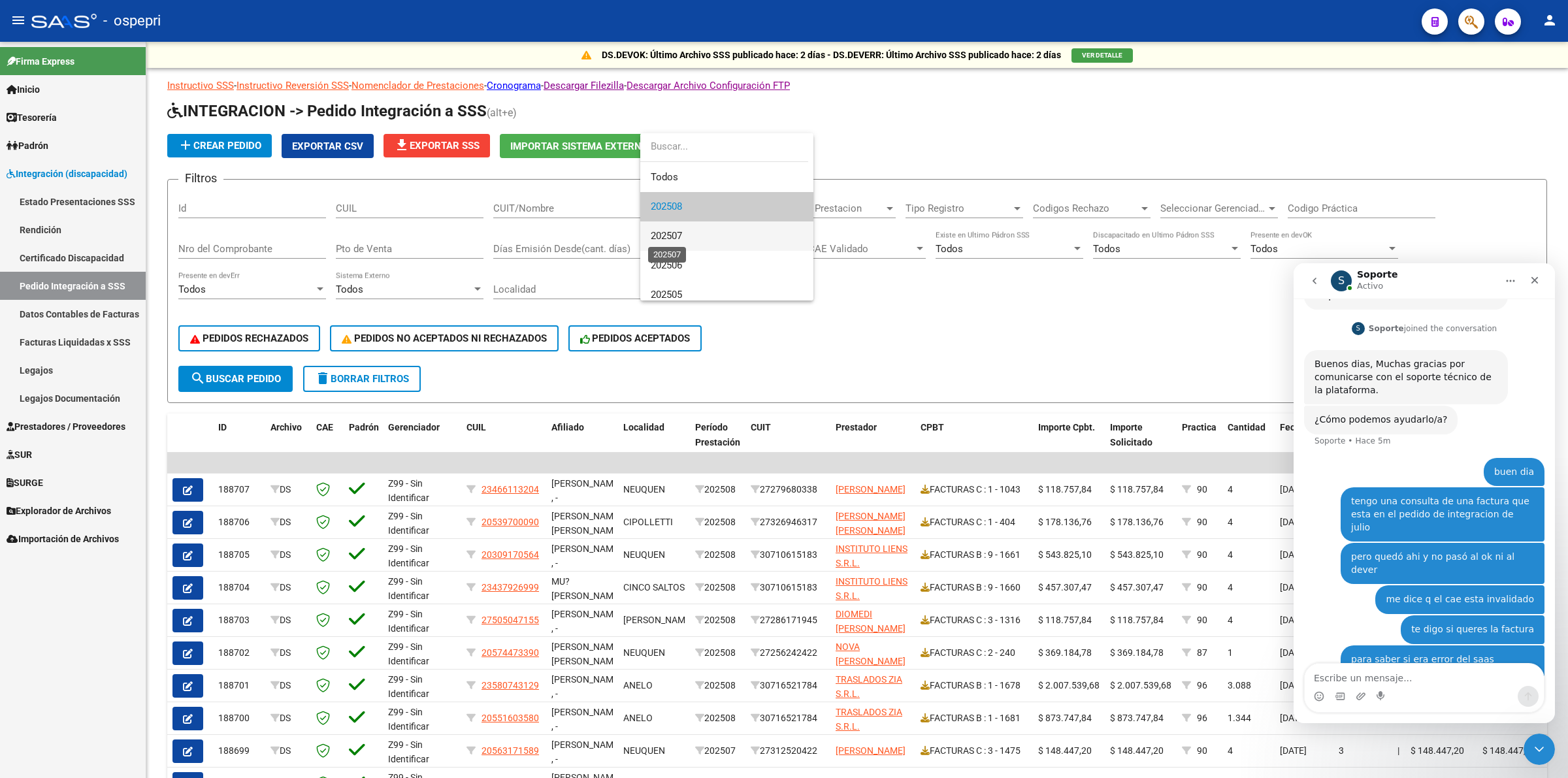
click at [682, 236] on span "202507" at bounding box center [666, 235] width 31 height 12
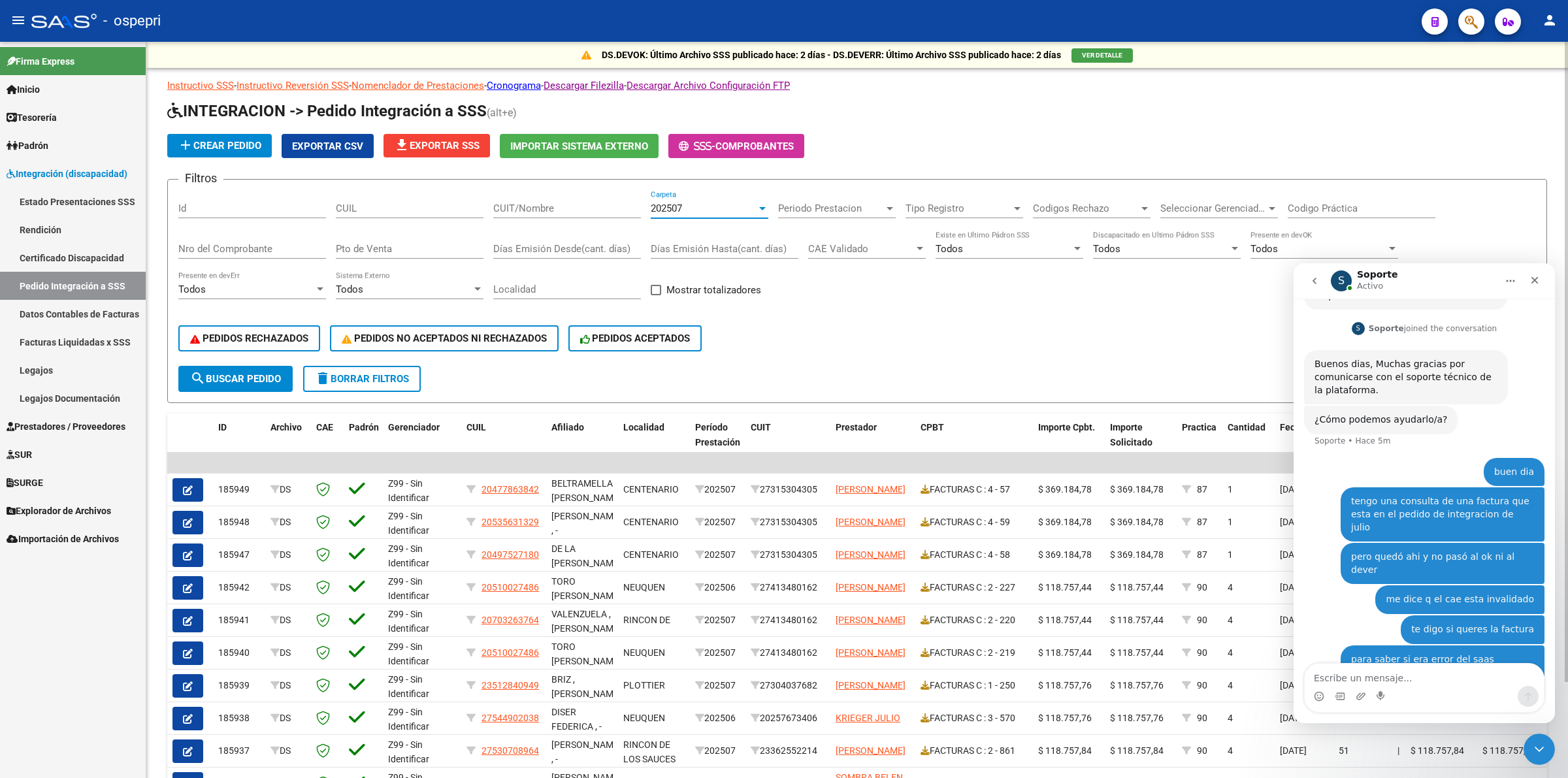
click at [874, 246] on span "CAE Validado" at bounding box center [860, 248] width 106 height 12
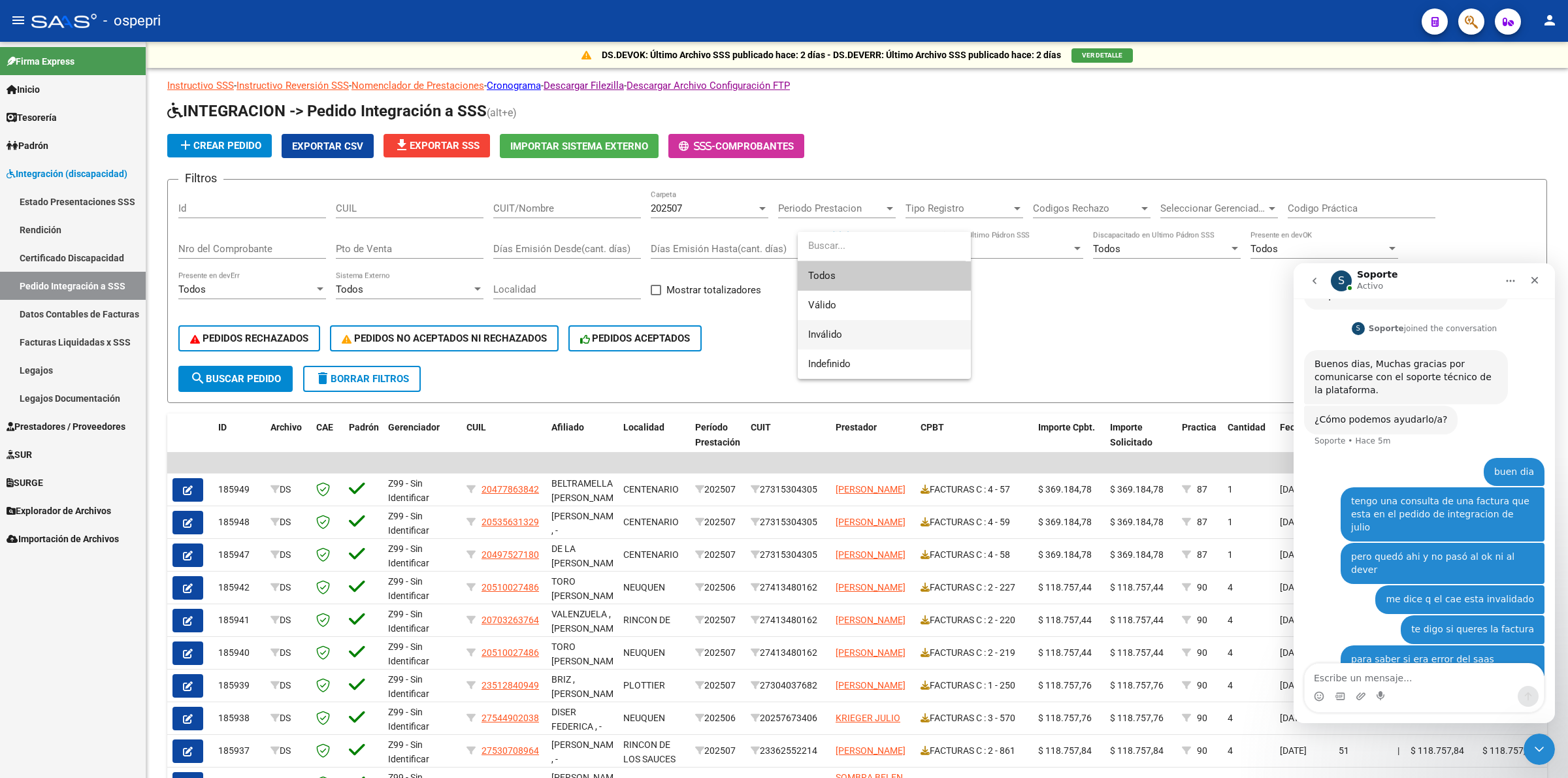
click at [849, 327] on span "Inválido" at bounding box center [884, 334] width 152 height 29
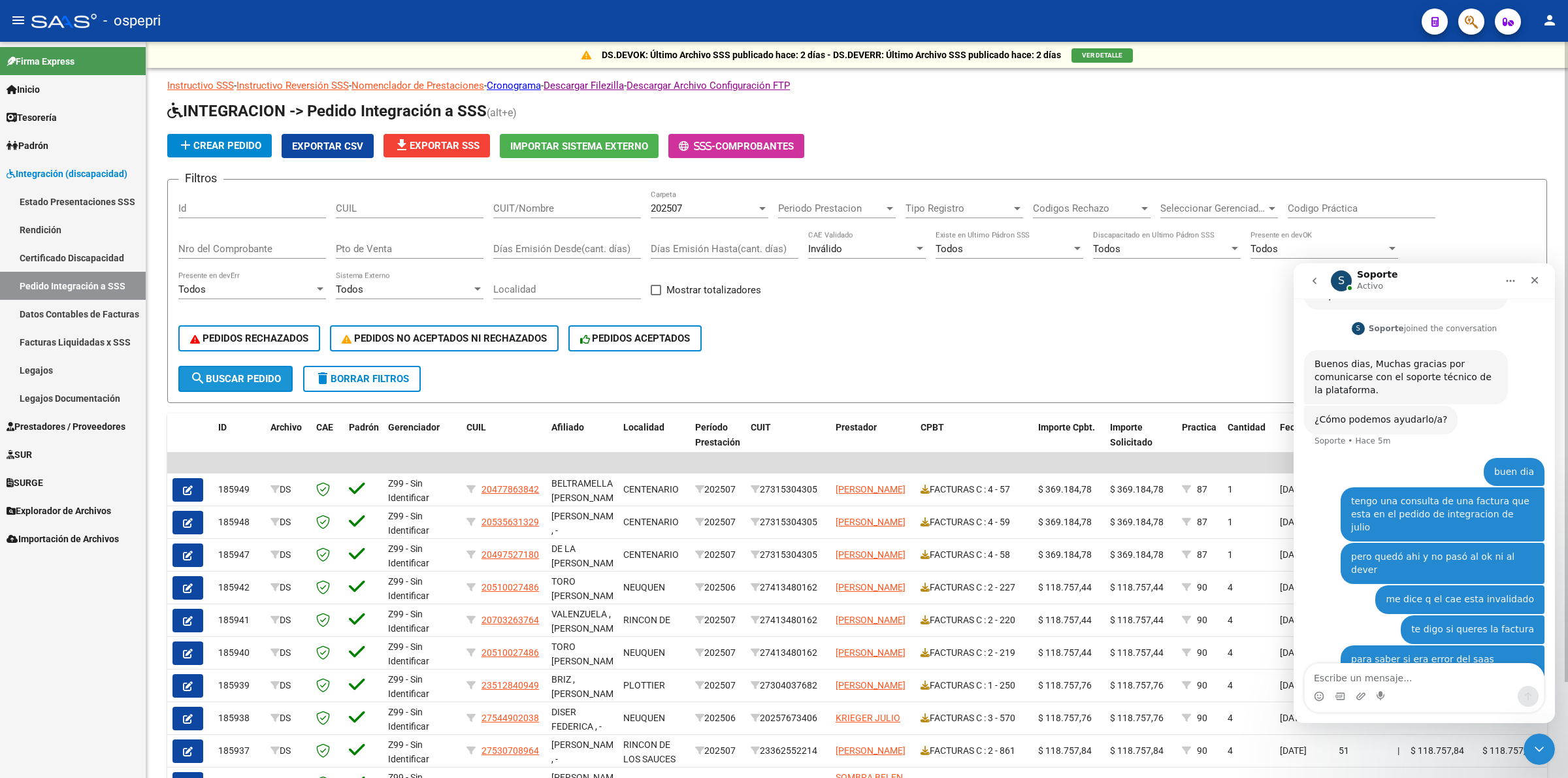
click at [252, 373] on span "search Buscar Pedido" at bounding box center [235, 379] width 91 height 12
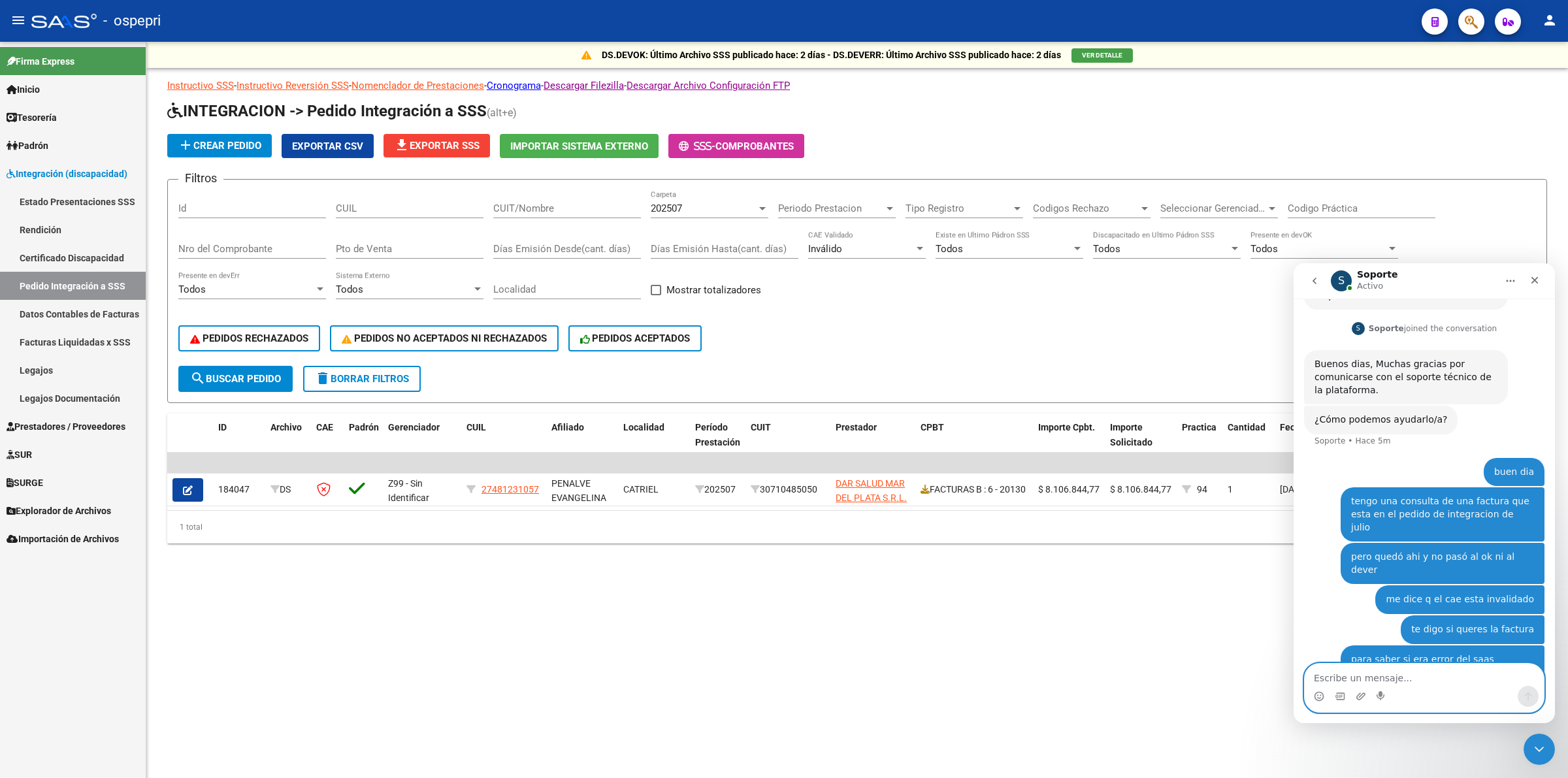
click at [1400, 676] on textarea "Escribe un mensaje..." at bounding box center [1424, 675] width 239 height 22
type textarea "o efectivamente el cae esta invalidado por el arca"
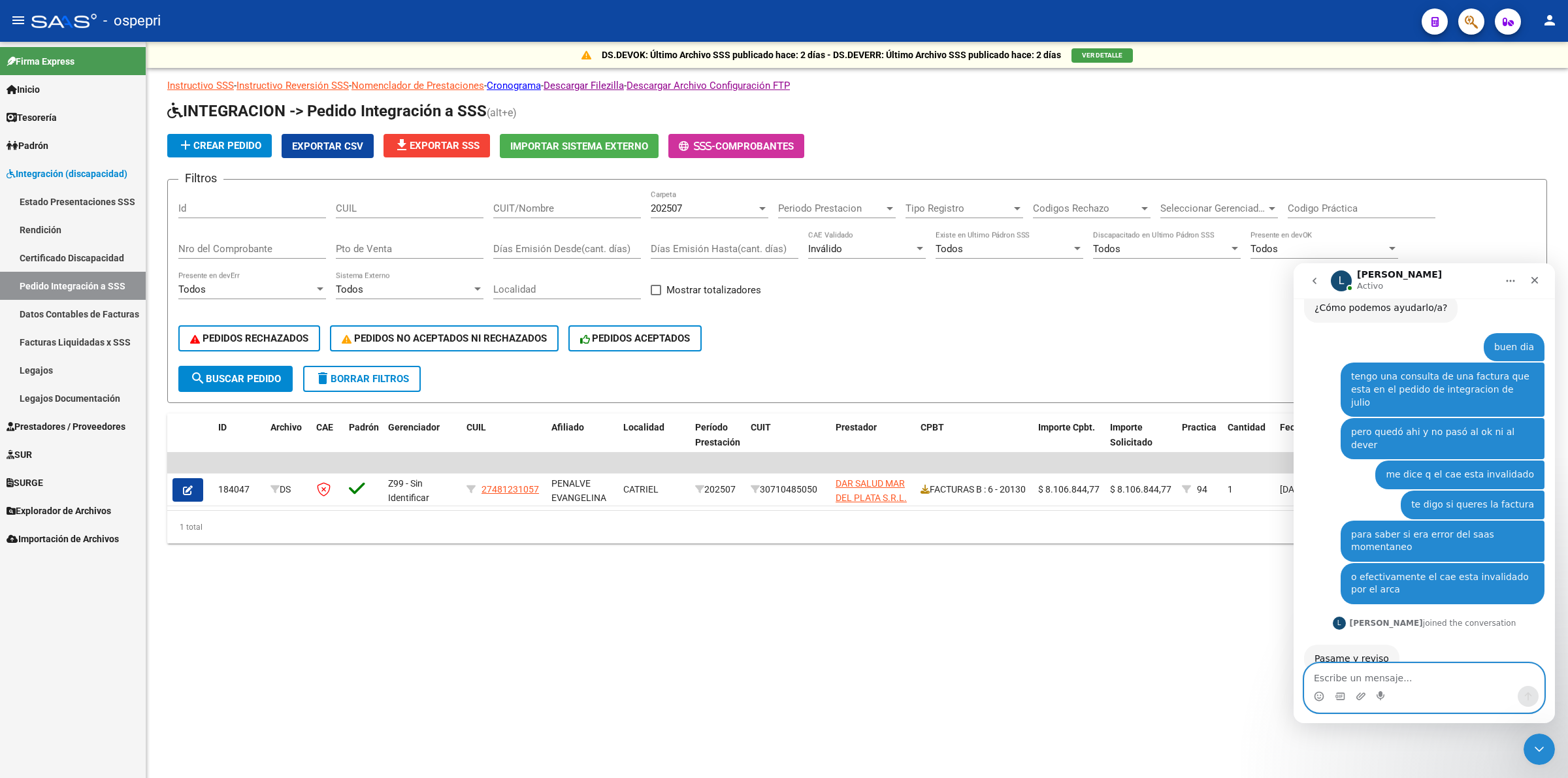
scroll to position [284, 0]
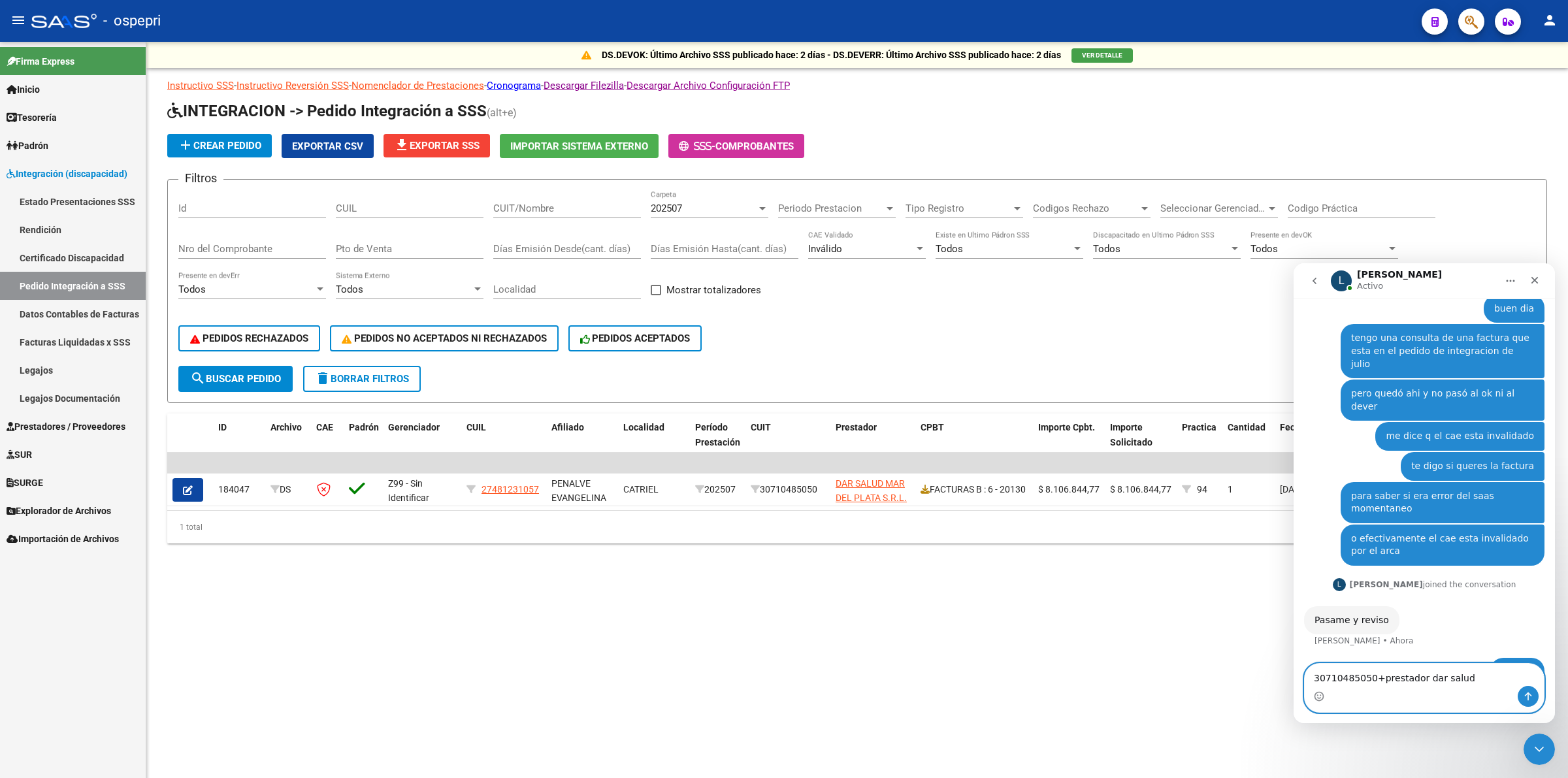
type textarea "30710485050+prestador dar salud"
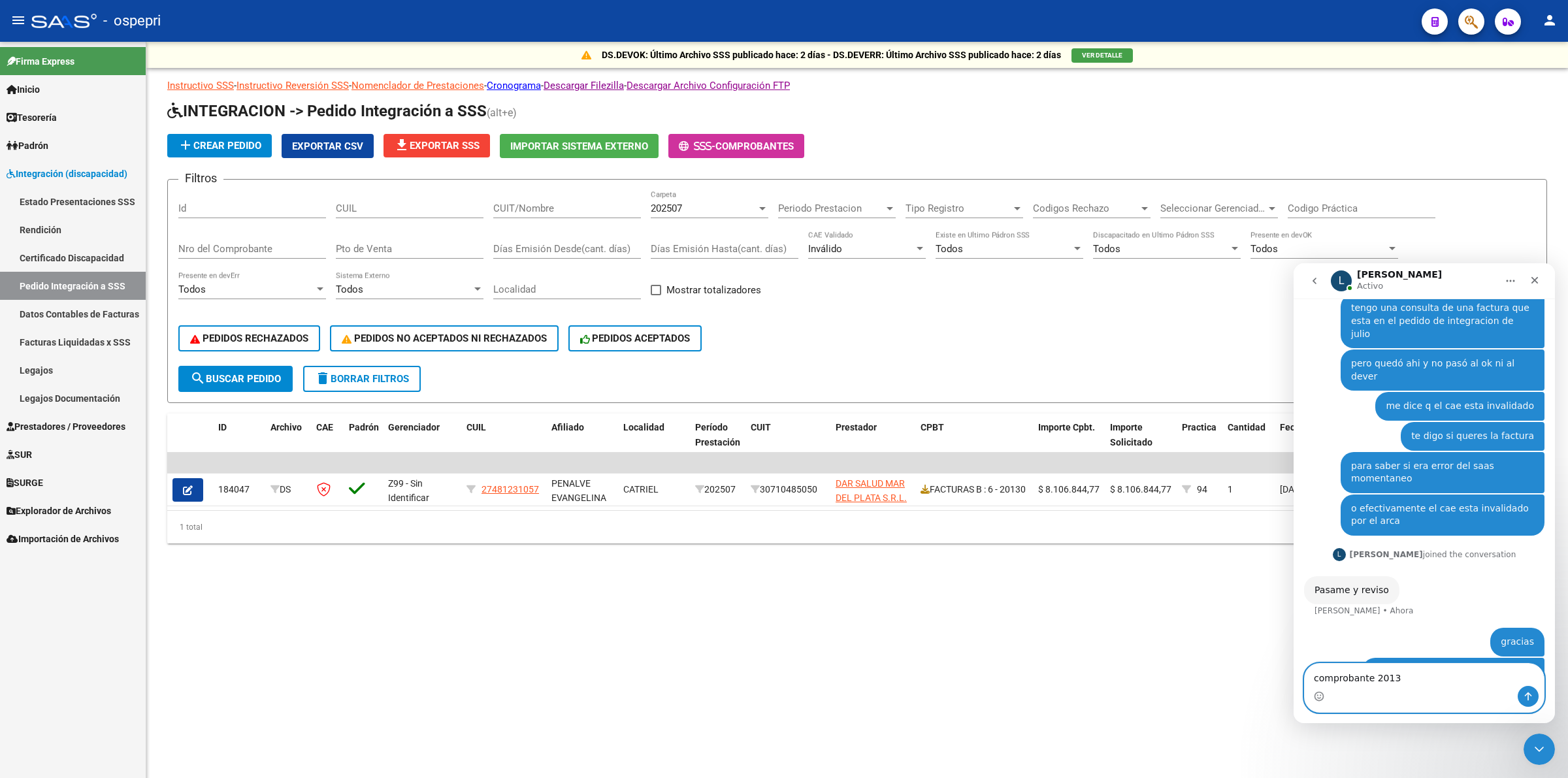
type textarea "comprobante 20130"
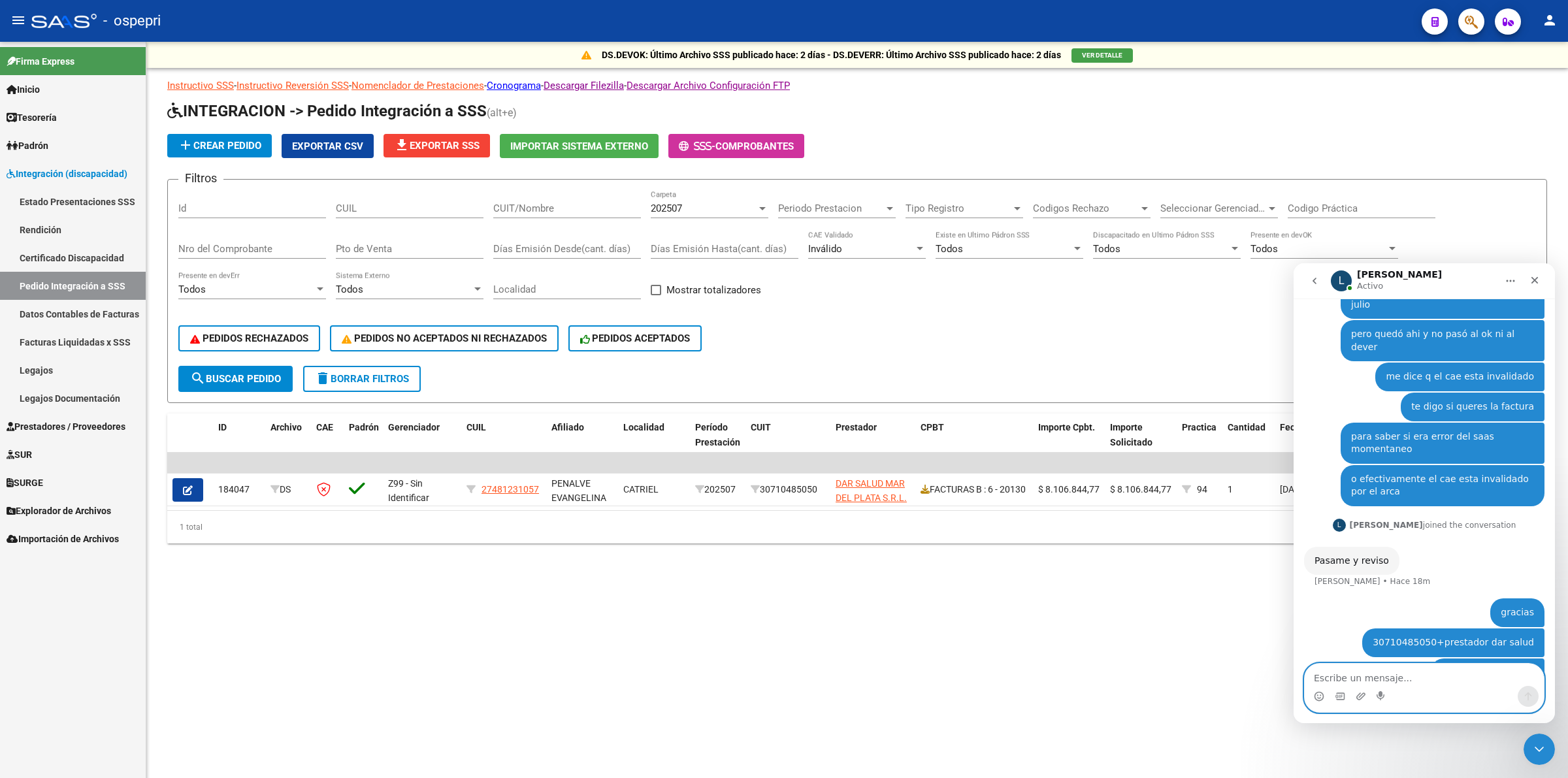
click at [1385, 679] on textarea "Escribe un mensaje..." at bounding box center [1424, 675] width 239 height 22
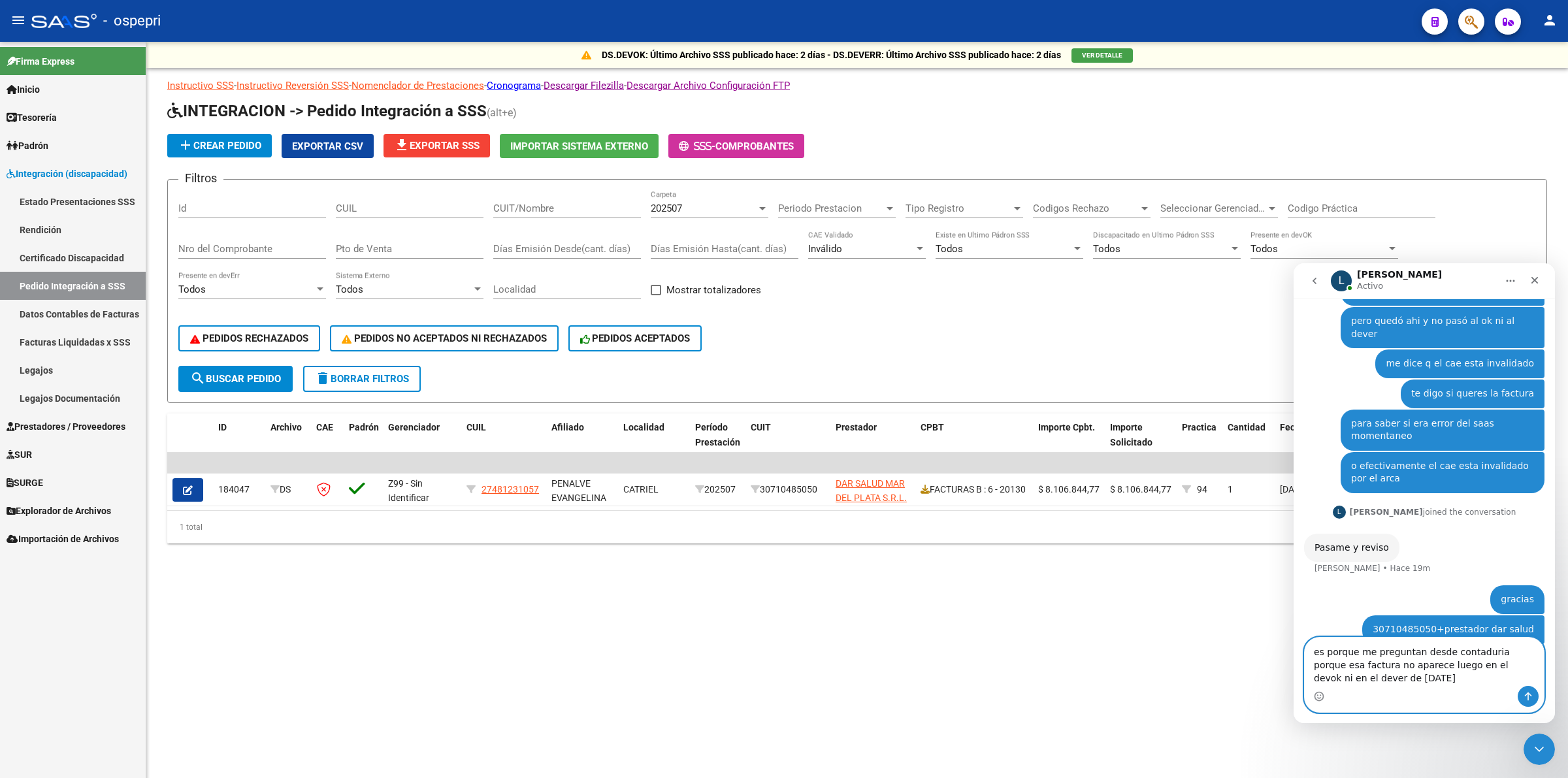
scroll to position [370, 0]
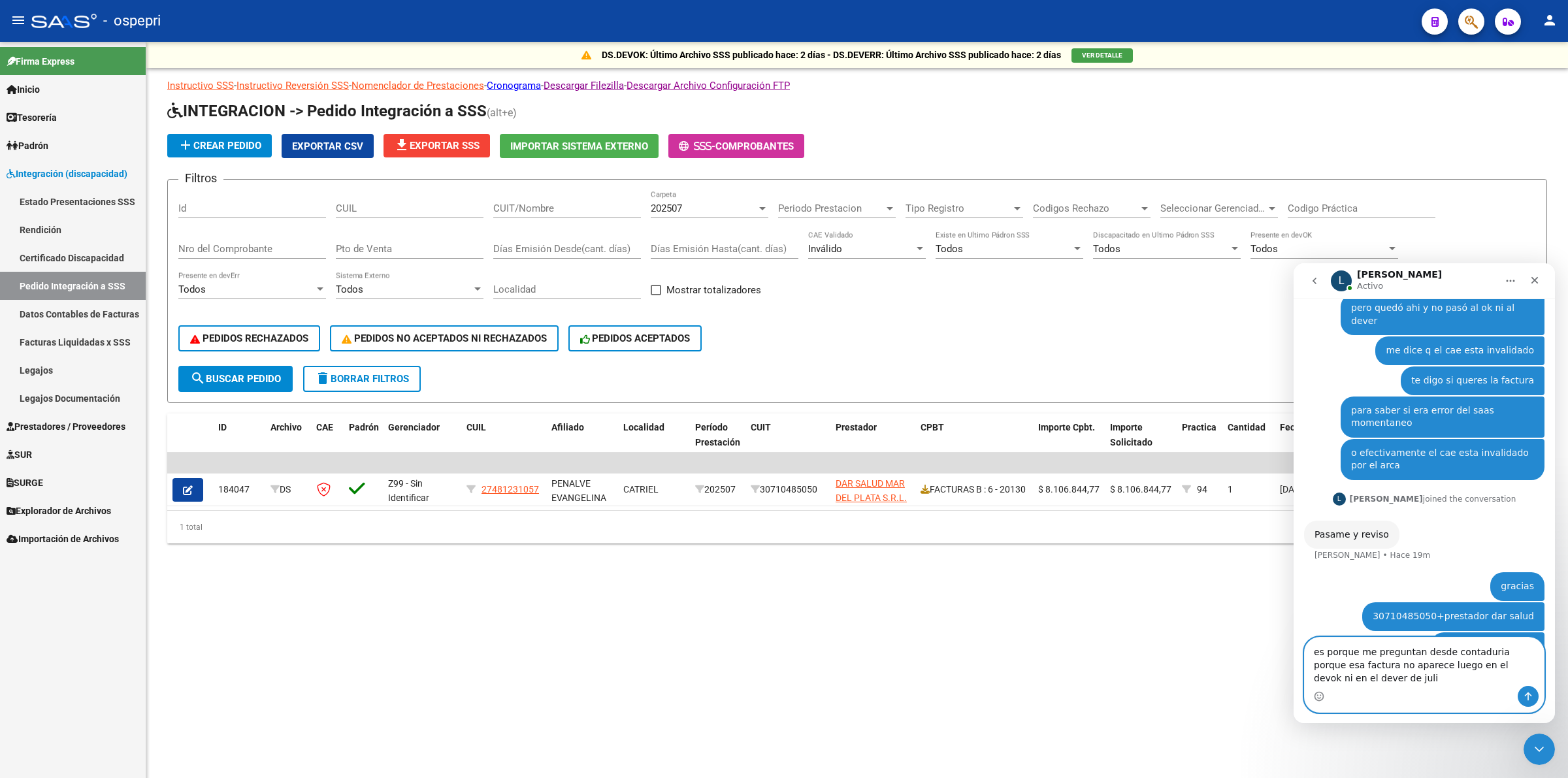
type textarea "es porque me preguntan desde contaduria porque esa factura no aparece luego en …"
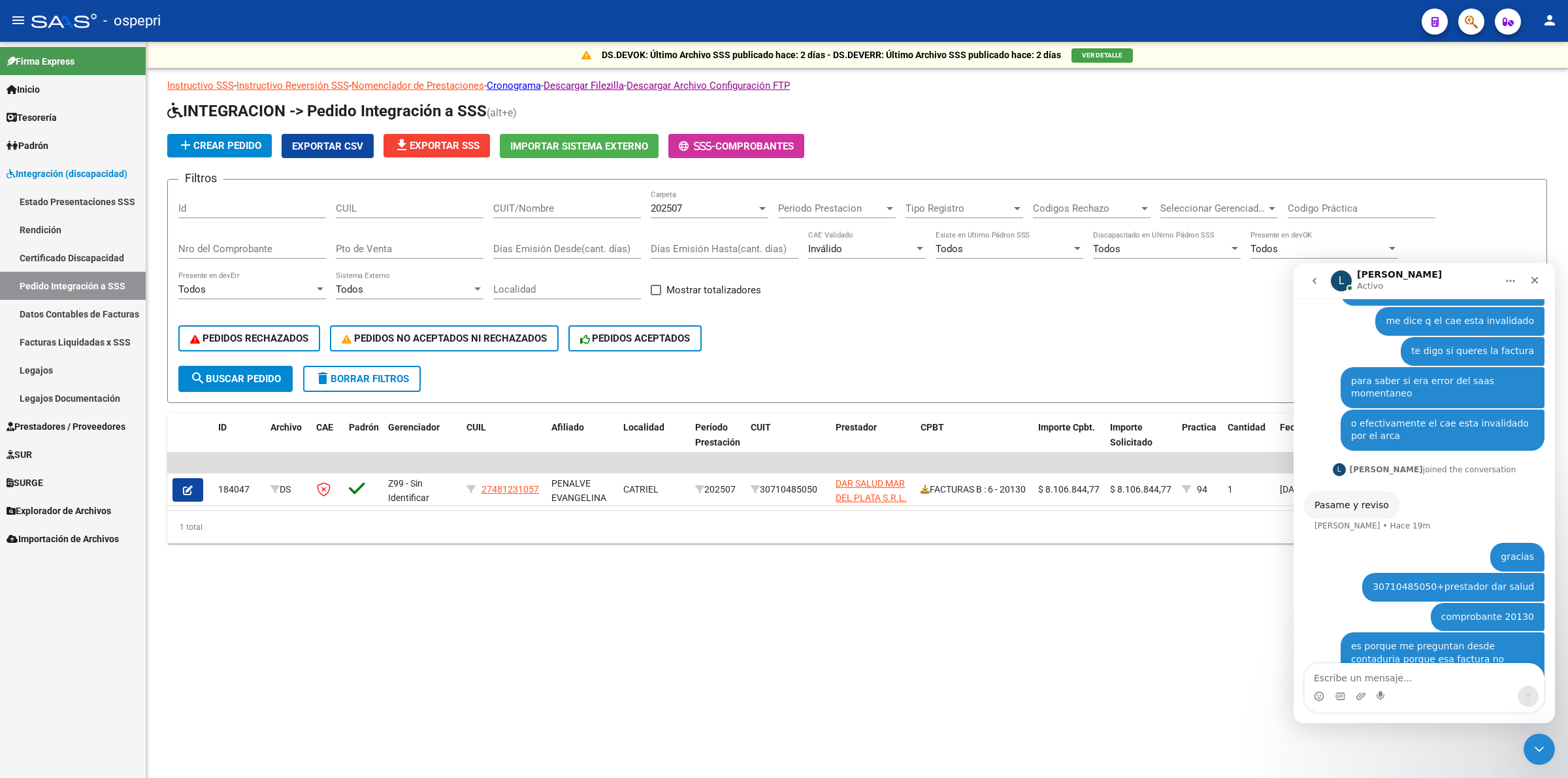
click at [833, 337] on div "PEDIDOS RECHAZADOS PEDIDOS NO ACEPTADOS NI RECHAZADOS PEDIDOS ACEPTADOS" at bounding box center [857, 338] width 1358 height 55
click at [1468, 274] on div "L [PERSON_NAME]" at bounding box center [1414, 281] width 166 height 23
click at [1506, 280] on icon "Inicio" at bounding box center [1511, 281] width 8 height 2
click at [1532, 280] on icon "Cerrar" at bounding box center [1534, 280] width 10 height 10
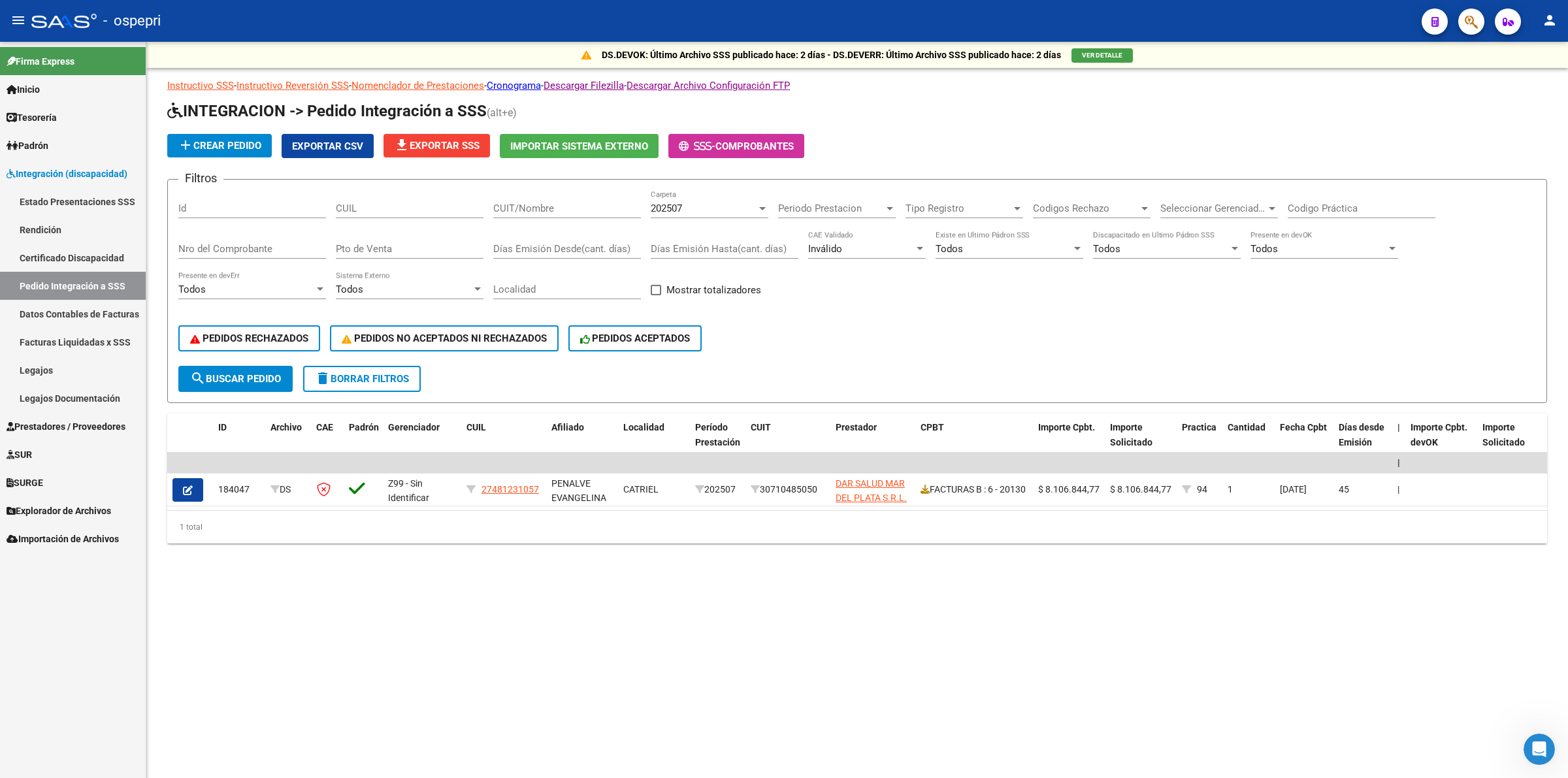
scroll to position [627, 0]
click at [44, 126] on link "Tesorería" at bounding box center [73, 117] width 145 height 28
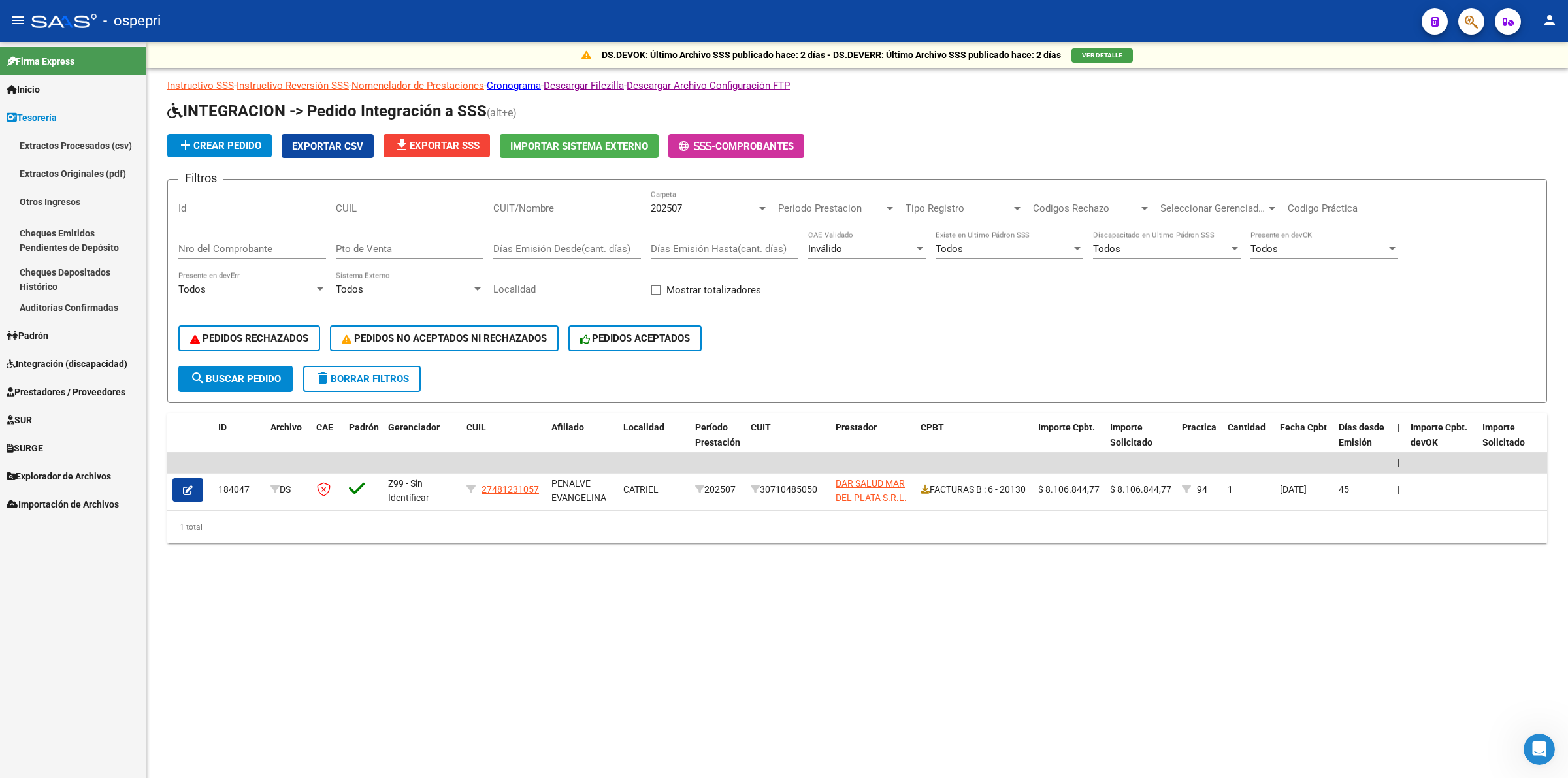
click at [55, 121] on span "Tesorería" at bounding box center [31, 118] width 51 height 15
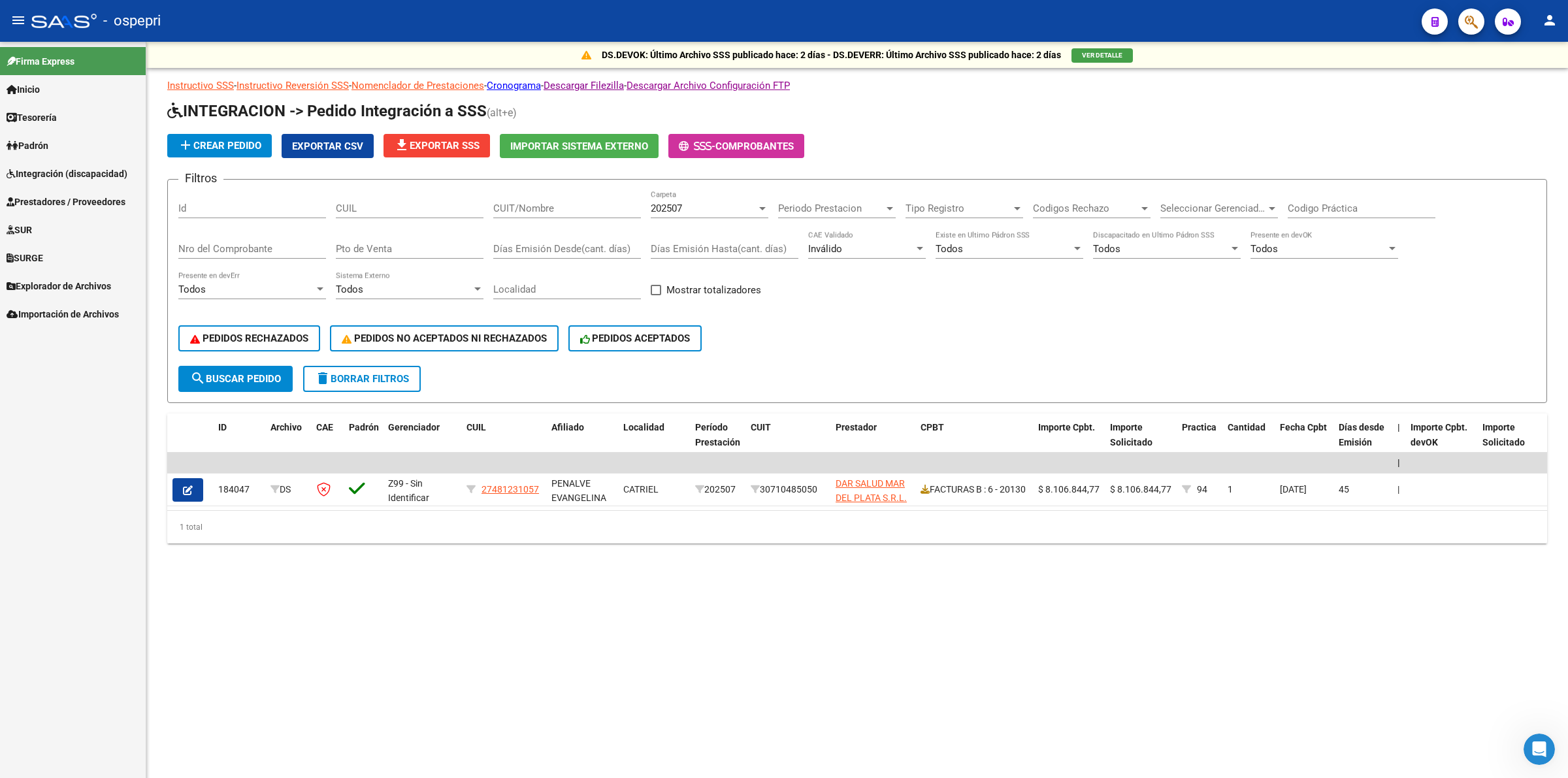
click at [46, 171] on span "Integración (discapacidad)" at bounding box center [66, 174] width 121 height 15
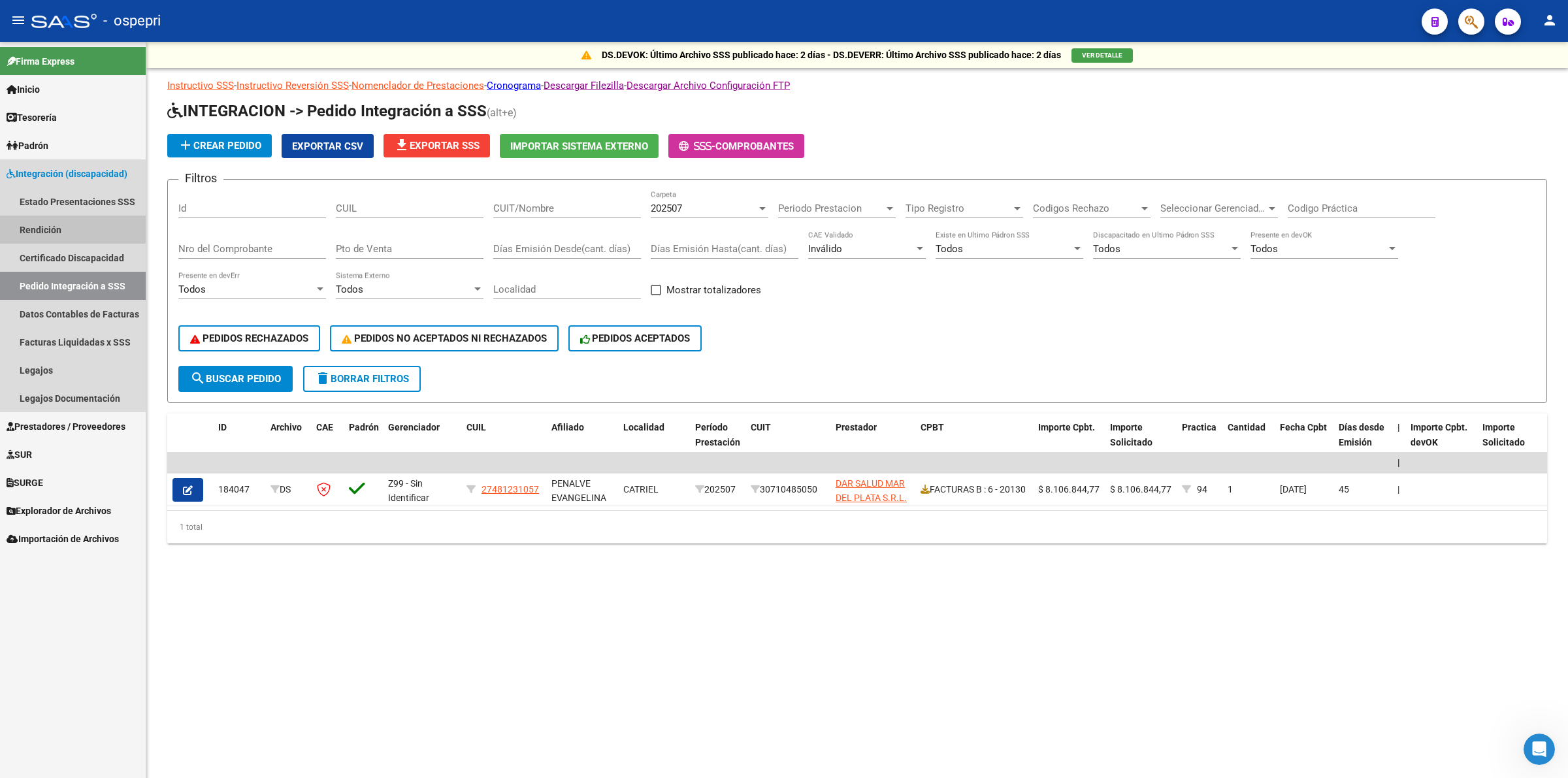
click at [51, 226] on link "Rendición" at bounding box center [73, 229] width 145 height 28
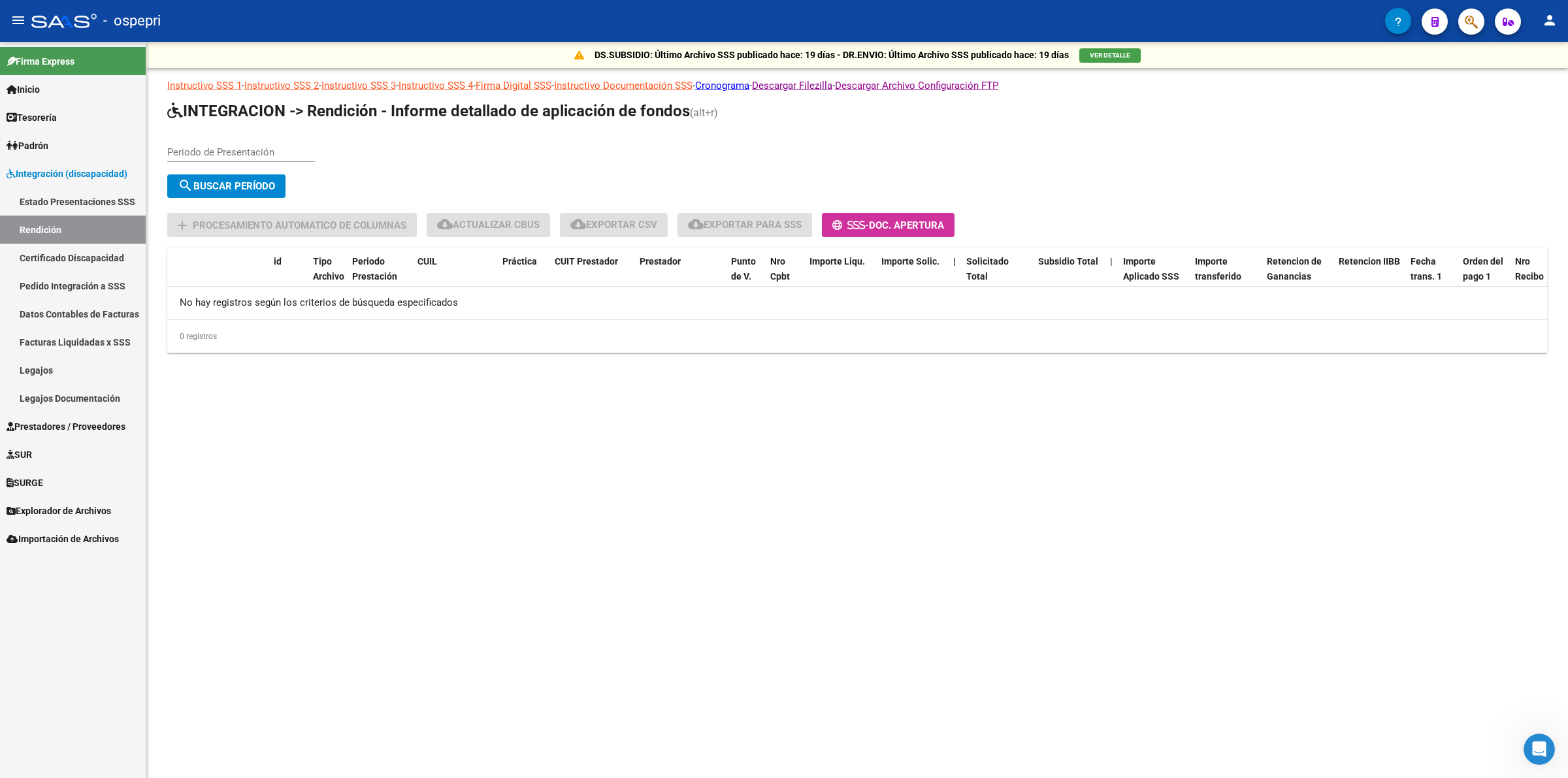
click at [250, 152] on input "Periodo de Presentación" at bounding box center [241, 152] width 147 height 12
type input "202505"
click at [255, 184] on span "search Buscar Período" at bounding box center [226, 186] width 98 height 12
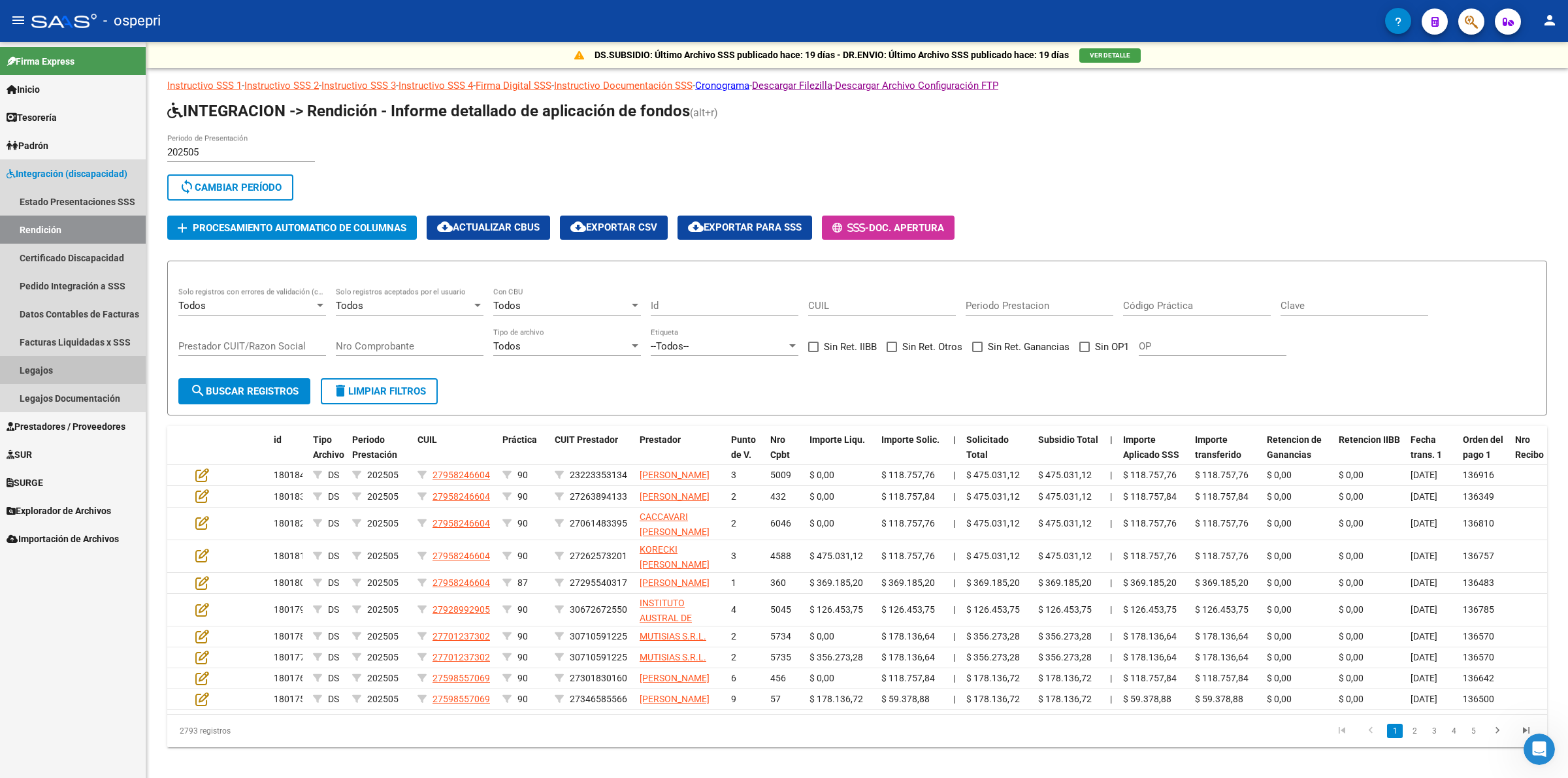
click at [113, 363] on link "Legajos" at bounding box center [73, 370] width 145 height 28
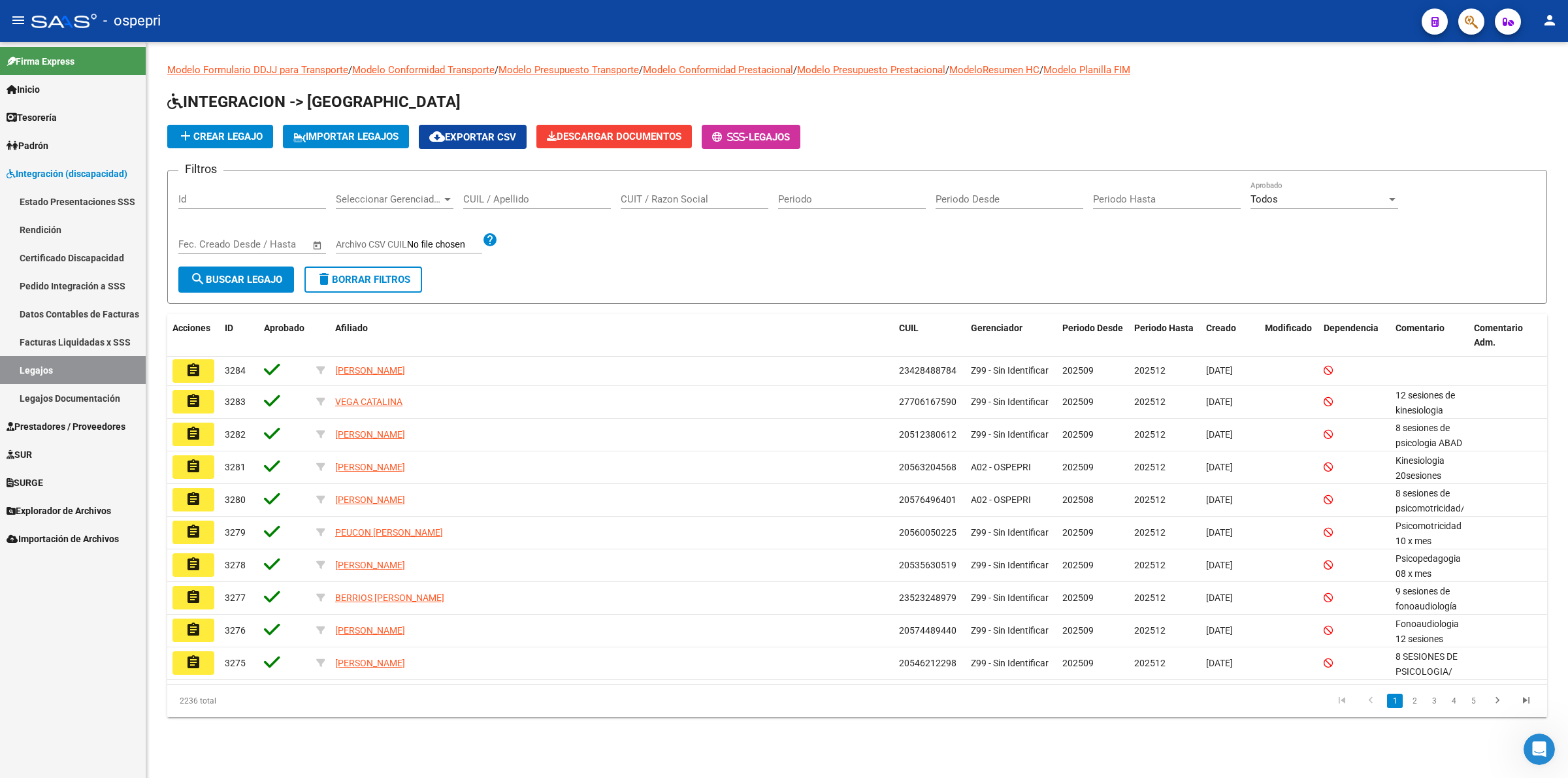
click at [523, 200] on input "CUIL / Apellido" at bounding box center [537, 199] width 147 height 12
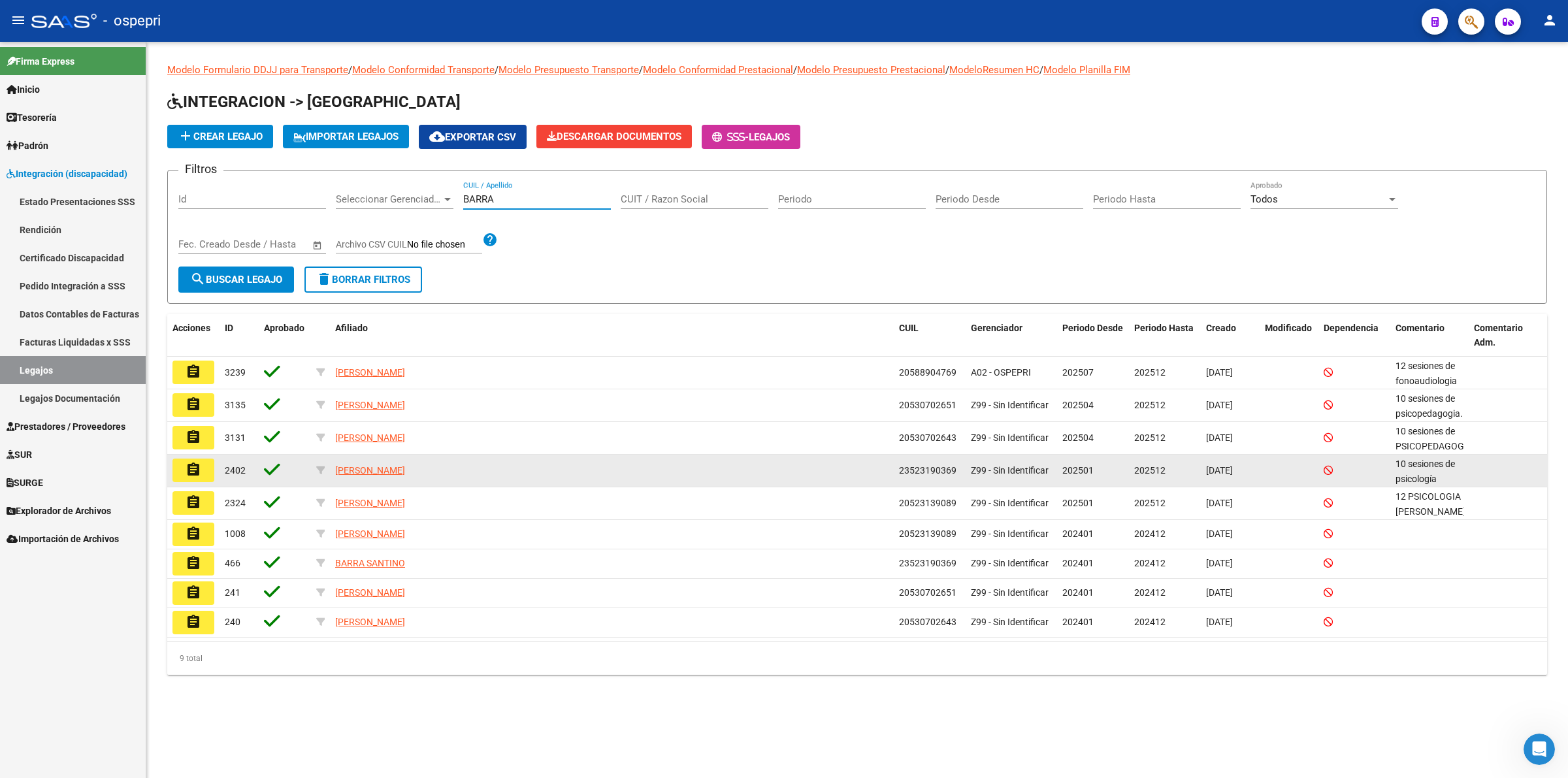
type input "BARRA"
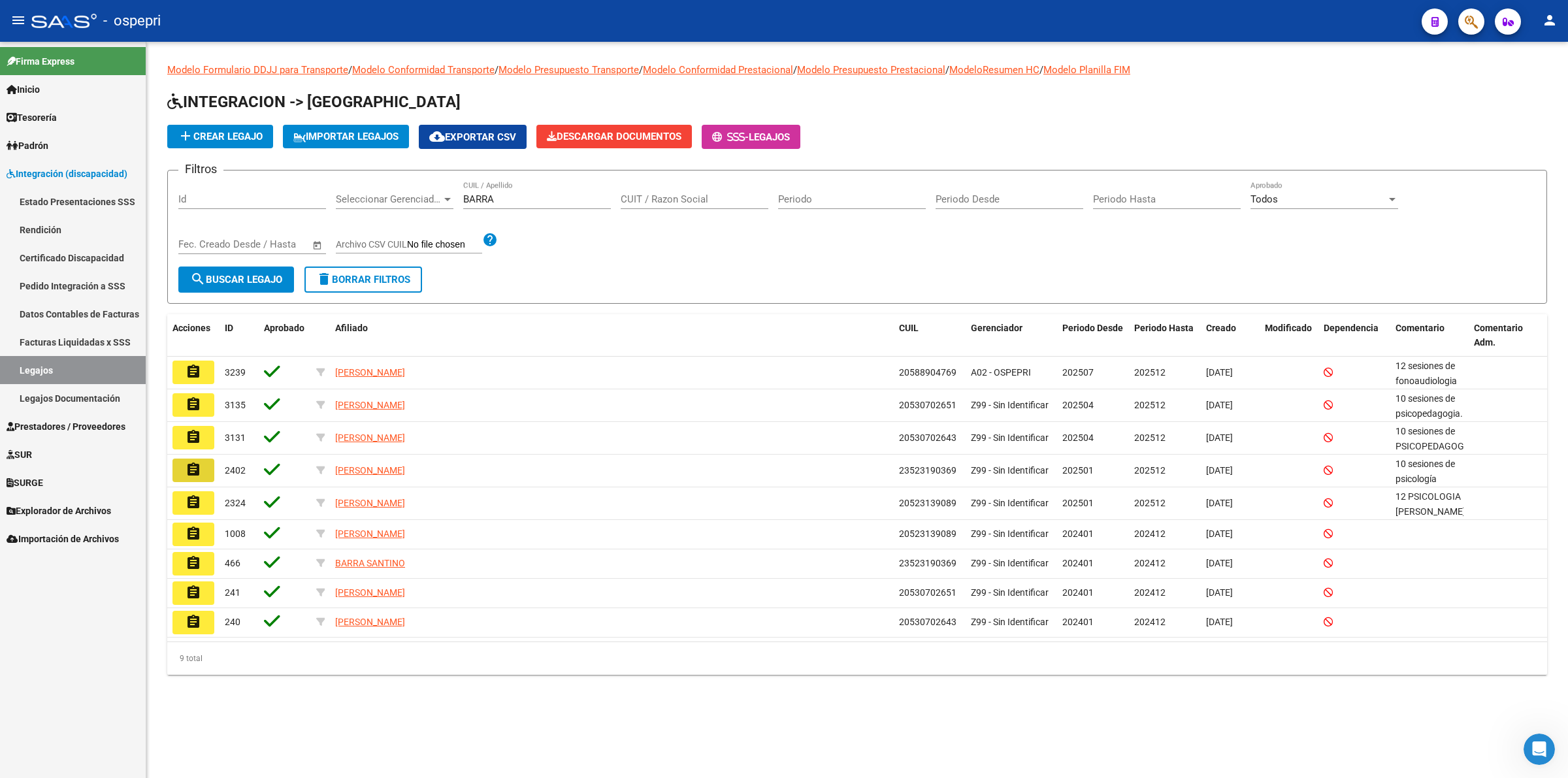
drag, startPoint x: 187, startPoint y: 466, endPoint x: 377, endPoint y: 467, distance: 190.0
click at [190, 465] on mat-icon "assignment" at bounding box center [193, 469] width 16 height 16
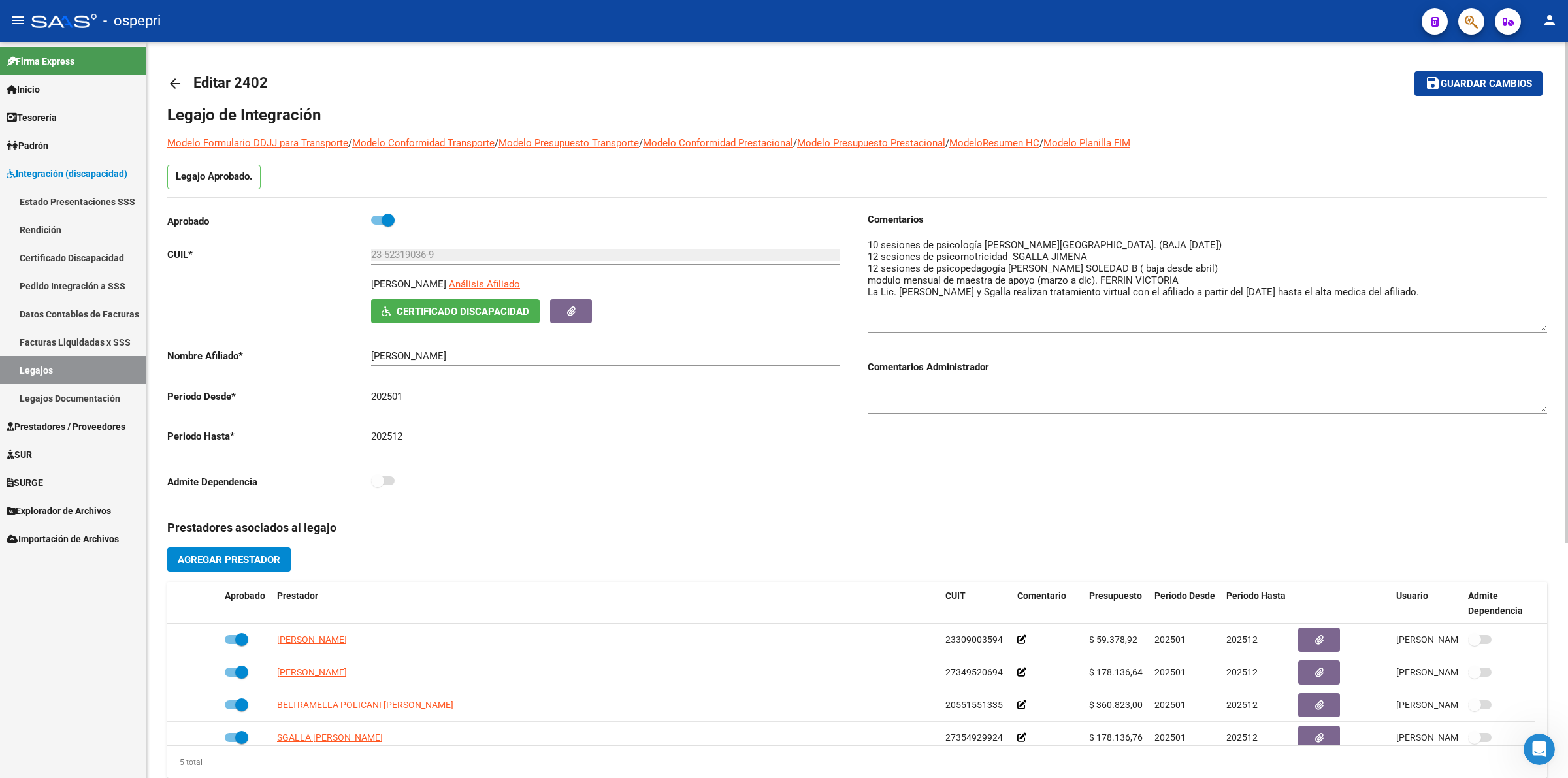
drag, startPoint x: 1542, startPoint y: 256, endPoint x: 1544, endPoint y: 323, distance: 67.0
click at [1544, 323] on textarea at bounding box center [1207, 284] width 680 height 93
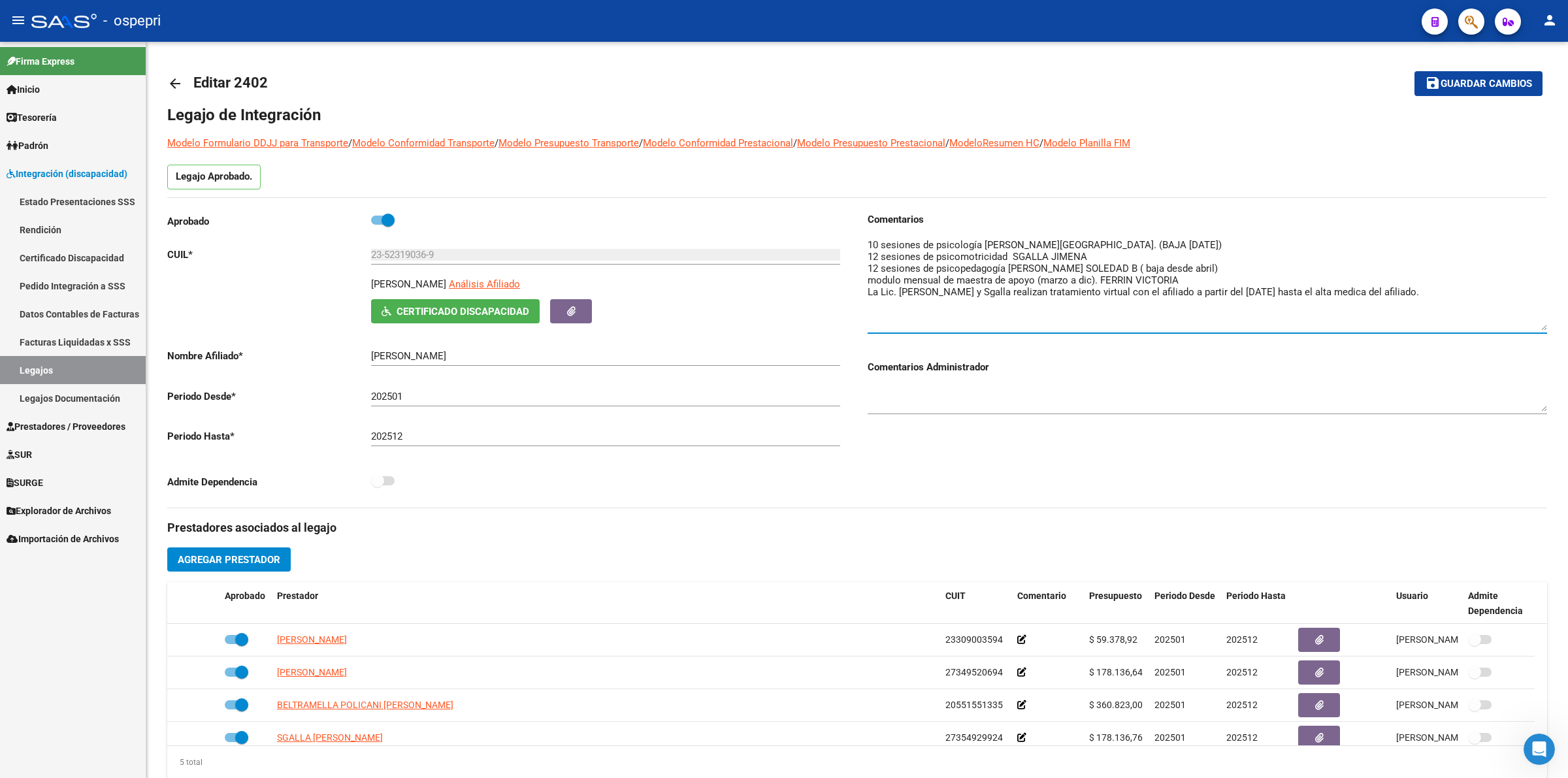
click at [53, 280] on link "Pedido Integración a SSS" at bounding box center [73, 286] width 145 height 28
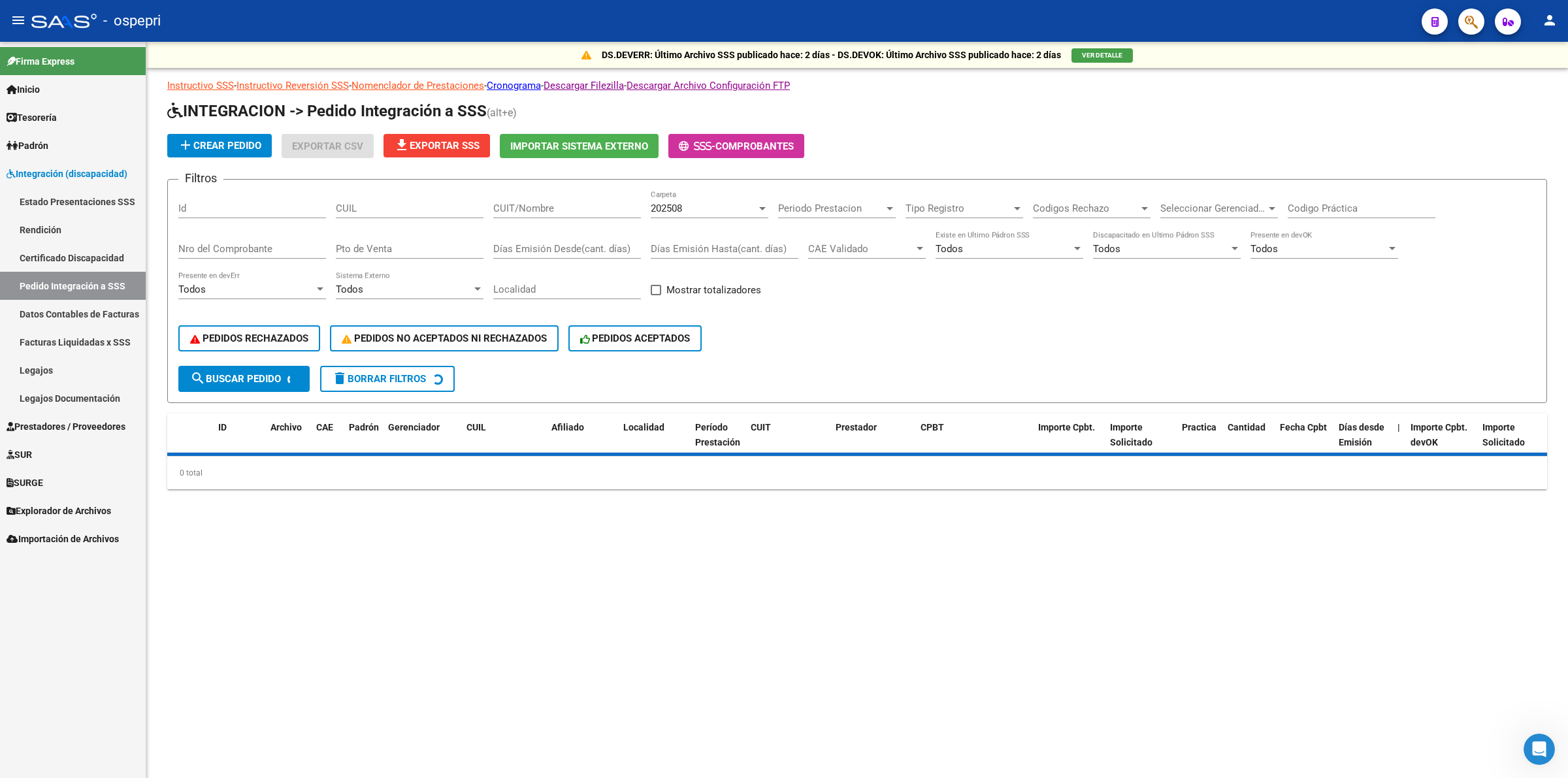
click at [533, 197] on div "CUIT/Nombre" at bounding box center [567, 204] width 147 height 28
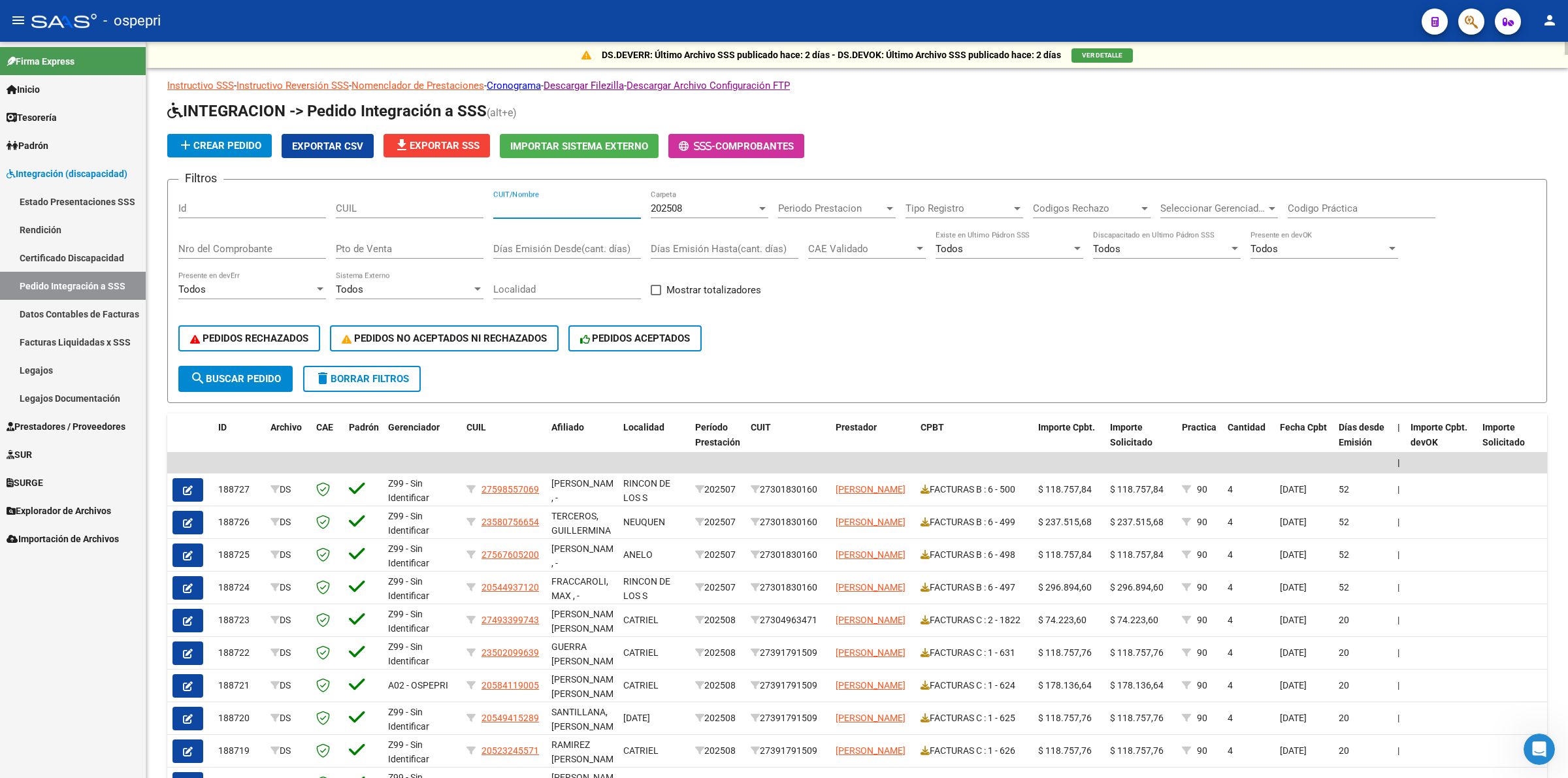
click at [536, 204] on input "CUIT/Nombre" at bounding box center [567, 208] width 147 height 12
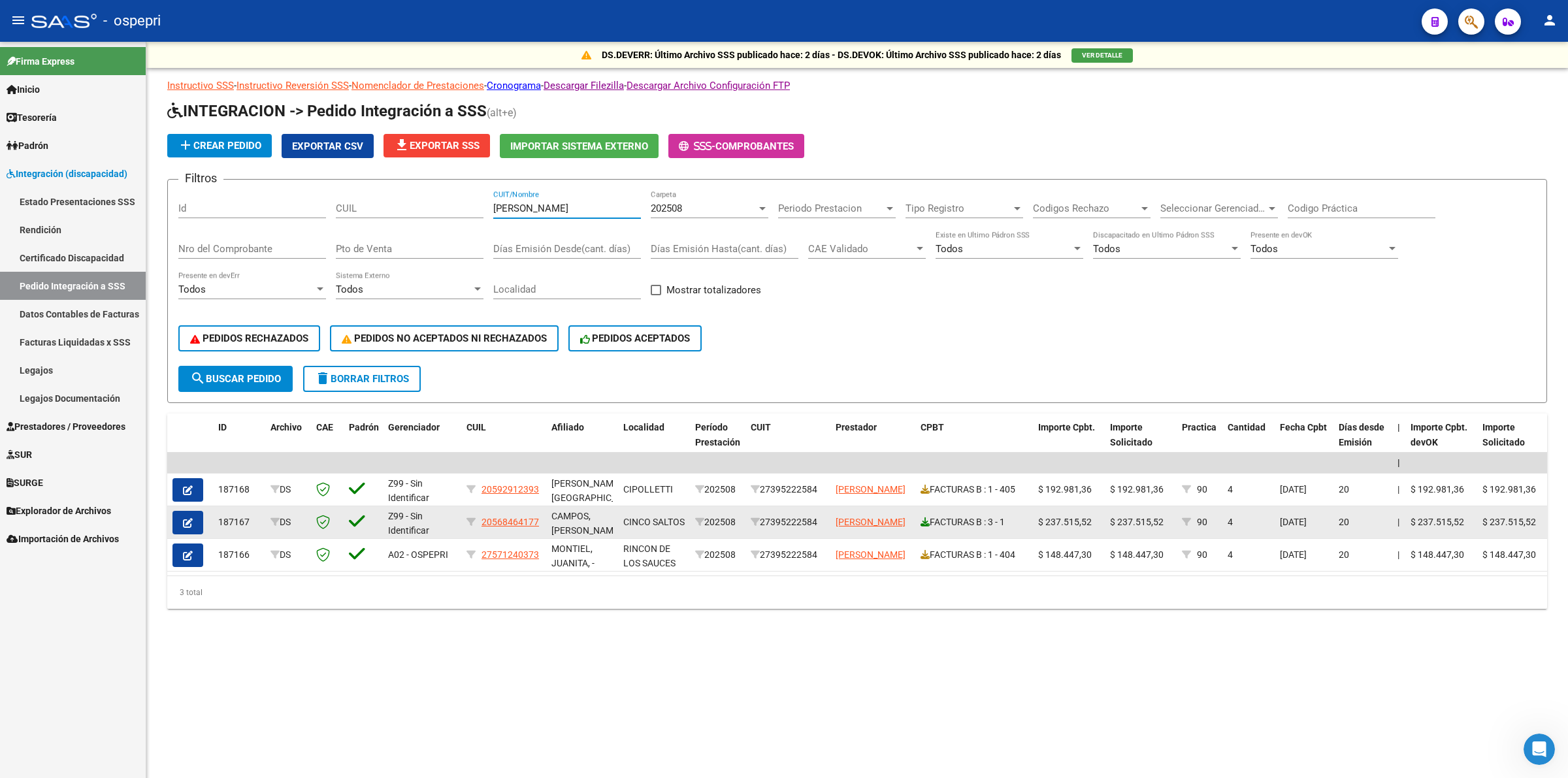
type input "[PERSON_NAME]"
click at [928, 519] on icon at bounding box center [925, 521] width 9 height 9
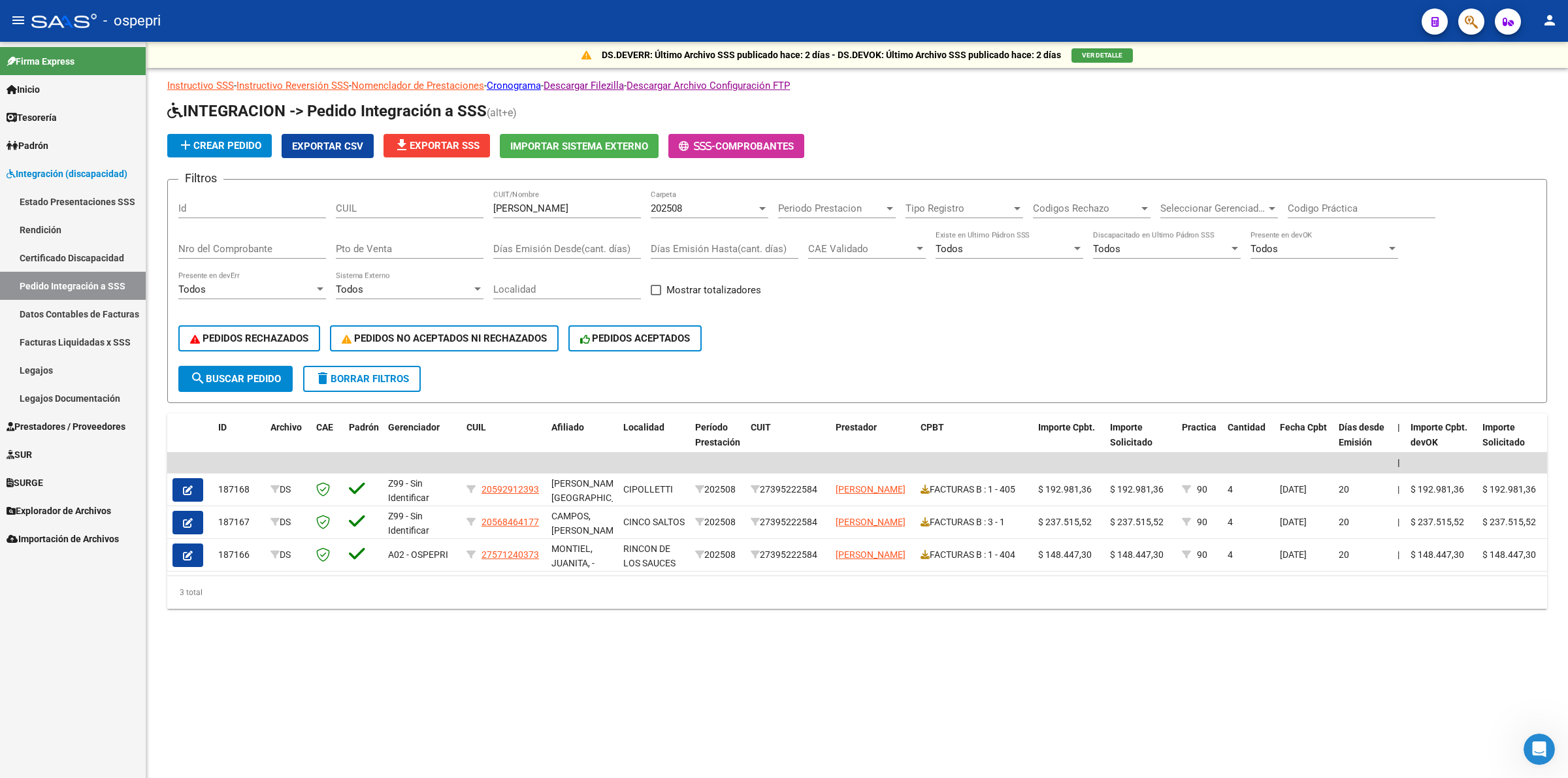
click at [41, 377] on link "Legajos" at bounding box center [73, 370] width 145 height 28
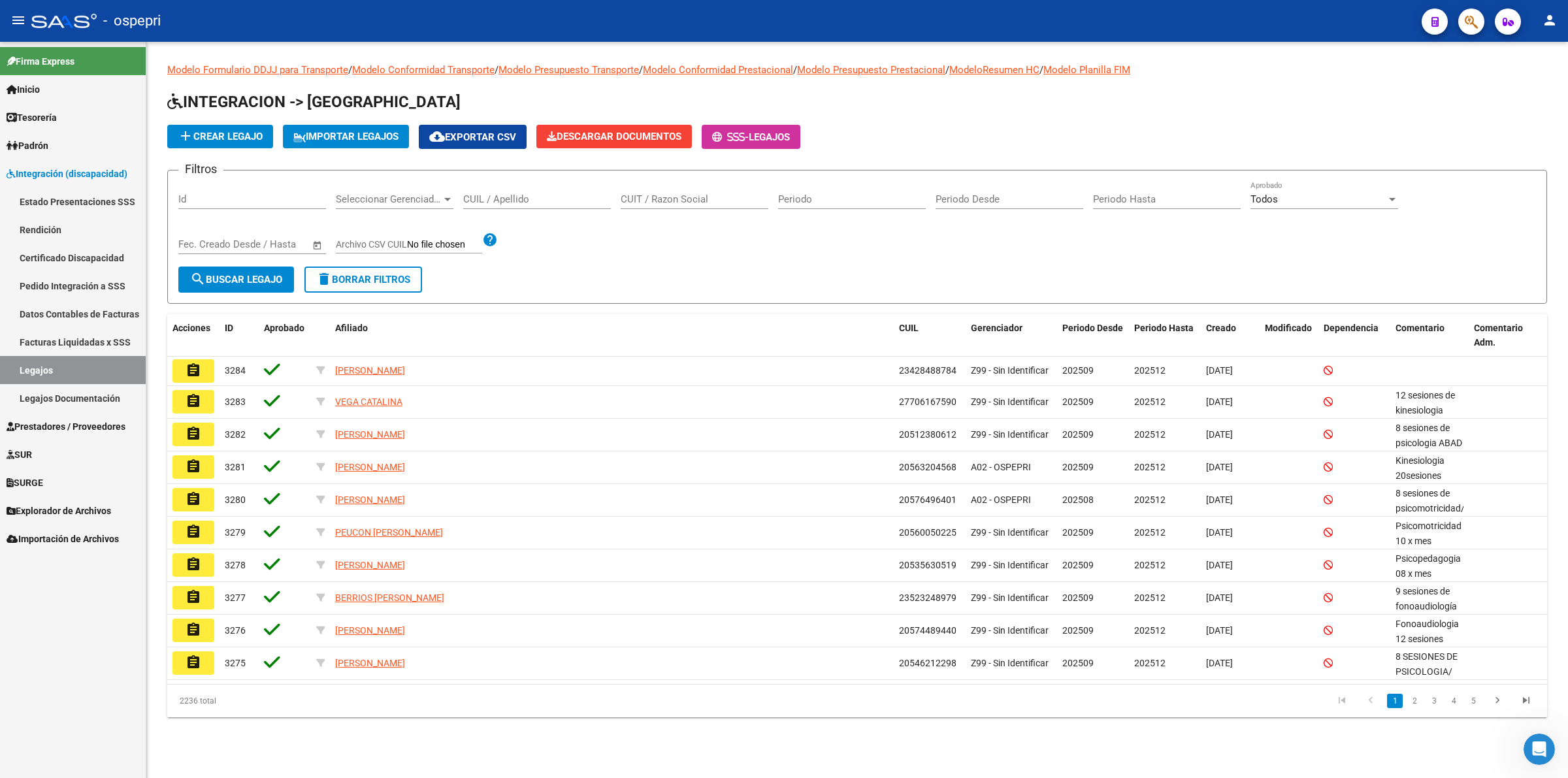
click at [531, 203] on input "CUIL / Apellido" at bounding box center [537, 199] width 147 height 12
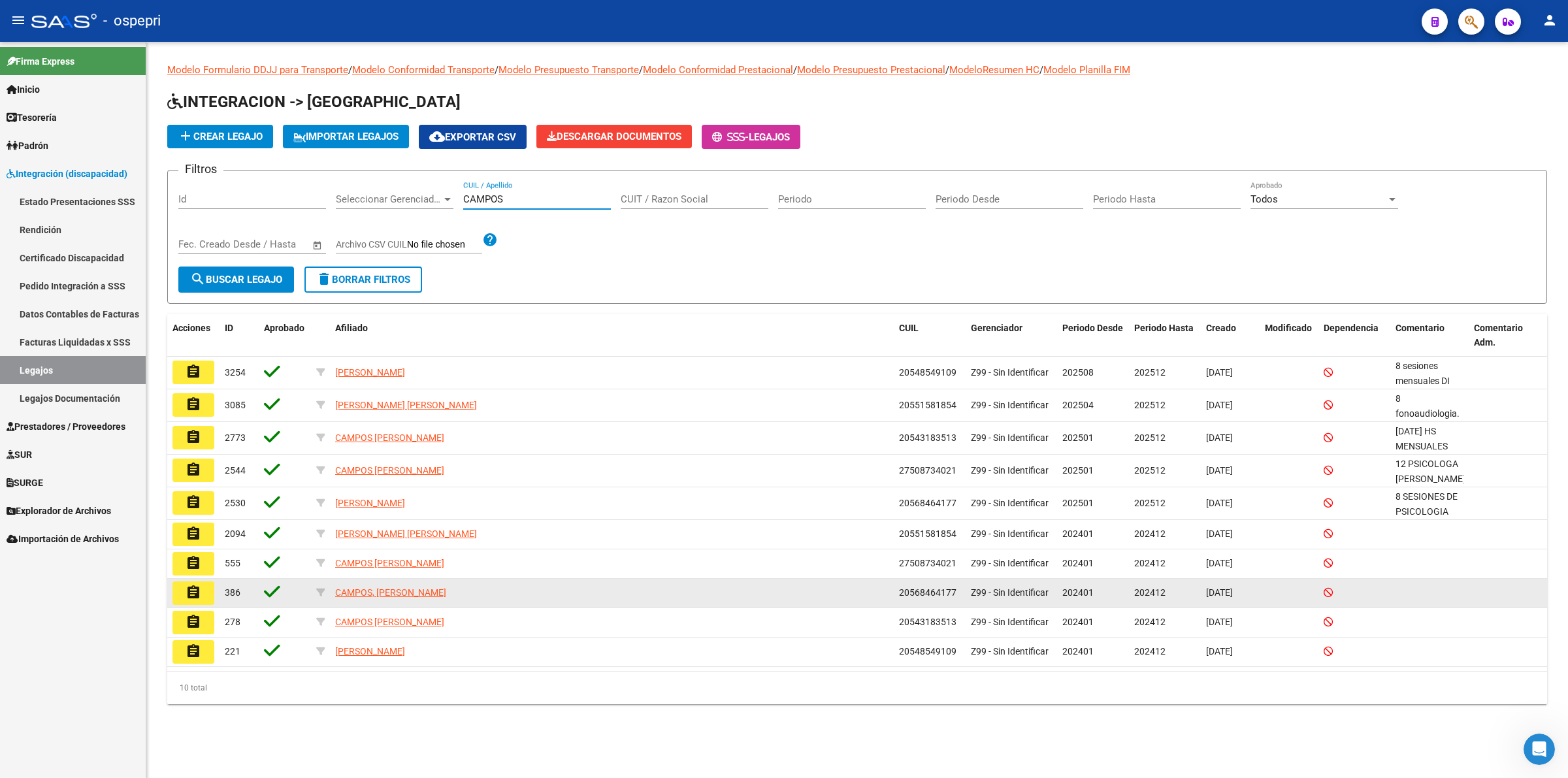
type input "CAMPOS"
click at [192, 591] on mat-icon "assignment" at bounding box center [193, 592] width 16 height 16
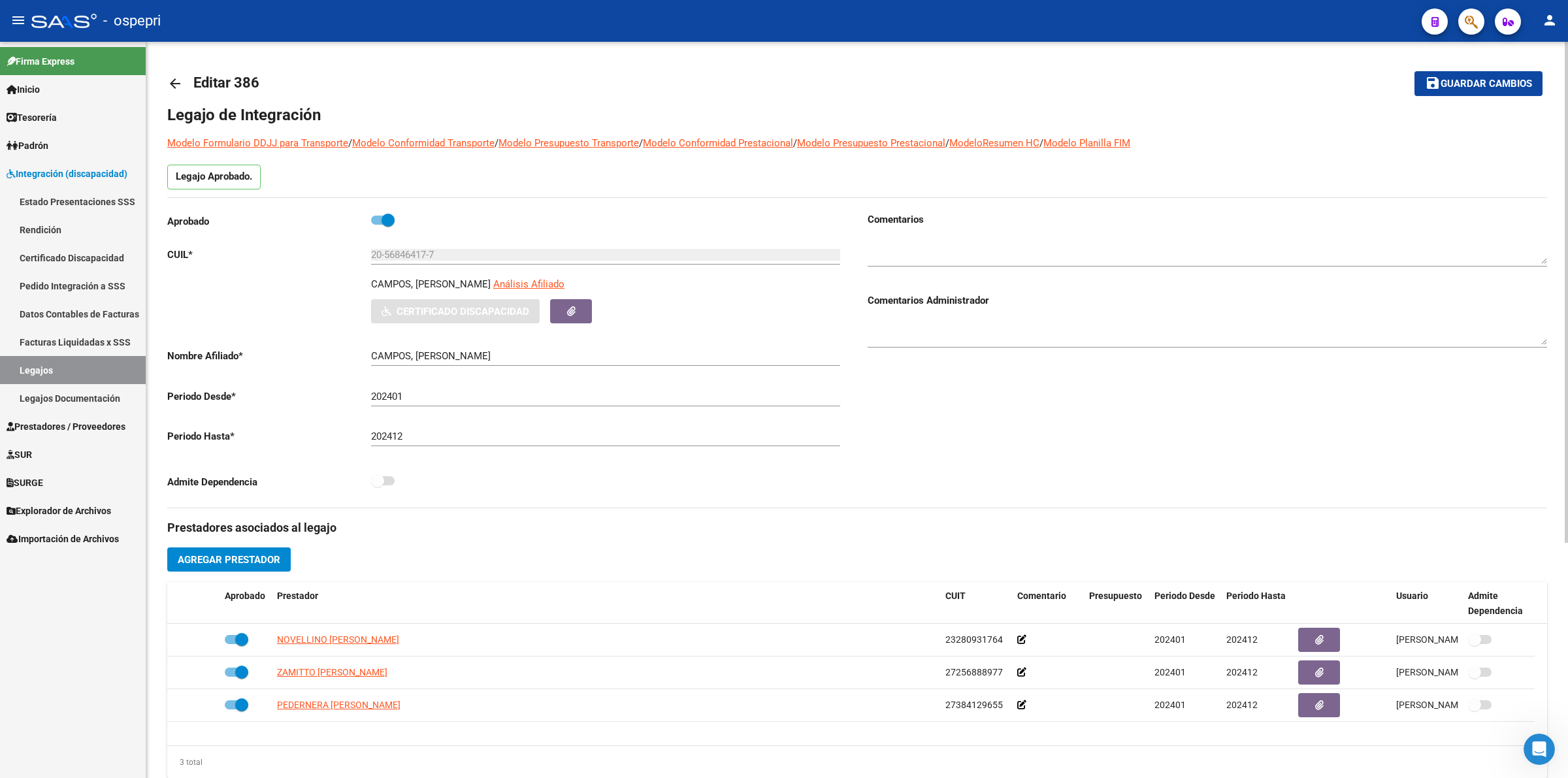
type input "[PERSON_NAME]"
click at [172, 73] on link "arrow_back" at bounding box center [181, 83] width 26 height 30
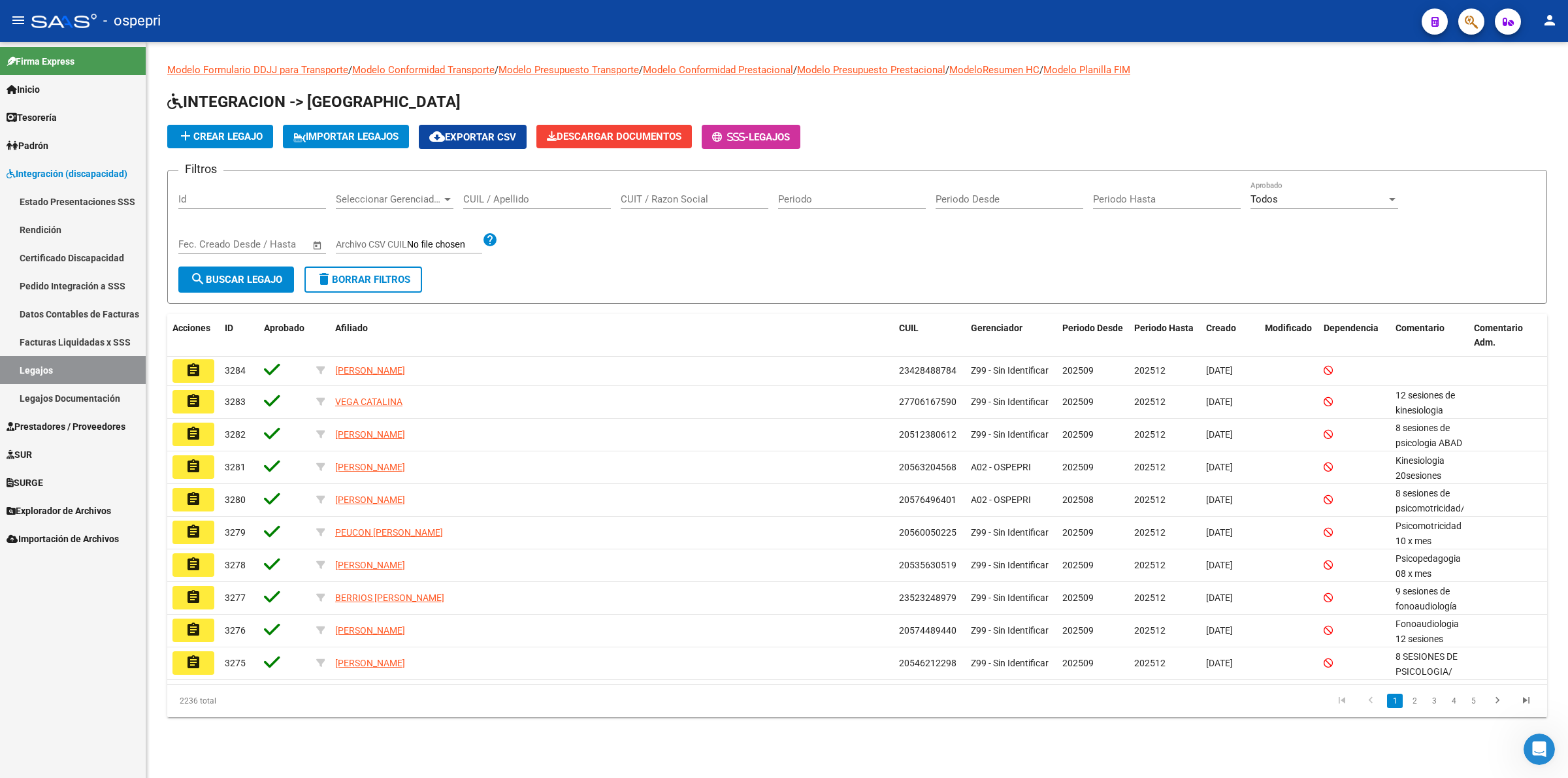
drag, startPoint x: 540, startPoint y: 203, endPoint x: 542, endPoint y: 190, distance: 13.2
click at [539, 201] on div "CUIL / Apellido" at bounding box center [537, 194] width 147 height 28
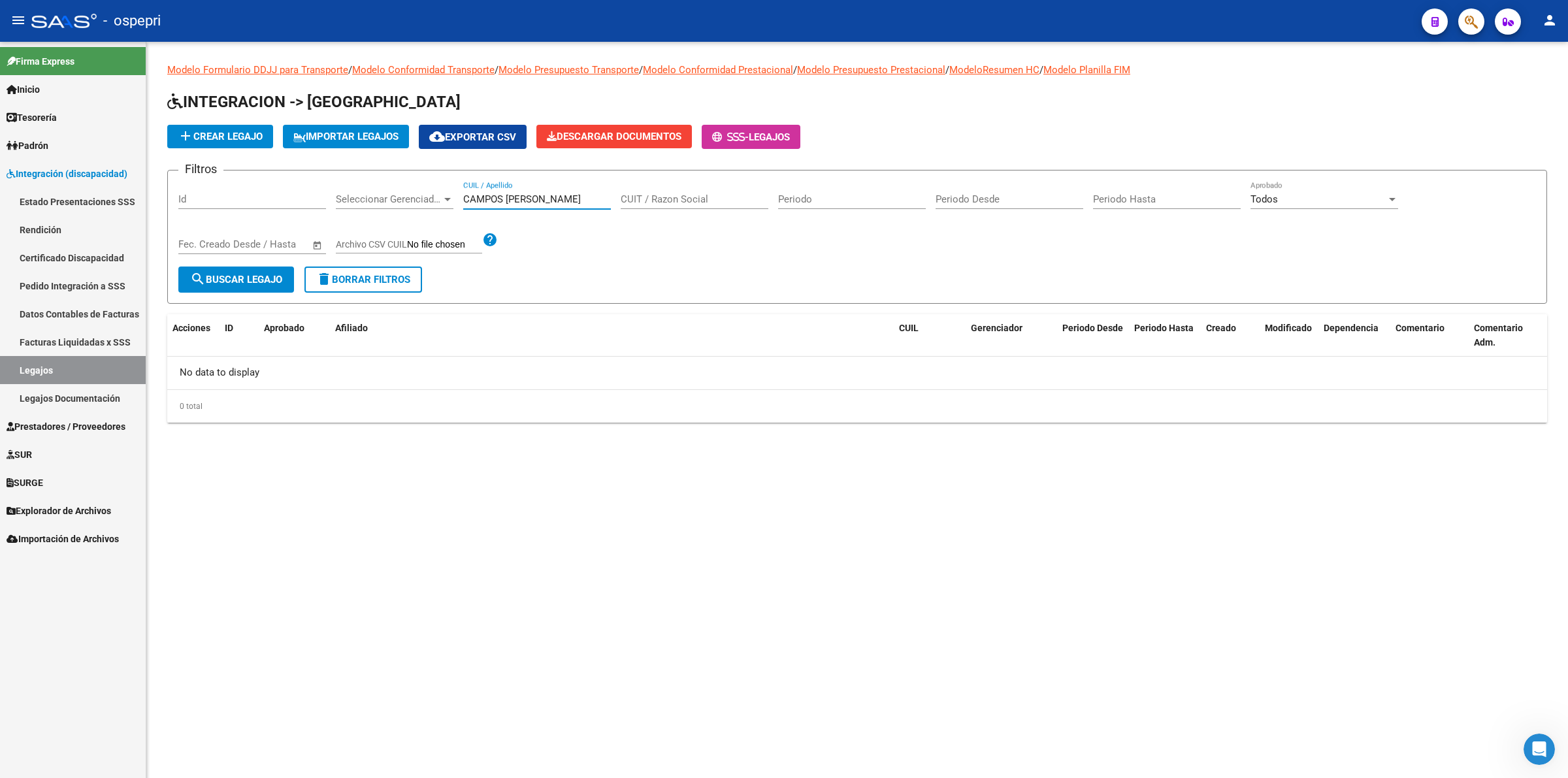
click at [580, 197] on input "CAMPOS [PERSON_NAME]" at bounding box center [537, 199] width 147 height 12
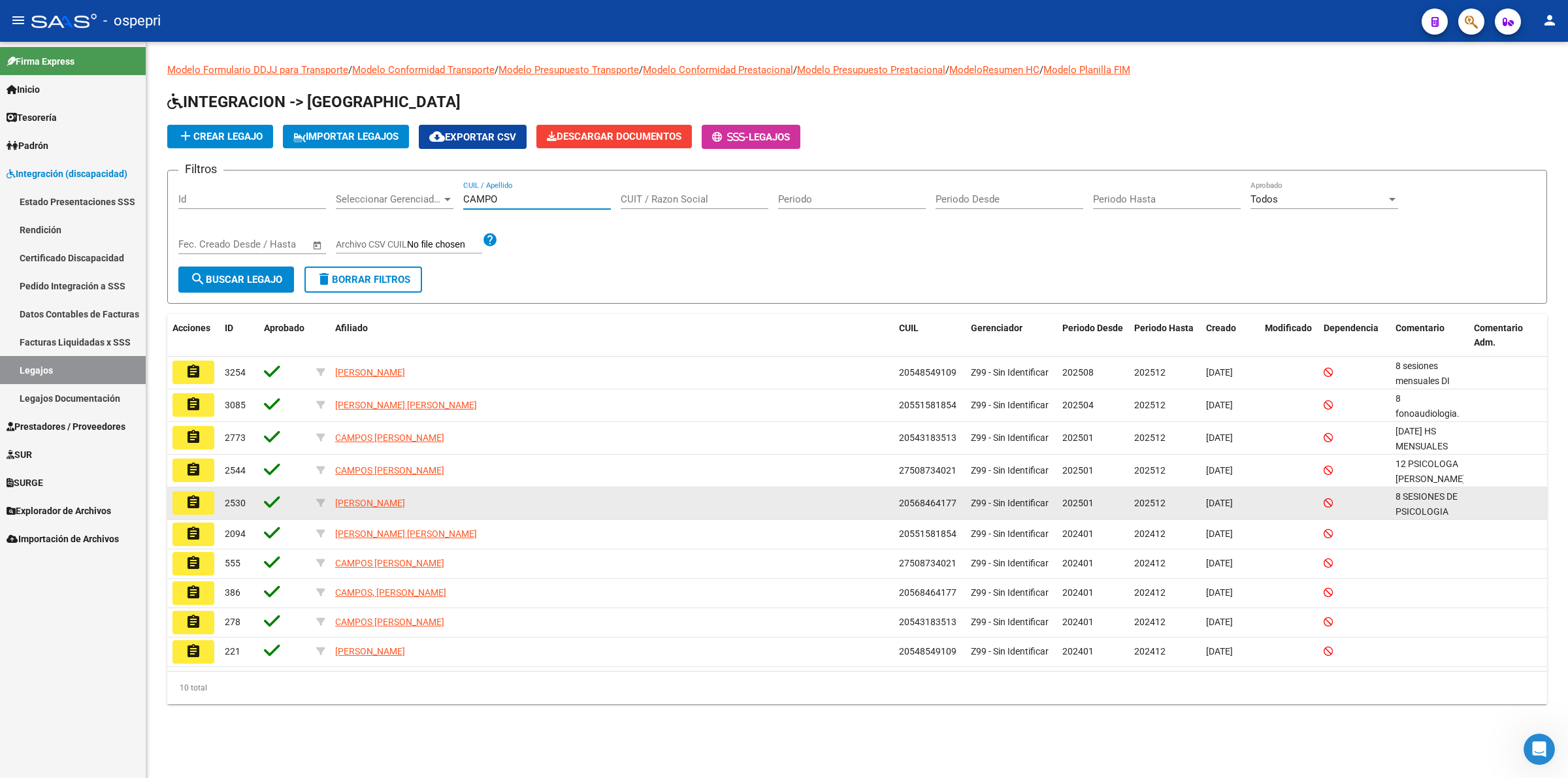
type input "CAMPO"
click at [204, 500] on button "assignment" at bounding box center [193, 503] width 42 height 24
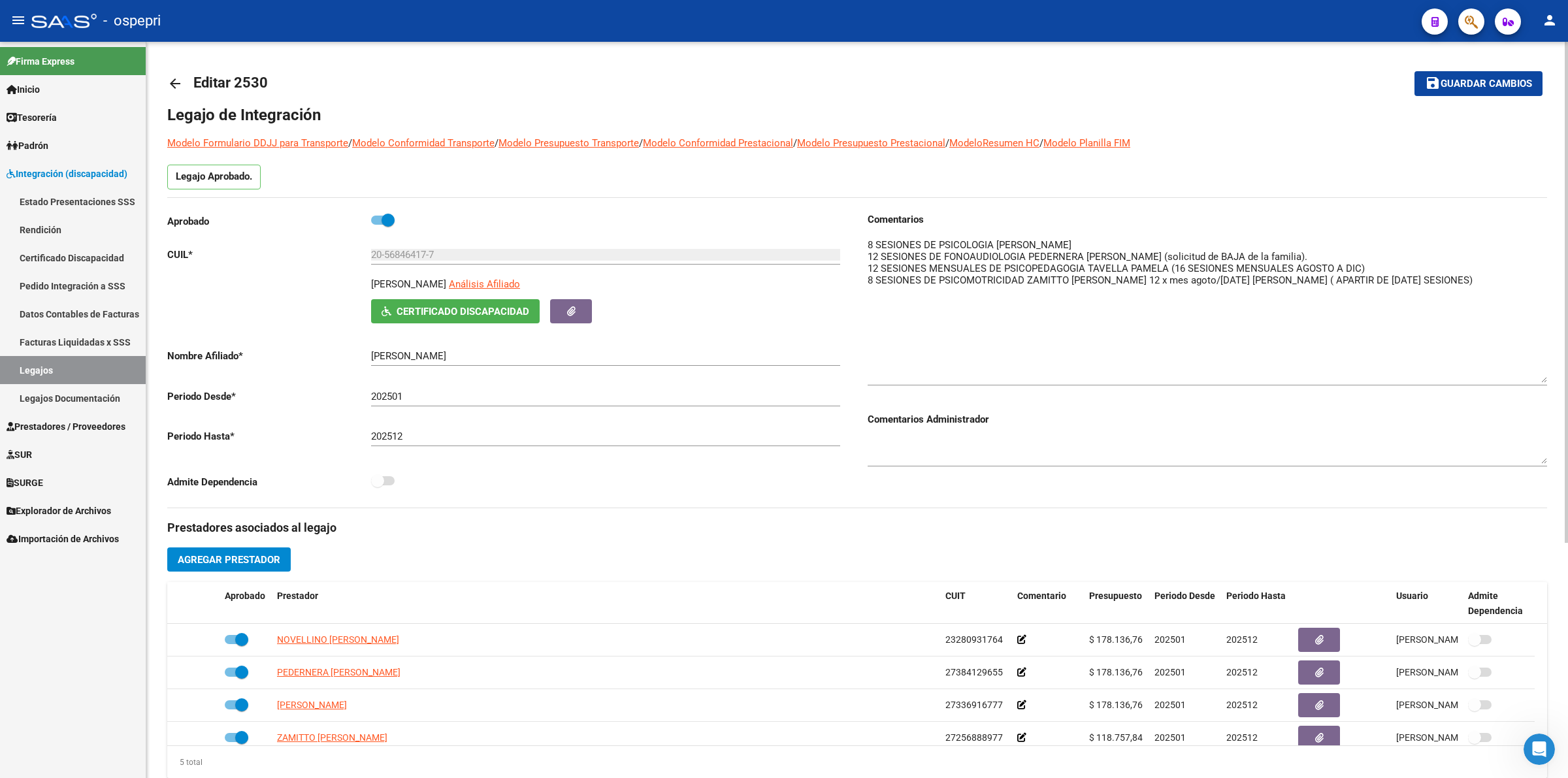
drag, startPoint x: 1544, startPoint y: 258, endPoint x: 1523, endPoint y: 360, distance: 104.1
click at [1540, 376] on textarea at bounding box center [1207, 311] width 680 height 145
click at [177, 83] on mat-icon "arrow_back" at bounding box center [175, 83] width 16 height 16
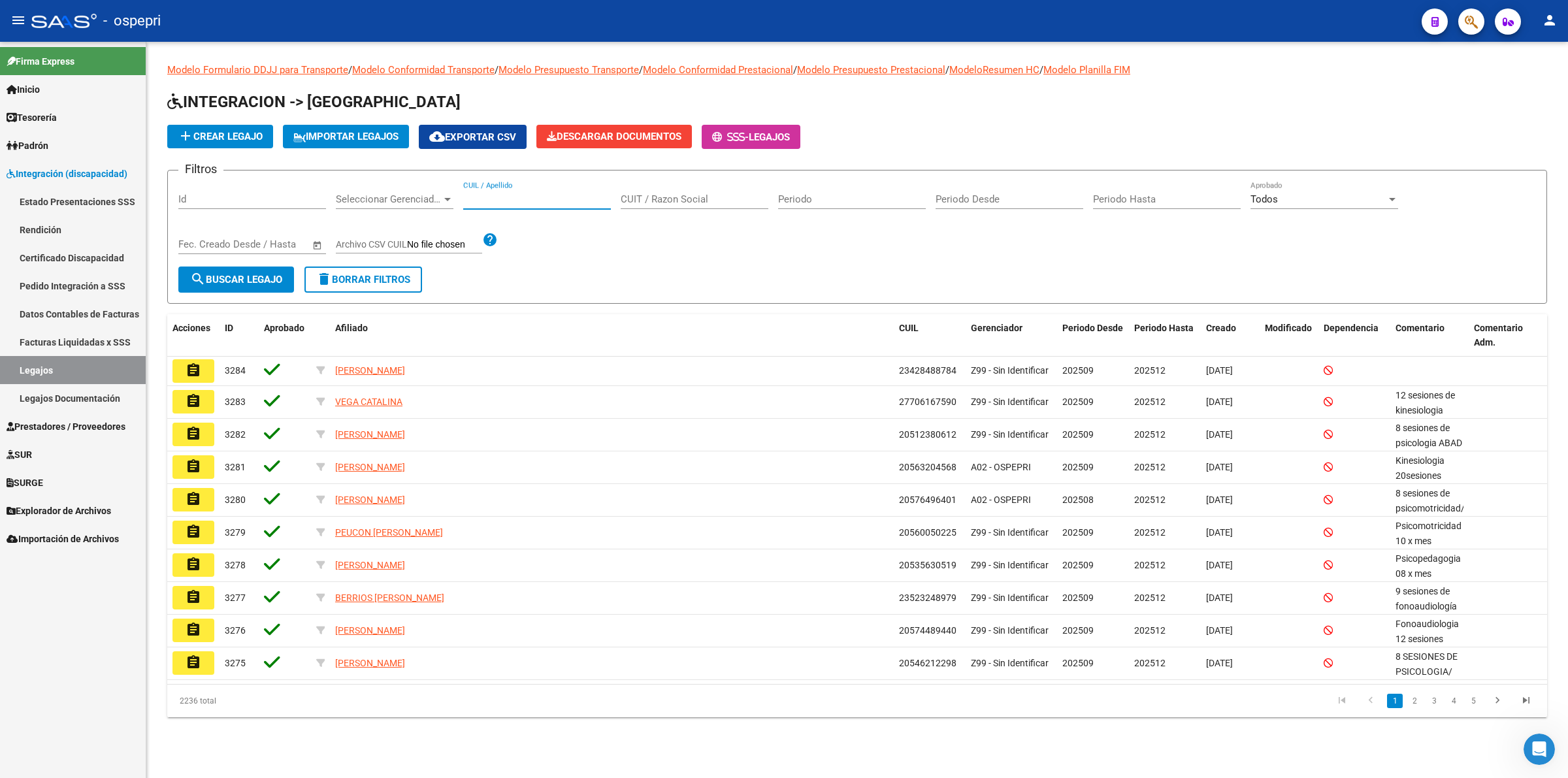
click at [494, 203] on input "CUIL / Apellido" at bounding box center [537, 199] width 147 height 12
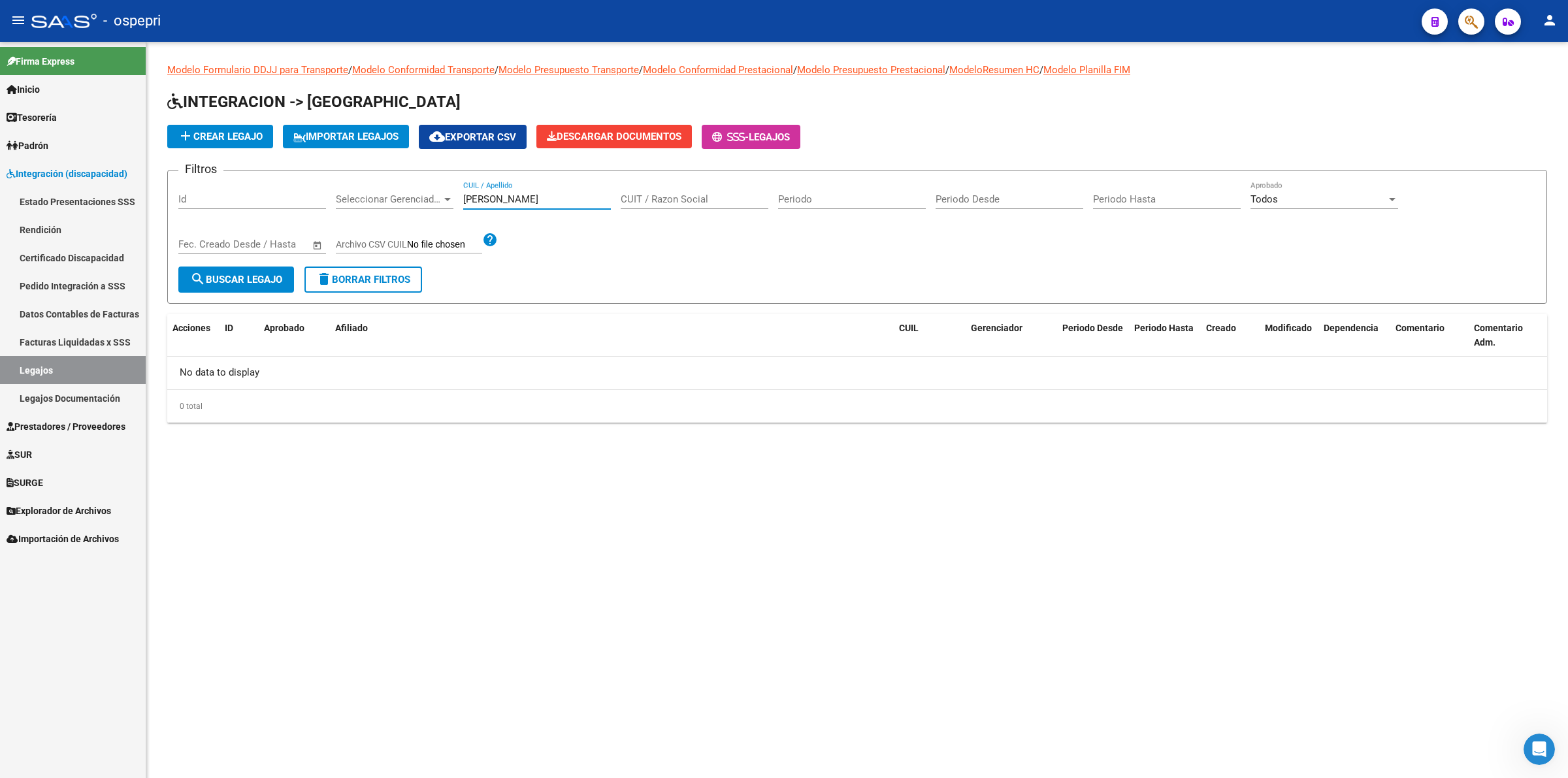
drag, startPoint x: 587, startPoint y: 200, endPoint x: 517, endPoint y: 194, distance: 70.3
click at [517, 194] on input "[PERSON_NAME]" at bounding box center [537, 199] width 147 height 12
type input "[PERSON_NAME]"
click at [85, 279] on link "Pedido Integración a SSS" at bounding box center [73, 286] width 145 height 28
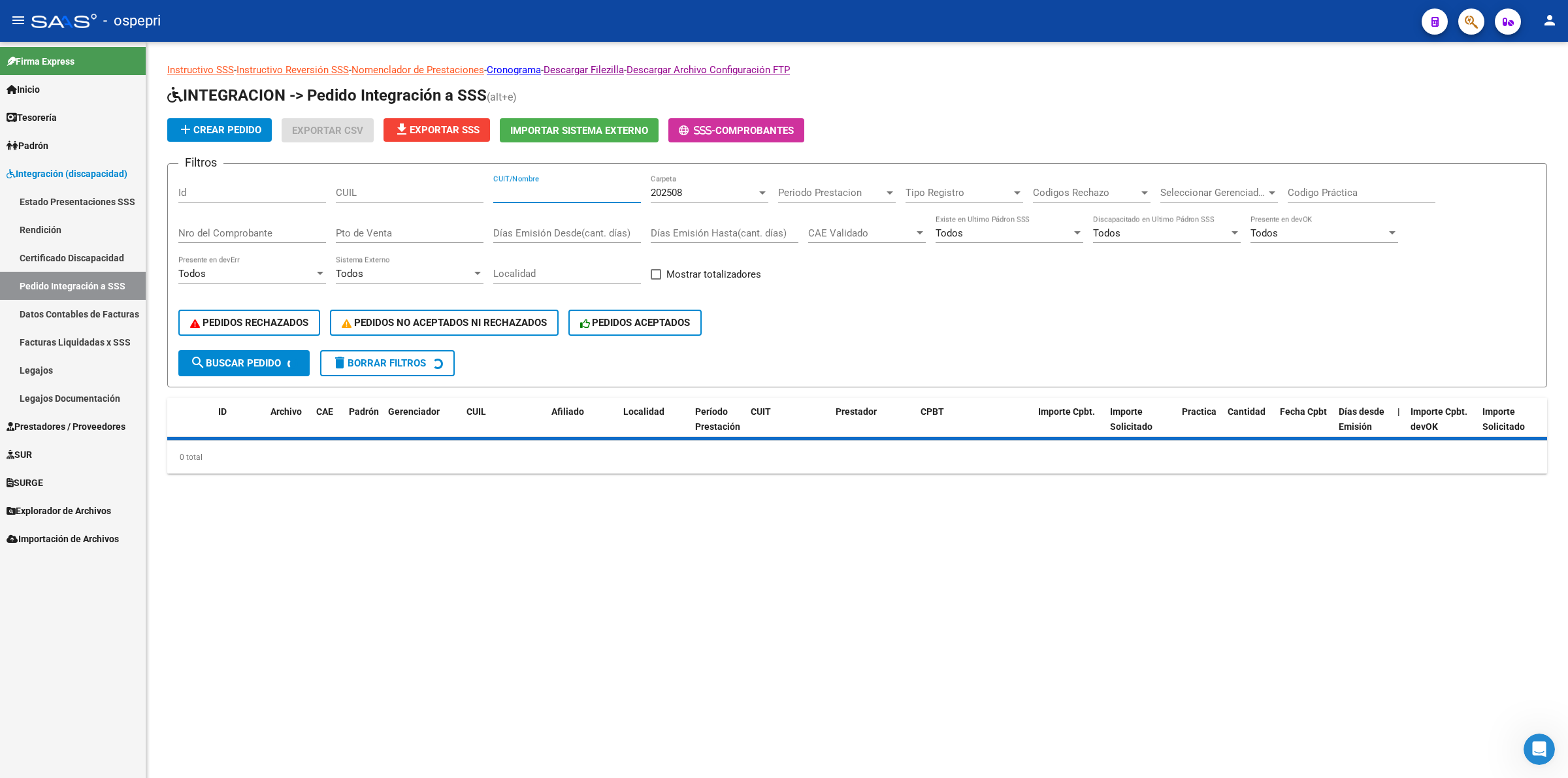
click at [524, 192] on input "CUIT/Nombre" at bounding box center [567, 192] width 147 height 12
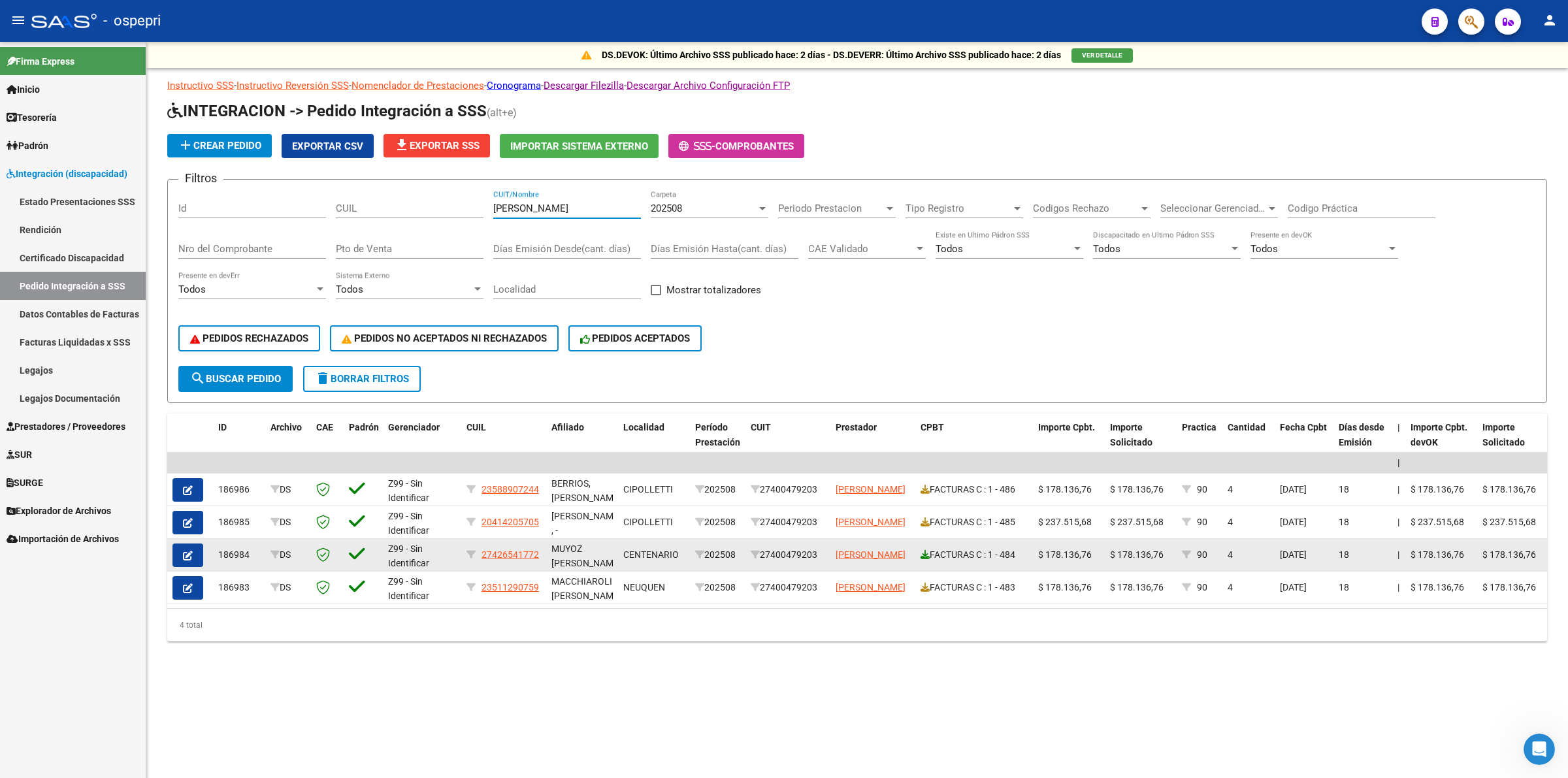
type input "[PERSON_NAME]"
click at [924, 550] on icon at bounding box center [925, 554] width 9 height 9
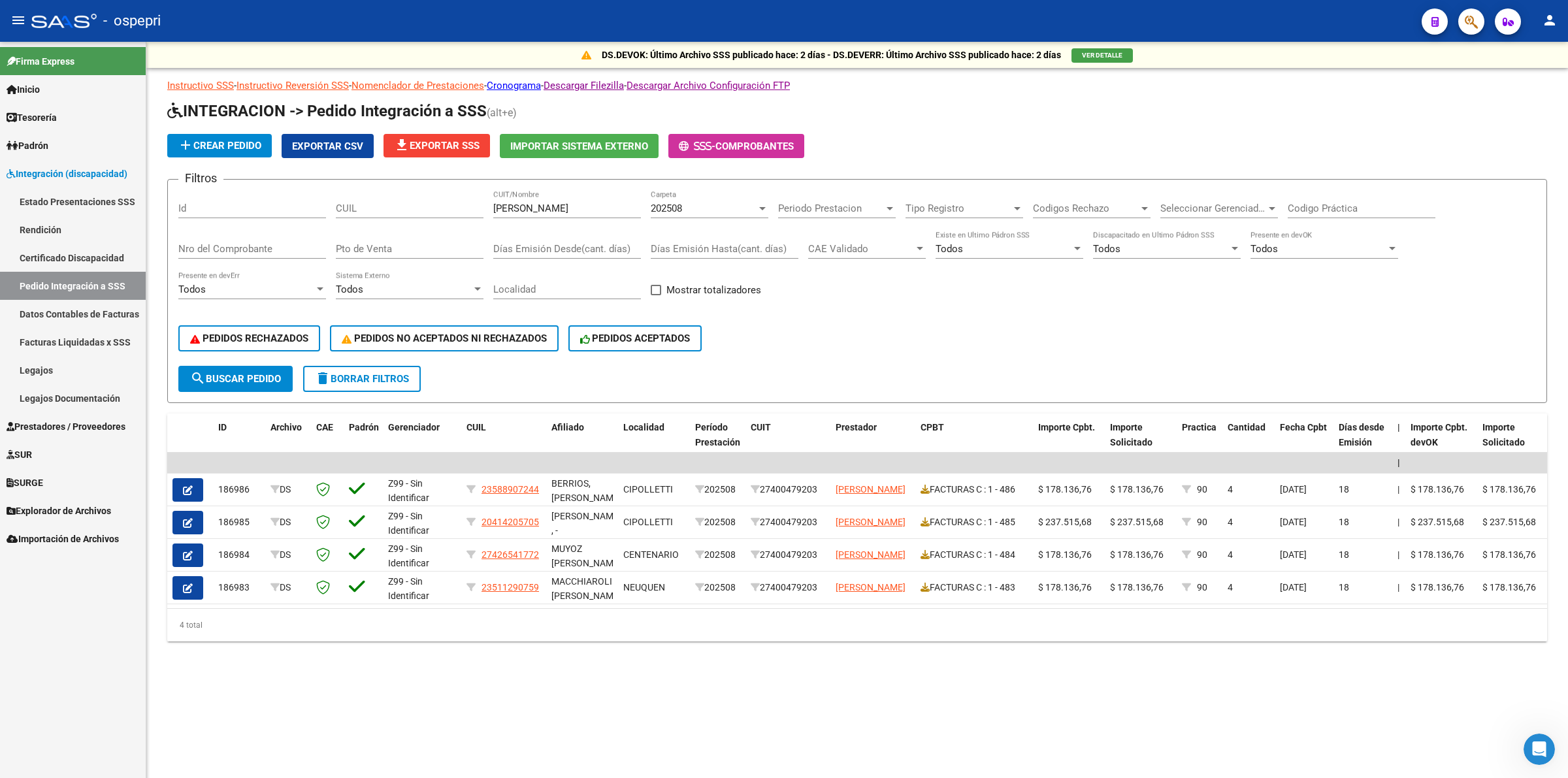
drag, startPoint x: 49, startPoint y: 366, endPoint x: 139, endPoint y: 333, distance: 95.9
click at [49, 363] on link "Legajos" at bounding box center [73, 370] width 145 height 28
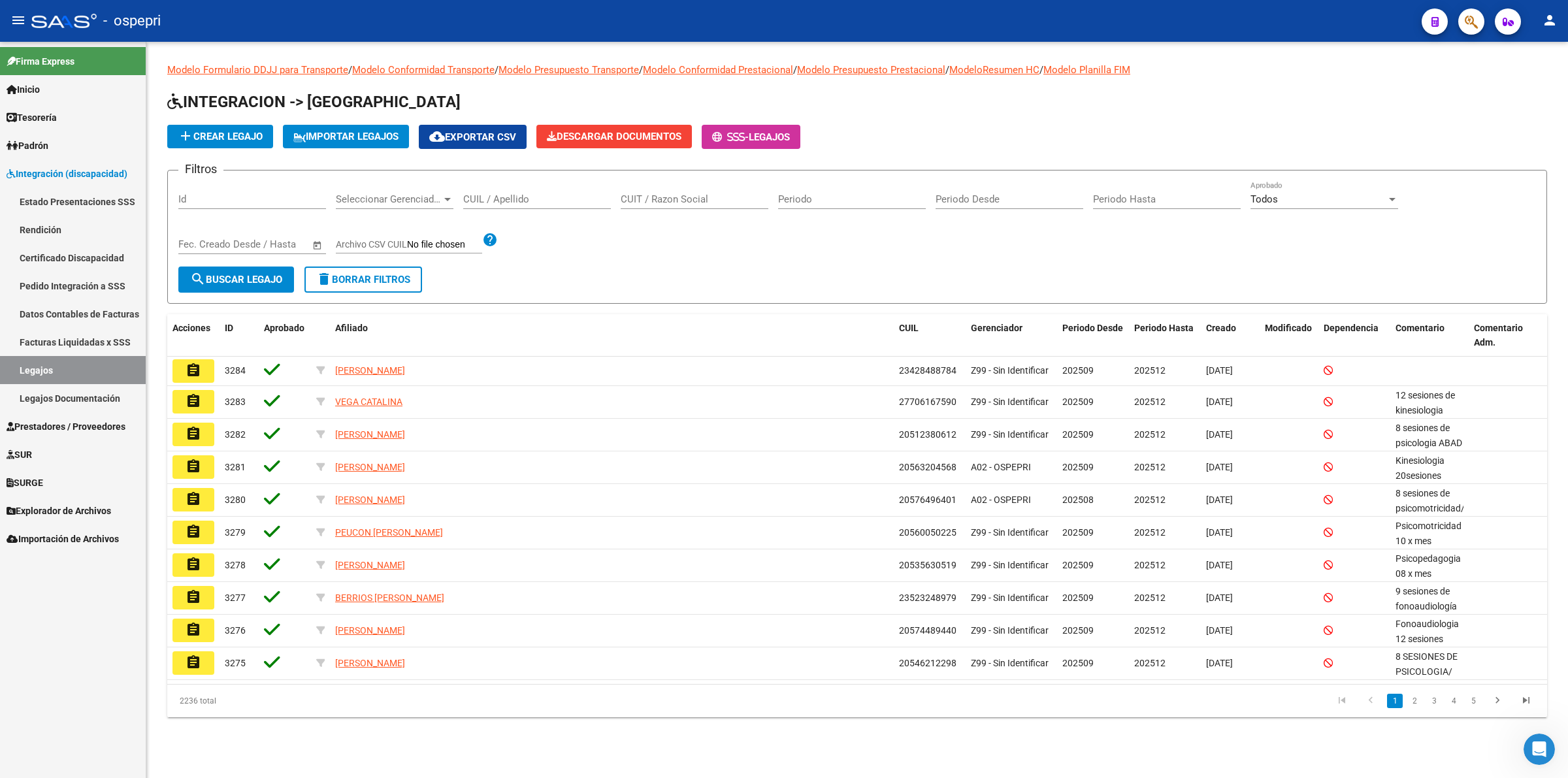
click at [539, 204] on div "CUIL / Apellido" at bounding box center [537, 194] width 147 height 28
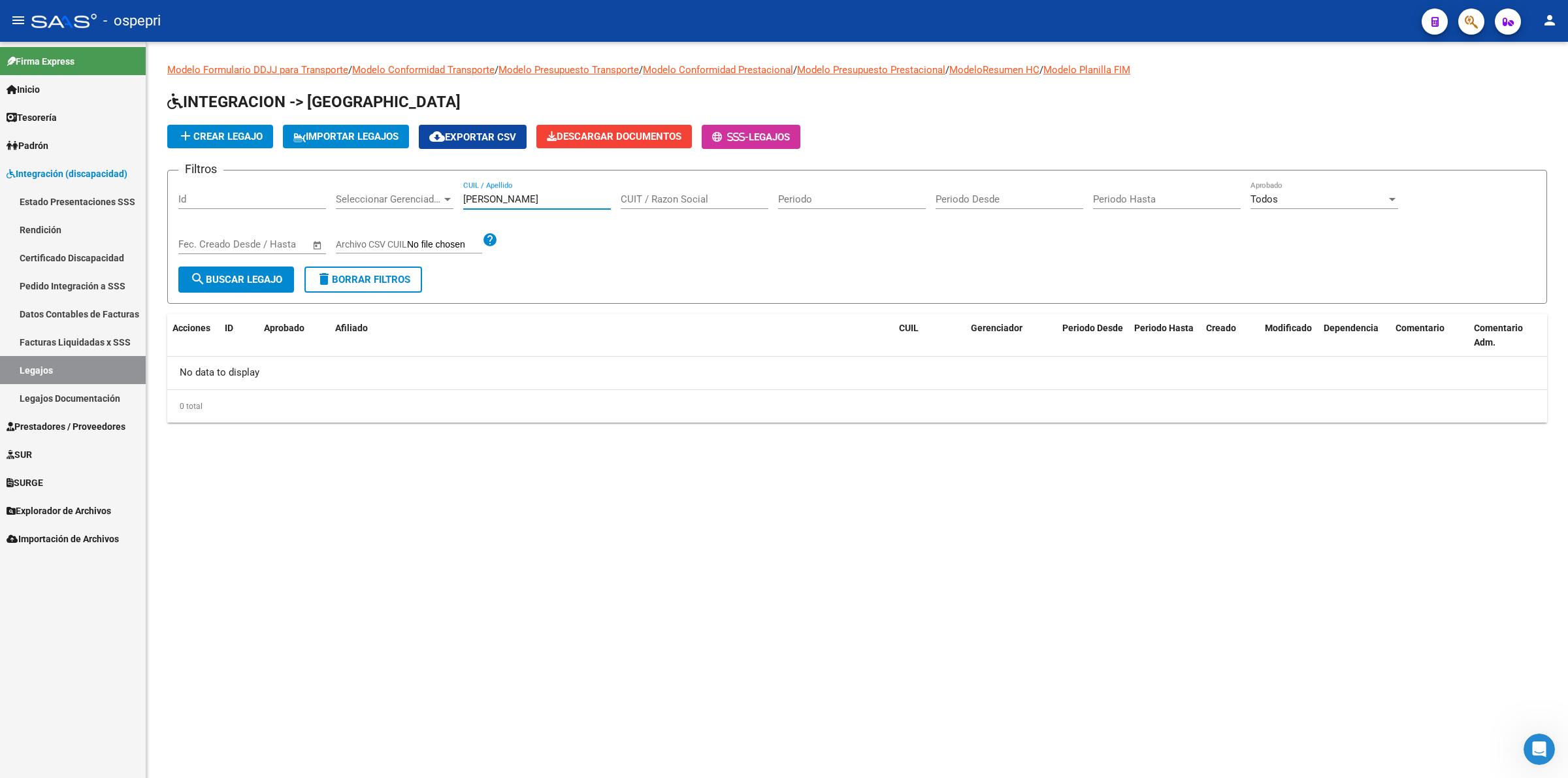
click at [474, 199] on input "[PERSON_NAME]" at bounding box center [537, 199] width 147 height 12
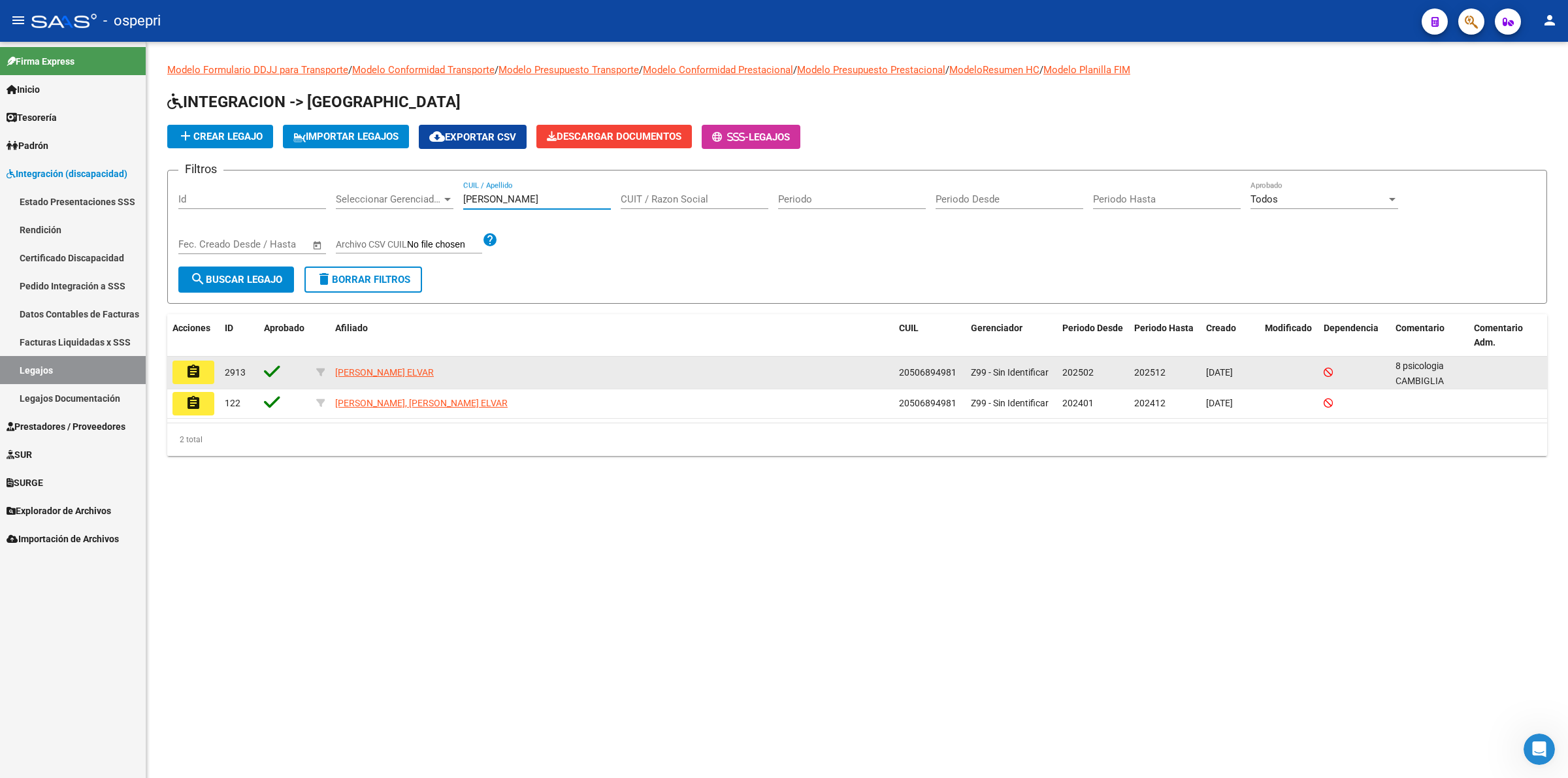
type input "[PERSON_NAME]"
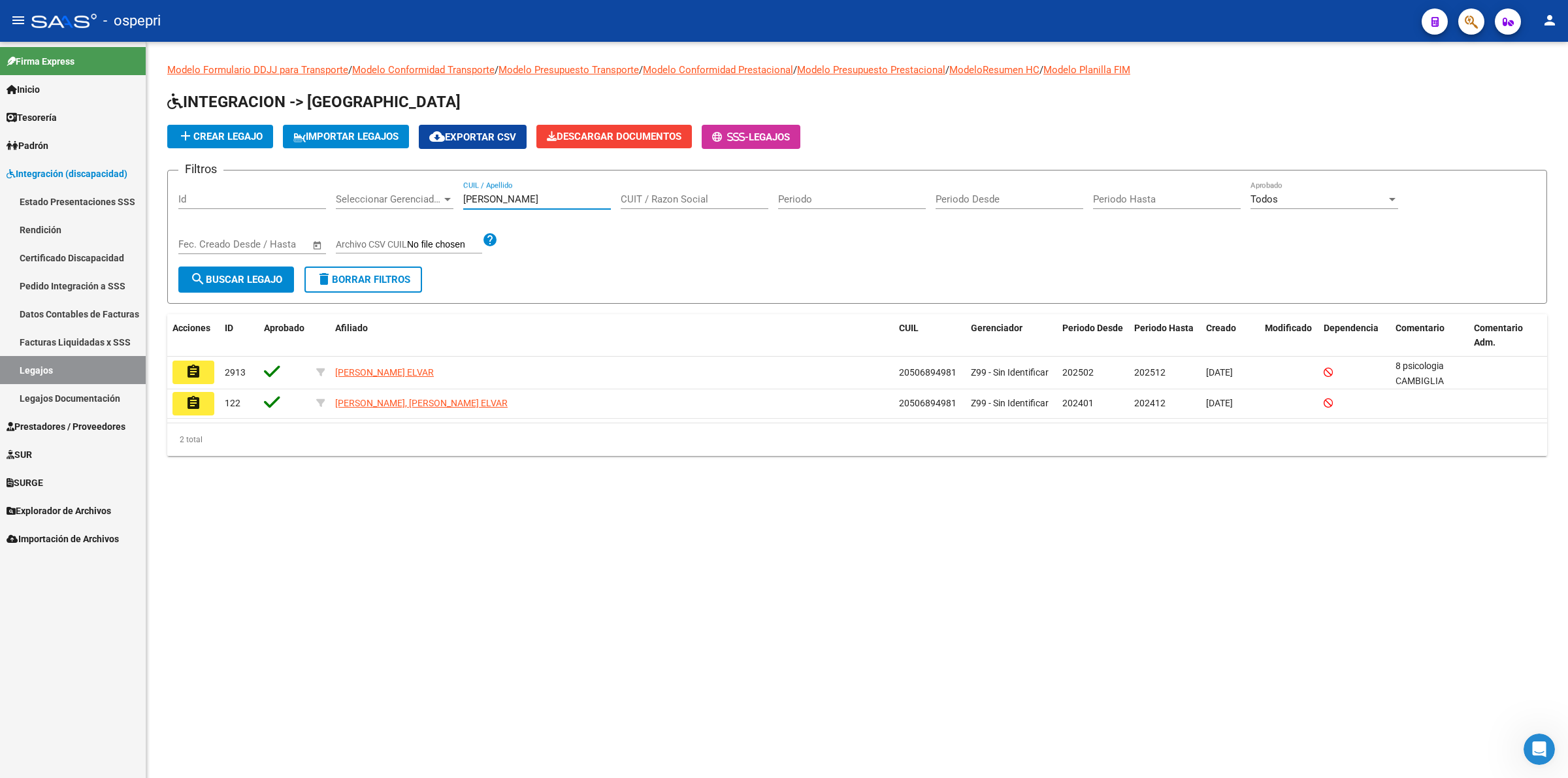
drag, startPoint x: 188, startPoint y: 370, endPoint x: 454, endPoint y: 410, distance: 269.0
click at [188, 370] on mat-icon "assignment" at bounding box center [193, 372] width 16 height 16
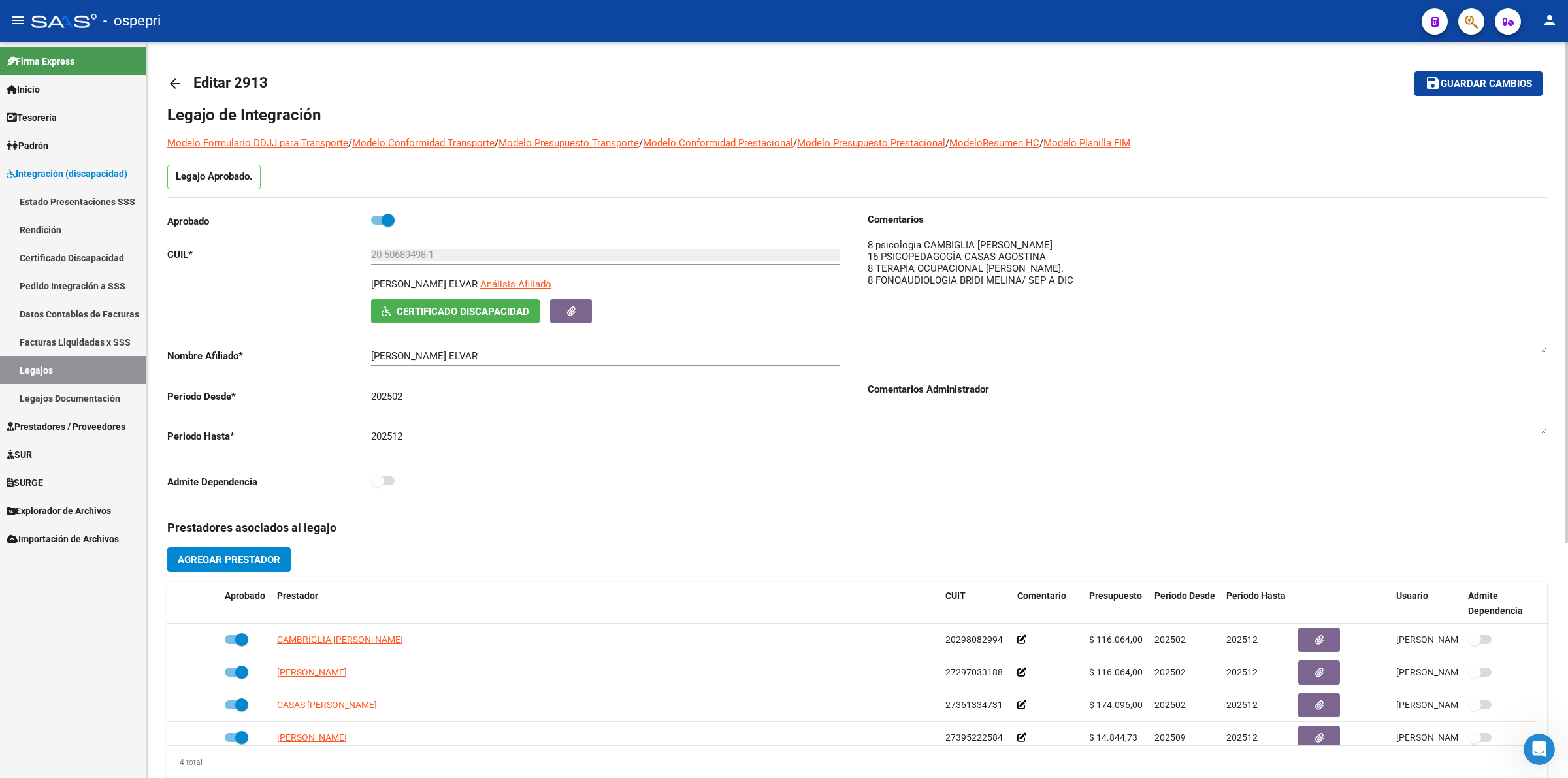
drag, startPoint x: 1542, startPoint y: 253, endPoint x: 1549, endPoint y: 342, distance: 89.3
click at [1549, 342] on div "arrow_back Editar 2913 save Guardar cambios Legajo de Integración Modelo Formul…" at bounding box center [857, 582] width 1422 height 1081
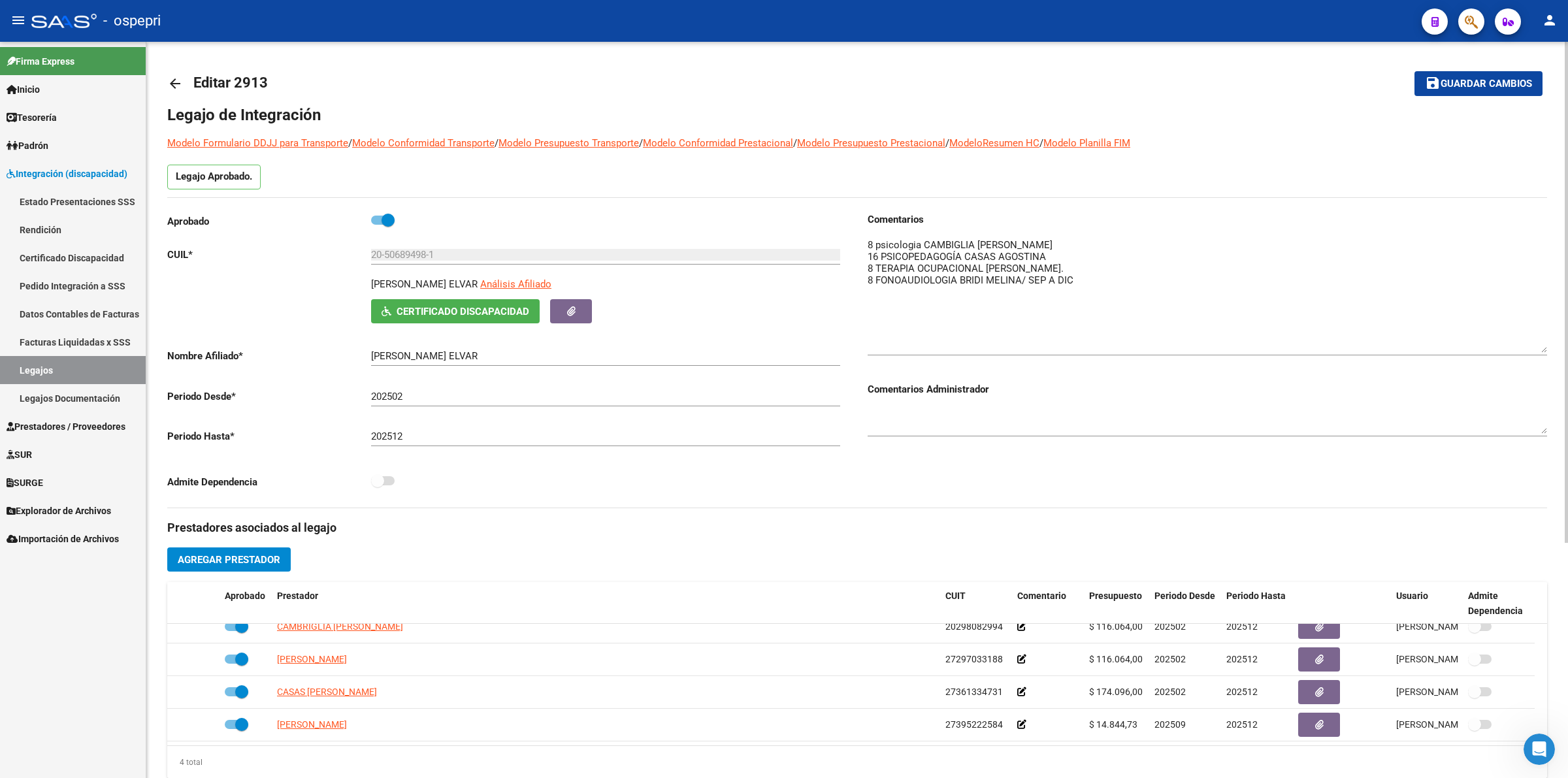
drag, startPoint x: 177, startPoint y: 83, endPoint x: 184, endPoint y: 83, distance: 7.0
click at [184, 83] on link "arrow_back" at bounding box center [181, 83] width 26 height 30
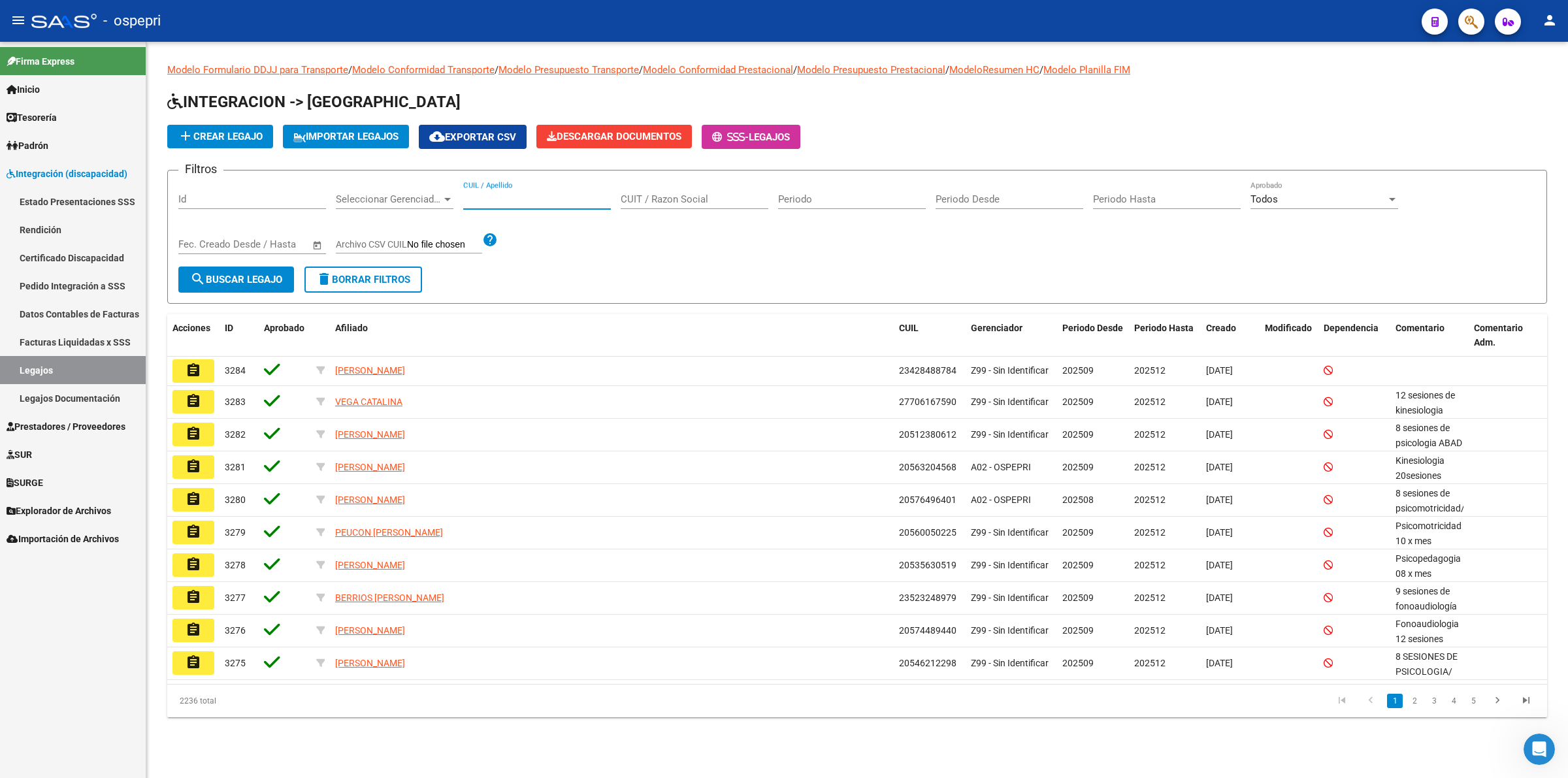
drag, startPoint x: 500, startPoint y: 201, endPoint x: 517, endPoint y: 188, distance: 21.4
click input "CUIL / Apellido"
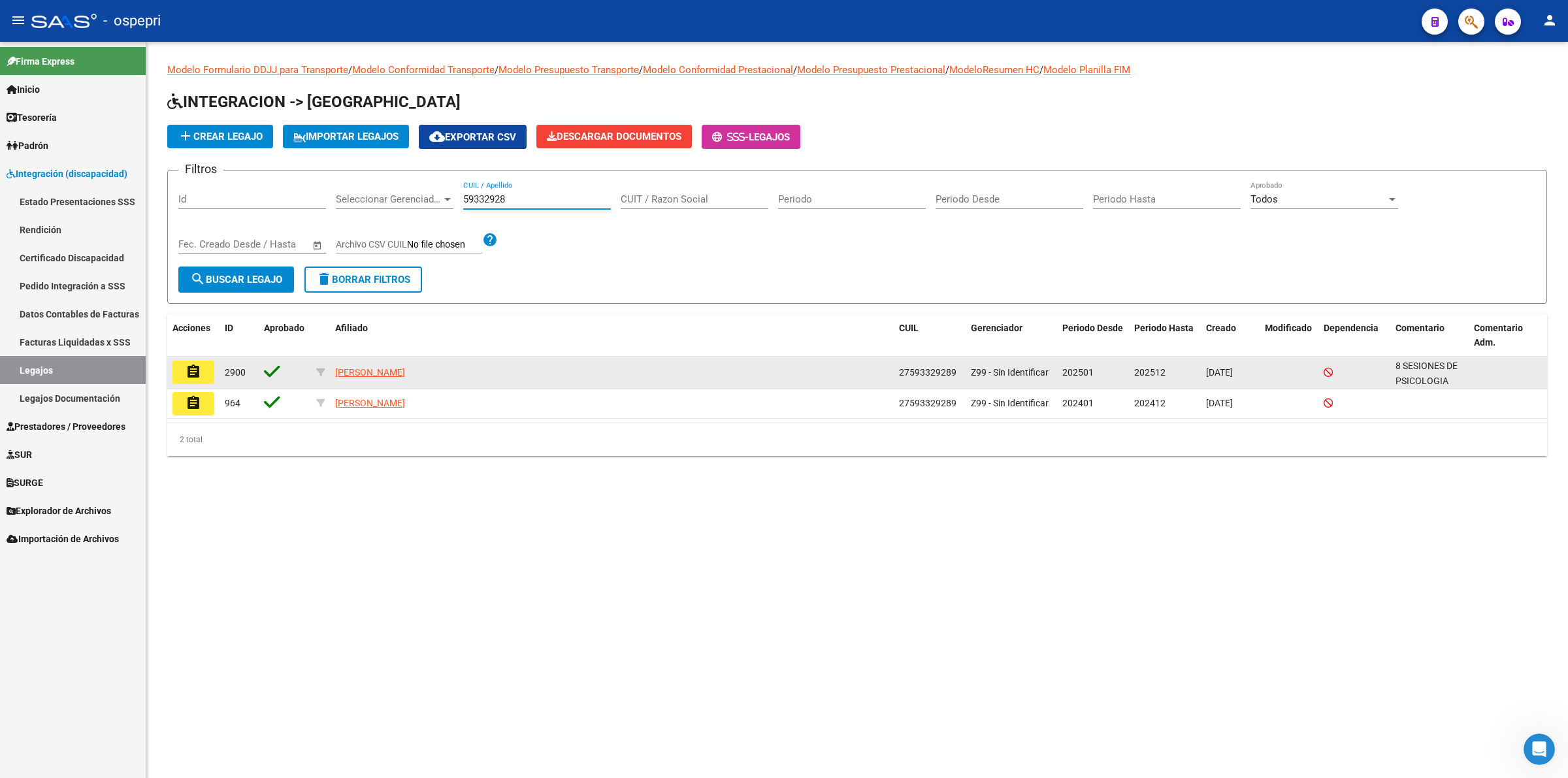
type input "59332928"
click button "assignment"
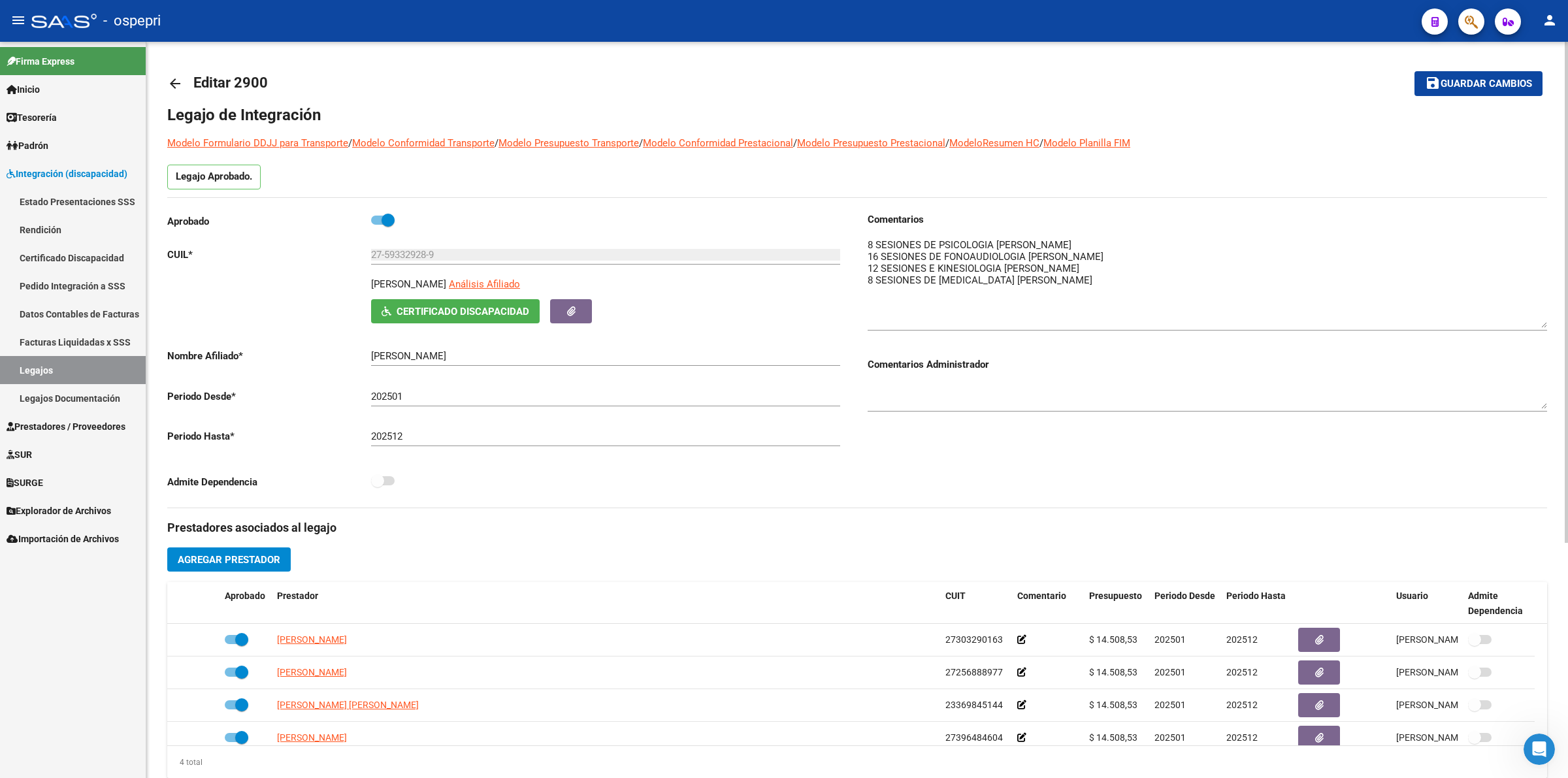
drag, startPoint x: 1537, startPoint y: 256, endPoint x: 1549, endPoint y: 320, distance: 65.1
click div "arrow_back Editar 2900 save Guardar cambios Legajo de Integración Modelo Formul…"
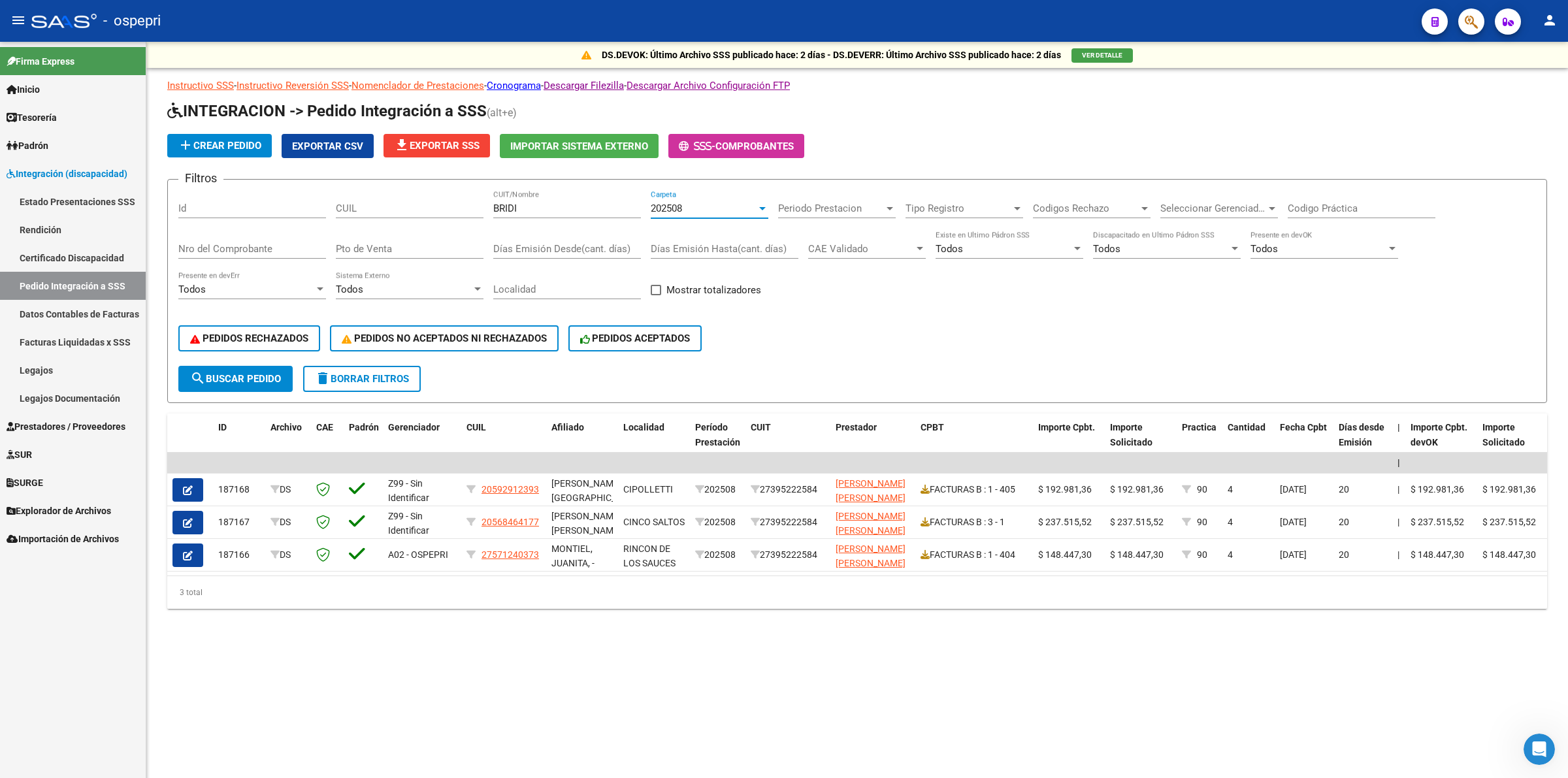
click at [651, 206] on span "202508" at bounding box center [666, 208] width 31 height 12
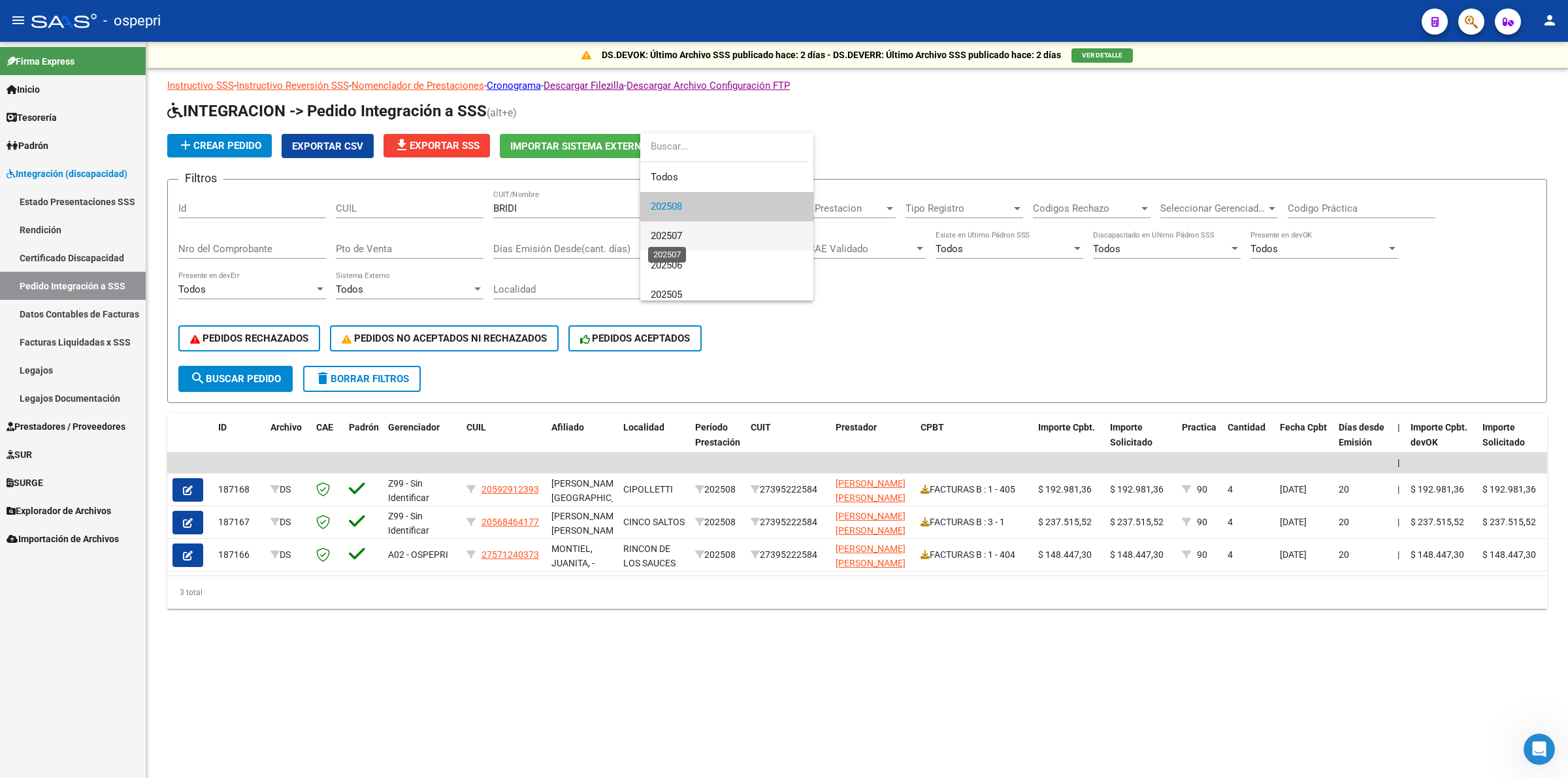
drag, startPoint x: 668, startPoint y: 239, endPoint x: 585, endPoint y: 266, distance: 87.3
click at [668, 238] on span "202507" at bounding box center [666, 235] width 31 height 12
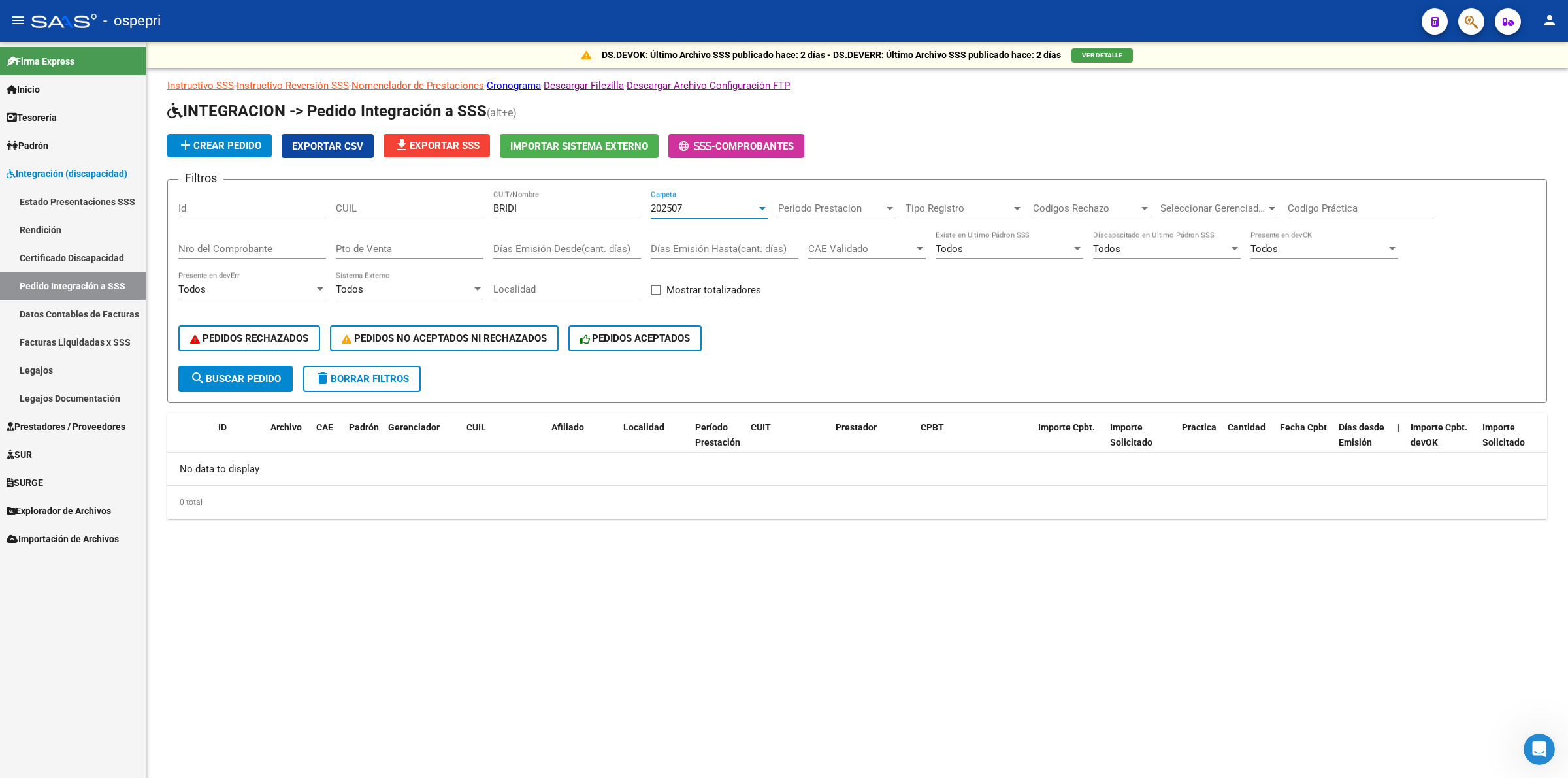
click at [260, 373] on span "search Buscar Pedido" at bounding box center [235, 379] width 91 height 12
click at [710, 210] on div "202507" at bounding box center [703, 208] width 106 height 12
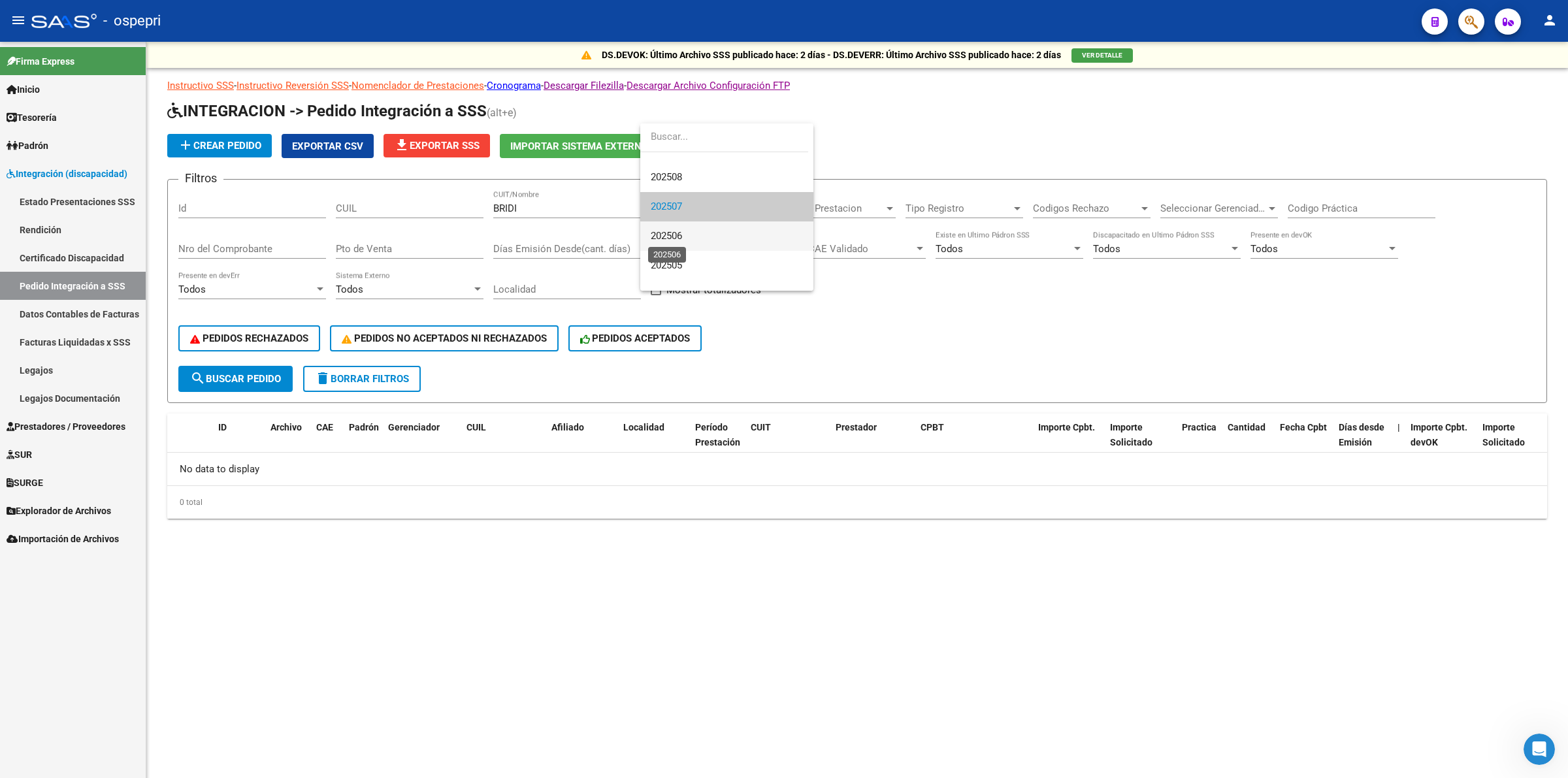
click at [678, 237] on span "202506" at bounding box center [666, 235] width 31 height 12
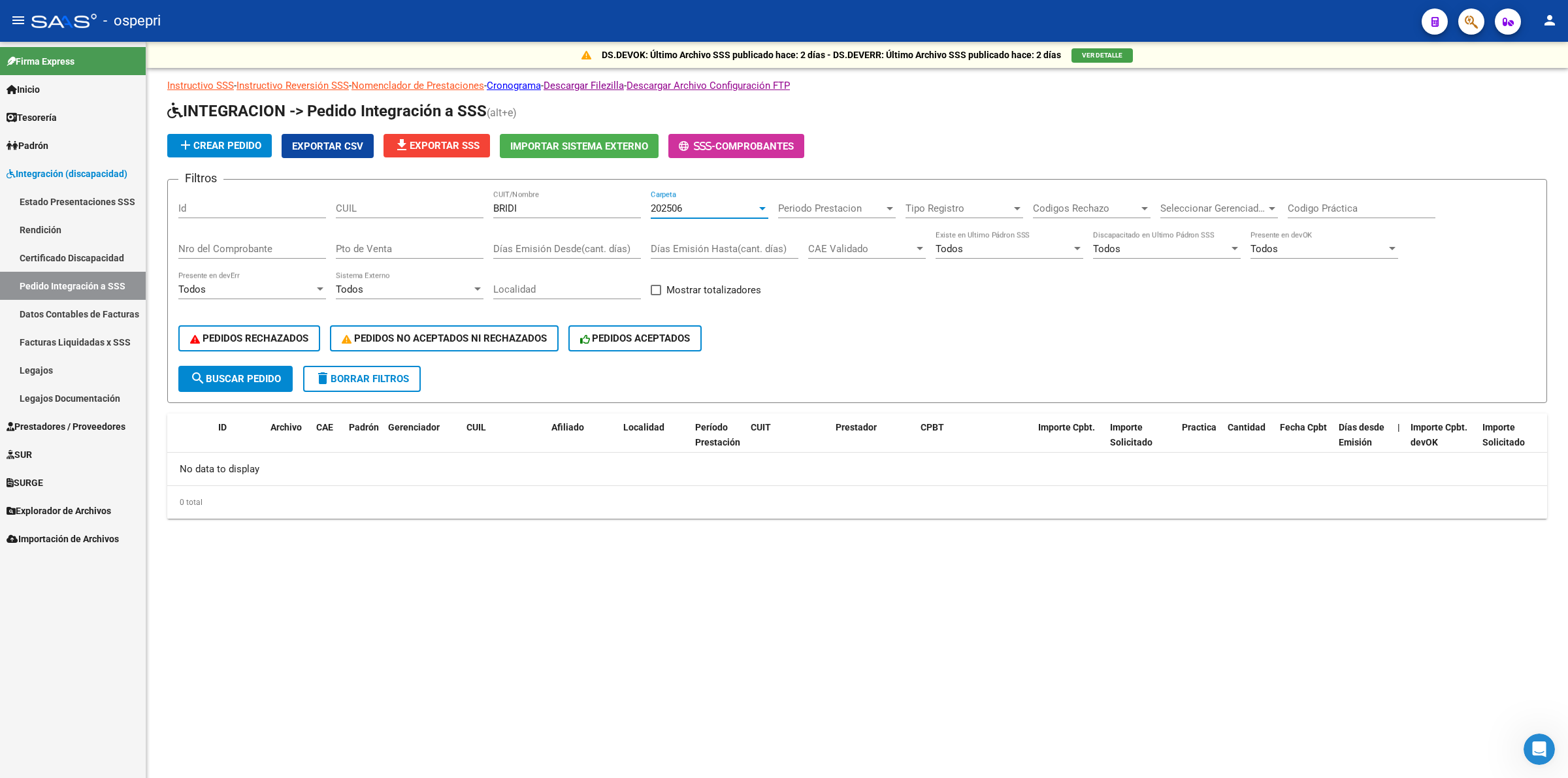
drag, startPoint x: 232, startPoint y: 378, endPoint x: 242, endPoint y: 373, distance: 11.2
click at [232, 377] on span "search Buscar Pedido" at bounding box center [235, 379] width 91 height 12
click at [673, 203] on span "202506" at bounding box center [666, 208] width 31 height 12
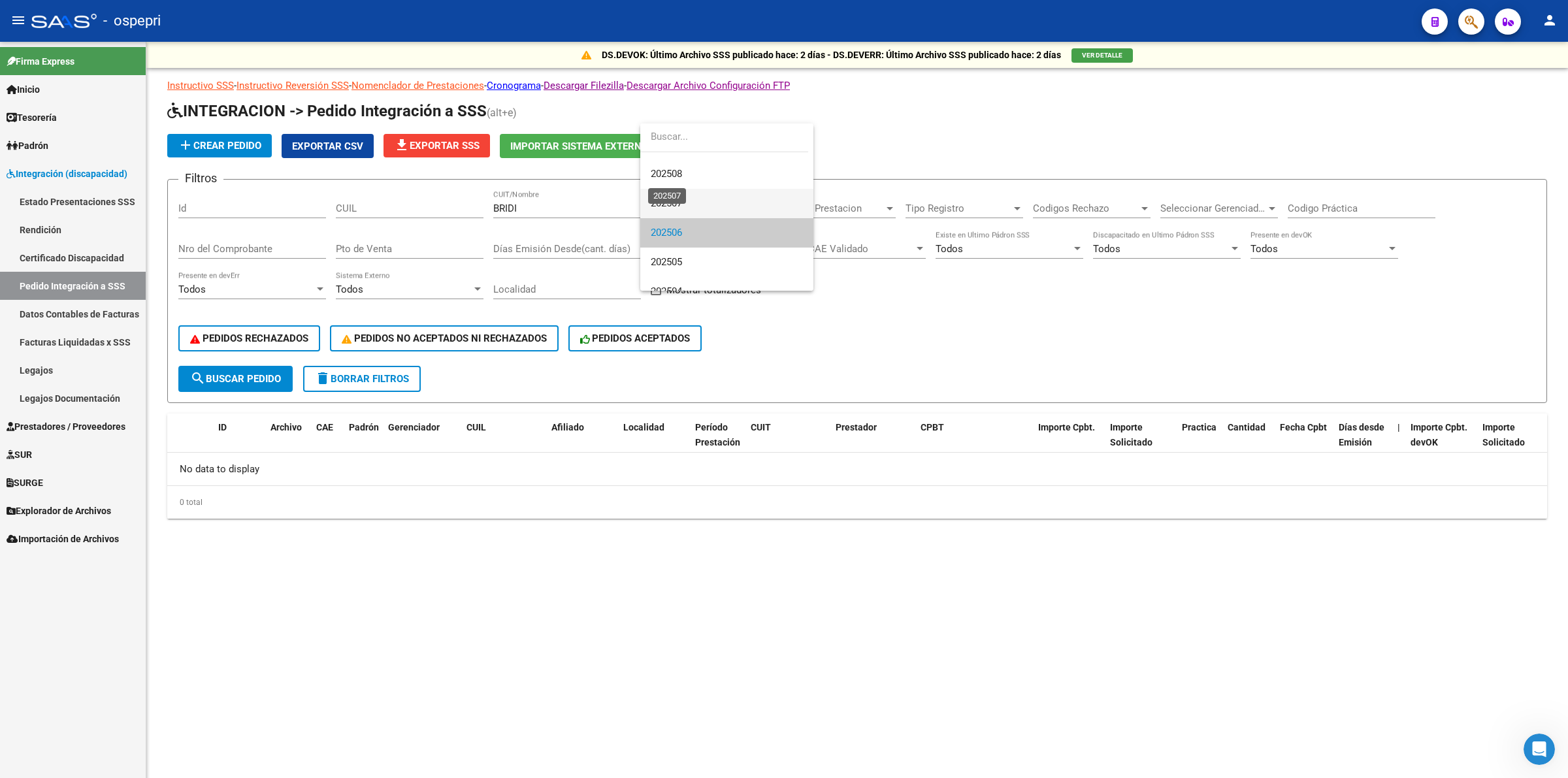
scroll to position [0, 0]
click at [682, 203] on span "202508" at bounding box center [666, 197] width 31 height 12
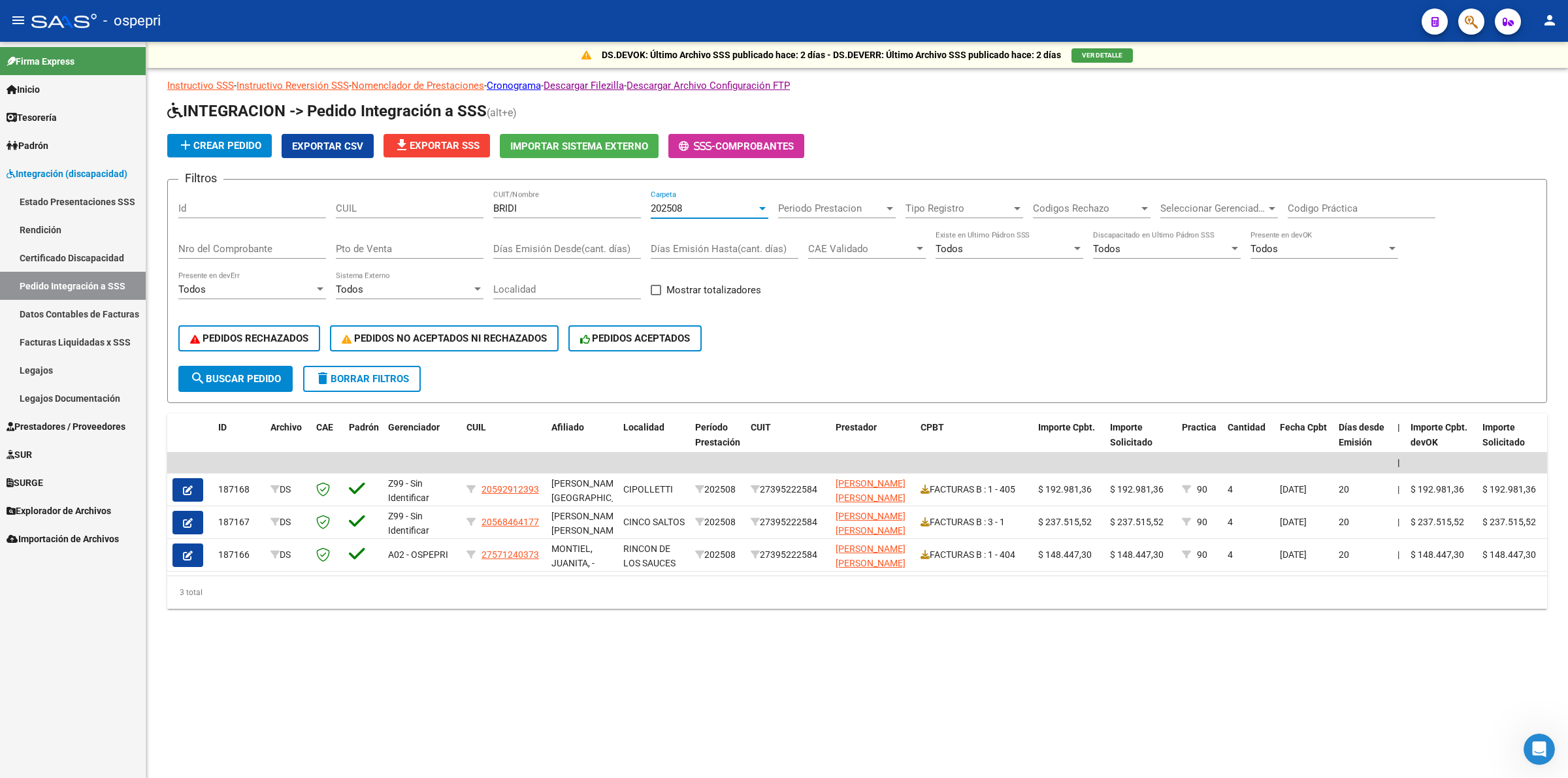
click at [240, 379] on span "search Buscar Pedido" at bounding box center [235, 379] width 91 height 12
drag, startPoint x: 526, startPoint y: 210, endPoint x: 422, endPoint y: 194, distance: 105.2
click at [417, 197] on div "Filtros Id CUIL [PERSON_NAME] CUIT/Nombre 202508 Carpeta Periodo Prestacion Per…" at bounding box center [857, 278] width 1358 height 176
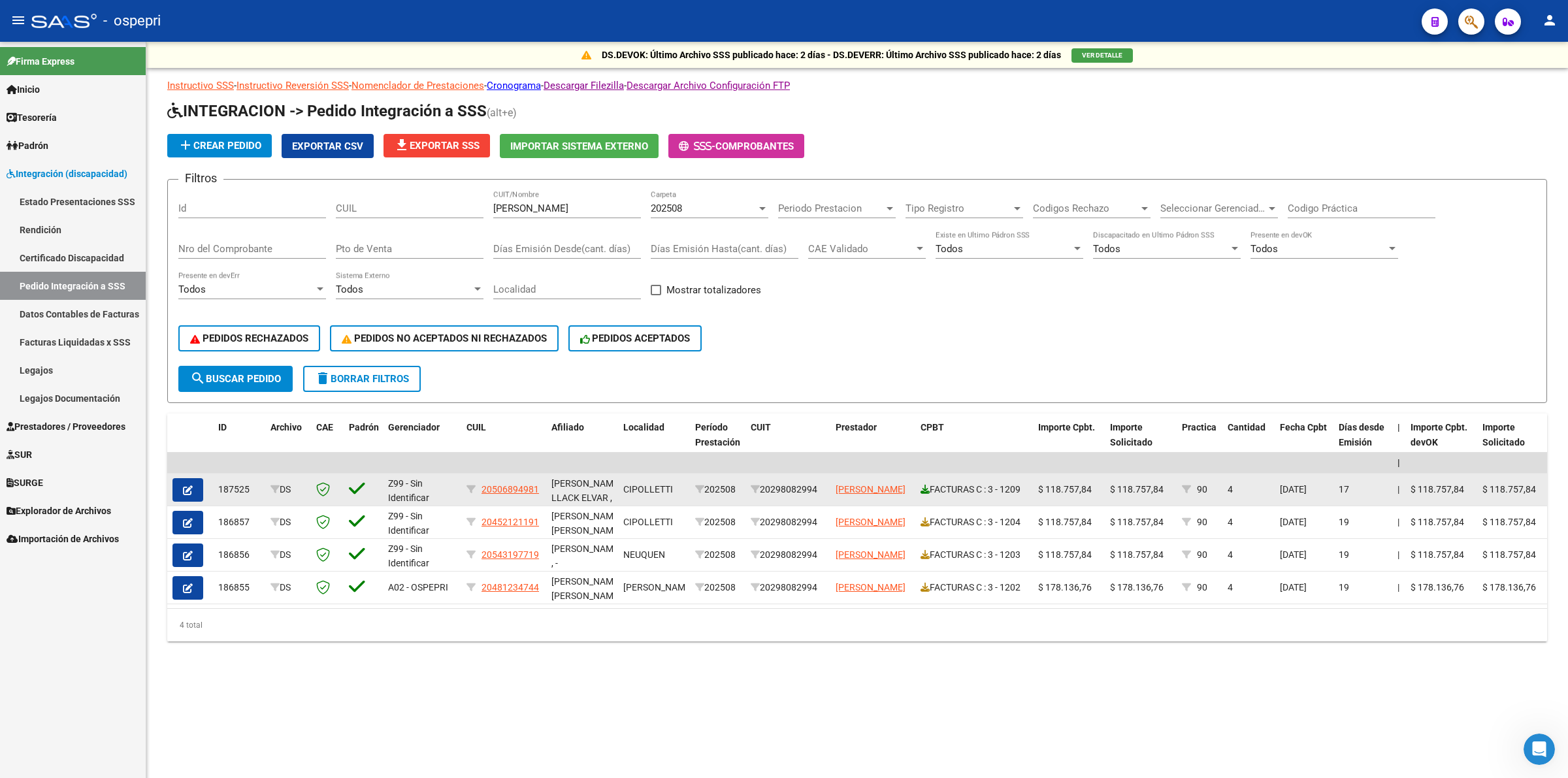
click at [923, 487] on icon at bounding box center [925, 489] width 9 height 9
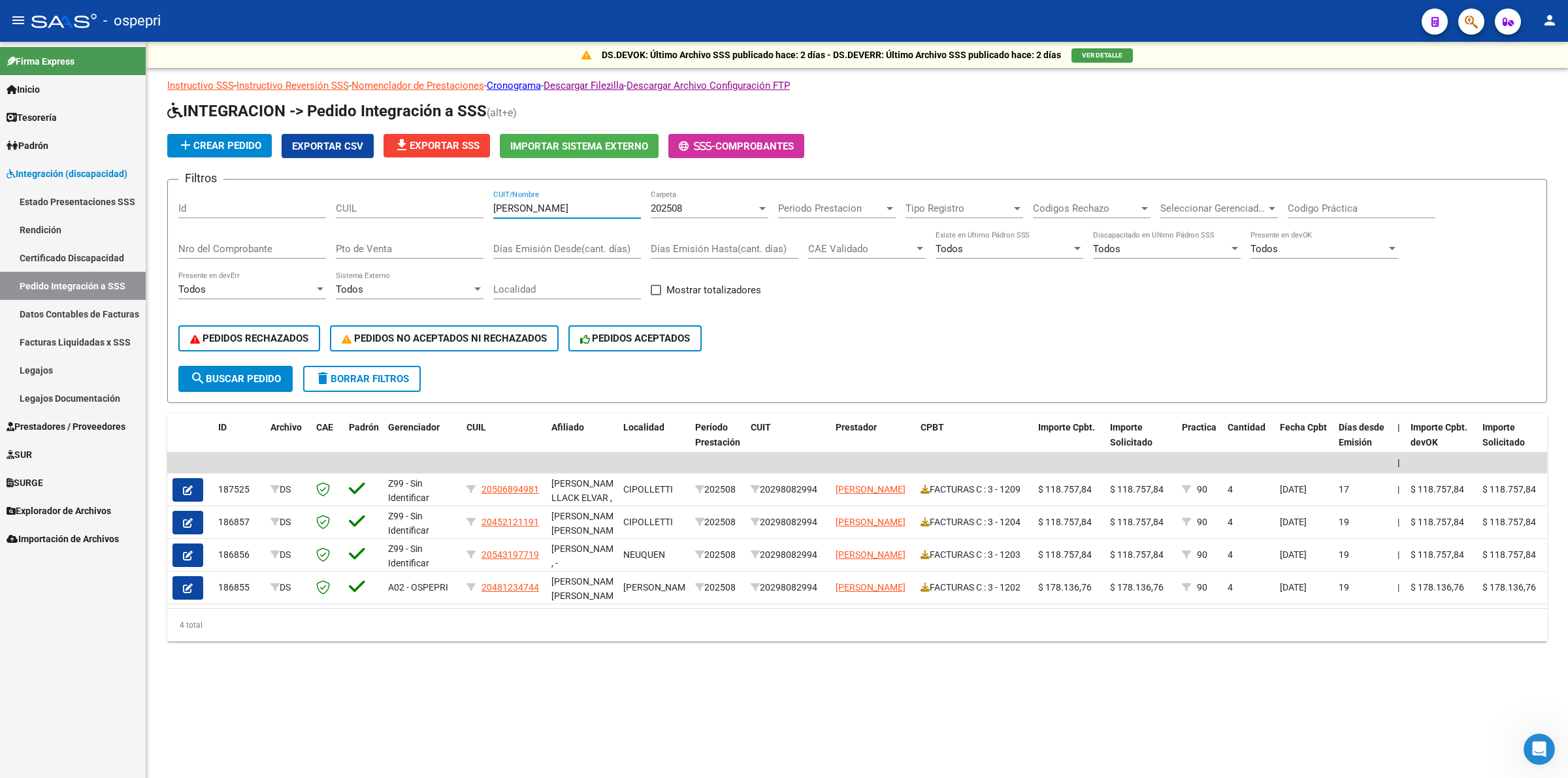
drag, startPoint x: 579, startPoint y: 210, endPoint x: 467, endPoint y: 108, distance: 151.5
click at [458, 136] on app-list-header "INTEGRACION -> Pedido Integración a SSS (alt+e) add Crear Pedido Exportar CSV f…" at bounding box center [857, 251] width 1380 height 302
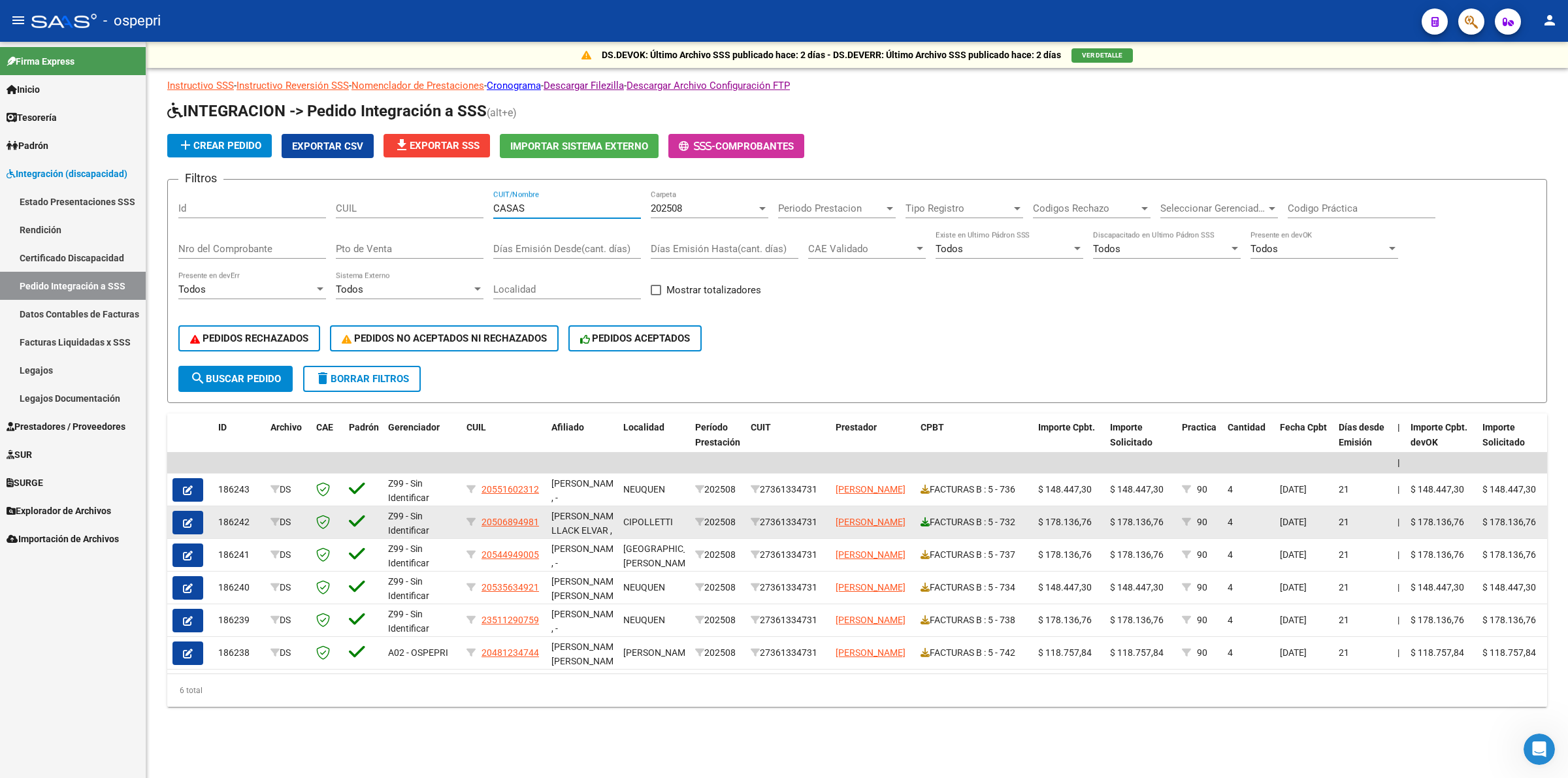
type input "CASAS"
click at [922, 517] on icon at bounding box center [925, 521] width 9 height 9
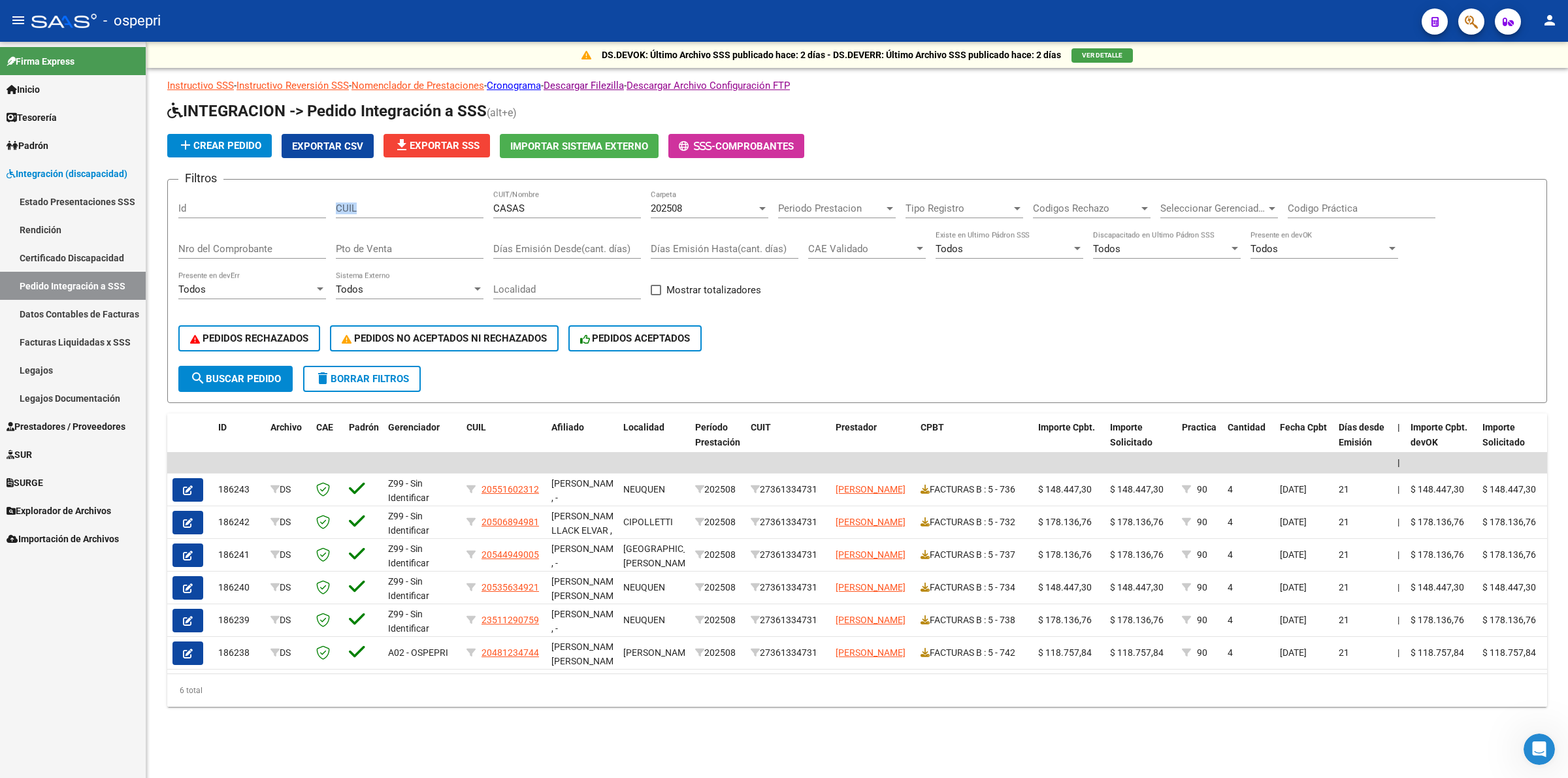
drag, startPoint x: 538, startPoint y: 213, endPoint x: 511, endPoint y: 210, distance: 27.2
click at [485, 210] on div "Filtros Id CUIL CASAS CUIT/Nombre 202508 Carpeta Periodo Prestacion Periodo Pre…" at bounding box center [857, 278] width 1358 height 176
drag, startPoint x: 598, startPoint y: 192, endPoint x: 604, endPoint y: 207, distance: 16.2
click at [599, 193] on div "CASAS CUIT/Nombre" at bounding box center [567, 204] width 147 height 28
click at [604, 210] on input "CASAS" at bounding box center [567, 208] width 147 height 12
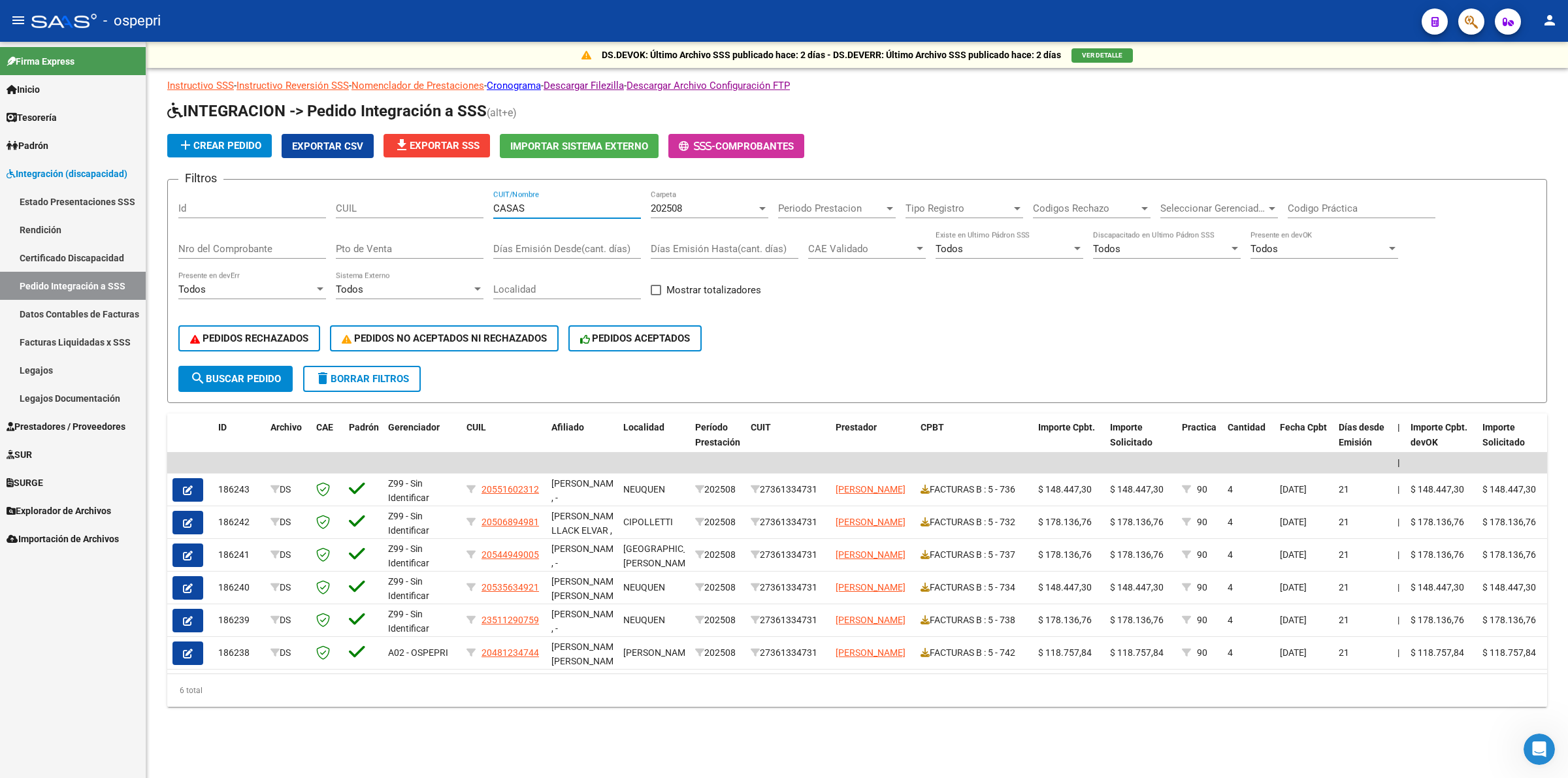
click at [604, 210] on input "CASAS" at bounding box center [567, 208] width 147 height 12
click at [605, 207] on input "CASAS" at bounding box center [567, 208] width 147 height 12
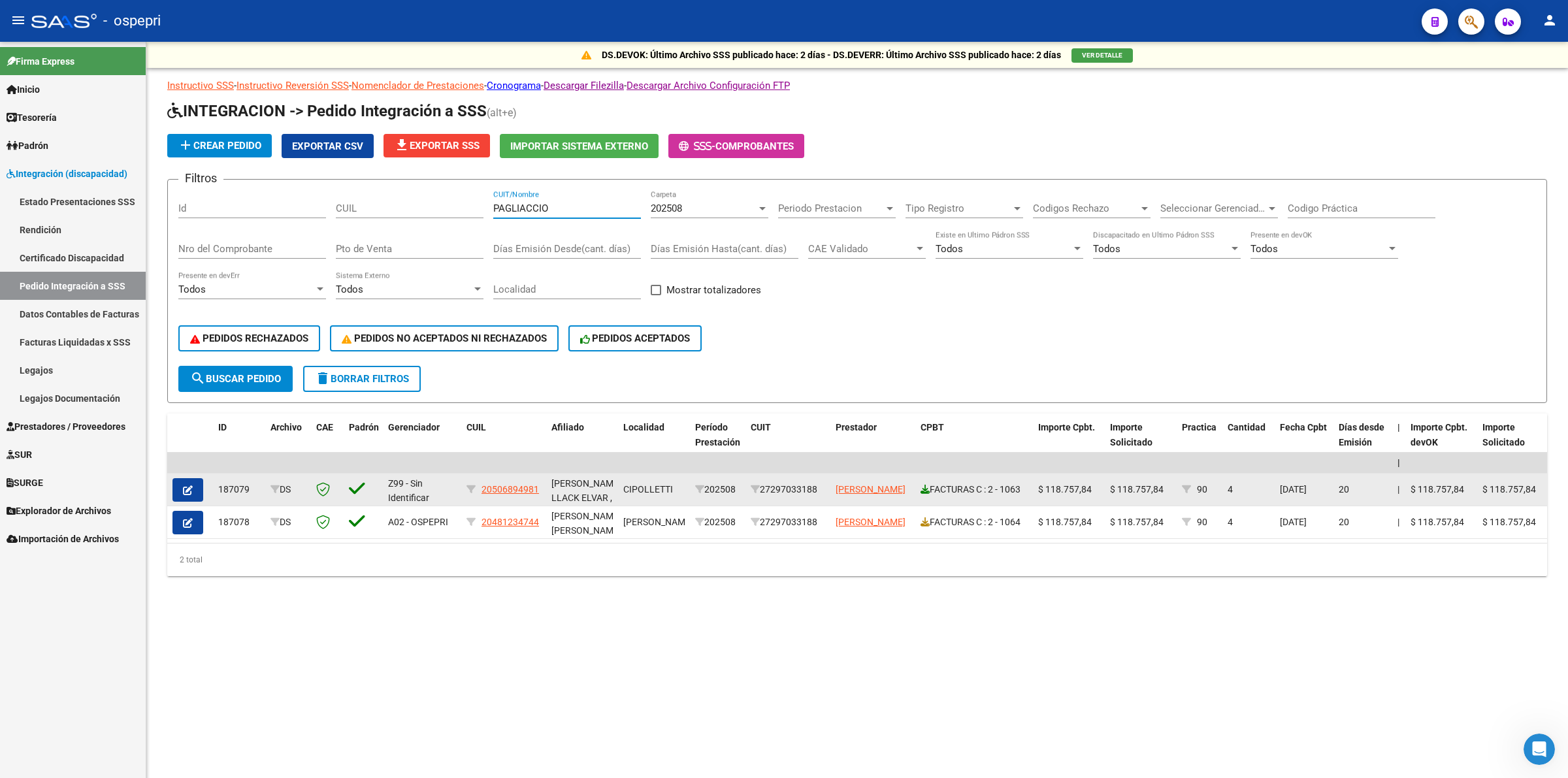
type input "PAGLIACCIO"
click at [923, 489] on icon at bounding box center [925, 489] width 9 height 9
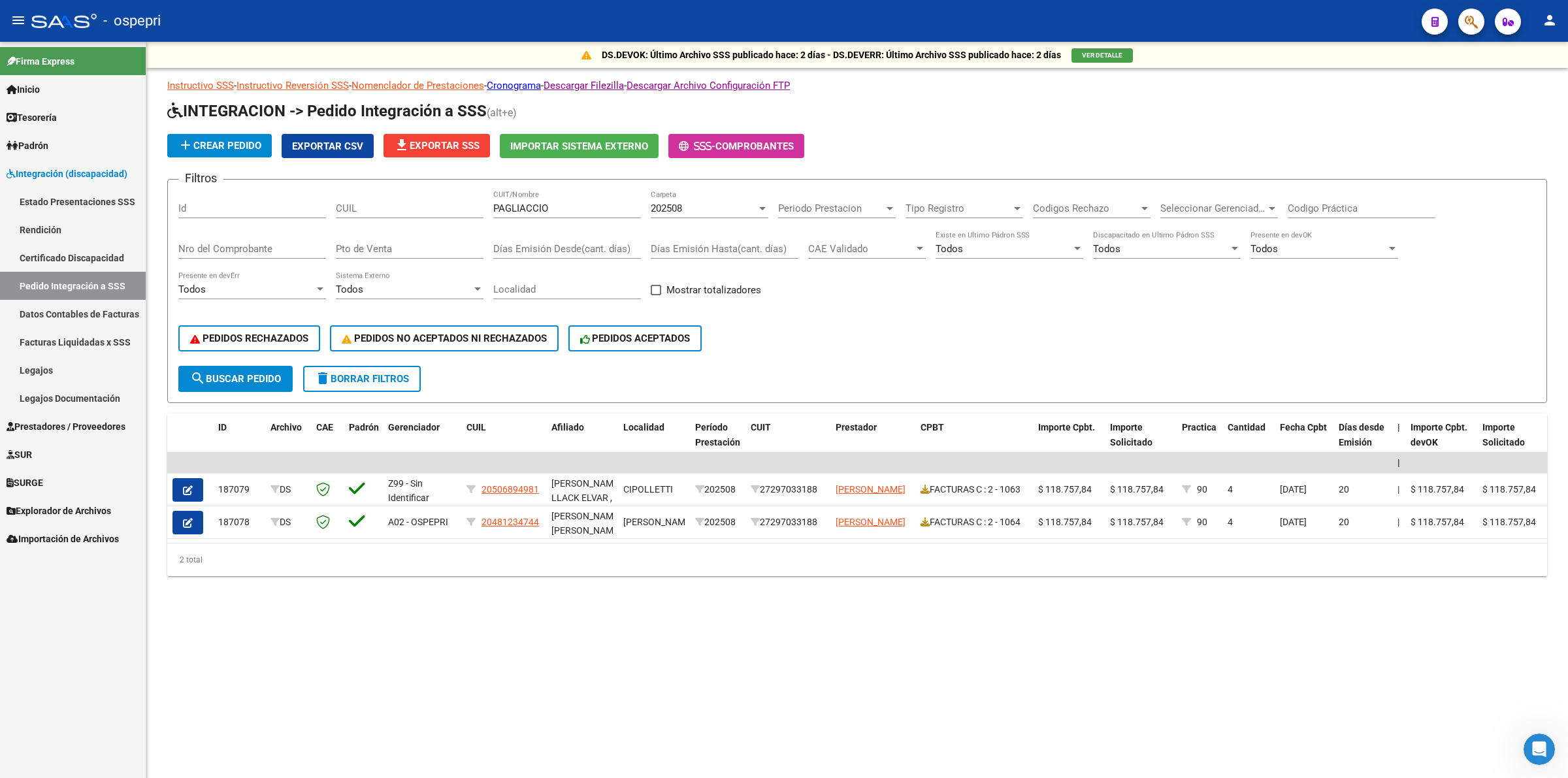
drag, startPoint x: 559, startPoint y: 199, endPoint x: 521, endPoint y: 203, distance: 38.2
click at [490, 200] on div "Filtros Id CUIL PAGLIACCIO CUIT/Nombre 202508 Carpeta Periodo Prestacion Period…" at bounding box center [857, 278] width 1358 height 176
click at [590, 203] on input "PAGLIACCIO" at bounding box center [567, 208] width 147 height 12
click at [41, 364] on link "Legajos" at bounding box center [73, 370] width 145 height 28
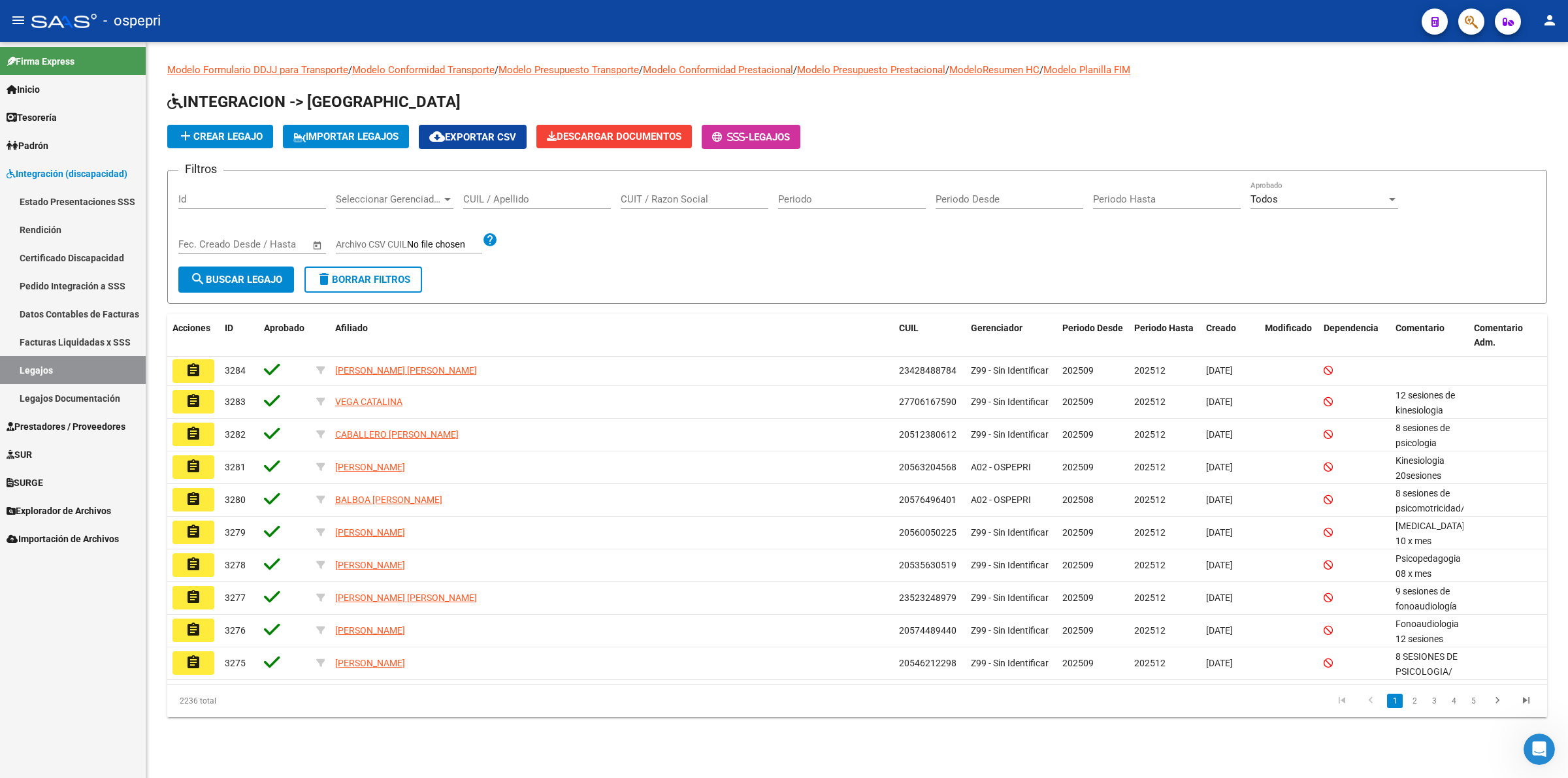
click at [537, 196] on input "CUIL / Apellido" at bounding box center [537, 199] width 147 height 12
paste input "59332928"
type input "59332928"
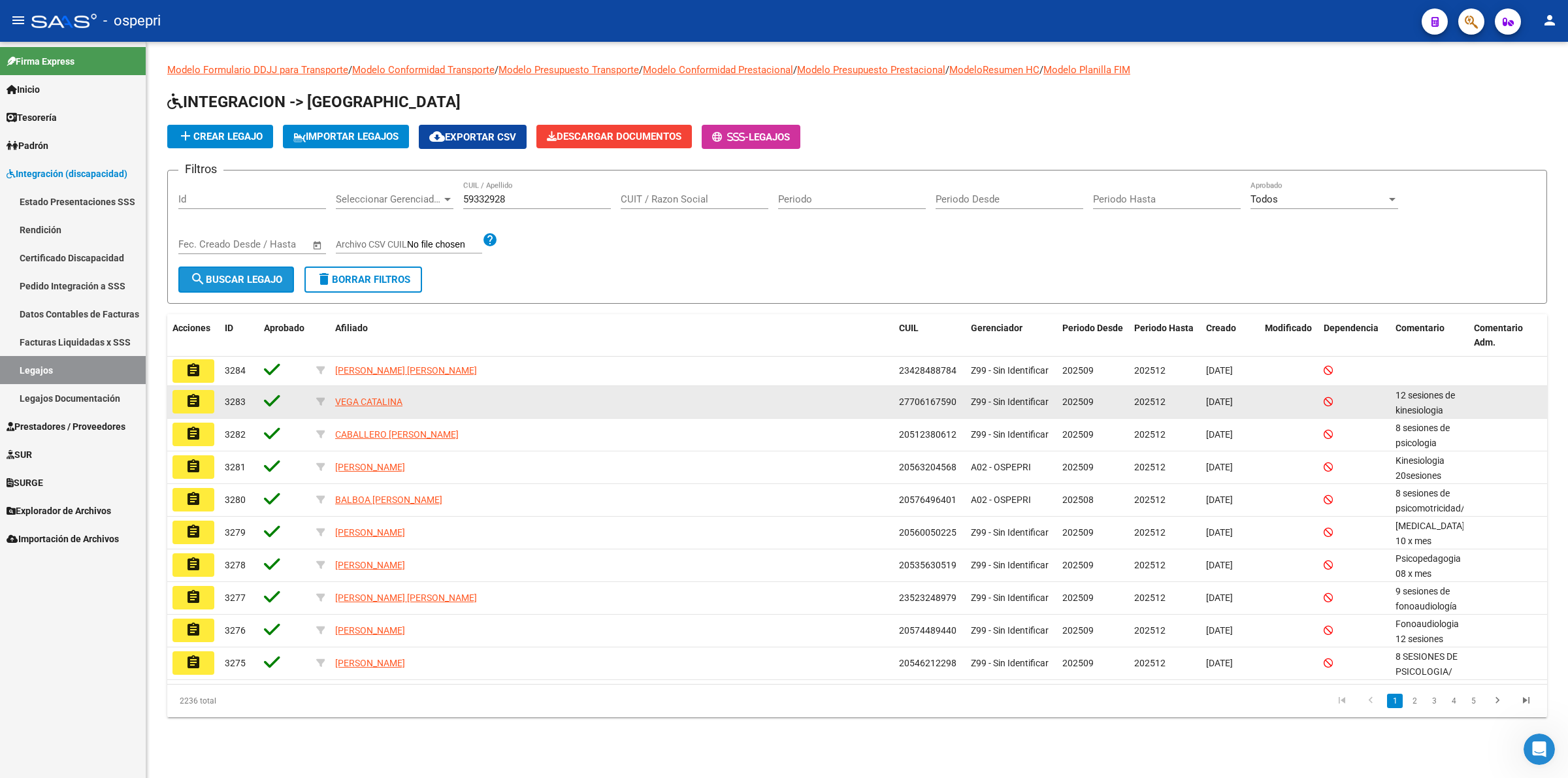
drag, startPoint x: 237, startPoint y: 273, endPoint x: 704, endPoint y: 417, distance: 488.7
click at [237, 273] on span "search Buscar Legajo" at bounding box center [236, 279] width 92 height 12
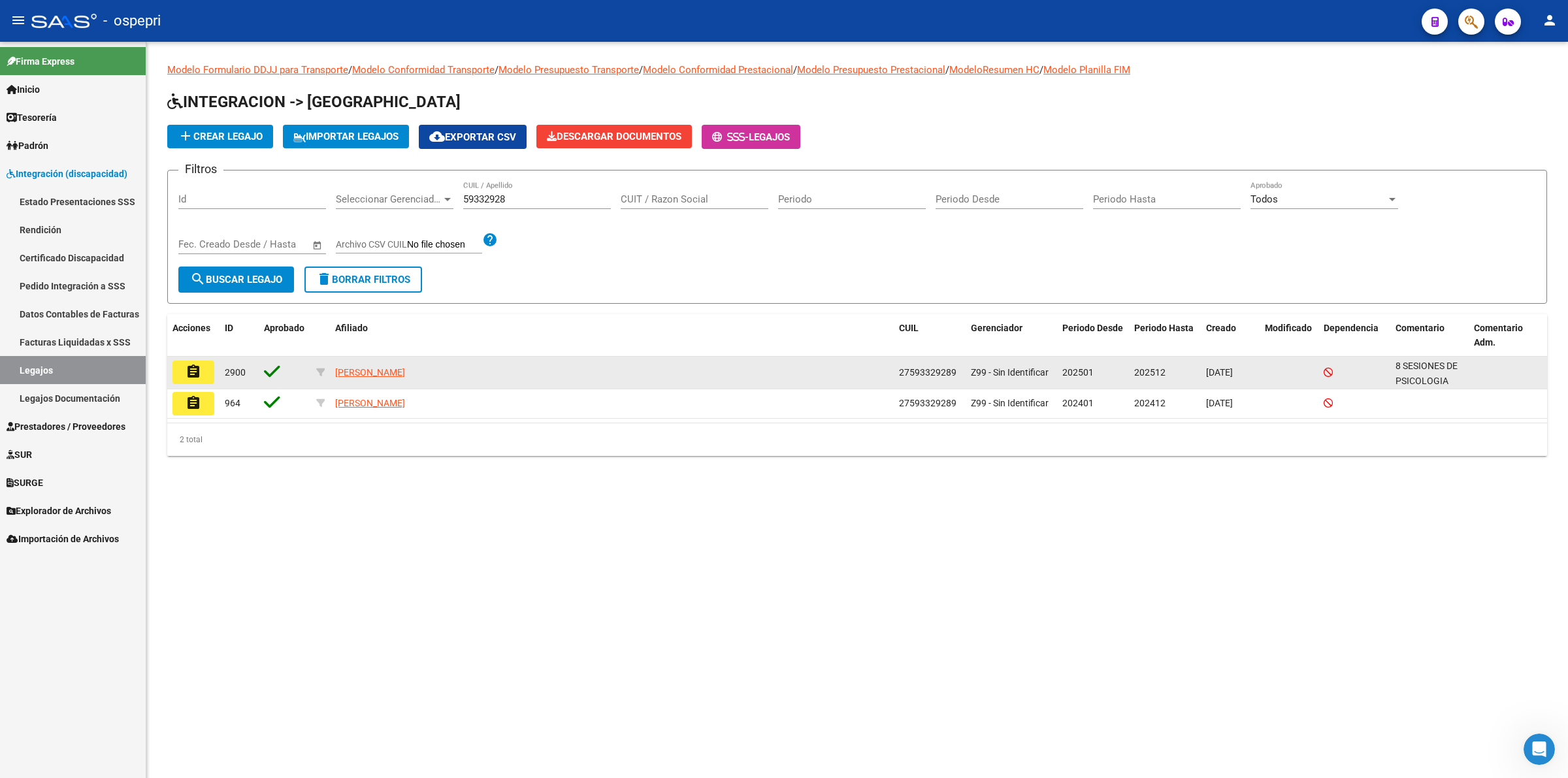
click at [183, 361] on button "assignment" at bounding box center [193, 372] width 42 height 24
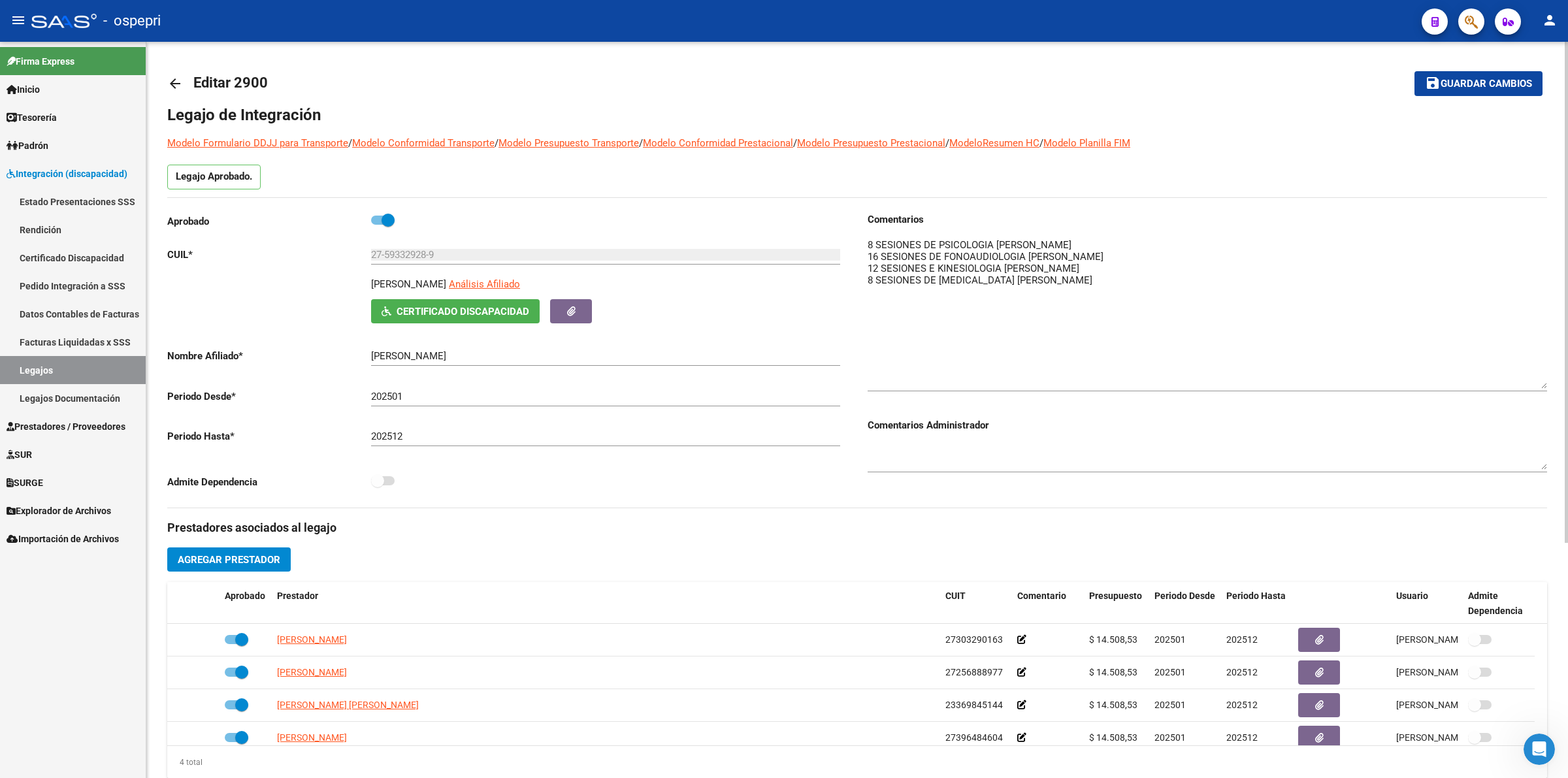
drag, startPoint x: 1546, startPoint y: 255, endPoint x: 1544, endPoint y: 379, distance: 124.0
click at [1544, 379] on textarea at bounding box center [1207, 314] width 680 height 151
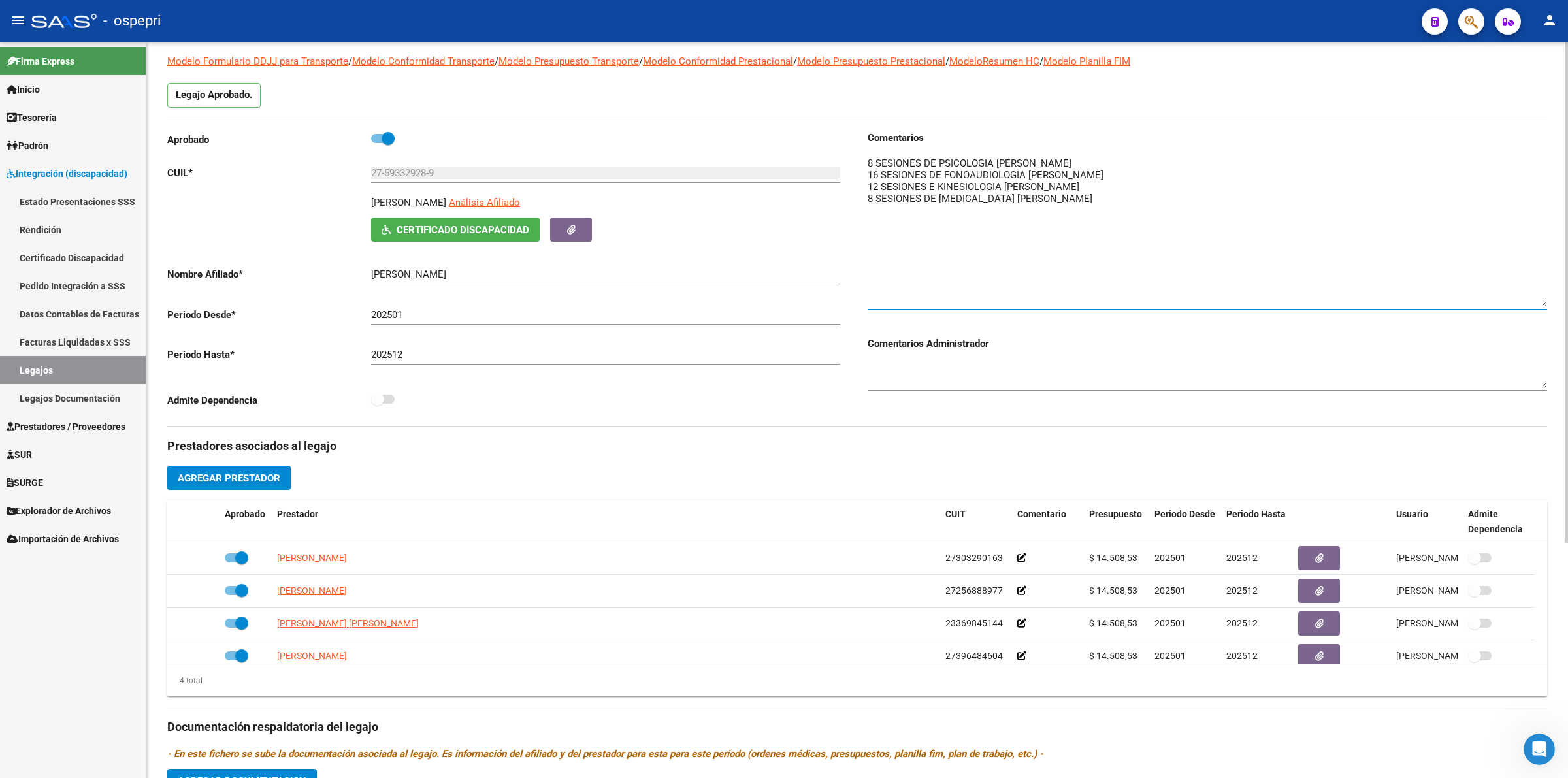
click at [418, 224] on span "Certificado Discapacidad" at bounding box center [463, 230] width 133 height 12
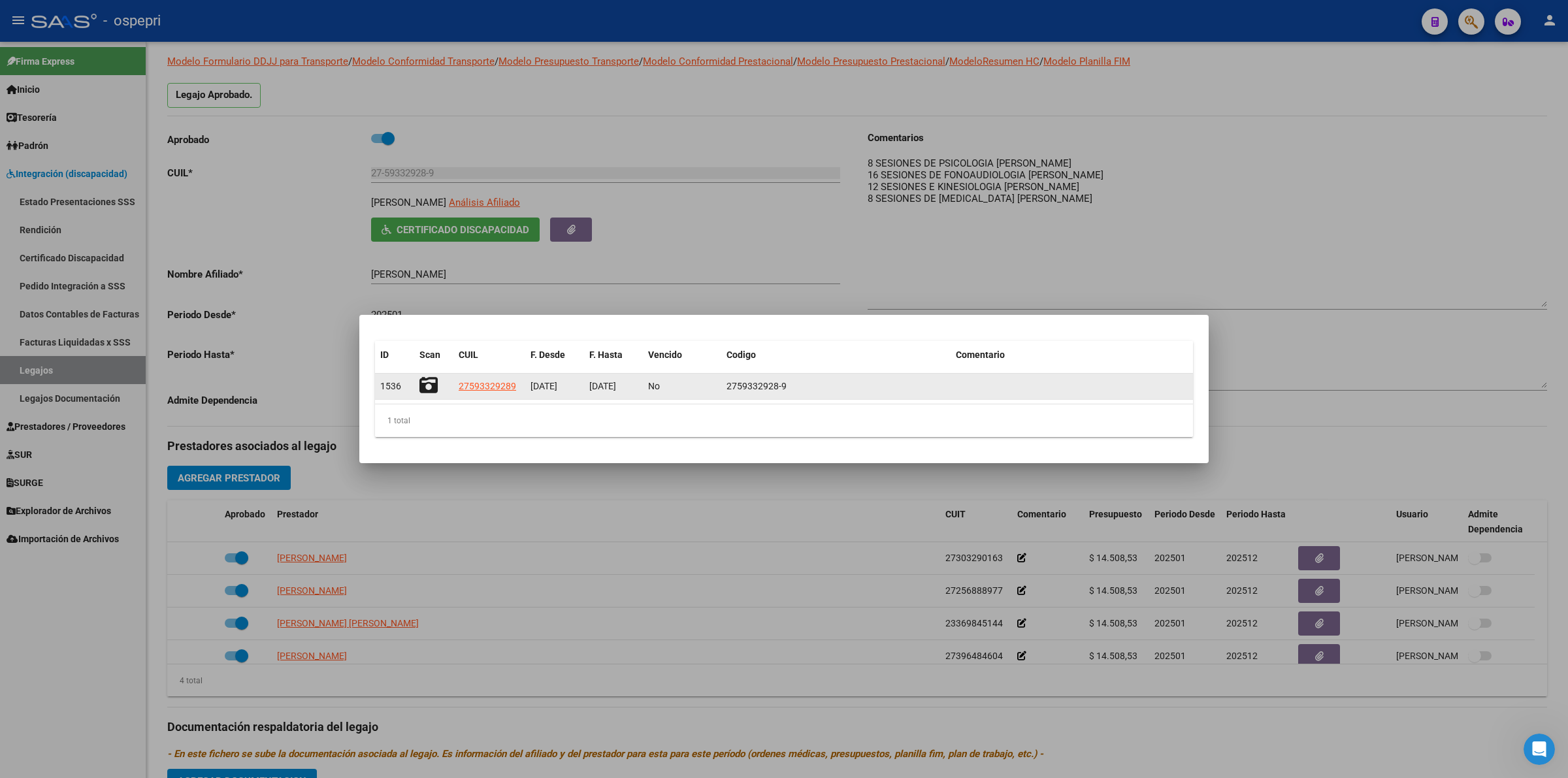
click at [420, 379] on icon at bounding box center [429, 386] width 18 height 18
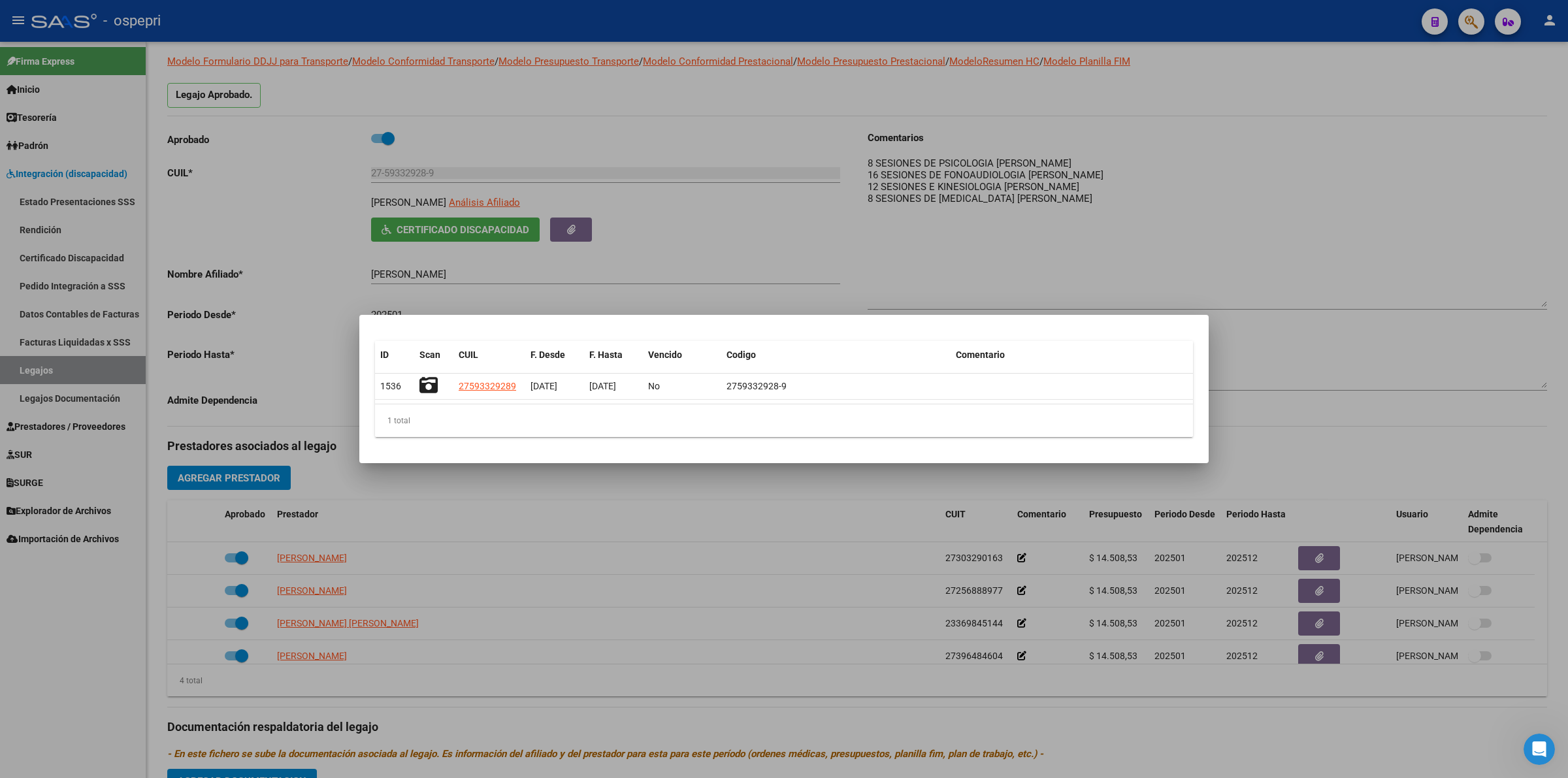
click at [1114, 272] on div at bounding box center [784, 389] width 1568 height 778
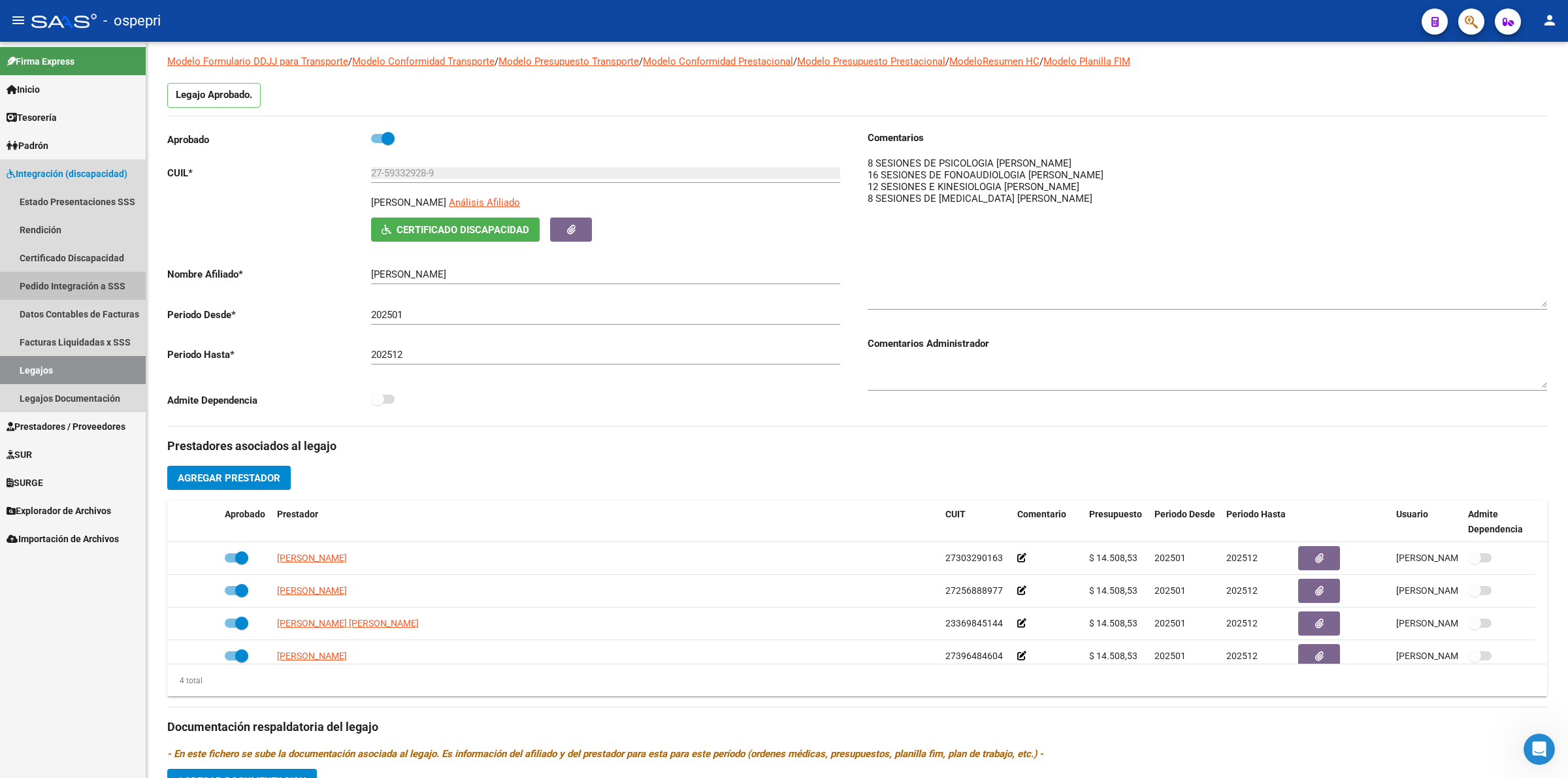
click at [96, 284] on link "Pedido Integración a SSS" at bounding box center [73, 286] width 145 height 28
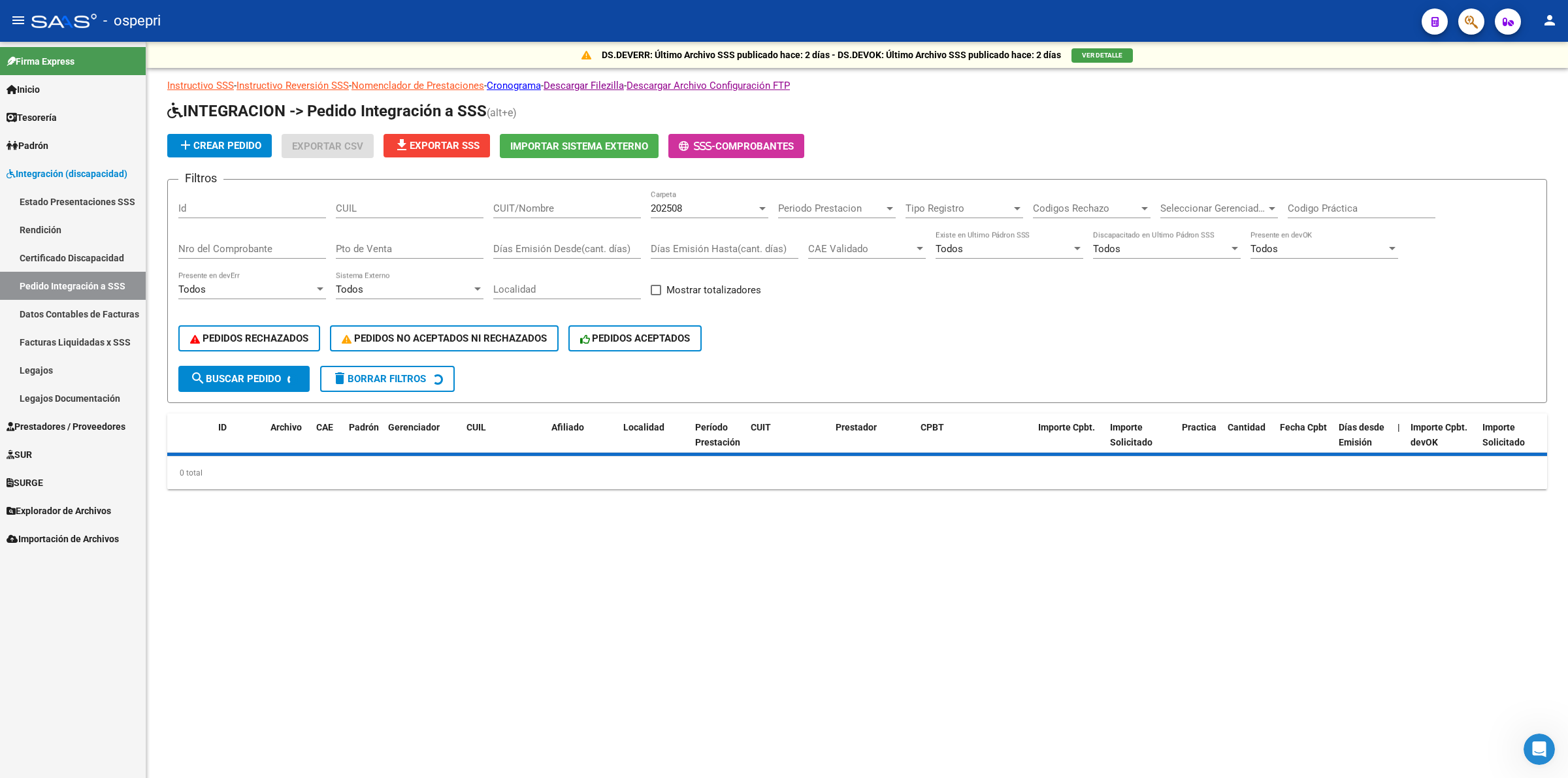
drag, startPoint x: 537, startPoint y: 206, endPoint x: 541, endPoint y: 201, distance: 6.4
click at [537, 206] on input "CUIT/Nombre" at bounding box center [567, 208] width 147 height 12
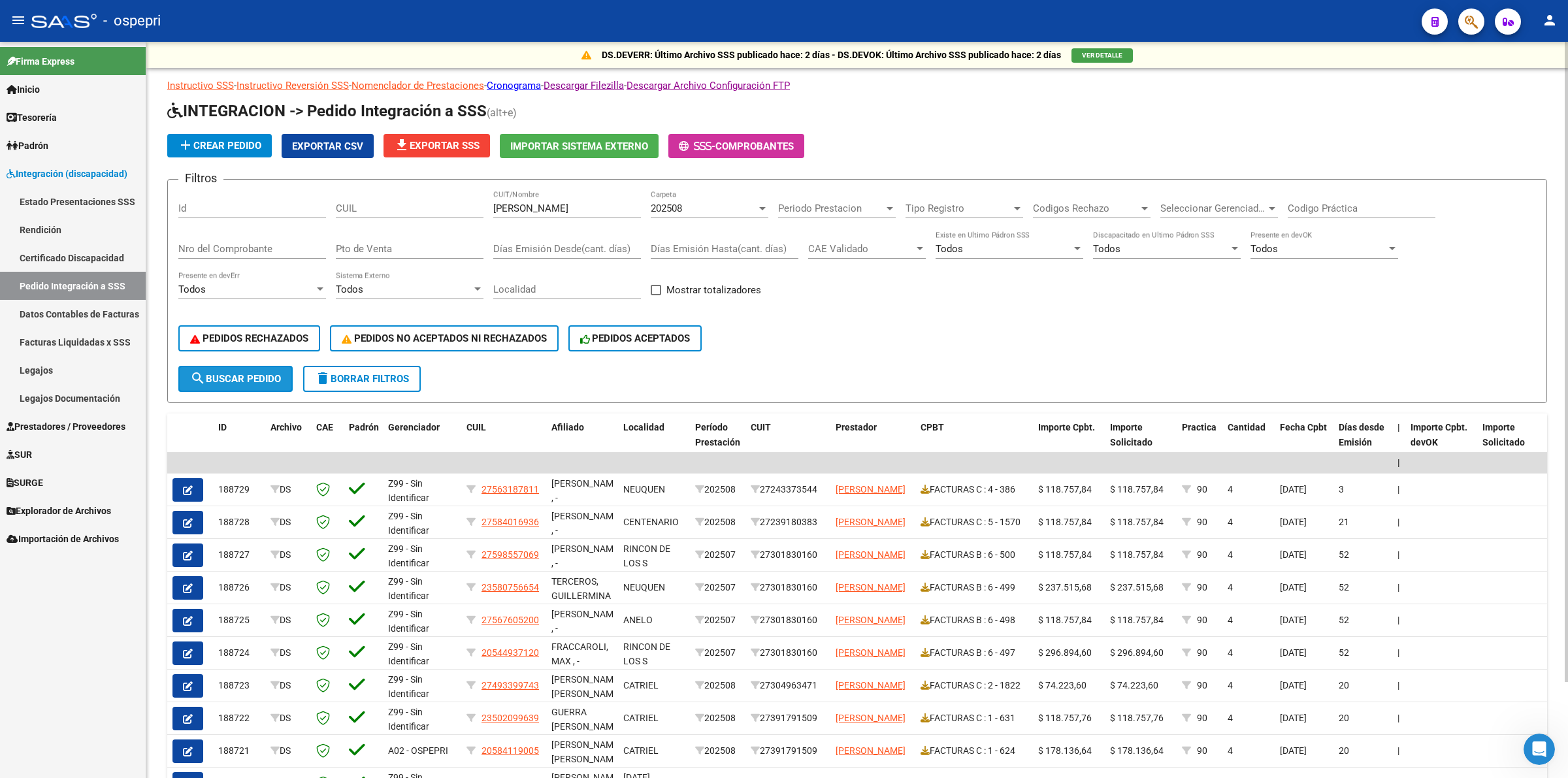
click at [252, 367] on button "search Buscar Pedido" at bounding box center [235, 379] width 114 height 26
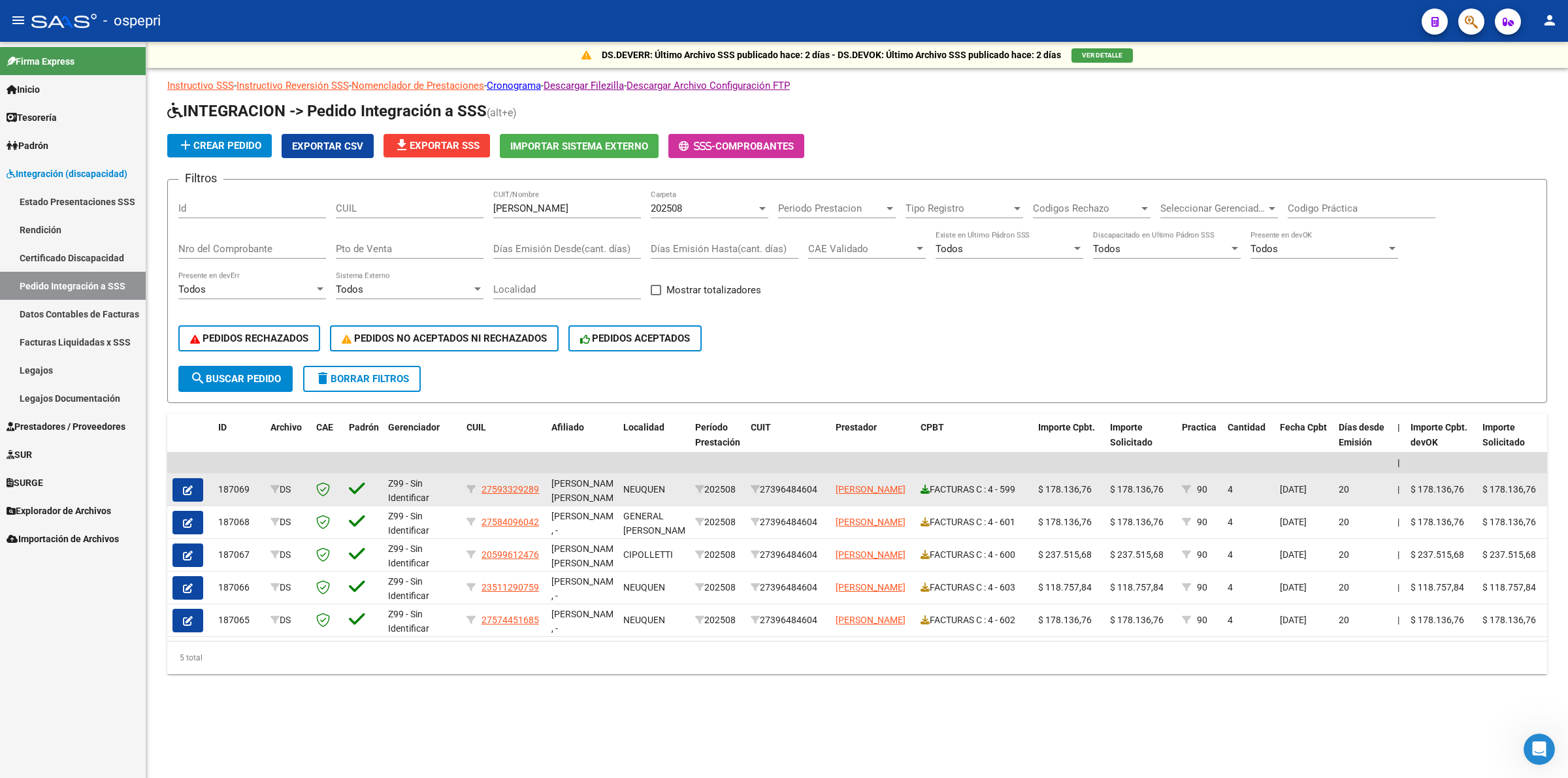
click at [921, 485] on icon at bounding box center [925, 489] width 9 height 9
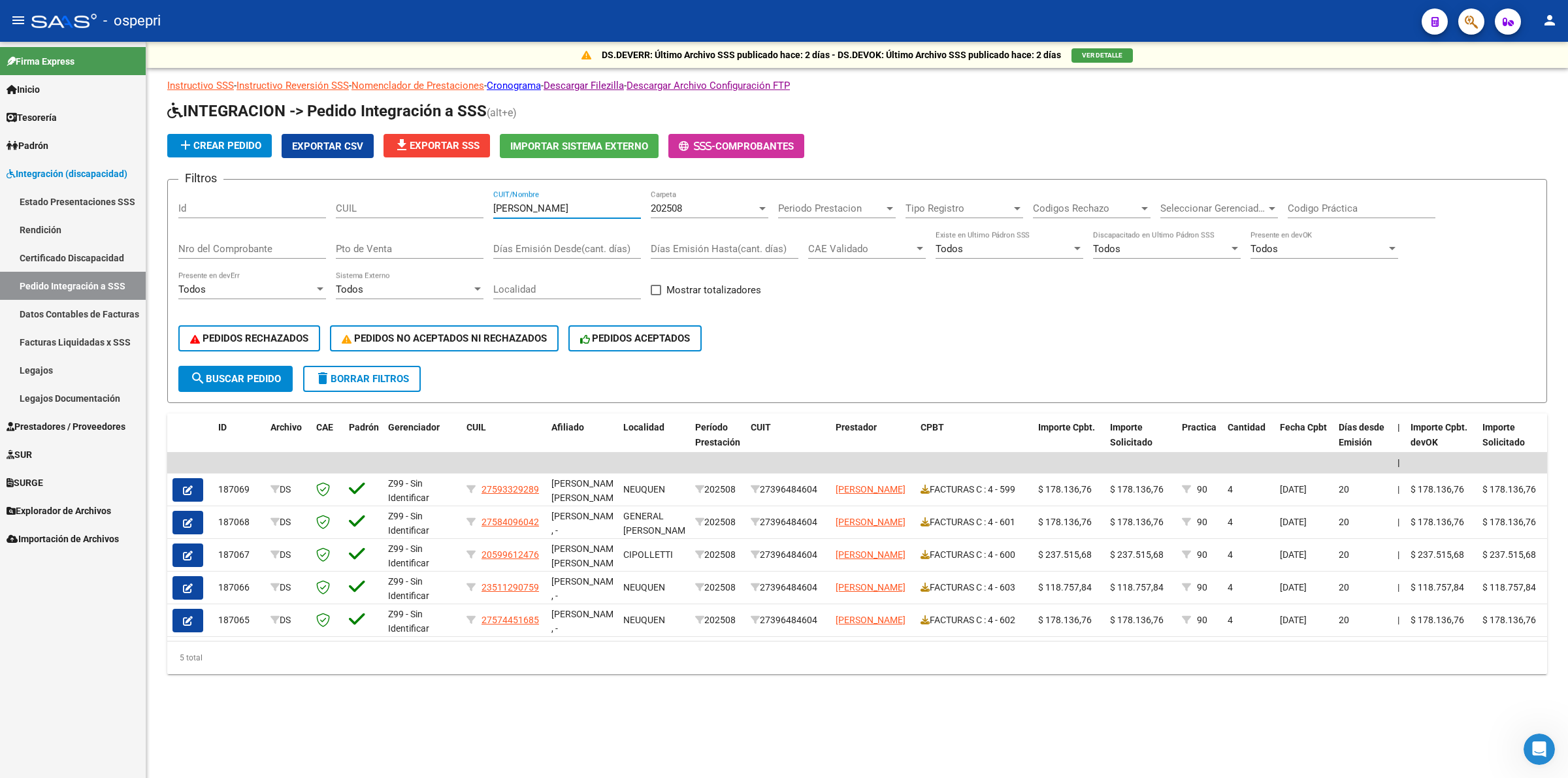
drag, startPoint x: 565, startPoint y: 203, endPoint x: 285, endPoint y: 200, distance: 280.0
click at [283, 203] on div "Filtros Id CUIL [PERSON_NAME] CUIT/Nombre 202508 Carpeta Periodo Prestacion Per…" at bounding box center [857, 278] width 1358 height 176
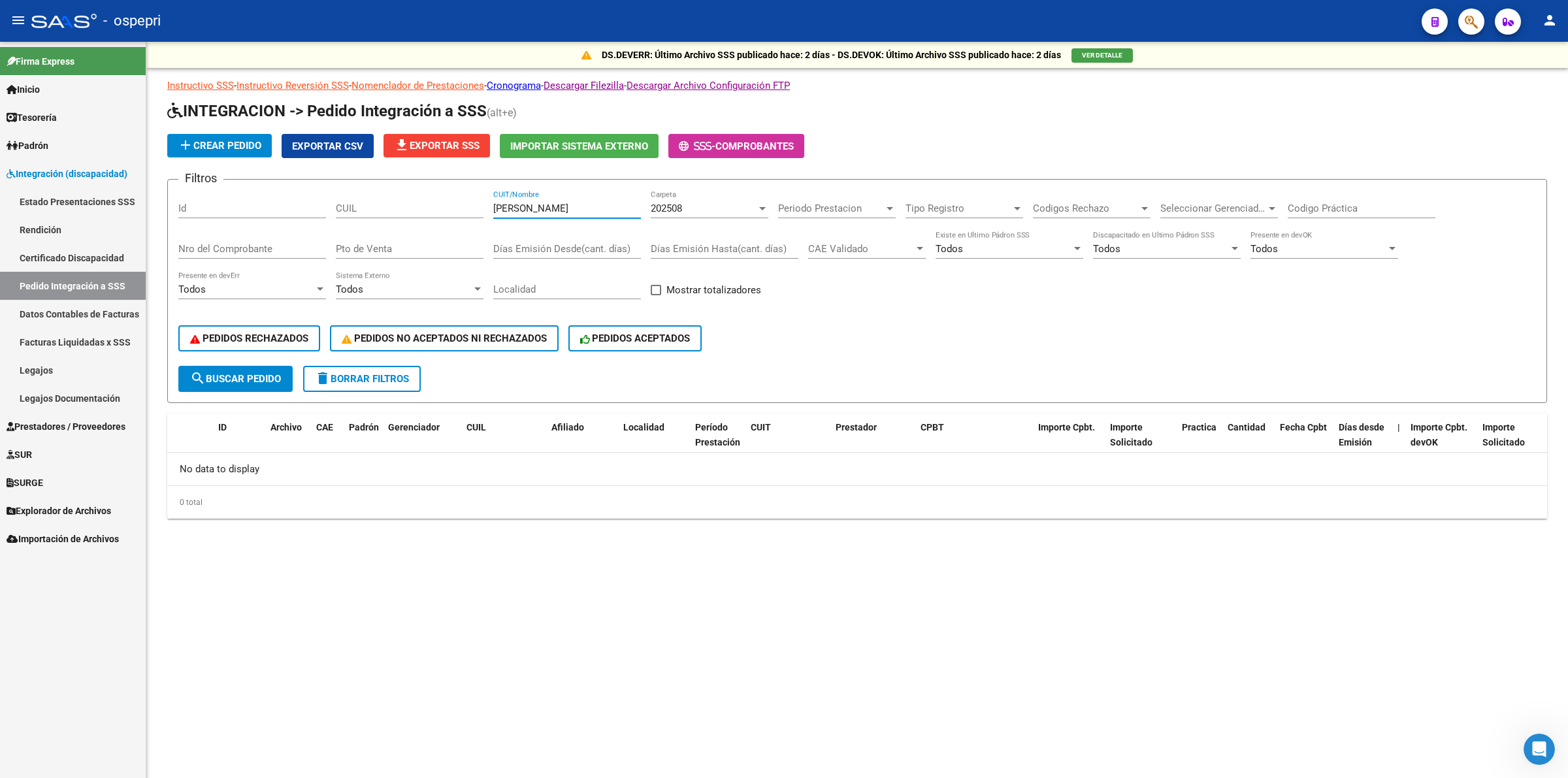
click at [498, 206] on input "[PERSON_NAME]" at bounding box center [567, 208] width 147 height 12
click at [269, 374] on span "search Buscar Pedido" at bounding box center [235, 379] width 91 height 12
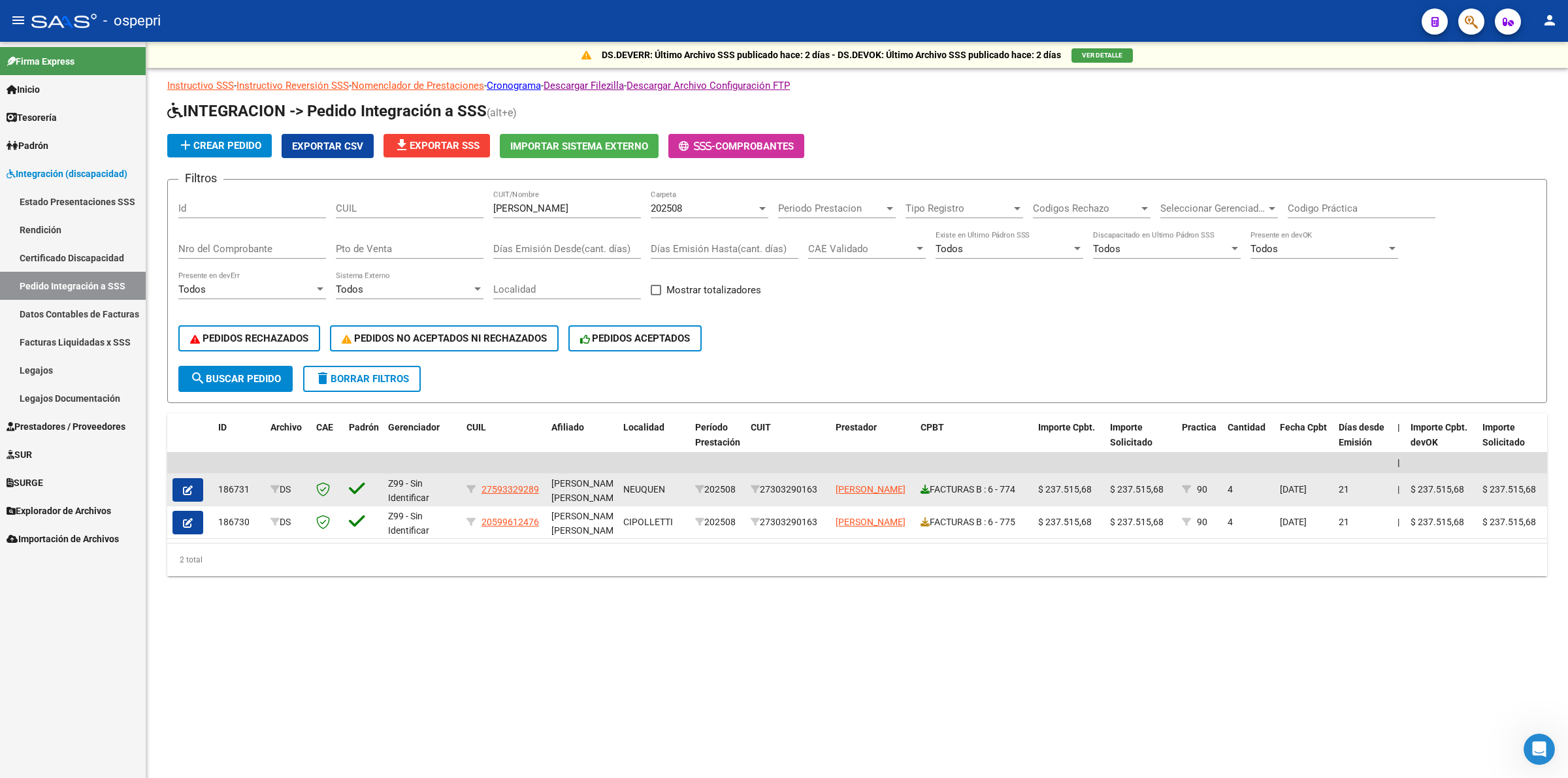
click at [925, 488] on icon at bounding box center [925, 489] width 9 height 9
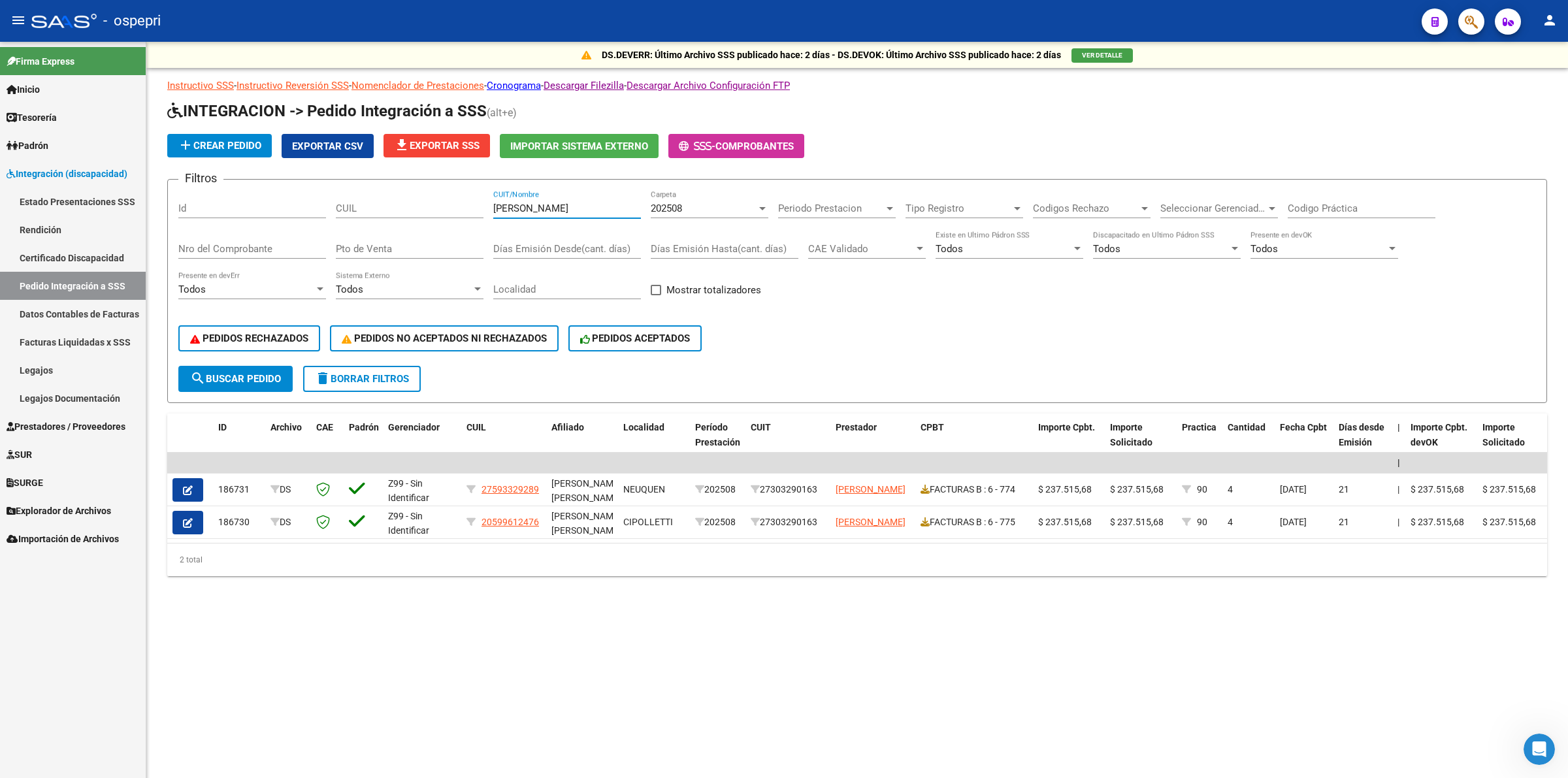
drag, startPoint x: 573, startPoint y: 207, endPoint x: 170, endPoint y: 180, distance: 403.9
click at [170, 180] on form "Filtros Id CUIL [PERSON_NAME] CUIT/Nombre 202508 Carpeta Periodo Prestacion Per…" at bounding box center [857, 291] width 1380 height 224
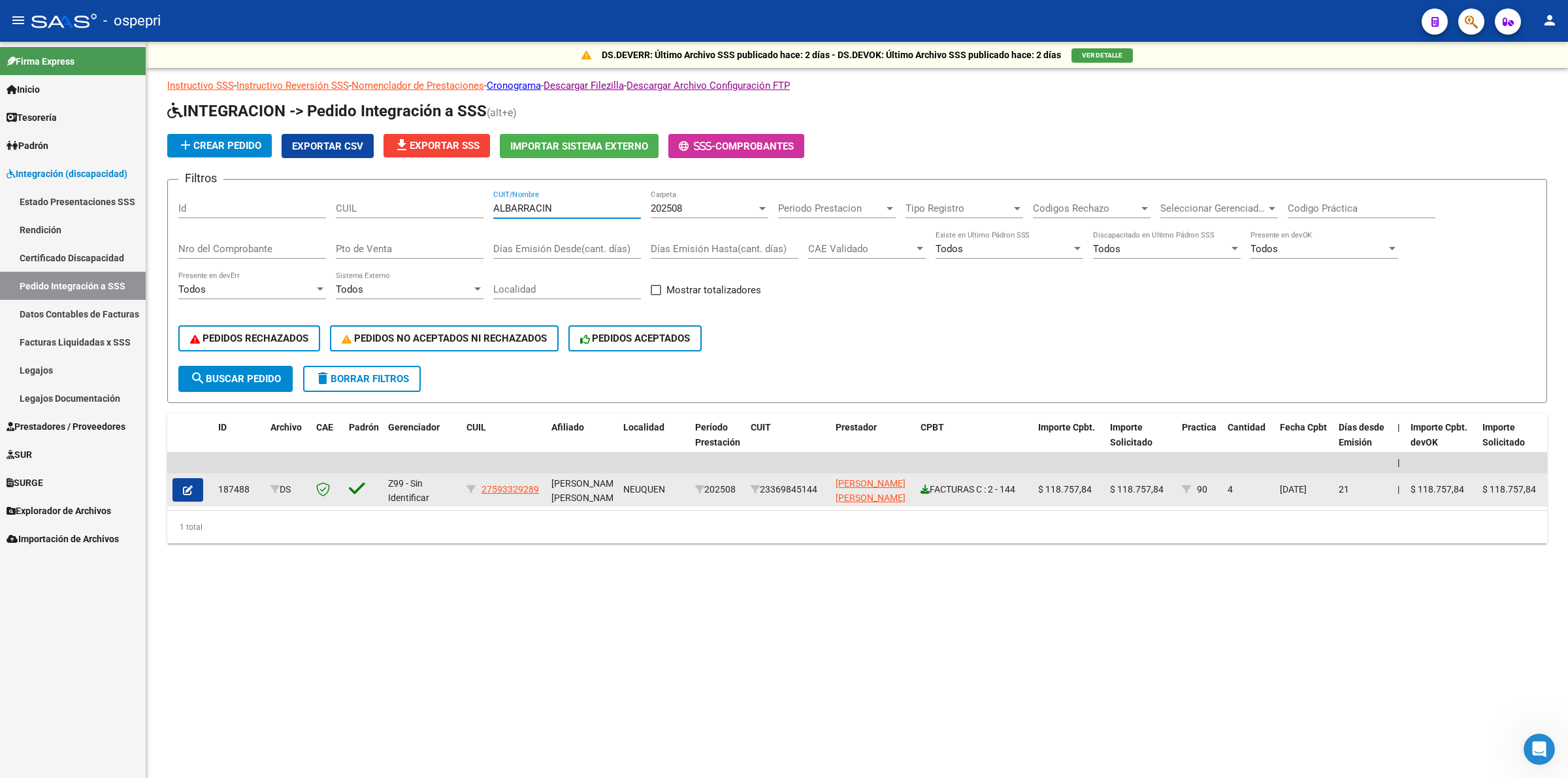
type input "ALBARRACIN"
click at [926, 487] on icon at bounding box center [925, 489] width 9 height 9
click at [196, 487] on button "button" at bounding box center [188, 490] width 30 height 24
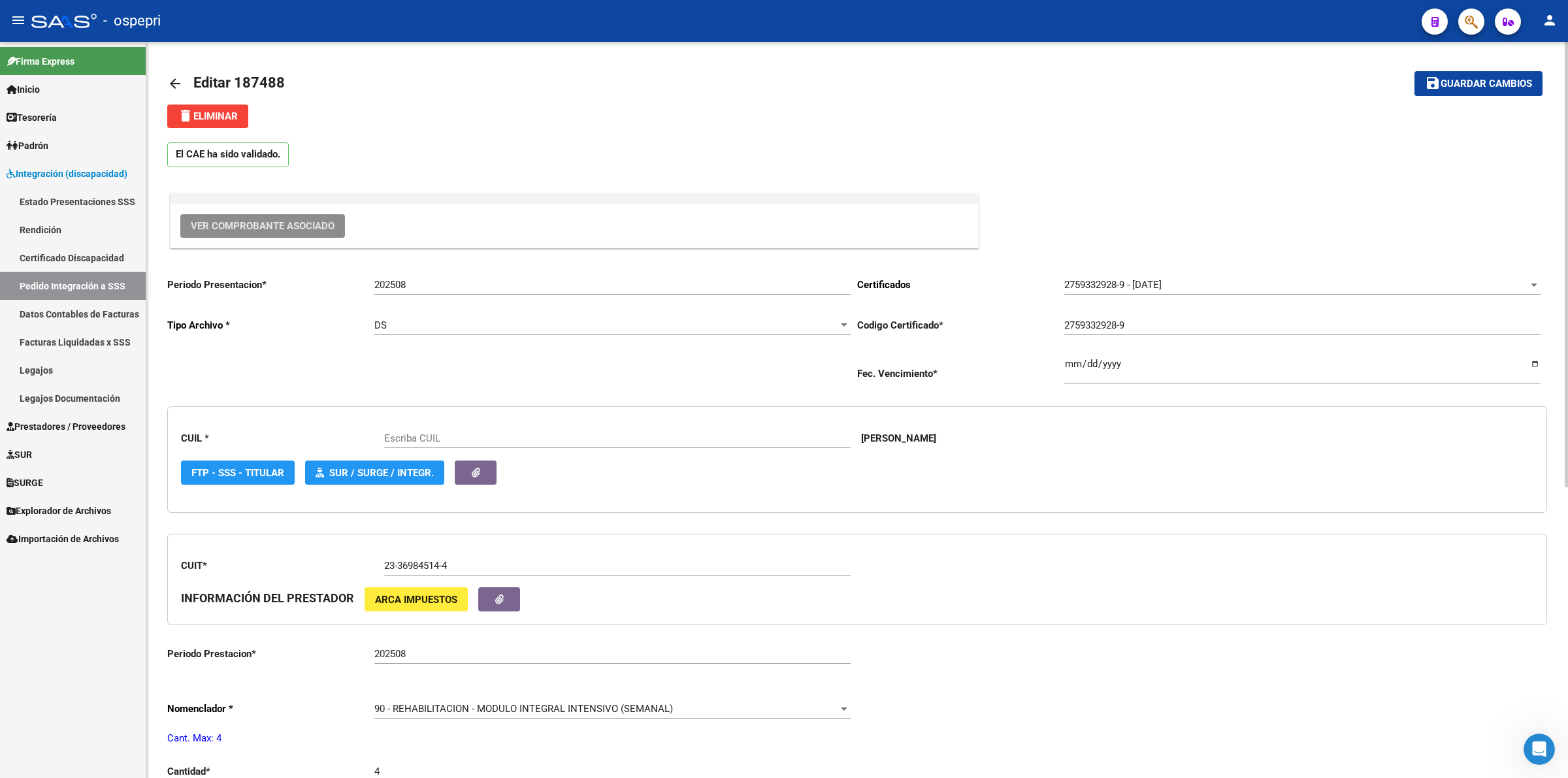
click at [285, 226] on span "Ver Comprobante Asociado" at bounding box center [263, 226] width 144 height 12
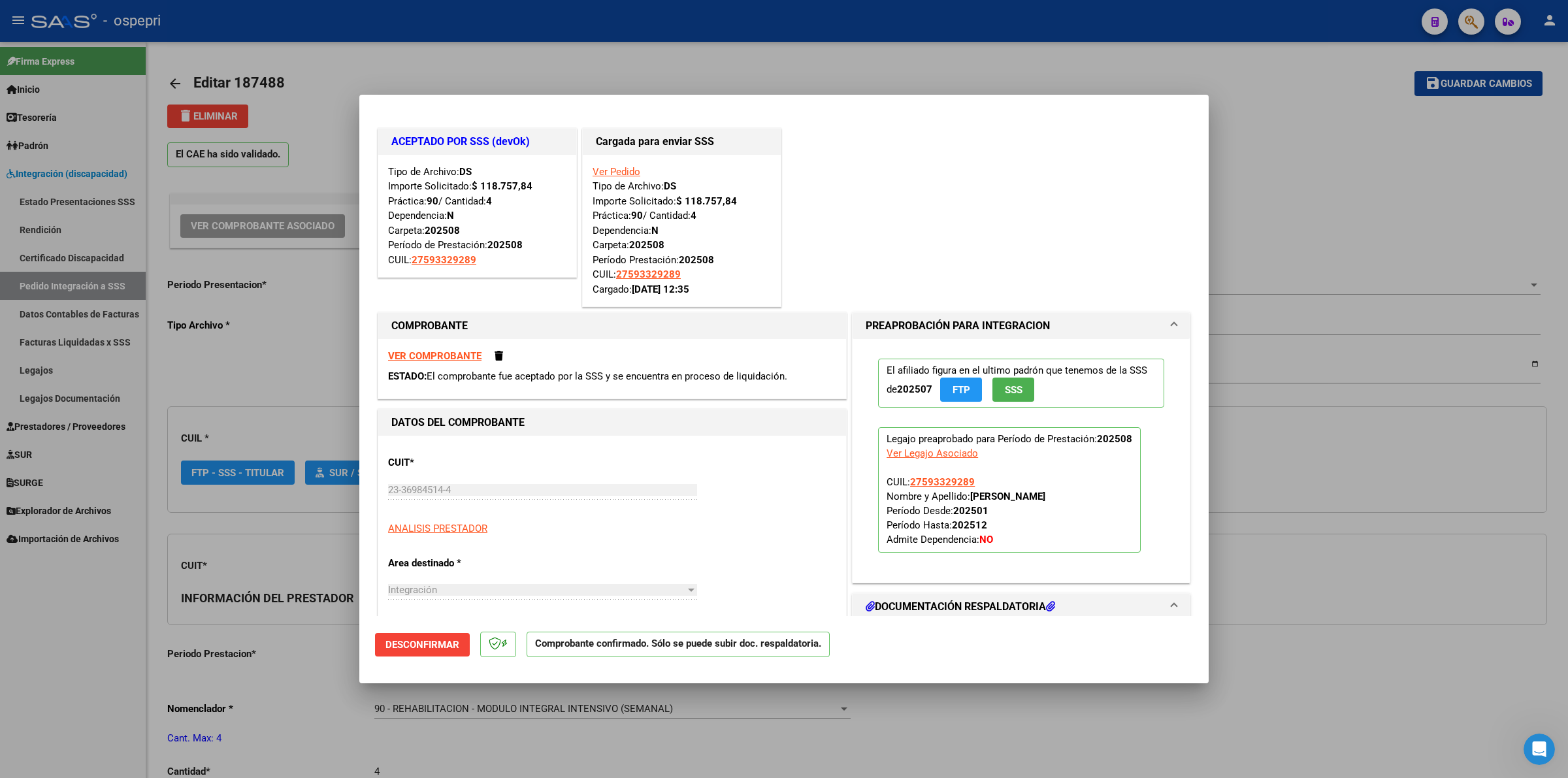
type input "27593329289"
click at [459, 354] on strong "VER COMPROBANTE" at bounding box center [435, 356] width 93 height 12
click at [433, 358] on strong "VER COMPROBANTE" at bounding box center [435, 356] width 93 height 12
type input "$ 0,00"
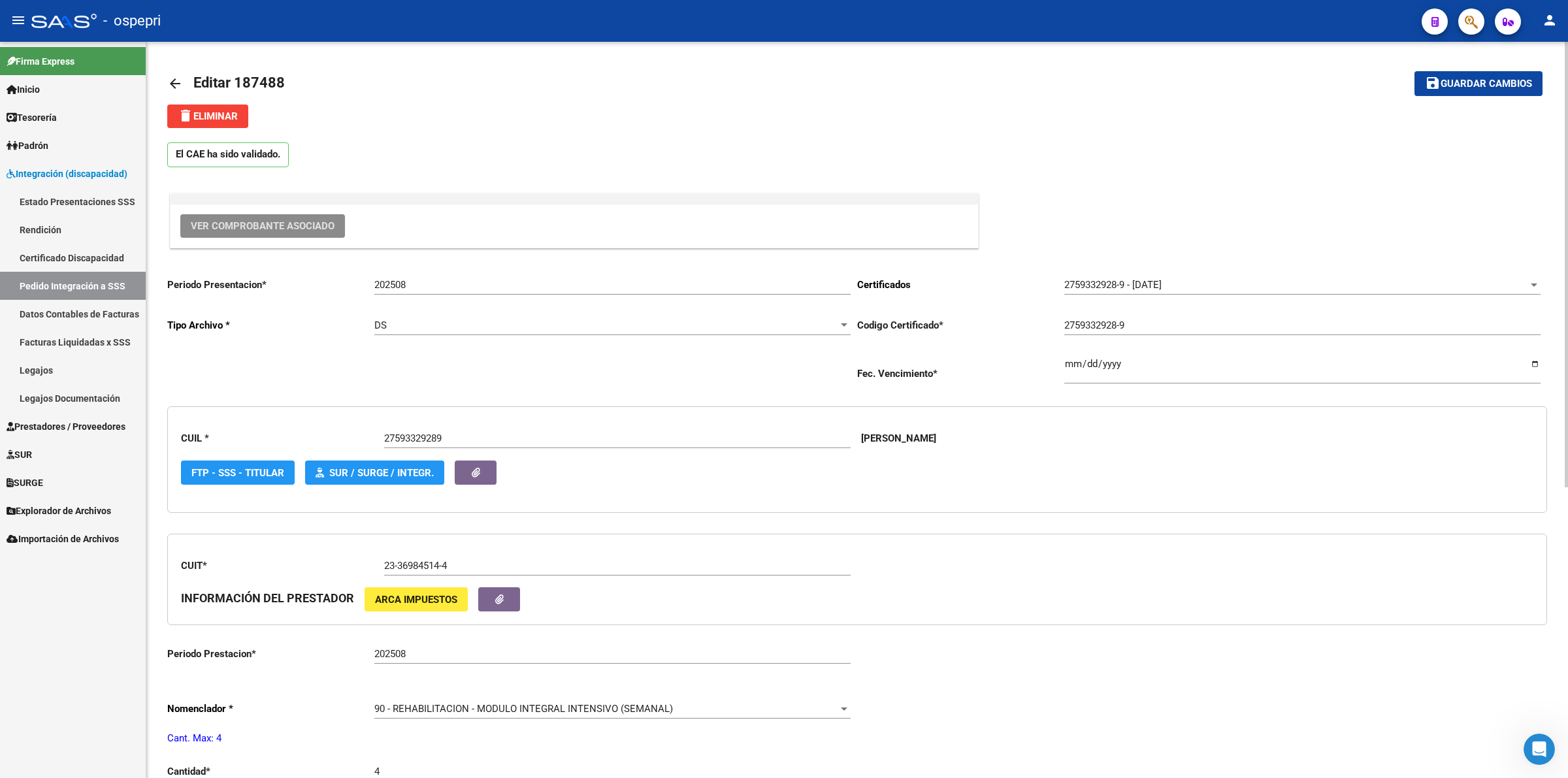
click at [171, 75] on mat-icon "arrow_back" at bounding box center [175, 83] width 16 height 16
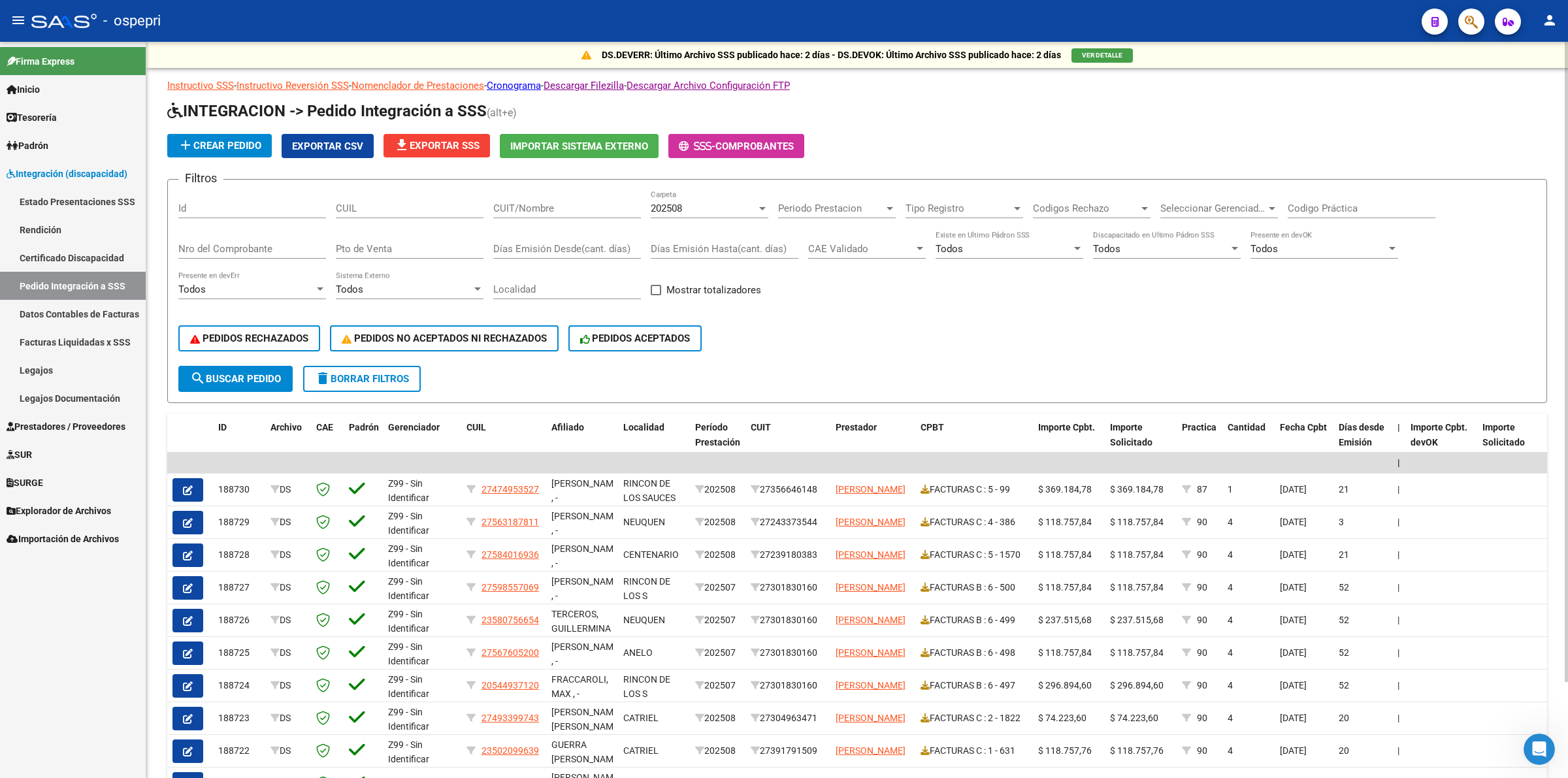
click at [584, 212] on div "CUIT/Nombre" at bounding box center [567, 204] width 147 height 28
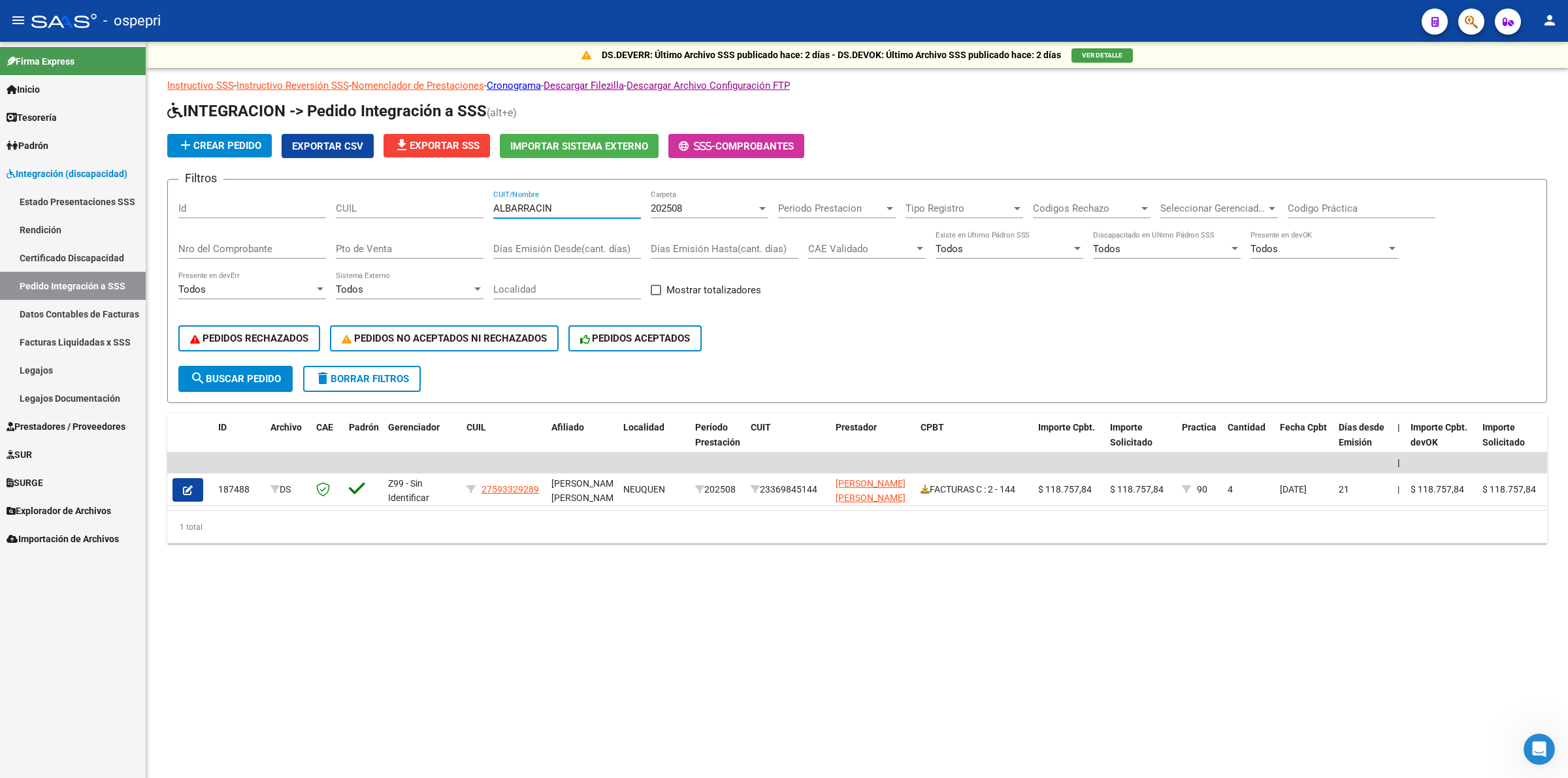
type input "ALBARRACIN"
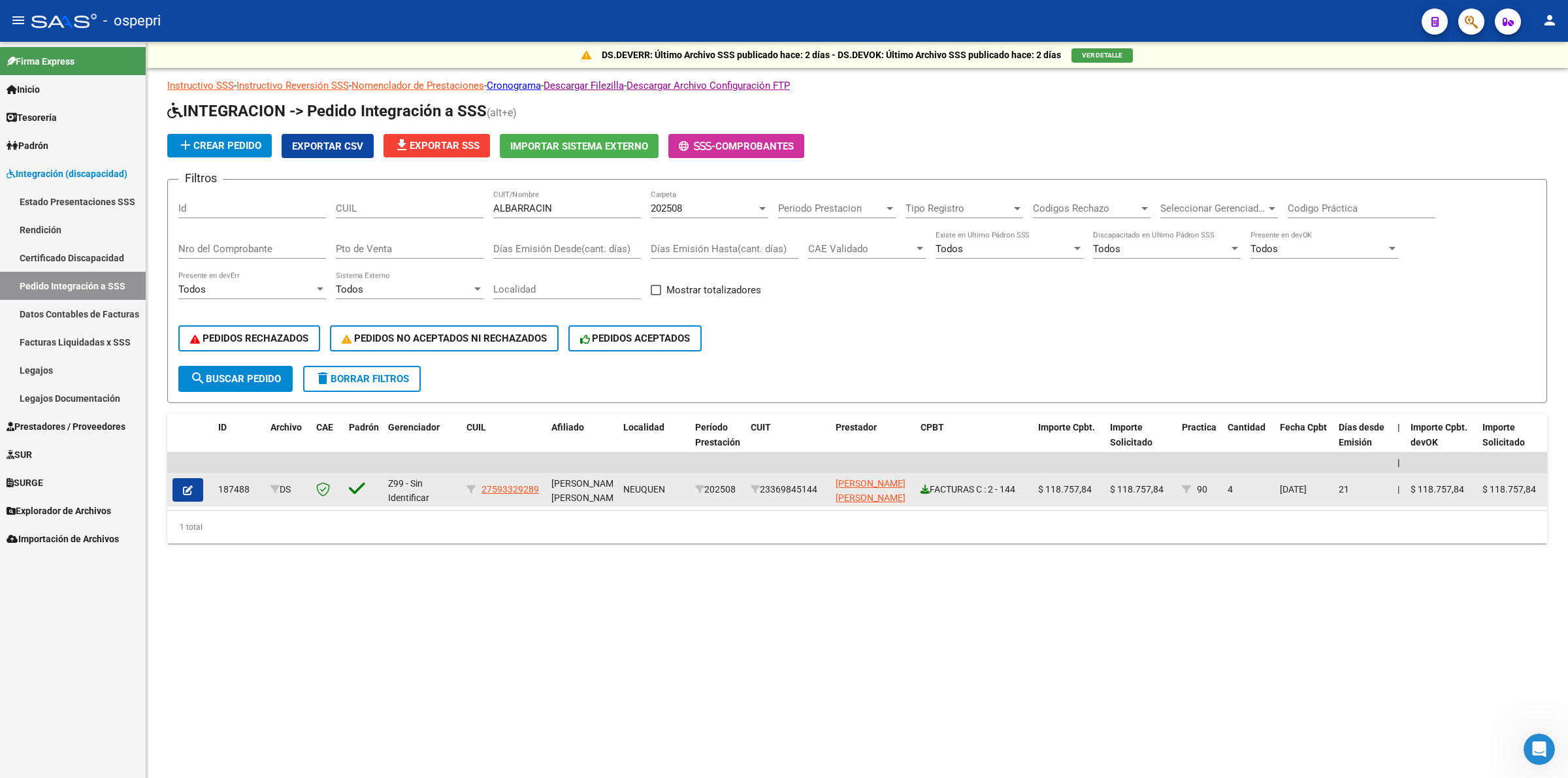
click at [926, 485] on icon at bounding box center [925, 489] width 9 height 9
click at [190, 485] on icon "button" at bounding box center [188, 490] width 10 height 10
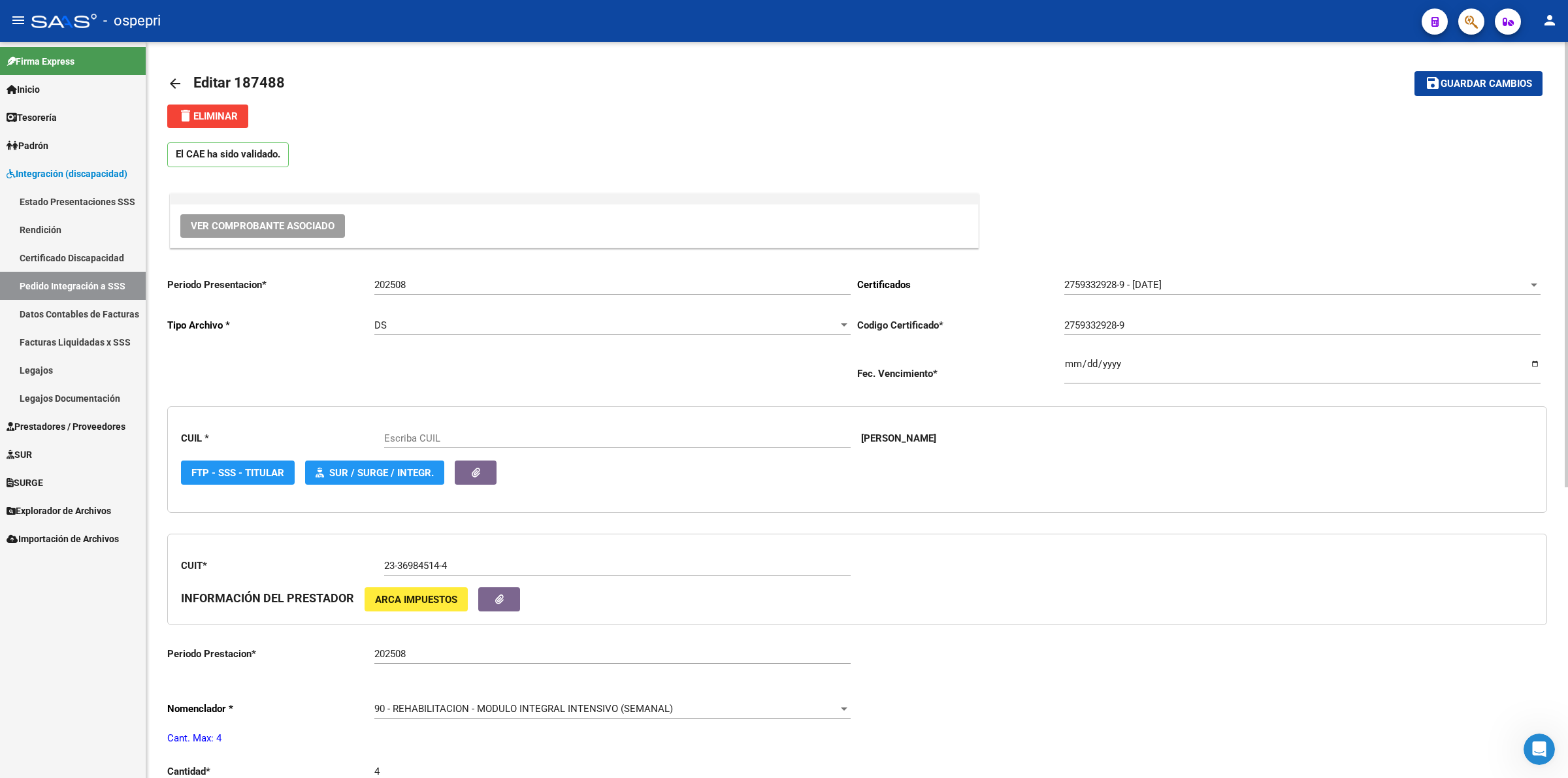
type input "27593329289"
click at [320, 221] on span "Ver Comprobante Asociado" at bounding box center [263, 226] width 144 height 12
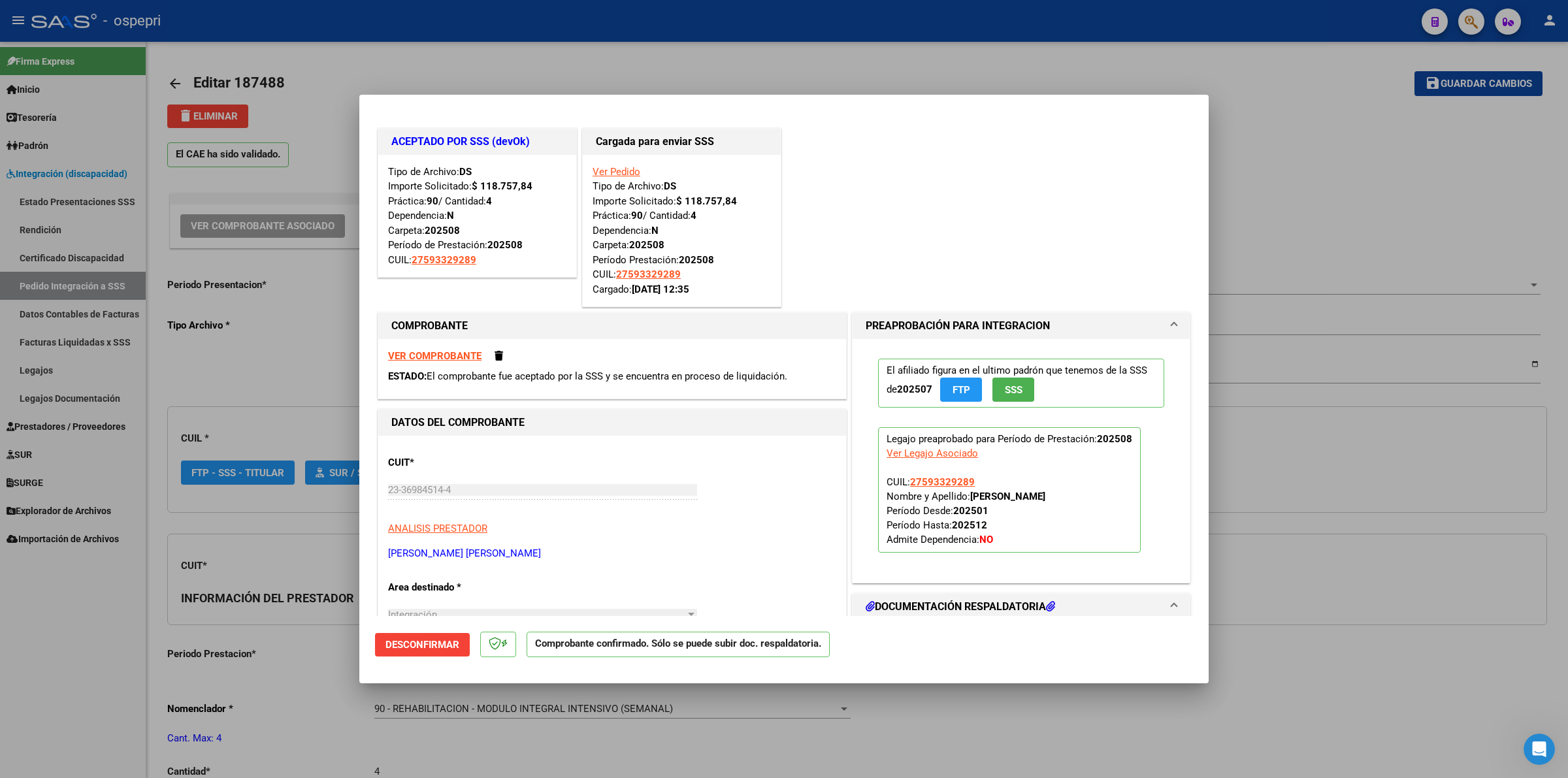
type input "$ 0,00"
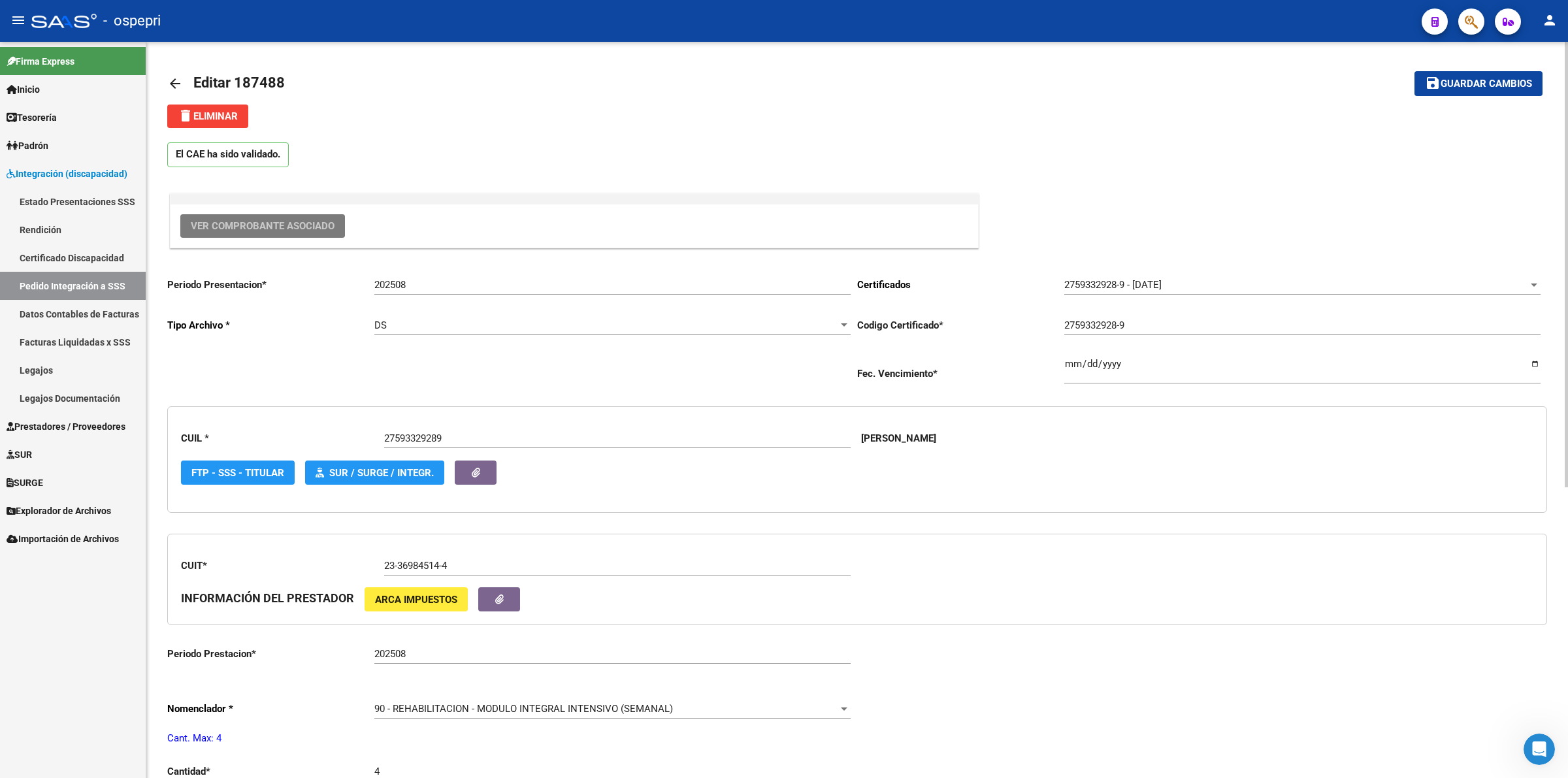
click at [260, 226] on span "Ver Comprobante Asociado" at bounding box center [263, 226] width 144 height 12
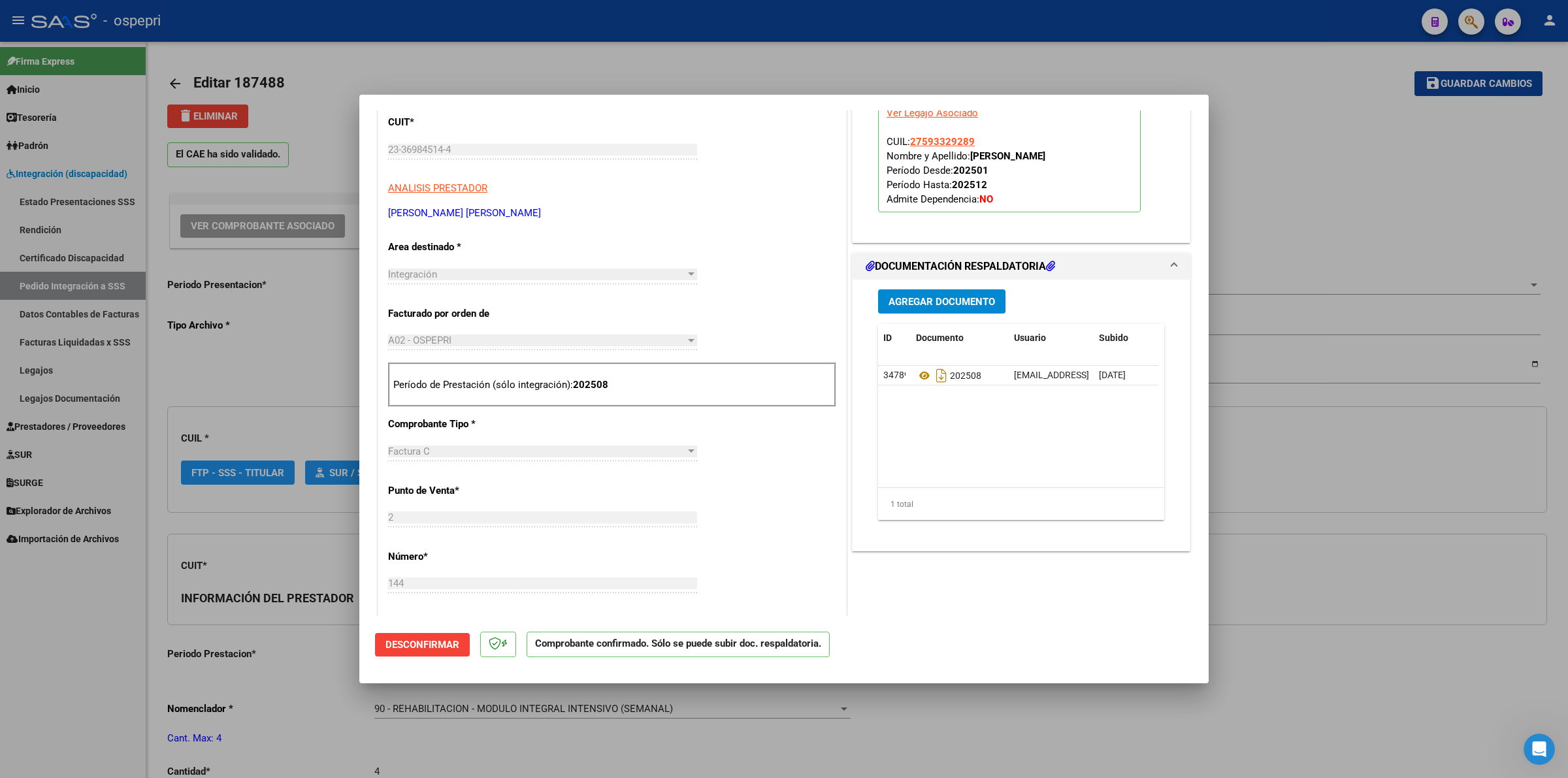
scroll to position [408, 0]
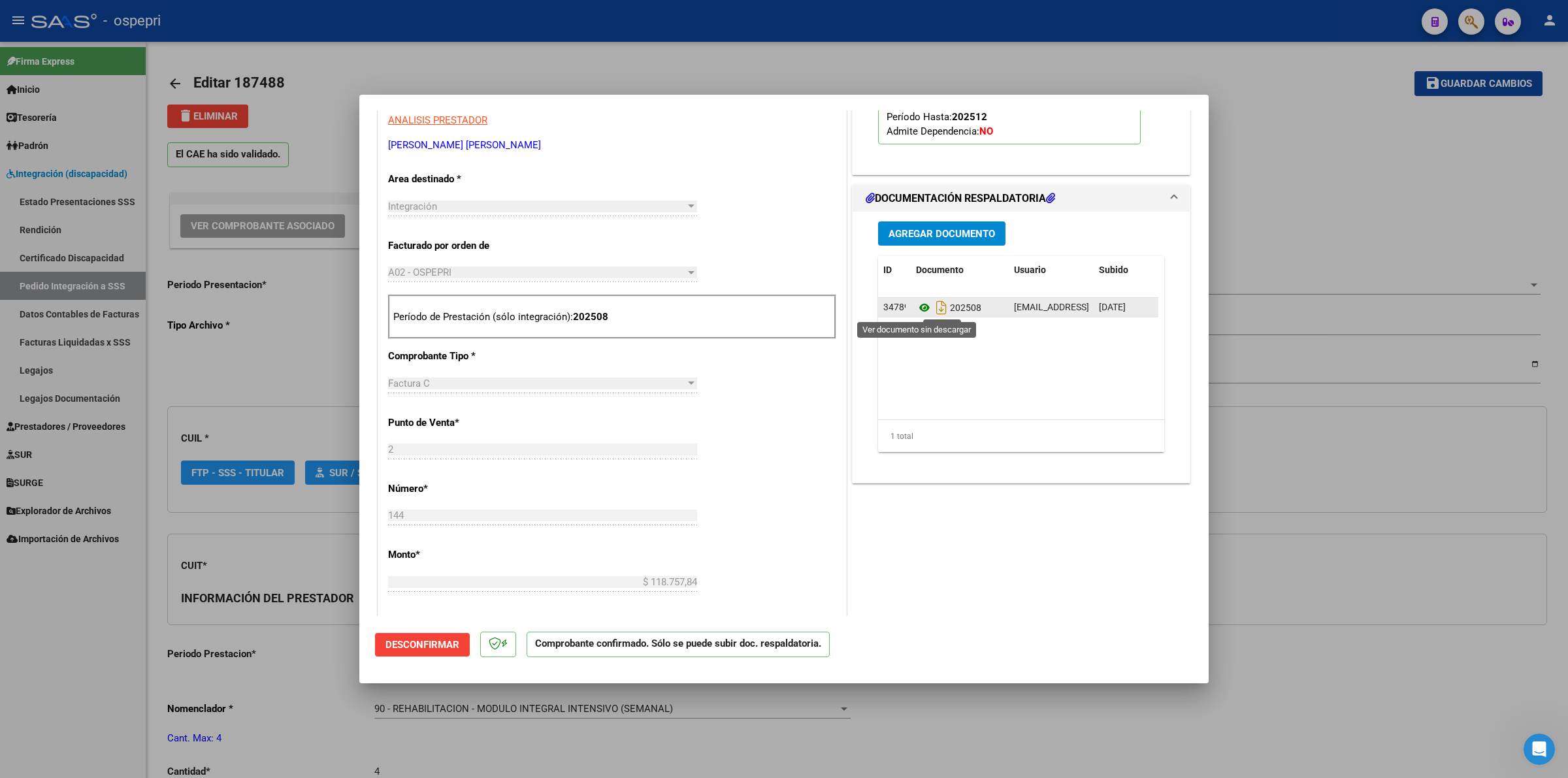
click at [921, 308] on icon at bounding box center [924, 307] width 17 height 16
